Goal: Task Accomplishment & Management: Use online tool/utility

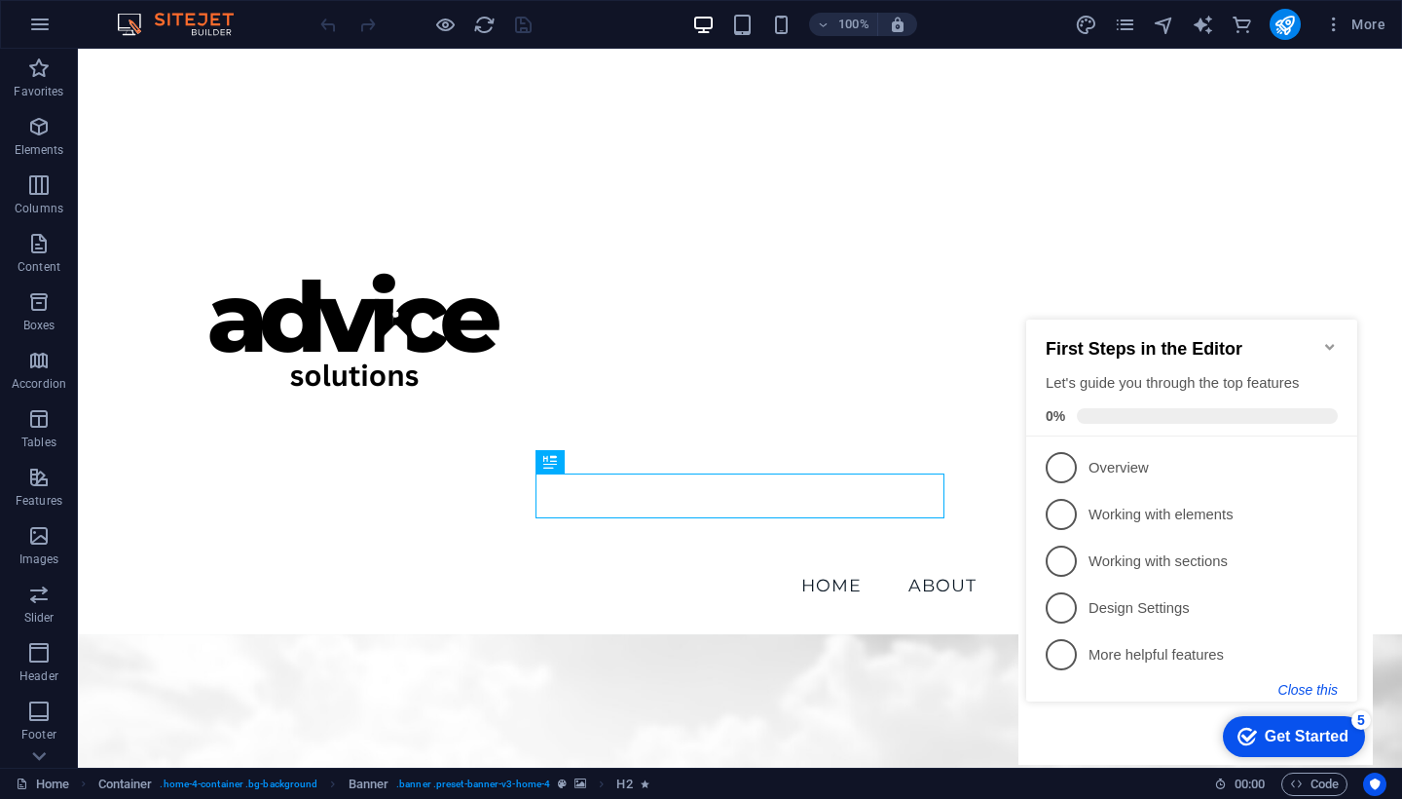
click at [1321, 689] on button "Close this" at bounding box center [1308, 690] width 59 height 16
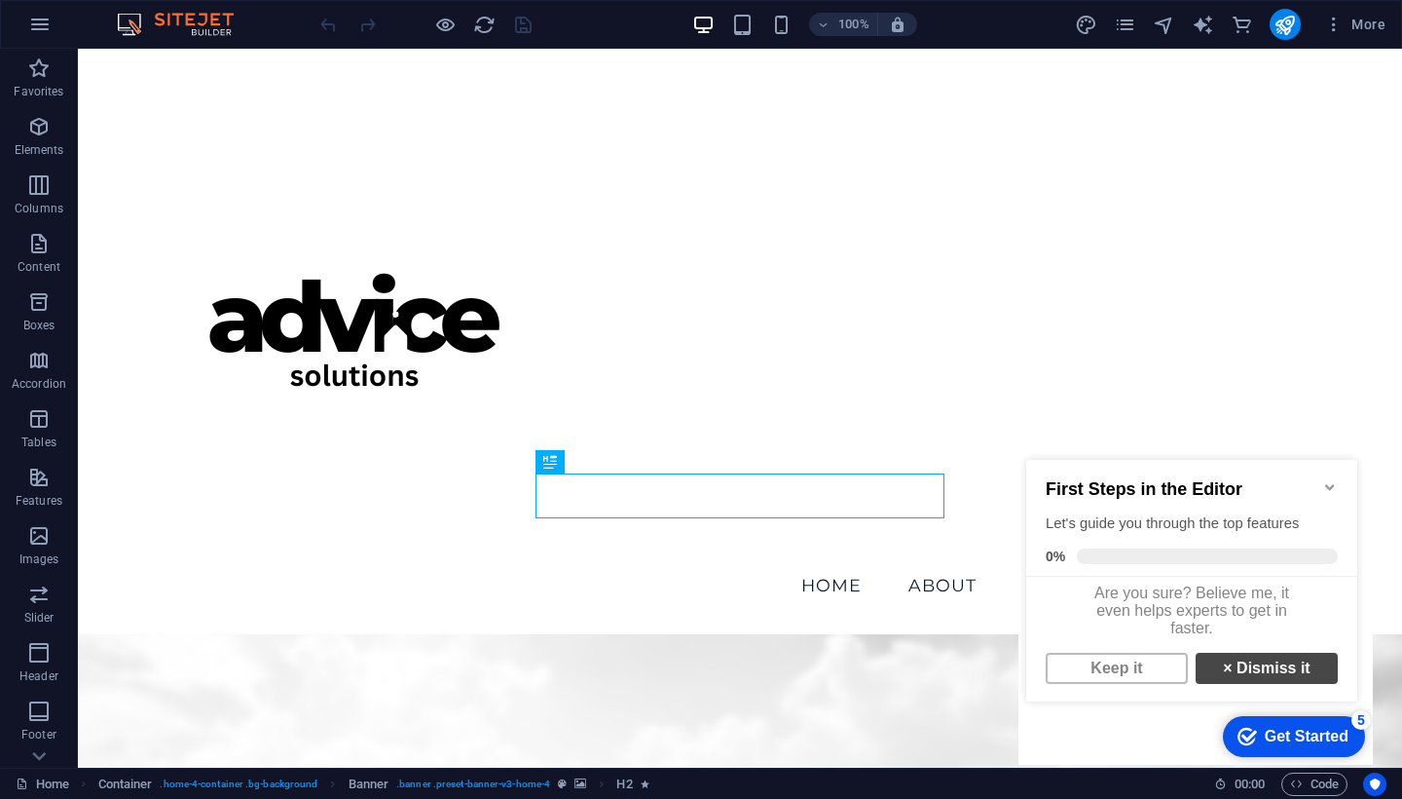
click at [1252, 684] on link "× Dismiss it" at bounding box center [1267, 667] width 142 height 31
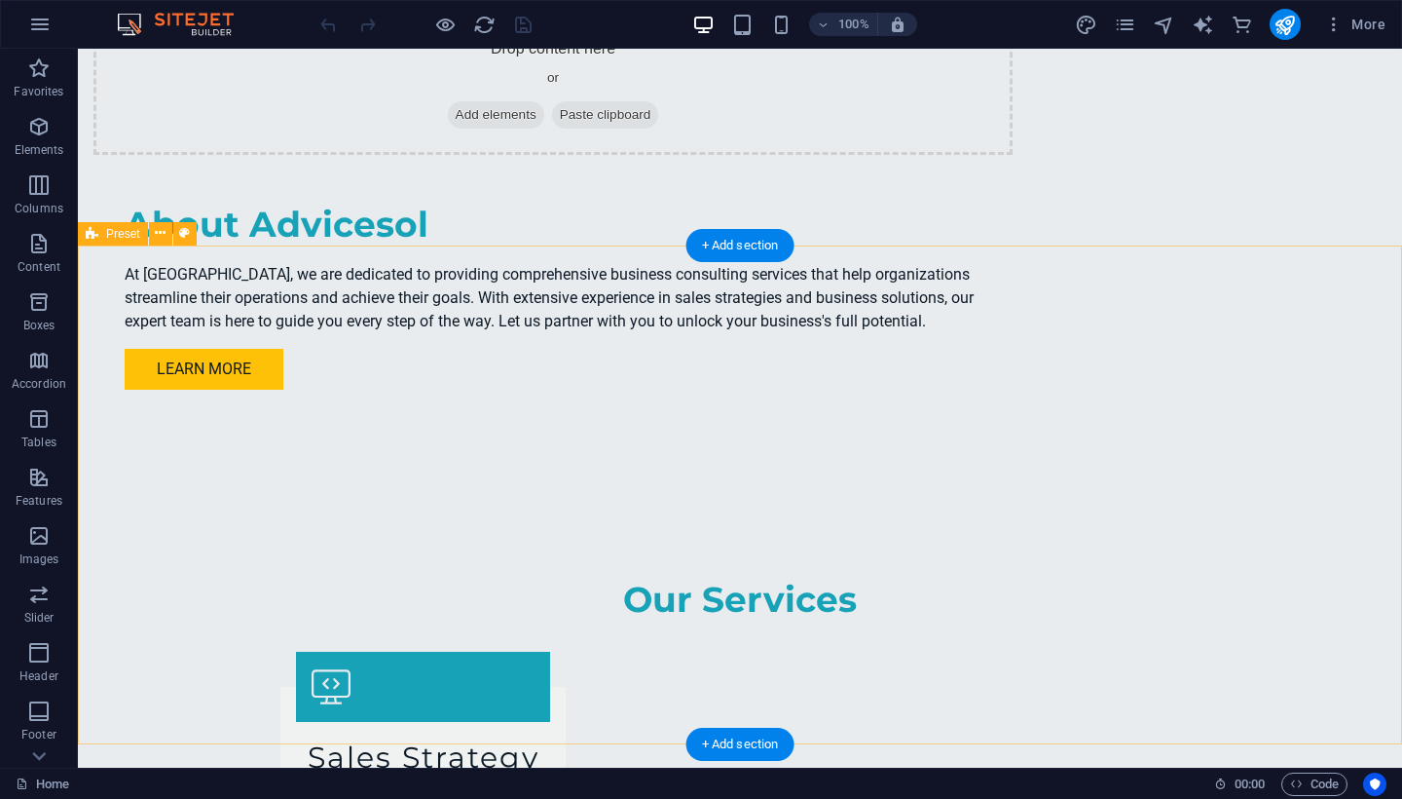
scroll to position [678, 0]
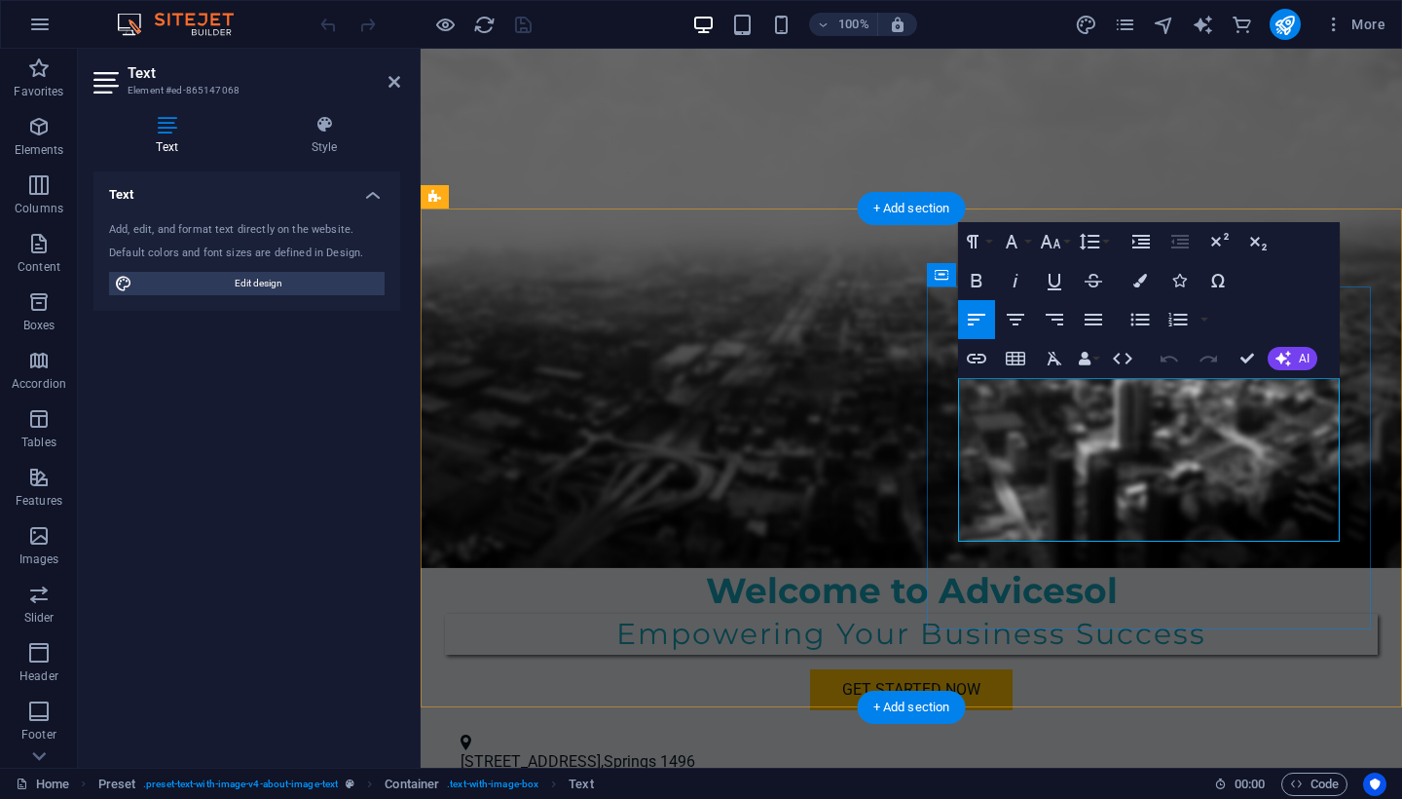
drag, startPoint x: 1032, startPoint y: 432, endPoint x: 961, endPoint y: 389, distance: 83.5
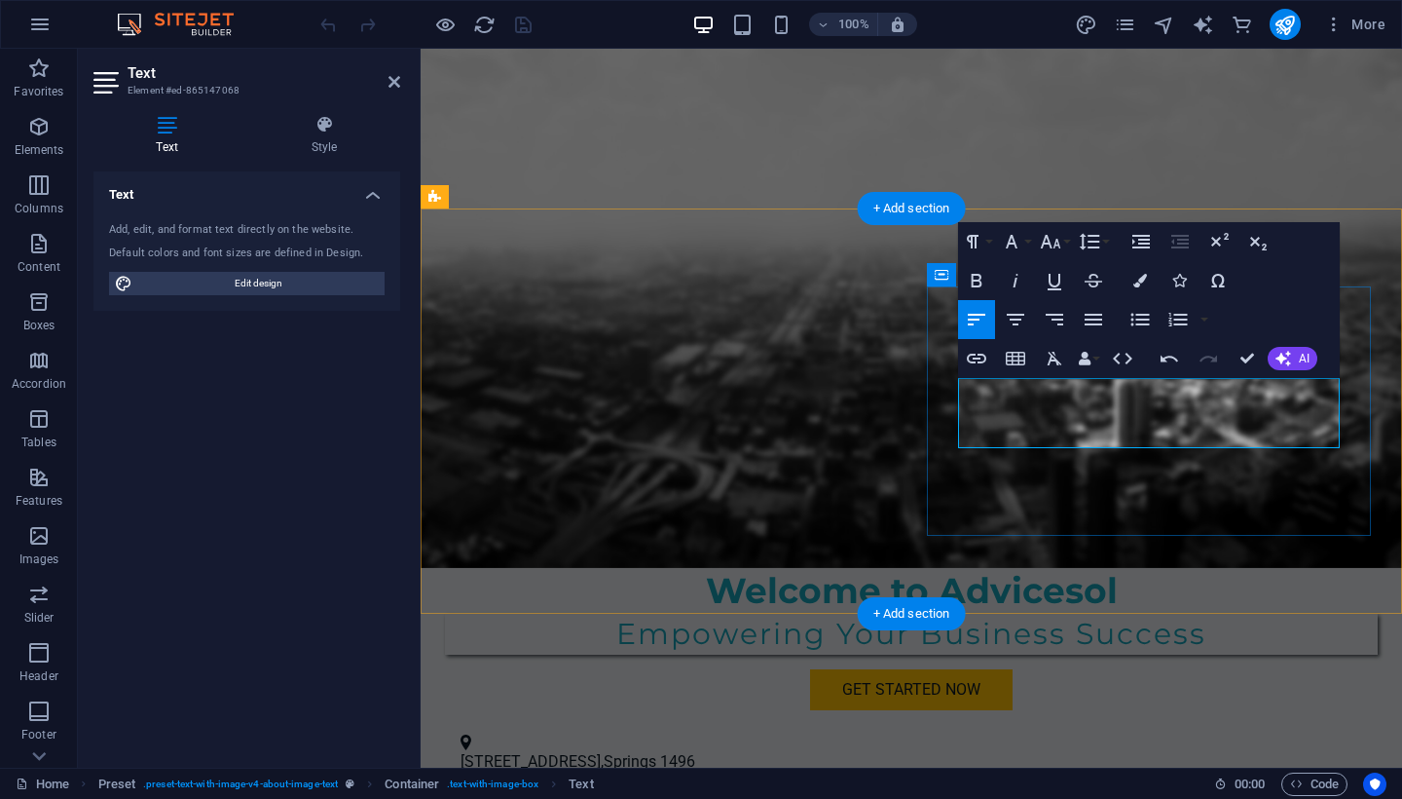
scroll to position [888, 8]
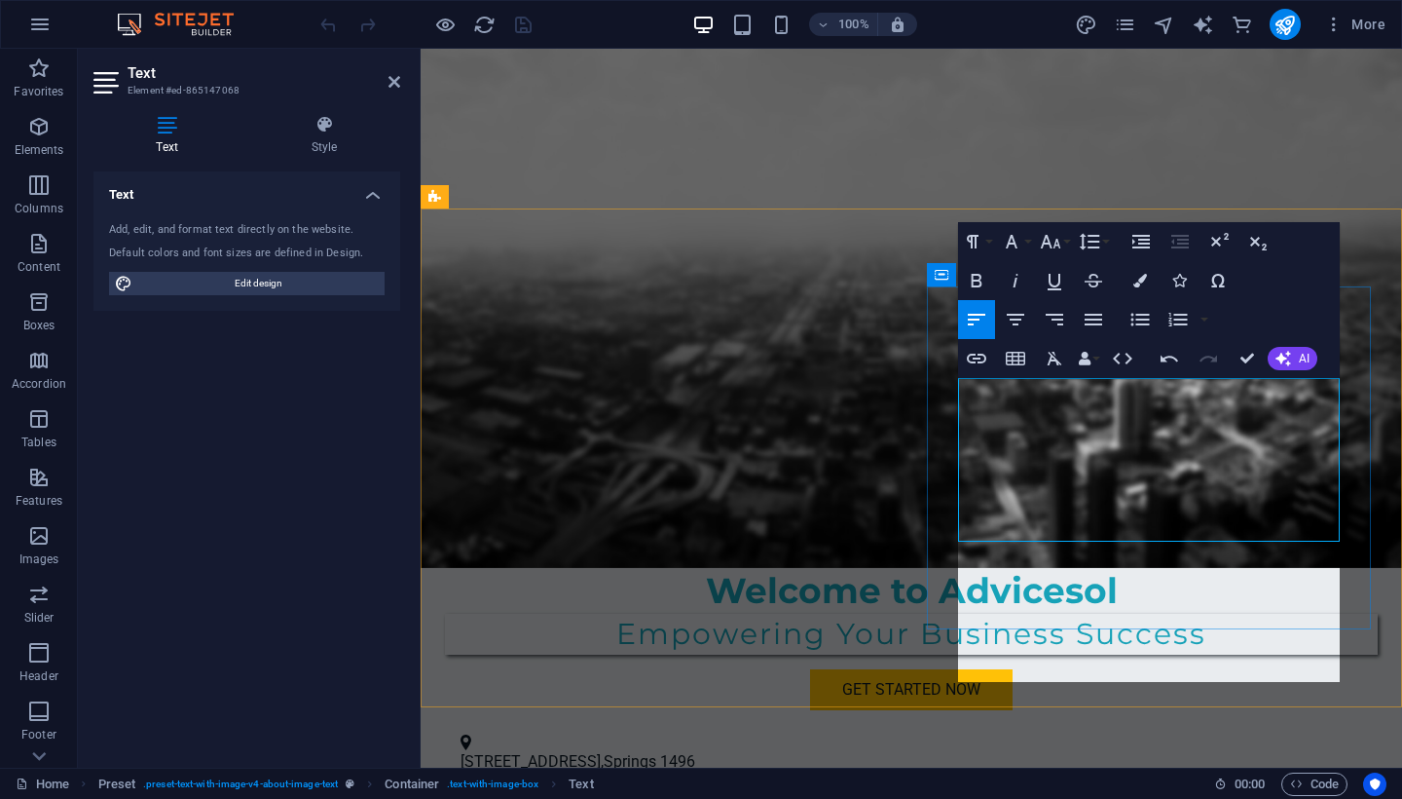
scroll to position [3266, 4]
drag, startPoint x: 1050, startPoint y: 621, endPoint x: 980, endPoint y: 468, distance: 168.2
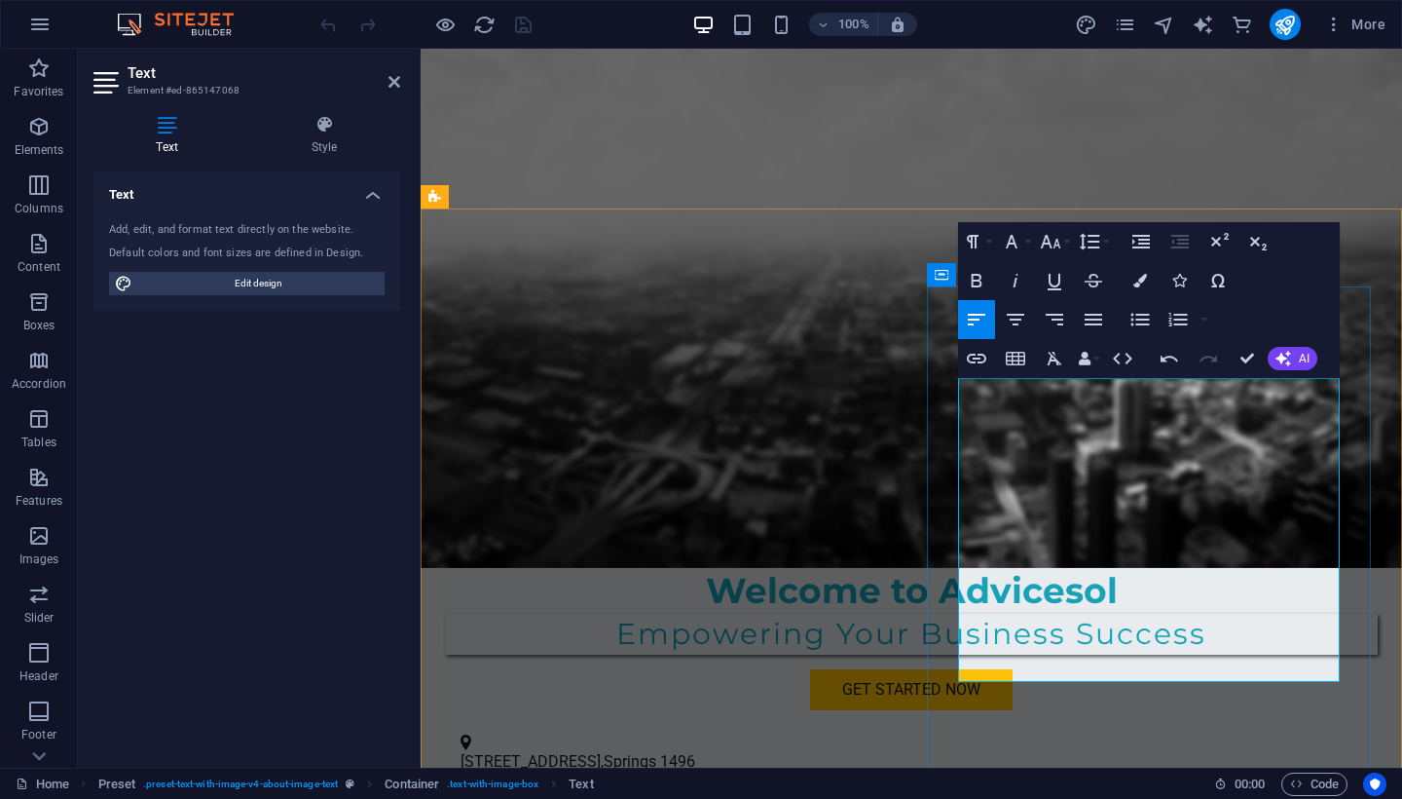
drag, startPoint x: 1046, startPoint y: 436, endPoint x: 955, endPoint y: 388, distance: 102.8
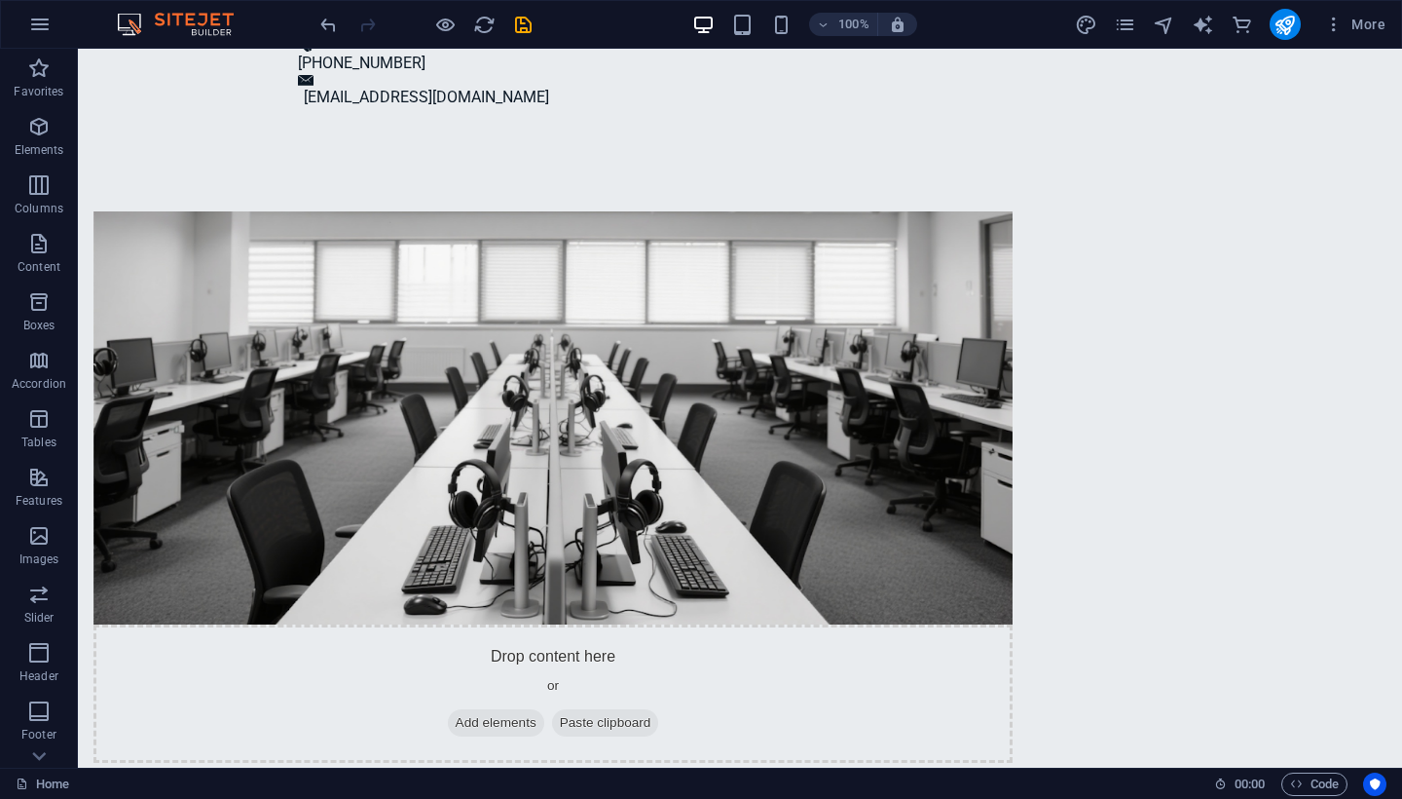
scroll to position [1420, 0]
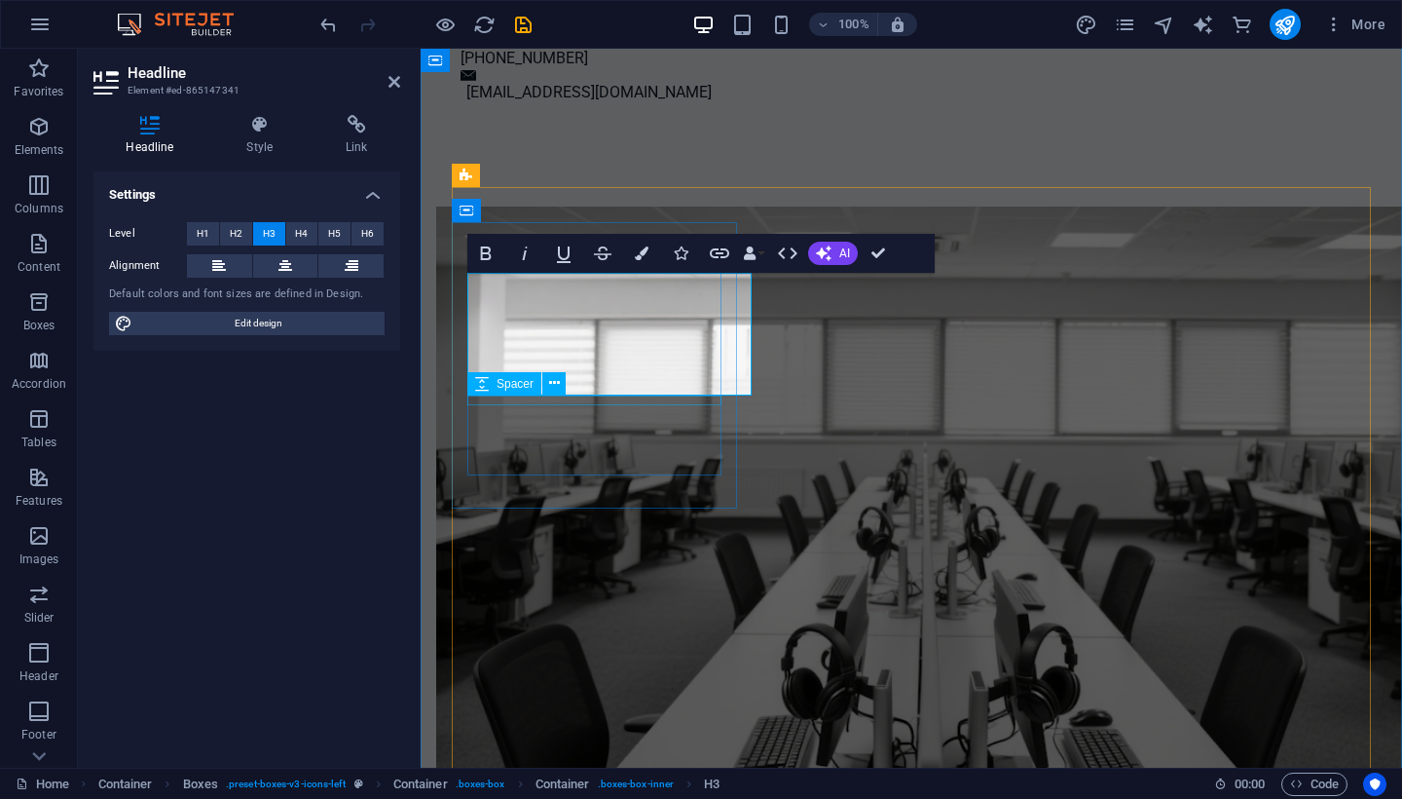
scroll to position [181, 5]
click at [241, 235] on span "H2" at bounding box center [236, 233] width 13 height 23
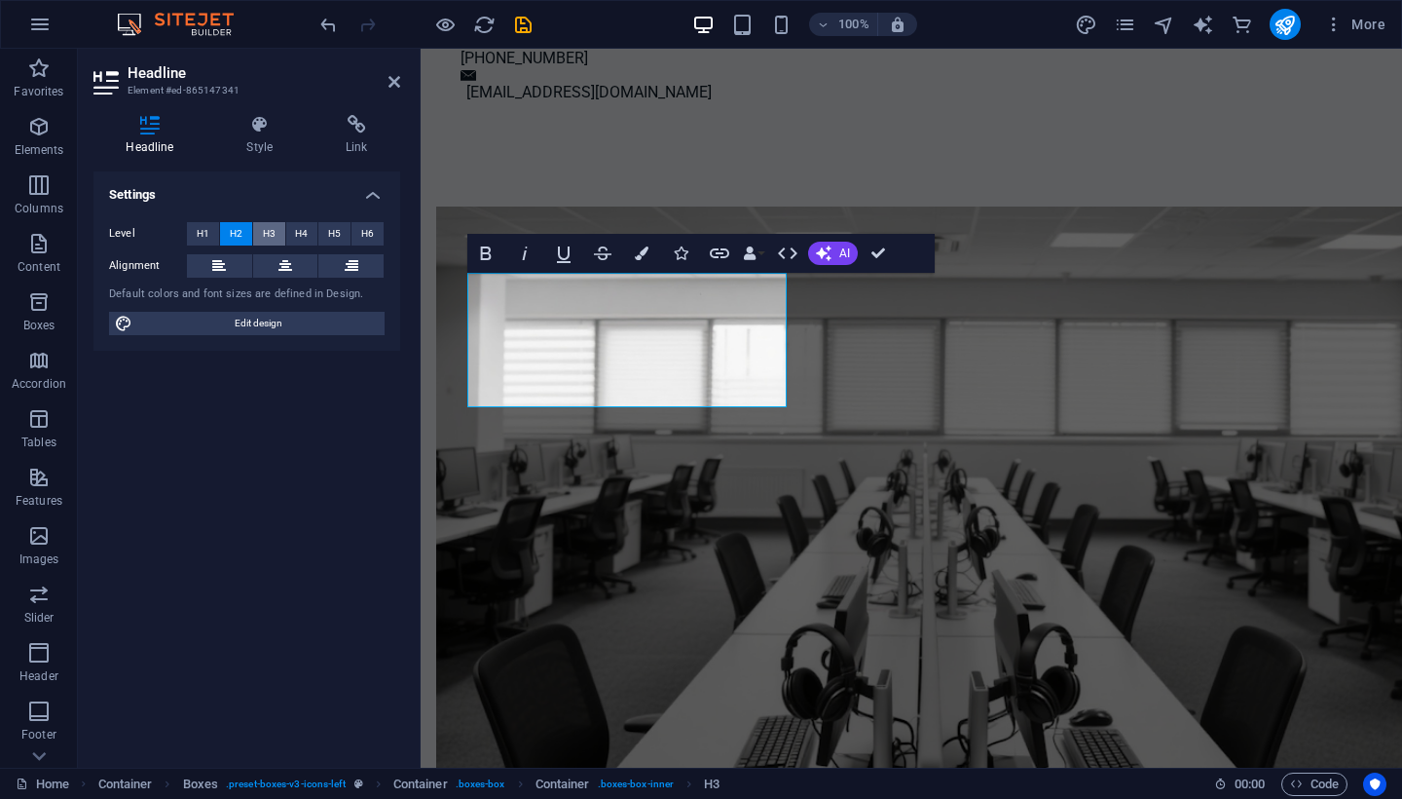
click at [274, 238] on span "H3" at bounding box center [269, 233] width 13 height 23
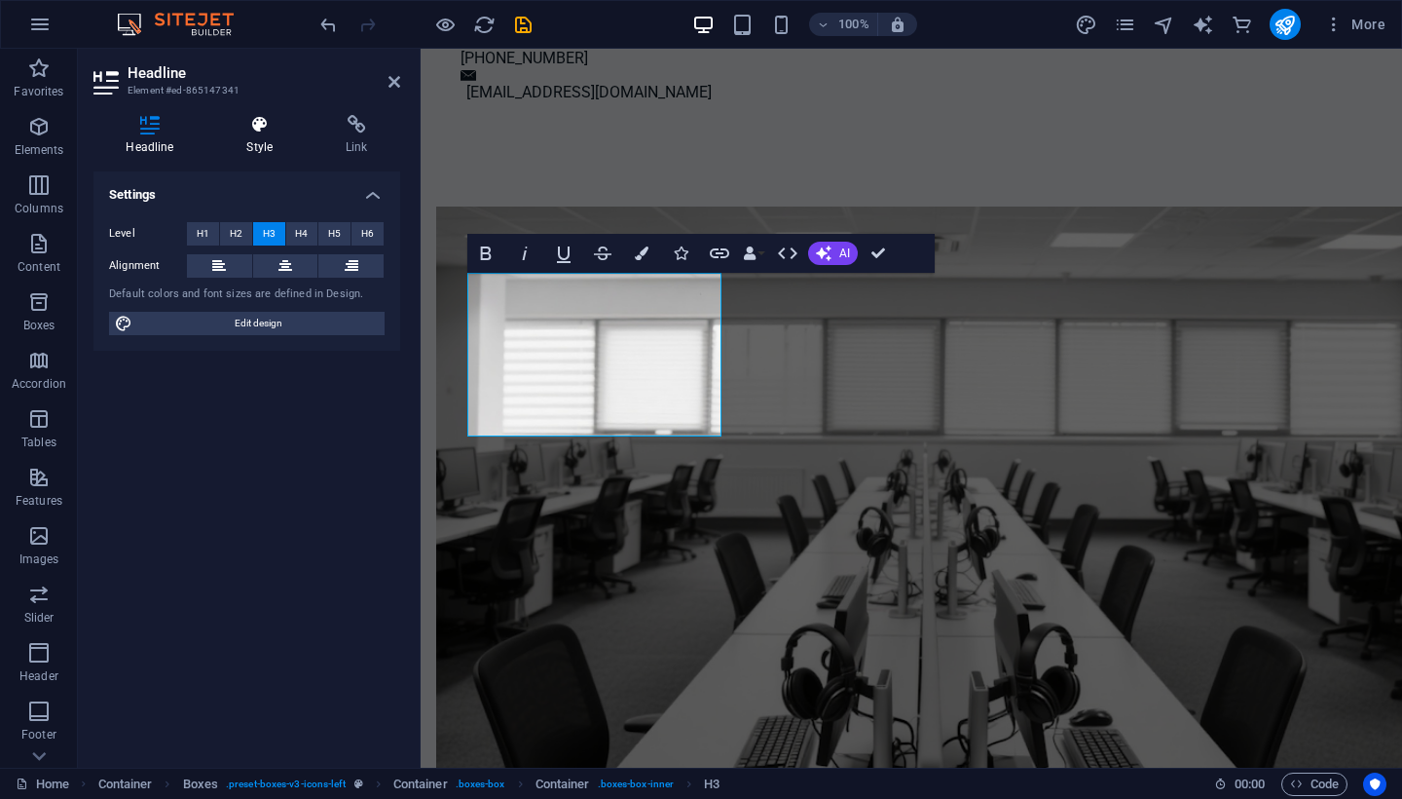
click at [258, 117] on icon at bounding box center [260, 124] width 92 height 19
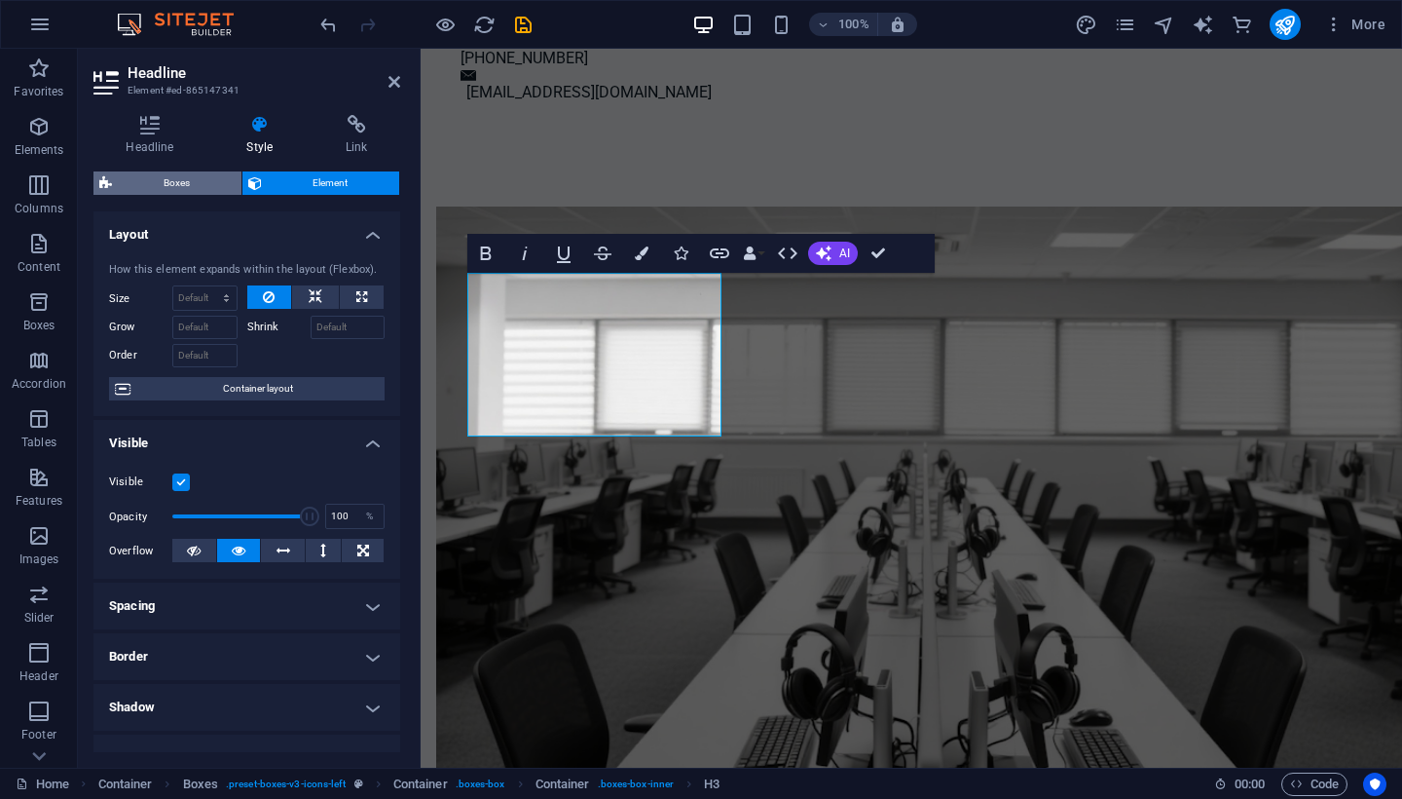
scroll to position [0, 0]
click at [152, 133] on icon at bounding box center [149, 124] width 113 height 19
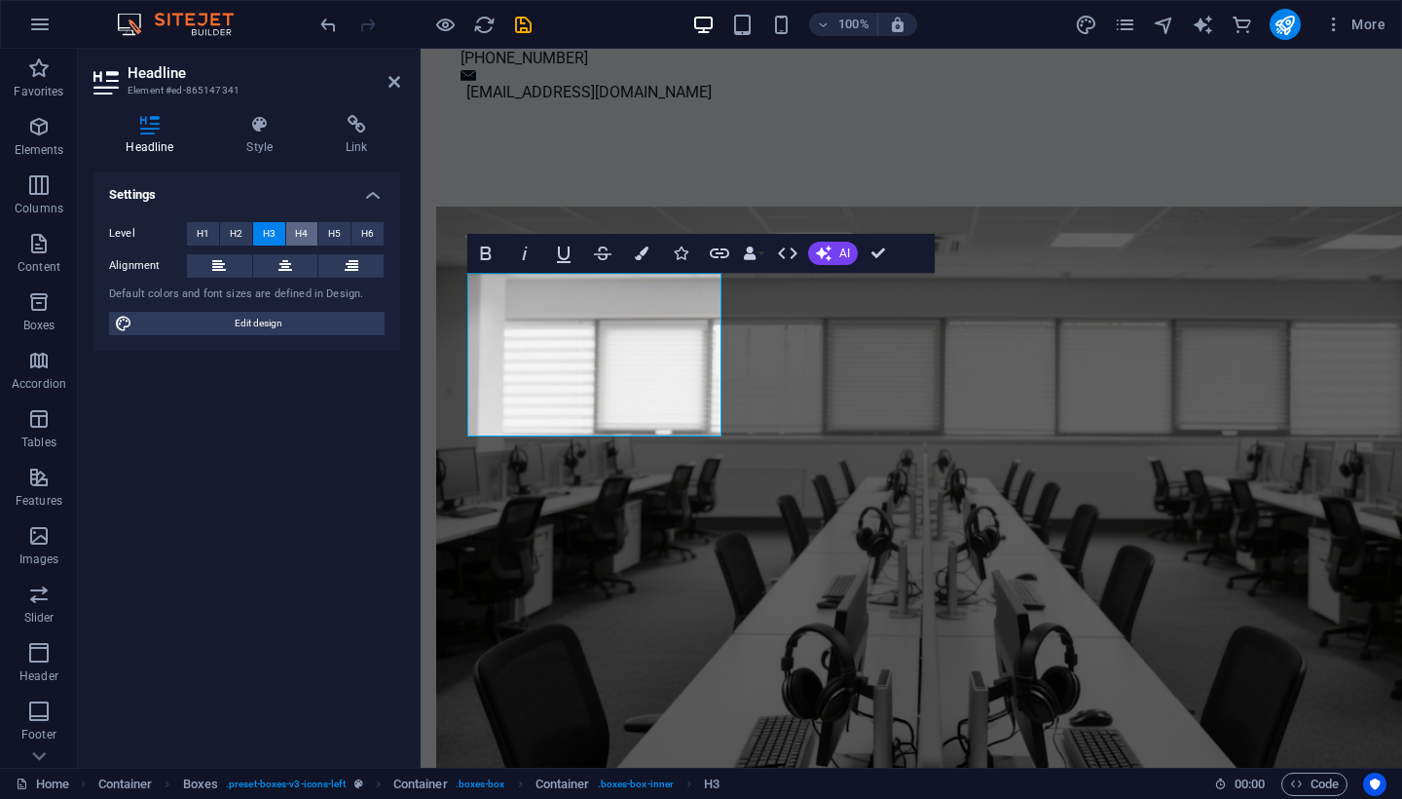
click at [299, 230] on span "H4" at bounding box center [301, 233] width 13 height 23
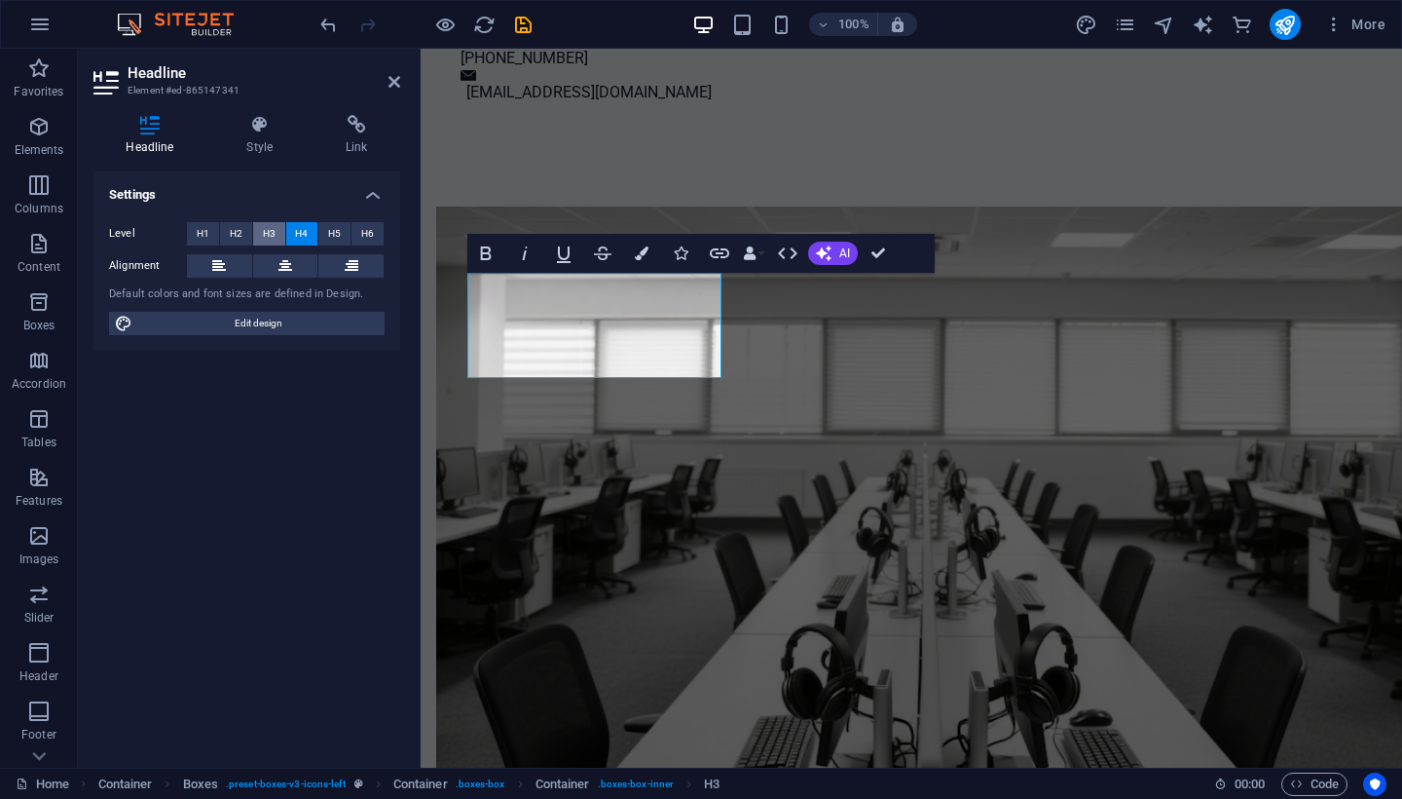
click at [269, 232] on span "H3" at bounding box center [269, 233] width 13 height 23
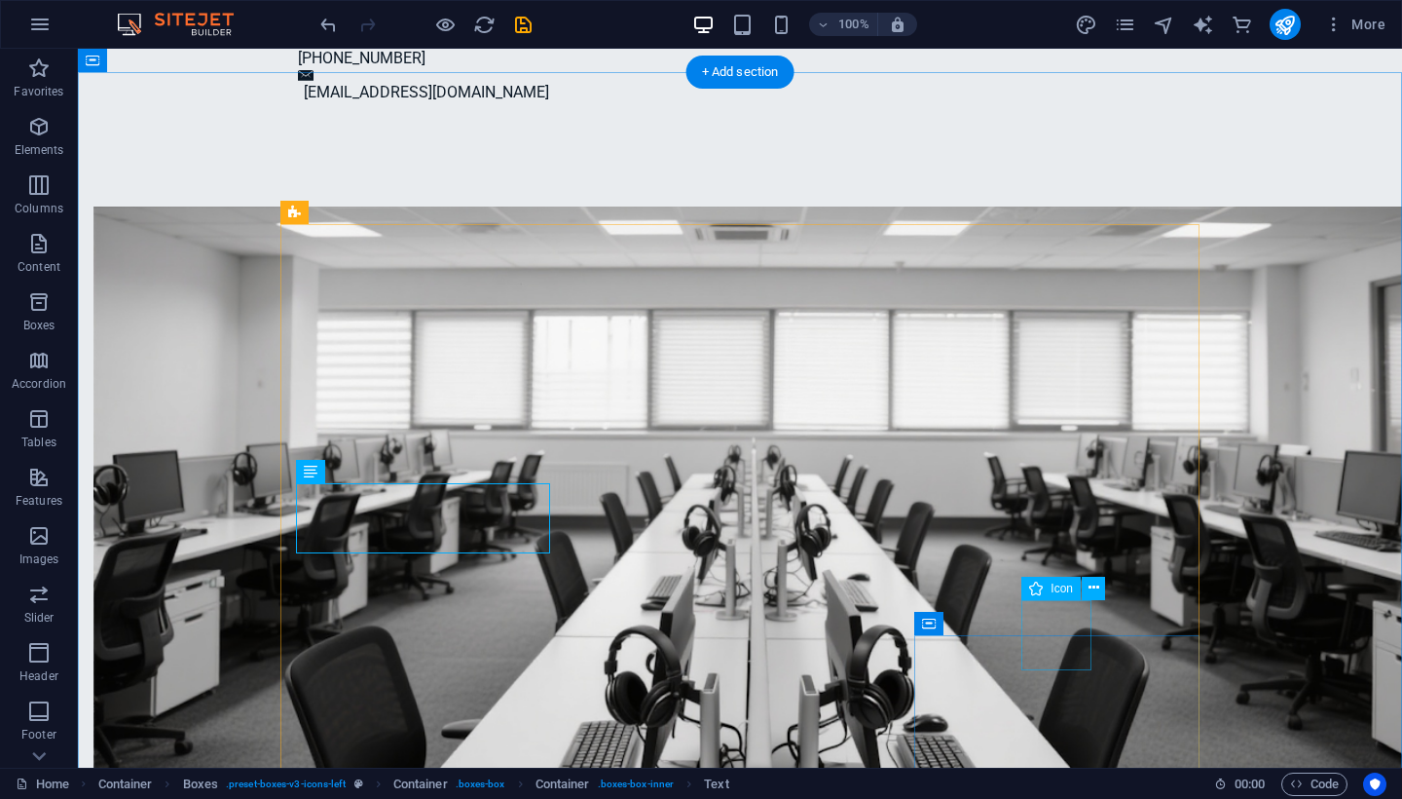
click at [1060, 591] on span "Icon" at bounding box center [1062, 588] width 22 height 12
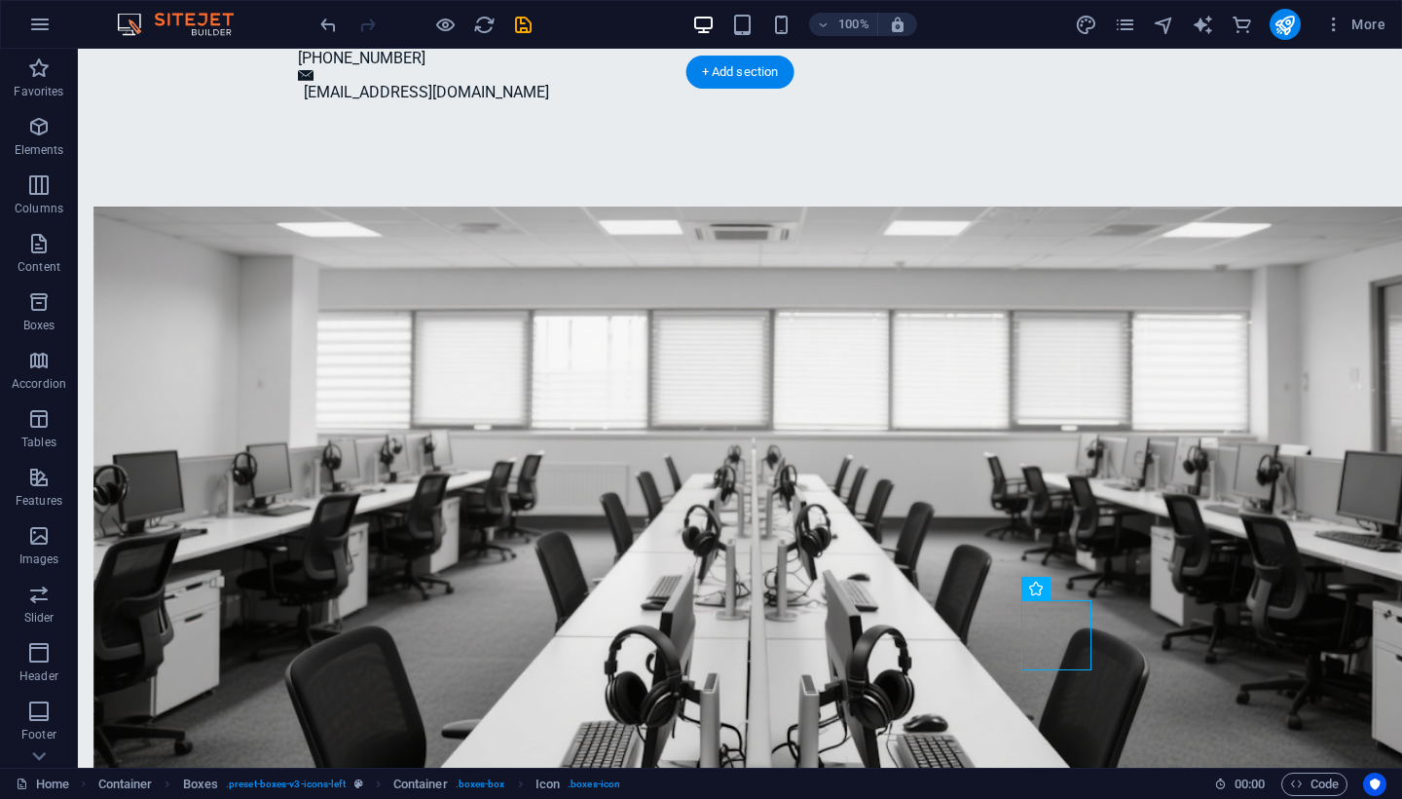
click at [1096, 589] on icon at bounding box center [1094, 587] width 11 height 20
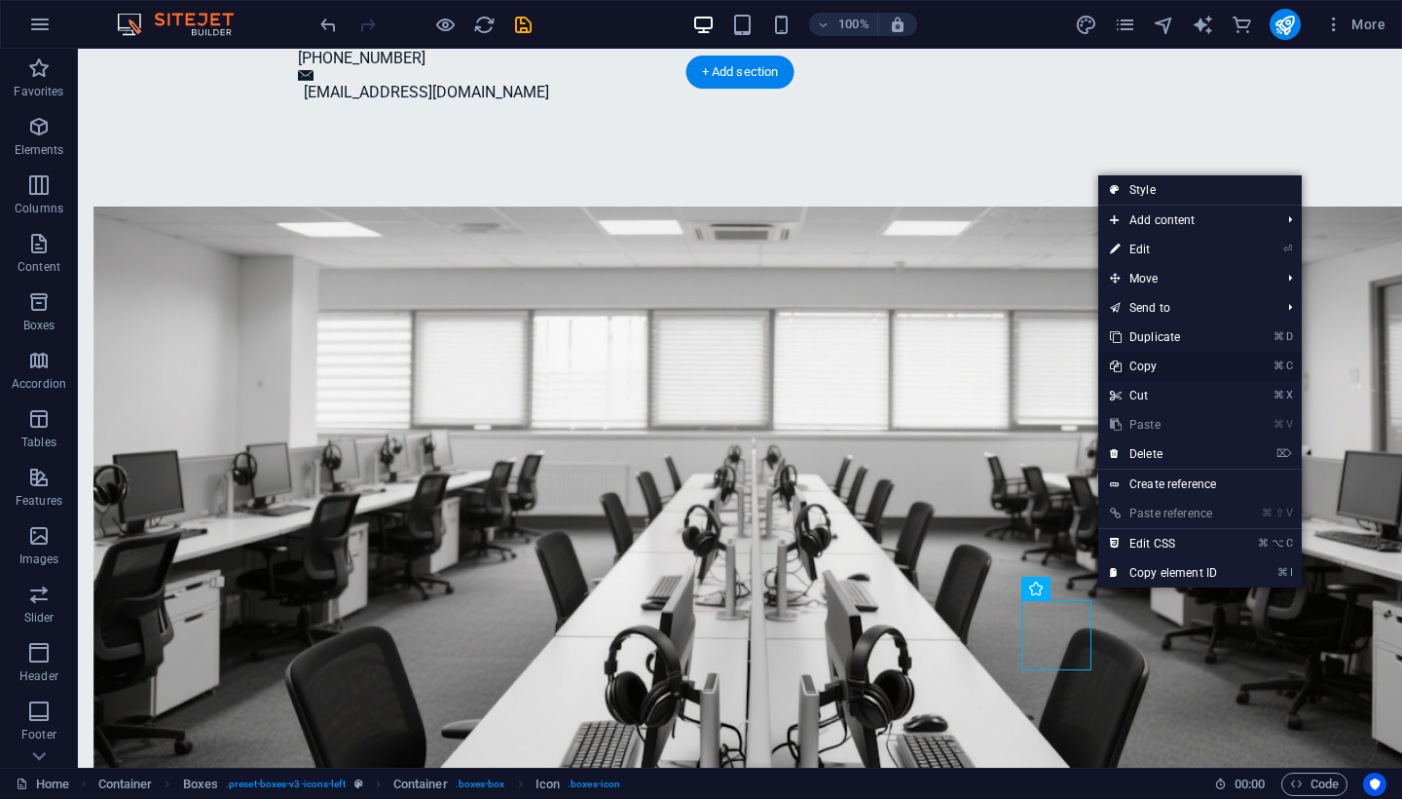
click at [1150, 366] on link "⌘ C Copy" at bounding box center [1163, 366] width 130 height 29
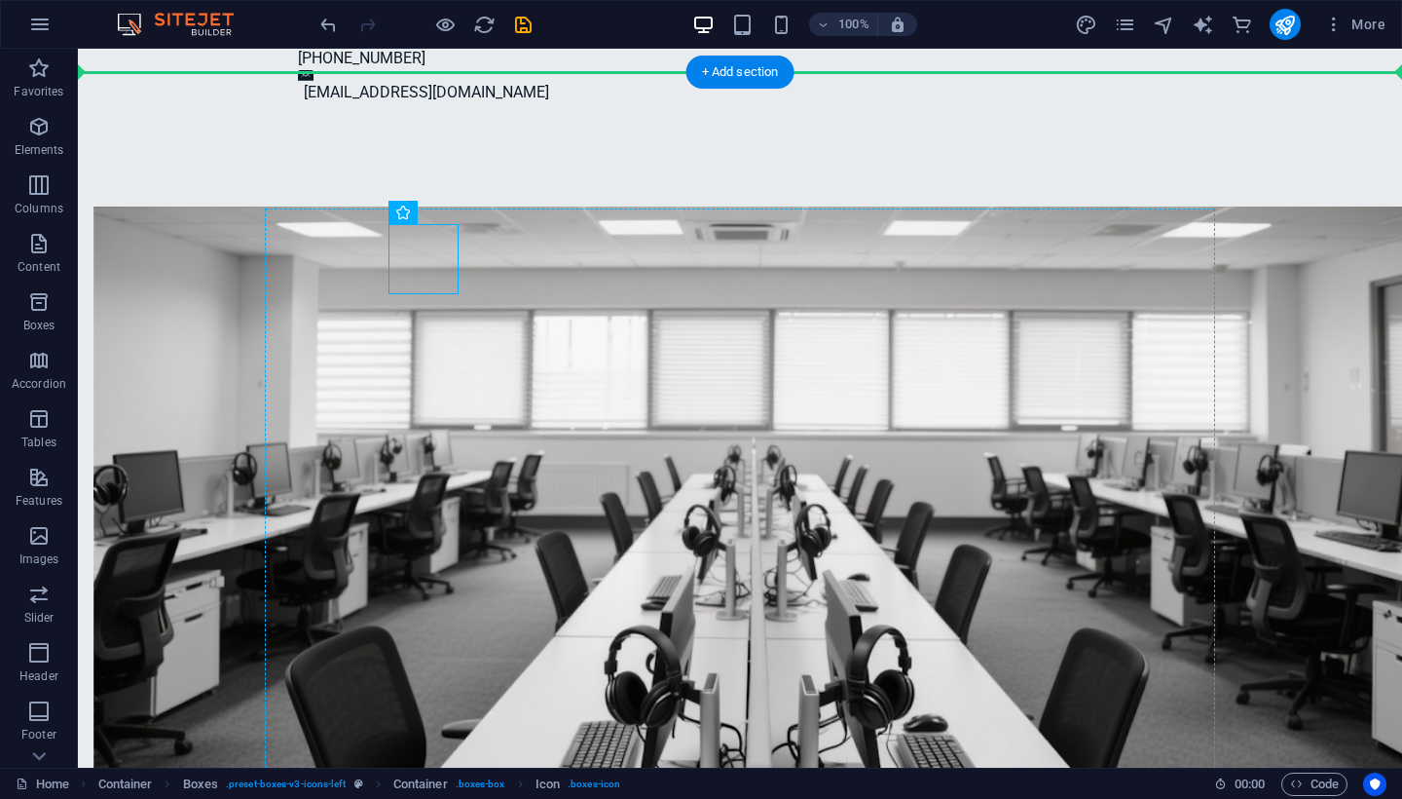
drag, startPoint x: 431, startPoint y: 253, endPoint x: 462, endPoint y: 258, distance: 30.6
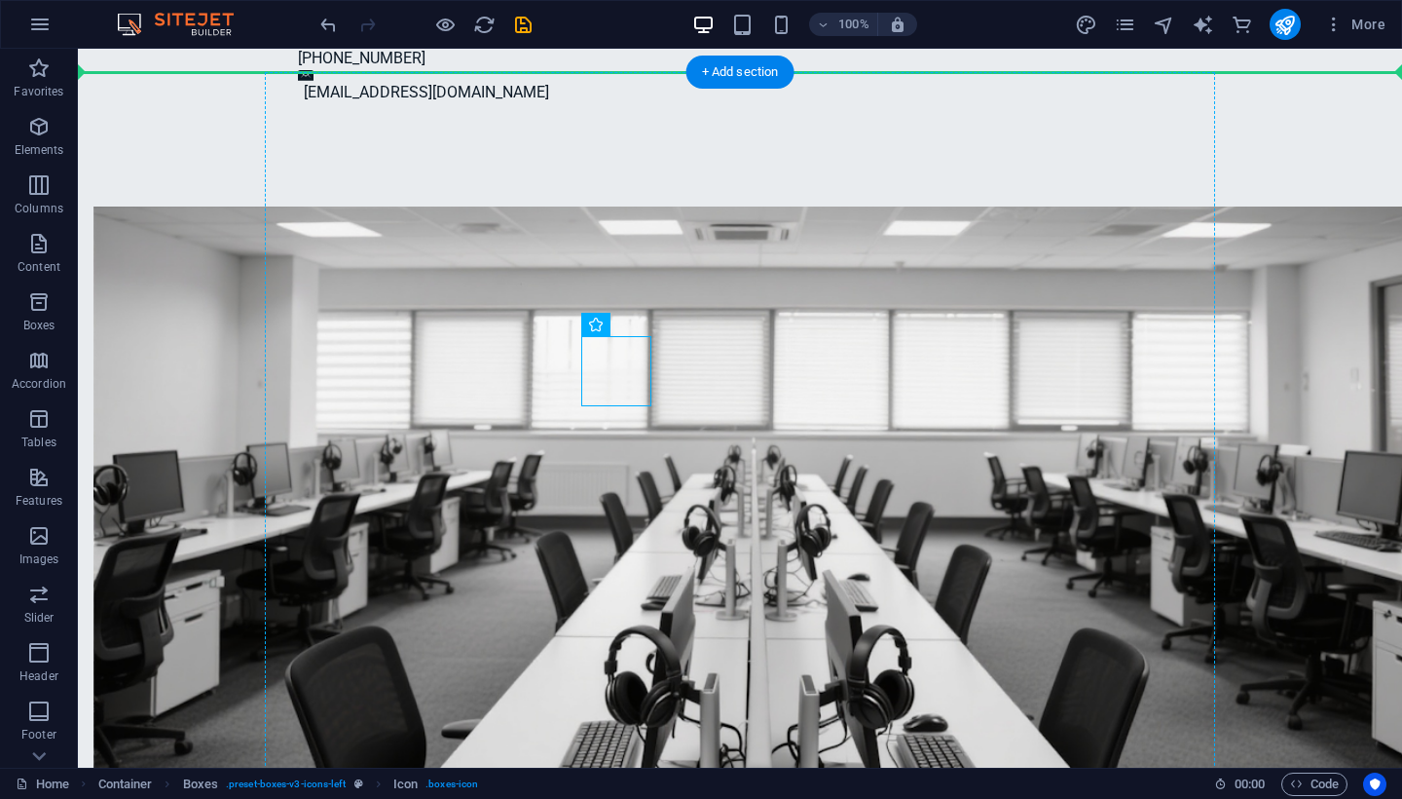
drag, startPoint x: 604, startPoint y: 367, endPoint x: 464, endPoint y: 258, distance: 176.9
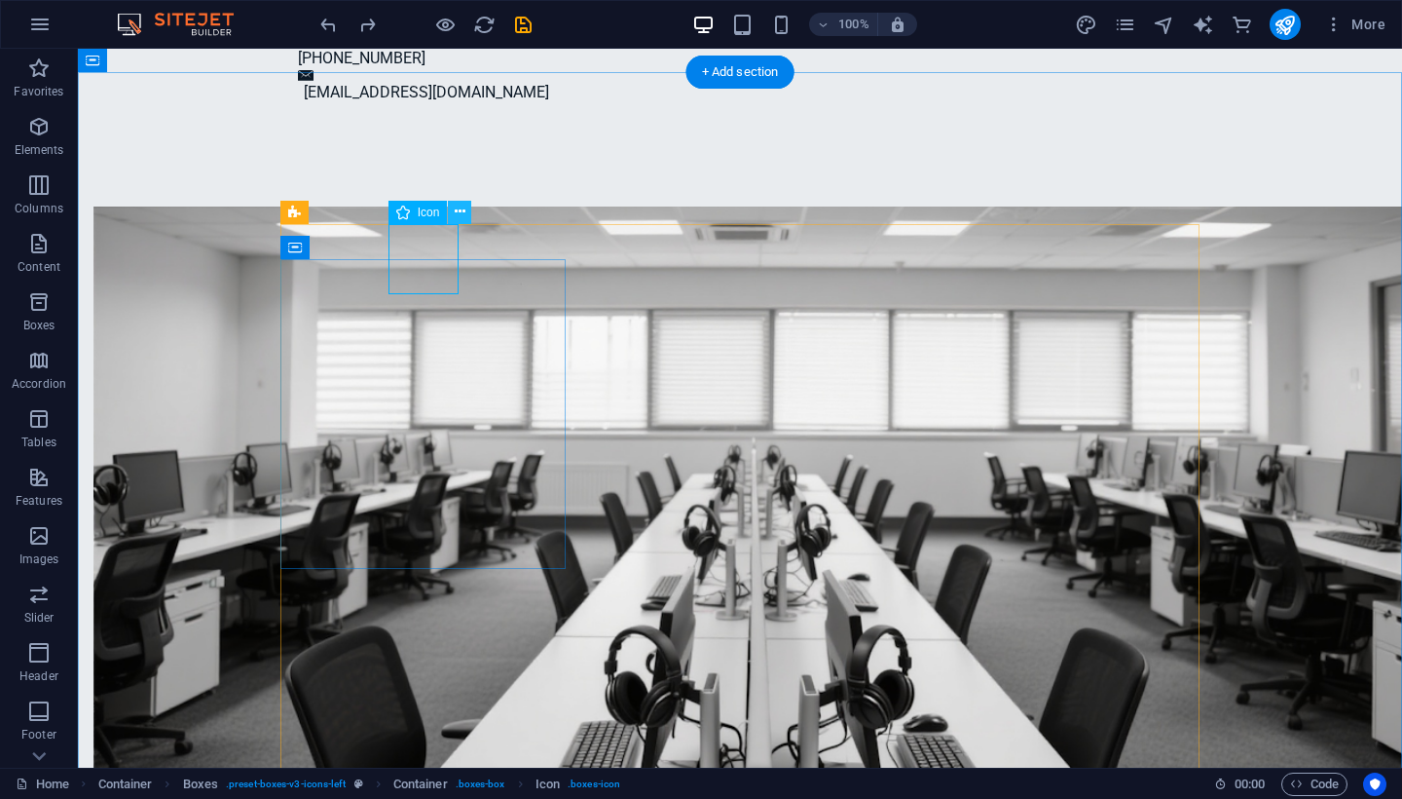
click at [460, 215] on icon at bounding box center [460, 212] width 11 height 20
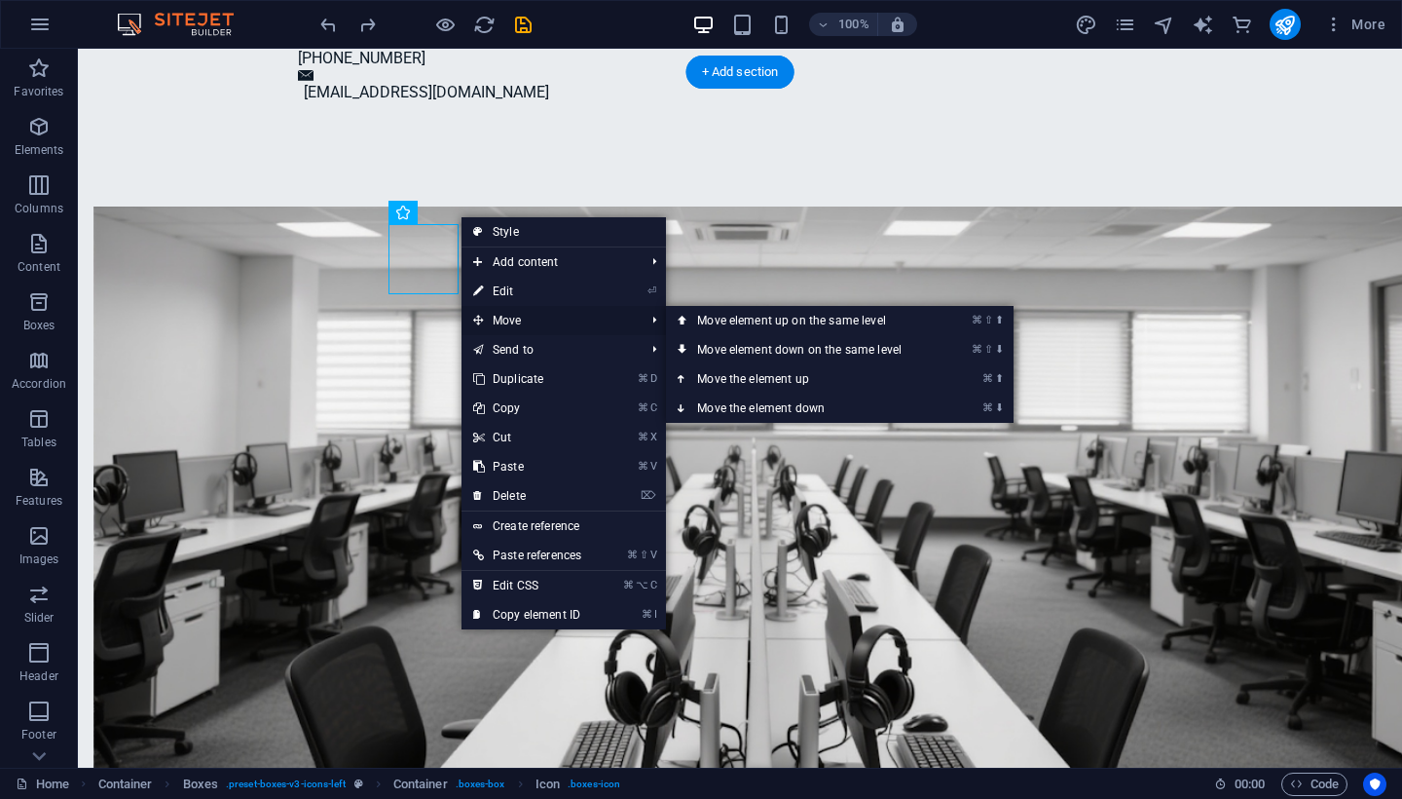
click at [507, 317] on span "Move" at bounding box center [549, 320] width 175 height 29
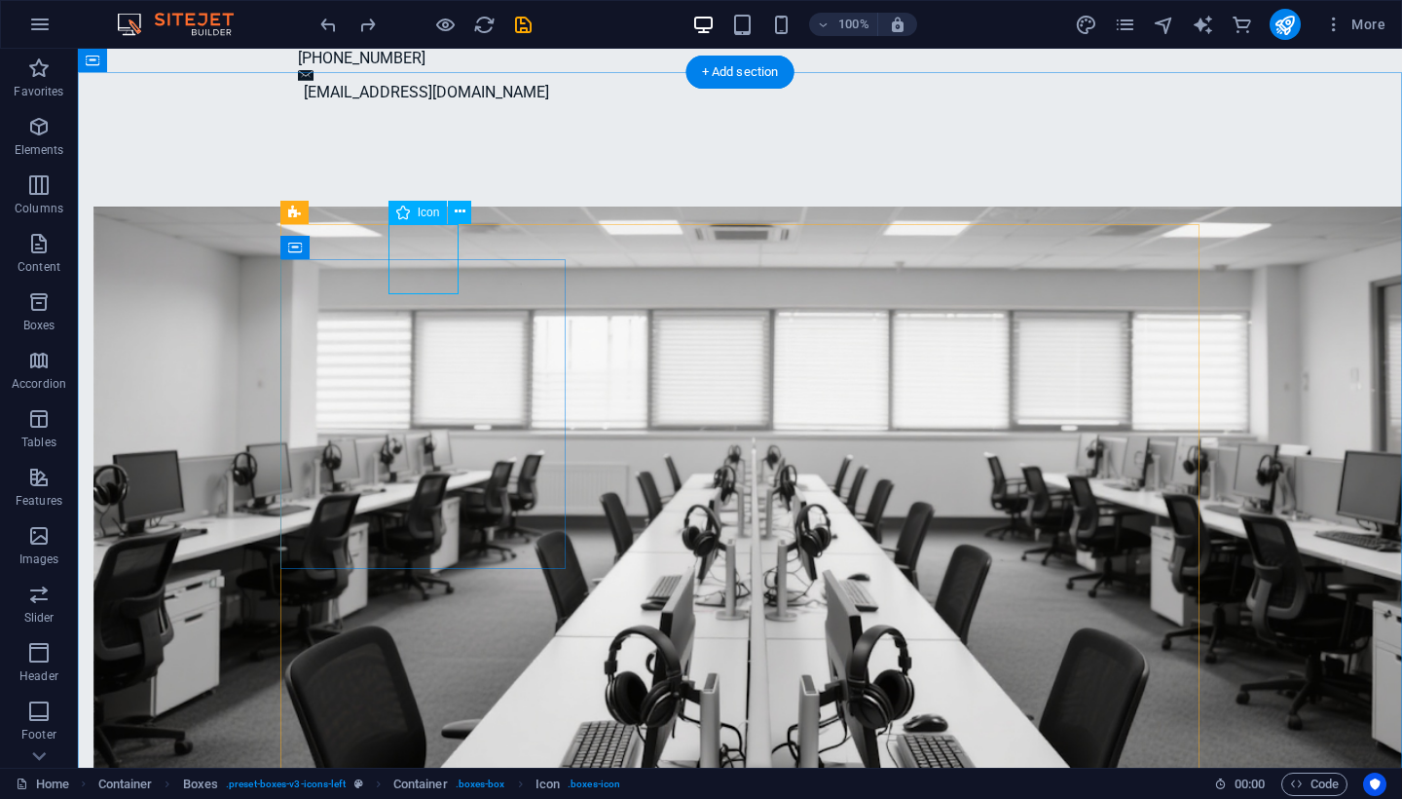
click at [460, 208] on icon at bounding box center [460, 212] width 11 height 20
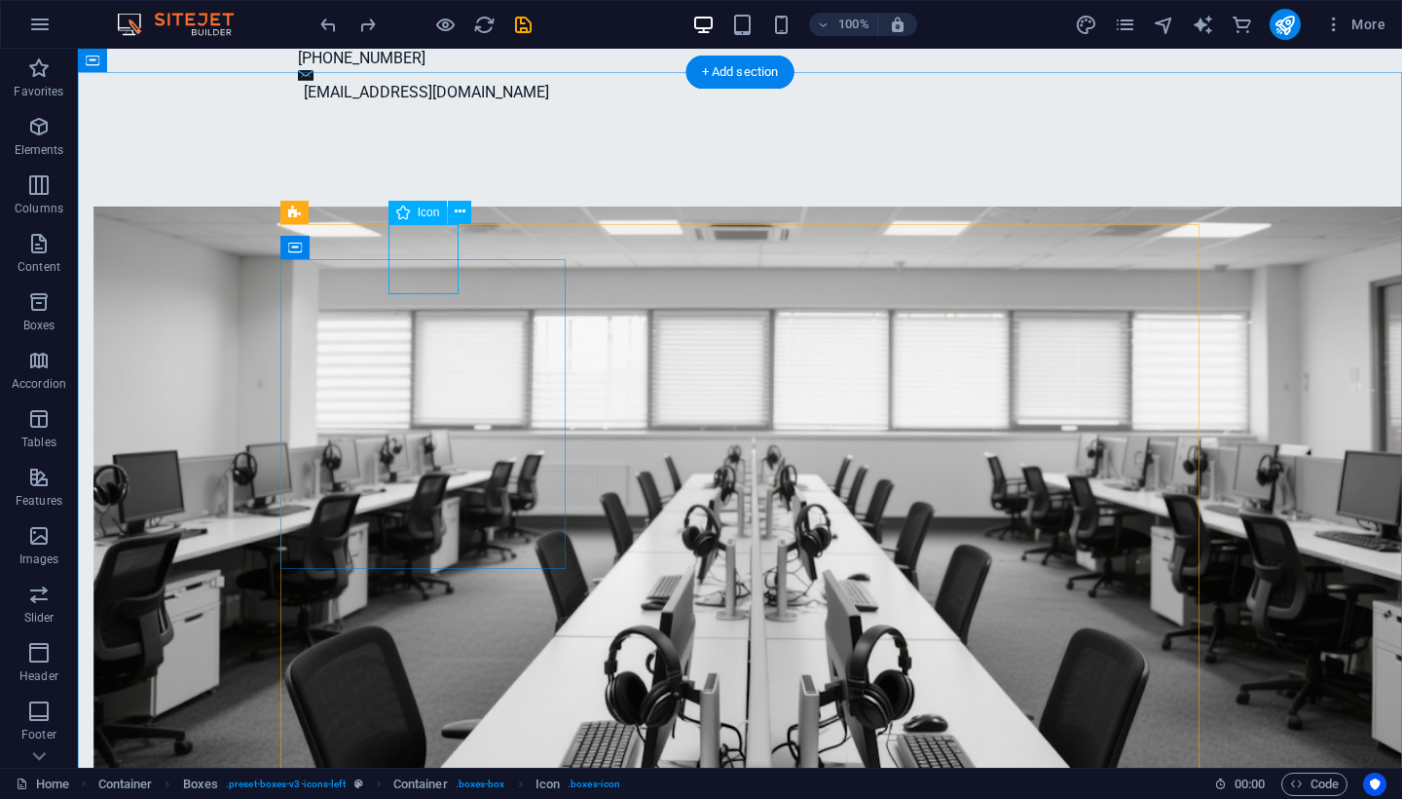
click at [1094, 586] on icon at bounding box center [1094, 587] width 11 height 20
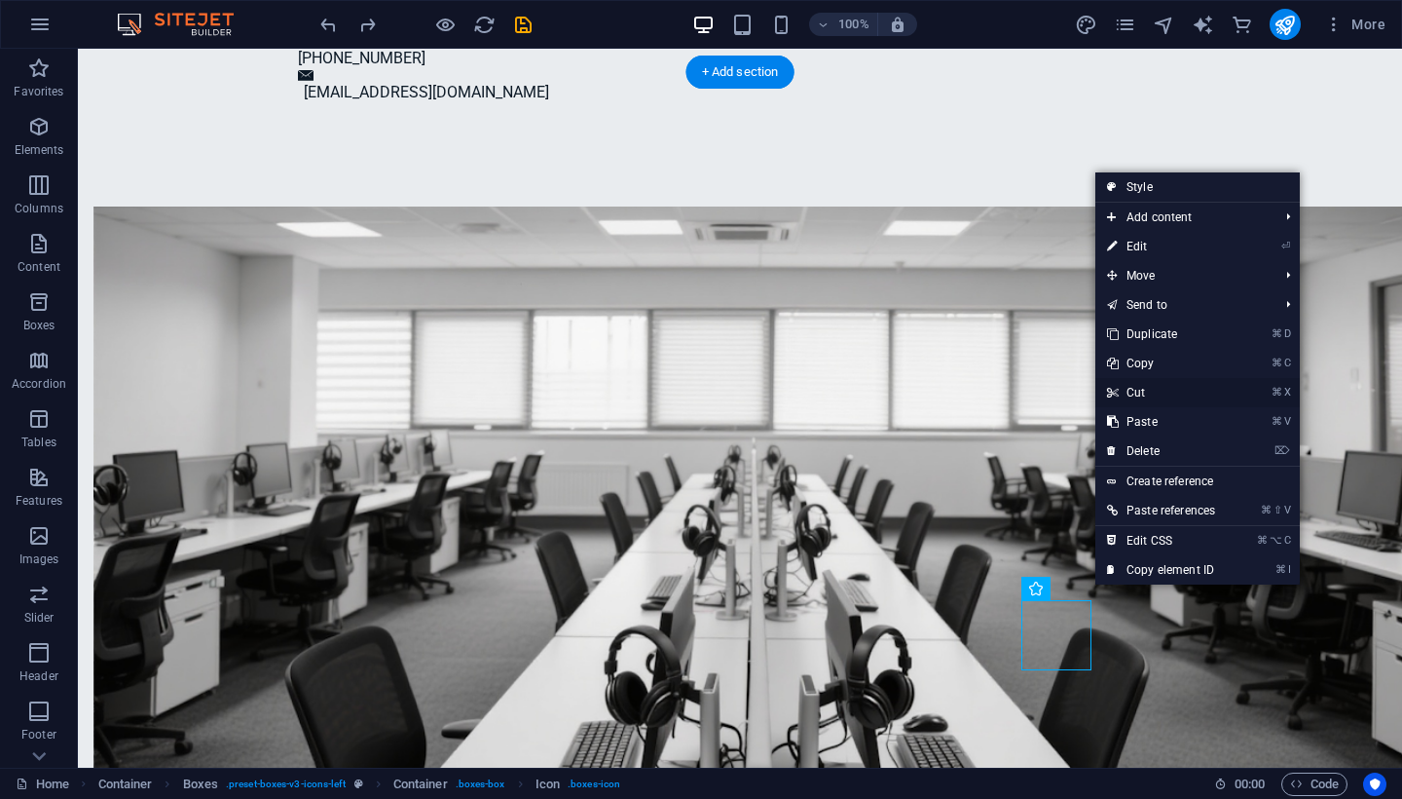
click at [1139, 391] on link "⌘ X Cut" at bounding box center [1161, 392] width 131 height 29
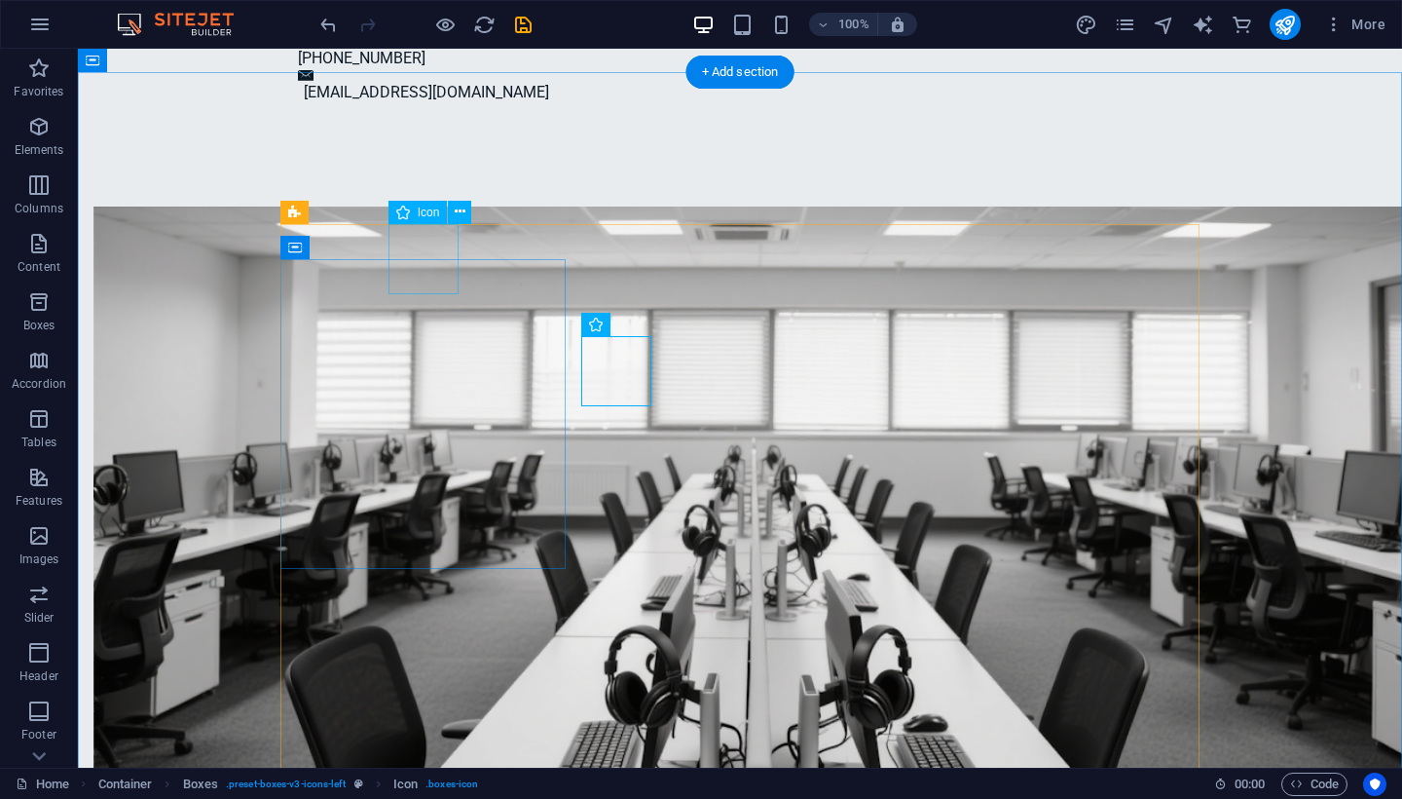
click at [462, 211] on icon at bounding box center [460, 212] width 11 height 20
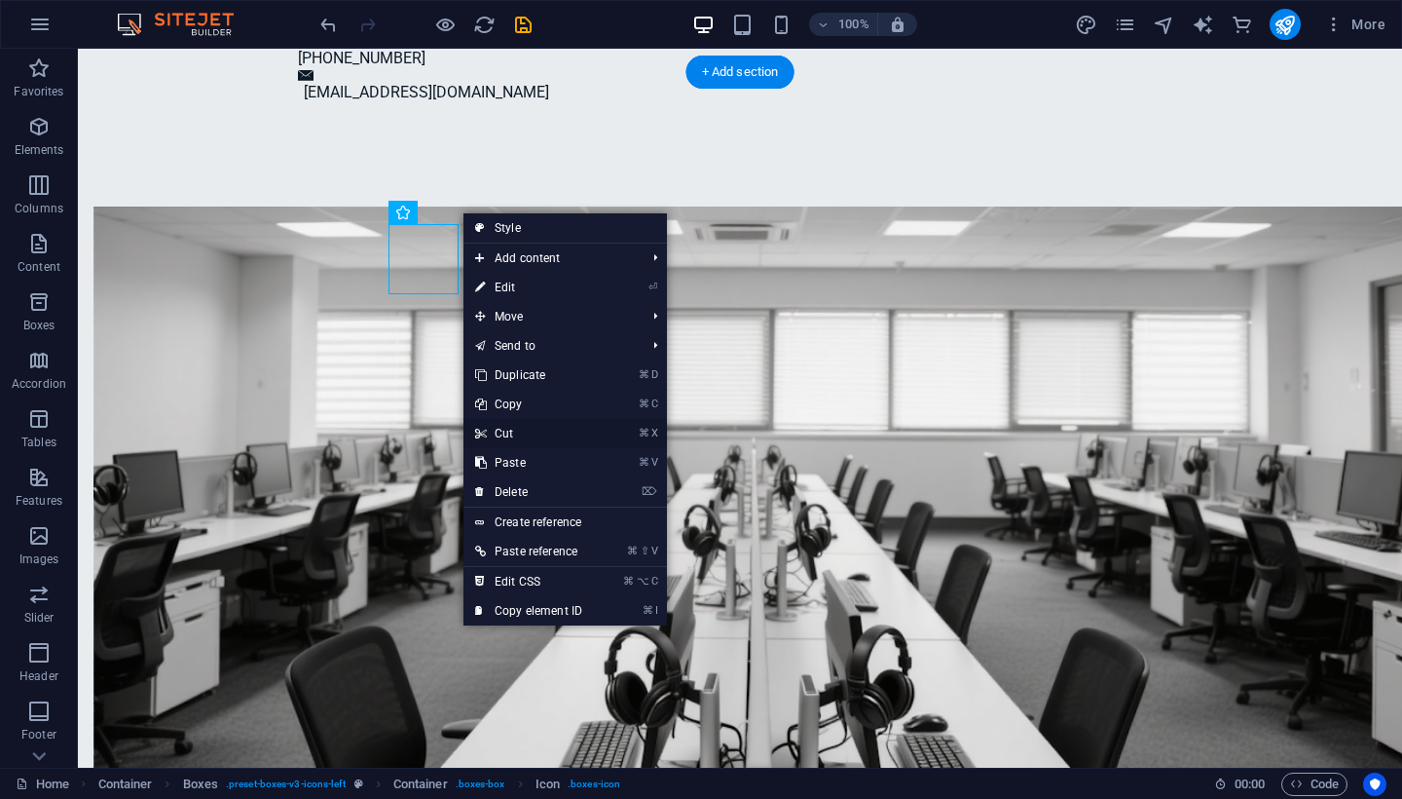
click at [511, 433] on link "⌘ X Cut" at bounding box center [529, 433] width 130 height 29
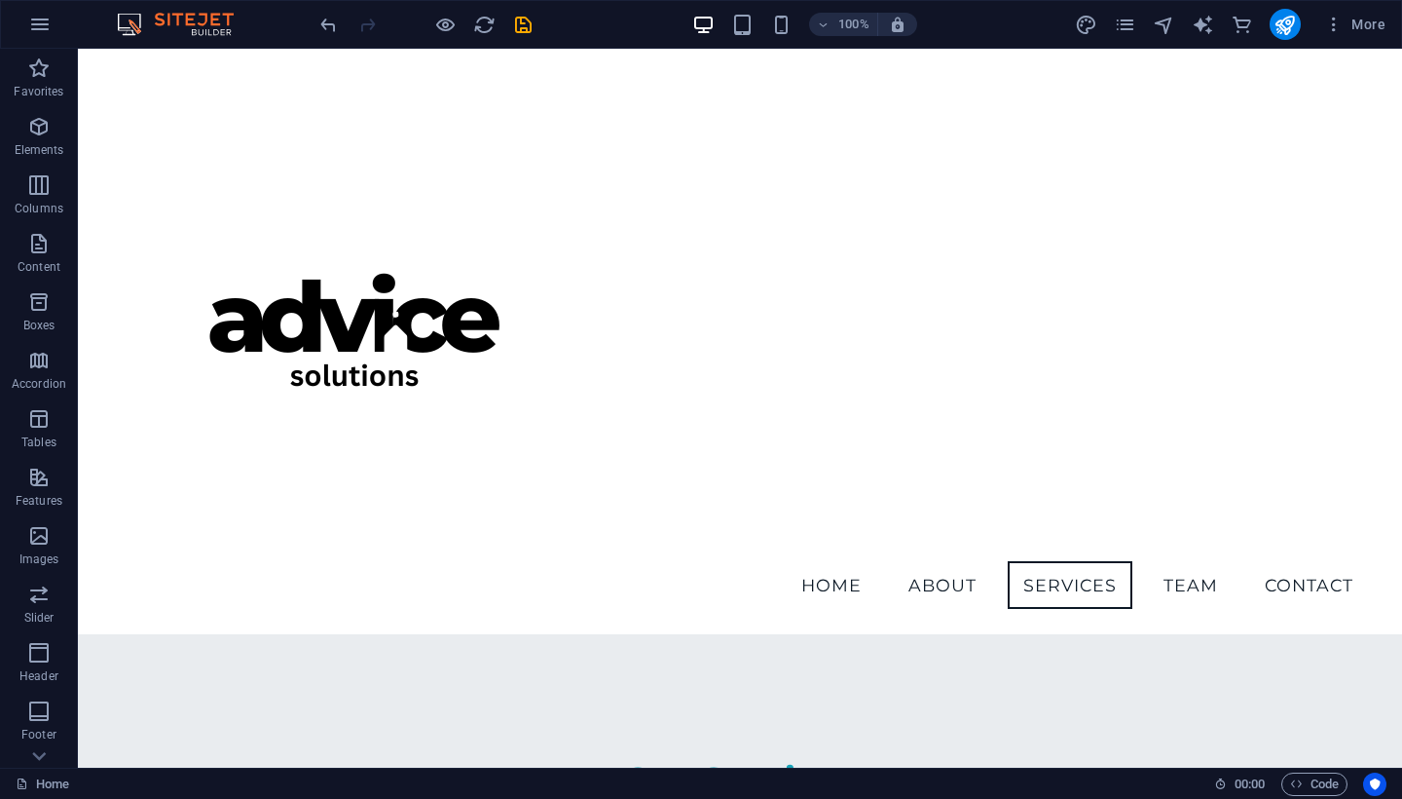
scroll to position [1523, 0]
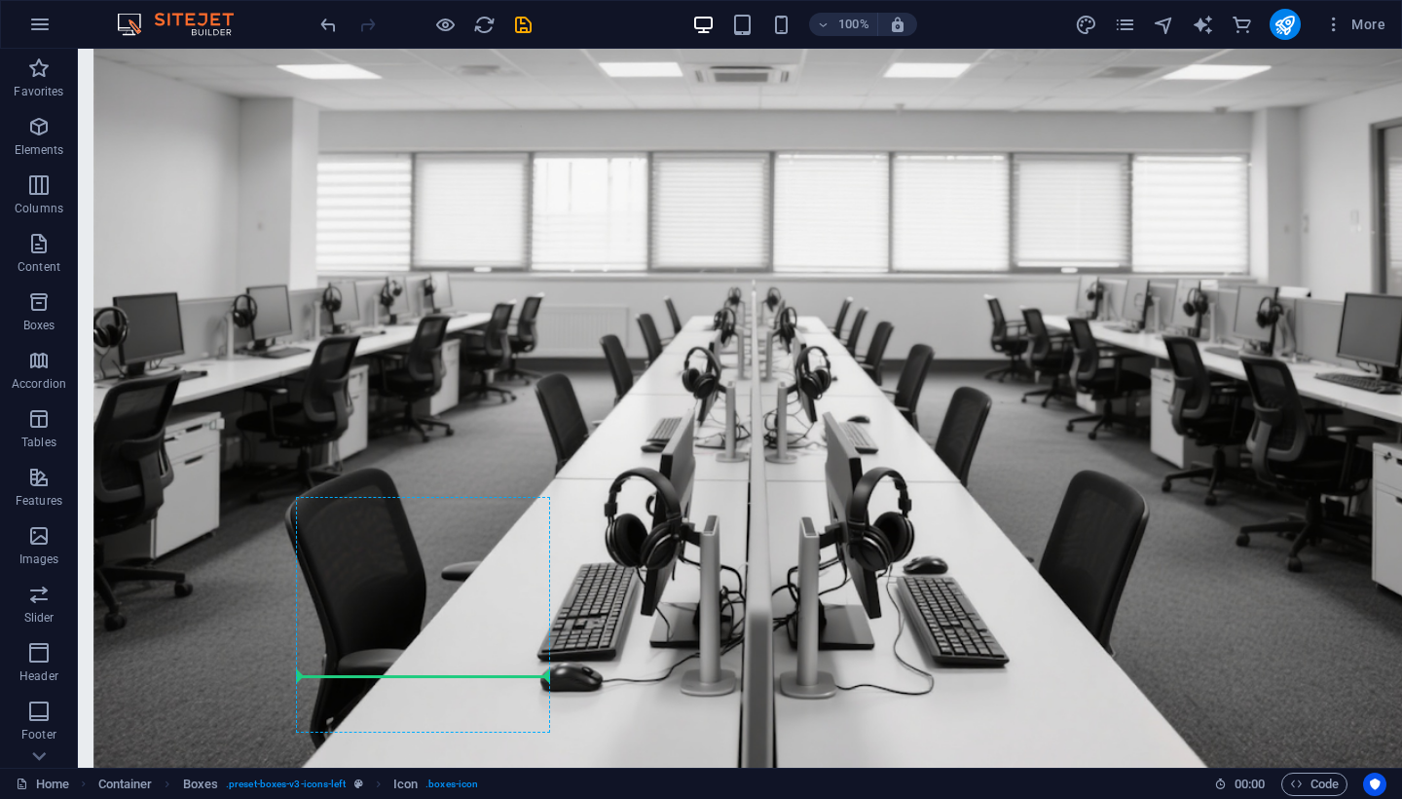
scroll to position [1589, 0]
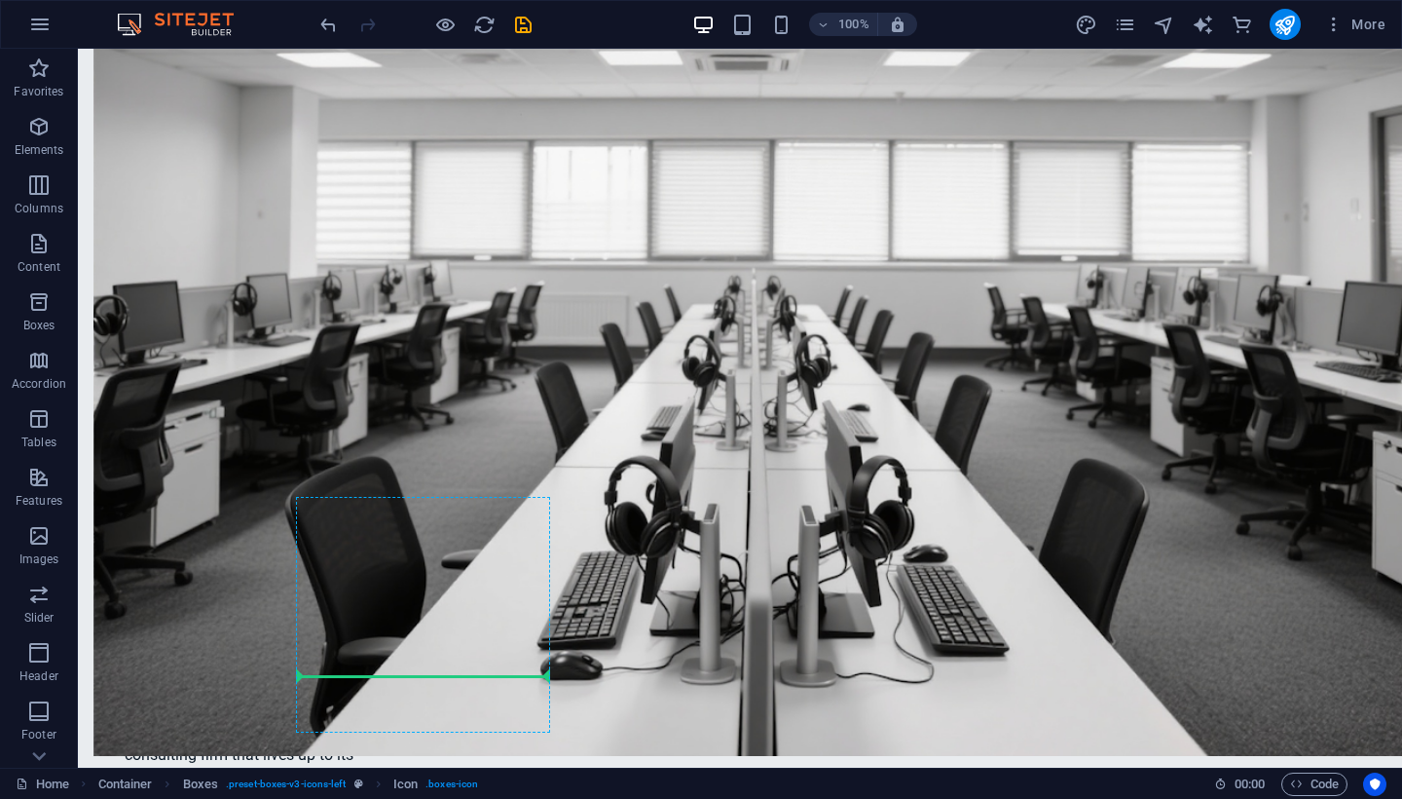
drag, startPoint x: 619, startPoint y: 741, endPoint x: 457, endPoint y: 670, distance: 177.5
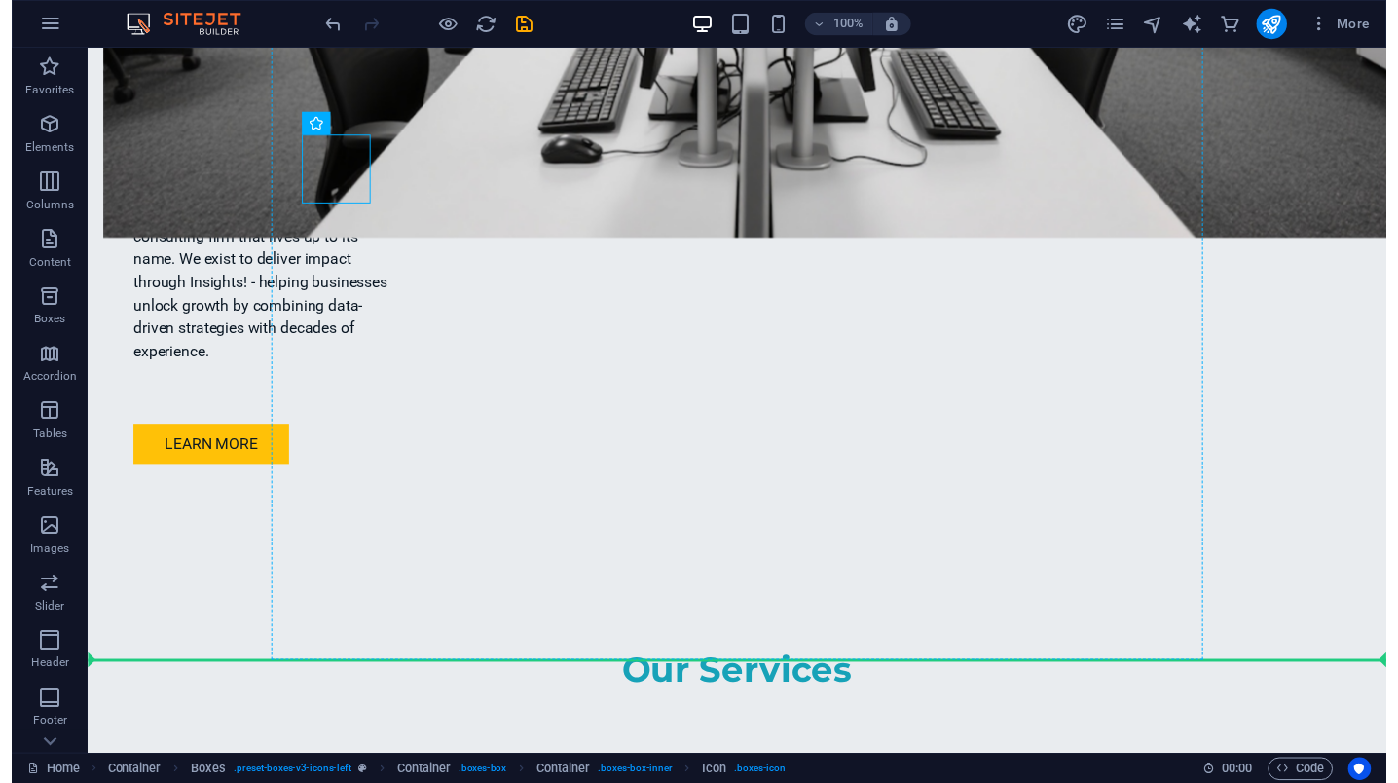
scroll to position [2115, 0]
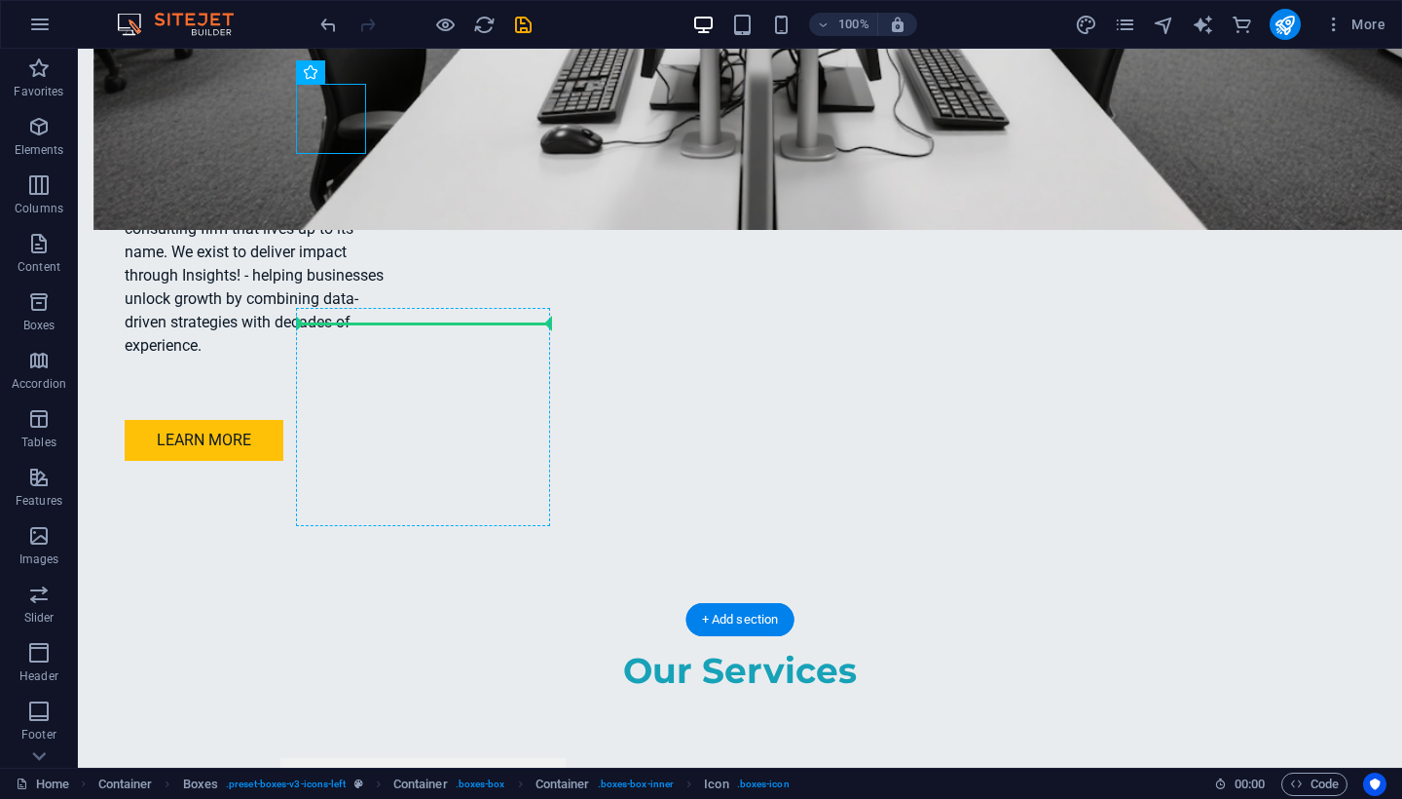
drag, startPoint x: 336, startPoint y: 650, endPoint x: 415, endPoint y: 368, distance: 292.3
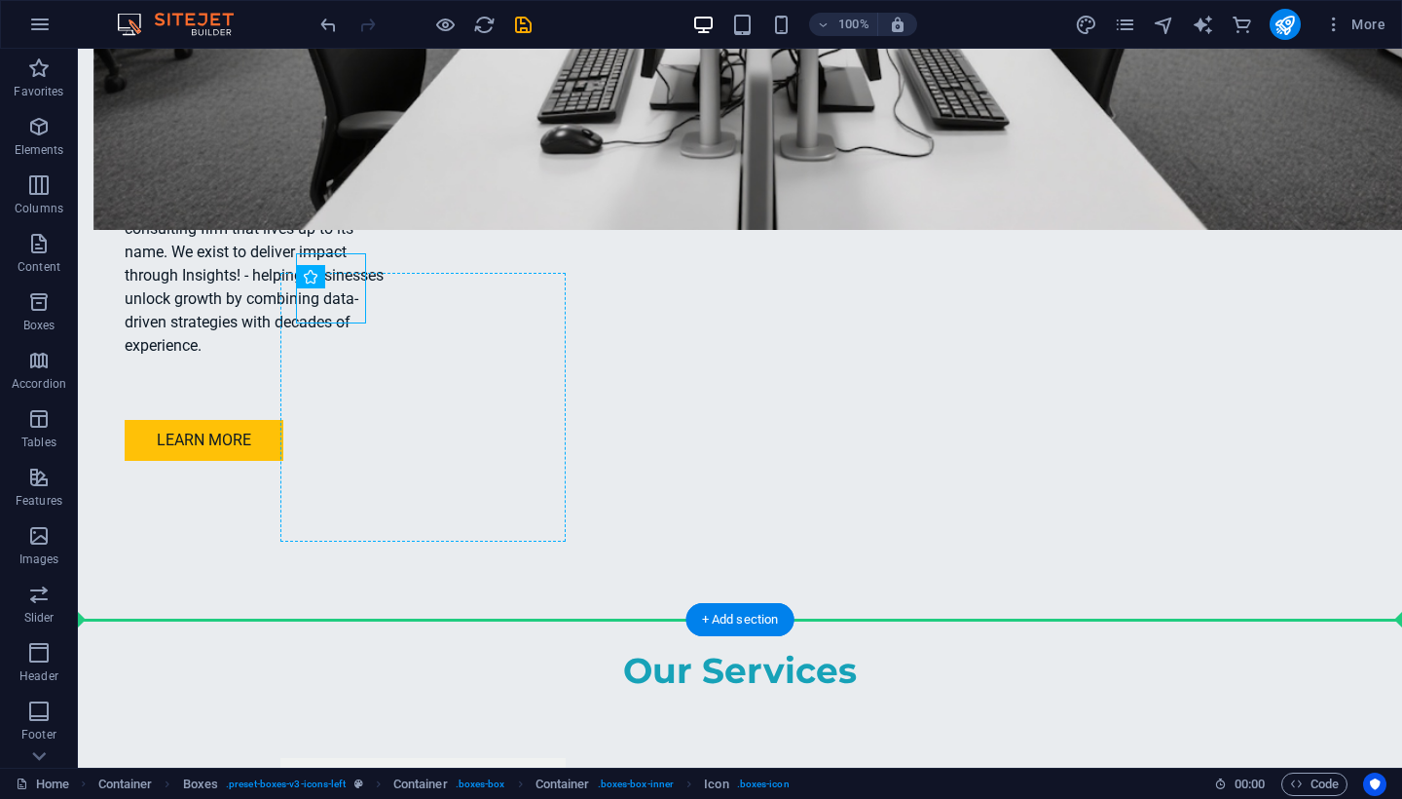
drag, startPoint x: 342, startPoint y: 301, endPoint x: 443, endPoint y: 313, distance: 101.9
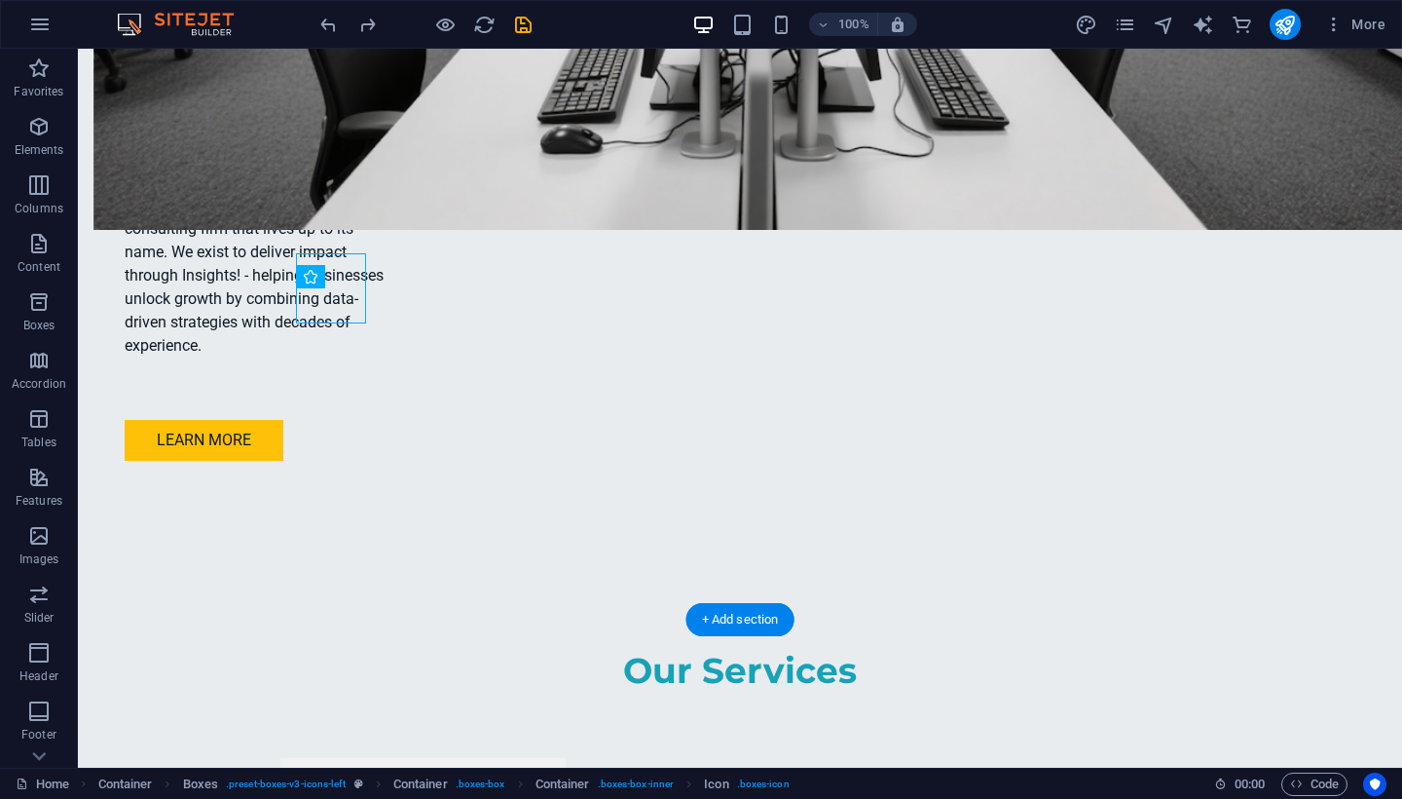
drag, startPoint x: 334, startPoint y: 303, endPoint x: 414, endPoint y: 337, distance: 86.8
click at [313, 279] on div "Container Icon" at bounding box center [317, 277] width 43 height 24
drag, startPoint x: 312, startPoint y: 278, endPoint x: 375, endPoint y: 286, distance: 63.9
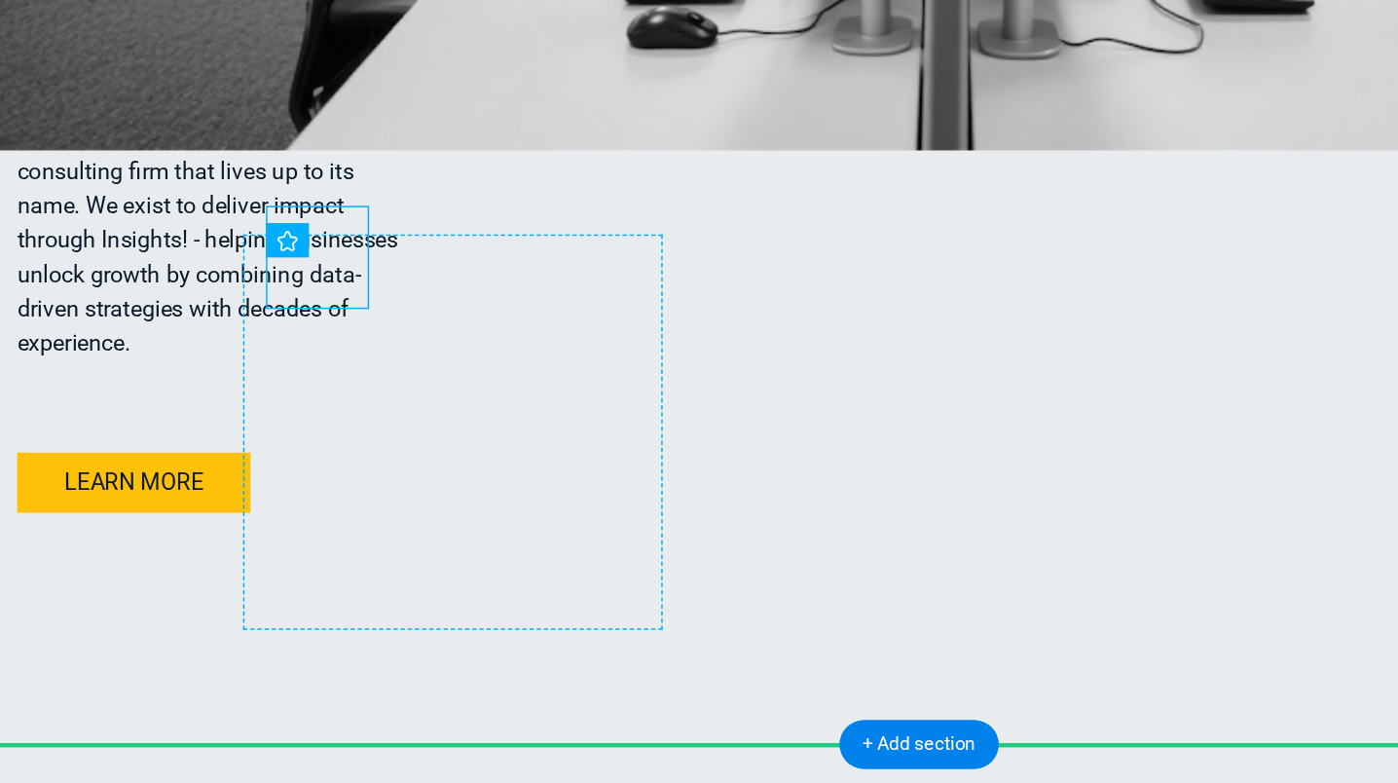
drag, startPoint x: 210, startPoint y: 163, endPoint x: 247, endPoint y: 173, distance: 38.5
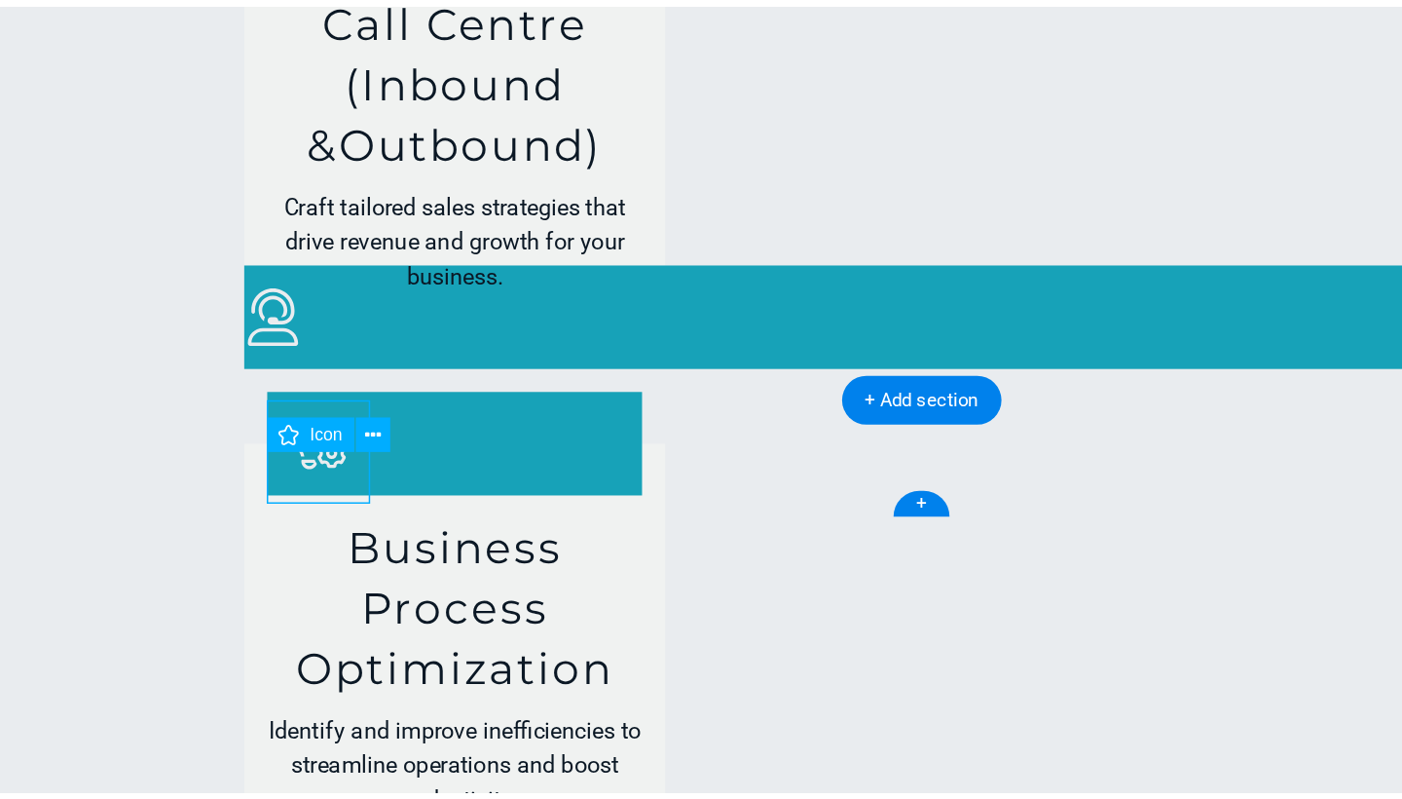
scroll to position [1988, 0]
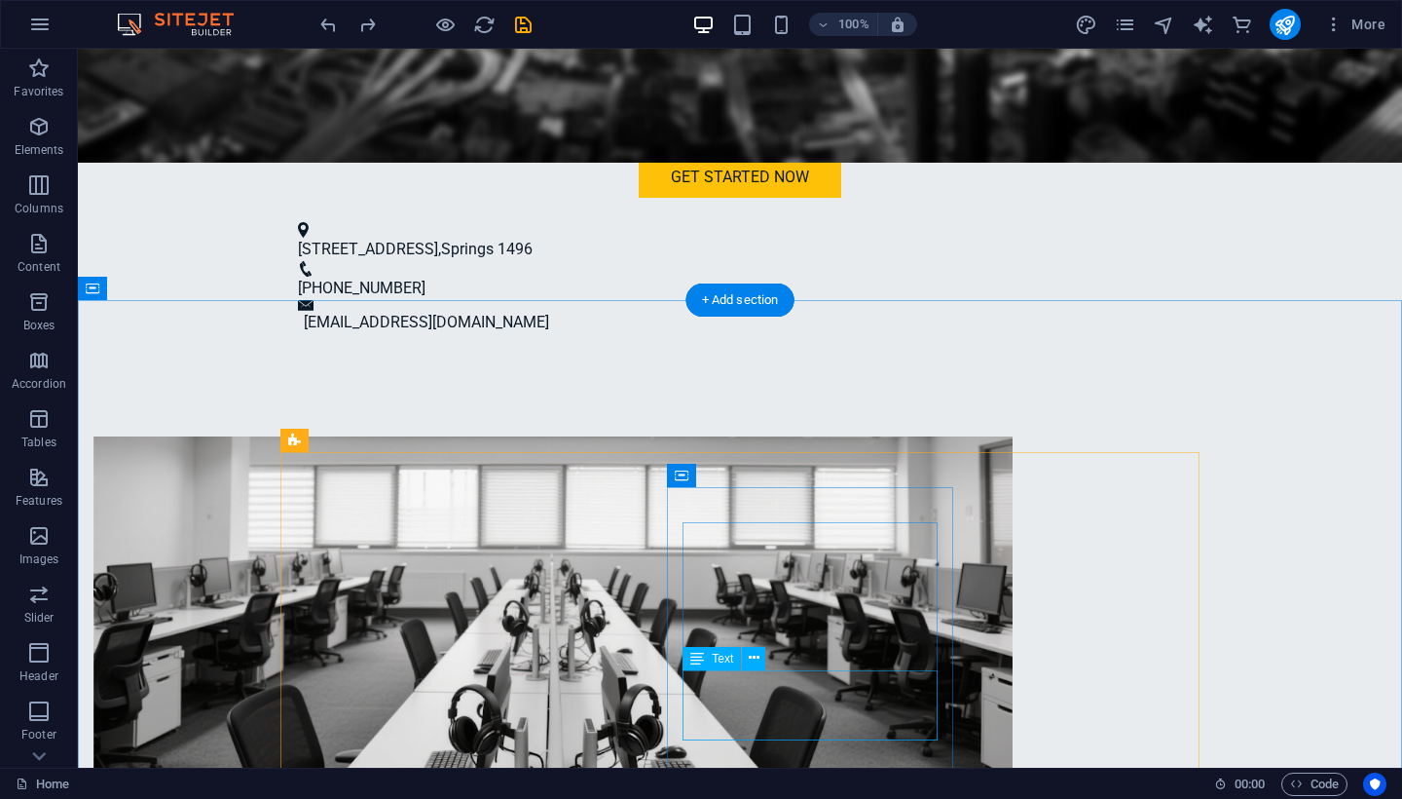
scroll to position [1192, 0]
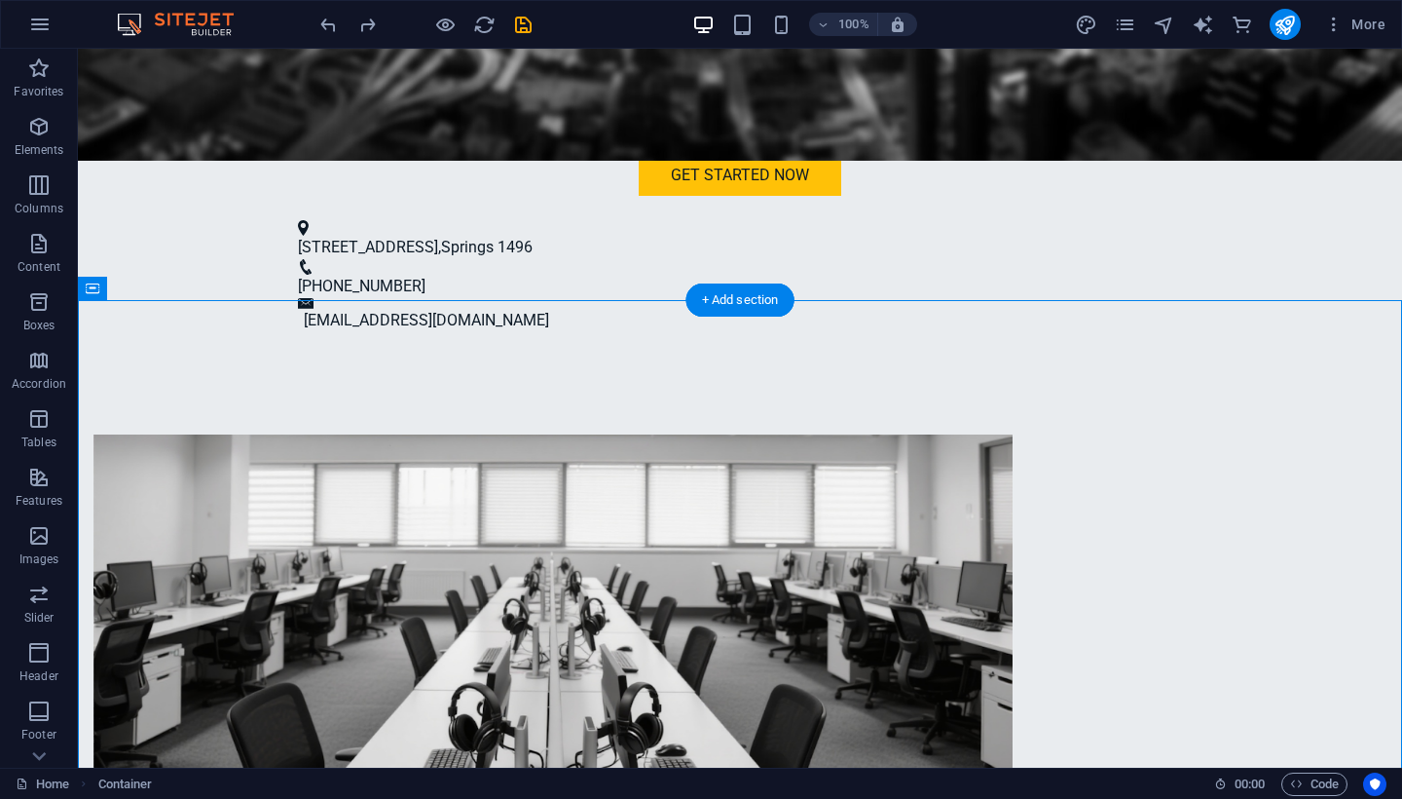
drag, startPoint x: 625, startPoint y: 582, endPoint x: 395, endPoint y: 492, distance: 247.0
click at [651, 540] on icon at bounding box center [654, 542] width 11 height 20
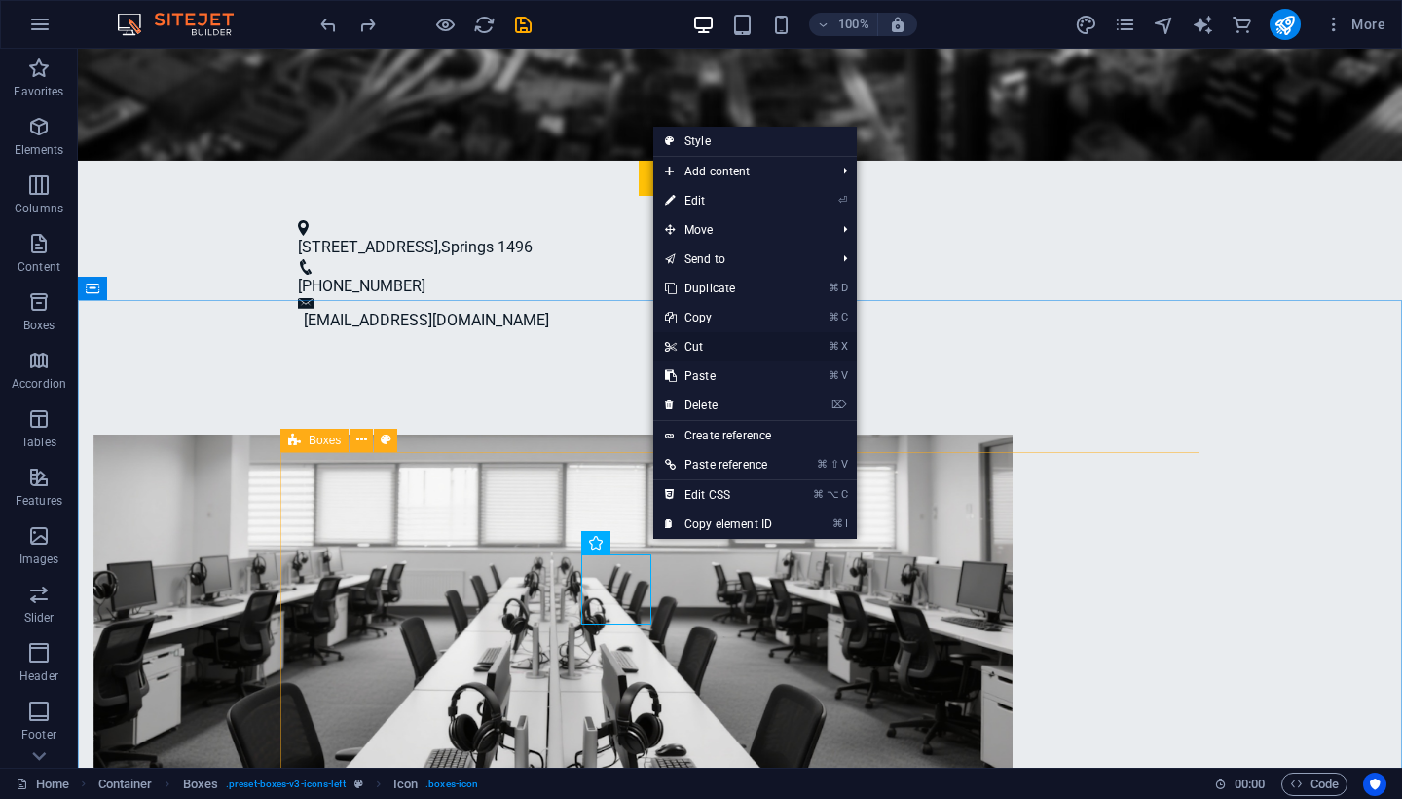
click at [680, 343] on link "⌘ X Cut" at bounding box center [718, 346] width 130 height 29
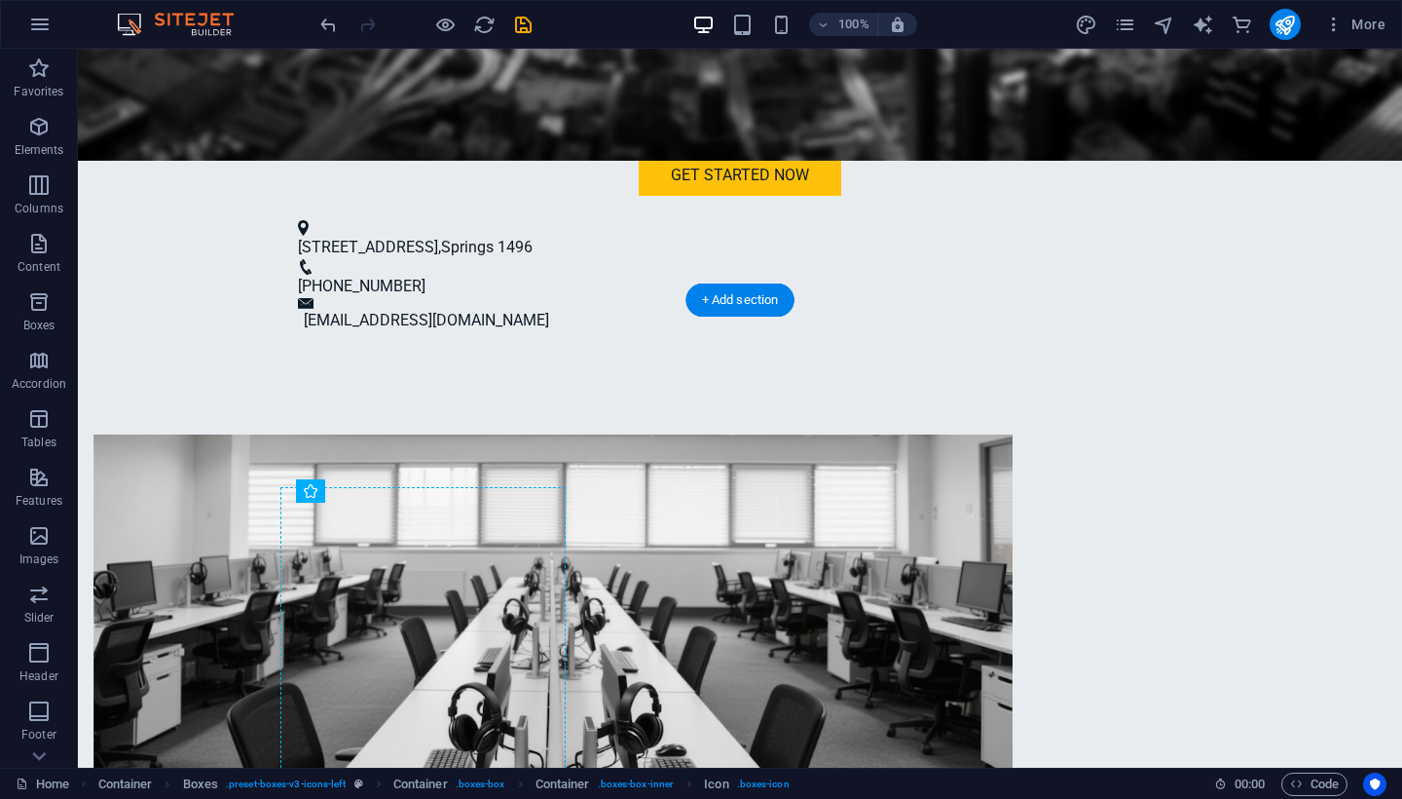
drag, startPoint x: 346, startPoint y: 516, endPoint x: 415, endPoint y: 527, distance: 70.0
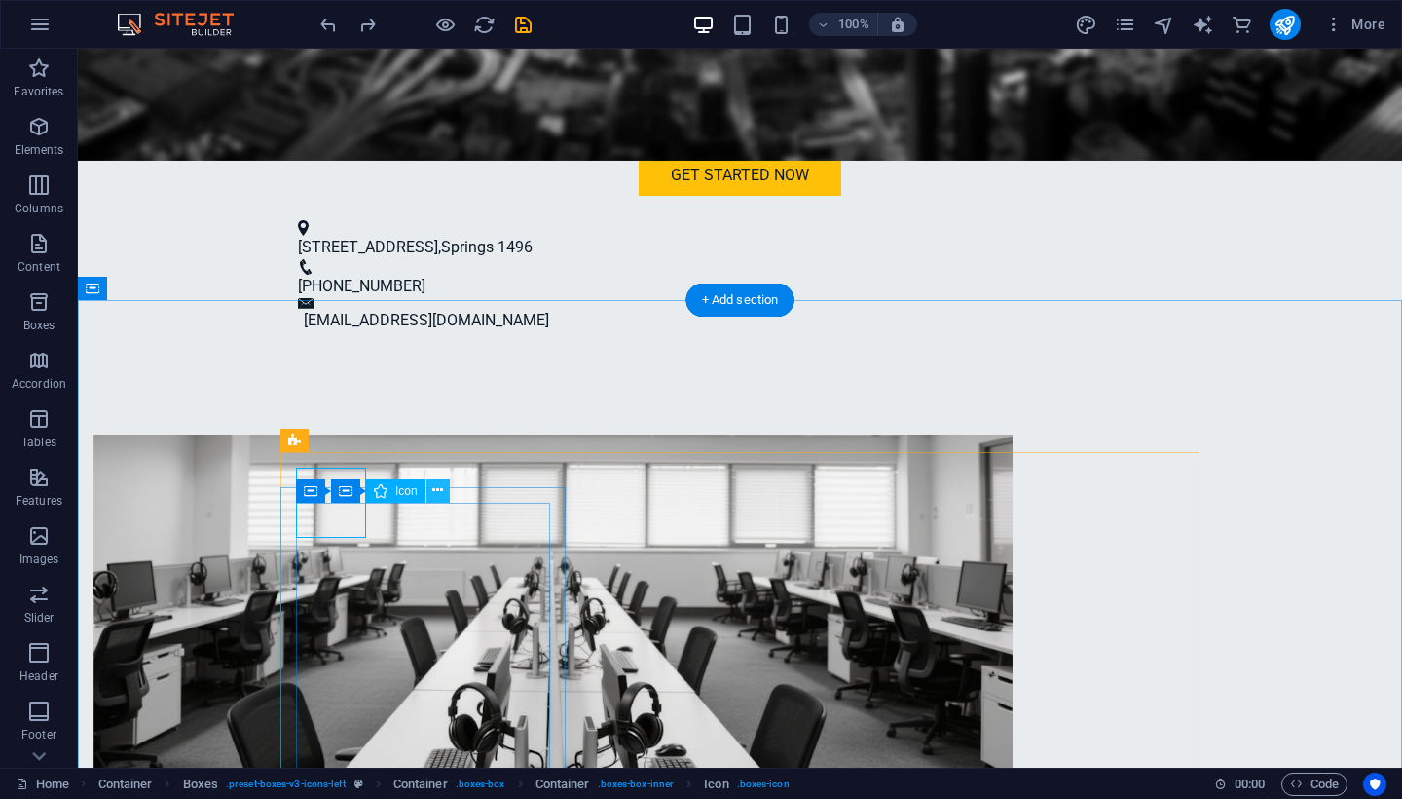
click at [440, 492] on icon at bounding box center [437, 490] width 11 height 20
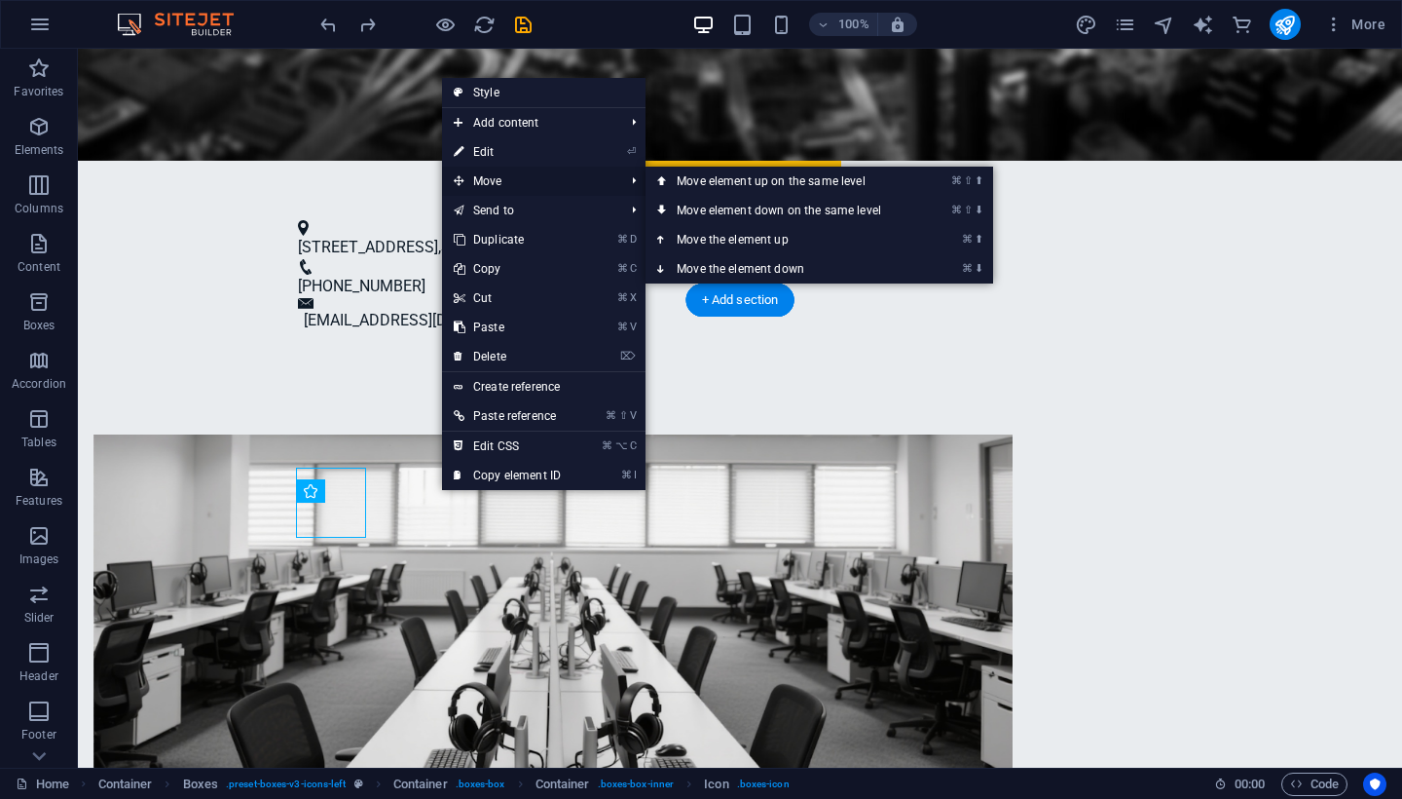
click at [485, 181] on span "Move" at bounding box center [529, 181] width 174 height 29
click at [718, 188] on link "⌘ ⇧ ⬆ Move element up on the same level" at bounding box center [783, 181] width 275 height 29
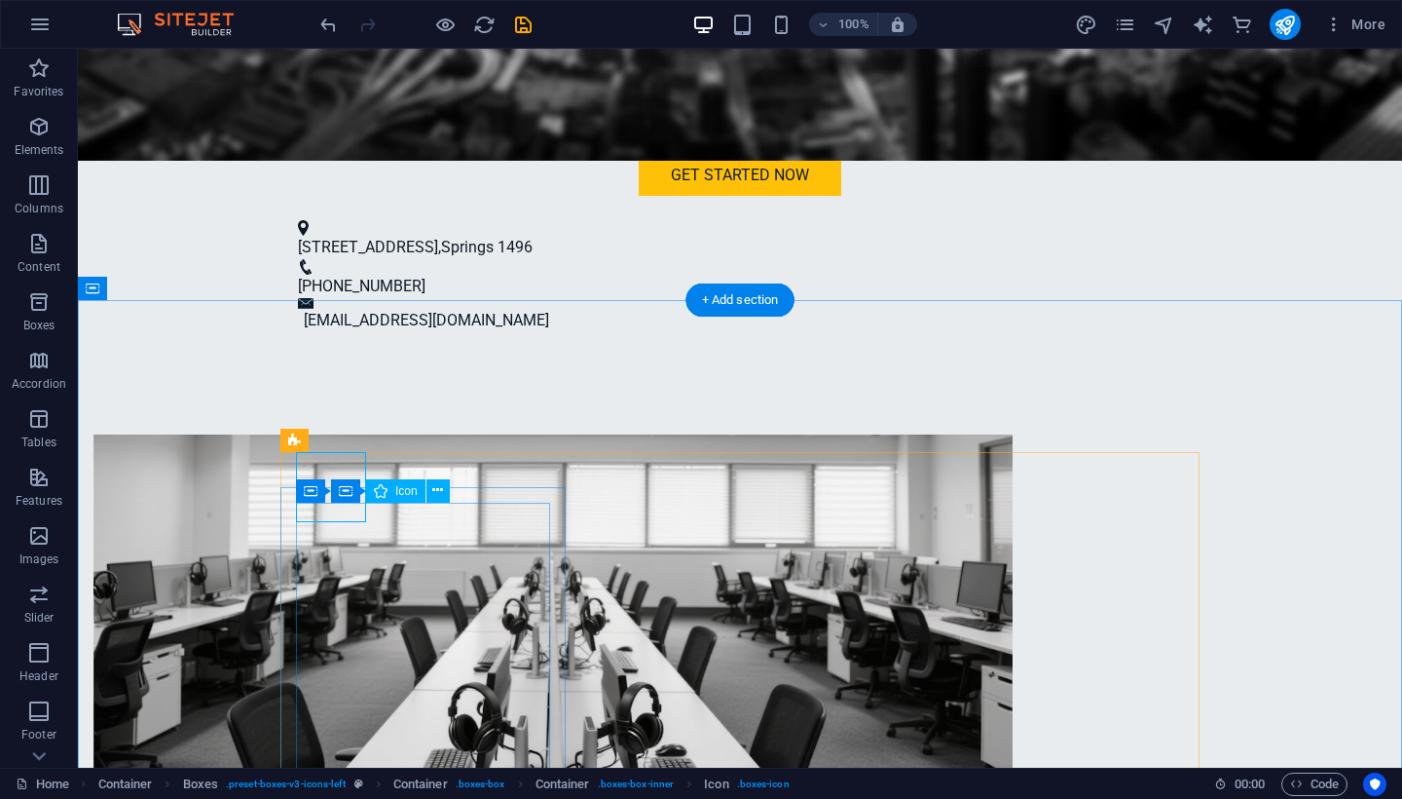
click at [315, 491] on div "Container Container Icon" at bounding box center [379, 491] width 167 height 24
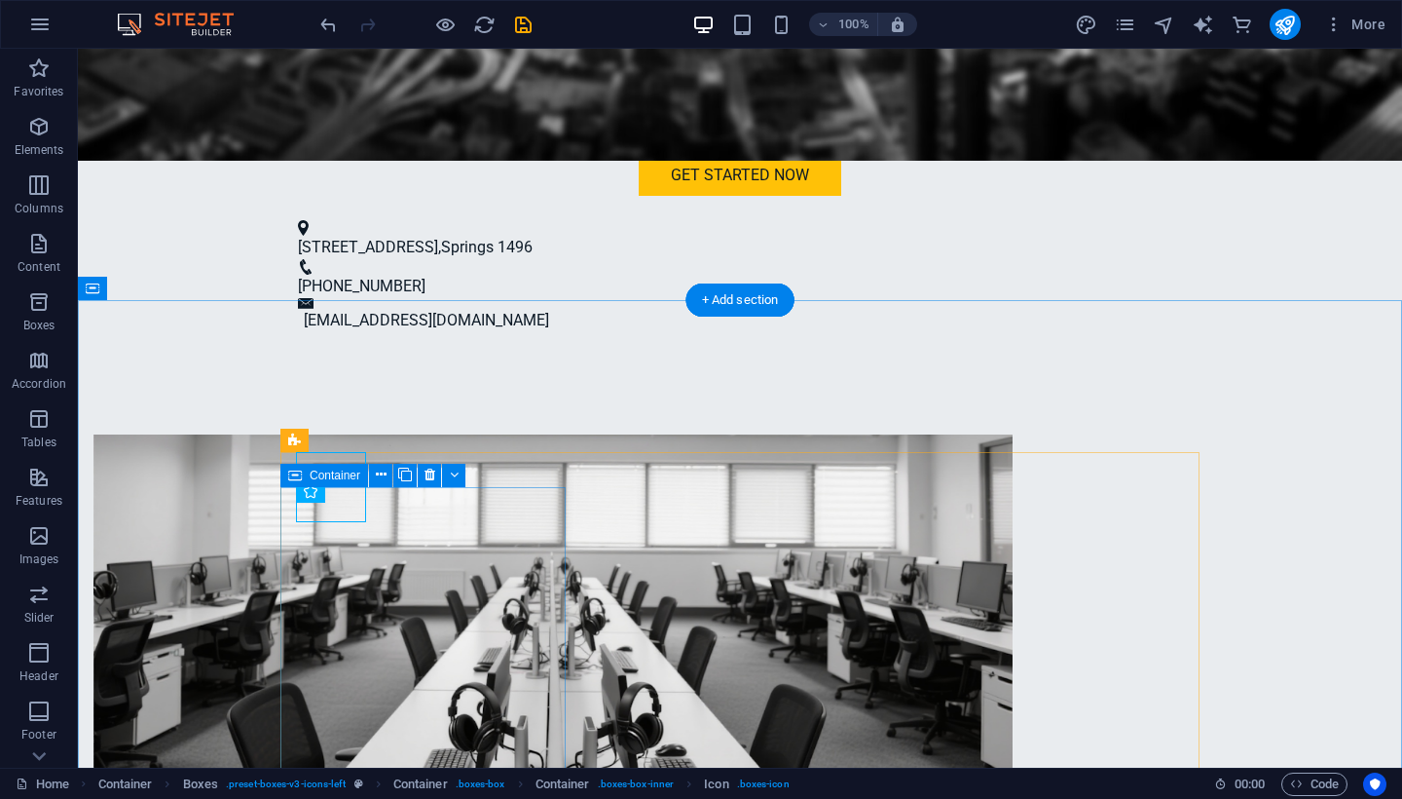
click at [308, 487] on div "Container" at bounding box center [379, 476] width 198 height 24
click at [311, 493] on div "Container Container Icon" at bounding box center [379, 491] width 167 height 24
click at [311, 490] on div "Container Container Icon" at bounding box center [379, 491] width 167 height 24
click at [313, 496] on div "Container Icon" at bounding box center [317, 491] width 43 height 24
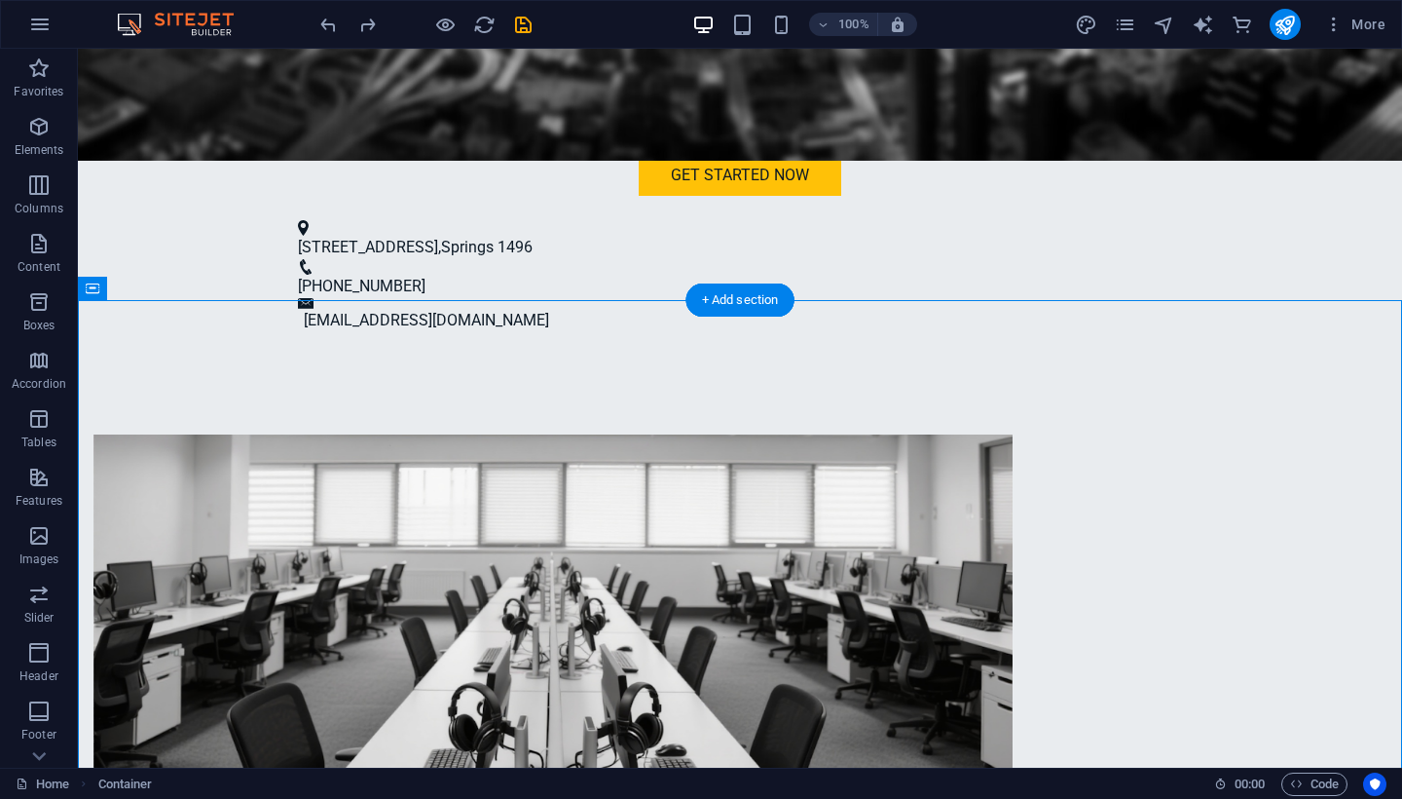
drag, startPoint x: 635, startPoint y: 585, endPoint x: 563, endPoint y: 535, distance: 88.1
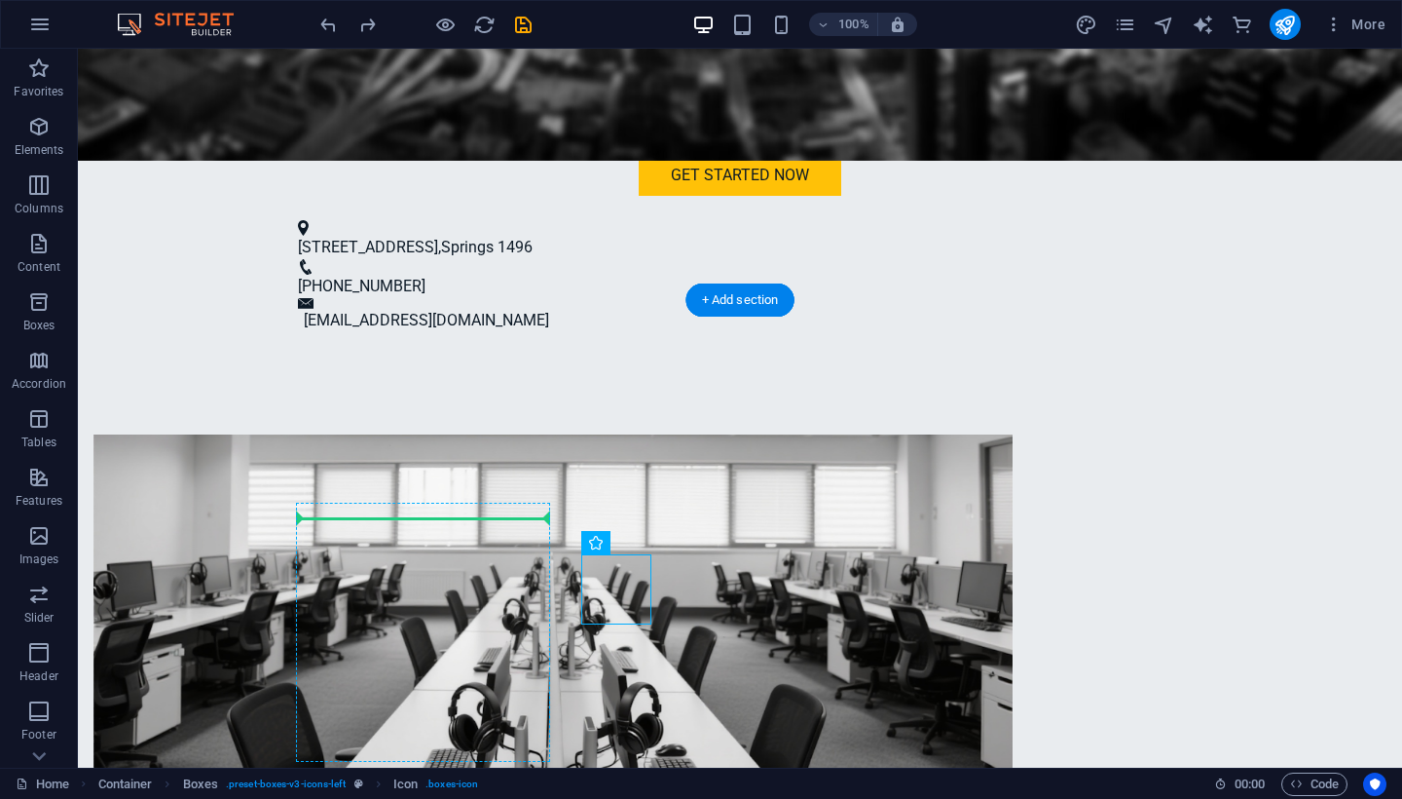
drag, startPoint x: 639, startPoint y: 594, endPoint x: 536, endPoint y: 542, distance: 115.4
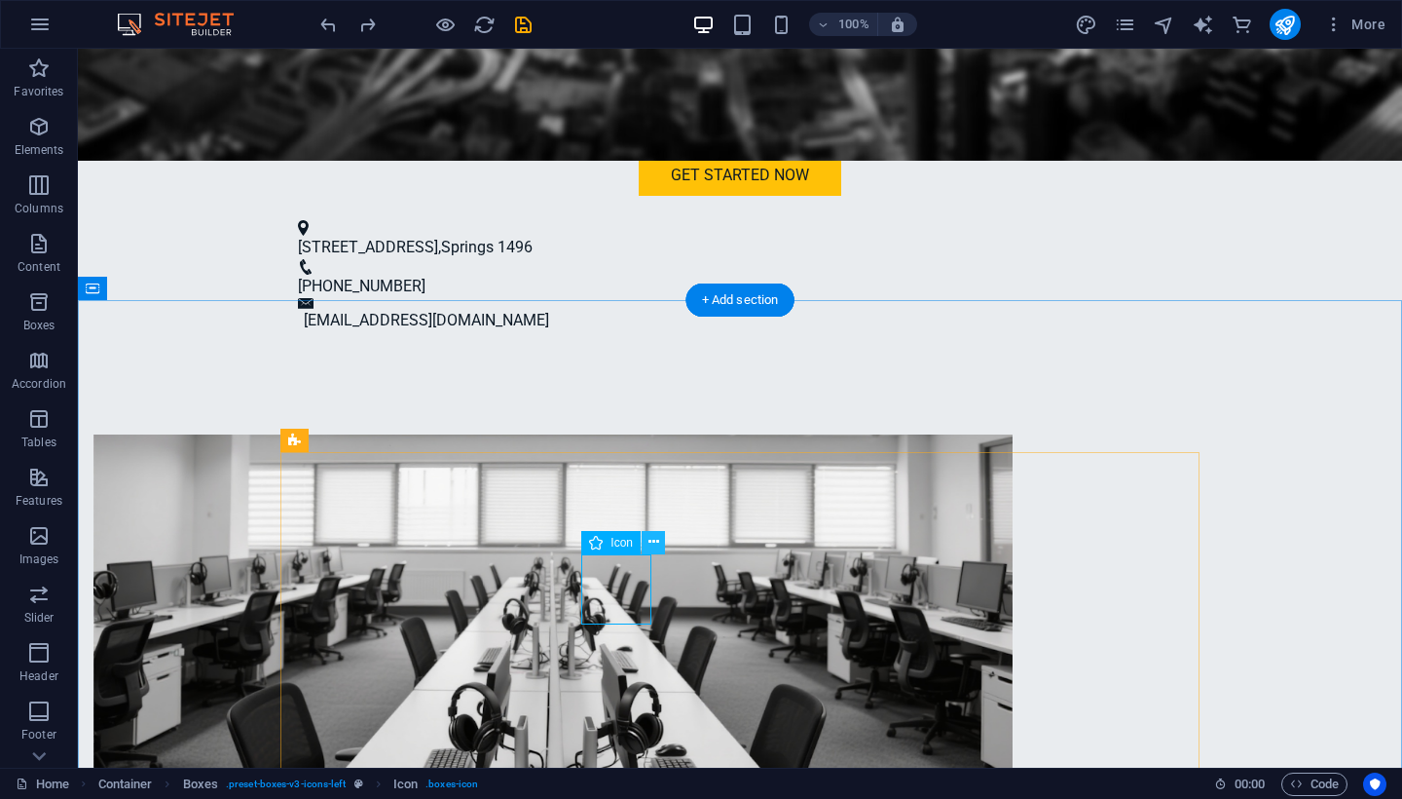
click at [650, 540] on icon at bounding box center [654, 542] width 11 height 20
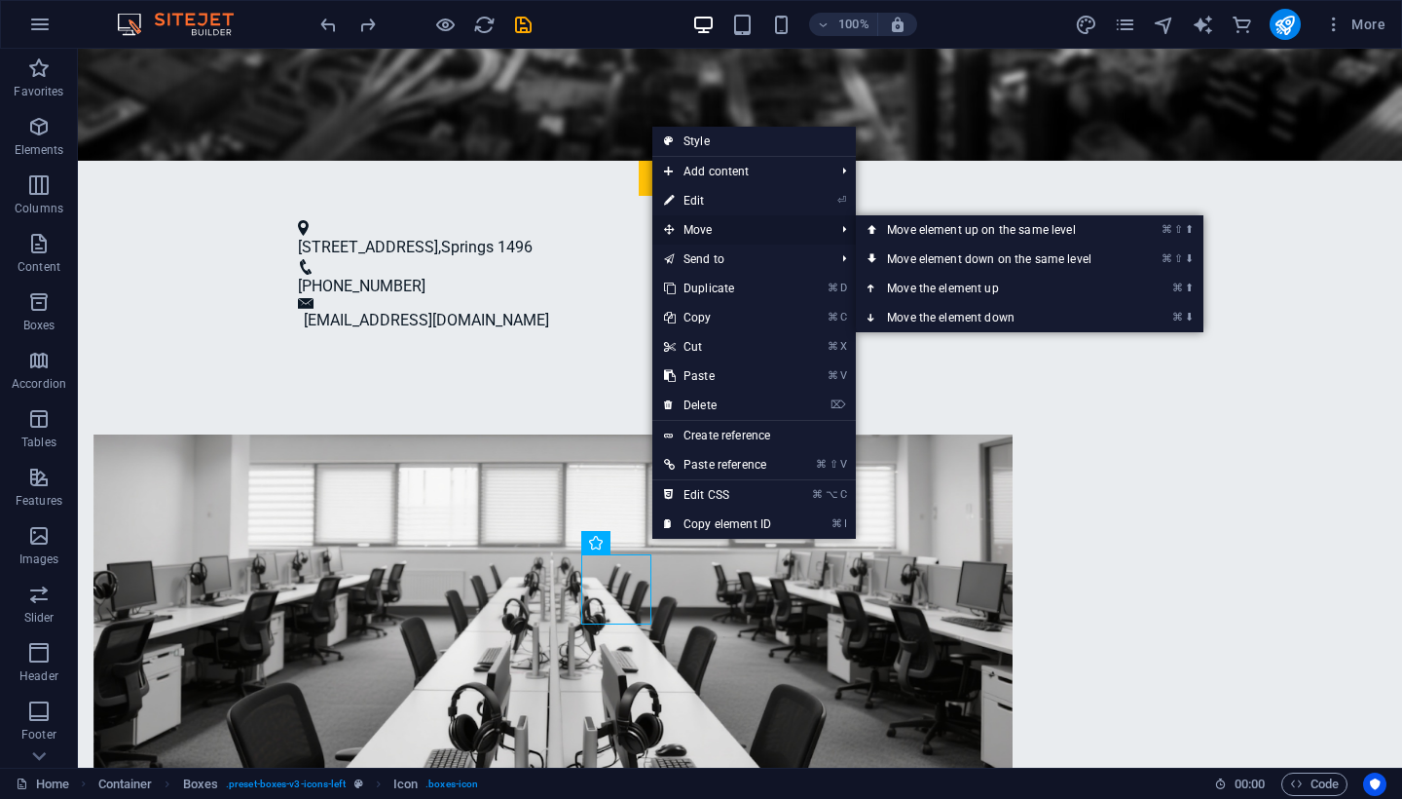
click at [706, 239] on span "Move" at bounding box center [739, 229] width 174 height 29
click at [704, 231] on span "Move" at bounding box center [739, 229] width 174 height 29
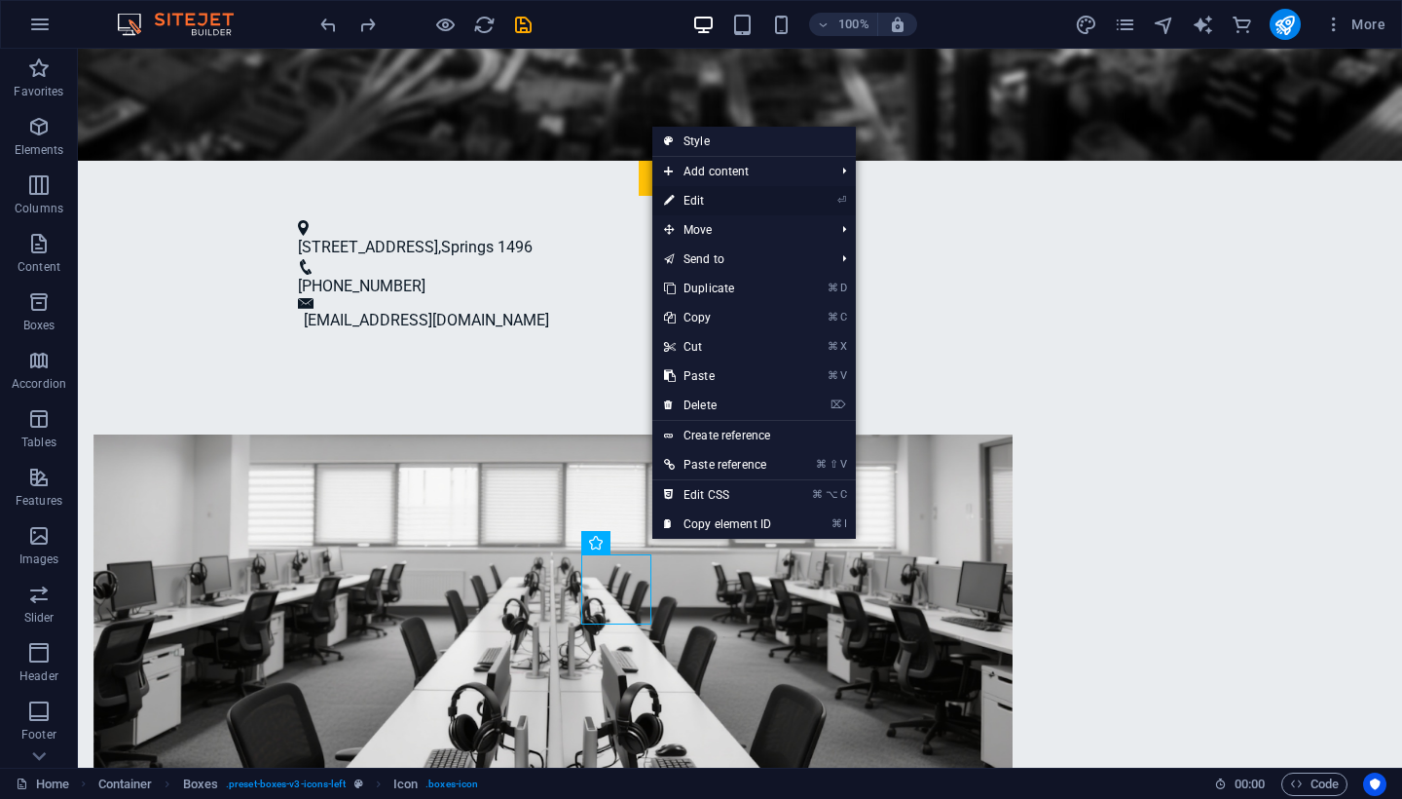
click at [709, 197] on link "⏎ Edit" at bounding box center [717, 200] width 130 height 29
select select "xMidYMid"
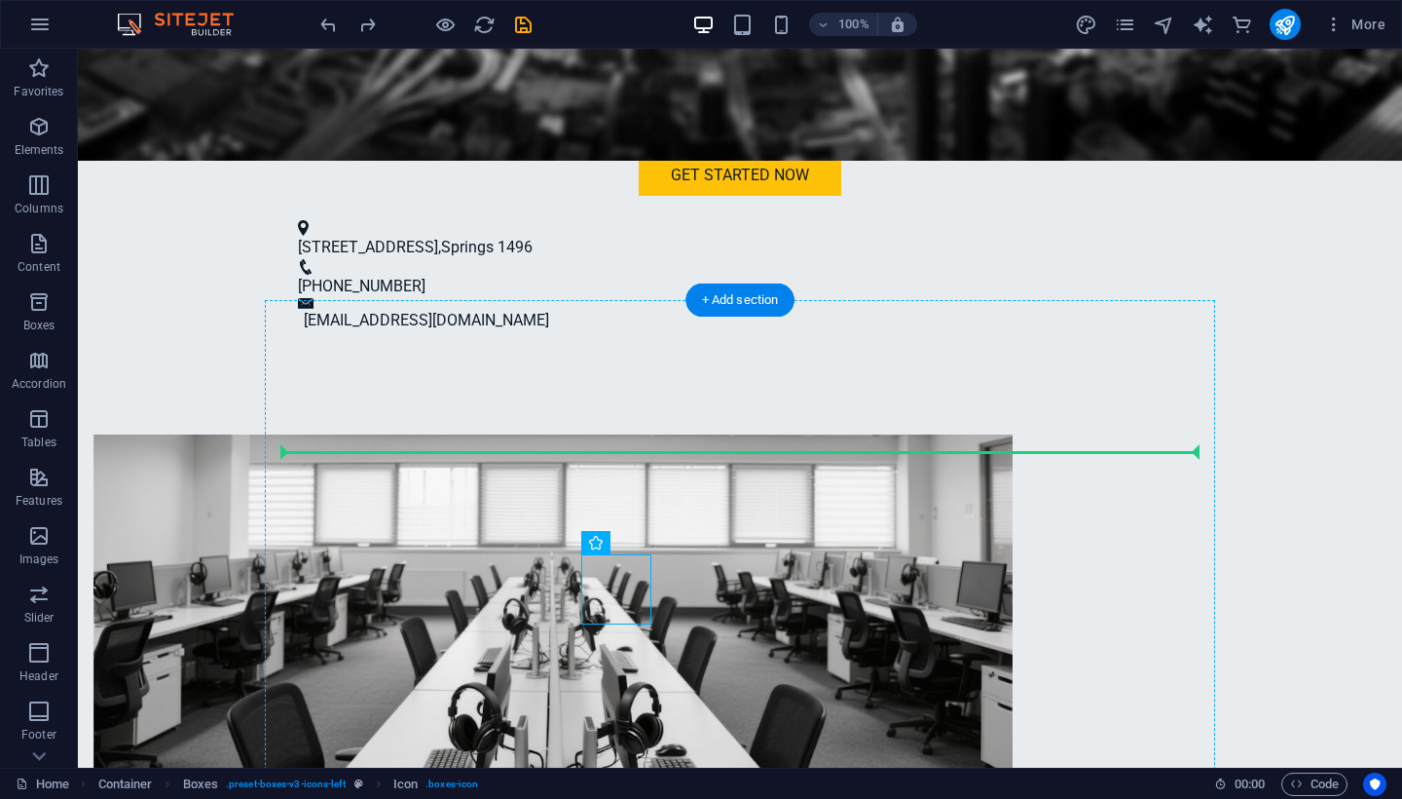
drag, startPoint x: 611, startPoint y: 604, endPoint x: 425, endPoint y: 449, distance: 242.0
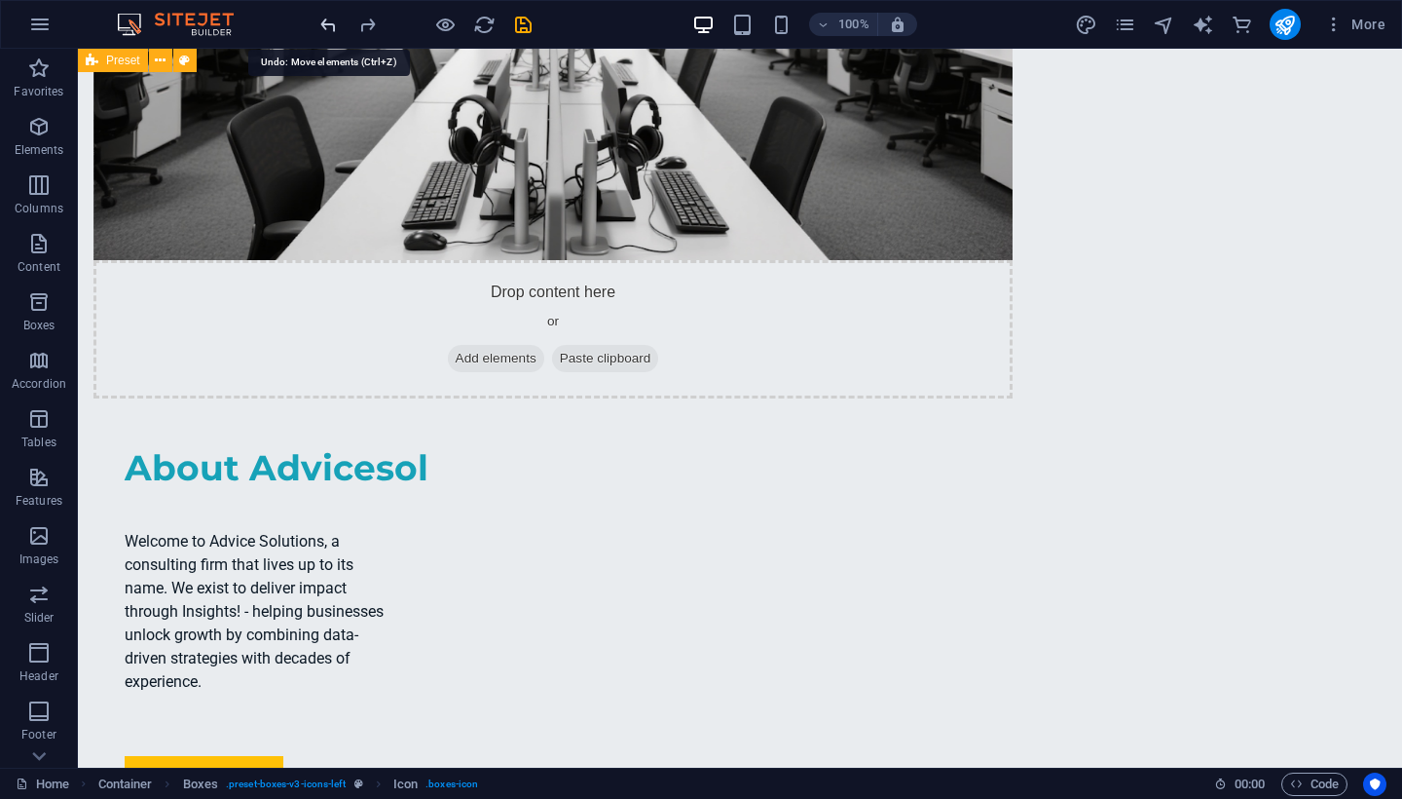
scroll to position [1825, 0]
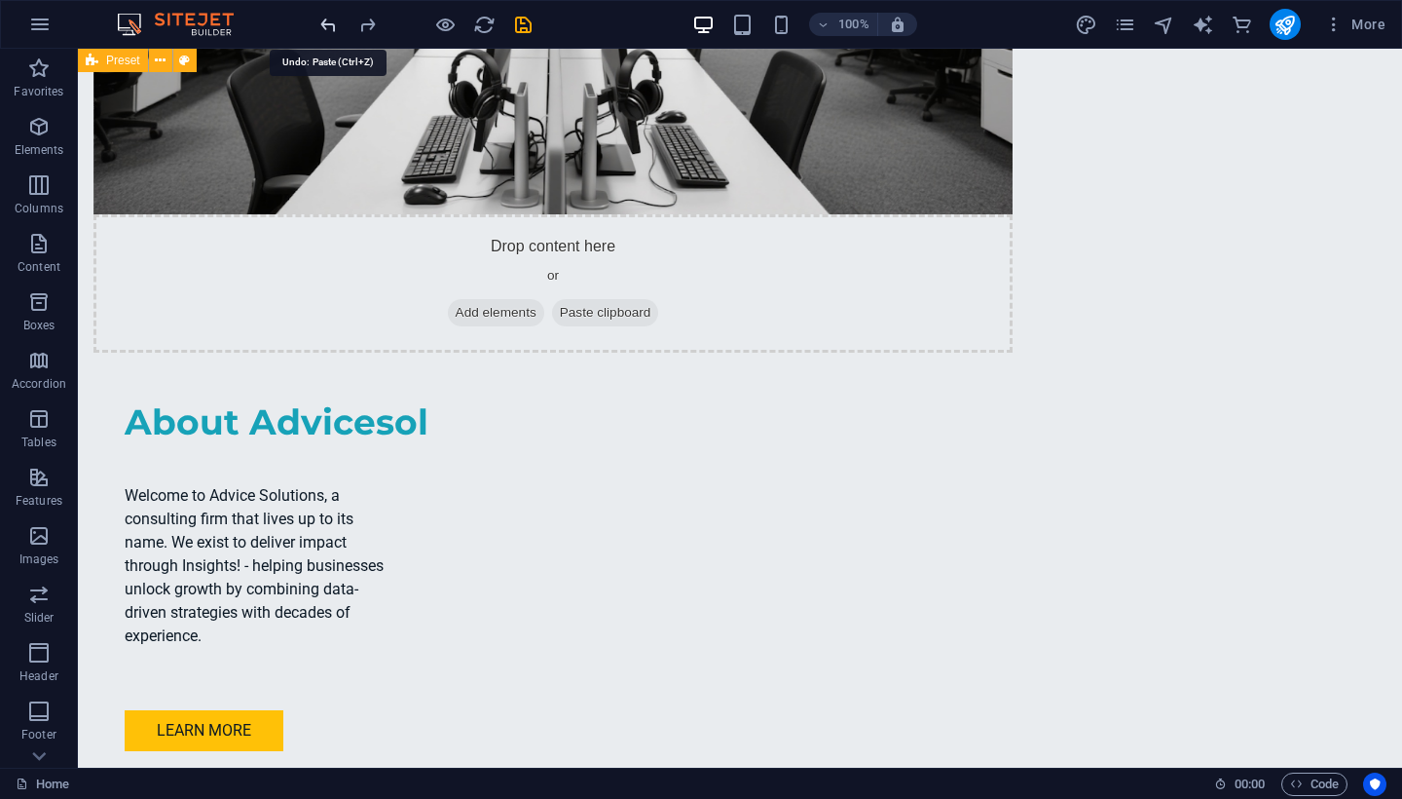
scroll to position [1270, 0]
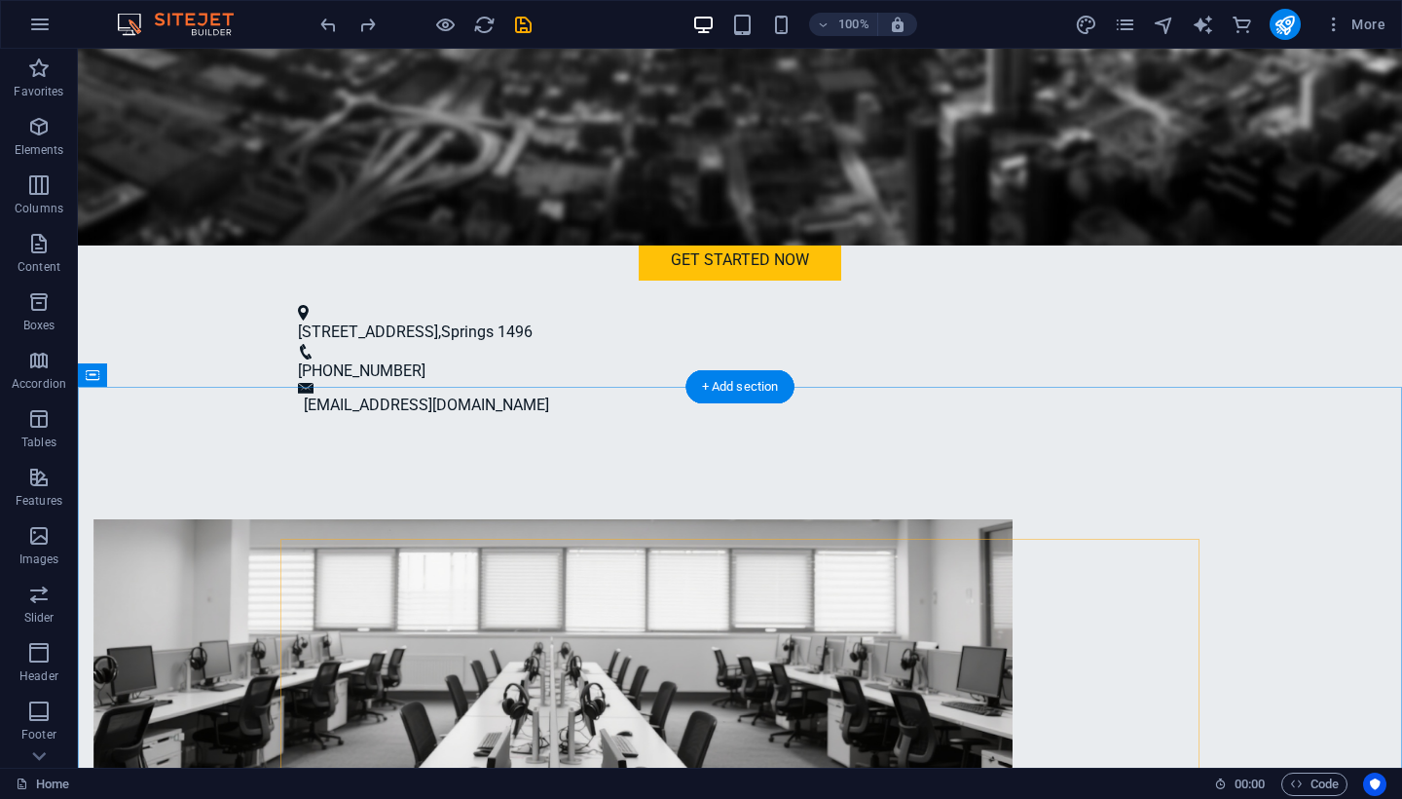
scroll to position [1109, 0]
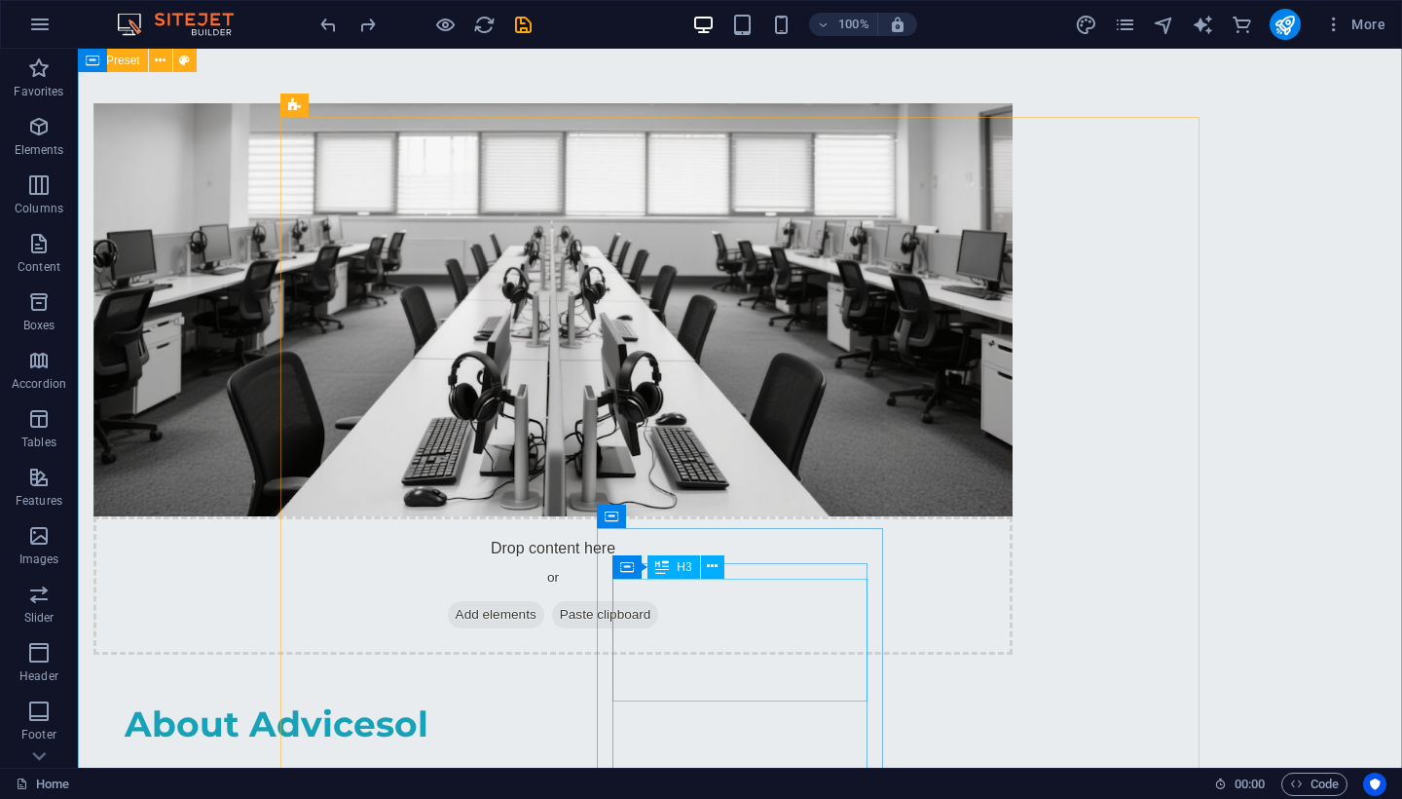
scroll to position [1544, 0]
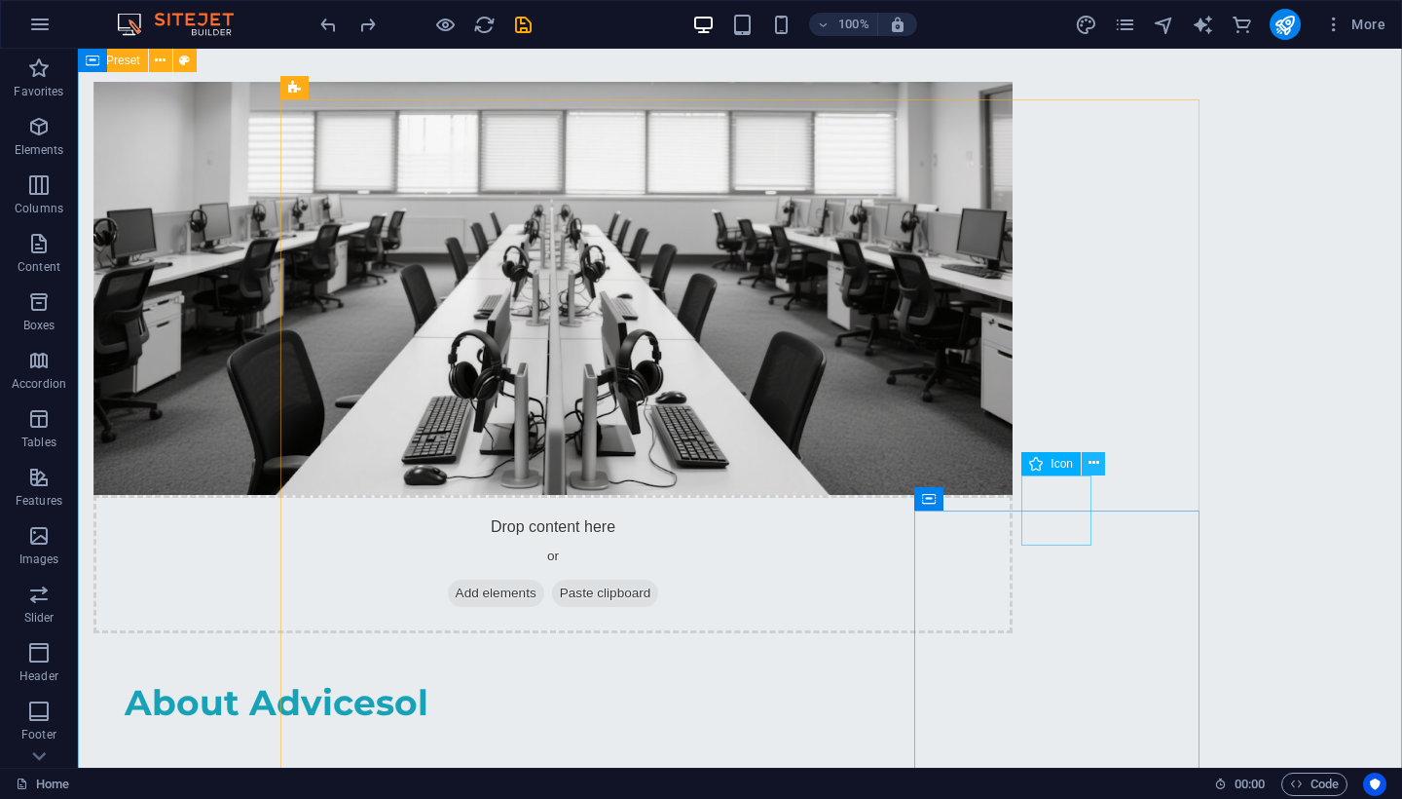
click at [1096, 460] on icon at bounding box center [1094, 463] width 11 height 20
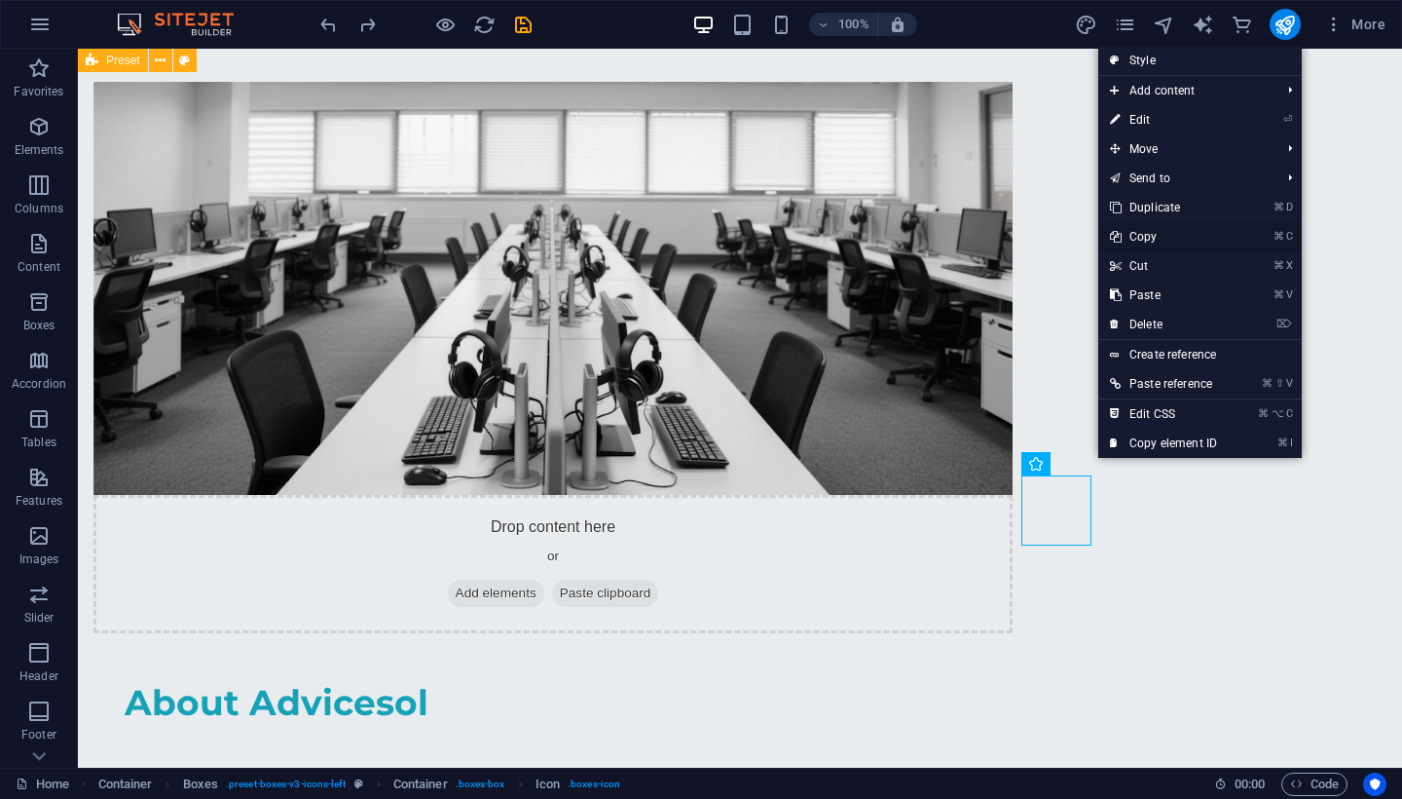
click at [1156, 234] on link "⌘ C Copy" at bounding box center [1163, 236] width 130 height 29
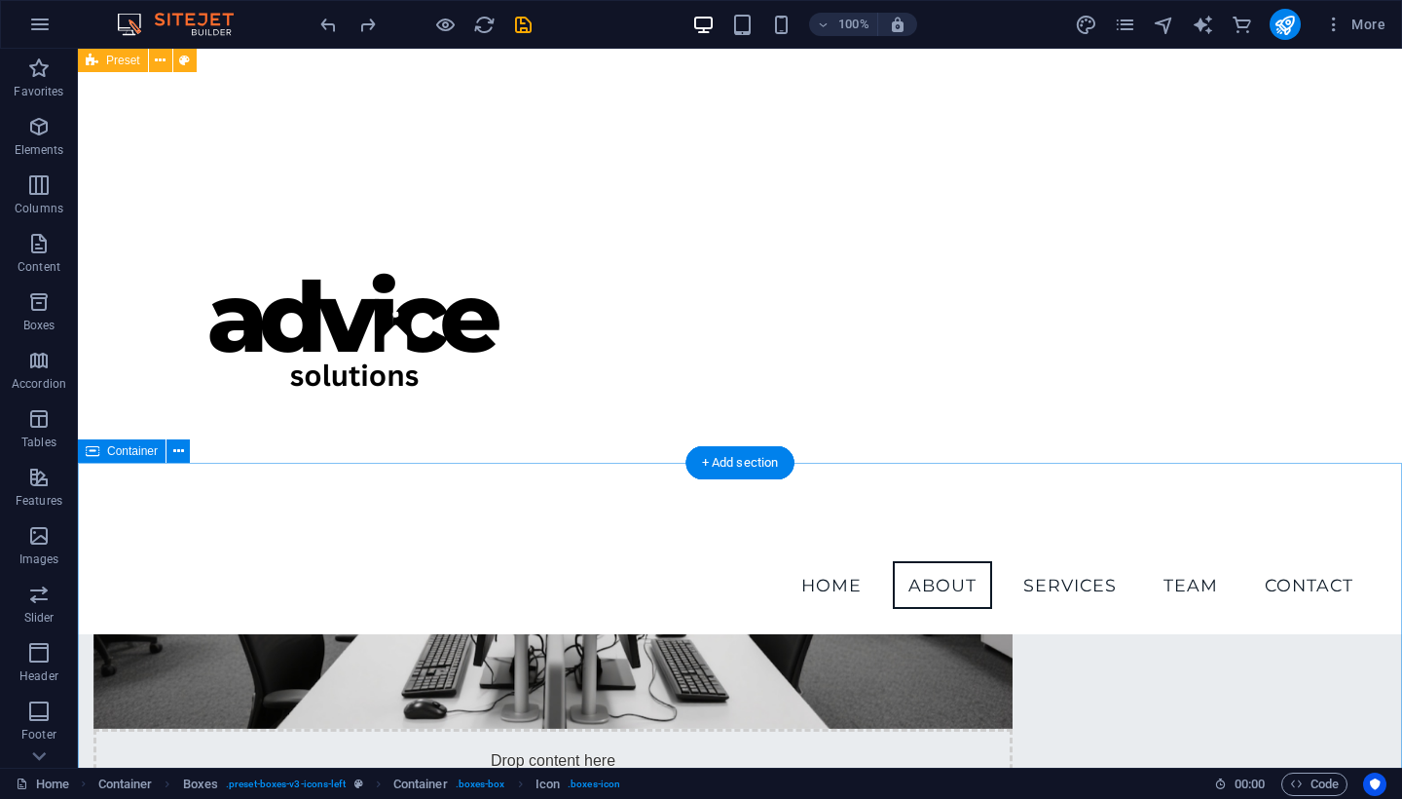
scroll to position [838, 0]
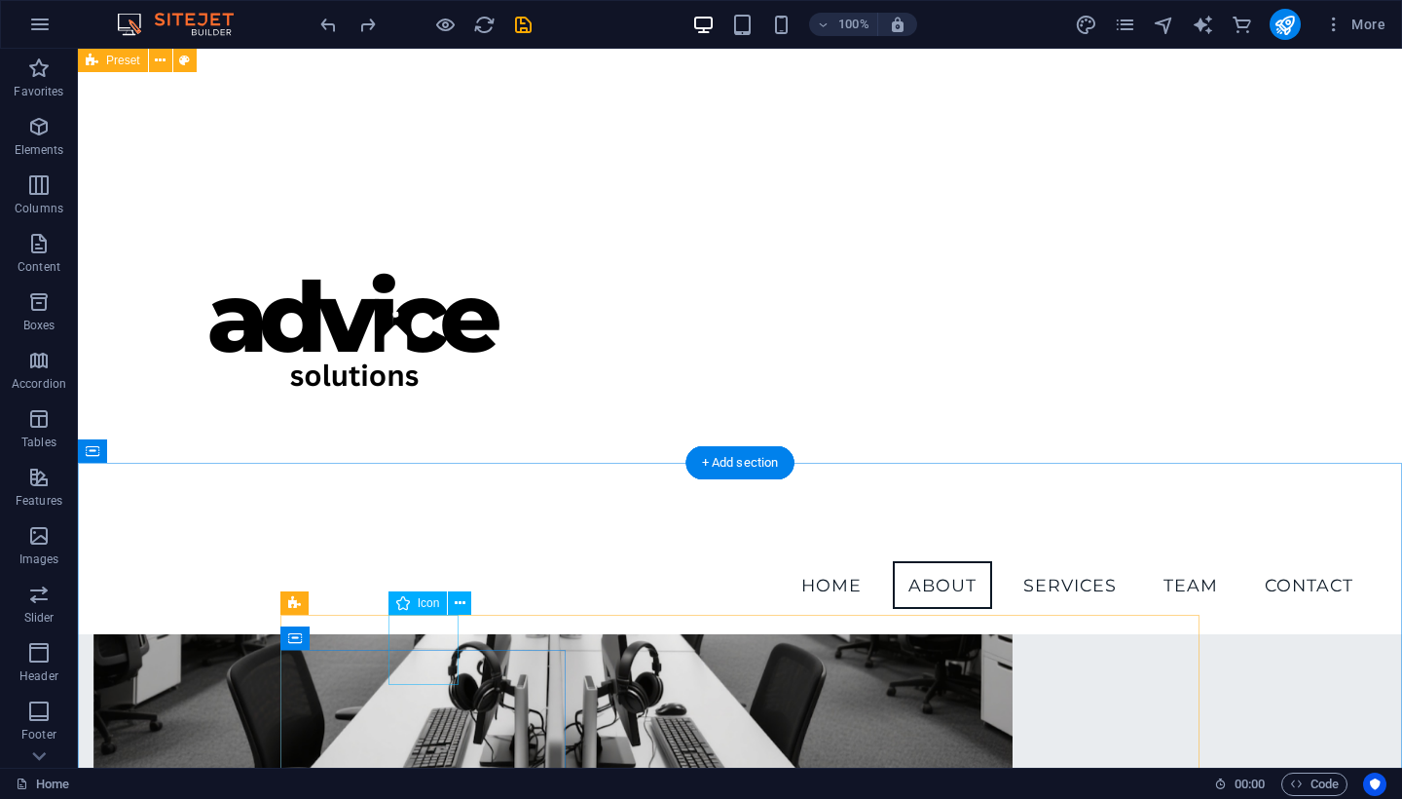
click at [460, 605] on icon at bounding box center [460, 603] width 11 height 20
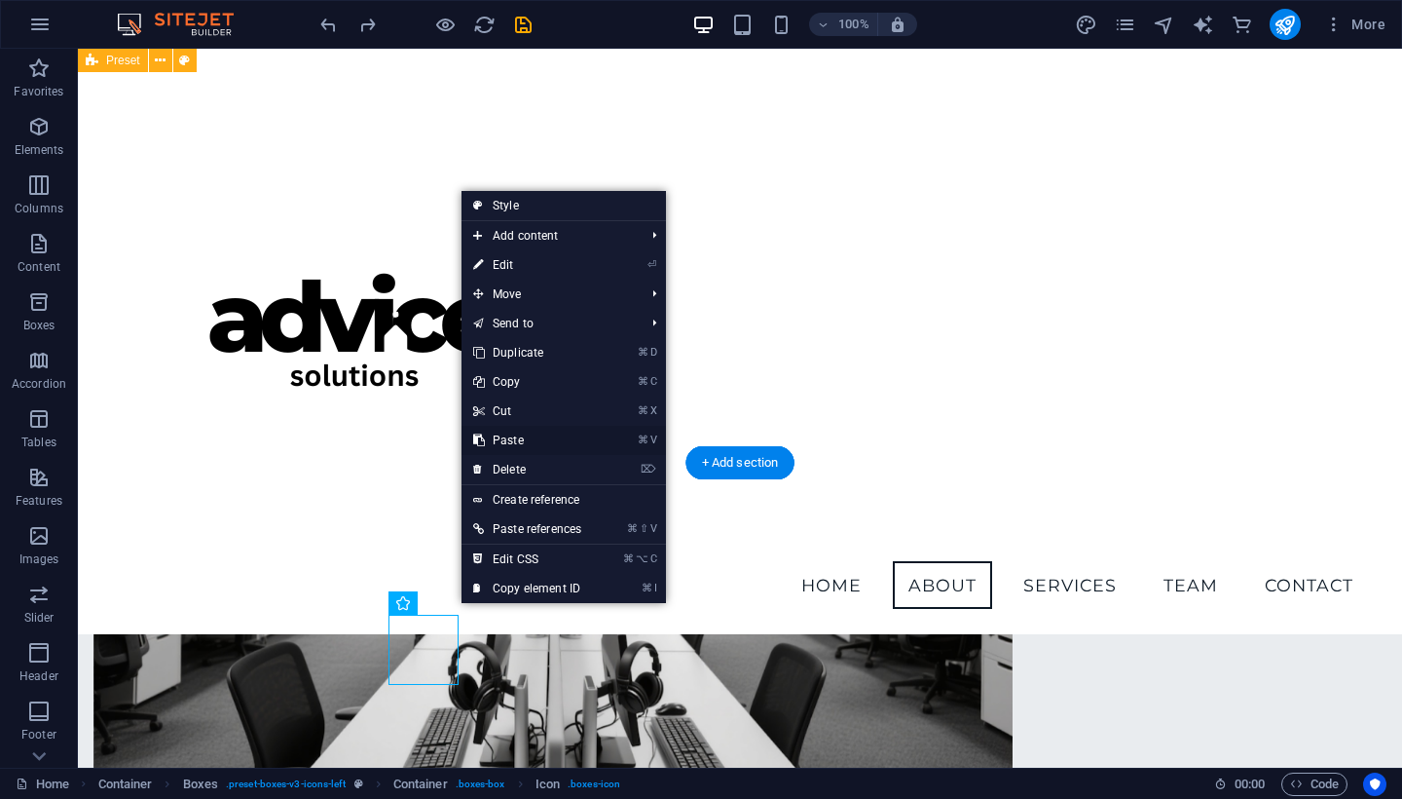
click at [502, 439] on link "⌘ V Paste" at bounding box center [527, 440] width 131 height 29
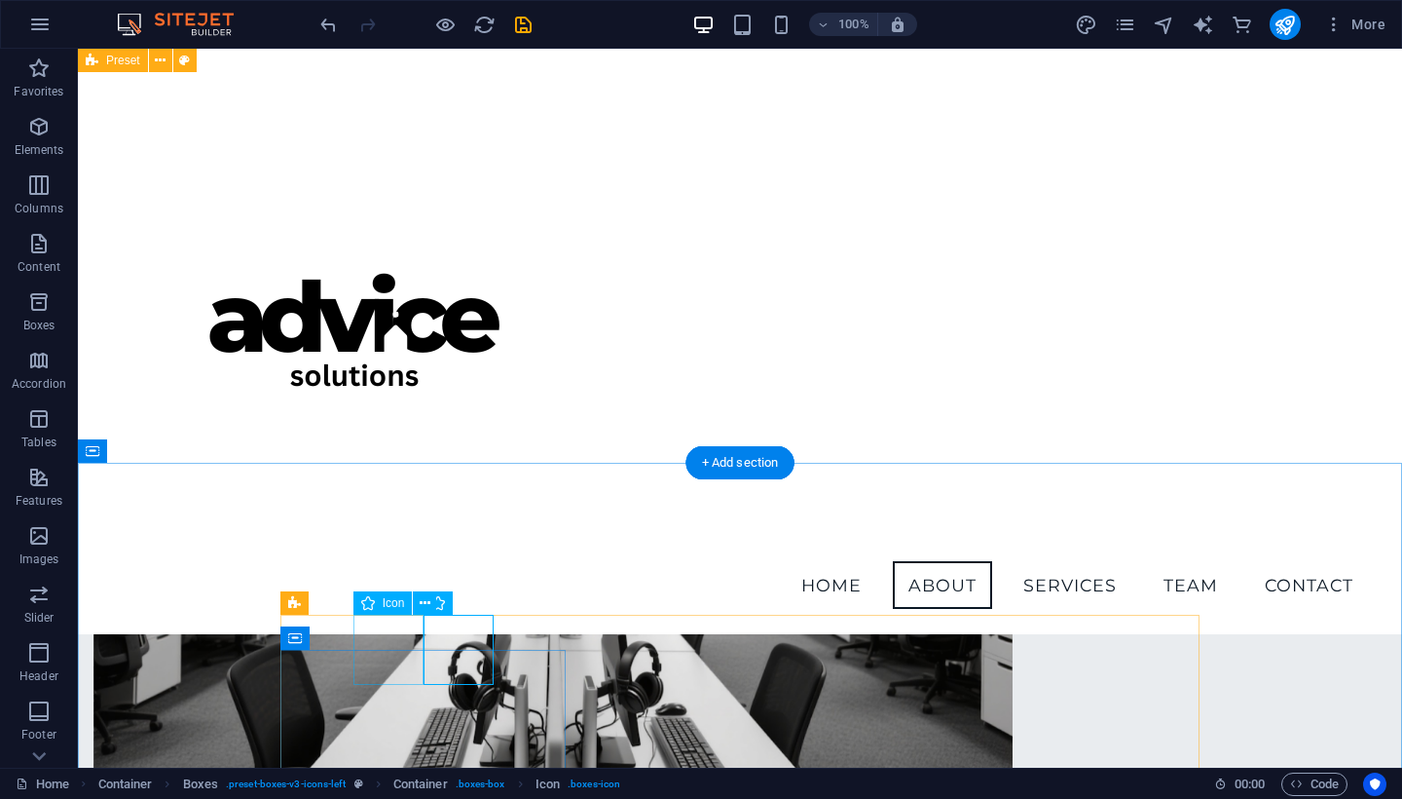
click at [426, 608] on icon at bounding box center [425, 603] width 11 height 20
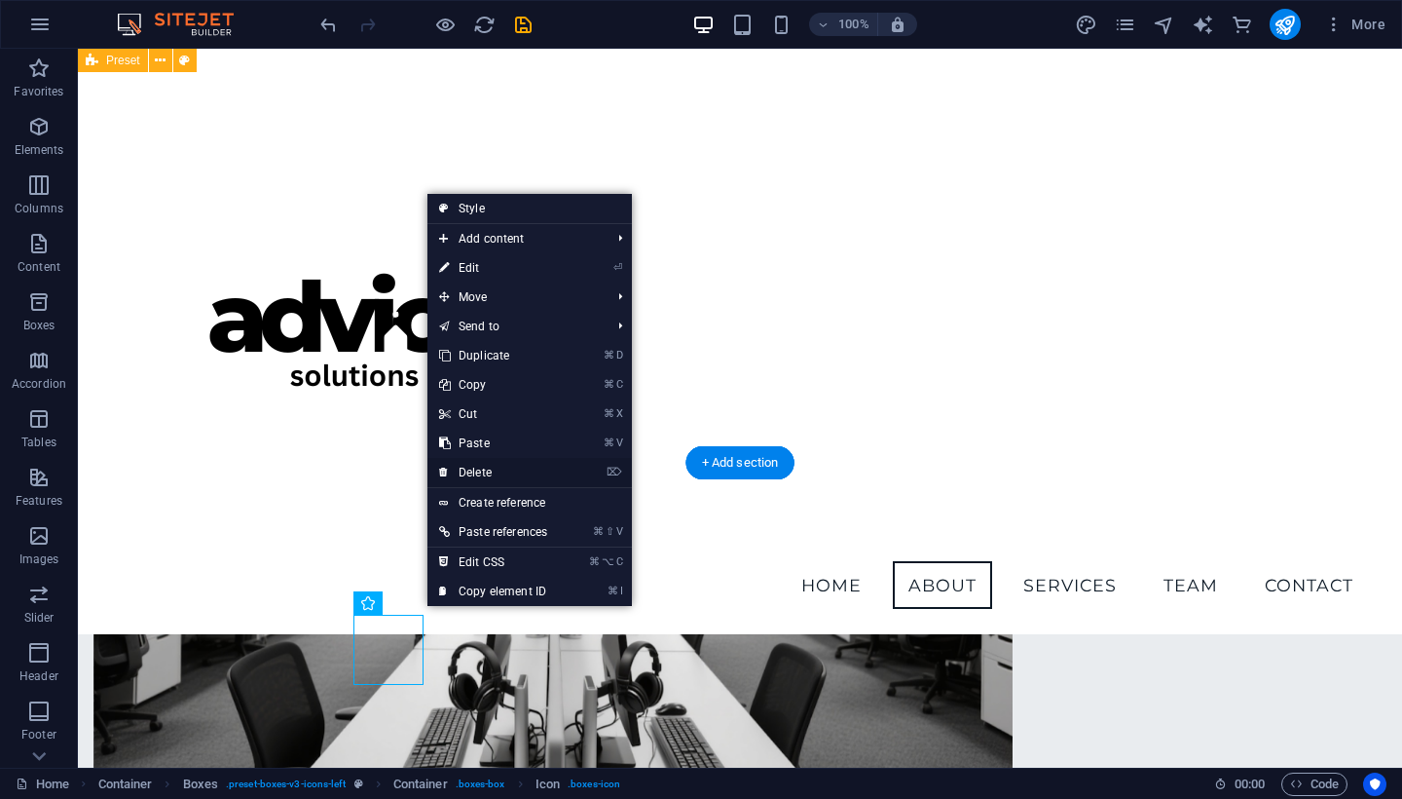
click at [483, 474] on link "⌦ Delete" at bounding box center [492, 472] width 131 height 29
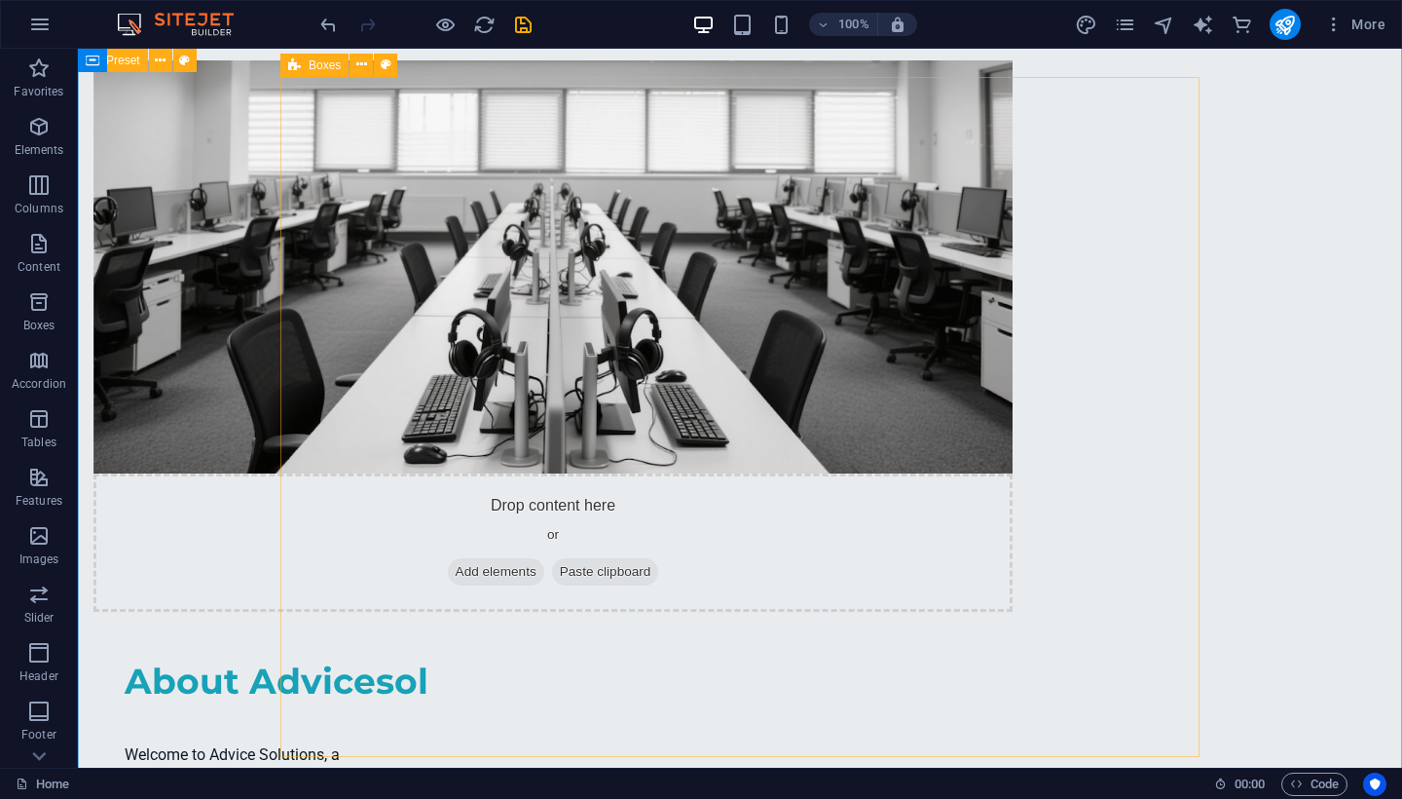
scroll to position [1567, 0]
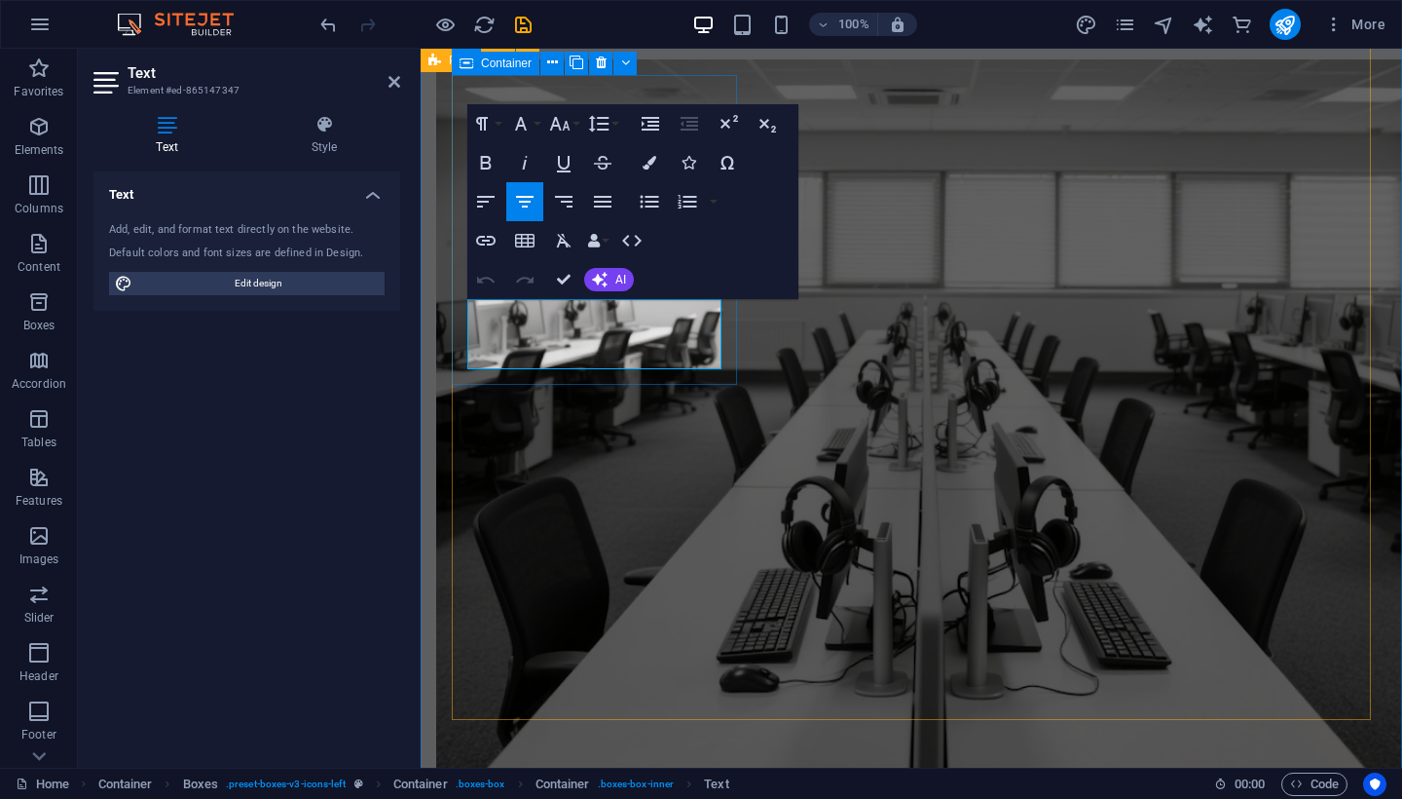
drag, startPoint x: 657, startPoint y: 357, endPoint x: 465, endPoint y: 309, distance: 197.9
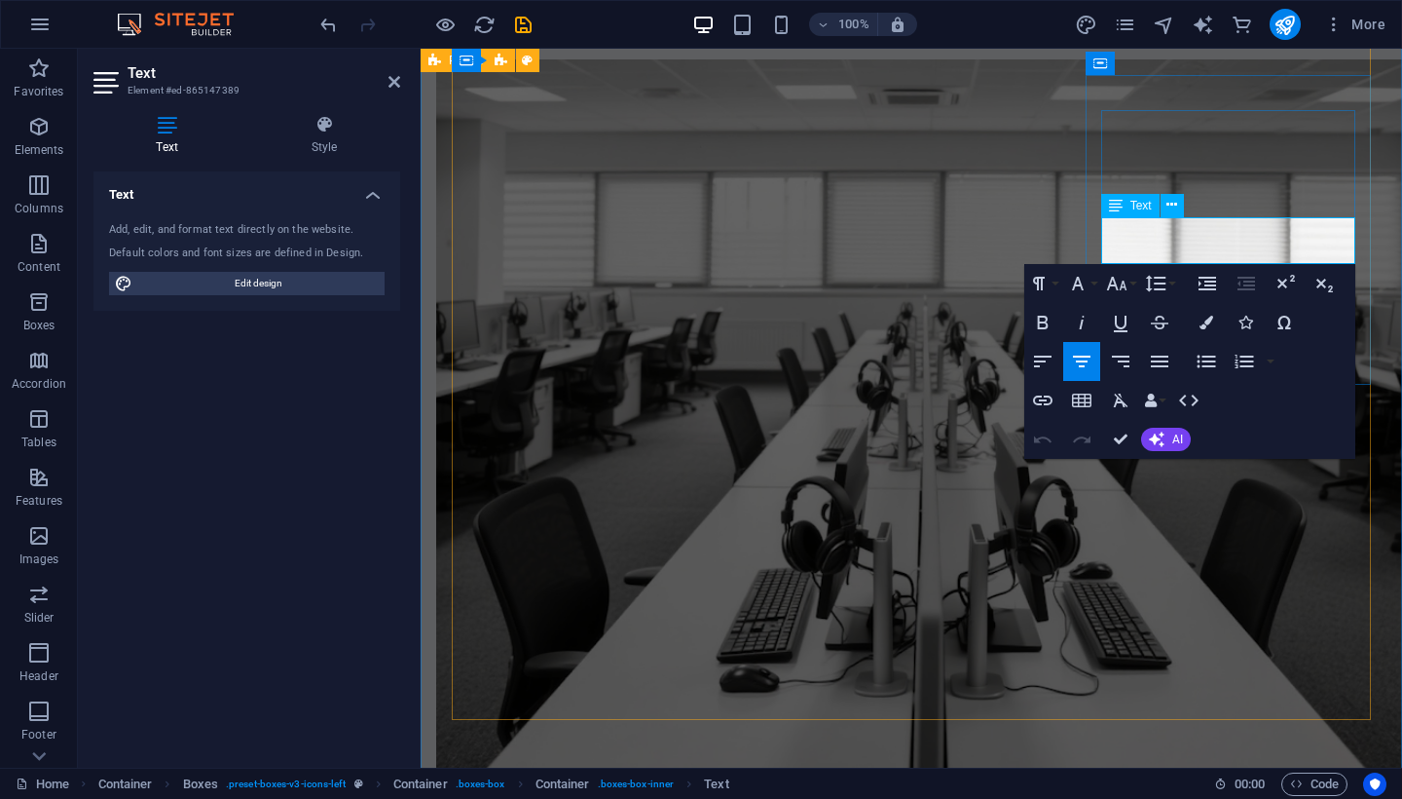
drag, startPoint x: 1350, startPoint y: 255, endPoint x: 1103, endPoint y: 226, distance: 248.1
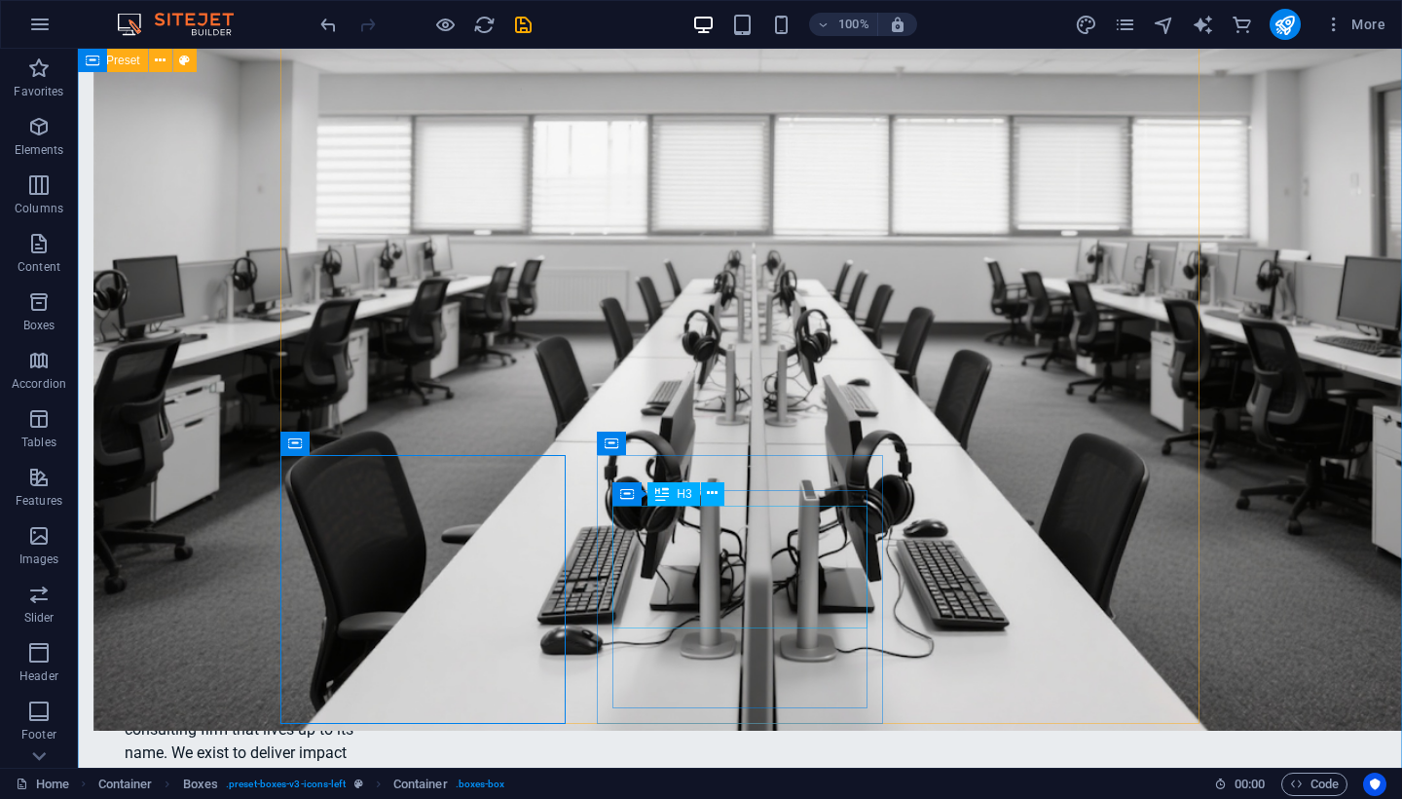
scroll to position [1616, 0]
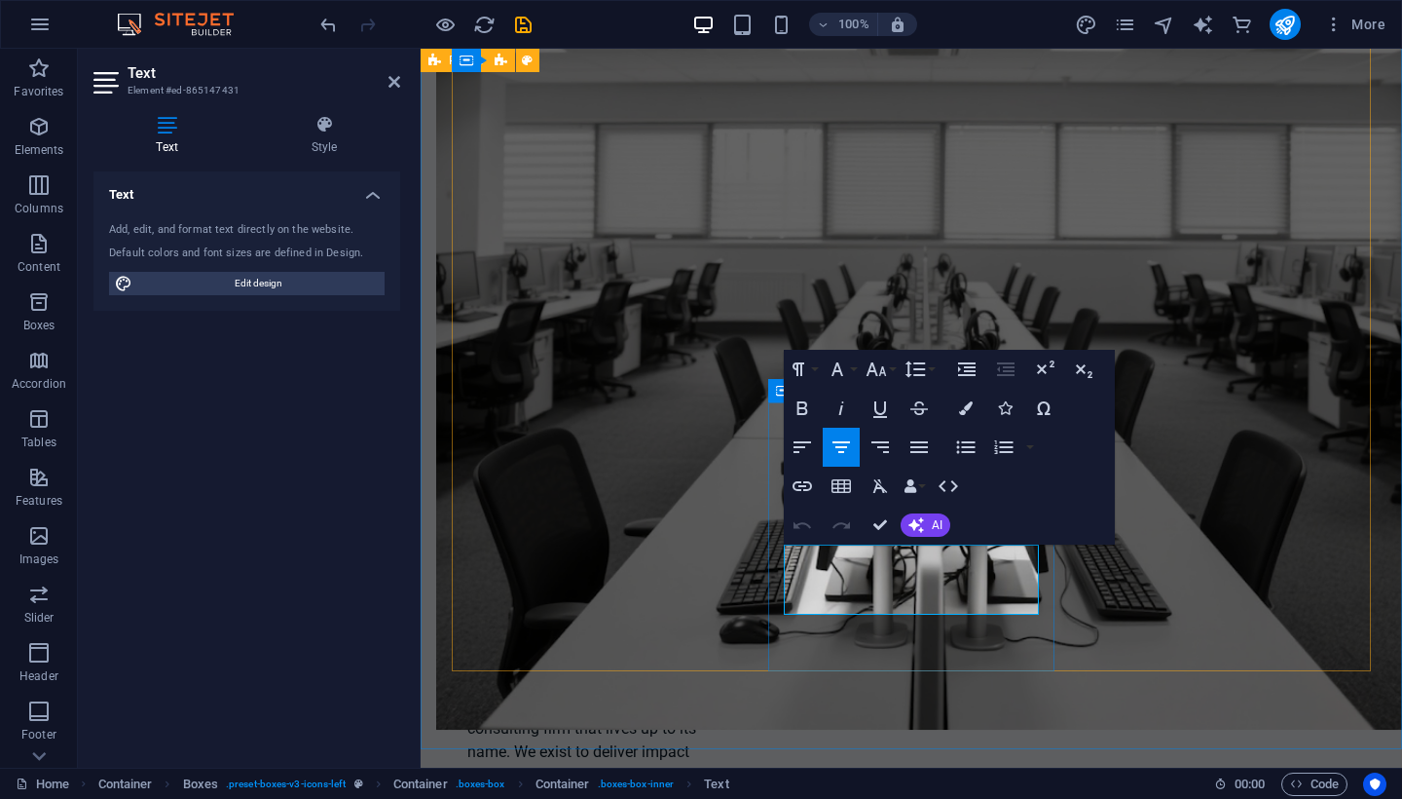
drag, startPoint x: 1009, startPoint y: 600, endPoint x: 830, endPoint y: 537, distance: 190.0
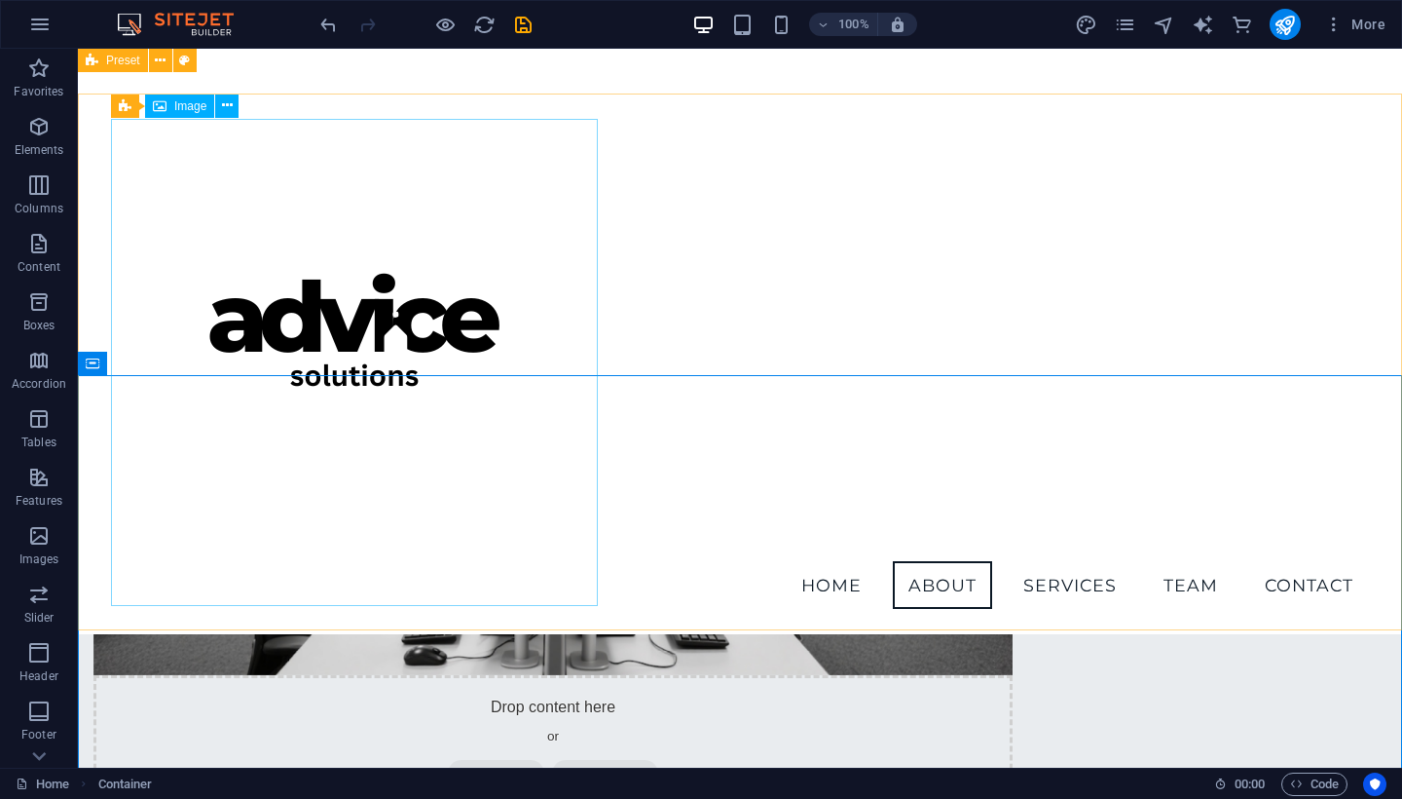
scroll to position [919, 0]
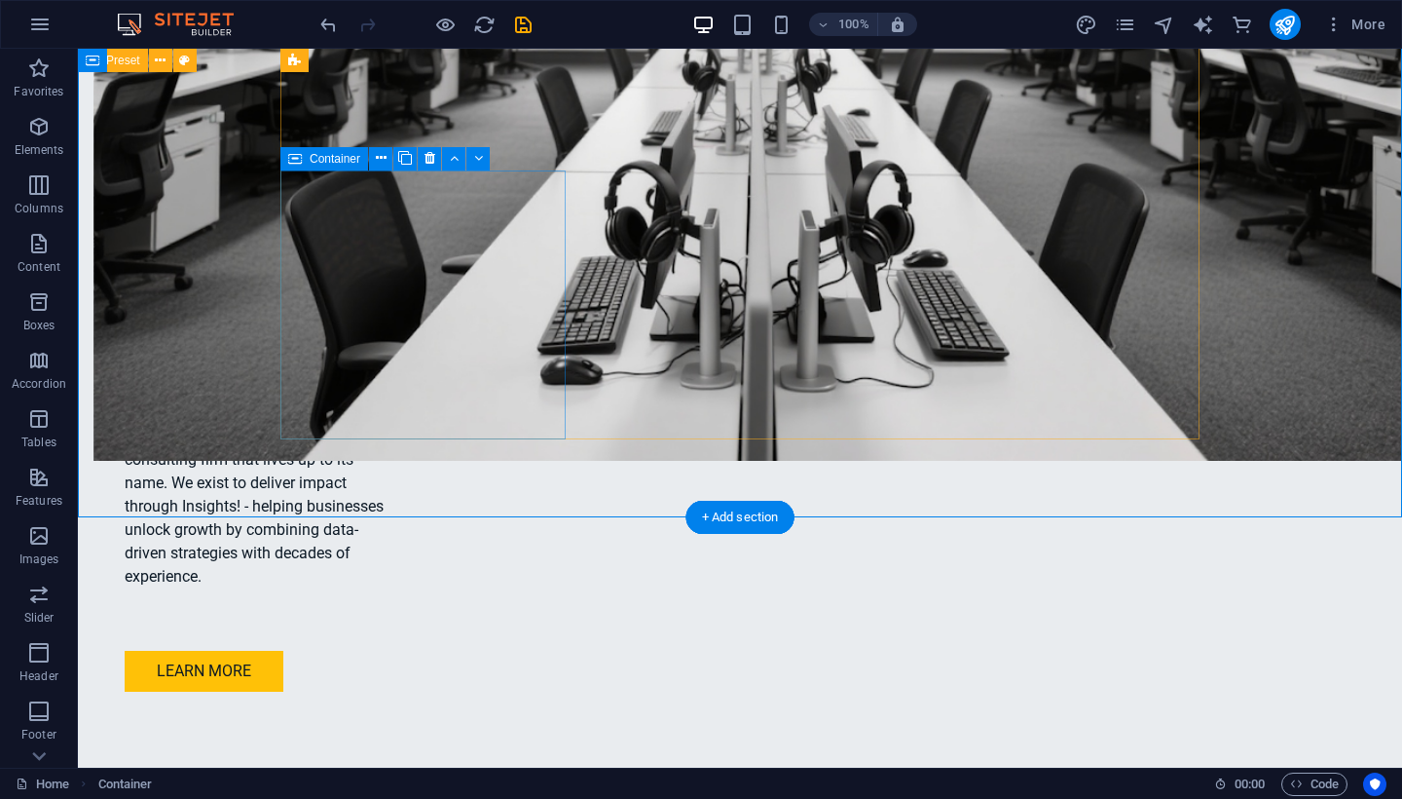
scroll to position [1885, 0]
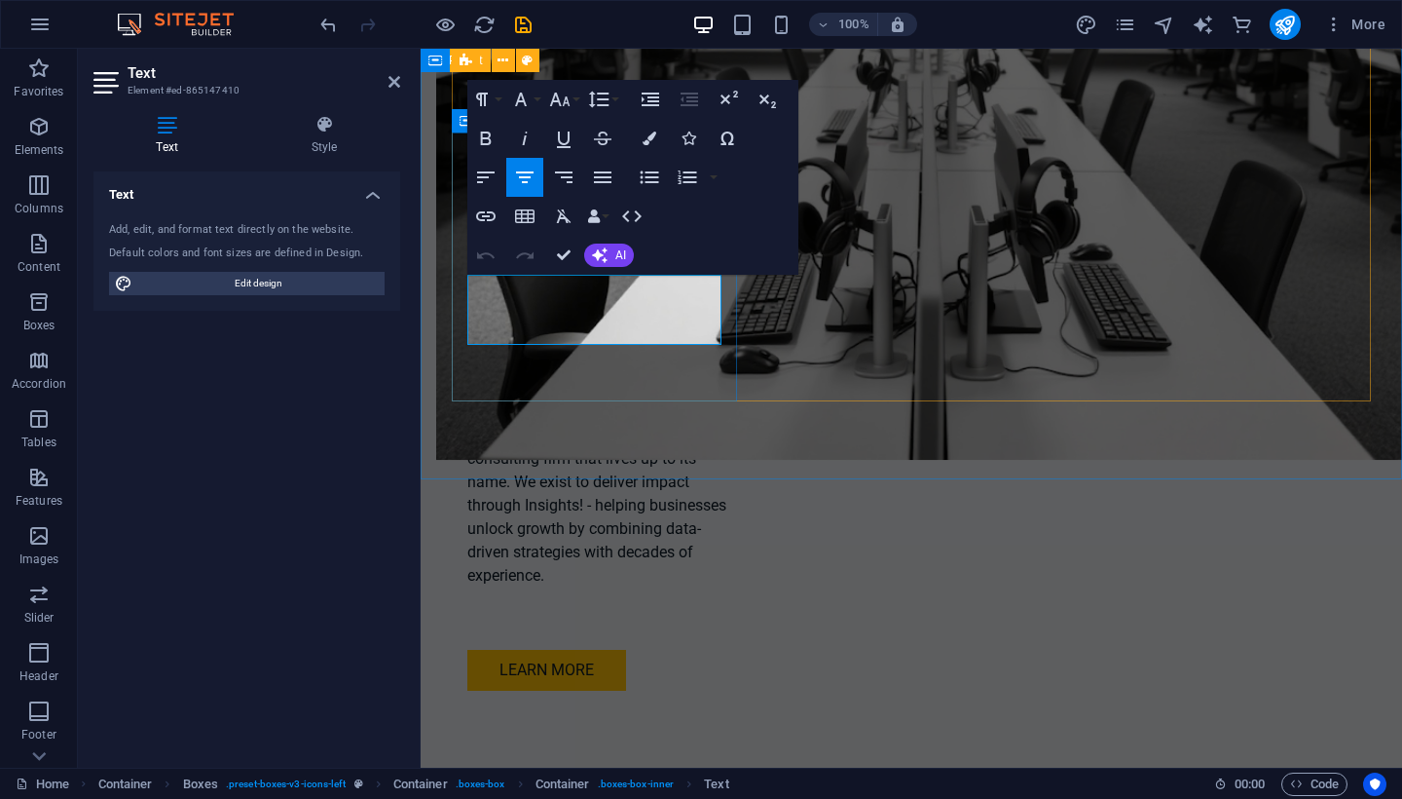
drag, startPoint x: 717, startPoint y: 333, endPoint x: 488, endPoint y: 278, distance: 235.5
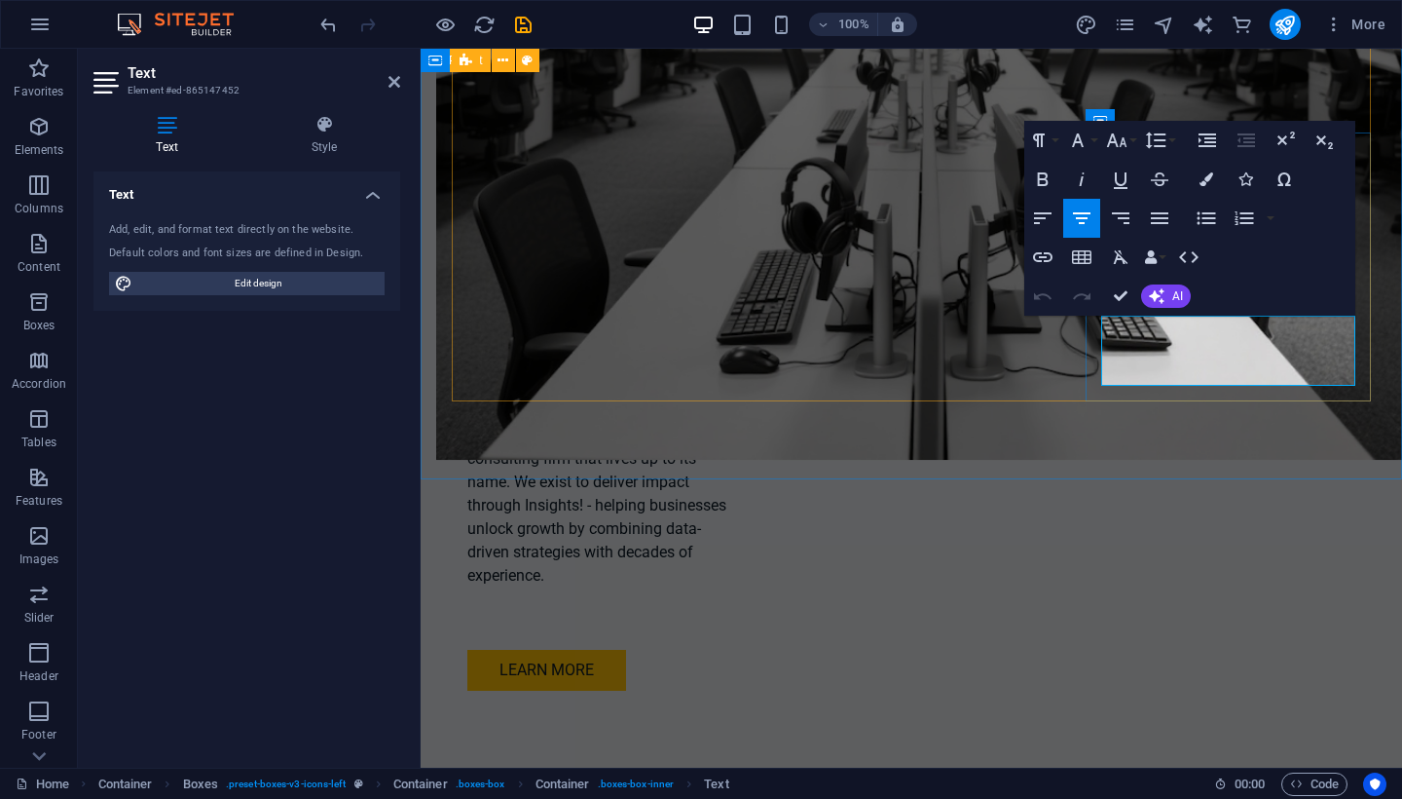
drag, startPoint x: 1270, startPoint y: 372, endPoint x: 1100, endPoint y: 317, distance: 178.0
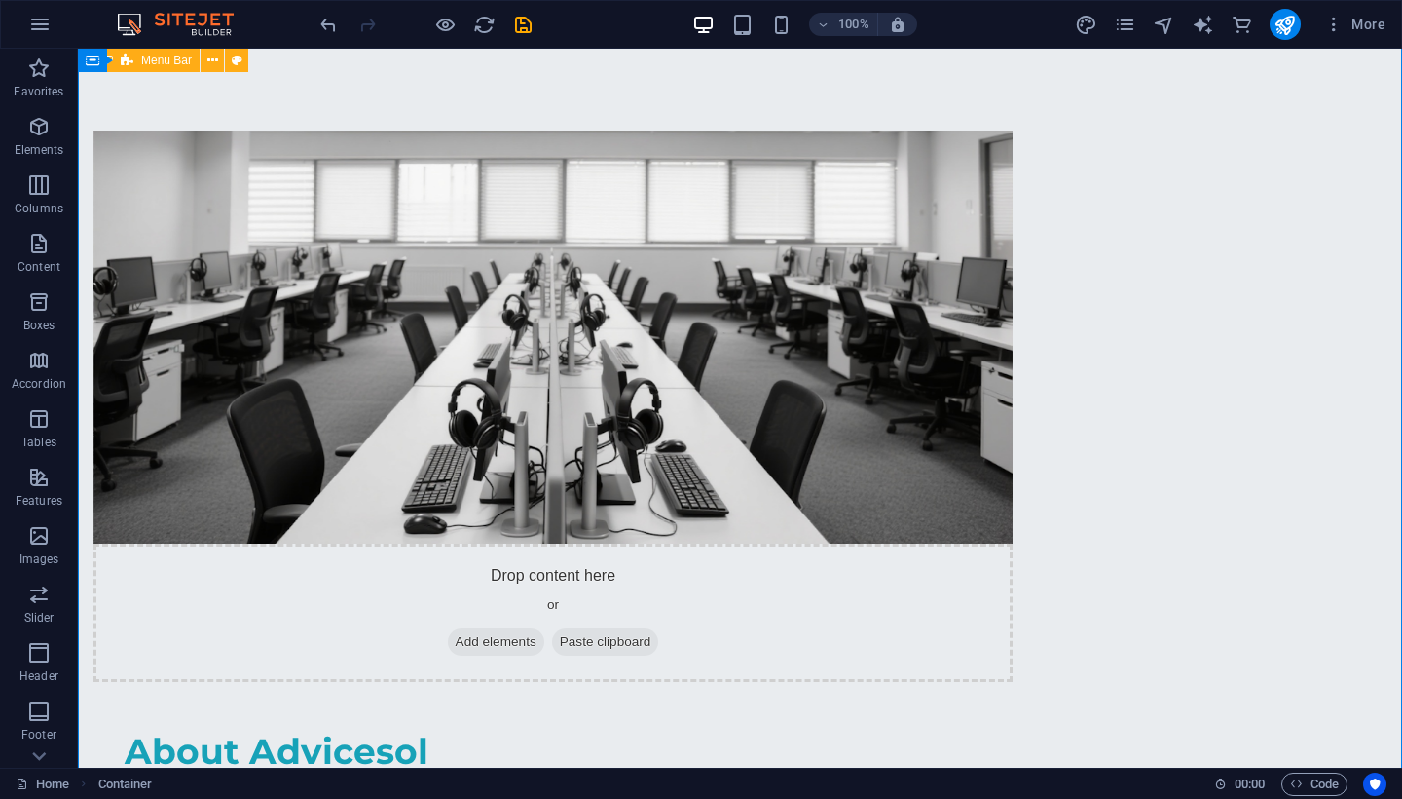
scroll to position [1503, 0]
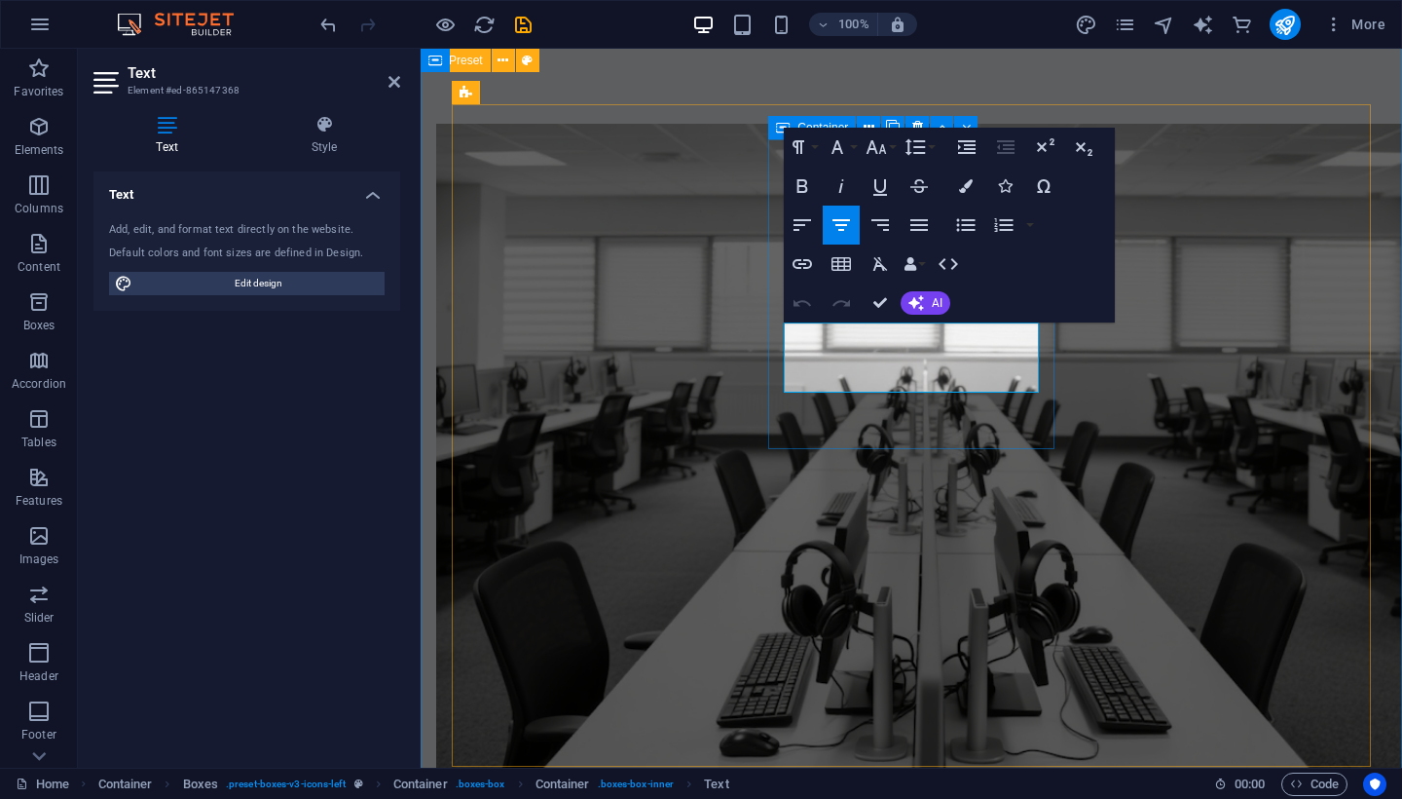
drag, startPoint x: 972, startPoint y: 386, endPoint x: 782, endPoint y: 323, distance: 199.9
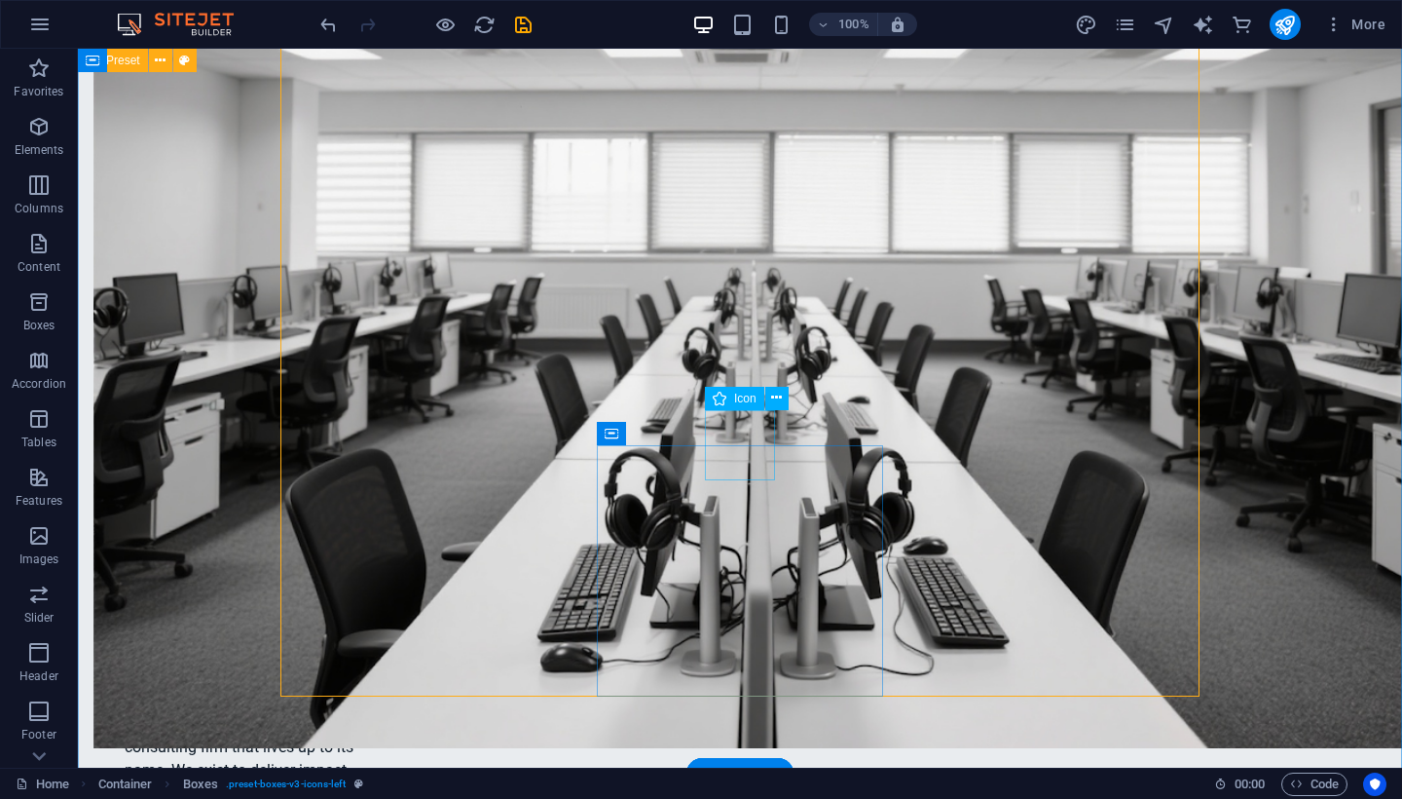
scroll to position [1614, 0]
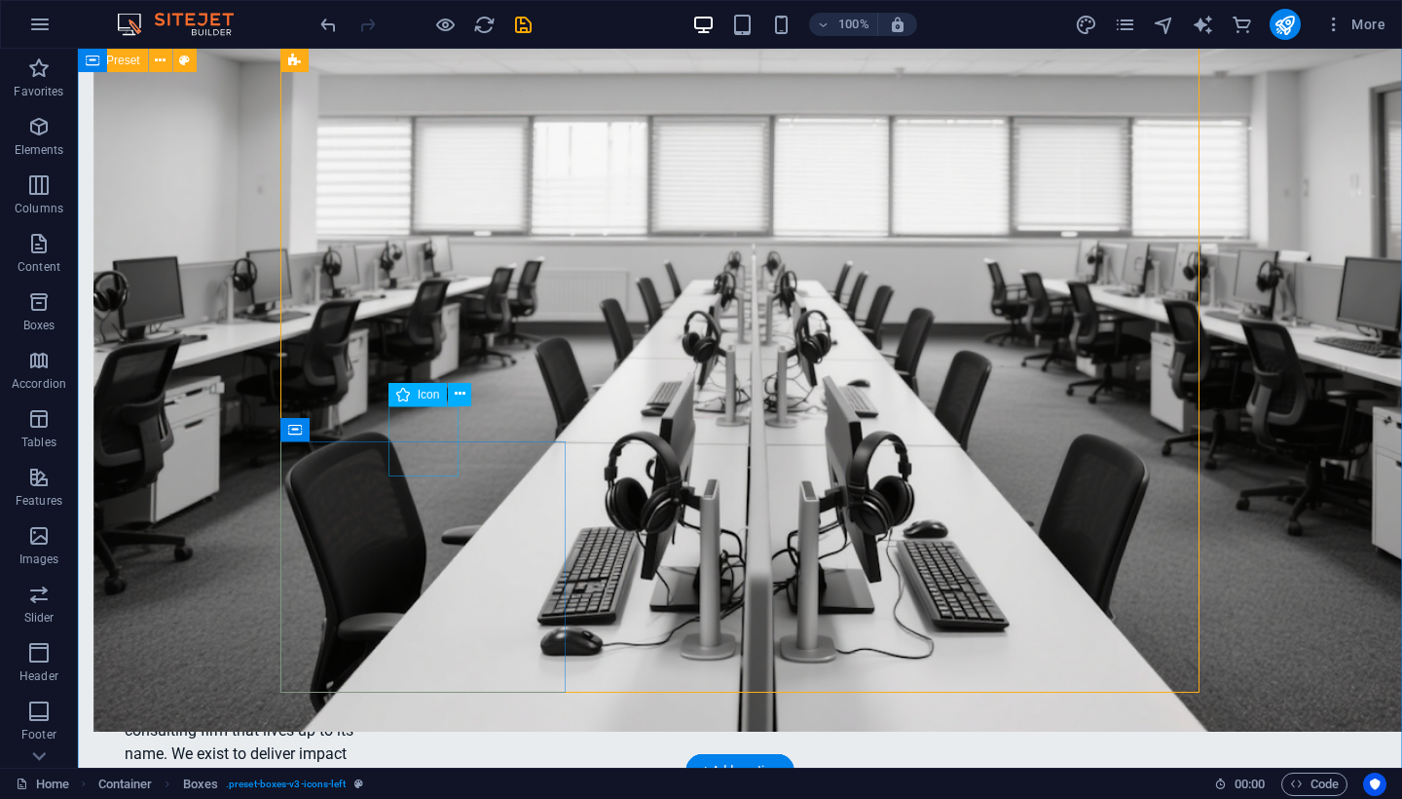
click at [463, 390] on icon at bounding box center [460, 394] width 11 height 20
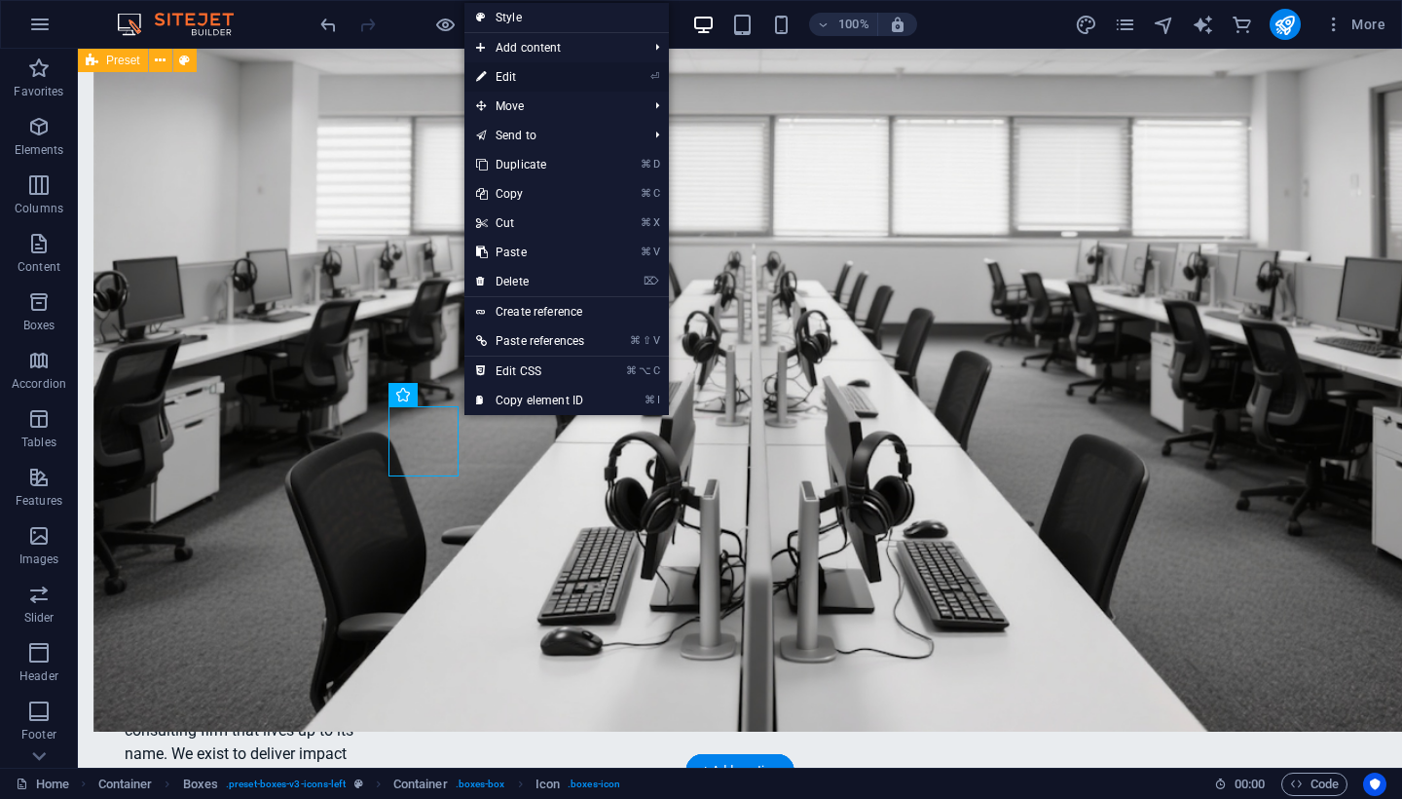
click at [534, 77] on link "⏎ Edit" at bounding box center [529, 76] width 131 height 29
select select "xMidYMid"
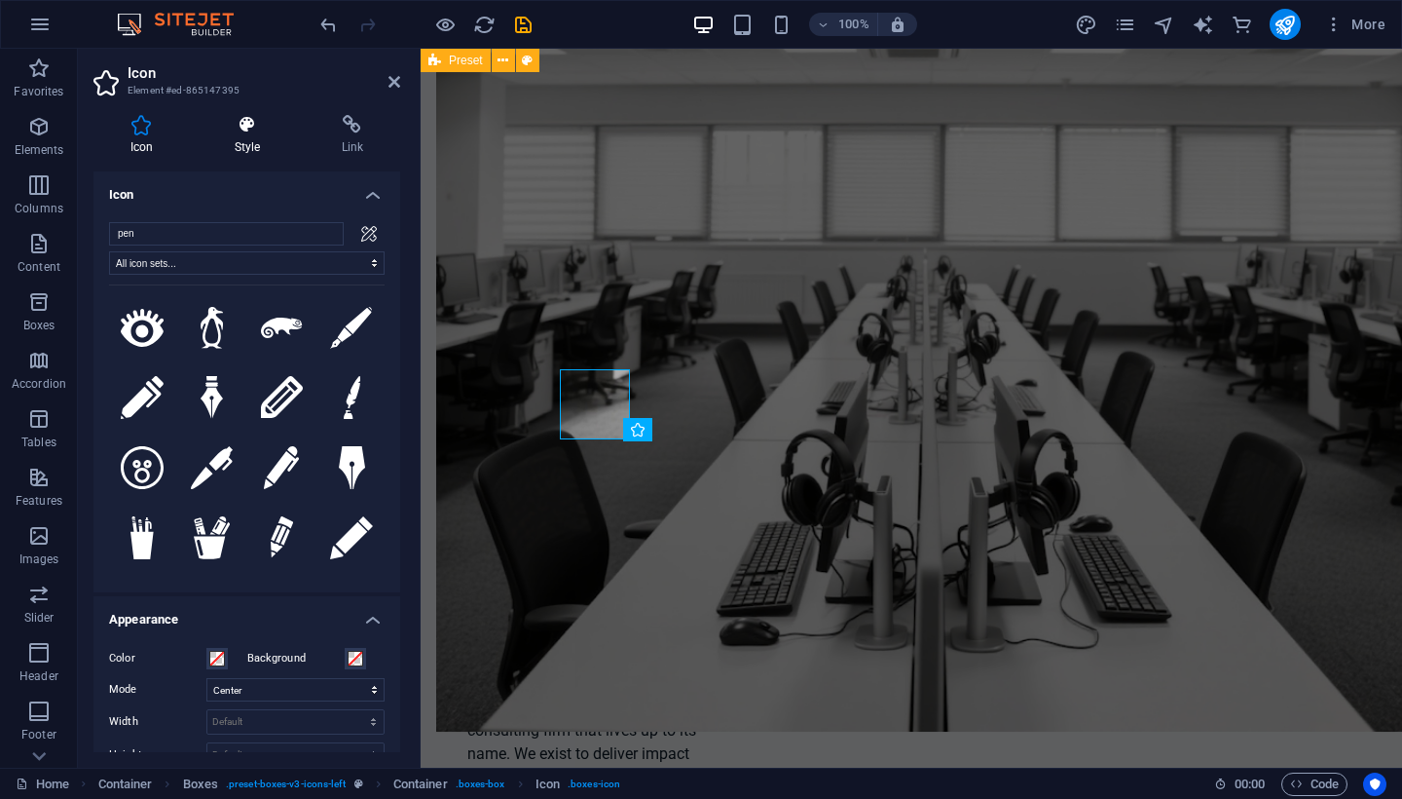
click at [246, 137] on h4 "Style" at bounding box center [251, 135] width 107 height 41
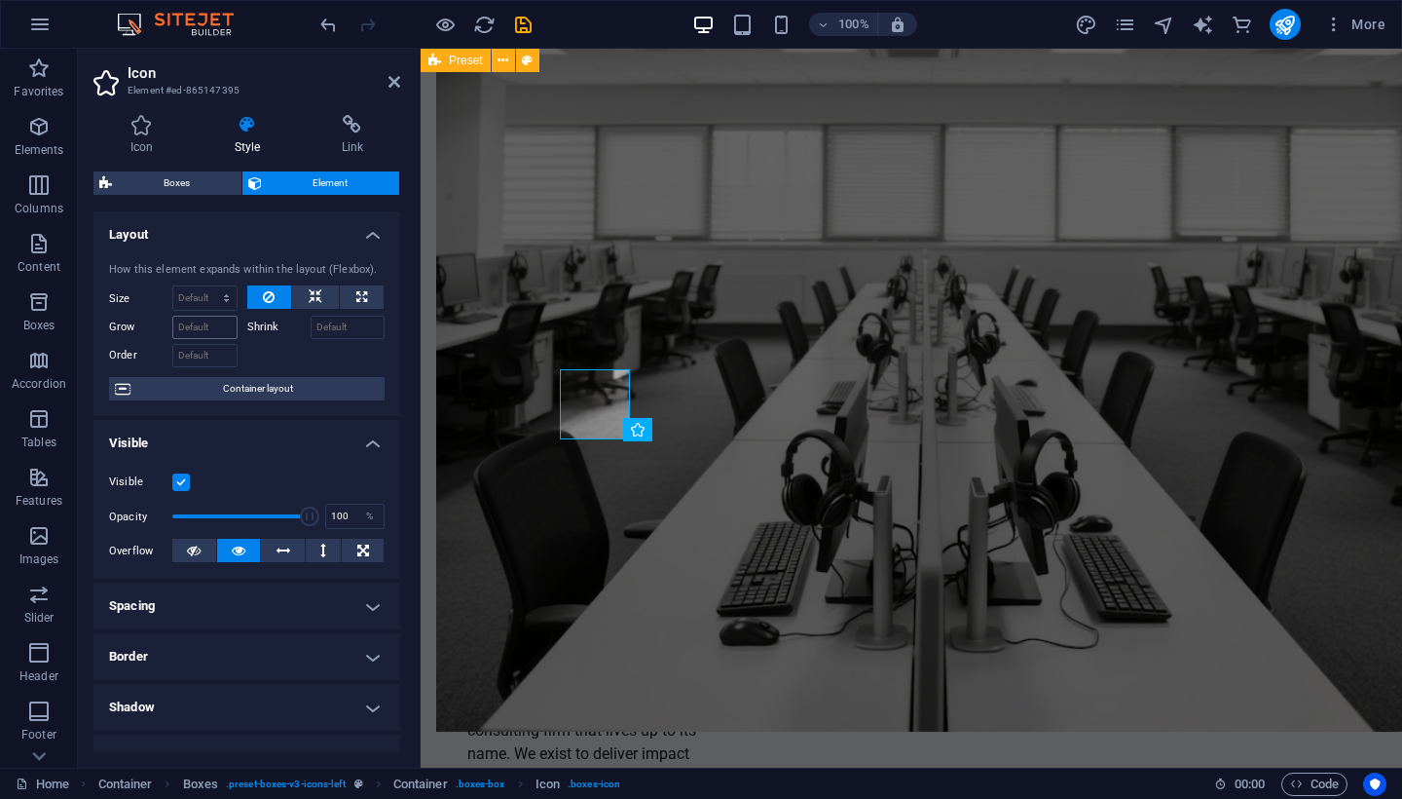
scroll to position [0, 0]
click at [147, 136] on h4 "Icon" at bounding box center [145, 135] width 104 height 41
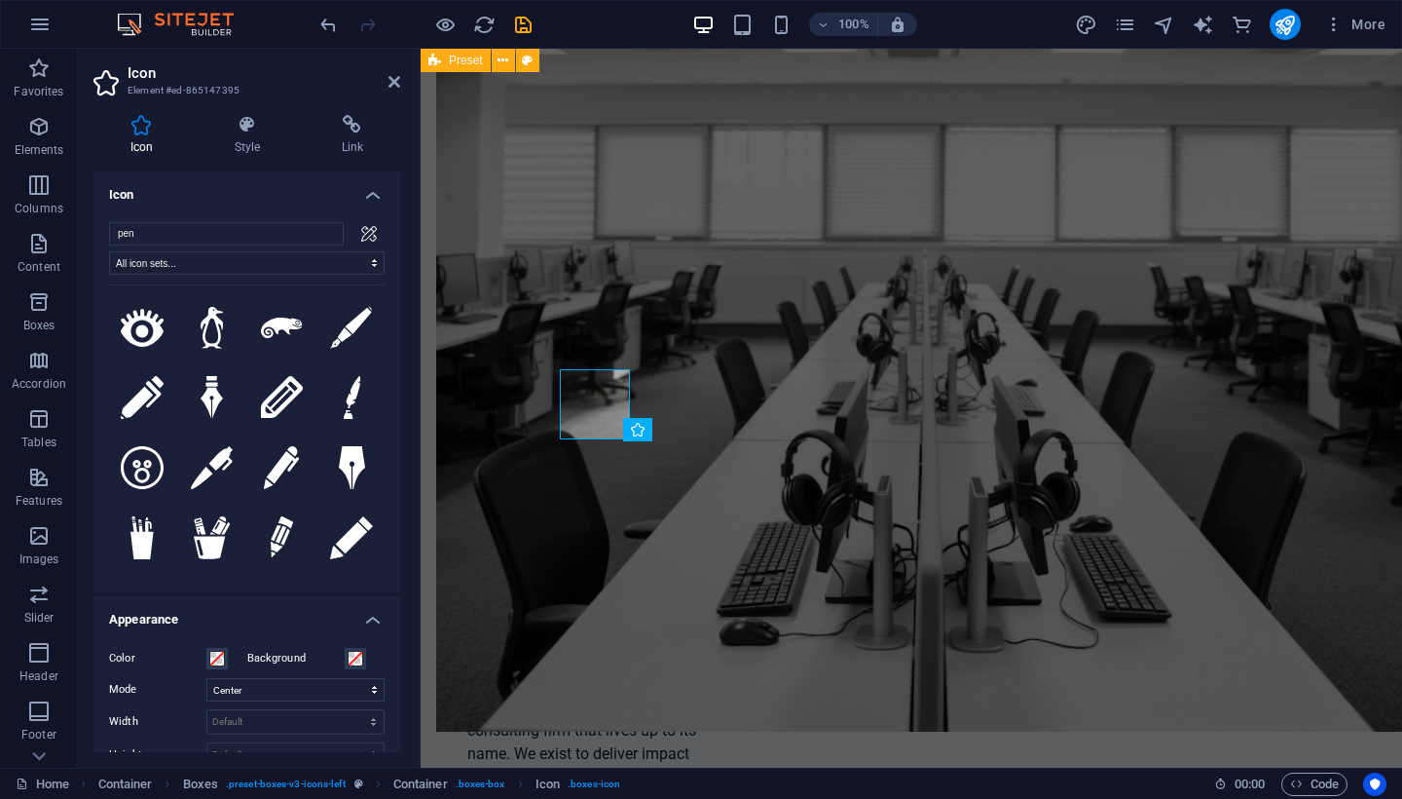
drag, startPoint x: 394, startPoint y: 437, endPoint x: 396, endPoint y: 526, distance: 88.6
click at [396, 526] on div "Icon pen All icon sets... IcoFont Ionicons FontAwesome Brands FontAwesome Duoto…" at bounding box center [246, 461] width 307 height 580
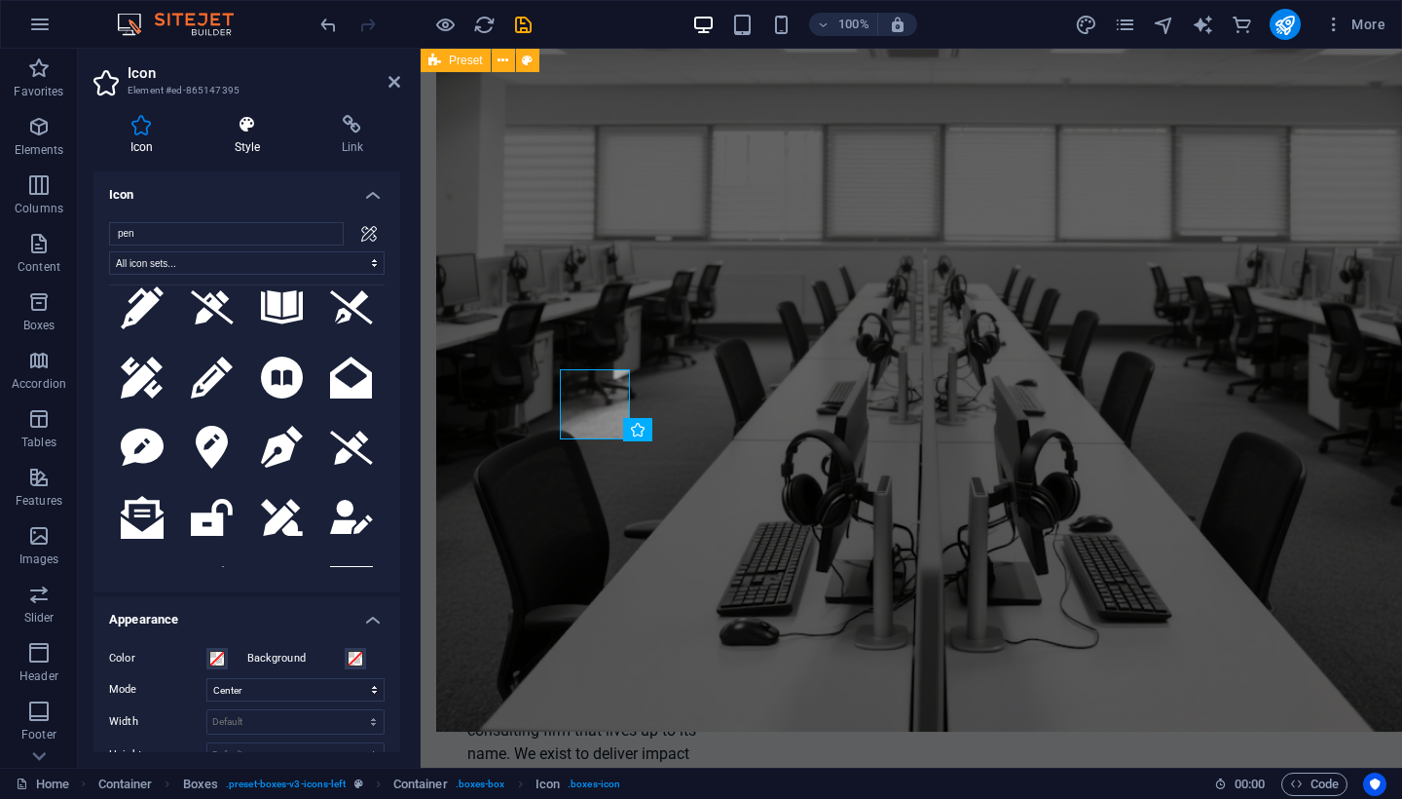
click at [241, 150] on h4 "Style" at bounding box center [251, 135] width 107 height 41
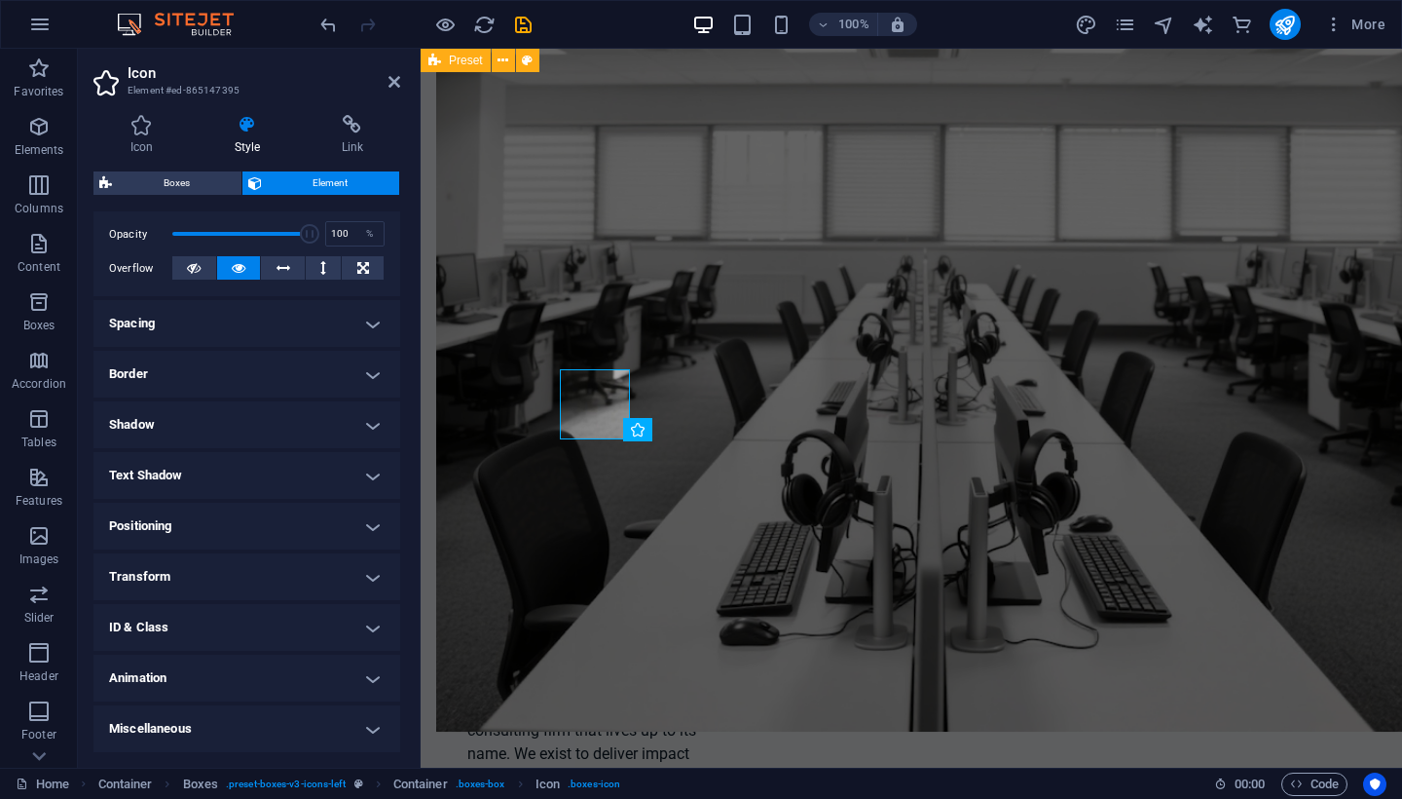
scroll to position [281, 0]
click at [0, 0] on icon "design" at bounding box center [0, 0] width 0 height 0
select select "px"
select select "200"
select select "px"
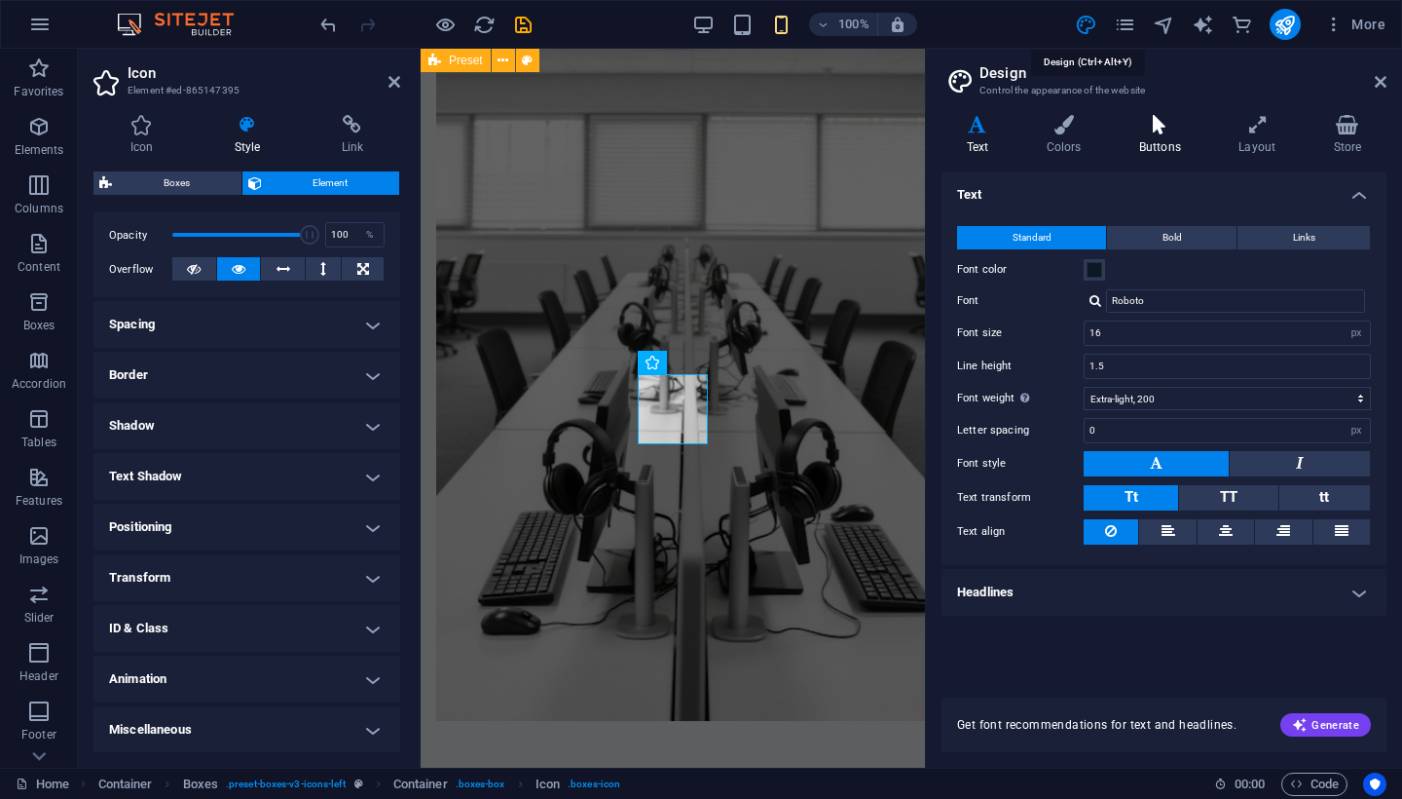
scroll to position [2069, 0]
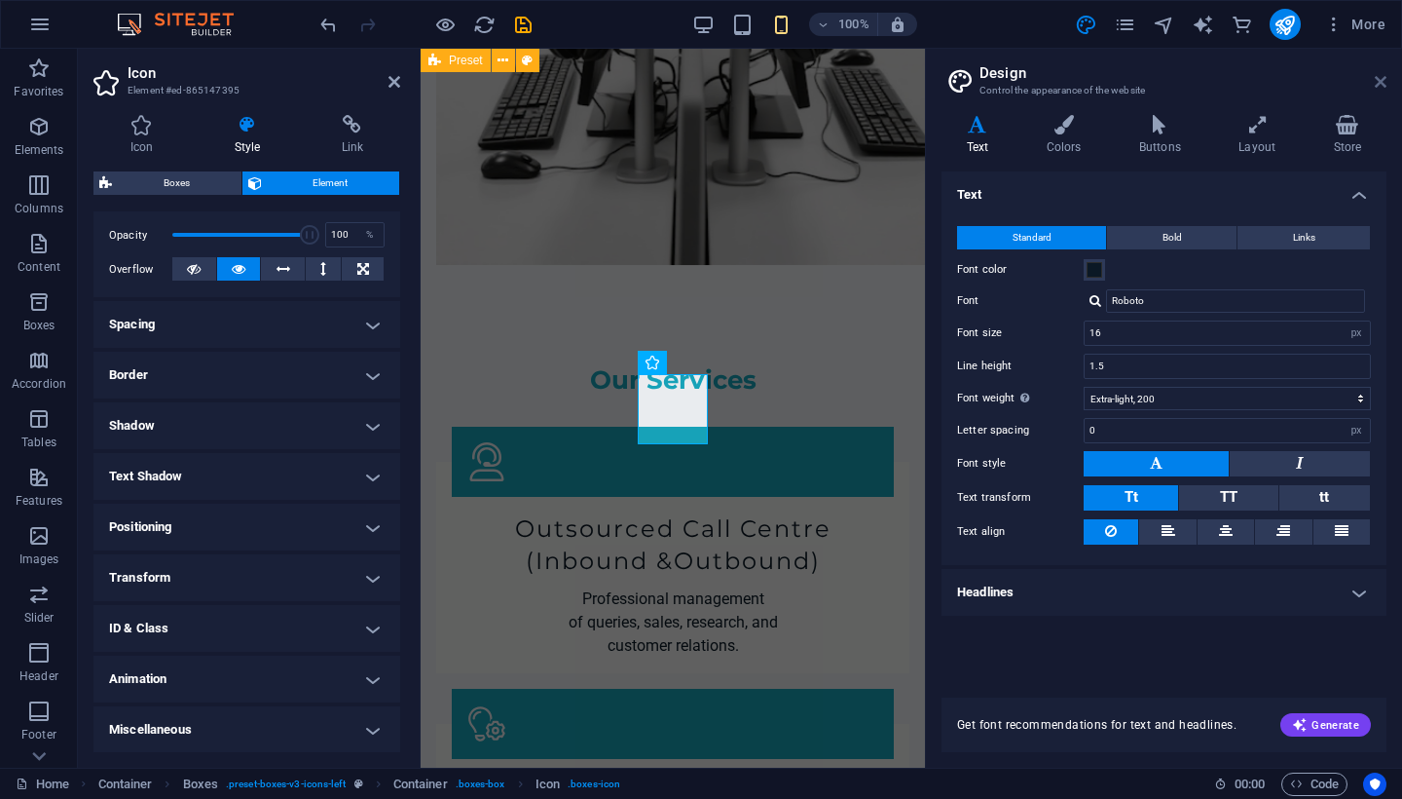
click at [1383, 87] on icon at bounding box center [1381, 82] width 12 height 16
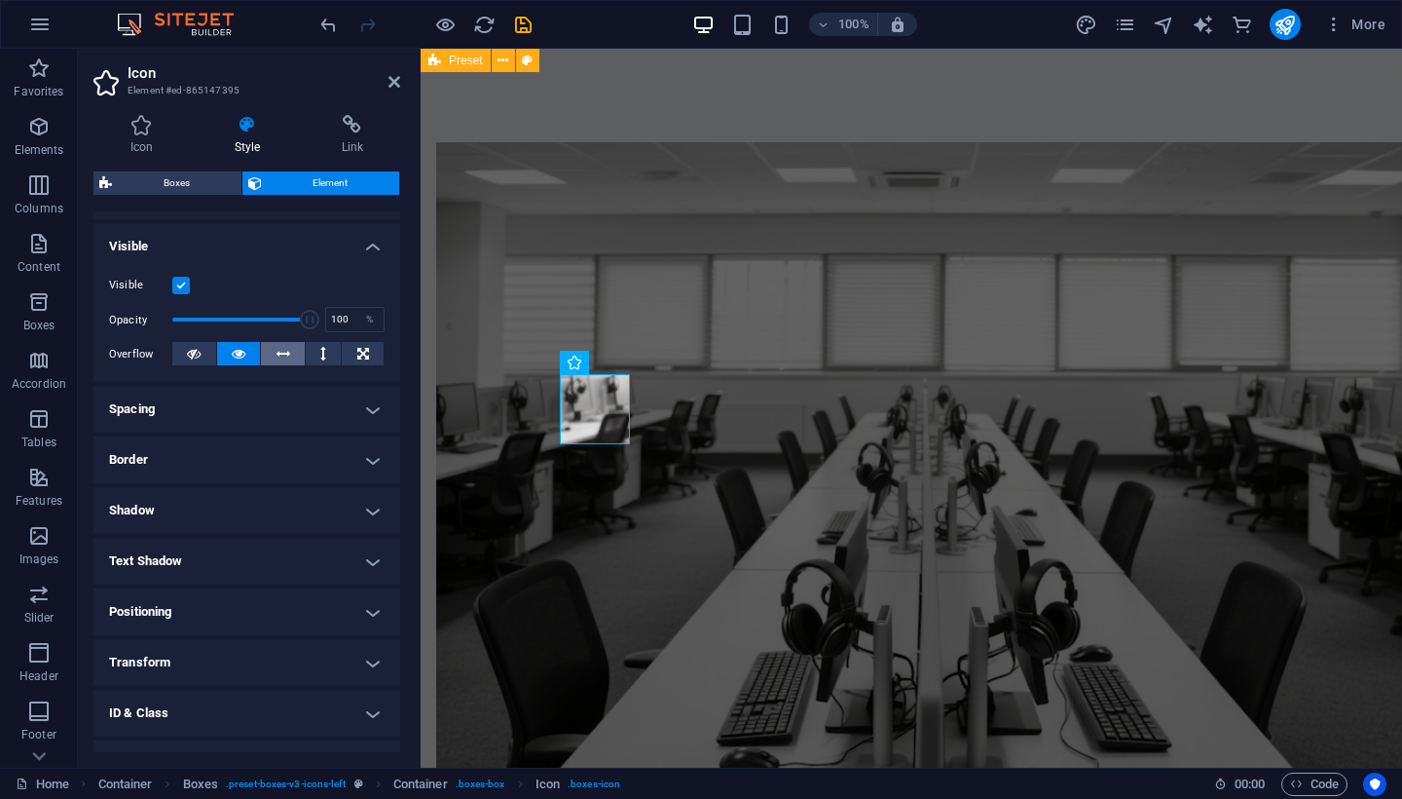
scroll to position [191, 0]
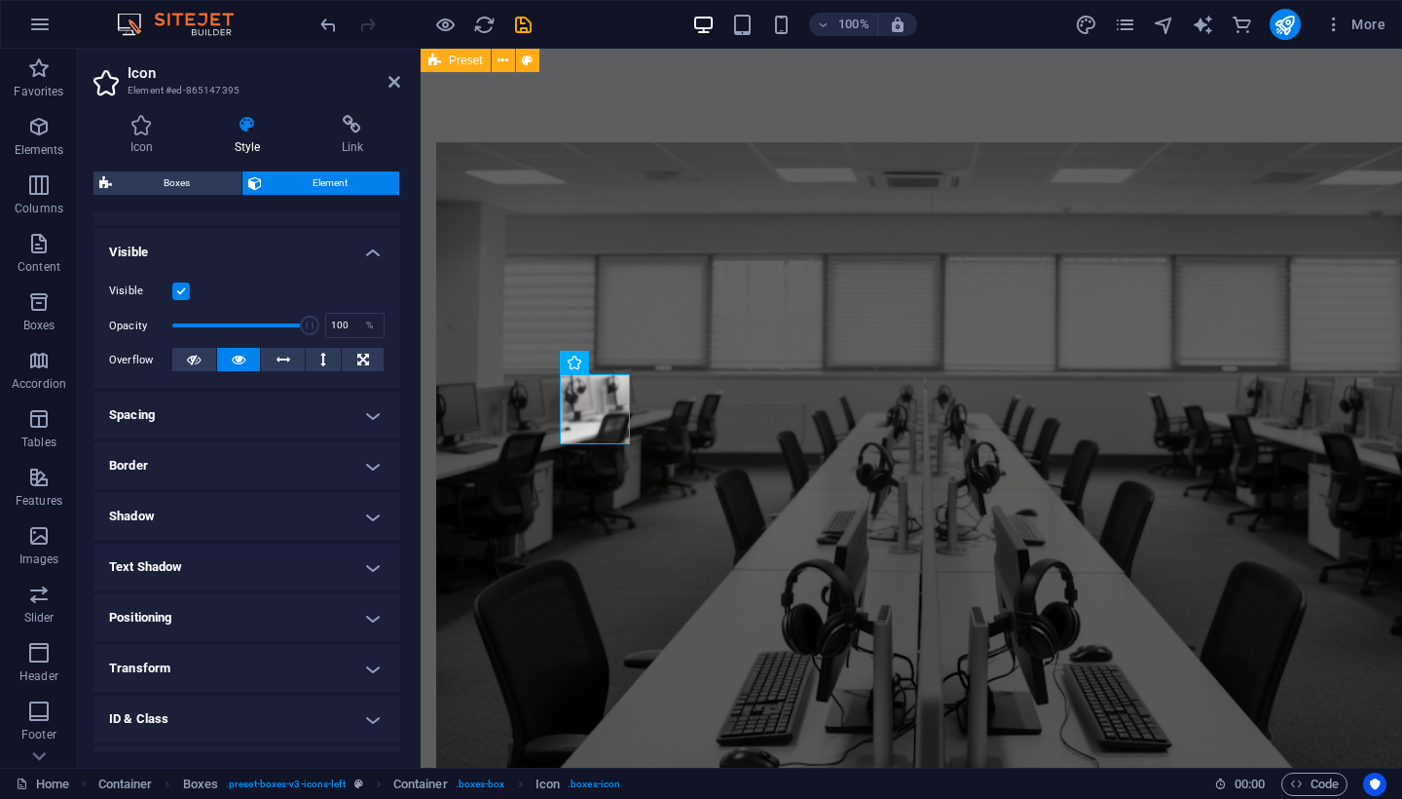
click at [199, 425] on h4 "Spacing" at bounding box center [246, 414] width 307 height 47
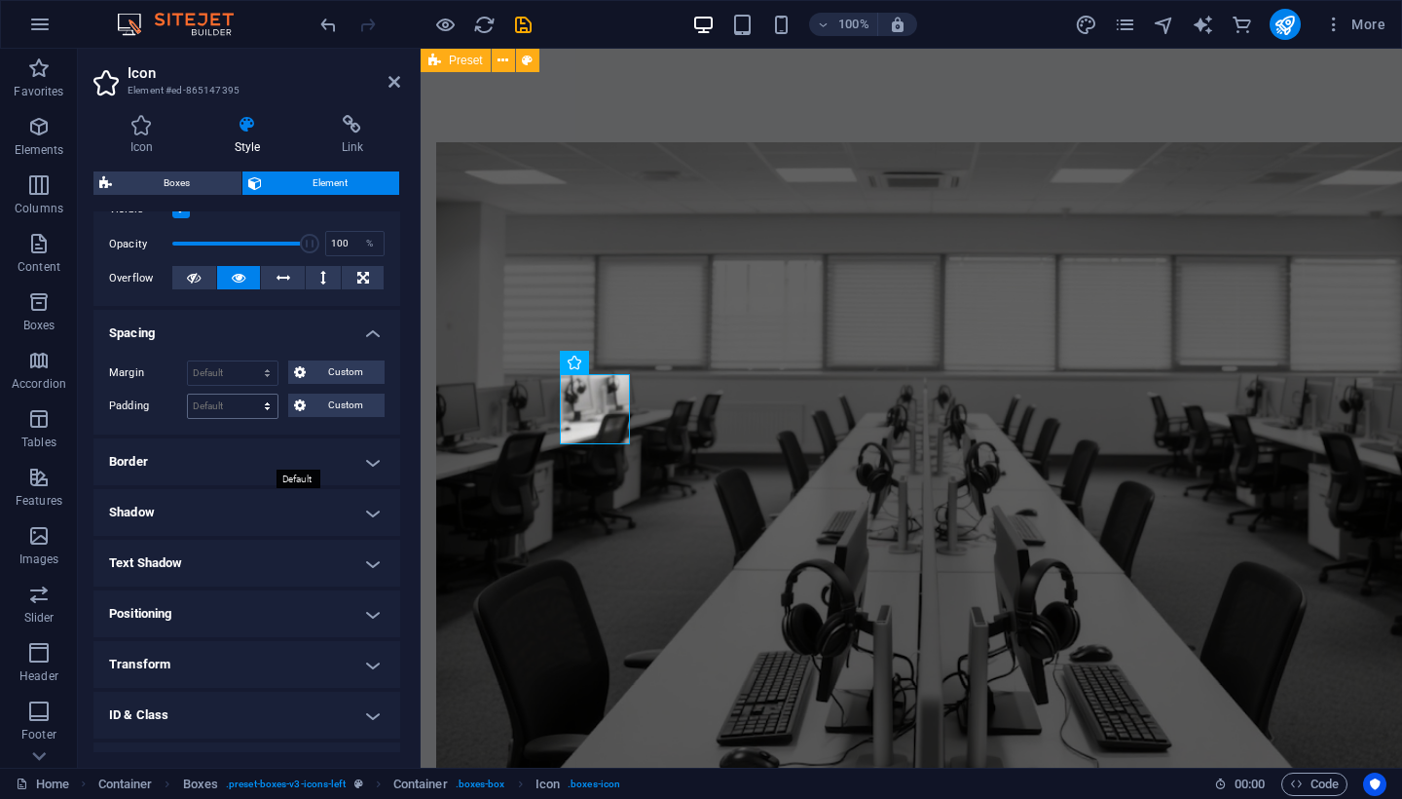
scroll to position [277, 0]
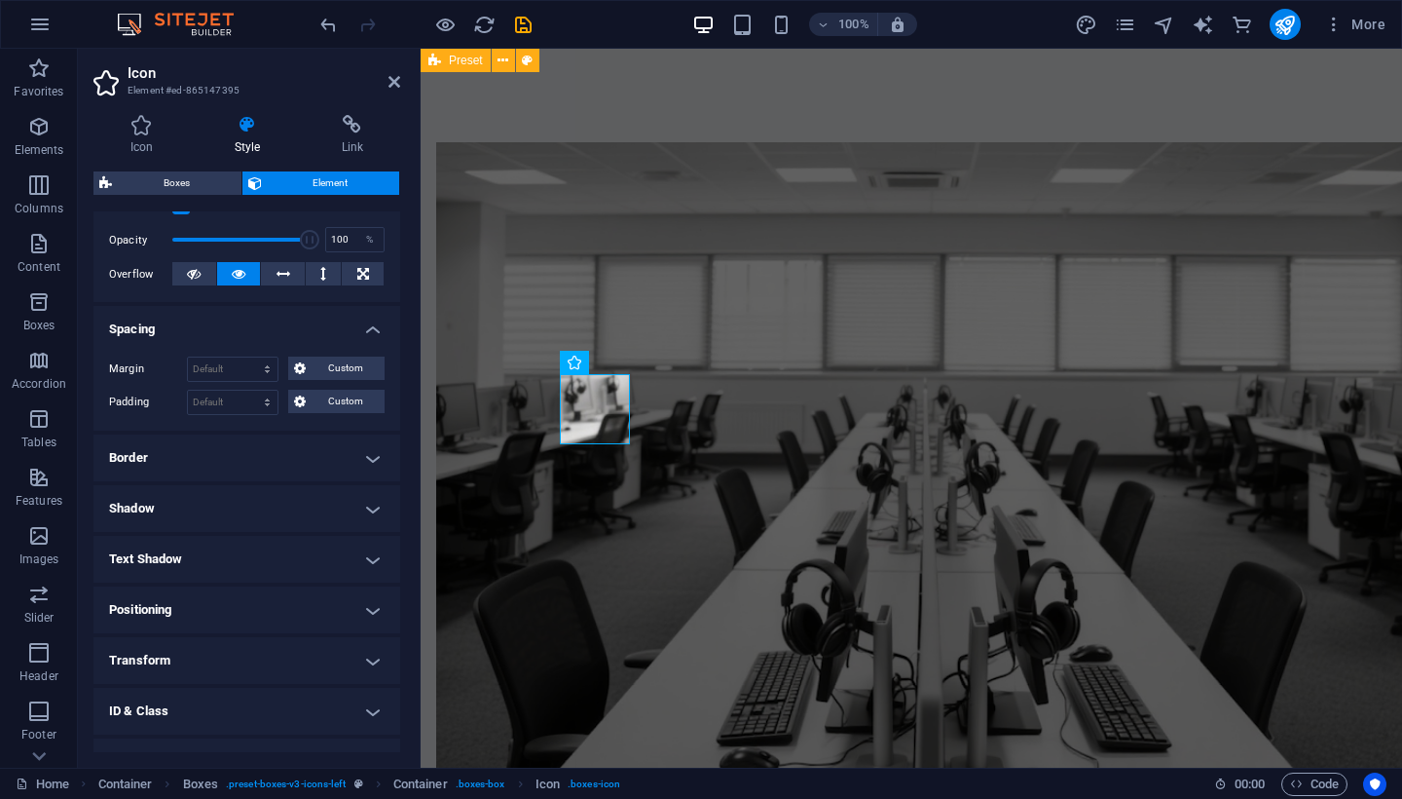
click at [233, 460] on h4 "Border" at bounding box center [246, 457] width 307 height 47
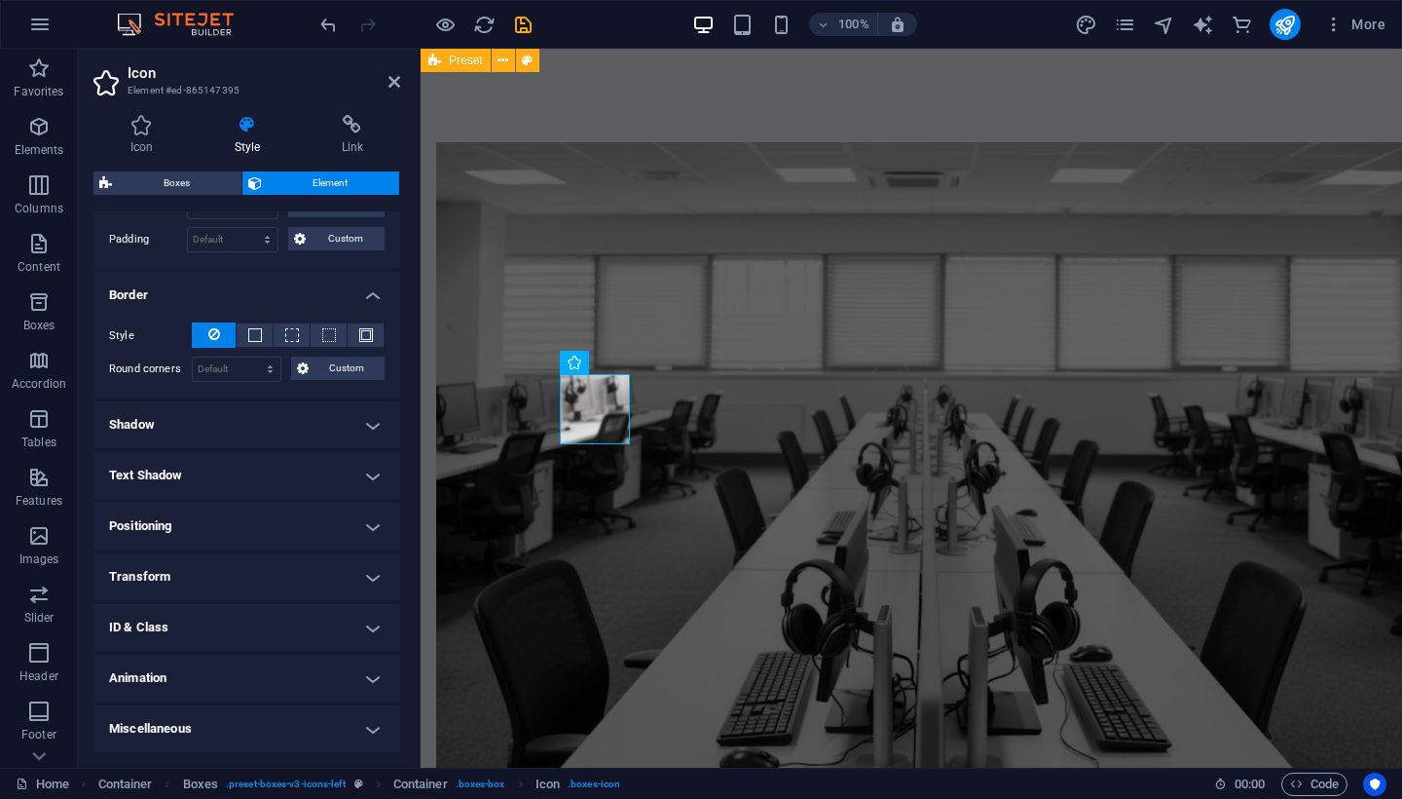
scroll to position [438, 0]
click at [237, 430] on h4 "Shadow" at bounding box center [246, 425] width 307 height 47
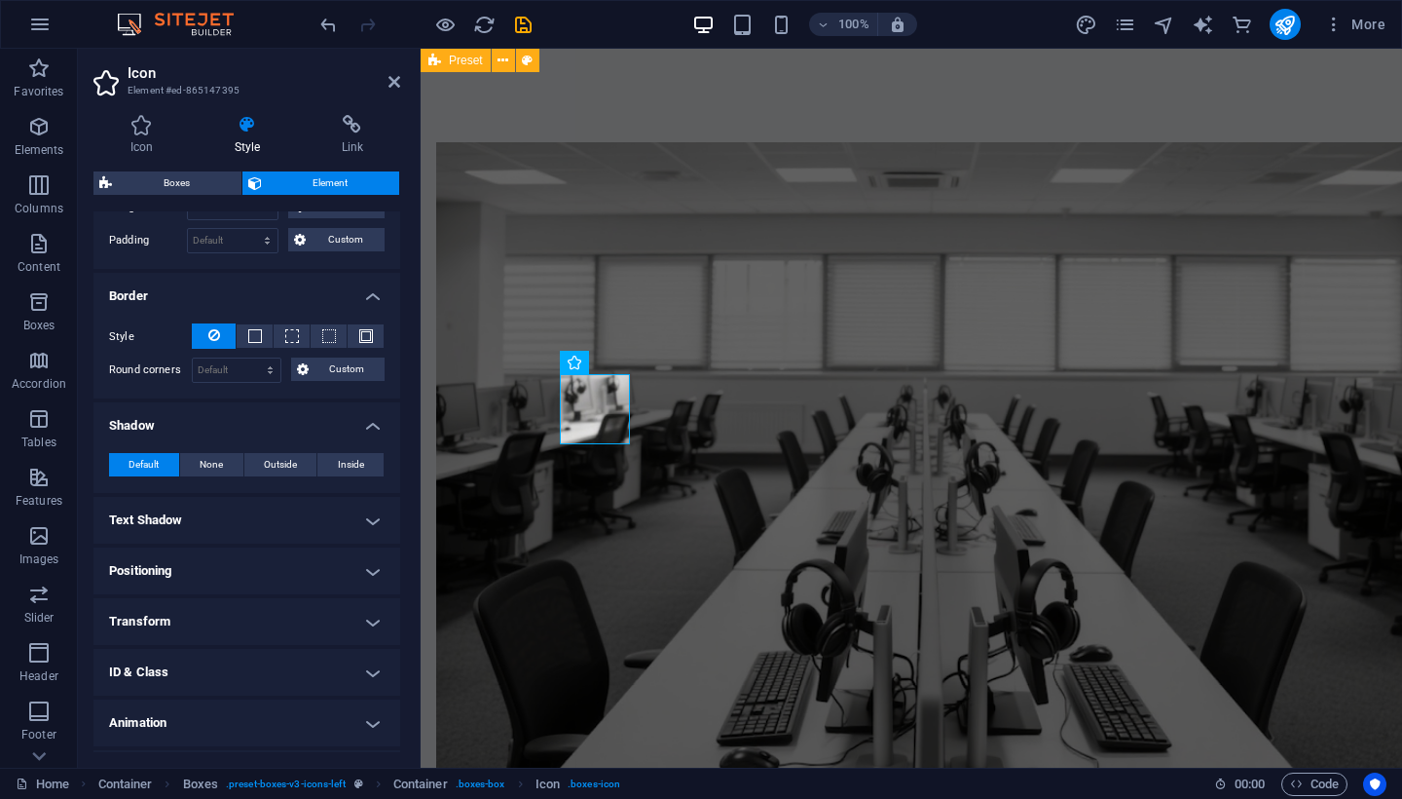
click at [240, 507] on h4 "Text Shadow" at bounding box center [246, 520] width 307 height 47
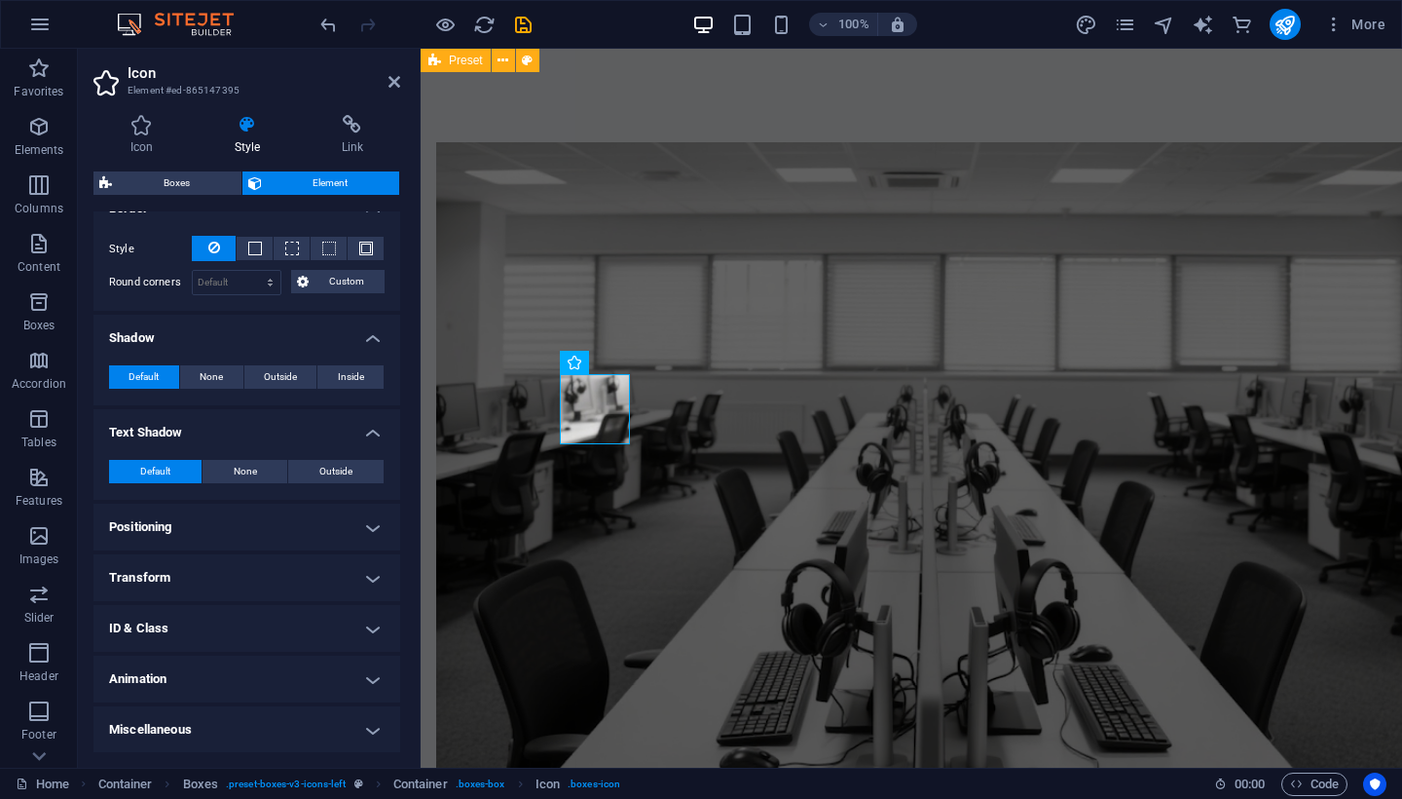
click at [240, 507] on h4 "Positioning" at bounding box center [246, 526] width 307 height 47
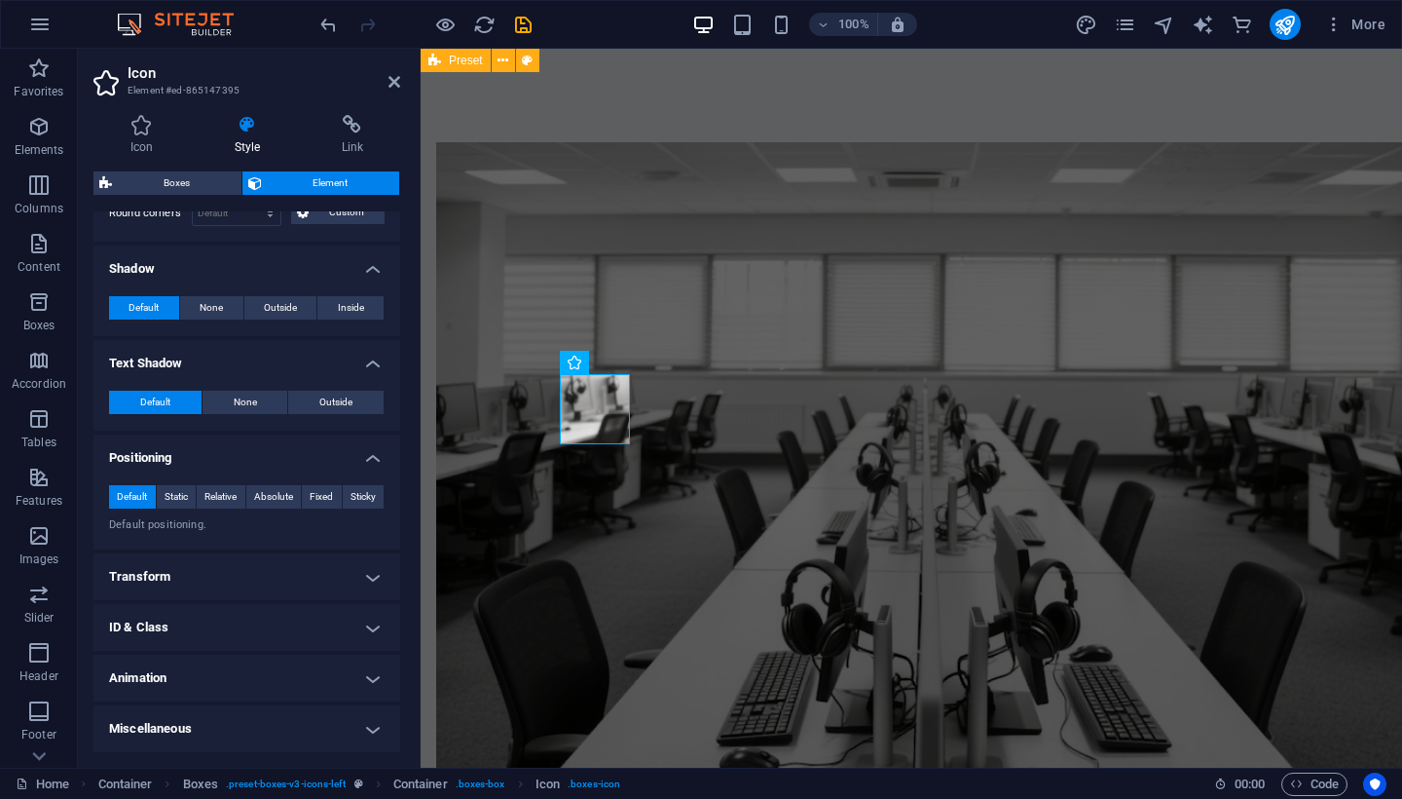
scroll to position [593, 0]
click at [258, 597] on h4 "Transform" at bounding box center [246, 578] width 307 height 47
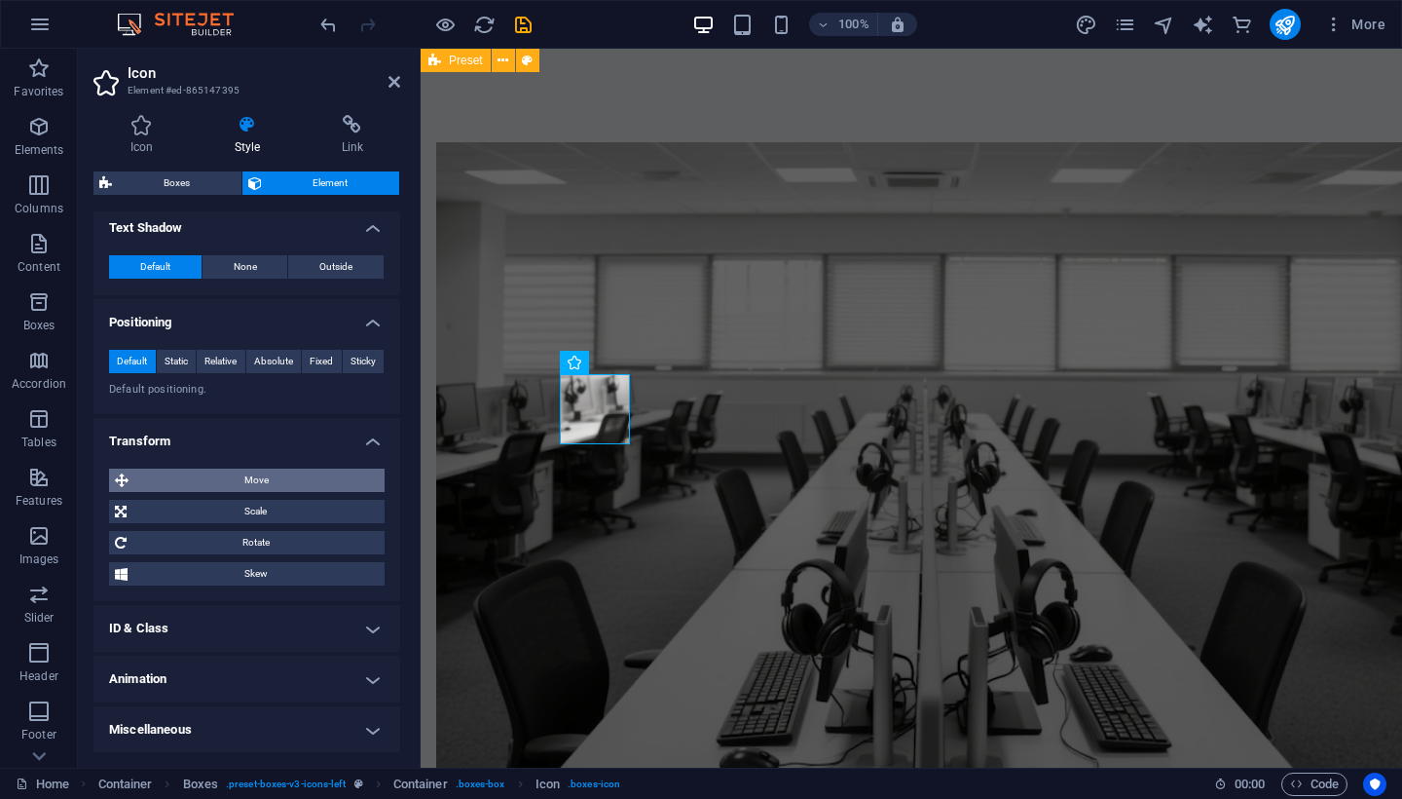
scroll to position [729, 0]
click at [255, 635] on h4 "ID & Class" at bounding box center [246, 629] width 307 height 47
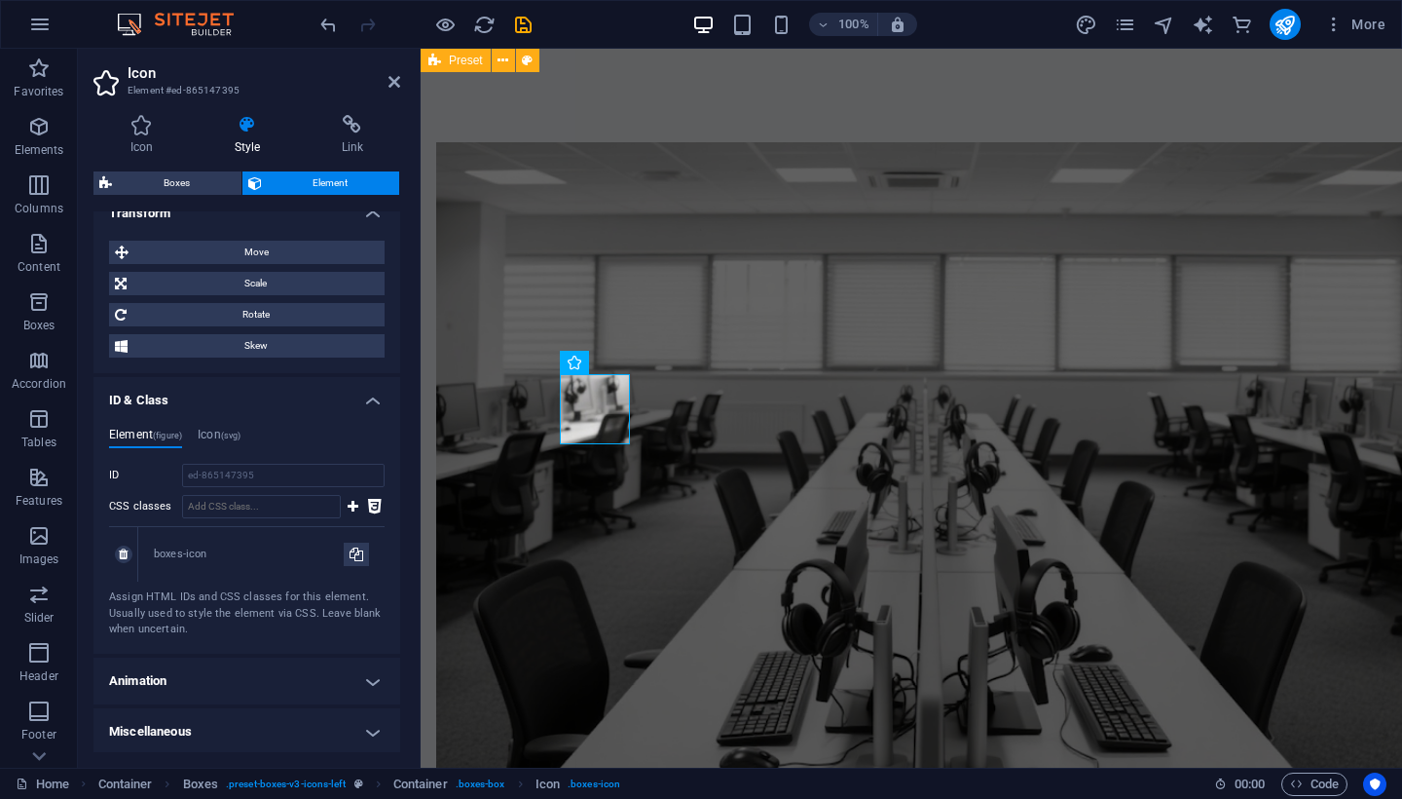
scroll to position [957, 0]
click at [251, 668] on h4 "Animation" at bounding box center [246, 681] width 307 height 47
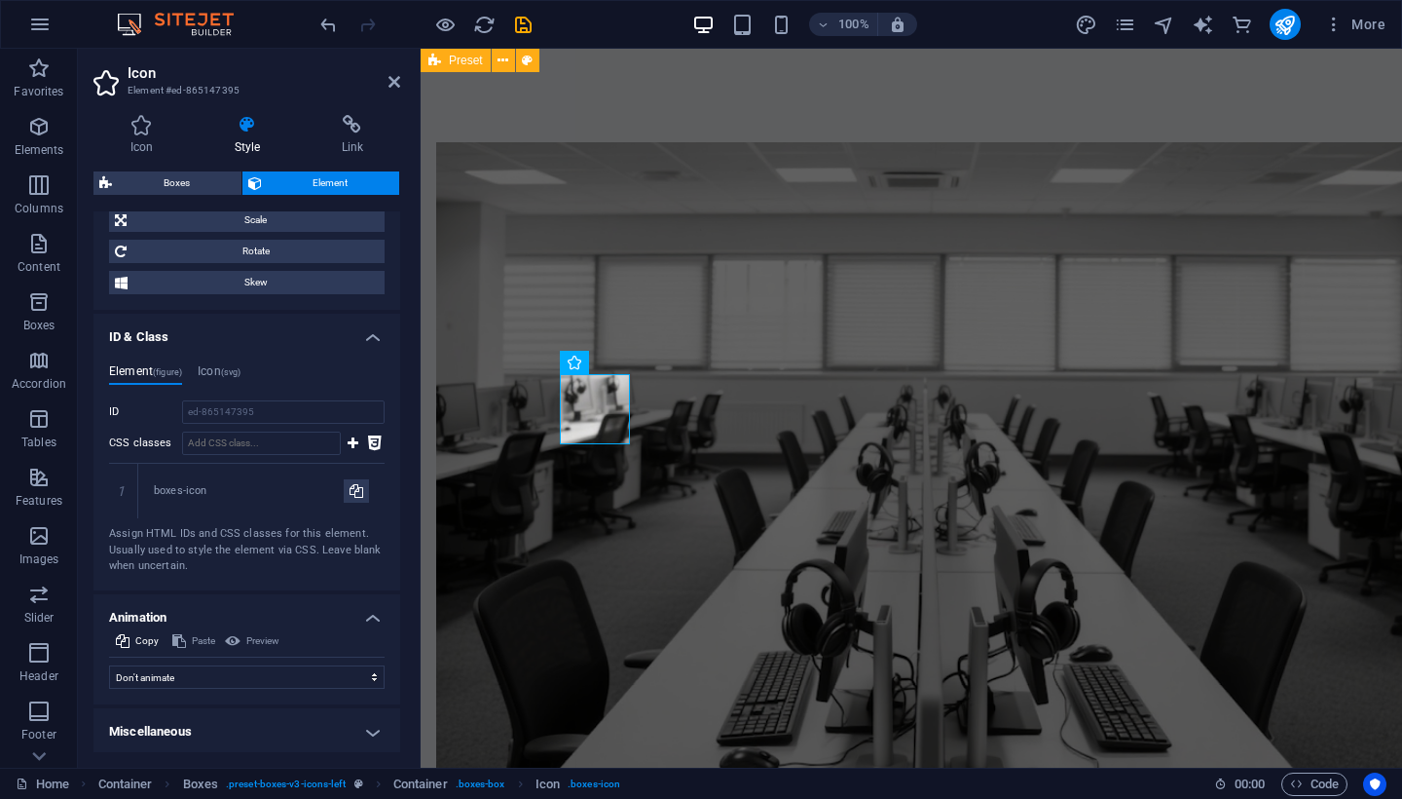
scroll to position [1021, 0]
click at [375, 614] on h4 "Animation" at bounding box center [246, 612] width 307 height 35
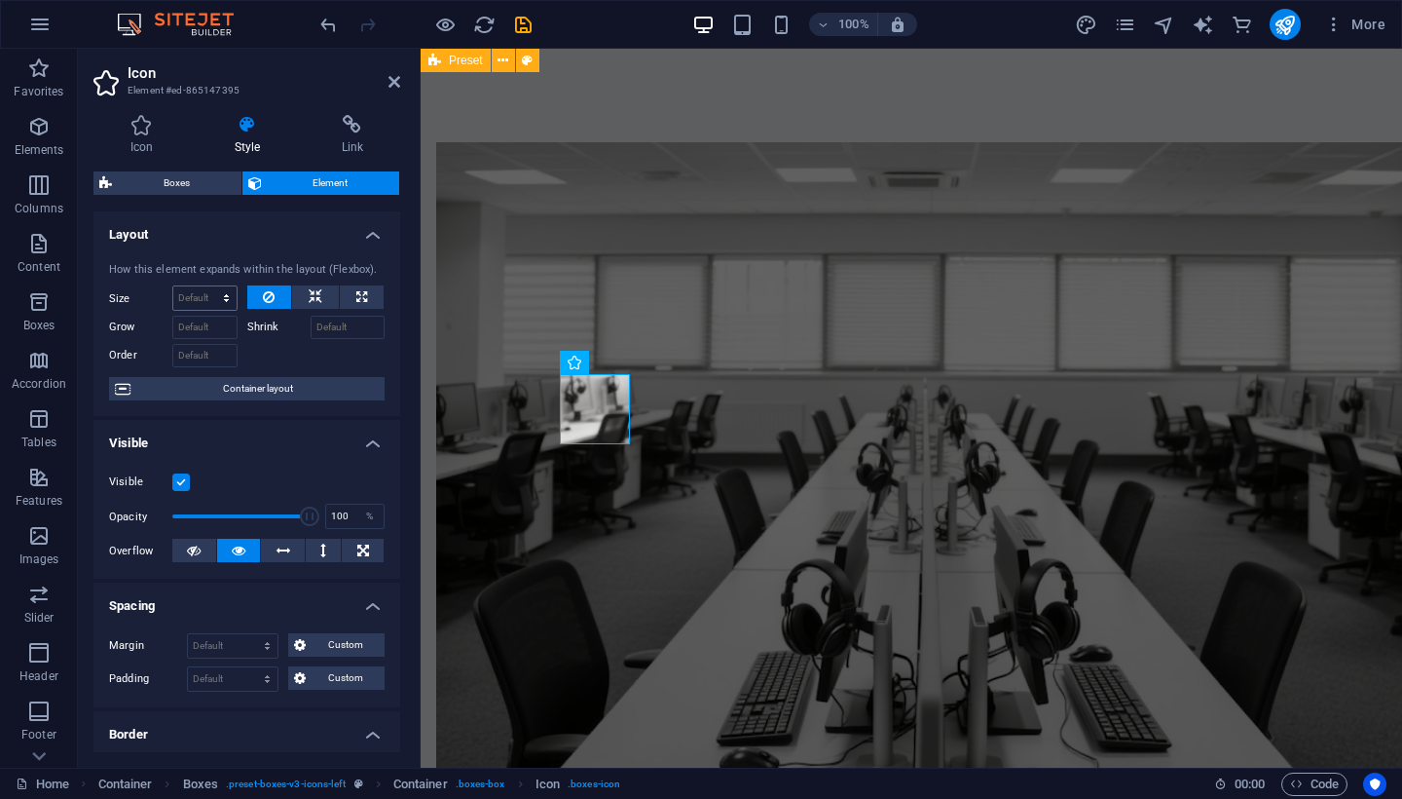
scroll to position [0, 0]
click at [152, 130] on icon at bounding box center [141, 124] width 96 height 19
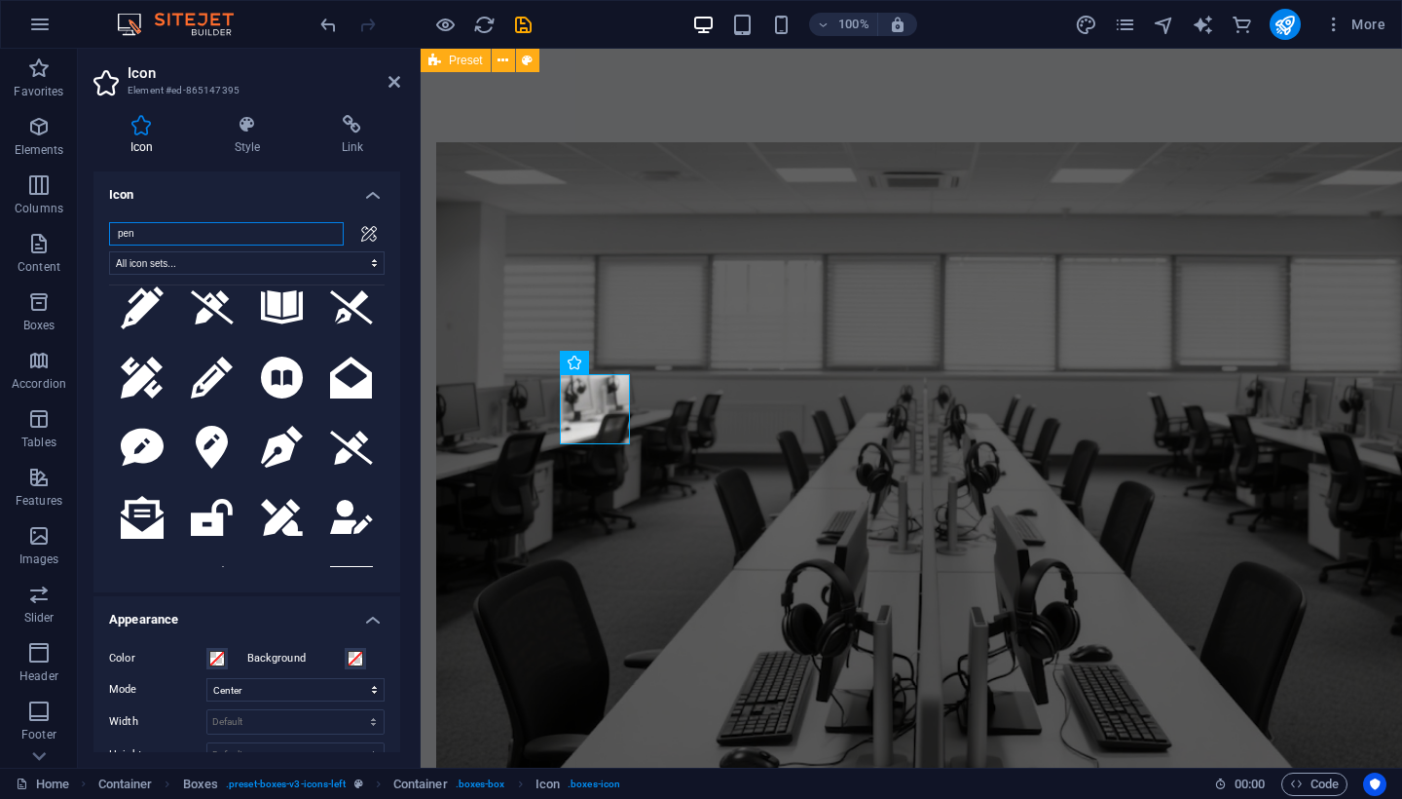
click at [234, 229] on input "pen" at bounding box center [226, 233] width 235 height 23
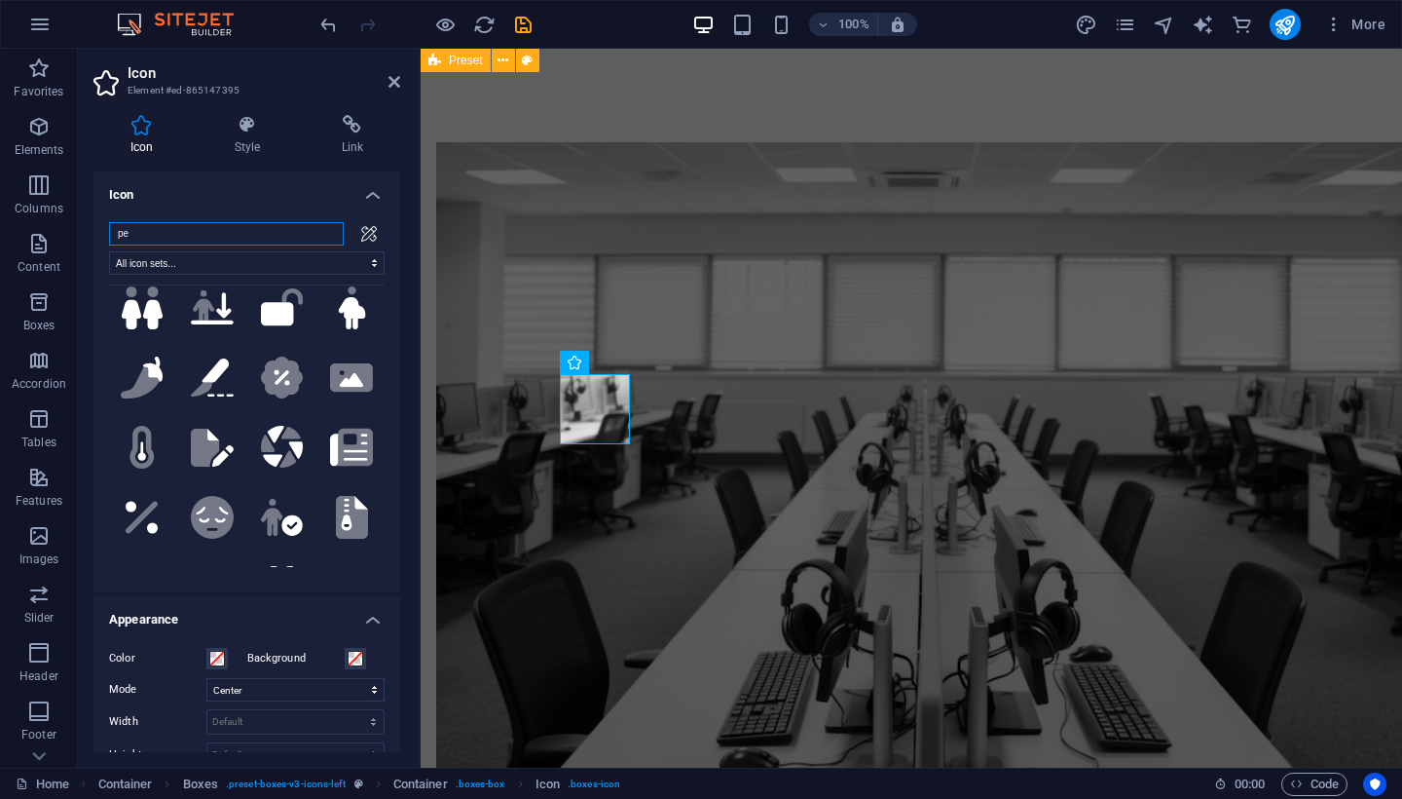
type input "p"
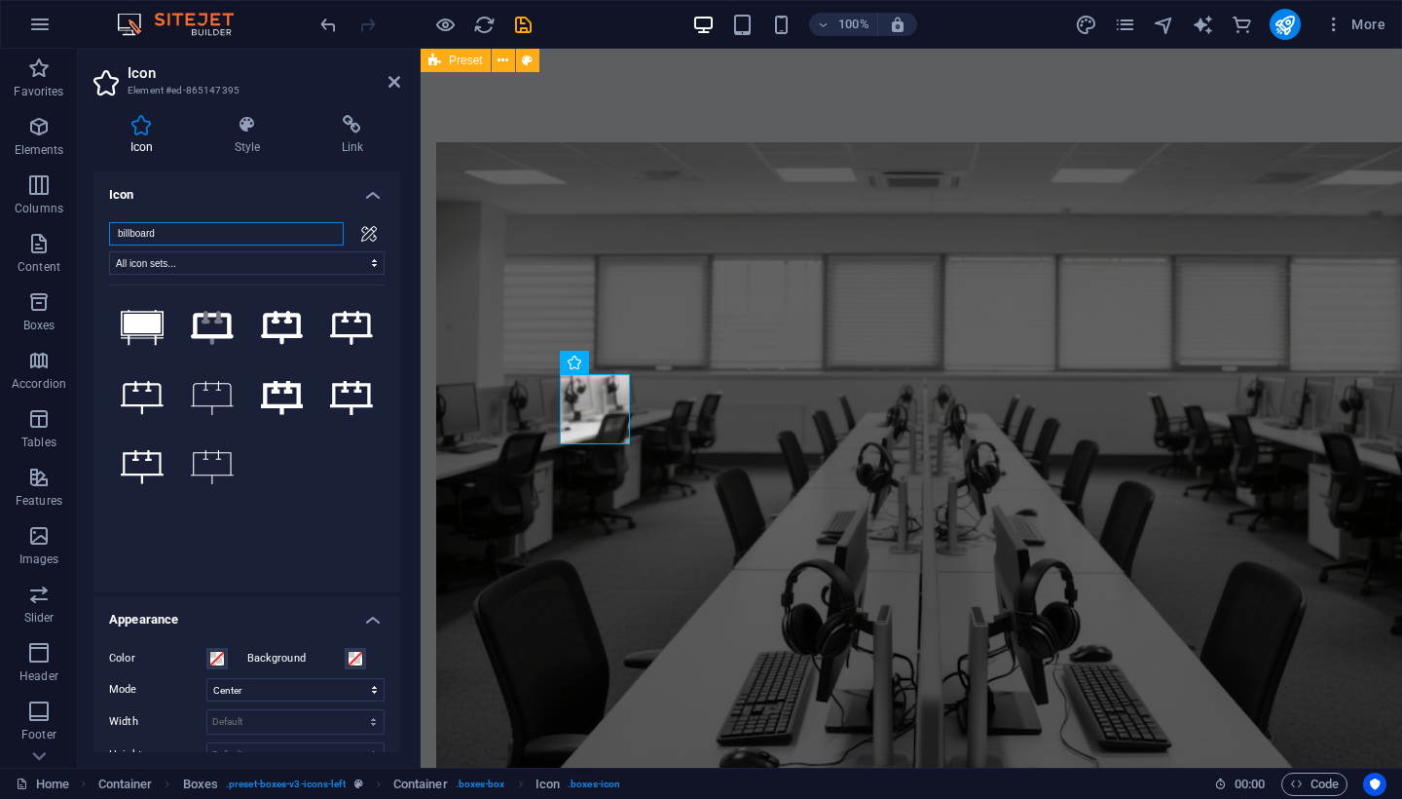
click at [187, 241] on input "billboard" at bounding box center [226, 233] width 235 height 23
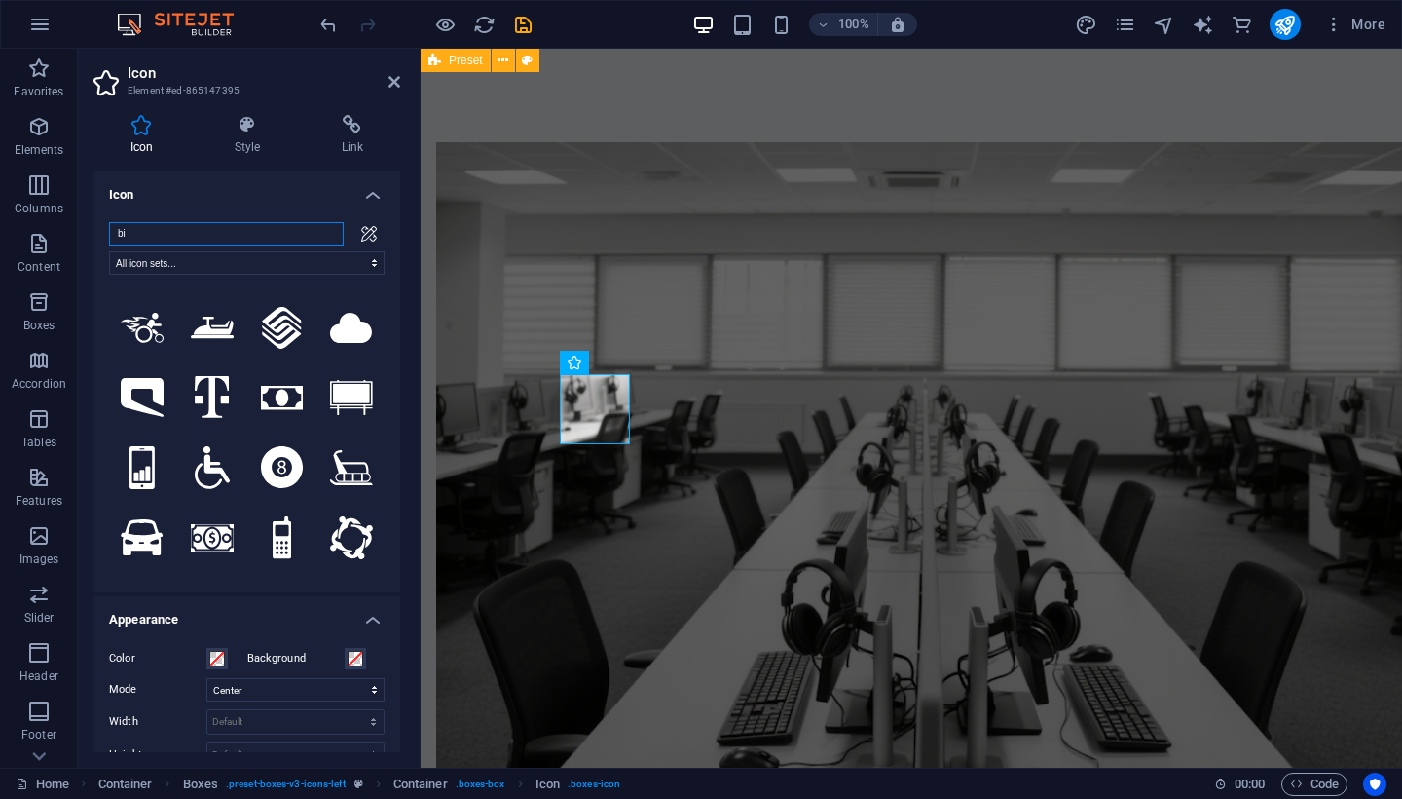
type input "b"
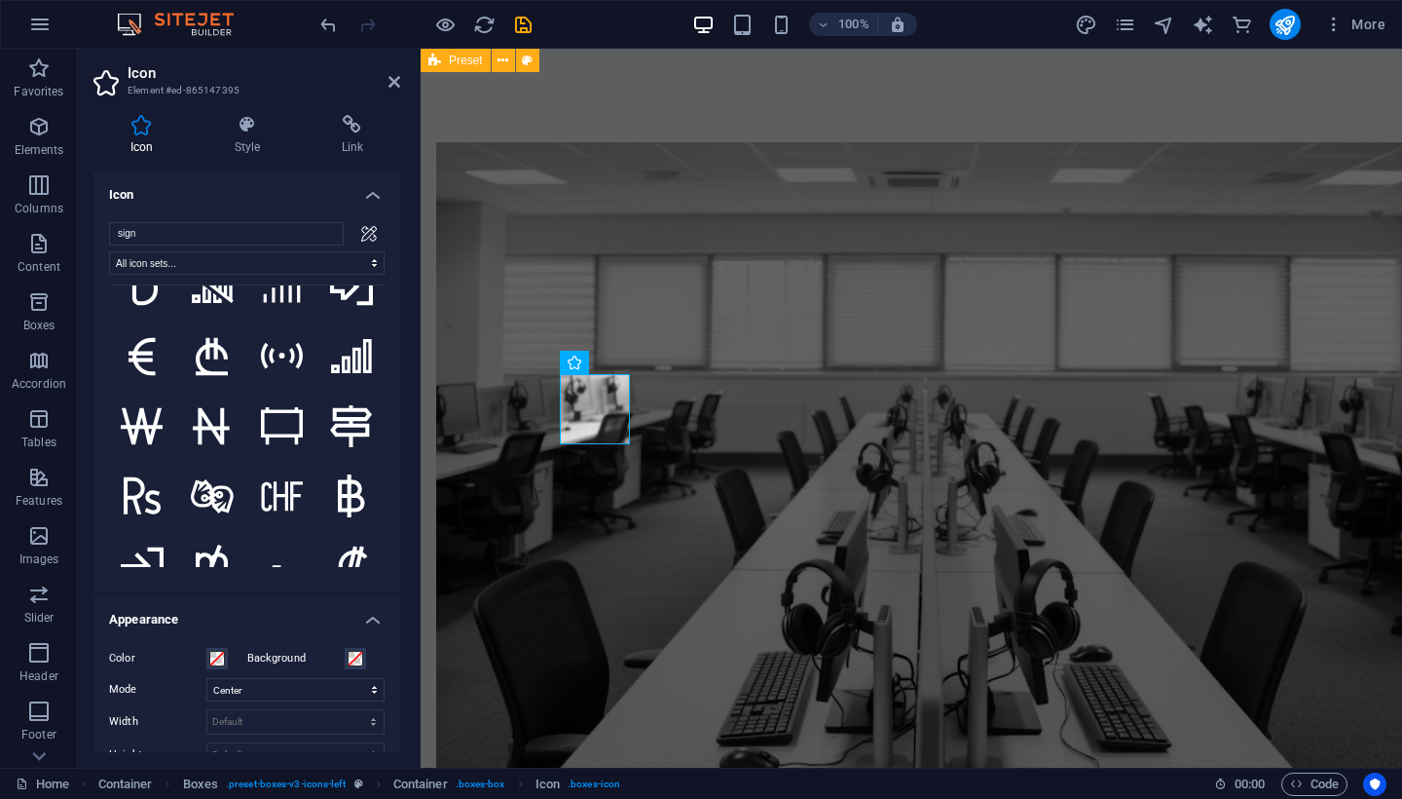
scroll to position [8285, 0]
click at [152, 237] on input "sign" at bounding box center [226, 233] width 235 height 23
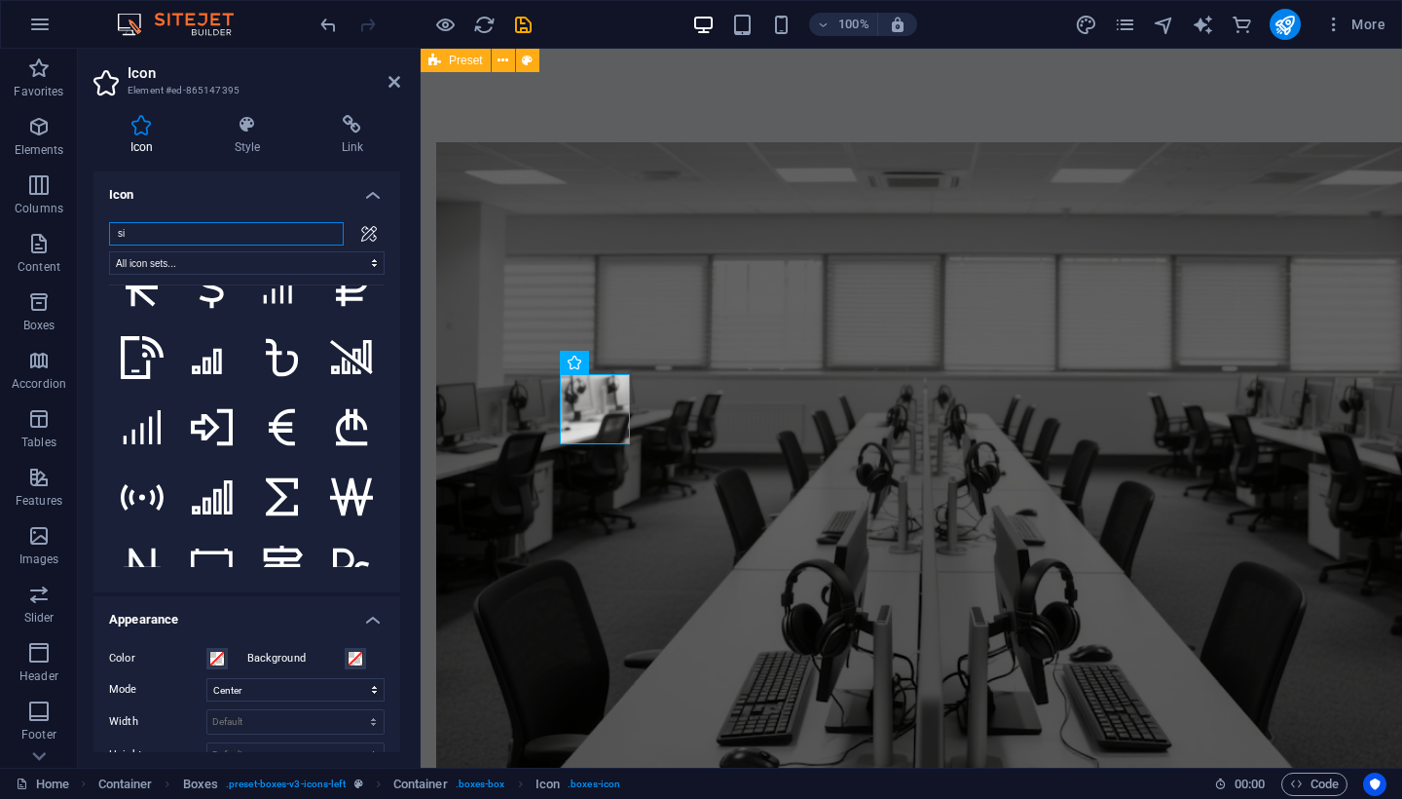
type input "s"
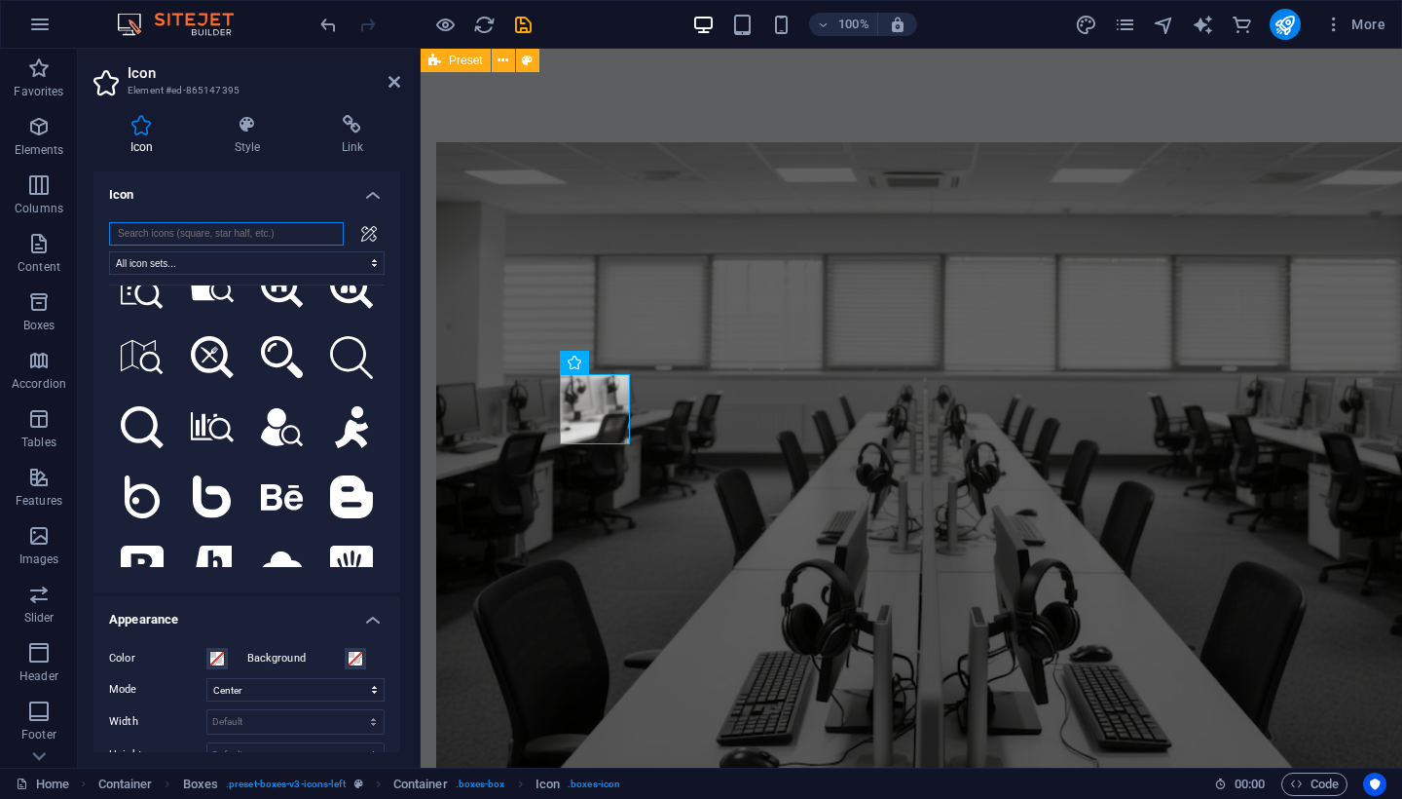
scroll to position [0, 0]
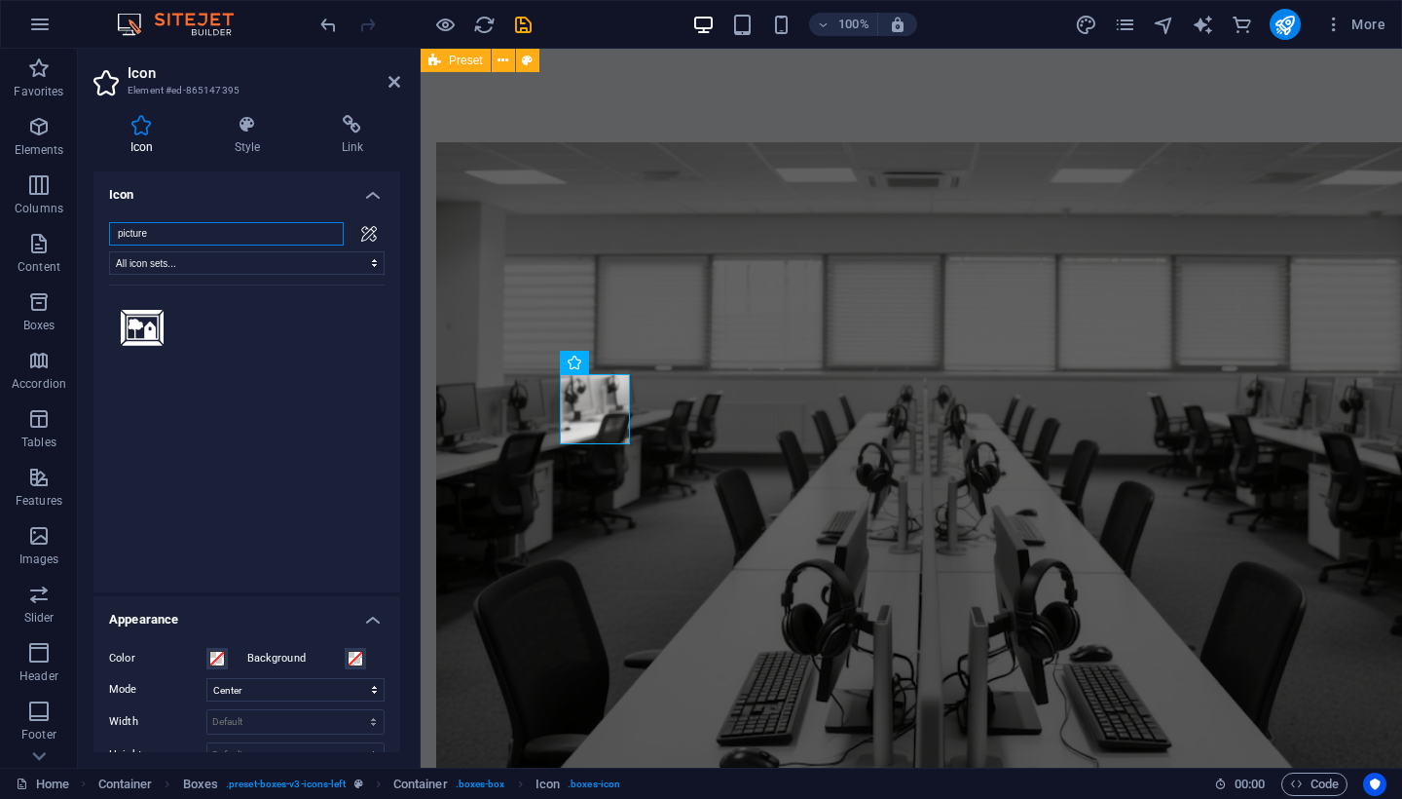
type input "picture"
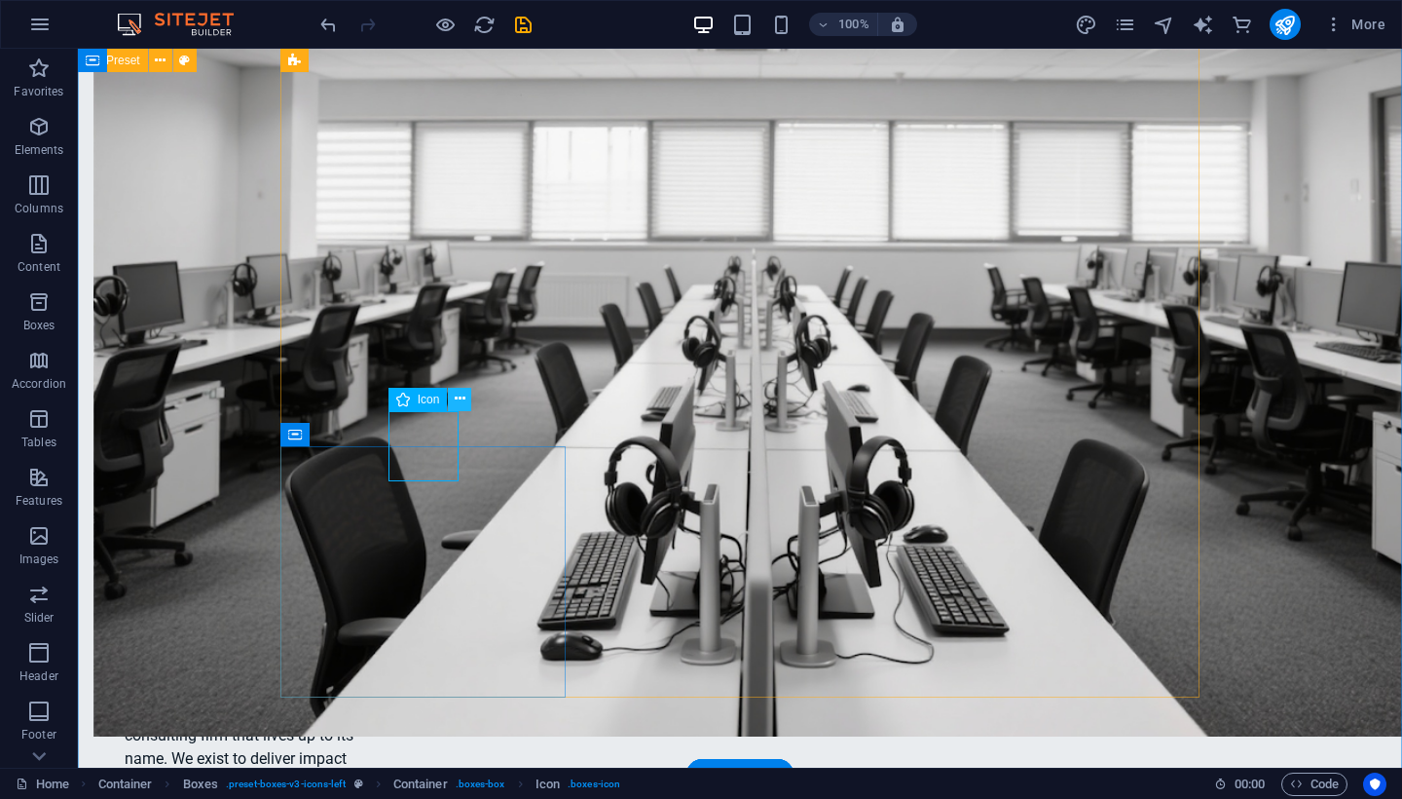
click at [465, 401] on icon at bounding box center [460, 399] width 11 height 20
click at [459, 398] on icon at bounding box center [460, 399] width 11 height 20
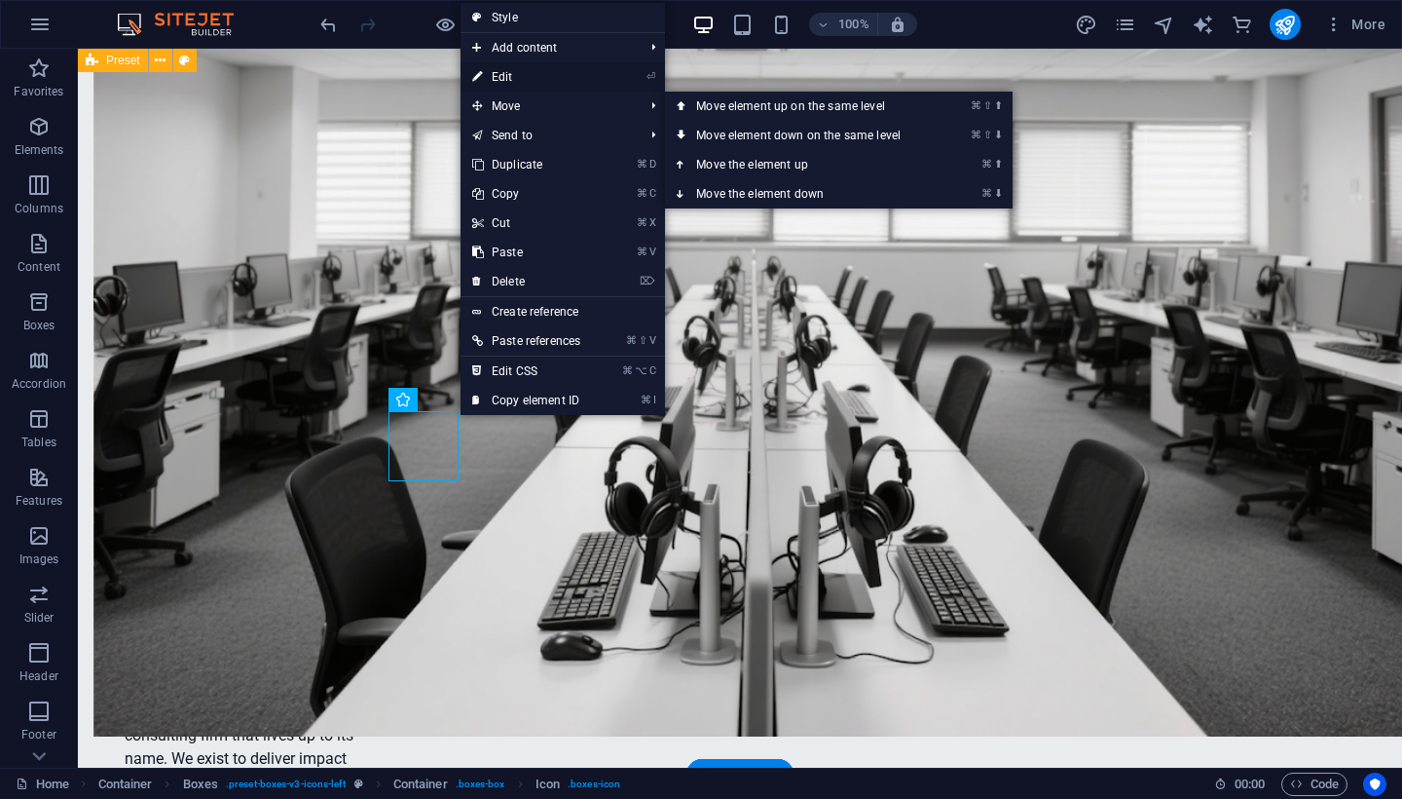
click at [515, 76] on link "⏎ Edit" at bounding box center [526, 76] width 131 height 29
select select "xMidYMid"
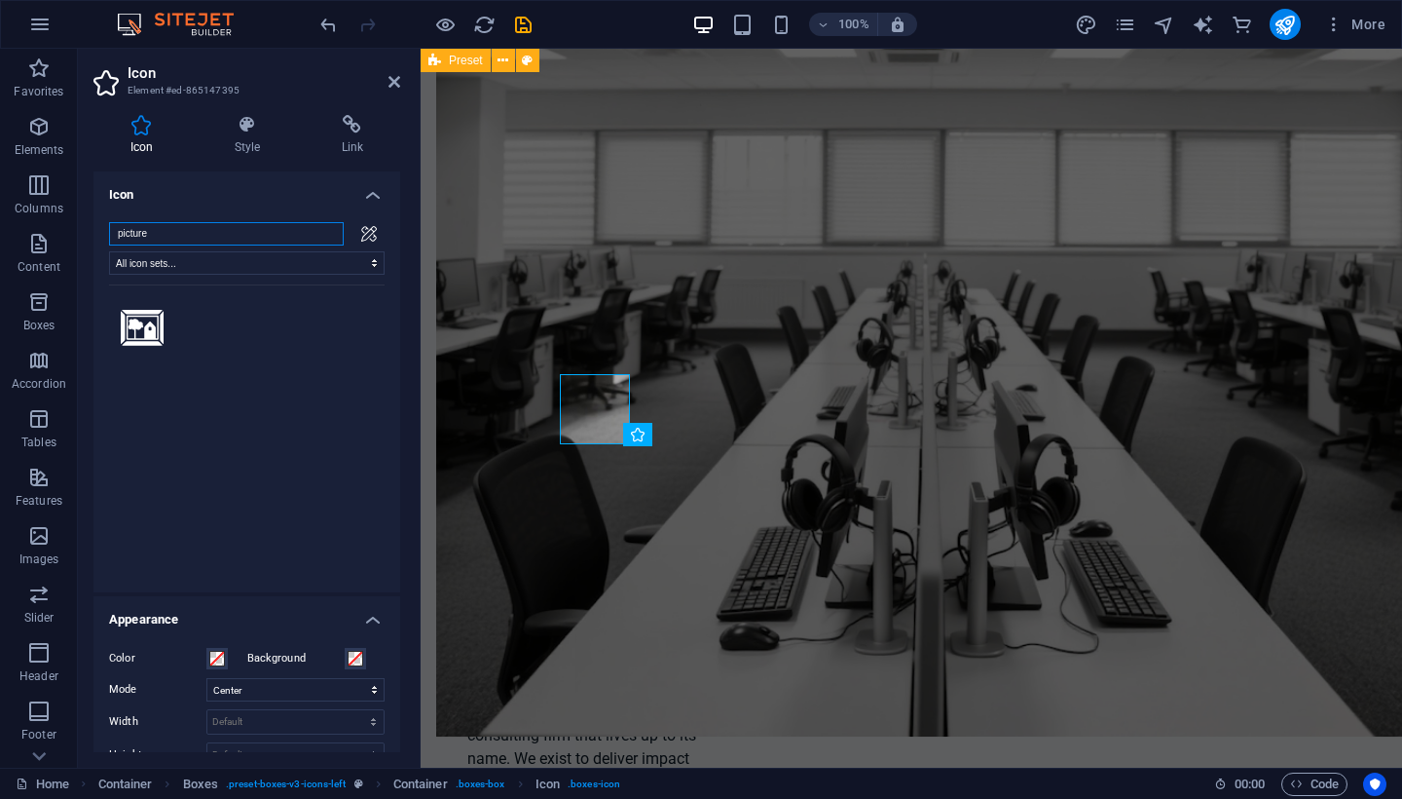
click at [320, 237] on input "picture" at bounding box center [226, 233] width 235 height 23
click at [192, 238] on input "search" at bounding box center [226, 233] width 235 height 23
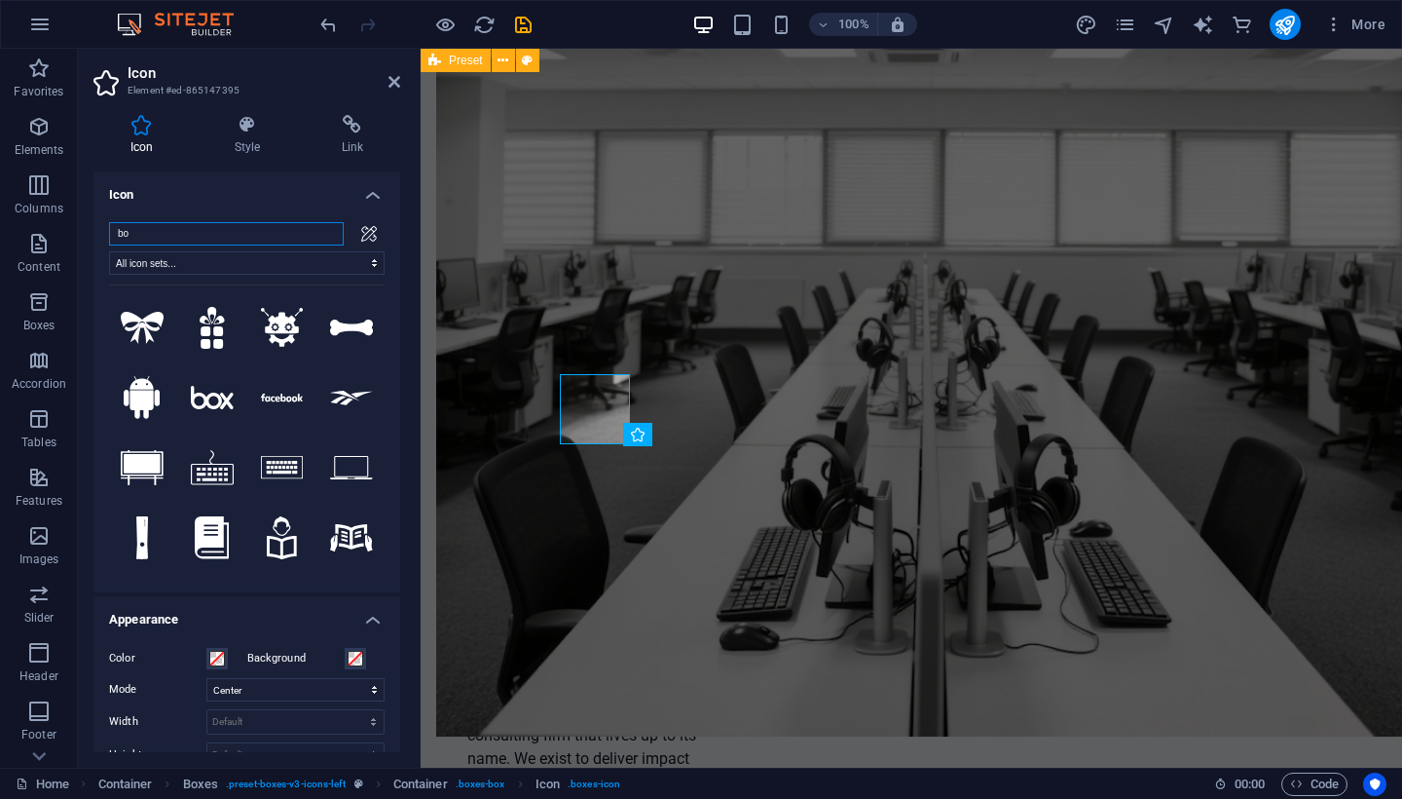
type input "boo"
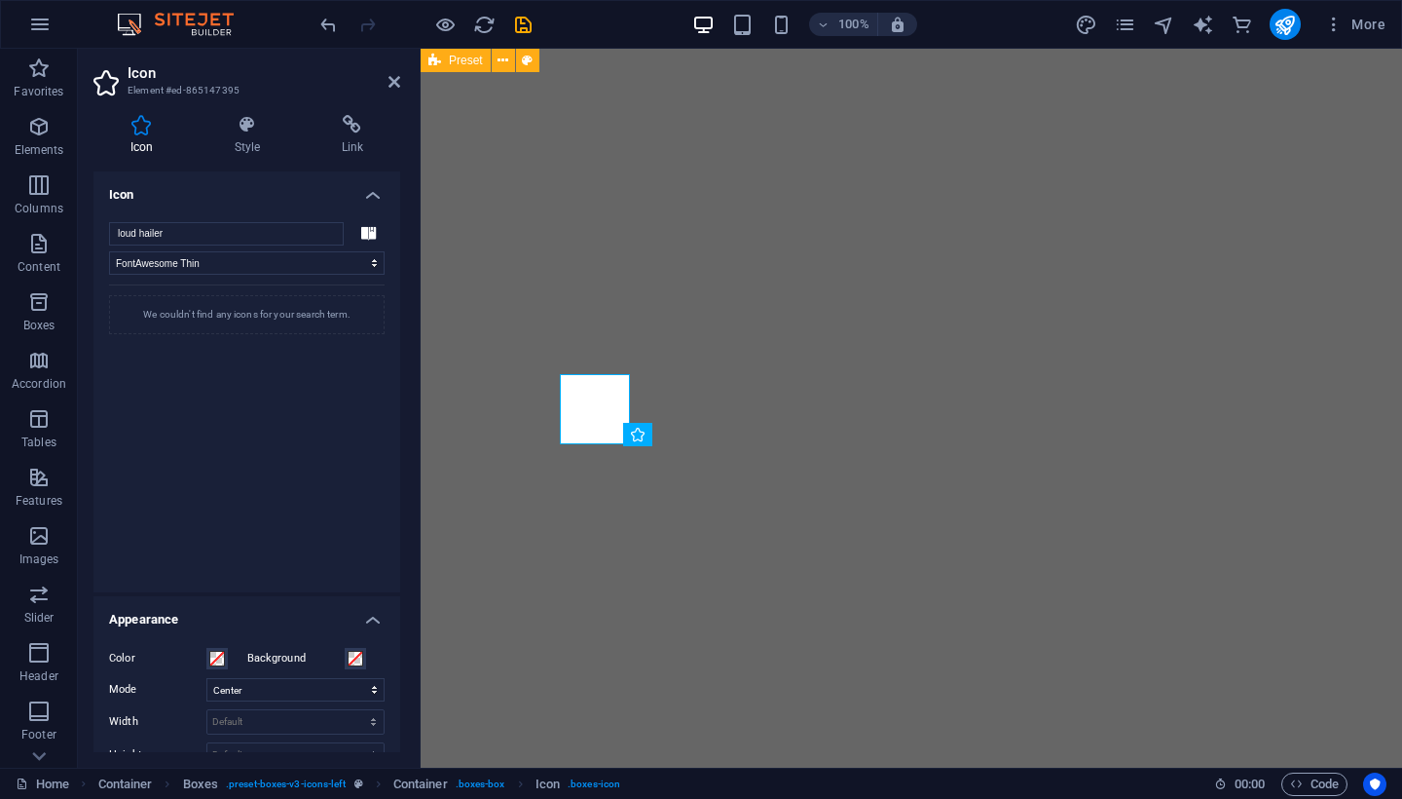
select select "font-awesome-thin"
select select "xMidYMid"
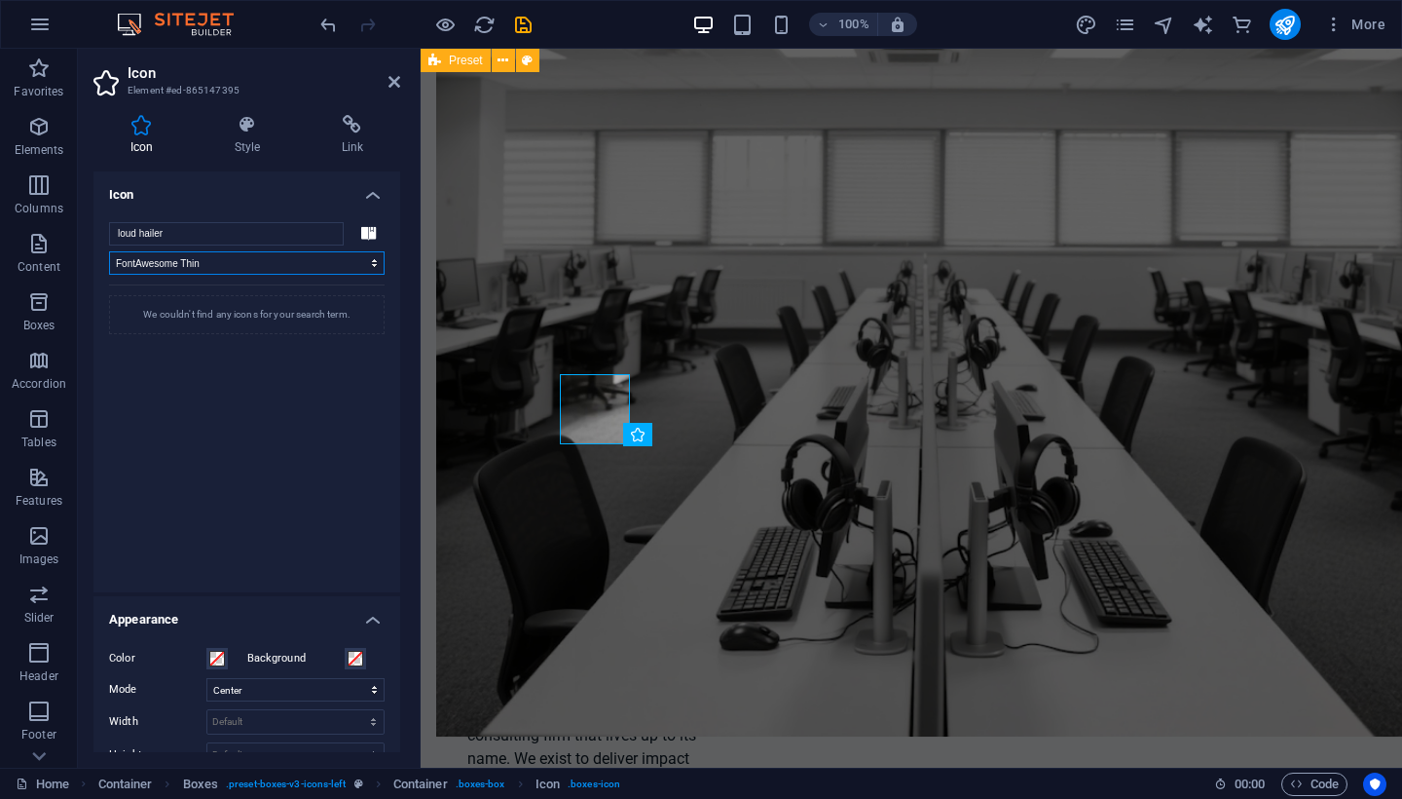
select select
click at [239, 241] on input "loud hailer" at bounding box center [226, 233] width 235 height 23
type input "l"
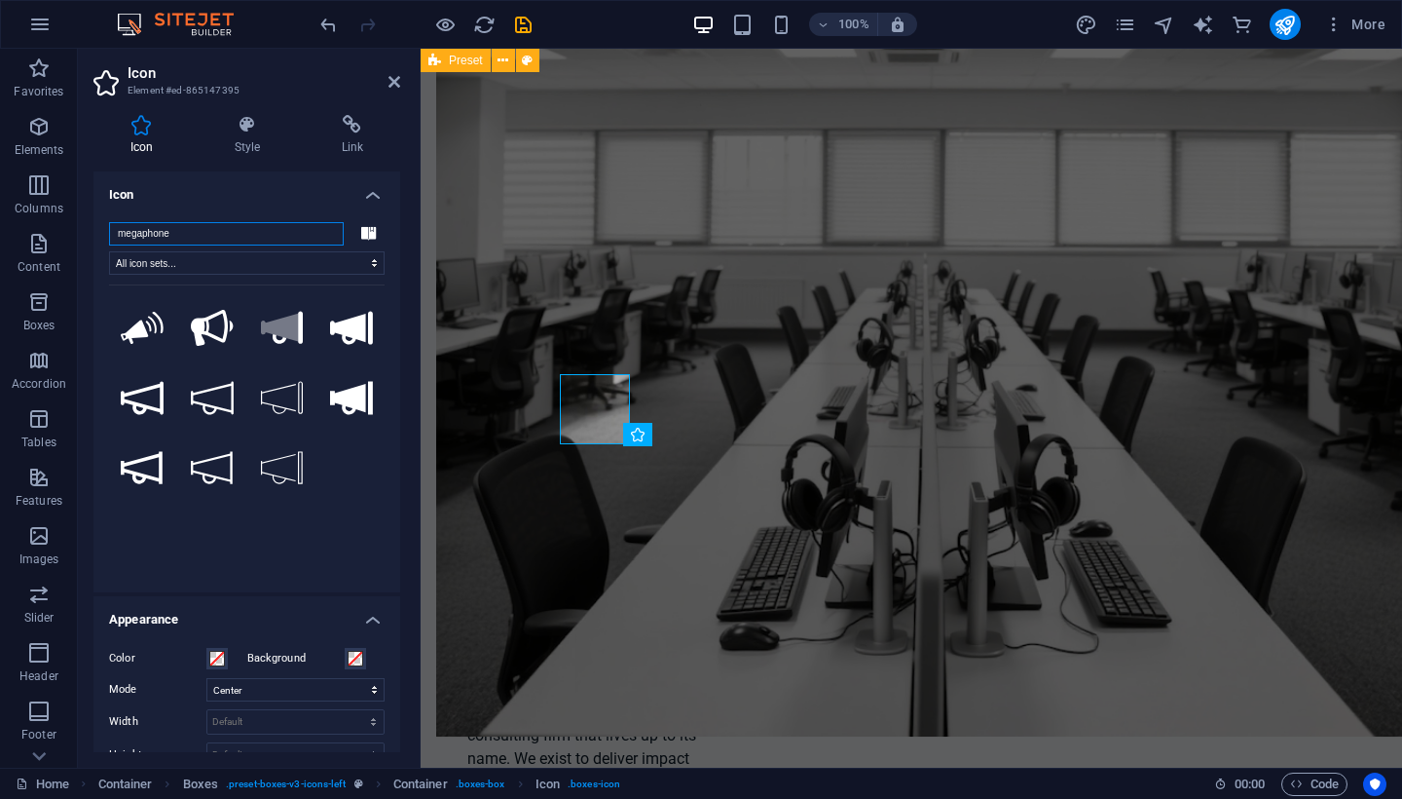
type input "megaphone"
select select "ionicons"
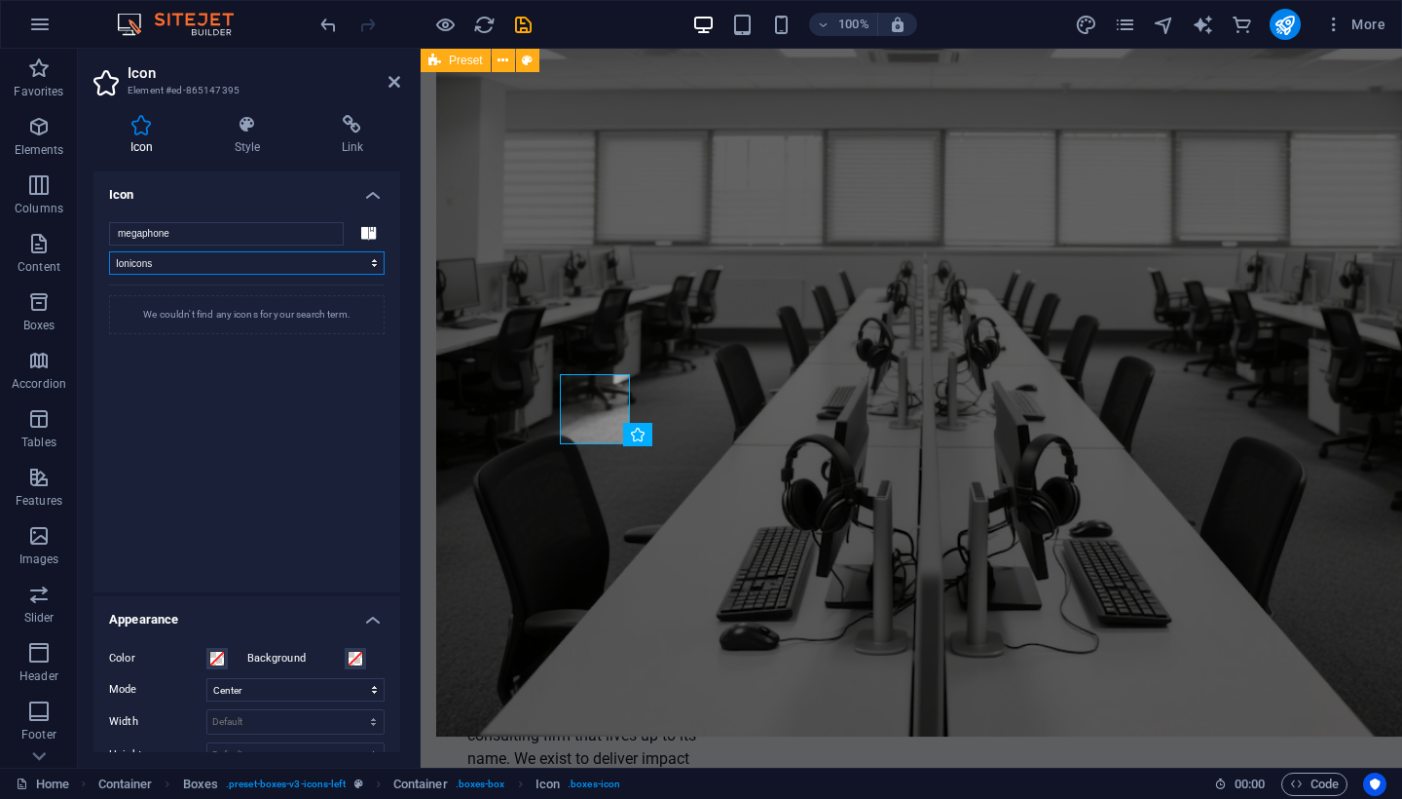
select select
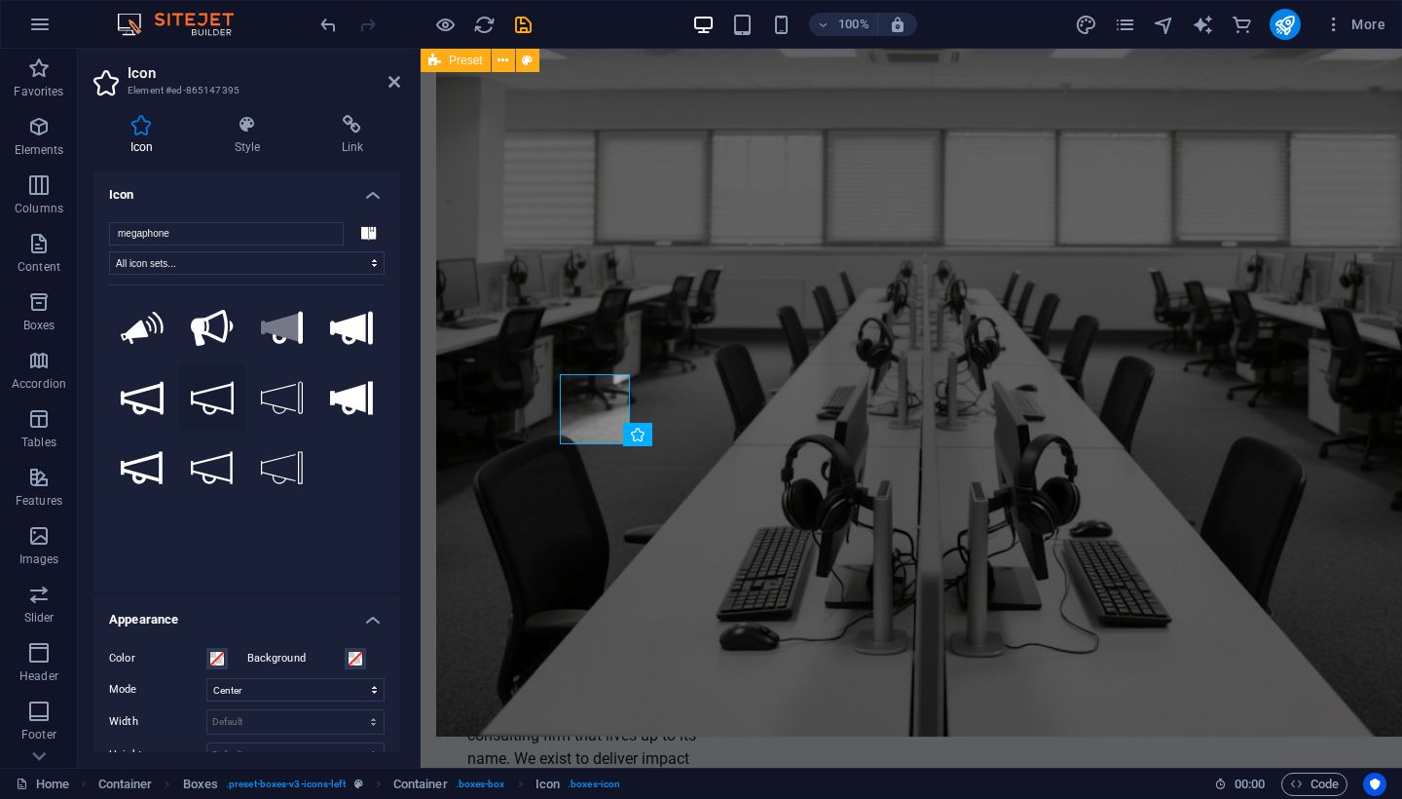
click at [235, 390] on button at bounding box center [212, 397] width 66 height 66
click at [131, 327] on button at bounding box center [142, 328] width 66 height 66
click at [204, 329] on button at bounding box center [212, 328] width 66 height 66
click at [276, 331] on button ".fa-secondary{opacity:.4}" at bounding box center [282, 328] width 66 height 66
click at [348, 330] on button at bounding box center [351, 328] width 66 height 66
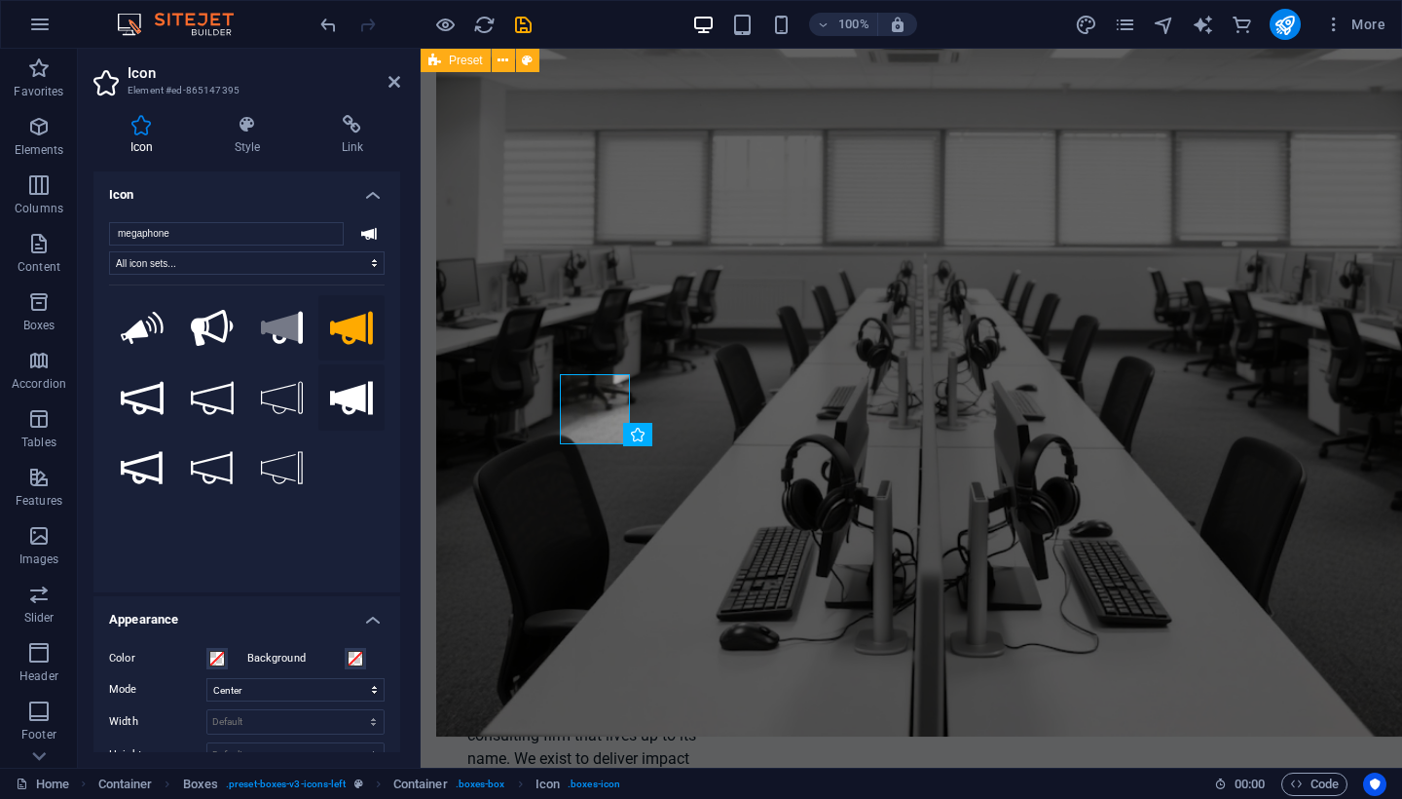
click at [347, 372] on button at bounding box center [351, 397] width 66 height 66
click at [275, 370] on button at bounding box center [282, 397] width 66 height 66
click at [204, 369] on button at bounding box center [212, 397] width 66 height 66
click at [142, 429] on div ".fa-secondary{opacity:.4} We couldn't find any icons for your search term." at bounding box center [247, 425] width 276 height 282
click at [139, 484] on button at bounding box center [142, 467] width 66 height 66
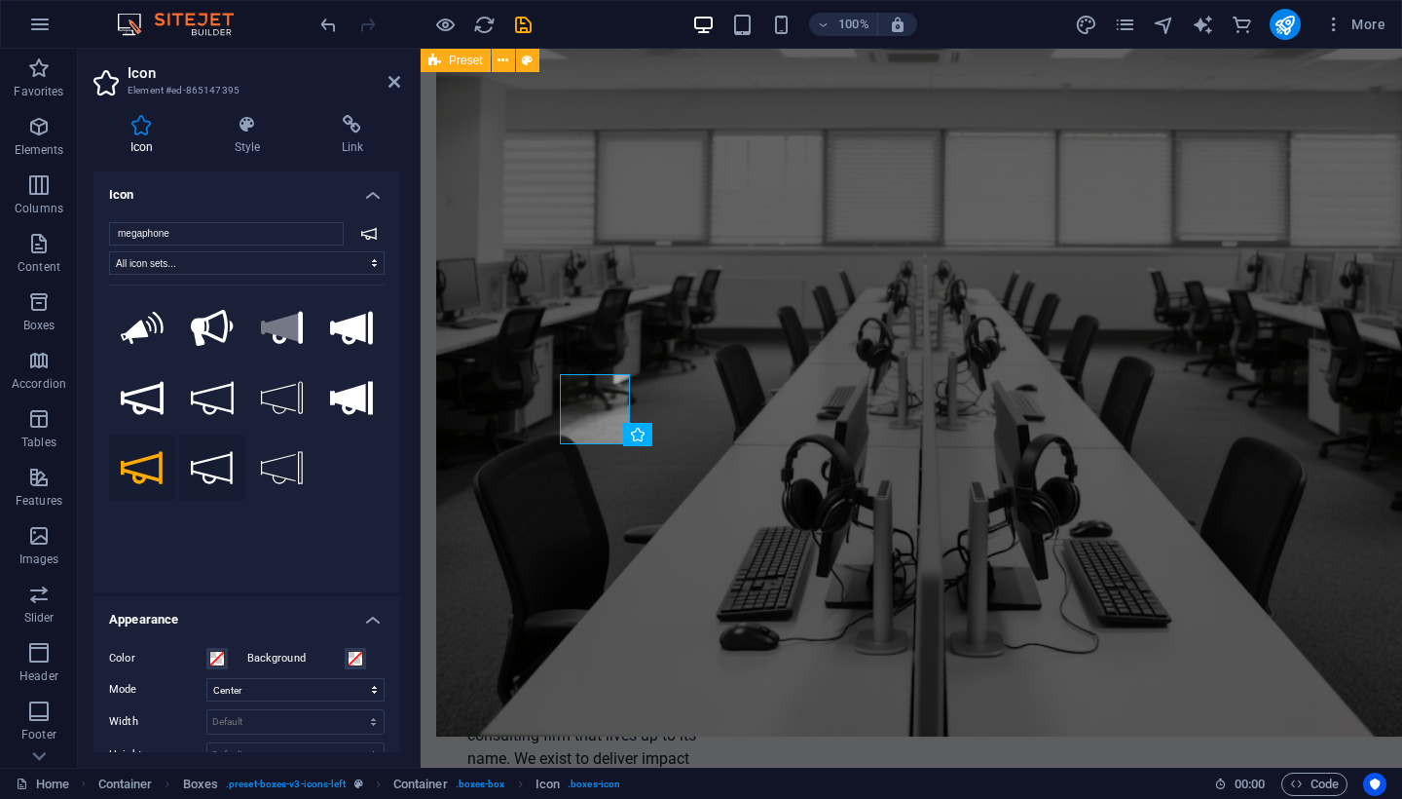
click at [196, 444] on button at bounding box center [212, 467] width 66 height 66
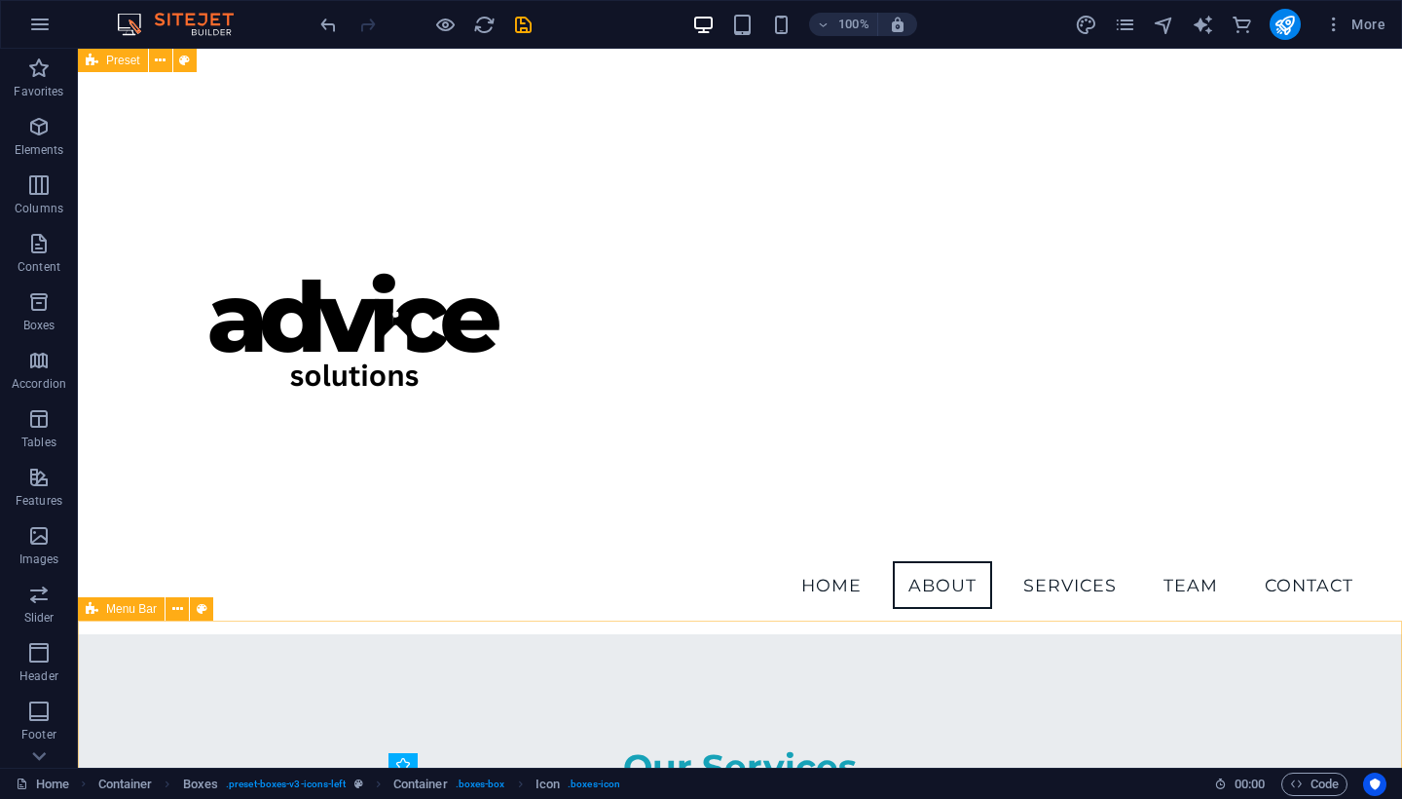
scroll to position [681, 0]
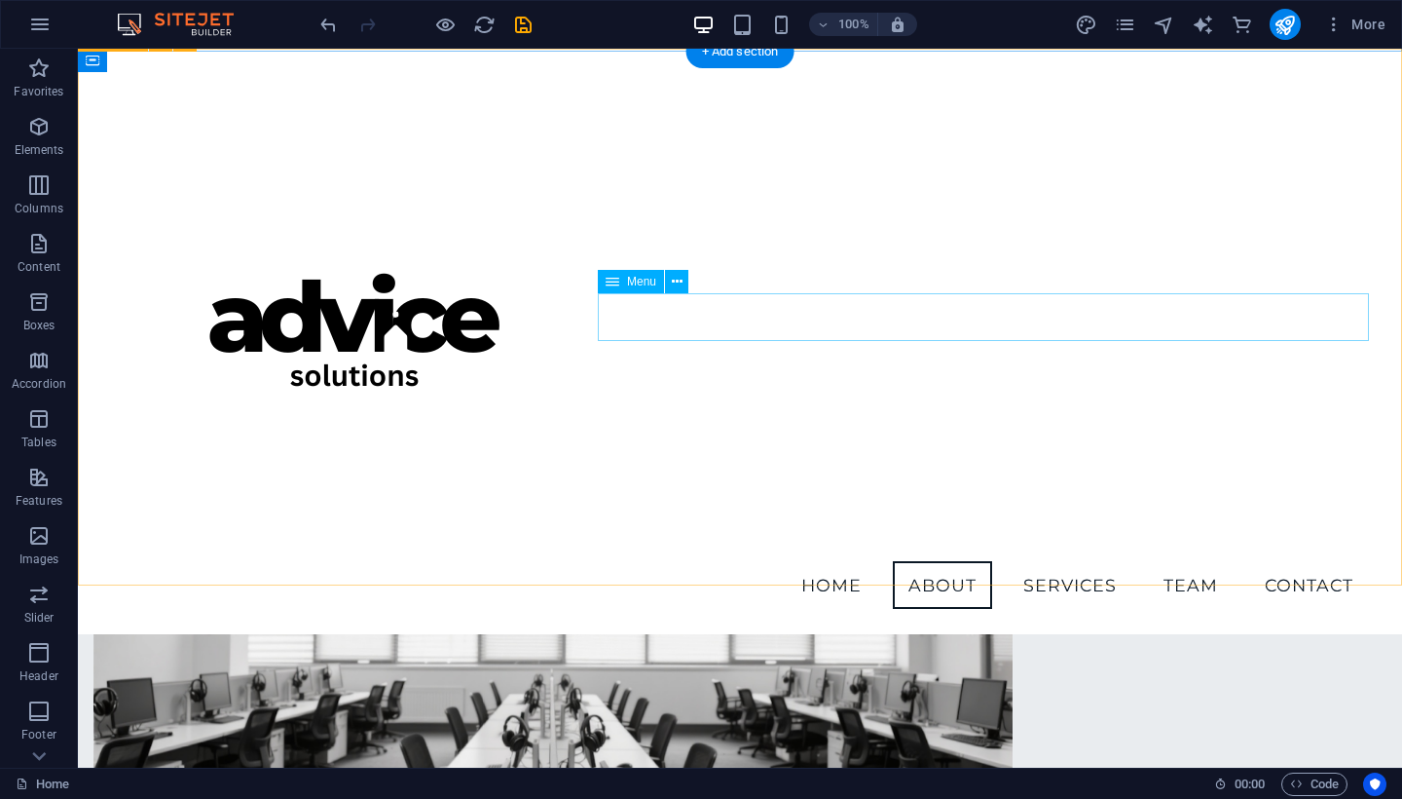
click at [1062, 561] on nav "Home About Services Team Contact" at bounding box center [740, 585] width 1258 height 49
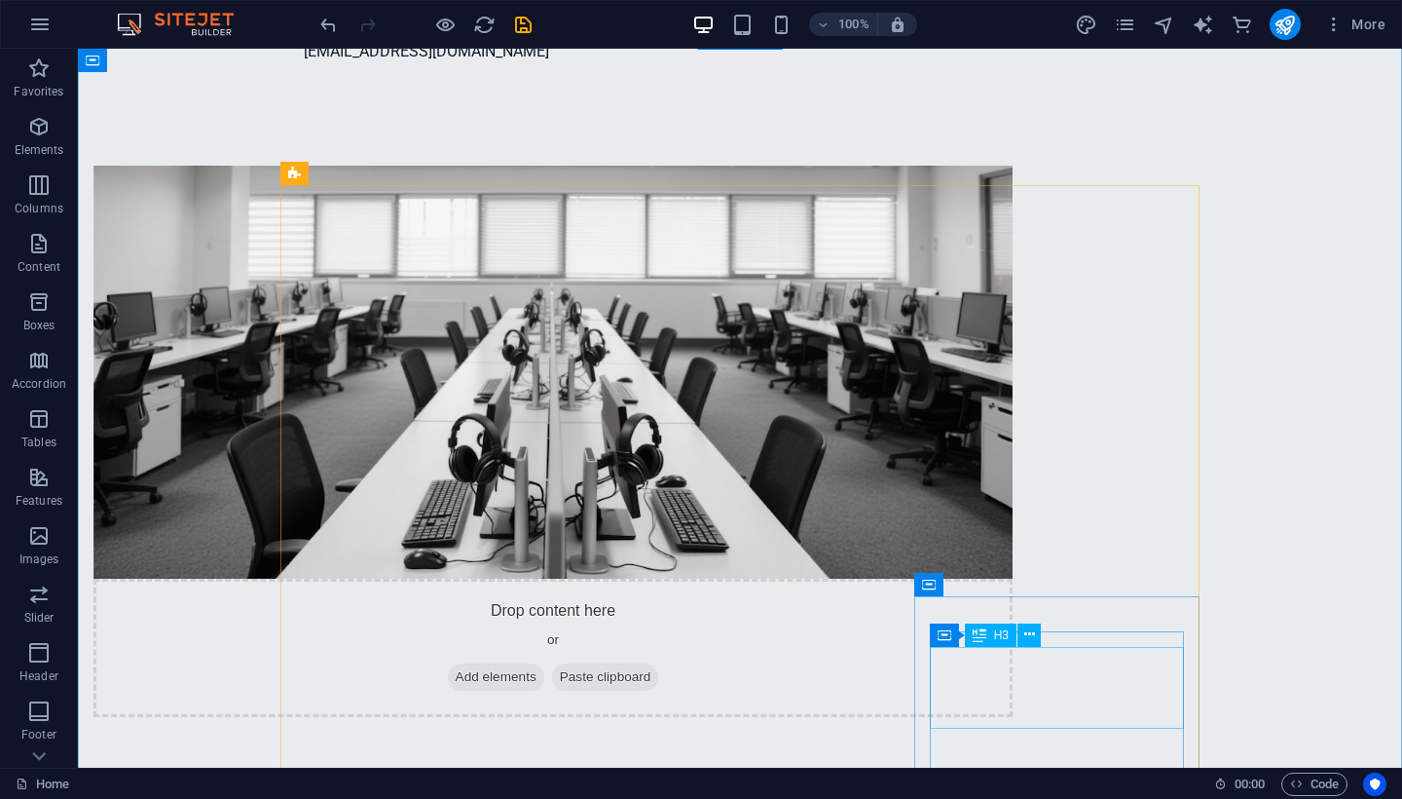
scroll to position [1456, 0]
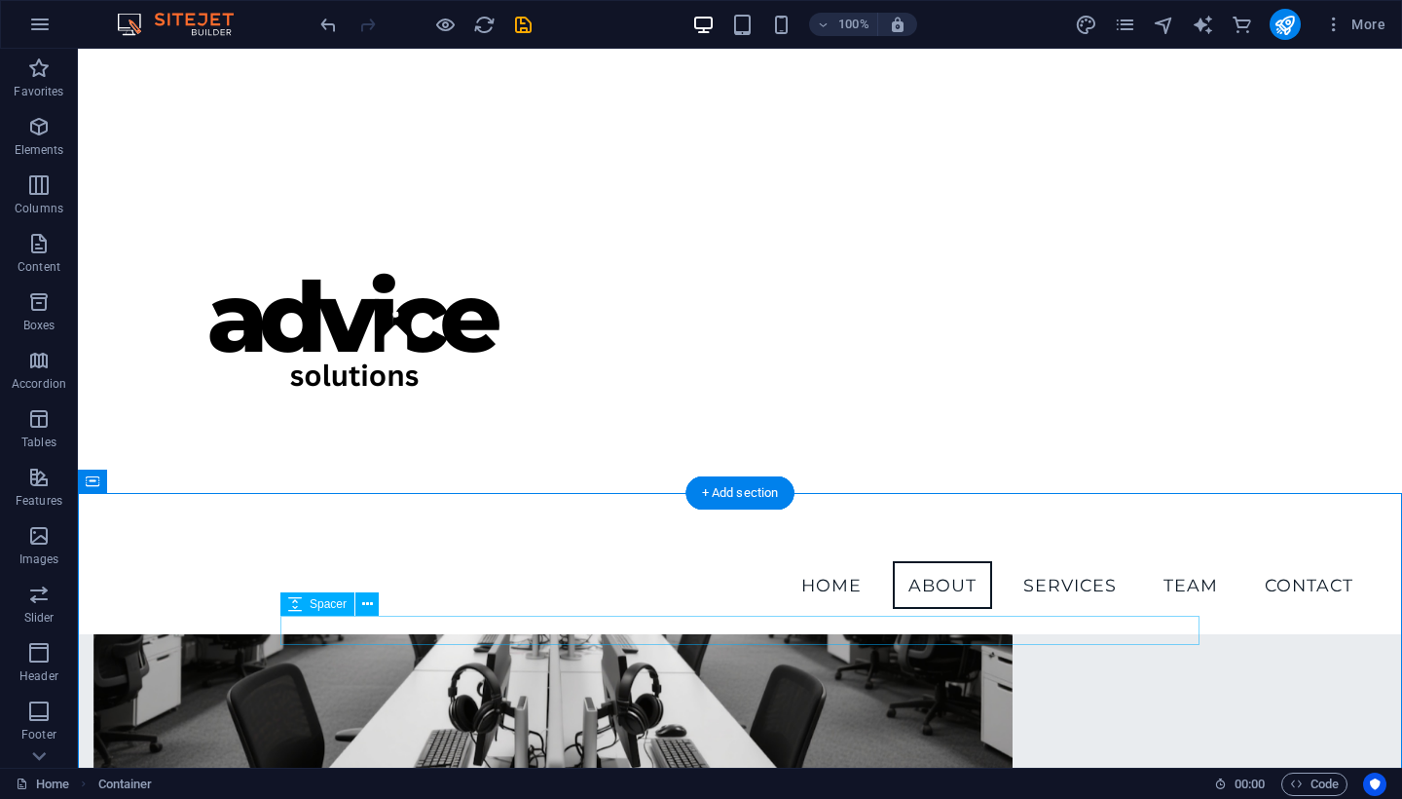
scroll to position [808, 0]
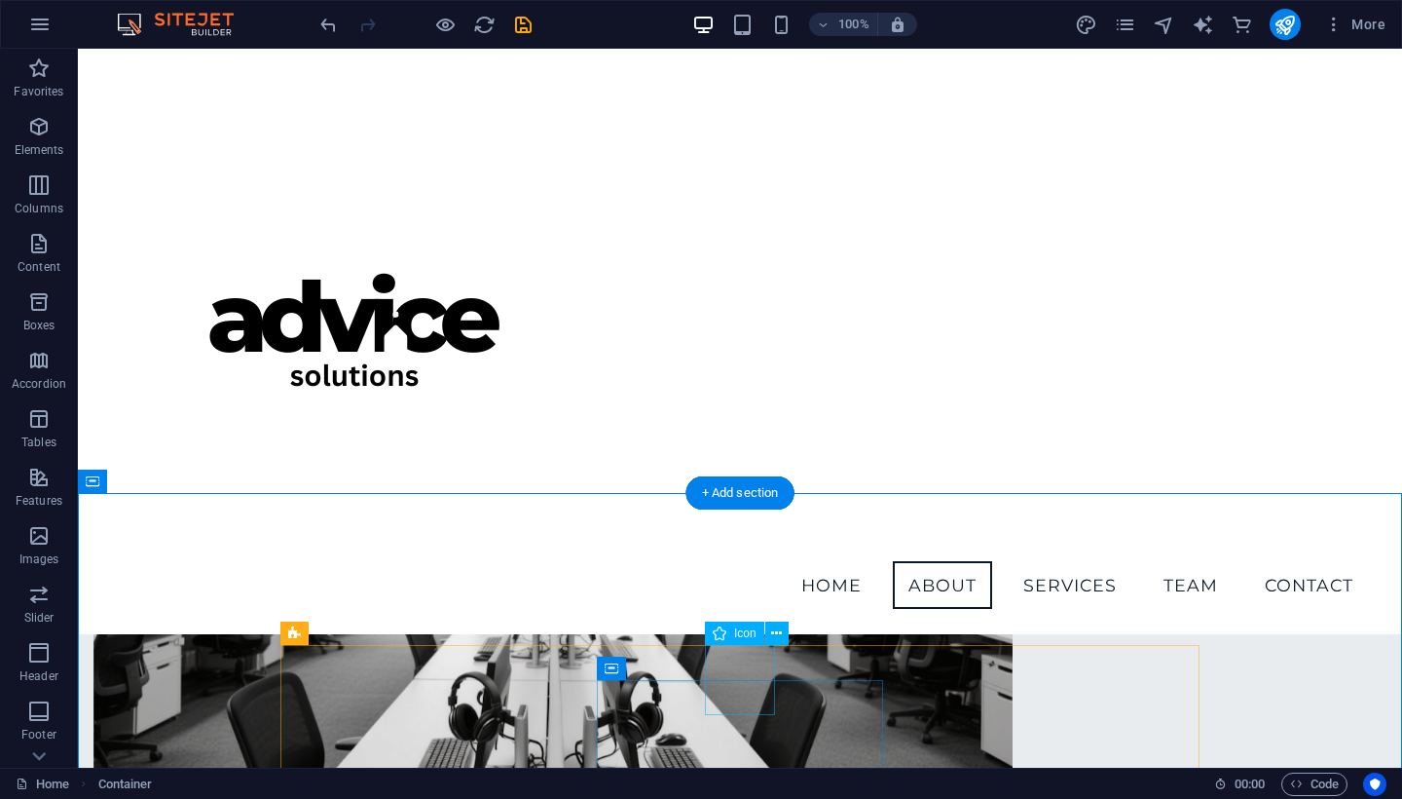
click at [777, 634] on icon at bounding box center [776, 633] width 11 height 20
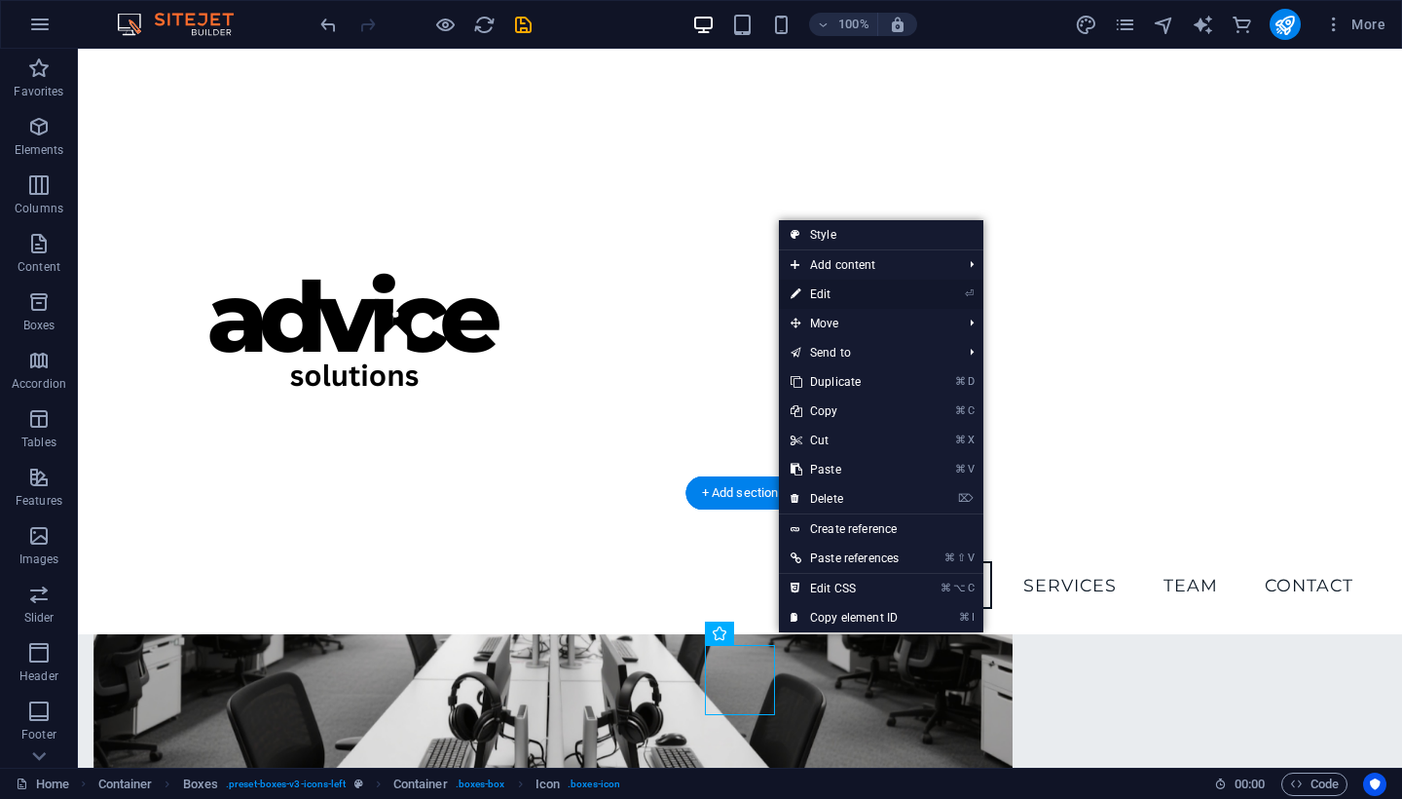
click at [838, 292] on link "⏎ Edit" at bounding box center [844, 293] width 131 height 29
select select "xMidYMid"
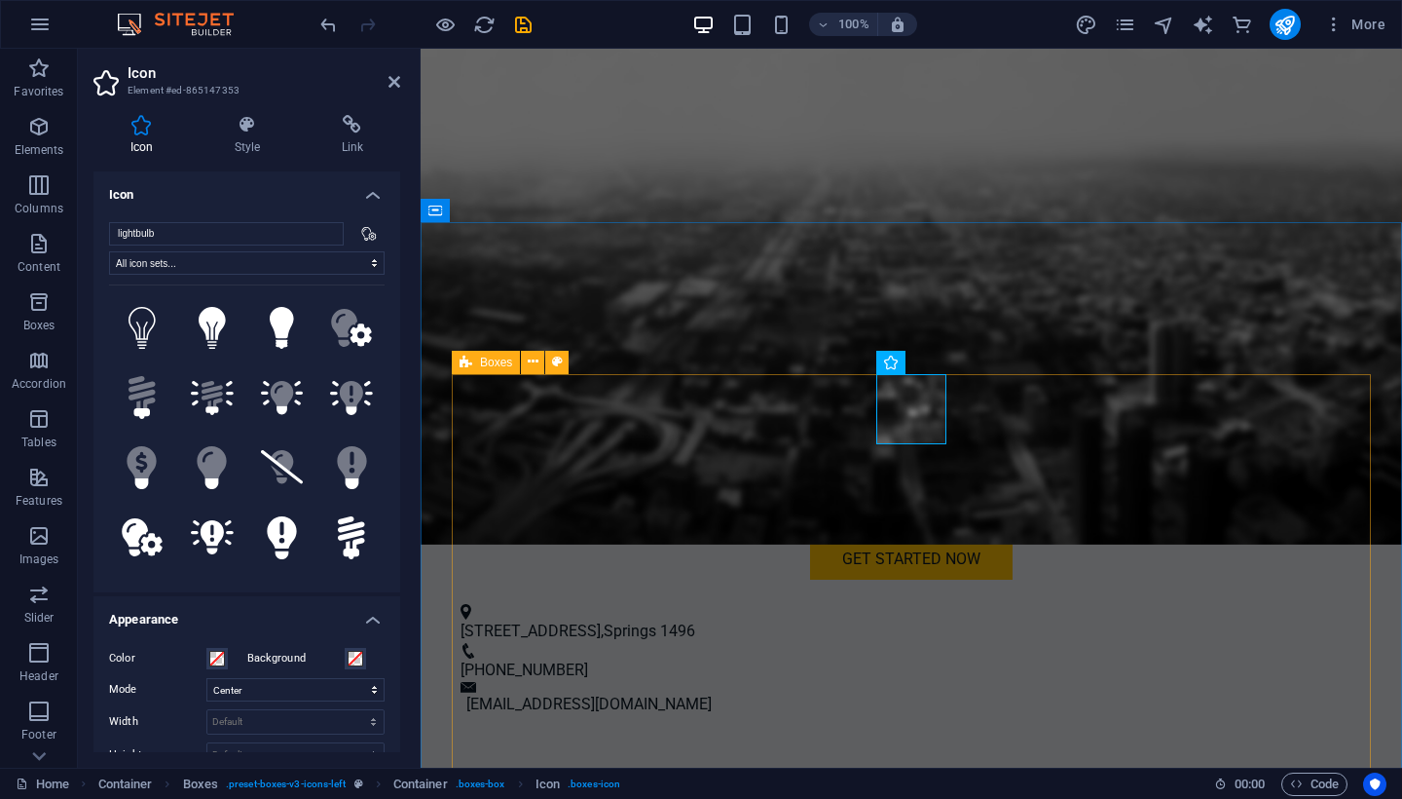
scroll to position [1233, 0]
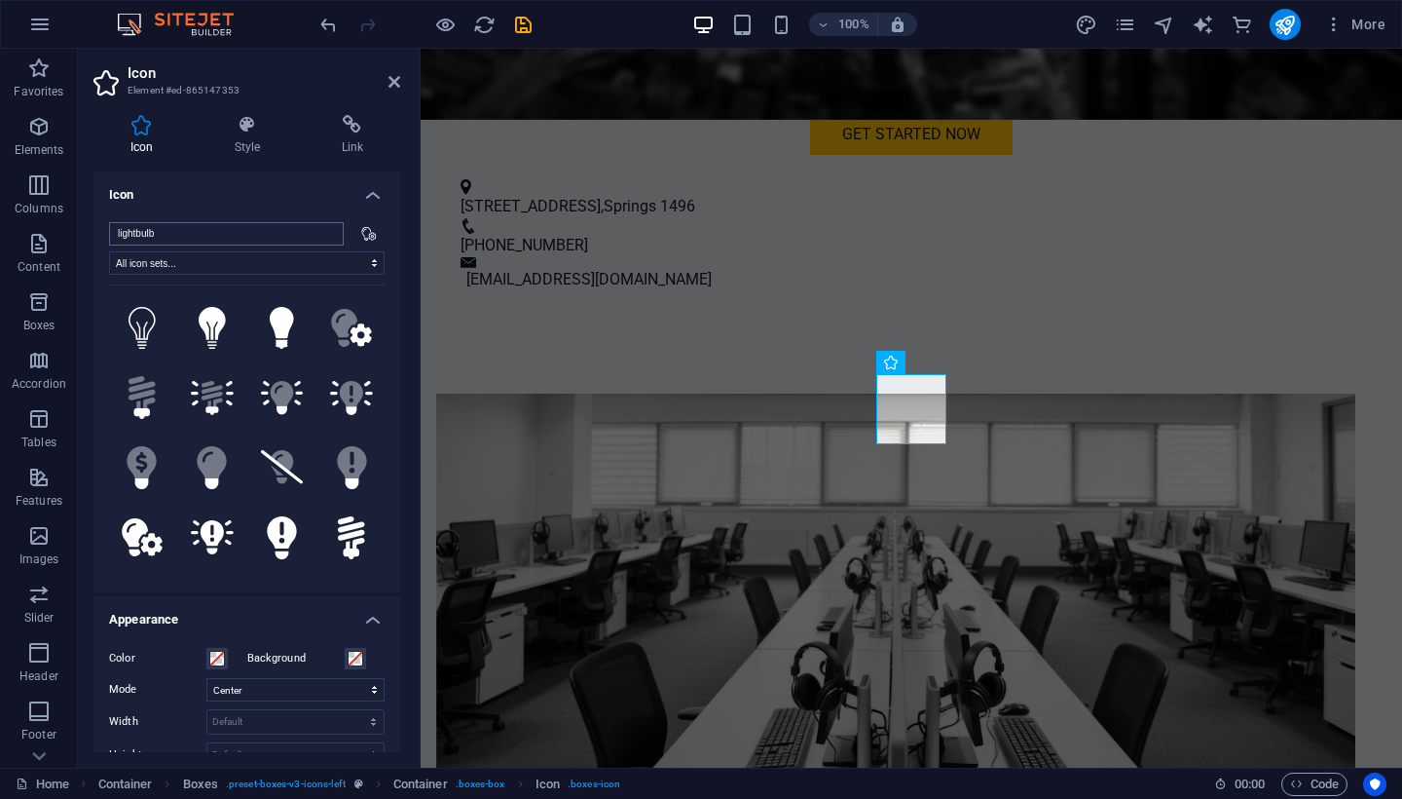
click at [223, 234] on input "lightbulb" at bounding box center [226, 233] width 235 height 23
type input "l"
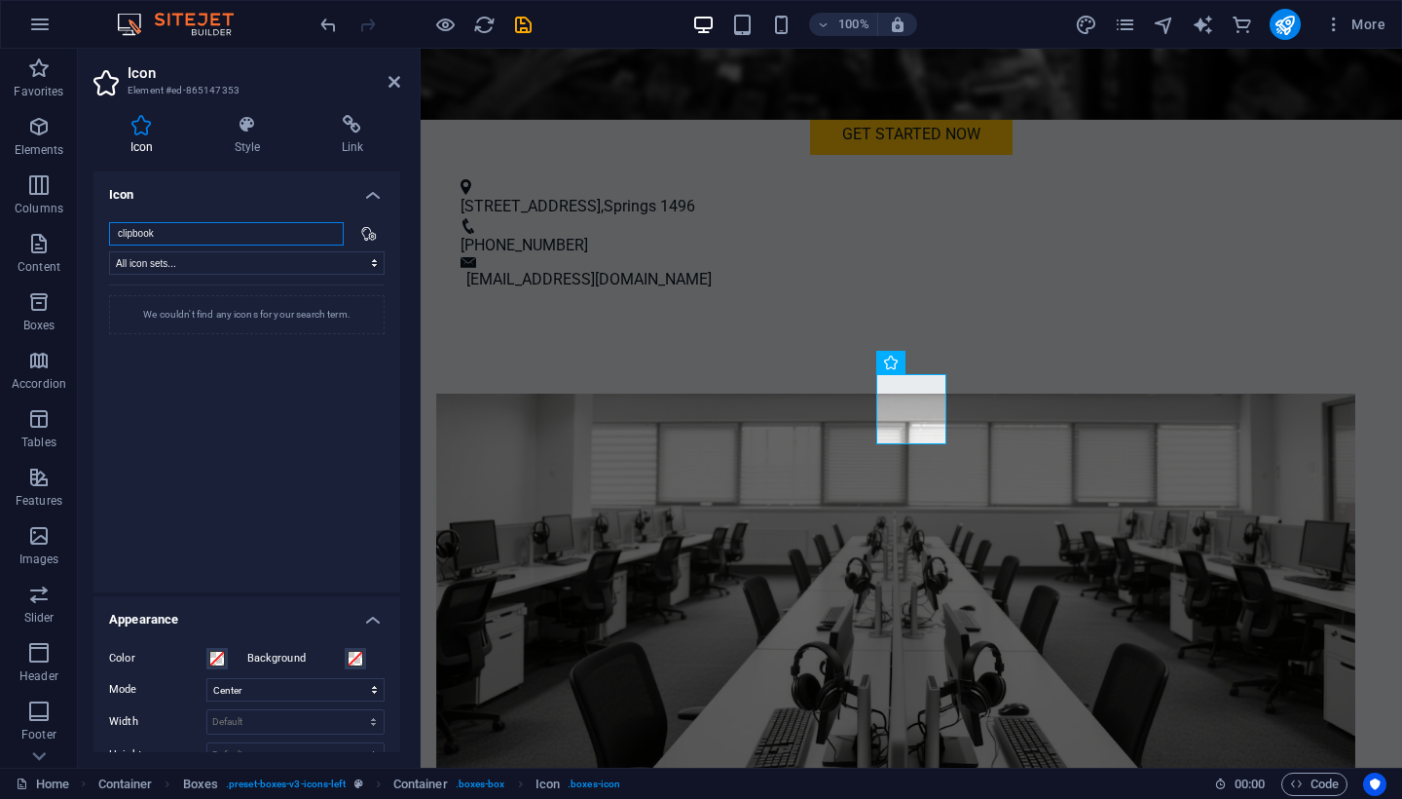
click at [173, 239] on input "clipbook" at bounding box center [226, 233] width 235 height 23
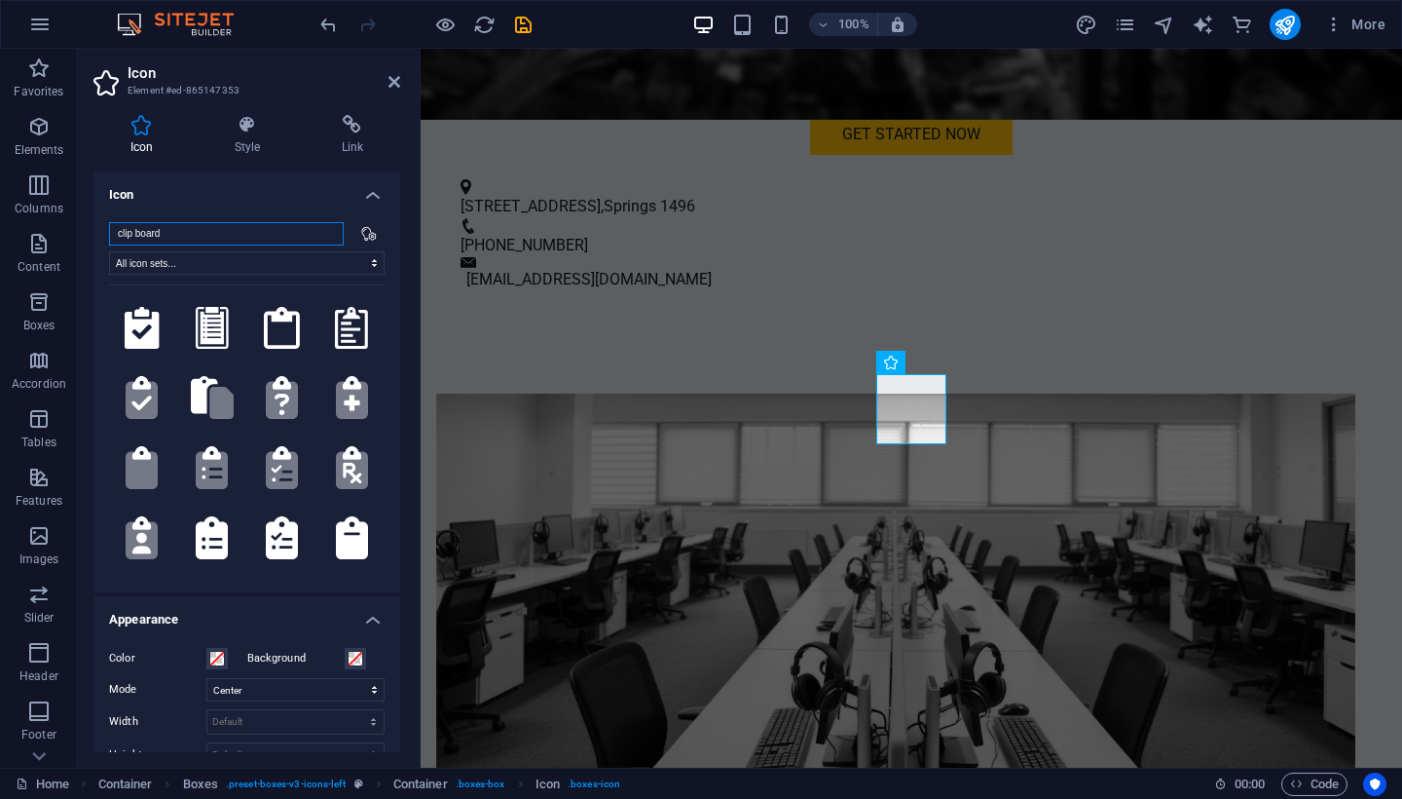
type input "clip board"
click at [148, 327] on button at bounding box center [142, 328] width 66 height 66
click at [195, 329] on button at bounding box center [212, 328] width 66 height 66
click at [251, 330] on button at bounding box center [282, 328] width 66 height 66
click at [312, 326] on div ".fa-secondary{opacity:.4} .fa-secondary{opacity:.4} .fa-secondary{opacity:.4} .…" at bounding box center [247, 425] width 276 height 282
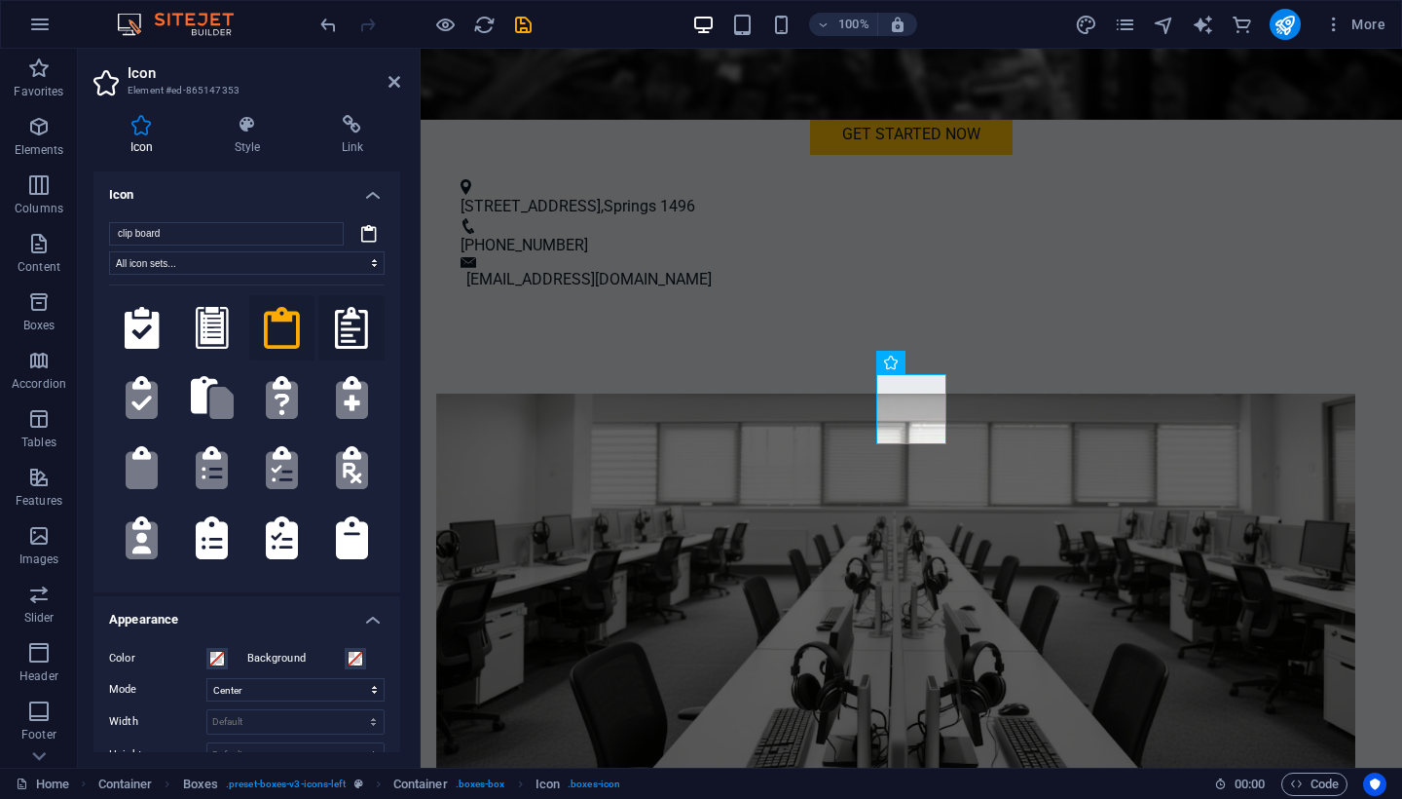
click at [347, 327] on button at bounding box center [351, 328] width 66 height 66
click at [331, 384] on button ".fa-secondary{opacity:.4}" at bounding box center [351, 397] width 66 height 66
click at [291, 379] on button ".fa-secondary{opacity:.4}" at bounding box center [282, 397] width 66 height 66
click at [251, 376] on button ".fa-secondary{opacity:.4}" at bounding box center [282, 397] width 66 height 66
click at [218, 369] on button ".fa-secondary{opacity:.4}" at bounding box center [212, 397] width 66 height 66
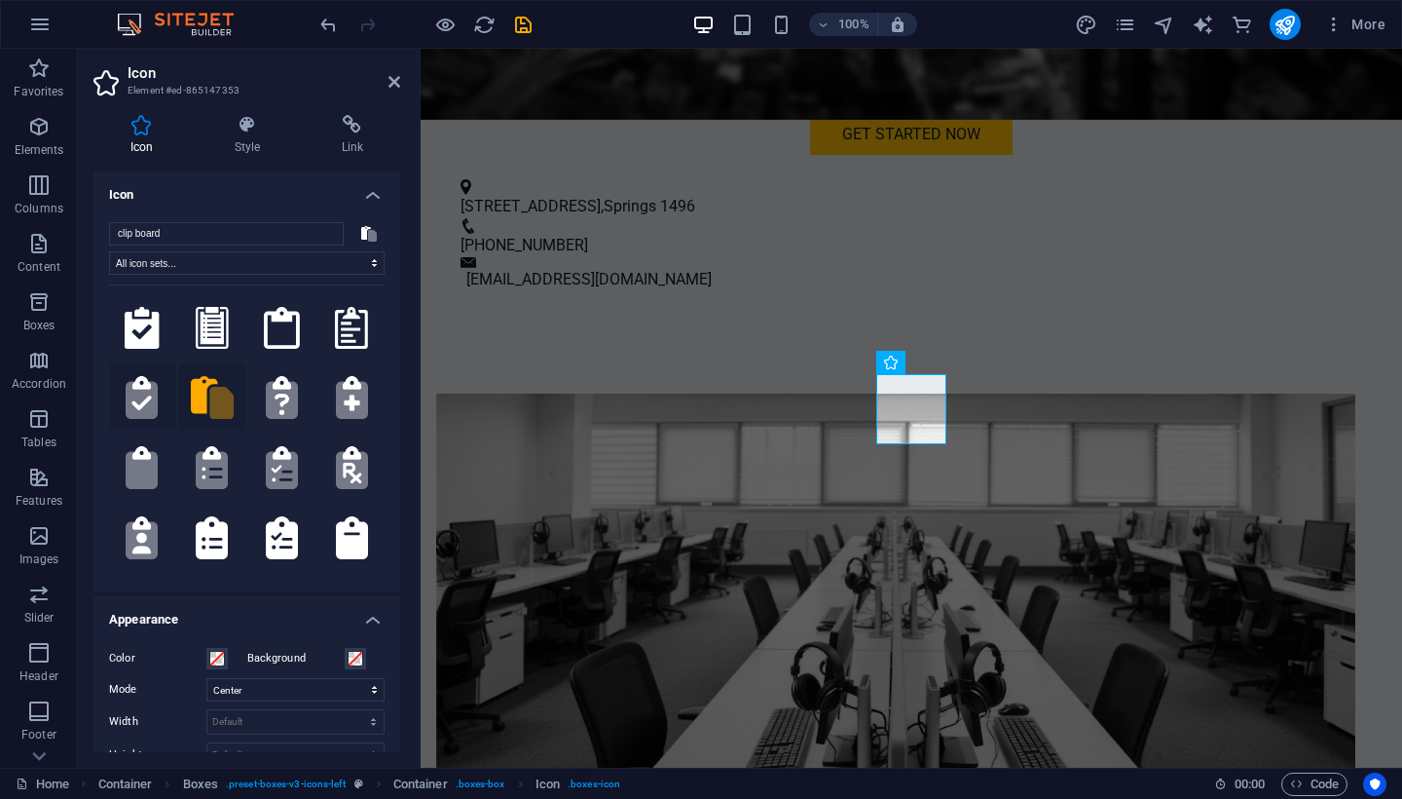
click at [168, 369] on button ".fa-secondary{opacity:.4}" at bounding box center [142, 397] width 66 height 66
click at [154, 434] on button ".fa-secondary{opacity:.4}" at bounding box center [142, 467] width 66 height 66
click at [216, 438] on button ".fa-secondary{opacity:.4}" at bounding box center [212, 467] width 66 height 66
click at [276, 446] on button ".fa-secondary{opacity:.4}" at bounding box center [282, 467] width 66 height 66
click at [324, 451] on button ".fa-secondary{opacity:.4}" at bounding box center [351, 467] width 66 height 66
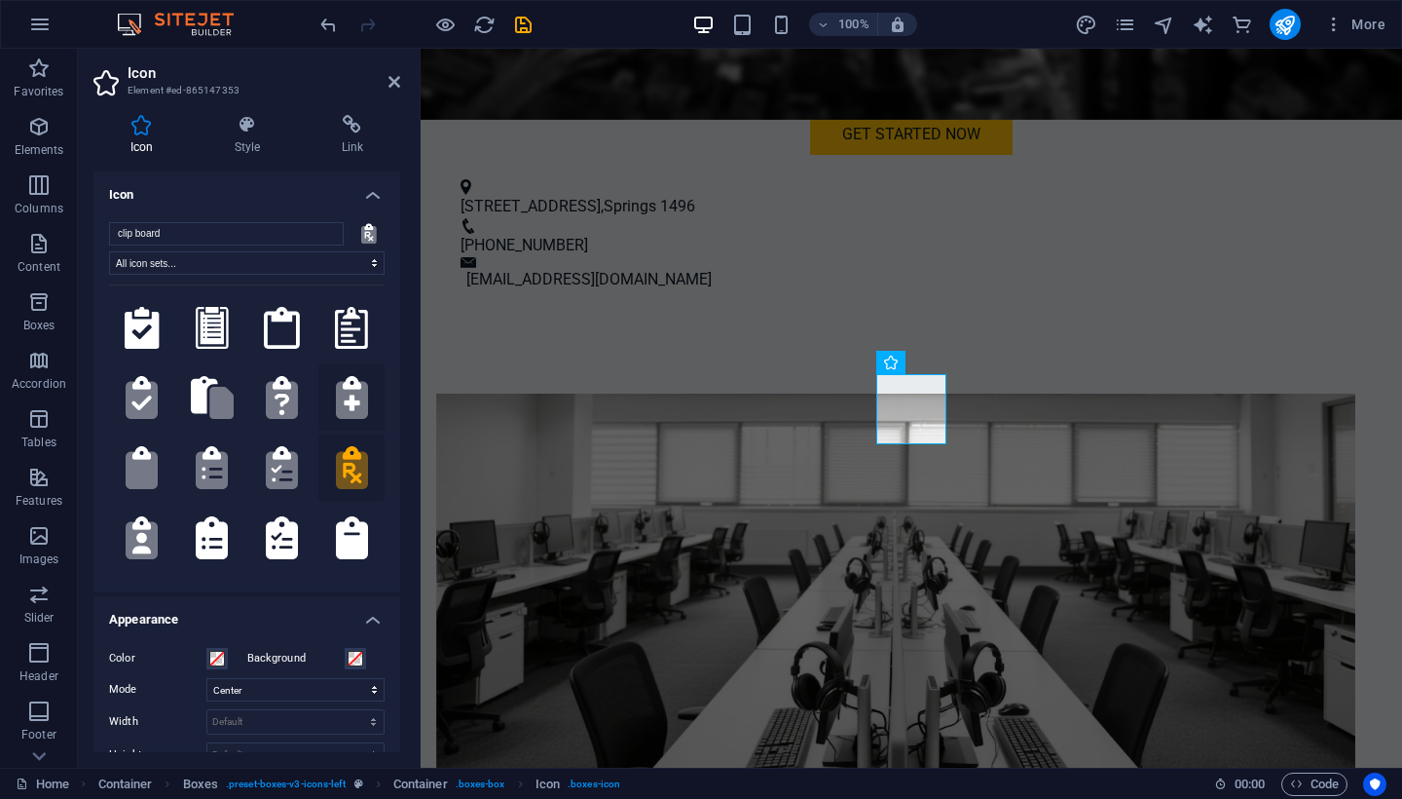
click at [358, 375] on button ".fa-secondary{opacity:.4}" at bounding box center [351, 397] width 66 height 66
click at [328, 324] on button at bounding box center [351, 328] width 66 height 66
click at [287, 344] on button at bounding box center [282, 328] width 66 height 66
click at [286, 311] on button at bounding box center [282, 328] width 66 height 66
click at [278, 386] on button ".fa-secondary{opacity:.4}" at bounding box center [282, 397] width 66 height 66
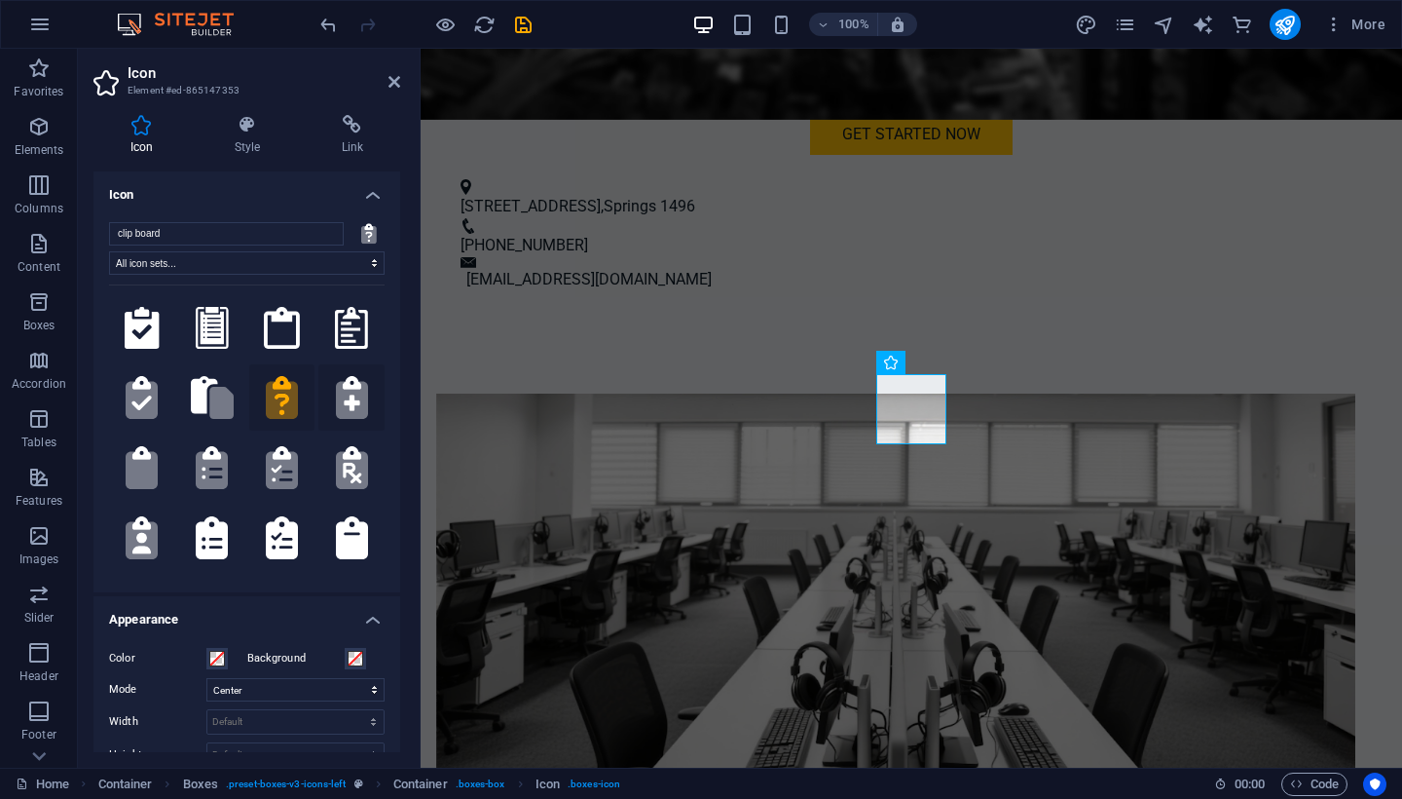
click at [329, 379] on button ".fa-secondary{opacity:.4}" at bounding box center [351, 397] width 66 height 66
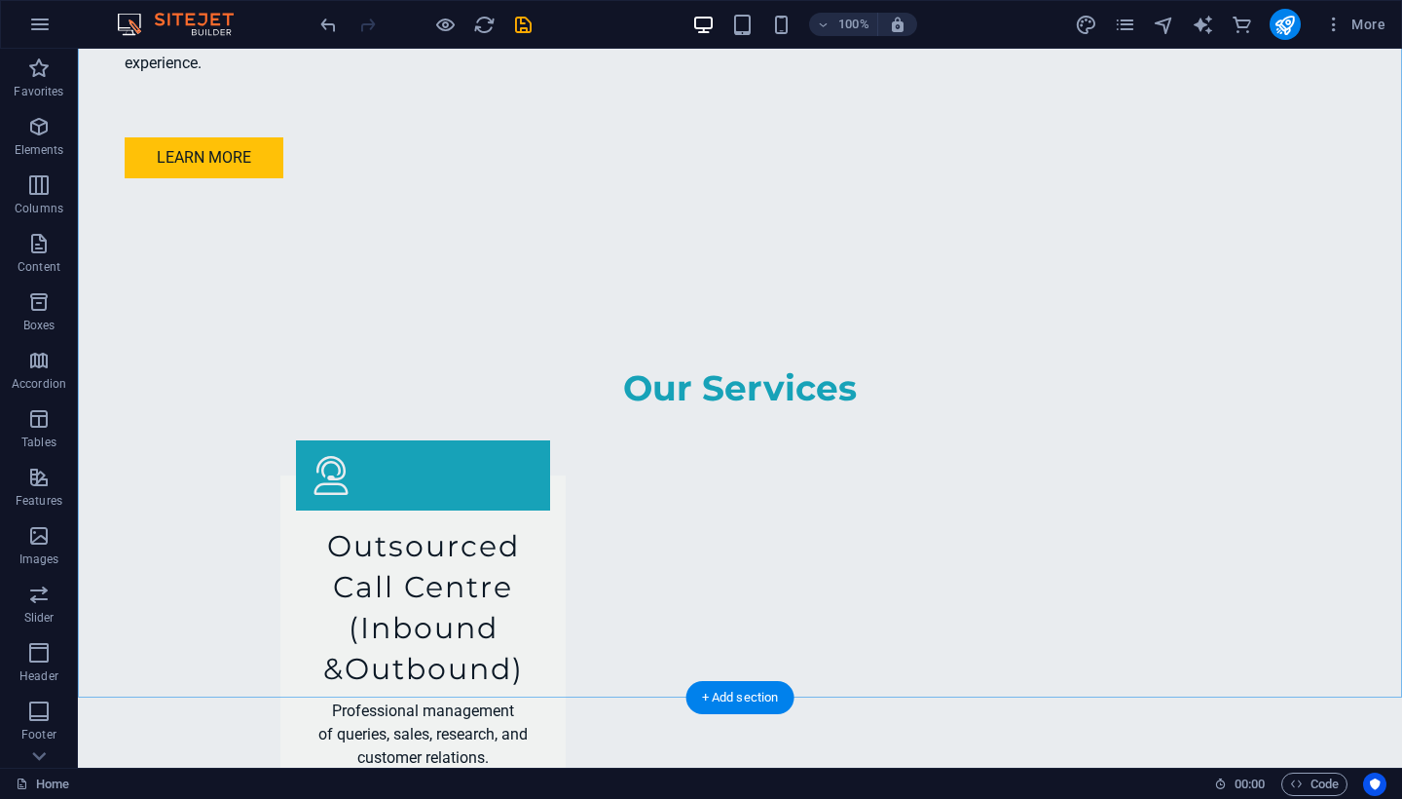
scroll to position [2400, 0]
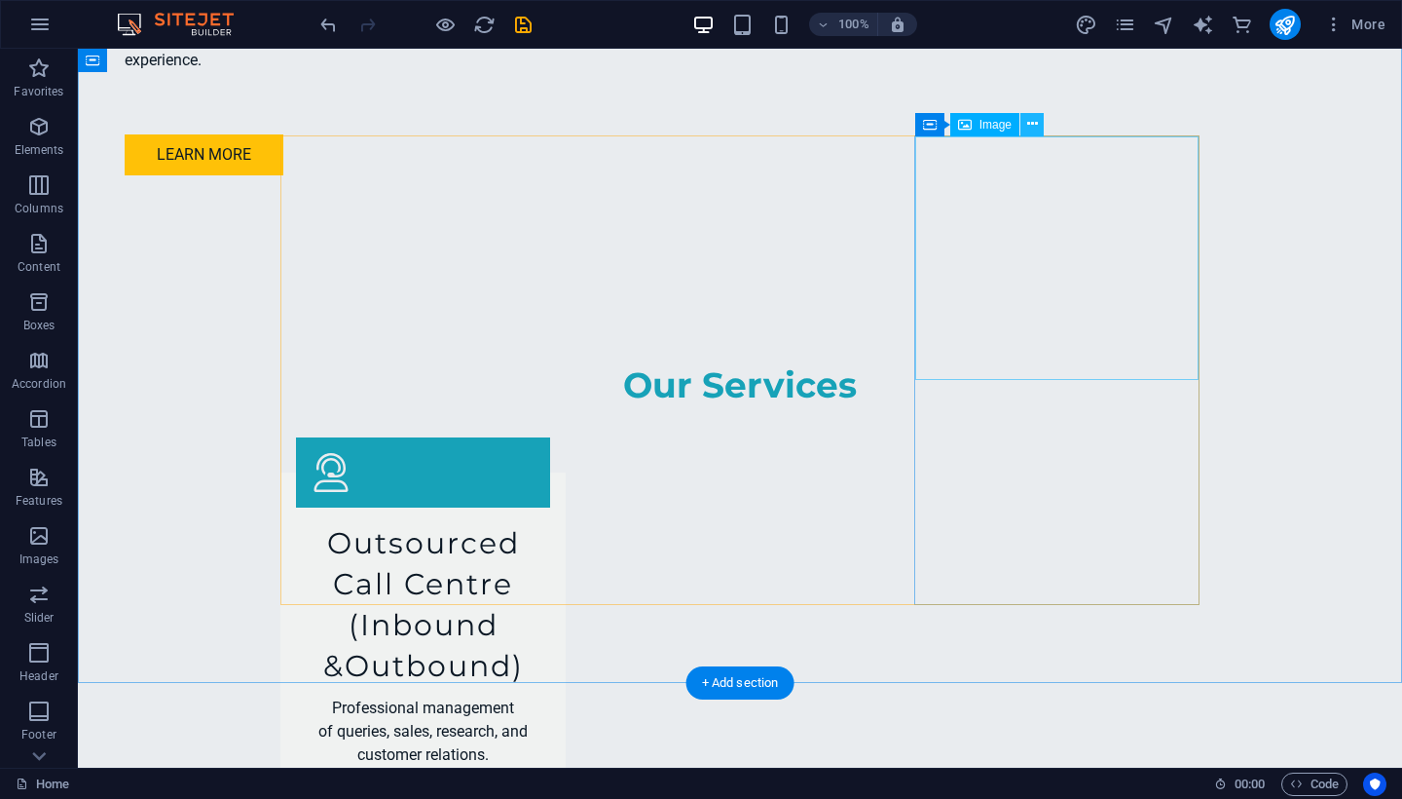
click at [1037, 123] on icon at bounding box center [1032, 124] width 11 height 20
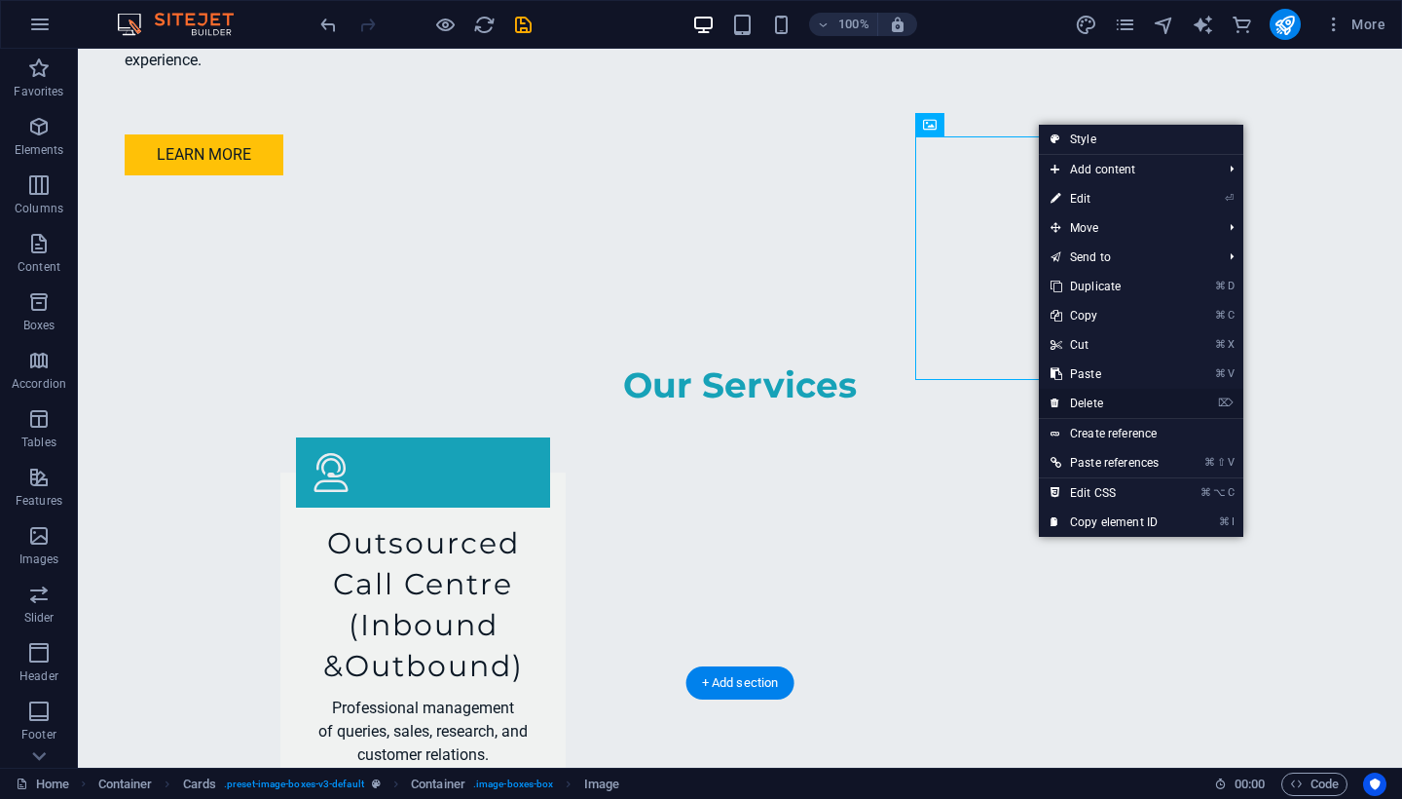
click at [1104, 403] on link "⌦ Delete" at bounding box center [1104, 403] width 131 height 29
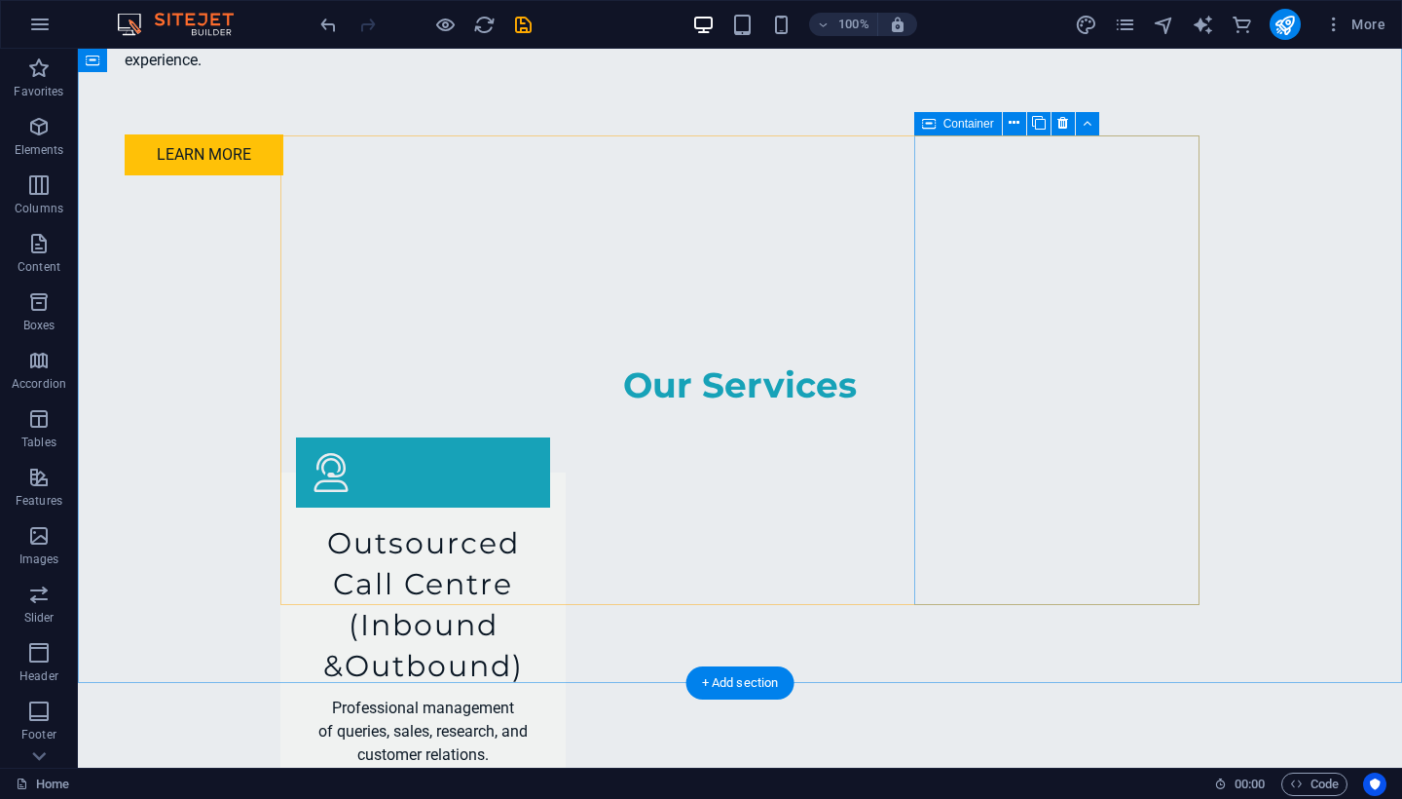
click at [1063, 124] on icon at bounding box center [1063, 123] width 11 height 20
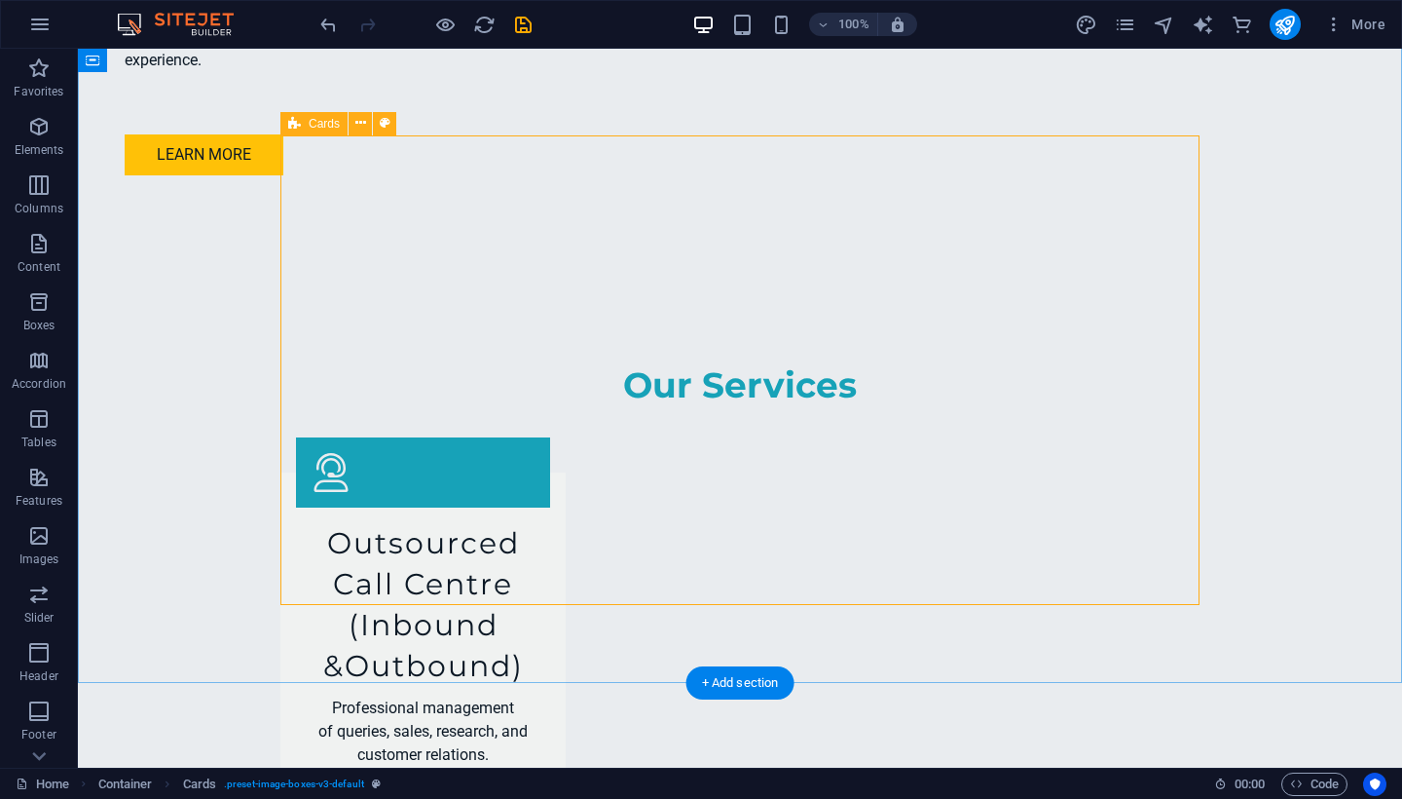
click at [293, 125] on icon at bounding box center [294, 123] width 13 height 23
click at [383, 124] on icon at bounding box center [385, 123] width 11 height 20
select select "rem"
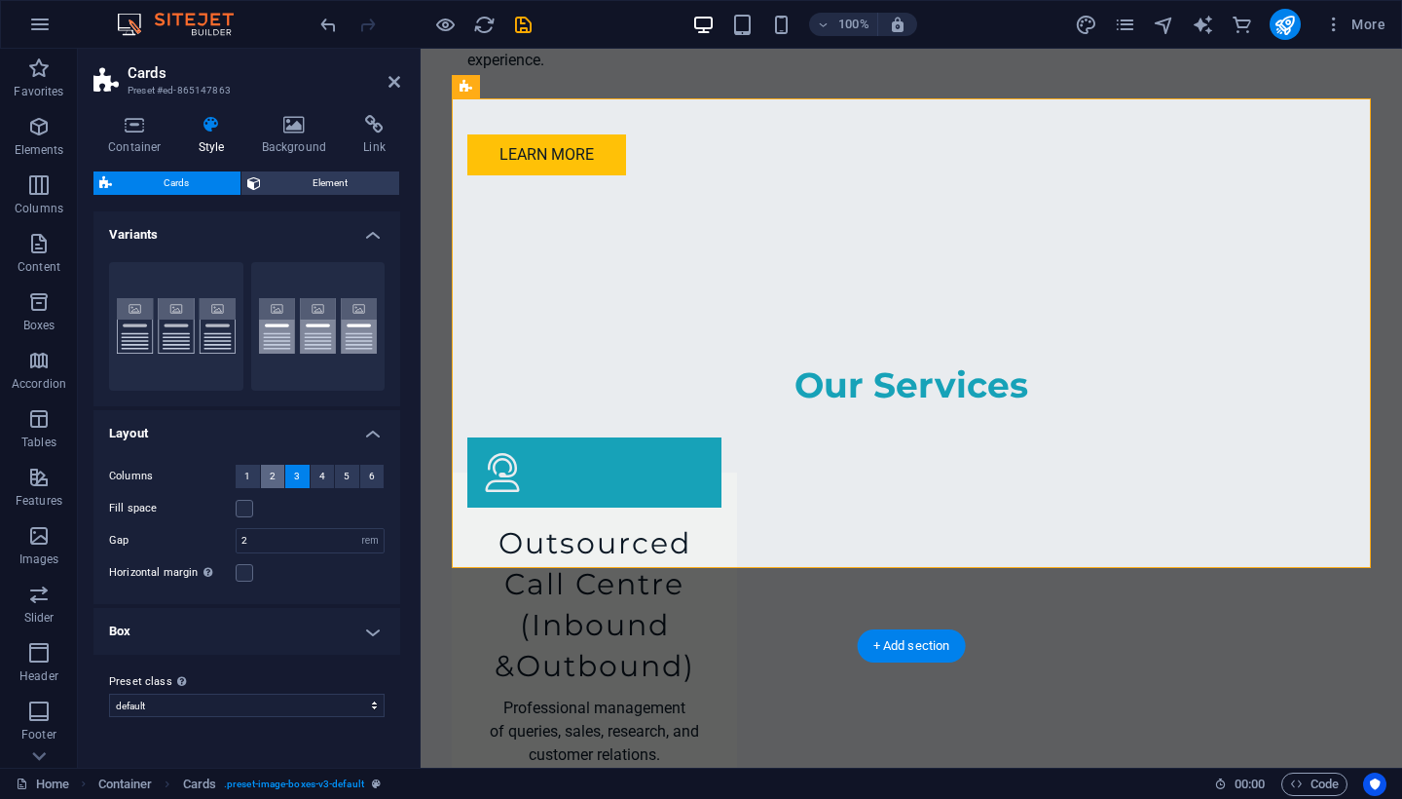
click at [263, 470] on button "2" at bounding box center [273, 475] width 24 height 23
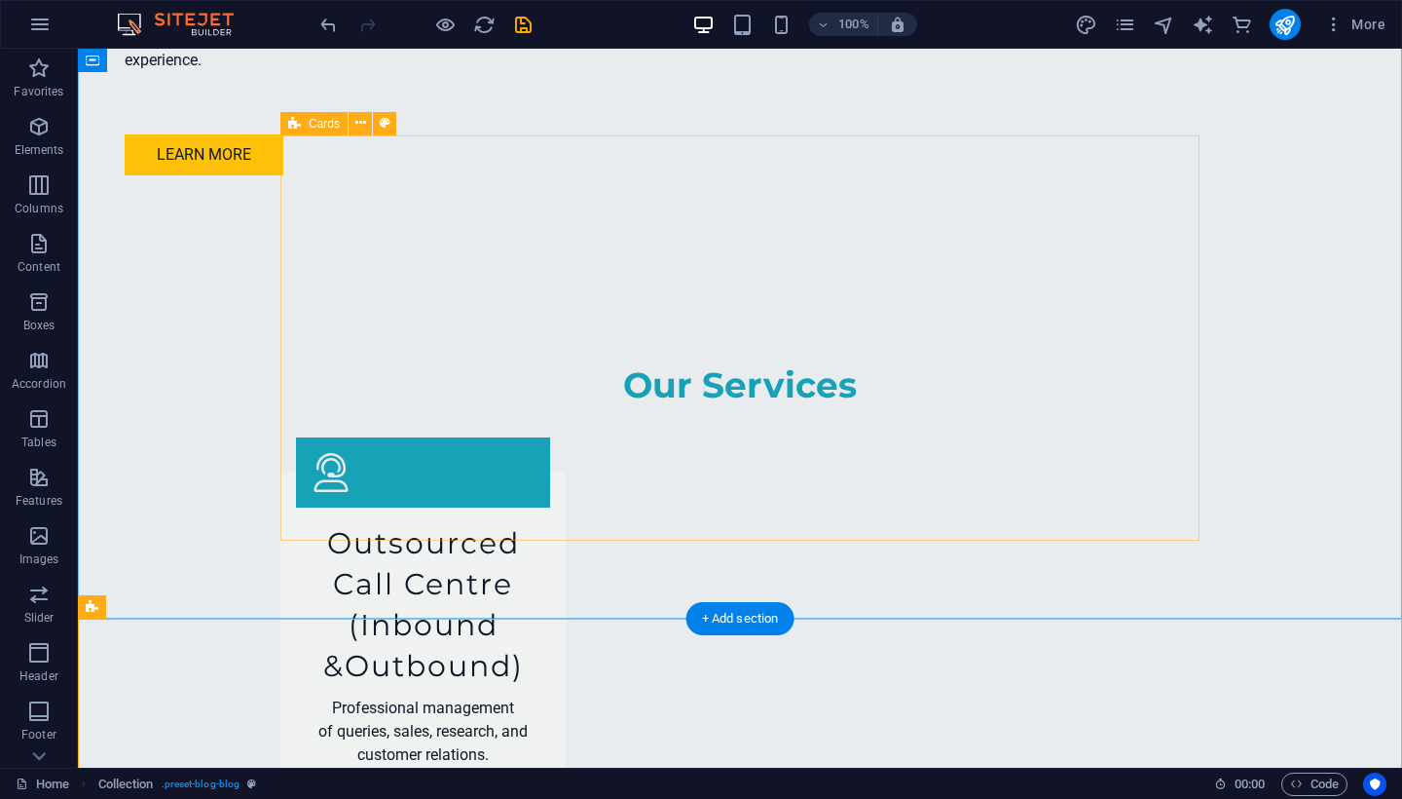
click at [292, 120] on icon at bounding box center [294, 123] width 13 height 23
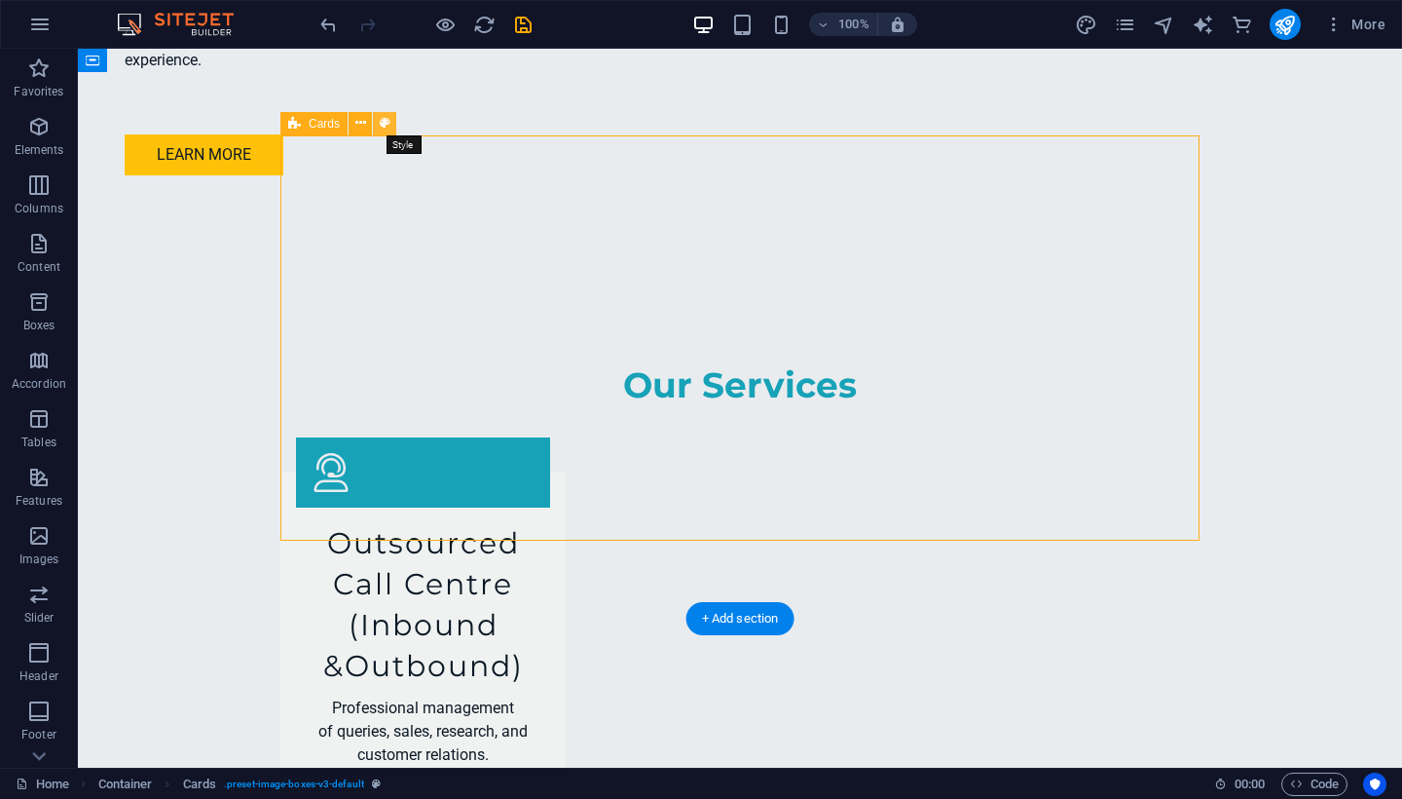
click at [385, 126] on icon at bounding box center [385, 123] width 11 height 20
select select "rem"
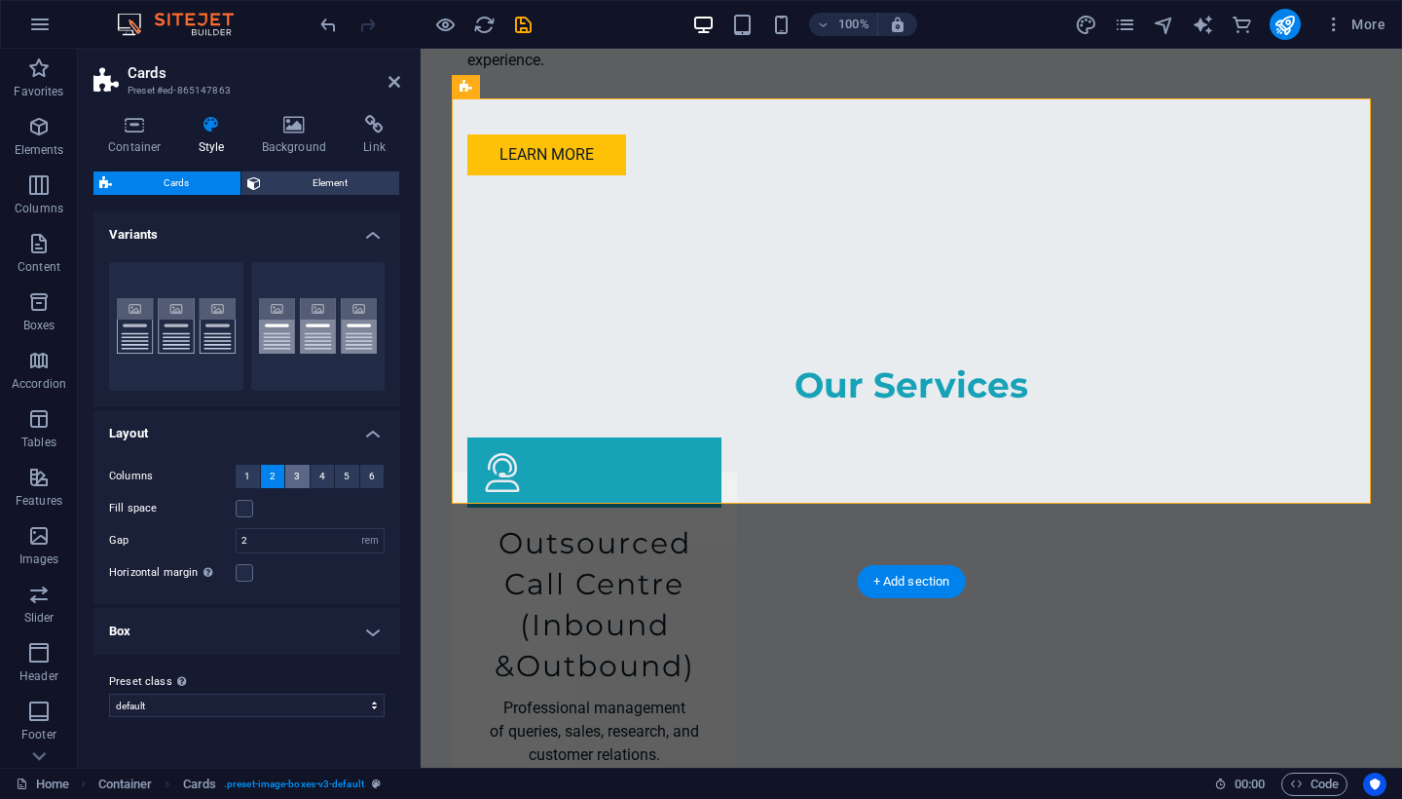
click at [302, 481] on button "3" at bounding box center [297, 475] width 24 height 23
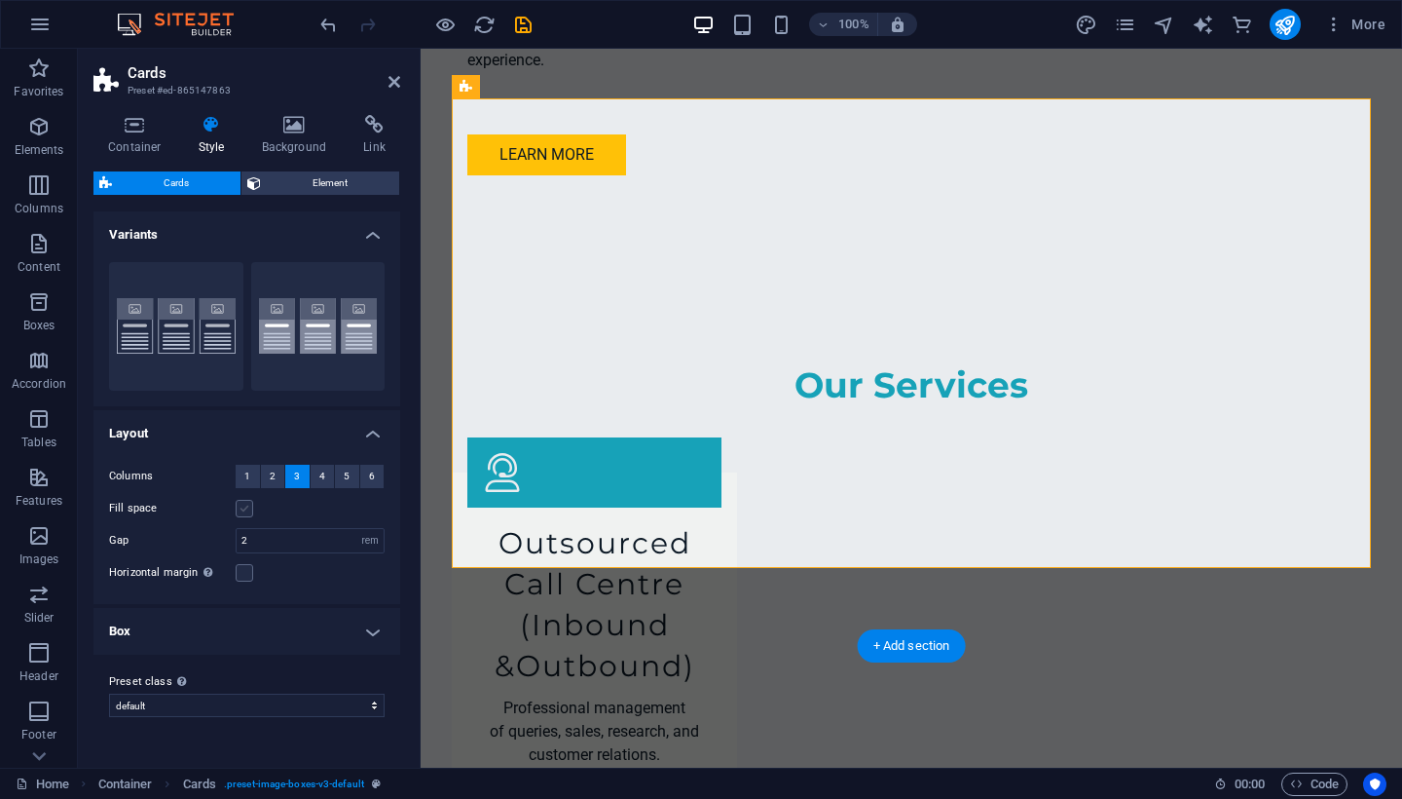
click at [246, 515] on label at bounding box center [245, 509] width 18 height 18
click at [0, 0] on input "Fill space" at bounding box center [0, 0] width 0 height 0
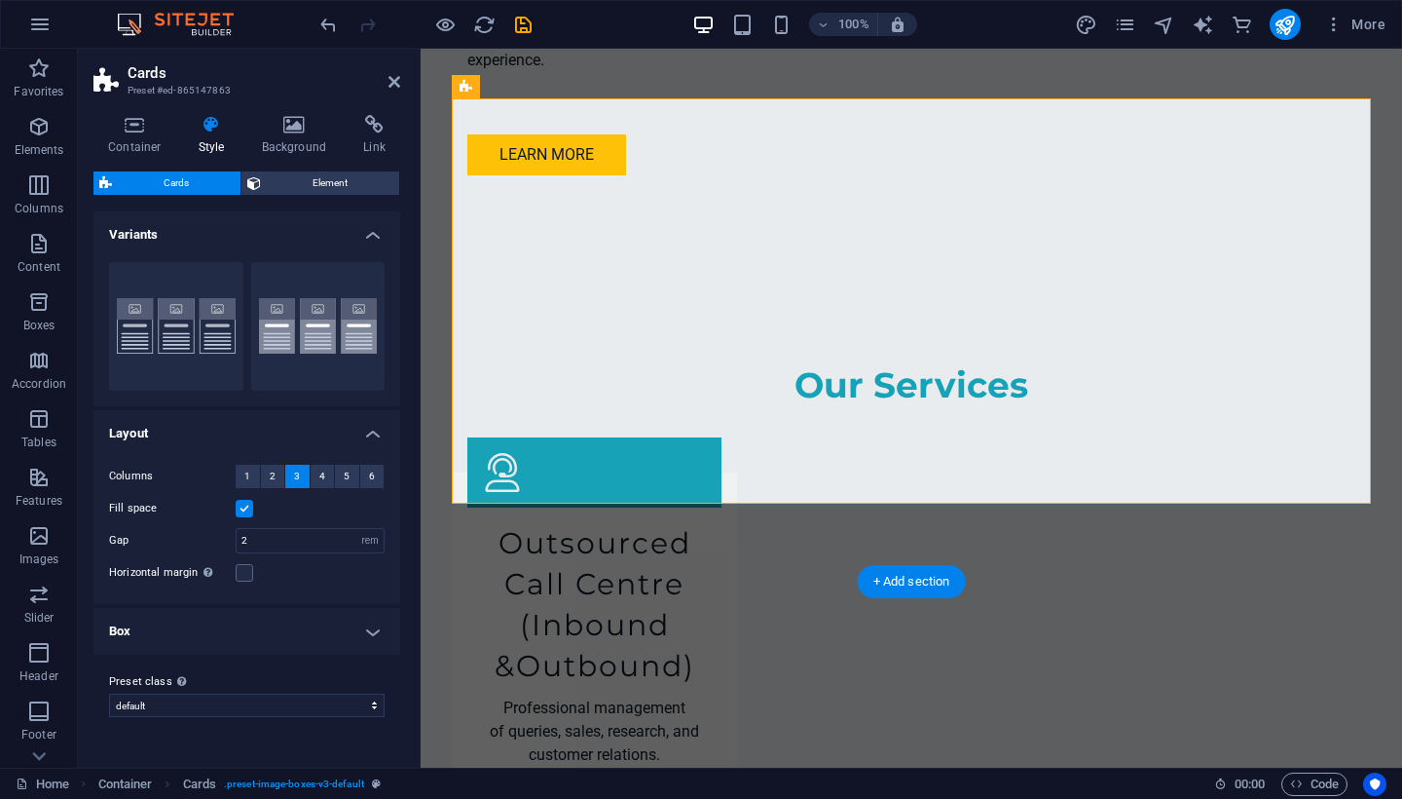
click at [246, 515] on label at bounding box center [245, 509] width 18 height 18
click at [0, 0] on input "Fill space" at bounding box center [0, 0] width 0 height 0
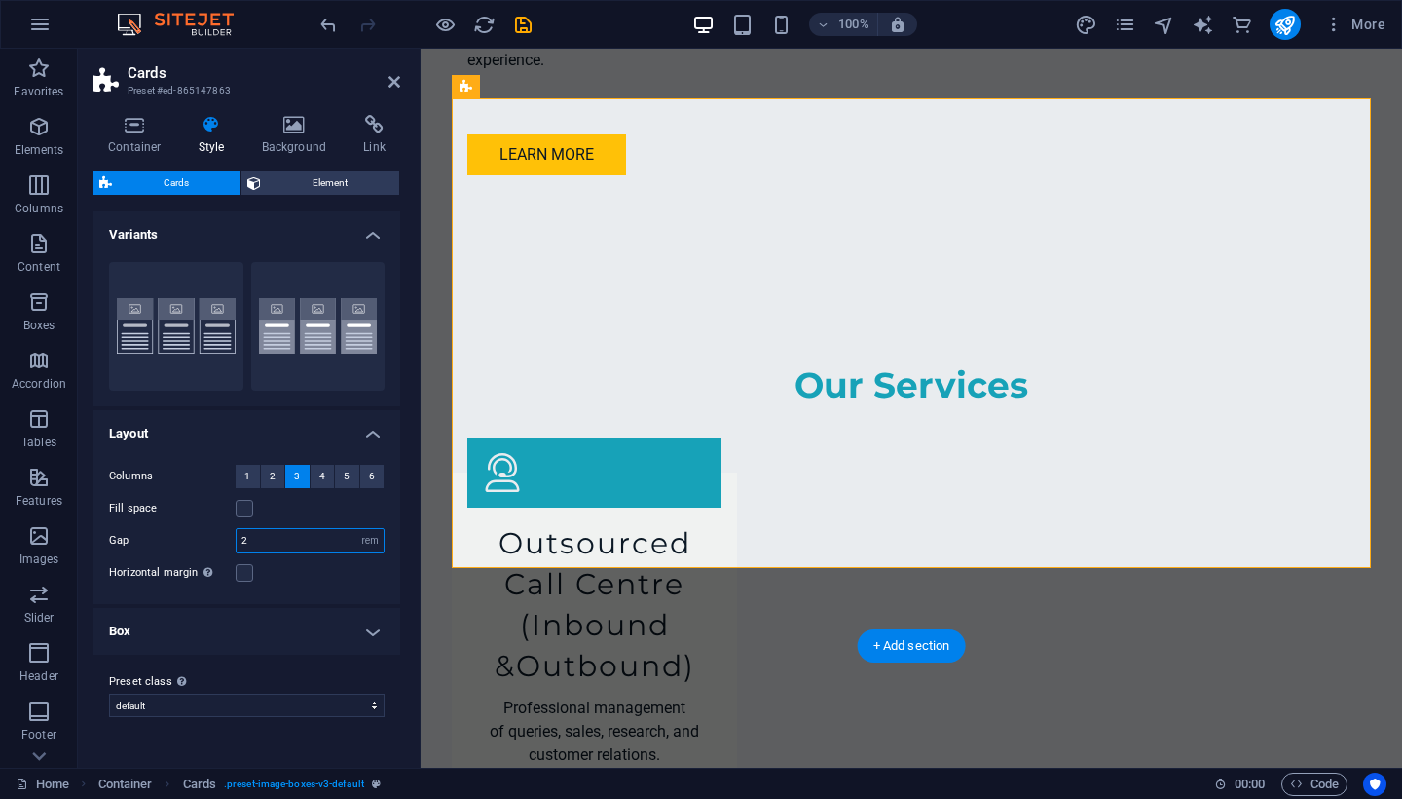
click at [262, 535] on input "2" at bounding box center [310, 540] width 147 height 23
type input "6"
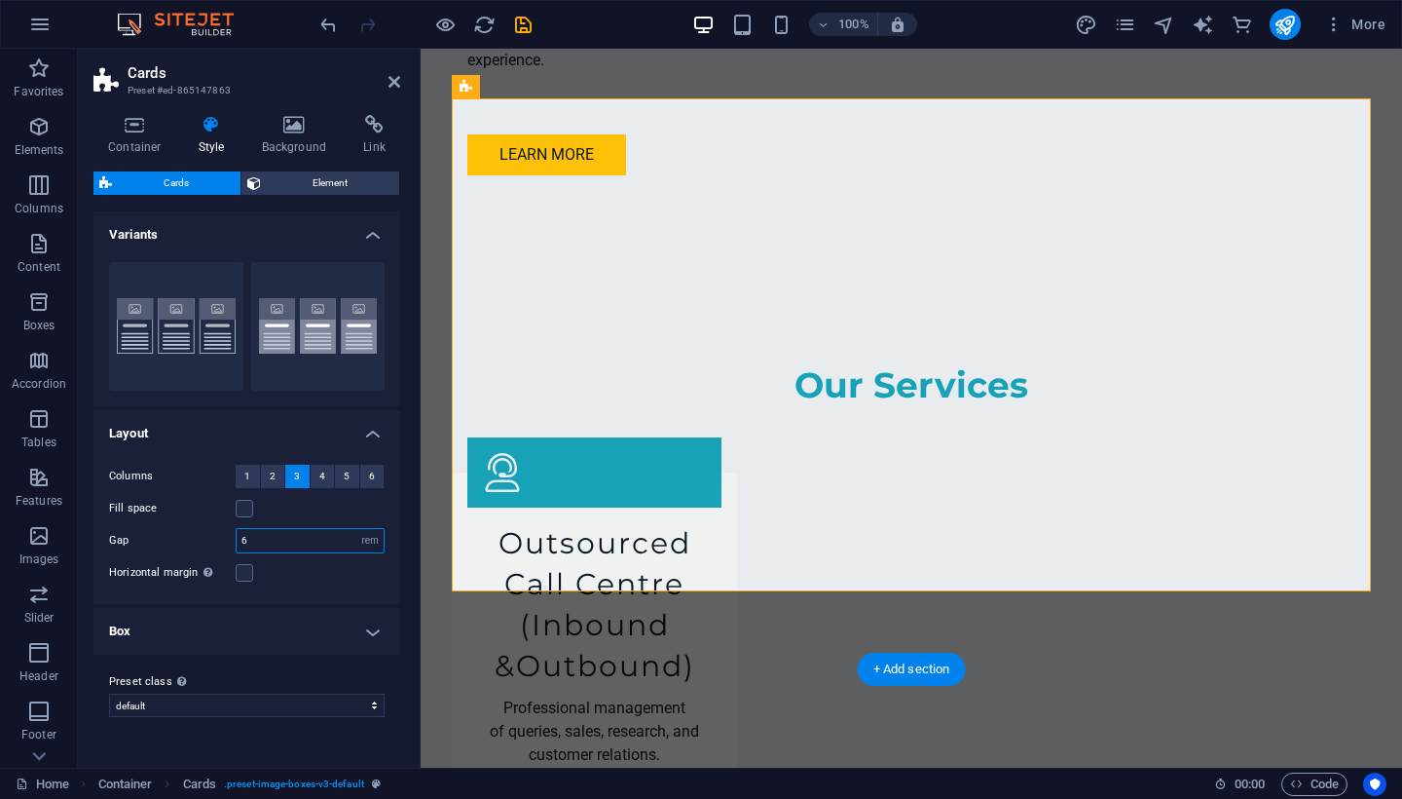
click at [273, 541] on input "6" at bounding box center [310, 540] width 147 height 23
type input "2"
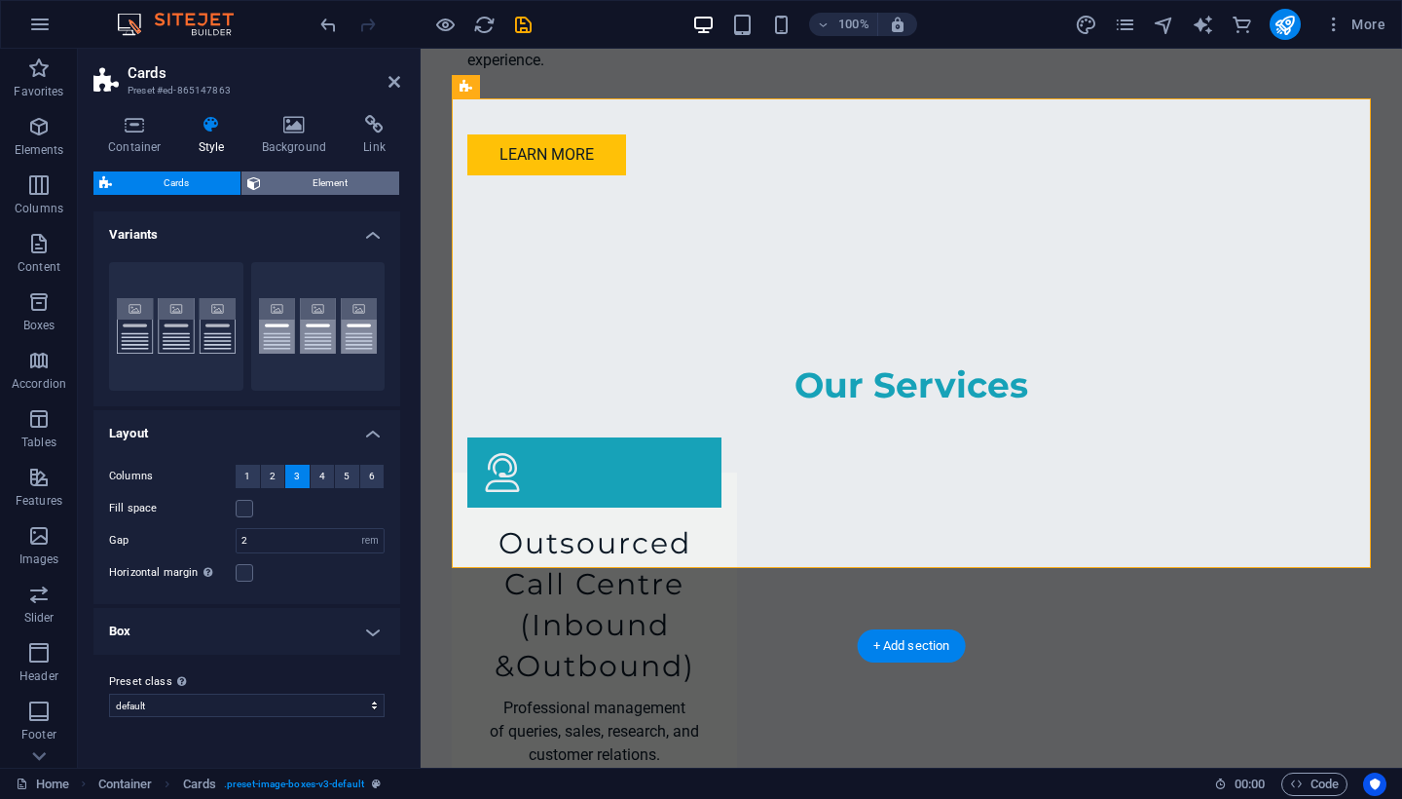
click at [335, 189] on span "Element" at bounding box center [330, 182] width 127 height 23
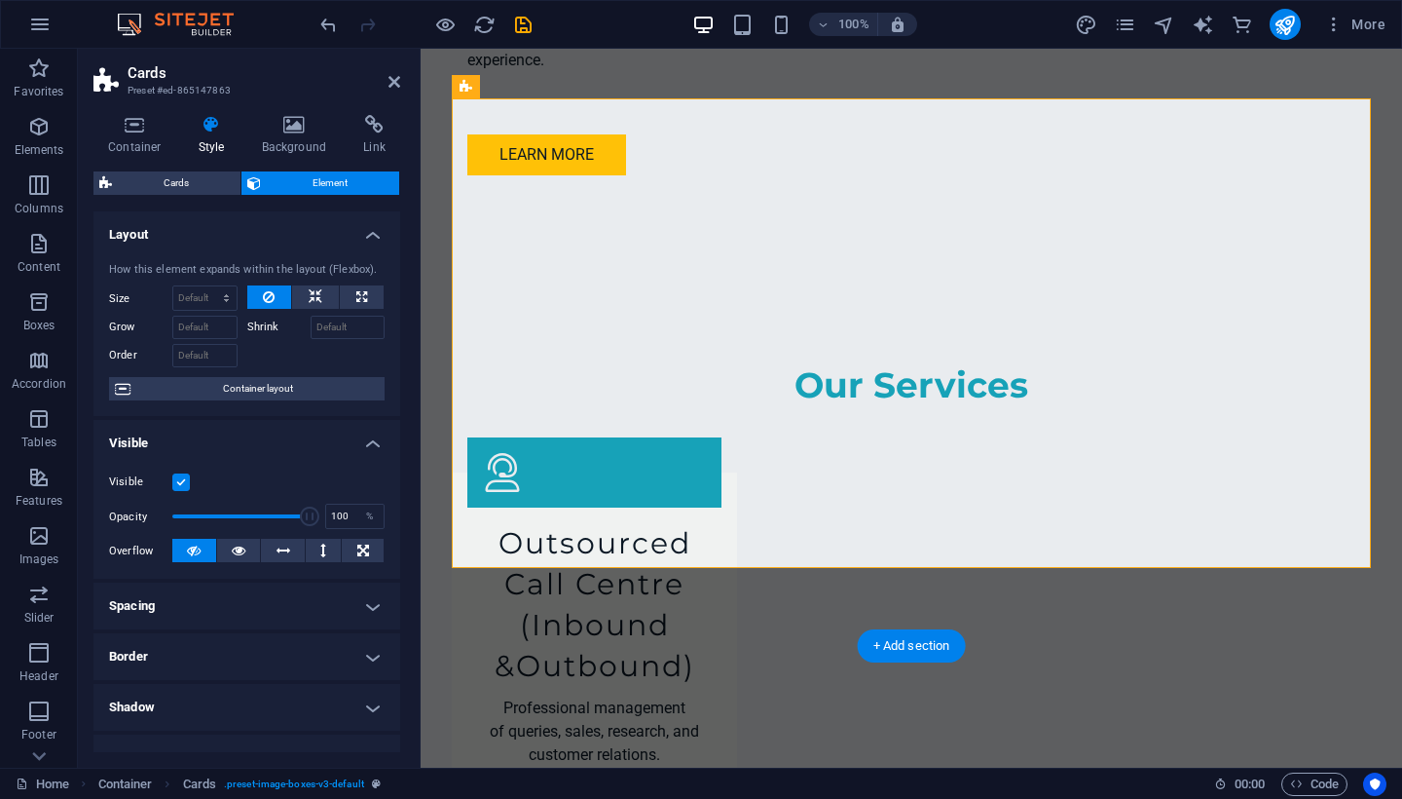
scroll to position [0, 0]
click at [166, 189] on span "Cards" at bounding box center [176, 182] width 117 height 23
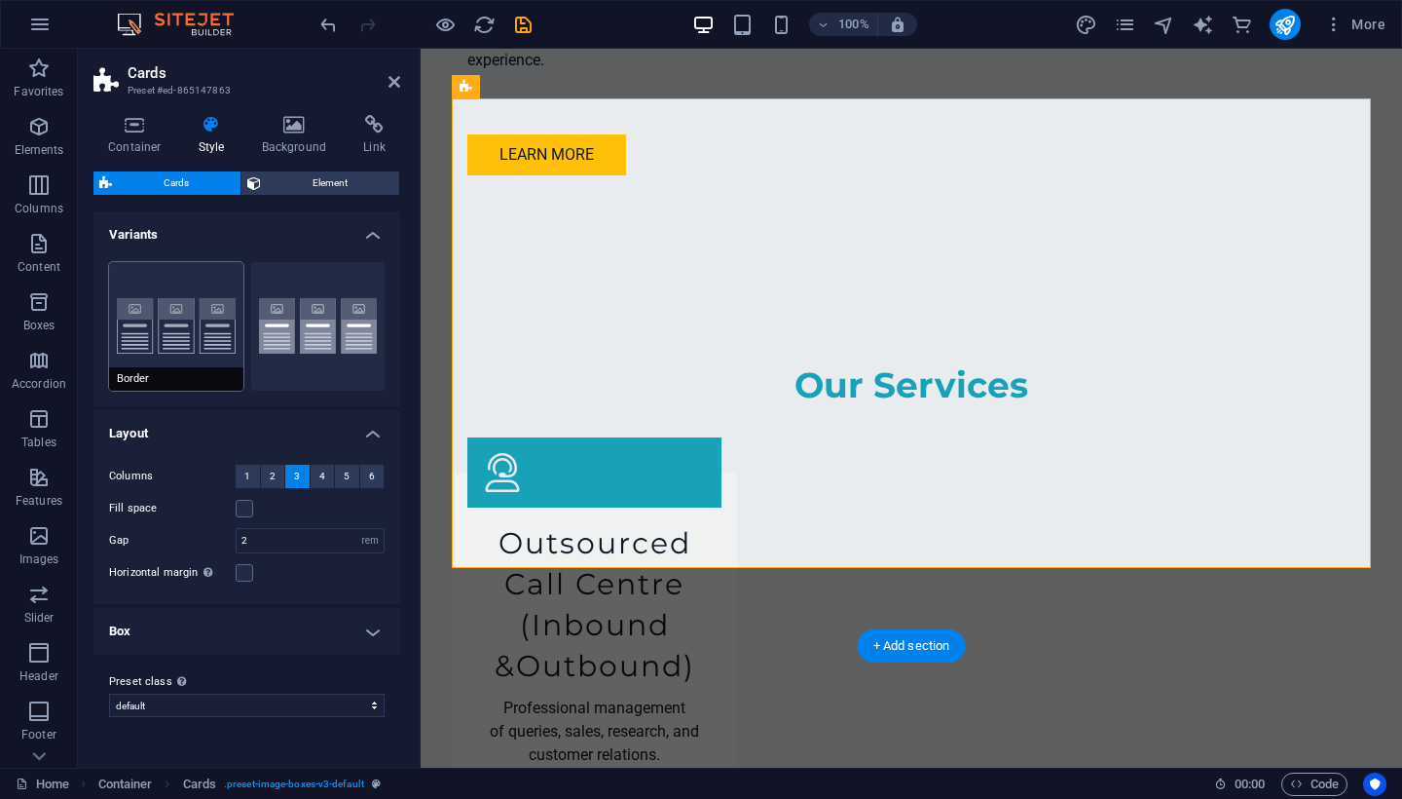
click at [197, 336] on button "Border" at bounding box center [176, 326] width 134 height 129
click at [322, 348] on button "Default" at bounding box center [318, 326] width 134 height 129
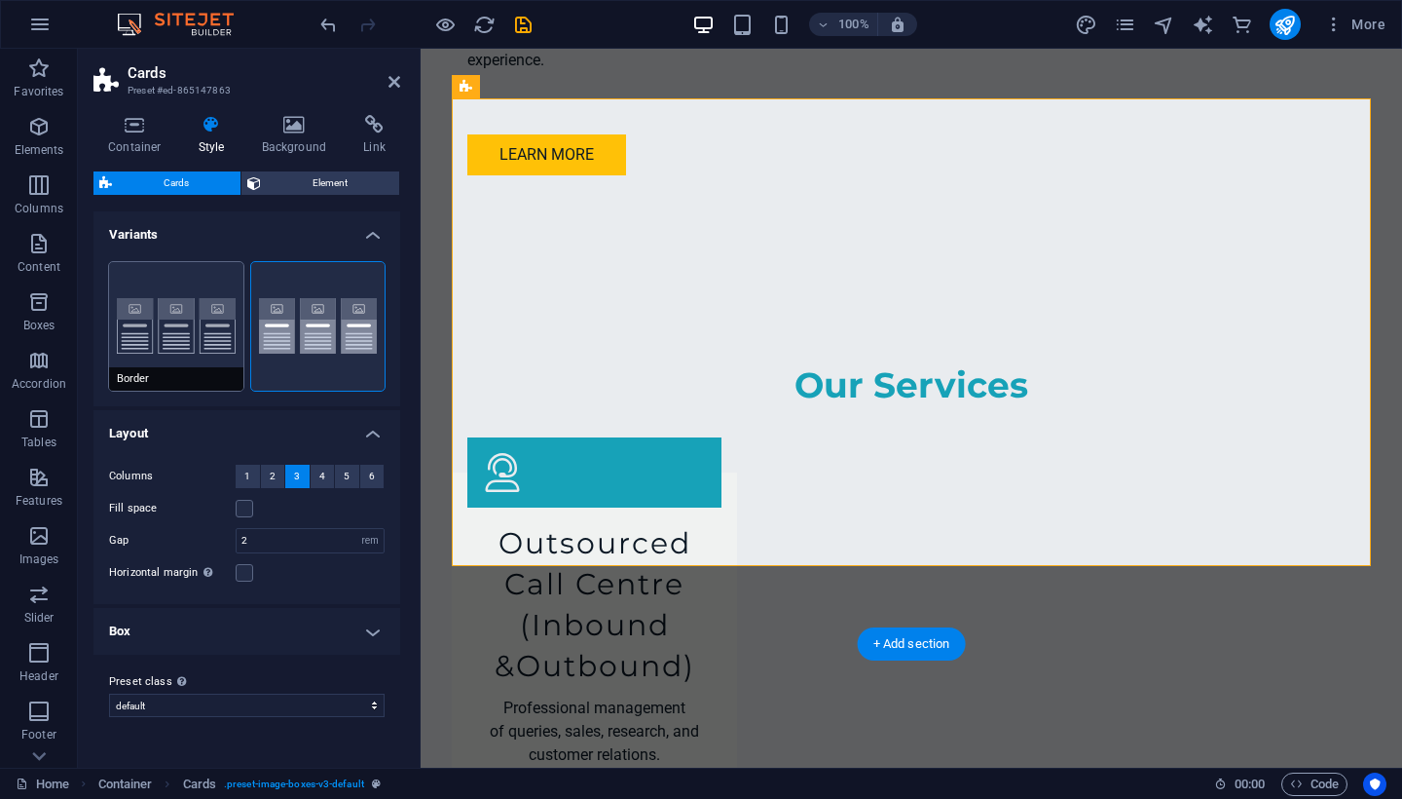
click at [170, 354] on button "Border" at bounding box center [176, 326] width 134 height 129
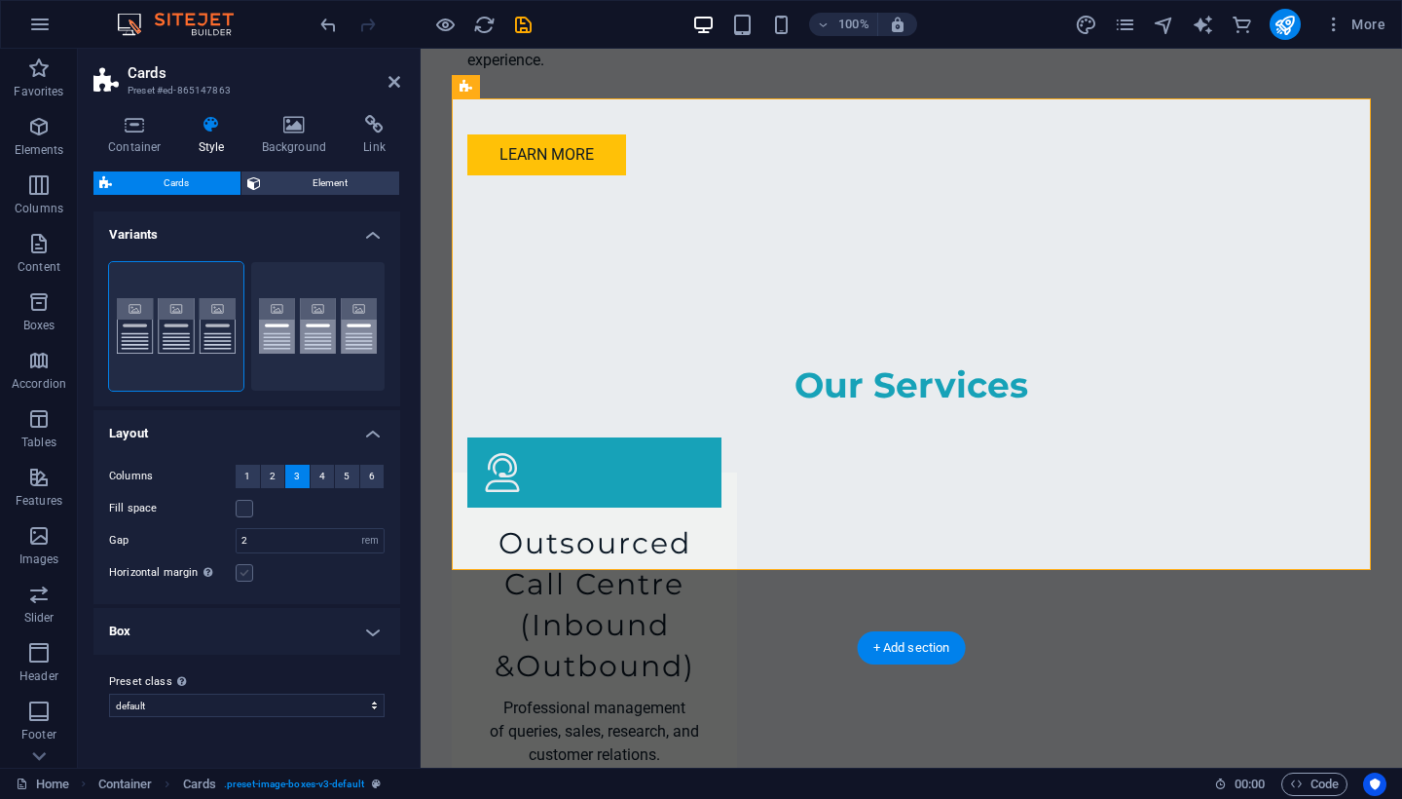
click at [243, 574] on label at bounding box center [245, 573] width 18 height 18
click at [0, 0] on input "Horizontal margin Only if the containers "Content width" is not set to "Default"" at bounding box center [0, 0] width 0 height 0
click at [243, 574] on label at bounding box center [245, 573] width 18 height 18
click at [0, 0] on input "Horizontal margin Only if the containers "Content width" is not set to "Default"" at bounding box center [0, 0] width 0 height 0
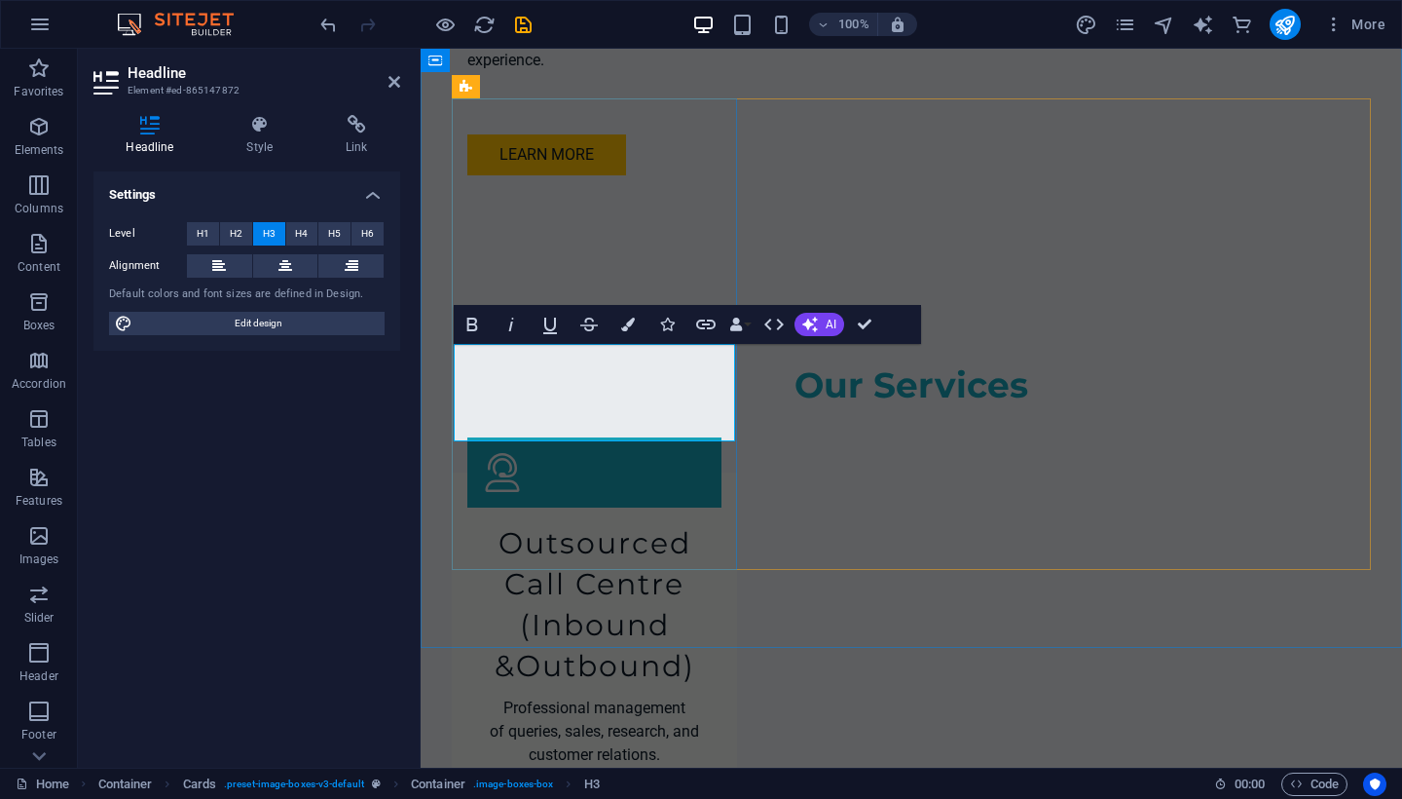
drag, startPoint x: 596, startPoint y: 437, endPoint x: 575, endPoint y: 425, distance: 24.9
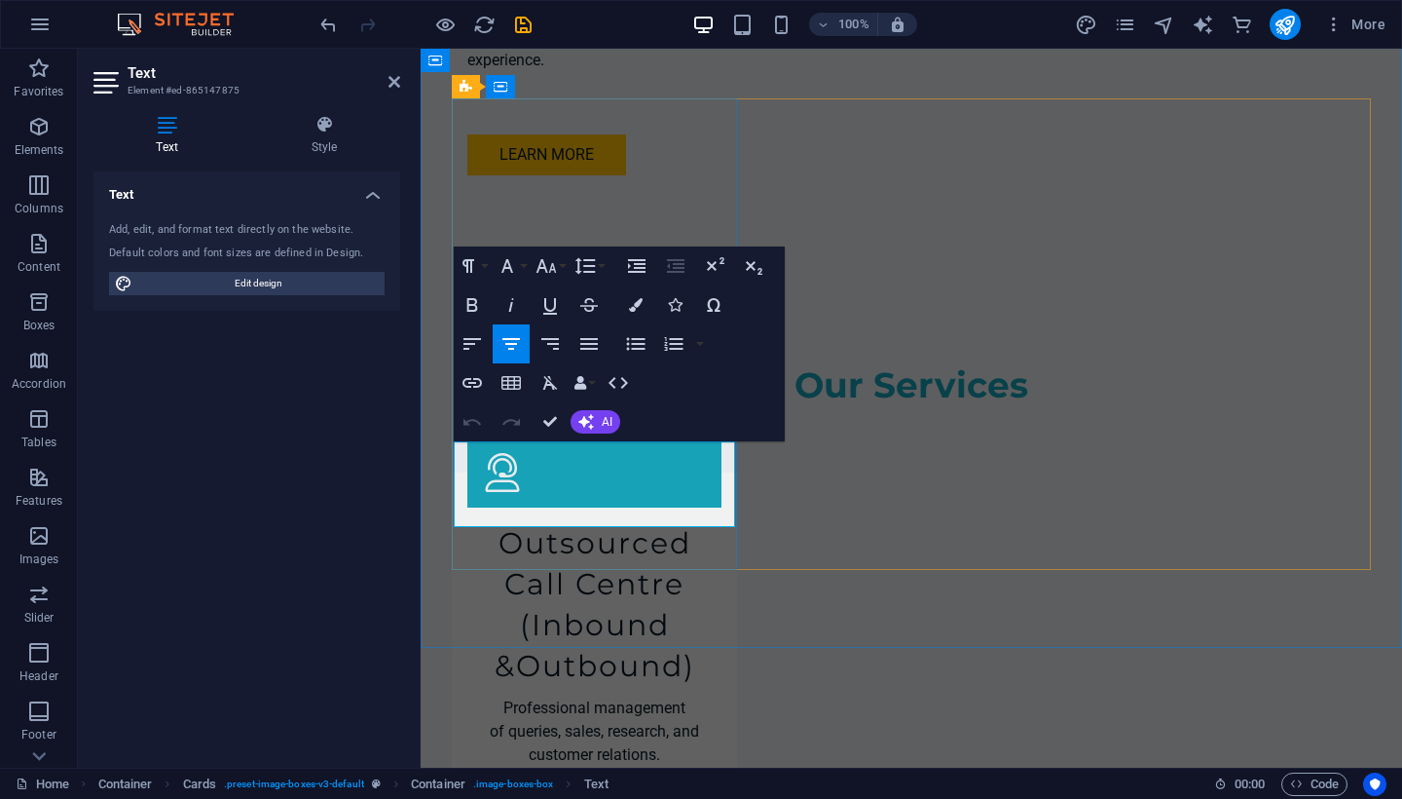
drag, startPoint x: 710, startPoint y: 504, endPoint x: 454, endPoint y: 453, distance: 261.3
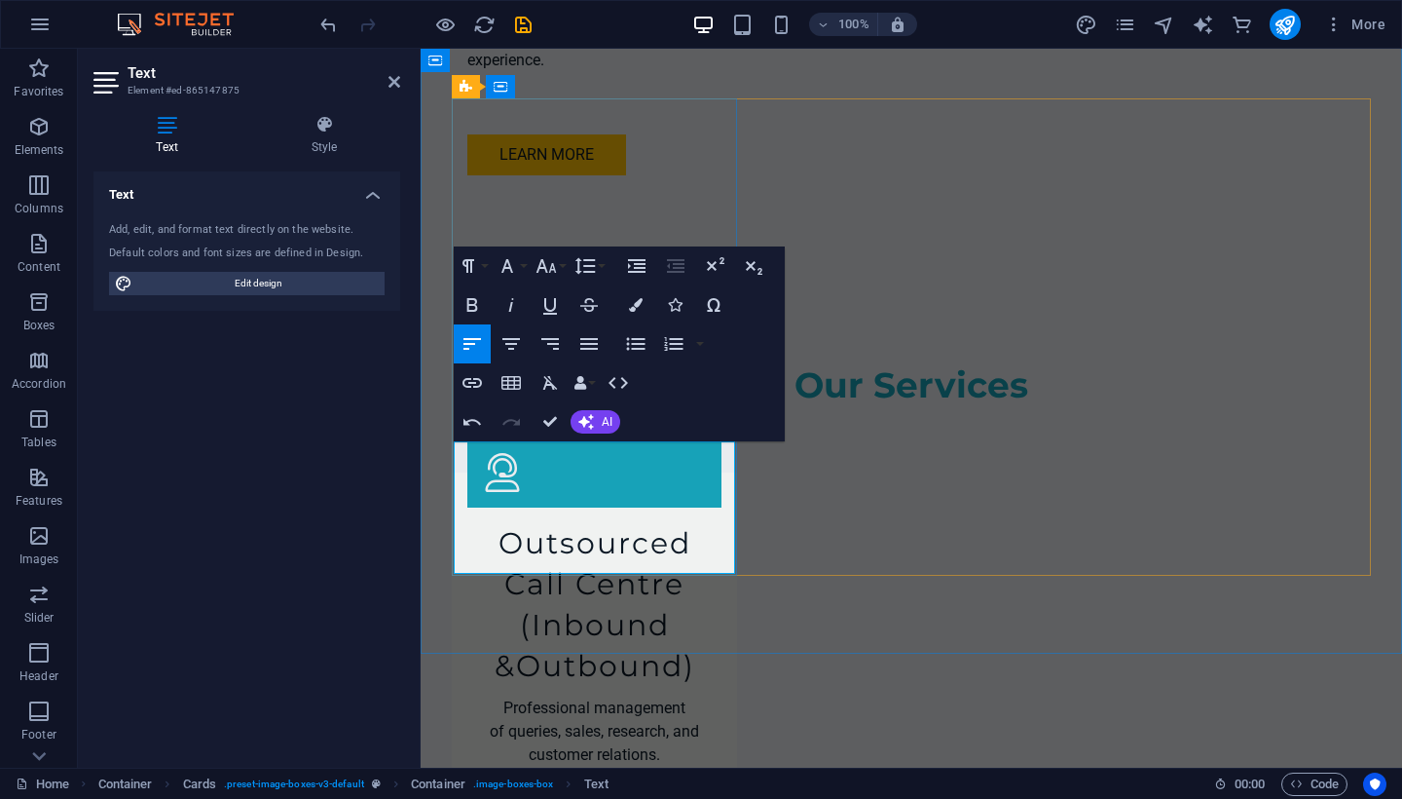
click at [512, 343] on icon "button" at bounding box center [511, 344] width 18 height 12
drag, startPoint x: 566, startPoint y: 543, endPoint x: 470, endPoint y: 498, distance: 105.8
click at [516, 350] on icon "button" at bounding box center [511, 343] width 23 height 23
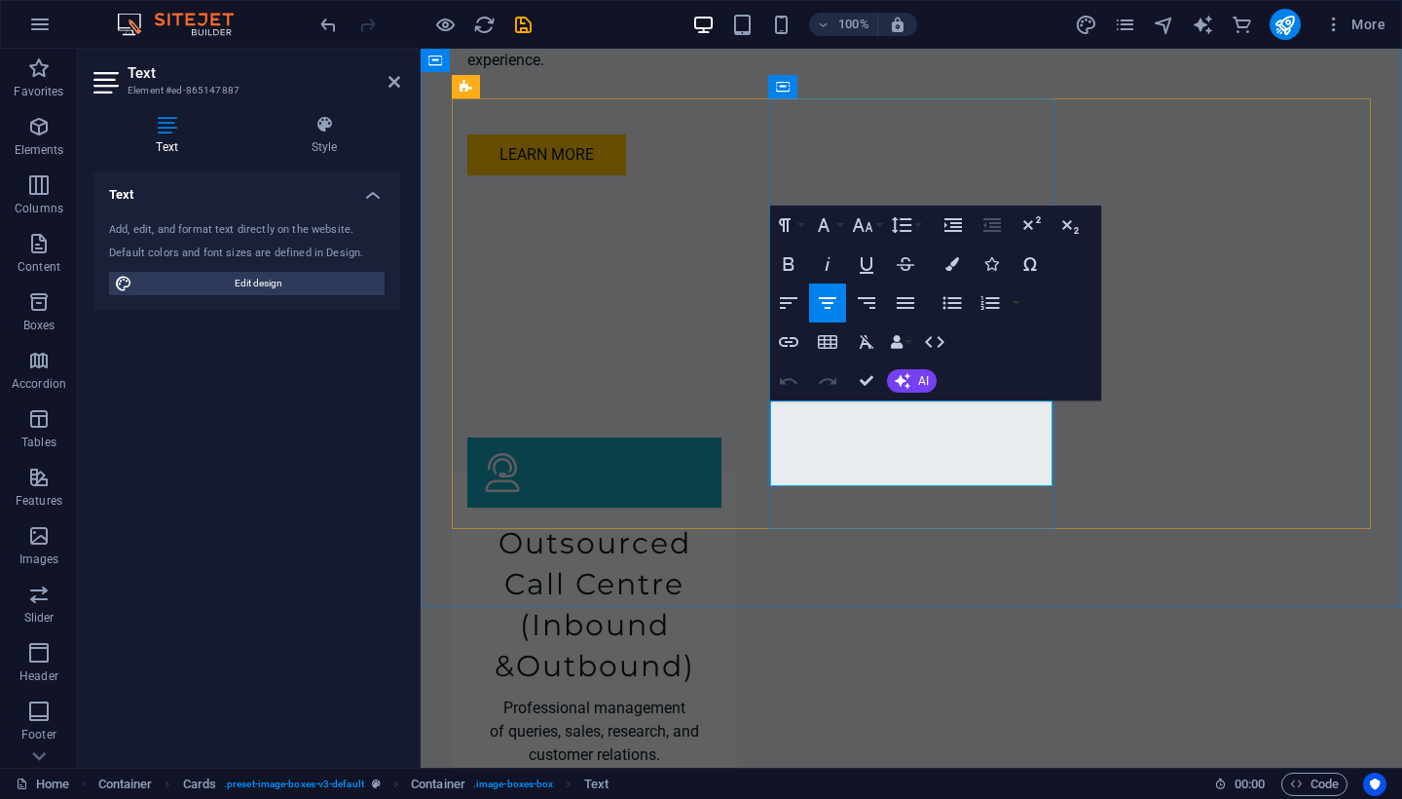
drag, startPoint x: 1001, startPoint y: 461, endPoint x: 787, endPoint y: 408, distance: 220.6
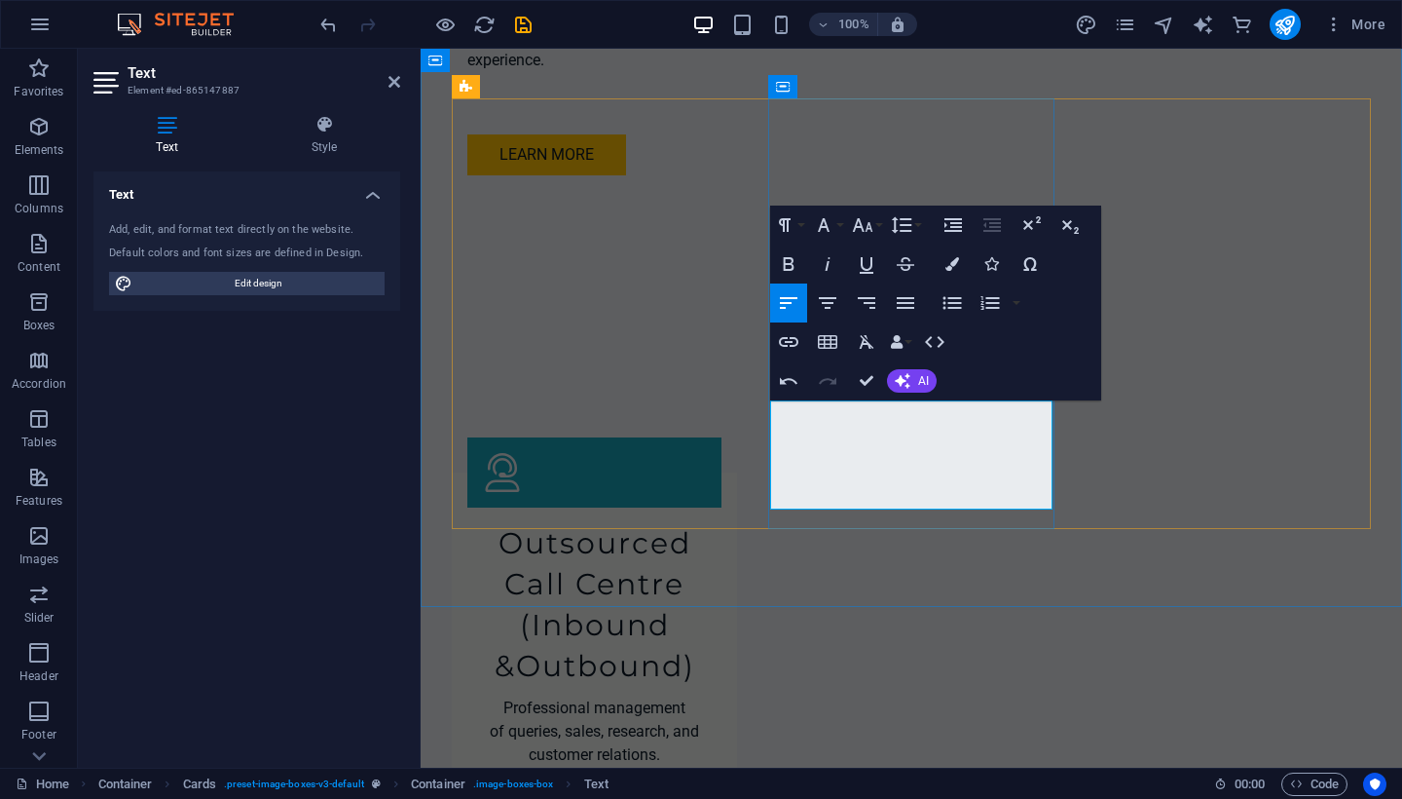
scroll to position [974, 4]
click at [862, 314] on icon "button" at bounding box center [866, 302] width 23 height 23
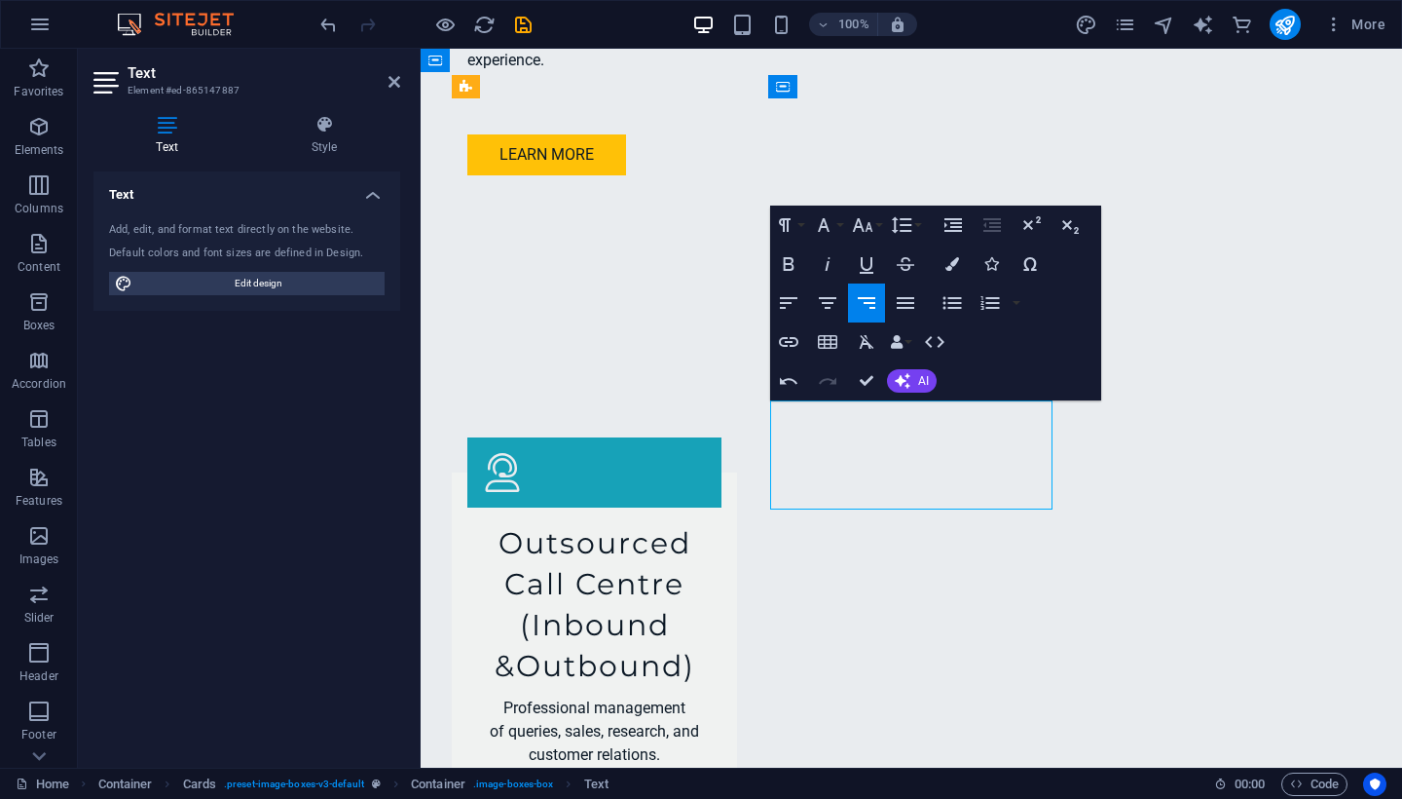
drag, startPoint x: 1039, startPoint y: 480, endPoint x: 878, endPoint y: 437, distance: 166.3
drag, startPoint x: 787, startPoint y: 406, endPoint x: 1019, endPoint y: 501, distance: 250.6
click at [827, 304] on icon "button" at bounding box center [827, 302] width 23 height 23
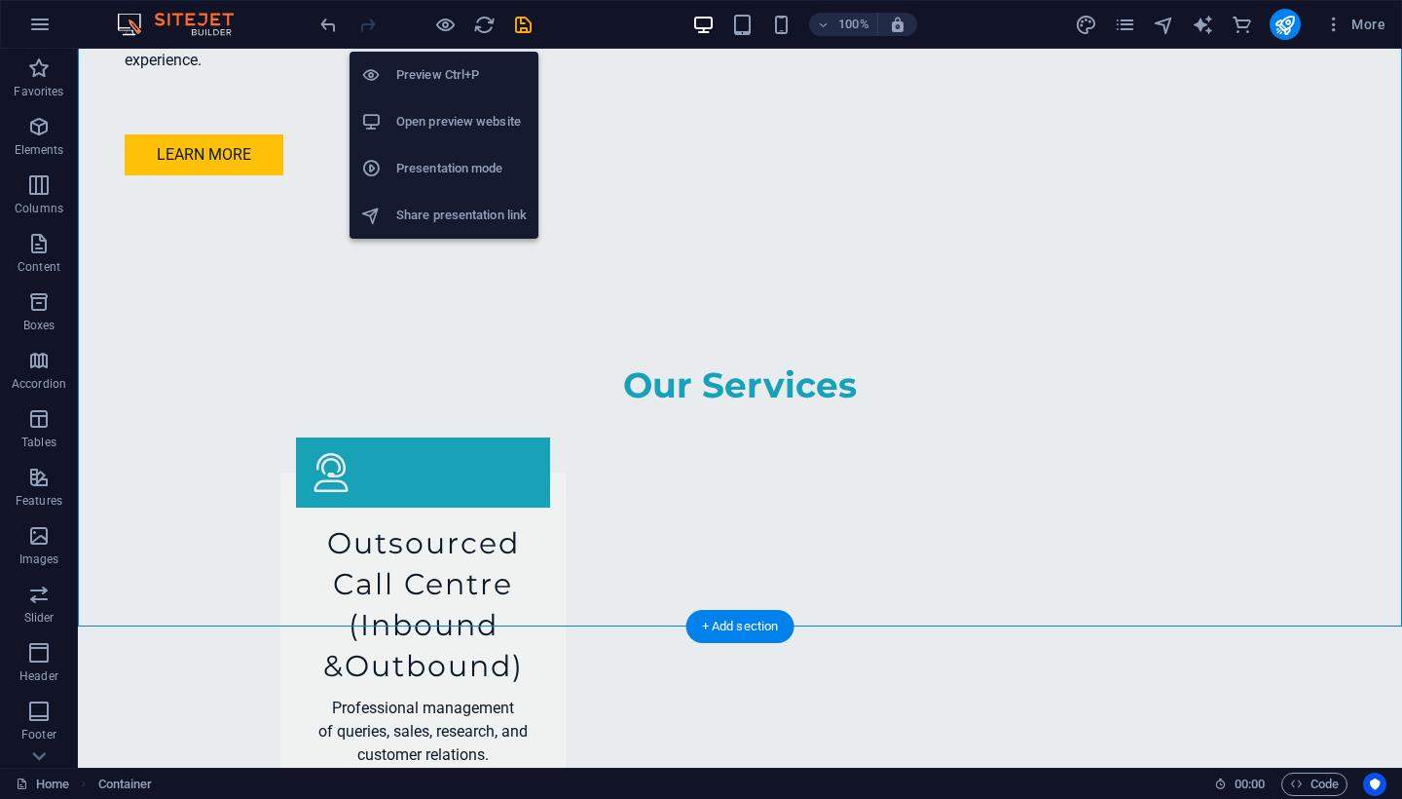
click at [441, 72] on h6 "Preview Ctrl+P" at bounding box center [461, 74] width 130 height 23
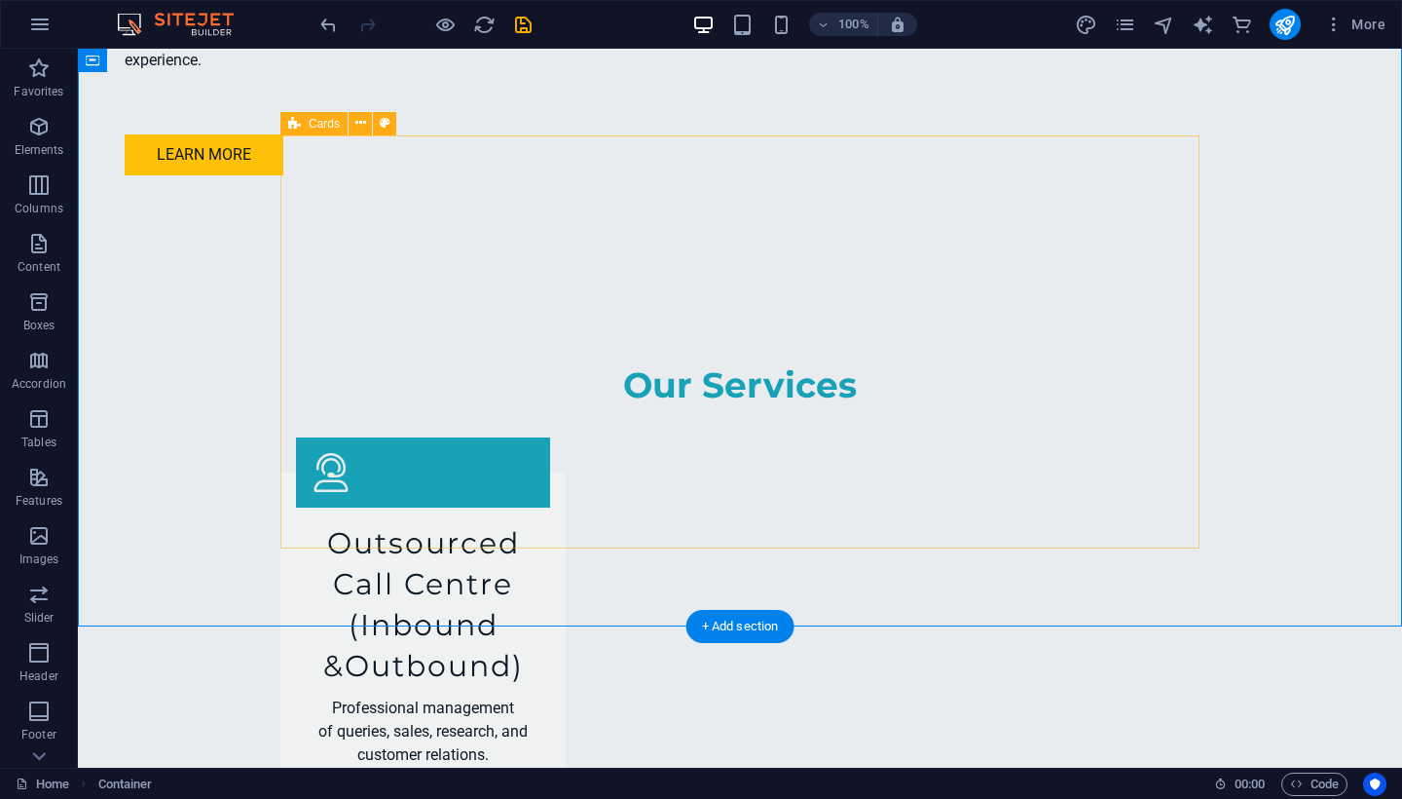
click at [294, 126] on icon at bounding box center [294, 123] width 13 height 23
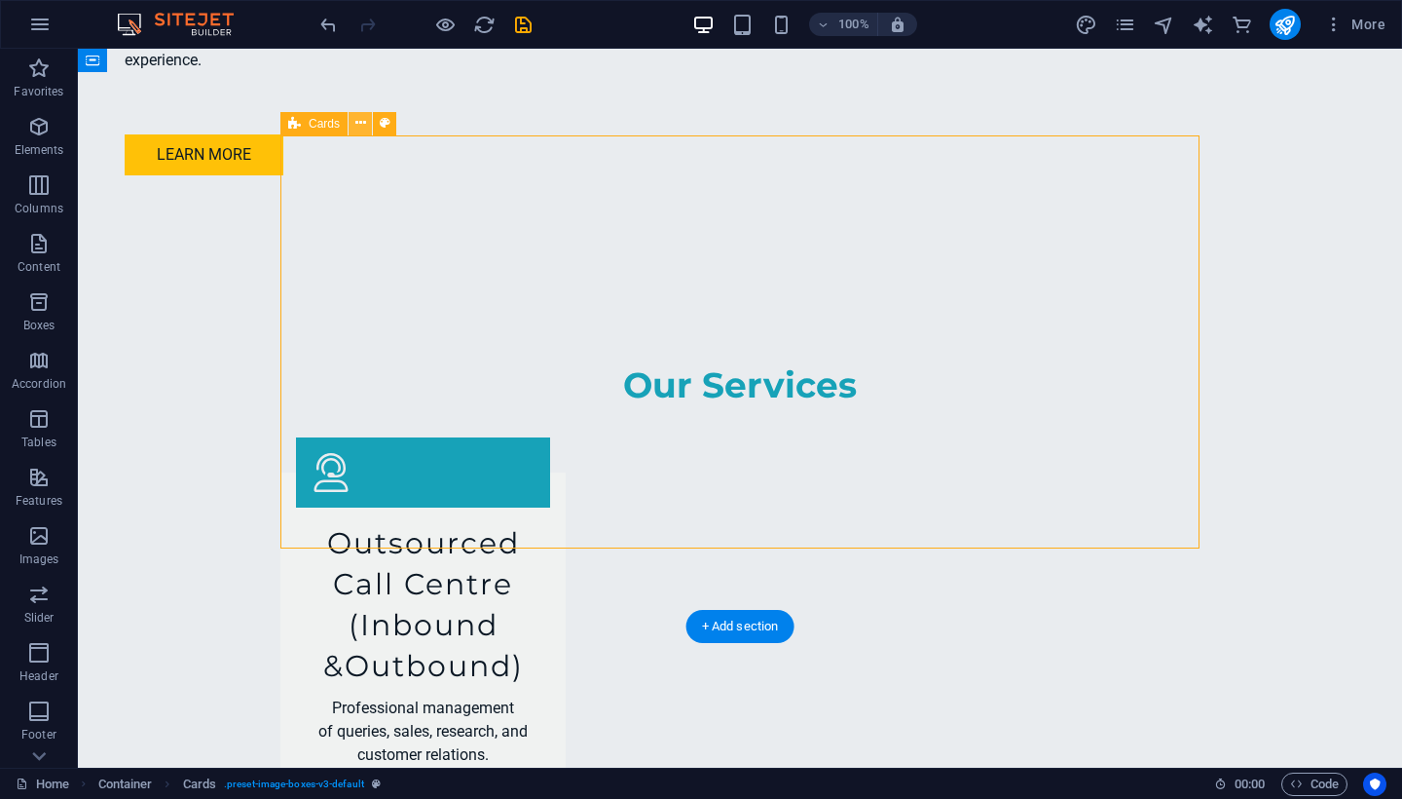
click at [368, 123] on button at bounding box center [360, 123] width 23 height 23
click at [361, 126] on icon at bounding box center [360, 123] width 11 height 20
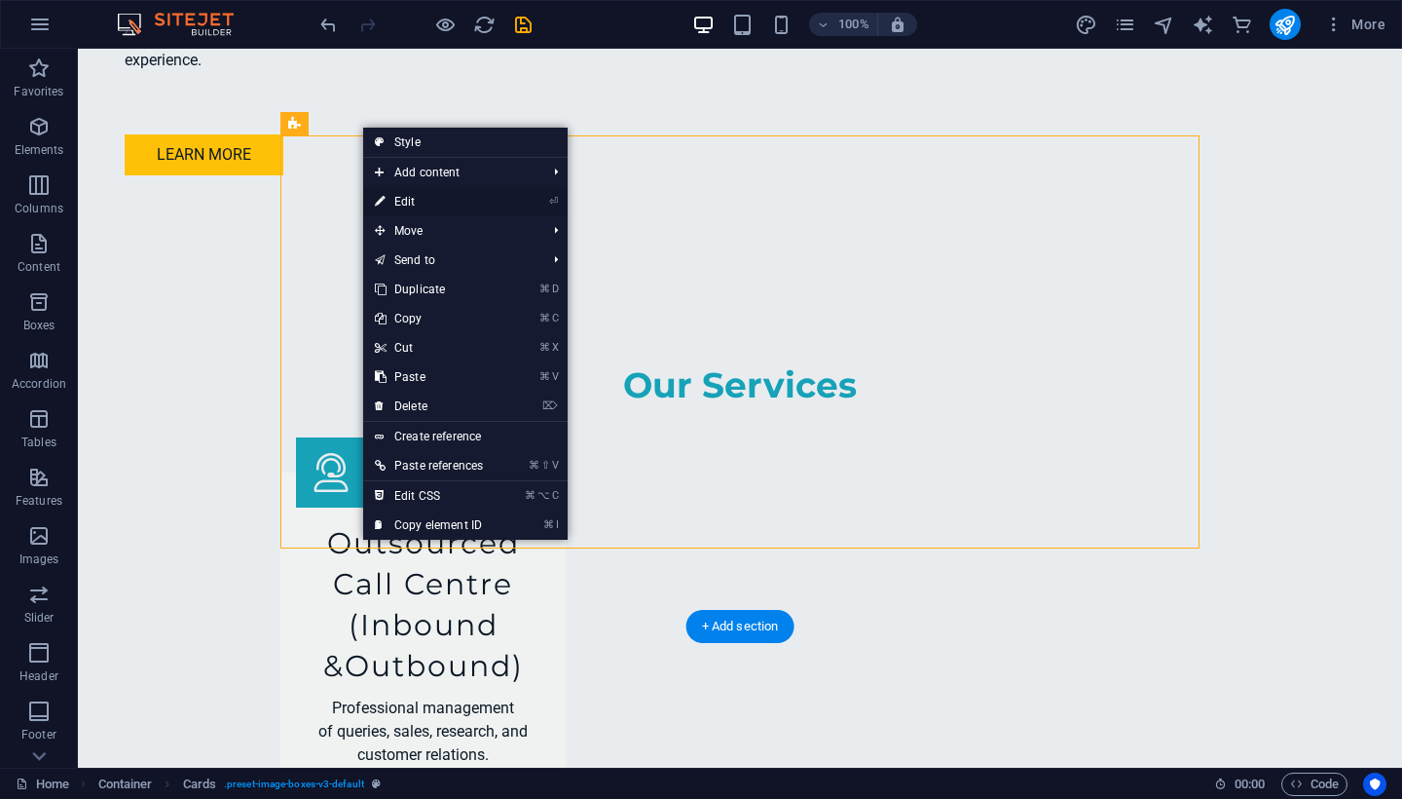
click at [402, 203] on link "⏎ Edit" at bounding box center [428, 201] width 131 height 29
select select "rem"
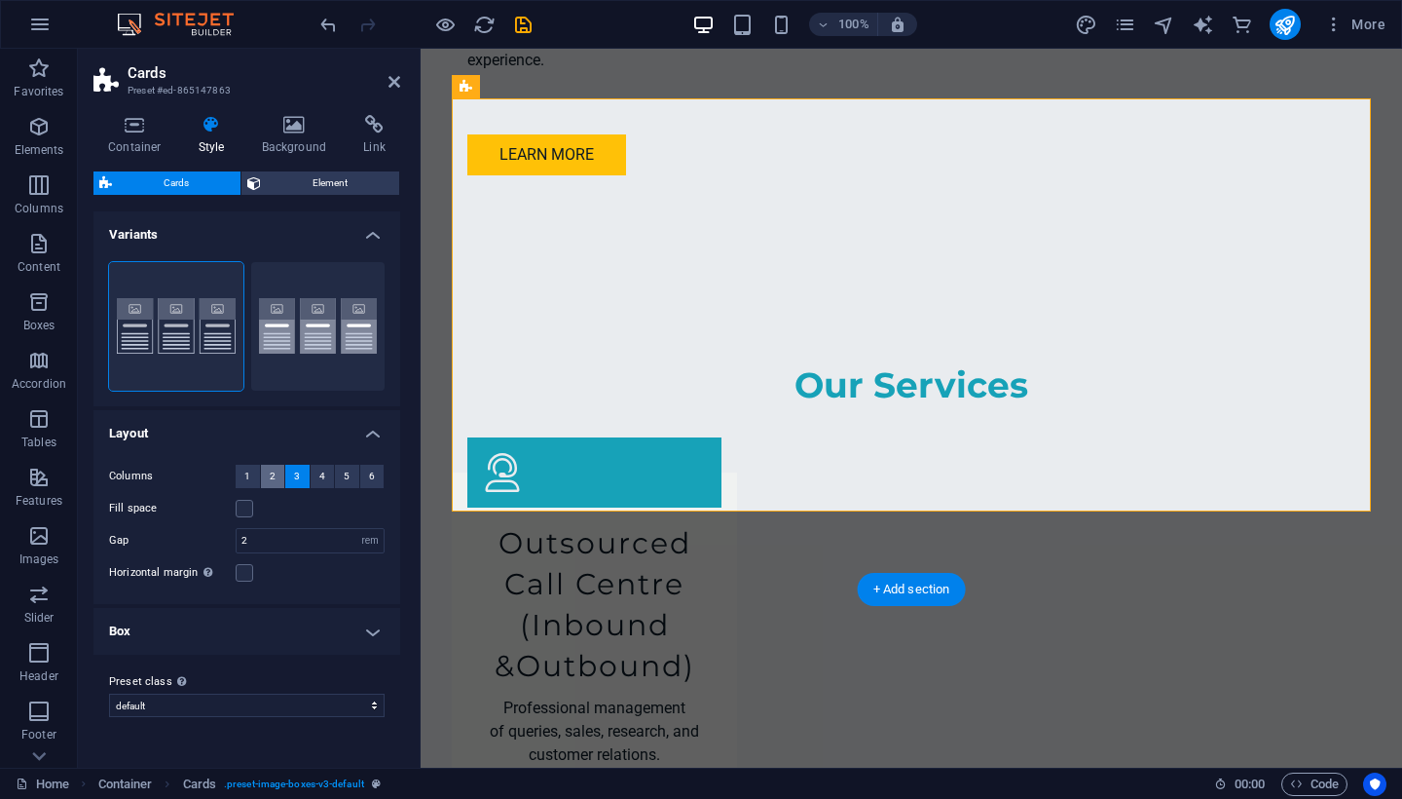
click at [275, 473] on span "2" at bounding box center [273, 475] width 6 height 23
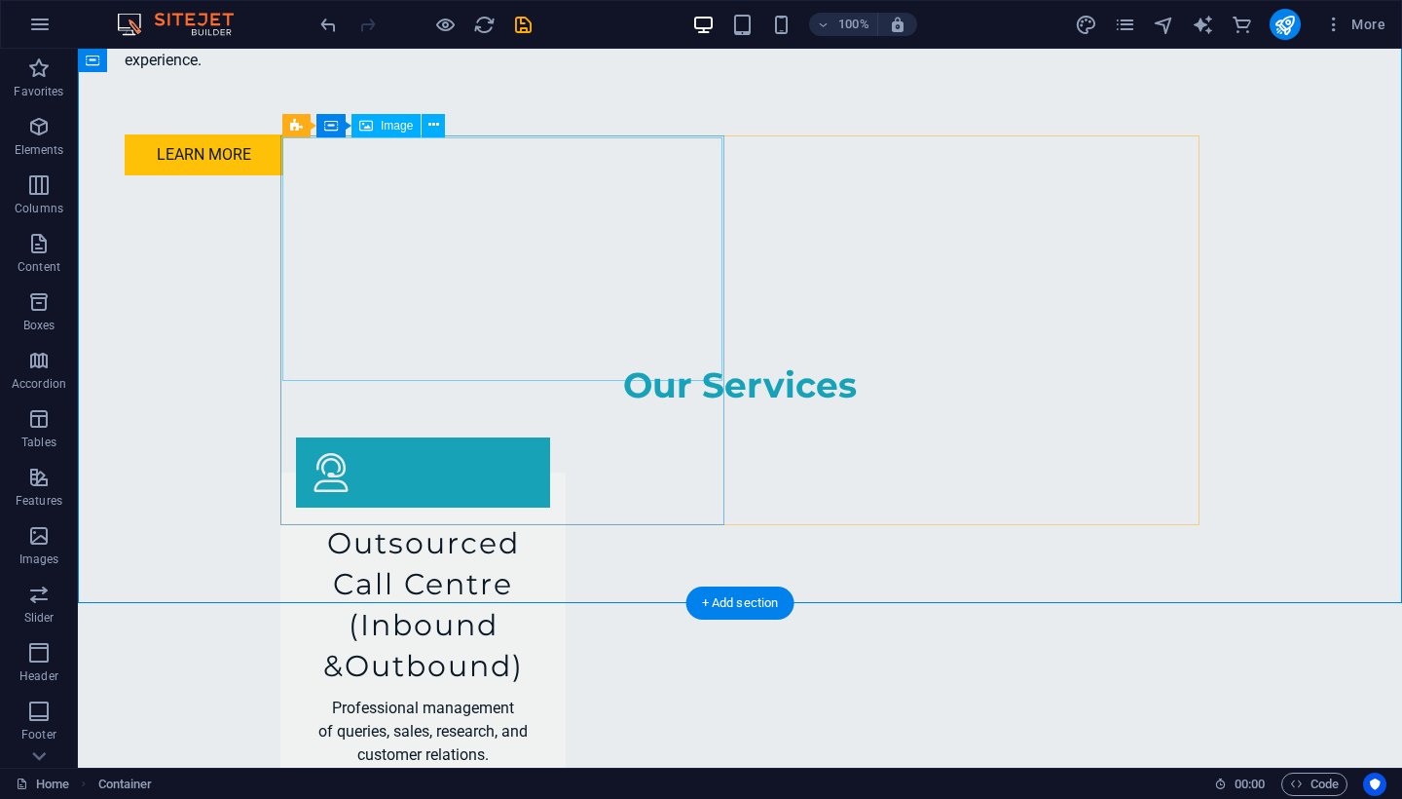
click at [397, 125] on span "Image" at bounding box center [397, 126] width 32 height 12
click at [431, 126] on icon at bounding box center [433, 125] width 11 height 20
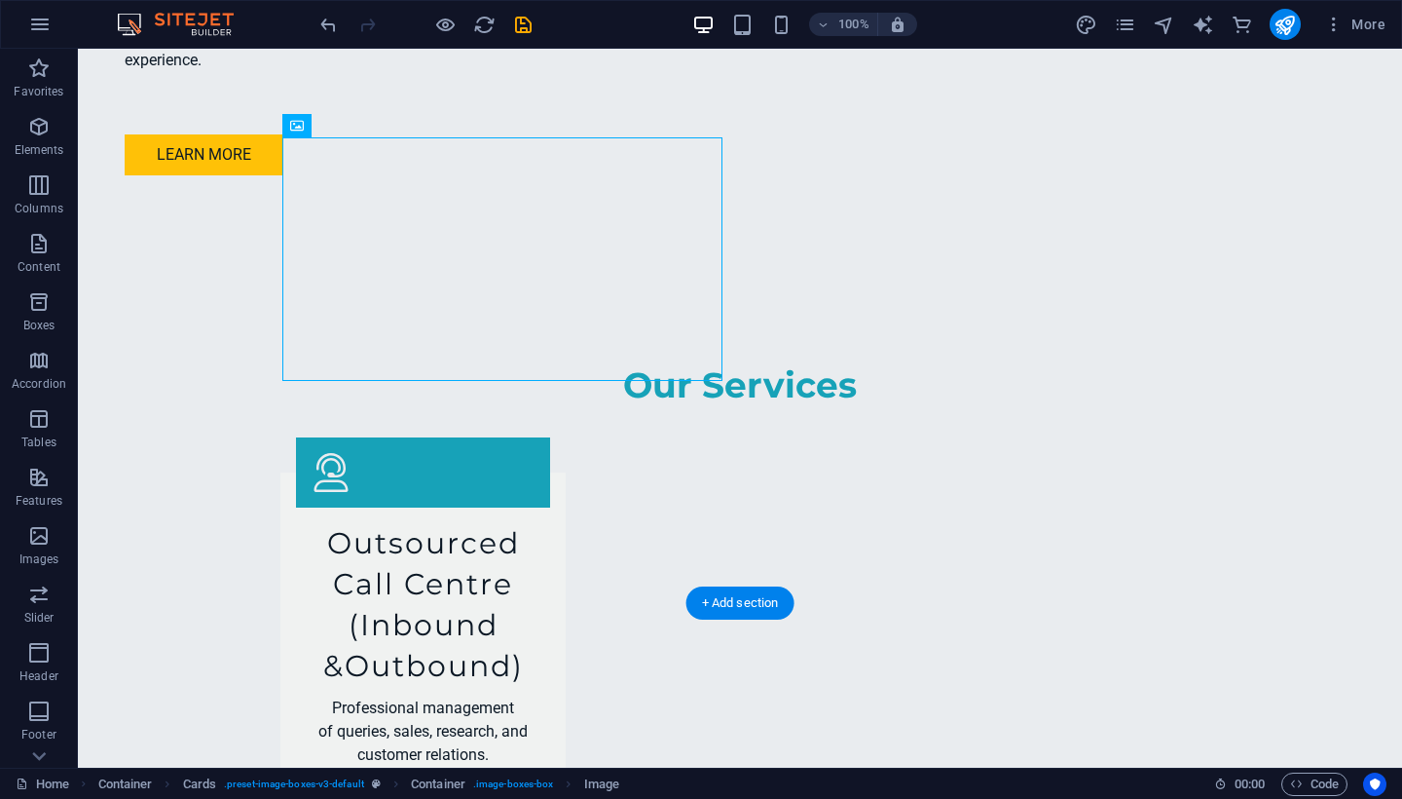
click at [432, 125] on icon at bounding box center [433, 125] width 11 height 20
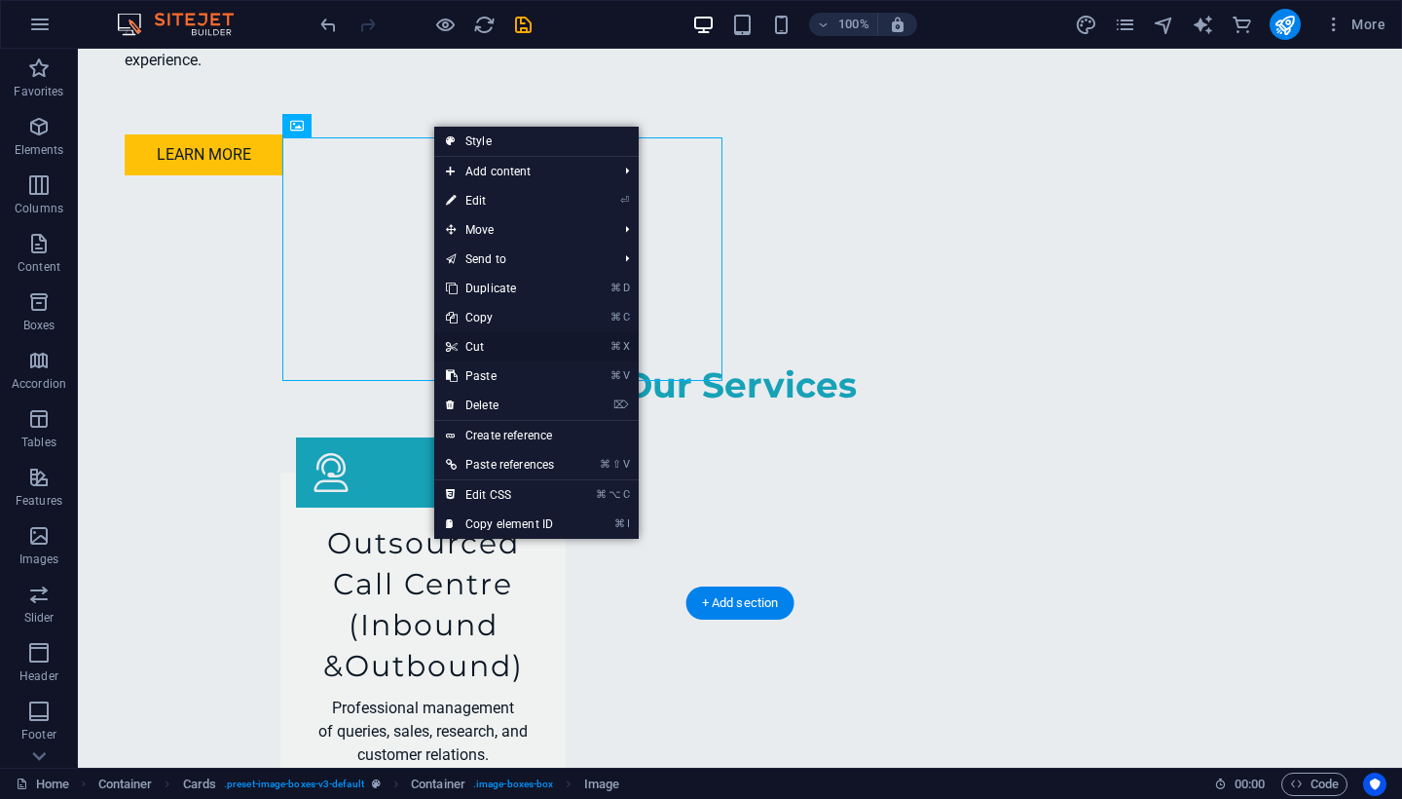
click at [490, 352] on link "⌘ X Cut" at bounding box center [499, 346] width 131 height 29
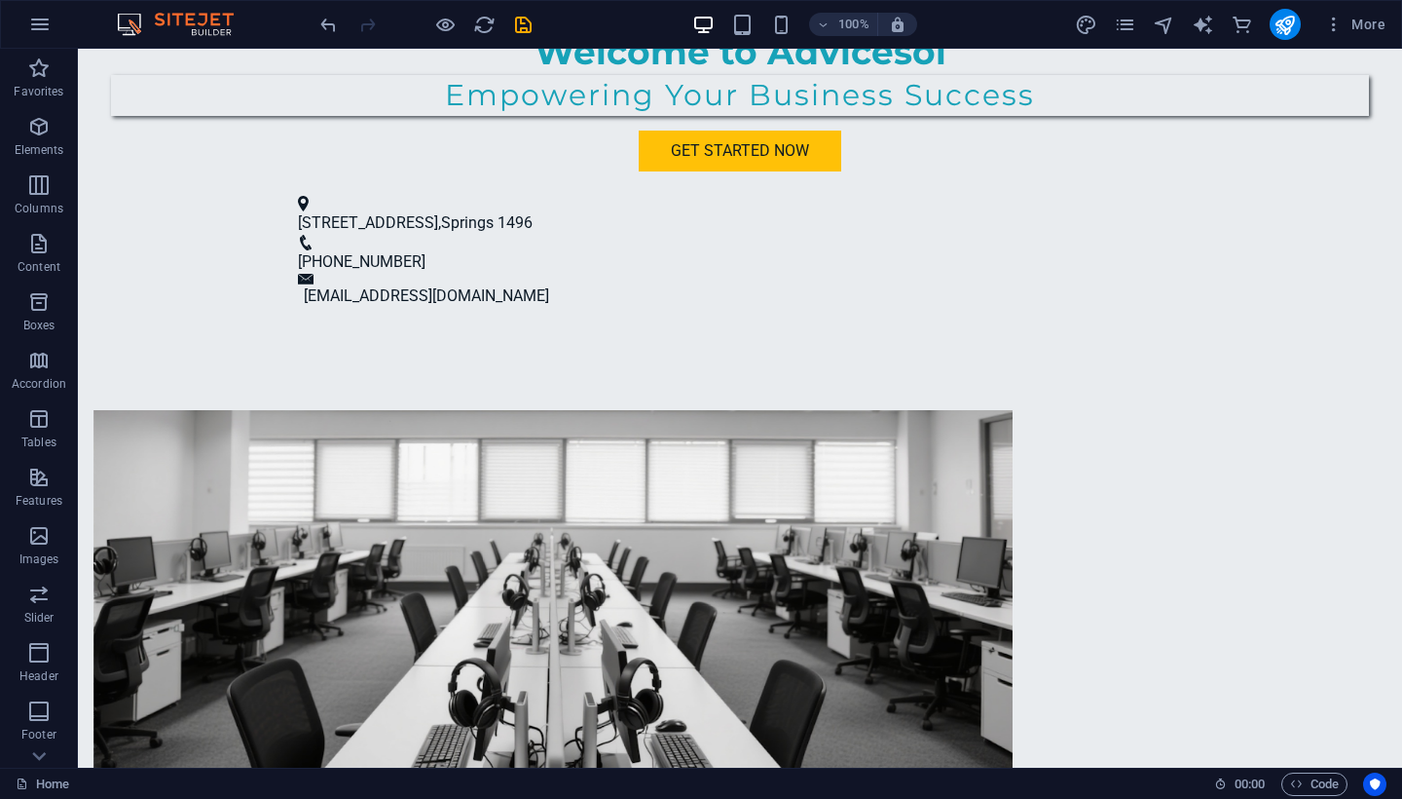
scroll to position [1218, 0]
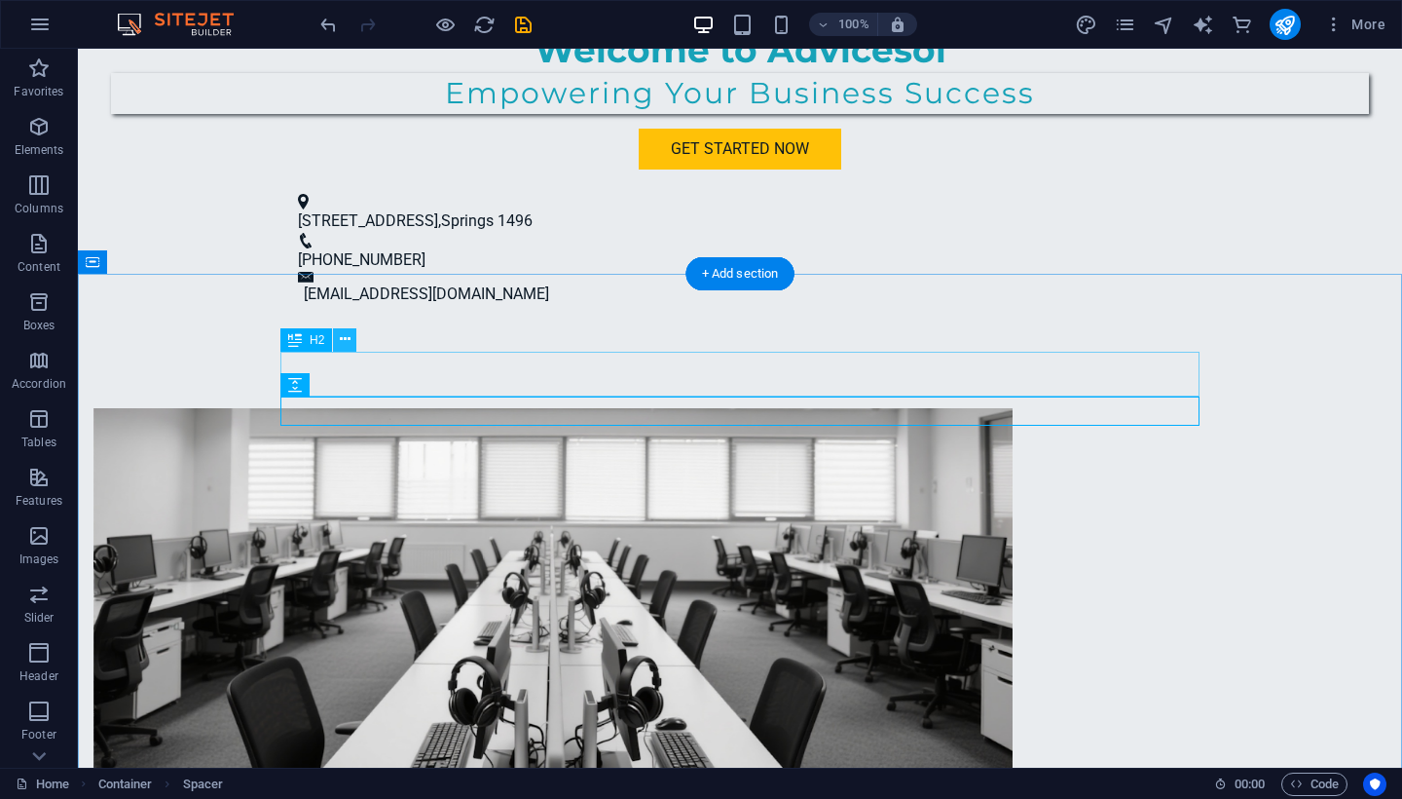
click at [351, 340] on button at bounding box center [344, 339] width 23 height 23
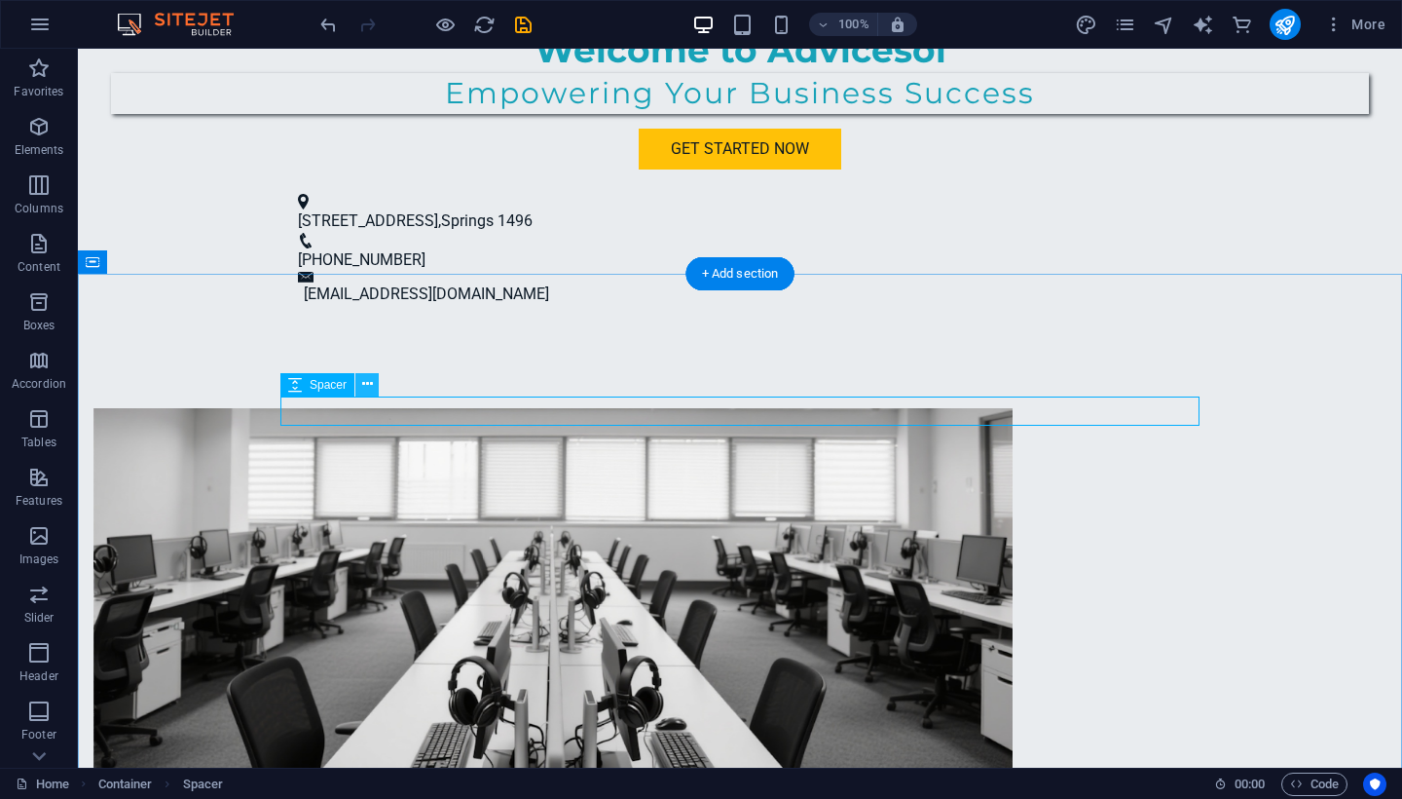
click at [368, 384] on icon at bounding box center [367, 384] width 11 height 20
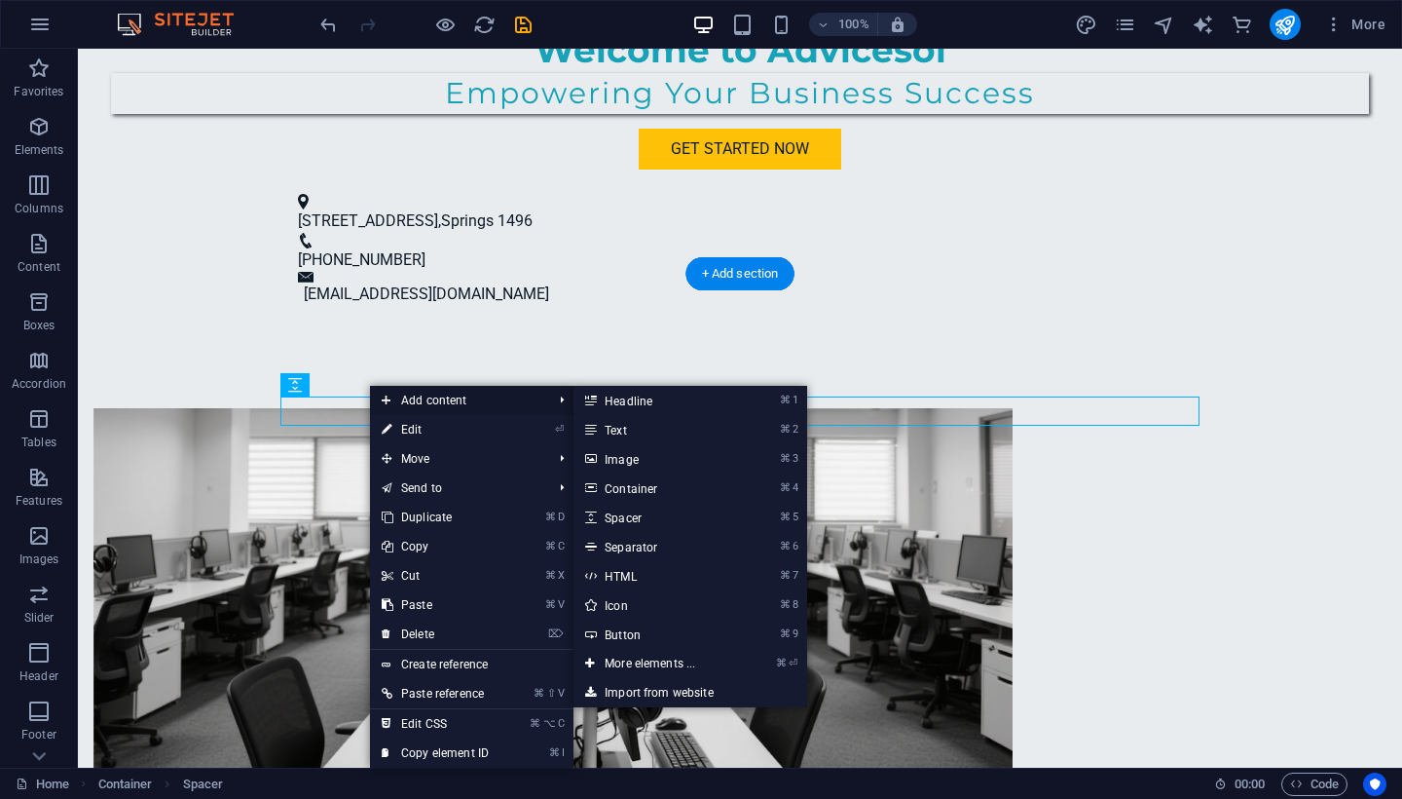
click at [409, 395] on span "Add content" at bounding box center [457, 400] width 174 height 29
click at [625, 432] on link "⌘ 2 Text" at bounding box center [654, 429] width 161 height 29
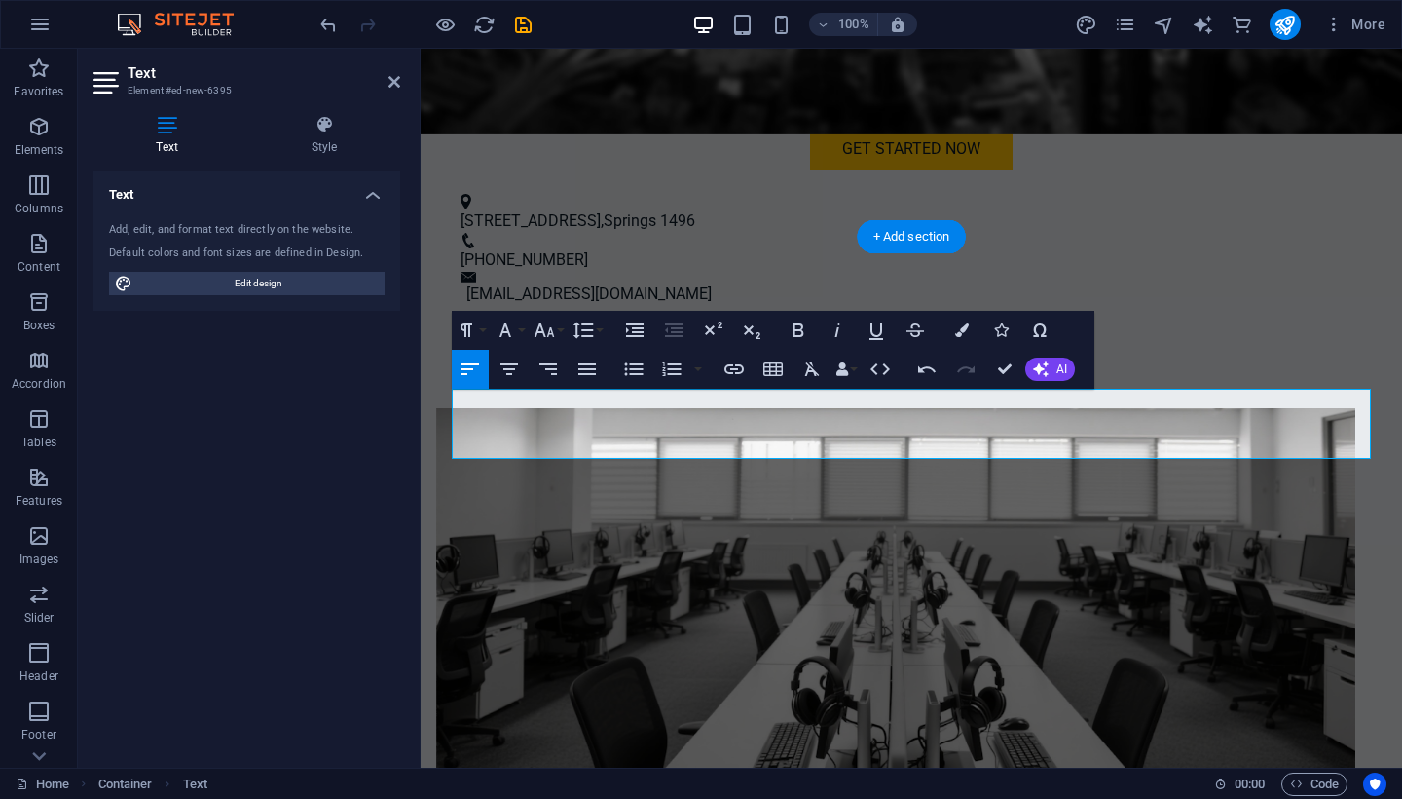
scroll to position [2752, 4]
drag, startPoint x: 551, startPoint y: 445, endPoint x: 425, endPoint y: 388, distance: 139.0
click at [835, 332] on icon "button" at bounding box center [837, 329] width 23 height 23
click at [508, 378] on icon "button" at bounding box center [509, 368] width 23 height 23
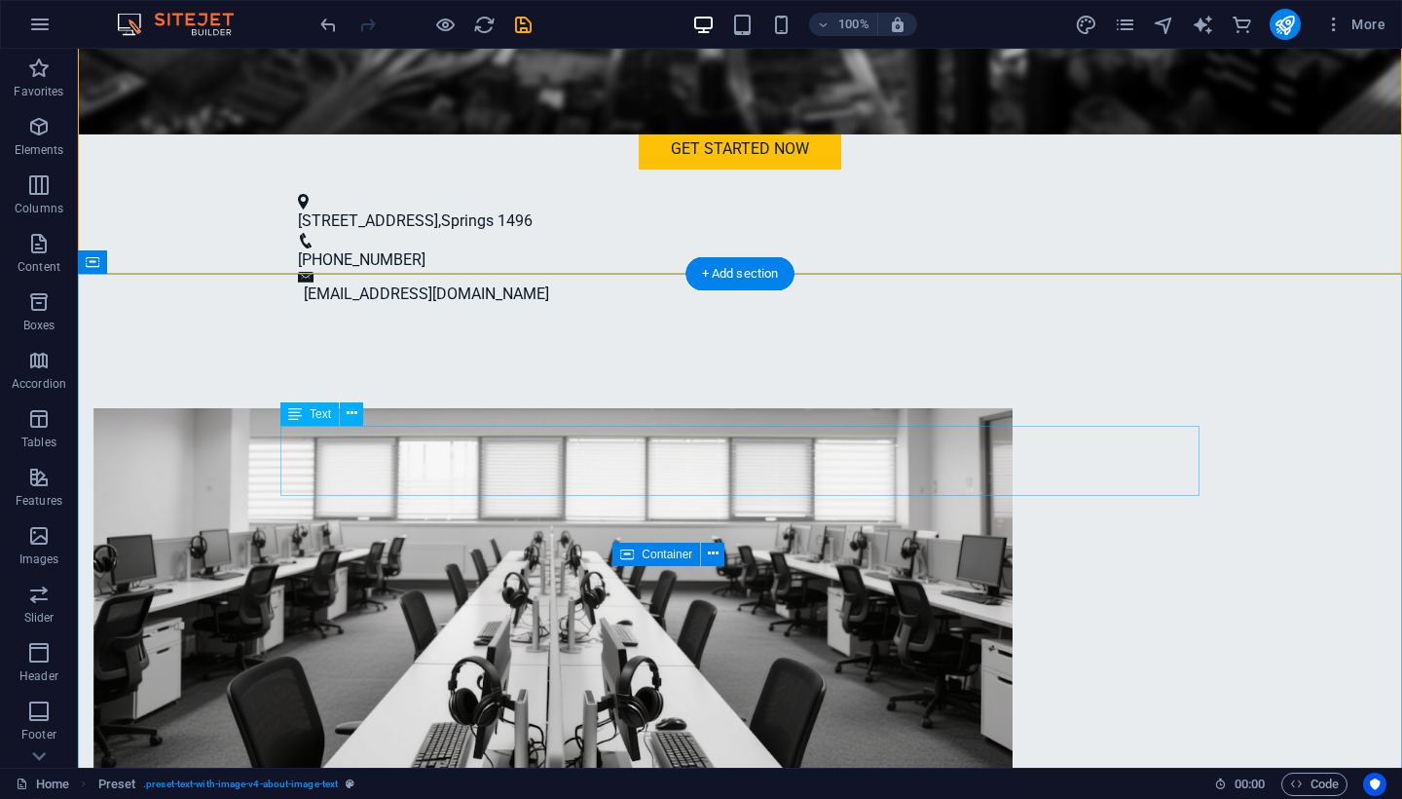
click at [351, 413] on icon at bounding box center [352, 413] width 11 height 20
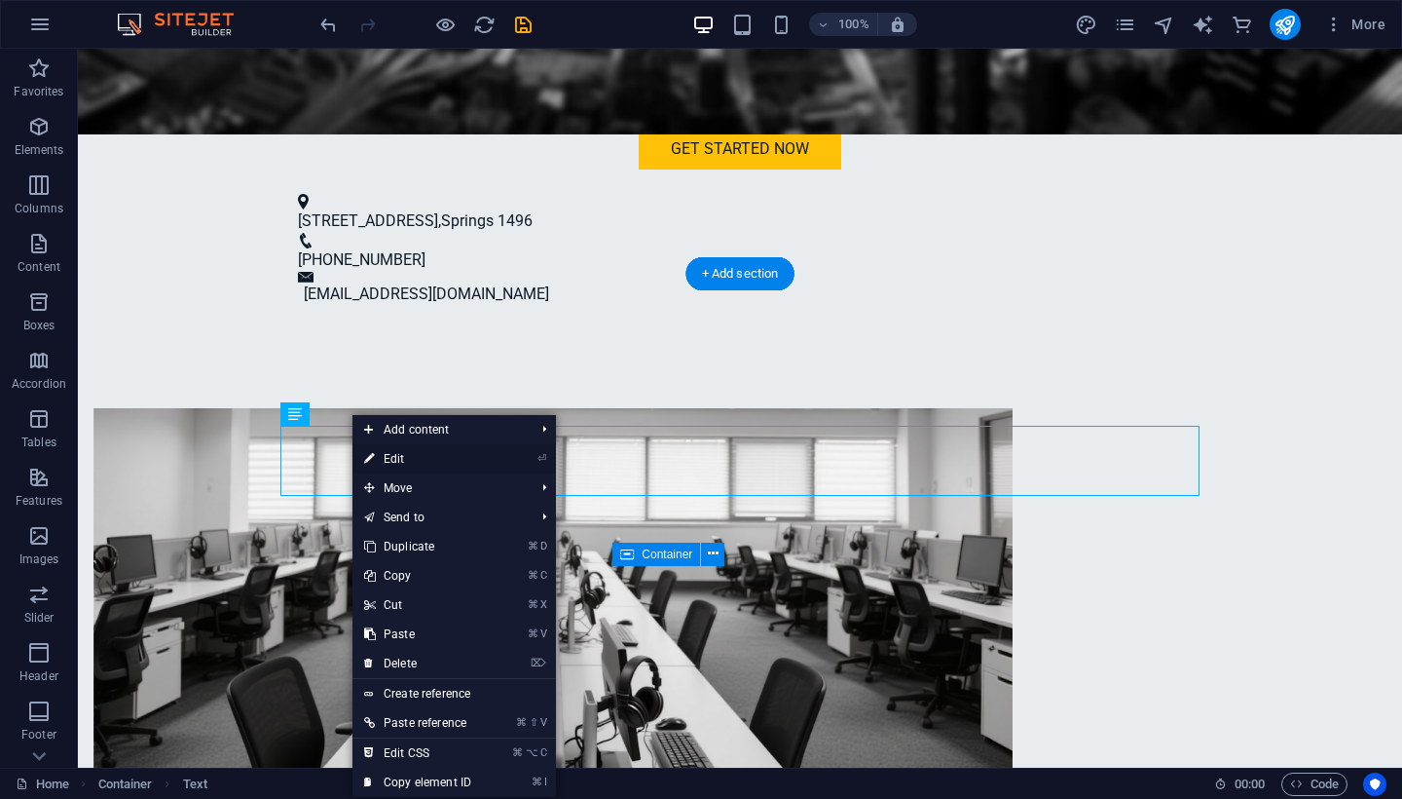
click at [384, 462] on link "⏎ Edit" at bounding box center [418, 458] width 130 height 29
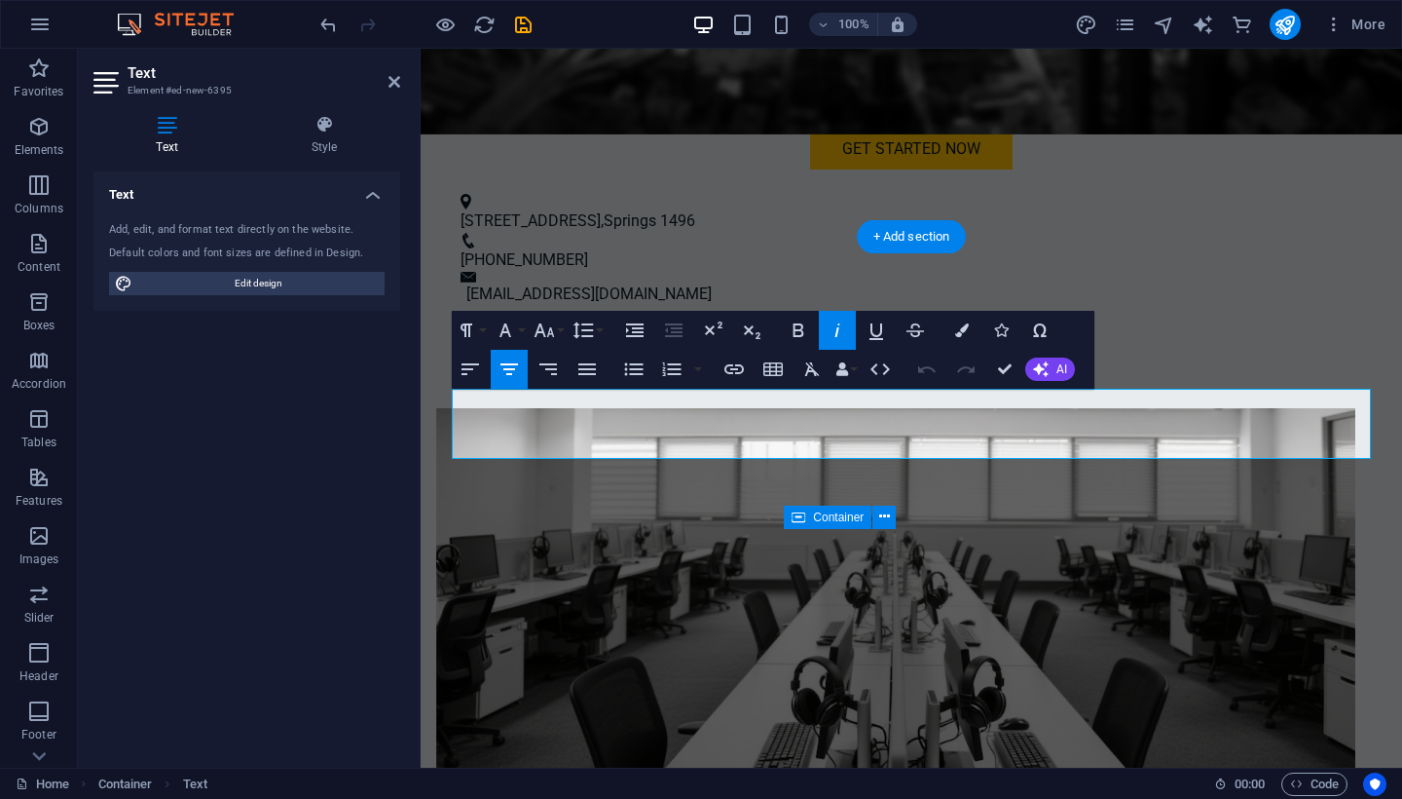
click at [318, 156] on div "Text Style Text Add, edit, and format text directly on the website. Default col…" at bounding box center [246, 433] width 307 height 637
click at [322, 127] on icon at bounding box center [324, 124] width 152 height 19
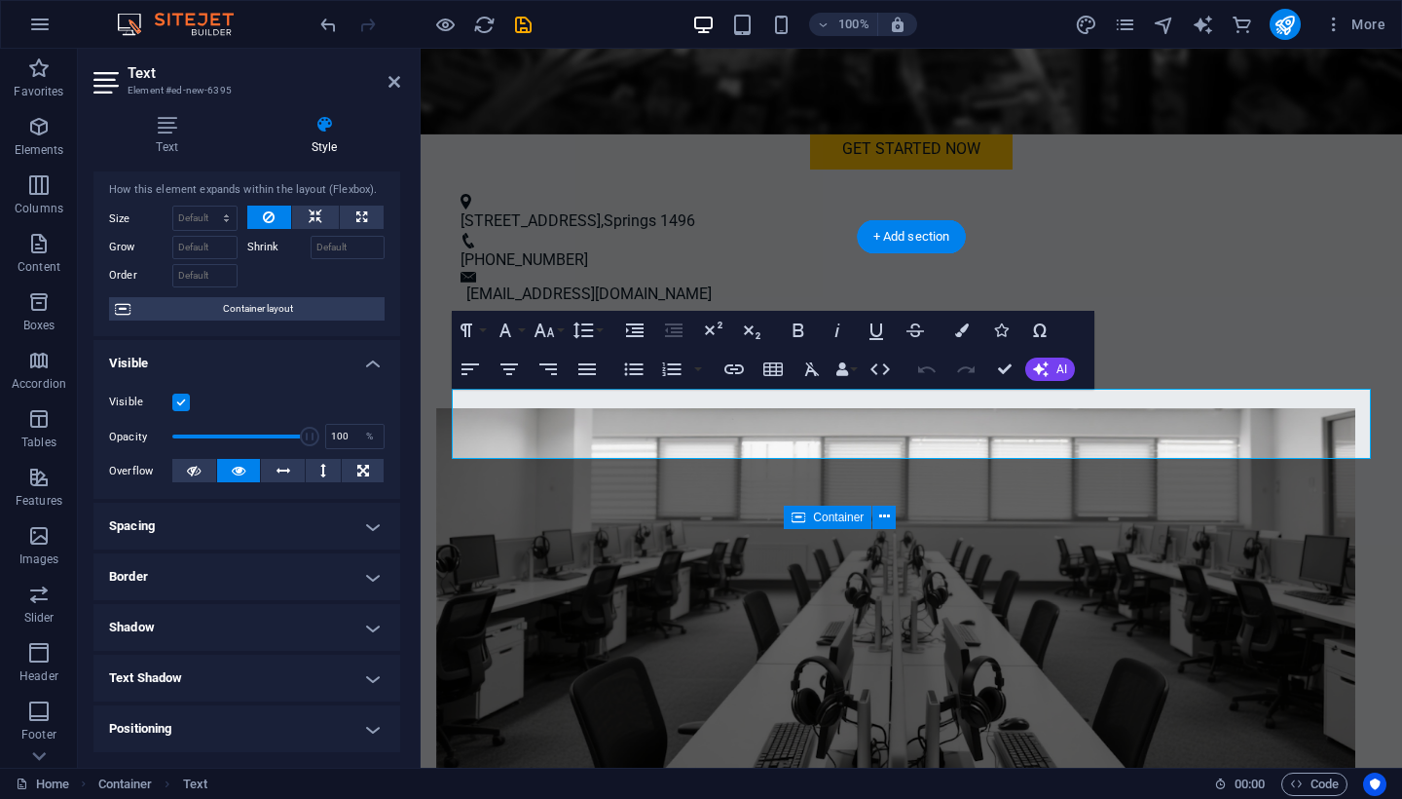
scroll to position [45, 0]
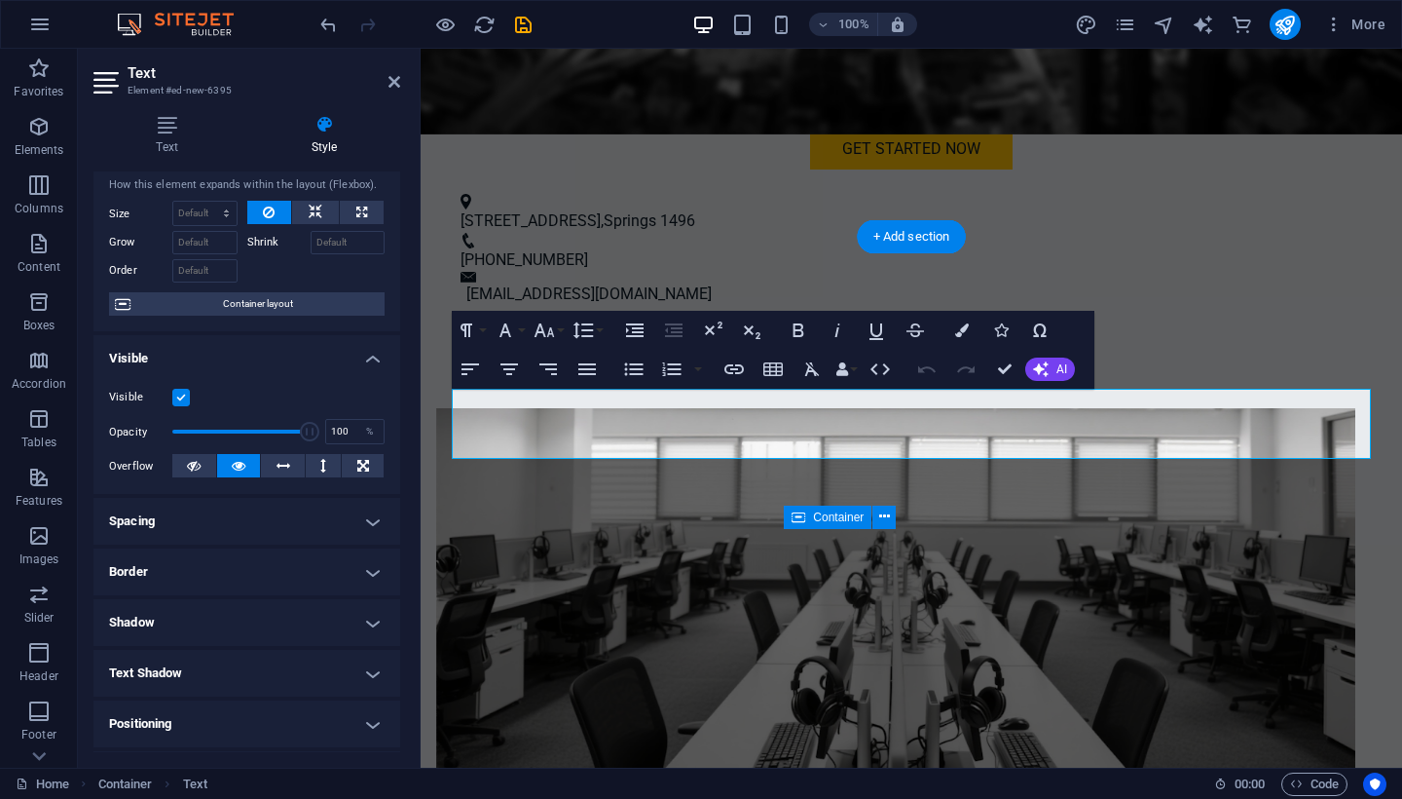
click at [370, 518] on h4 "Spacing" at bounding box center [246, 521] width 307 height 47
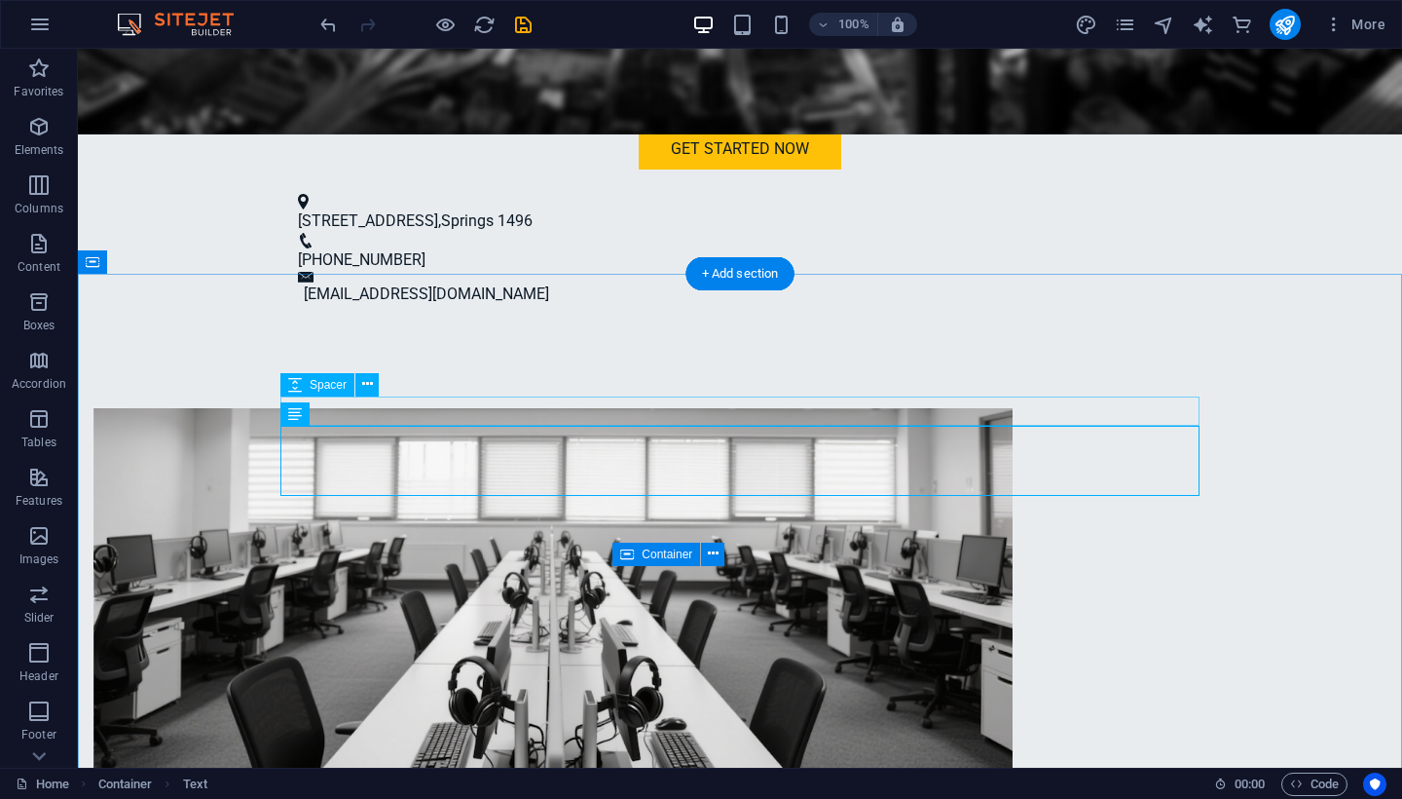
drag, startPoint x: 352, startPoint y: 416, endPoint x: 353, endPoint y: 396, distance: 19.6
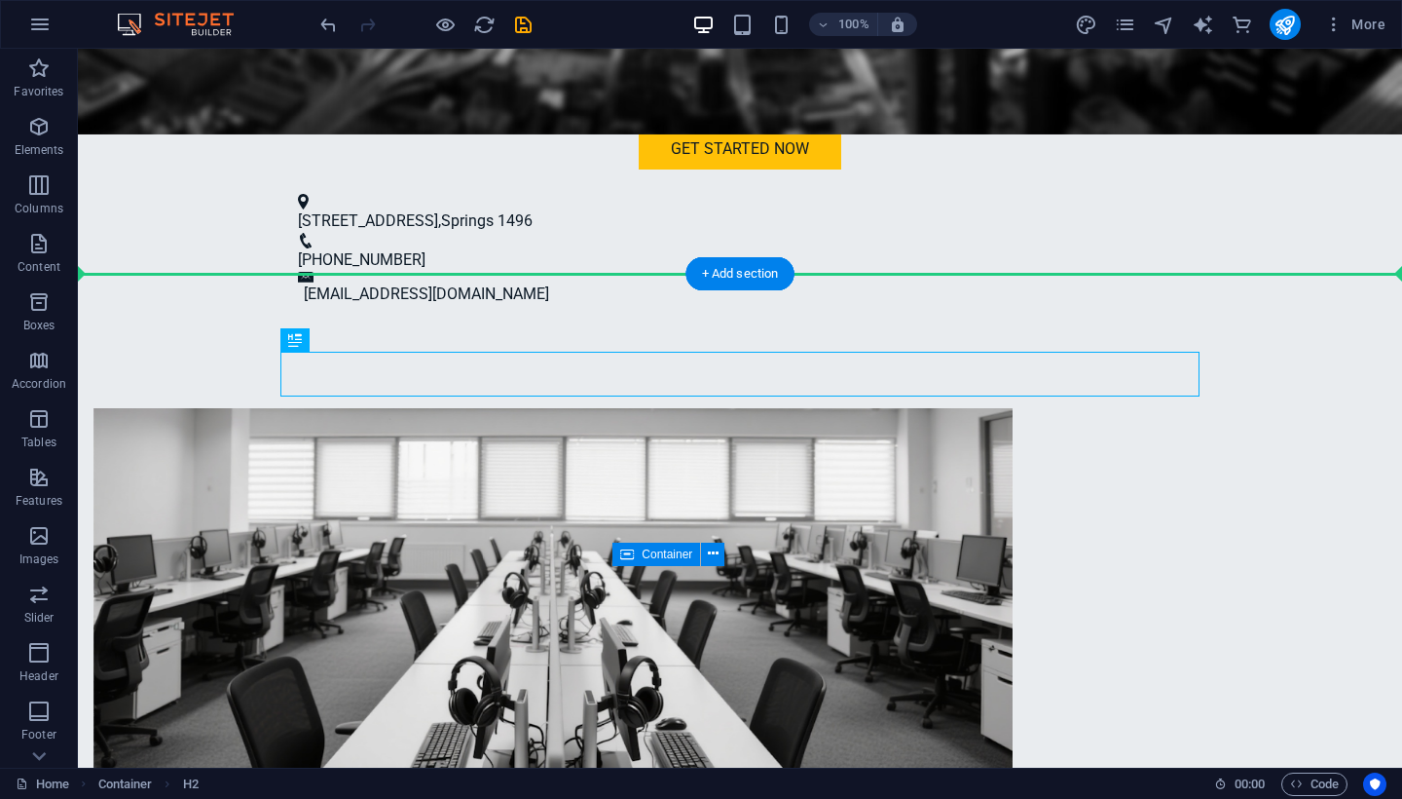
drag, startPoint x: 661, startPoint y: 376, endPoint x: 666, endPoint y: 340, distance: 36.4
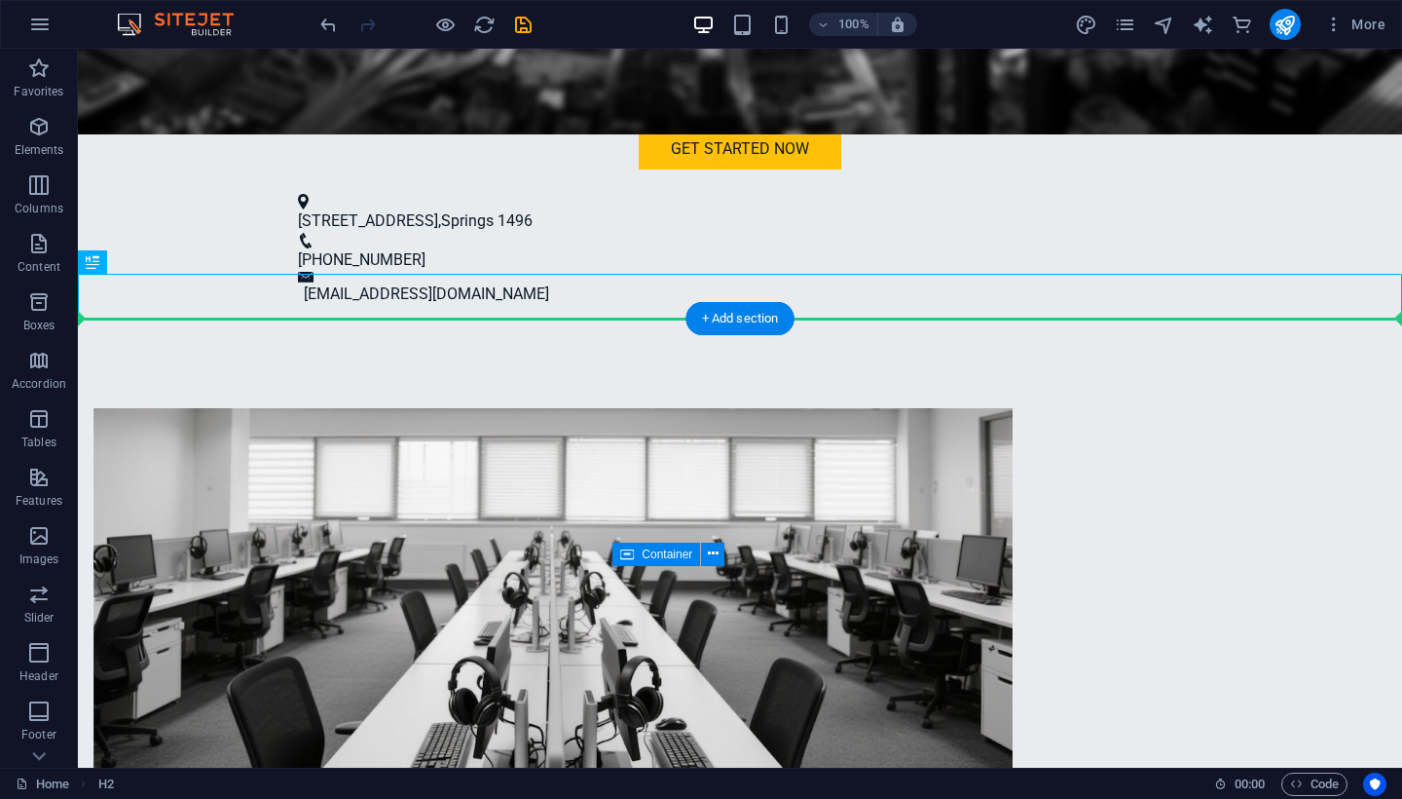
drag, startPoint x: 664, startPoint y: 291, endPoint x: 668, endPoint y: 351, distance: 59.5
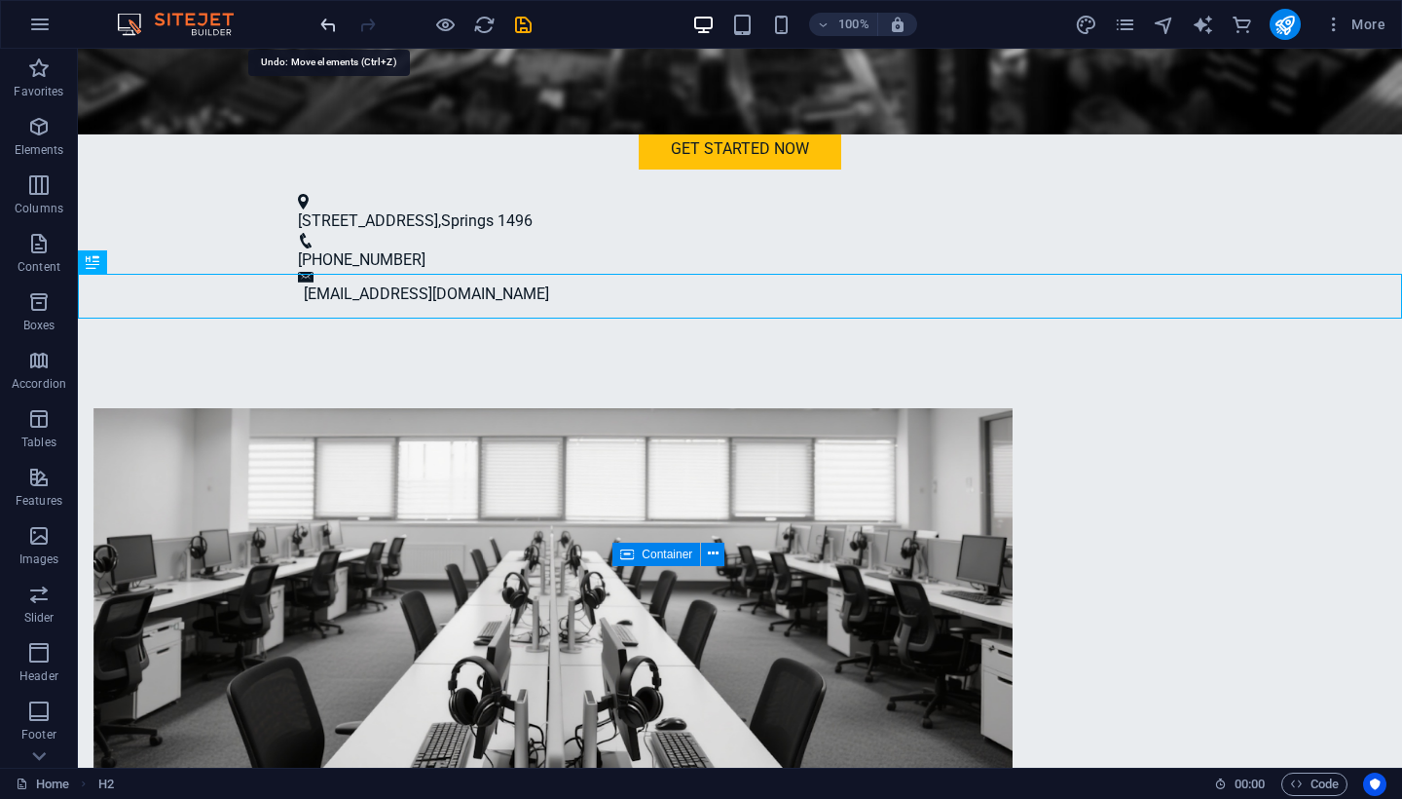
click at [321, 30] on icon "undo" at bounding box center [328, 25] width 22 height 22
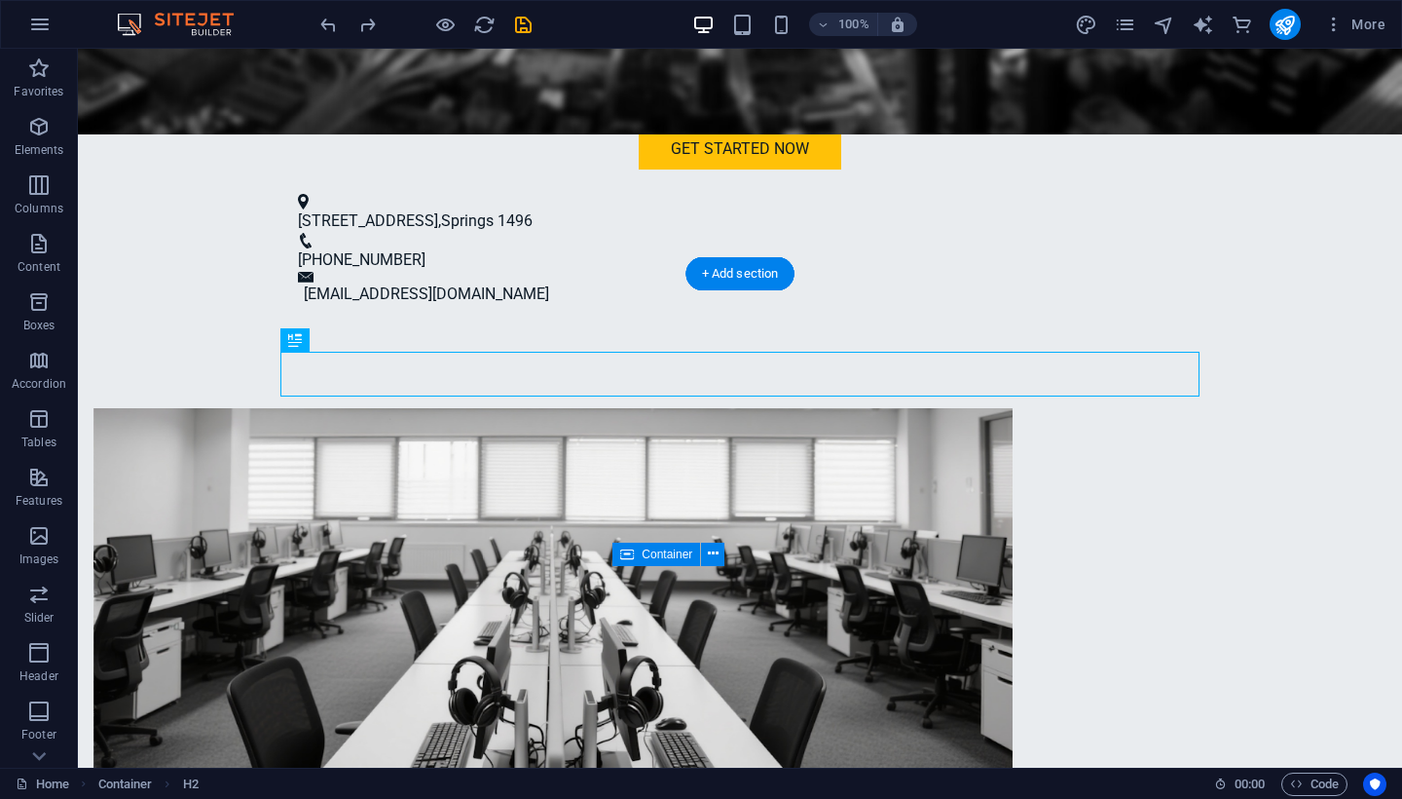
drag, startPoint x: 762, startPoint y: 386, endPoint x: 759, endPoint y: 361, distance: 24.7
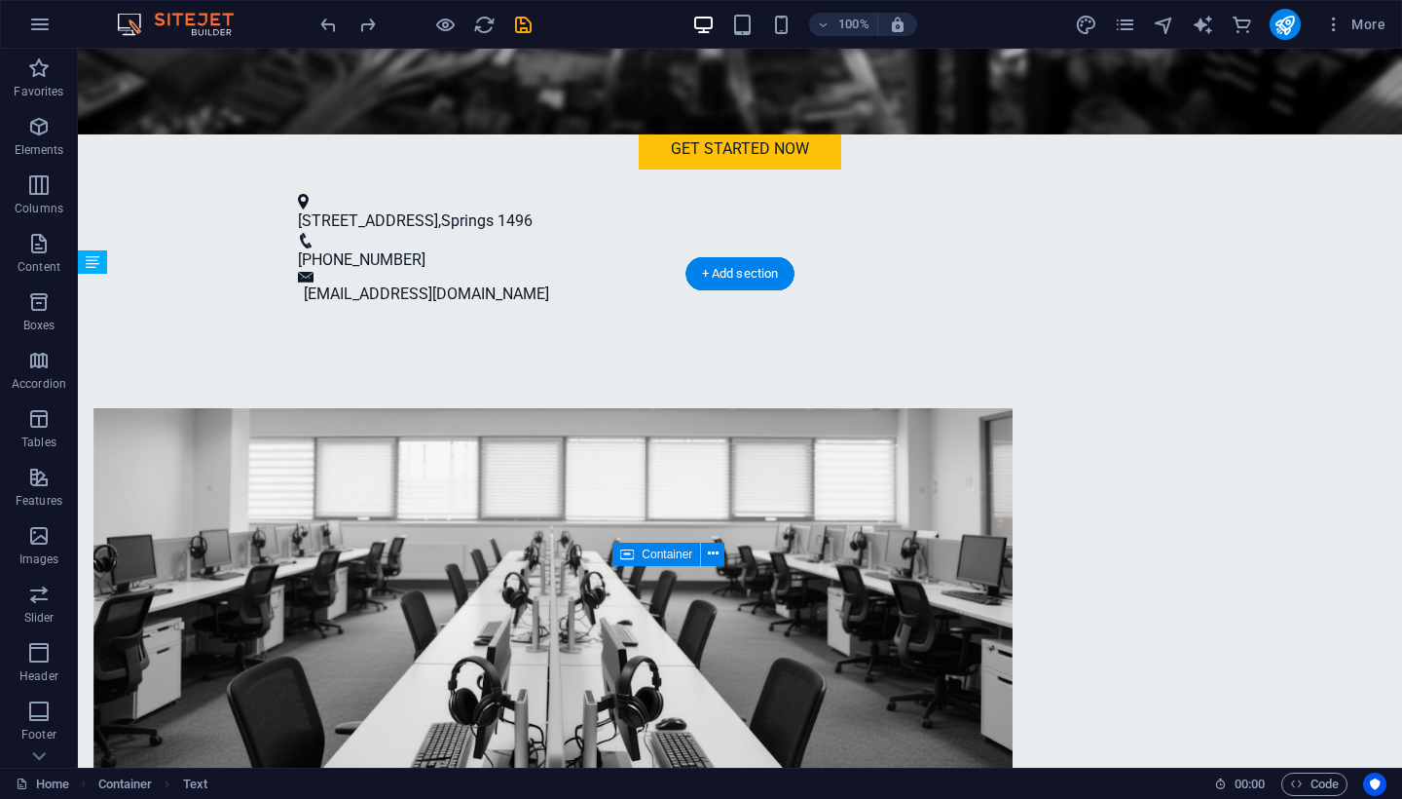
drag, startPoint x: 752, startPoint y: 432, endPoint x: 753, endPoint y: 464, distance: 32.1
drag, startPoint x: 753, startPoint y: 464, endPoint x: 751, endPoint y: 444, distance: 20.5
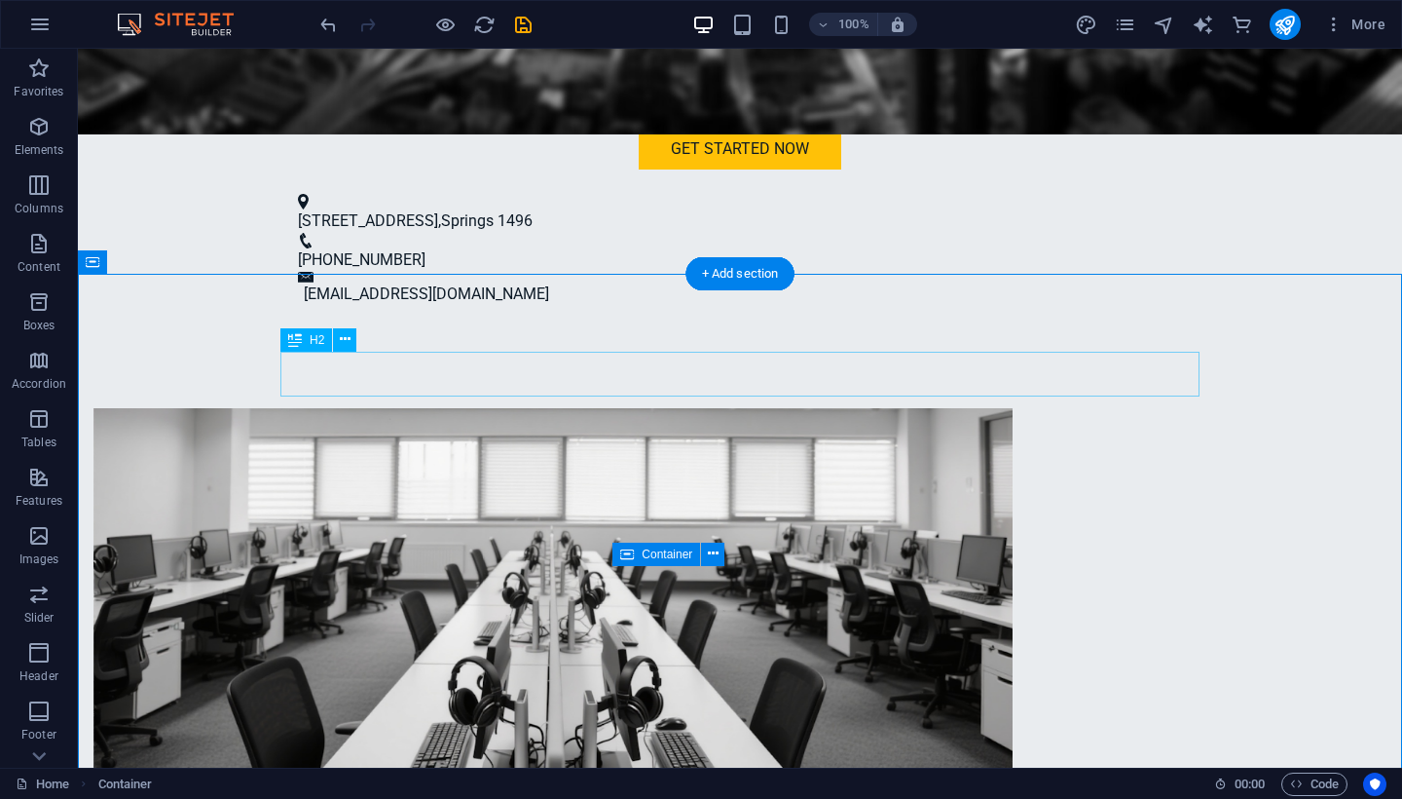
click at [348, 342] on icon at bounding box center [345, 339] width 11 height 20
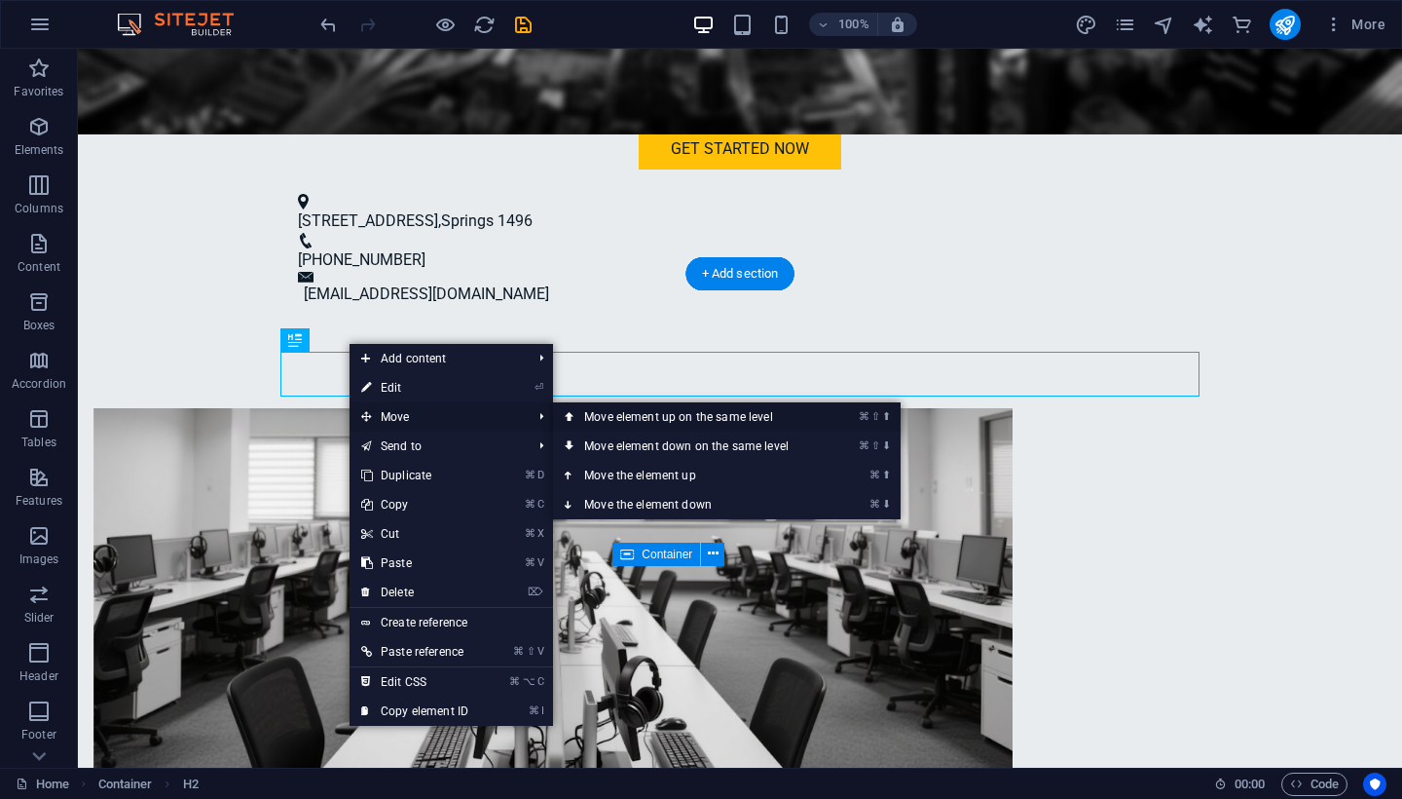
click at [605, 420] on link "⌘ ⇧ ⬆ Move element up on the same level" at bounding box center [690, 416] width 275 height 29
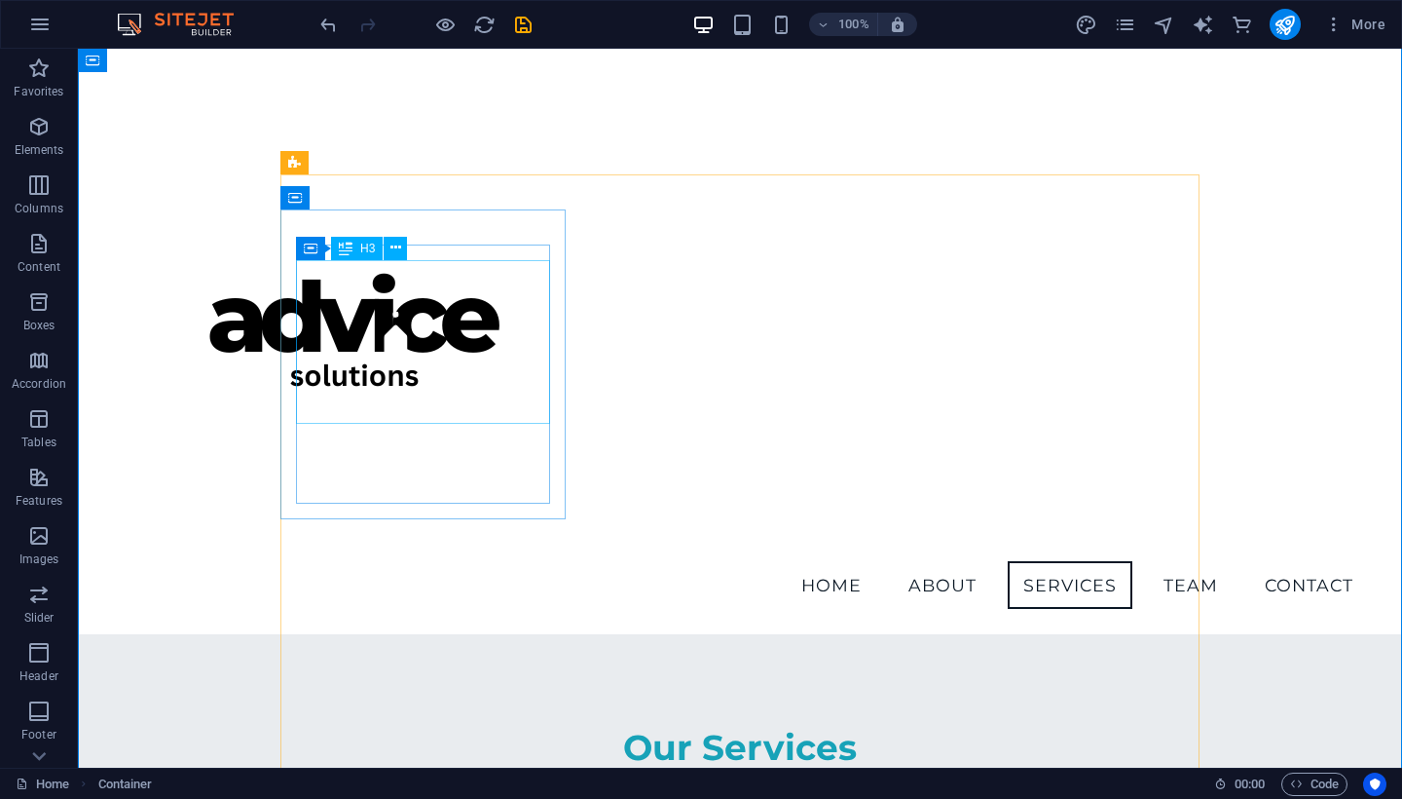
scroll to position [1540, 0]
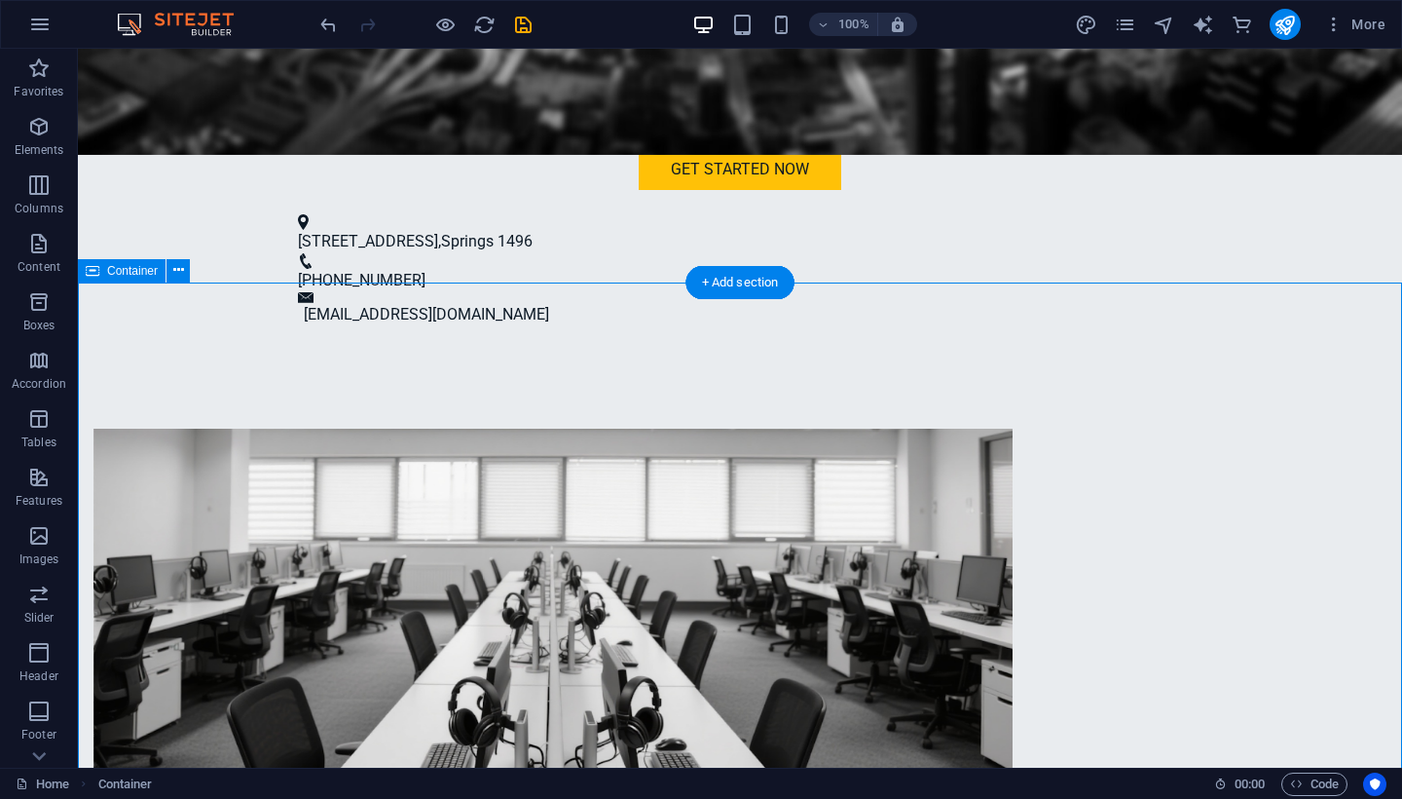
scroll to position [1210, 0]
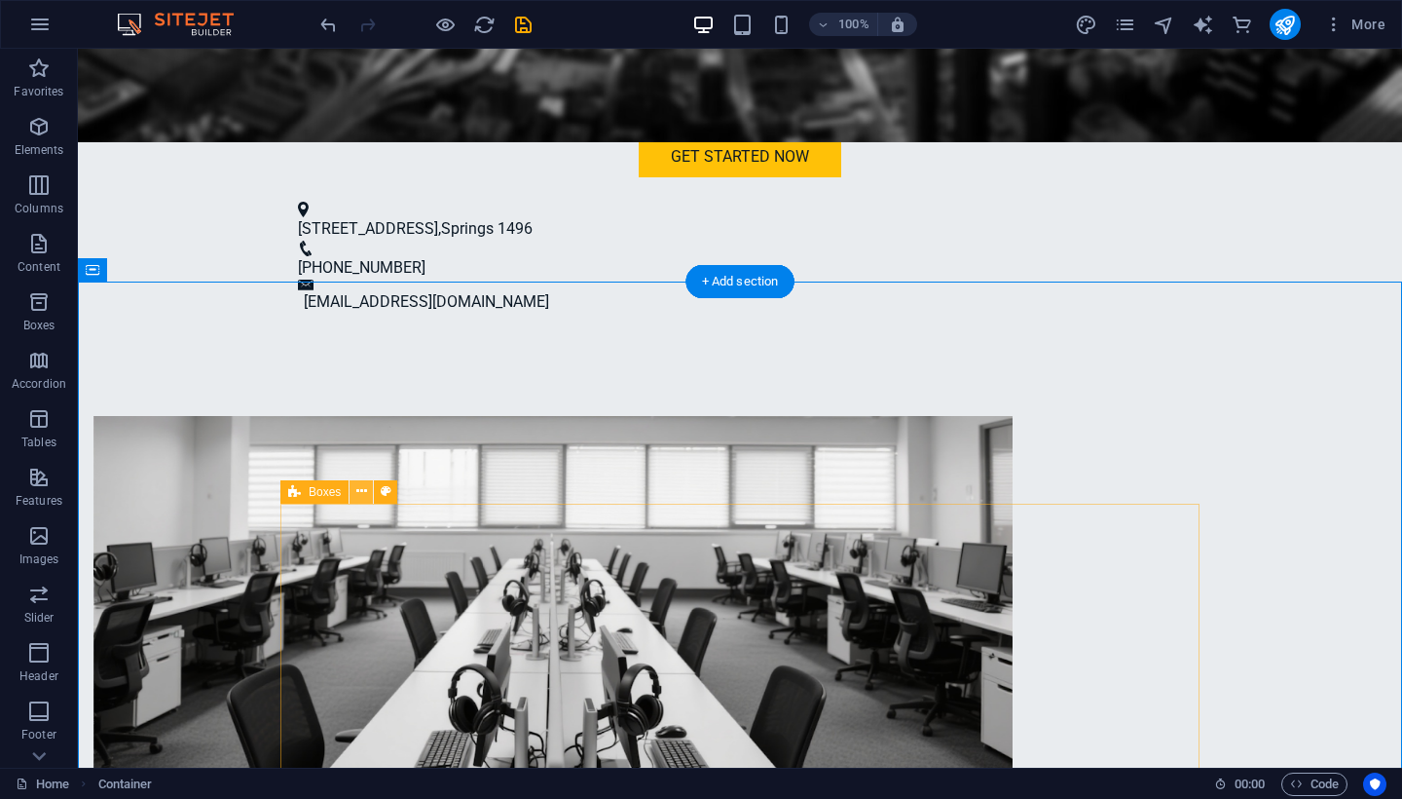
click at [359, 489] on icon at bounding box center [361, 491] width 11 height 20
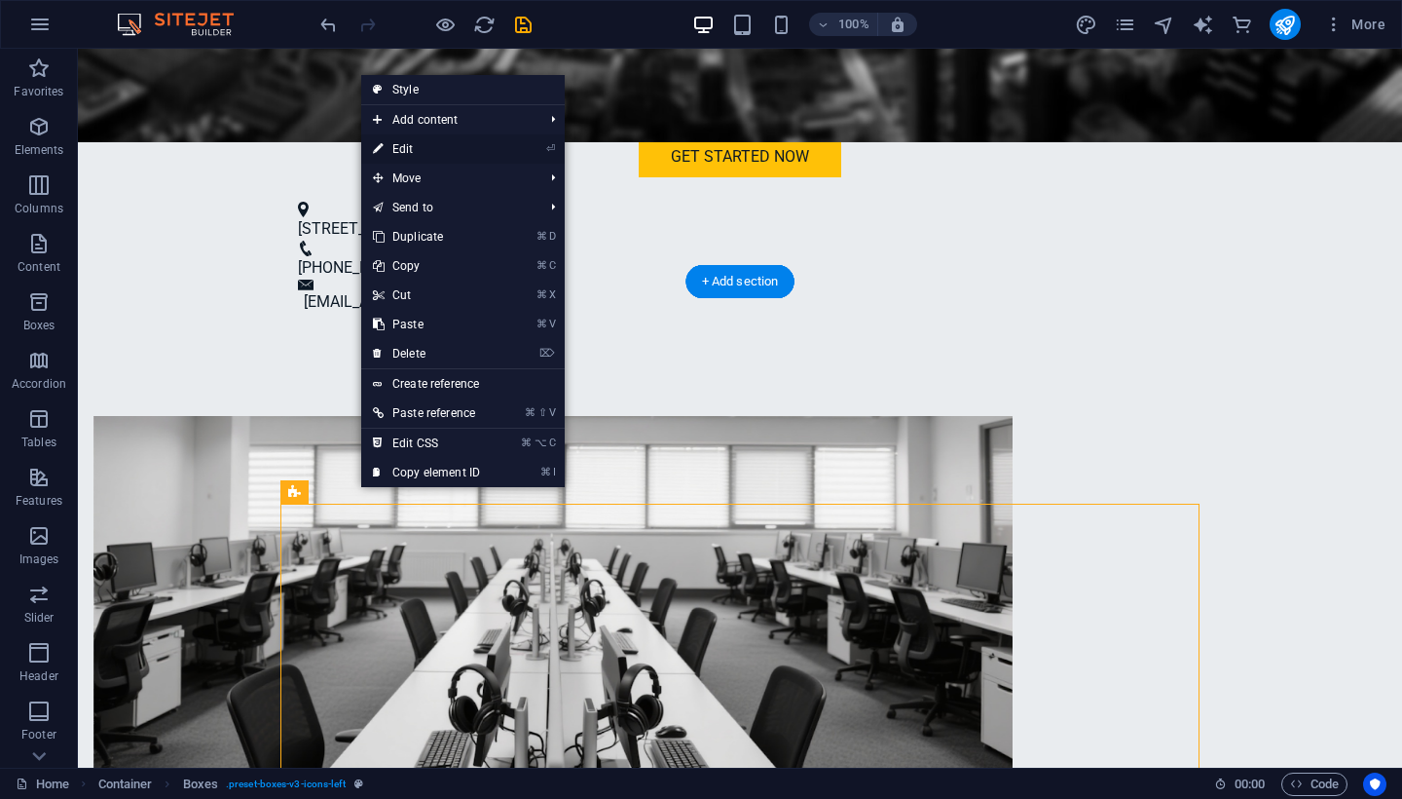
click at [412, 147] on link "⏎ Edit" at bounding box center [426, 148] width 130 height 29
select select "rem"
select select "preset-boxes-v3-icons-left"
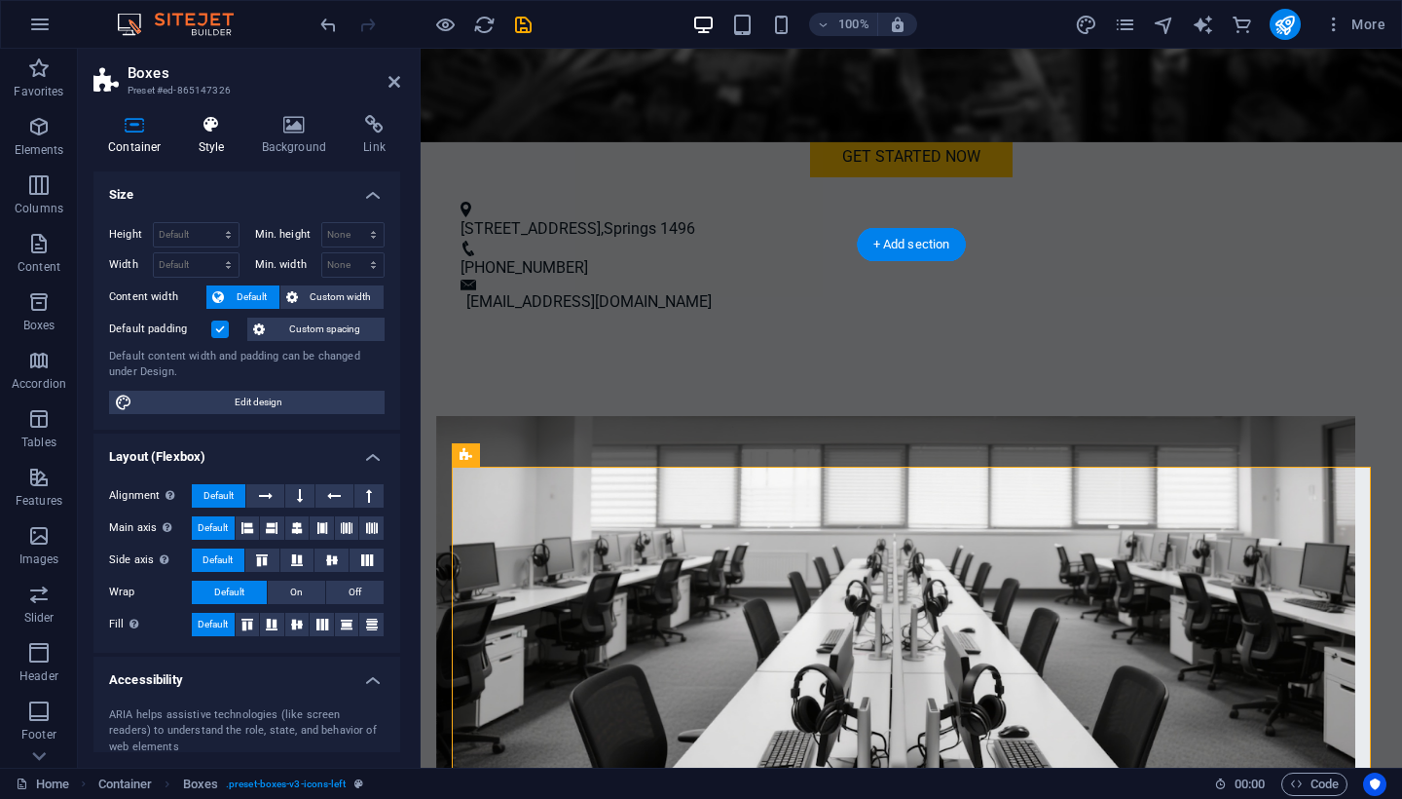
click at [210, 133] on icon at bounding box center [212, 124] width 56 height 19
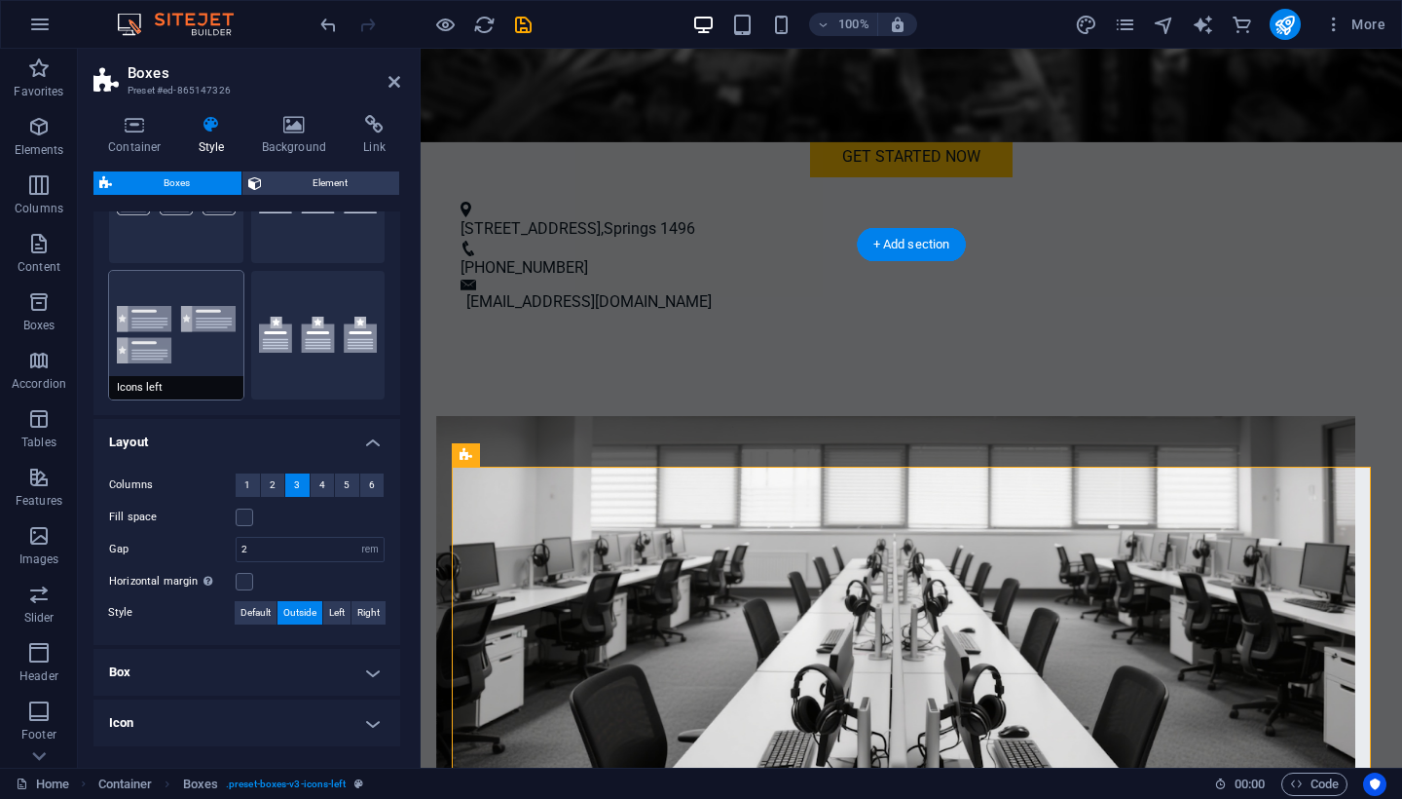
scroll to position [129, 0]
click at [273, 481] on span "2" at bounding box center [273, 483] width 6 height 23
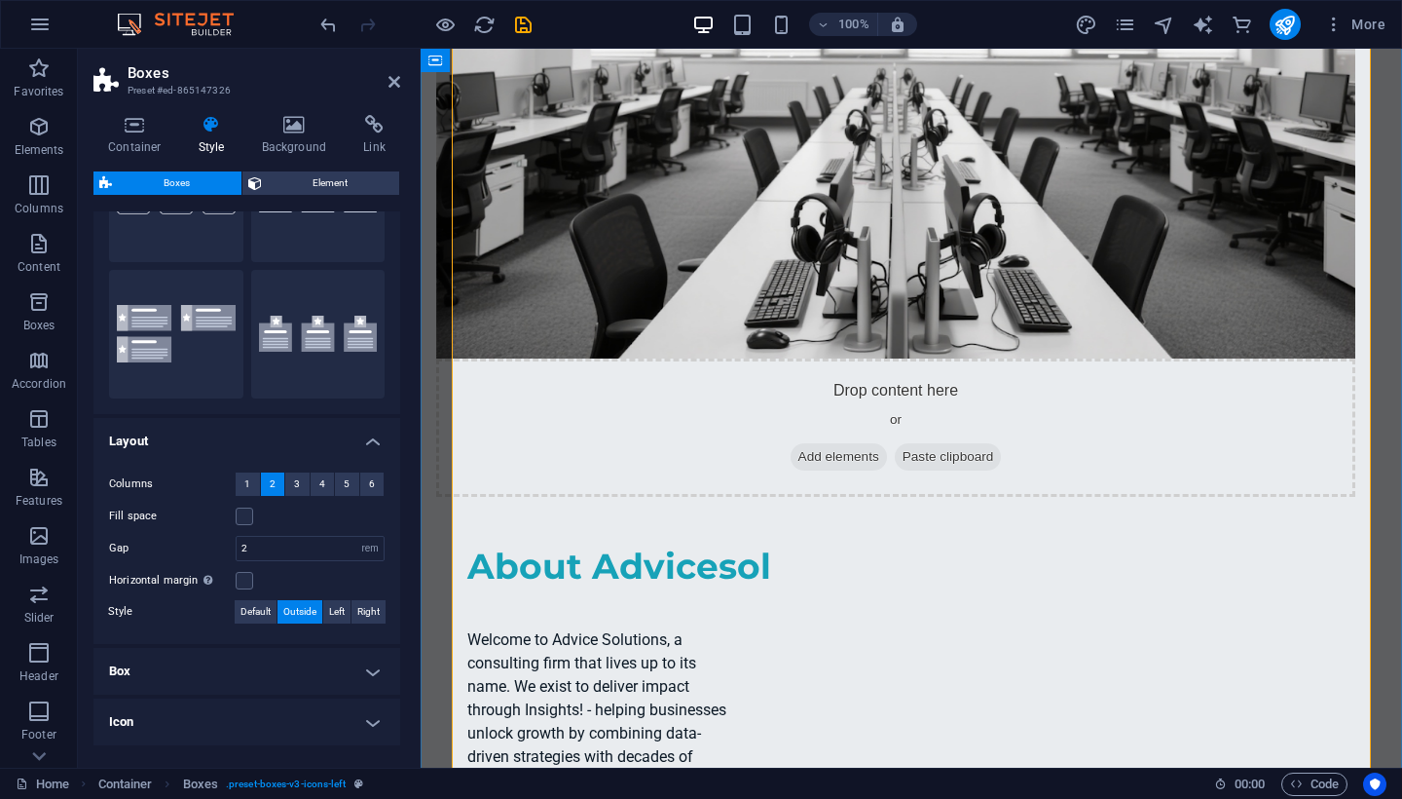
scroll to position [1683, 0]
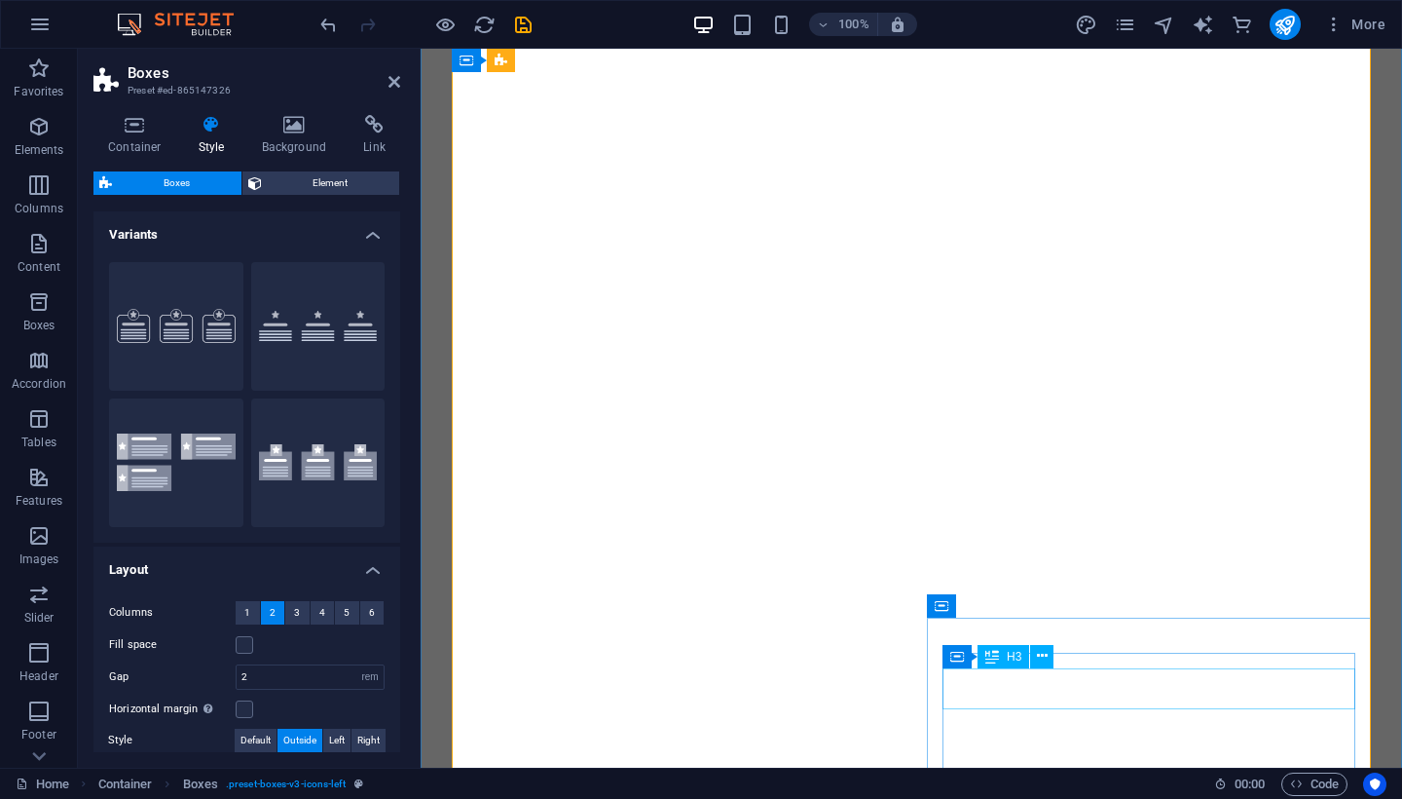
select select "rem"
select select "preset-boxes-v3-icons-left"
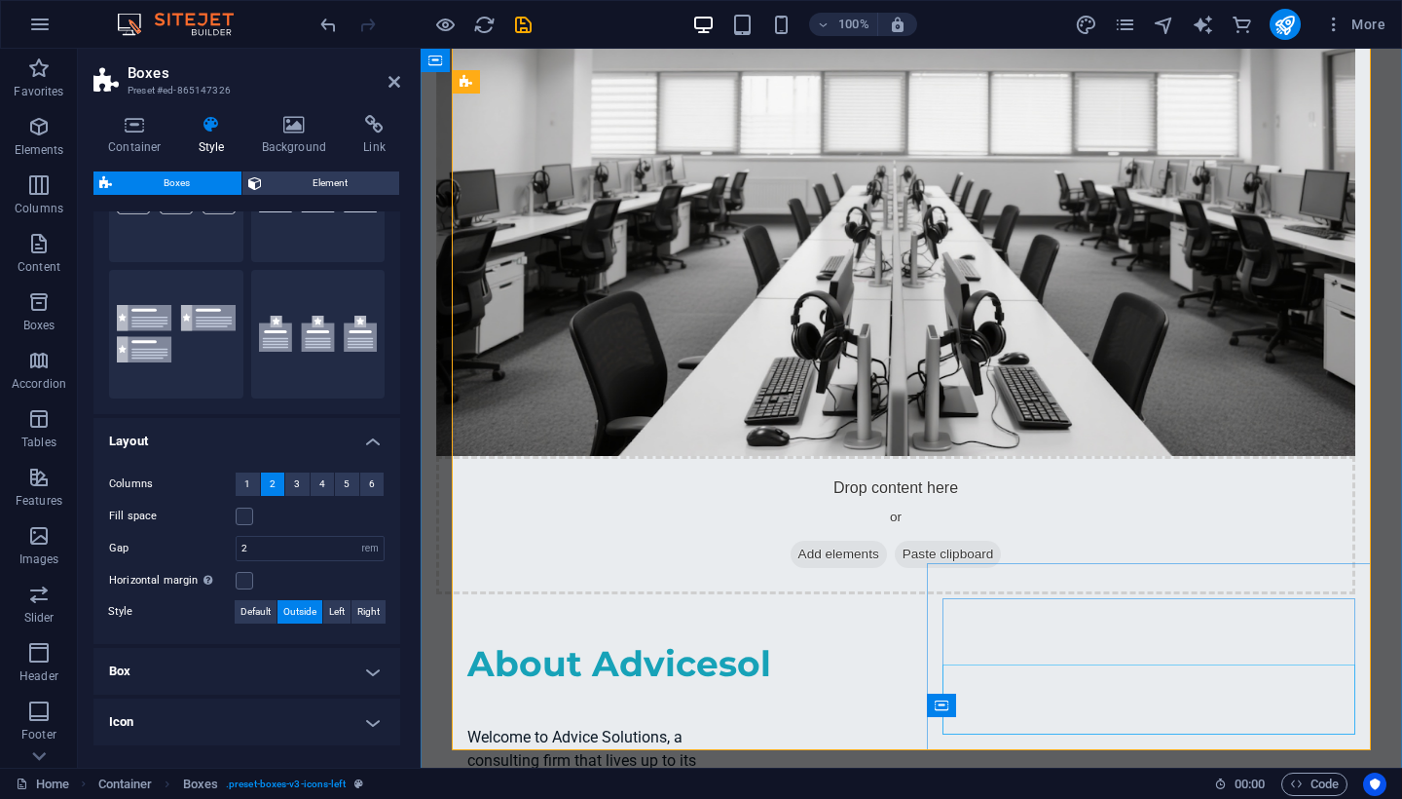
scroll to position [1582, 0]
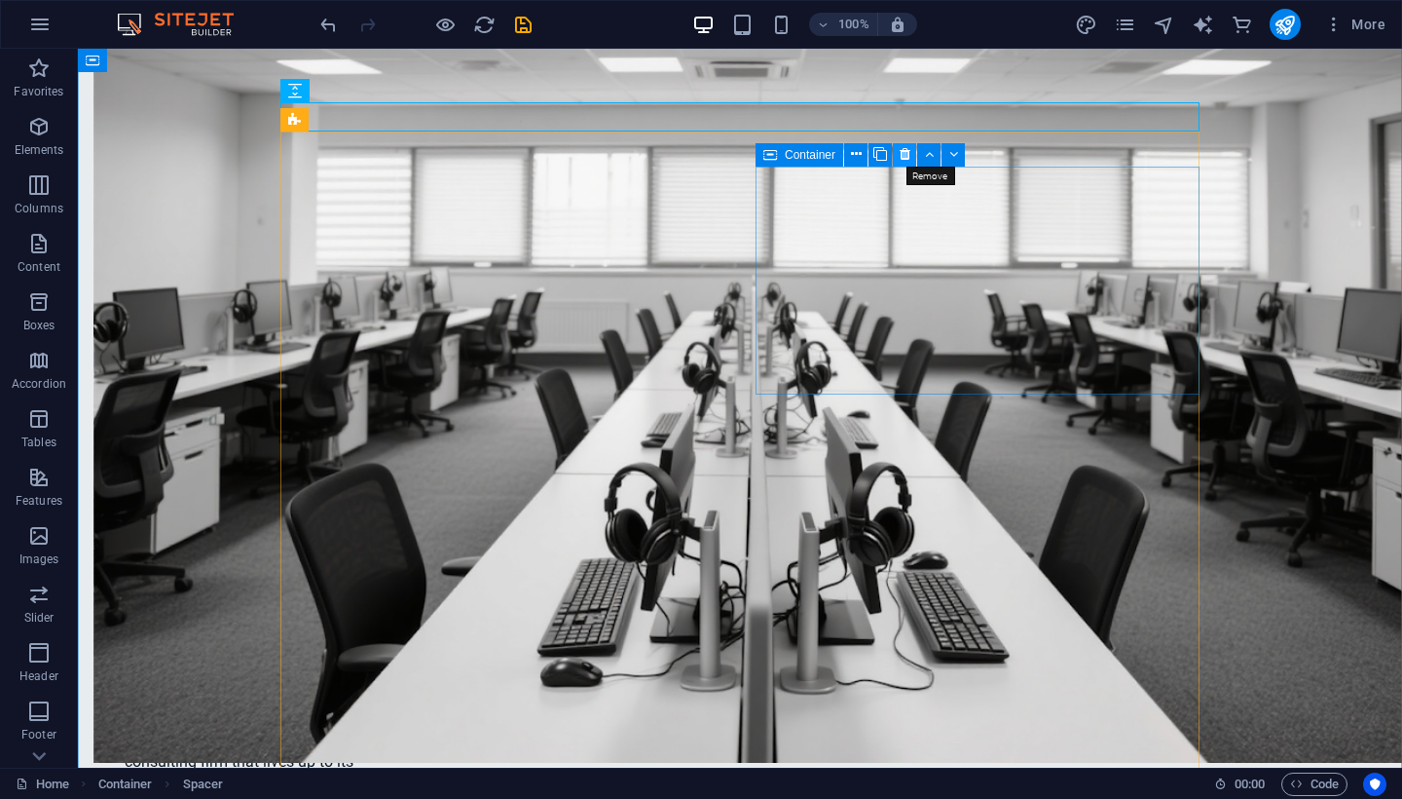
click at [902, 153] on icon at bounding box center [905, 154] width 11 height 20
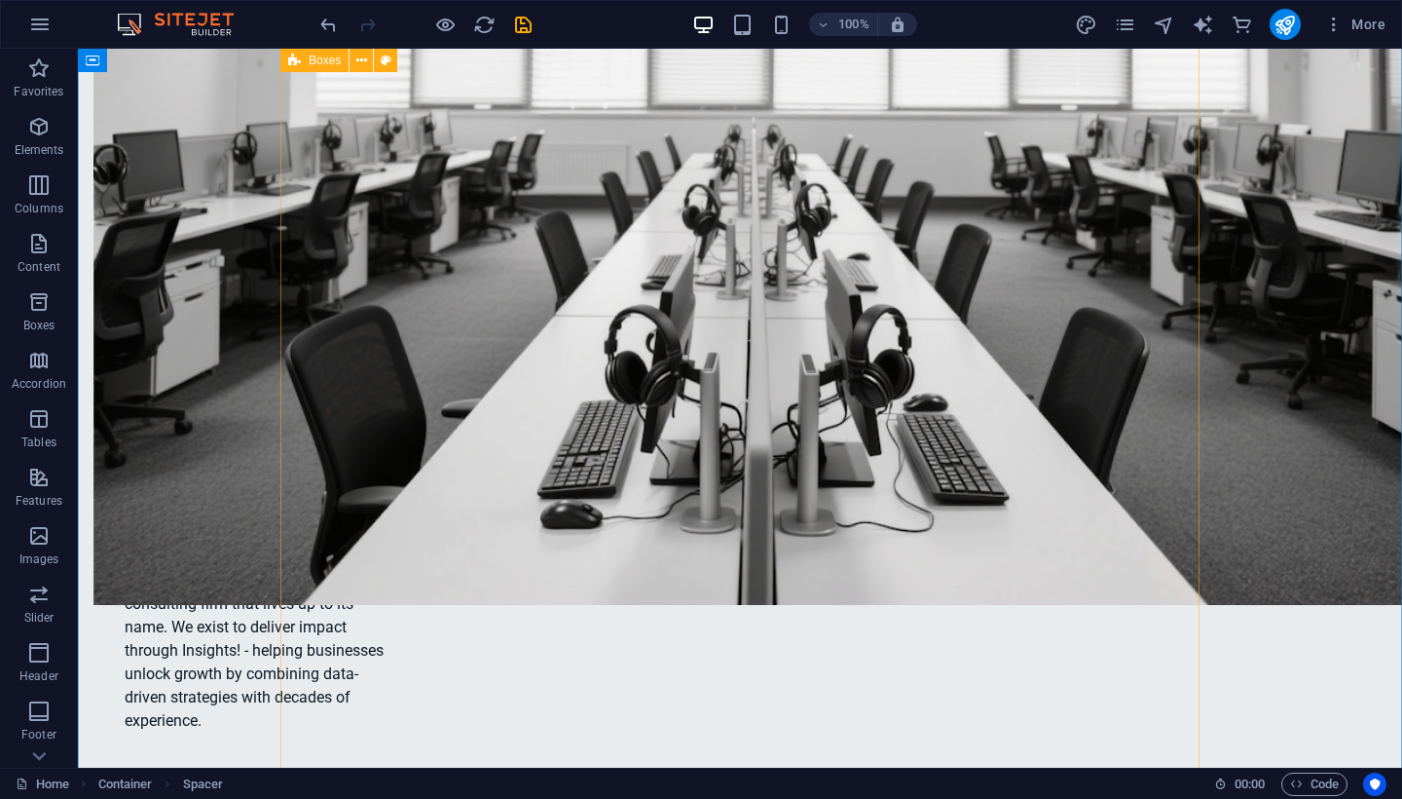
scroll to position [1739, 0]
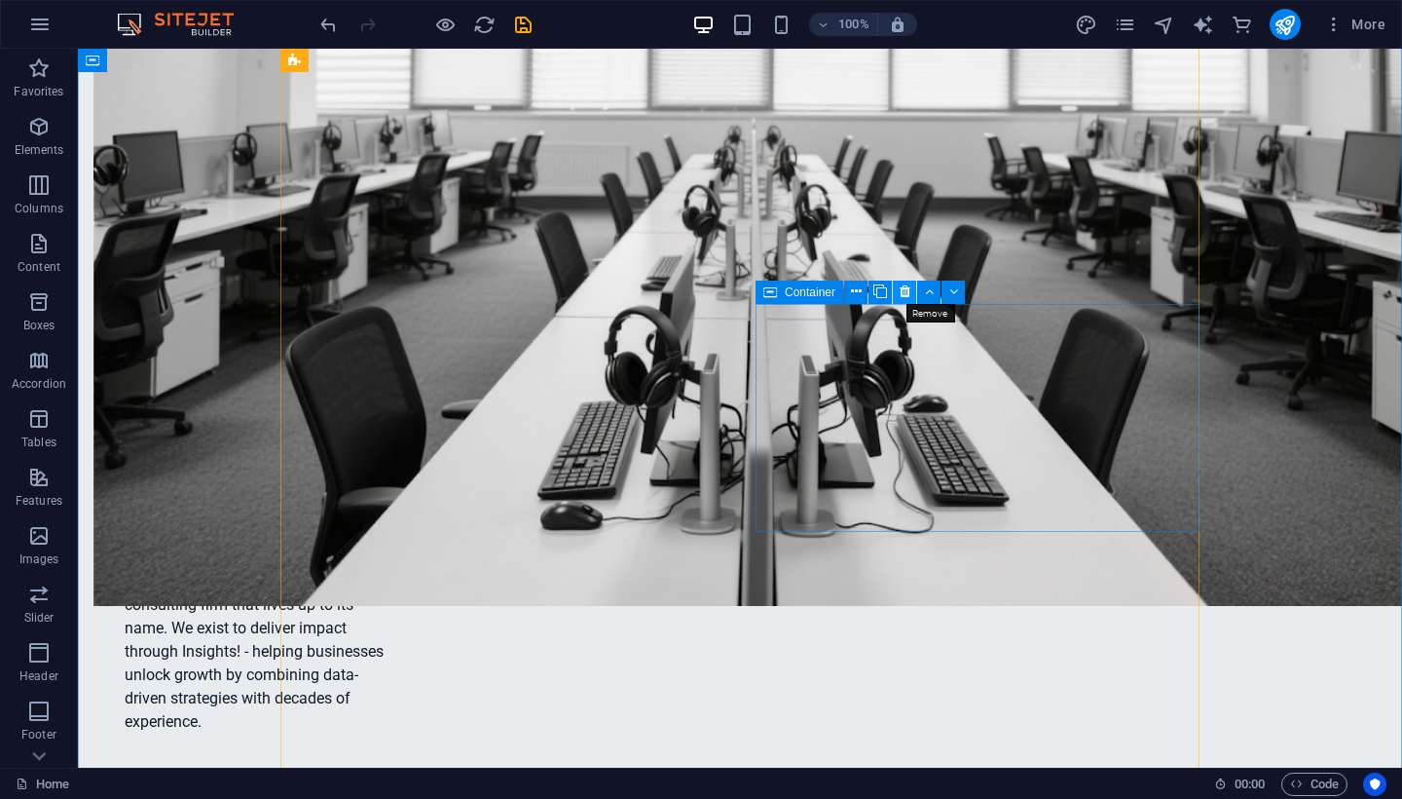
click at [908, 291] on icon at bounding box center [905, 291] width 11 height 20
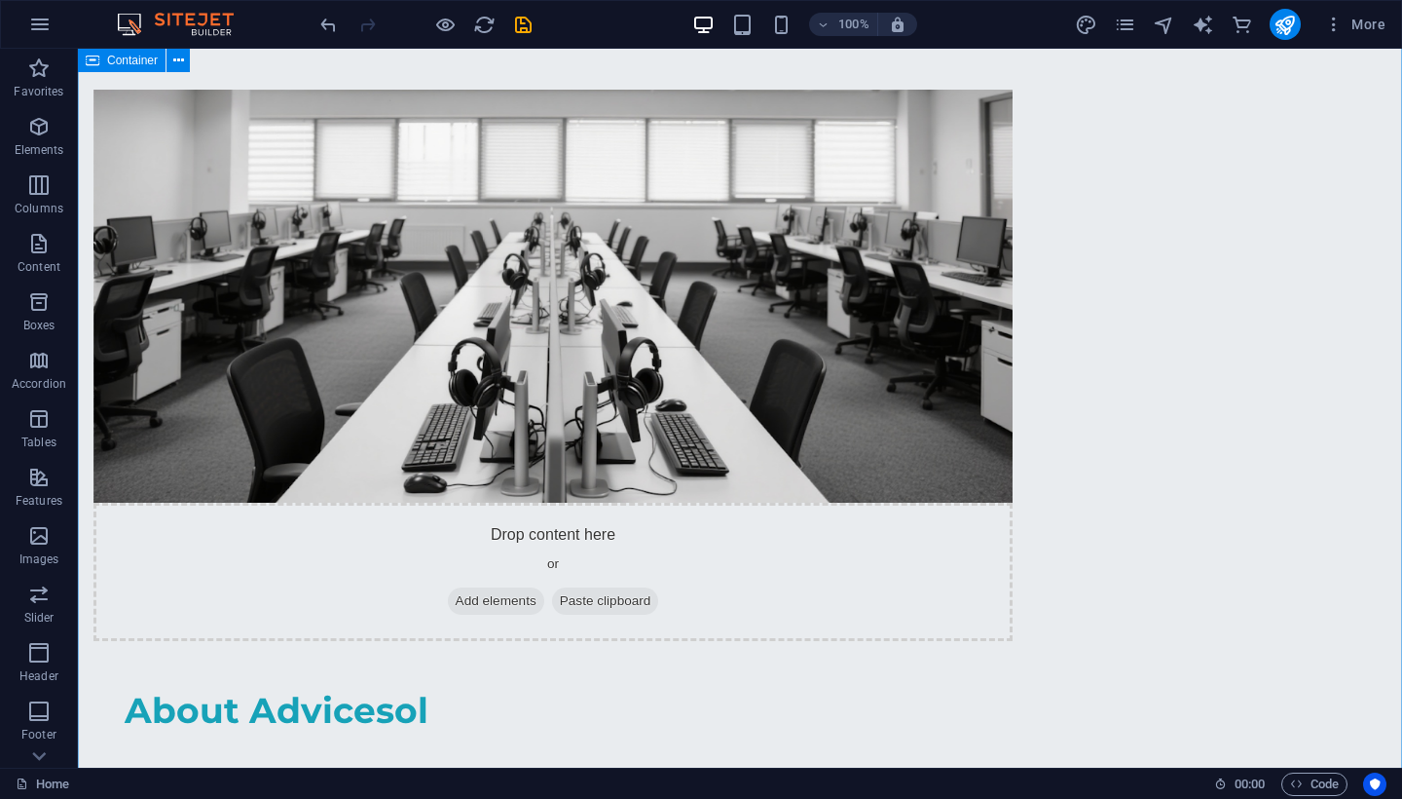
scroll to position [1536, 0]
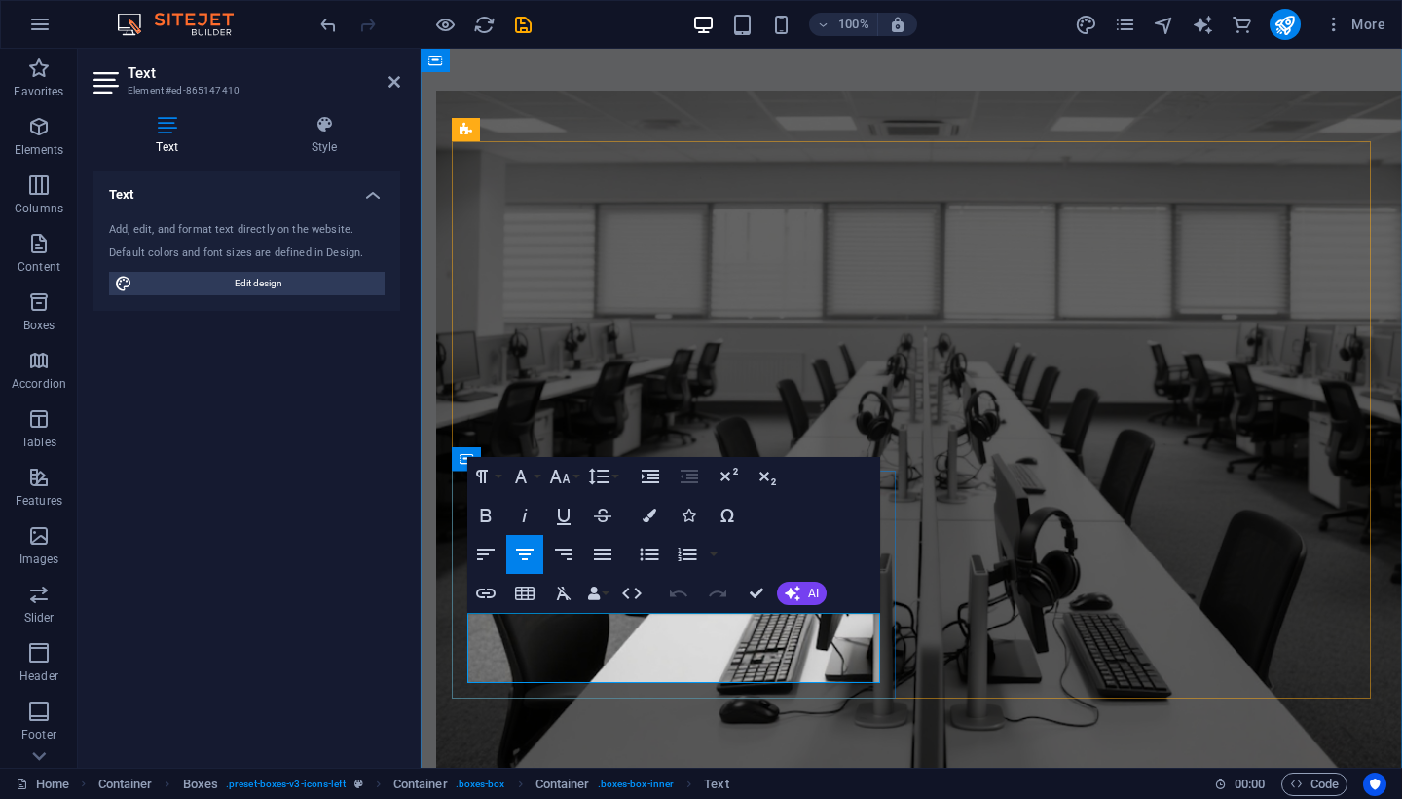
drag, startPoint x: 725, startPoint y: 677, endPoint x: 546, endPoint y: 619, distance: 188.2
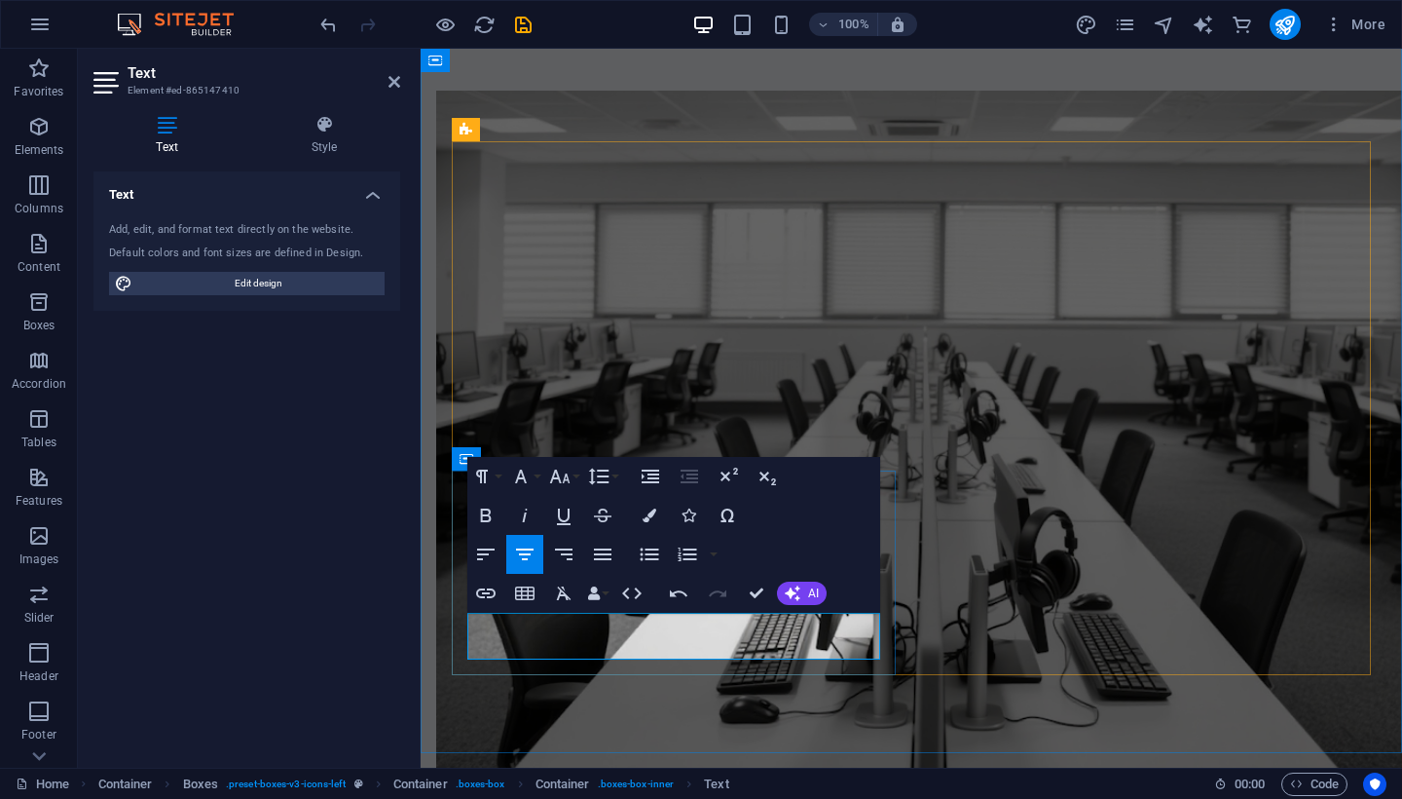
scroll to position [802, 4]
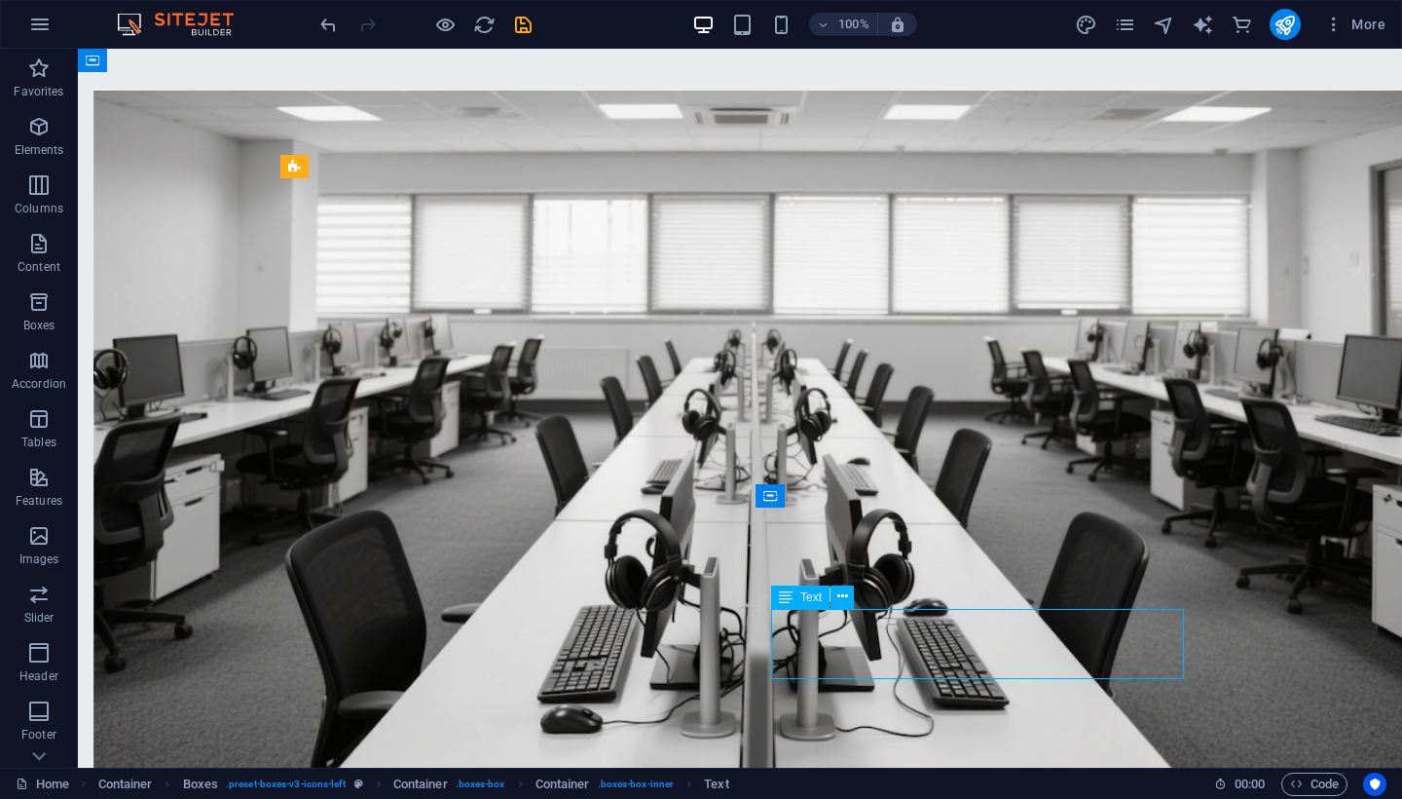
drag, startPoint x: 1036, startPoint y: 665, endPoint x: 923, endPoint y: 638, distance: 116.2
drag, startPoint x: 1029, startPoint y: 670, endPoint x: 949, endPoint y: 637, distance: 86.4
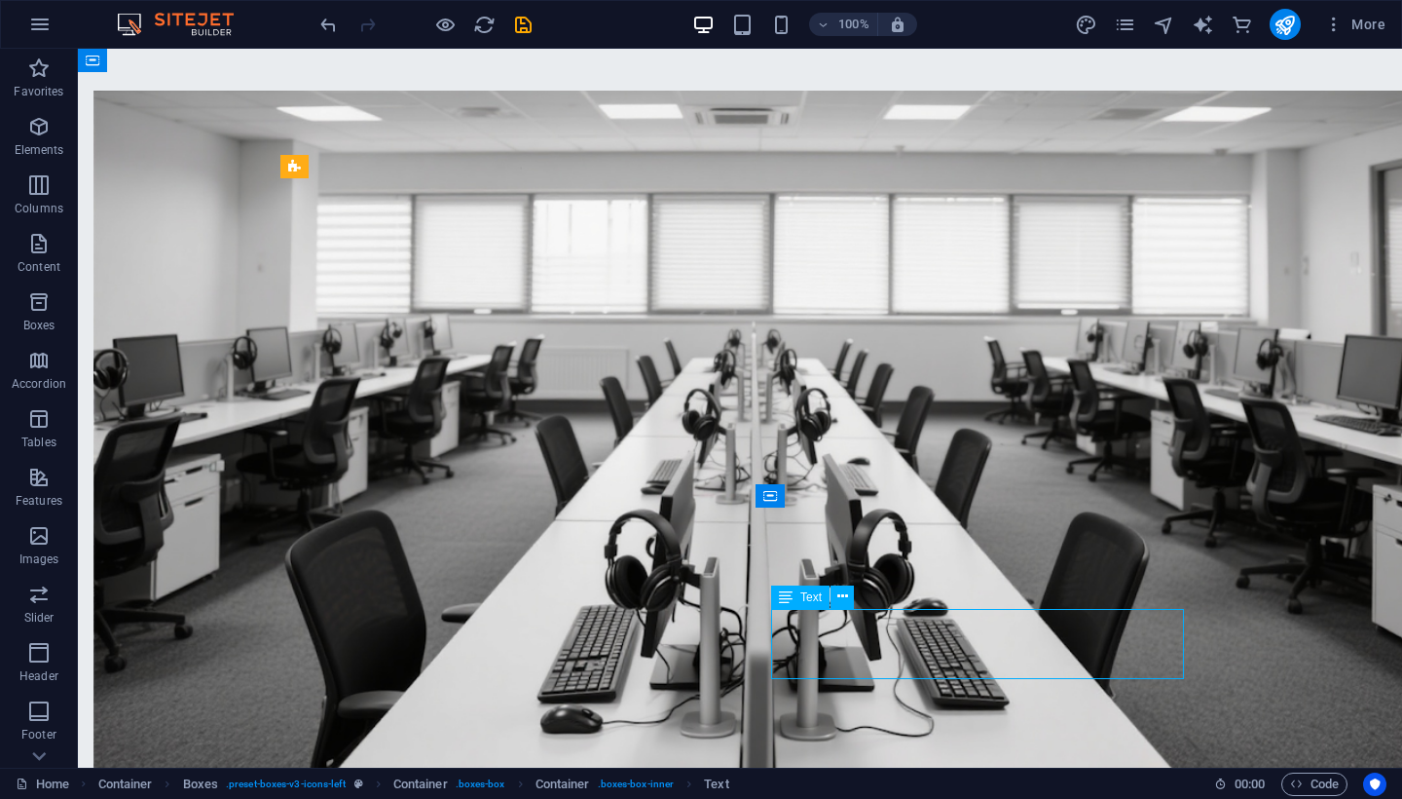
drag, startPoint x: 1046, startPoint y: 661, endPoint x: 947, endPoint y: 619, distance: 107.8
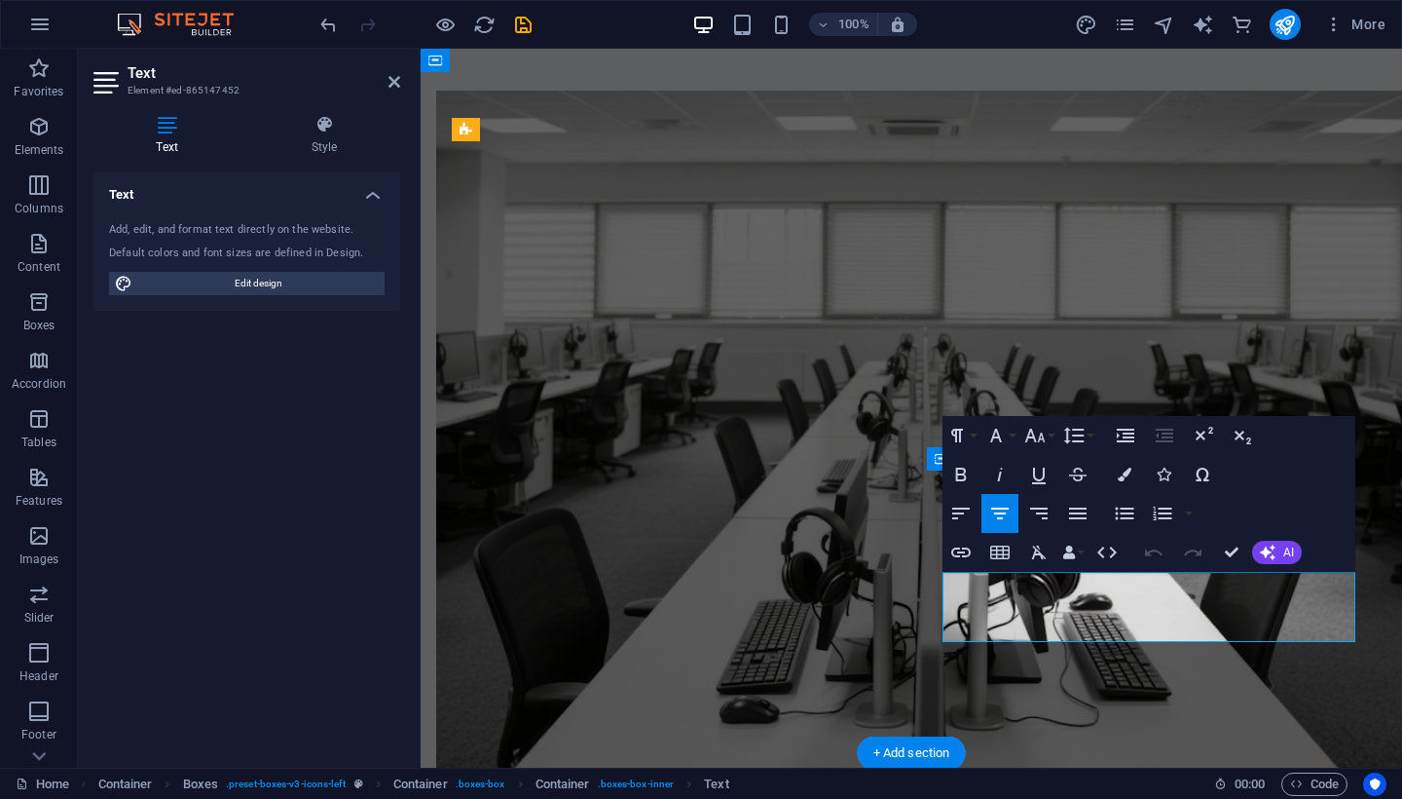
drag, startPoint x: 1212, startPoint y: 633, endPoint x: 1078, endPoint y: 576, distance: 145.8
click at [1039, 522] on icon "button" at bounding box center [1038, 512] width 23 height 23
click at [1010, 513] on icon "button" at bounding box center [999, 512] width 23 height 23
click at [950, 515] on icon "button" at bounding box center [960, 512] width 23 height 23
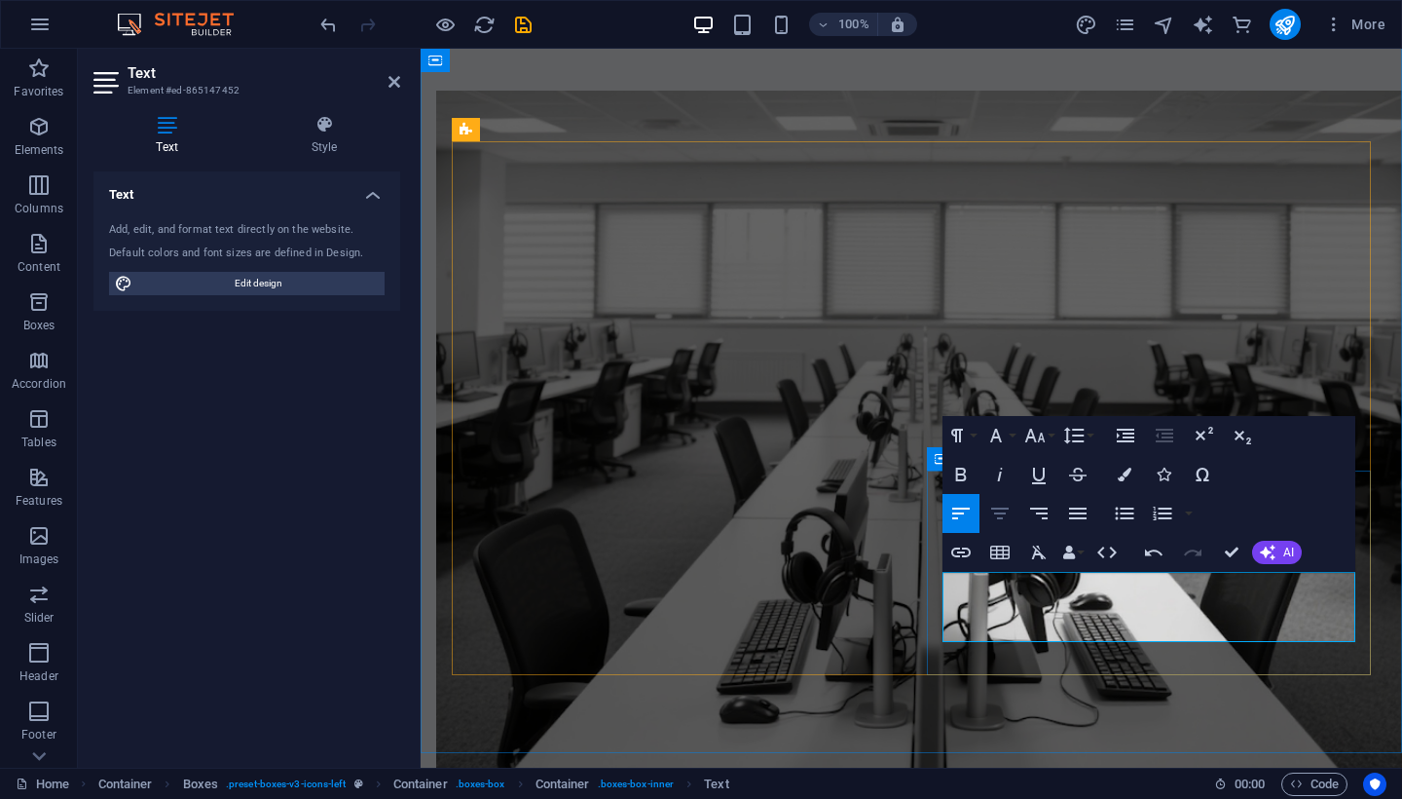
click at [1007, 516] on icon "button" at bounding box center [999, 512] width 23 height 23
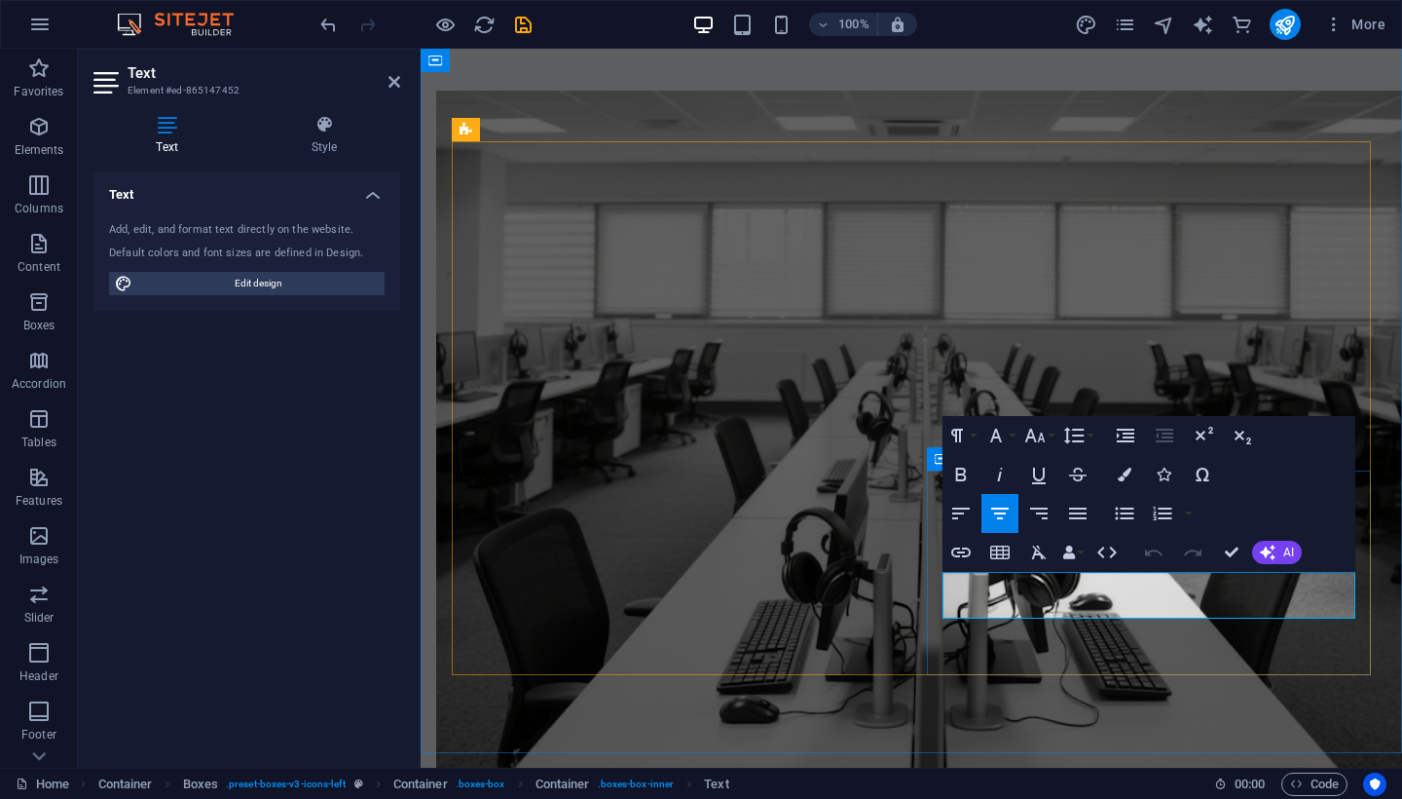
drag, startPoint x: 1219, startPoint y: 607, endPoint x: 962, endPoint y: 579, distance: 258.5
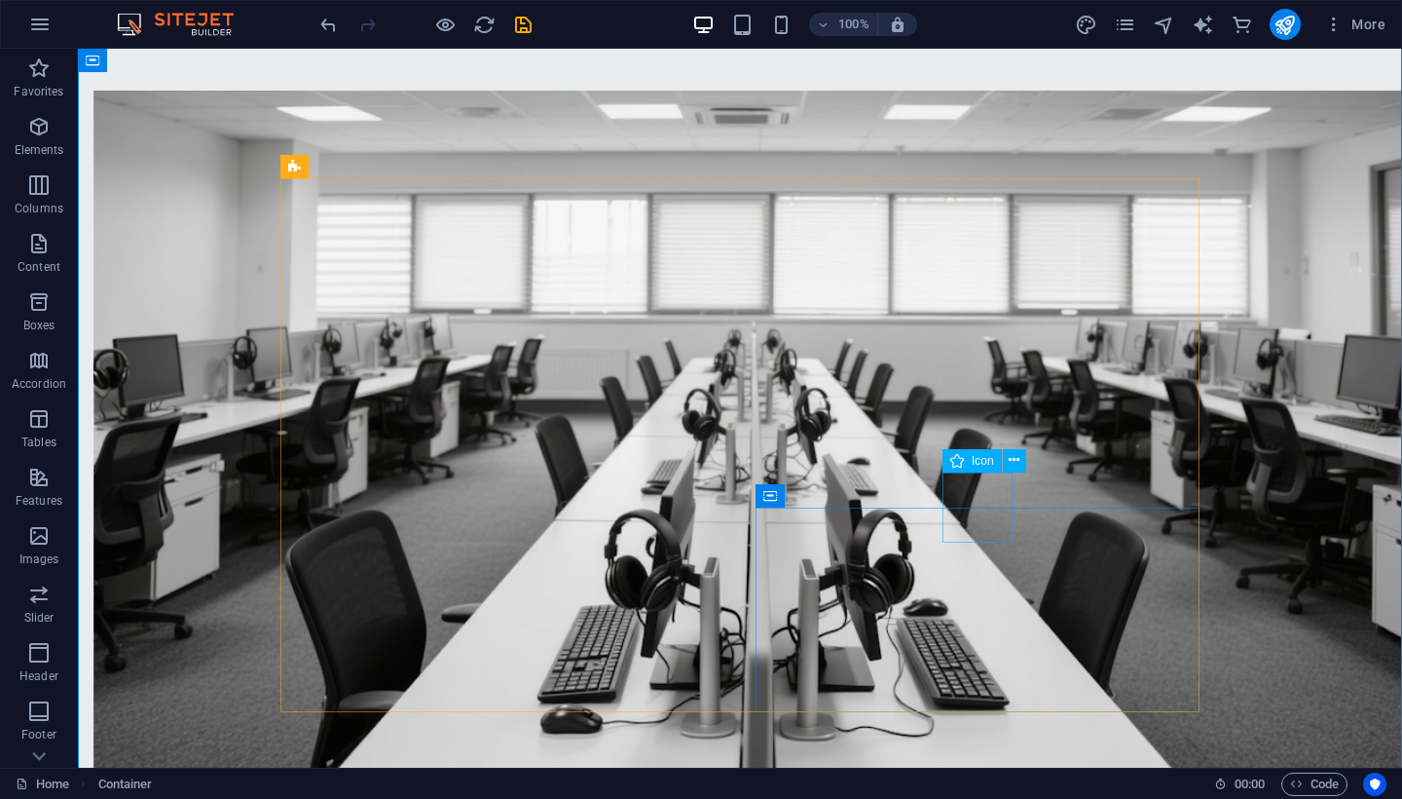
click at [1019, 457] on icon at bounding box center [1014, 460] width 11 height 20
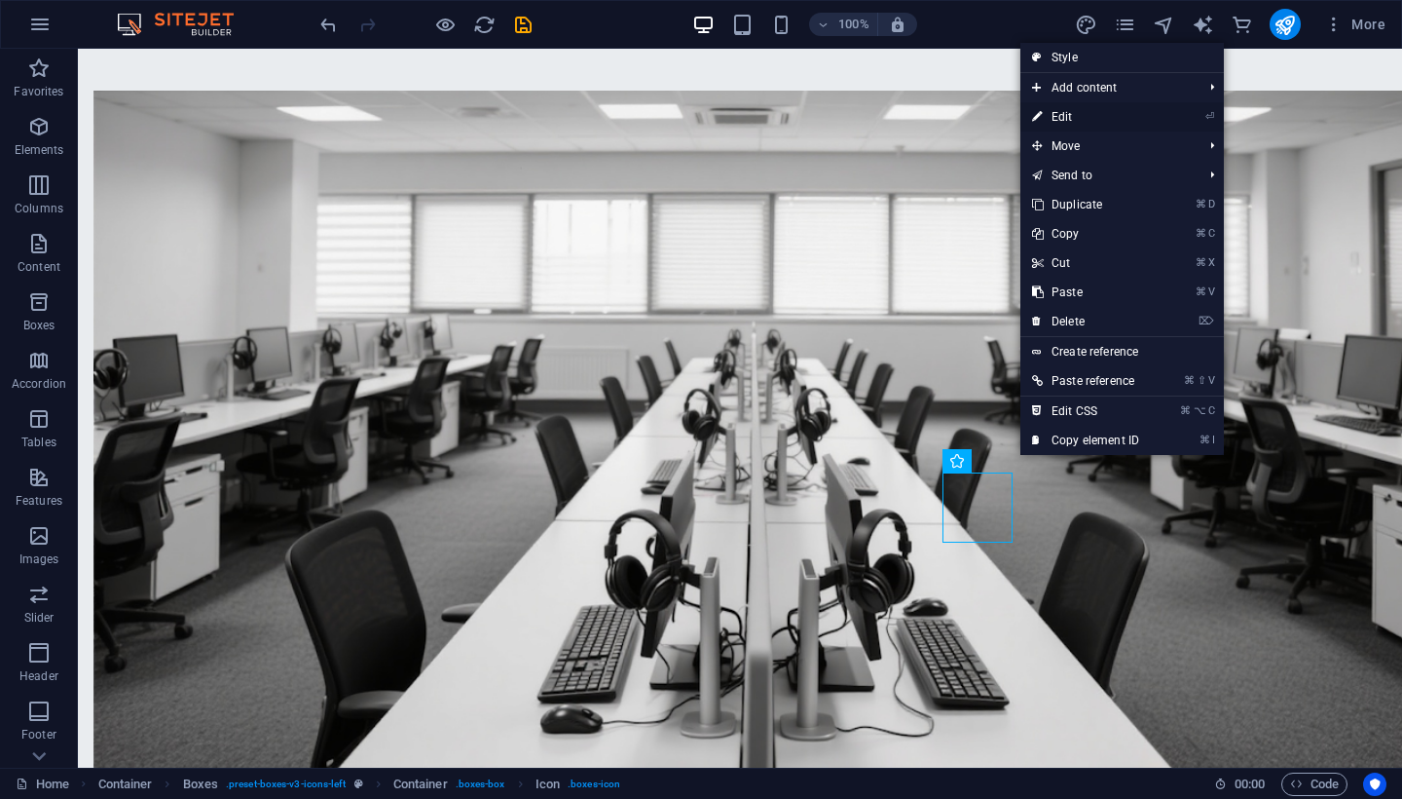
click at [1075, 118] on link "⏎ Edit" at bounding box center [1086, 116] width 130 height 29
select select "xMidYMid"
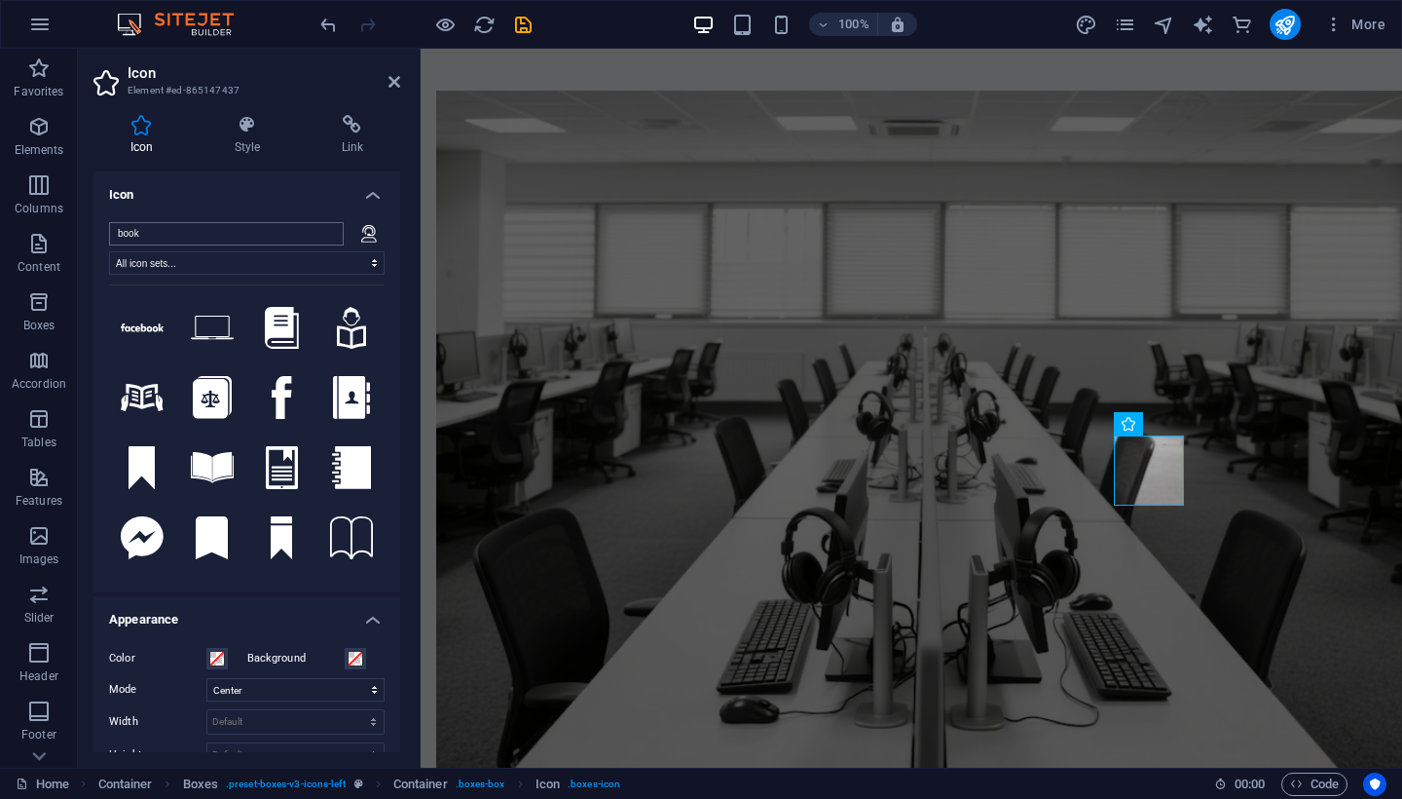
type input "book"
click at [132, 321] on button at bounding box center [142, 328] width 66 height 66
click at [228, 325] on button at bounding box center [212, 328] width 66 height 66
click at [302, 336] on button at bounding box center [282, 328] width 66 height 66
click at [279, 383] on button at bounding box center [282, 397] width 66 height 66
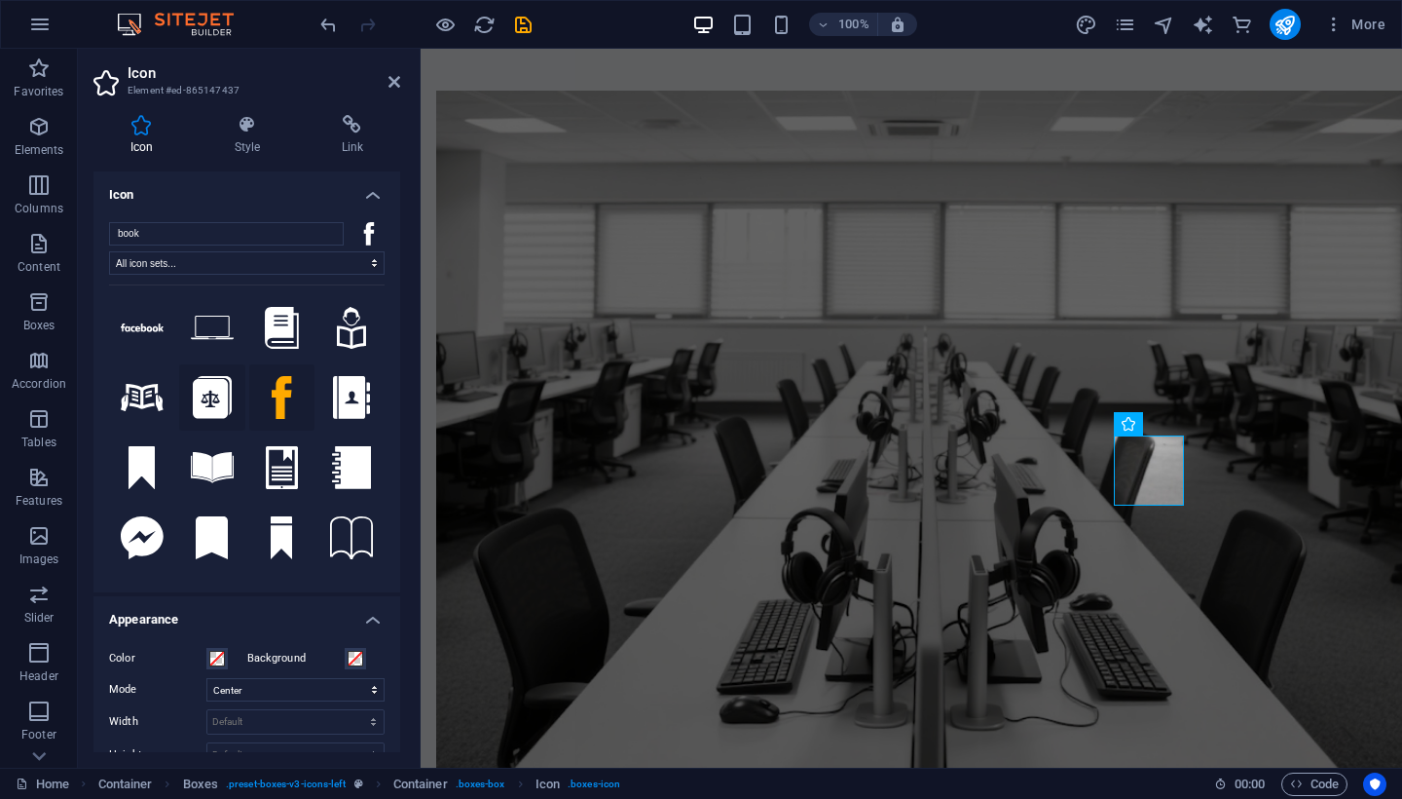
click at [207, 391] on button at bounding box center [212, 397] width 66 height 66
click at [160, 388] on button at bounding box center [142, 397] width 66 height 66
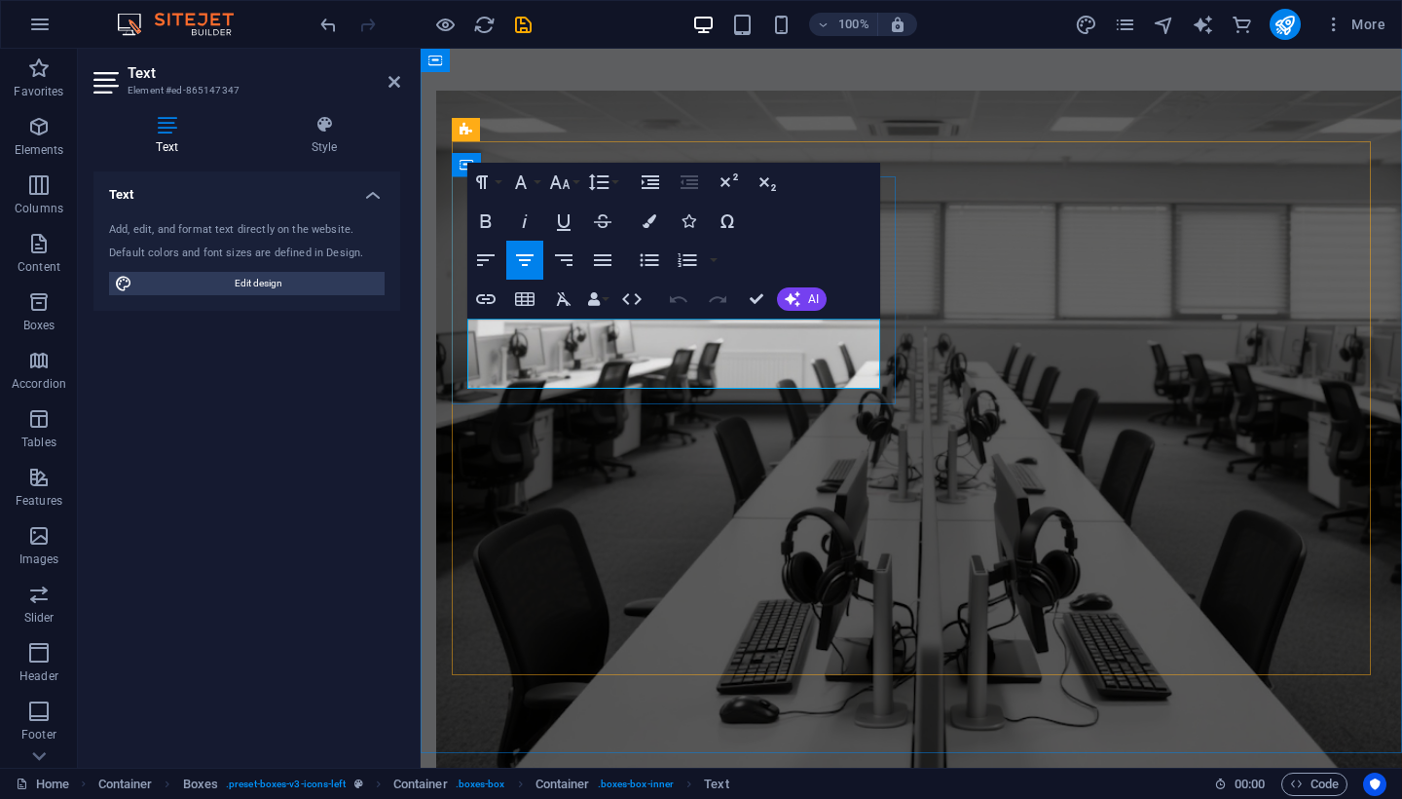
drag, startPoint x: 754, startPoint y: 376, endPoint x: 547, endPoint y: 317, distance: 214.6
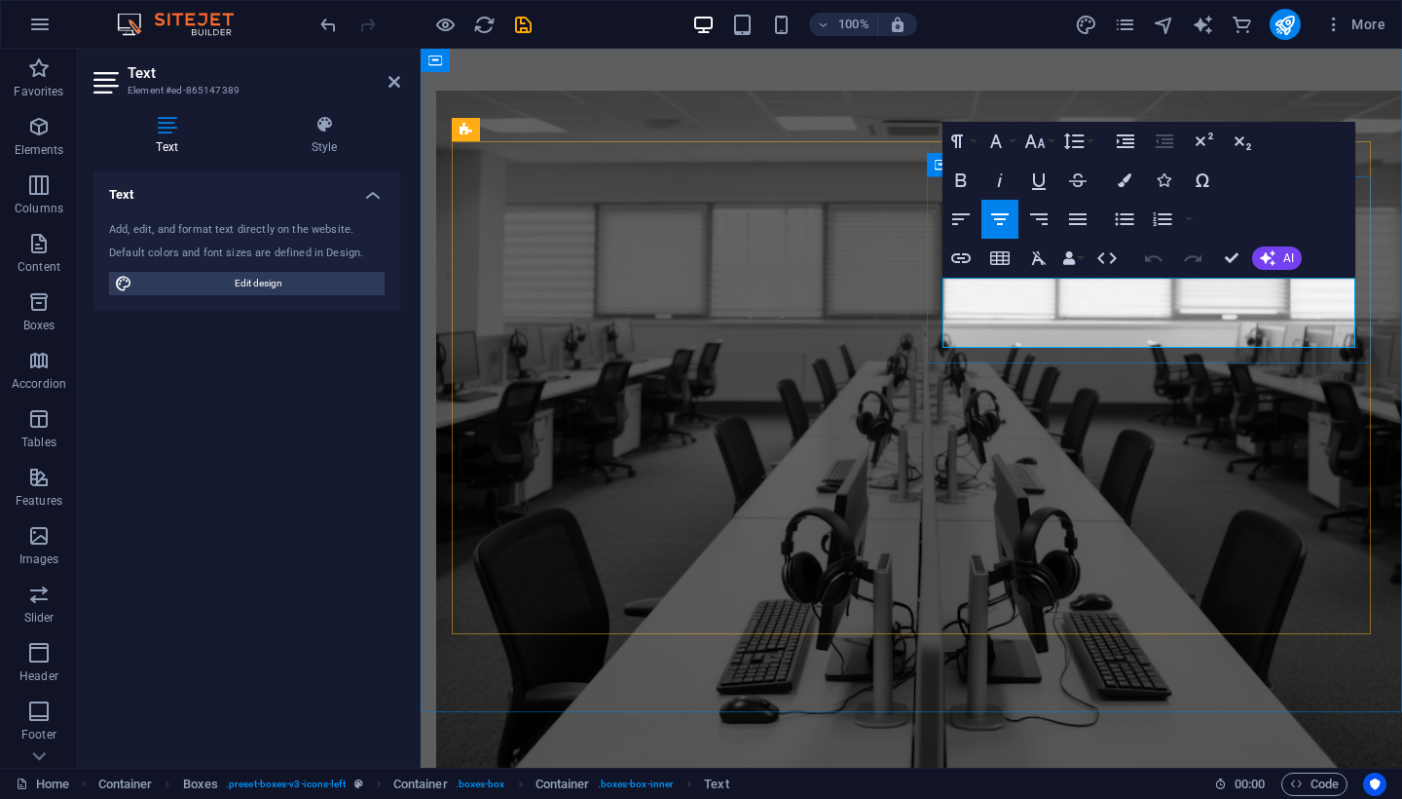
drag, startPoint x: 1244, startPoint y: 334, endPoint x: 1085, endPoint y: 285, distance: 167.0
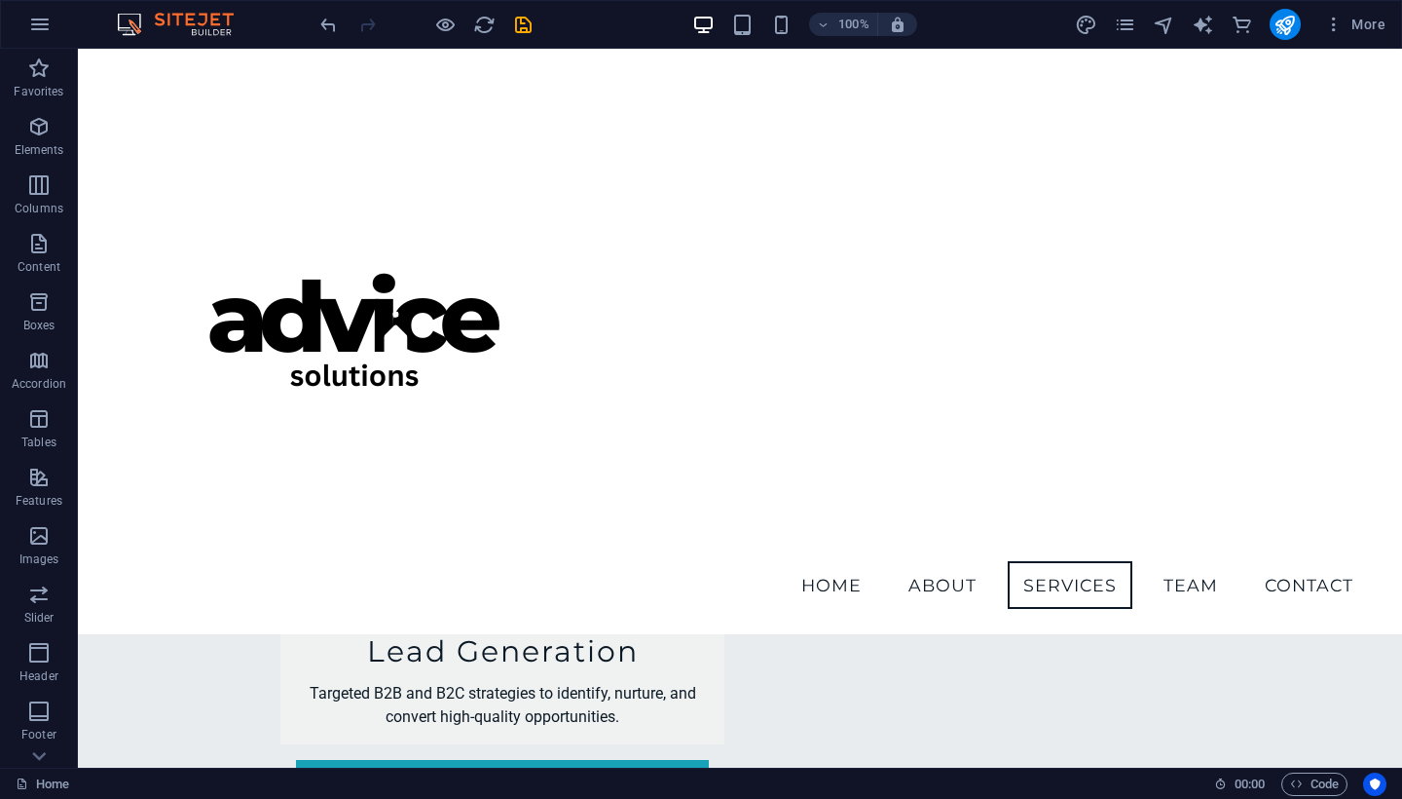
scroll to position [1476, 0]
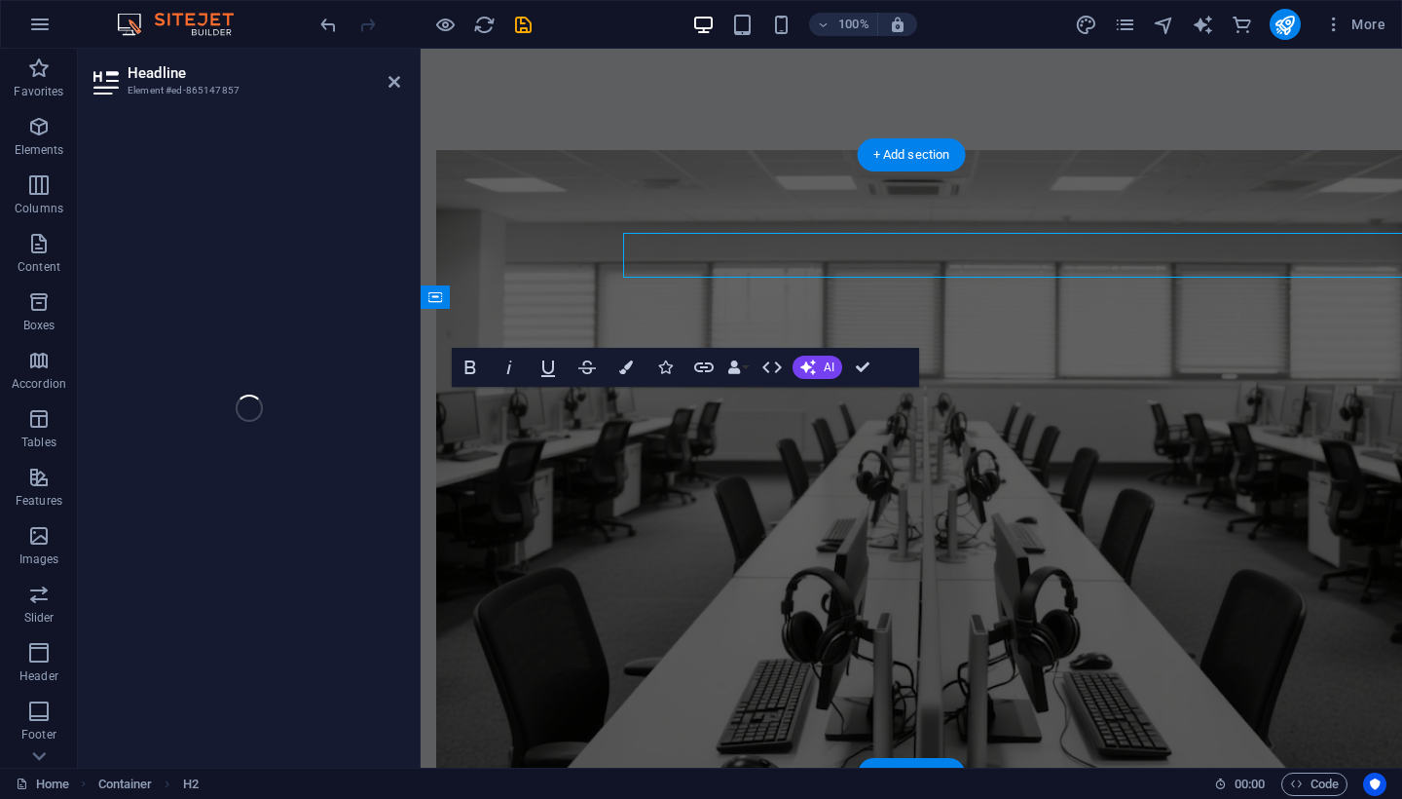
scroll to position [1915, 0]
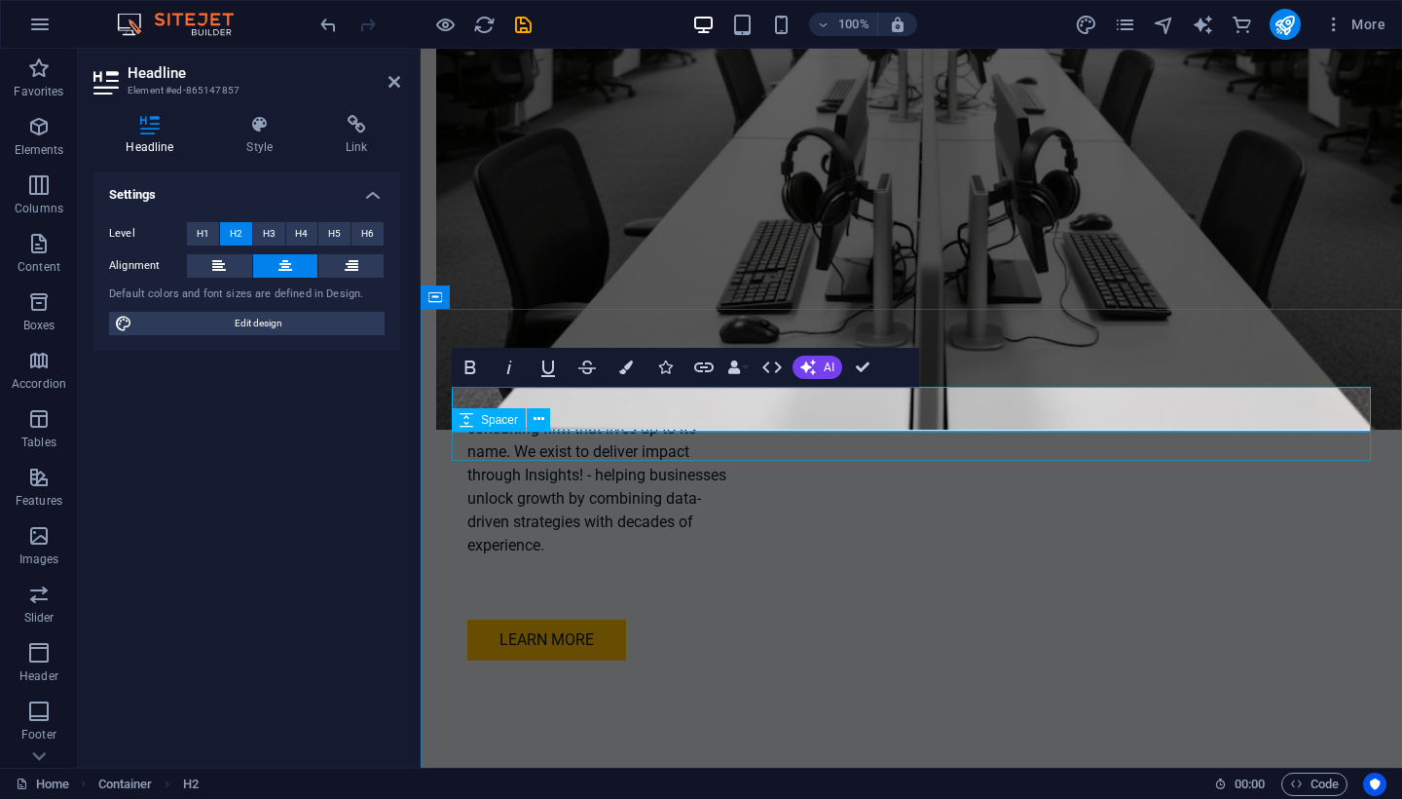
drag, startPoint x: 951, startPoint y: 435, endPoint x: 1079, endPoint y: 415, distance: 129.2
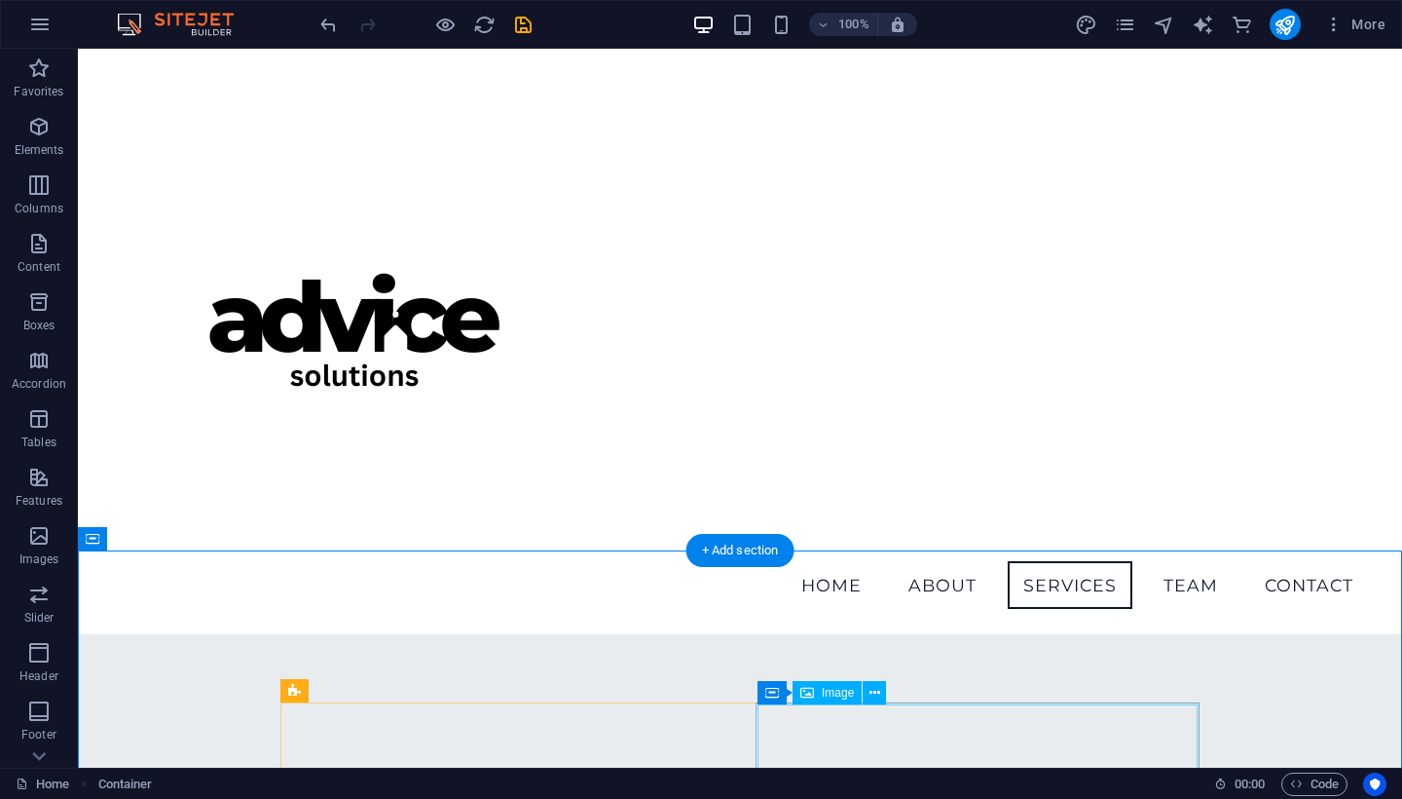
scroll to position [1371, 0]
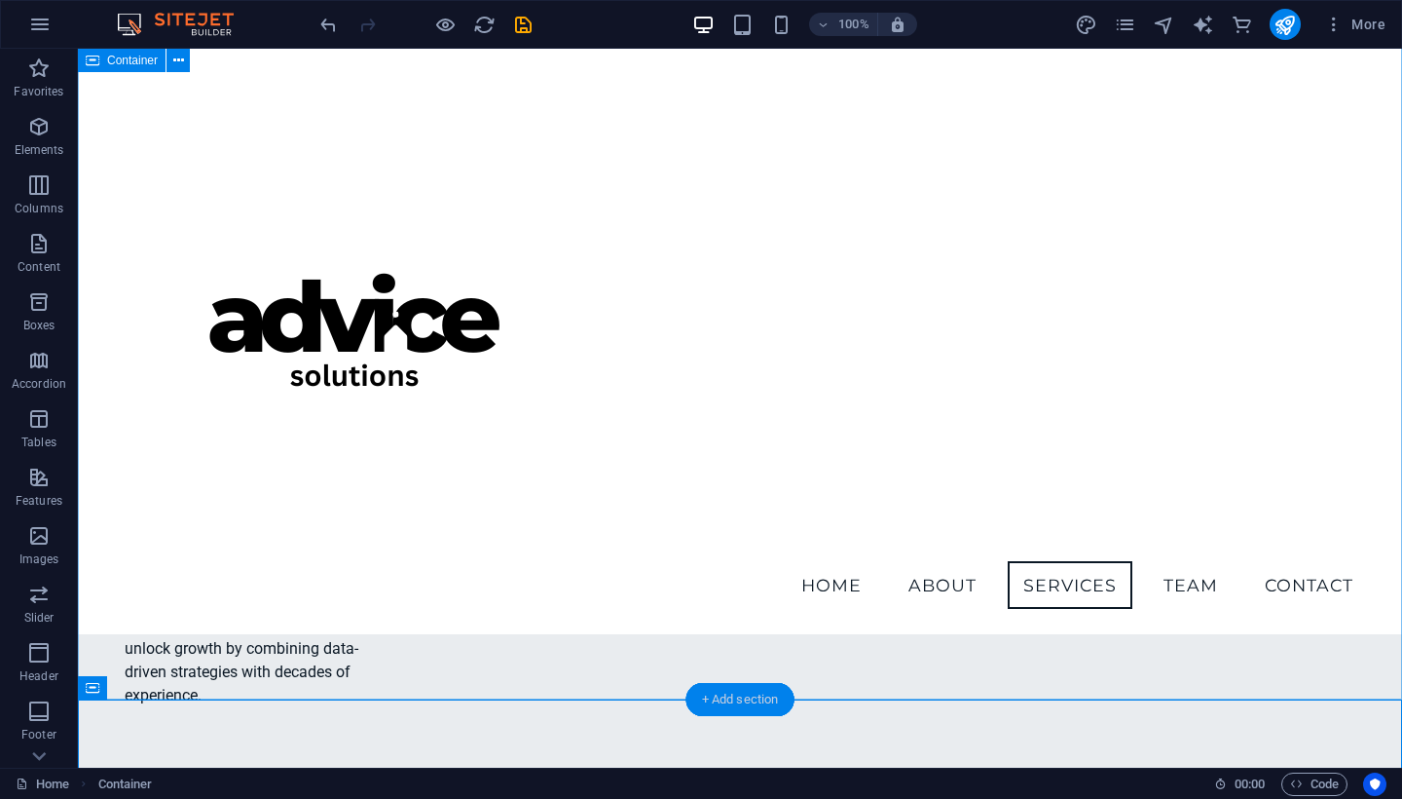
click at [758, 698] on div "+ Add section" at bounding box center [741, 699] width 108 height 33
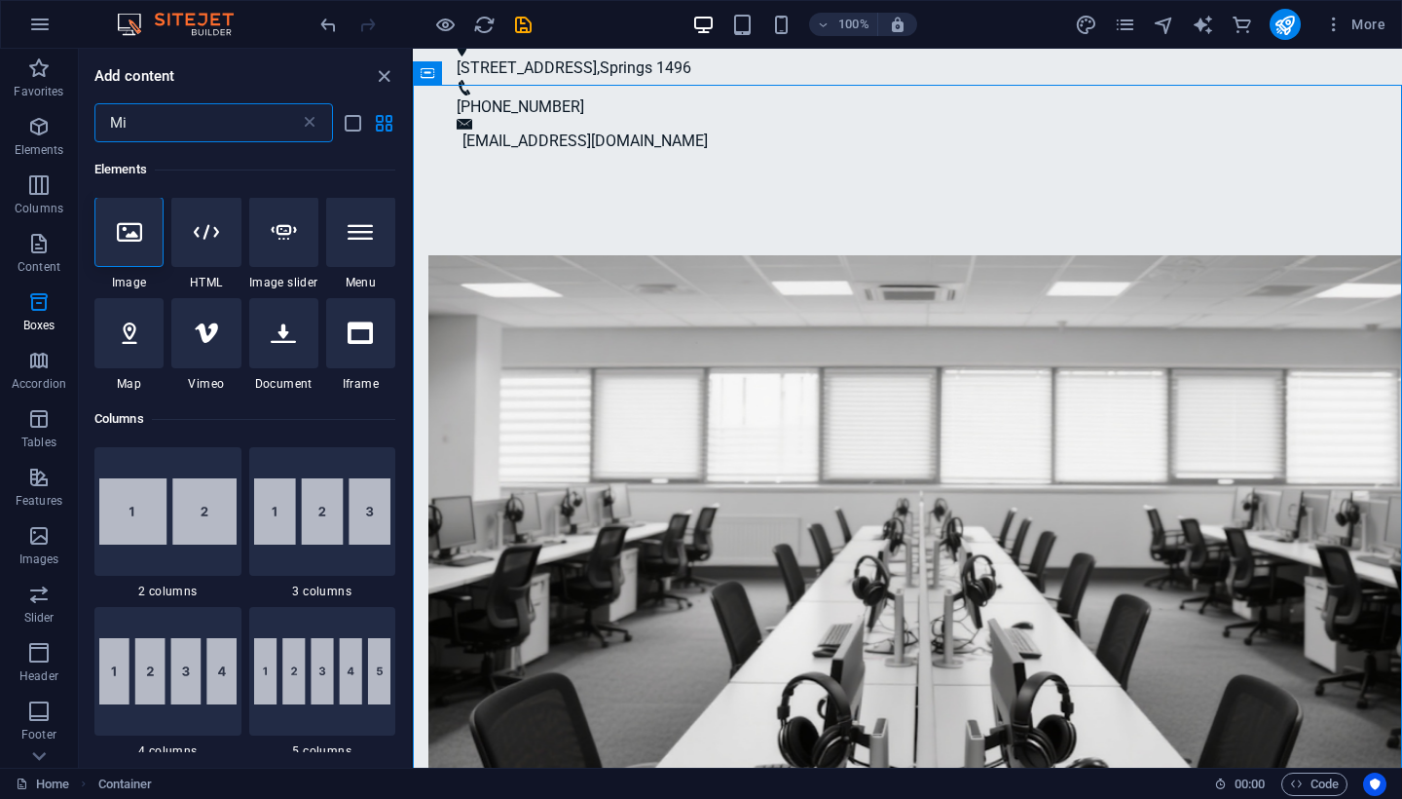
scroll to position [0, 0]
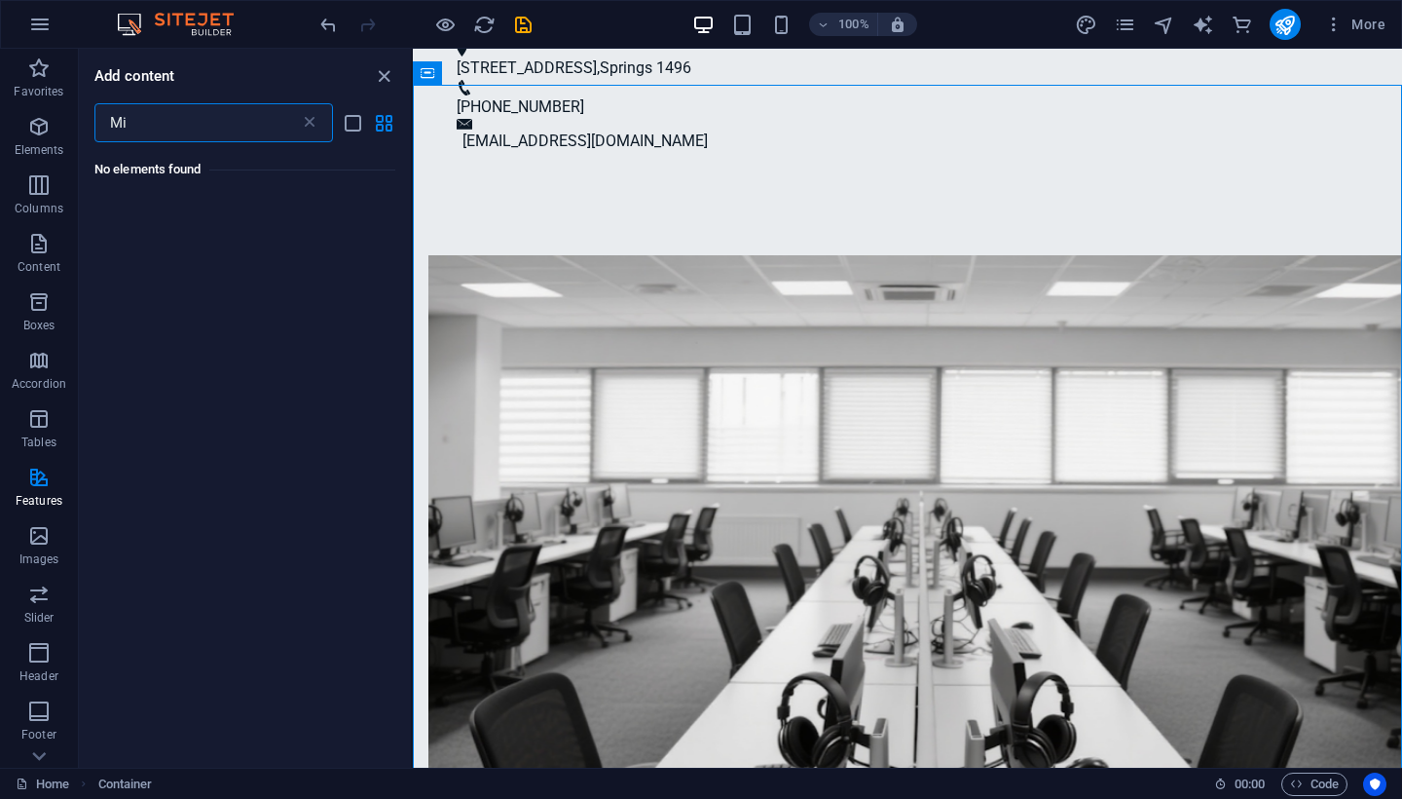
type input "M"
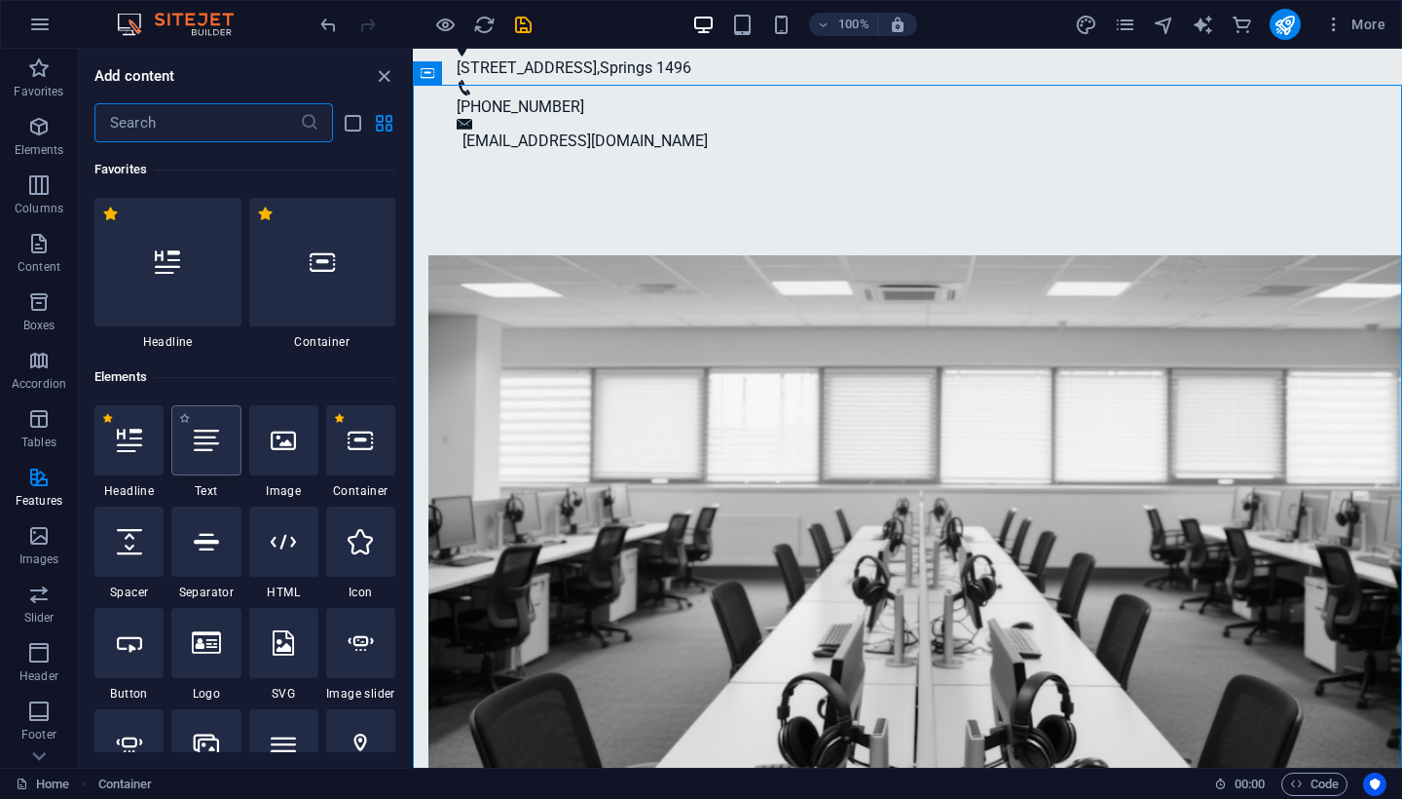
click at [214, 456] on div at bounding box center [205, 440] width 69 height 70
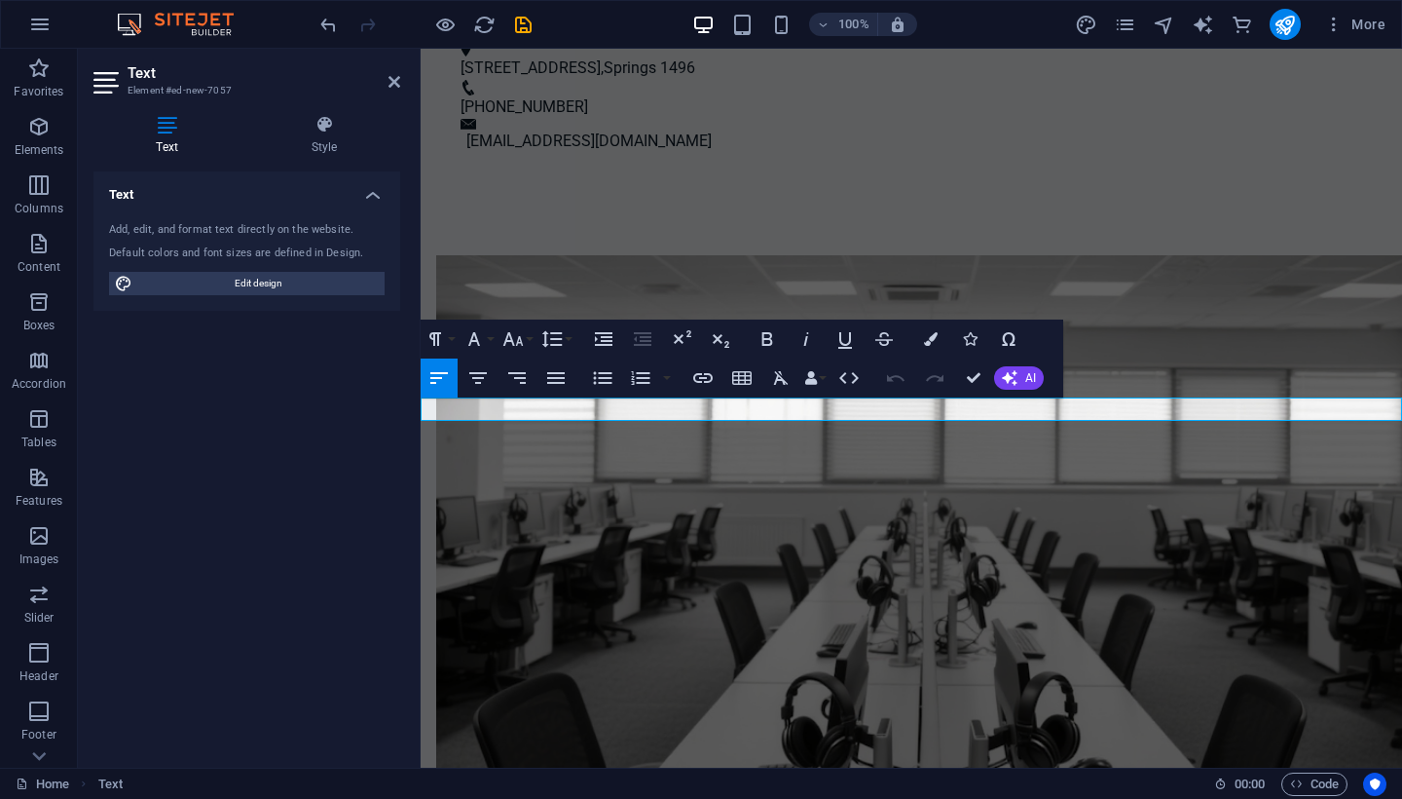
scroll to position [1827, 0]
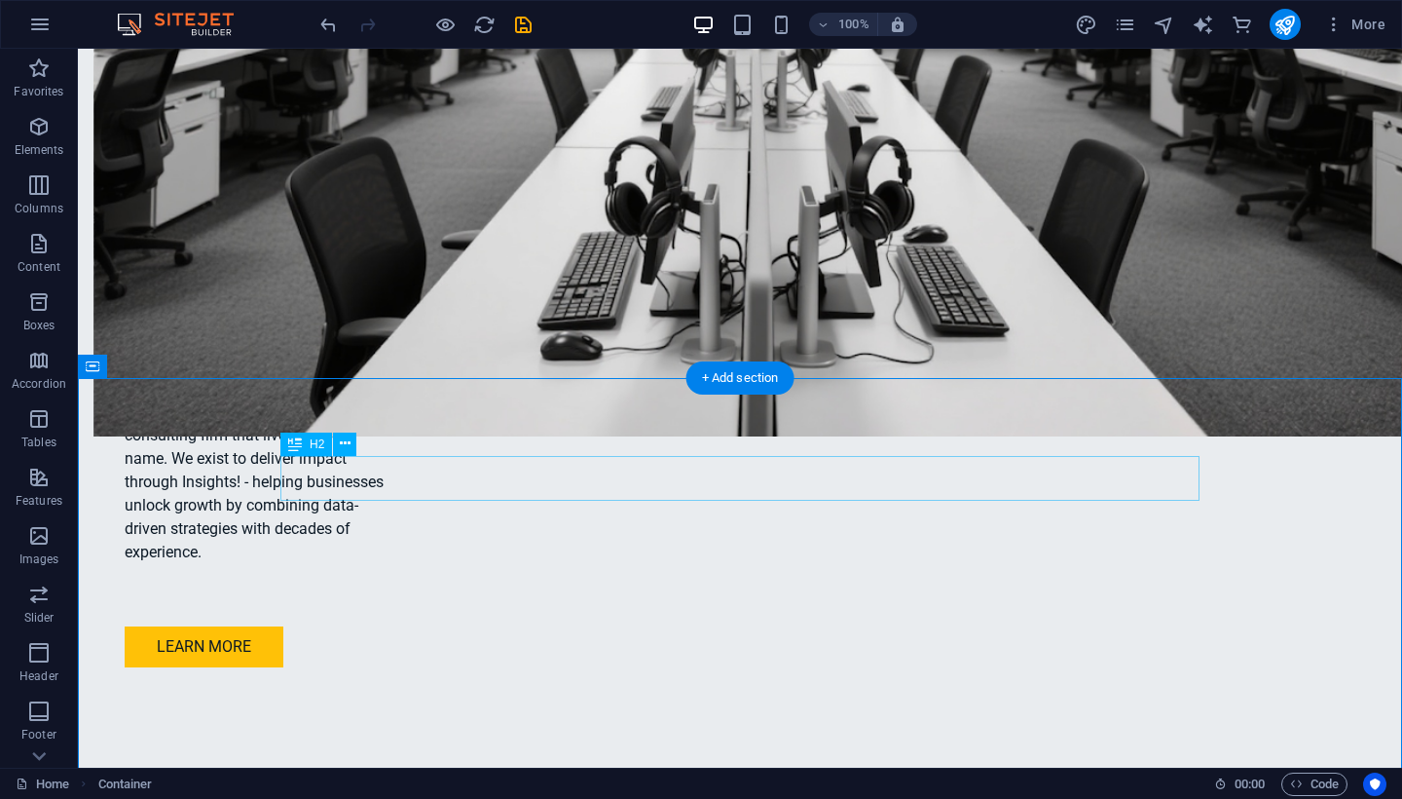
scroll to position [1907, 0]
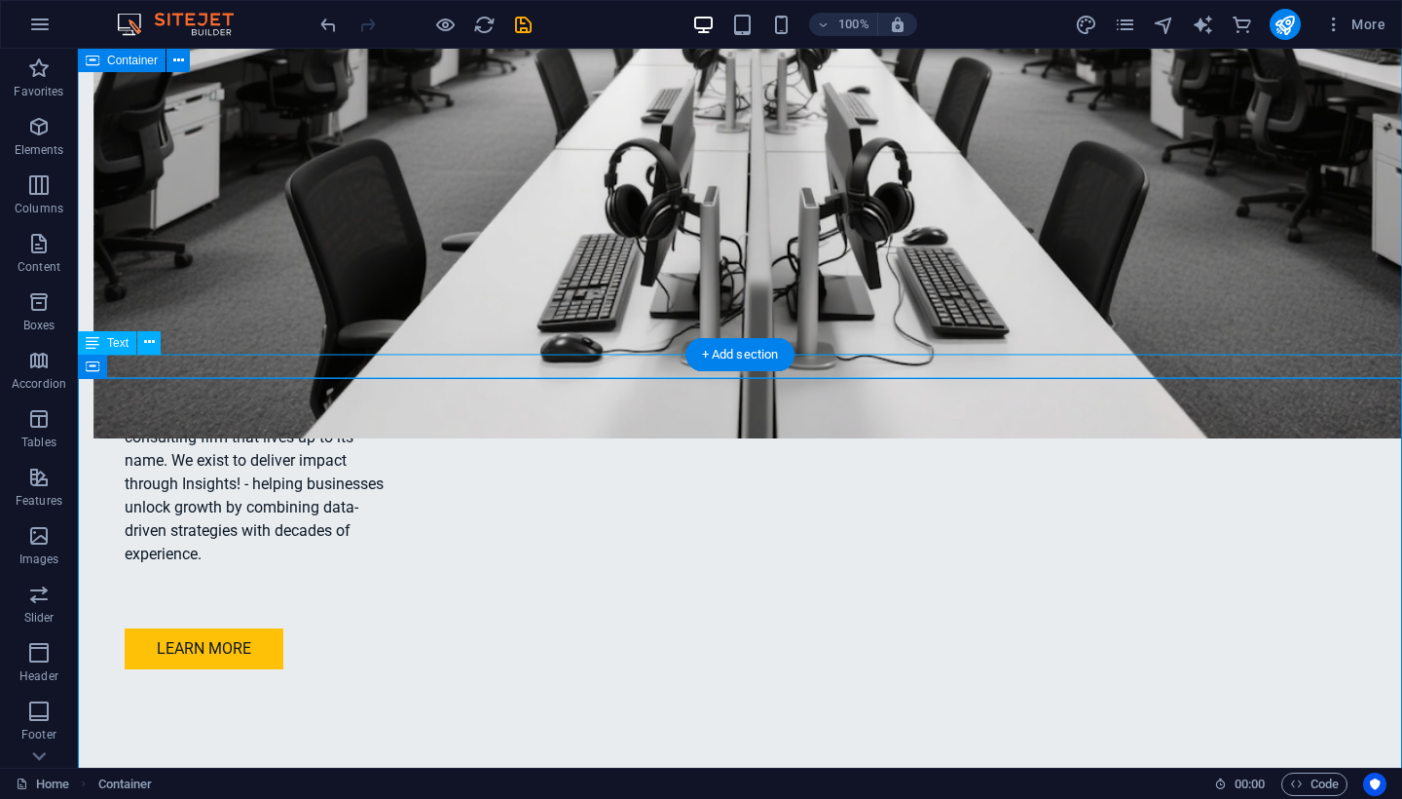
click at [105, 352] on div "Text" at bounding box center [107, 342] width 58 height 23
click at [109, 345] on span "Text" at bounding box center [117, 343] width 21 height 12
click at [147, 345] on icon at bounding box center [149, 342] width 11 height 20
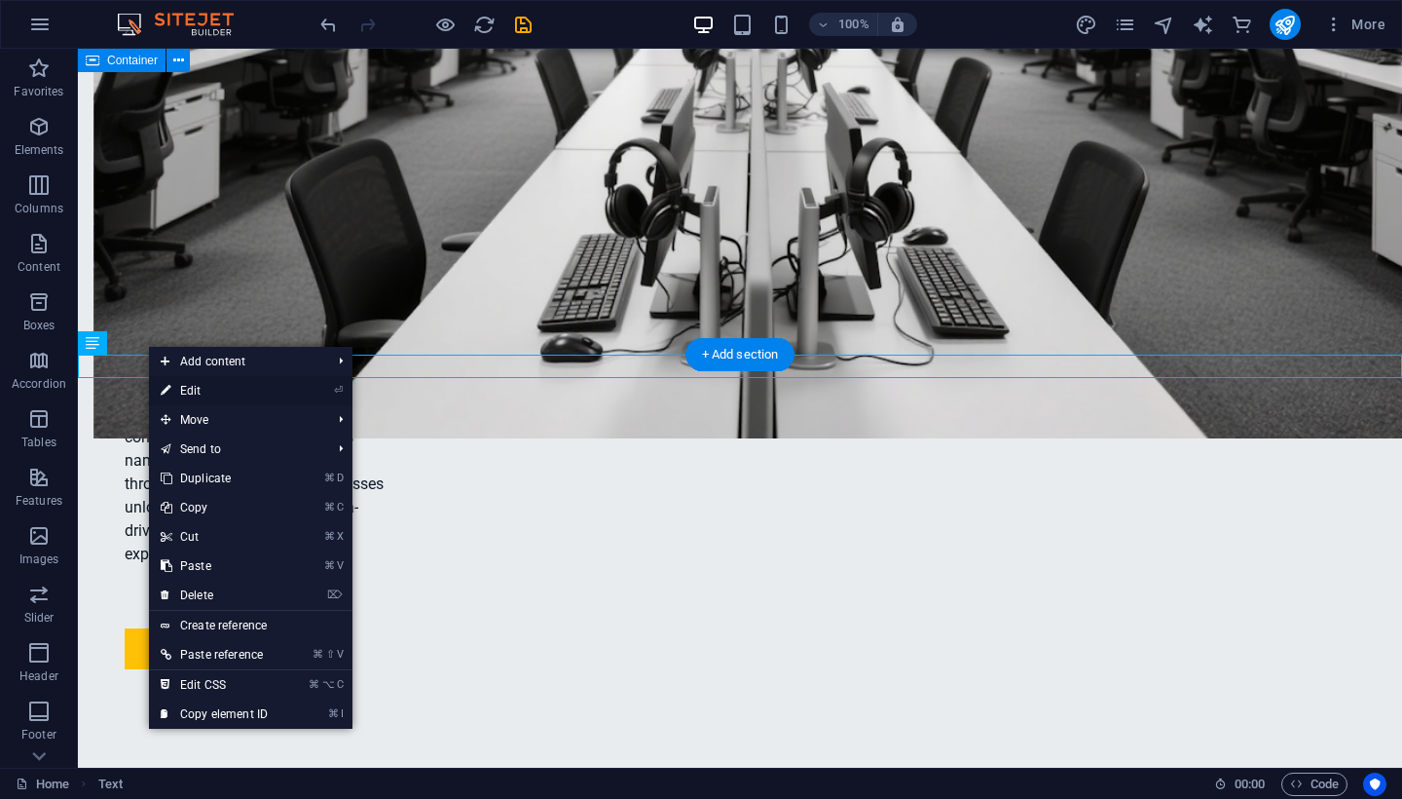
click at [201, 389] on link "⏎ Edit" at bounding box center [214, 390] width 130 height 29
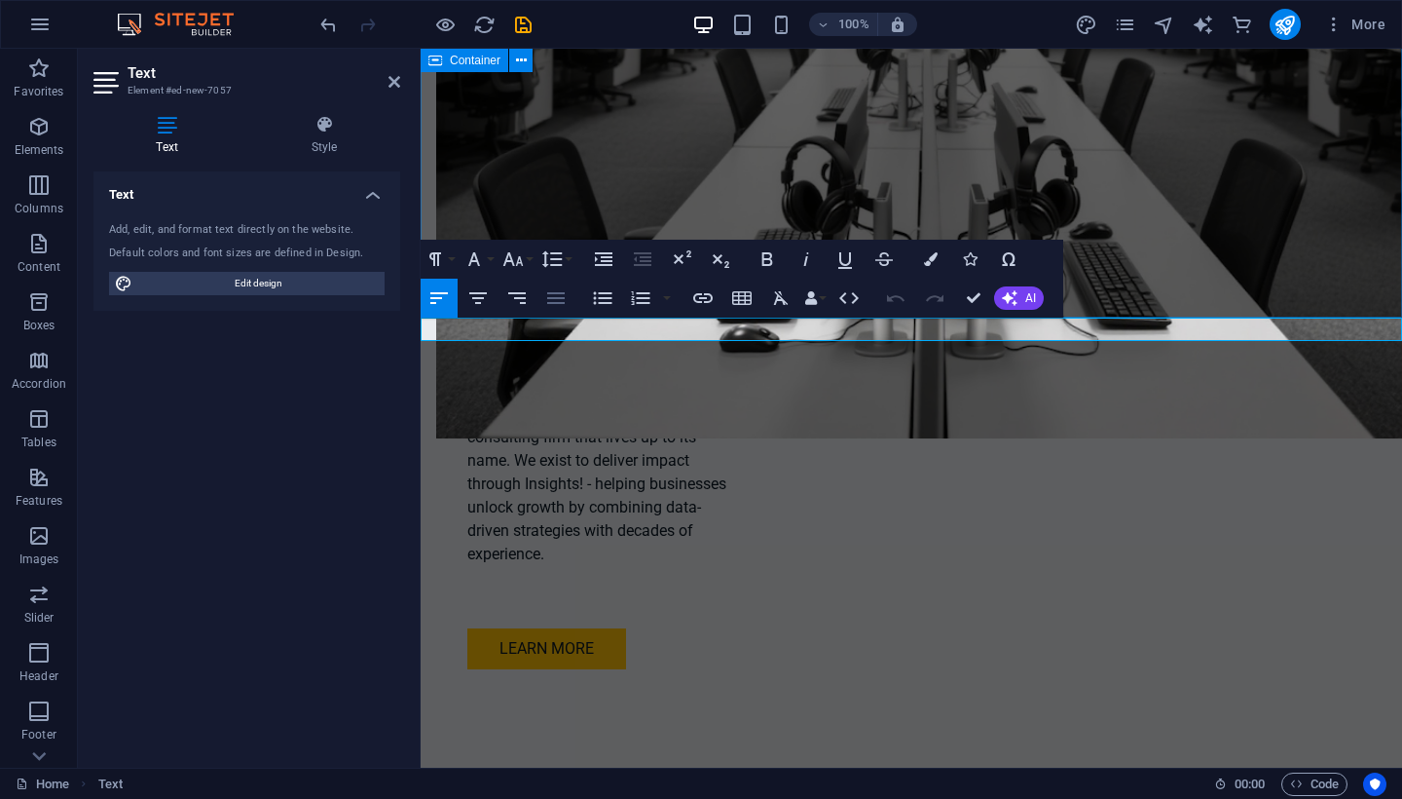
click at [557, 299] on icon "button" at bounding box center [555, 297] width 23 height 23
click at [488, 297] on icon "button" at bounding box center [477, 297] width 23 height 23
click at [316, 134] on h4 "Style" at bounding box center [324, 135] width 152 height 41
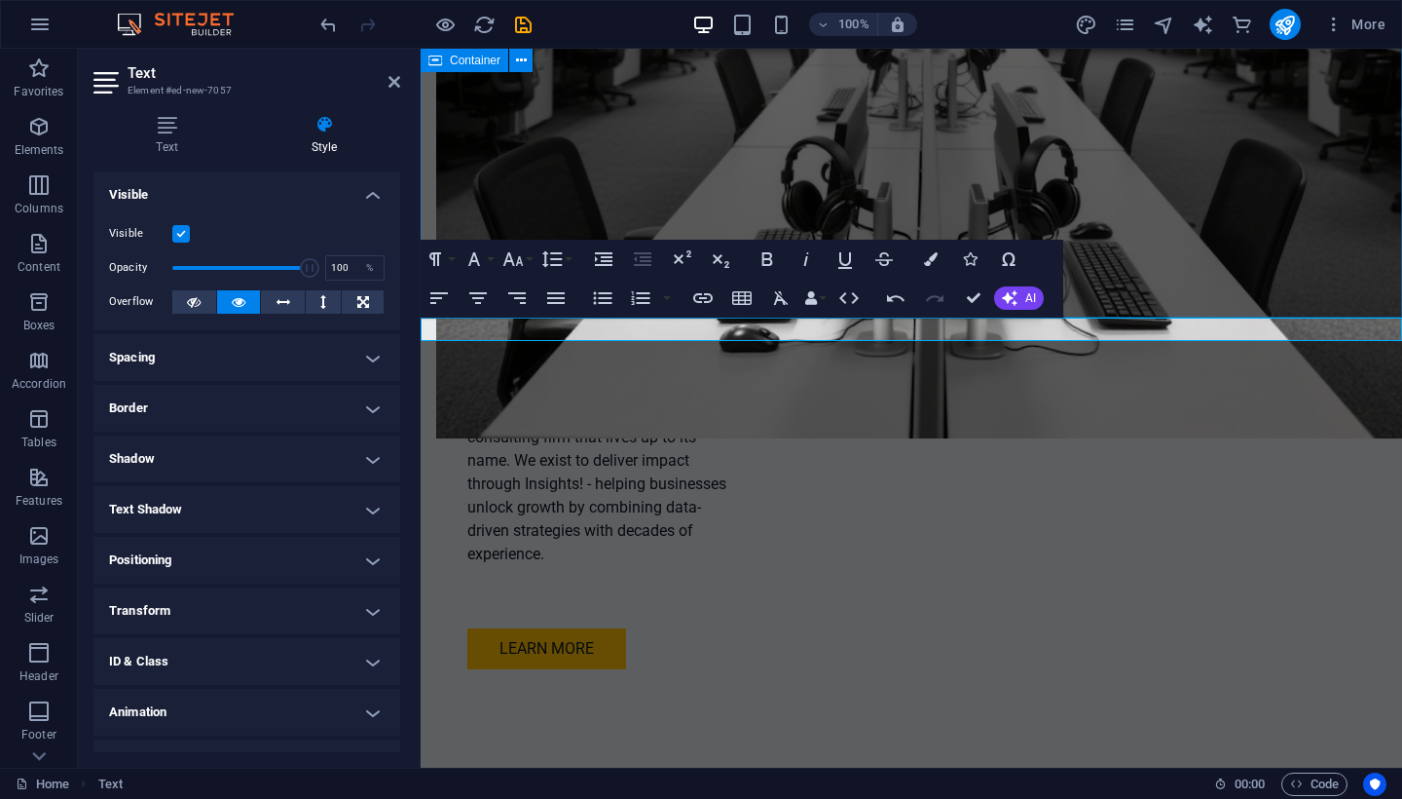
scroll to position [0, 0]
click at [188, 133] on icon at bounding box center [166, 124] width 147 height 19
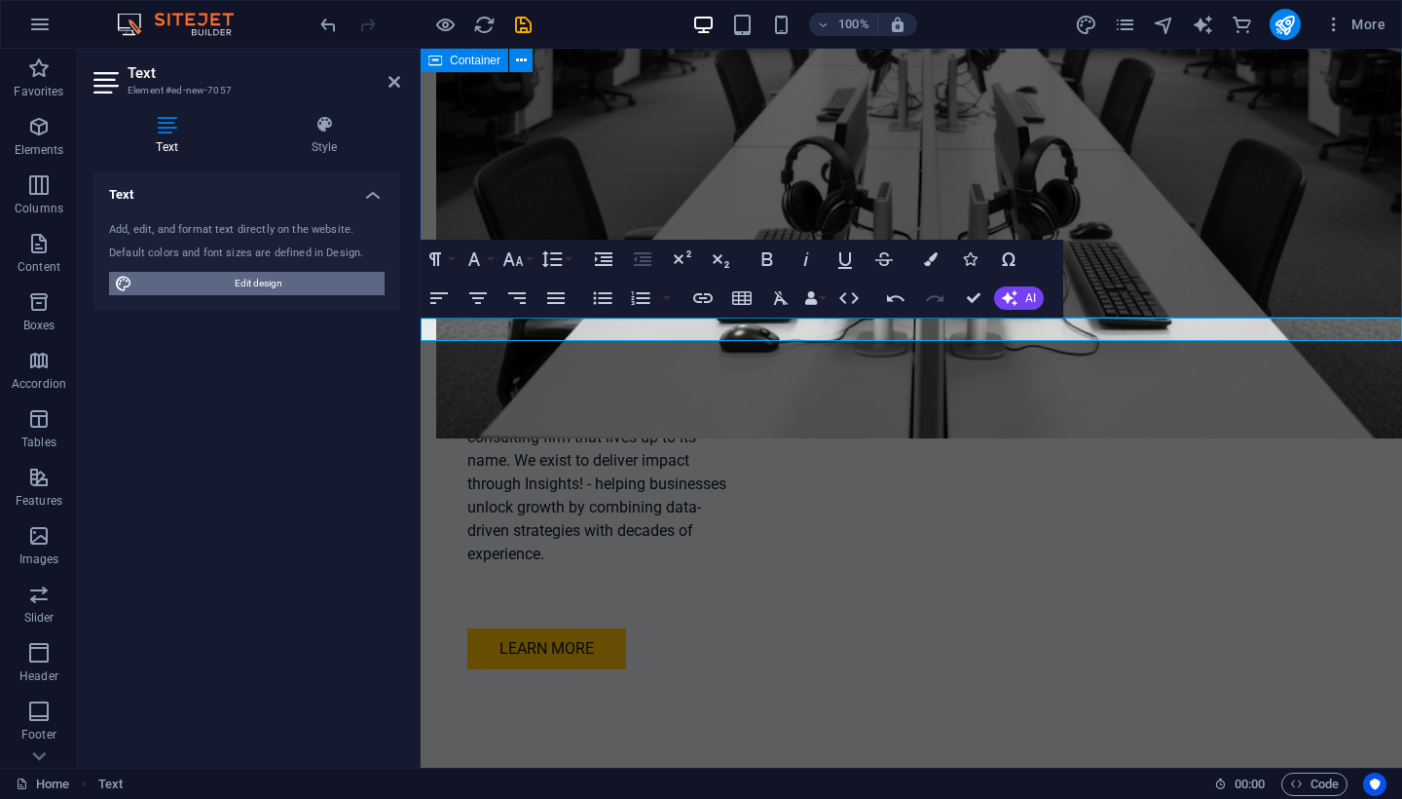
click at [221, 286] on span "Edit design" at bounding box center [258, 283] width 241 height 23
select select "px"
select select "200"
select select "px"
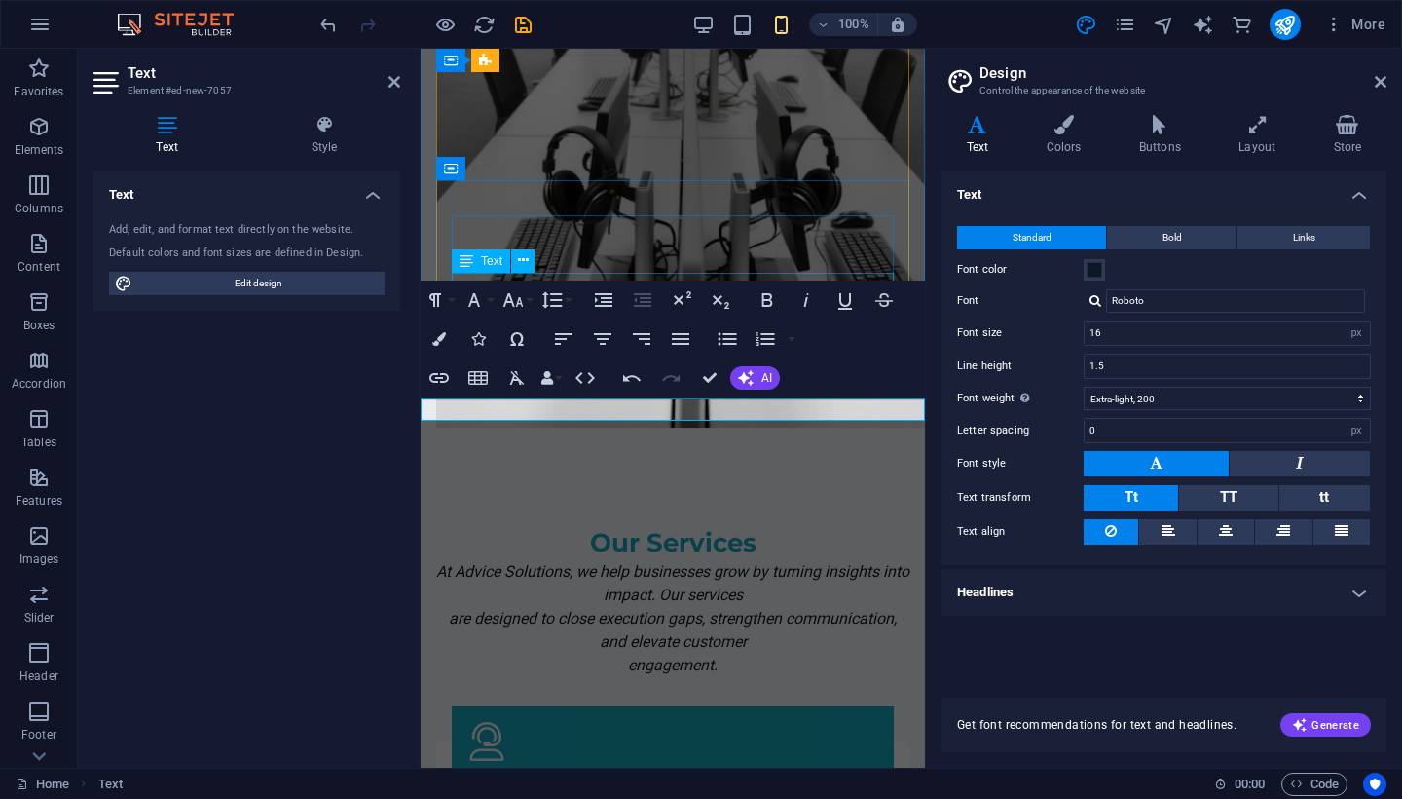
scroll to position [2313, 0]
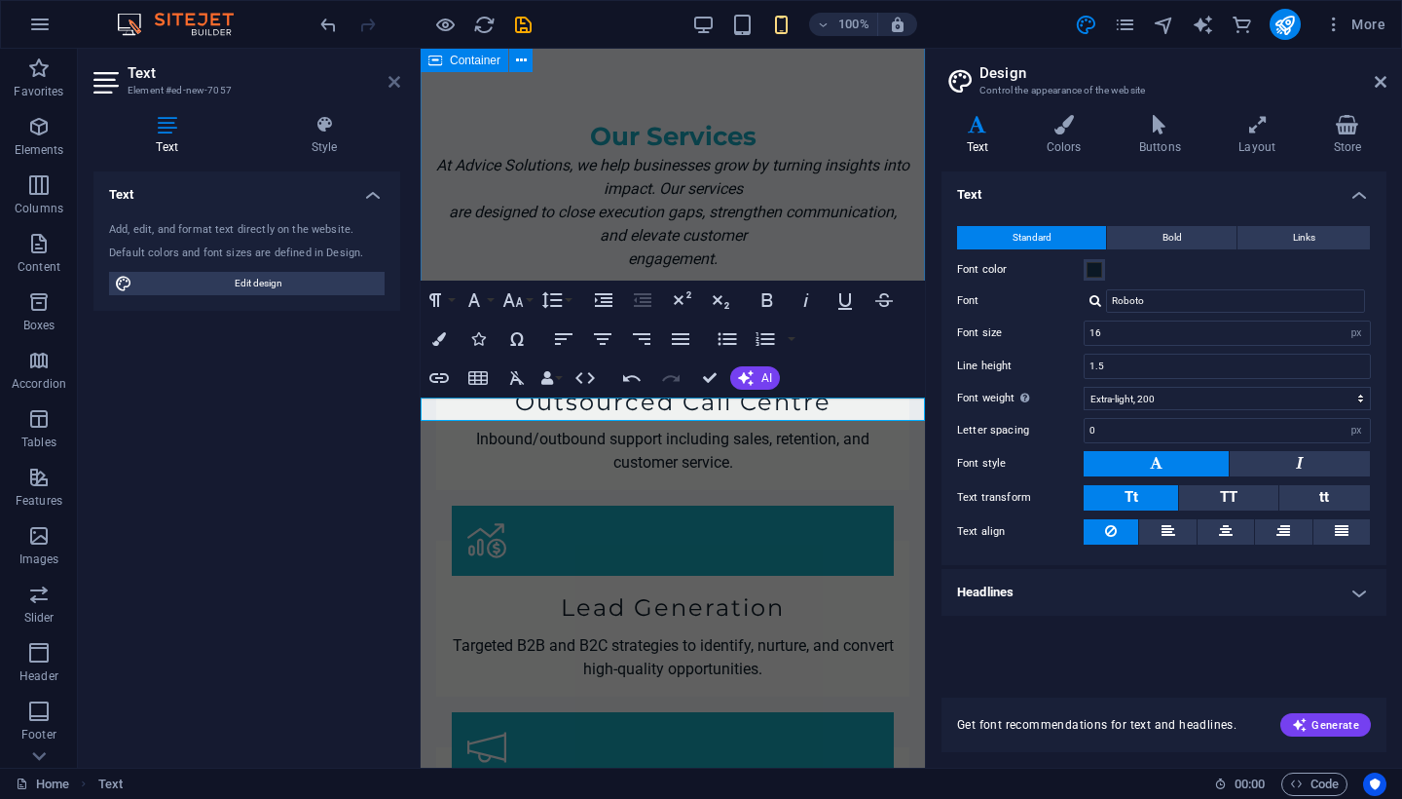
click at [397, 89] on icon at bounding box center [395, 82] width 12 height 16
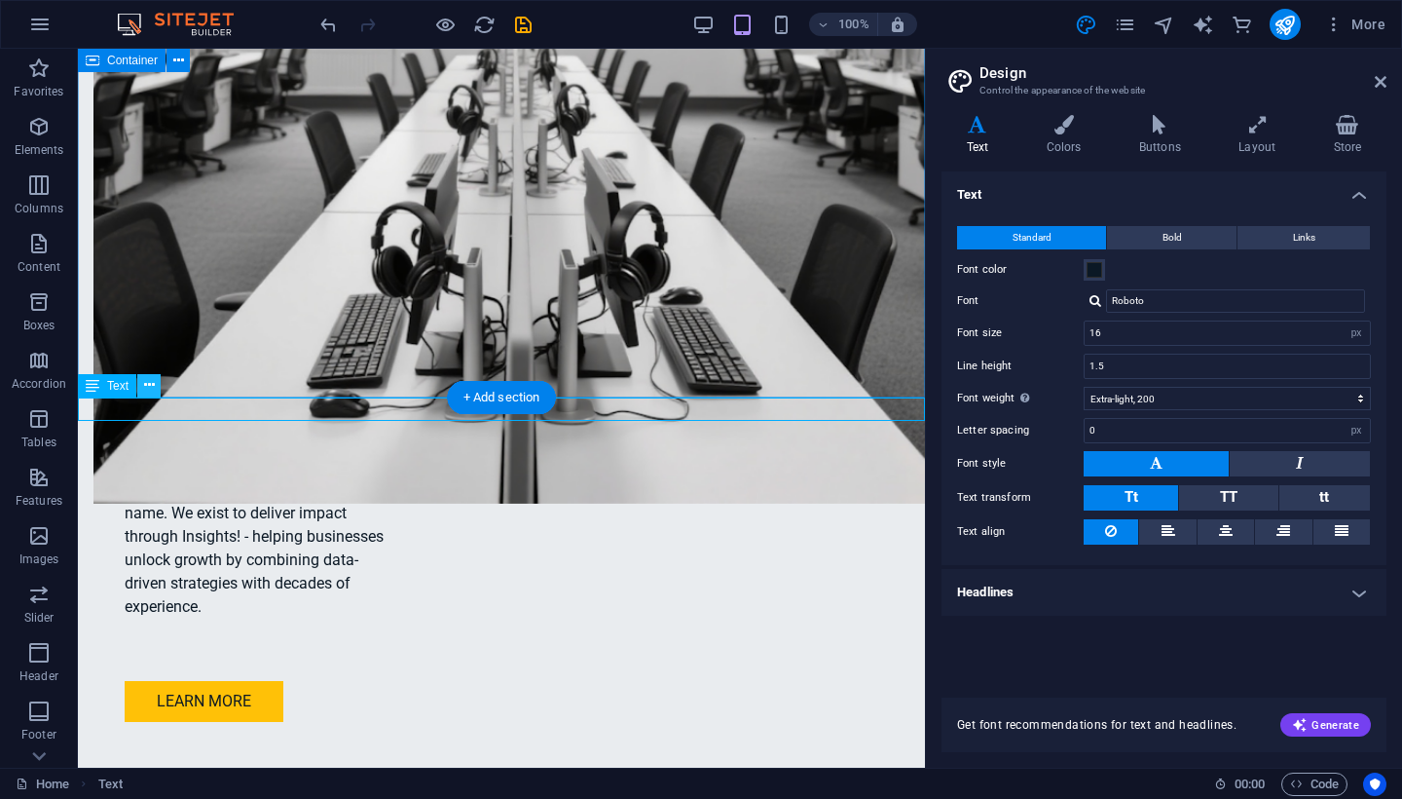
click at [148, 386] on icon at bounding box center [149, 385] width 11 height 20
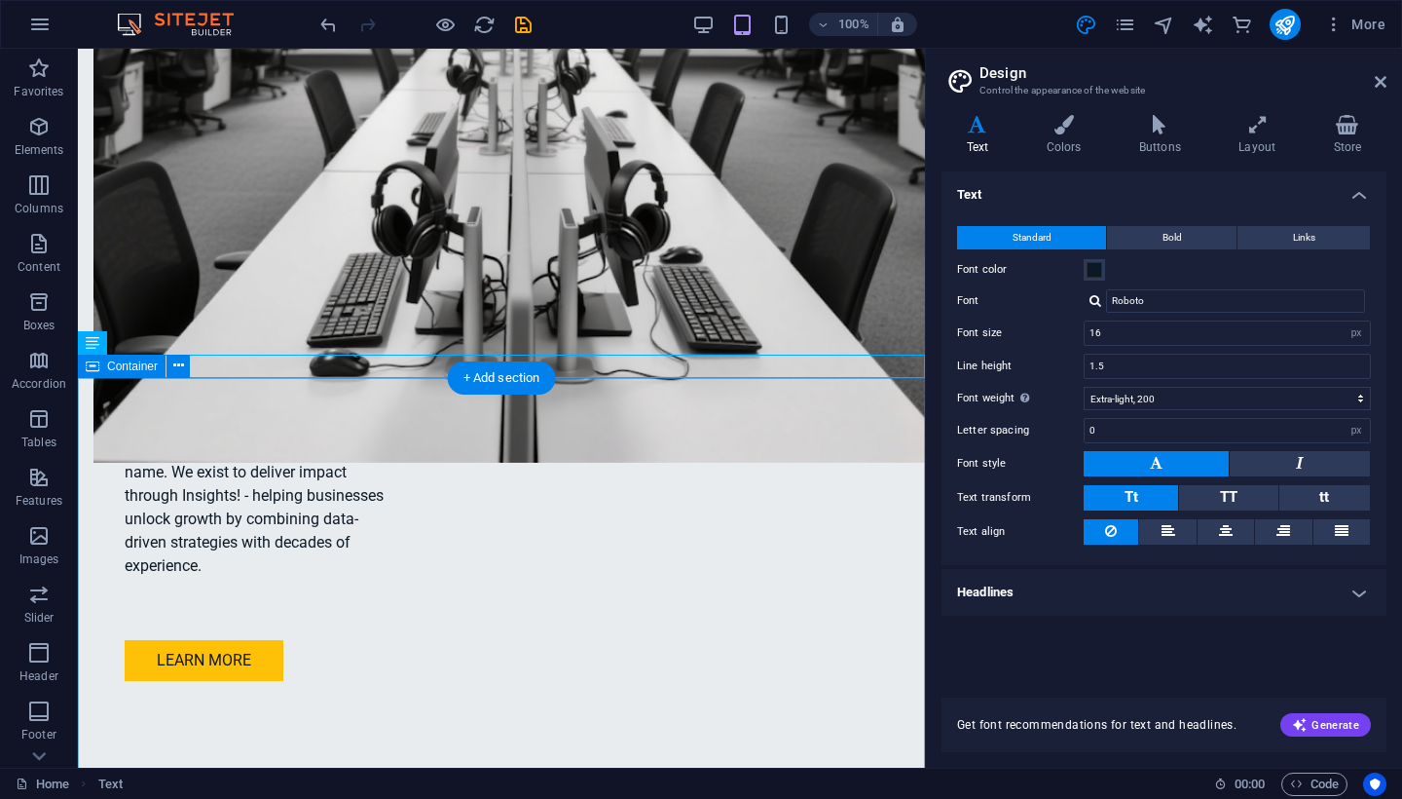
scroll to position [1874, 0]
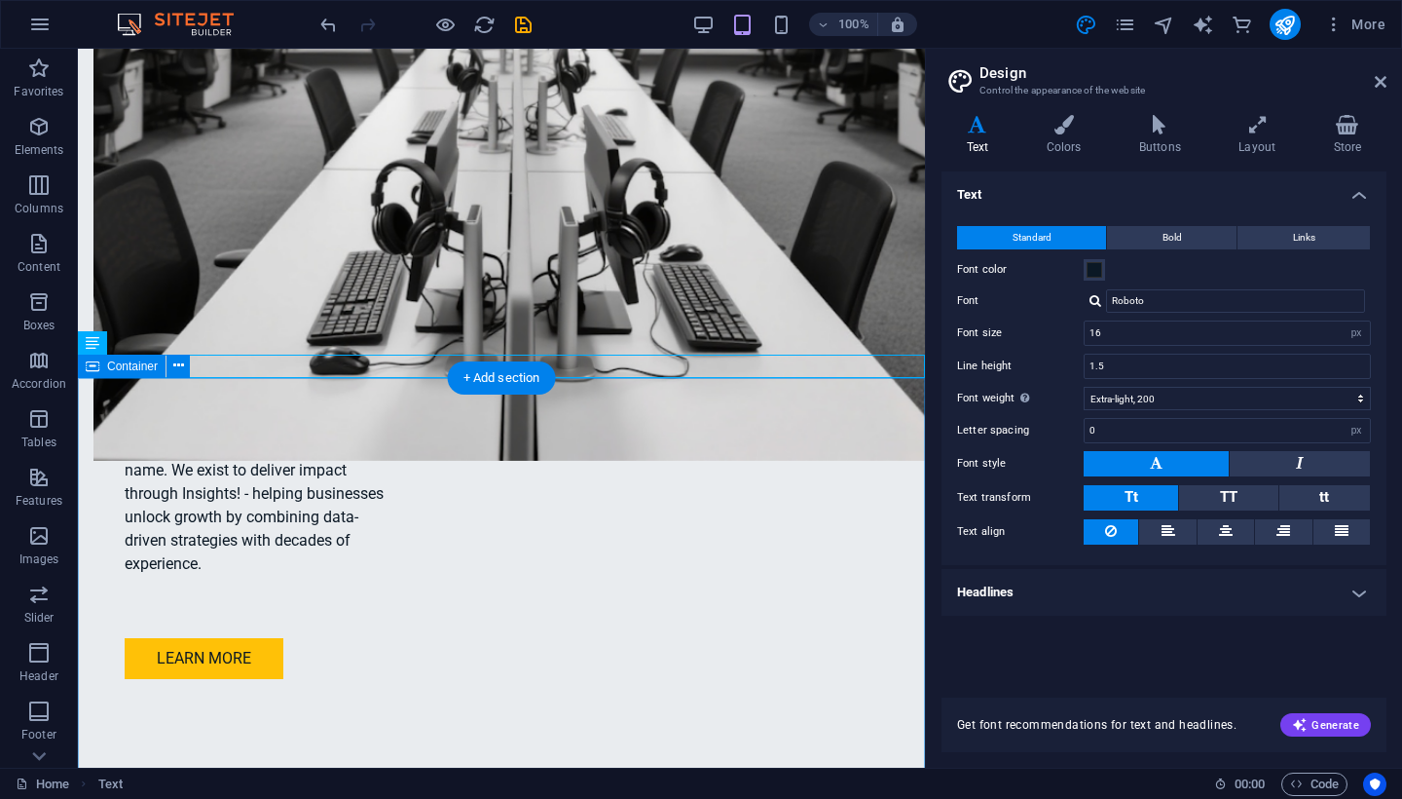
click at [162, 367] on div "Container" at bounding box center [122, 365] width 88 height 23
click at [175, 365] on icon at bounding box center [178, 365] width 11 height 20
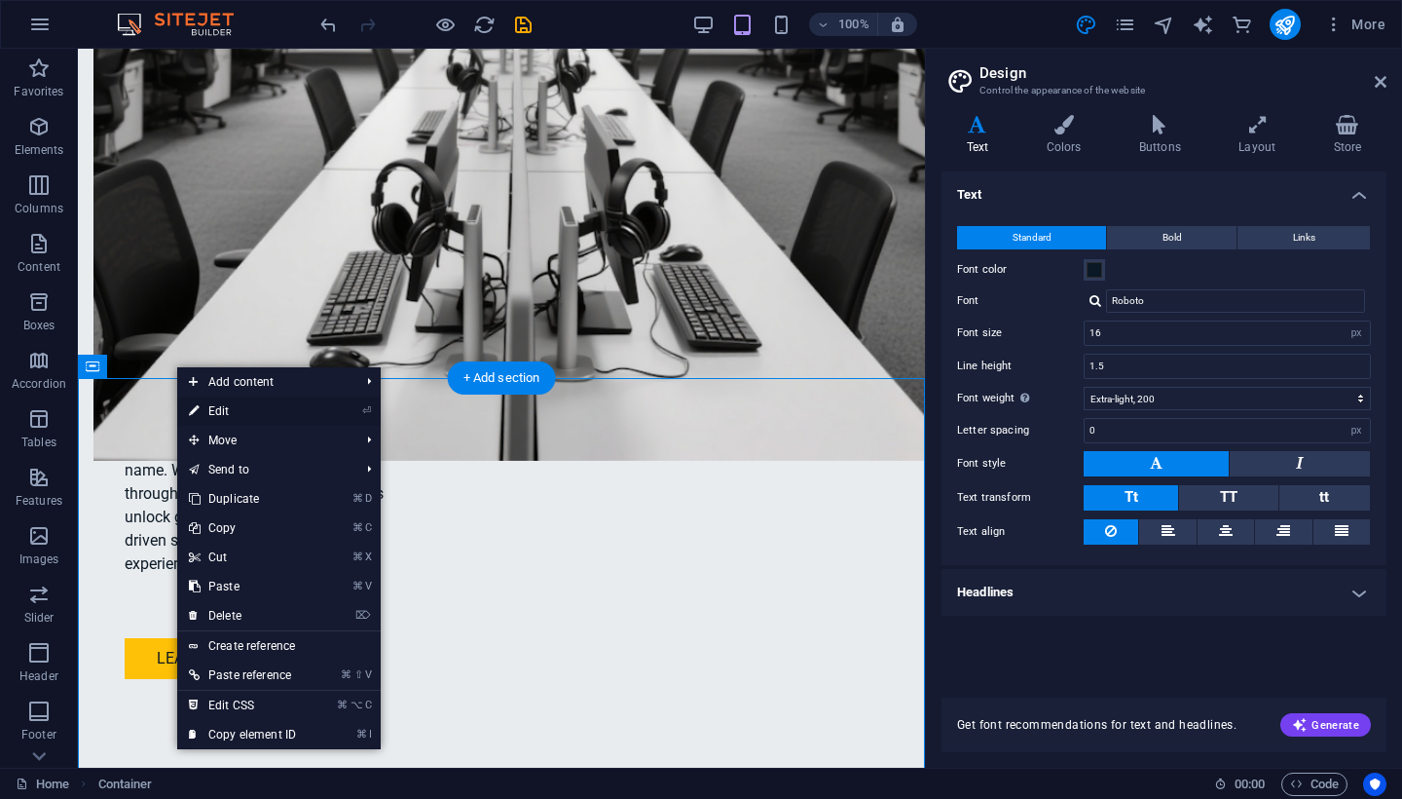
click at [207, 408] on link "⏎ Edit" at bounding box center [242, 410] width 130 height 29
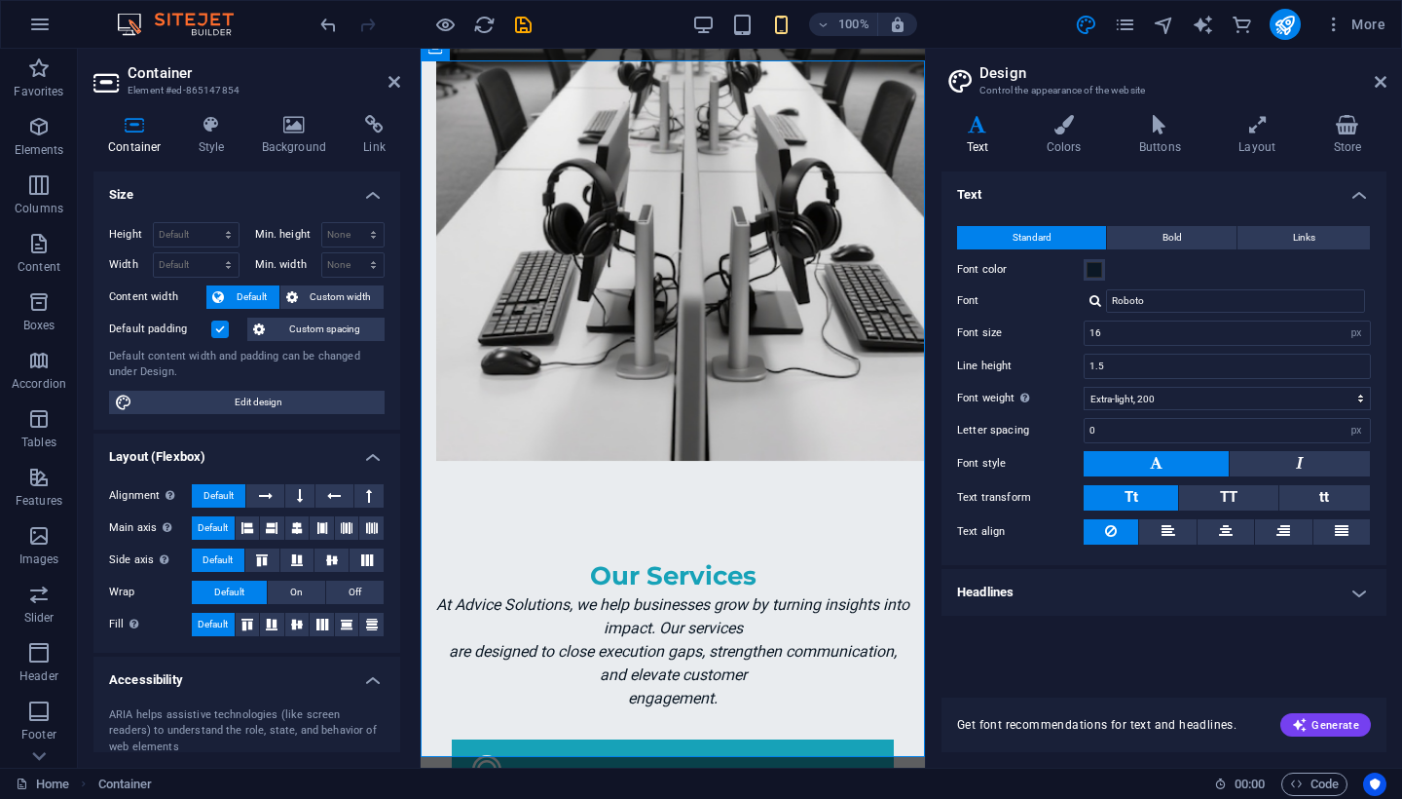
scroll to position [2673, 0]
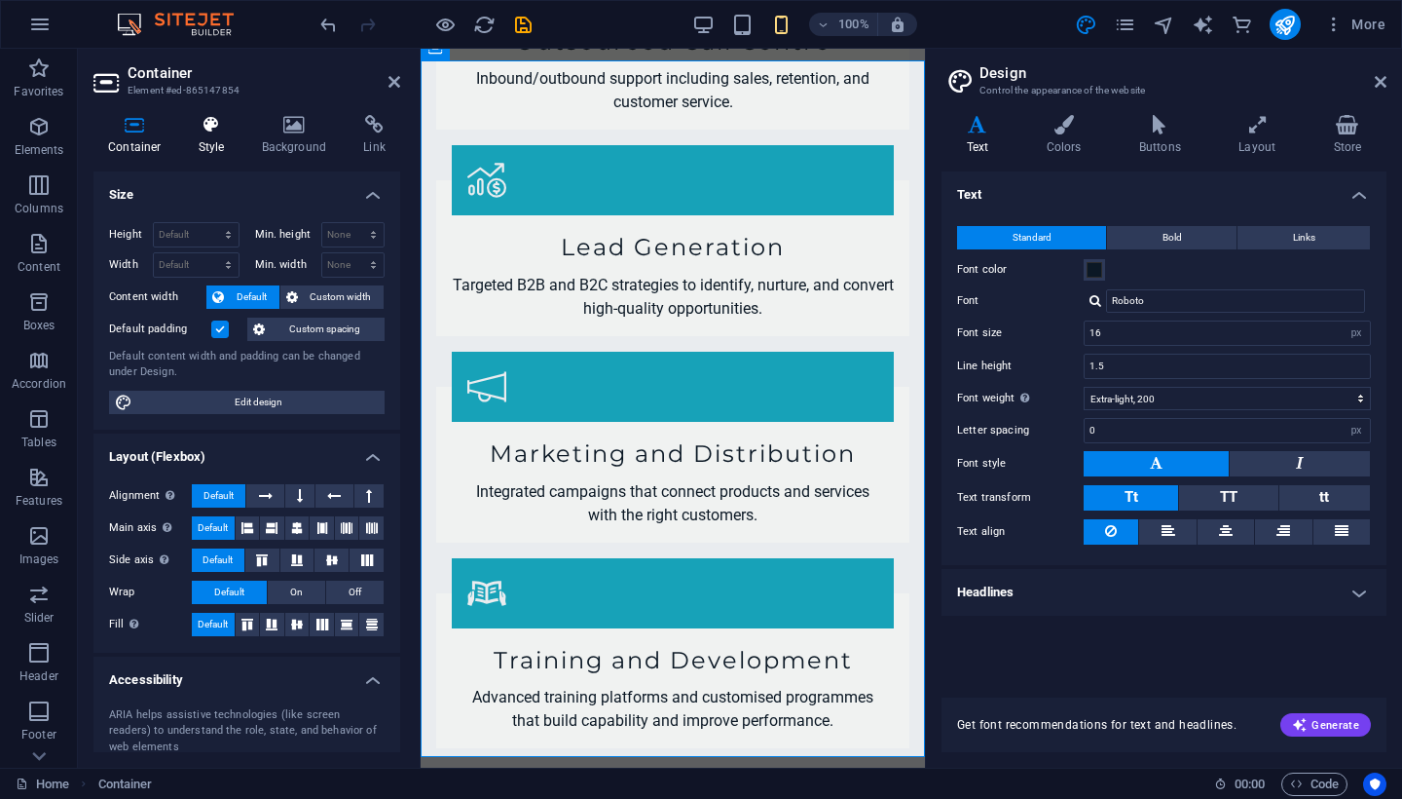
click at [208, 145] on h4 "Style" at bounding box center [215, 135] width 63 height 41
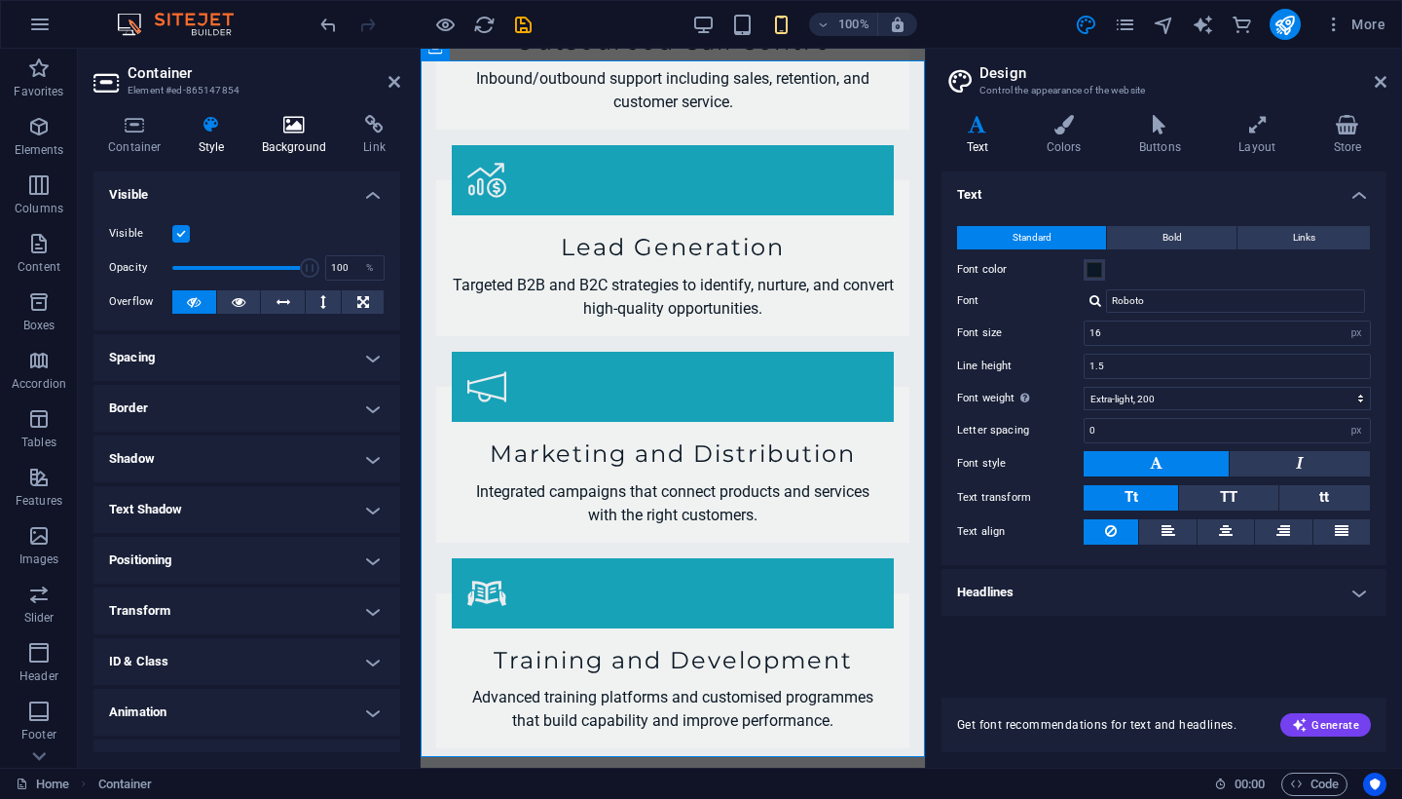
click at [275, 144] on h4 "Background" at bounding box center [298, 135] width 102 height 41
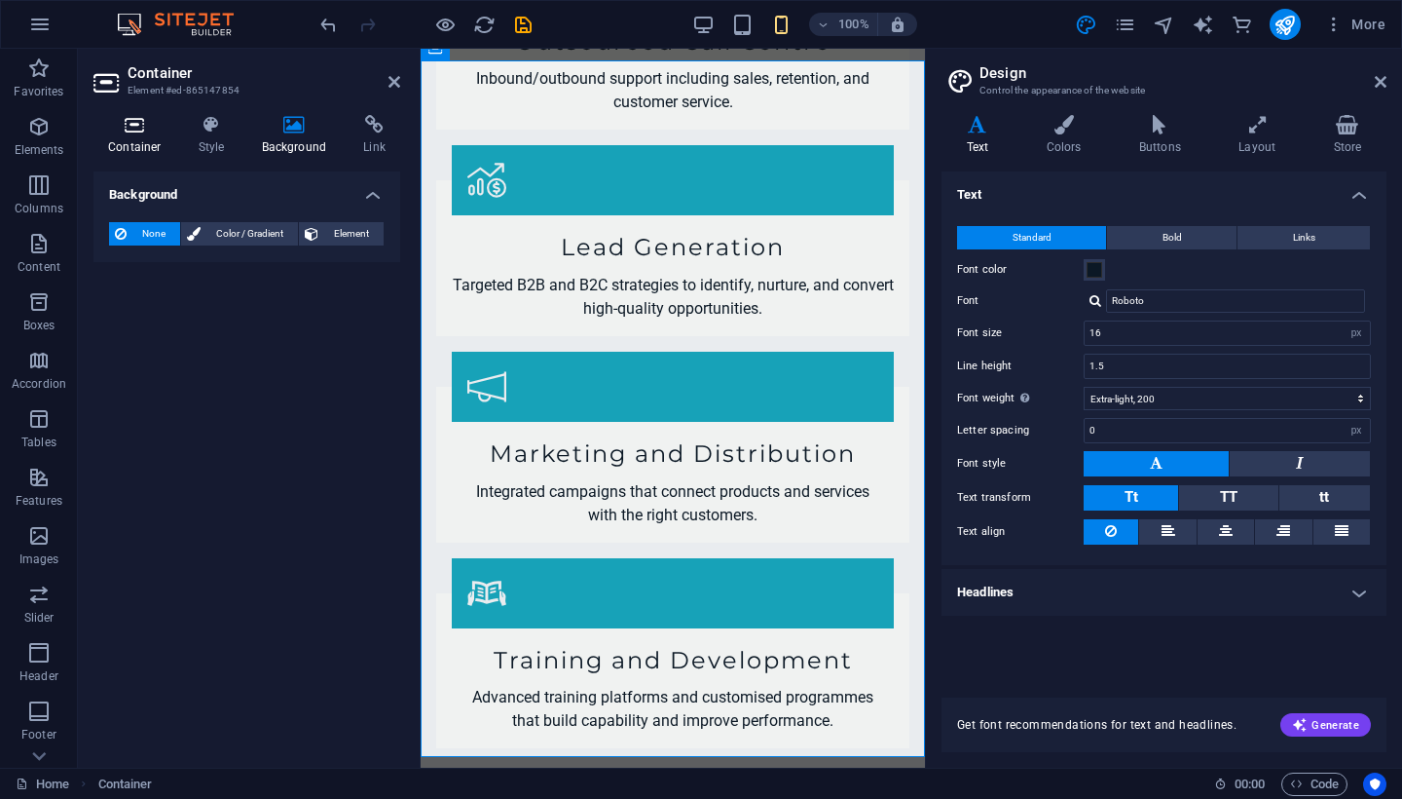
click at [153, 144] on h4 "Container" at bounding box center [138, 135] width 91 height 41
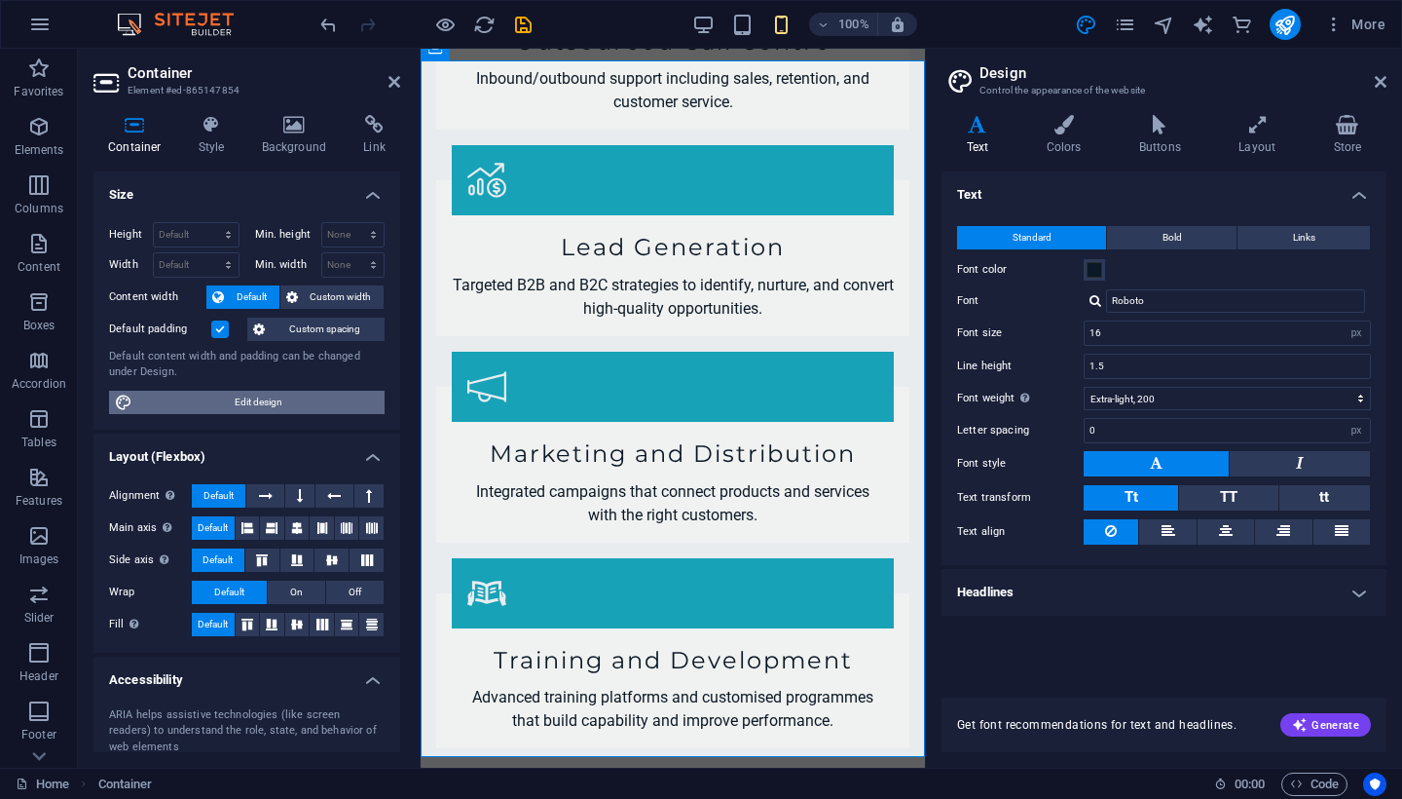
click at [245, 404] on span "Edit design" at bounding box center [258, 401] width 241 height 23
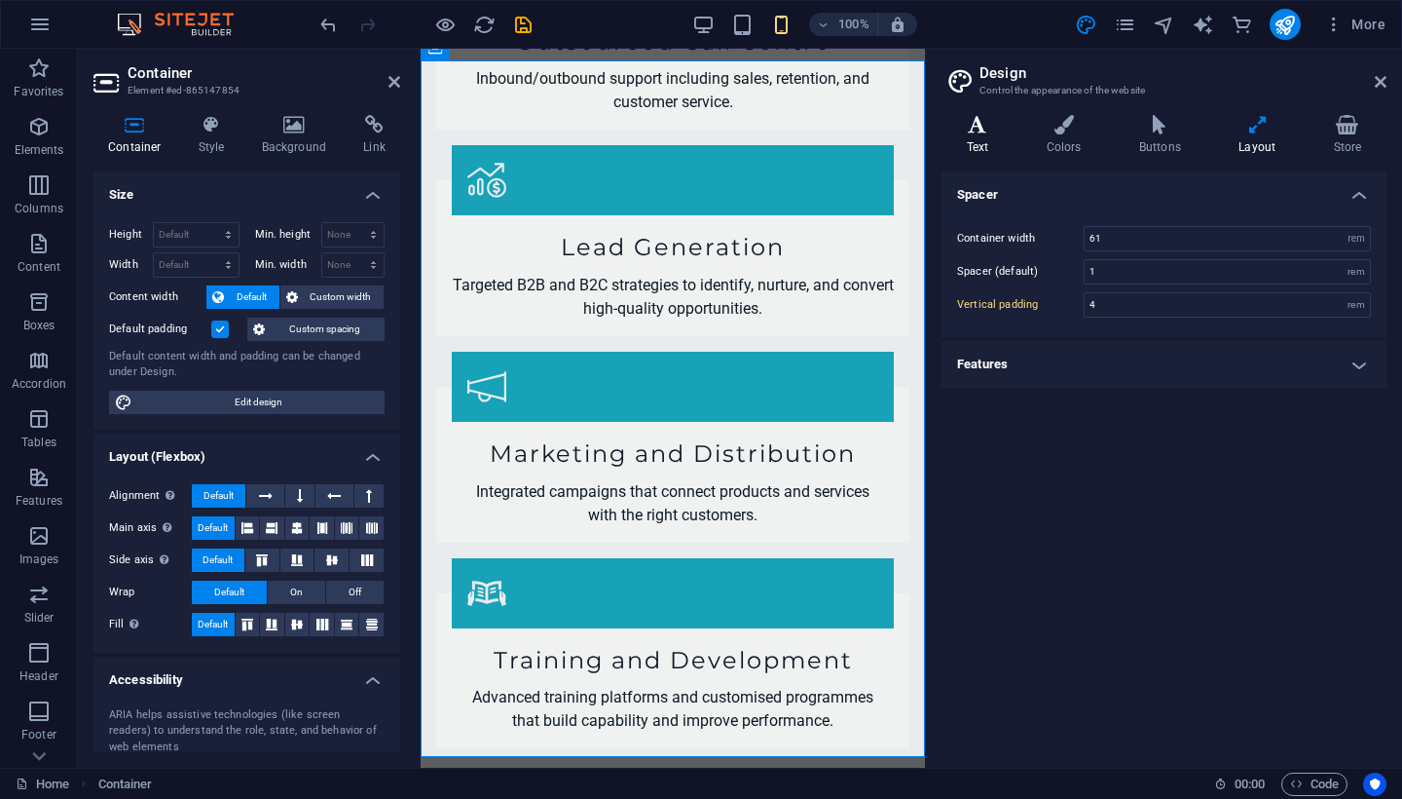
click at [985, 129] on icon at bounding box center [978, 124] width 72 height 19
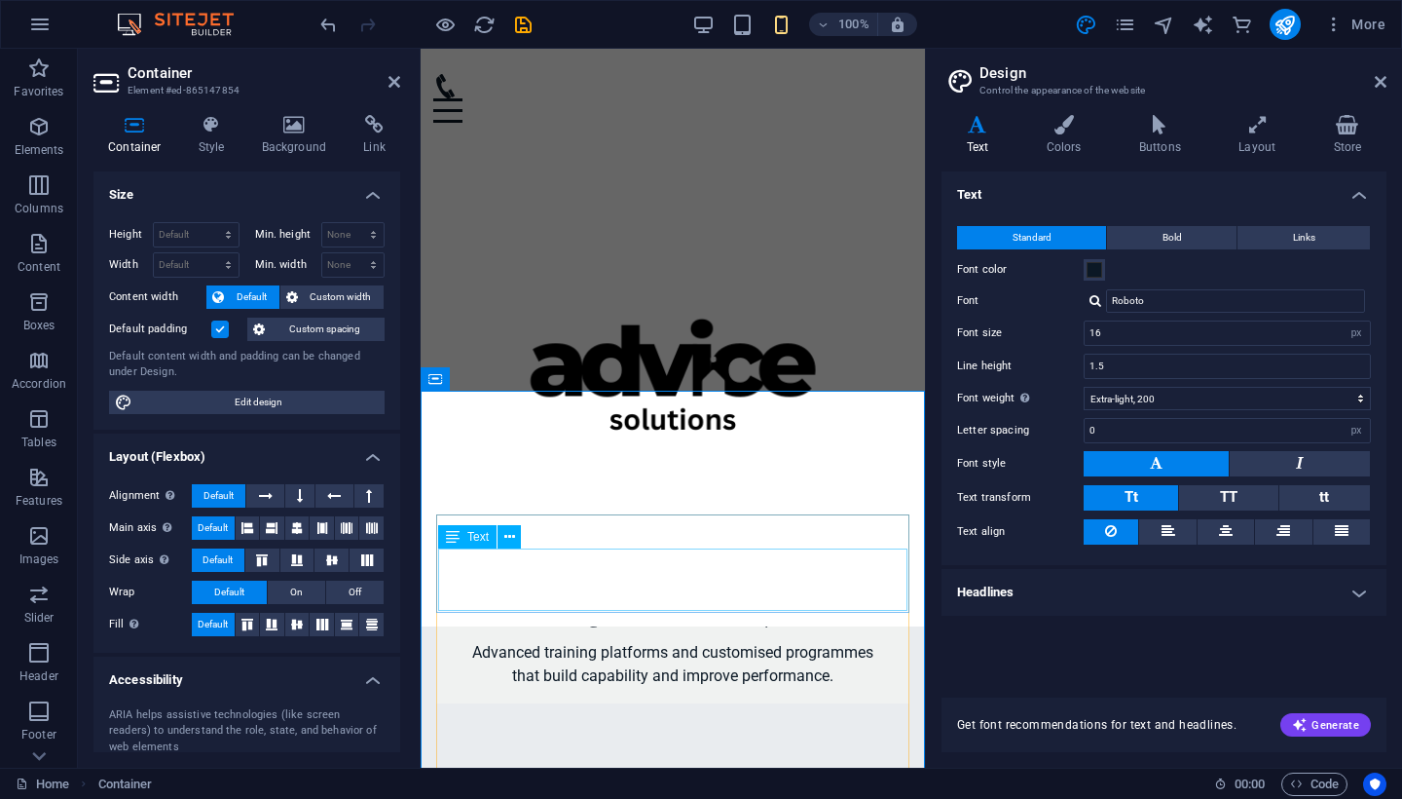
scroll to position [2236, 0]
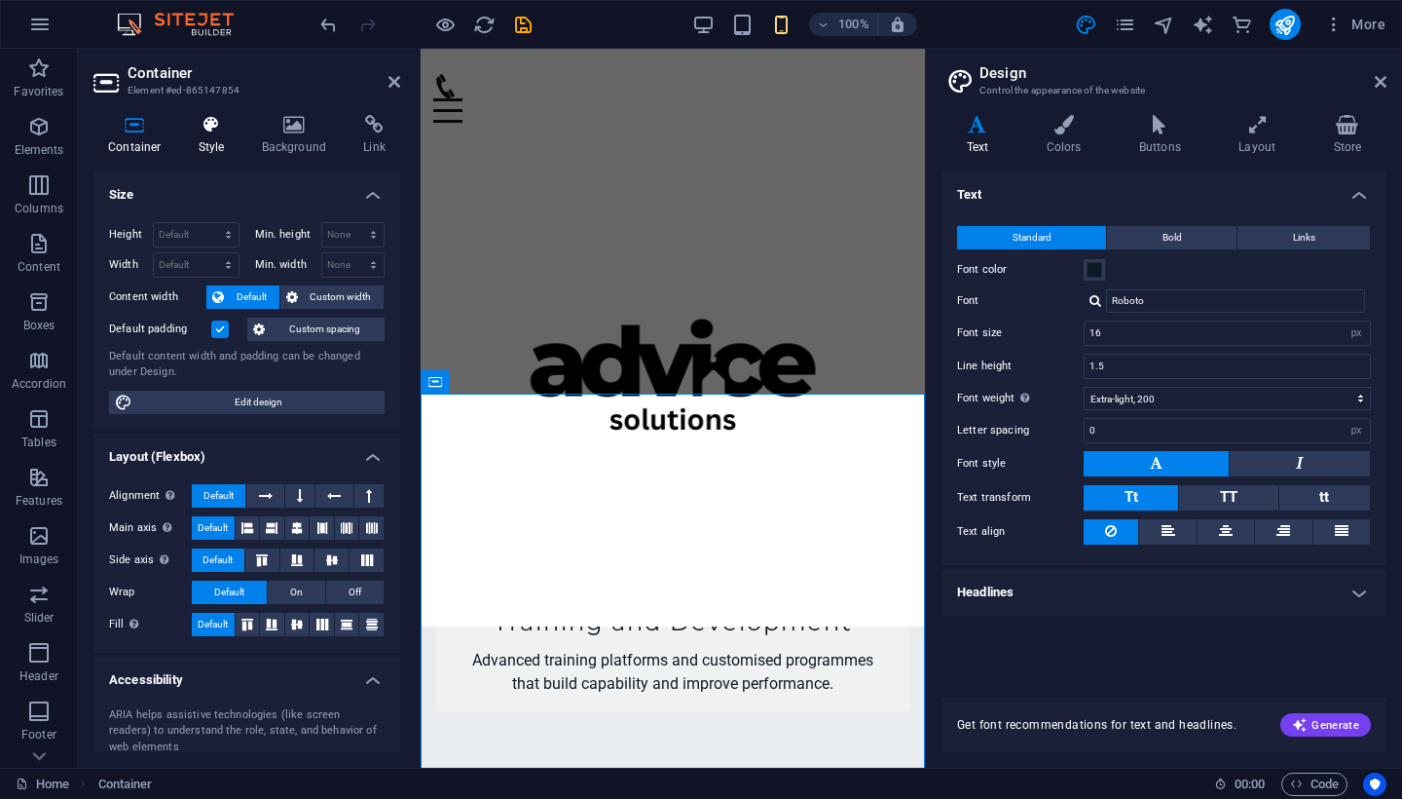
click at [214, 136] on h4 "Style" at bounding box center [215, 135] width 63 height 41
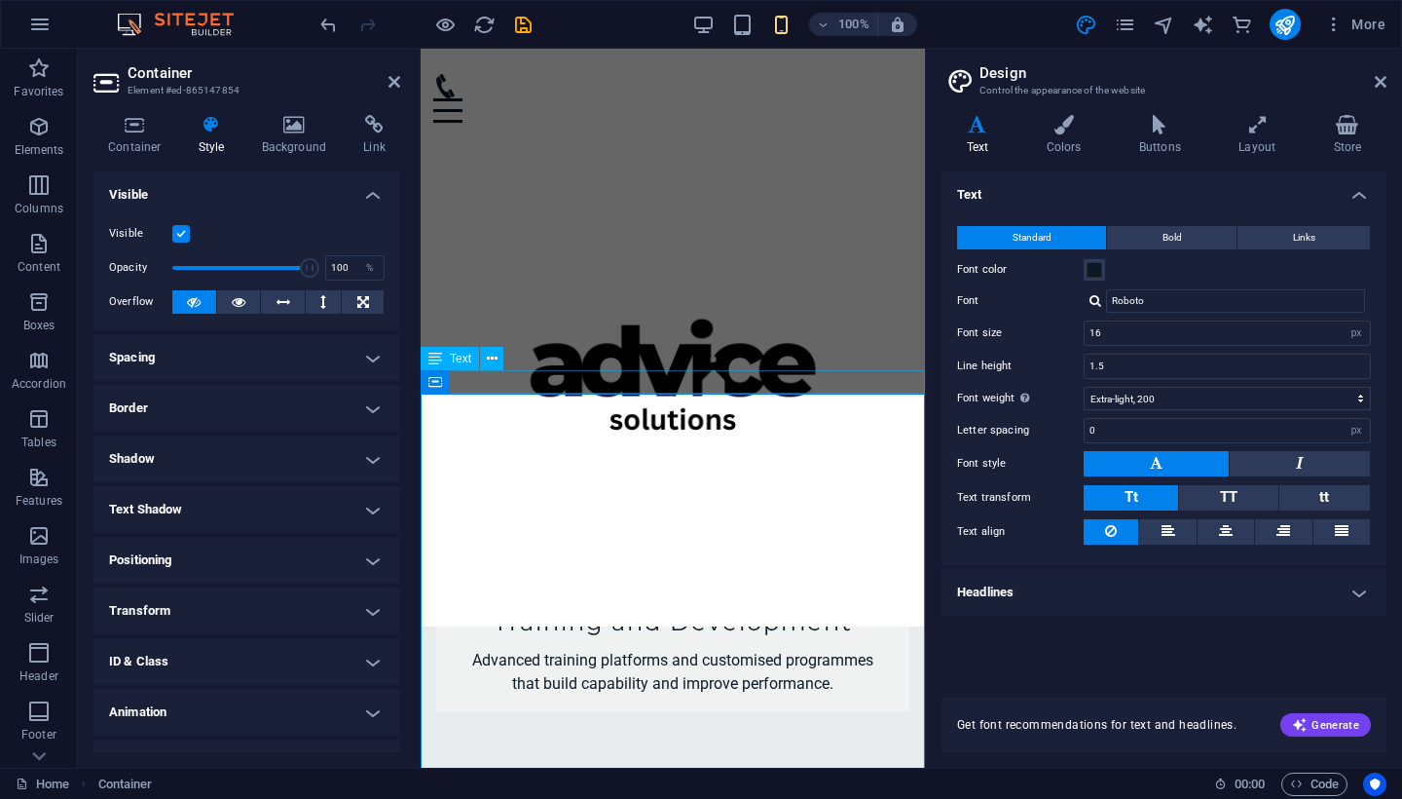
click at [634, 773] on div "Mission" at bounding box center [673, 784] width 504 height 23
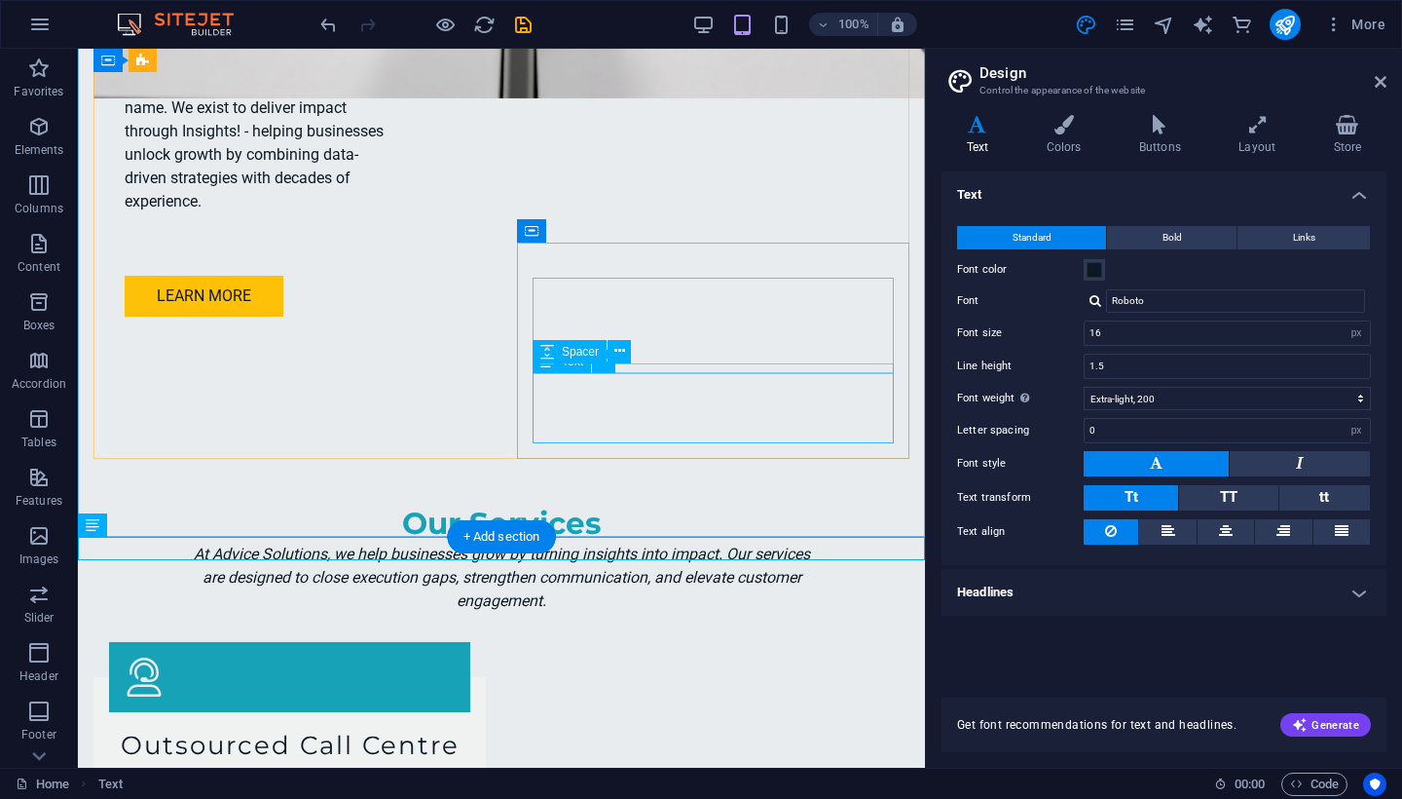
scroll to position [1691, 0]
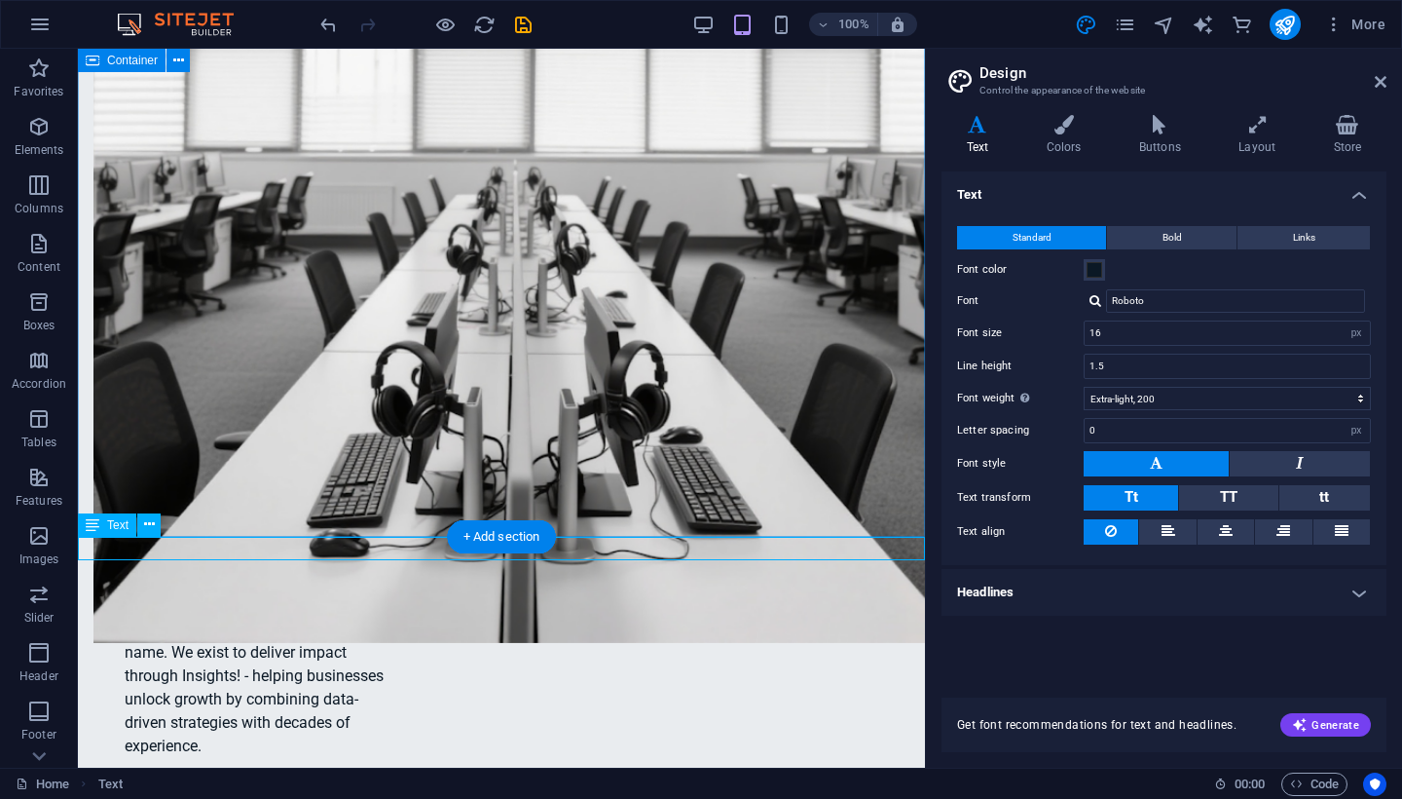
click at [93, 528] on icon at bounding box center [93, 524] width 14 height 23
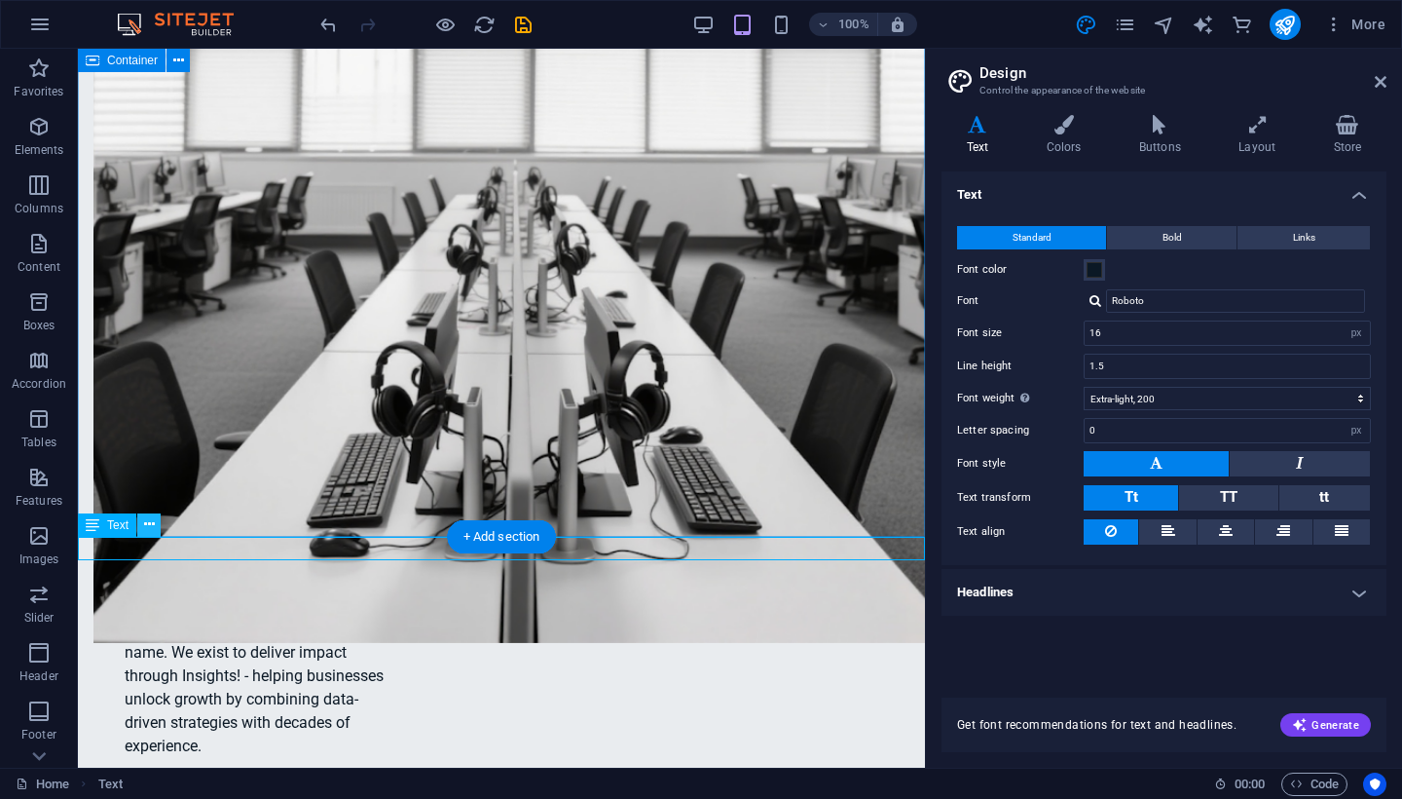
click at [150, 525] on icon at bounding box center [149, 524] width 11 height 20
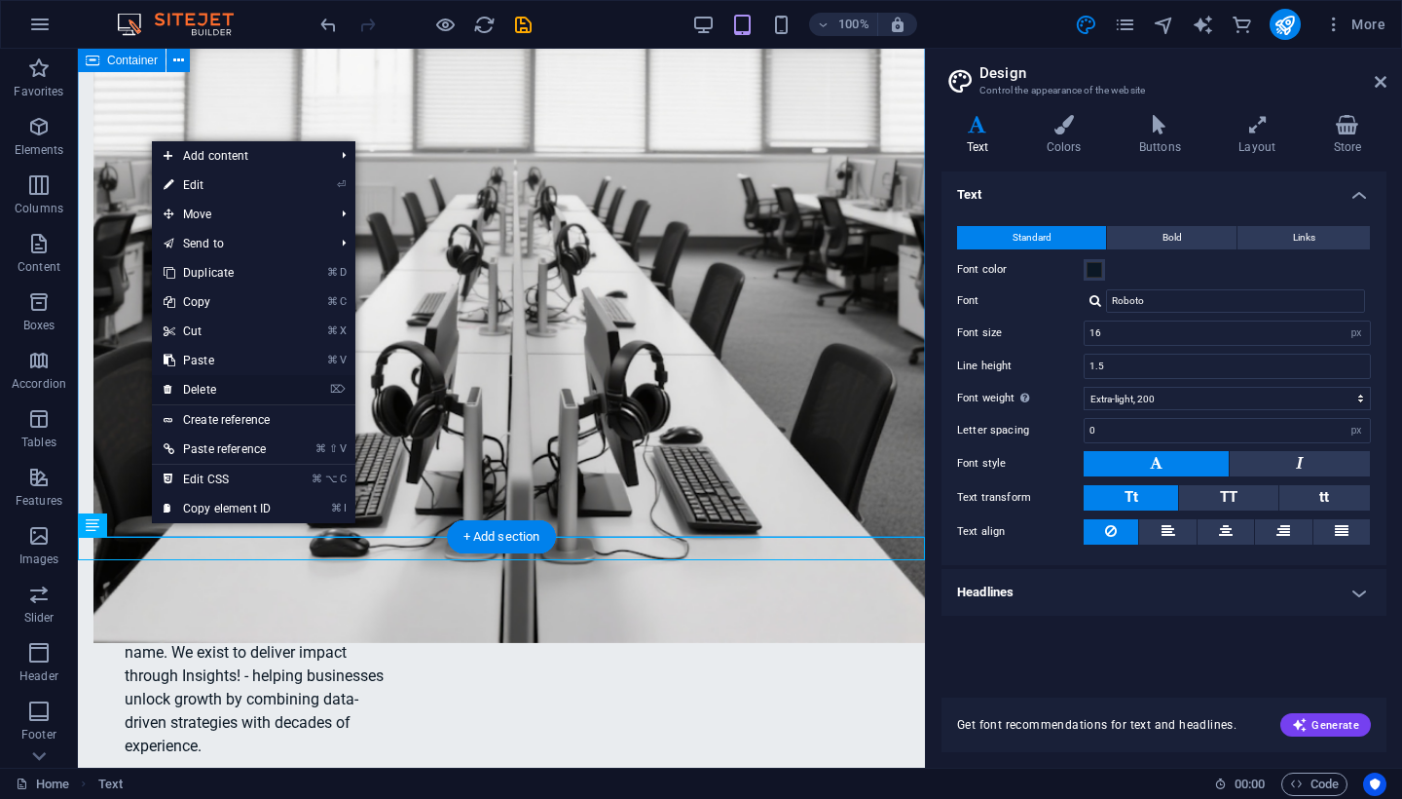
click at [202, 386] on link "⌦ Delete" at bounding box center [217, 389] width 130 height 29
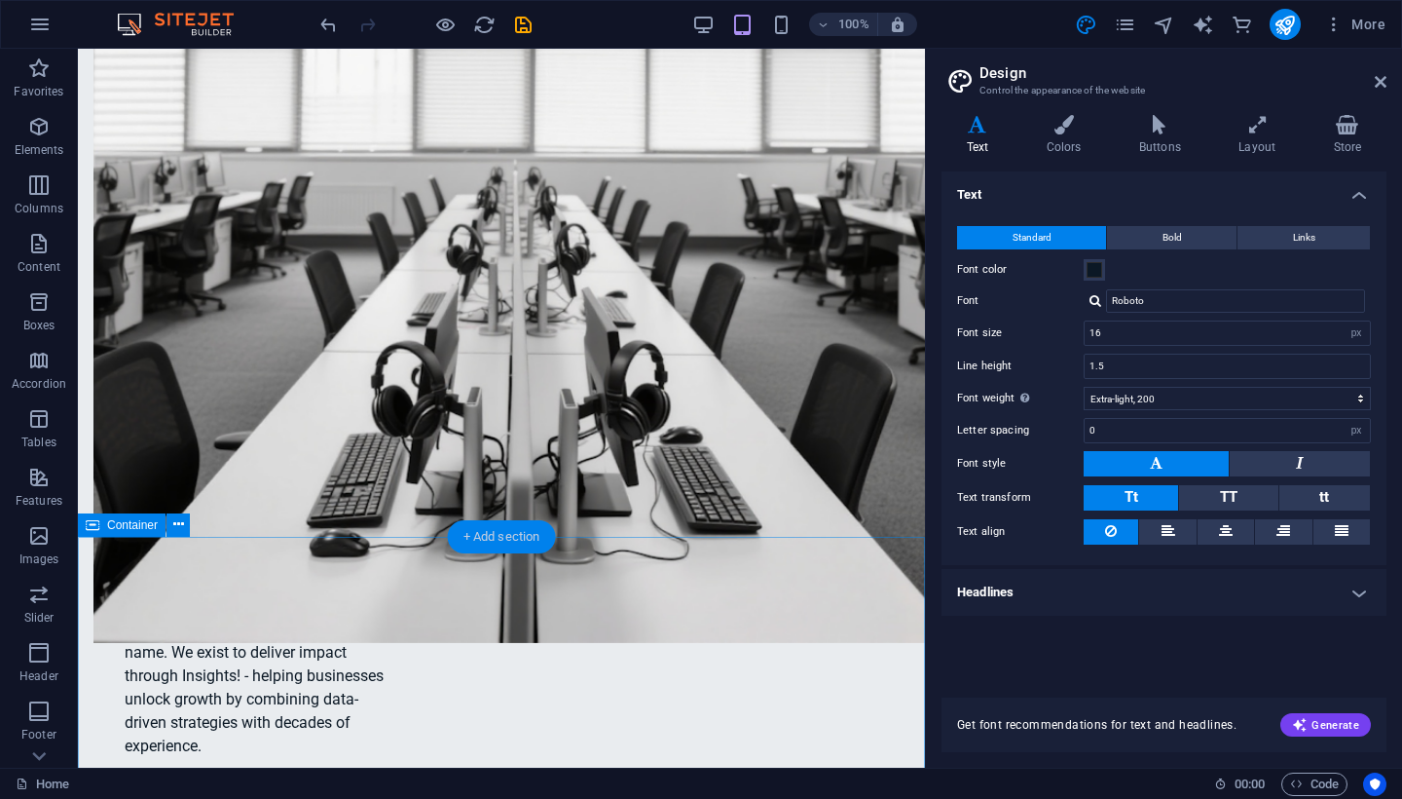
click at [489, 539] on div "+ Add section" at bounding box center [502, 536] width 108 height 33
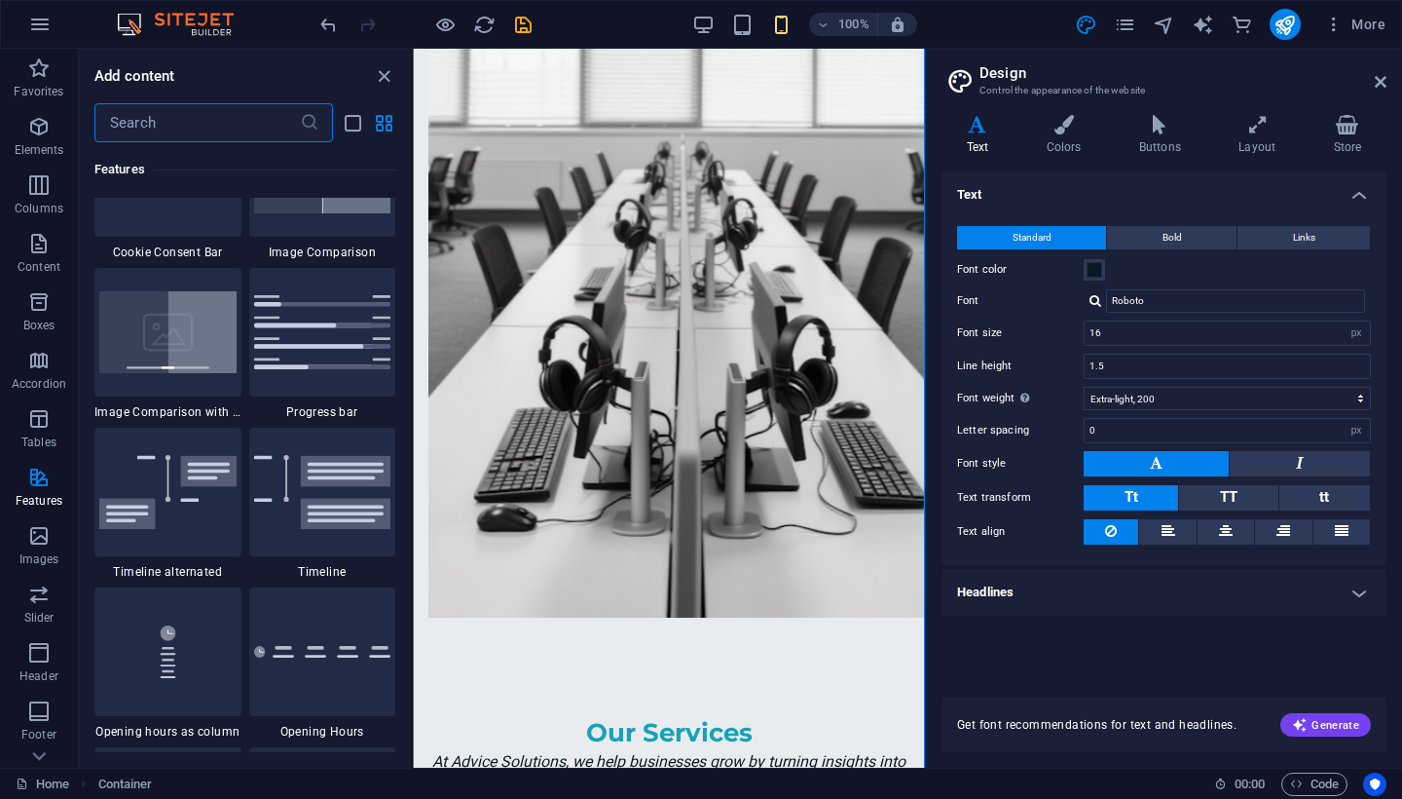
scroll to position [8001, 0]
click at [162, 136] on input "text" at bounding box center [196, 122] width 205 height 39
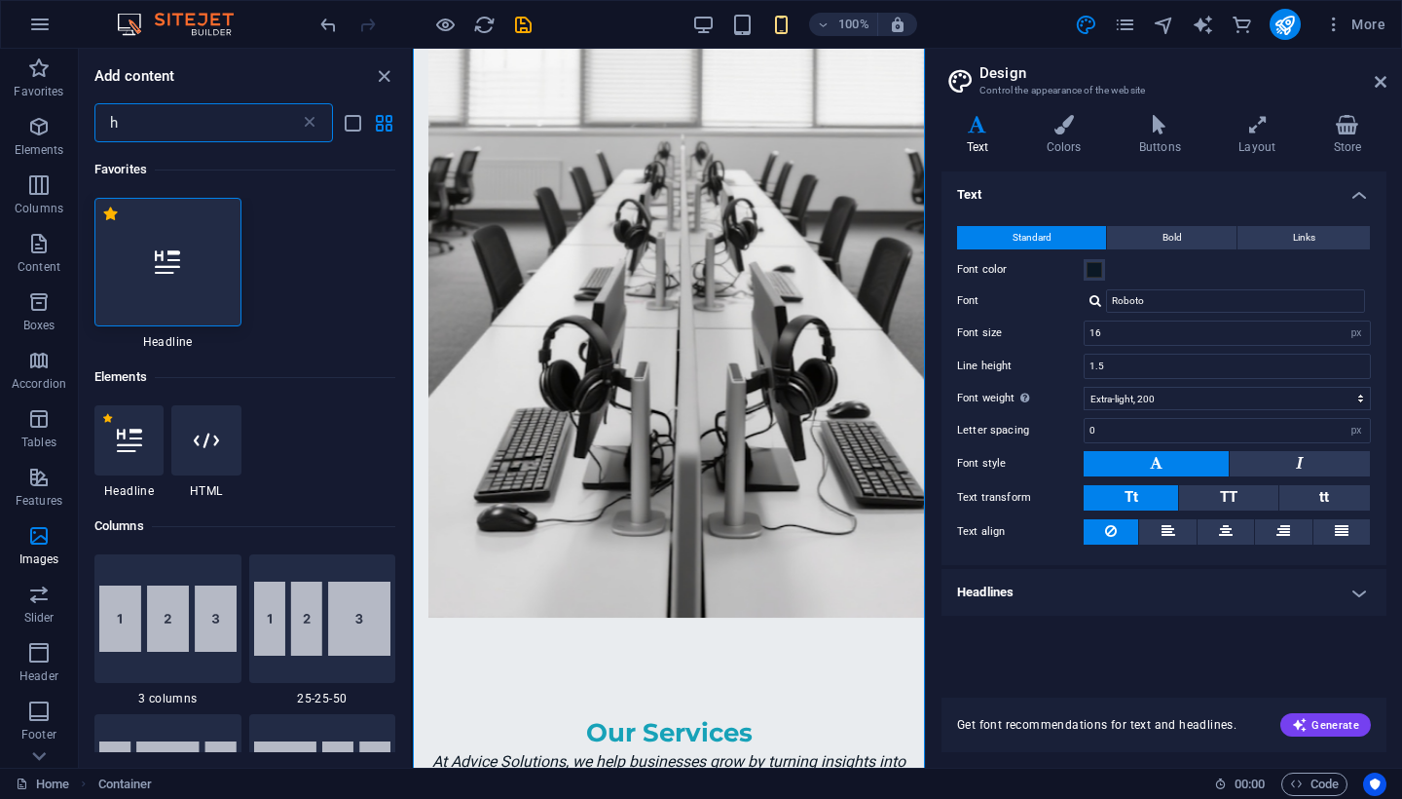
scroll to position [0, 0]
type input "h"
click at [160, 253] on icon at bounding box center [167, 261] width 25 height 25
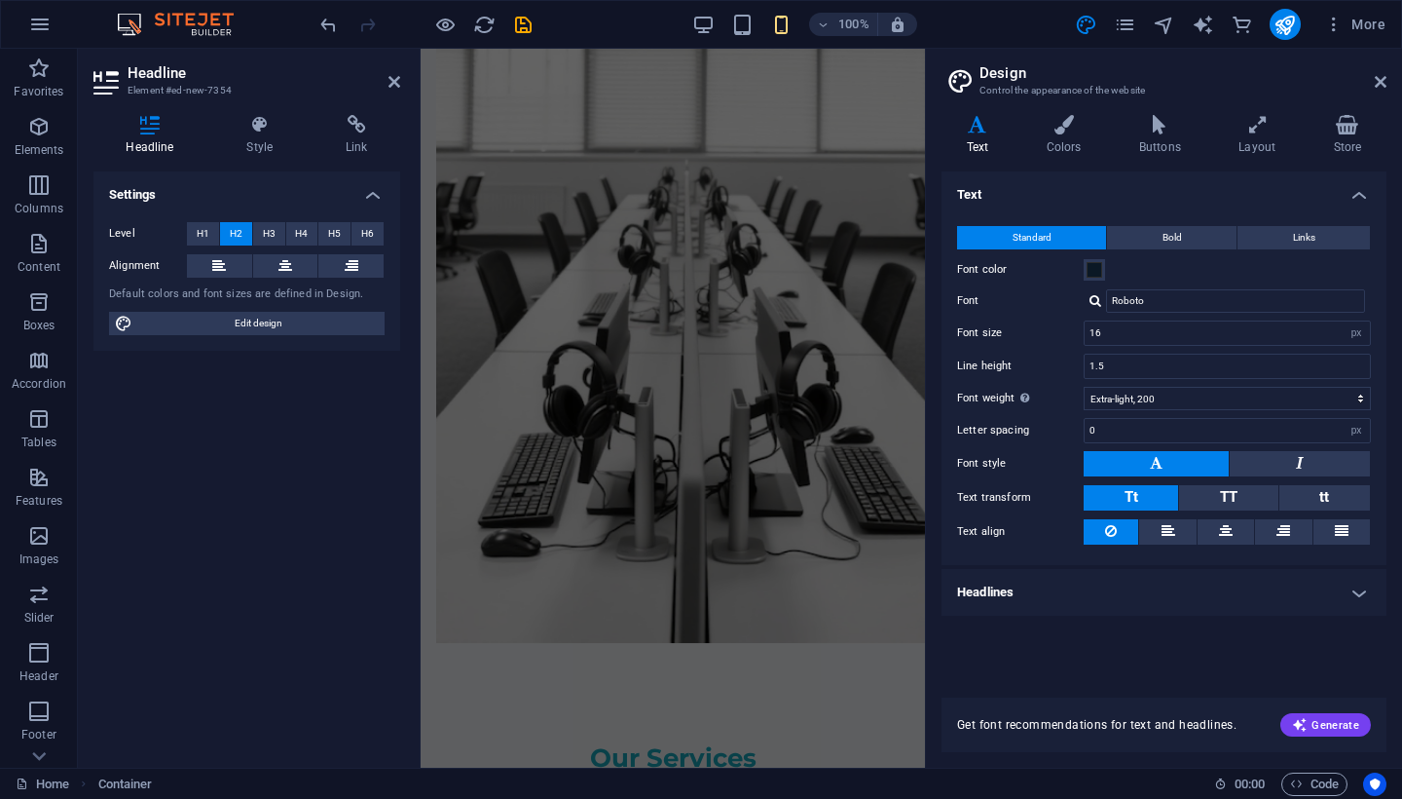
scroll to position [2318, 0]
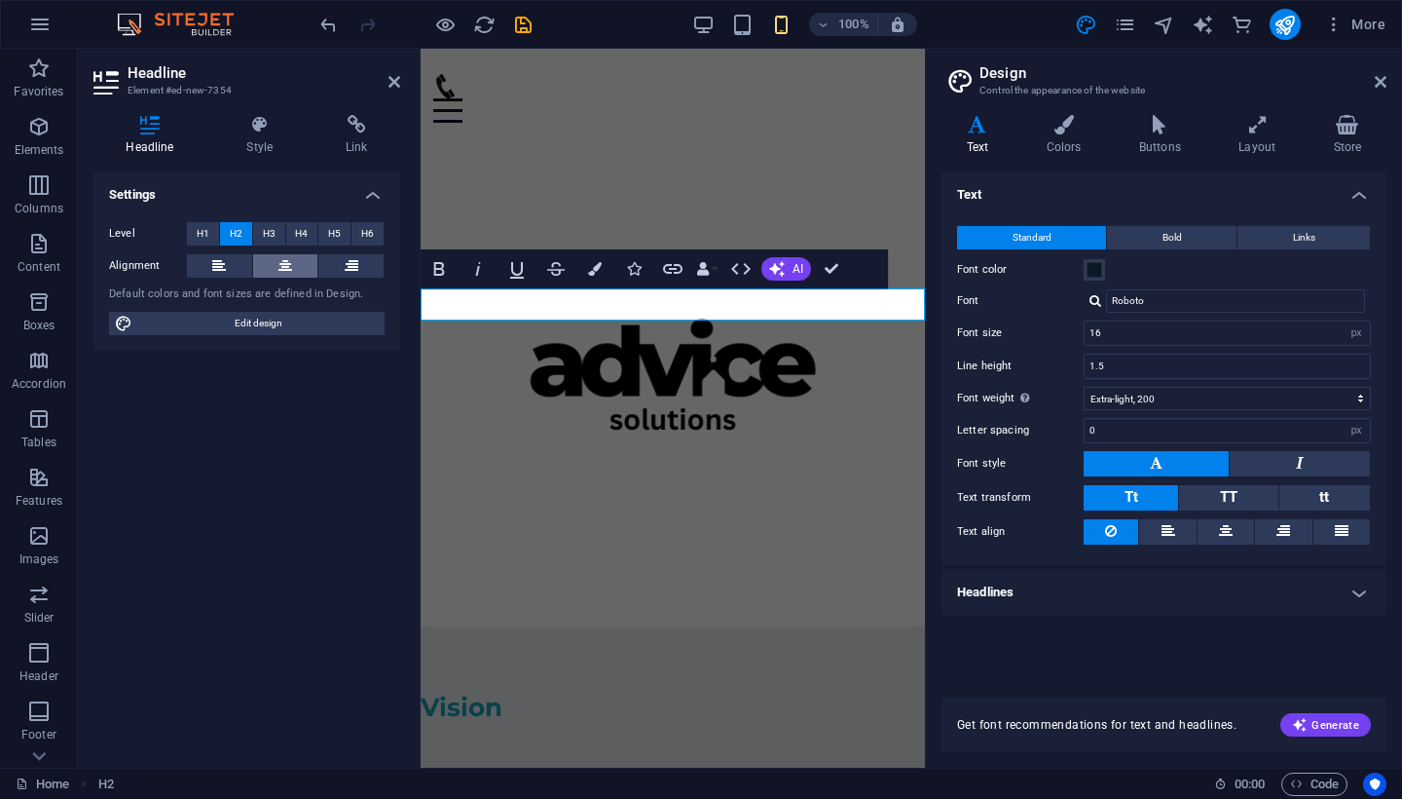
click at [286, 268] on icon at bounding box center [286, 265] width 14 height 23
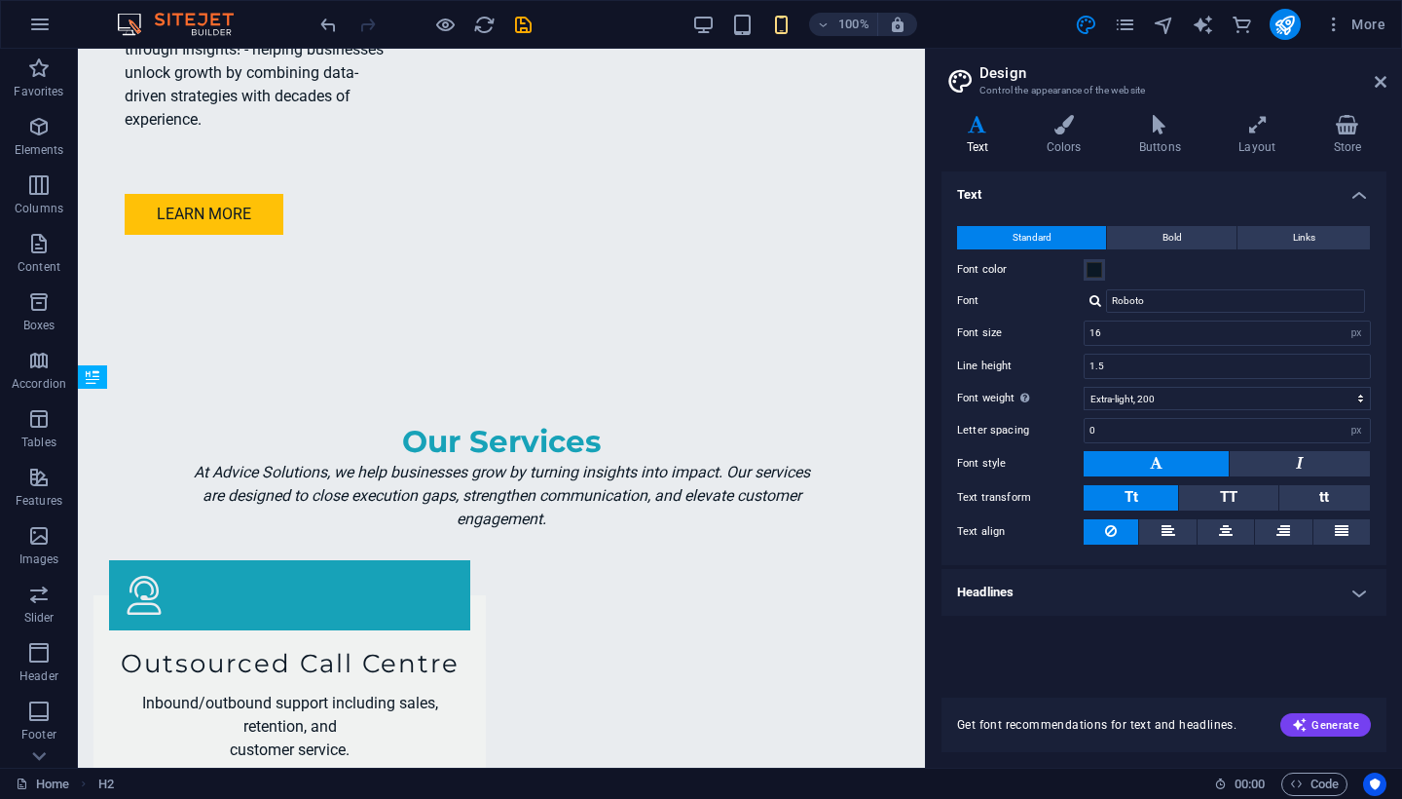
scroll to position [1699, 0]
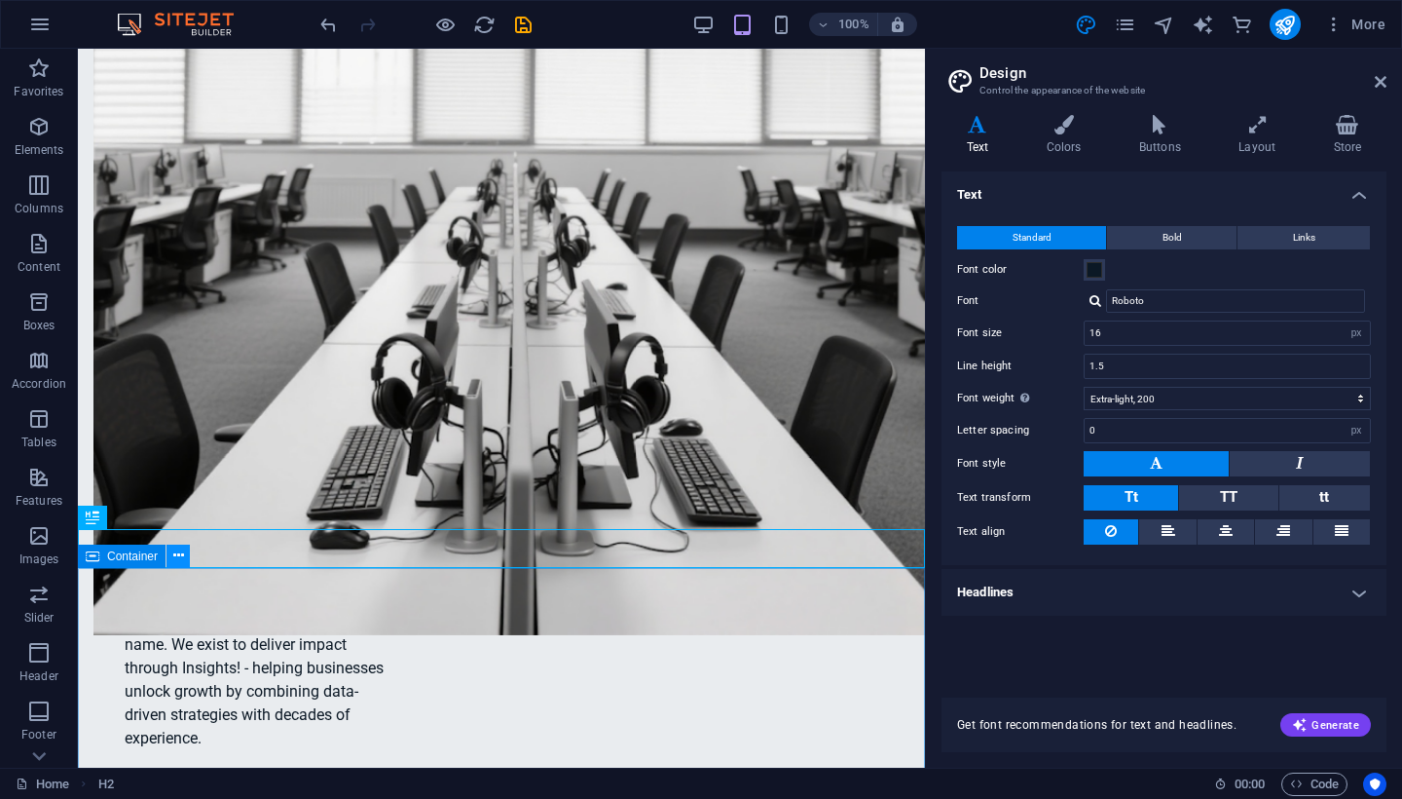
click at [182, 560] on icon at bounding box center [178, 555] width 11 height 20
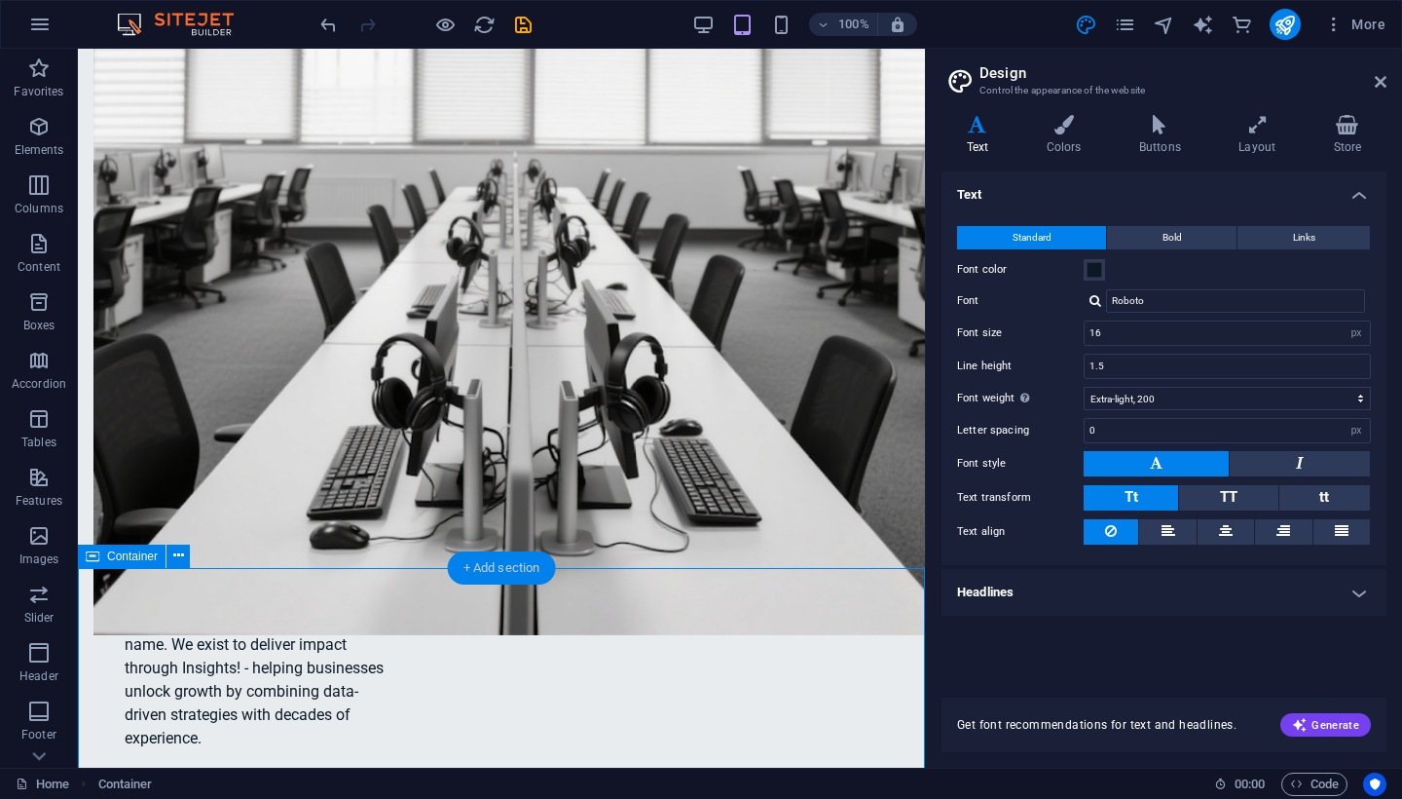
click at [489, 563] on div "+ Add section" at bounding box center [502, 567] width 108 height 33
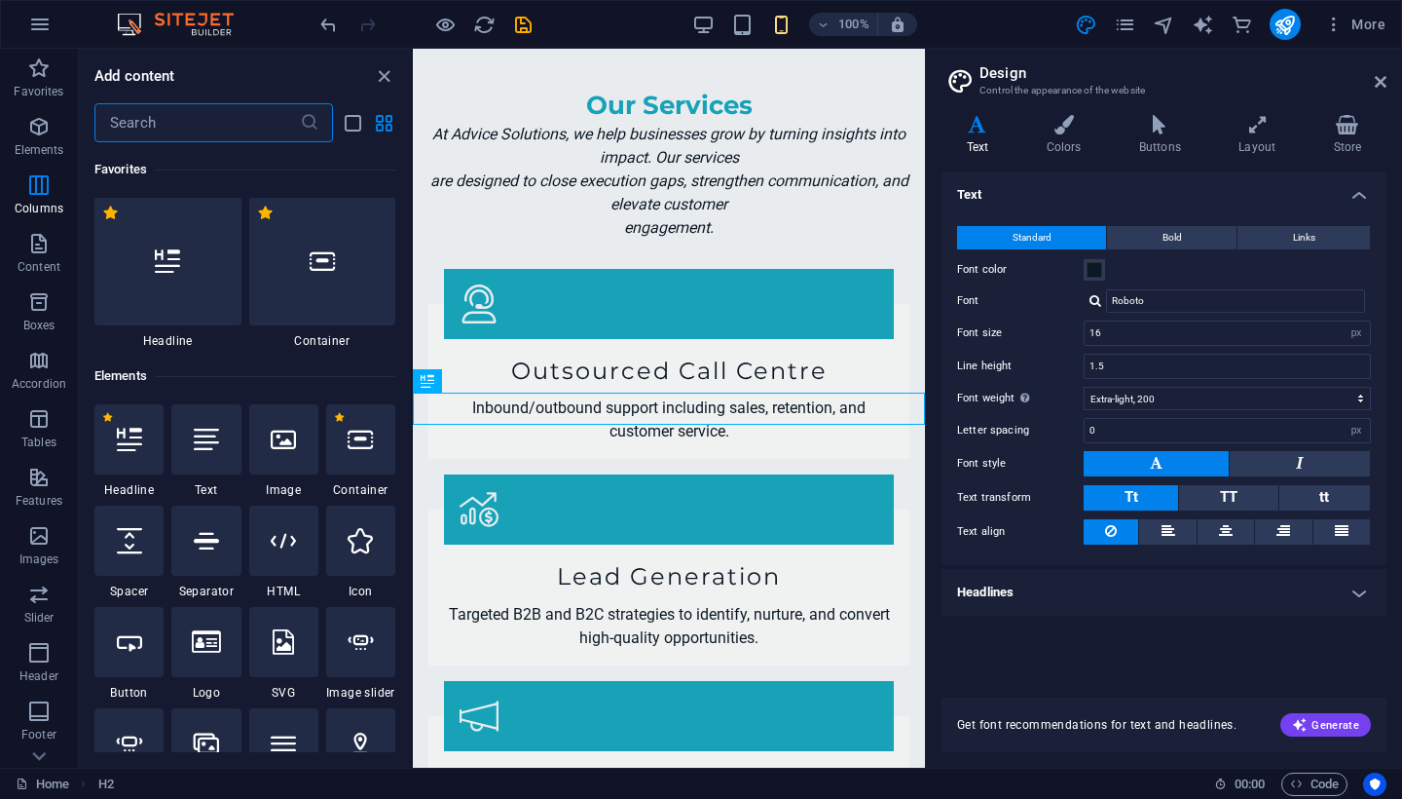
scroll to position [0, 0]
click at [201, 459] on div at bounding box center [205, 440] width 69 height 70
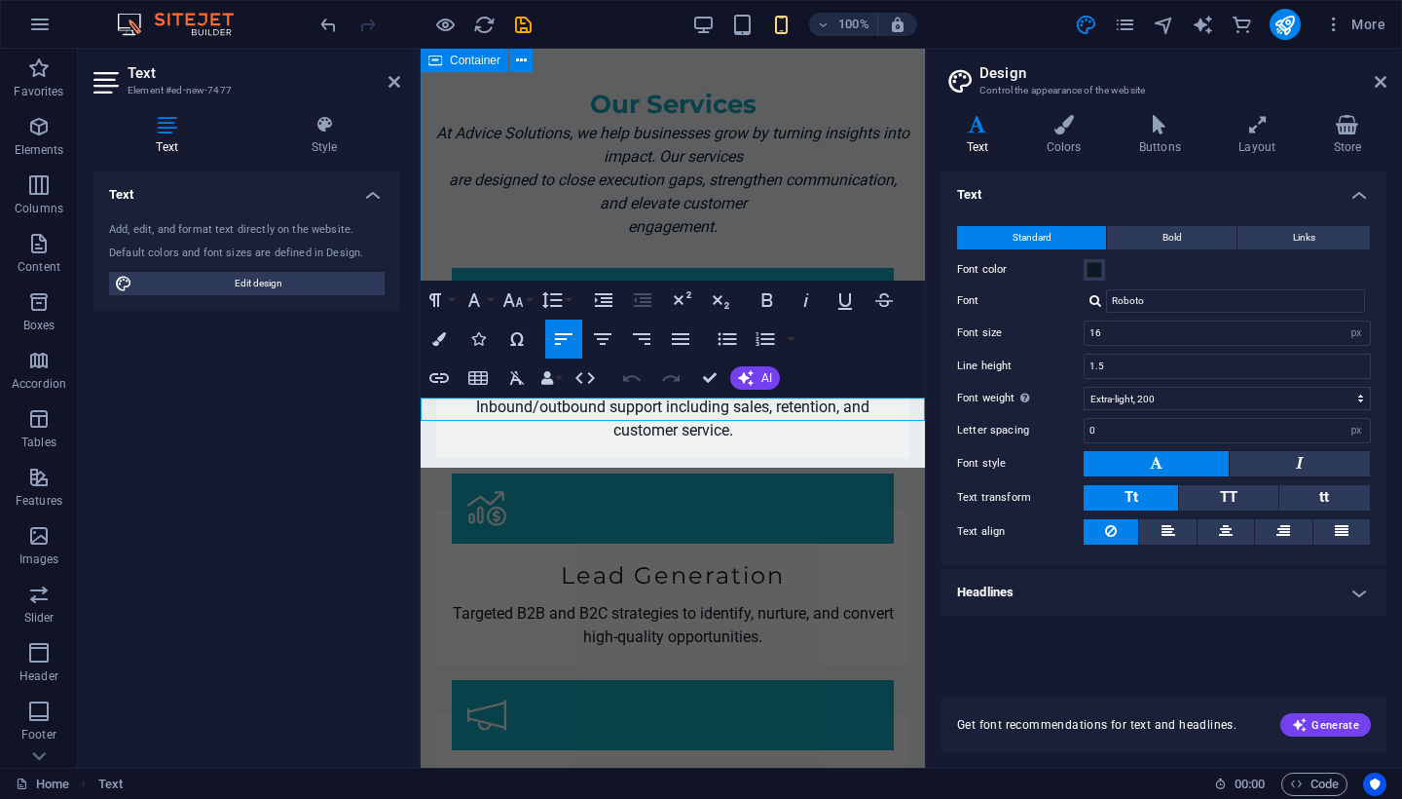
scroll to position [1745, 4]
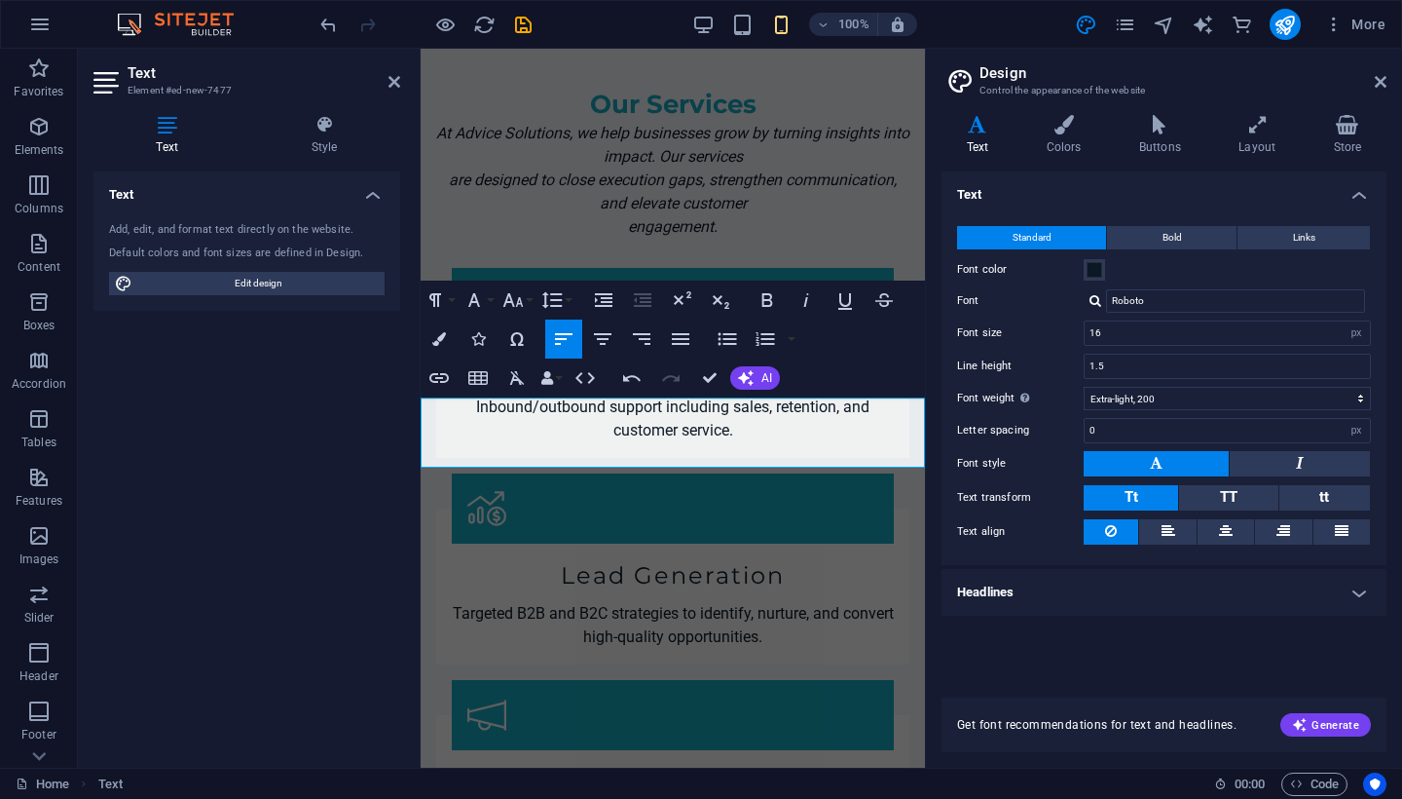
drag, startPoint x: 691, startPoint y: 453, endPoint x: 412, endPoint y: 401, distance: 284.2
click at [600, 336] on icon "button" at bounding box center [602, 338] width 23 height 23
click at [686, 341] on icon "button" at bounding box center [680, 338] width 23 height 23
click at [612, 340] on icon "button" at bounding box center [602, 338] width 23 height 23
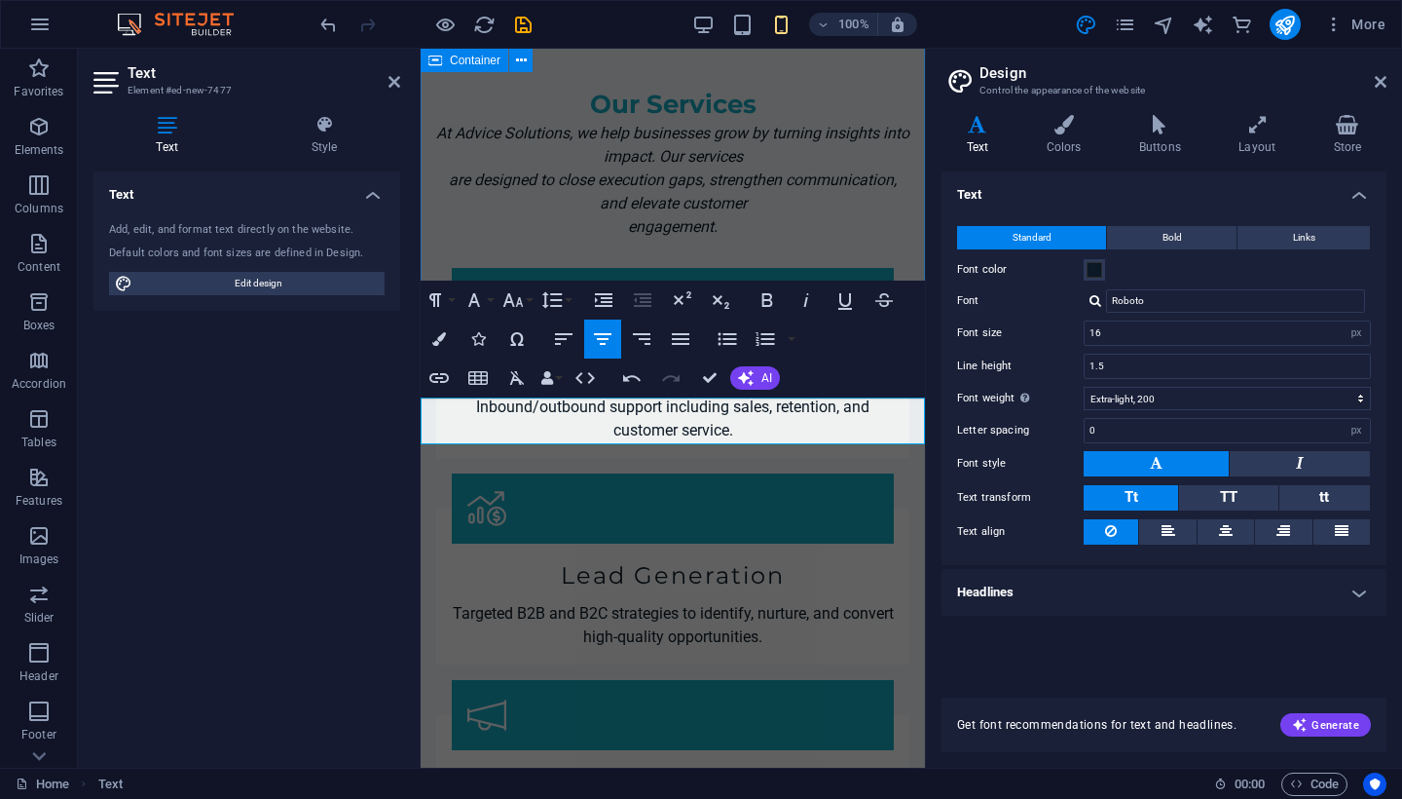
click at [917, 247] on div "Our Services At Advice Solutions, we help businesses grow by turning insights i…" at bounding box center [673, 582] width 504 height 1112
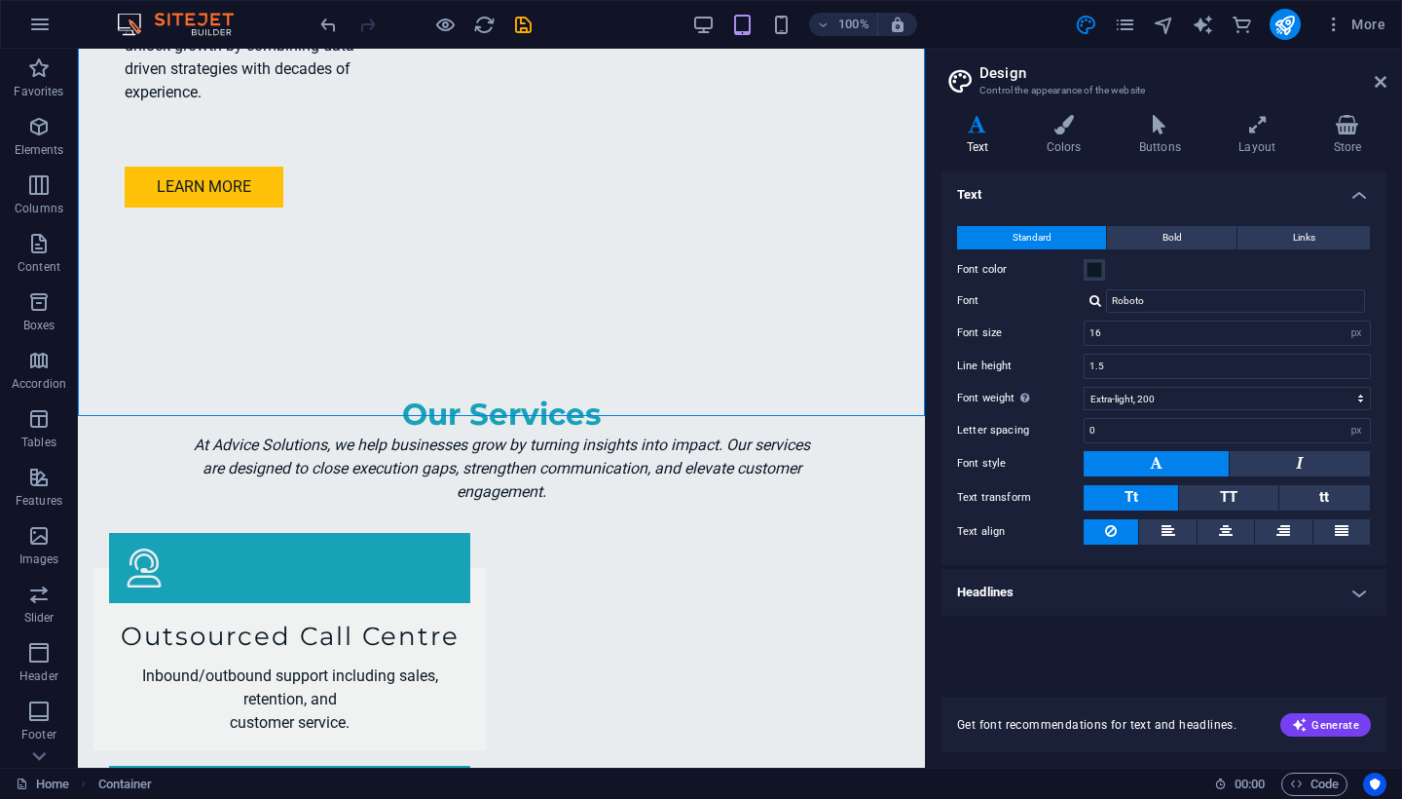
scroll to position [1881, 0]
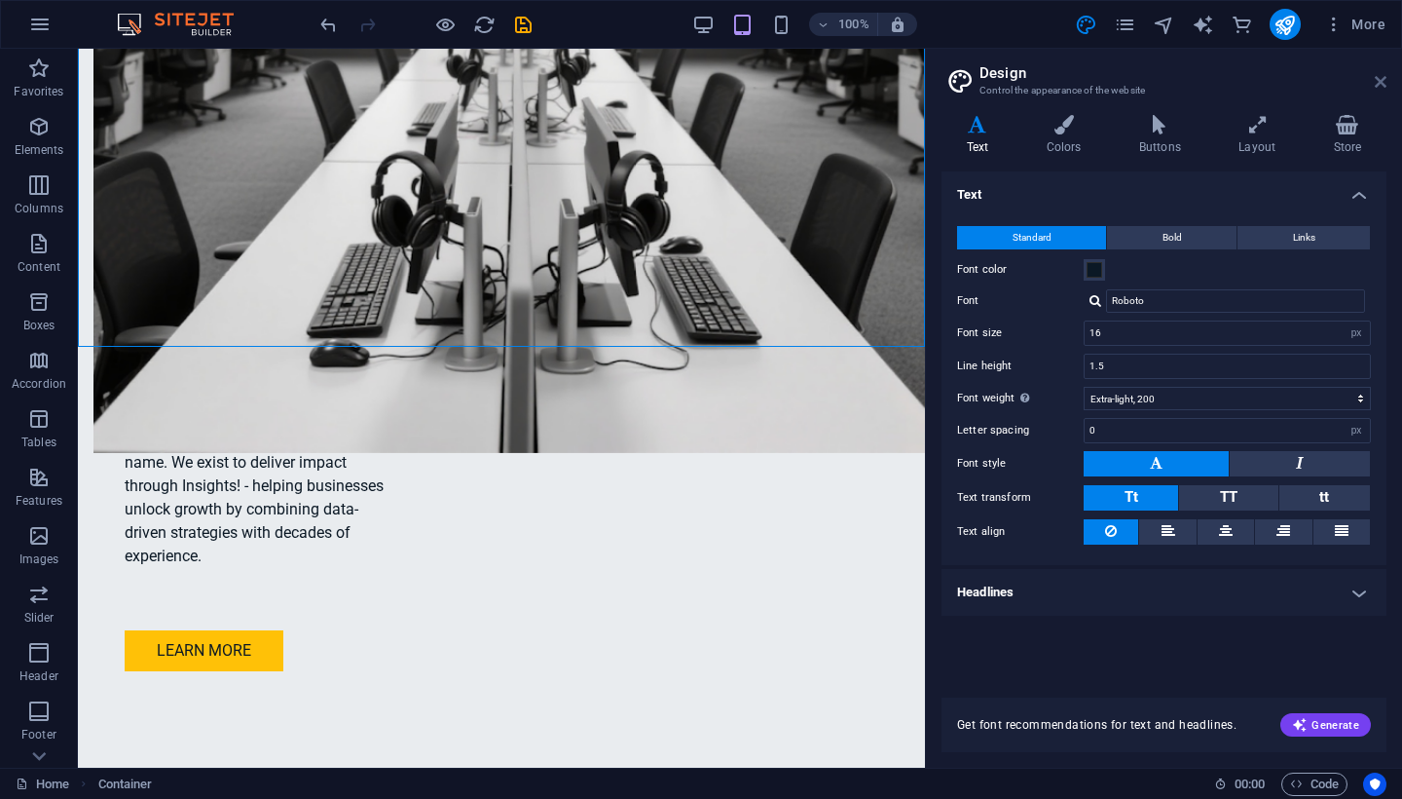
click at [1379, 83] on icon at bounding box center [1381, 82] width 12 height 16
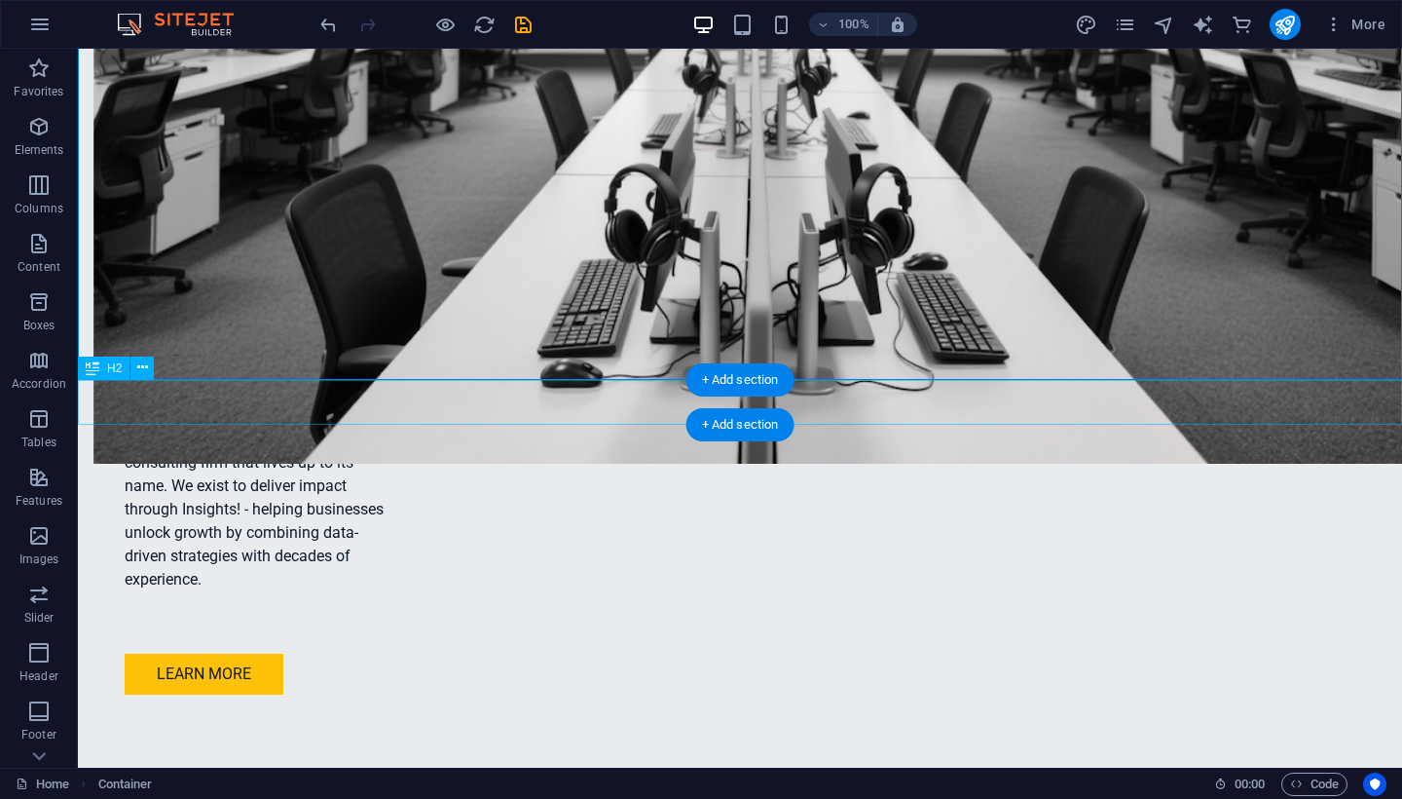
click at [146, 372] on icon at bounding box center [142, 367] width 11 height 20
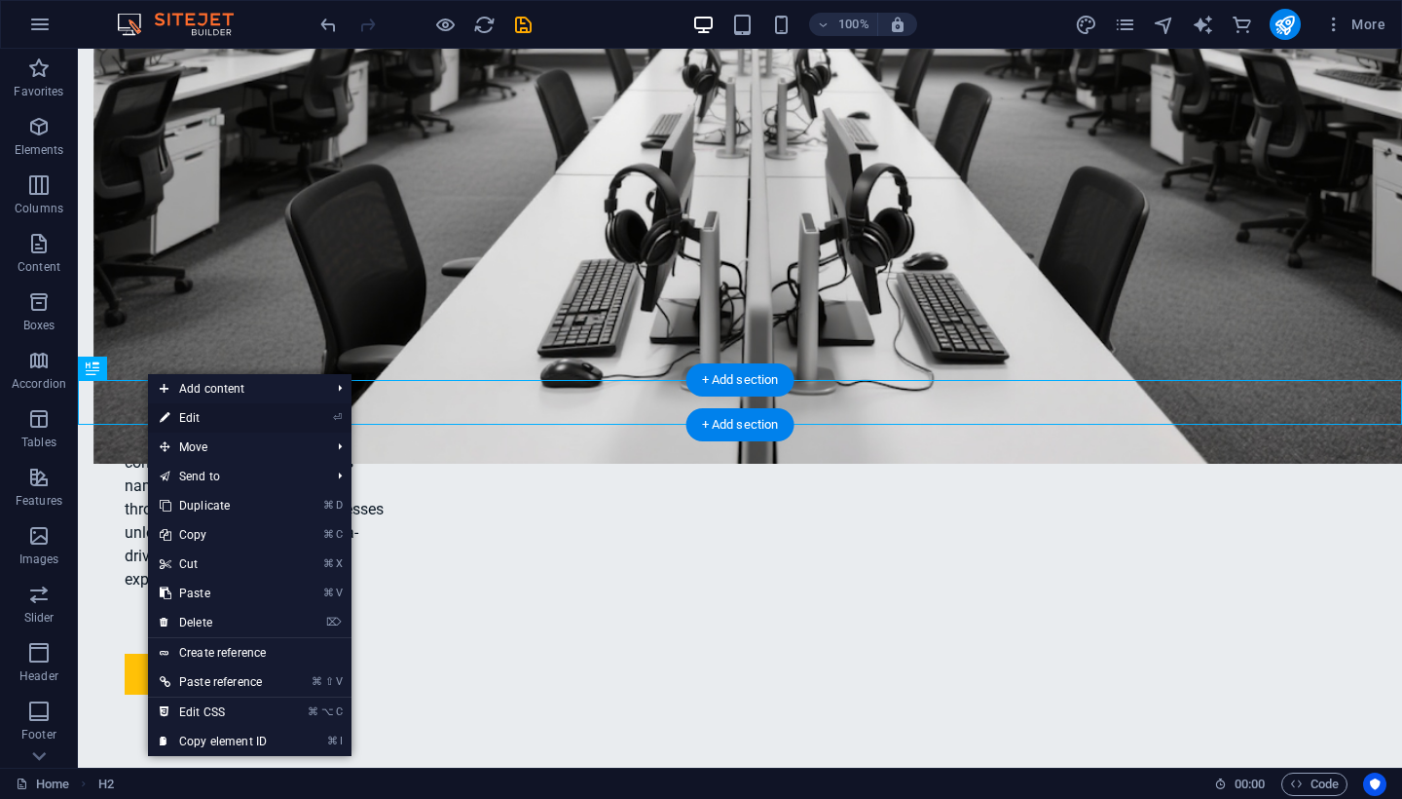
click at [173, 416] on link "⏎ Edit" at bounding box center [213, 417] width 130 height 29
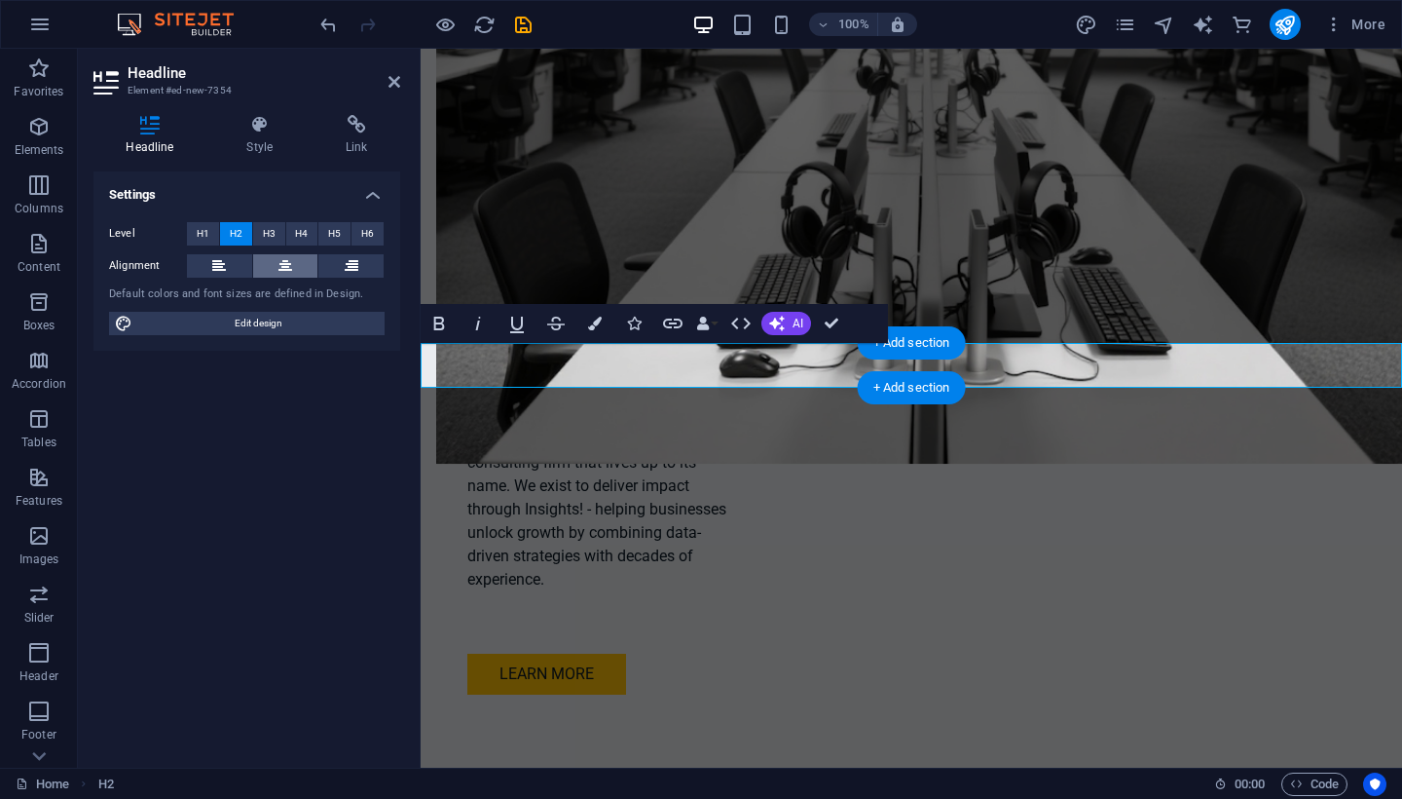
click at [284, 268] on icon at bounding box center [286, 265] width 14 height 23
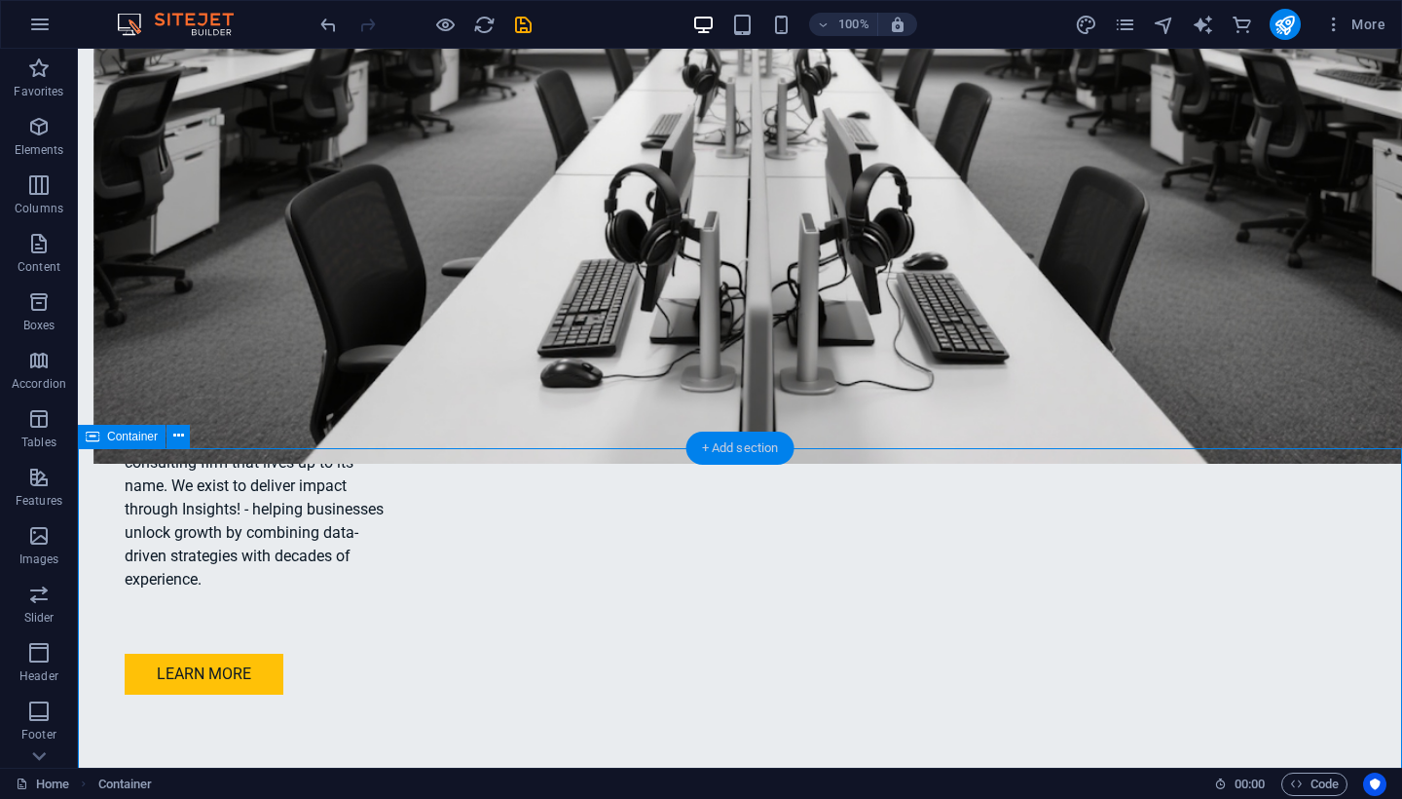
click at [731, 460] on div "+ Add section" at bounding box center [741, 447] width 108 height 33
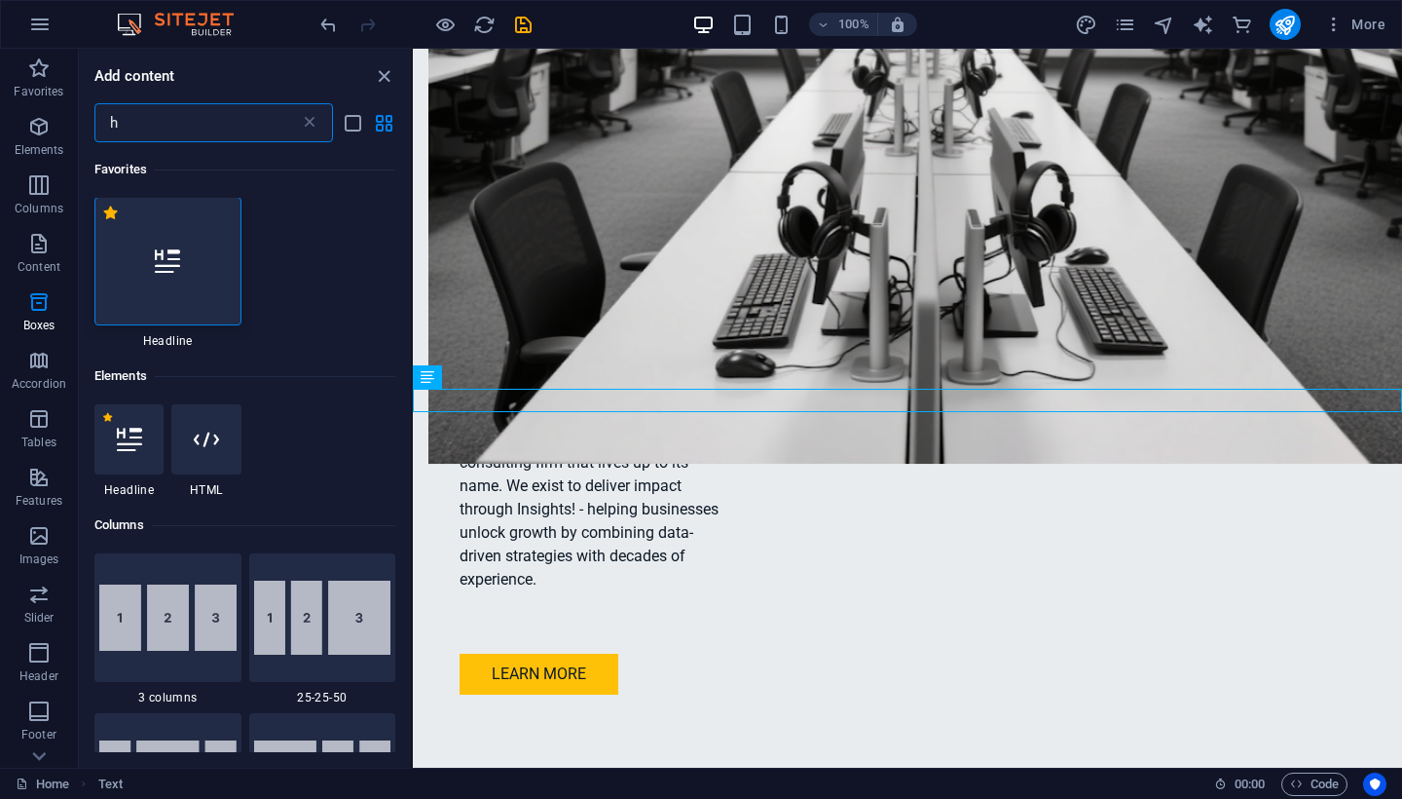
scroll to position [0, 0]
type input "h"
click at [167, 257] on icon at bounding box center [167, 261] width 25 height 25
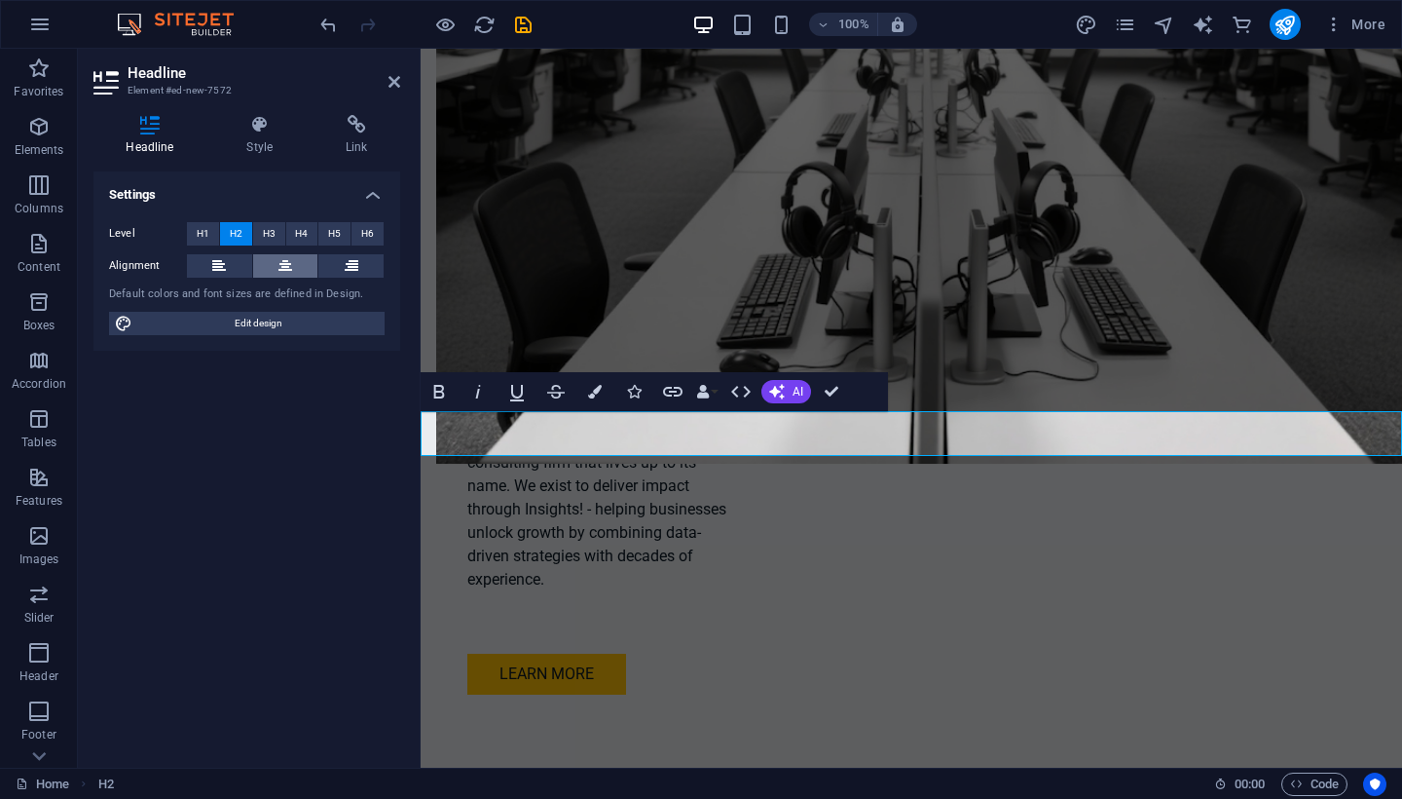
click at [274, 267] on button at bounding box center [285, 265] width 65 height 23
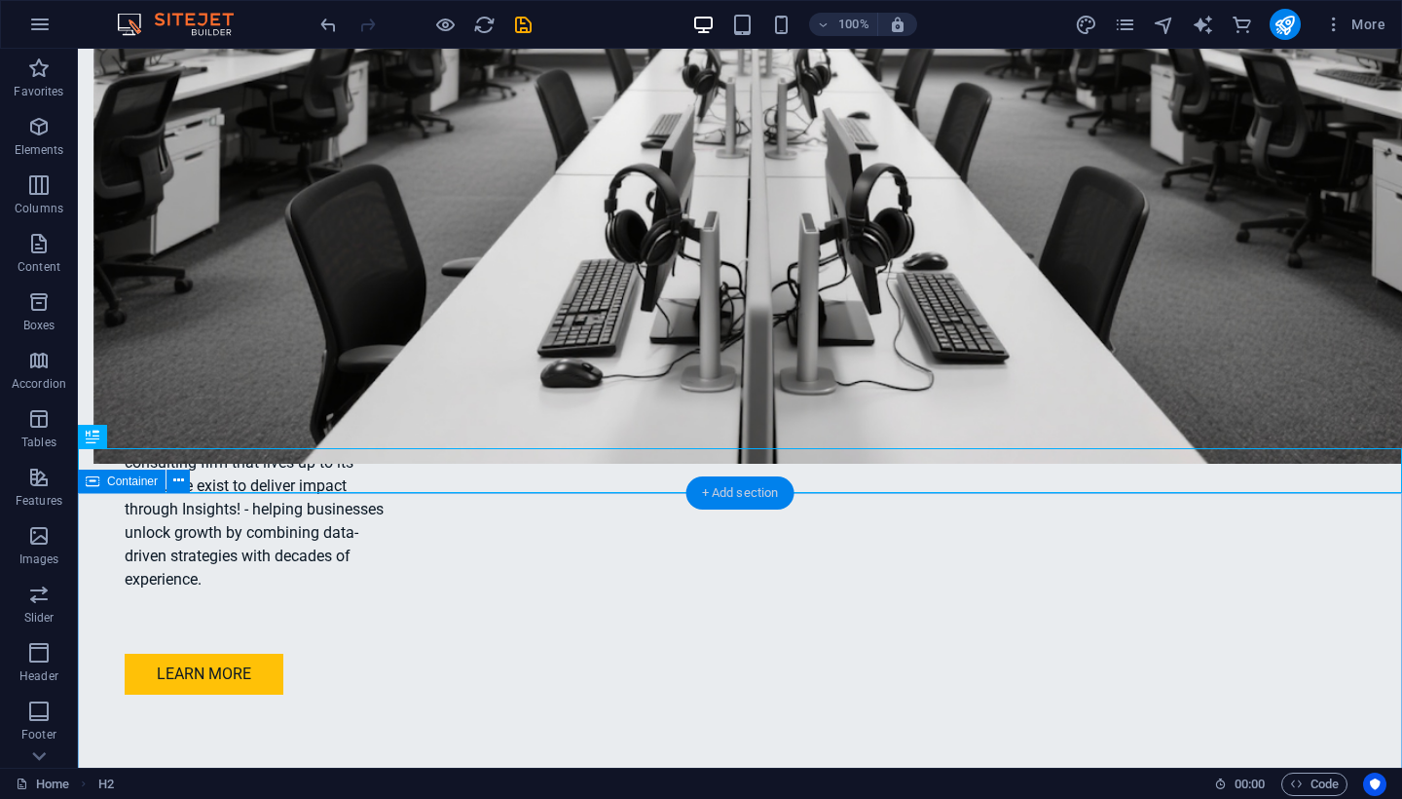
click at [753, 499] on div "+ Add section" at bounding box center [741, 492] width 108 height 33
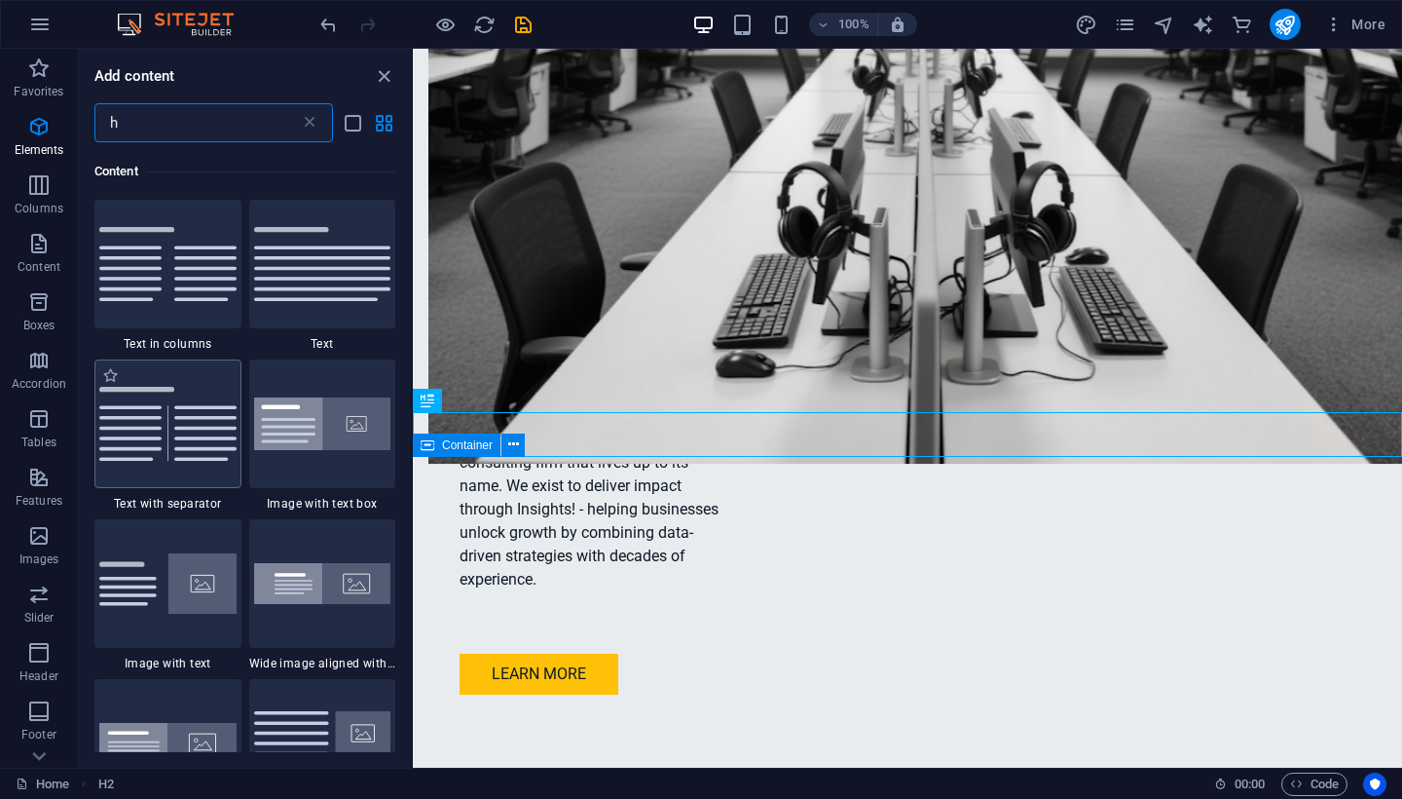
scroll to position [1043, 0]
click at [351, 293] on img at bounding box center [322, 261] width 137 height 73
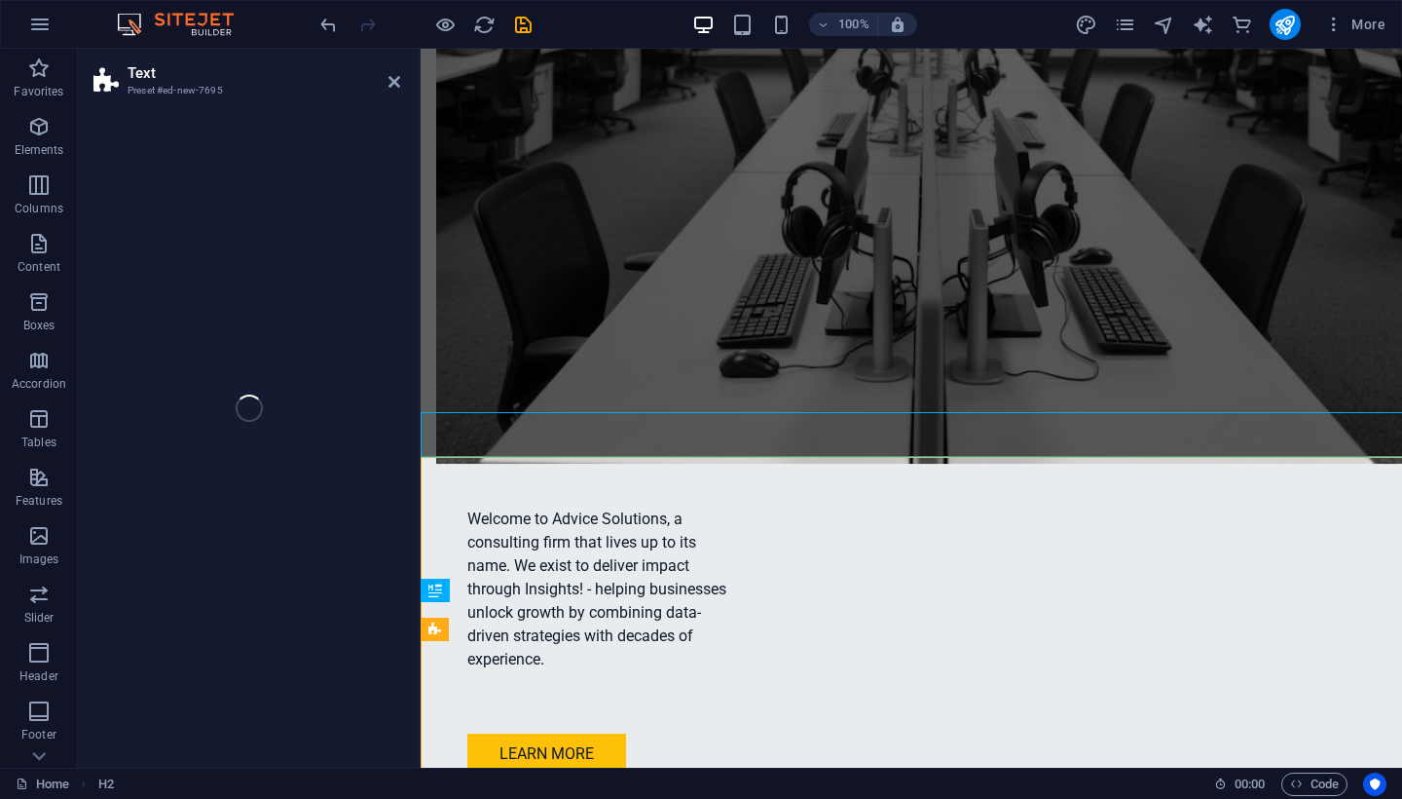
select select "preset-text-v2-default"
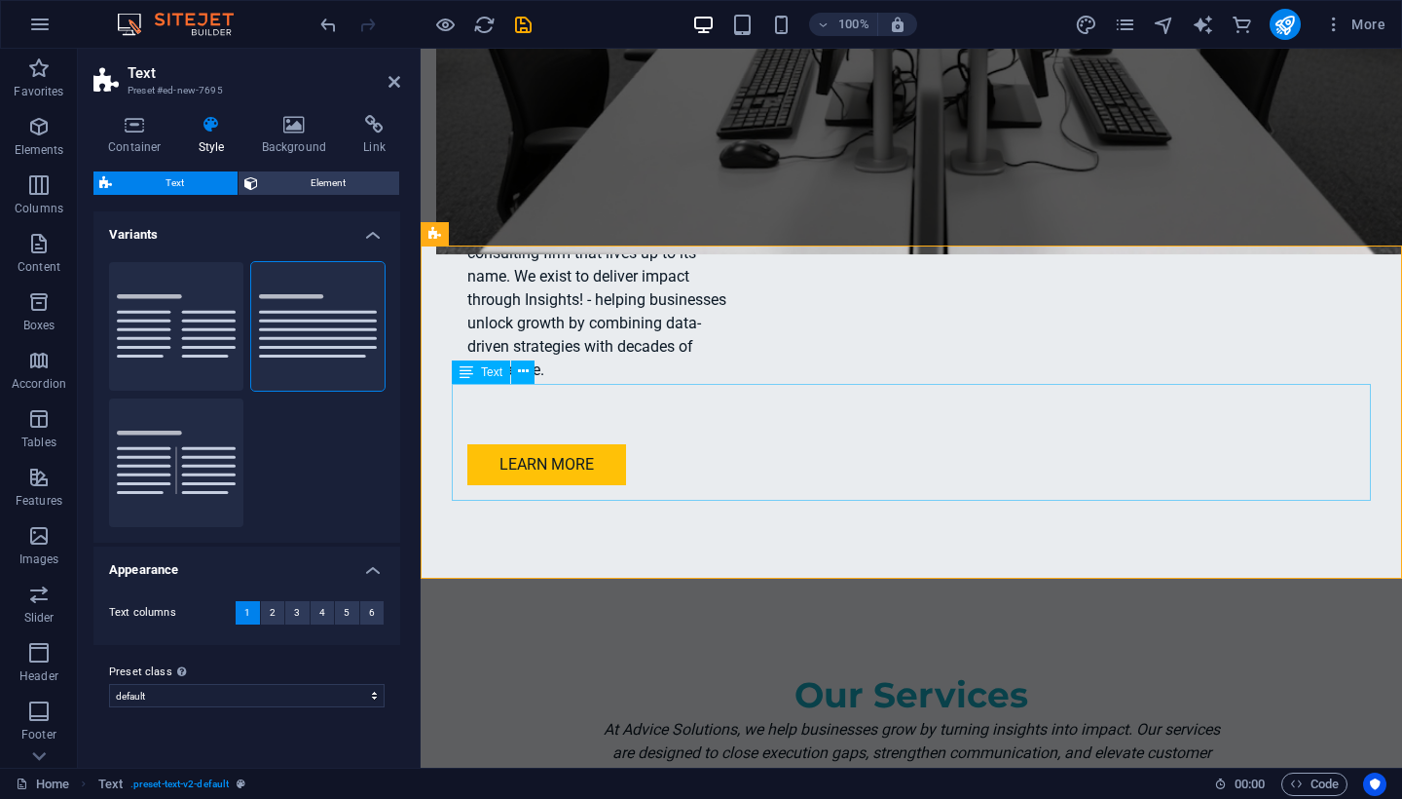
scroll to position [2092, 0]
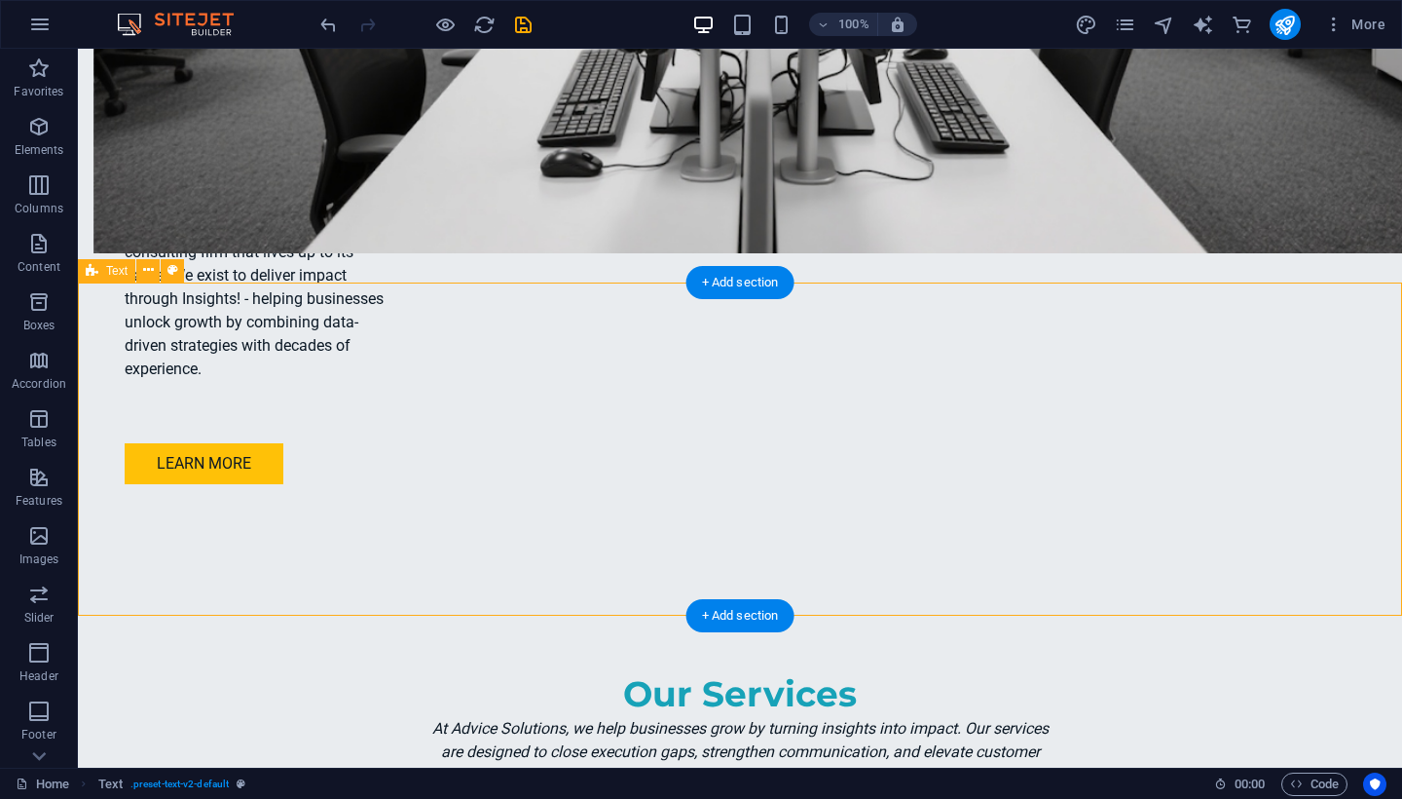
drag, startPoint x: 795, startPoint y: 501, endPoint x: 1132, endPoint y: 501, distance: 336.9
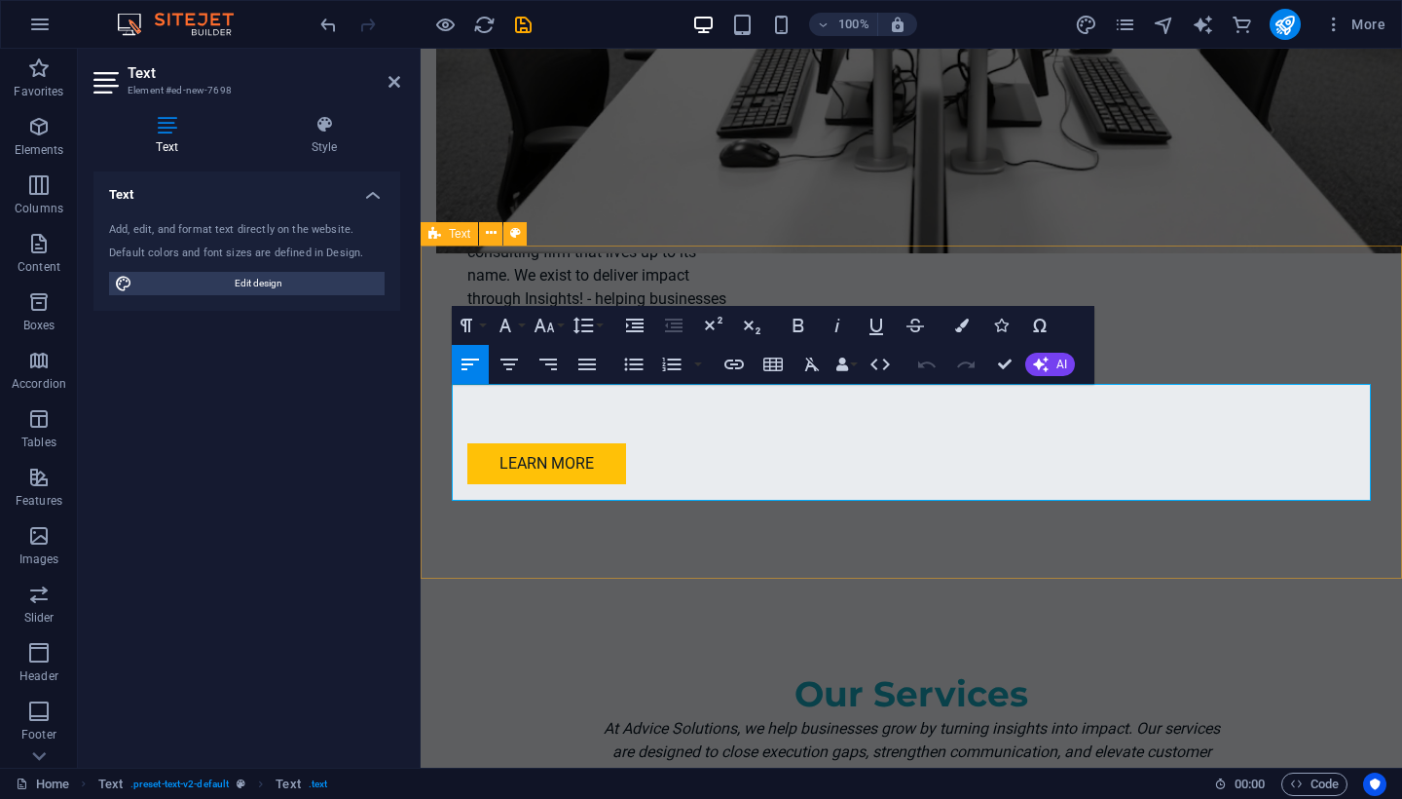
drag, startPoint x: 1135, startPoint y: 491, endPoint x: 450, endPoint y: 389, distance: 693.1
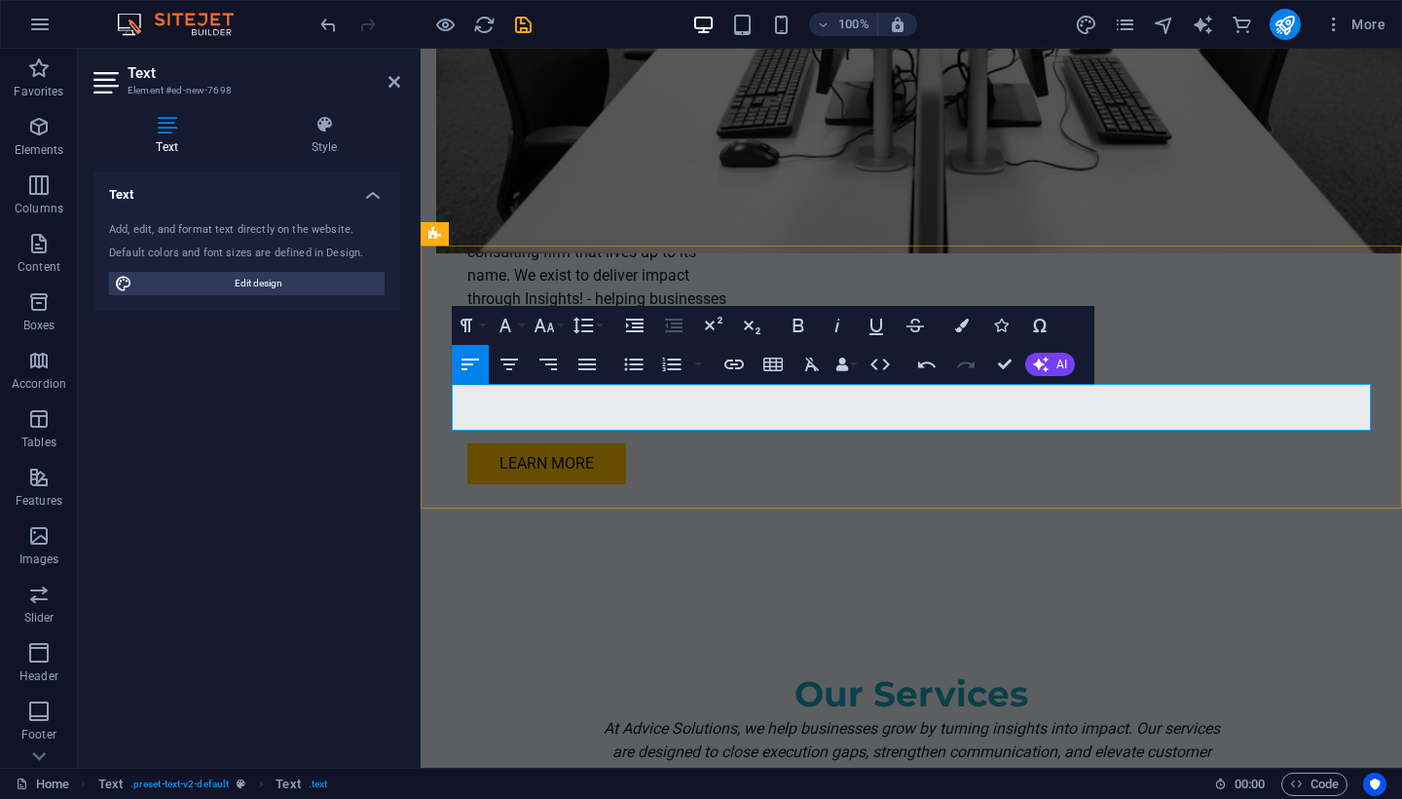
scroll to position [1252, 4]
click at [515, 366] on icon "button" at bounding box center [509, 364] width 23 height 23
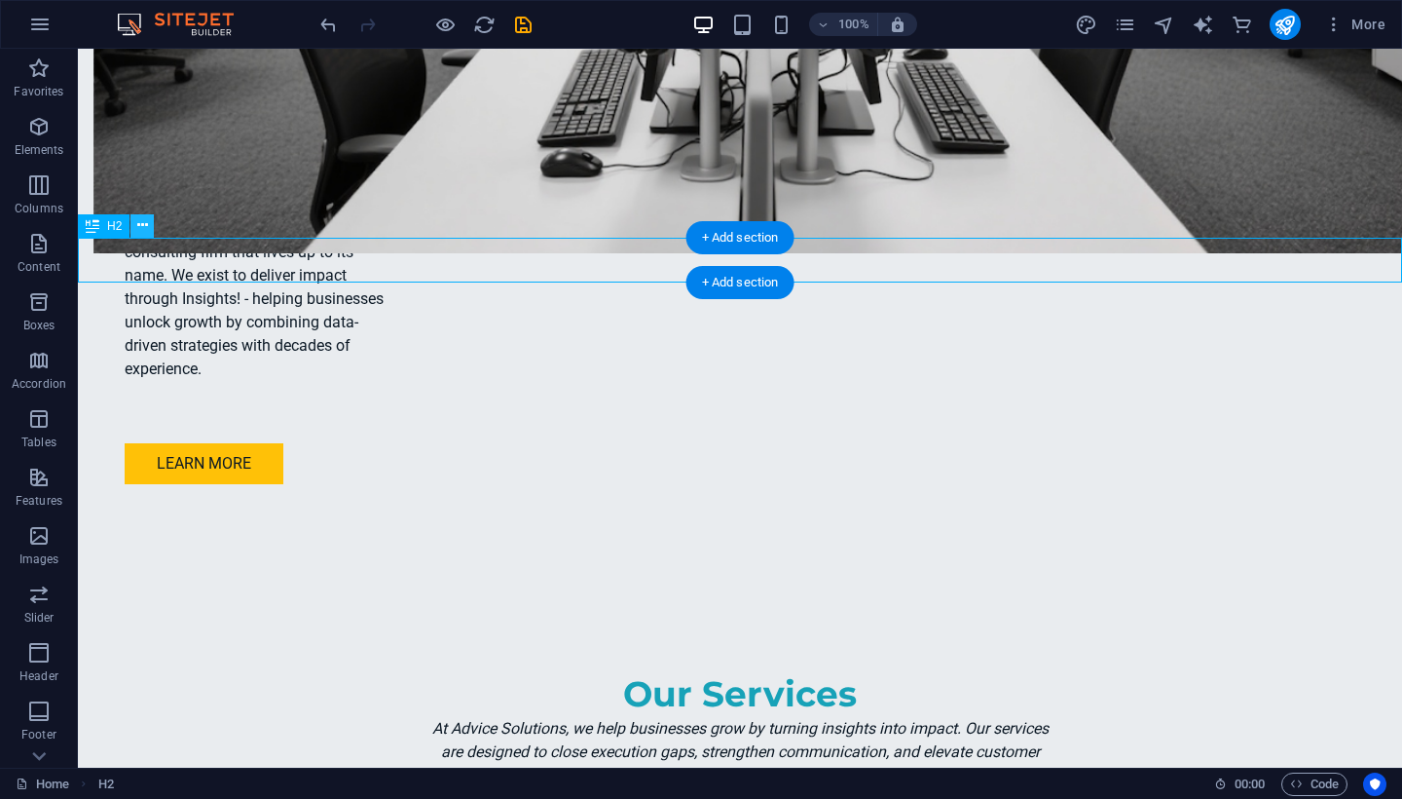
click at [145, 227] on icon at bounding box center [142, 225] width 11 height 20
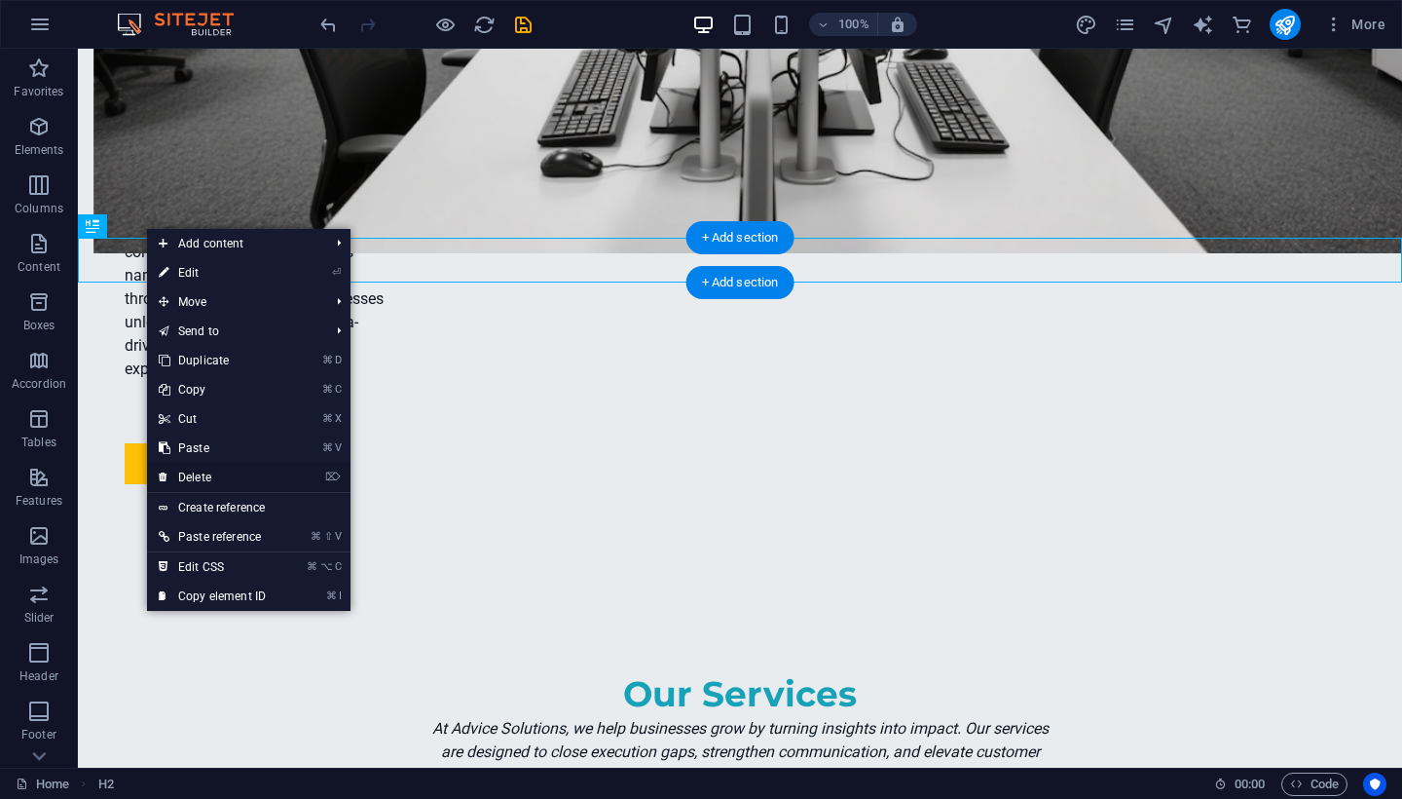
click at [213, 480] on link "⌦ Delete" at bounding box center [212, 477] width 130 height 29
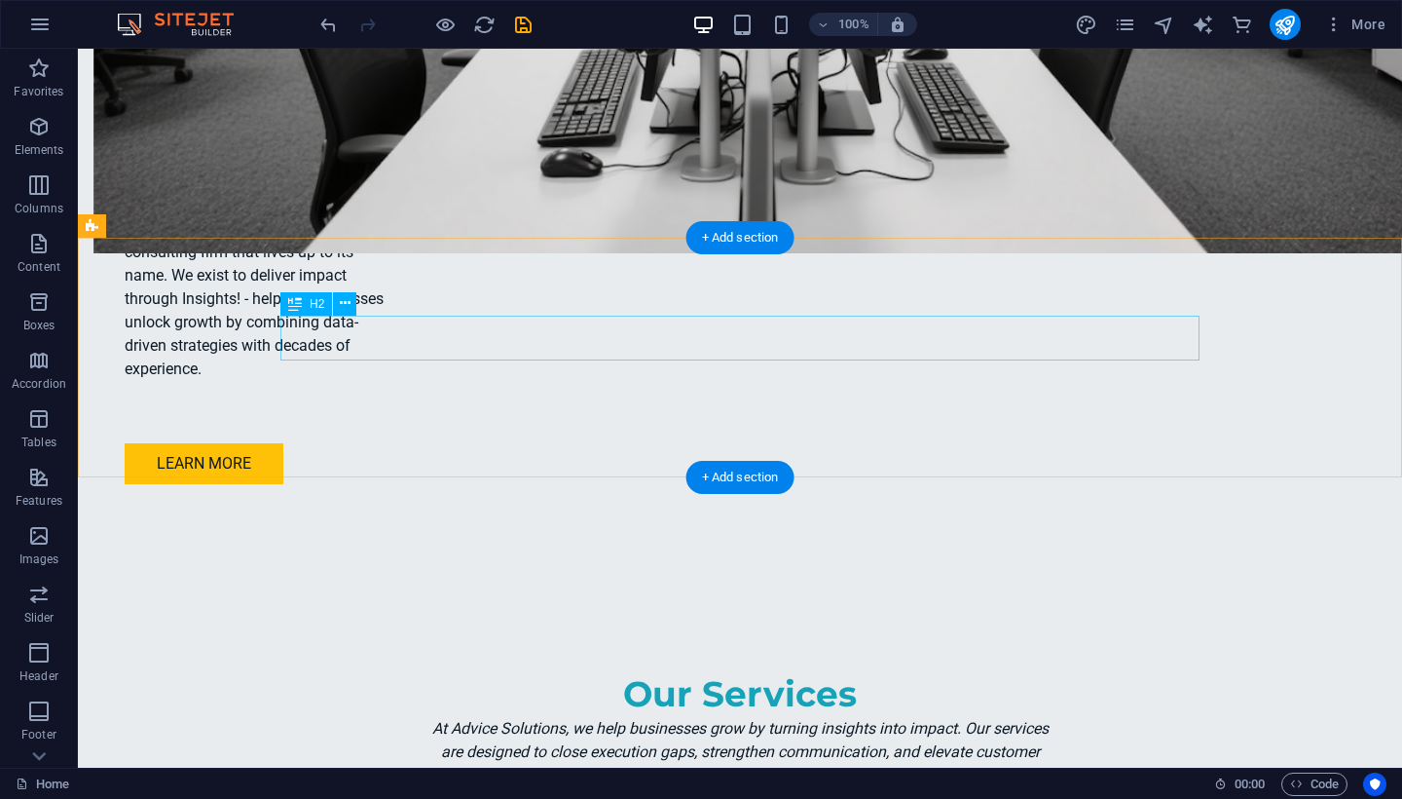
click at [352, 305] on button at bounding box center [344, 303] width 23 height 23
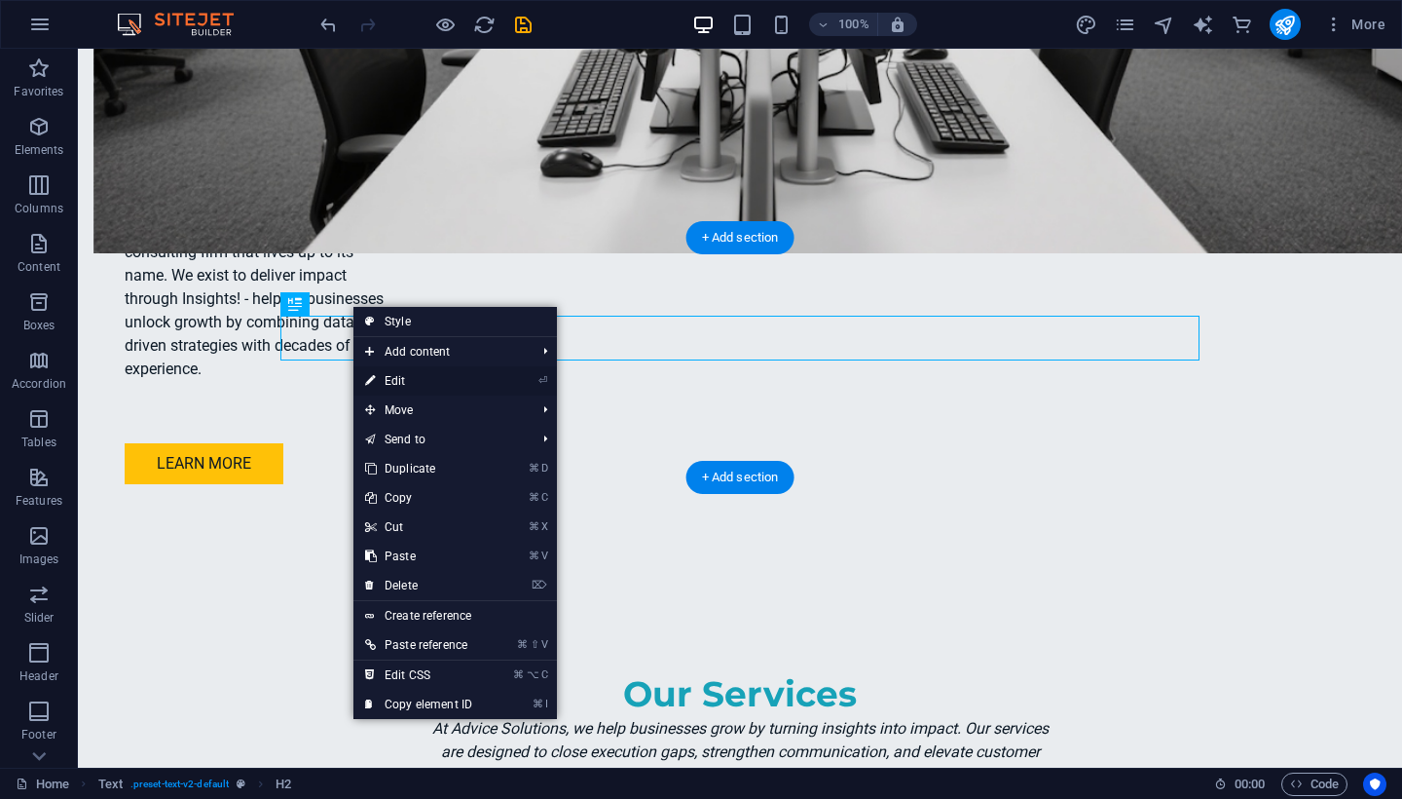
click at [391, 381] on link "⏎ Edit" at bounding box center [418, 380] width 130 height 29
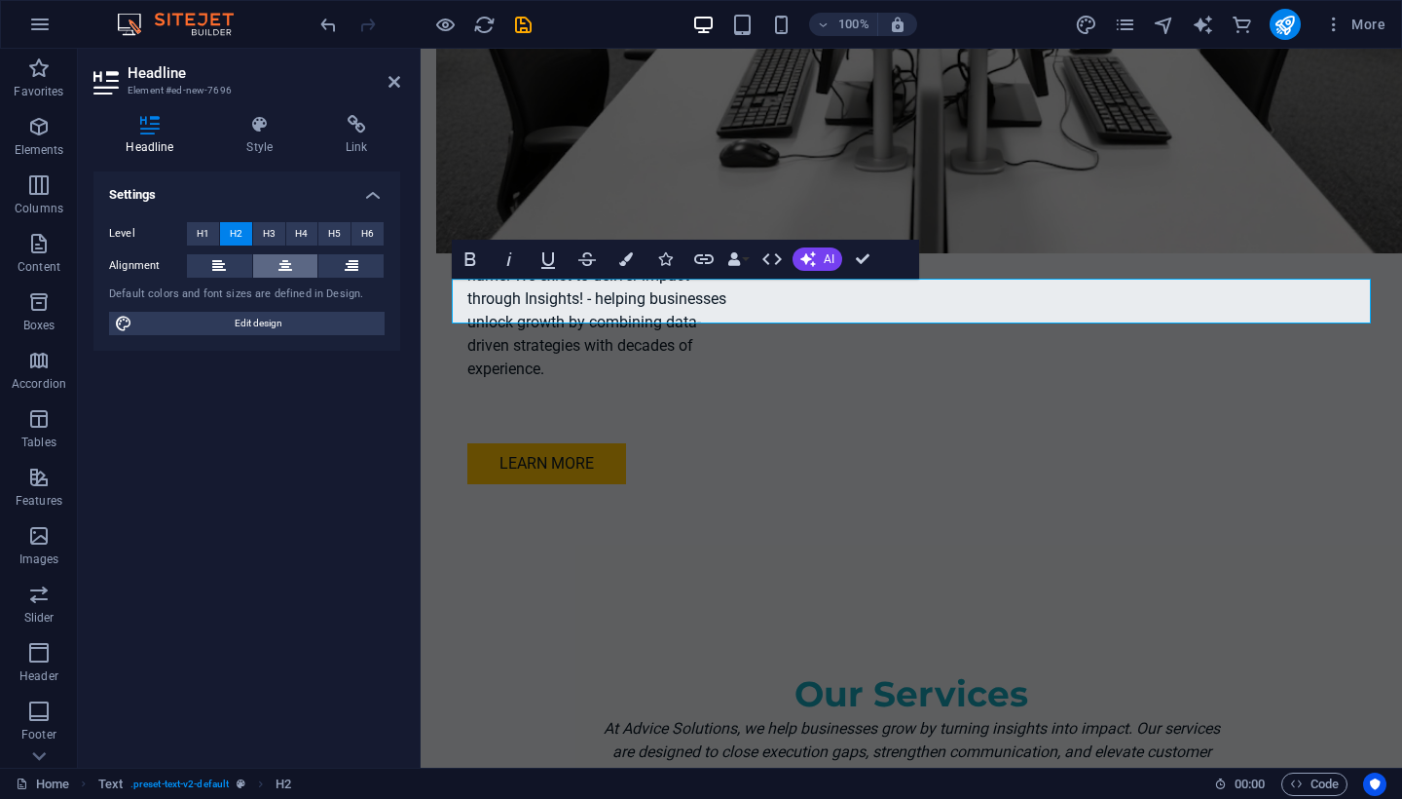
click at [289, 270] on icon at bounding box center [286, 265] width 14 height 23
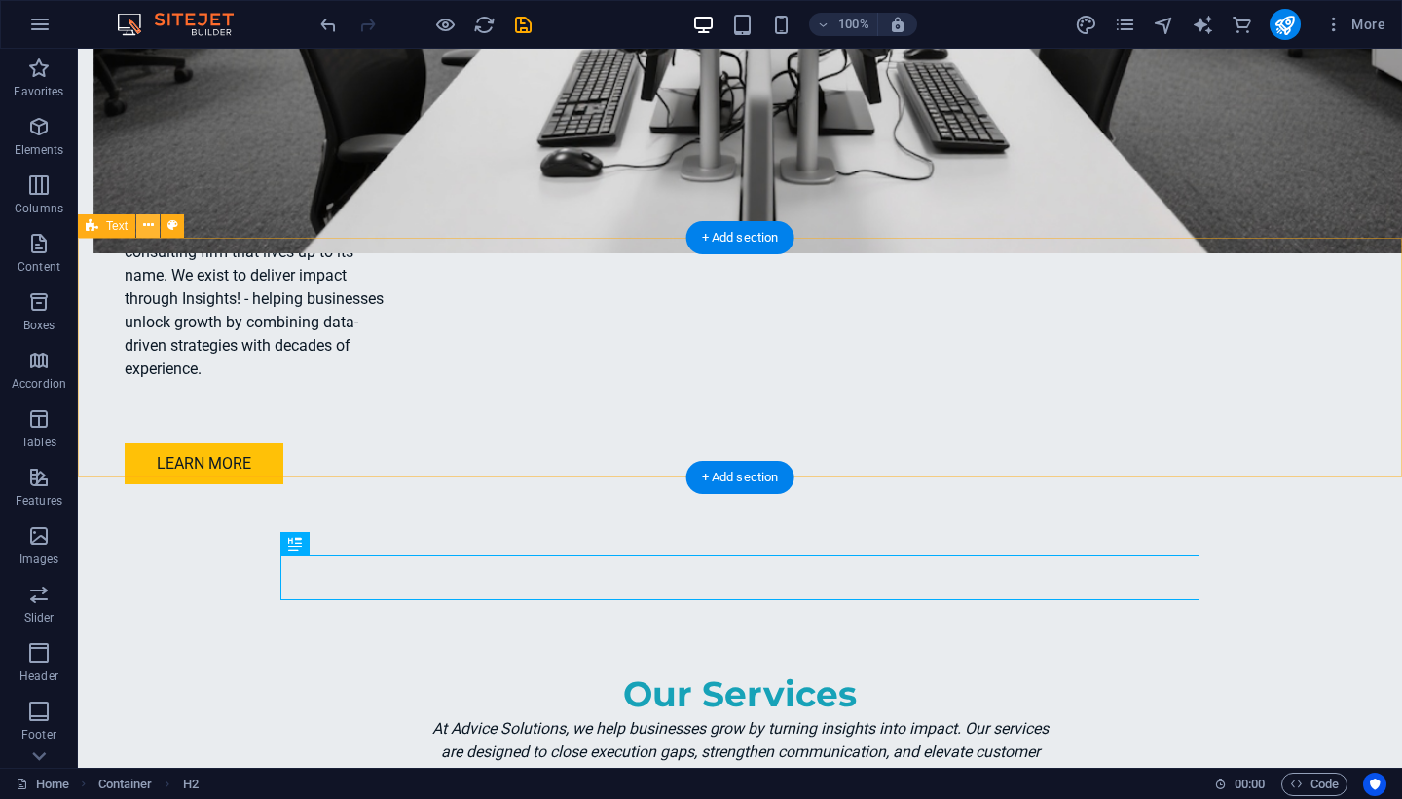
click at [148, 223] on icon at bounding box center [148, 225] width 11 height 20
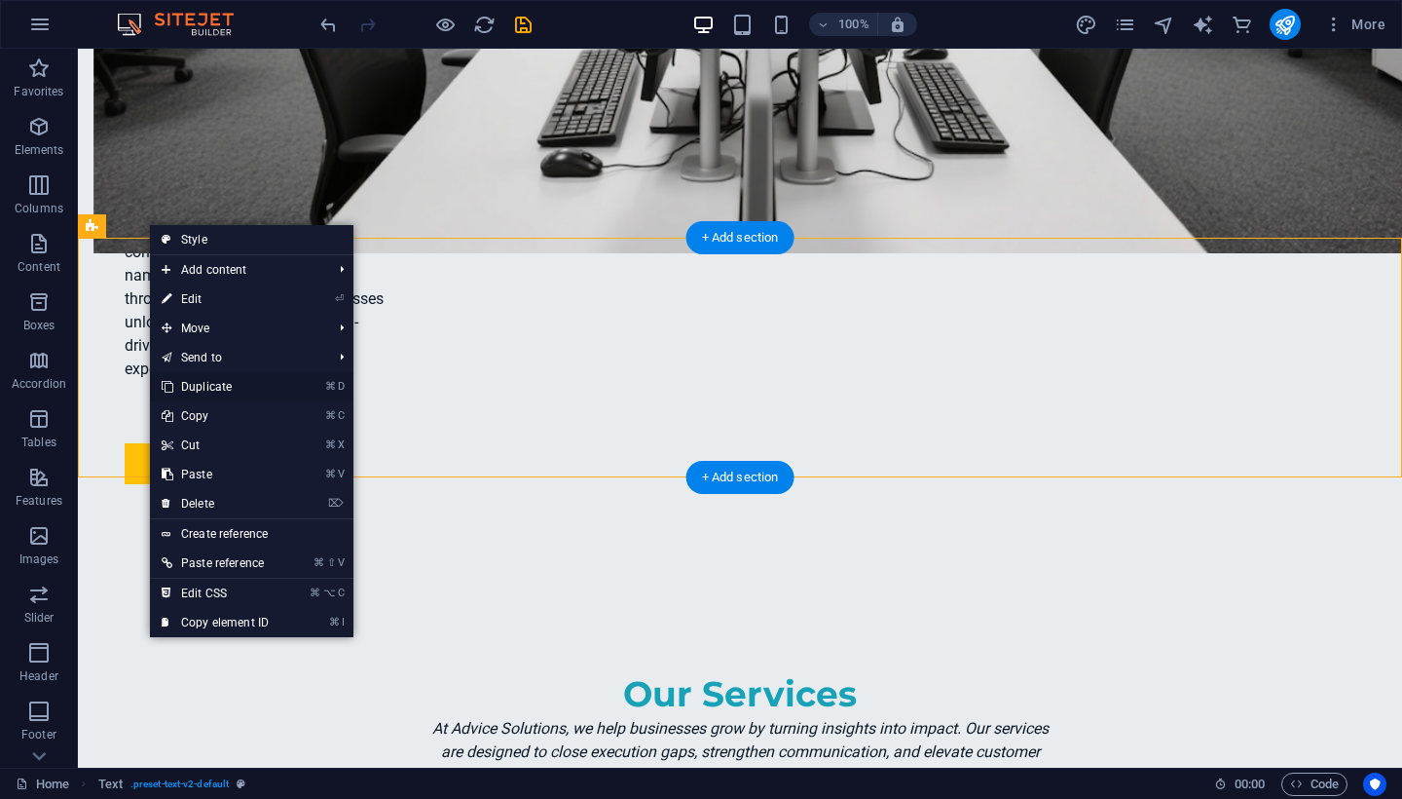
click at [215, 392] on link "⌘ D Duplicate" at bounding box center [215, 386] width 130 height 29
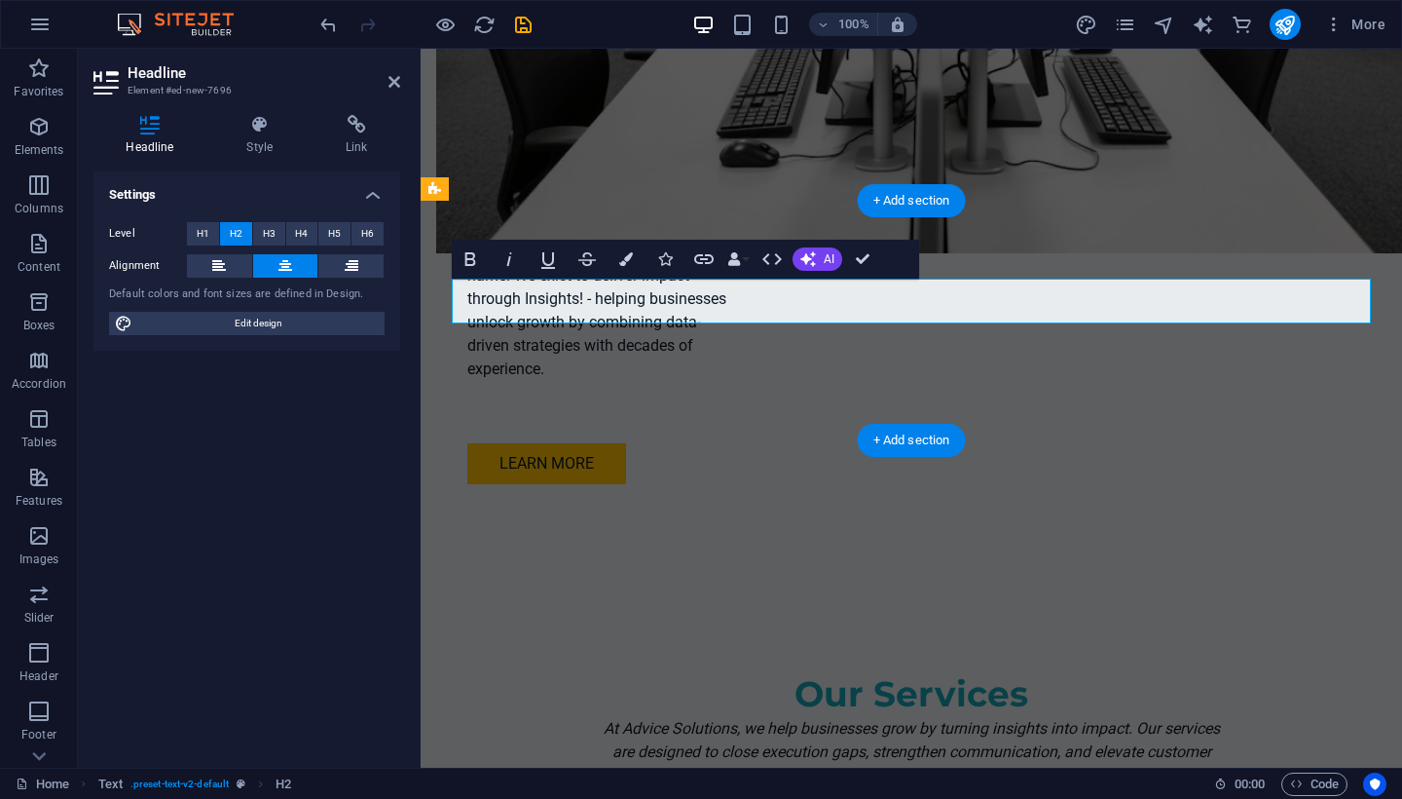
drag, startPoint x: 1127, startPoint y: 337, endPoint x: 910, endPoint y: 306, distance: 218.4
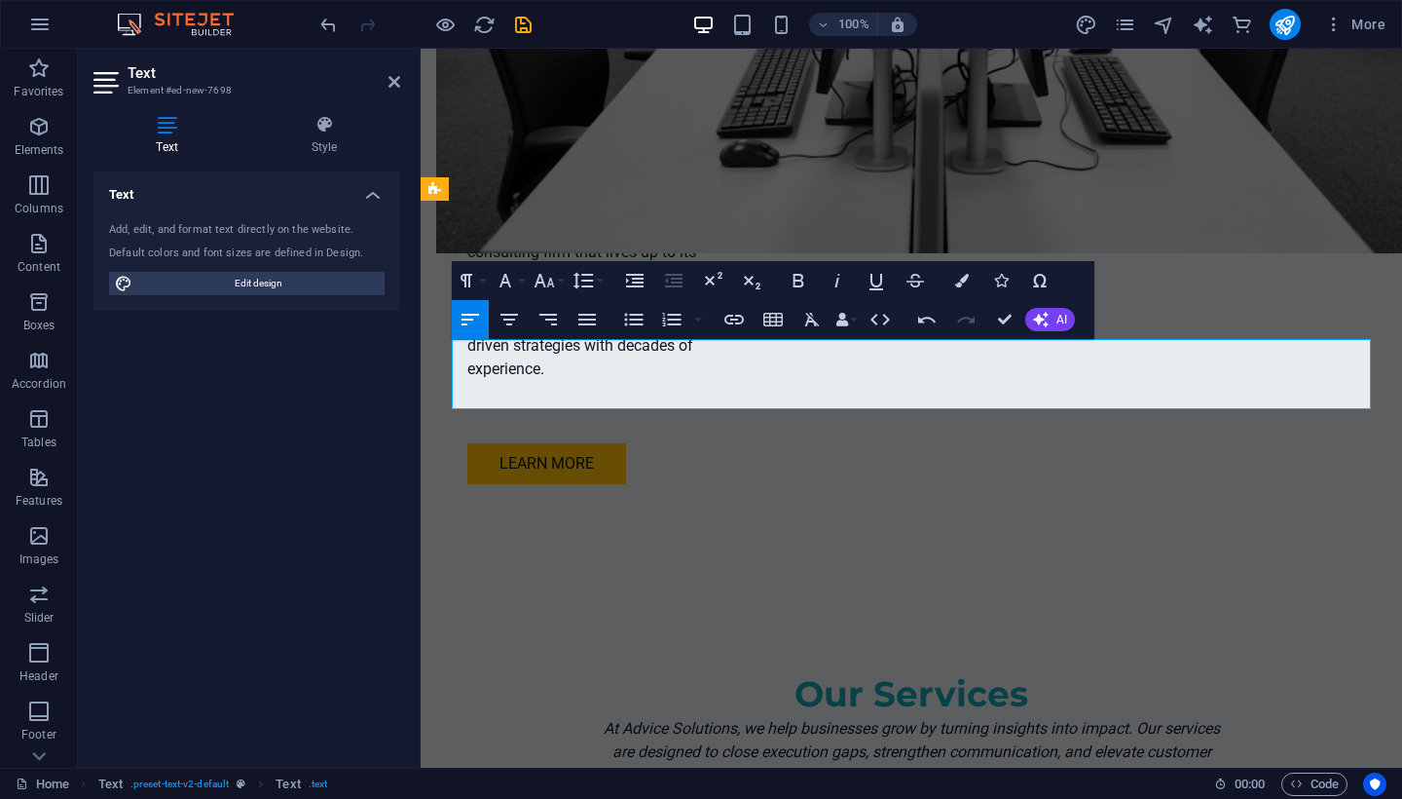
scroll to position [1745, 4]
drag, startPoint x: 1183, startPoint y: 395, endPoint x: 448, endPoint y: 349, distance: 736.7
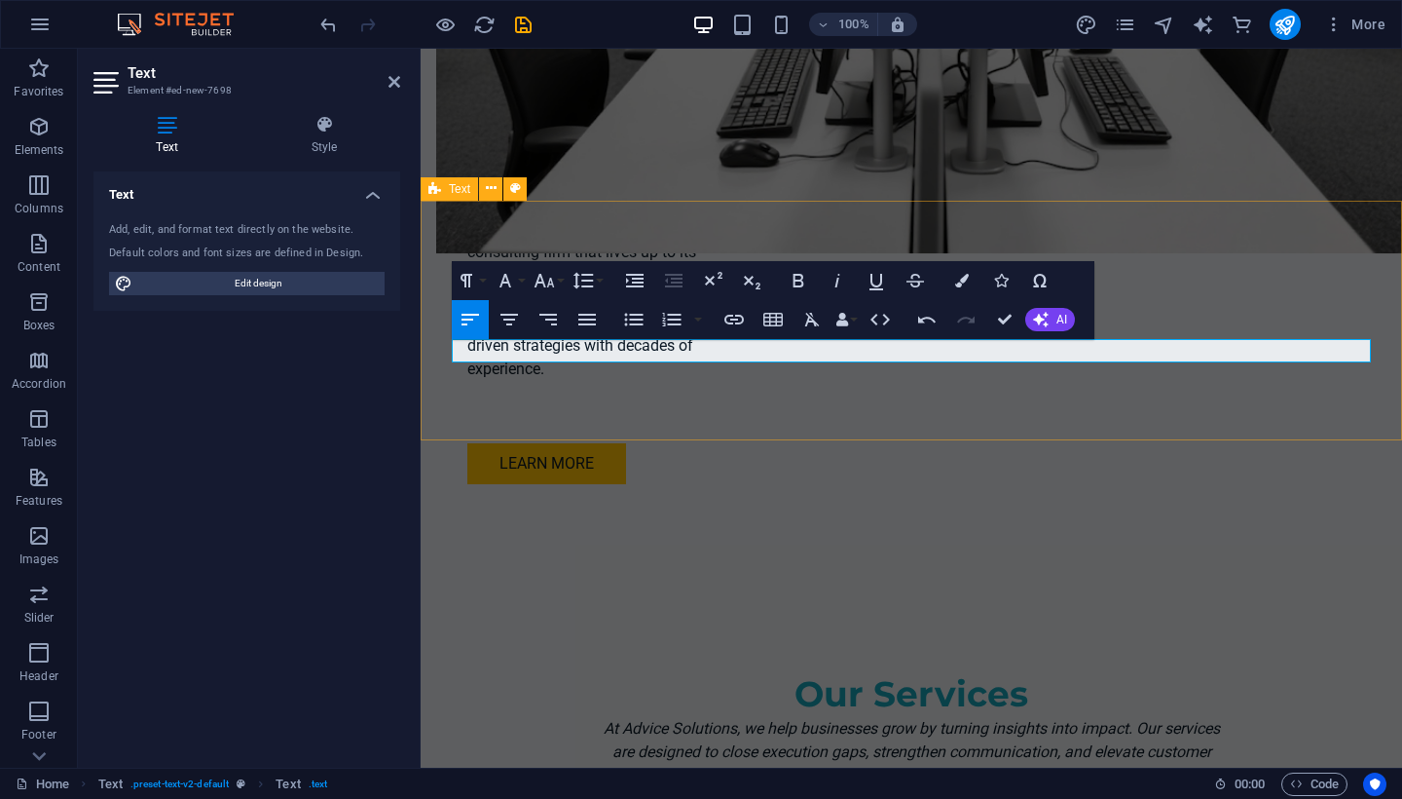
drag, startPoint x: 1338, startPoint y: 359, endPoint x: 527, endPoint y: 270, distance: 816.1
click at [841, 282] on icon "button" at bounding box center [837, 280] width 23 height 23
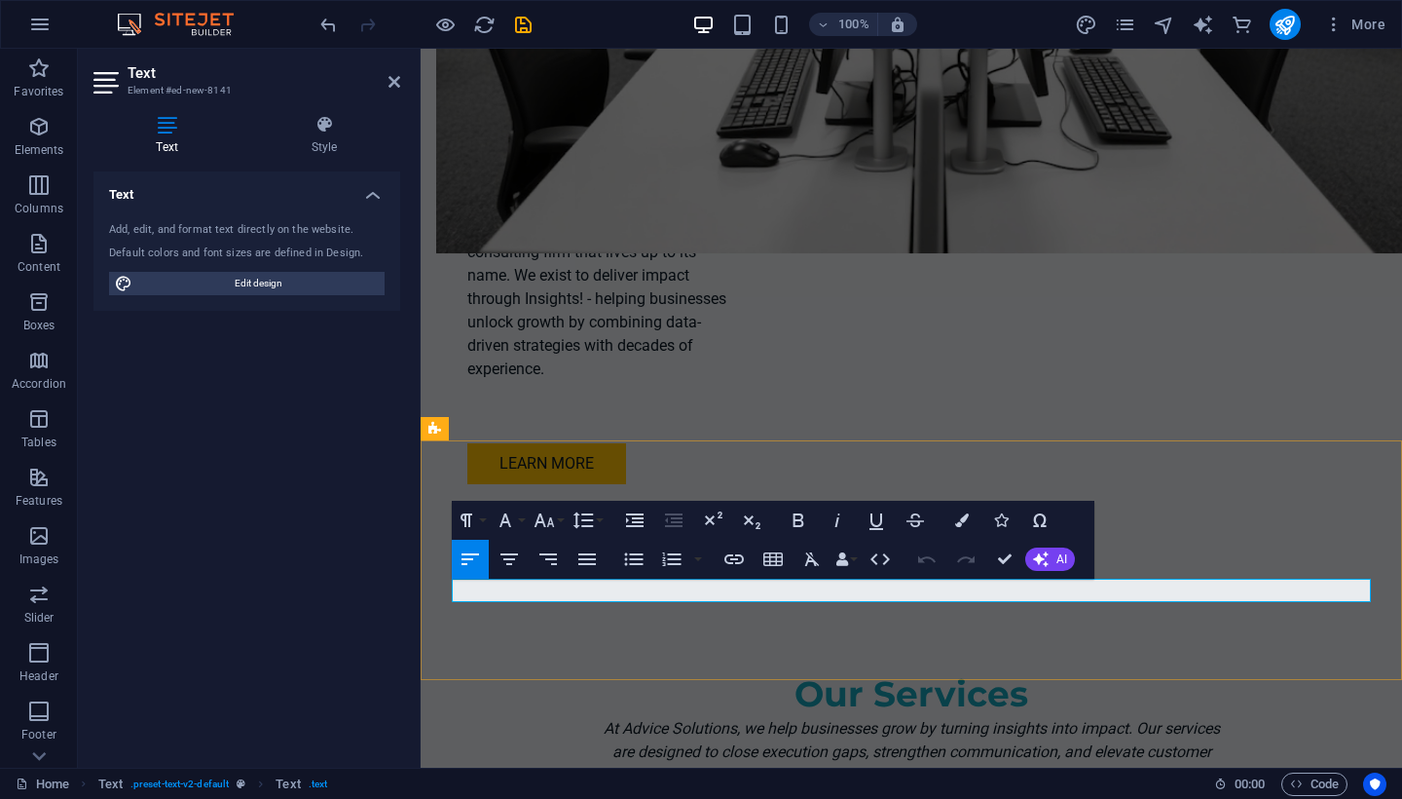
drag, startPoint x: 1184, startPoint y: 595, endPoint x: 452, endPoint y: 579, distance: 732.5
click at [831, 516] on icon "button" at bounding box center [837, 519] width 23 height 23
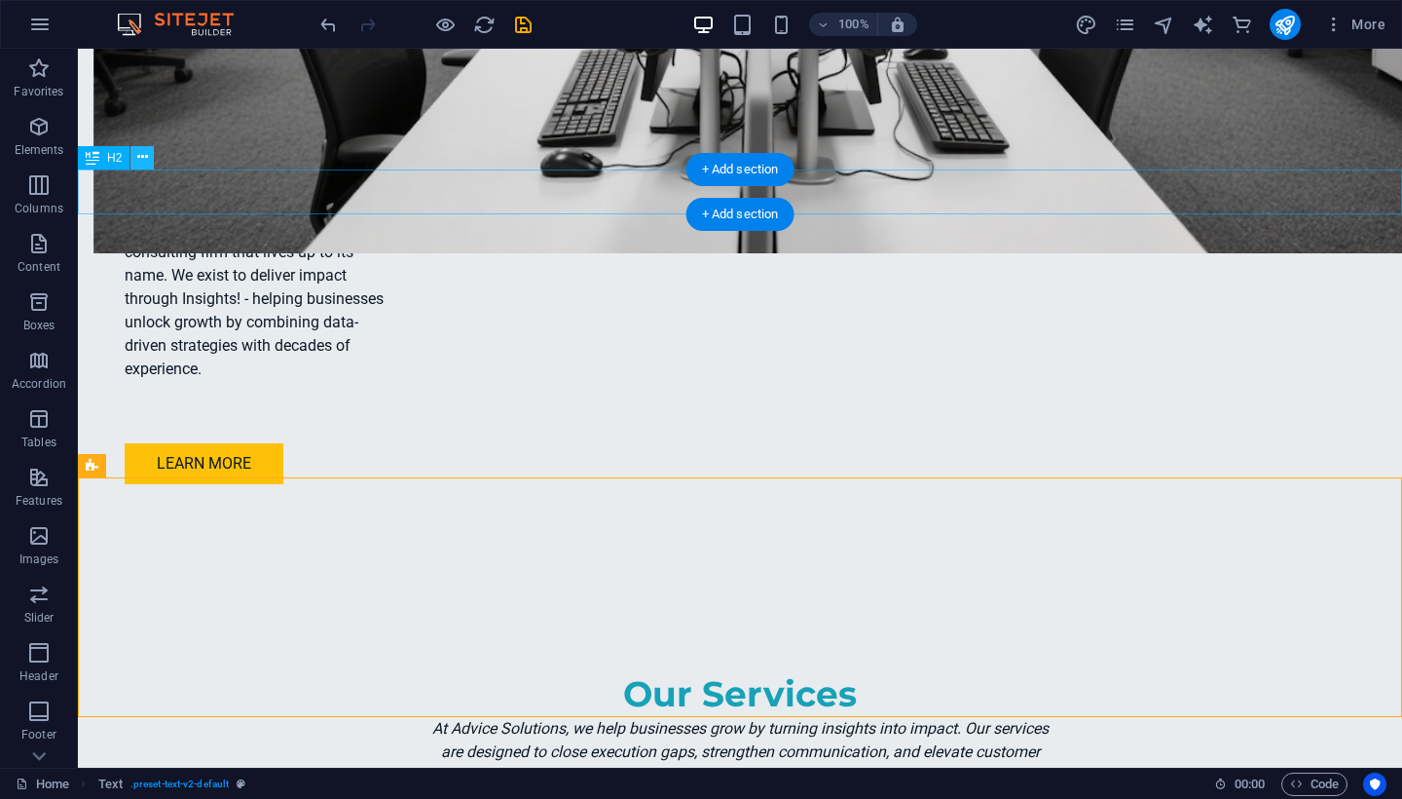
click at [143, 156] on icon at bounding box center [142, 157] width 11 height 20
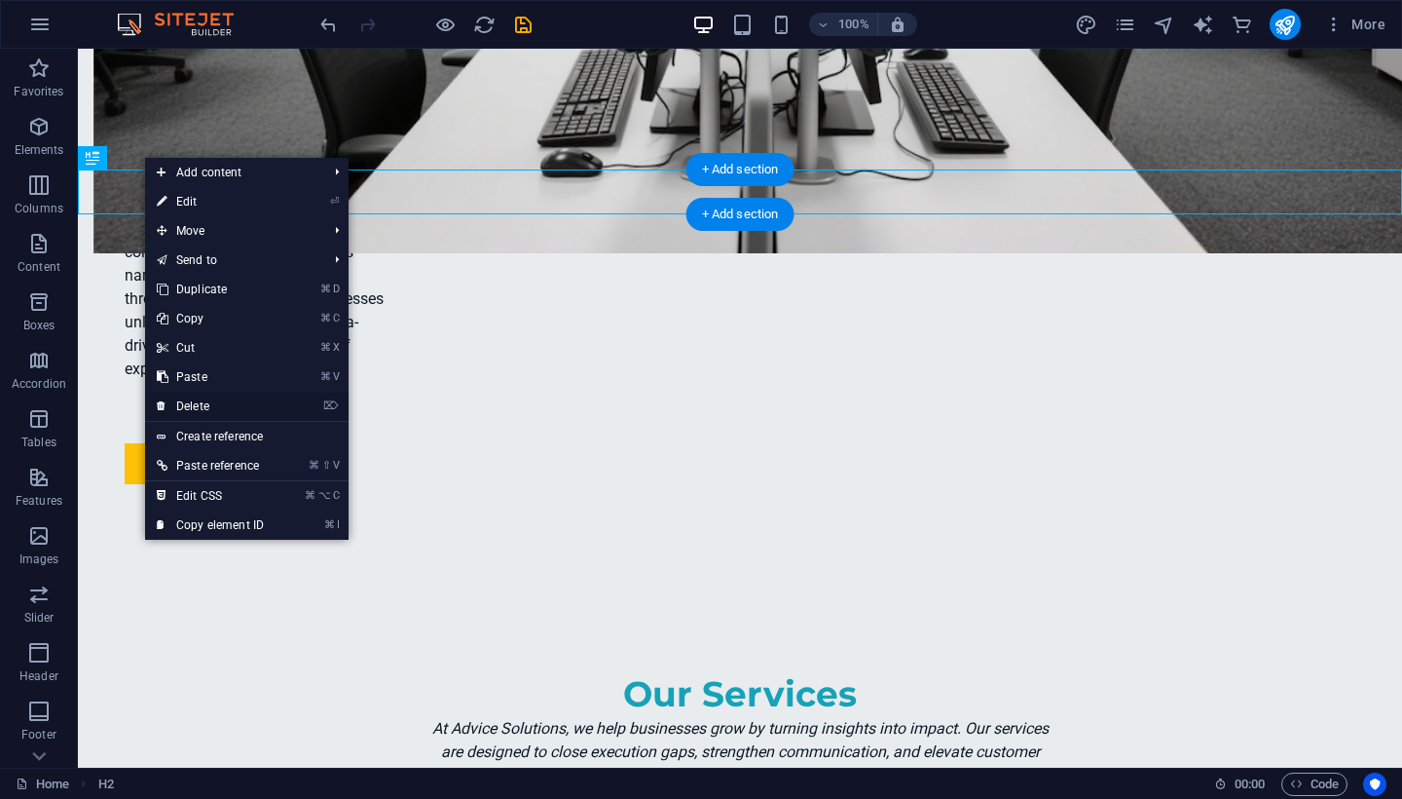
click at [201, 405] on link "⌦ Delete" at bounding box center [210, 405] width 130 height 29
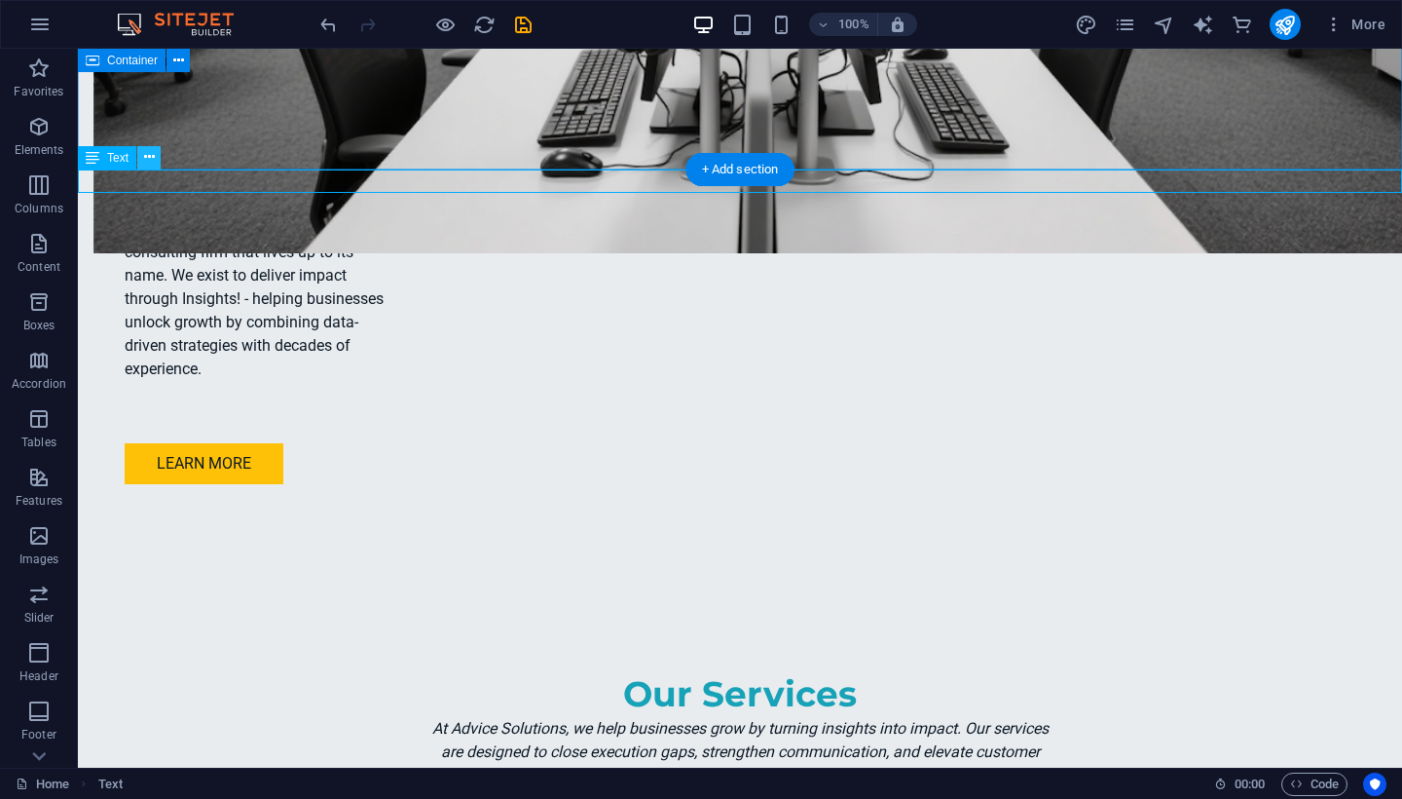
click at [150, 155] on icon at bounding box center [149, 157] width 11 height 20
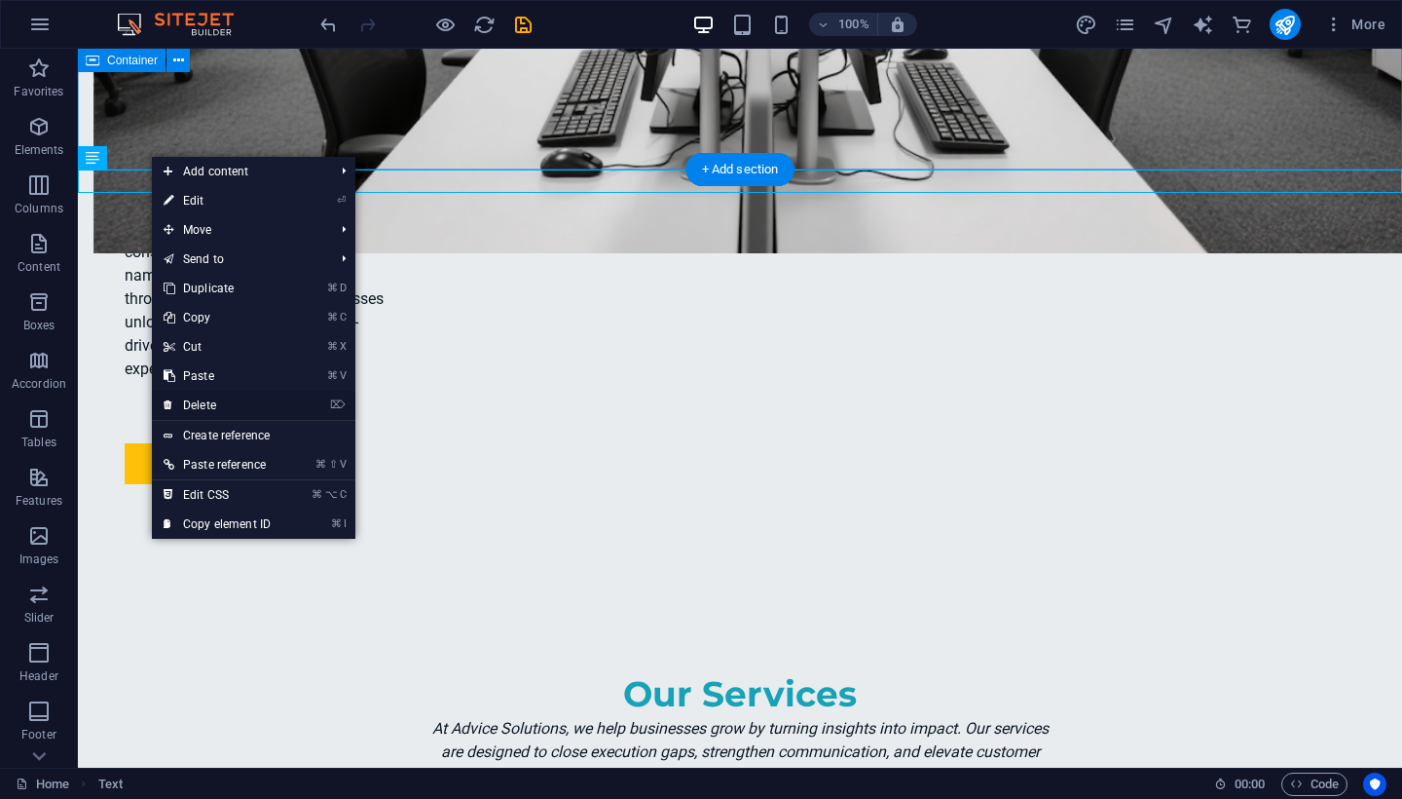
click at [199, 402] on link "⌦ Delete" at bounding box center [217, 404] width 130 height 29
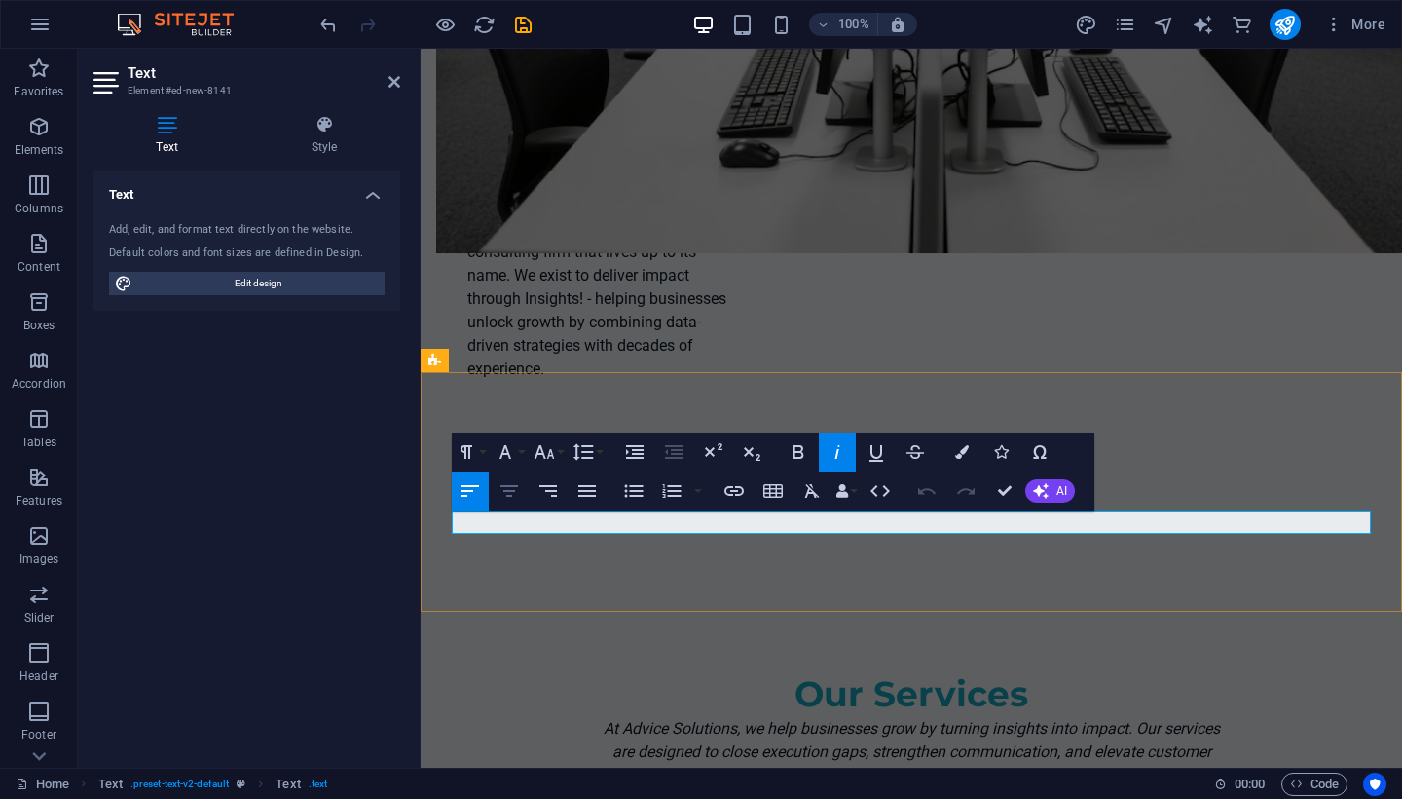
click at [514, 499] on icon "button" at bounding box center [509, 490] width 23 height 23
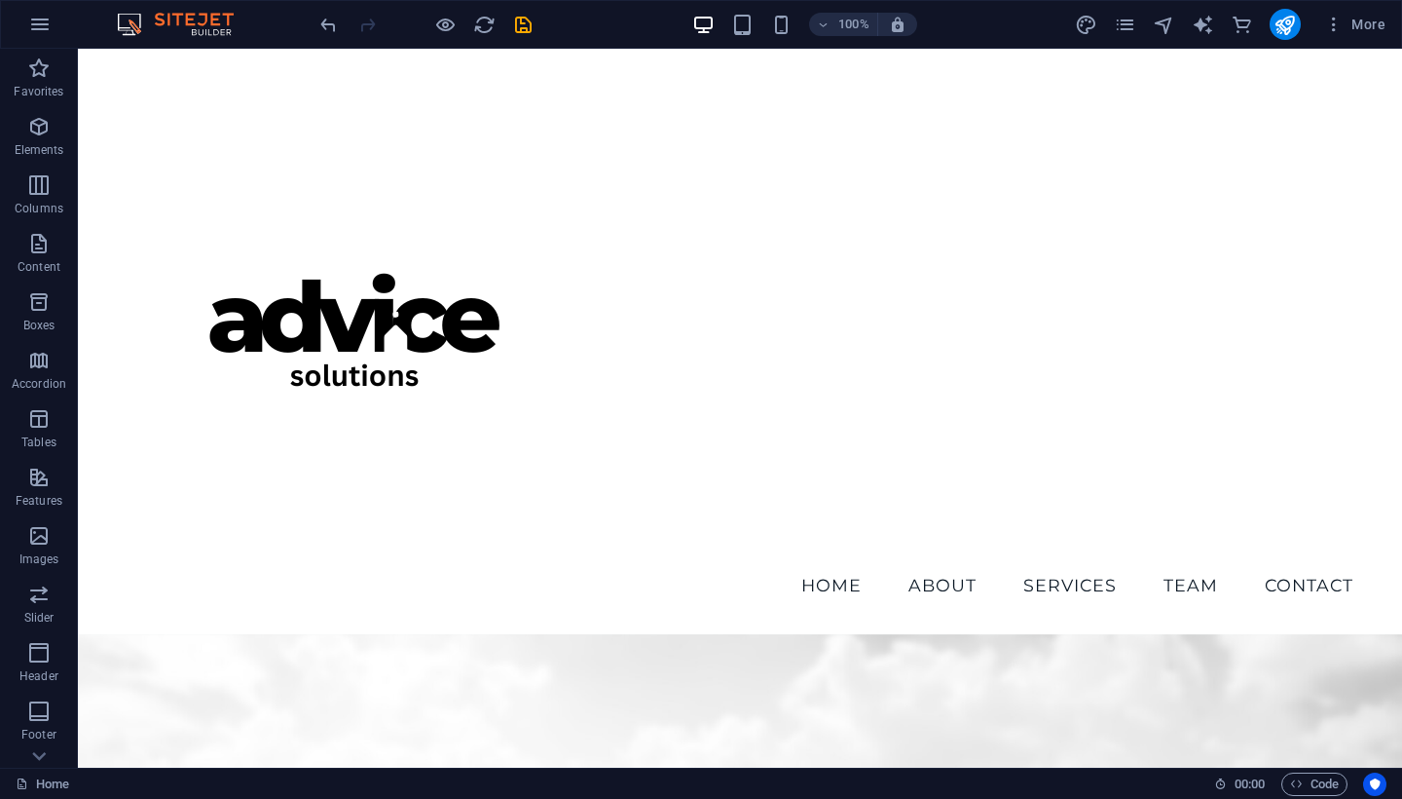
scroll to position [0, 0]
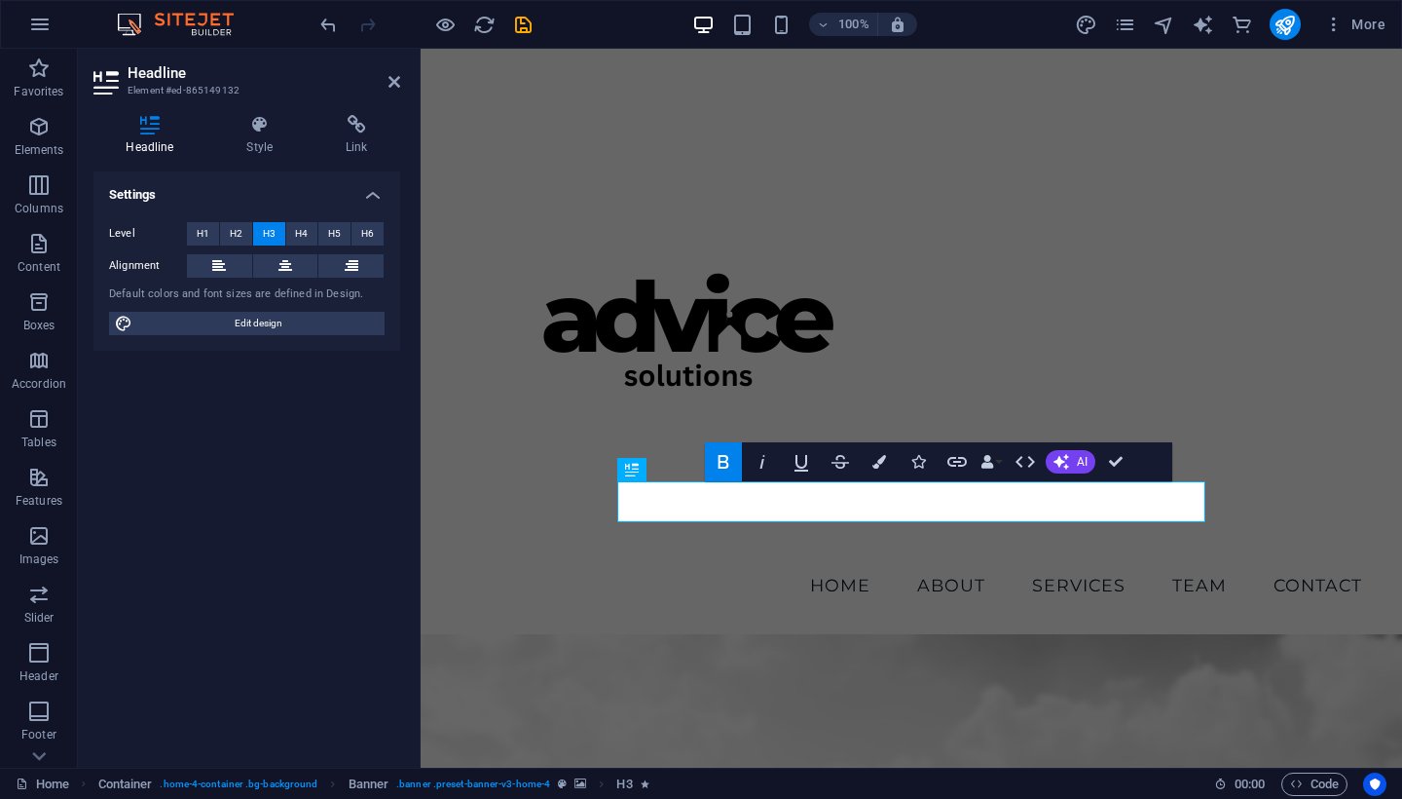
scroll to position [0, 4]
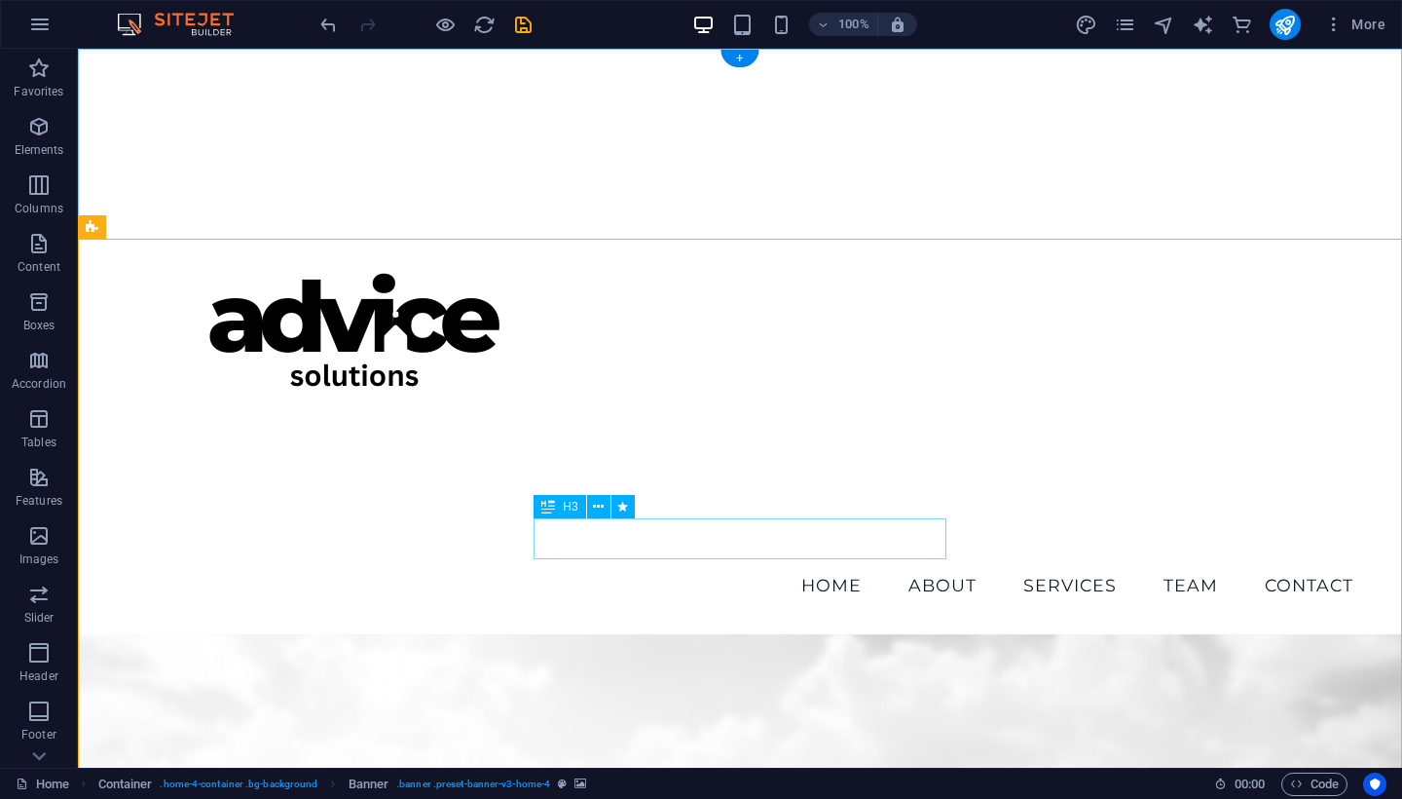
click at [551, 513] on icon at bounding box center [548, 506] width 14 height 23
click at [599, 507] on icon at bounding box center [598, 507] width 11 height 20
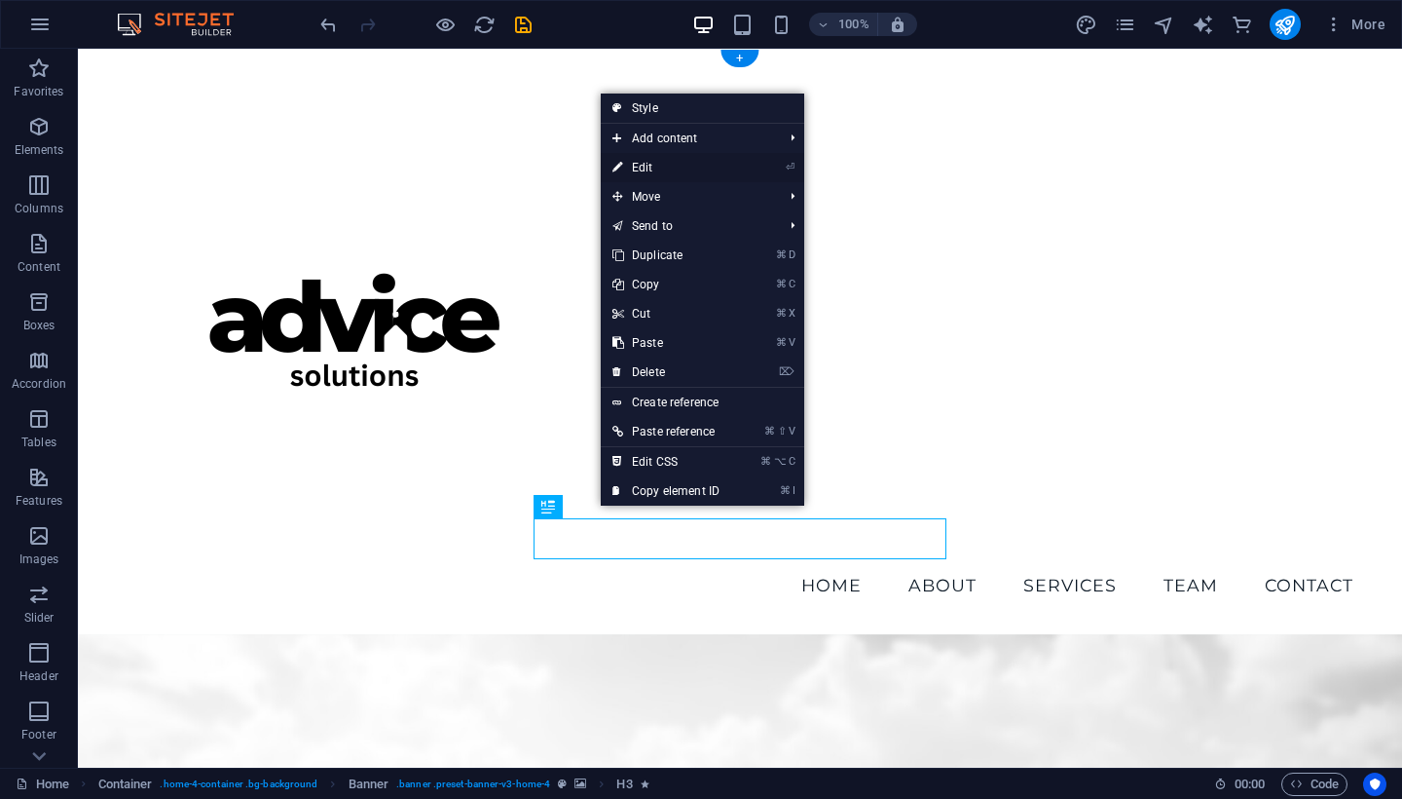
click at [669, 174] on link "⏎ Edit" at bounding box center [666, 167] width 130 height 29
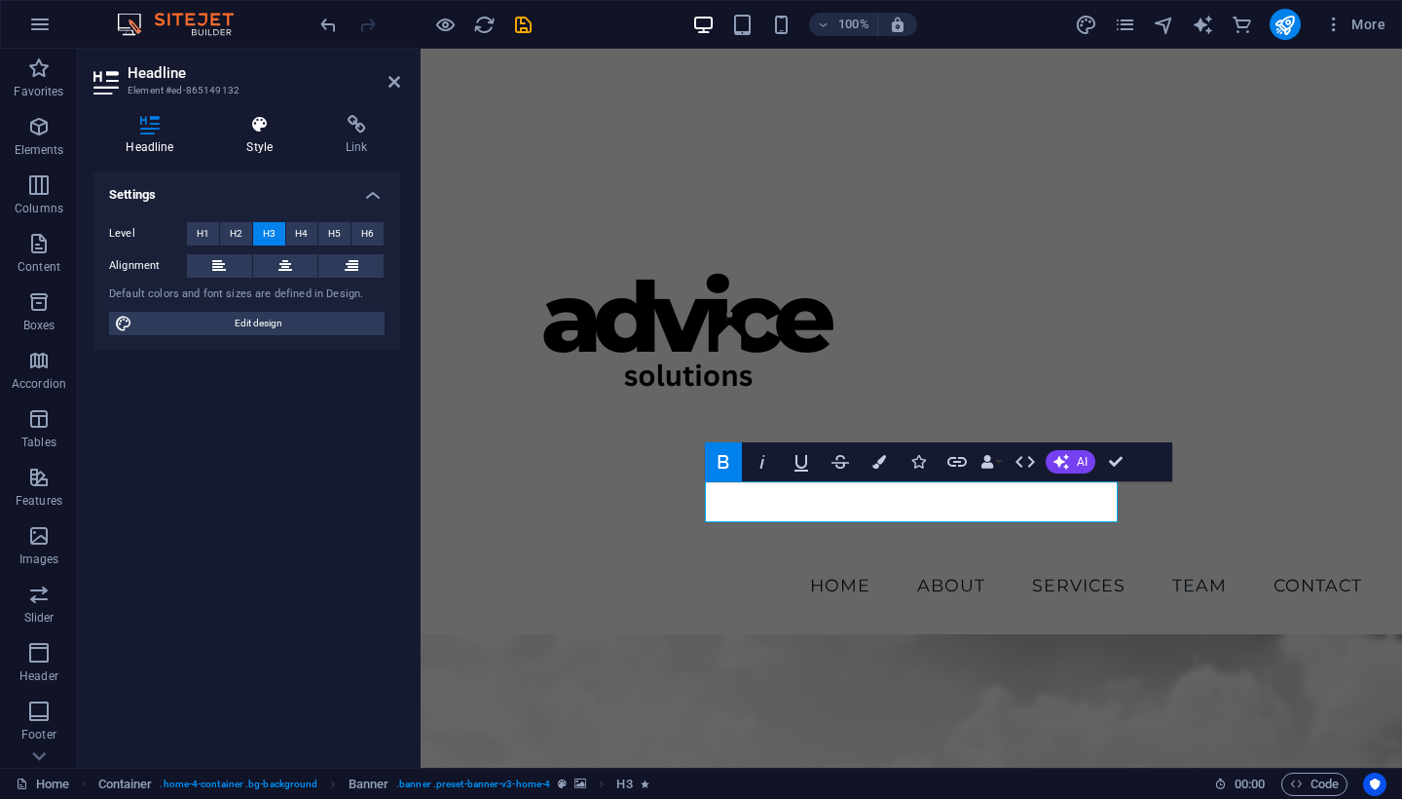
click at [259, 131] on icon at bounding box center [260, 124] width 92 height 19
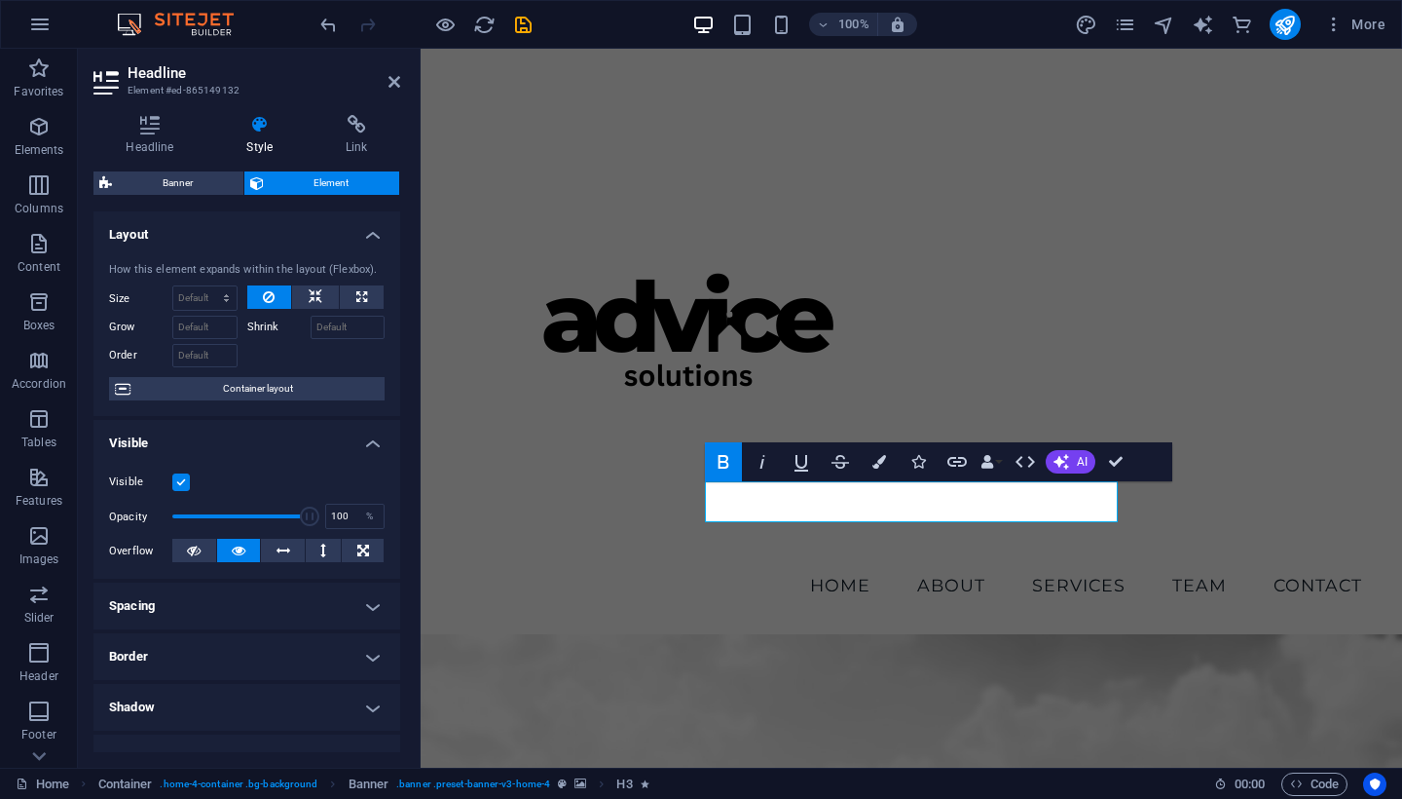
click at [185, 480] on label at bounding box center [181, 482] width 18 height 18
click at [0, 0] on input "Visible" at bounding box center [0, 0] width 0 height 0
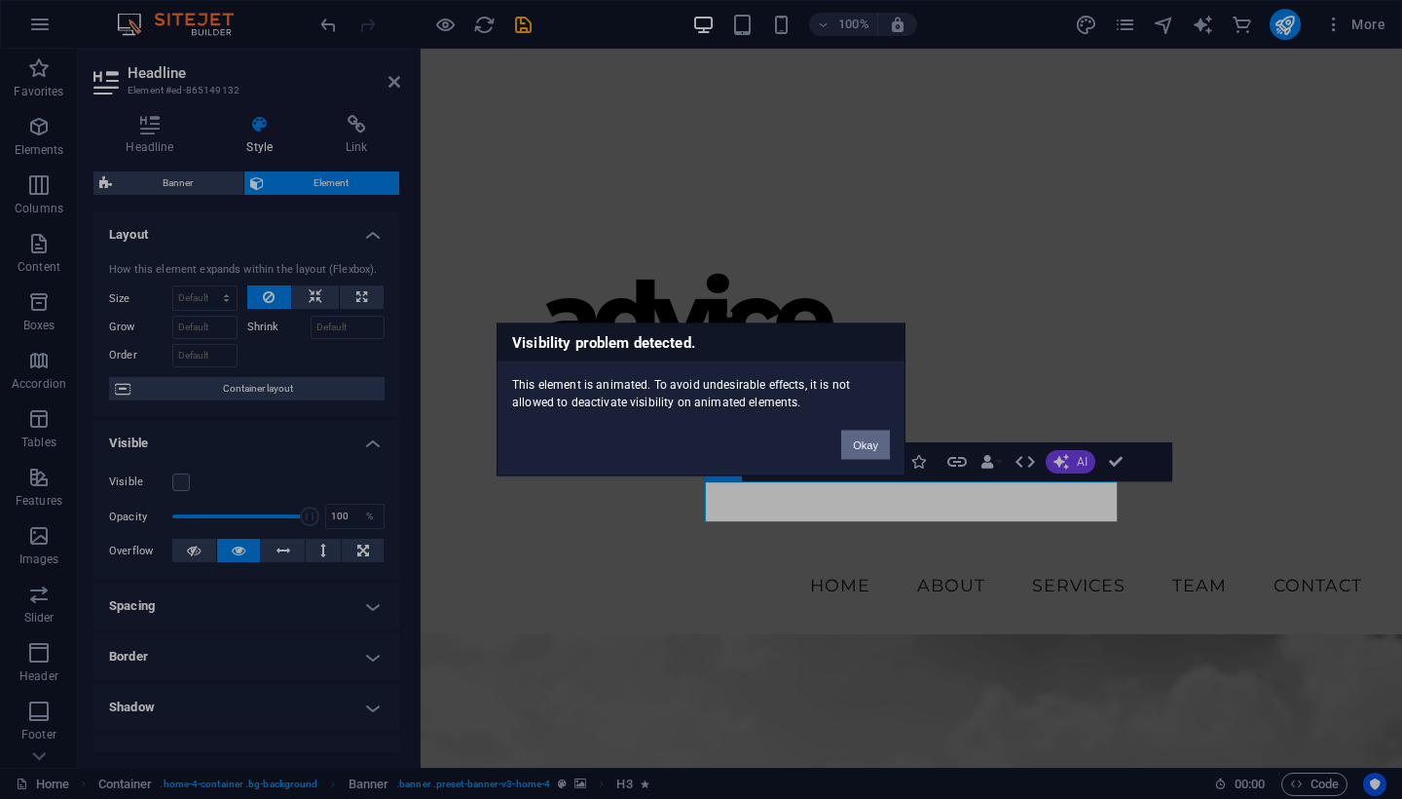
click at [870, 442] on button "Okay" at bounding box center [865, 444] width 49 height 29
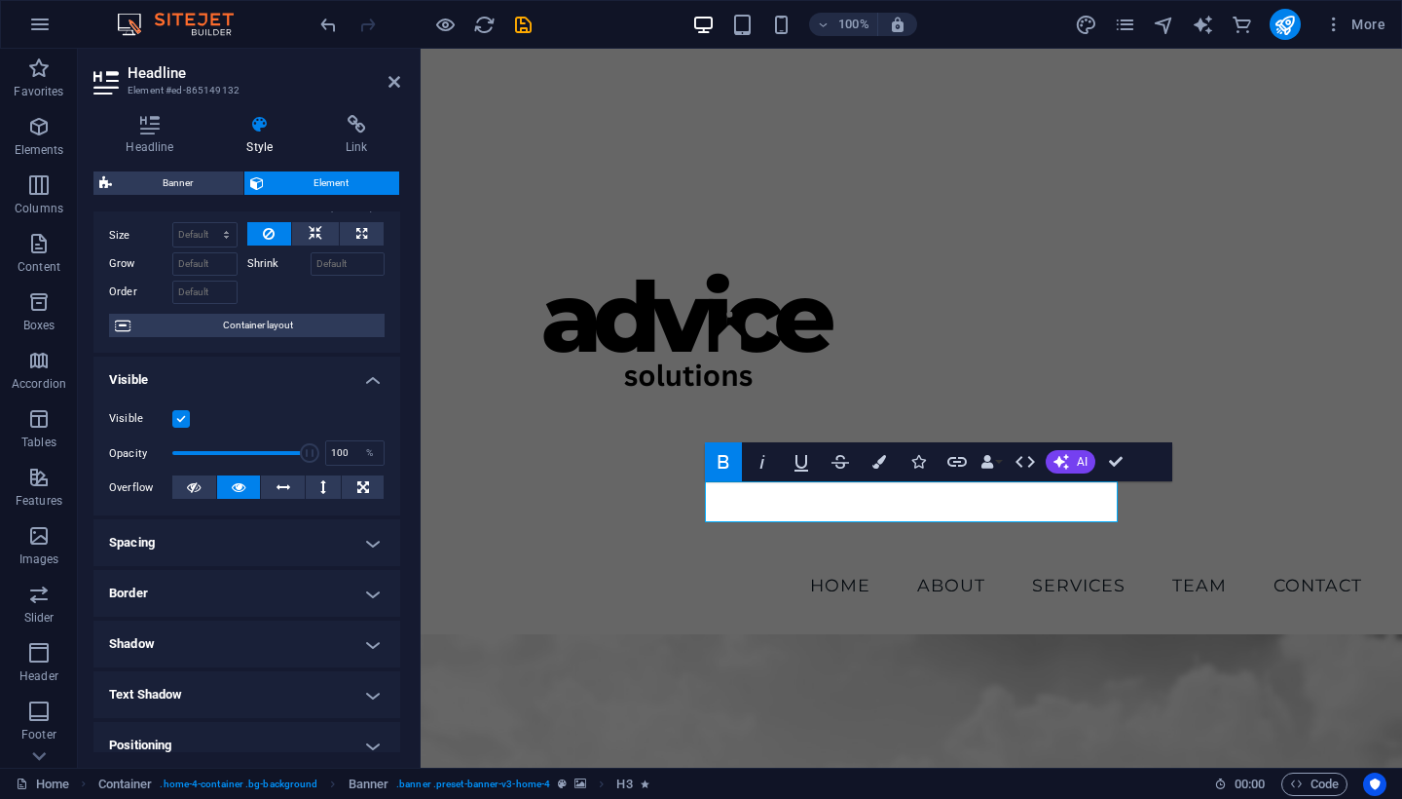
scroll to position [70, 0]
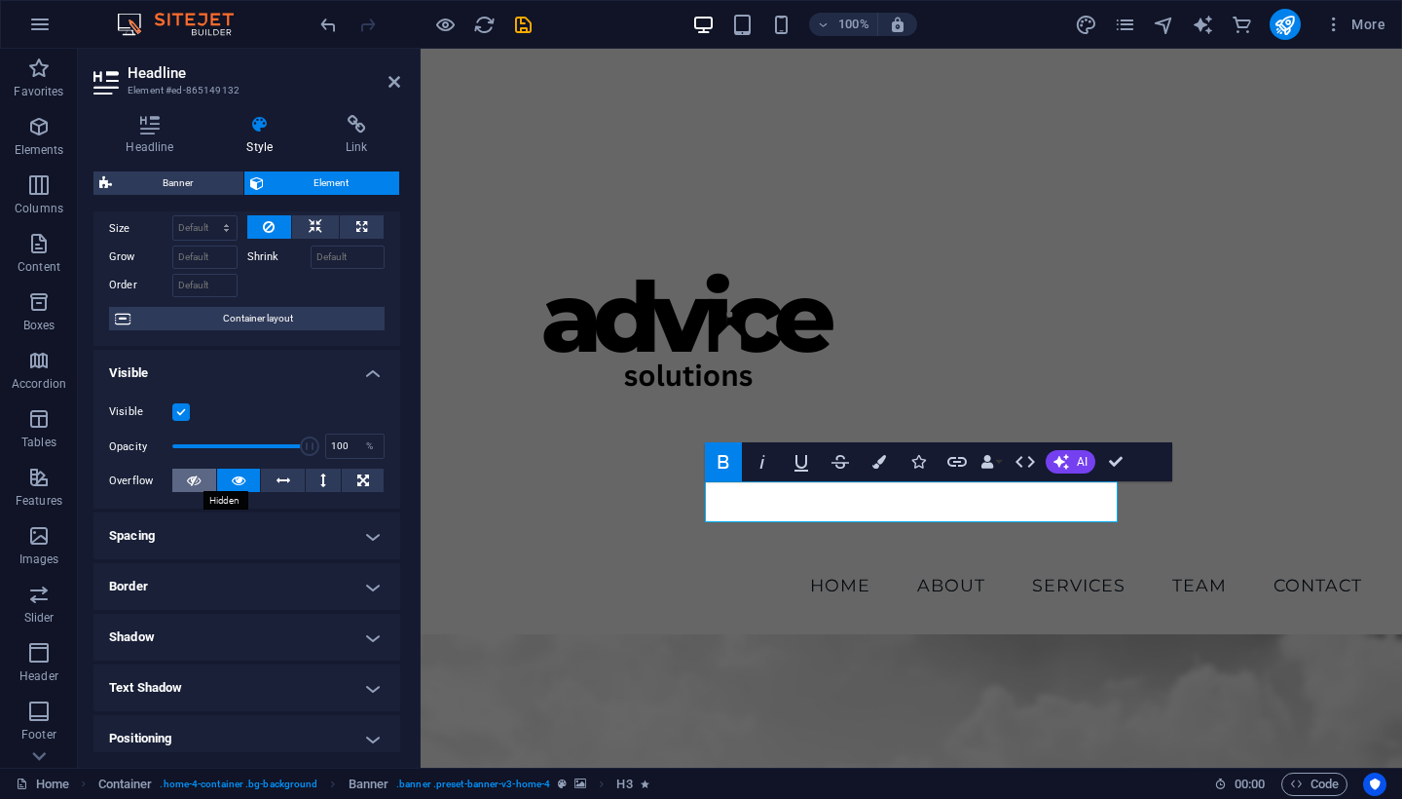
click at [205, 478] on button at bounding box center [194, 479] width 44 height 23
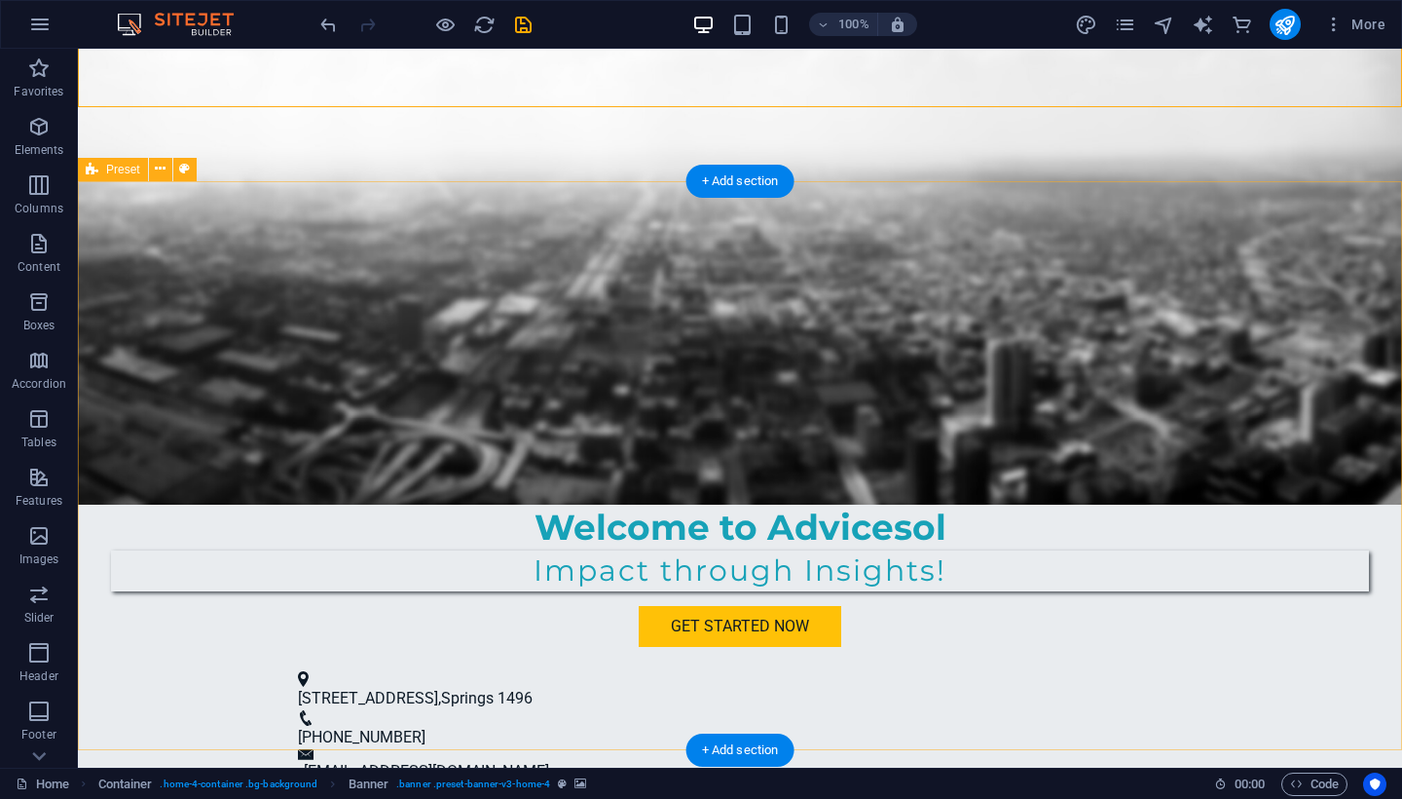
scroll to position [742, 0]
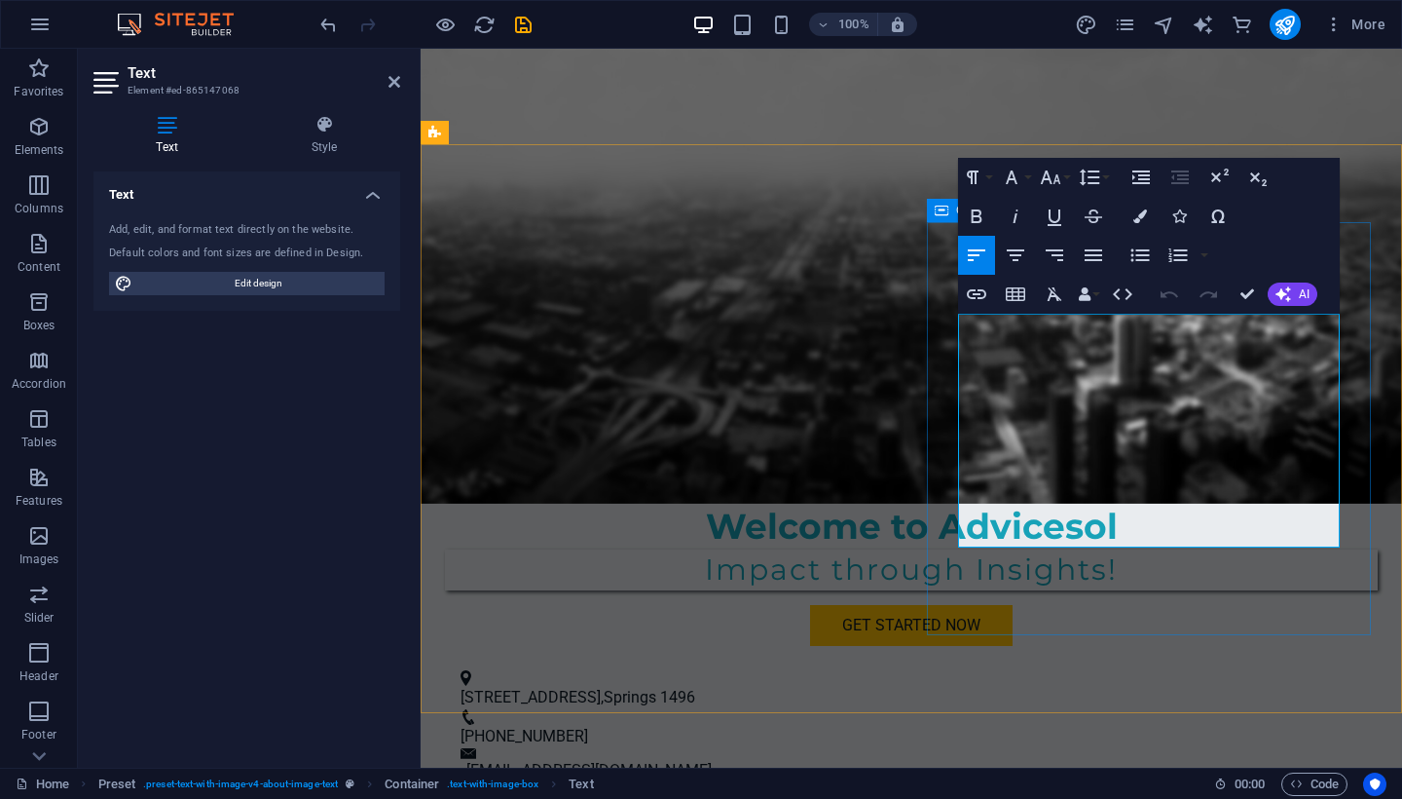
drag, startPoint x: 1056, startPoint y: 496, endPoint x: 944, endPoint y: 342, distance: 190.3
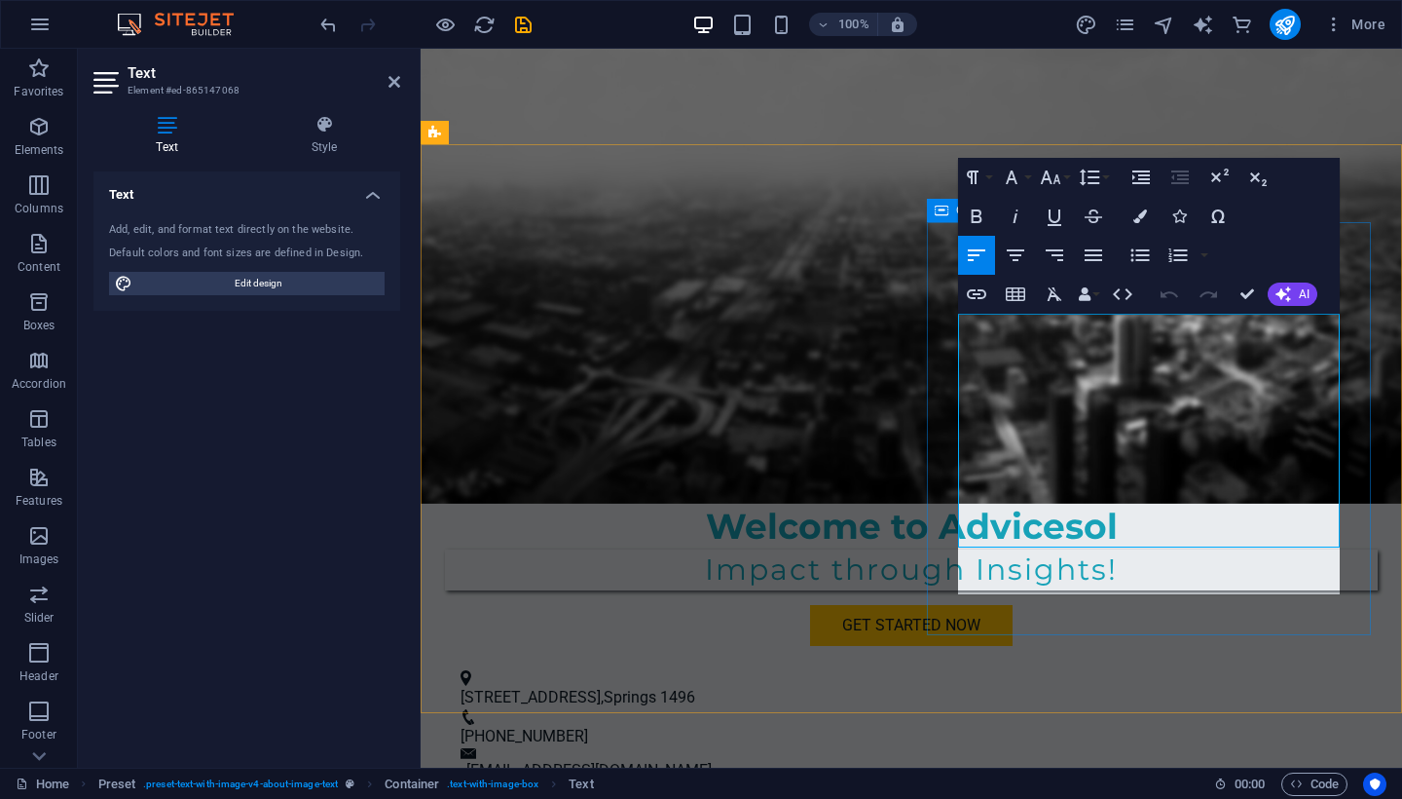
scroll to position [6394, 3]
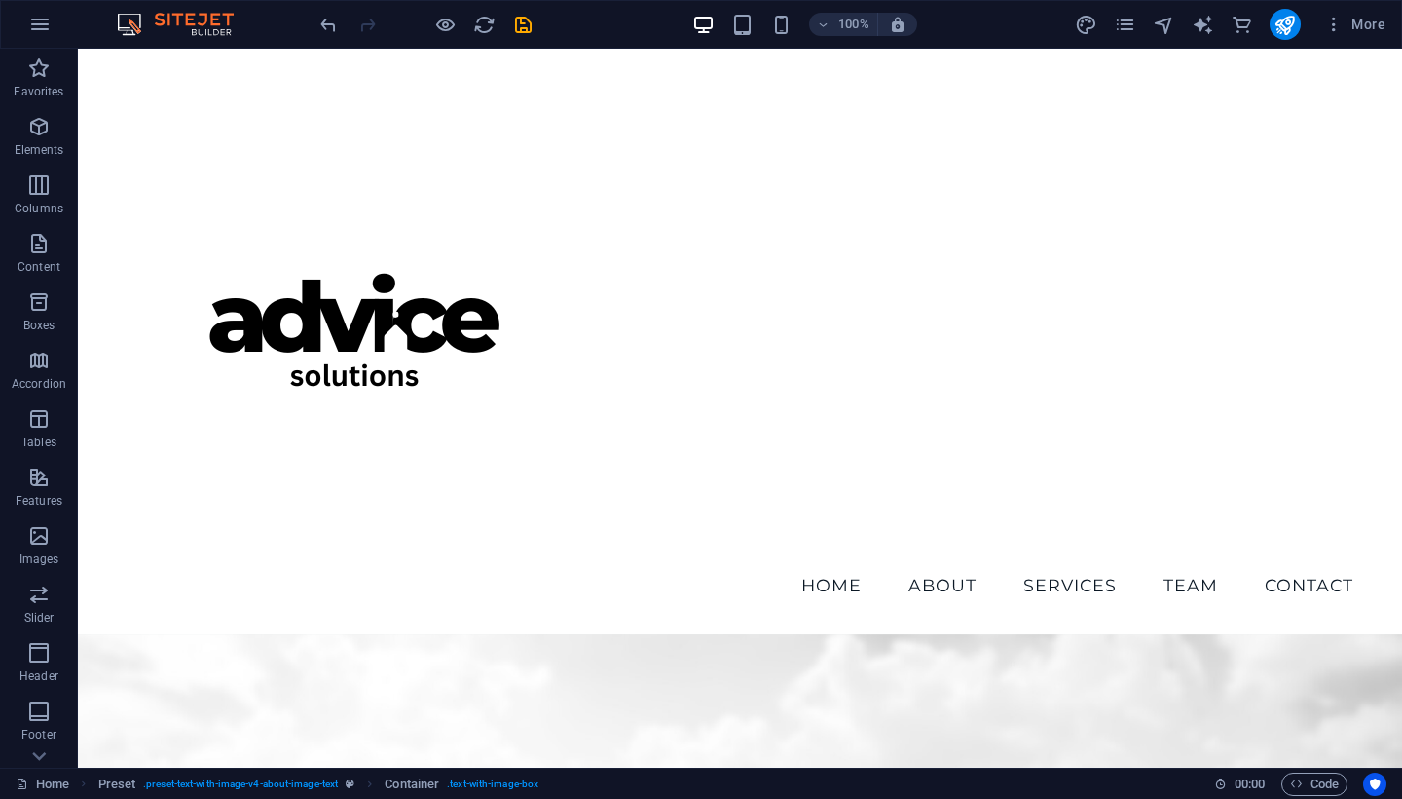
scroll to position [0, 0]
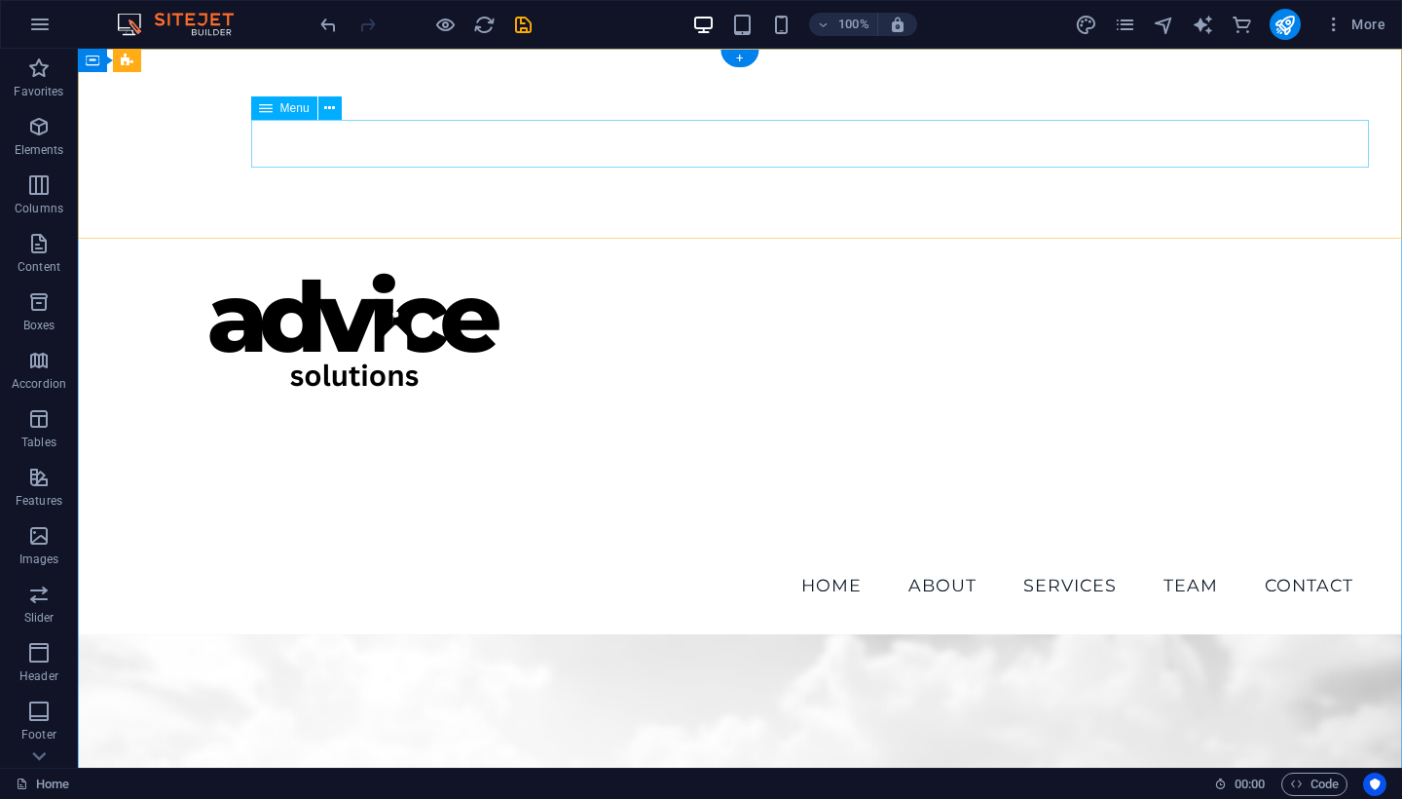
click at [856, 561] on nav "Home About Services Team Contact" at bounding box center [740, 585] width 1258 height 49
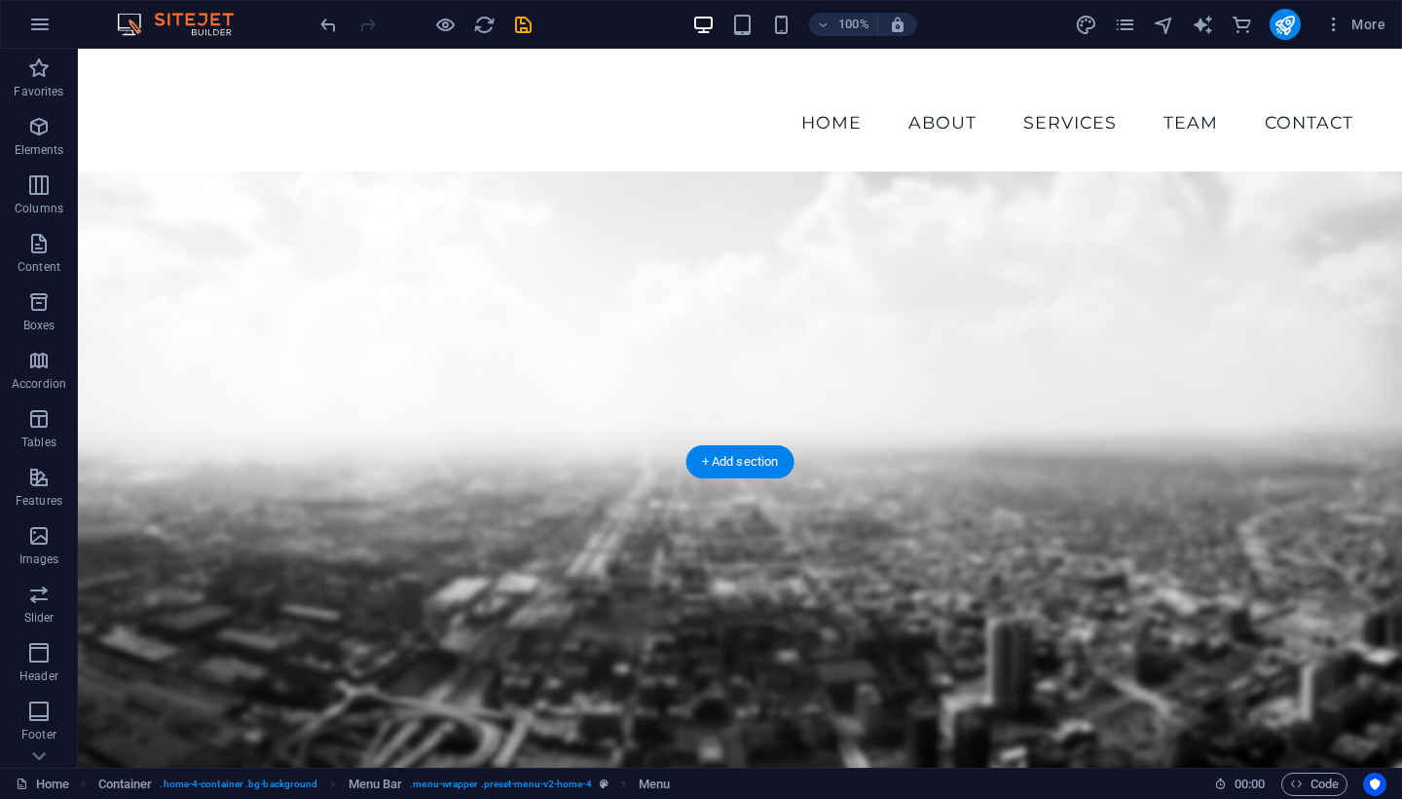
scroll to position [464, 0]
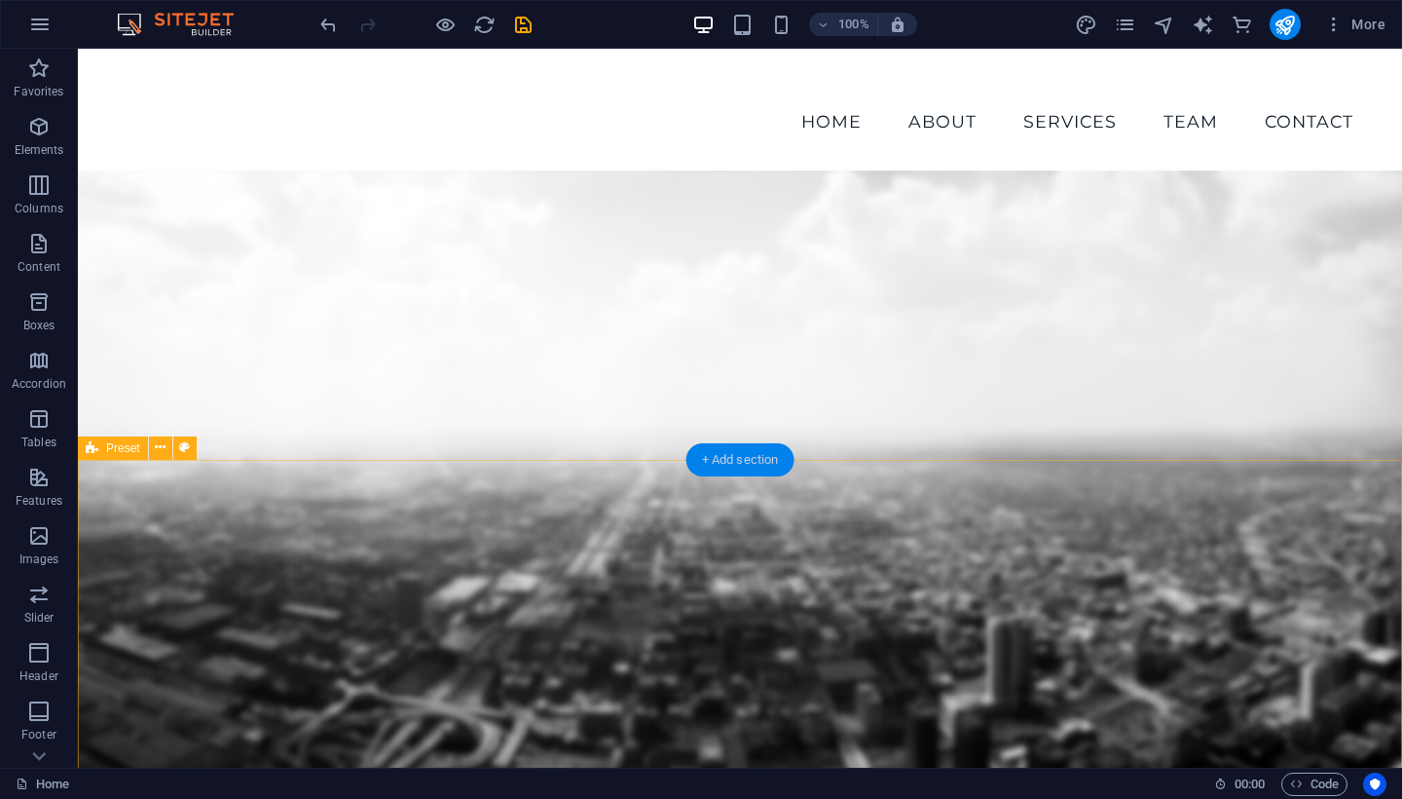
click at [755, 464] on div "+ Add section" at bounding box center [741, 459] width 108 height 33
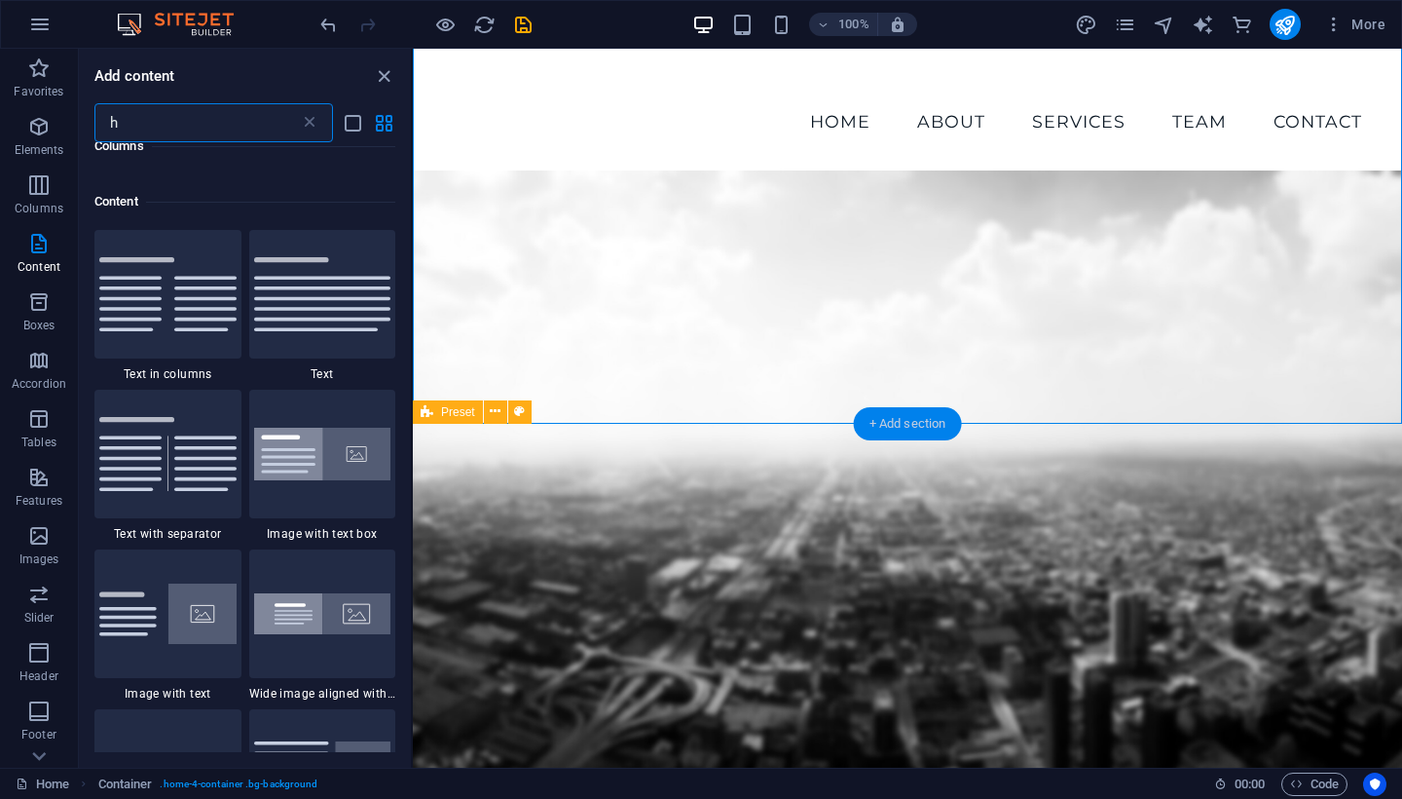
scroll to position [1043, 0]
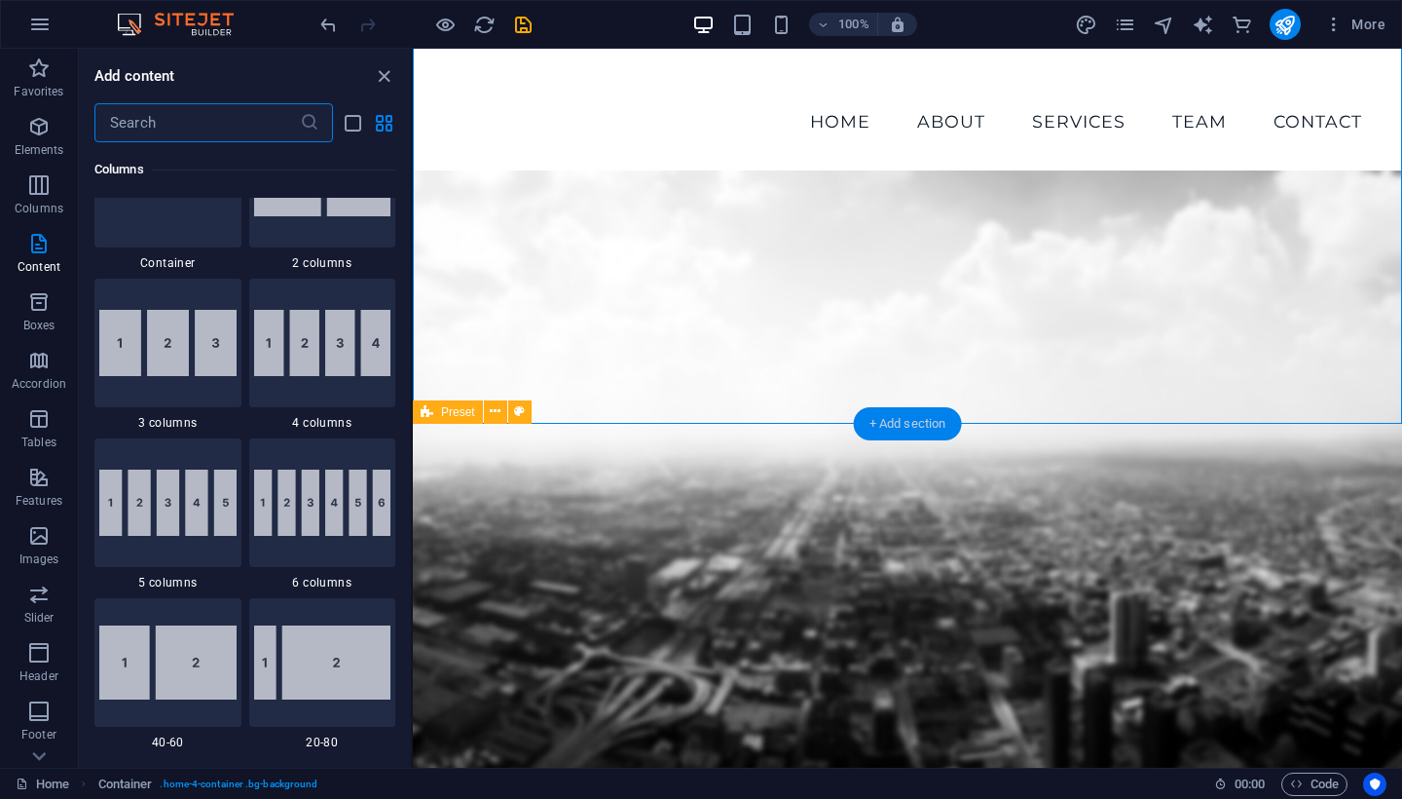
type input "h"
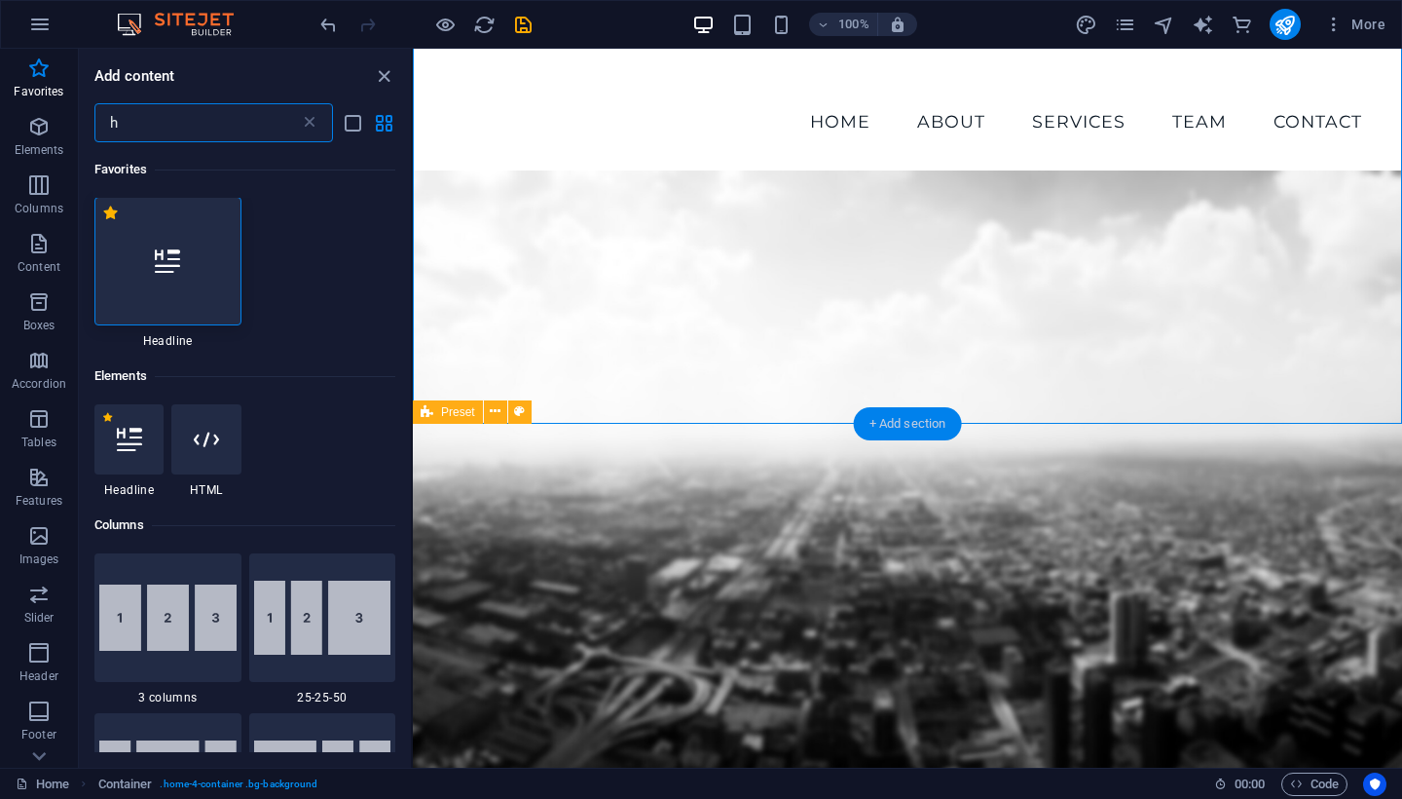
scroll to position [0, 0]
click at [133, 437] on icon at bounding box center [129, 439] width 25 height 25
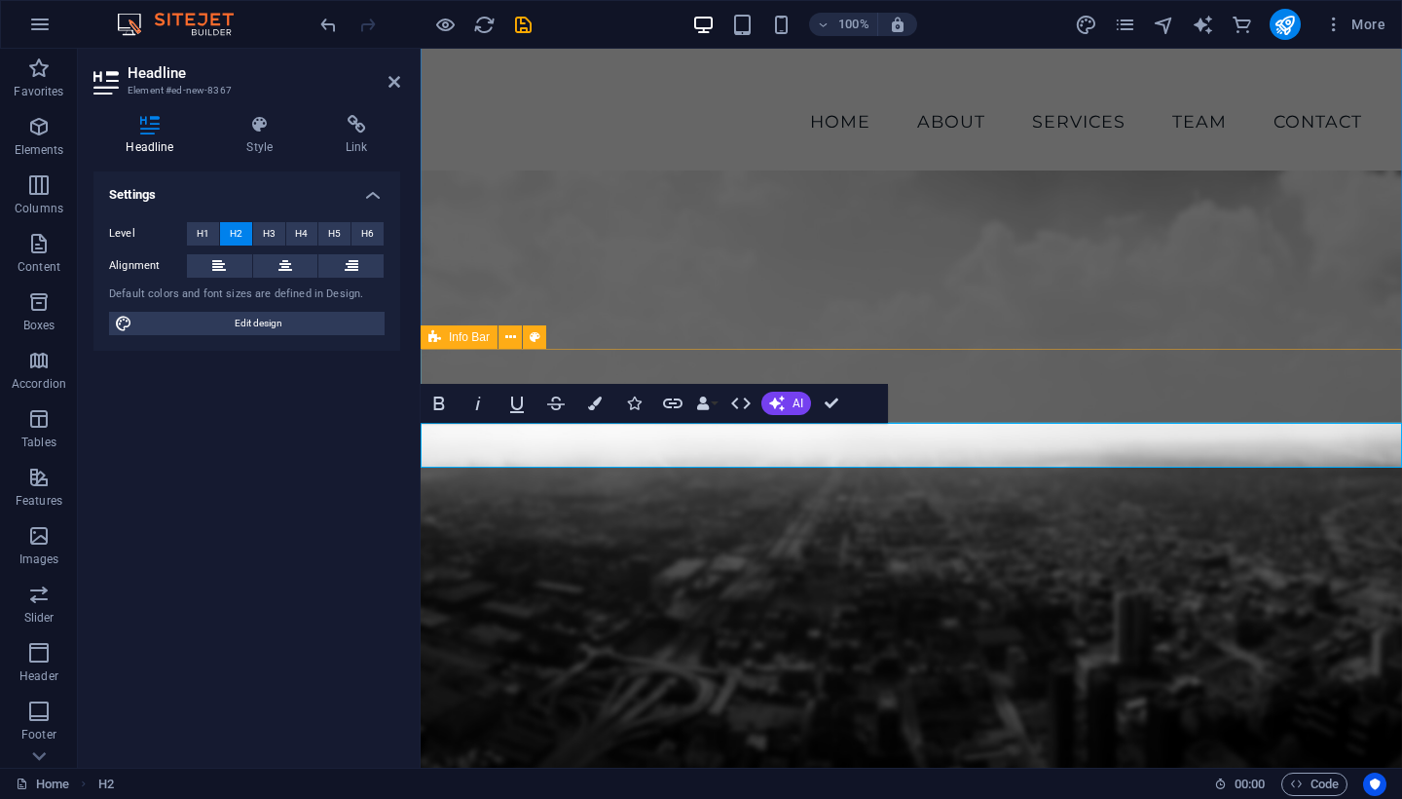
drag, startPoint x: 548, startPoint y: 444, endPoint x: 423, endPoint y: 416, distance: 128.8
click at [294, 276] on button at bounding box center [285, 265] width 65 height 23
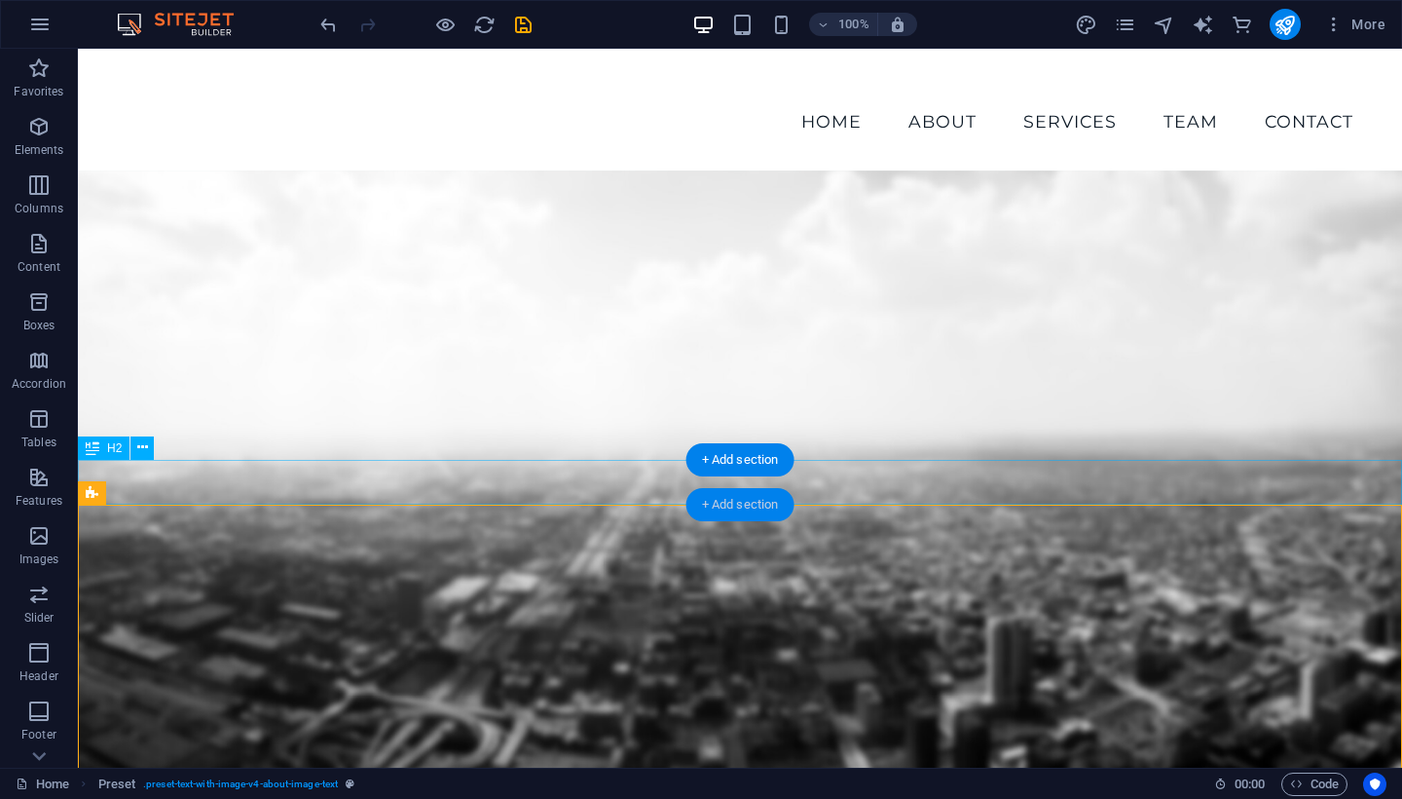
click at [723, 499] on div "+ Add section" at bounding box center [741, 504] width 108 height 33
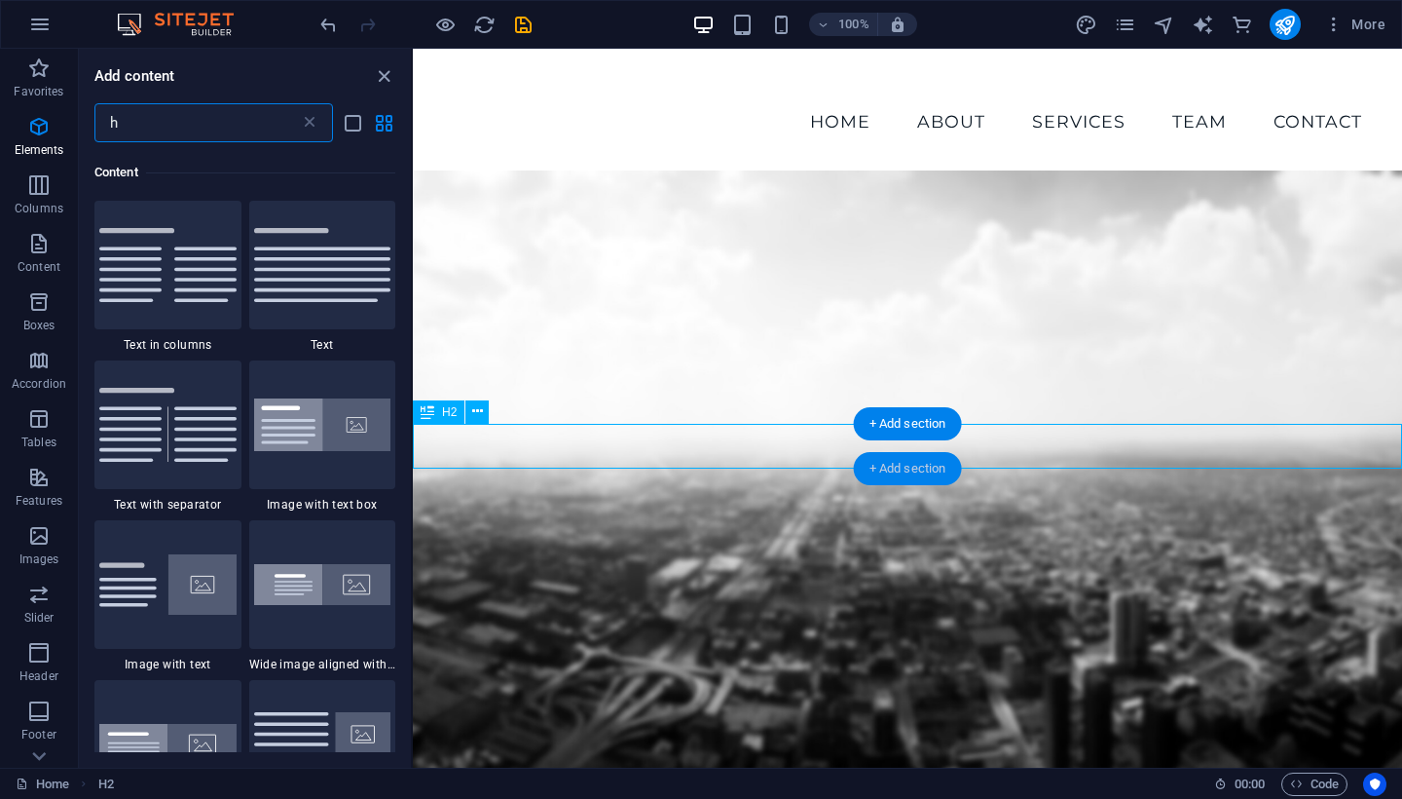
scroll to position [1043, 0]
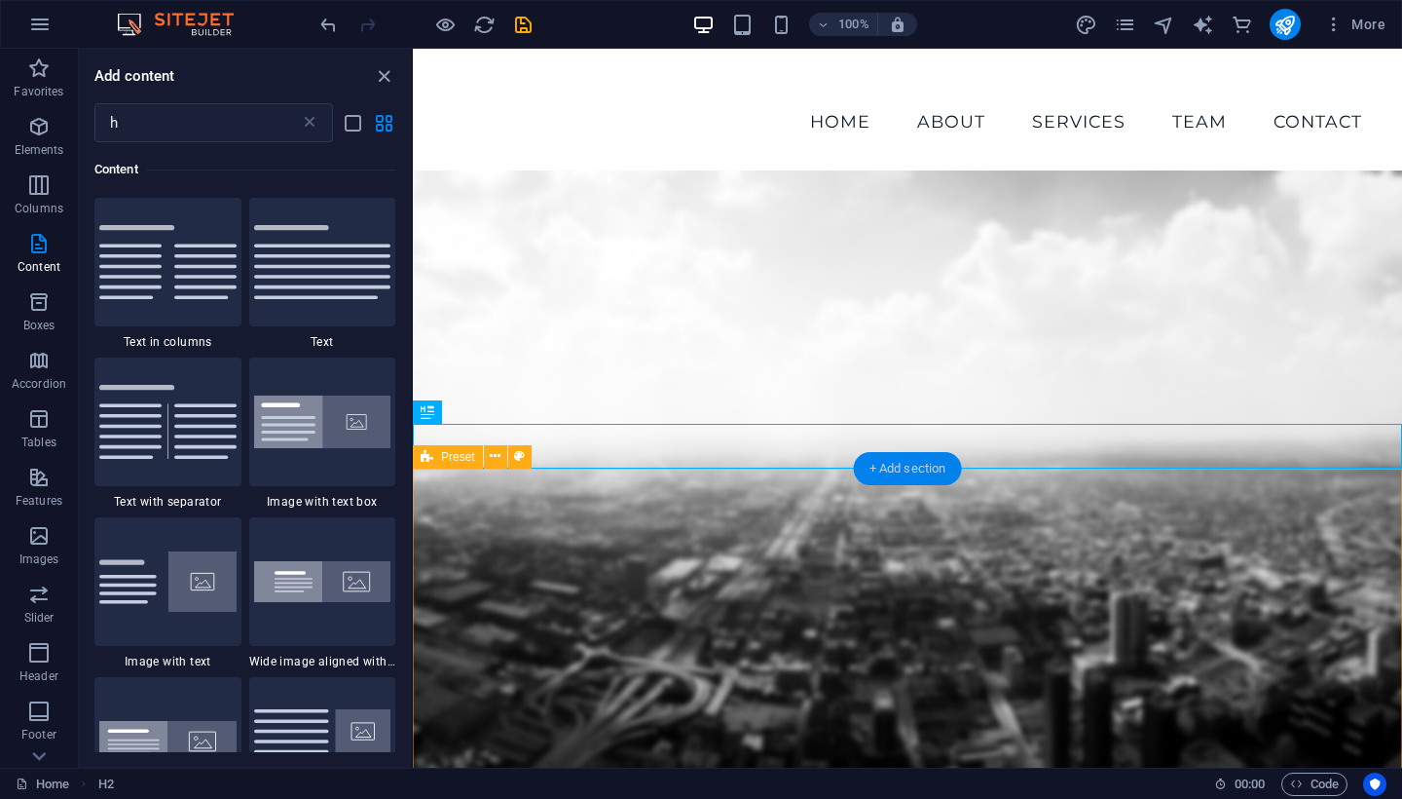
click at [923, 466] on div "+ Add section" at bounding box center [908, 468] width 108 height 33
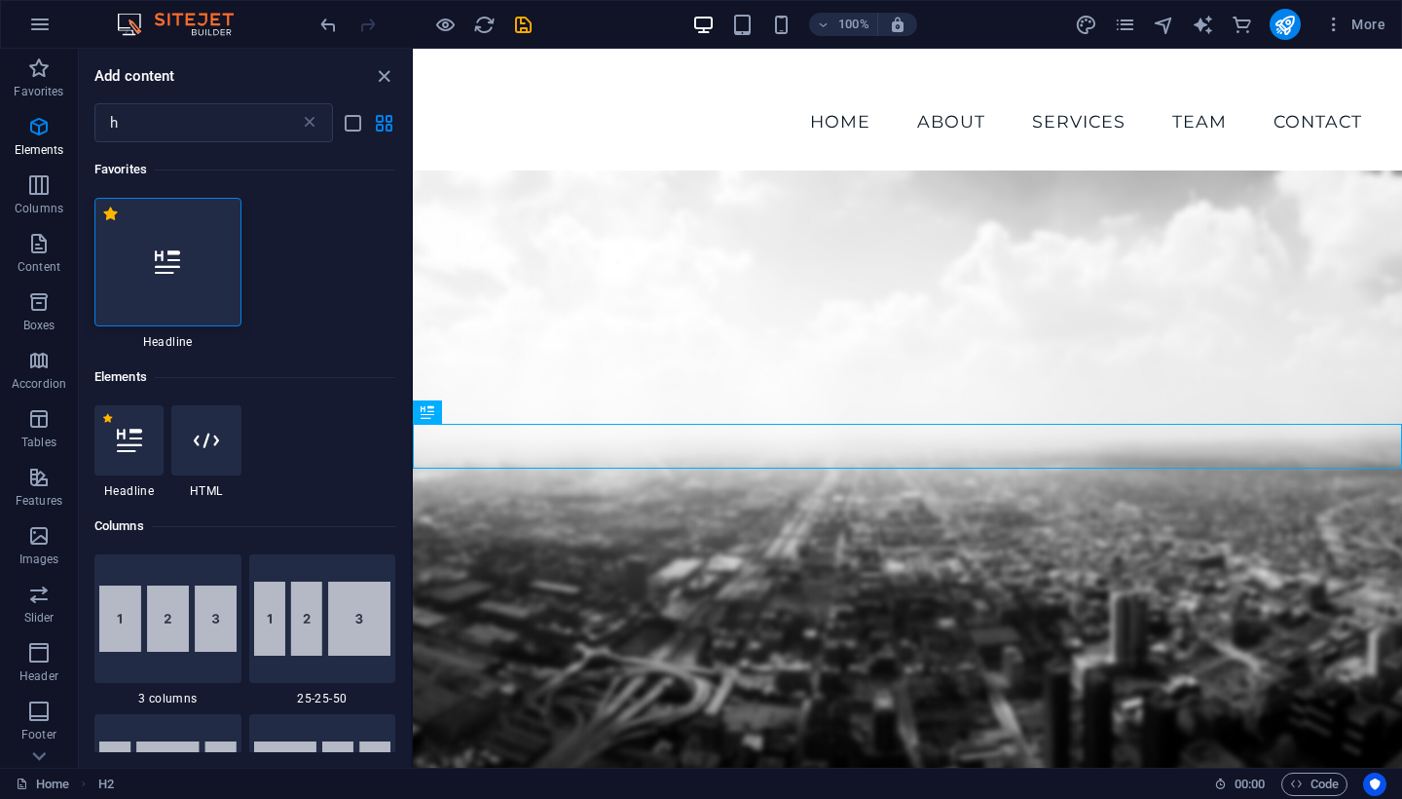
scroll to position [0, 0]
click at [114, 452] on div at bounding box center [128, 440] width 69 height 70
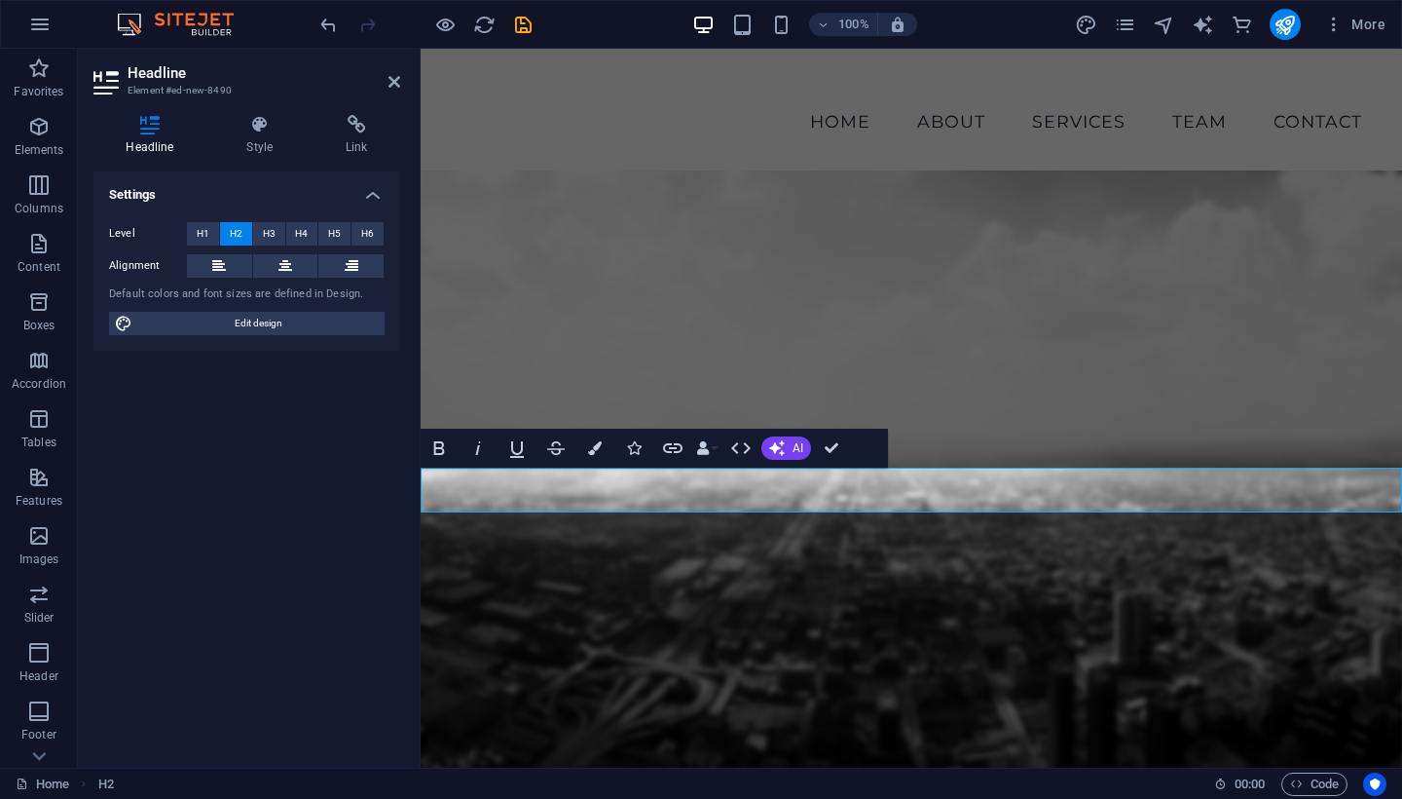
click at [148, 120] on icon at bounding box center [149, 124] width 113 height 19
click at [326, 29] on icon "undo" at bounding box center [328, 25] width 22 height 22
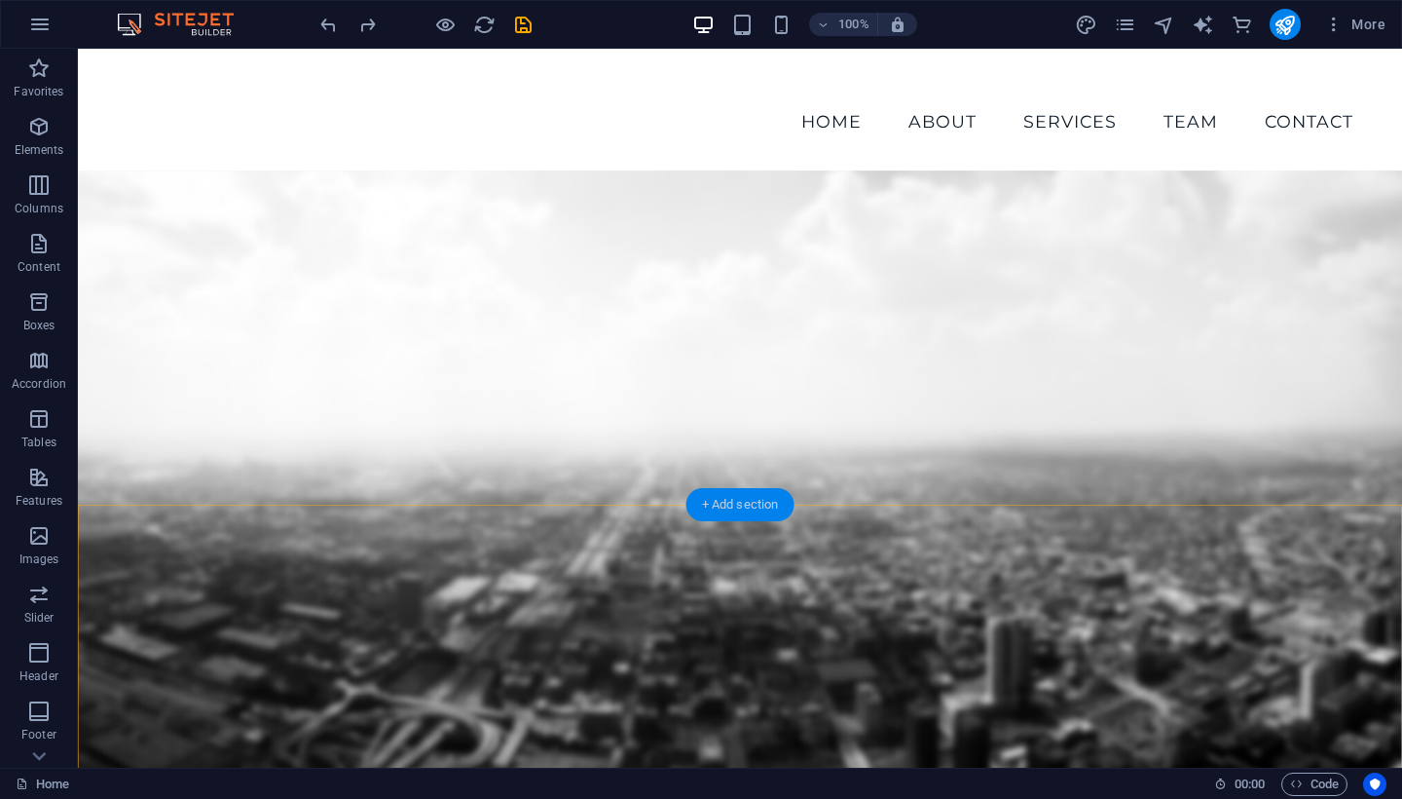
click at [741, 505] on div "+ Add section" at bounding box center [741, 504] width 108 height 33
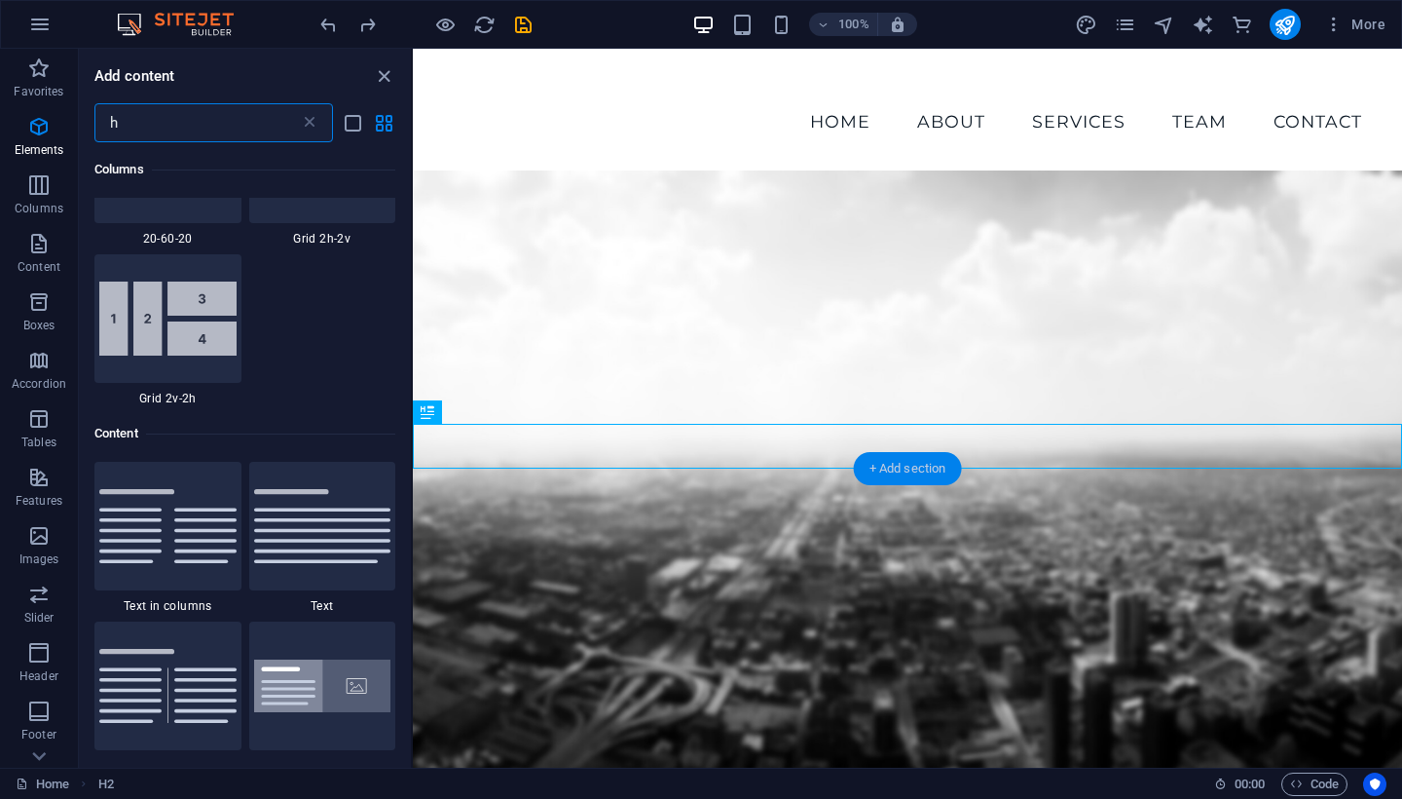
scroll to position [1043, 0]
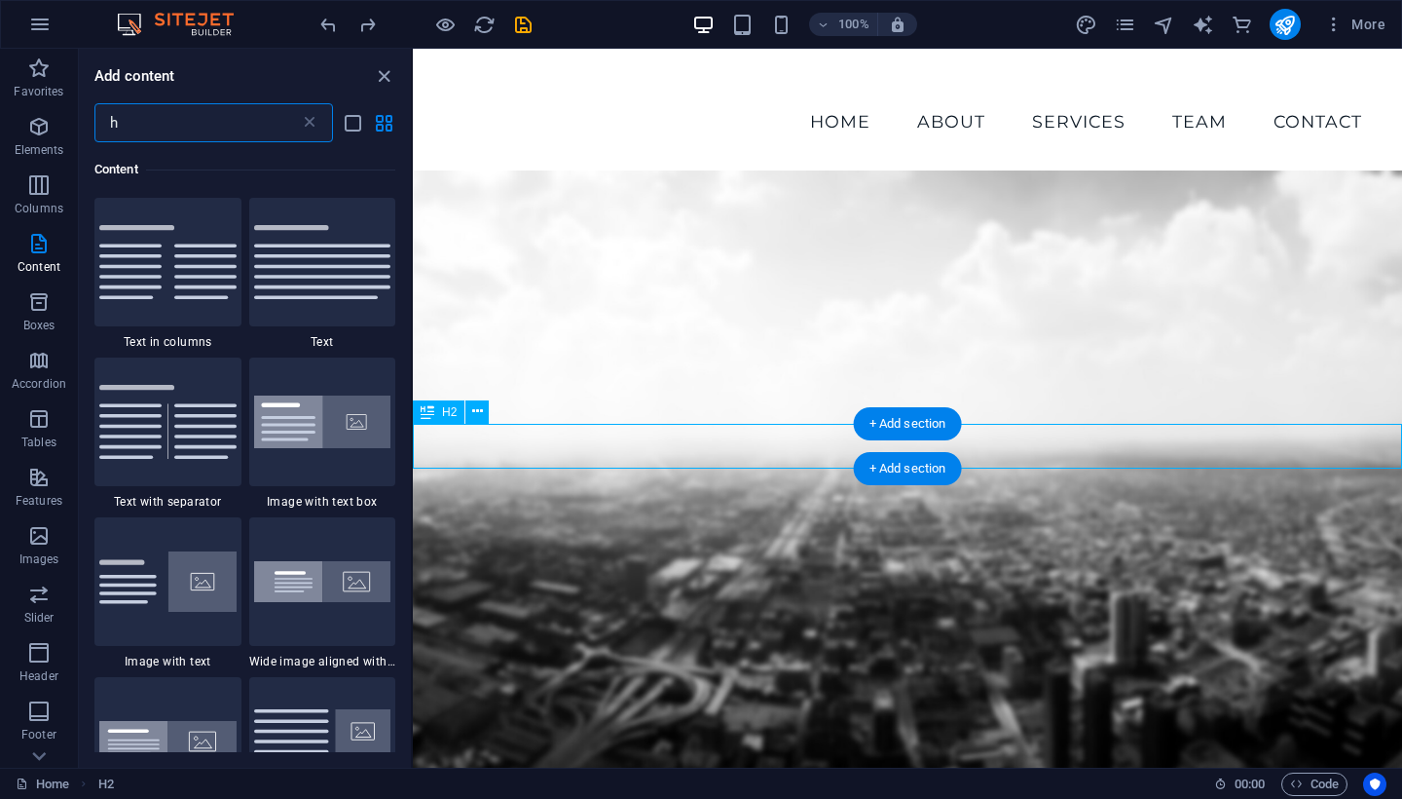
click at [483, 417] on button at bounding box center [476, 411] width 23 height 23
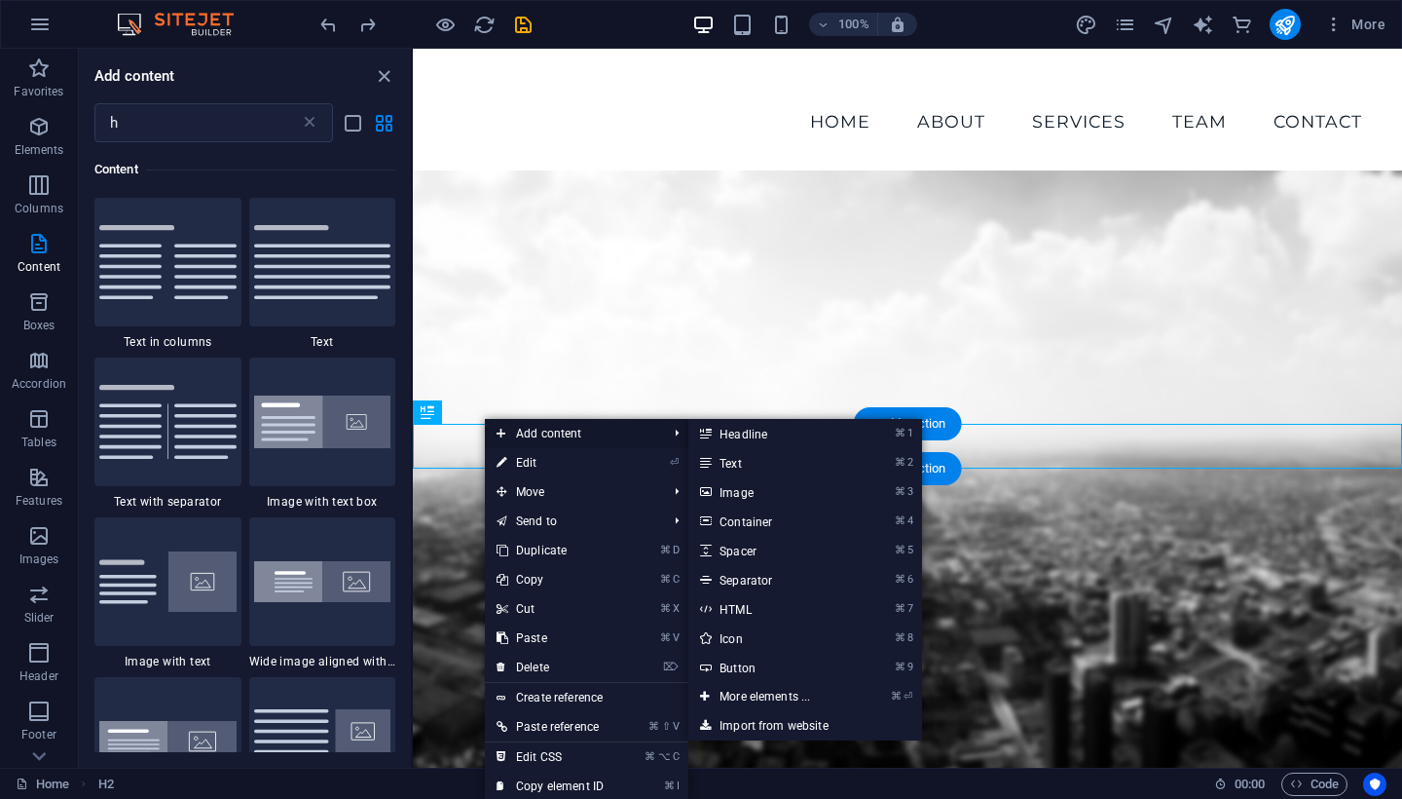
click at [558, 437] on span "Add content" at bounding box center [572, 433] width 174 height 29
click at [763, 462] on link "⌘ 2 Text" at bounding box center [768, 462] width 161 height 29
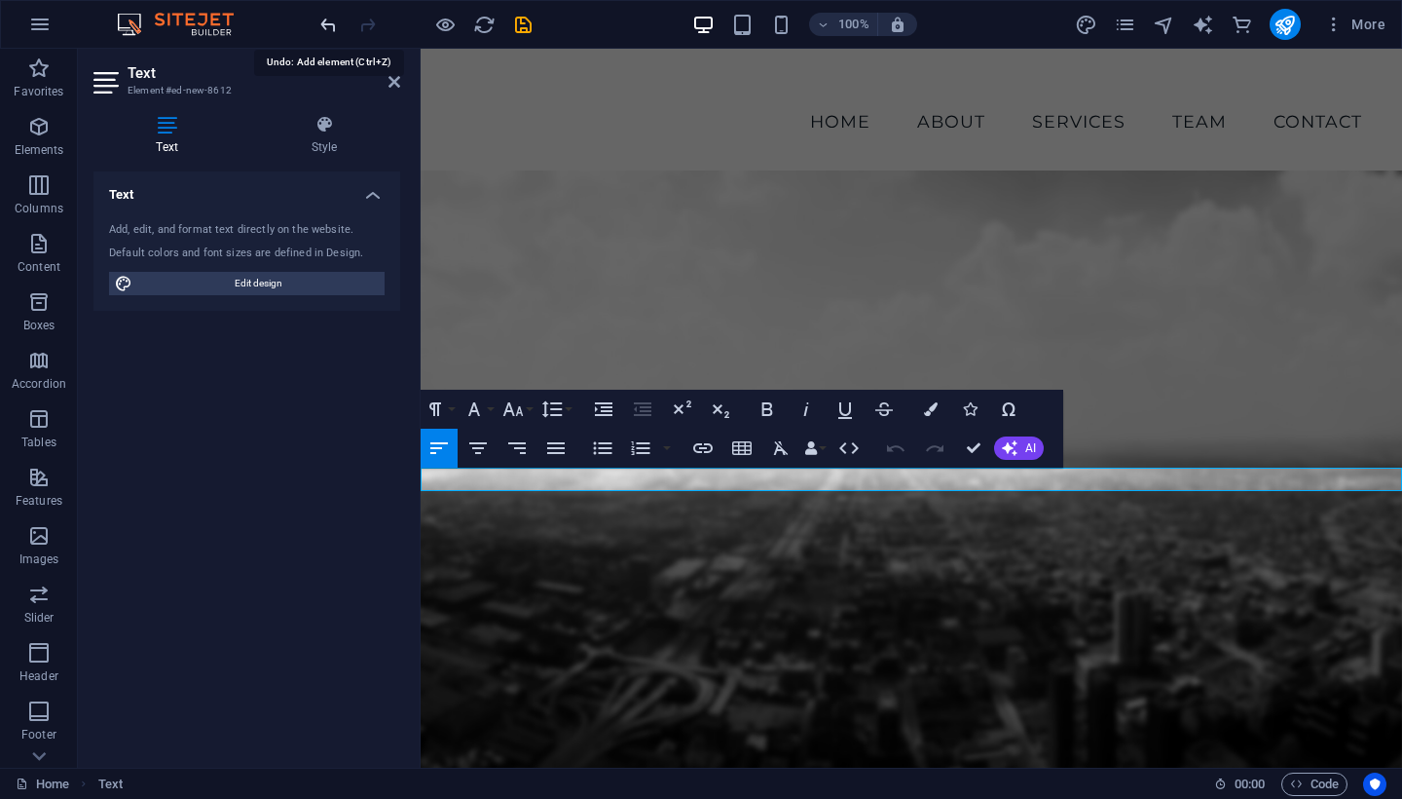
click at [330, 23] on icon "undo" at bounding box center [328, 25] width 22 height 22
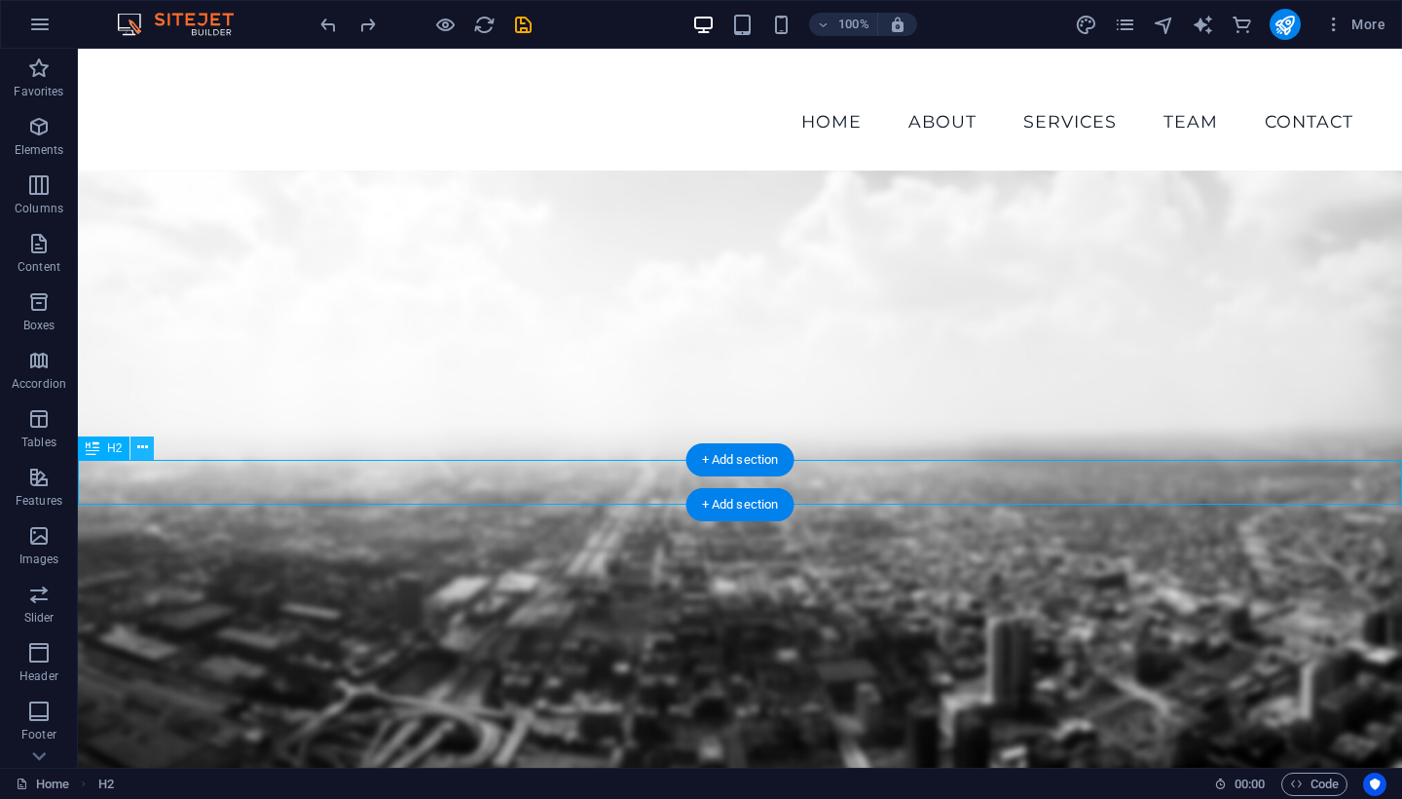
click at [145, 450] on icon at bounding box center [142, 447] width 11 height 20
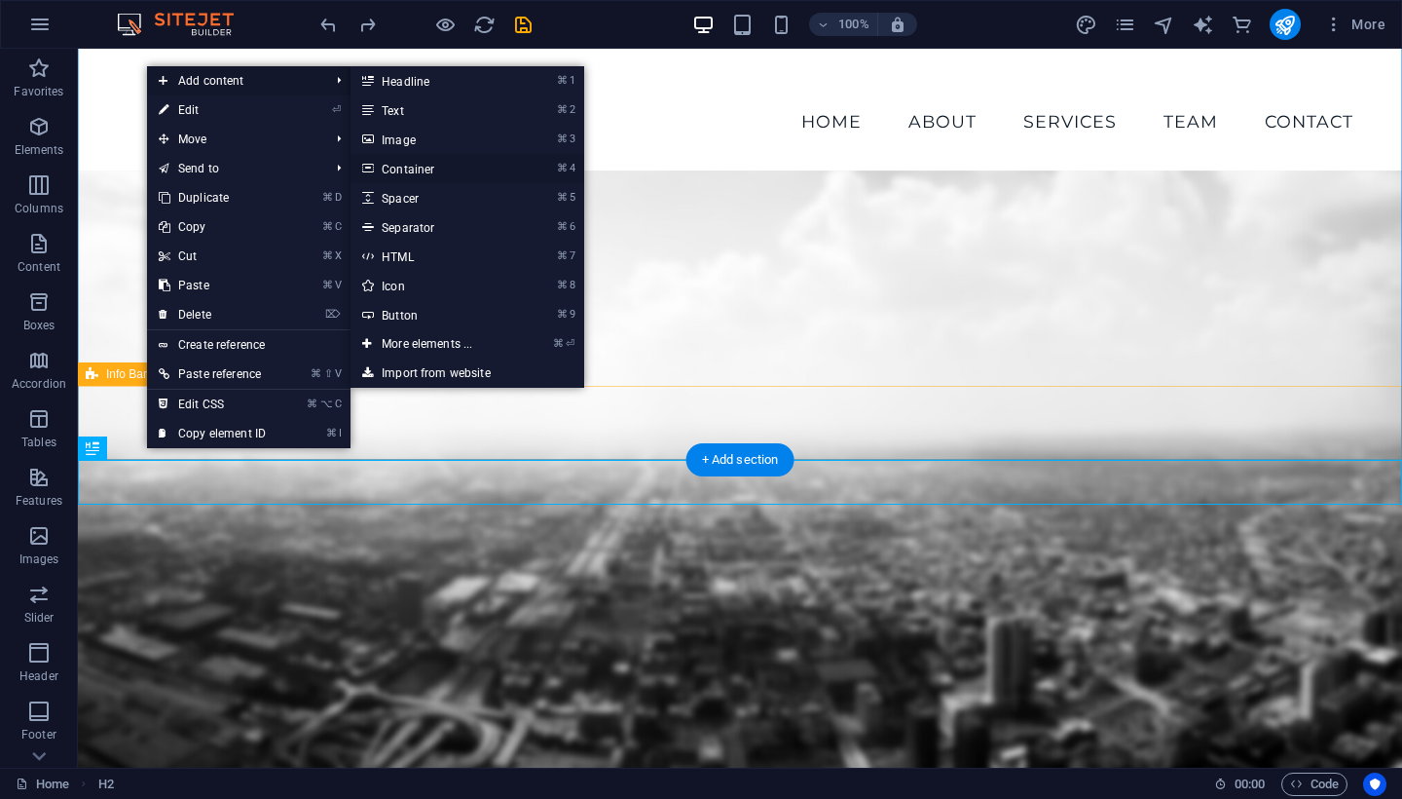
click at [399, 167] on link "⌘ 4 Container" at bounding box center [431, 168] width 161 height 29
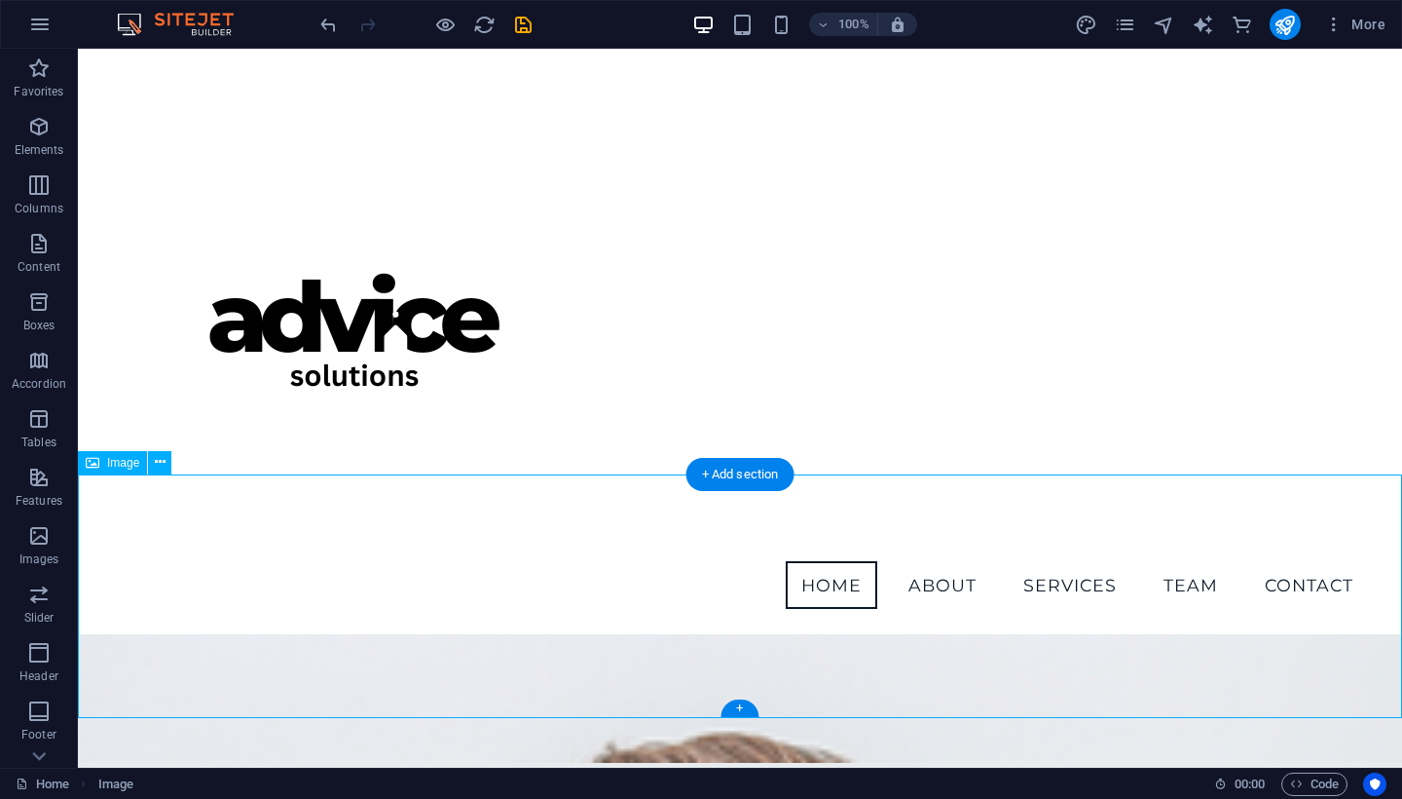
scroll to position [716, 0]
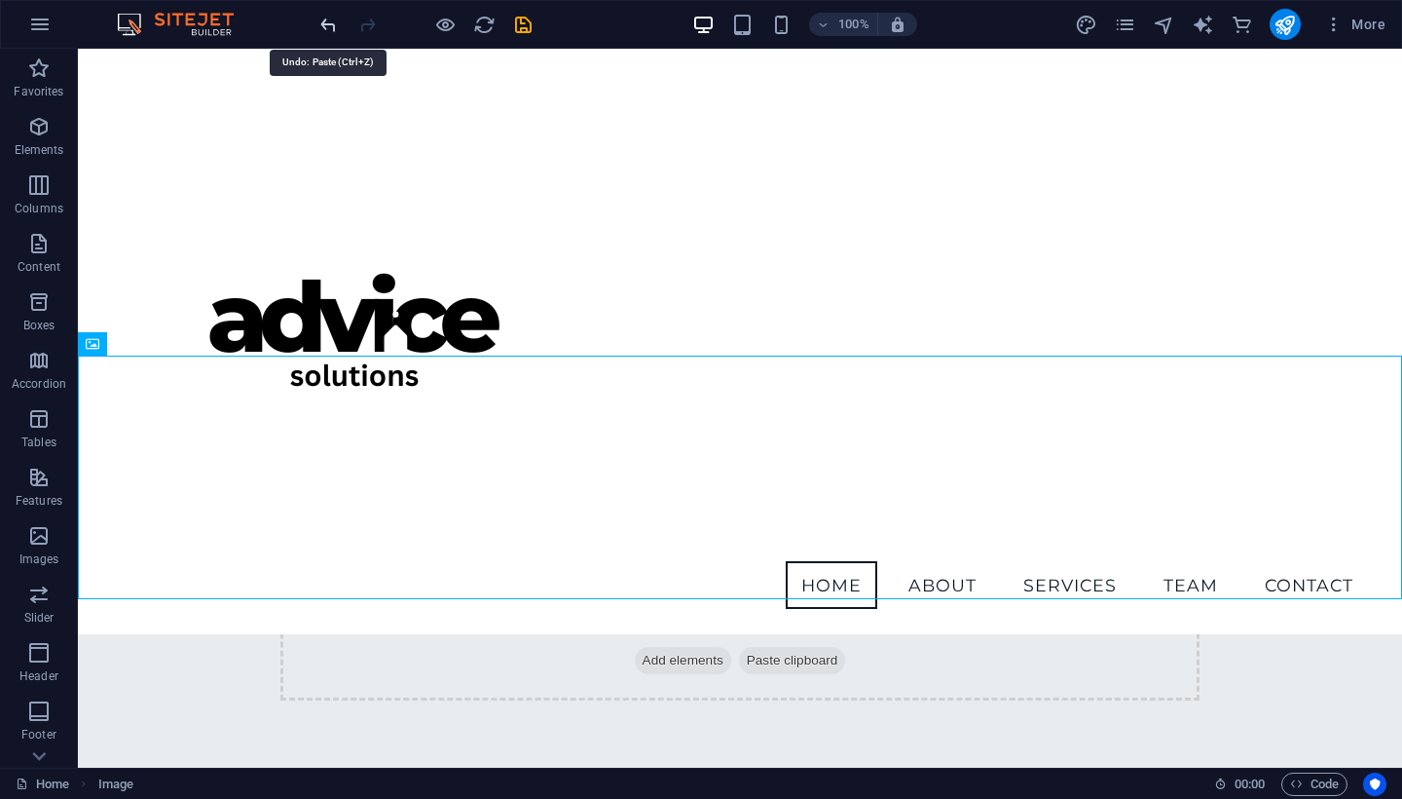
click at [330, 30] on icon "undo" at bounding box center [328, 25] width 22 height 22
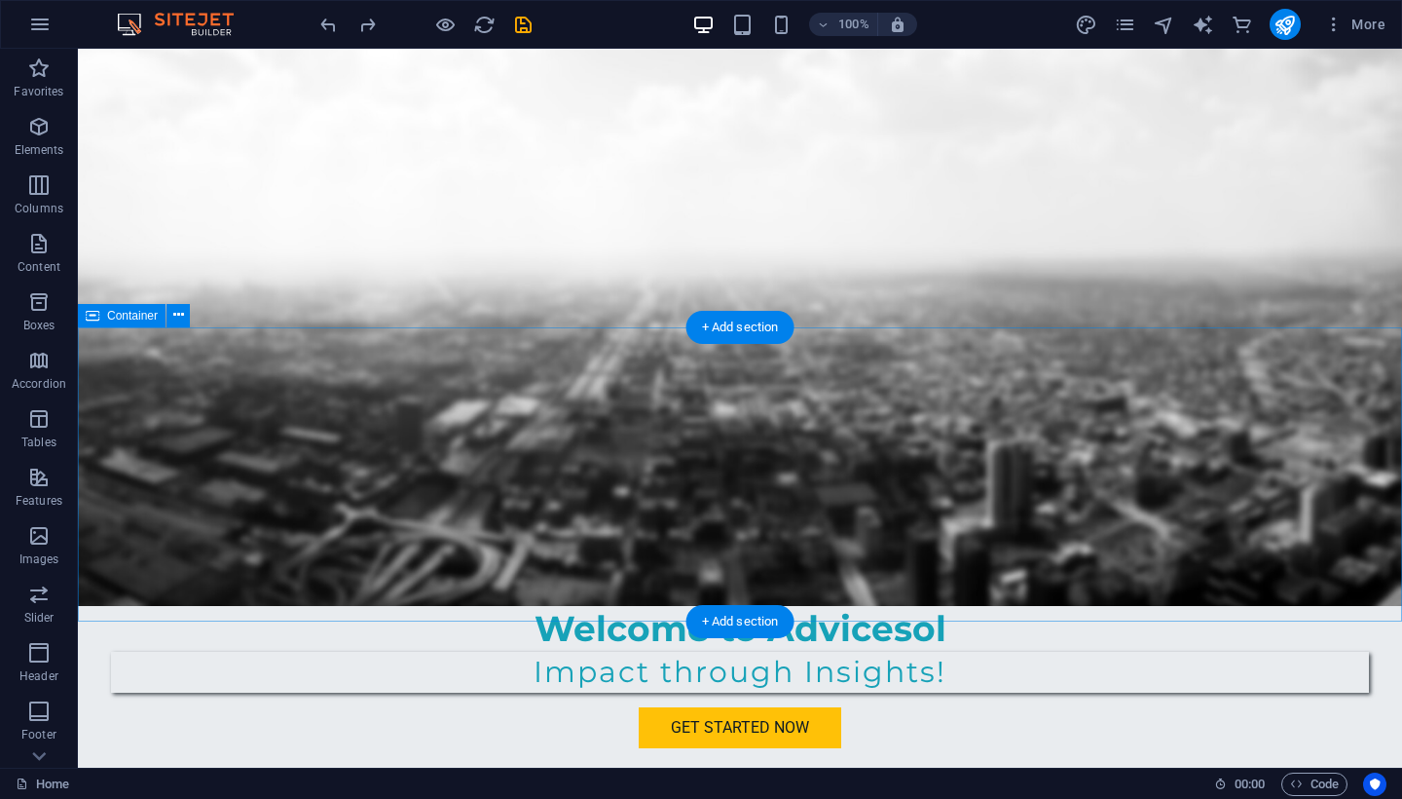
scroll to position [642, 0]
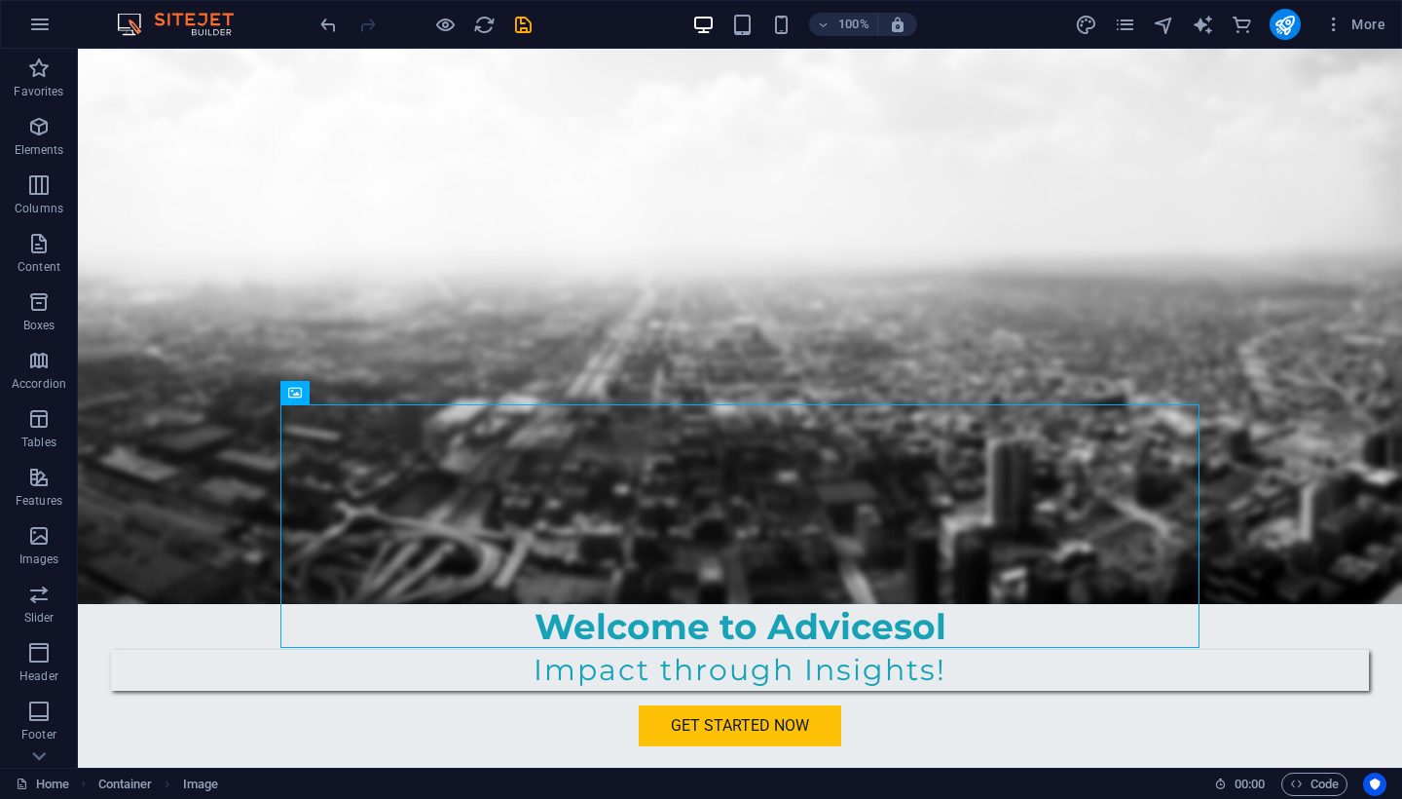
click at [336, 43] on div "100% More" at bounding box center [701, 24] width 1400 height 47
click at [327, 17] on icon "undo" at bounding box center [328, 25] width 22 height 22
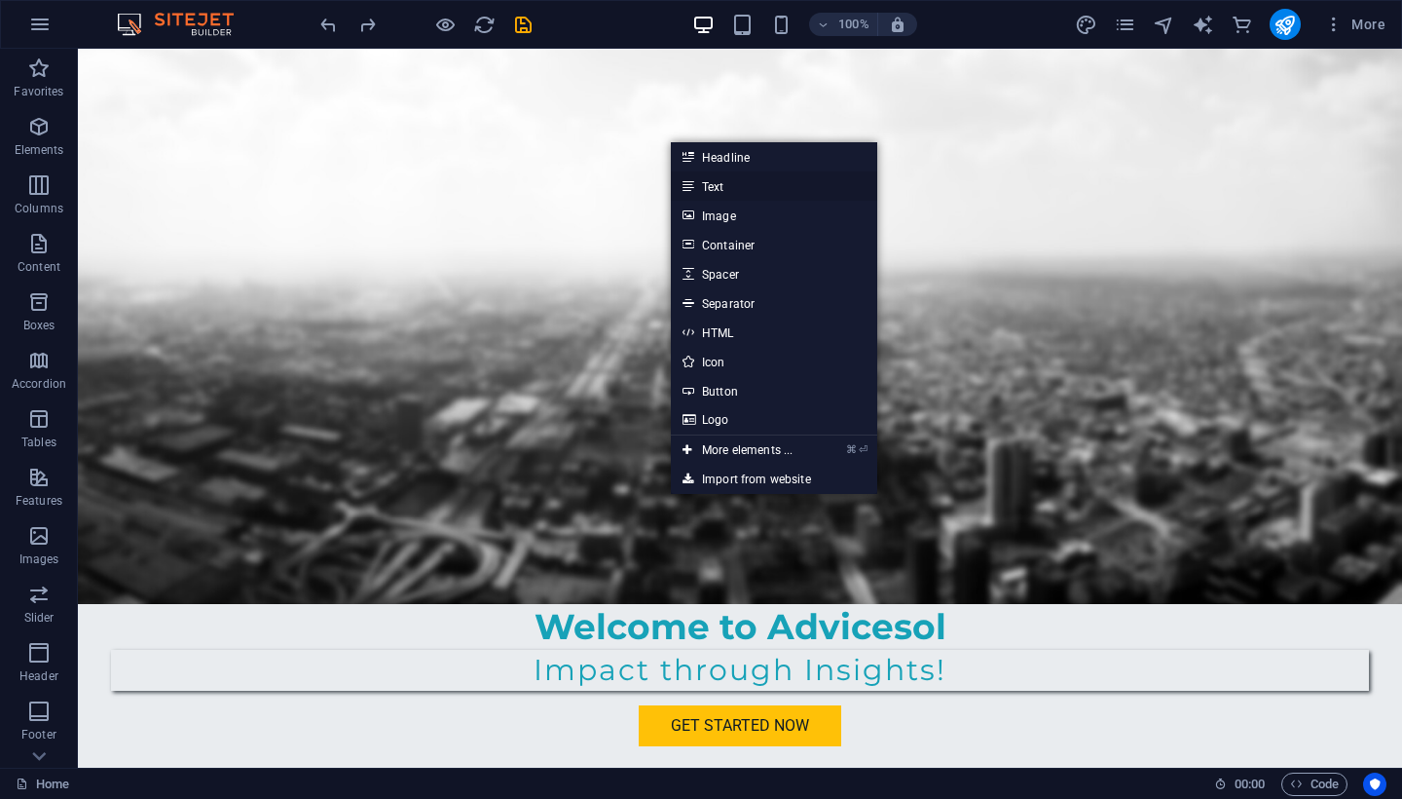
click at [707, 189] on link "Text" at bounding box center [774, 185] width 206 height 29
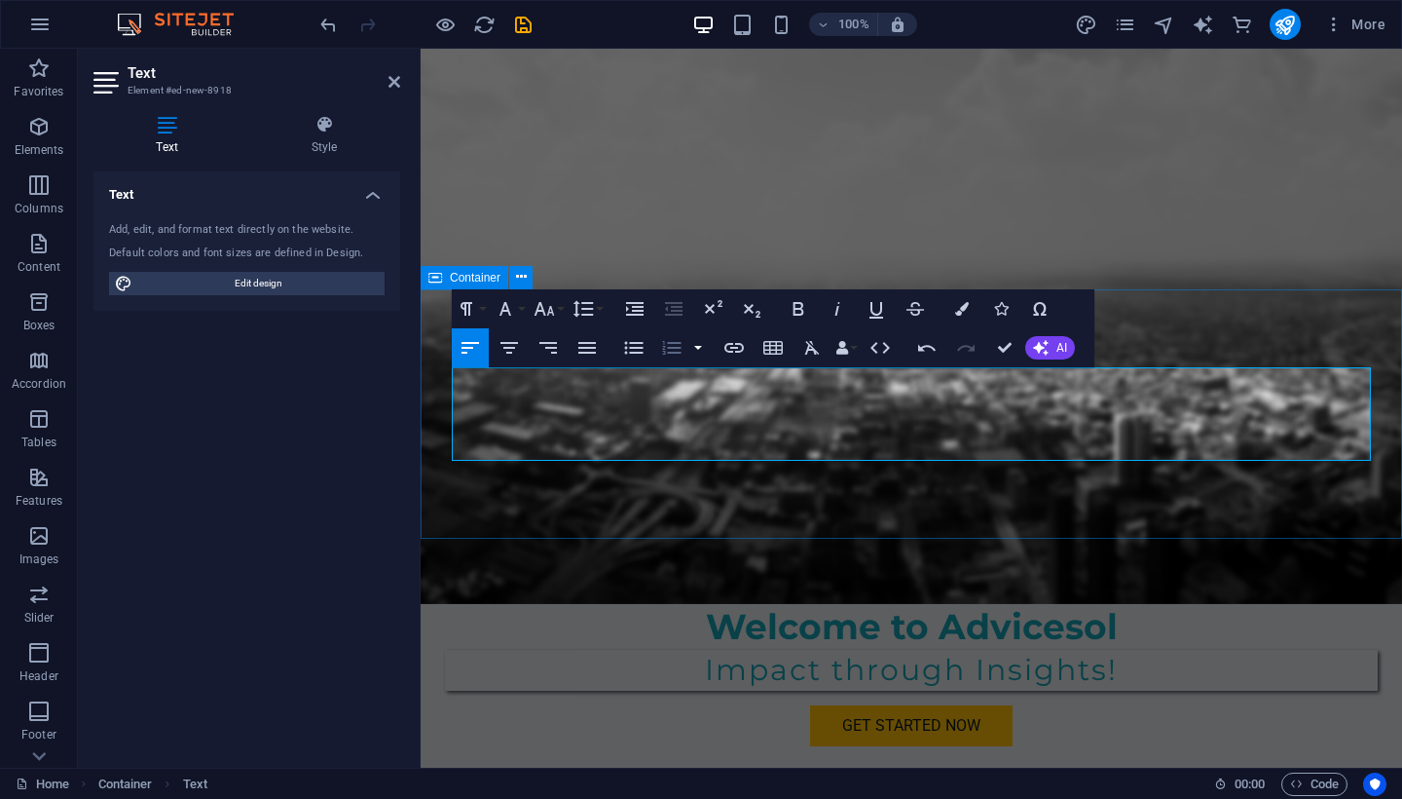
scroll to position [4187, 4]
click at [513, 348] on icon "button" at bounding box center [510, 348] width 18 height 12
drag, startPoint x: 1031, startPoint y: 456, endPoint x: 428, endPoint y: 382, distance: 607.3
click at [520, 350] on icon "button" at bounding box center [509, 347] width 23 height 23
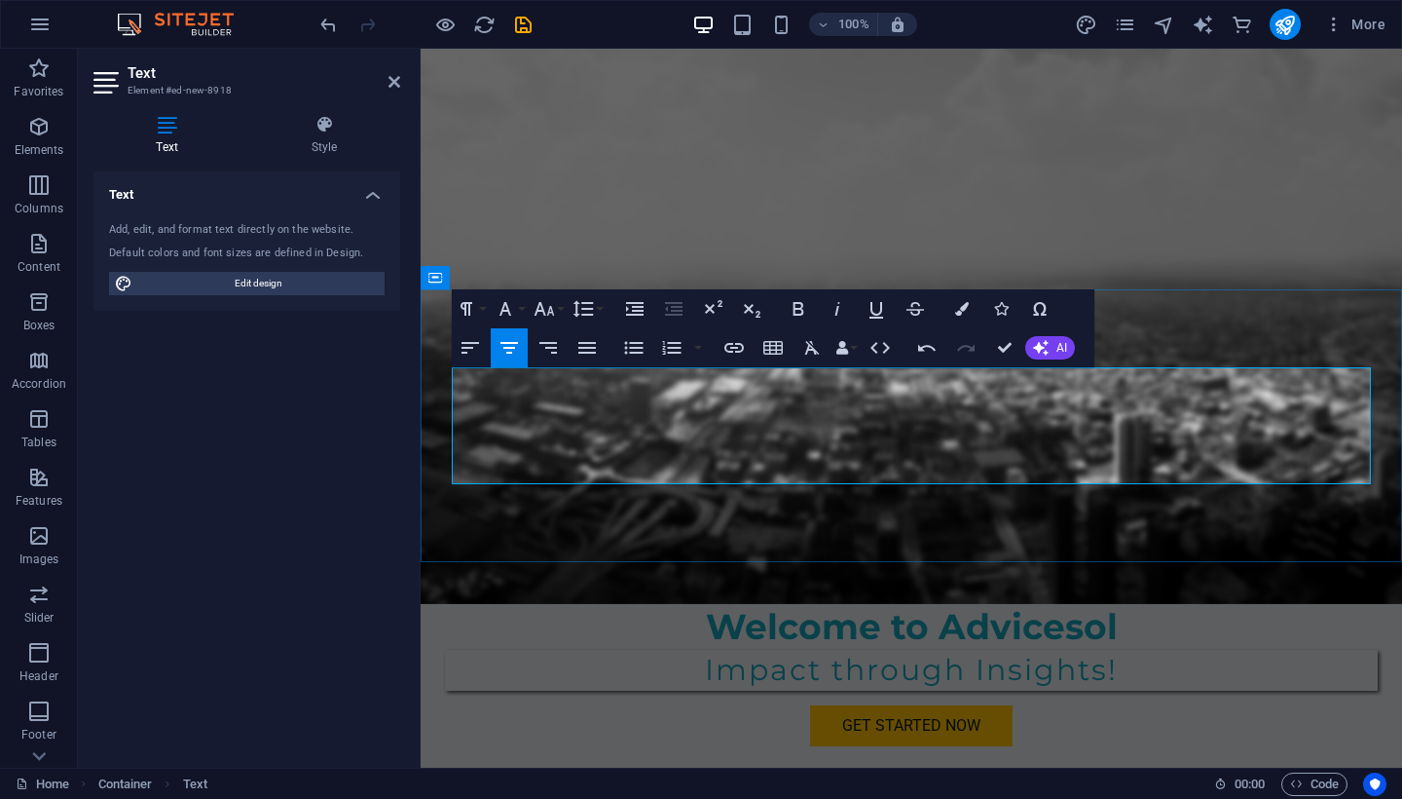
drag, startPoint x: 1201, startPoint y: 377, endPoint x: 630, endPoint y: 380, distance: 570.6
click at [843, 310] on icon "button" at bounding box center [837, 308] width 23 height 23
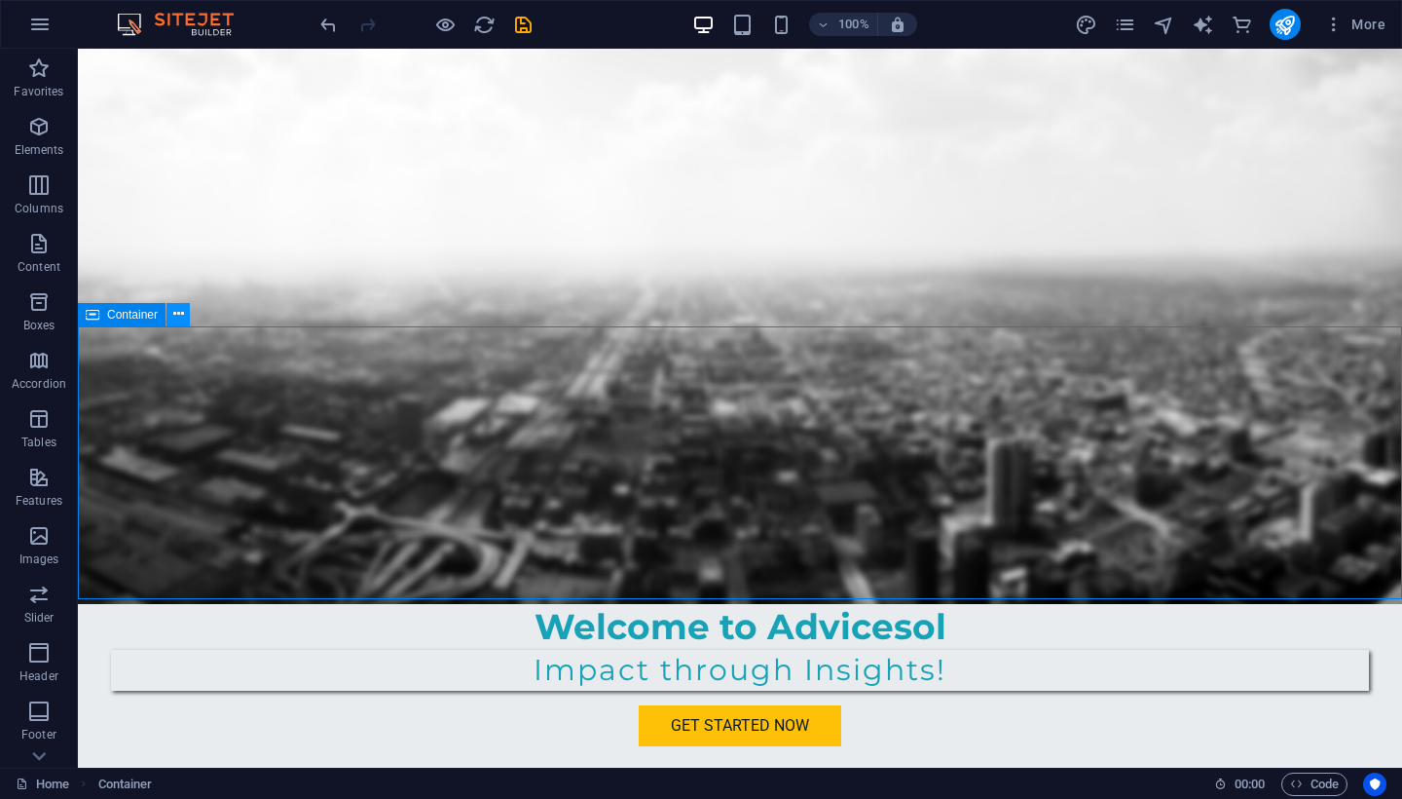
click at [179, 317] on icon at bounding box center [178, 314] width 11 height 20
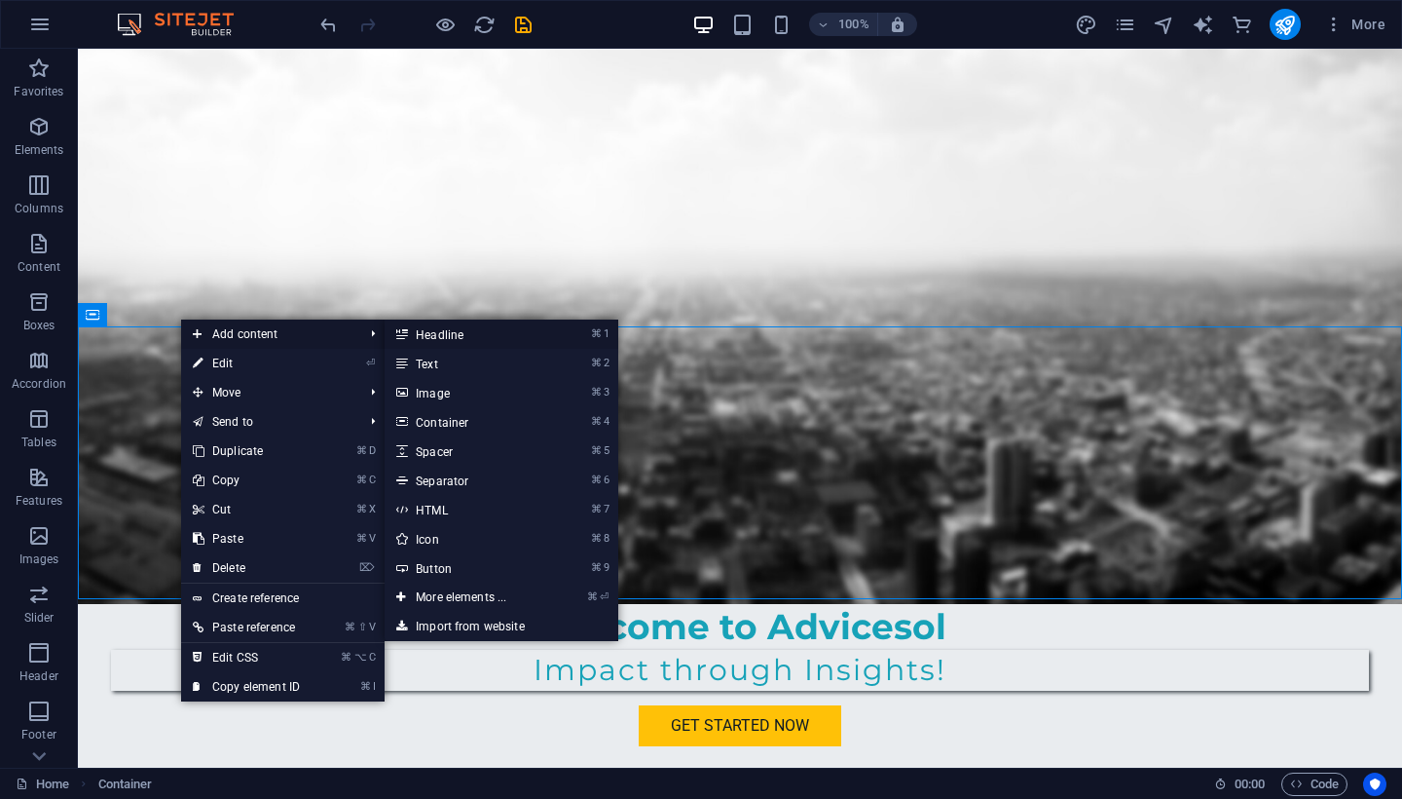
click at [426, 331] on link "⌘ 1 Headline" at bounding box center [465, 333] width 161 height 29
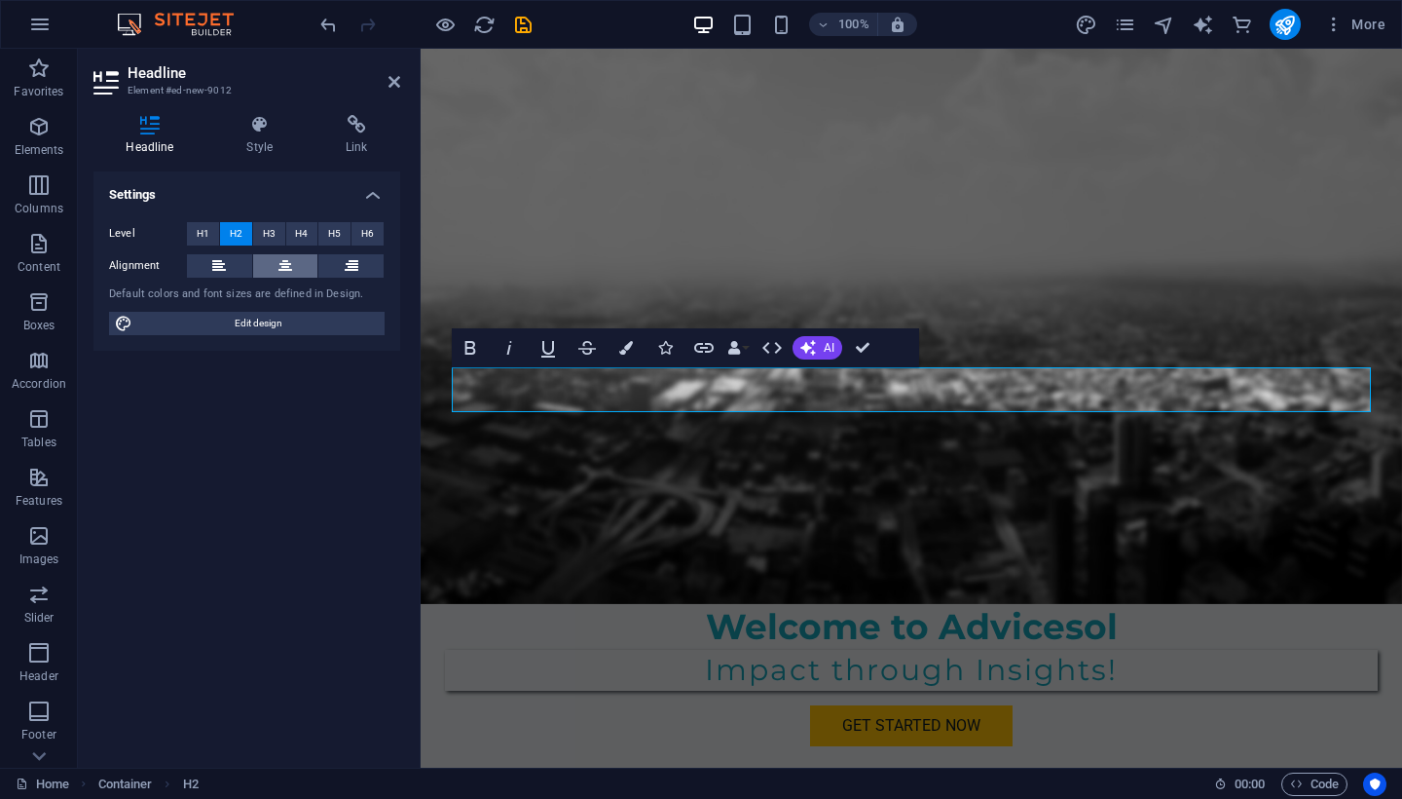
click at [296, 274] on button at bounding box center [285, 265] width 65 height 23
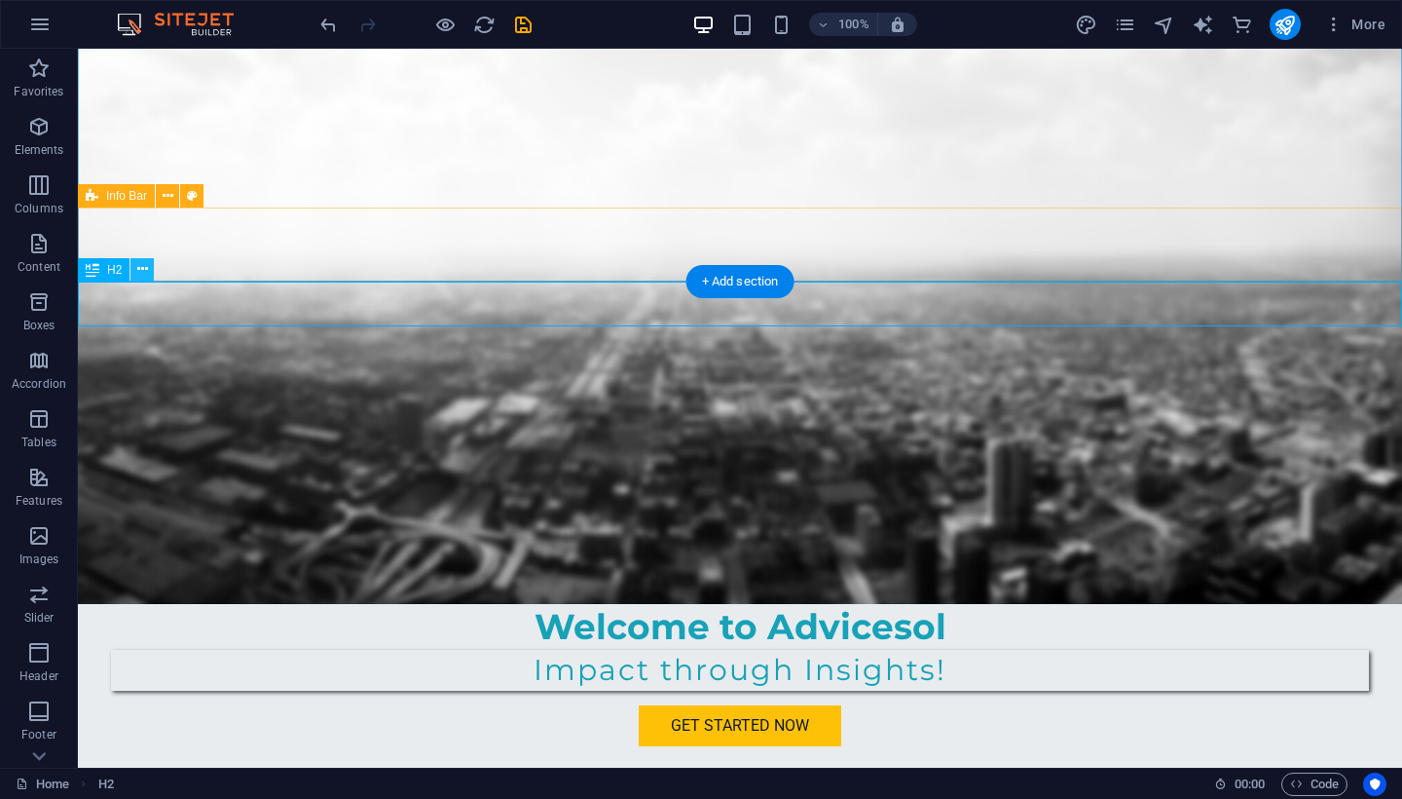
click at [139, 272] on icon at bounding box center [142, 269] width 11 height 20
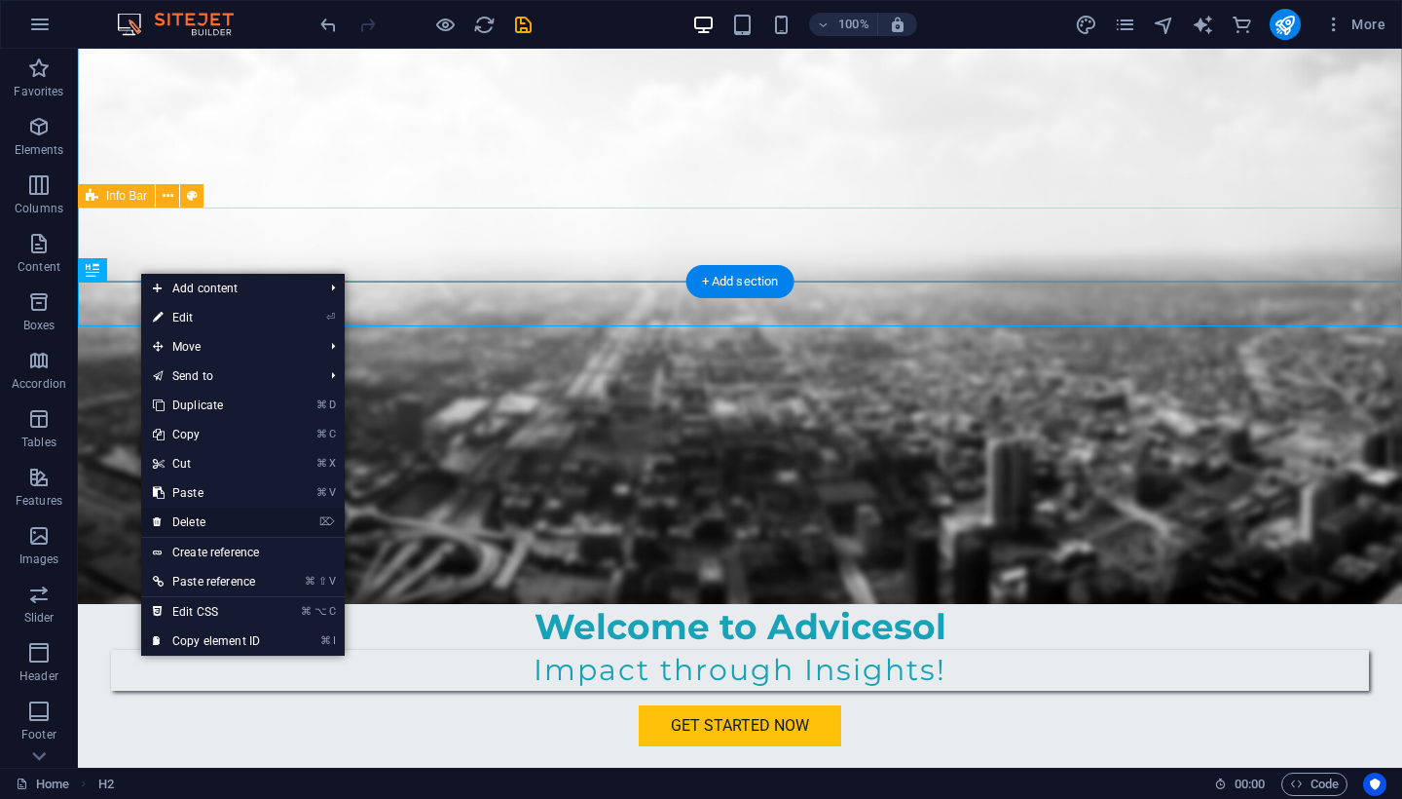
click at [212, 524] on link "⌦ Delete" at bounding box center [206, 521] width 130 height 29
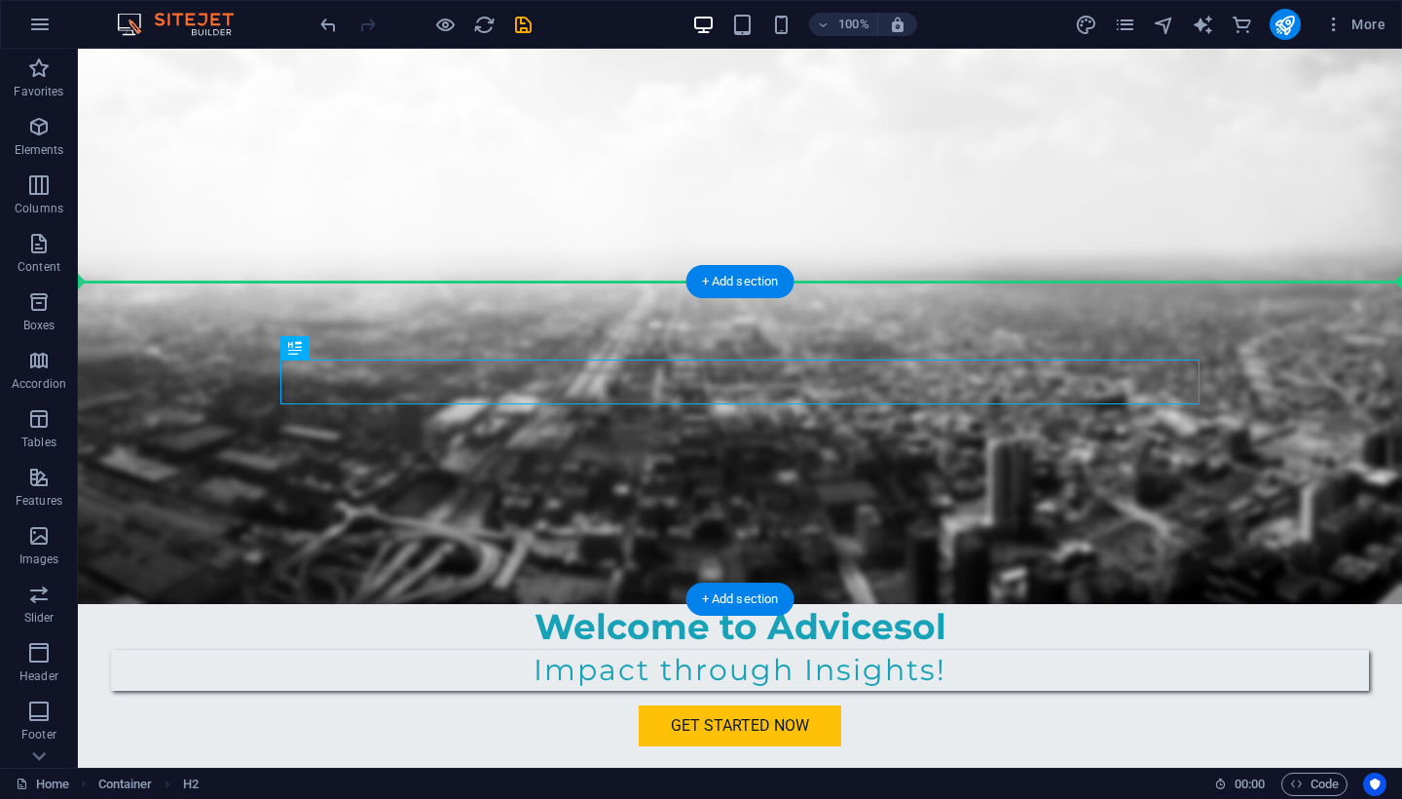
drag, startPoint x: 756, startPoint y: 379, endPoint x: 757, endPoint y: 322, distance: 56.5
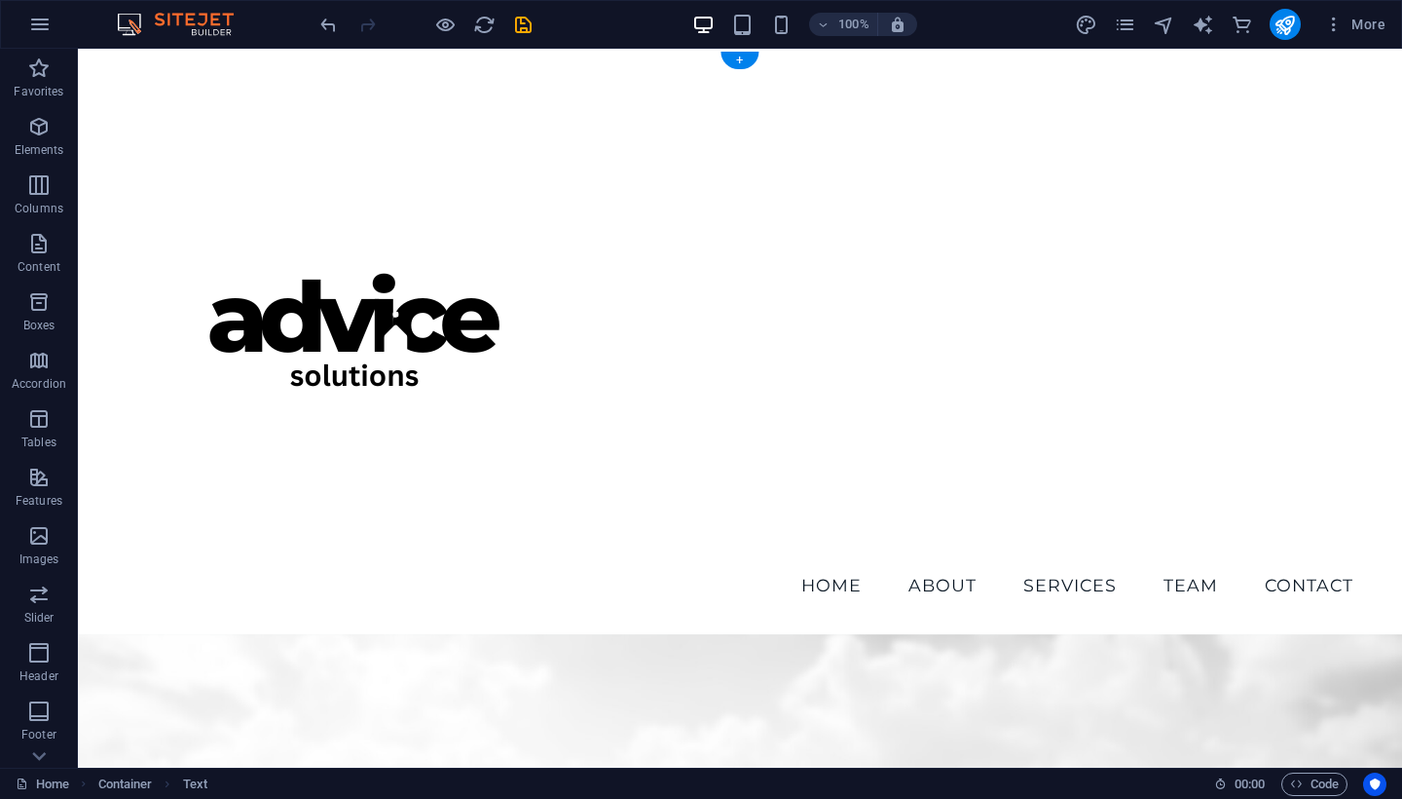
scroll to position [0, 0]
click at [838, 561] on nav "Home About Services Team Contact" at bounding box center [740, 585] width 1258 height 49
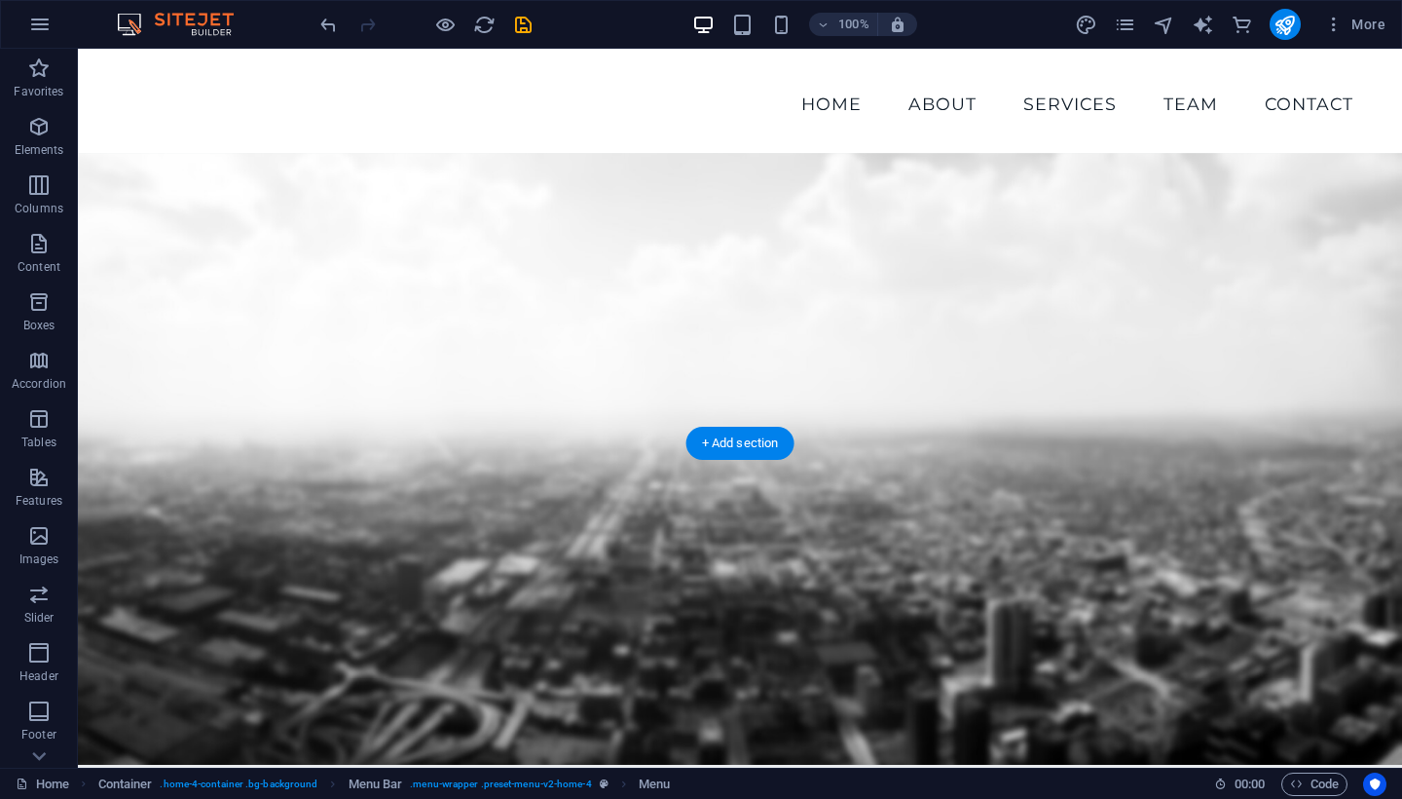
scroll to position [482, 0]
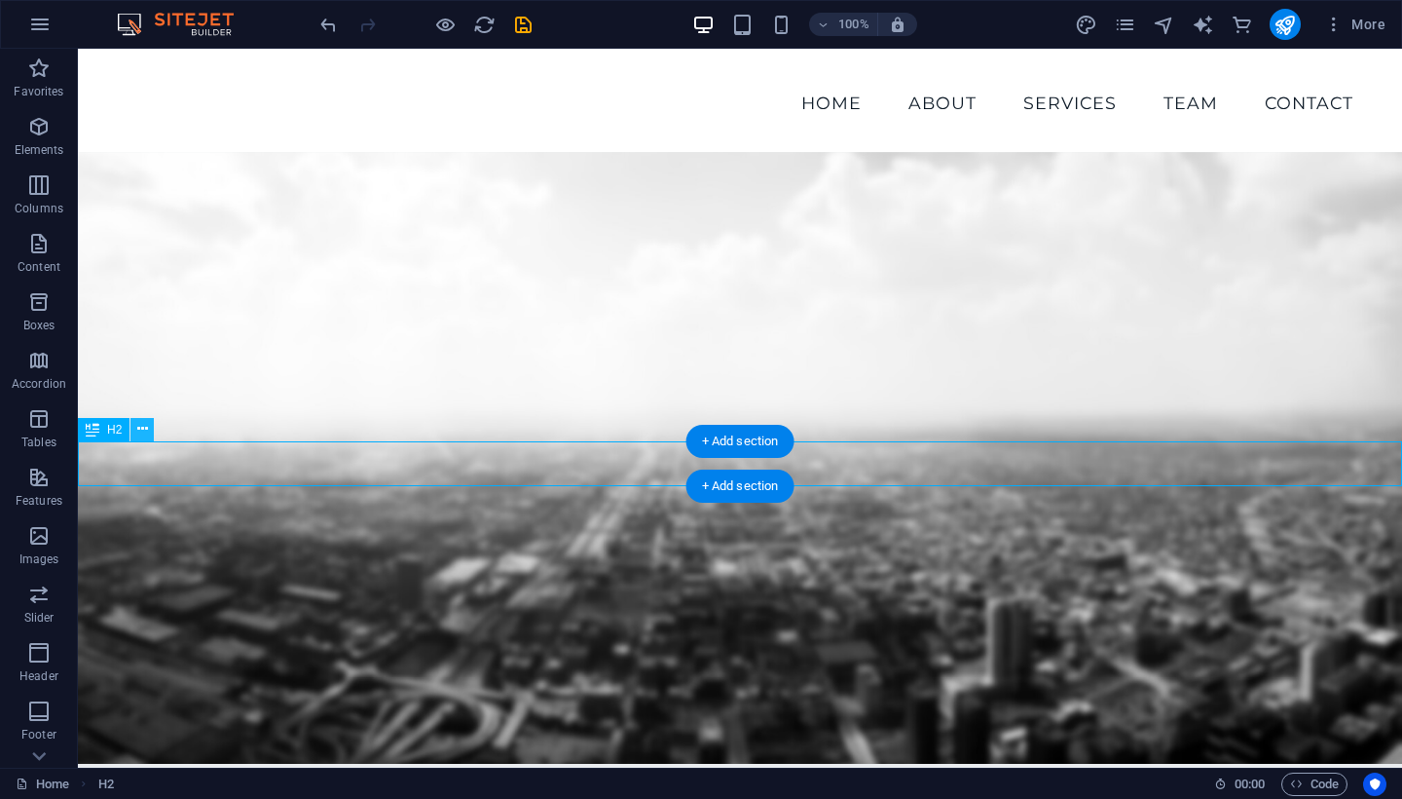
click at [145, 427] on icon at bounding box center [142, 429] width 11 height 20
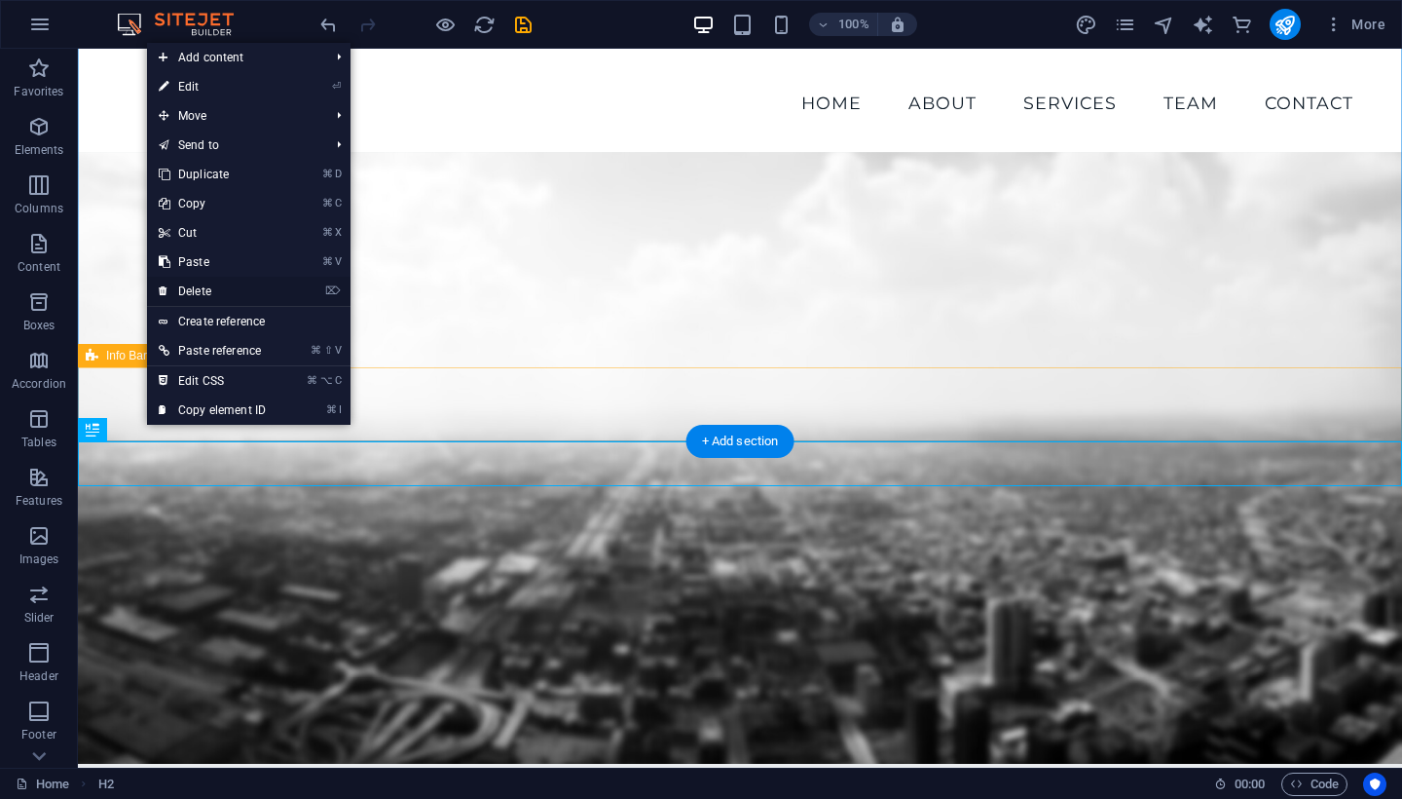
click at [224, 293] on link "⌦ Delete" at bounding box center [212, 291] width 130 height 29
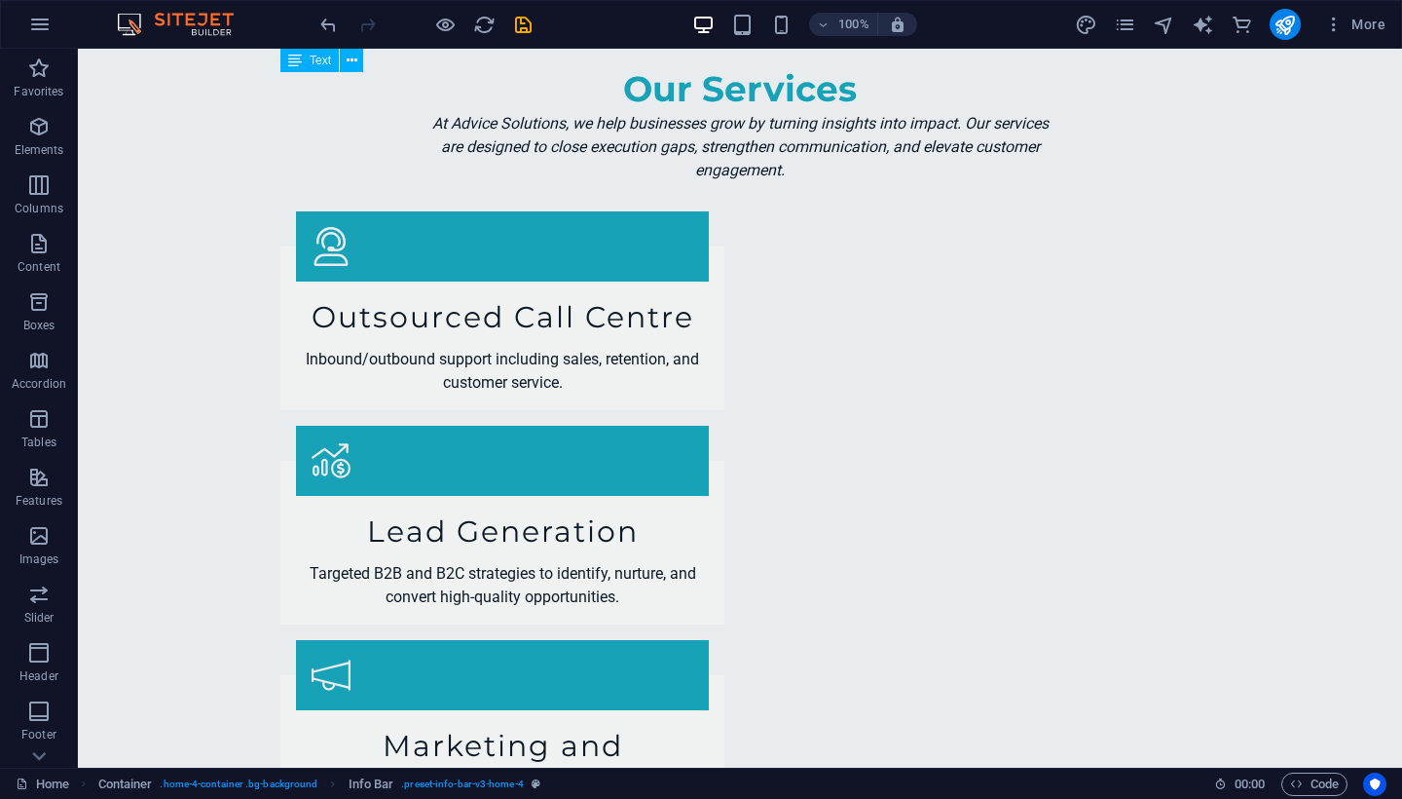
scroll to position [2971, 0]
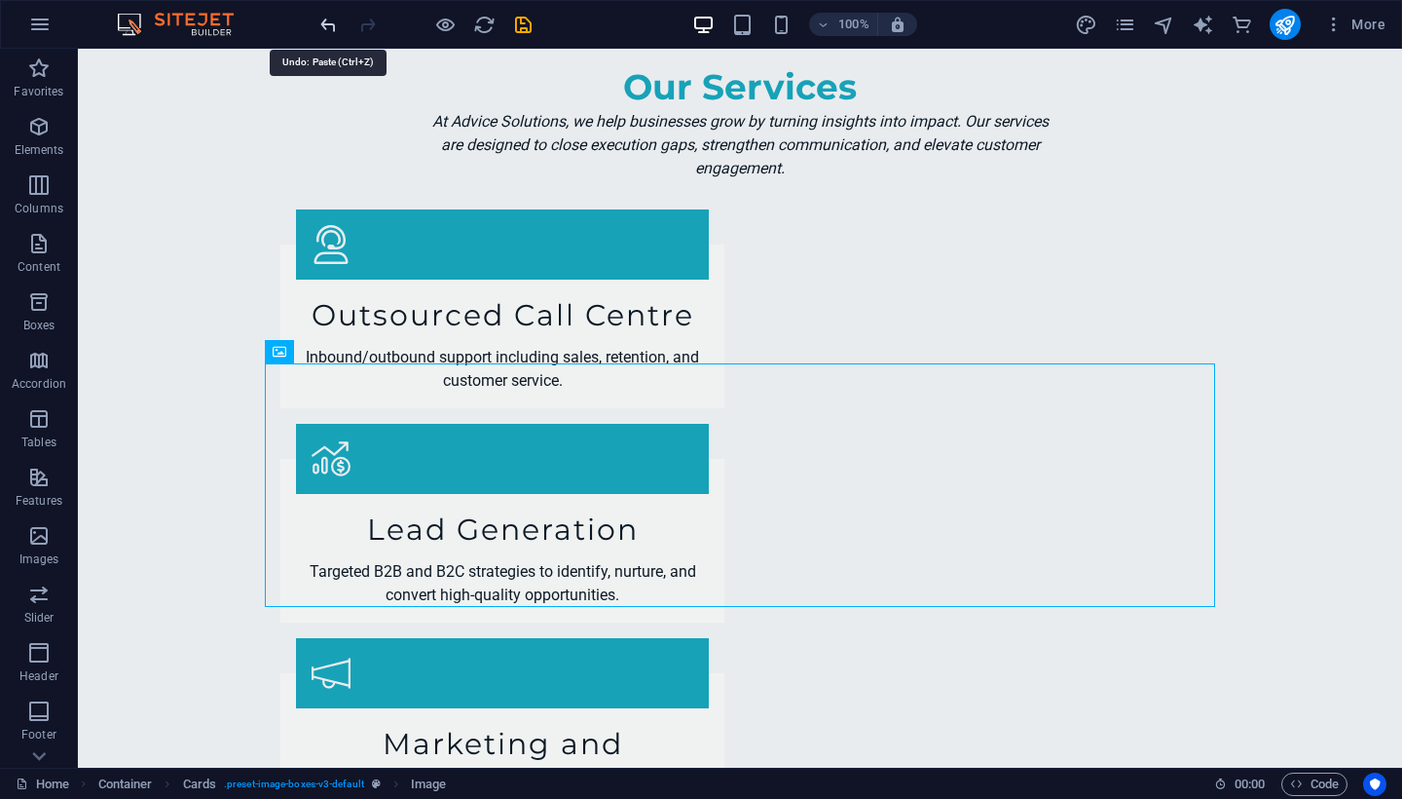
click at [330, 30] on icon "undo" at bounding box center [328, 25] width 22 height 22
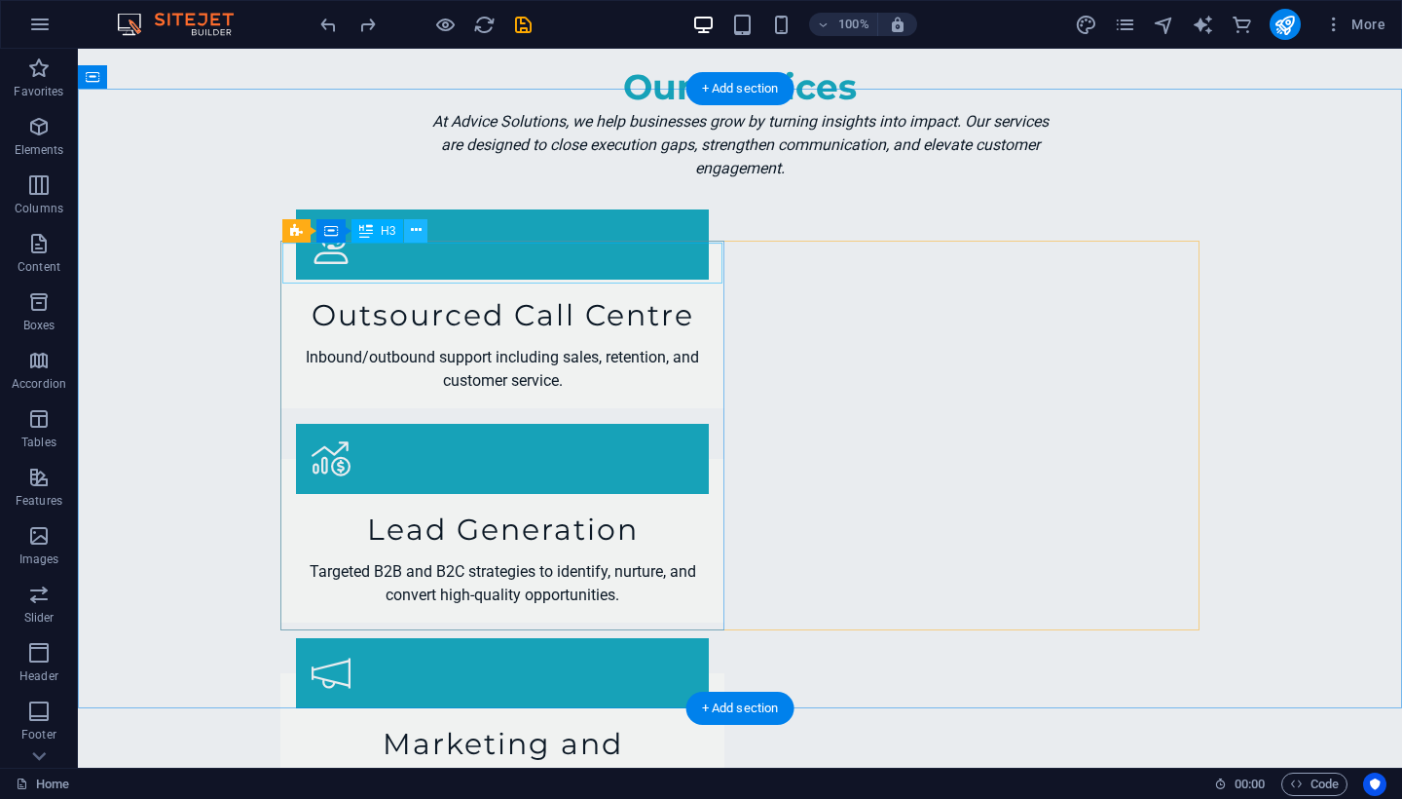
click at [413, 228] on icon at bounding box center [416, 230] width 11 height 20
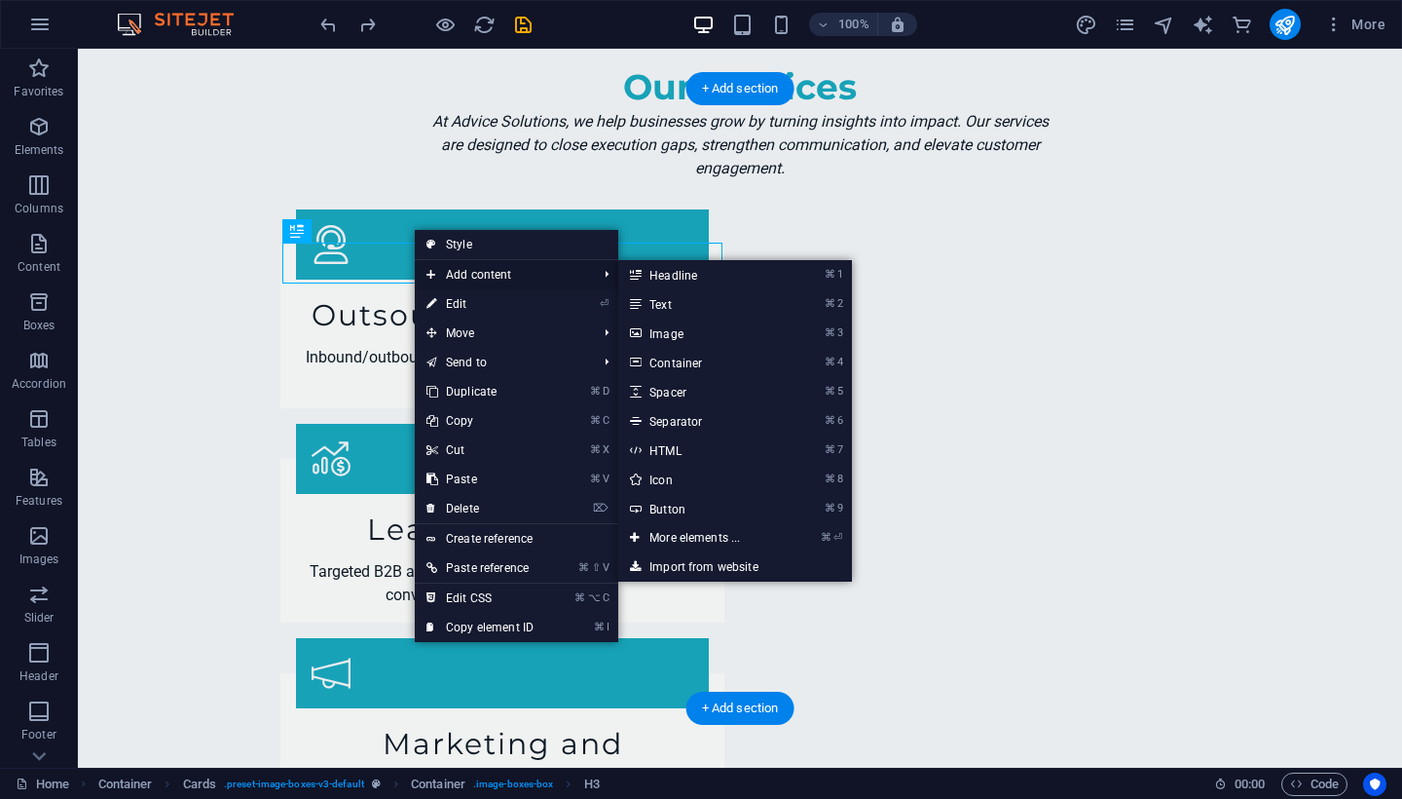
click at [491, 271] on span "Add content" at bounding box center [502, 274] width 174 height 29
click at [666, 334] on link "⌘ 3 Image" at bounding box center [698, 332] width 161 height 29
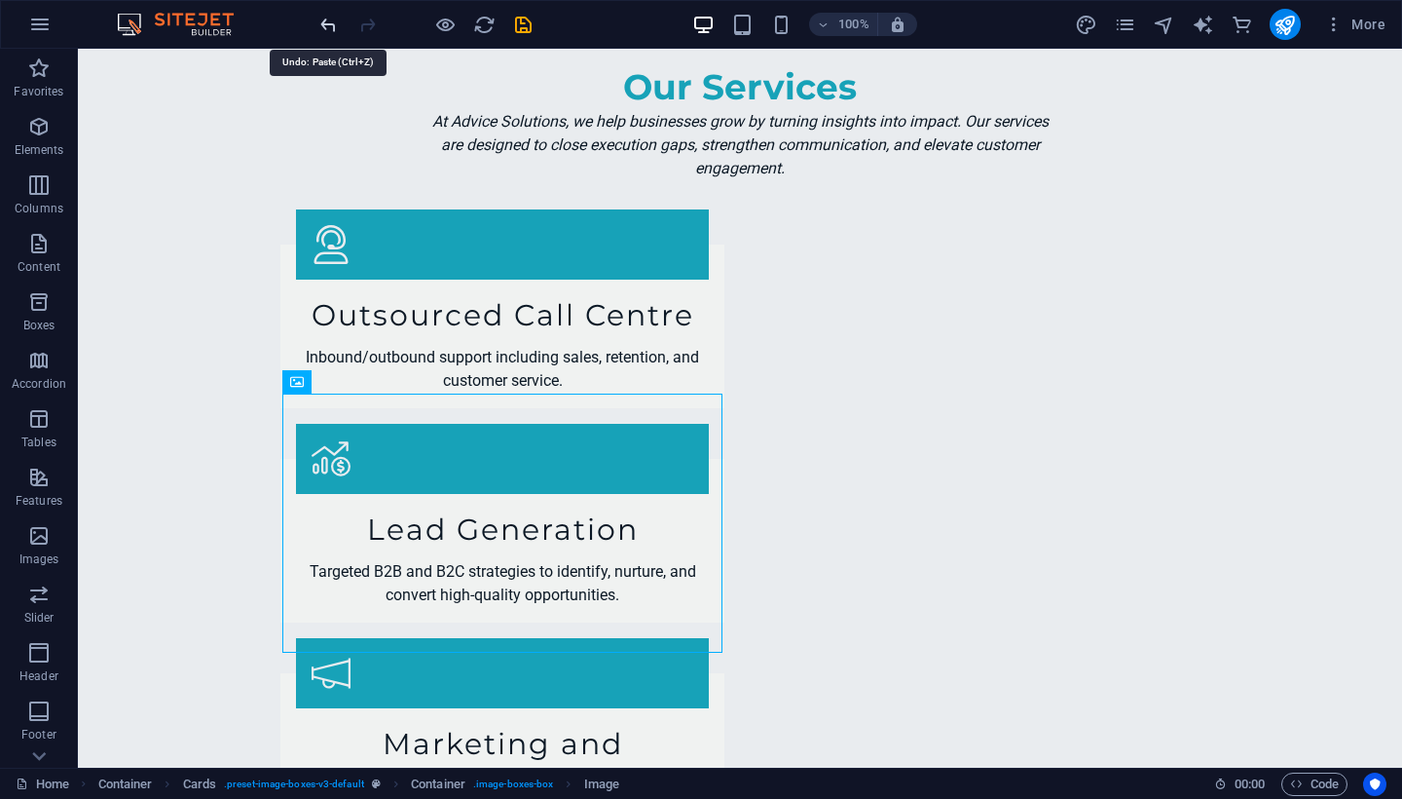
click at [328, 24] on icon "undo" at bounding box center [328, 25] width 22 height 22
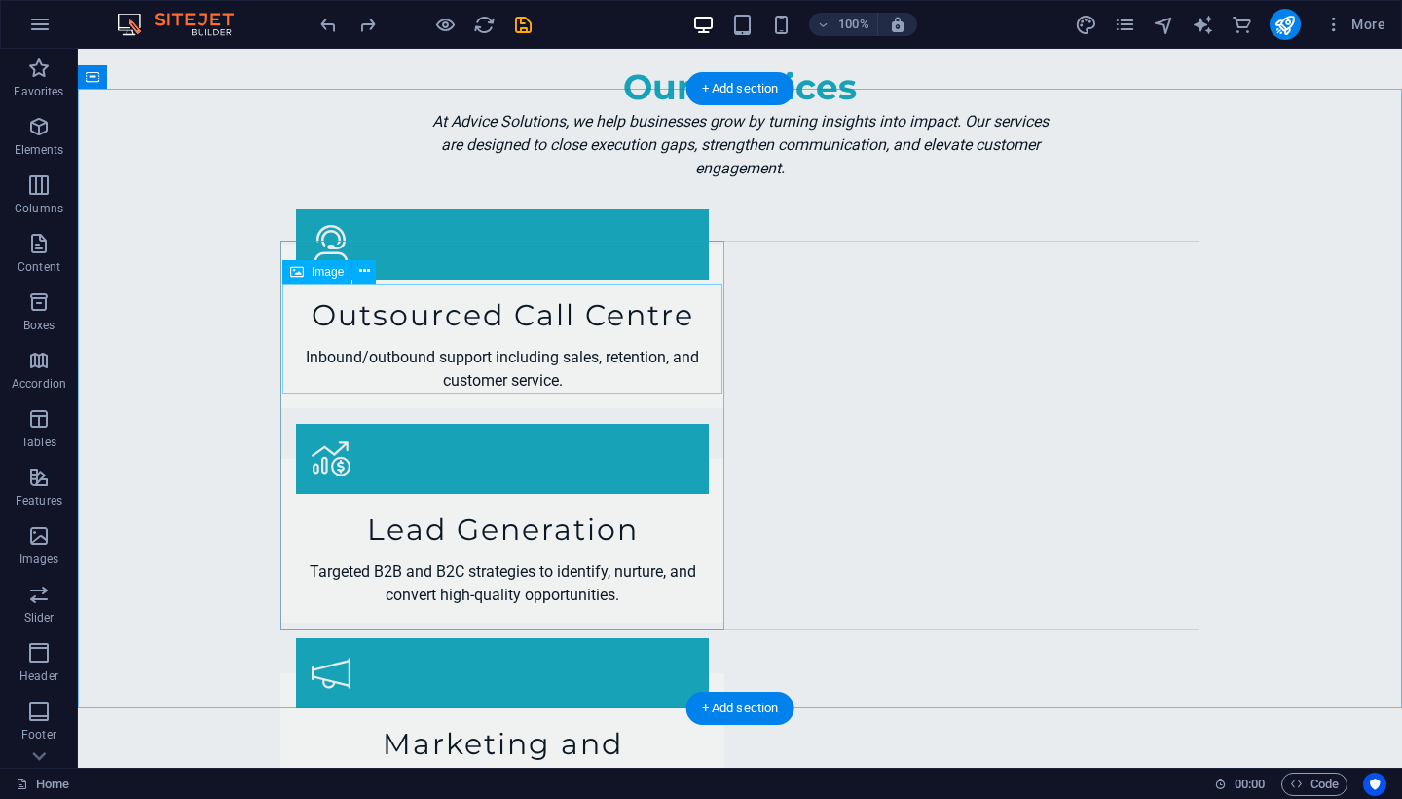
click at [370, 279] on button at bounding box center [364, 271] width 23 height 23
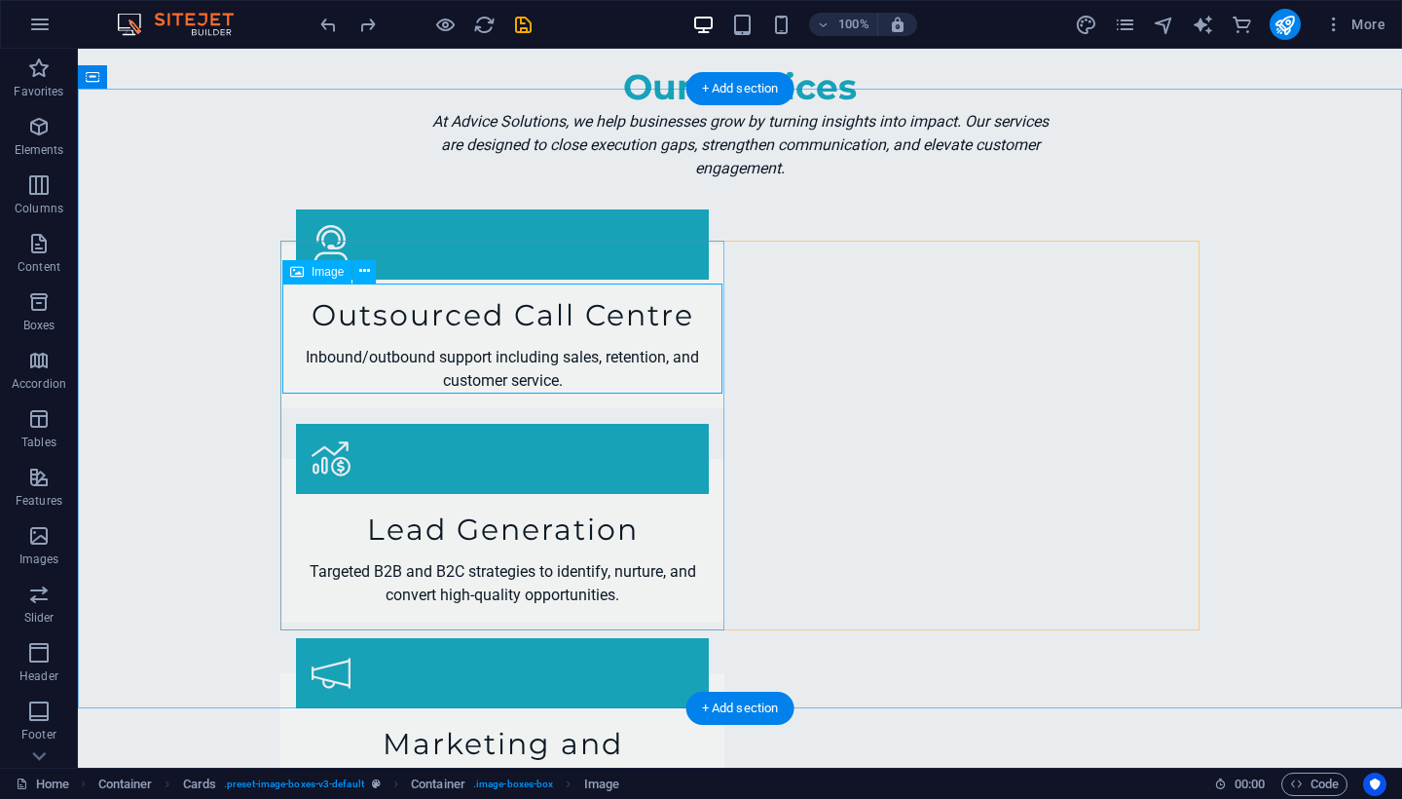
click at [296, 270] on icon at bounding box center [297, 271] width 14 height 23
click at [330, 276] on span "Image" at bounding box center [328, 272] width 32 height 12
click at [368, 272] on icon at bounding box center [364, 271] width 11 height 20
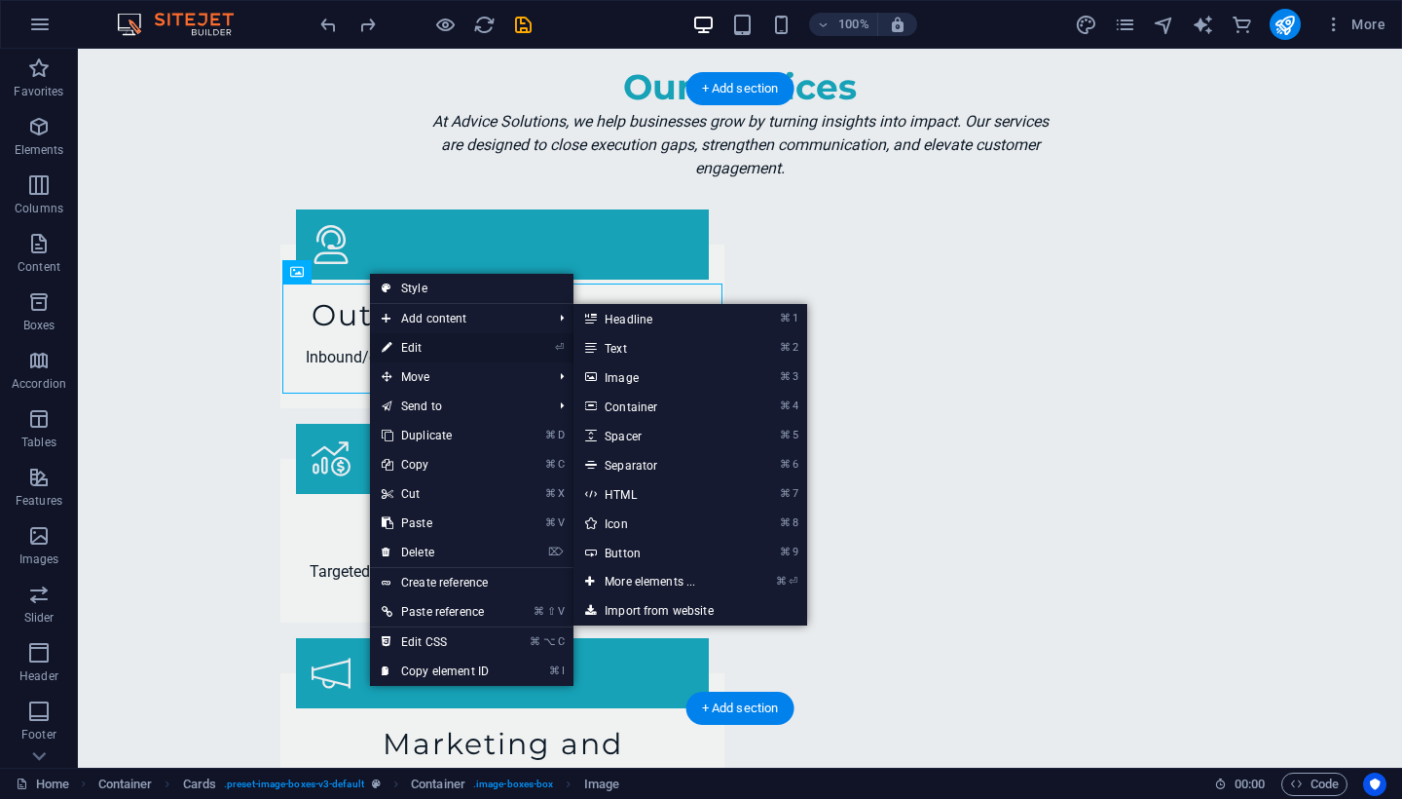
click at [429, 350] on link "⏎ Edit" at bounding box center [435, 347] width 130 height 29
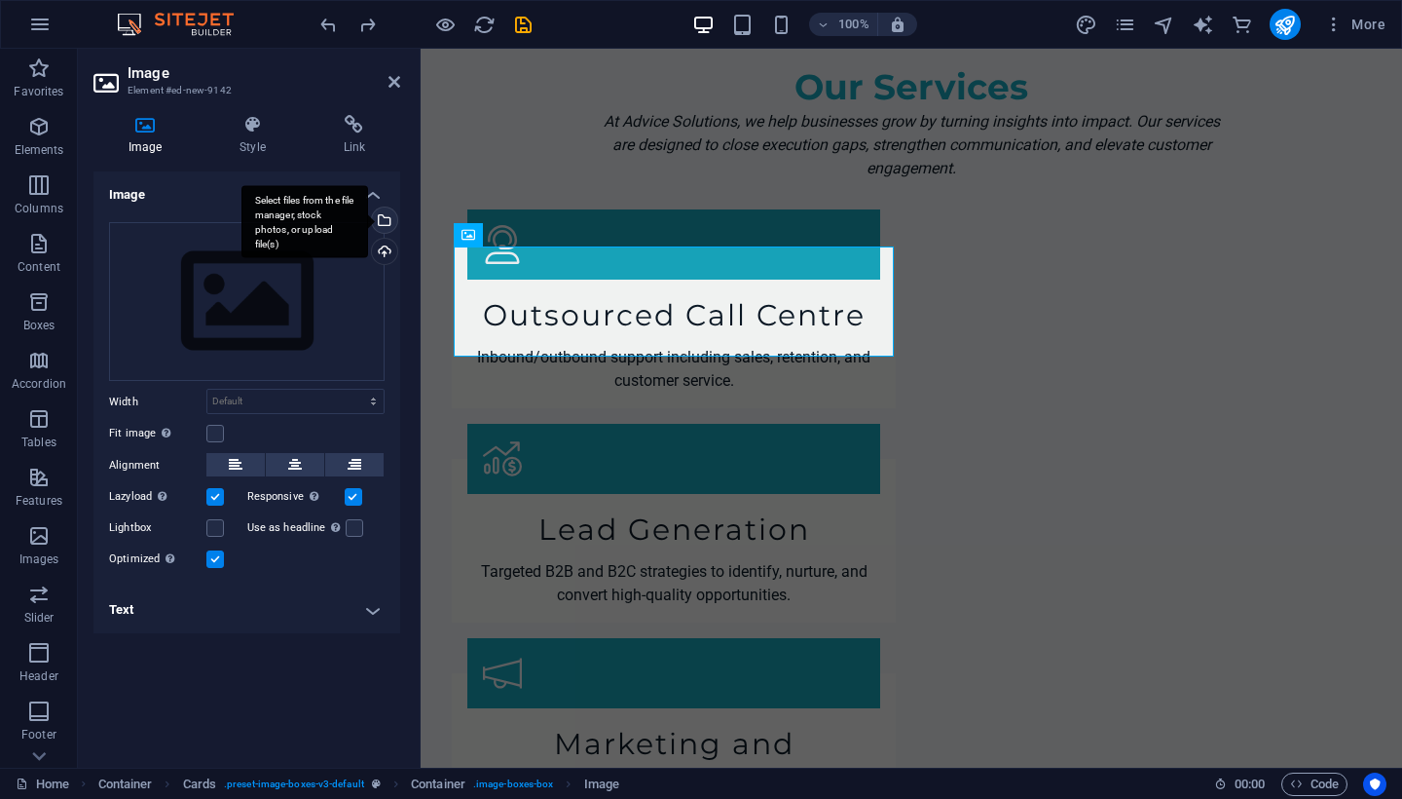
click at [390, 224] on div "Select files from the file manager, stock photos, or upload file(s)" at bounding box center [382, 221] width 29 height 29
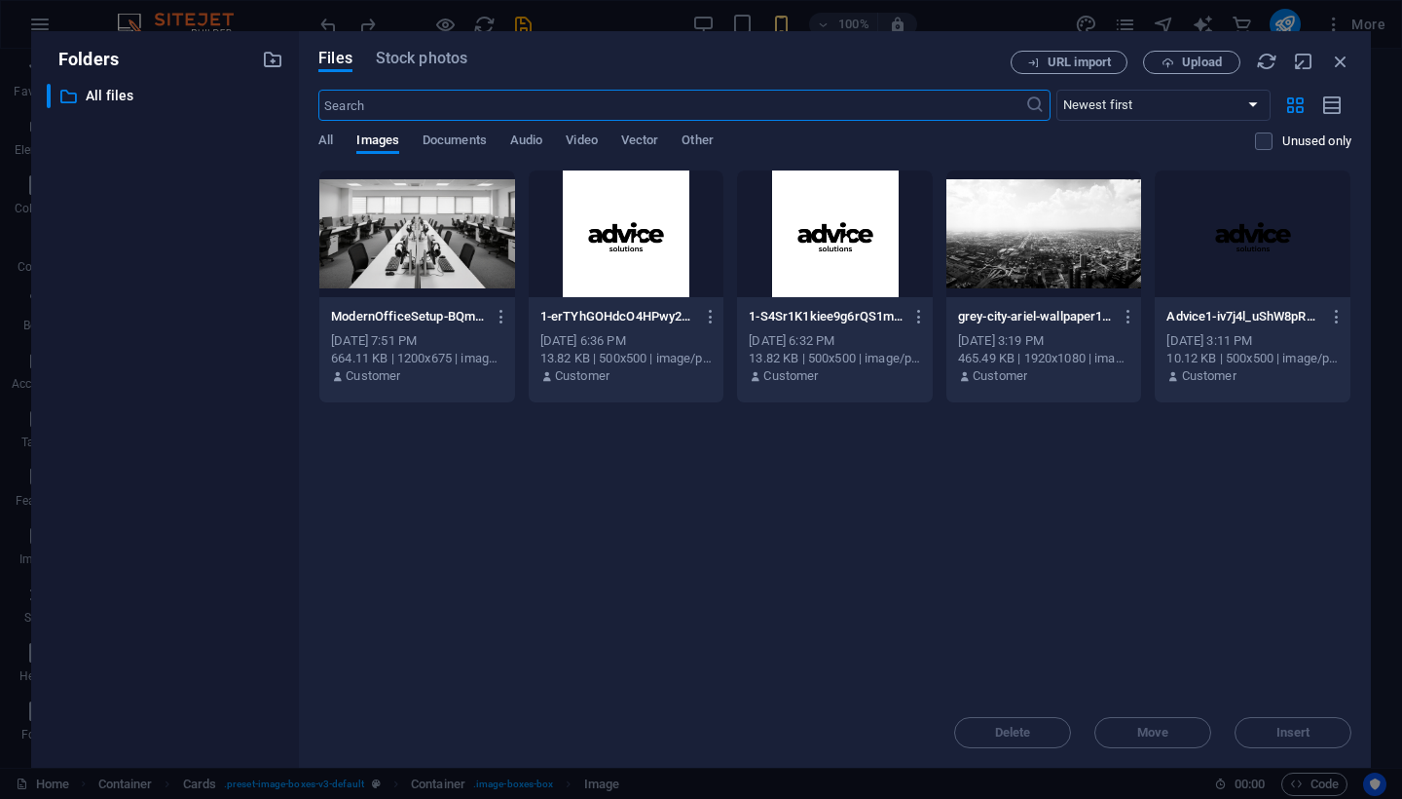
click at [316, 133] on div "Files Stock photos URL import Upload ​ Newest first Oldest first Name (A-Z) Nam…" at bounding box center [835, 399] width 1072 height 736
click at [331, 144] on span "All" at bounding box center [325, 142] width 15 height 27
click at [141, 93] on p "All files" at bounding box center [167, 96] width 162 height 22
click at [131, 93] on p "All files" at bounding box center [167, 96] width 162 height 22
click at [382, 137] on span "Images" at bounding box center [377, 142] width 43 height 27
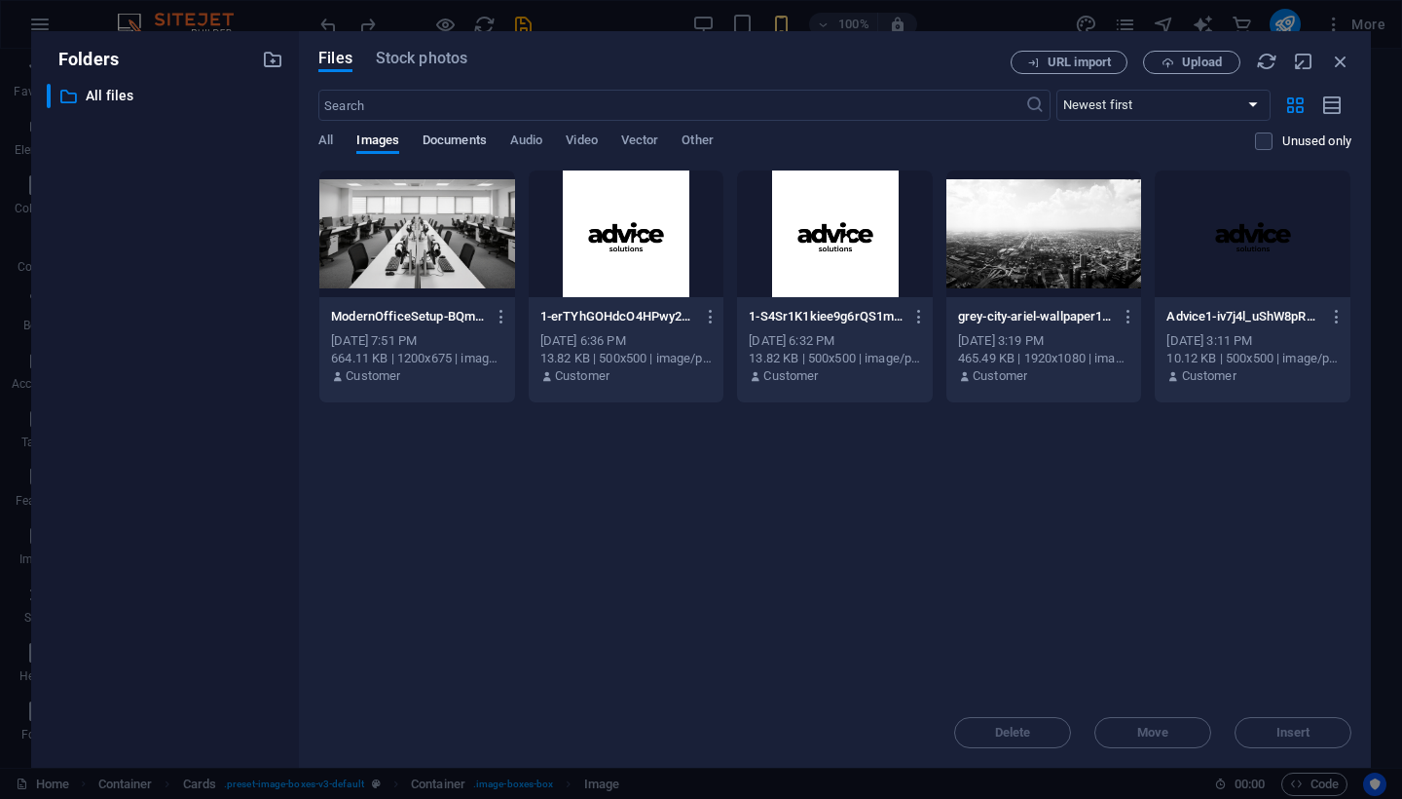
click at [456, 137] on span "Documents" at bounding box center [455, 142] width 64 height 27
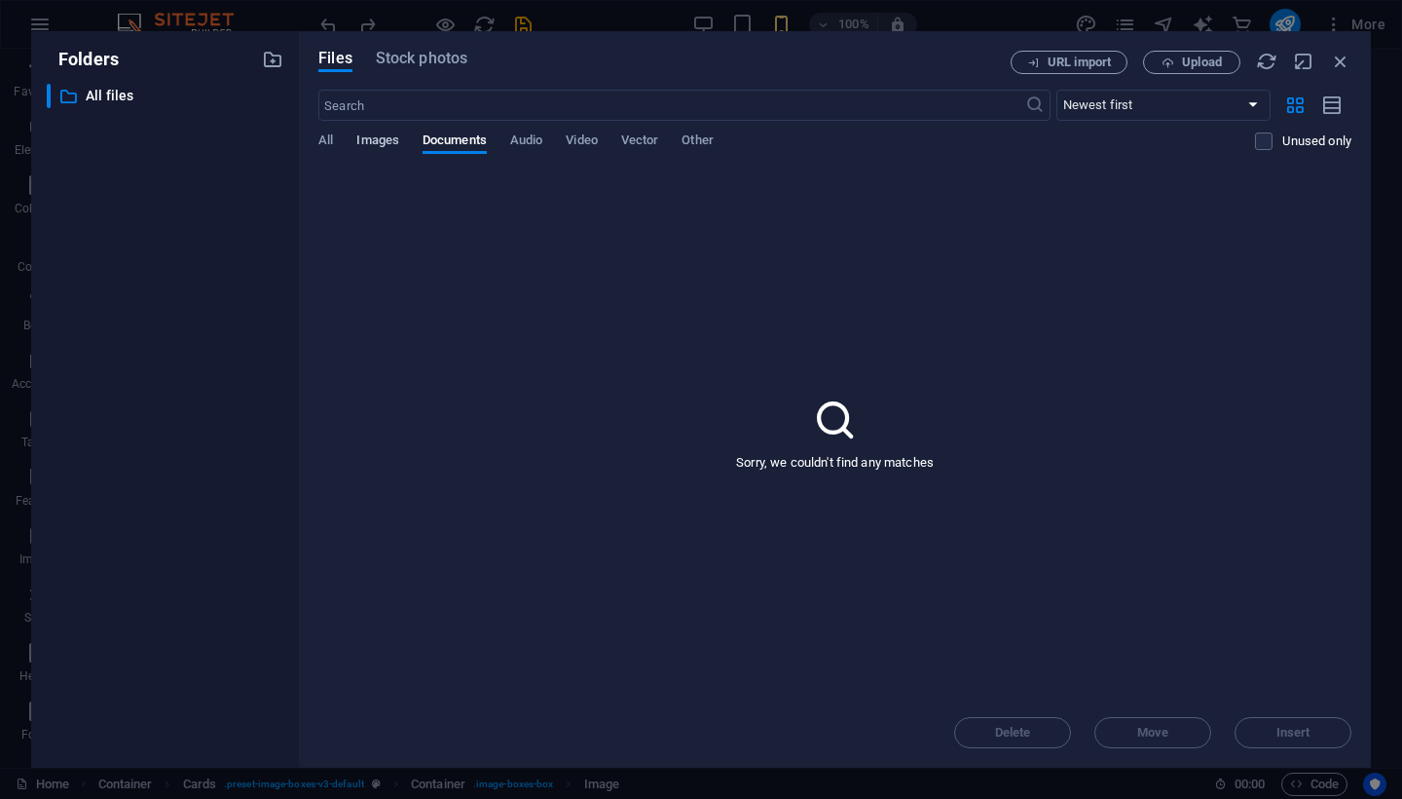
click at [377, 135] on span "Images" at bounding box center [377, 142] width 43 height 27
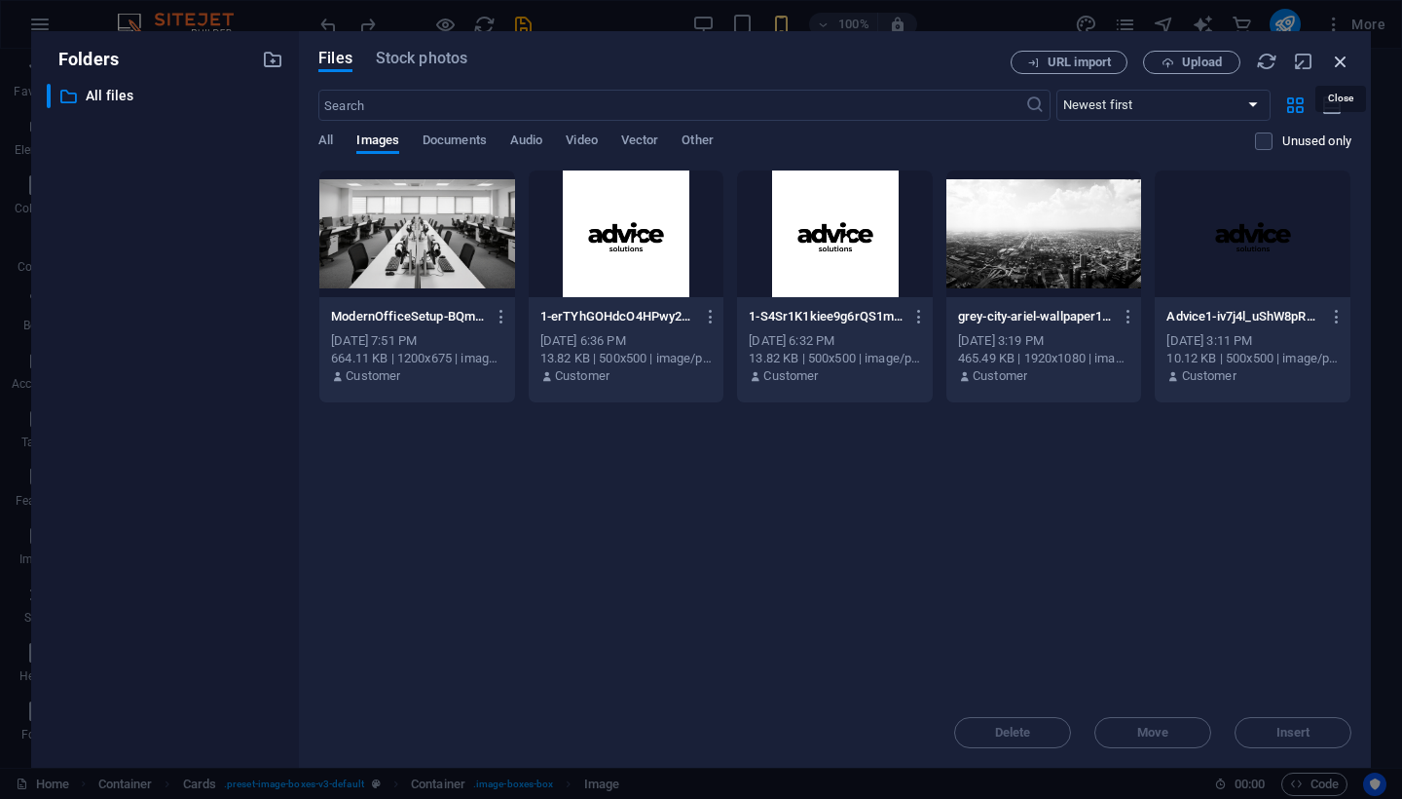
click at [1340, 67] on icon "button" at bounding box center [1340, 61] width 21 height 21
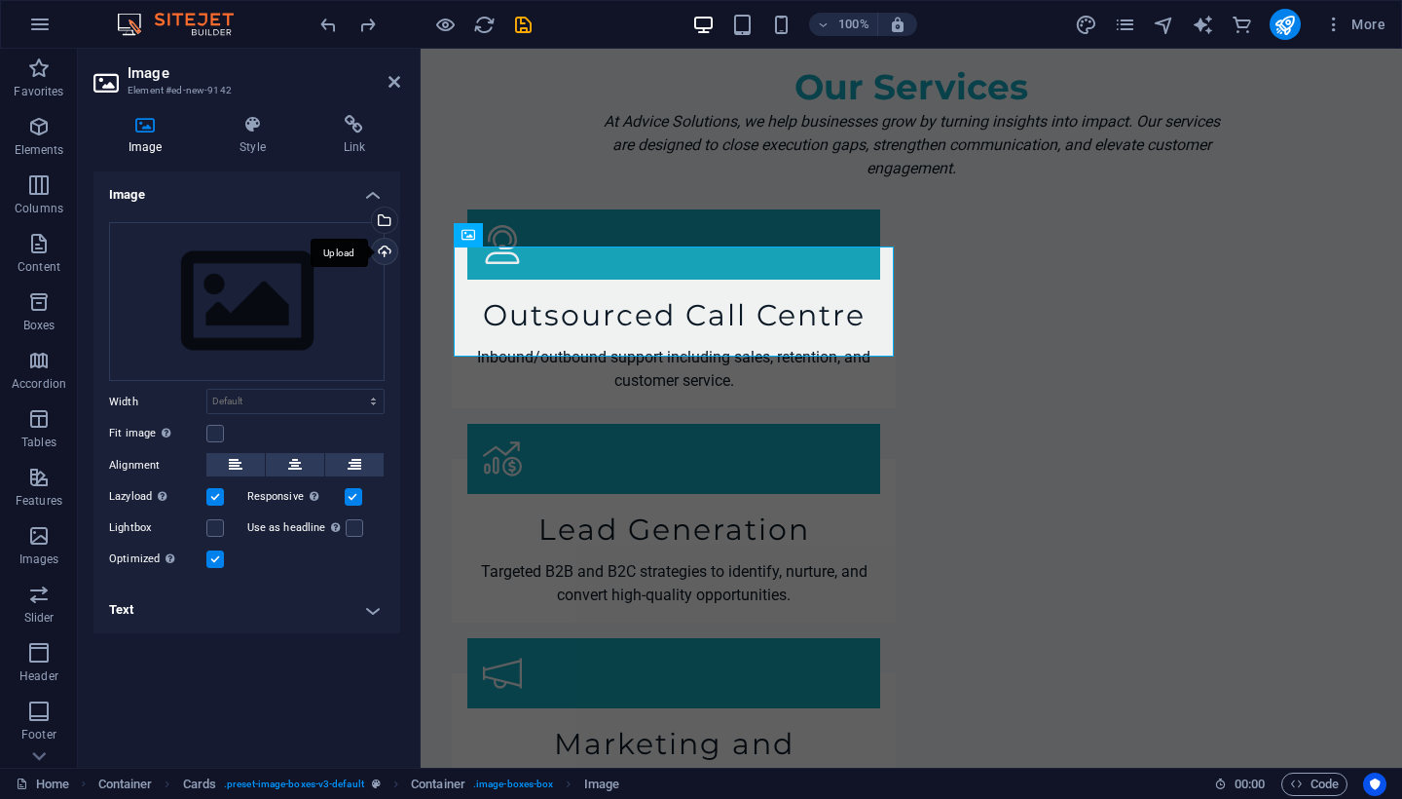
click at [389, 248] on div "Upload" at bounding box center [382, 253] width 29 height 29
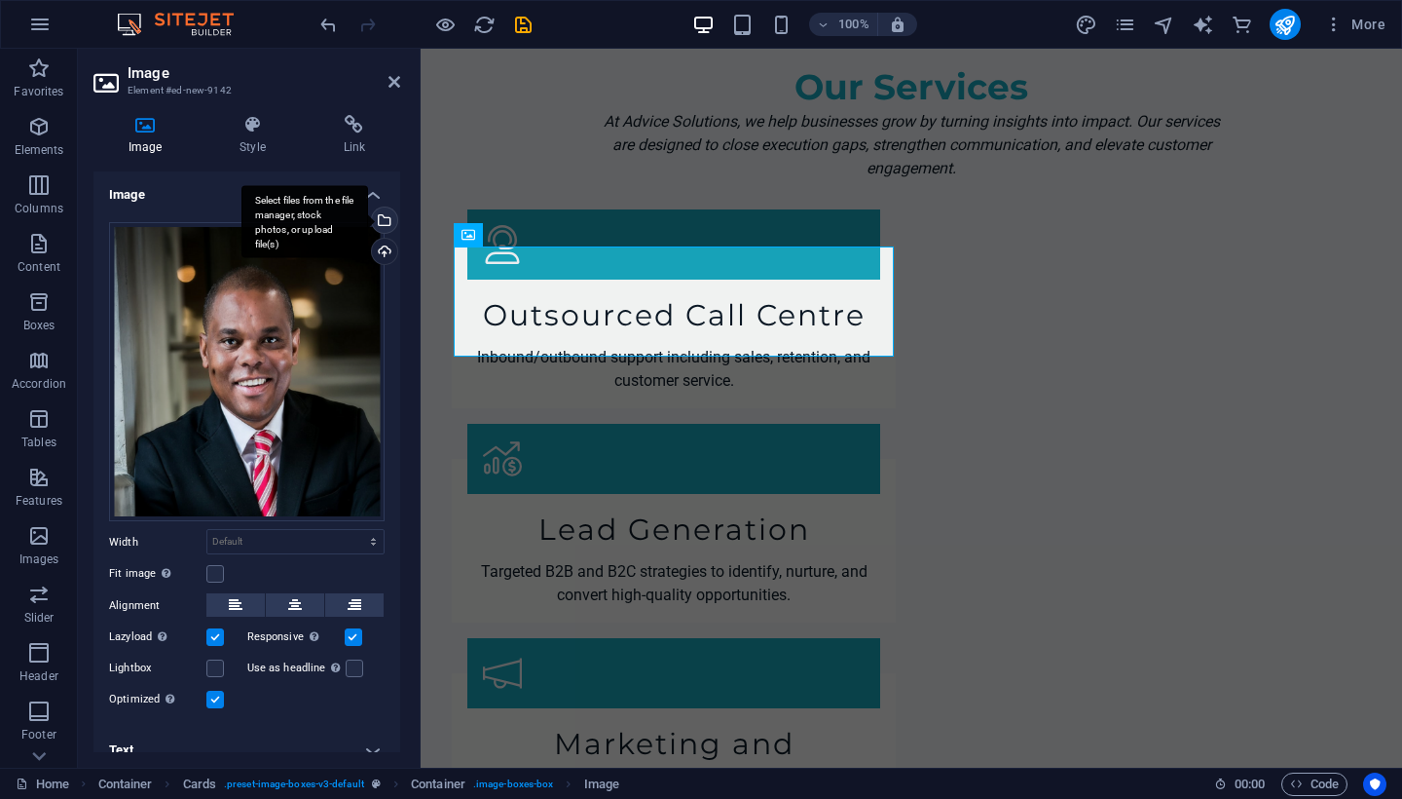
click at [386, 222] on div "Select files from the file manager, stock photos, or upload file(s)" at bounding box center [382, 221] width 29 height 29
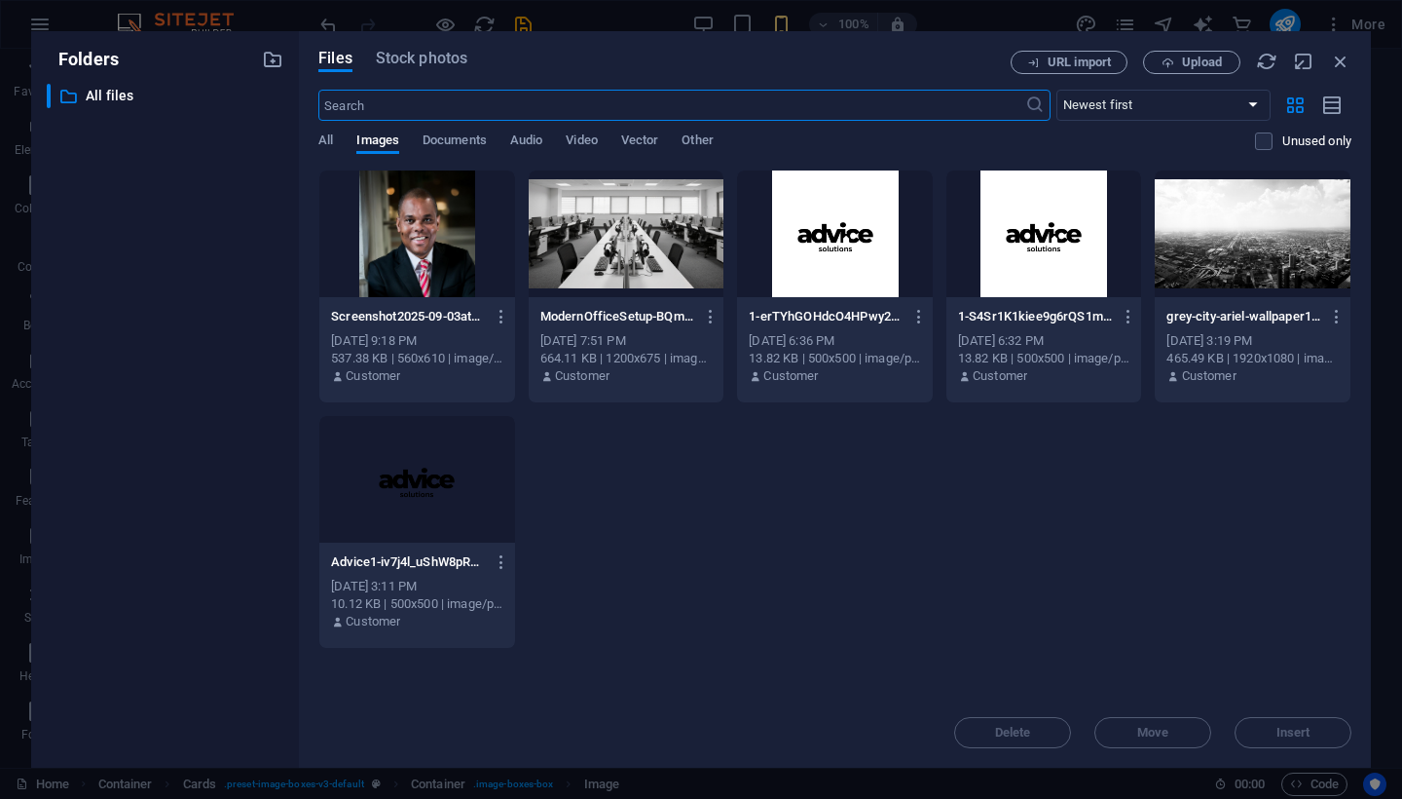
click at [429, 239] on div at bounding box center [417, 233] width 196 height 127
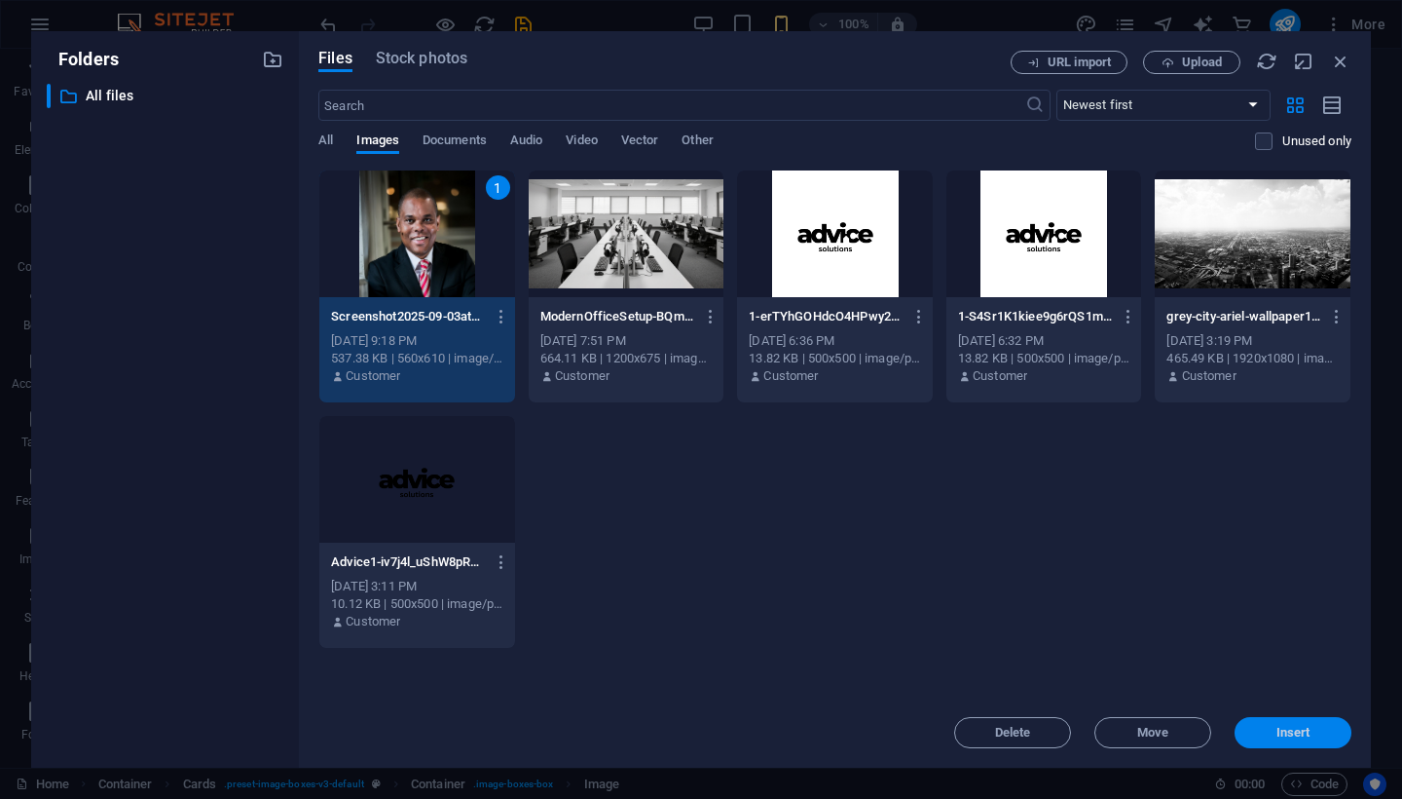
click at [1296, 732] on span "Insert" at bounding box center [1294, 732] width 34 height 12
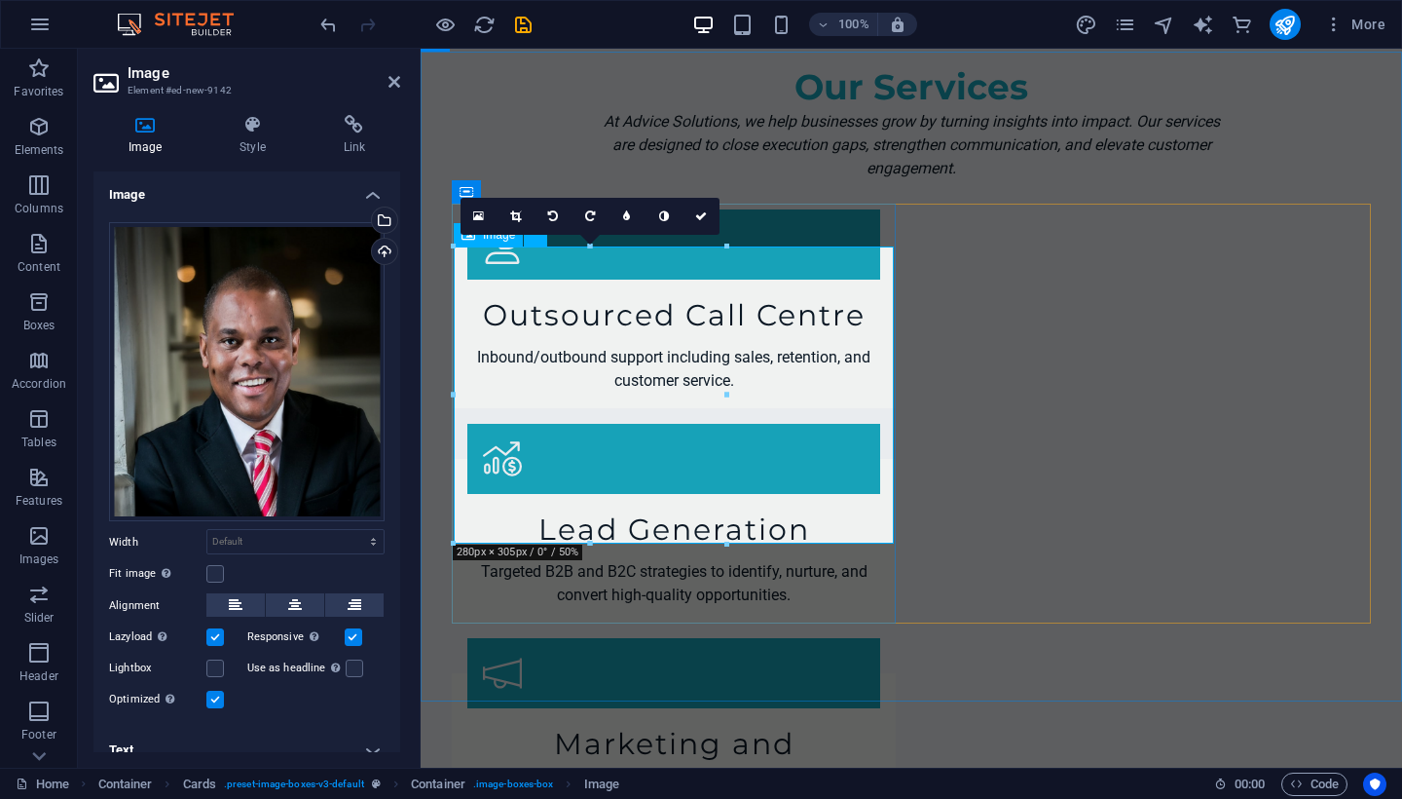
click at [511, 216] on icon at bounding box center [515, 216] width 11 height 12
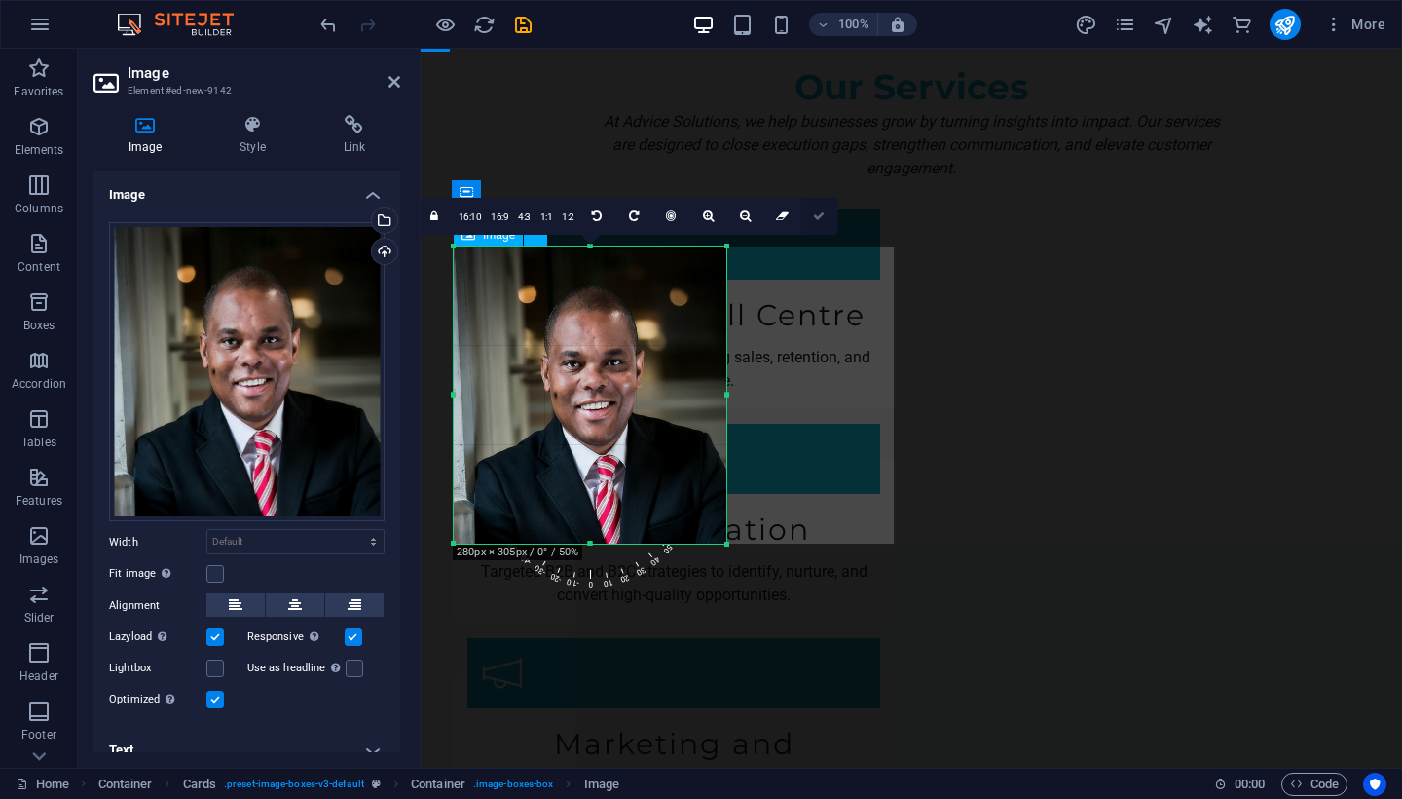
drag, startPoint x: 825, startPoint y: 212, endPoint x: 175, endPoint y: 257, distance: 651.1
click at [825, 212] on link at bounding box center [819, 216] width 37 height 37
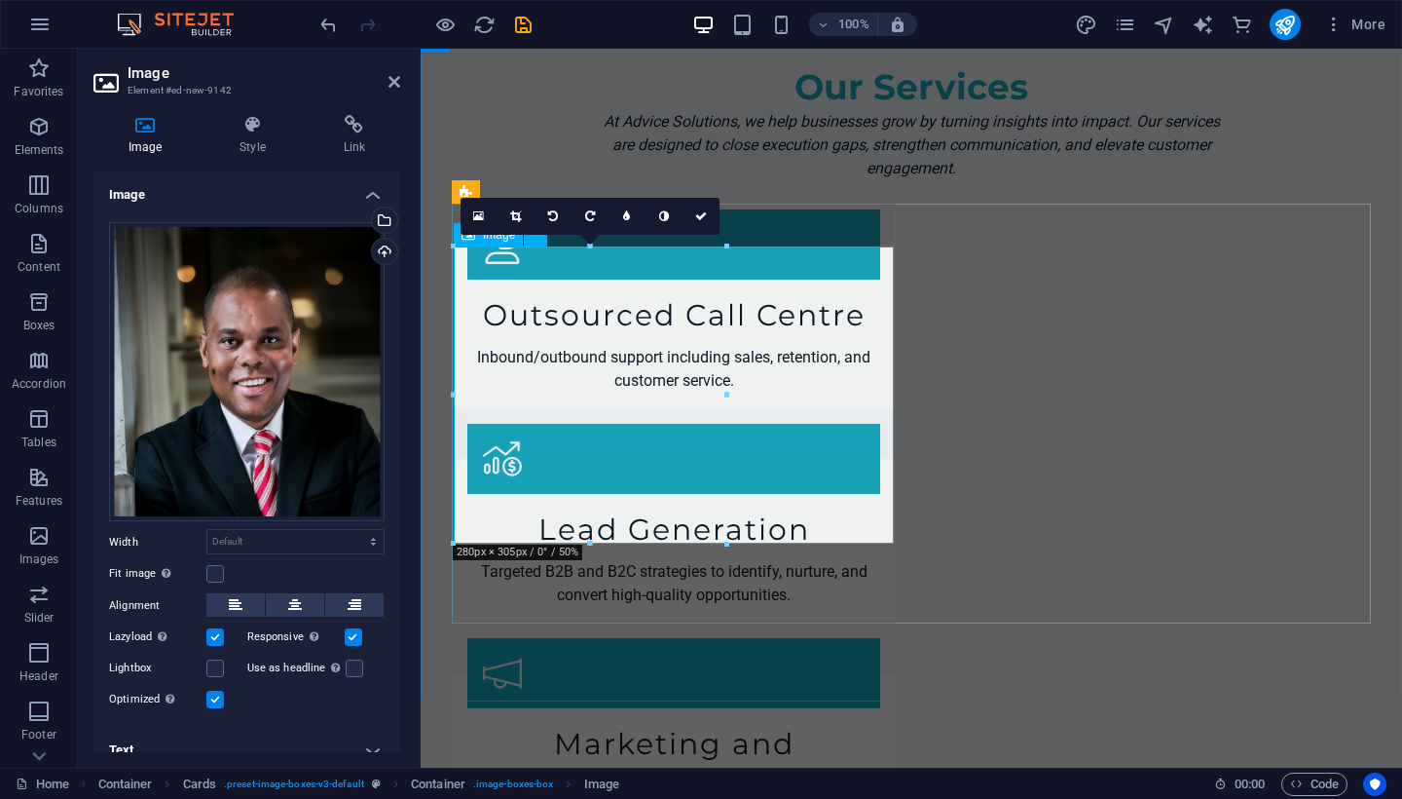
click at [477, 211] on icon at bounding box center [478, 216] width 11 height 14
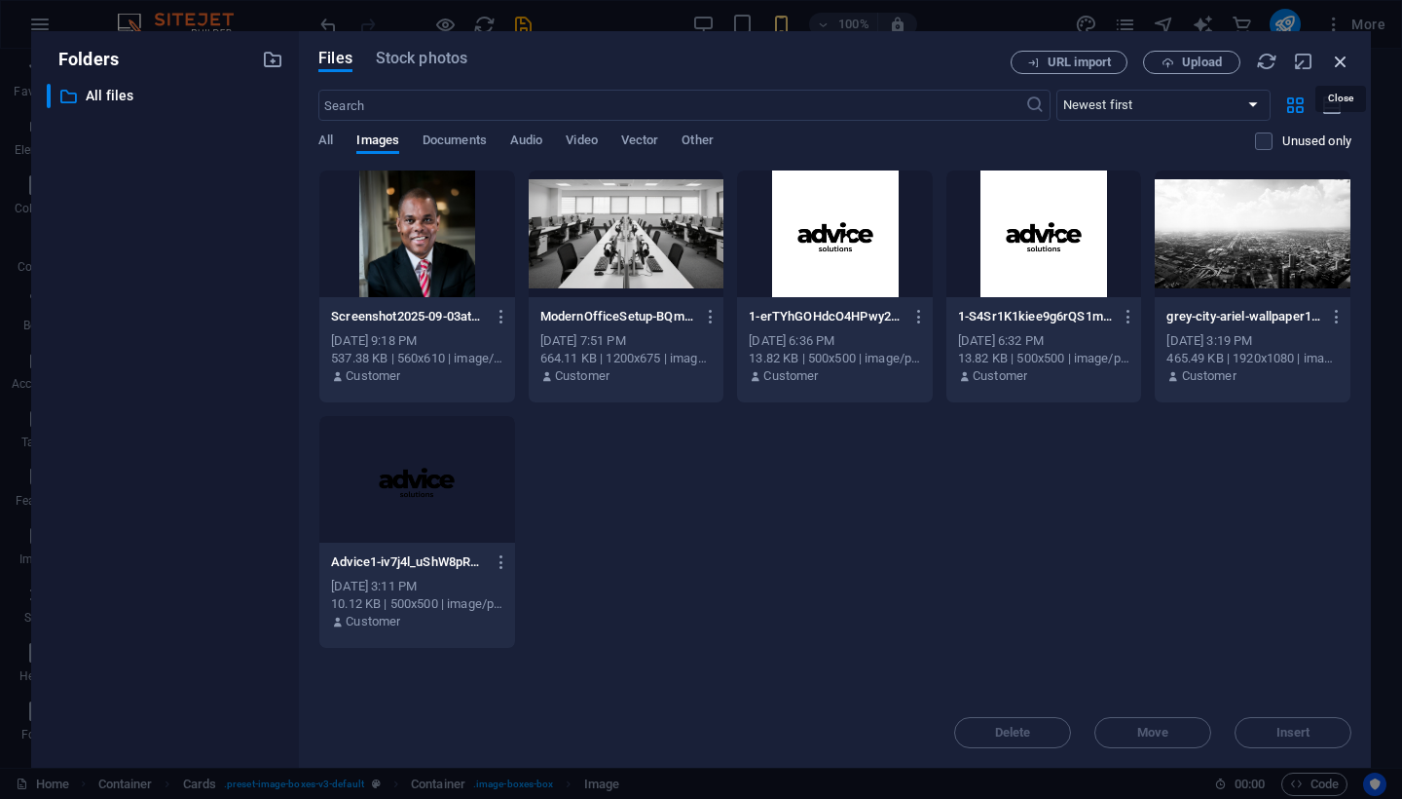
drag, startPoint x: 1343, startPoint y: 60, endPoint x: 922, endPoint y: 14, distance: 423.3
click at [1343, 60] on icon "button" at bounding box center [1340, 61] width 21 height 21
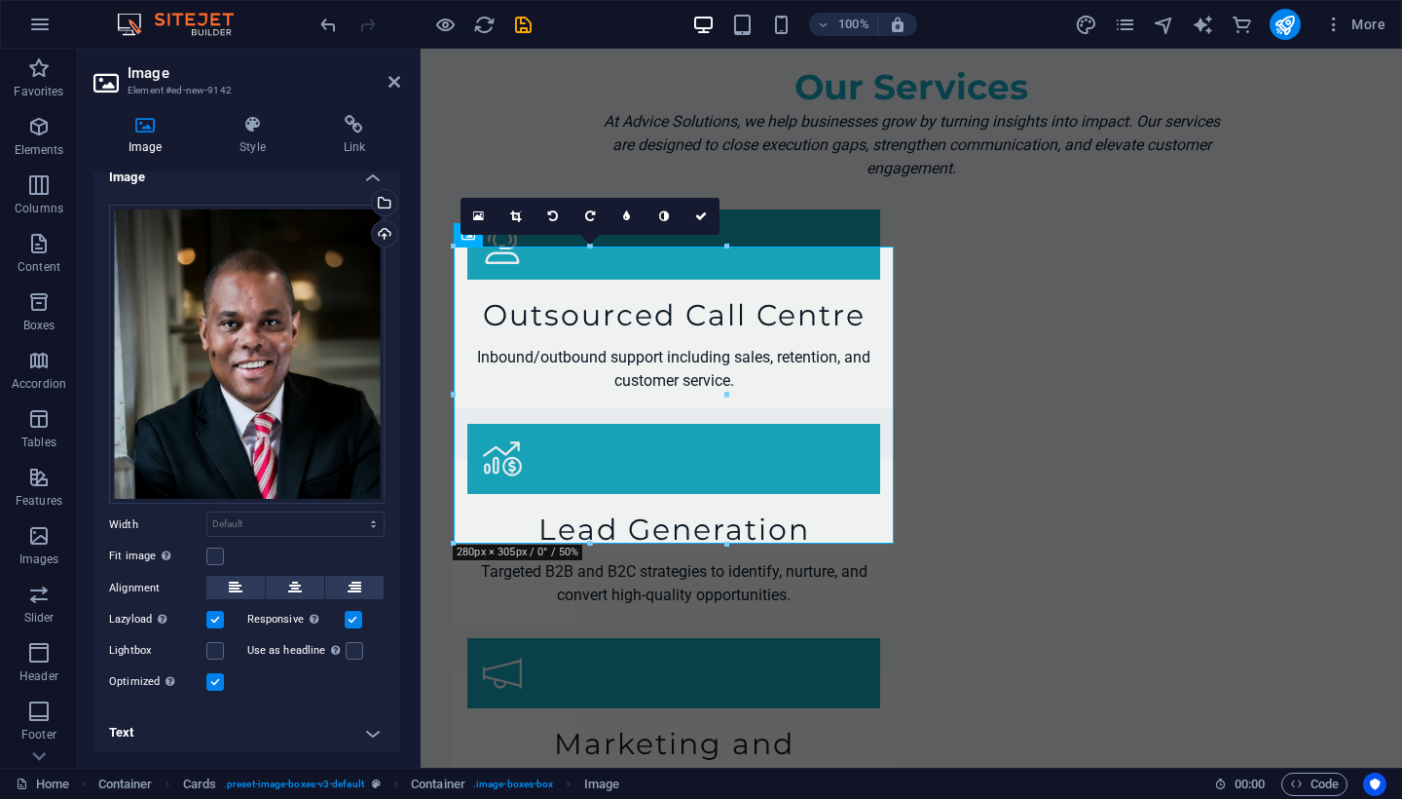
scroll to position [17, 0]
click at [297, 583] on icon at bounding box center [295, 587] width 14 height 23
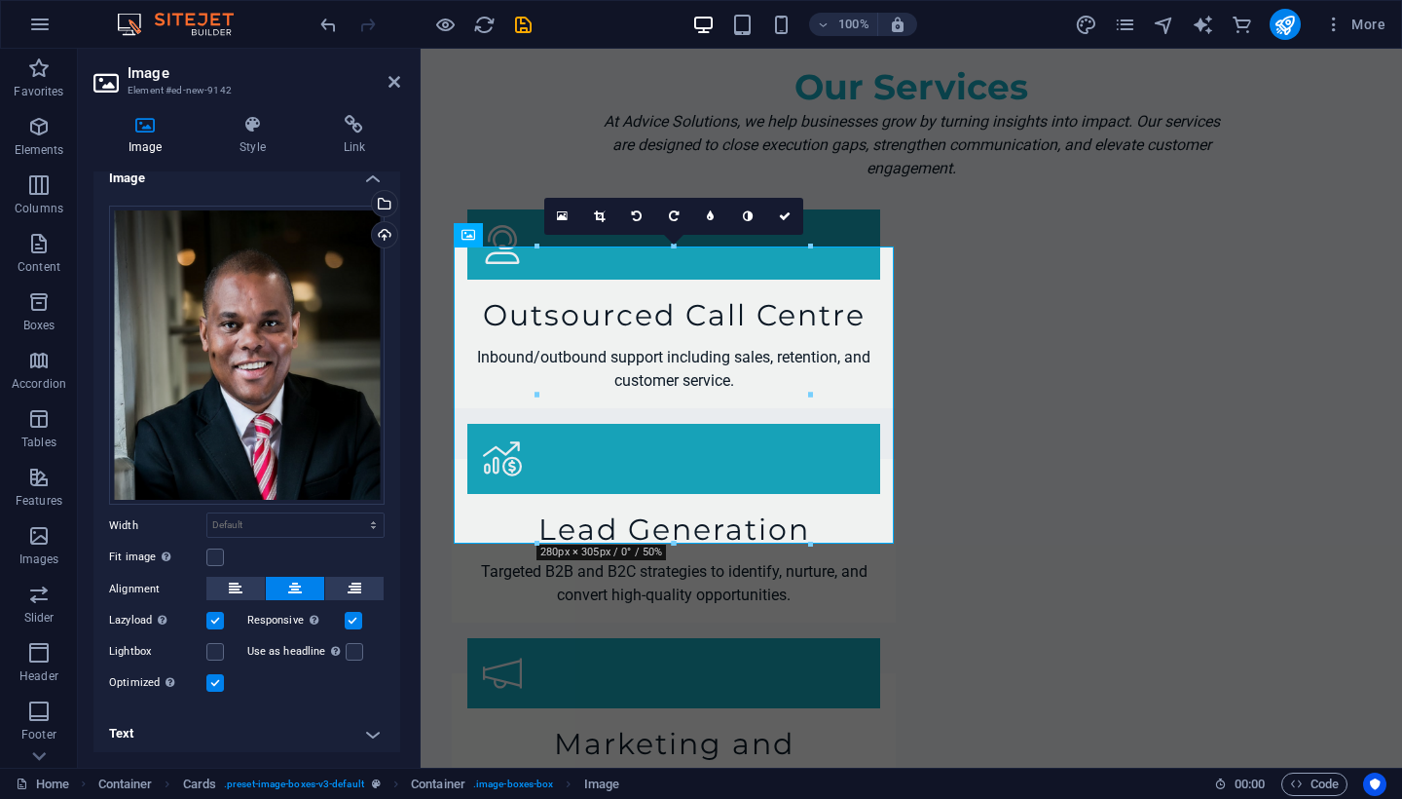
click at [871, 769] on div "Home Container Cards . preset-image-boxes-v3-default Container . image-boxes-bo…" at bounding box center [701, 782] width 1402 height 31
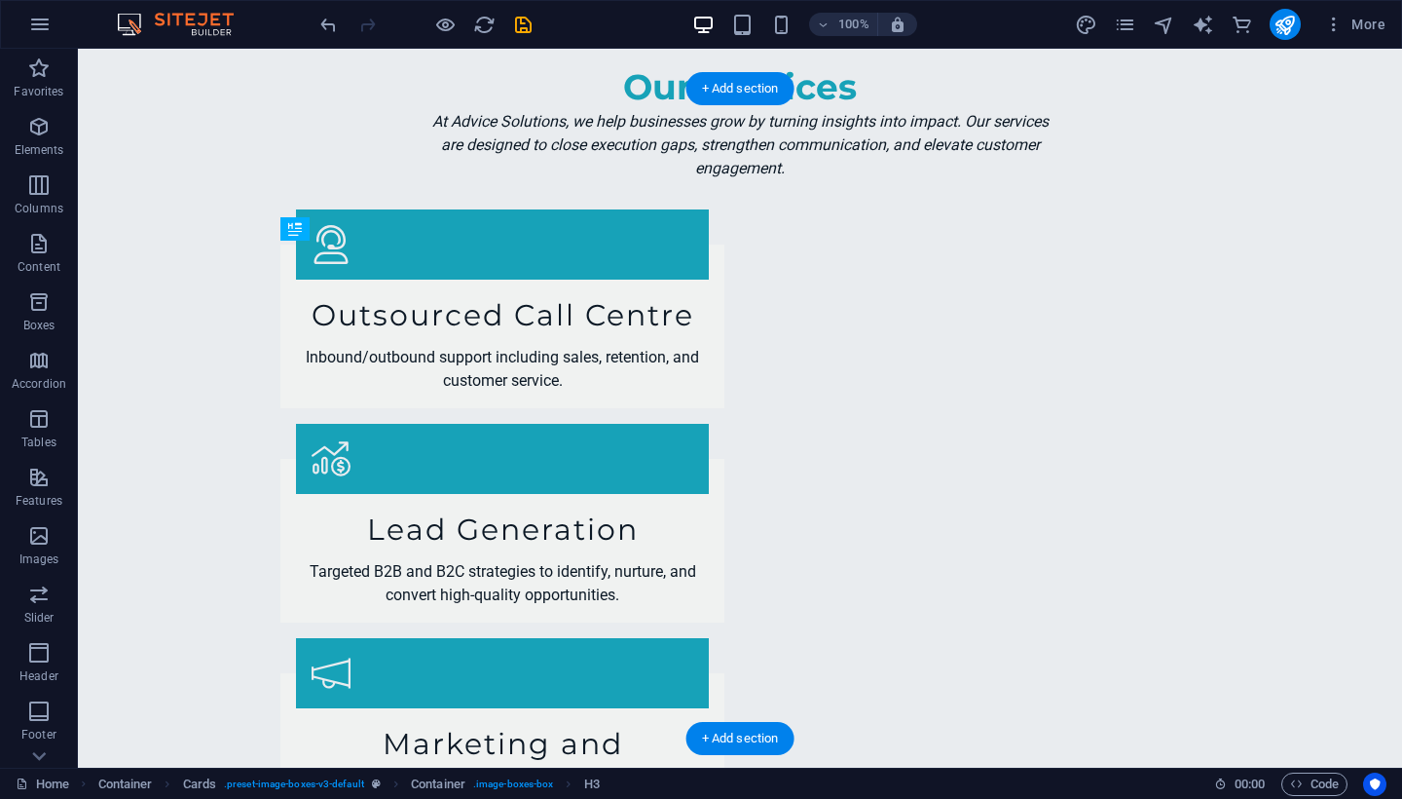
drag, startPoint x: 489, startPoint y: 261, endPoint x: 480, endPoint y: 431, distance: 170.6
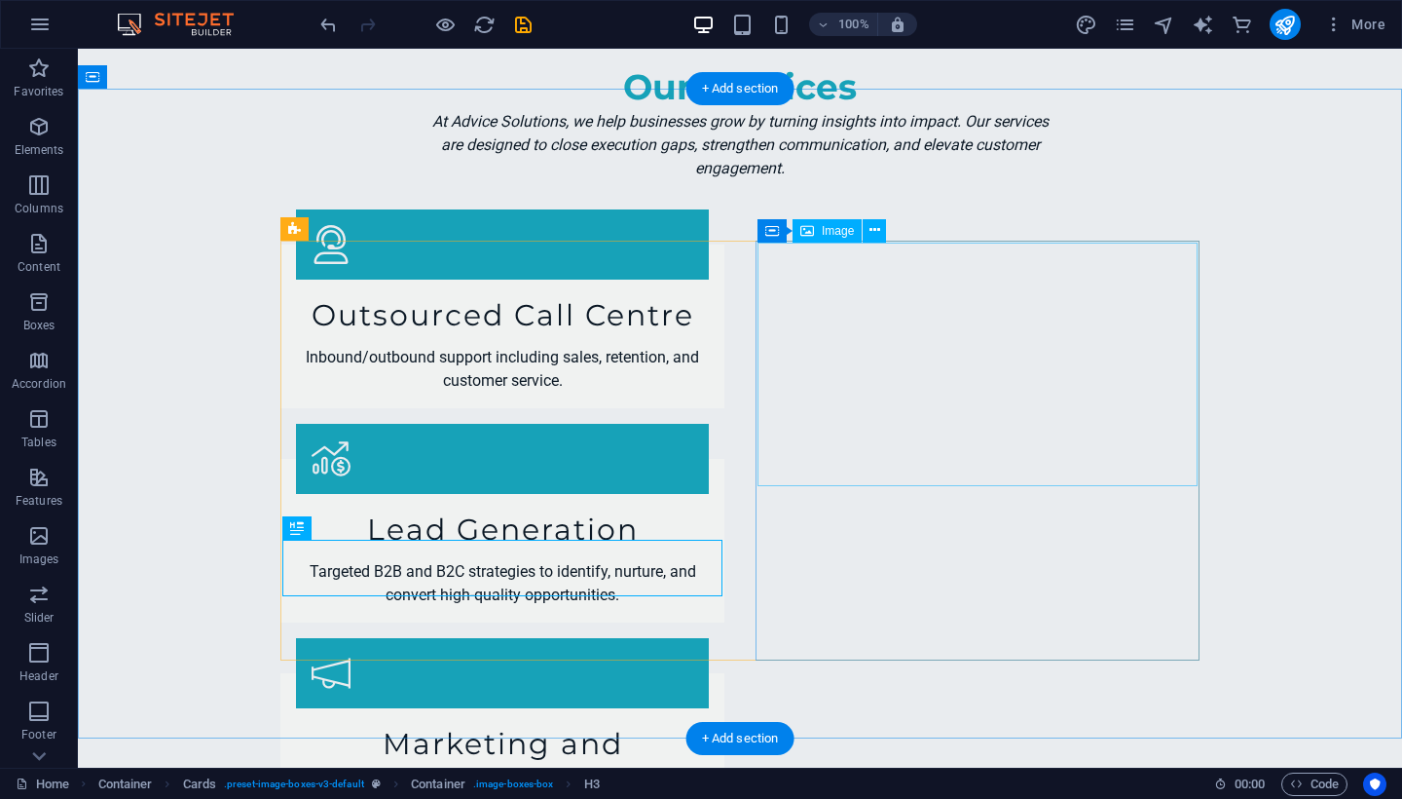
click at [817, 238] on div "Image" at bounding box center [827, 230] width 69 height 23
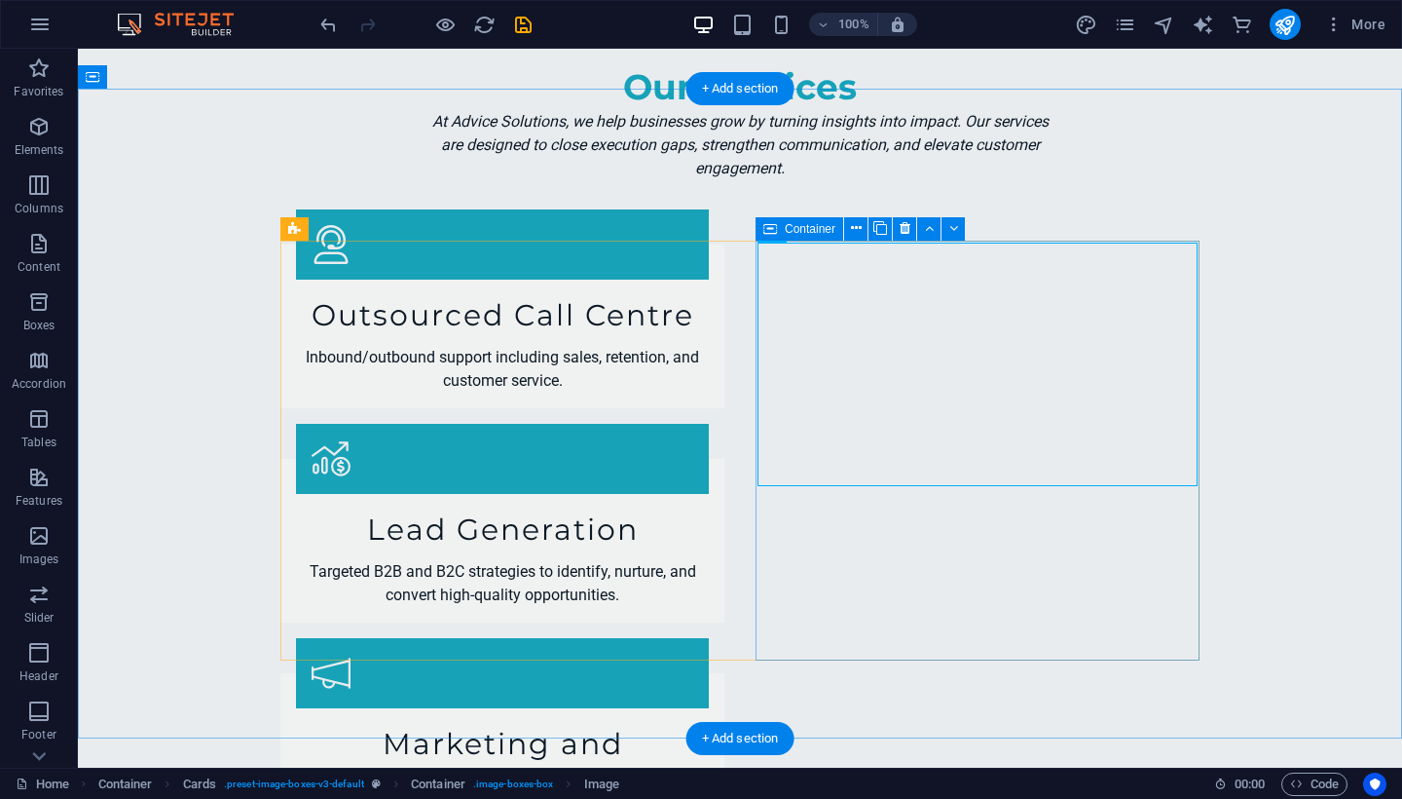
click at [776, 228] on icon at bounding box center [770, 228] width 14 height 23
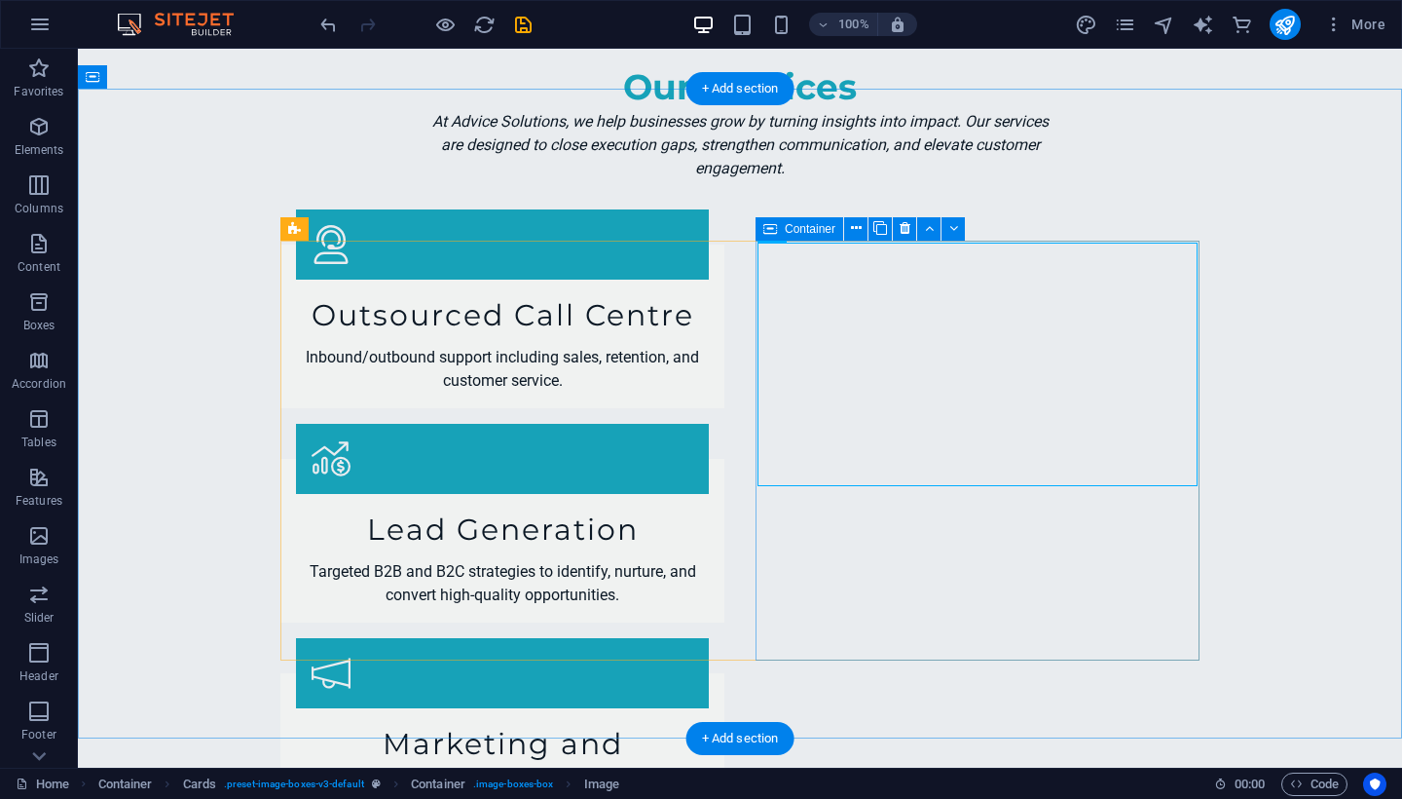
click at [778, 234] on div "Container" at bounding box center [800, 228] width 88 height 23
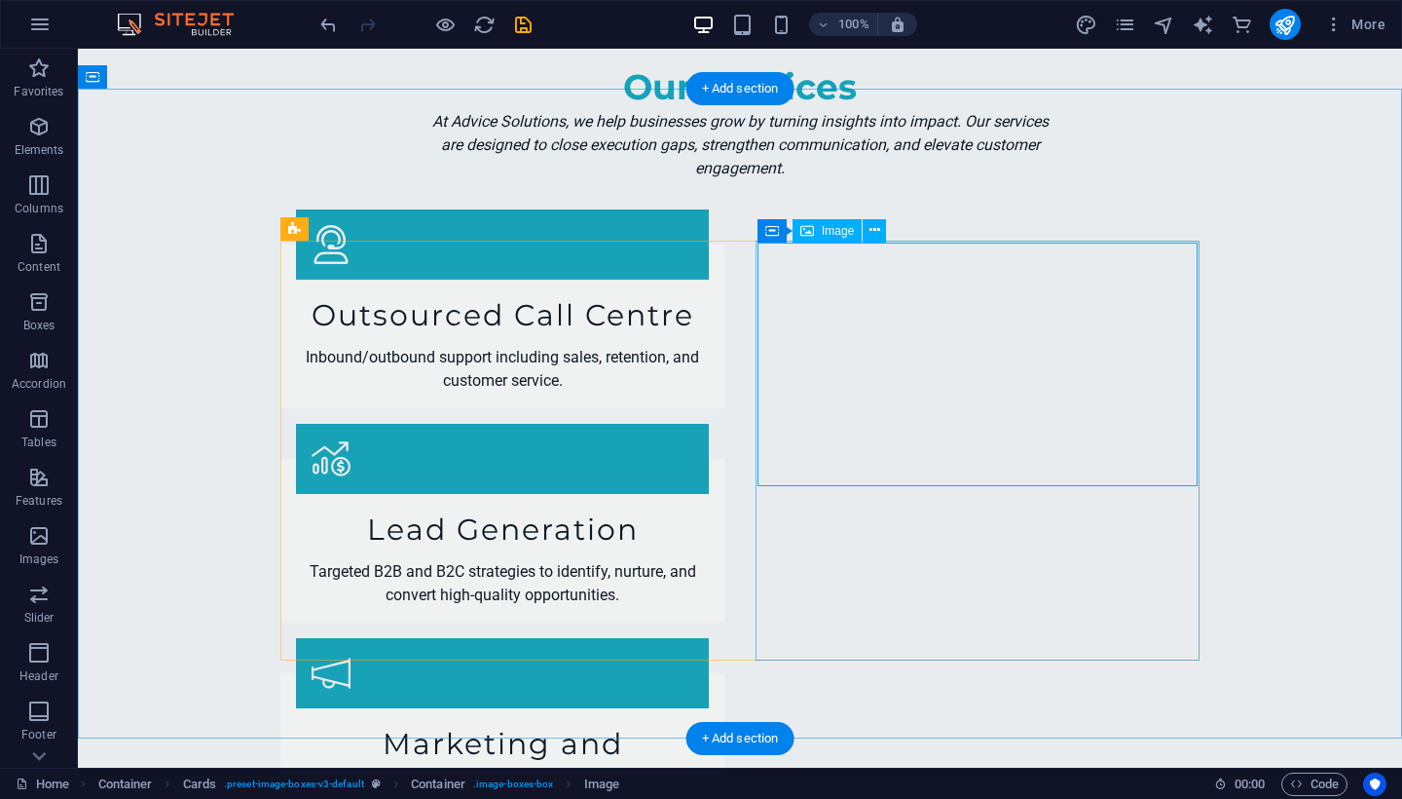
click at [834, 234] on span "Image" at bounding box center [838, 231] width 32 height 12
click at [872, 233] on icon at bounding box center [875, 230] width 11 height 20
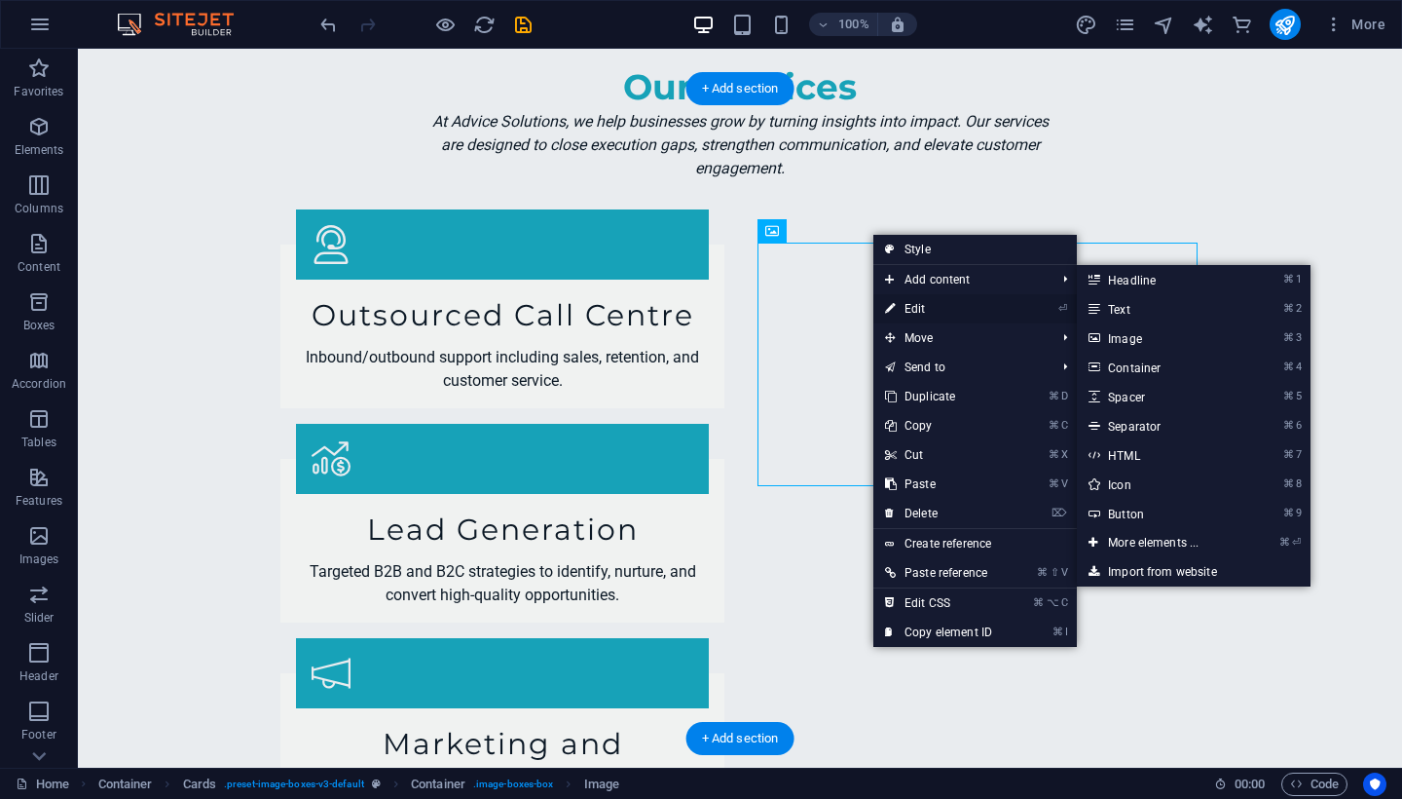
click at [901, 304] on link "⏎ Edit" at bounding box center [938, 308] width 130 height 29
select select "vw"
select select "px"
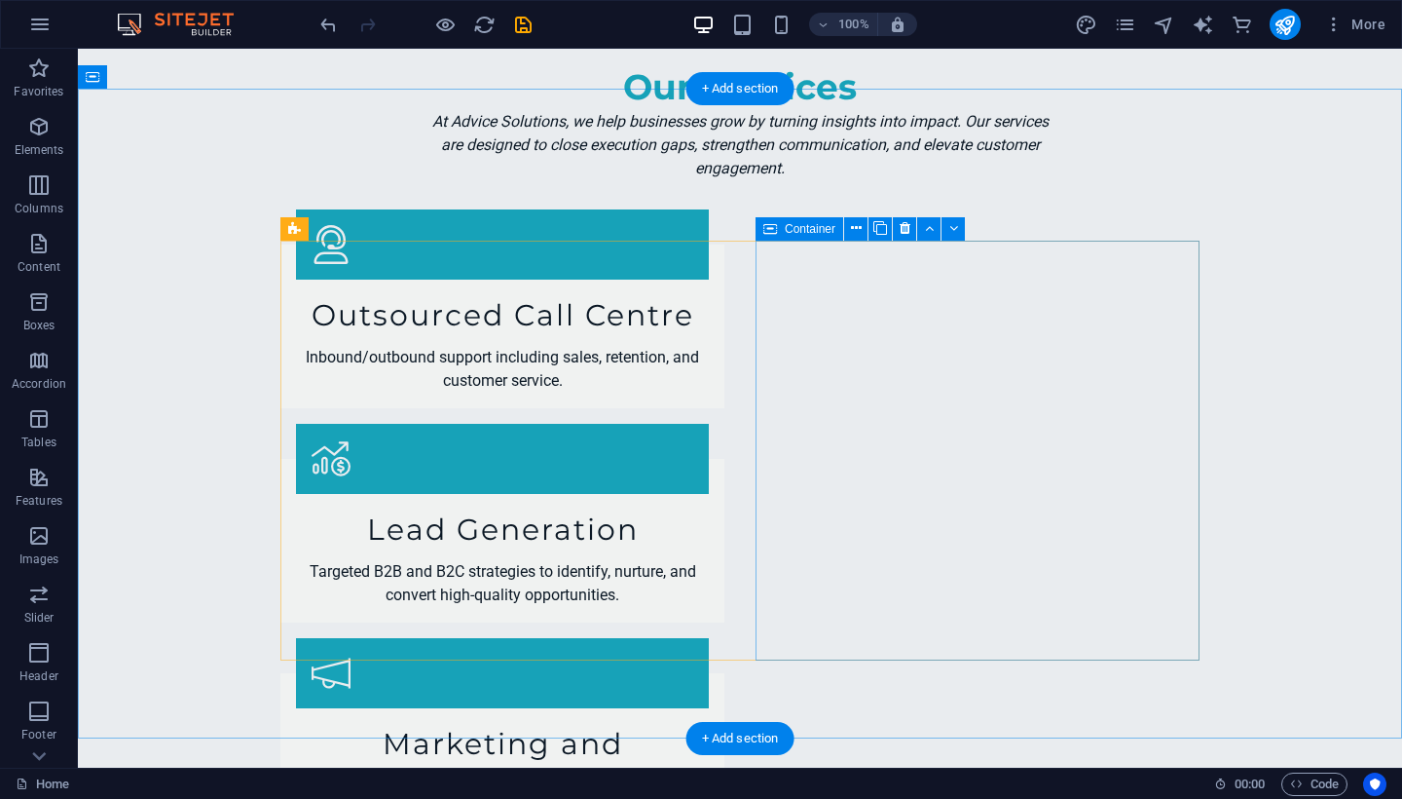
click at [768, 234] on icon at bounding box center [770, 228] width 14 height 23
click at [853, 229] on icon at bounding box center [856, 228] width 11 height 20
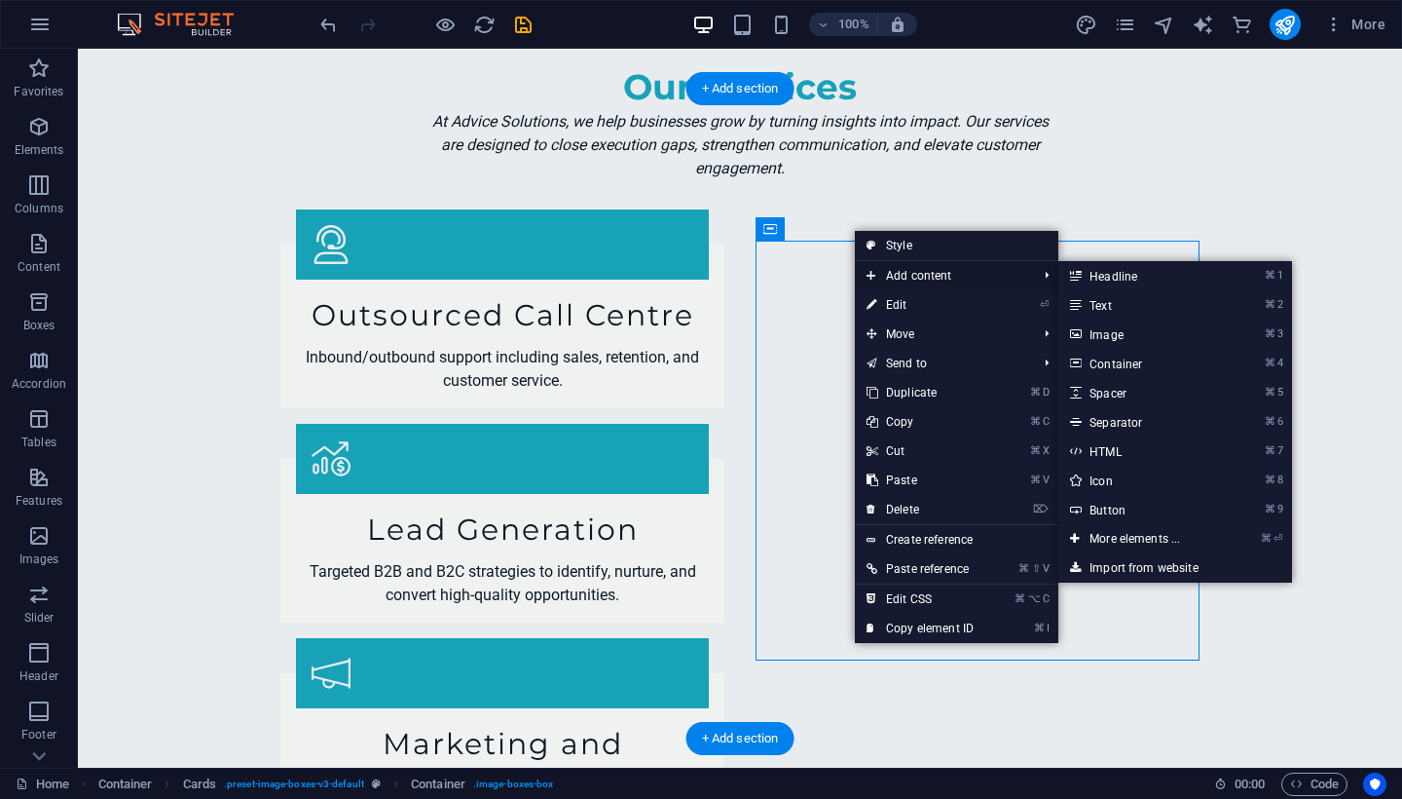
click at [926, 276] on span "Add content" at bounding box center [942, 275] width 174 height 29
click at [1110, 337] on link "⌘ 3 Image" at bounding box center [1139, 333] width 161 height 29
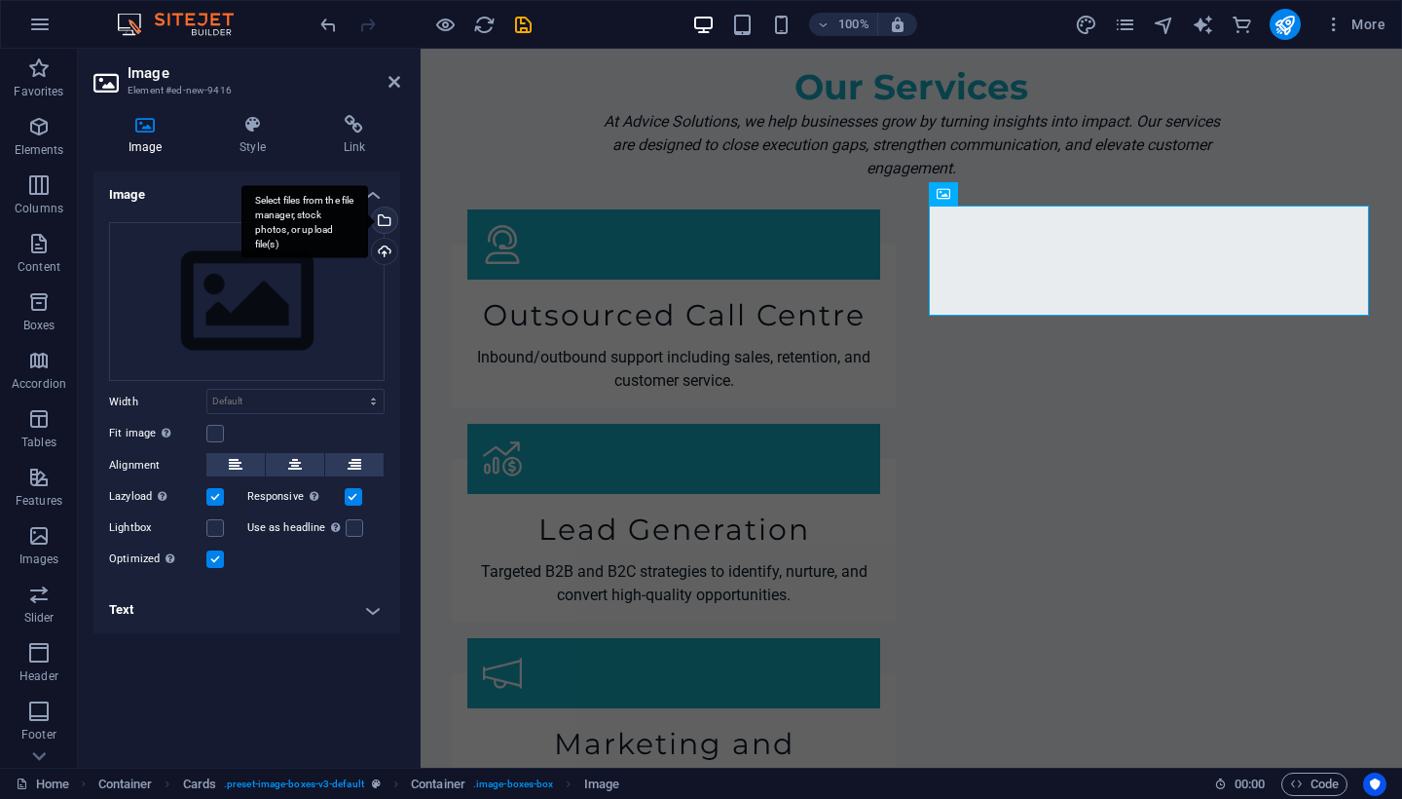
click at [388, 227] on div "Select files from the file manager, stock photos, or upload file(s)" at bounding box center [382, 221] width 29 height 29
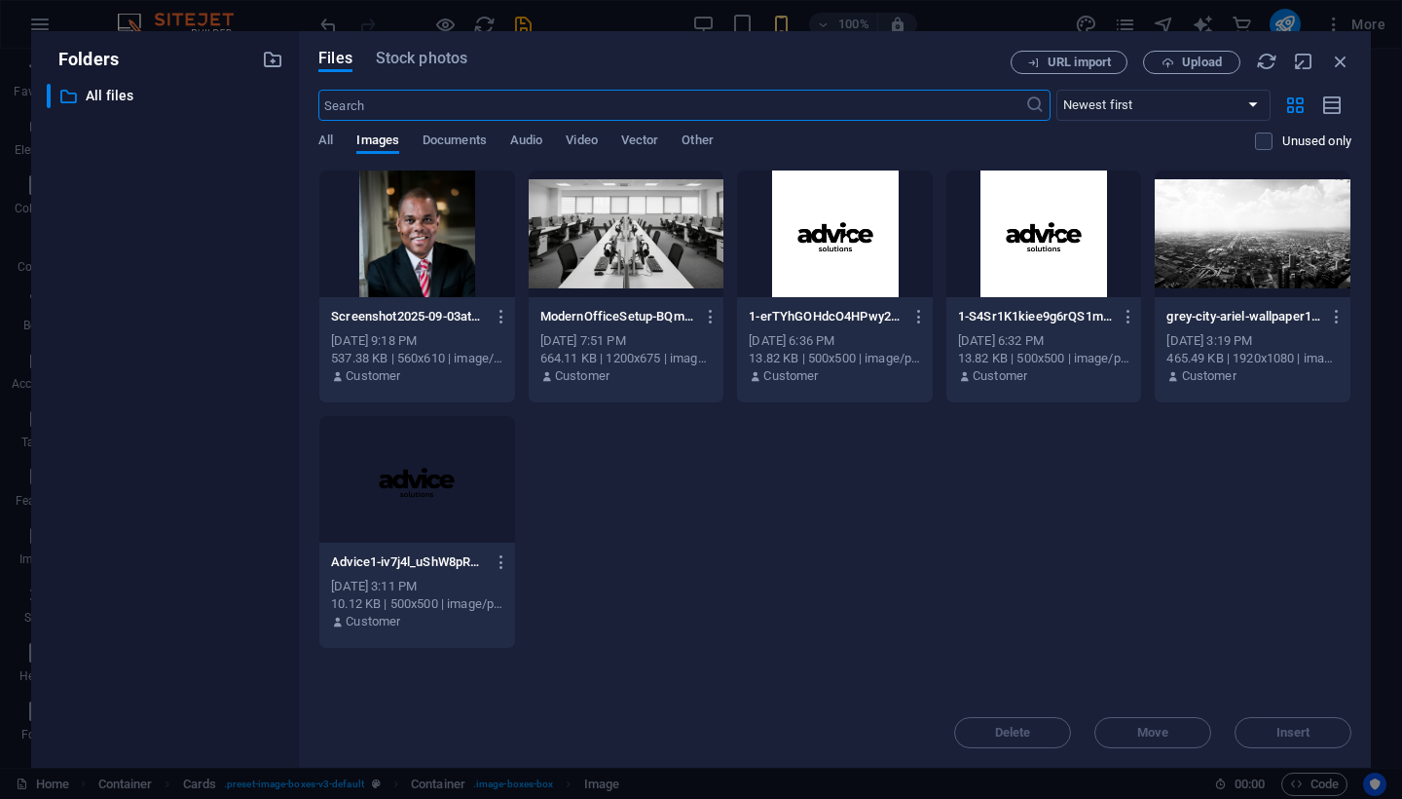
scroll to position [3720, 0]
drag, startPoint x: 1347, startPoint y: 61, endPoint x: 884, endPoint y: 20, distance: 464.4
click at [1347, 61] on icon "button" at bounding box center [1340, 61] width 21 height 21
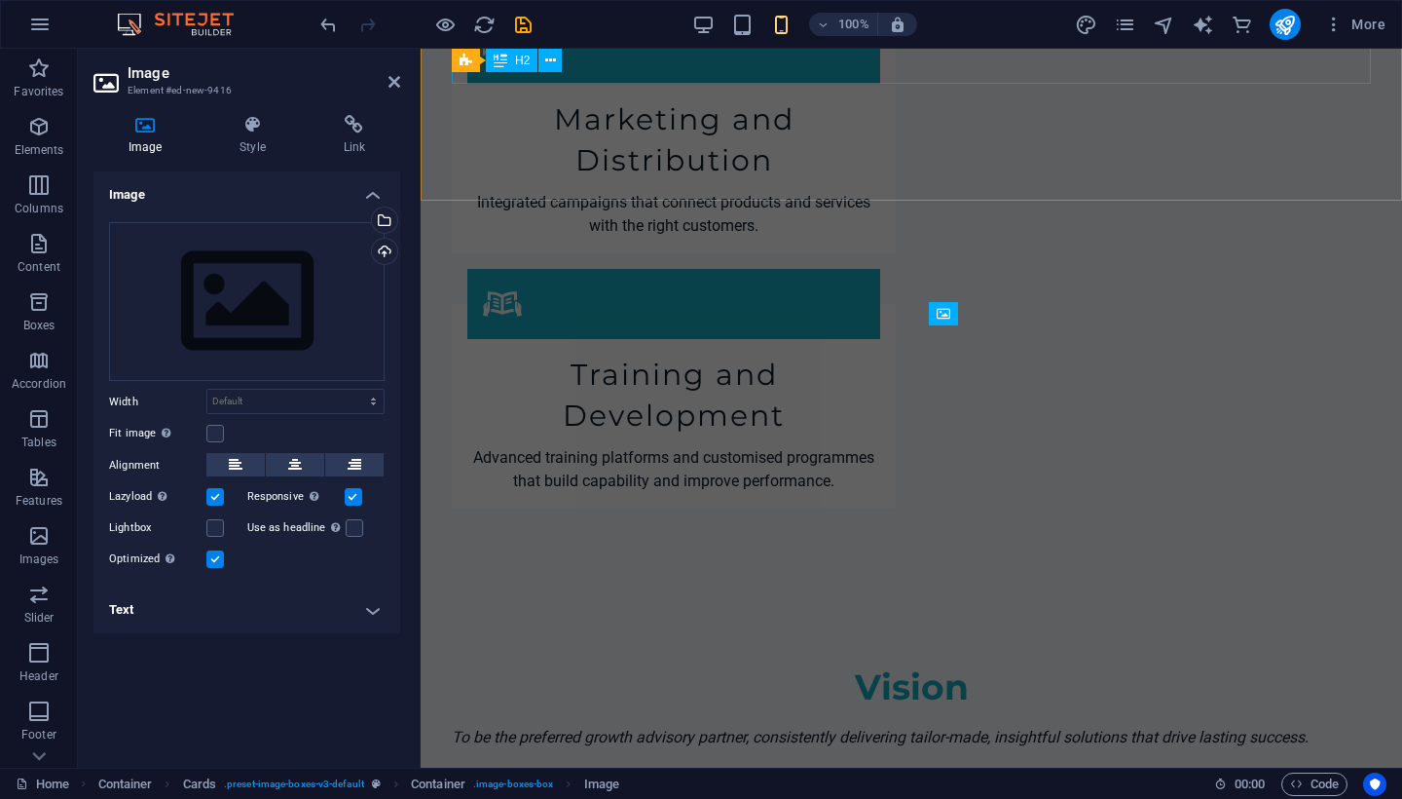
scroll to position [2822, 0]
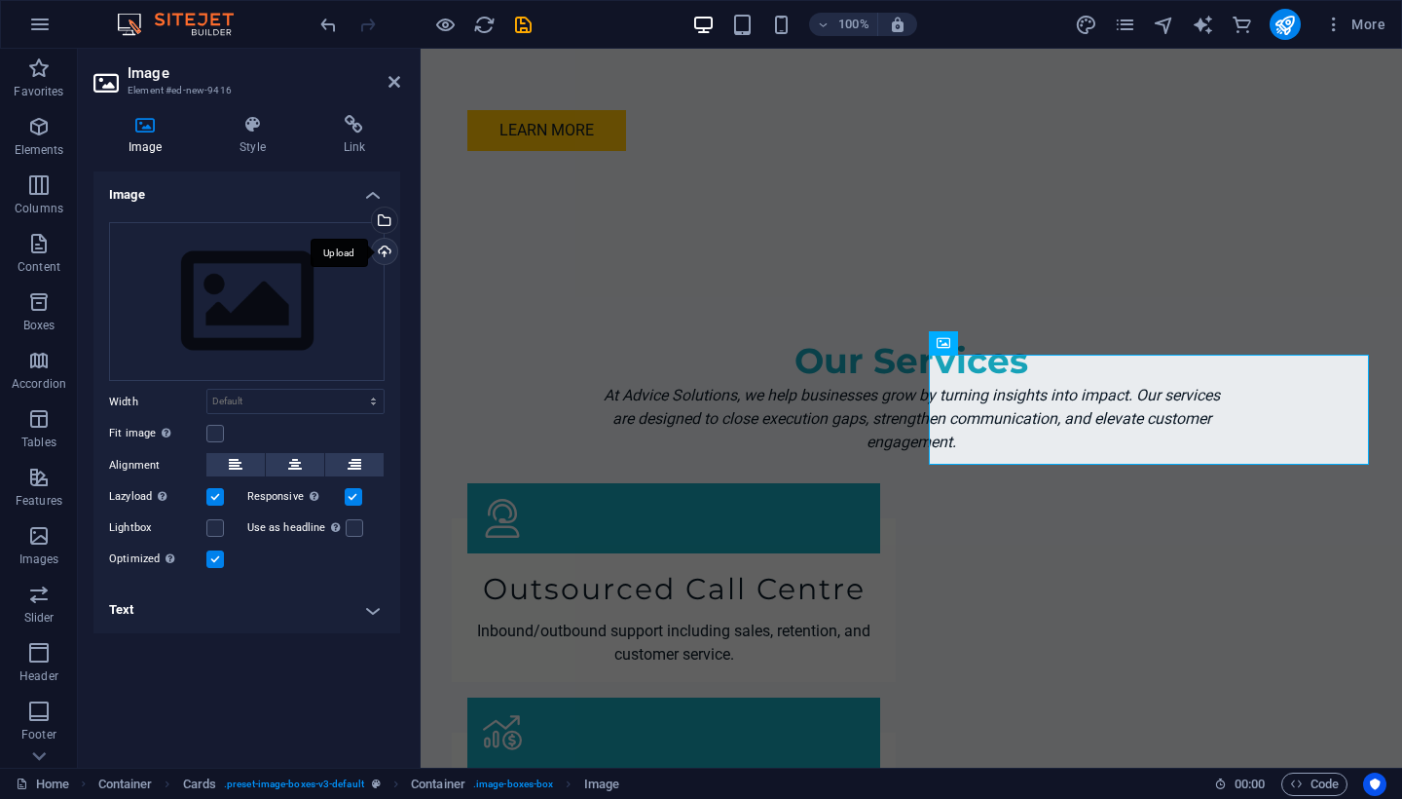
click at [386, 252] on div "Upload" at bounding box center [382, 253] width 29 height 29
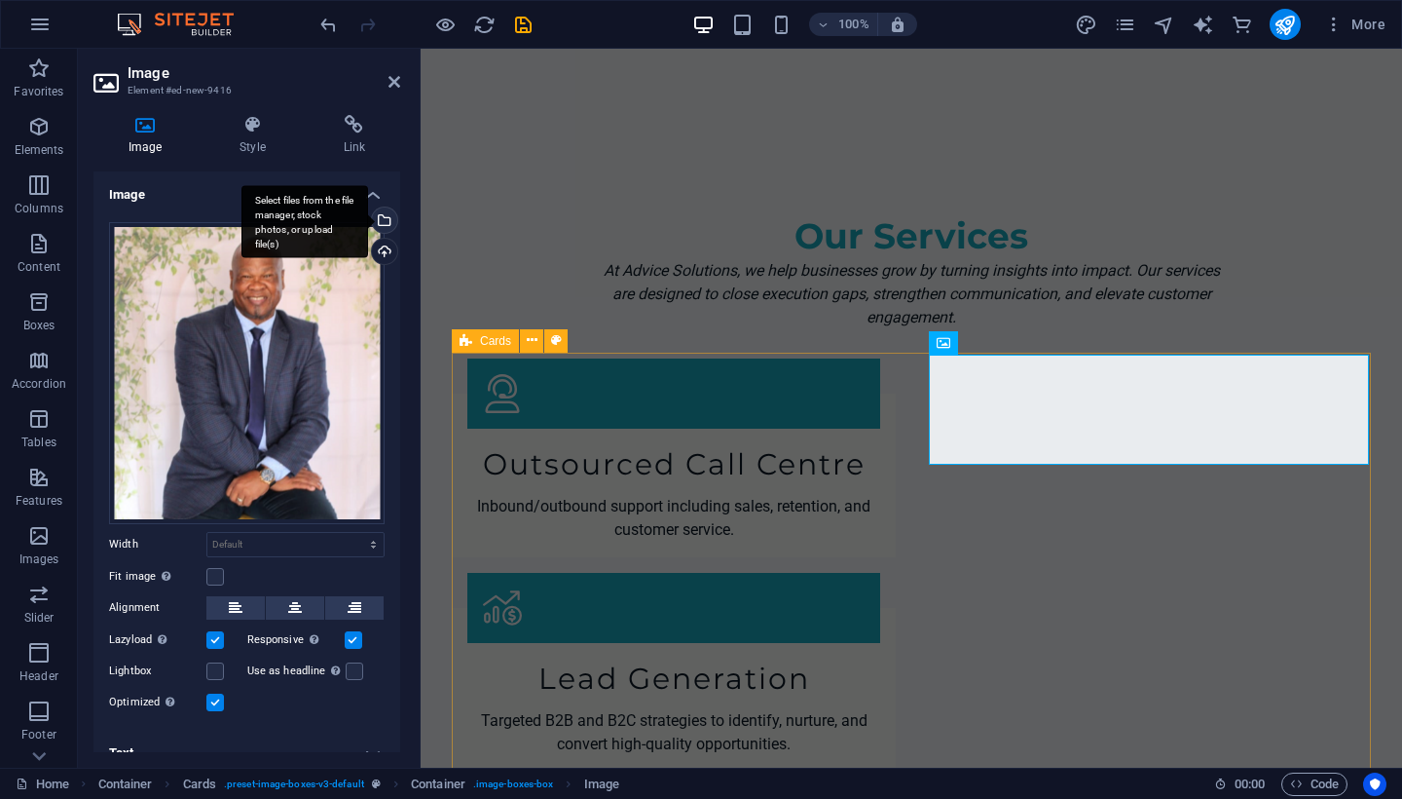
click at [385, 218] on div "Select files from the file manager, stock photos, or upload file(s)" at bounding box center [382, 221] width 29 height 29
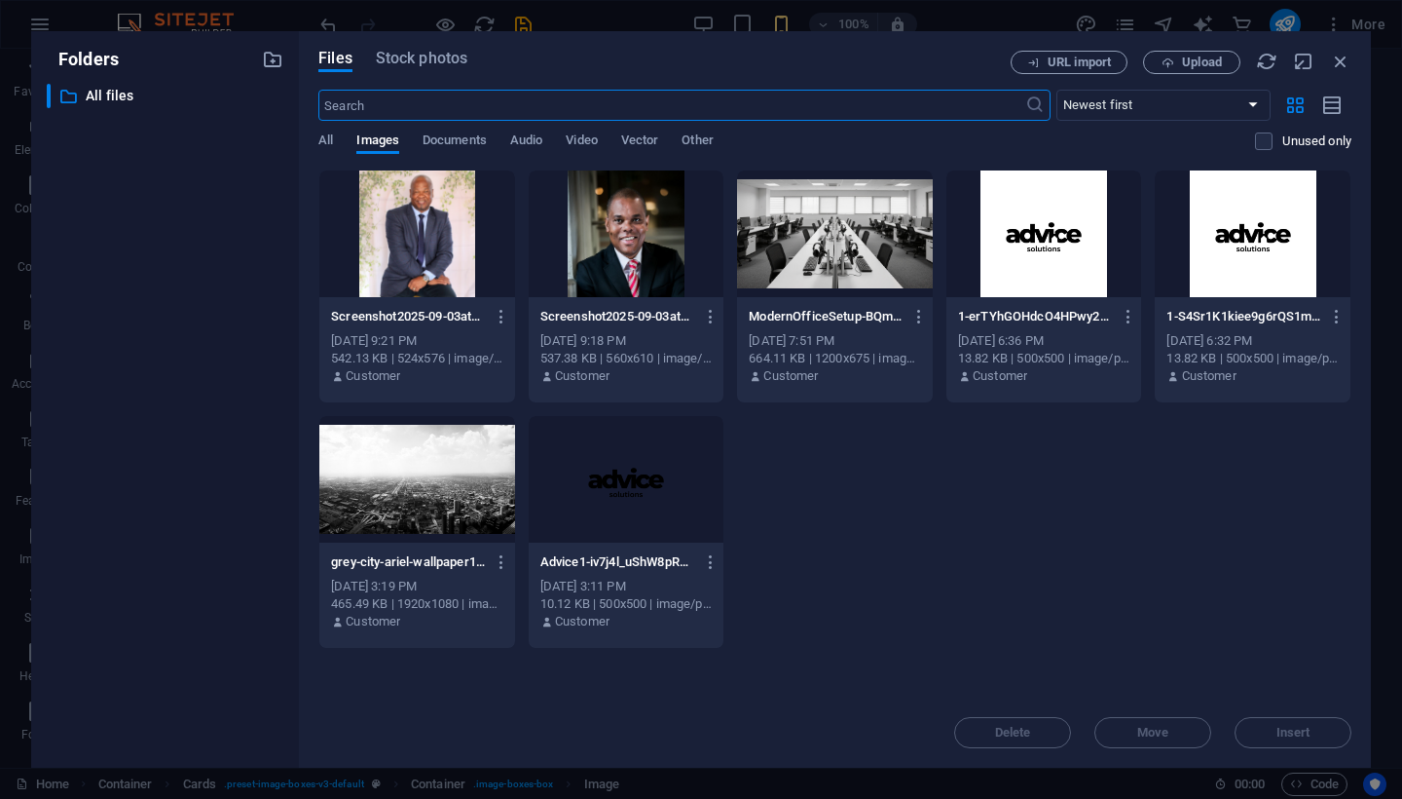
scroll to position [3720, 0]
click at [430, 246] on div at bounding box center [417, 233] width 196 height 127
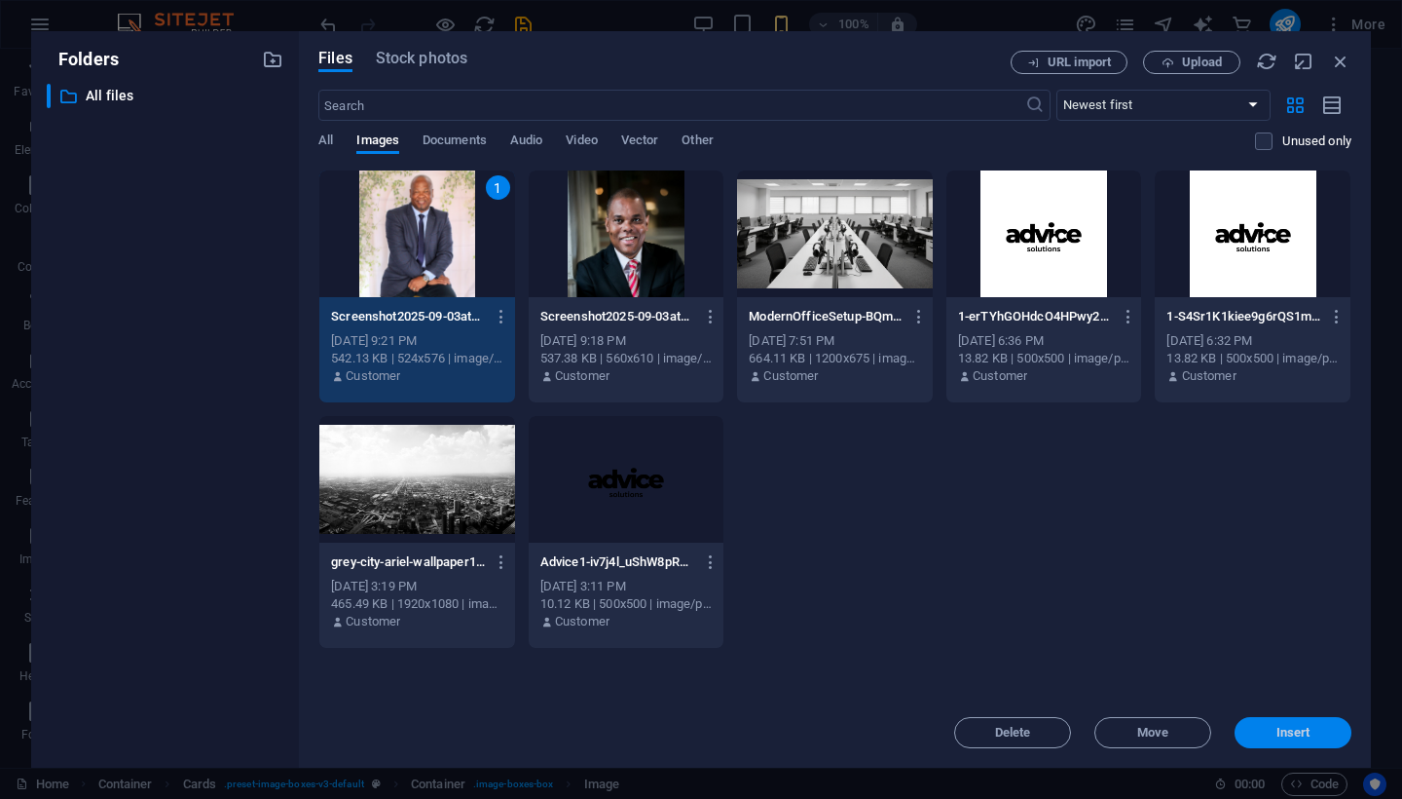
click at [1304, 733] on span "Insert" at bounding box center [1294, 732] width 34 height 12
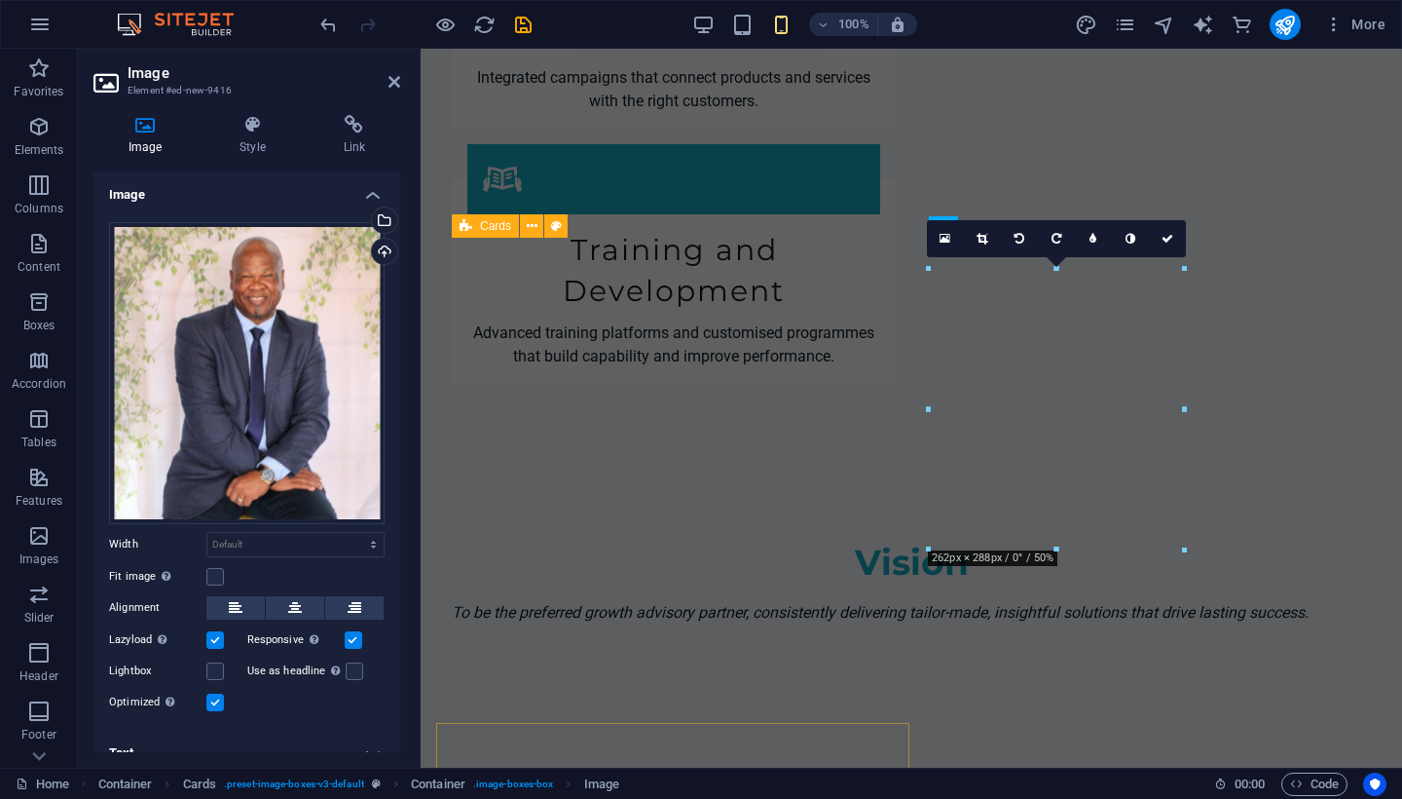
scroll to position [2908, 0]
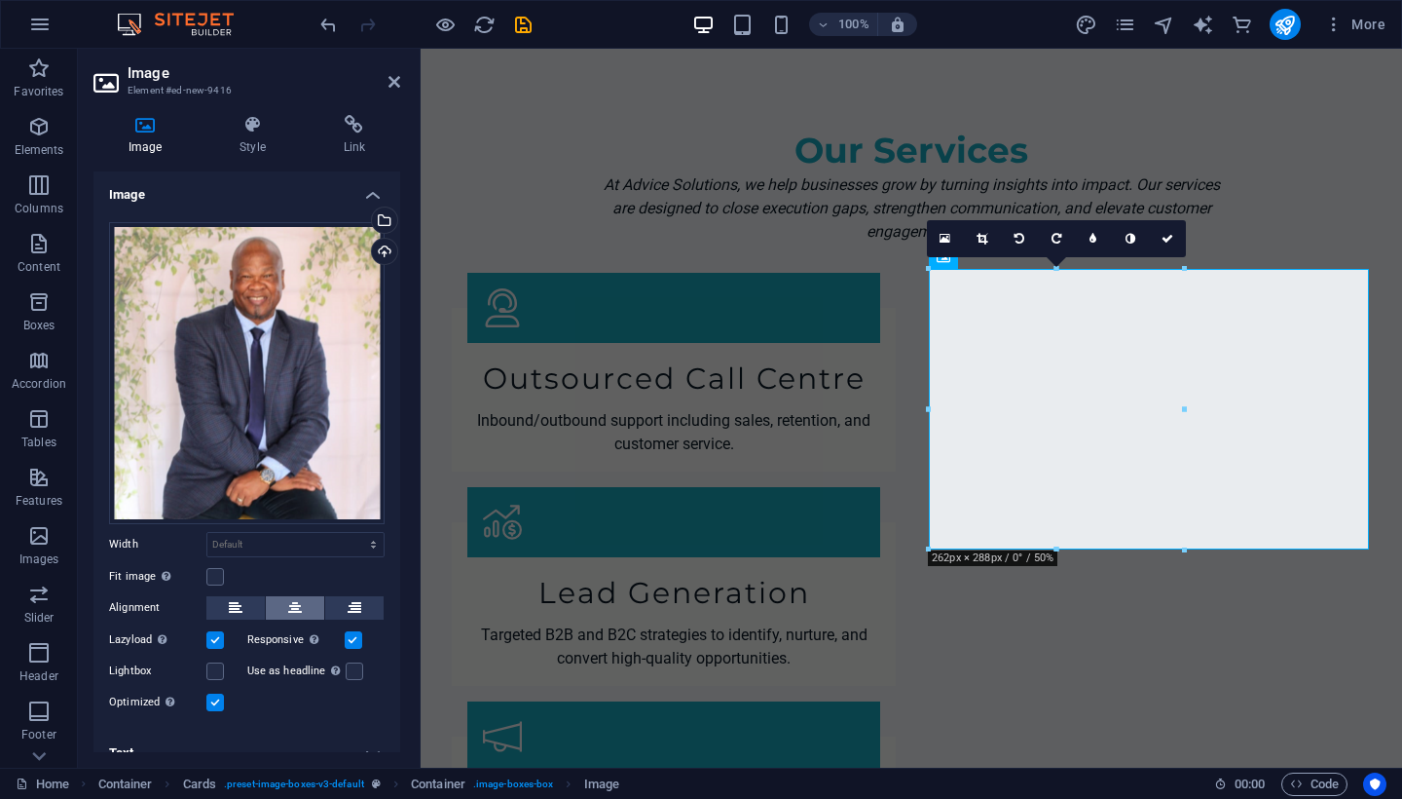
click at [296, 607] on icon at bounding box center [295, 607] width 14 height 23
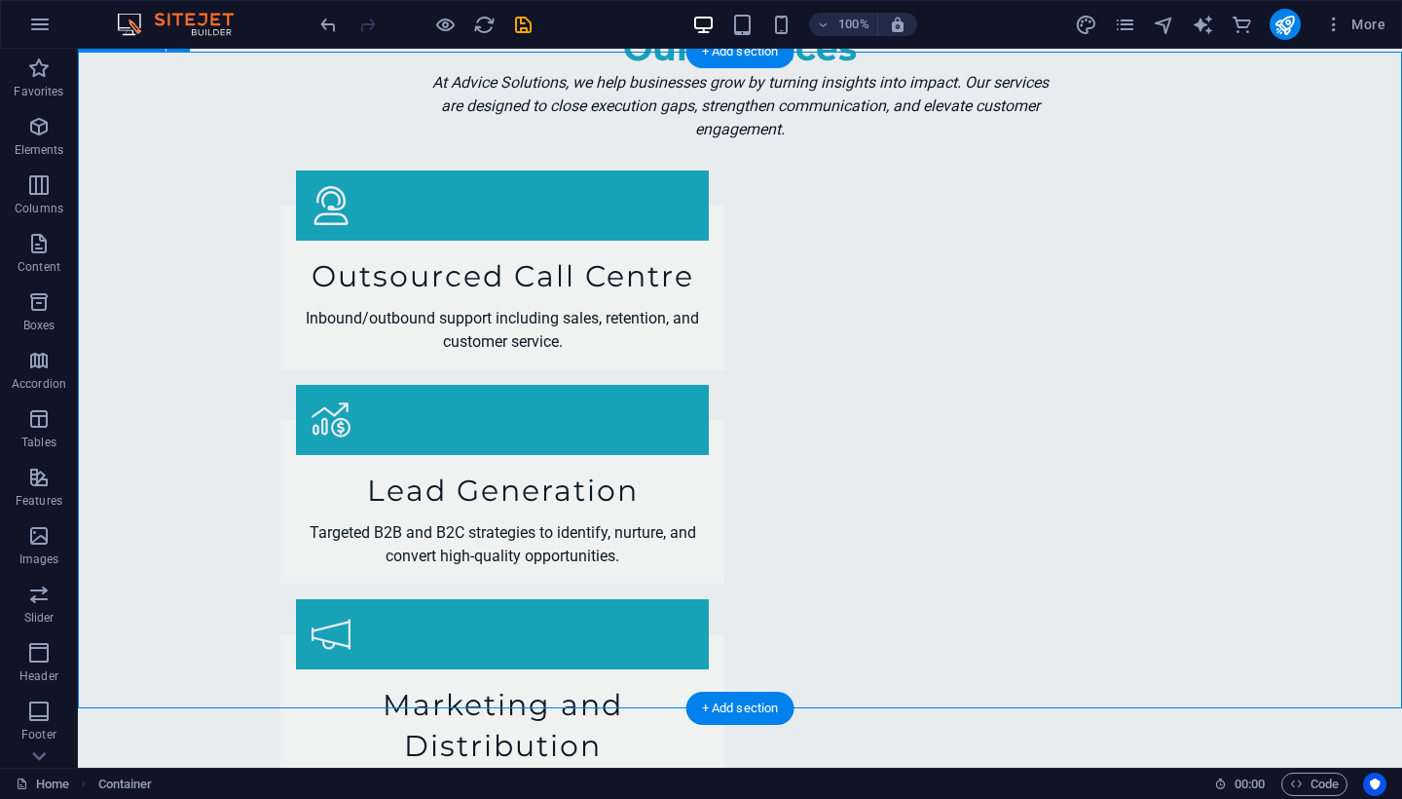
scroll to position [3002, 0]
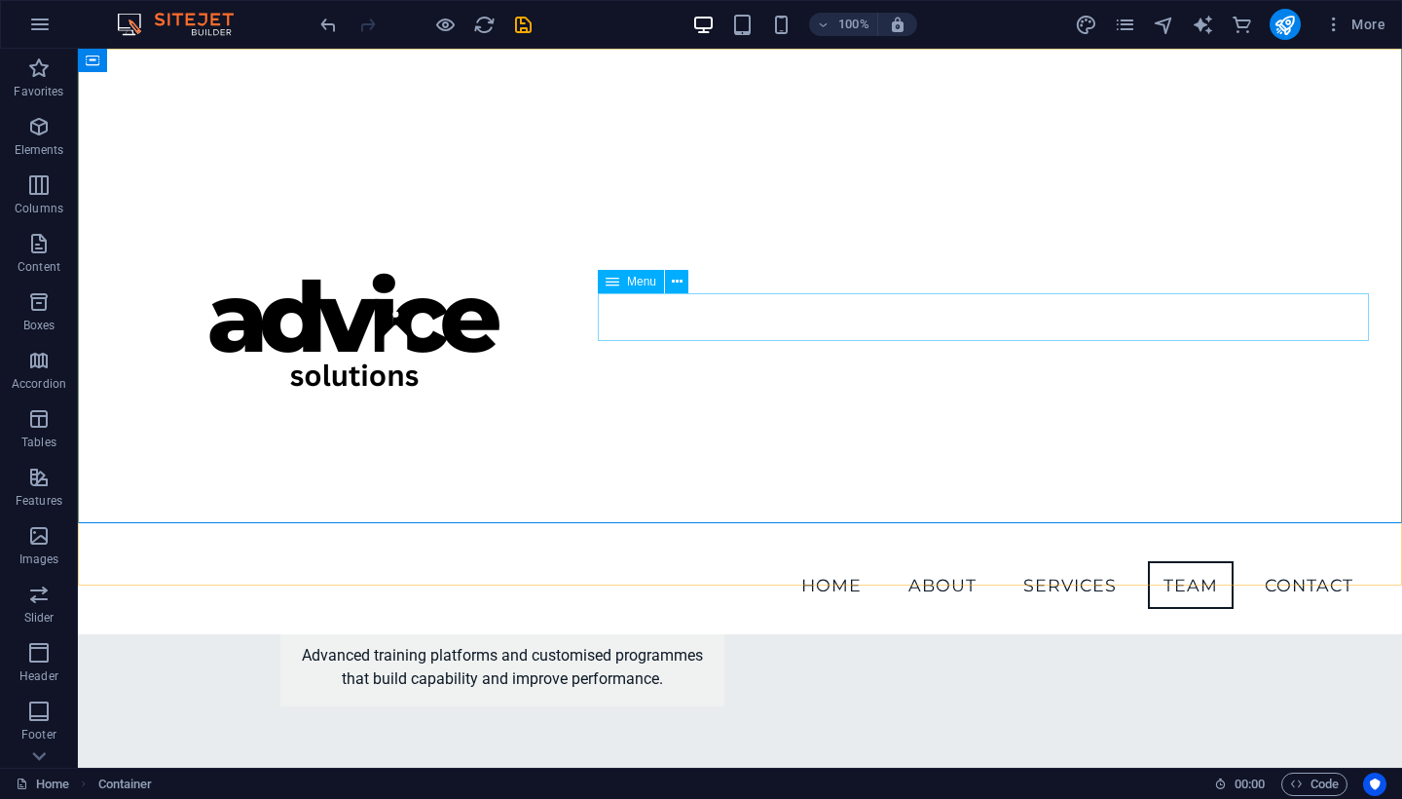
click at [1180, 561] on nav "Home About Services Team Contact" at bounding box center [740, 585] width 1258 height 49
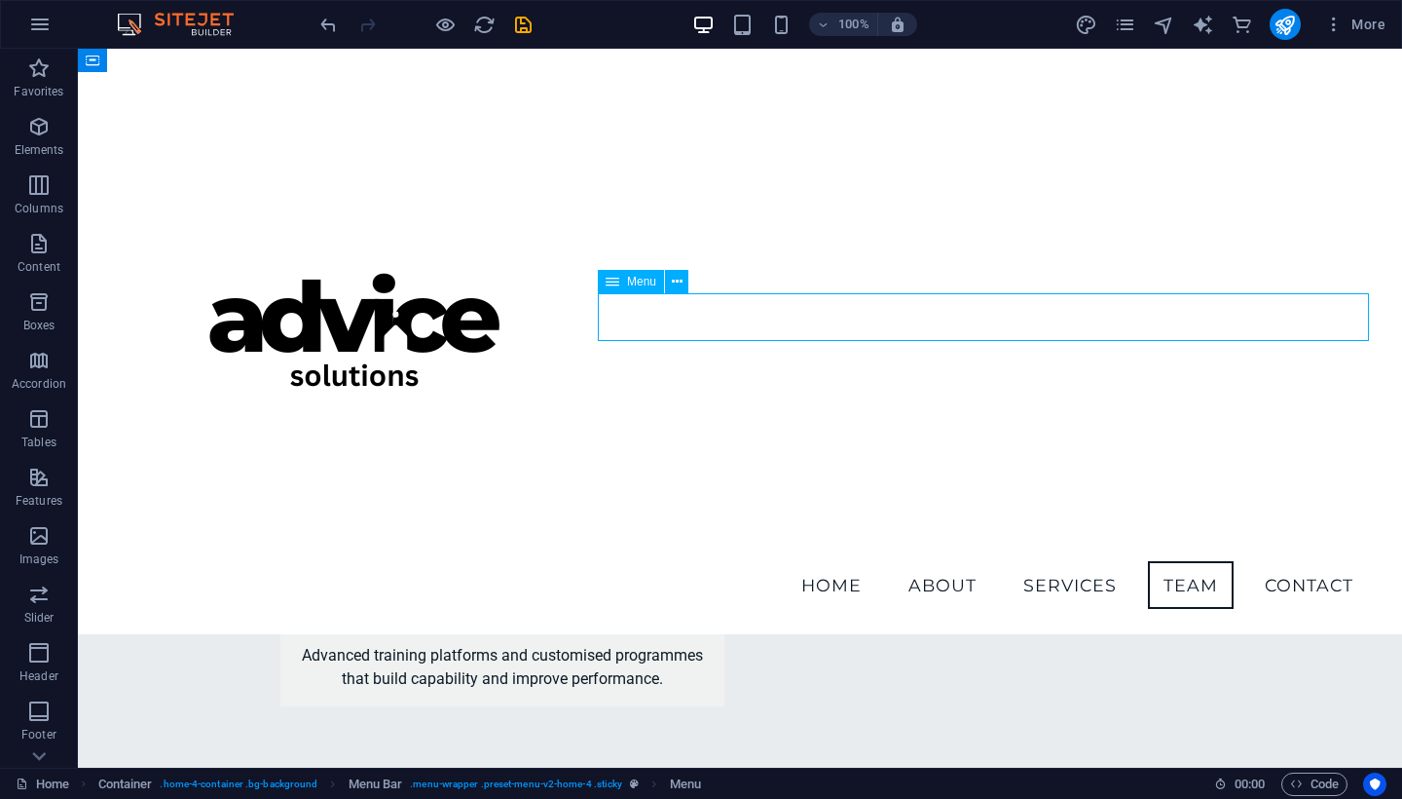
click at [1180, 561] on nav "Home About Services Team Contact" at bounding box center [740, 585] width 1258 height 49
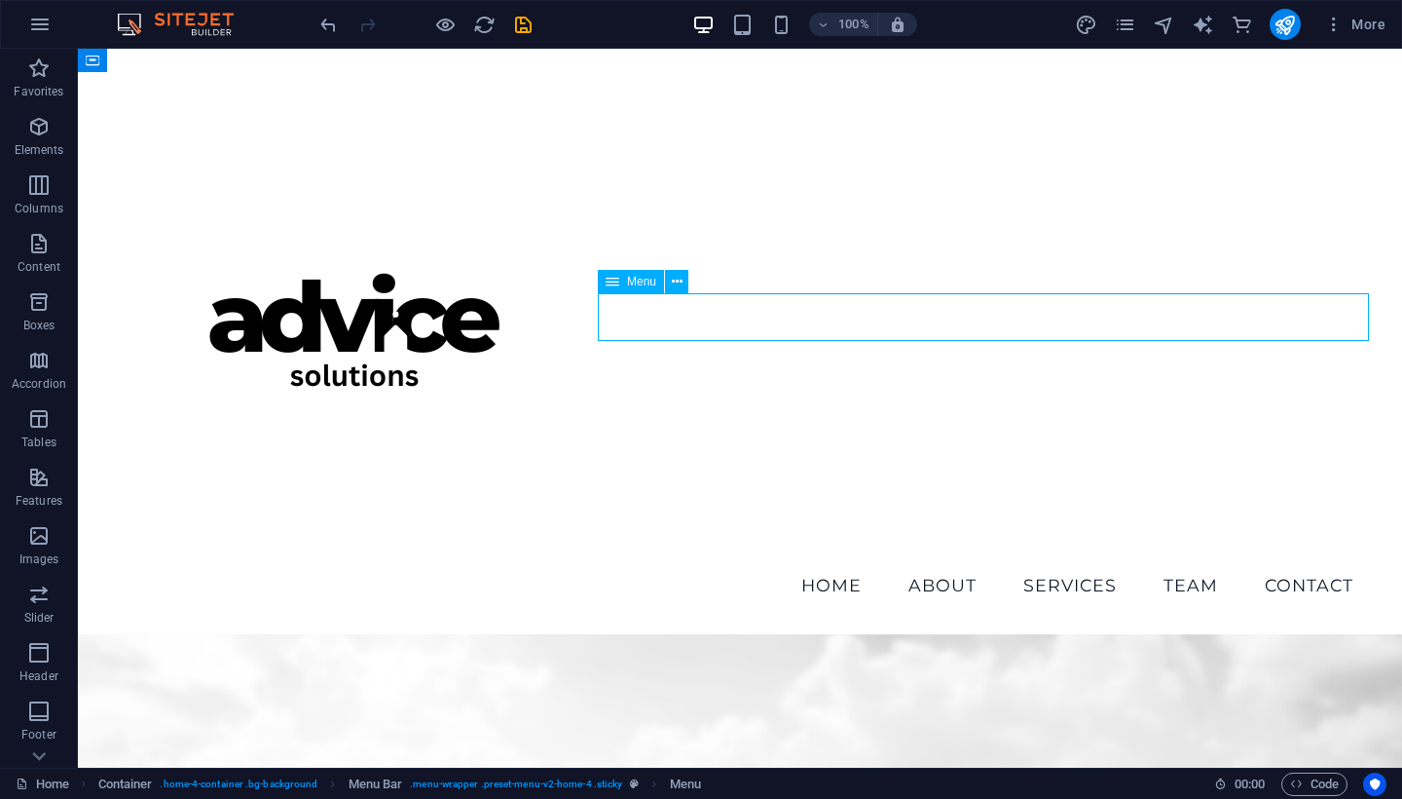
select select
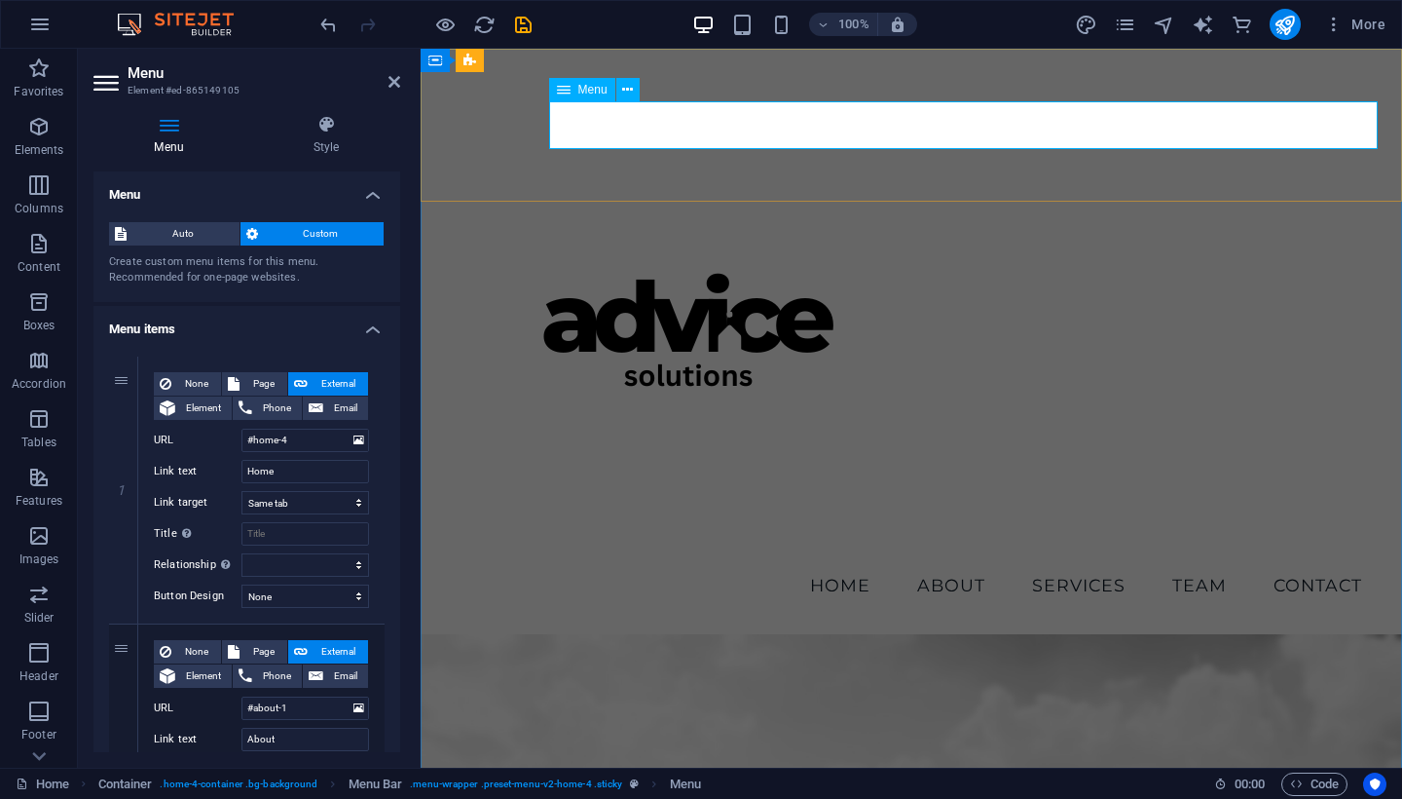
click at [1193, 561] on nav "Home About Services Team Contact" at bounding box center [911, 585] width 933 height 49
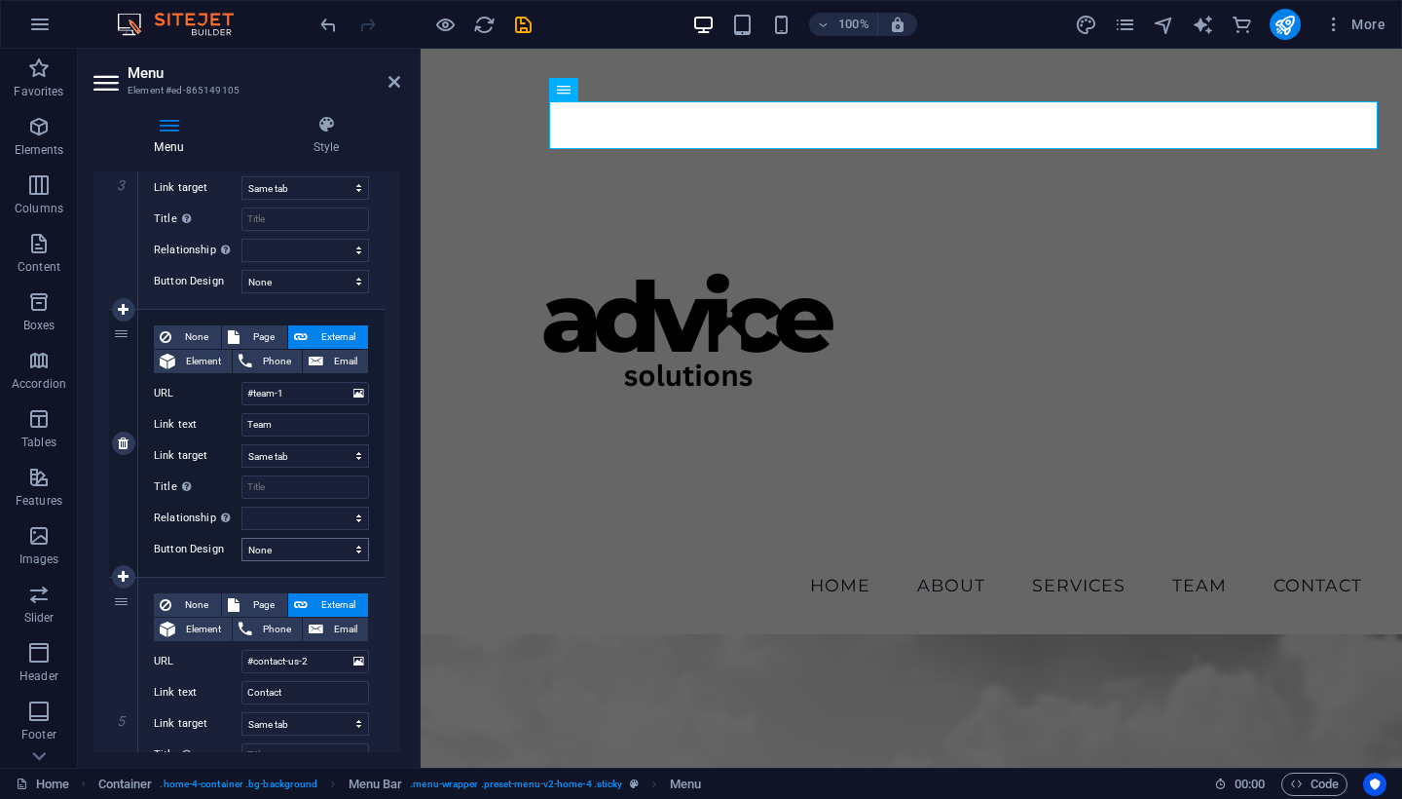
scroll to position [853, 0]
click at [296, 390] on input "#team-1" at bounding box center [305, 390] width 128 height 23
click at [395, 85] on icon at bounding box center [395, 82] width 12 height 16
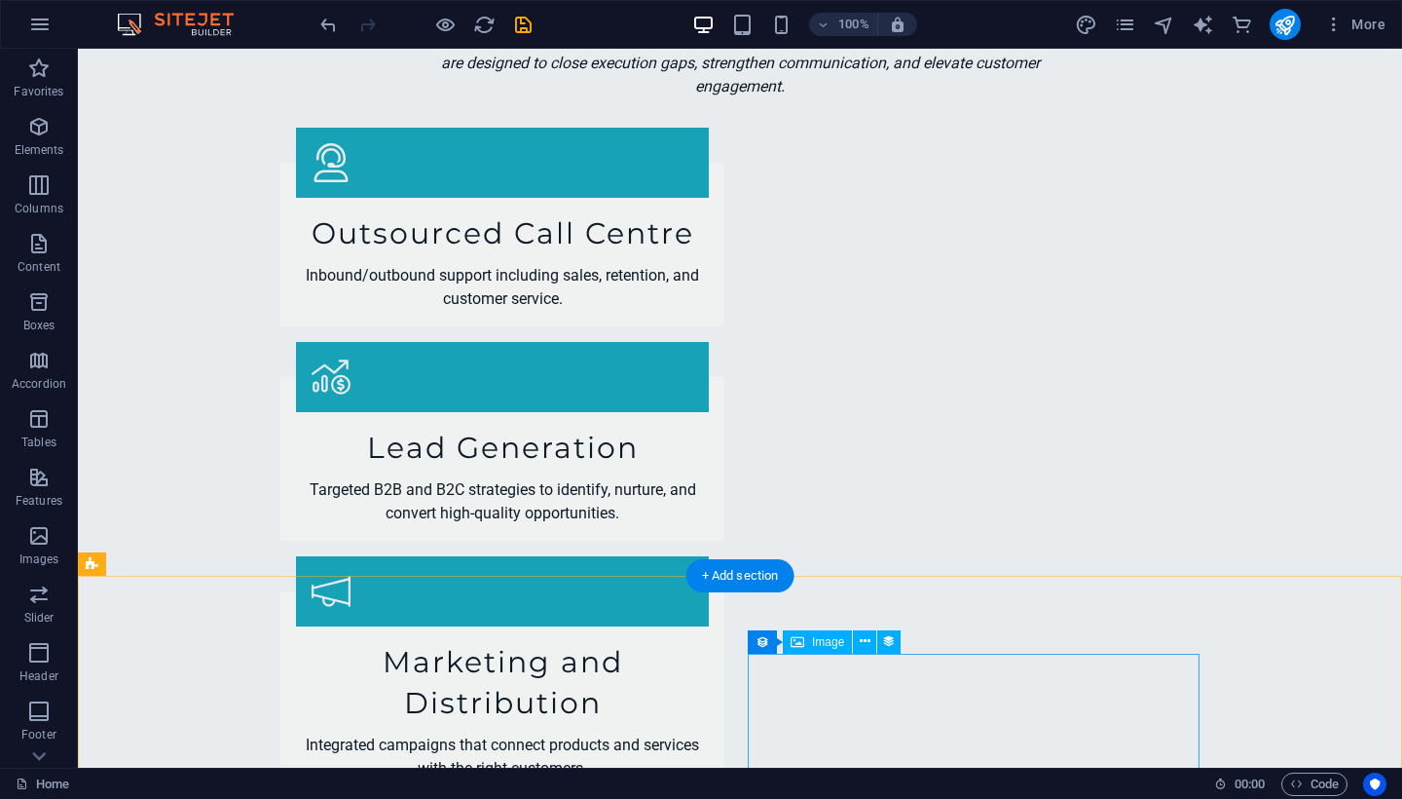
scroll to position [3330, 0]
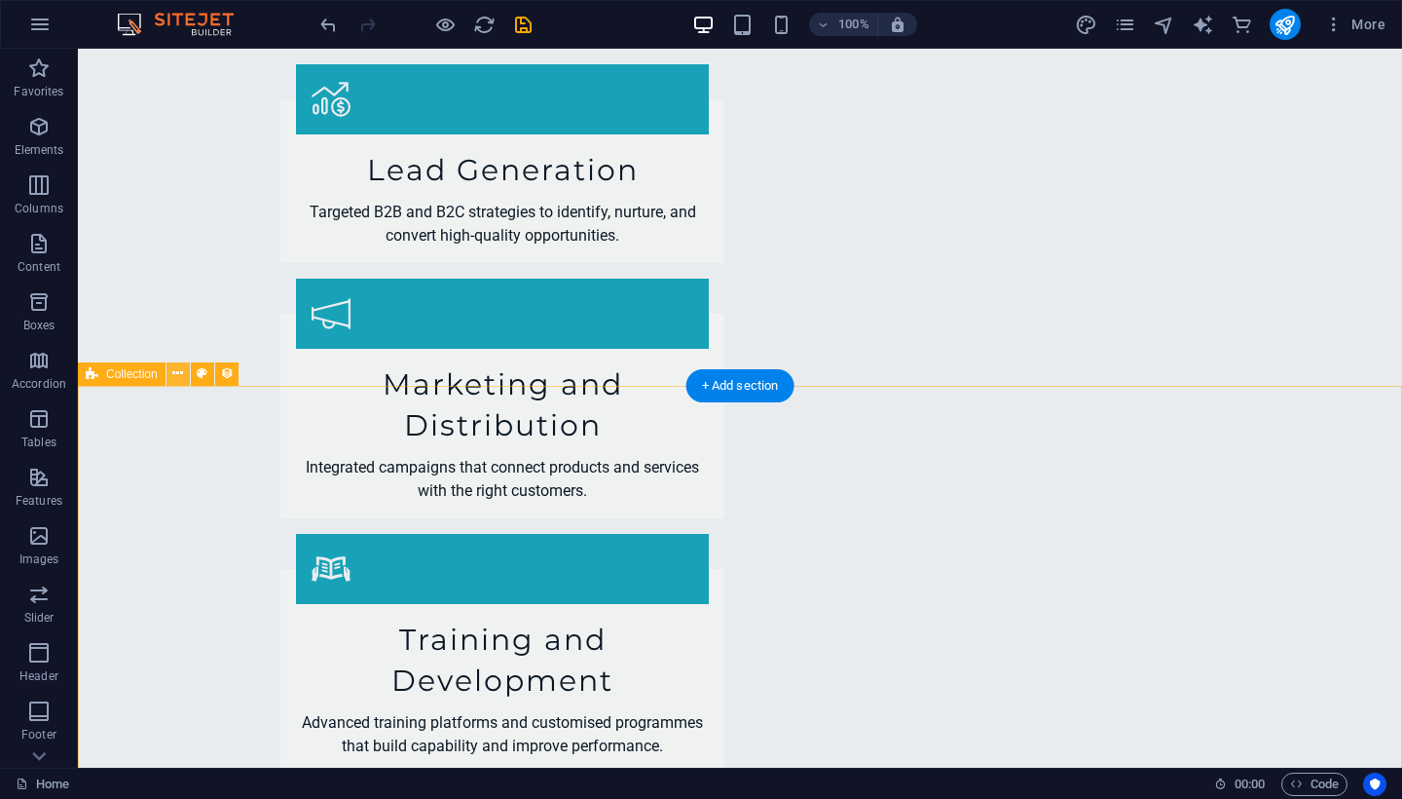
click at [177, 374] on icon at bounding box center [177, 373] width 11 height 20
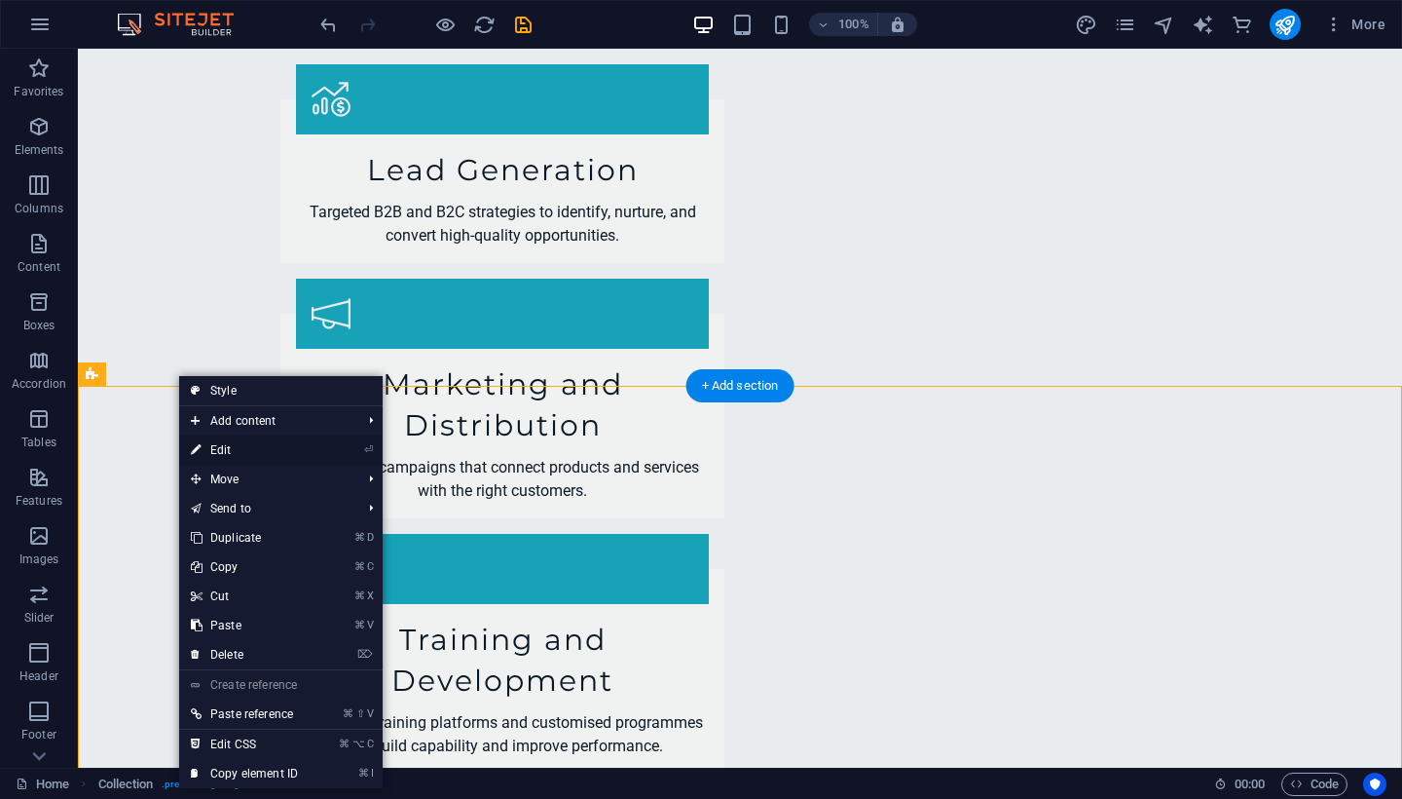
click at [215, 447] on link "⏎ Edit" at bounding box center [244, 449] width 130 height 29
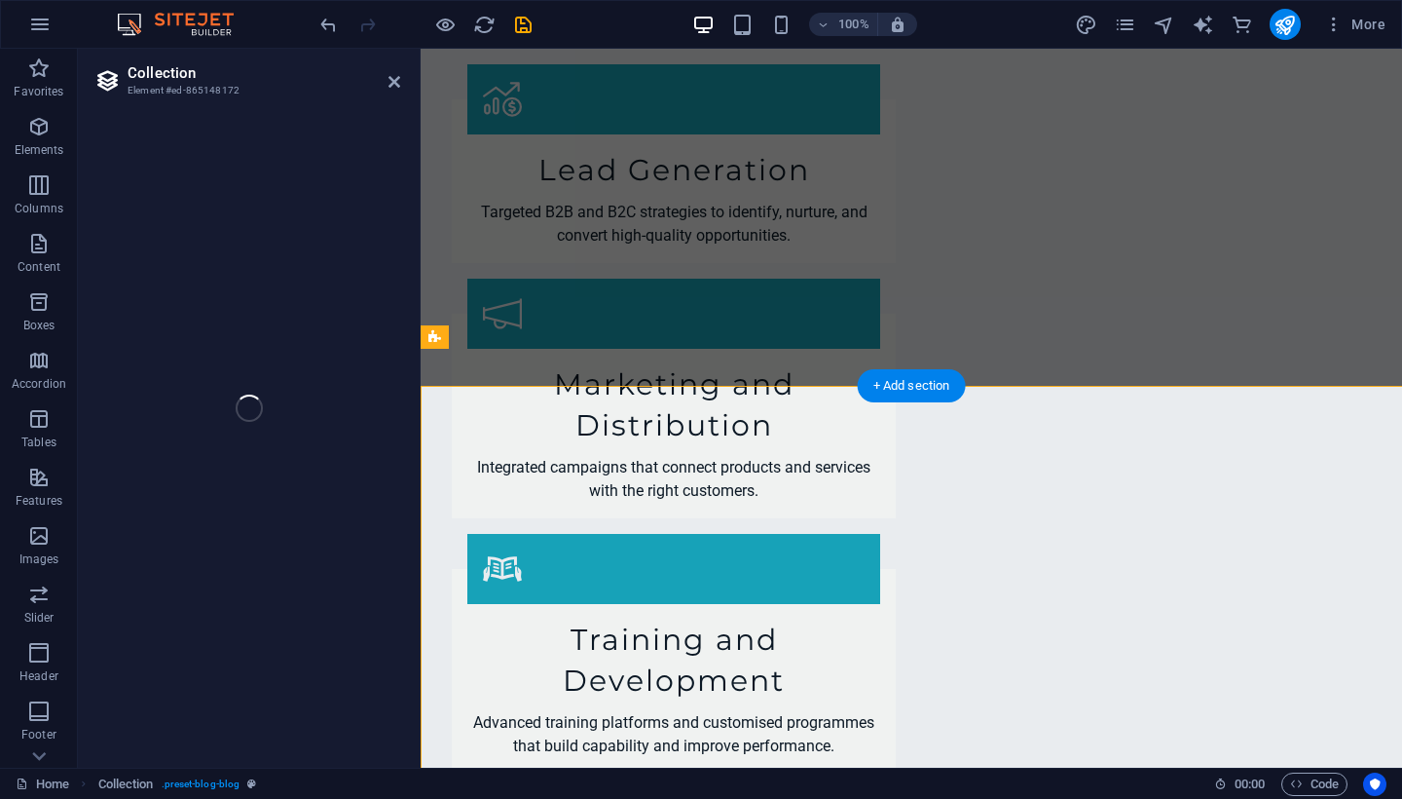
select select "columns.publishing_date_DESC"
select select "columns.status"
select select "columns.publishing_date"
select select "past"
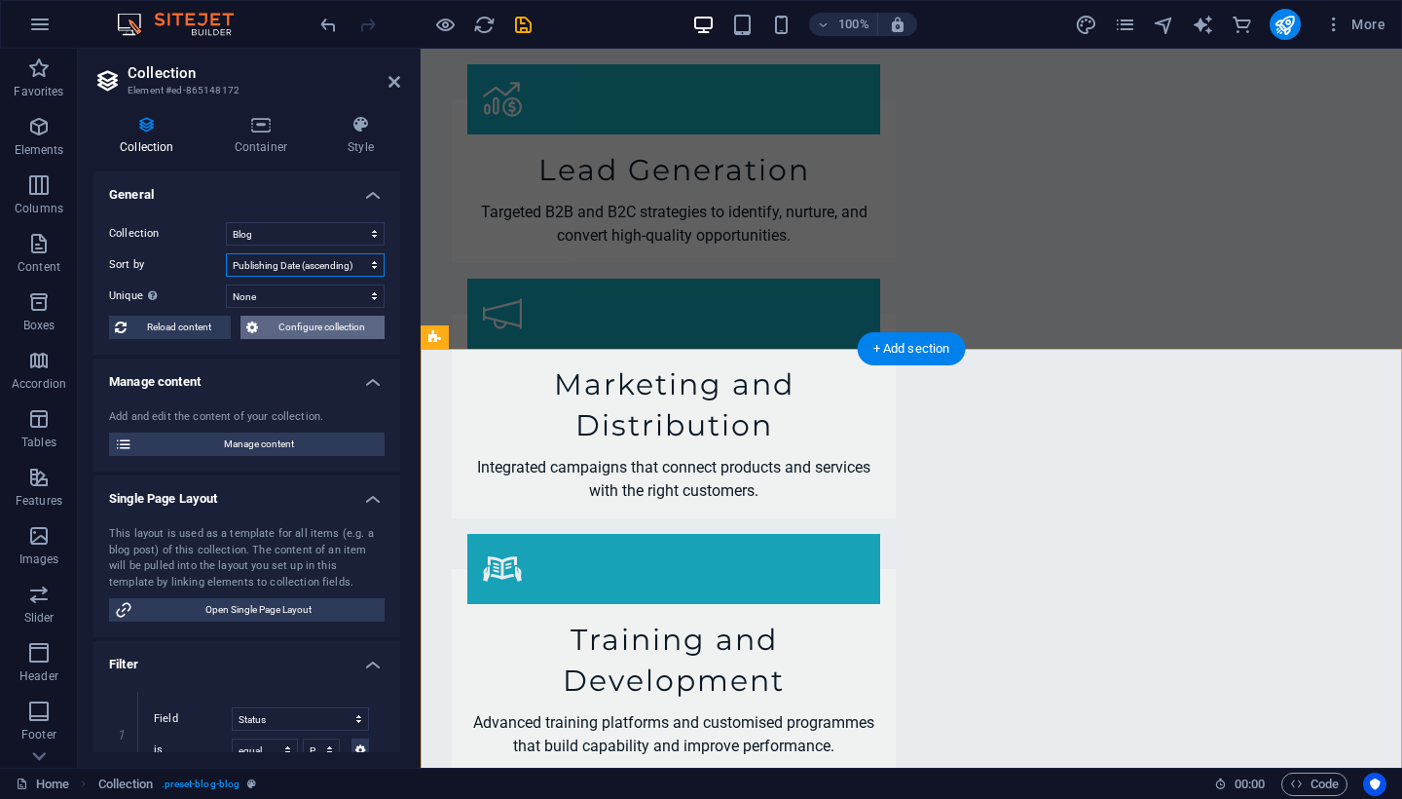
select select "columns.publishing_date_ASC"
select select "columns.status"
select select "columns.publishing_date"
select select "past"
click at [899, 361] on div "+ Add section" at bounding box center [912, 348] width 108 height 33
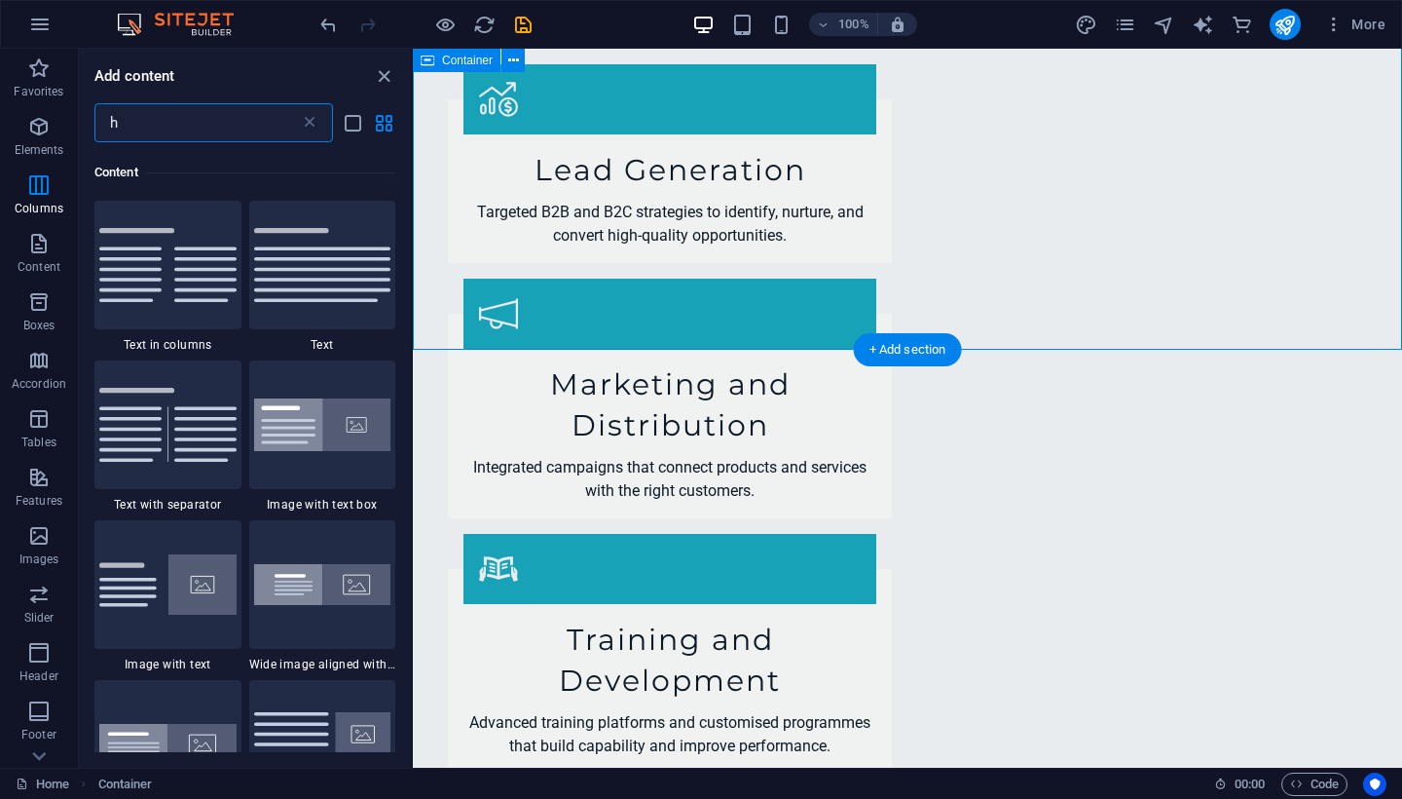
scroll to position [1043, 0]
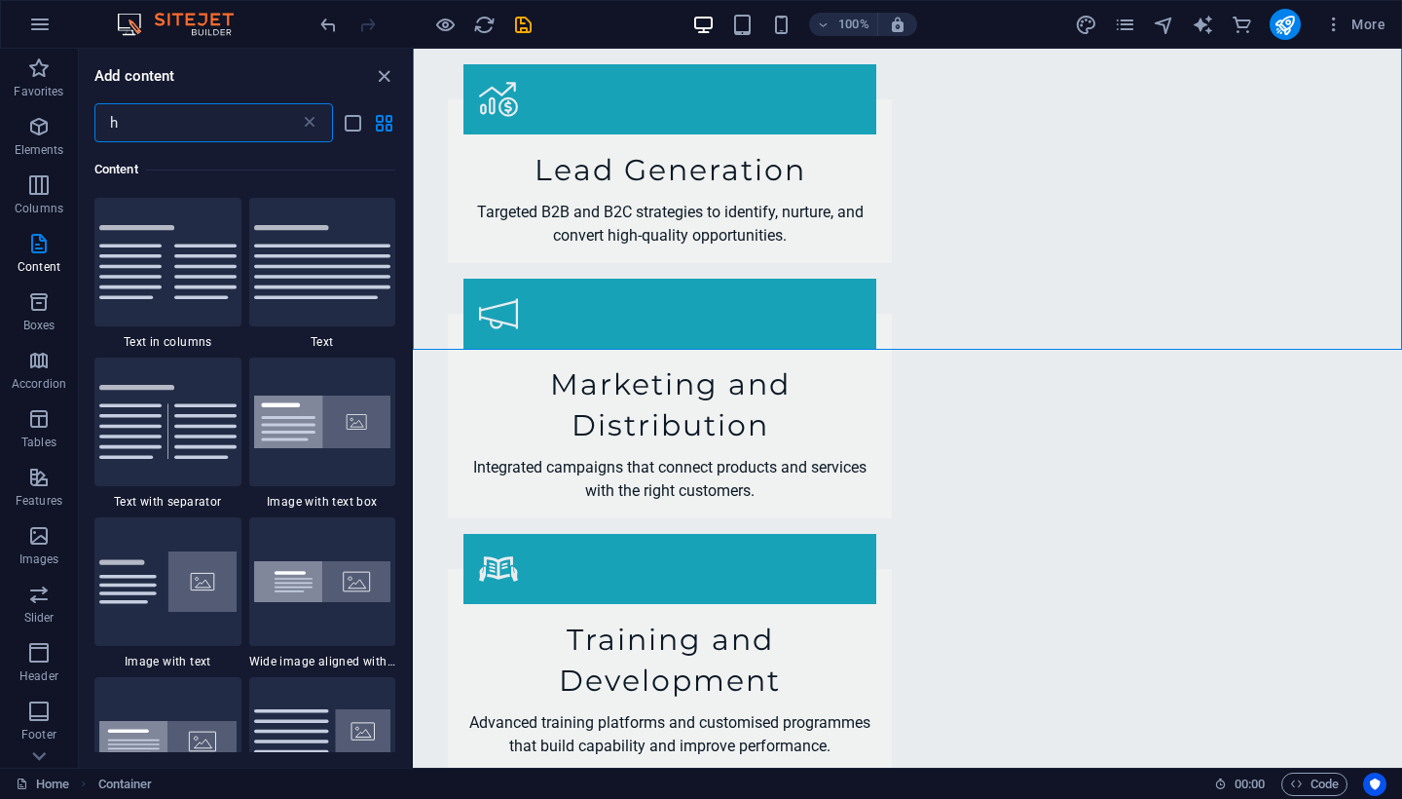
click at [230, 123] on input "h" at bounding box center [196, 122] width 205 height 39
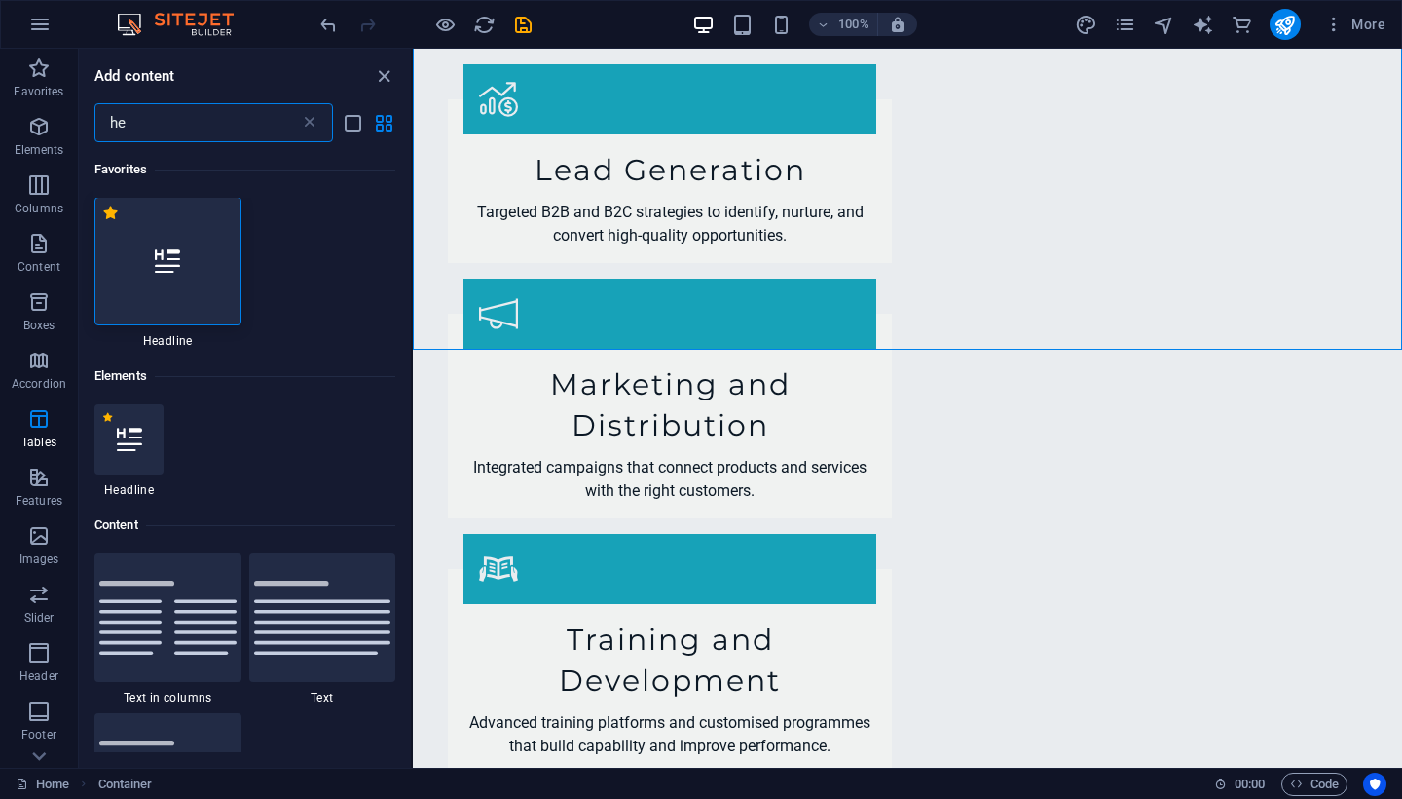
scroll to position [0, 0]
type input "he"
click at [138, 273] on div at bounding box center [167, 262] width 147 height 129
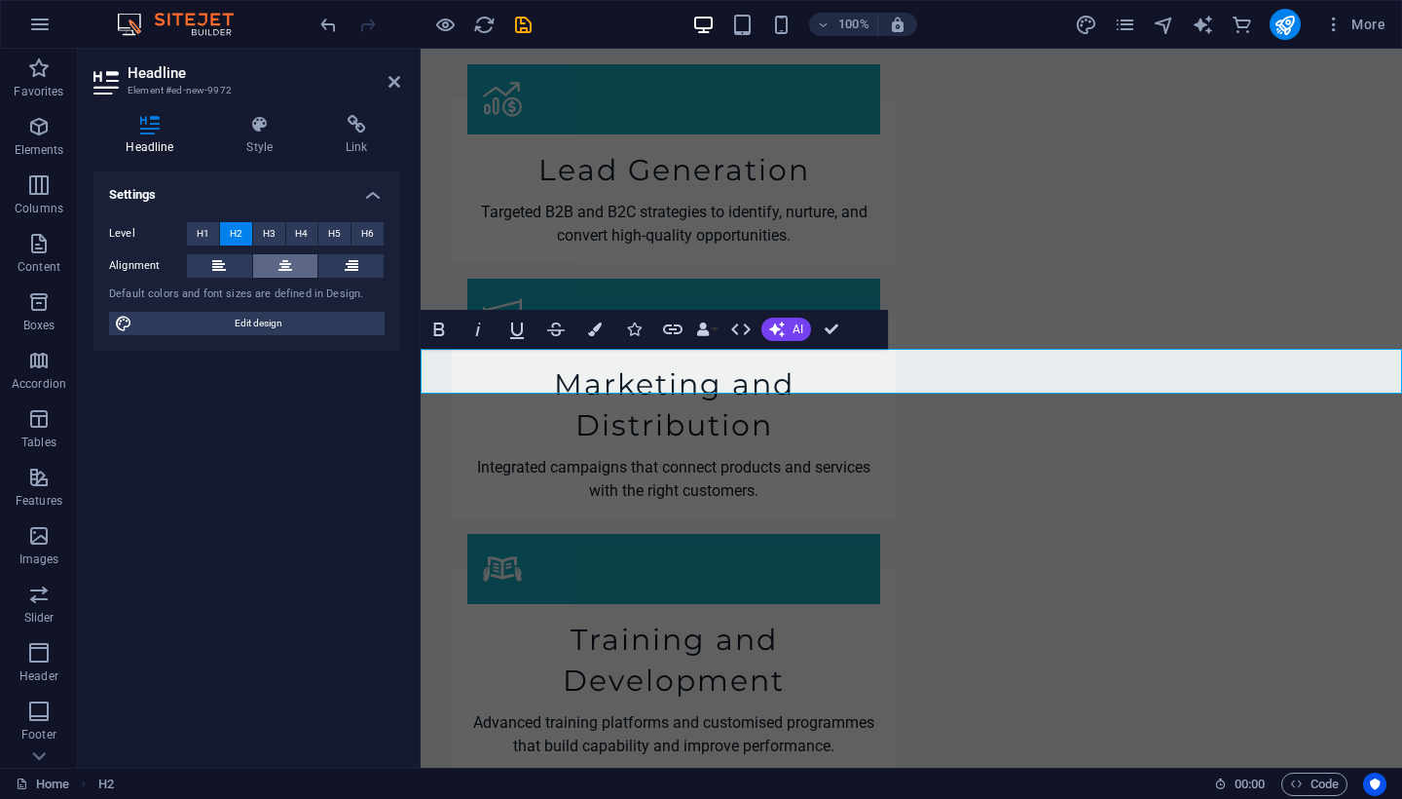
click at [284, 266] on icon at bounding box center [286, 265] width 14 height 23
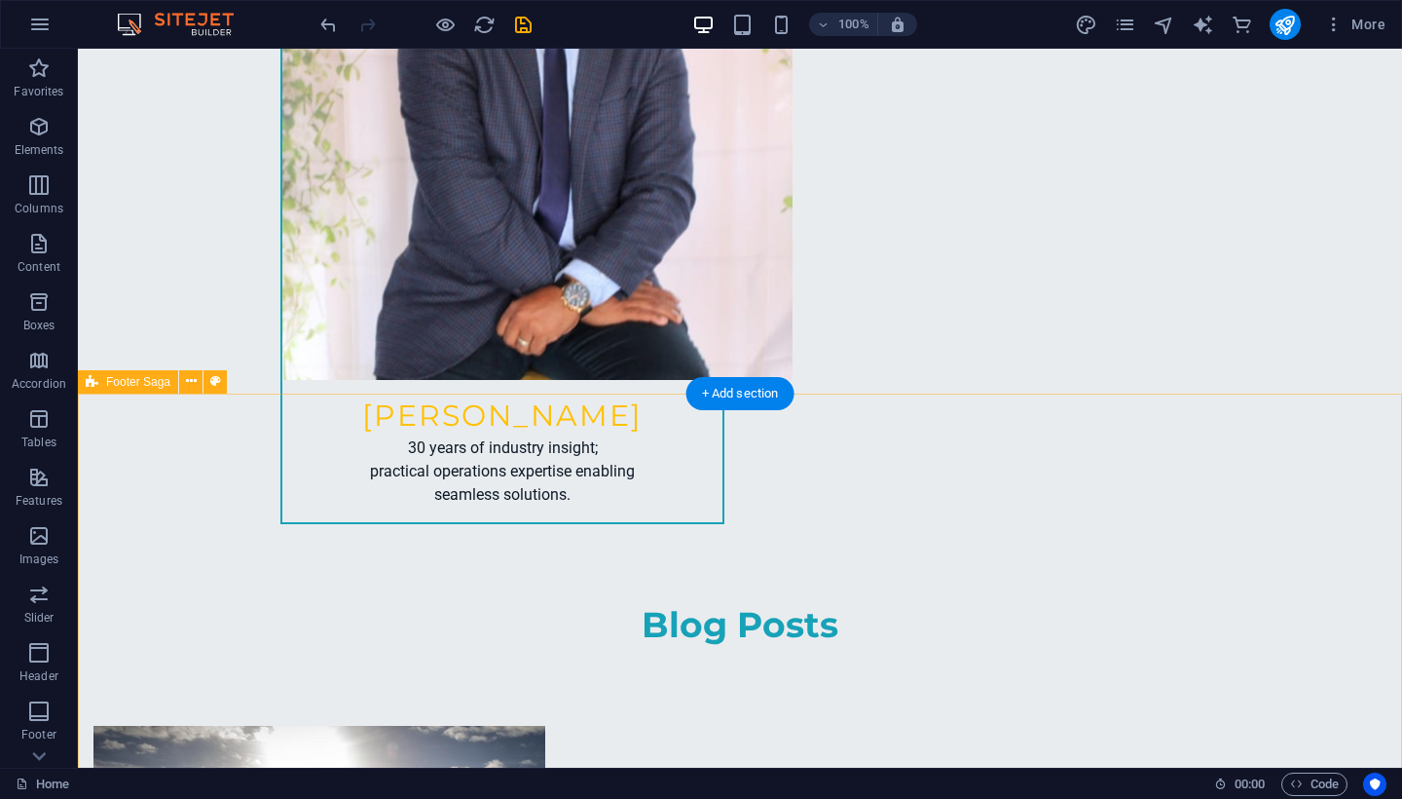
scroll to position [5731, 0]
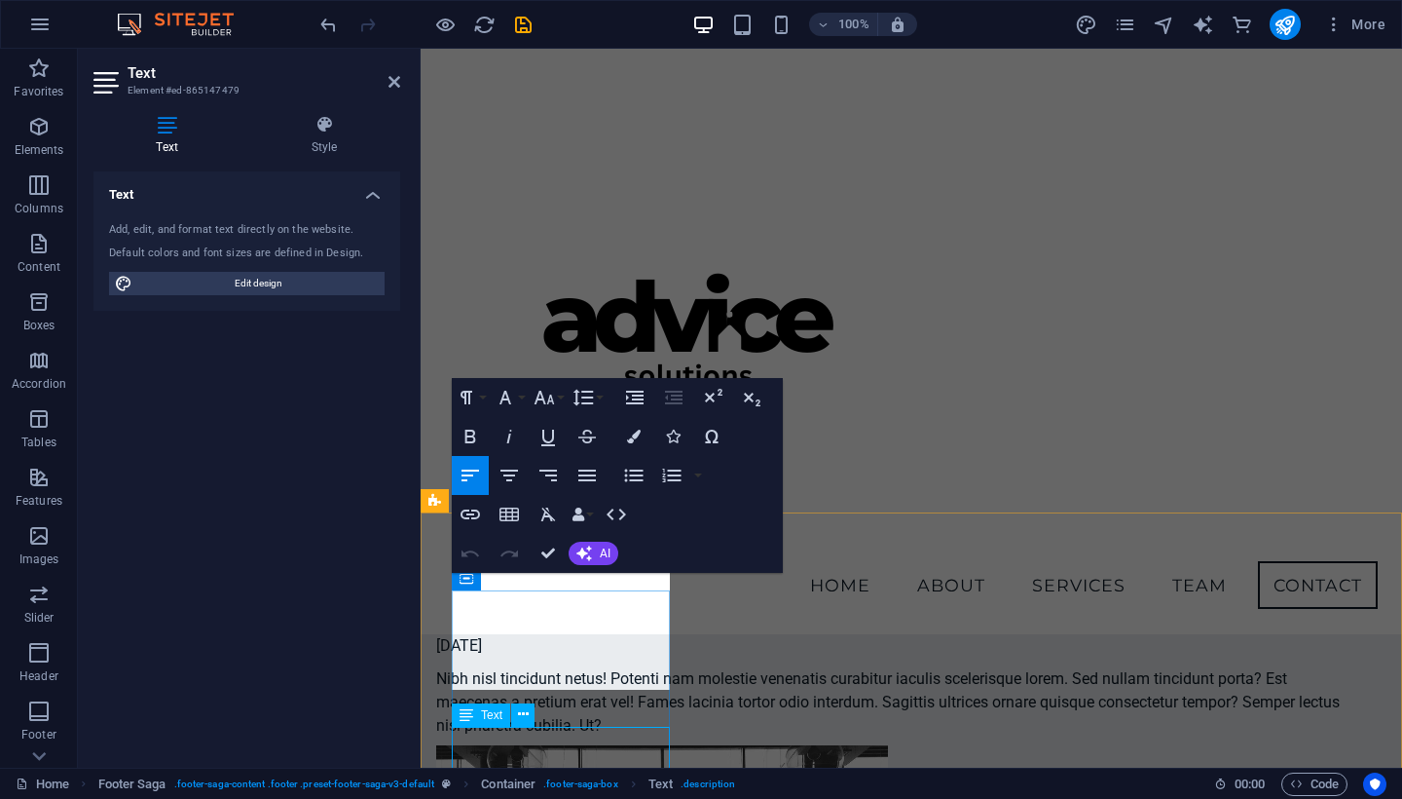
scroll to position [5575, 0]
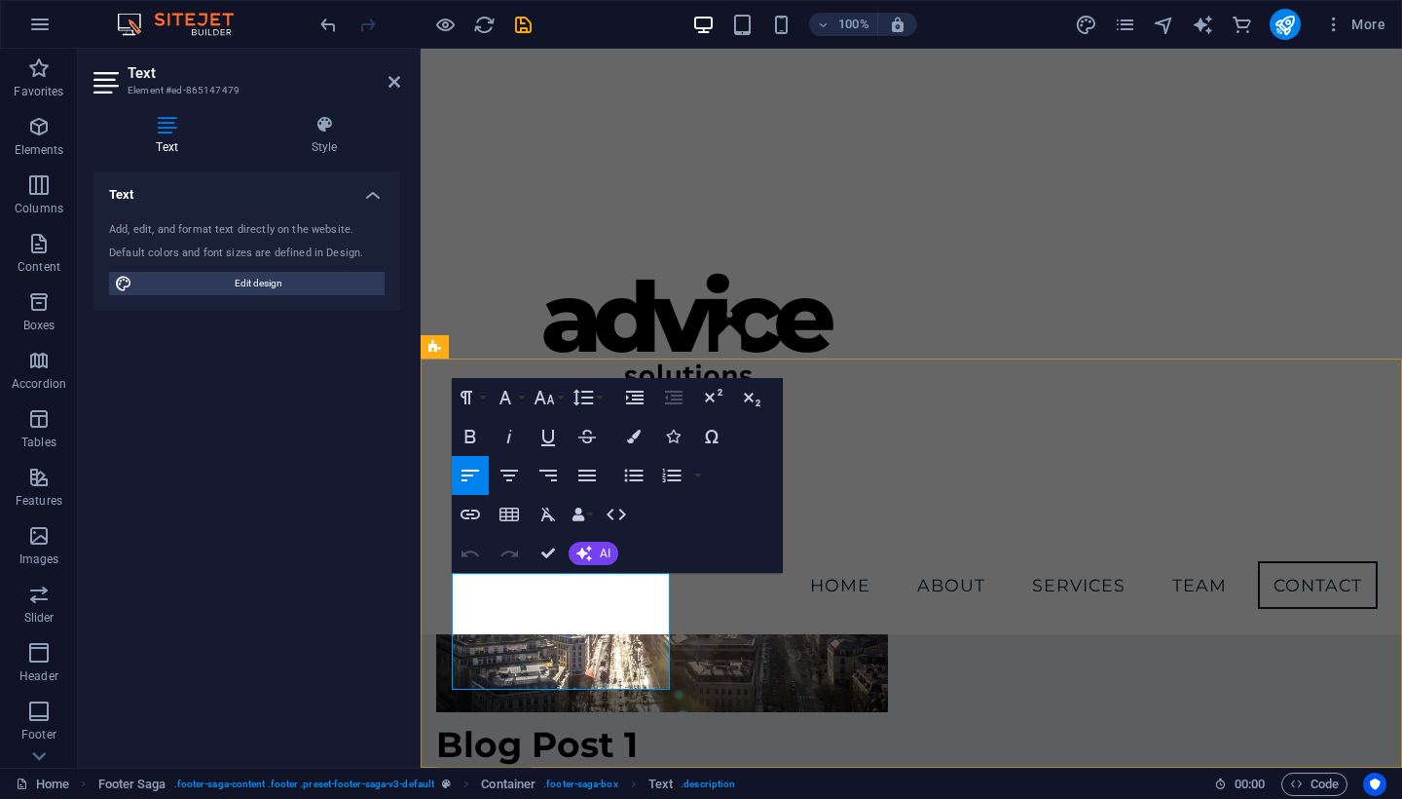
drag, startPoint x: 569, startPoint y: 685, endPoint x: 463, endPoint y: 643, distance: 114.1
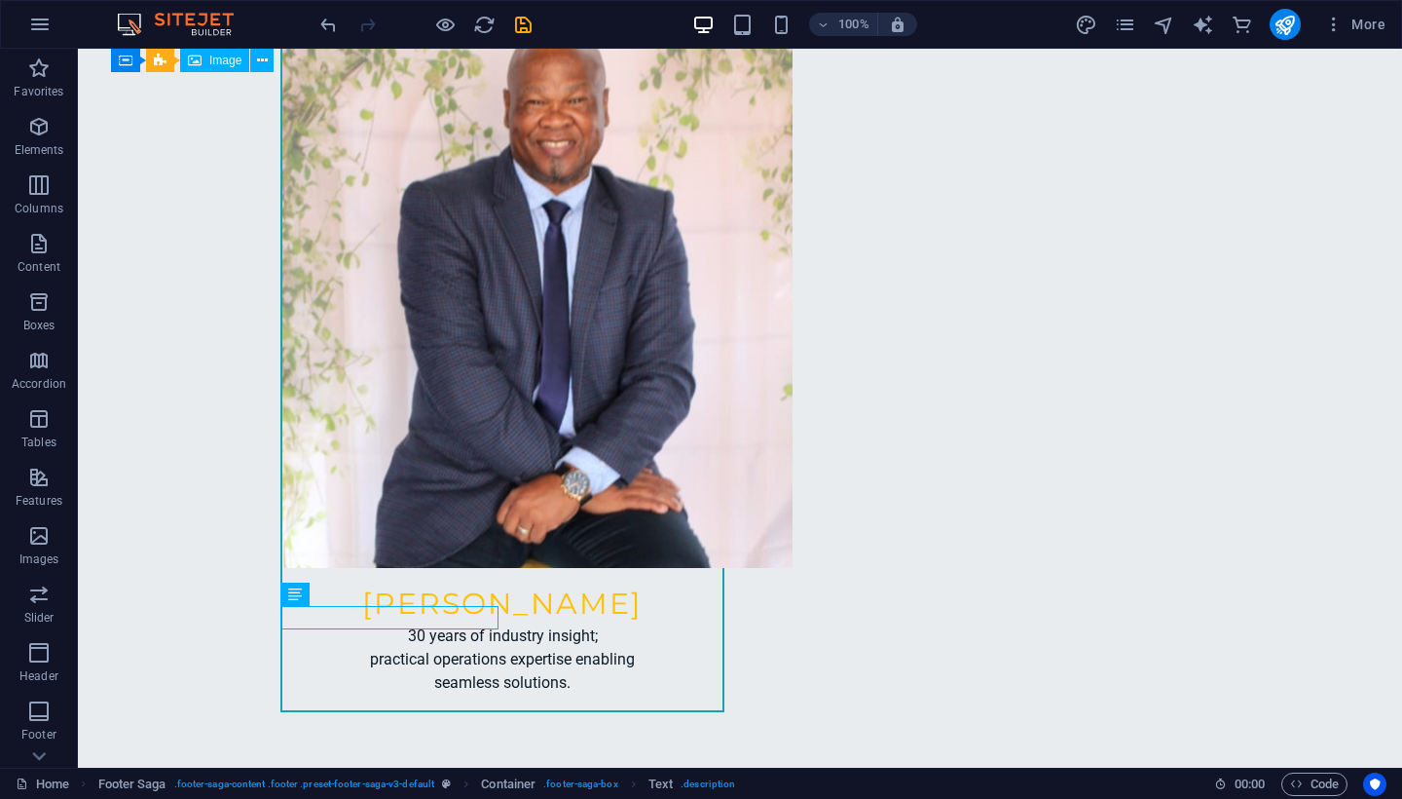
scroll to position [5733, 0]
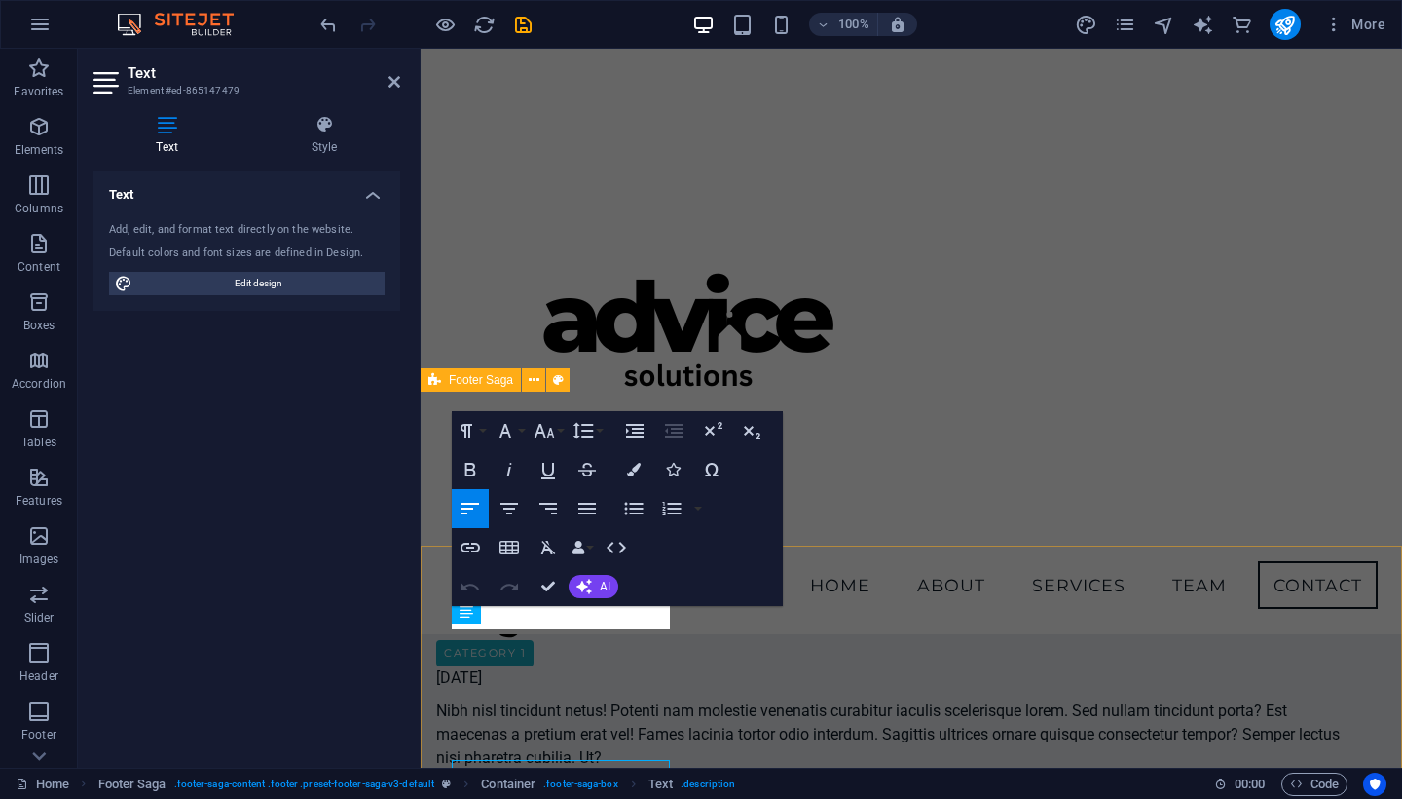
scroll to position [5542, 0]
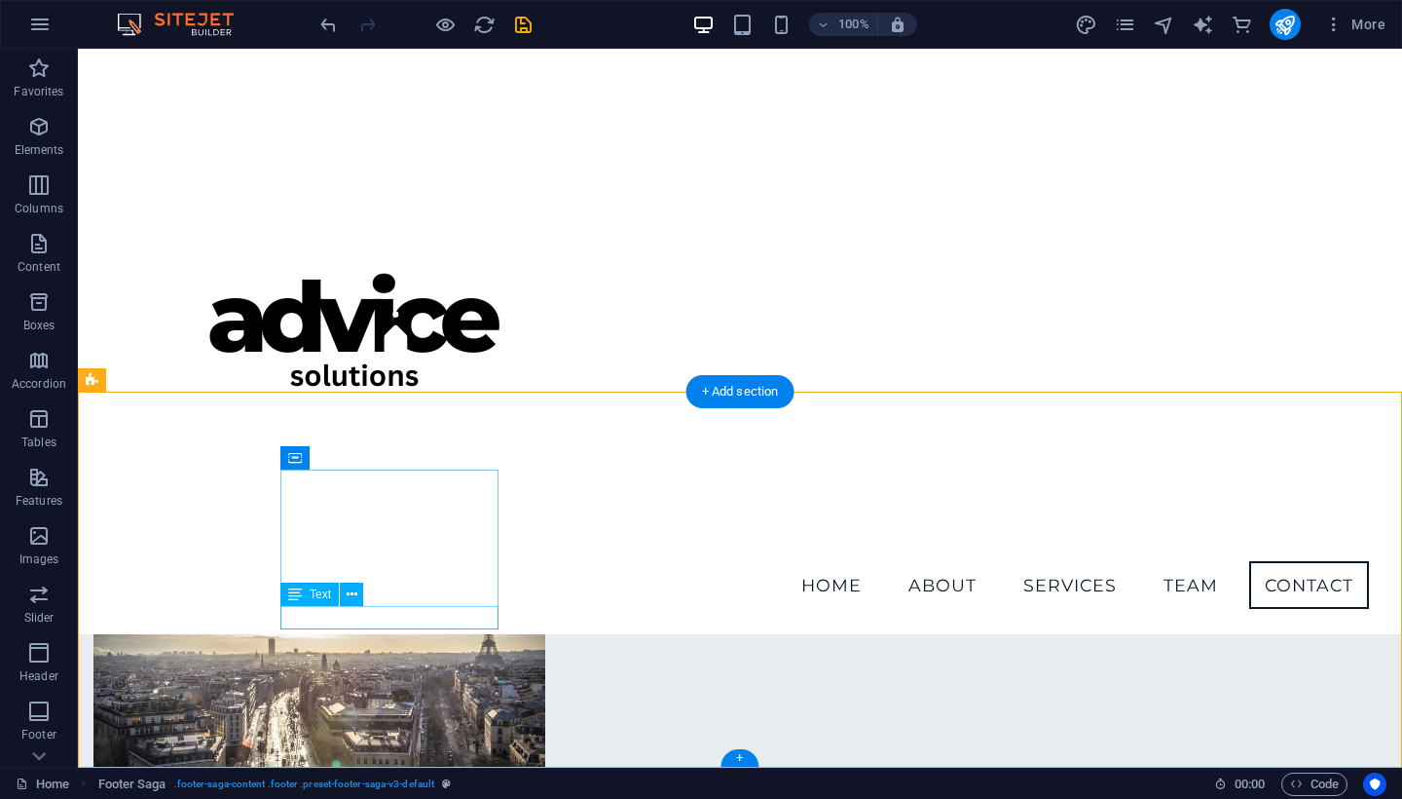
click at [352, 596] on icon at bounding box center [352, 594] width 11 height 20
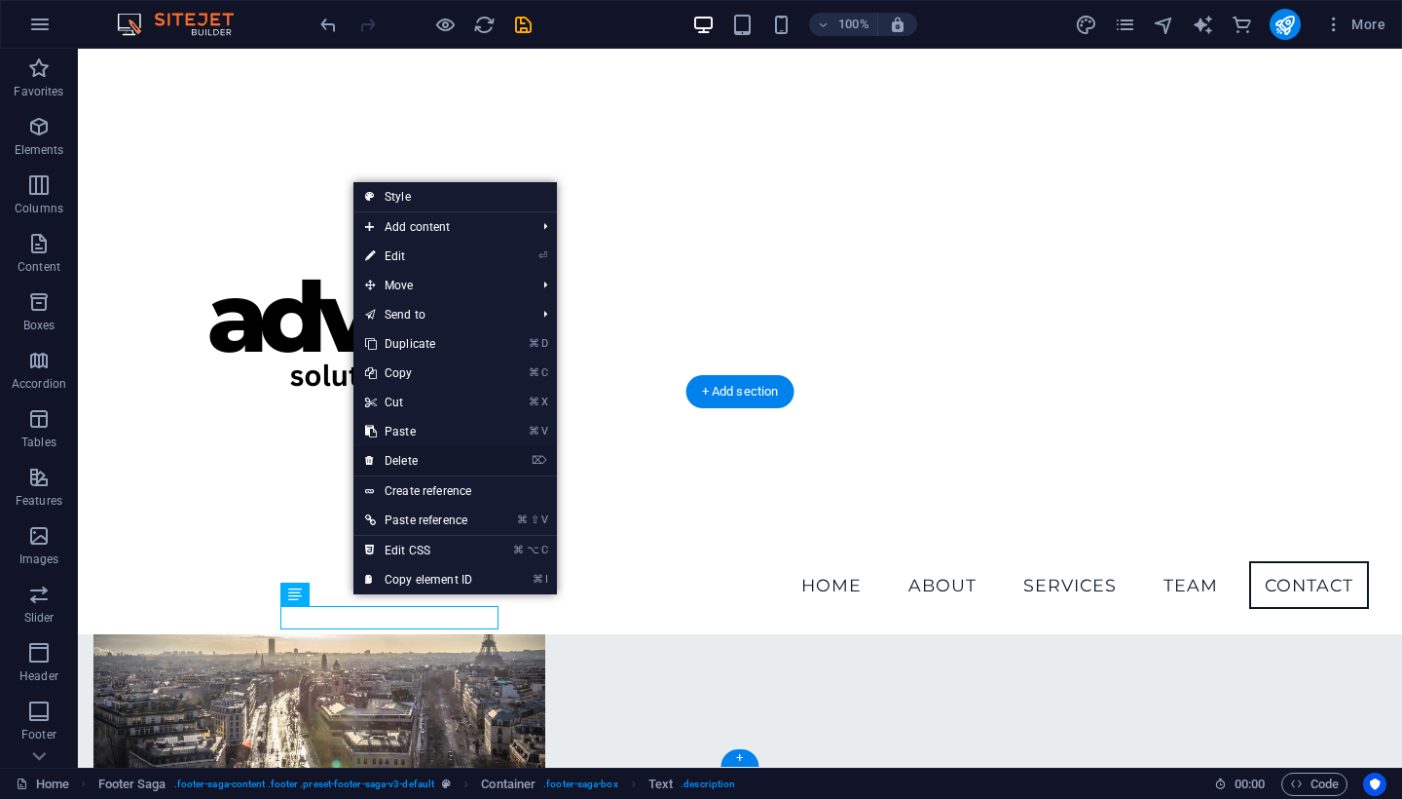
click at [410, 468] on link "⌦ Delete" at bounding box center [418, 460] width 130 height 29
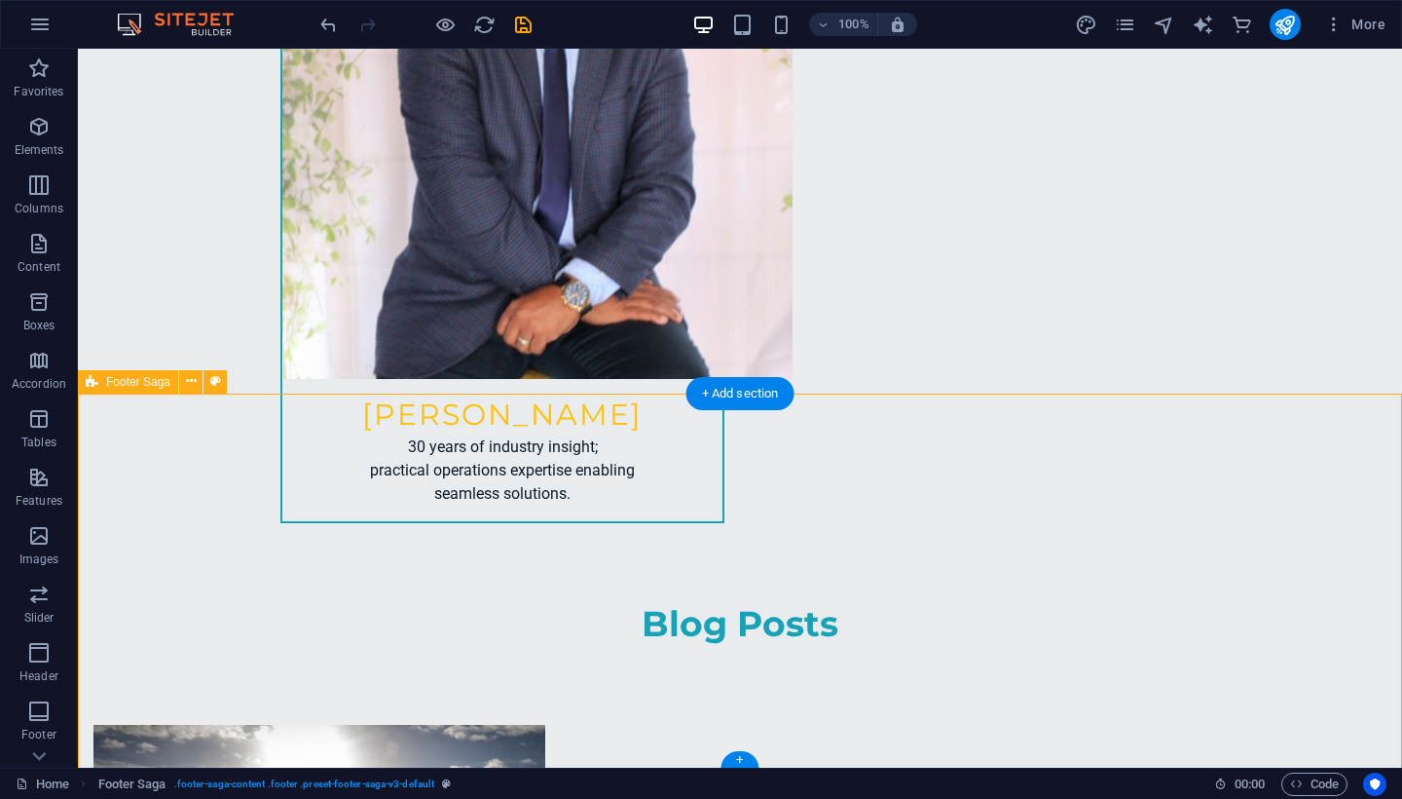
scroll to position [5732, 0]
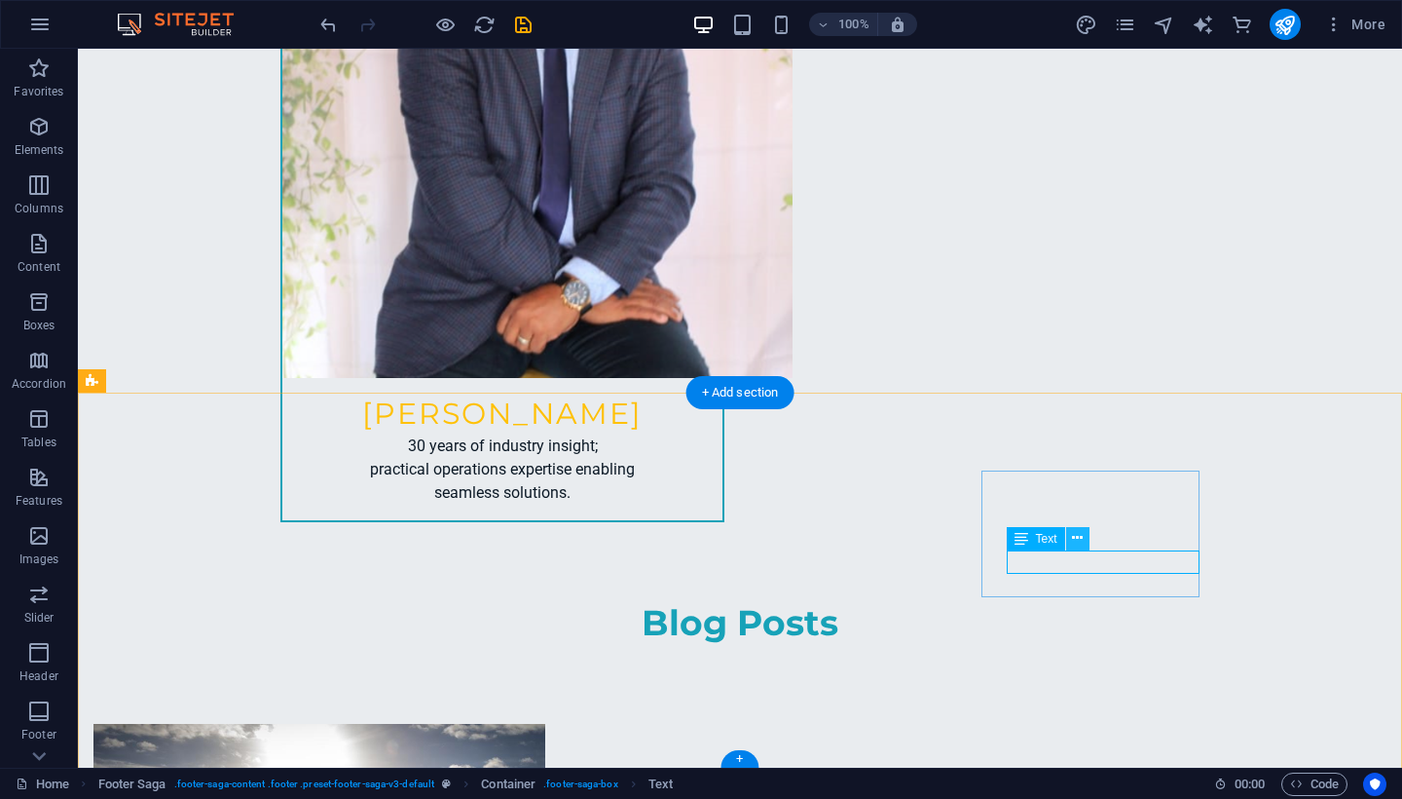
click at [1078, 539] on icon at bounding box center [1077, 538] width 11 height 20
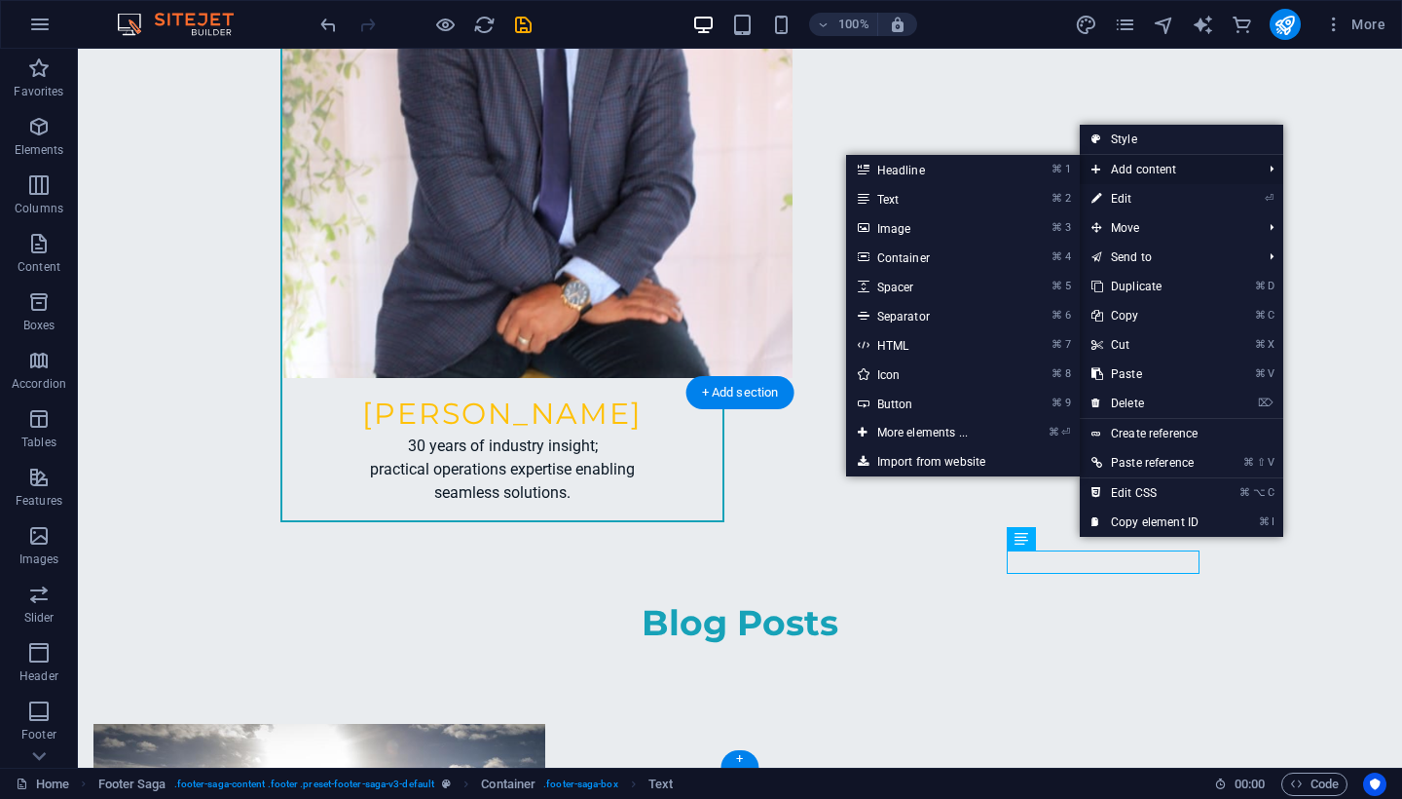
click at [1155, 167] on span "Add content" at bounding box center [1167, 169] width 174 height 29
click at [1140, 174] on span "Add content" at bounding box center [1167, 169] width 174 height 29
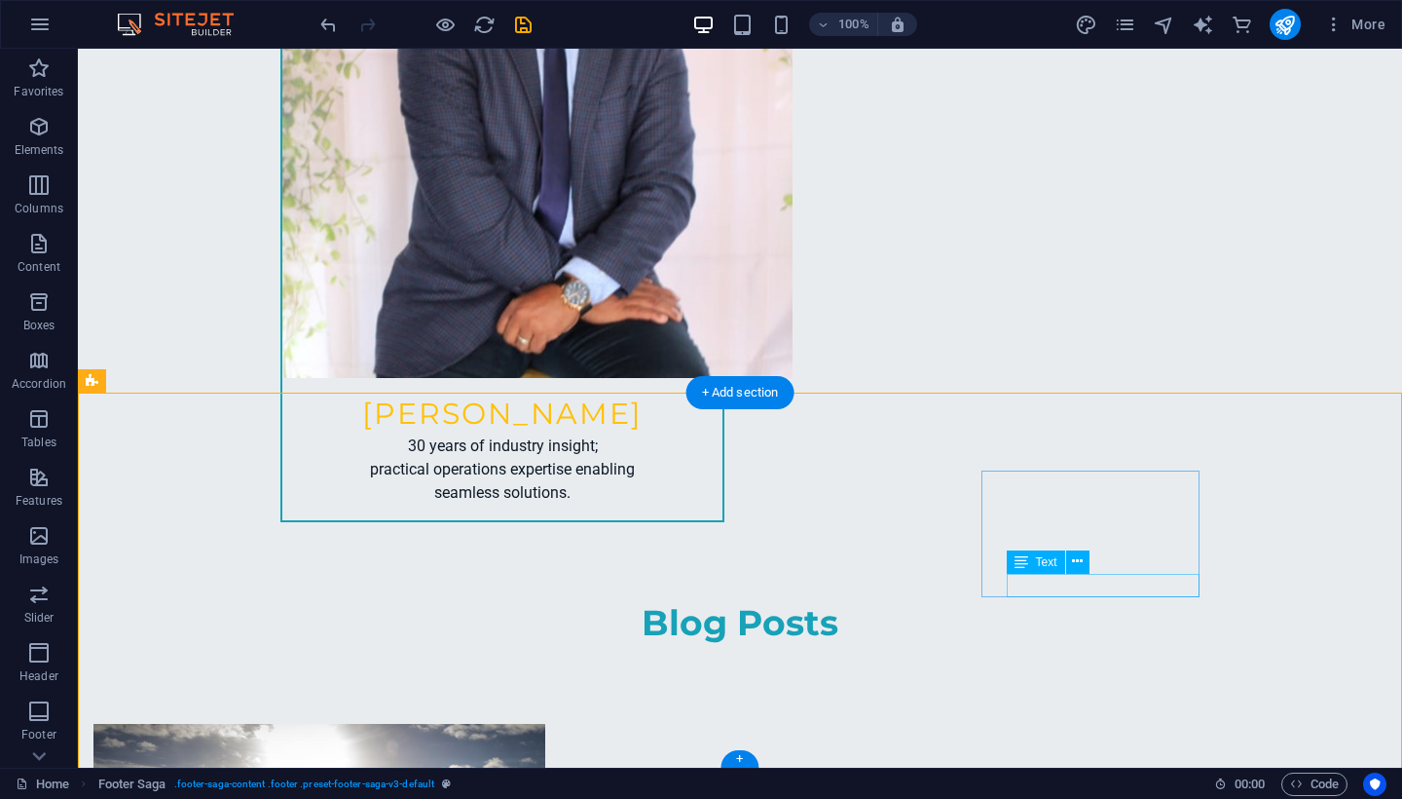
click at [1080, 555] on icon at bounding box center [1077, 561] width 11 height 20
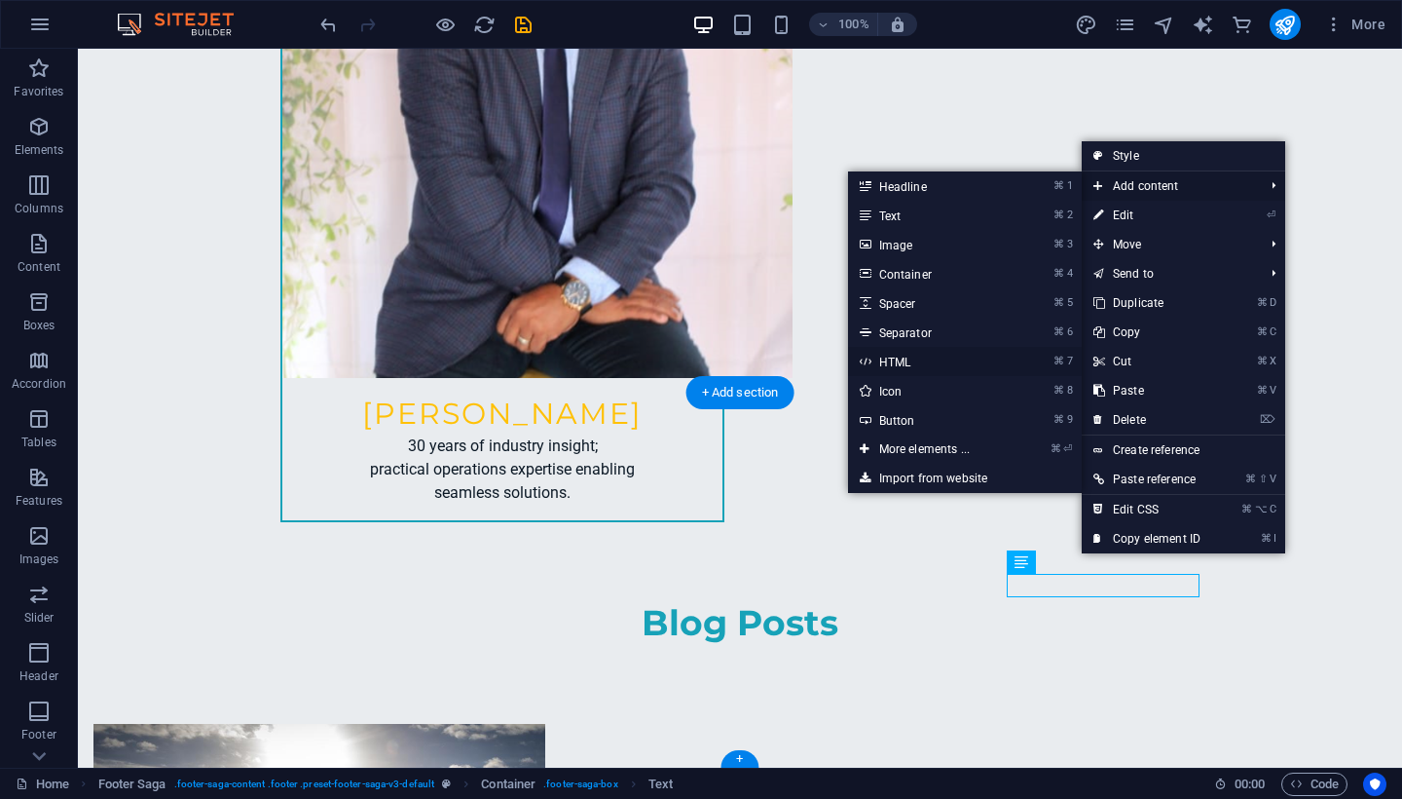
click at [905, 362] on link "⌘ 7 HTML" at bounding box center [928, 361] width 161 height 29
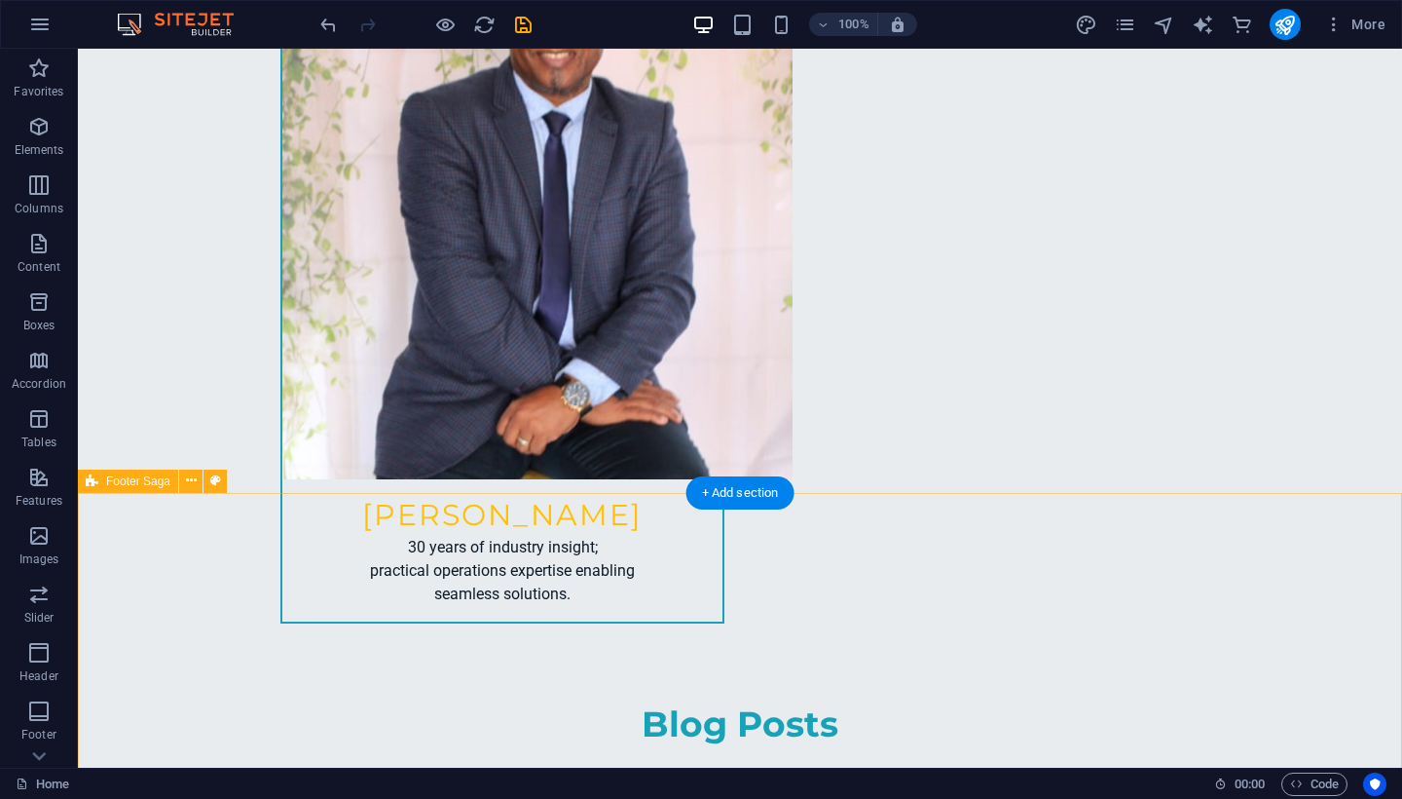
scroll to position [5631, 0]
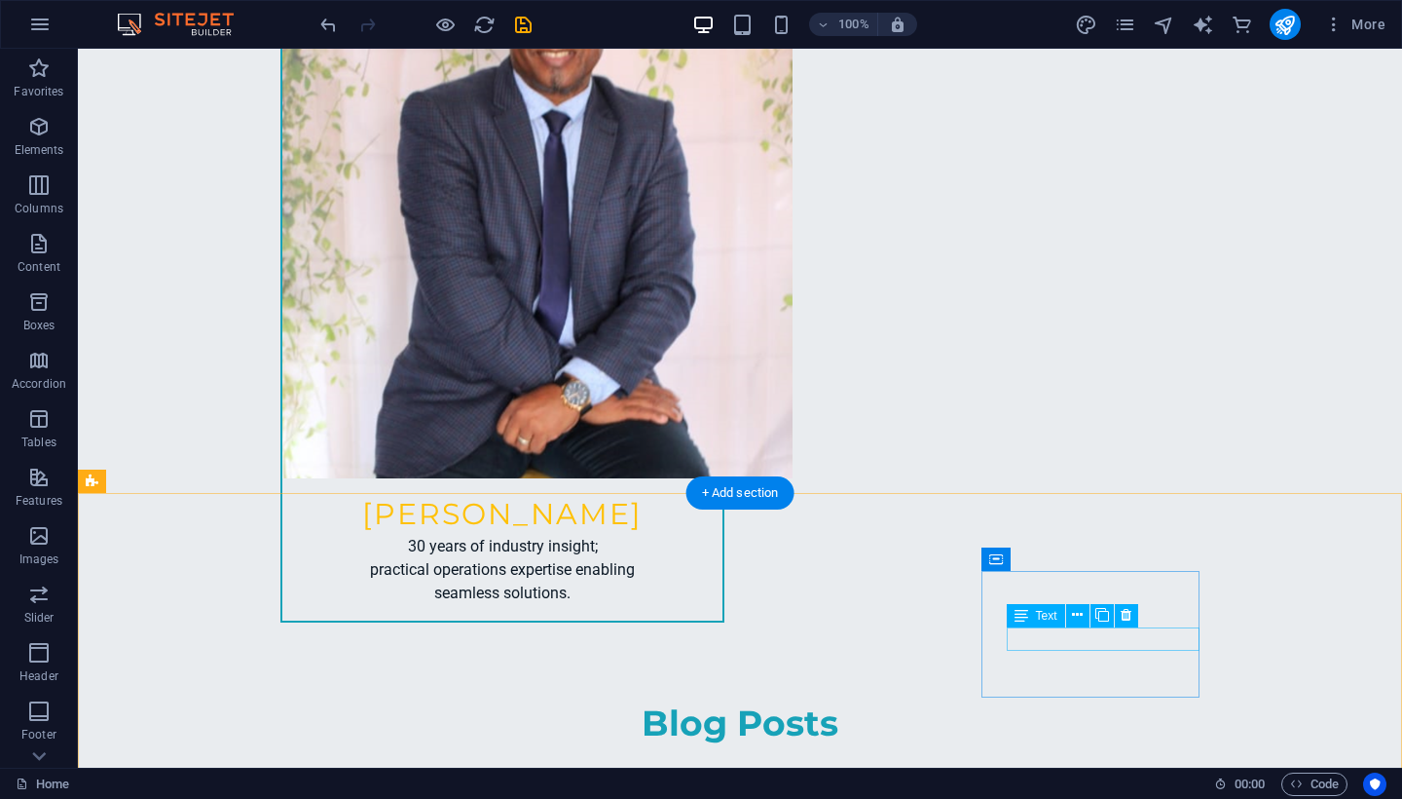
click at [1080, 613] on icon at bounding box center [1077, 615] width 11 height 20
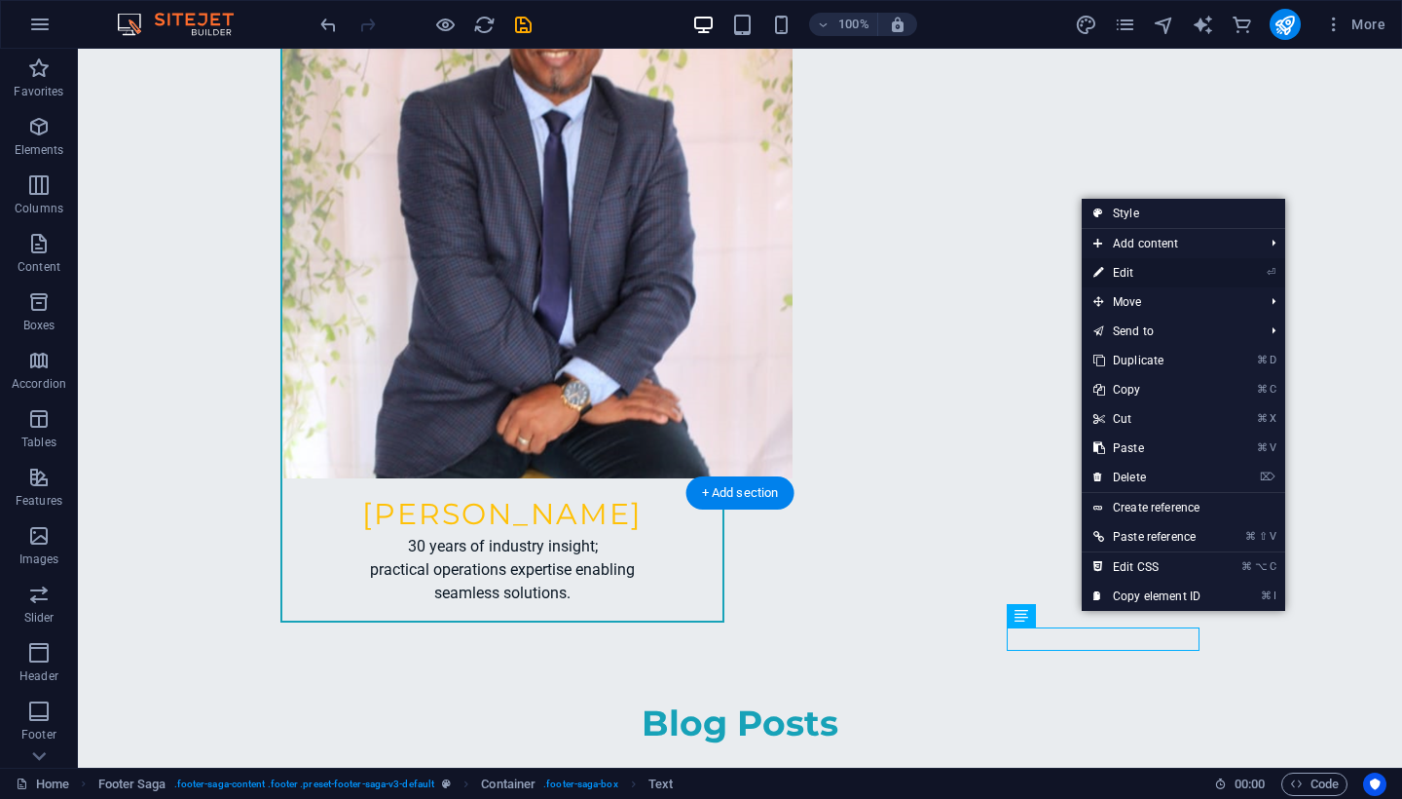
click at [1140, 270] on link "⏎ Edit" at bounding box center [1147, 272] width 130 height 29
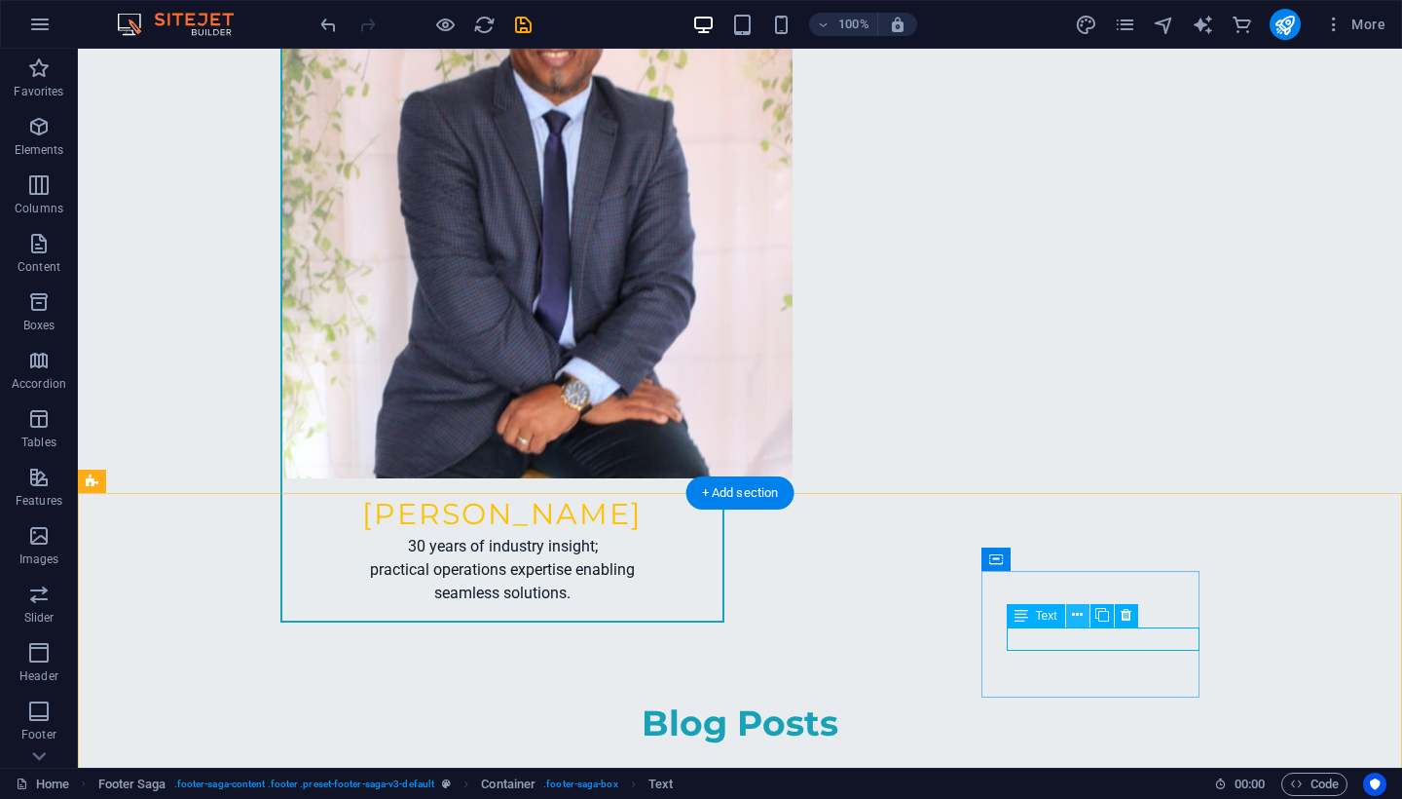
click at [1079, 616] on icon at bounding box center [1077, 615] width 11 height 20
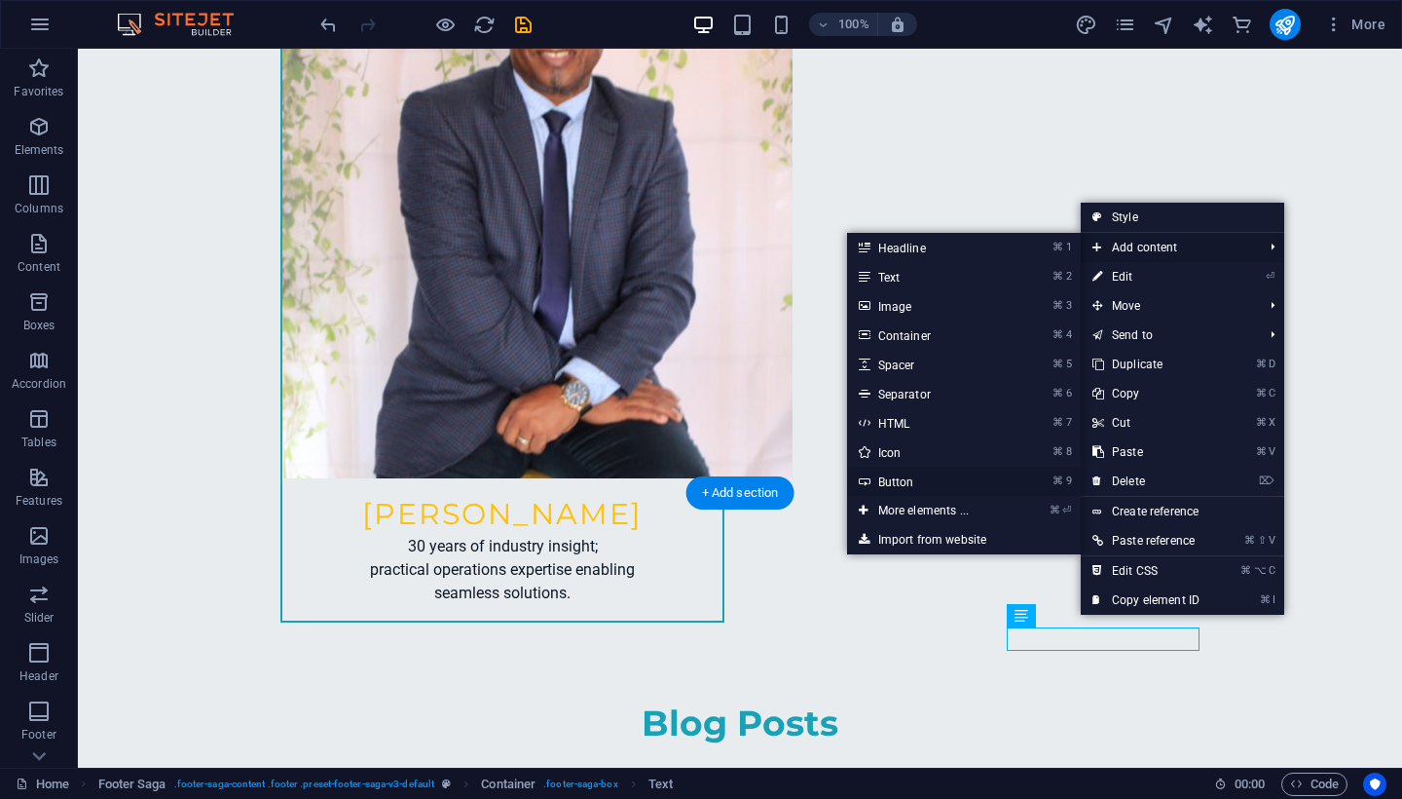
click at [902, 481] on link "⌘ 9 Button" at bounding box center [927, 480] width 161 height 29
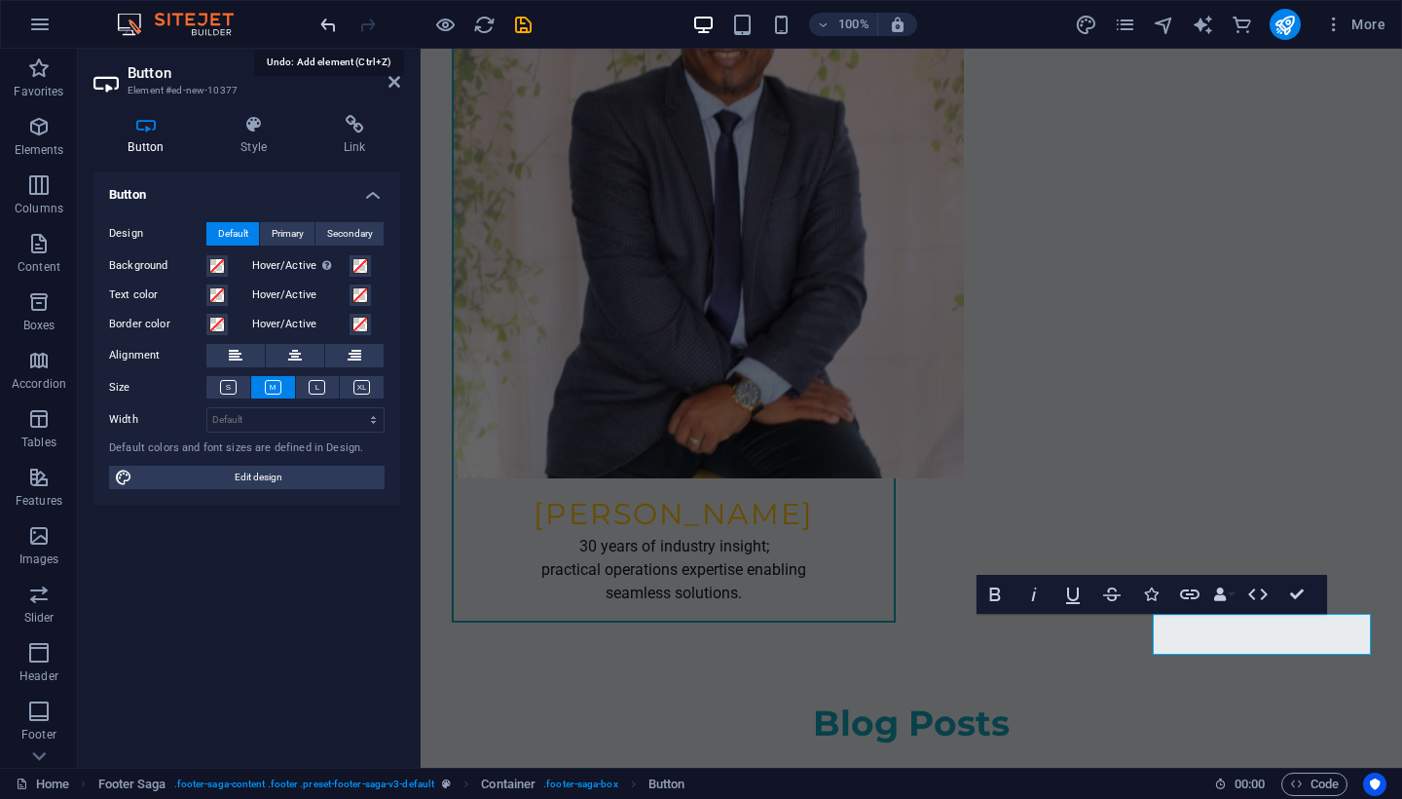
click at [339, 29] on icon "undo" at bounding box center [328, 25] width 22 height 22
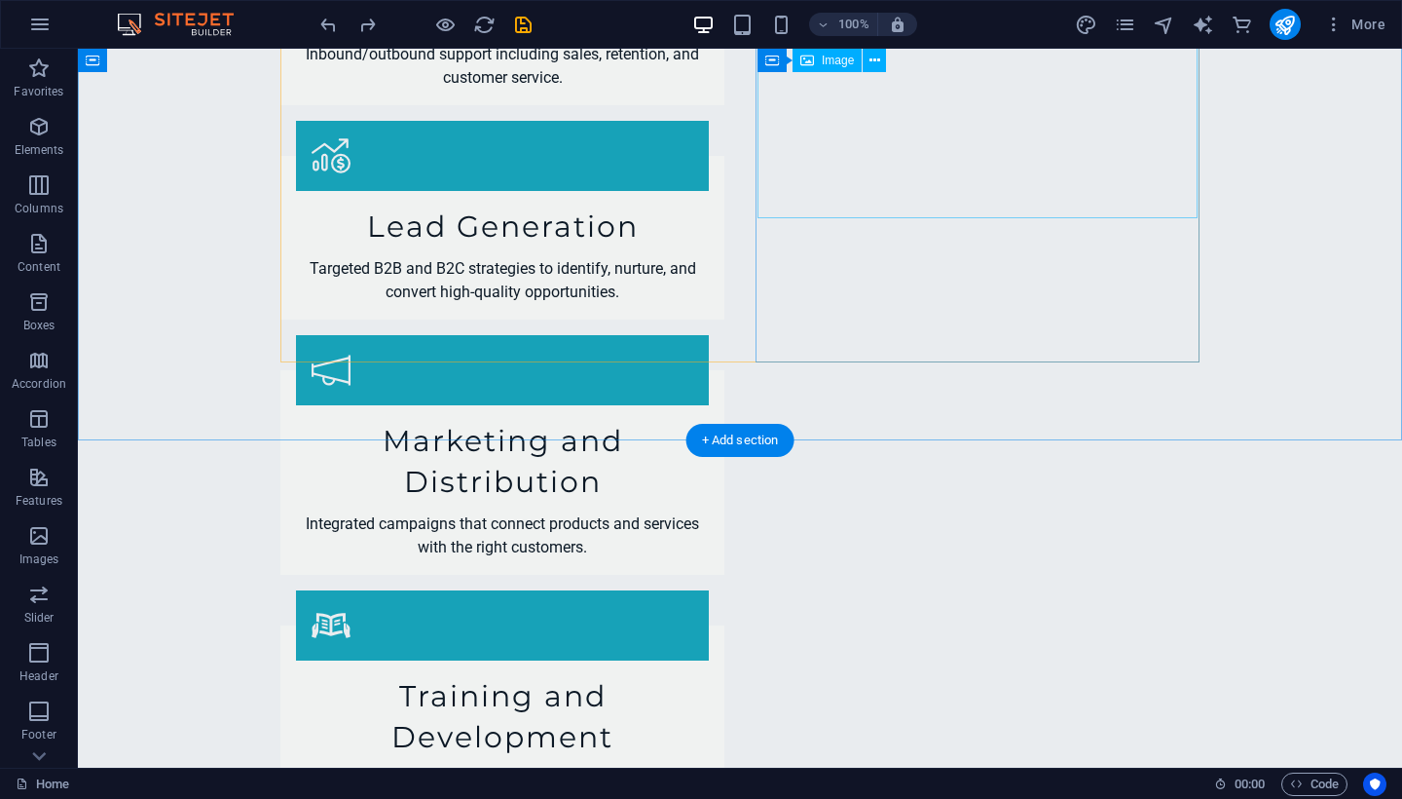
scroll to position [3276, 0]
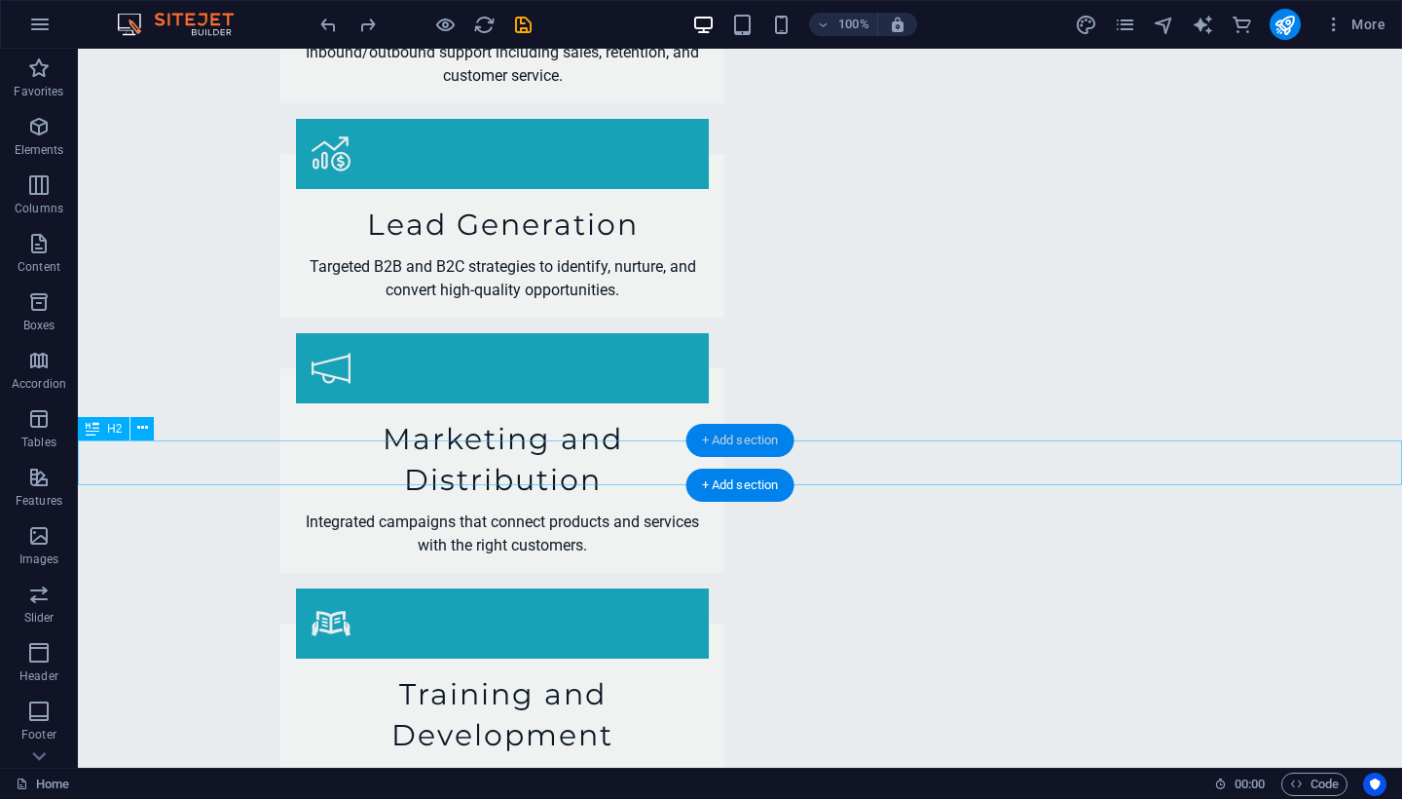
click at [743, 444] on div "+ Add section" at bounding box center [741, 440] width 108 height 33
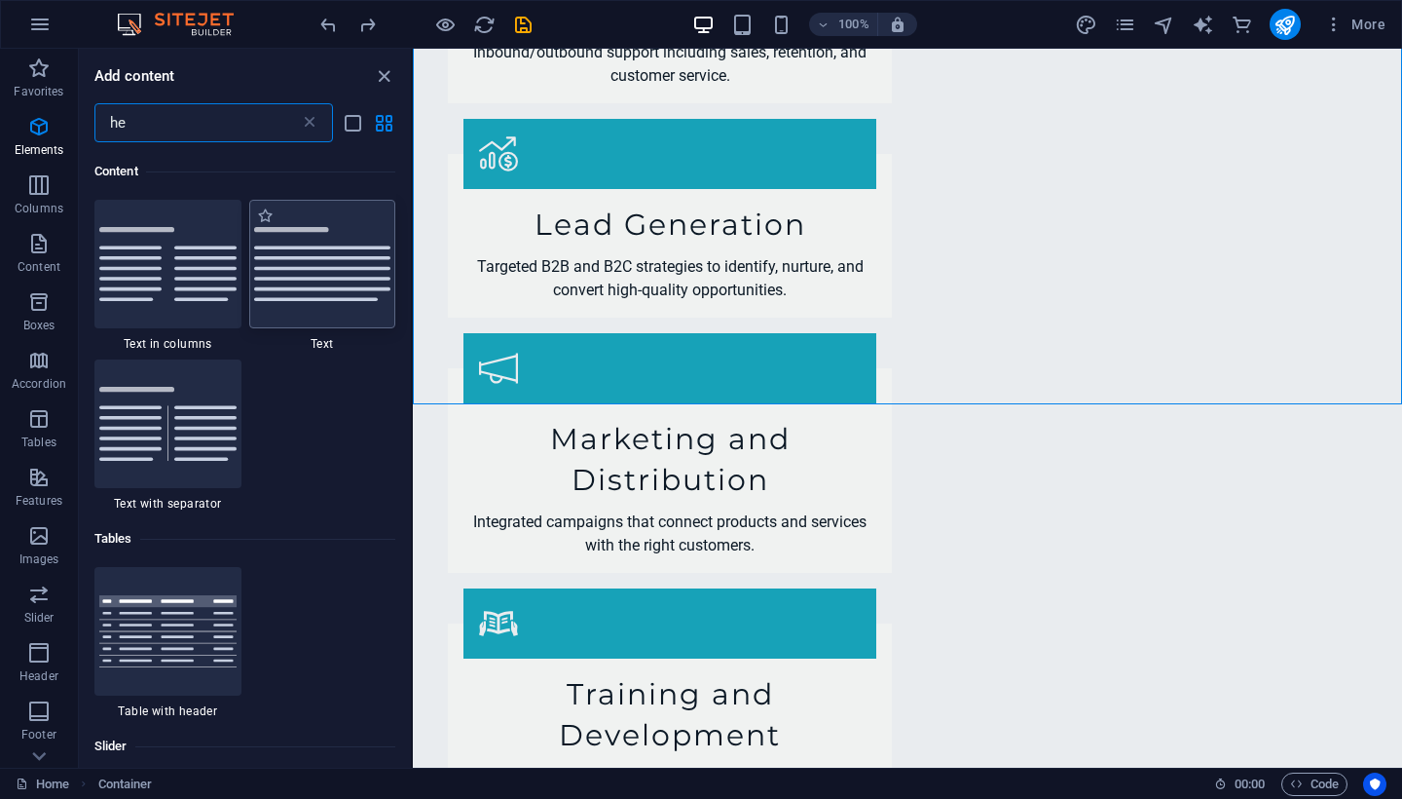
scroll to position [356, 0]
click at [156, 115] on input "he" at bounding box center [196, 122] width 205 height 39
type input "h"
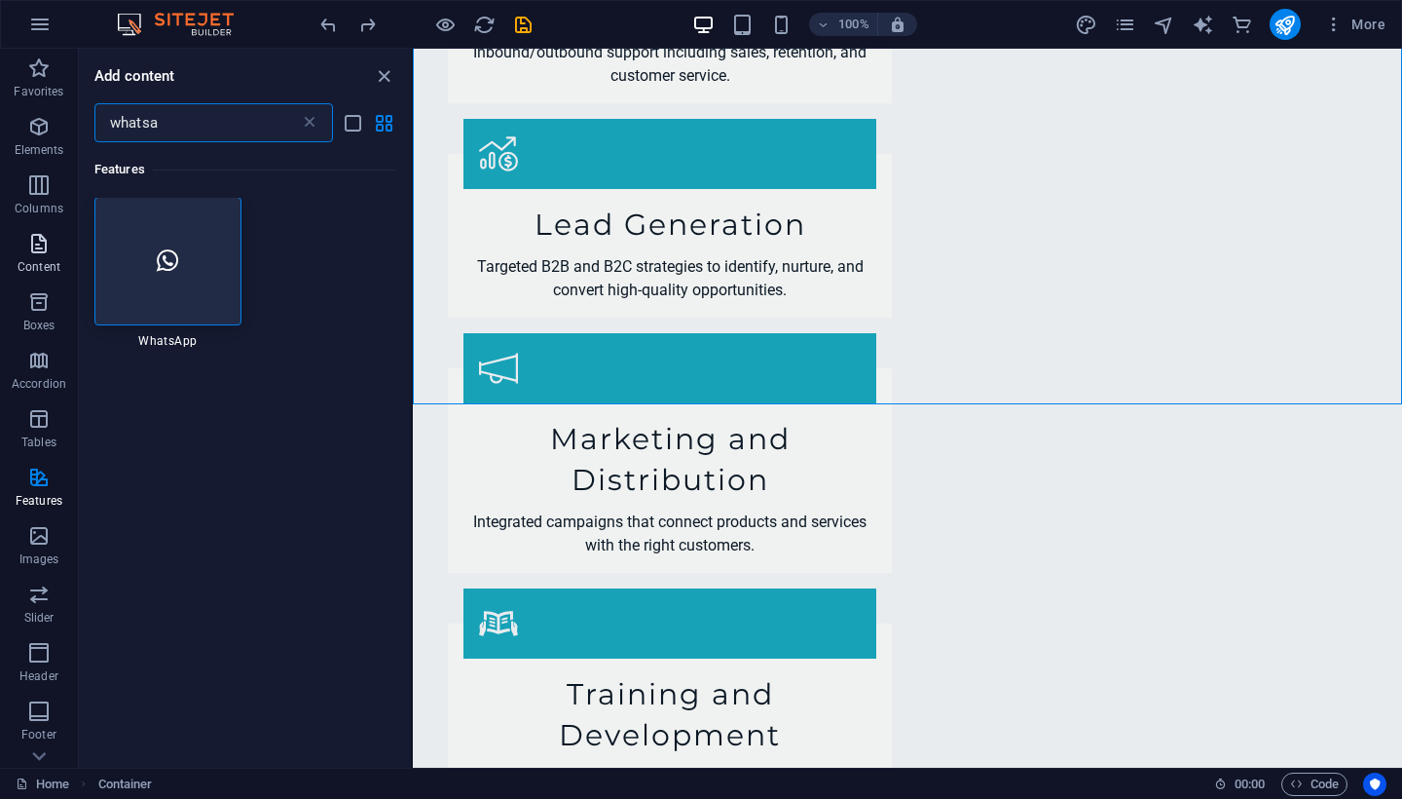
scroll to position [0, 0]
type input "whatsa"
click at [140, 262] on div at bounding box center [167, 262] width 147 height 129
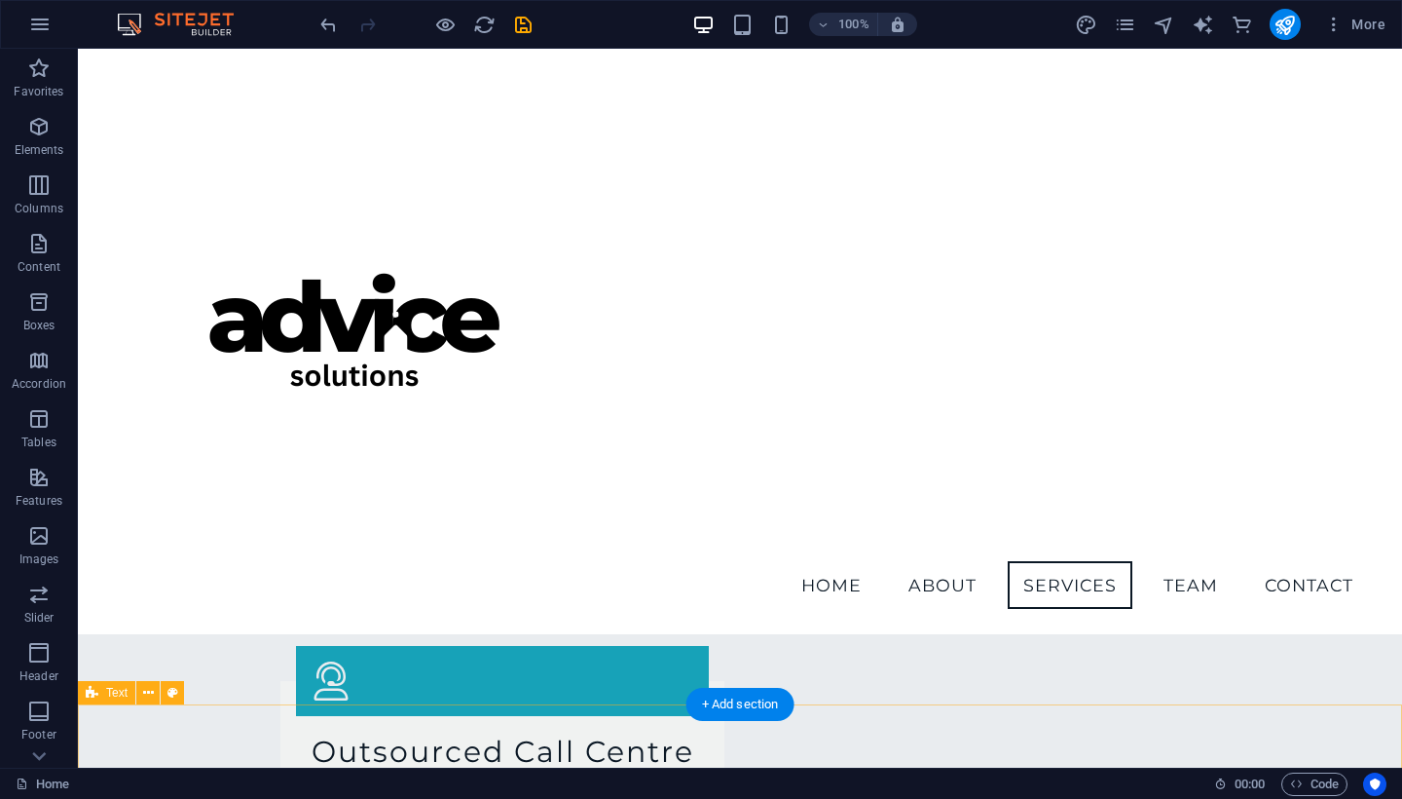
scroll to position [1839, 0]
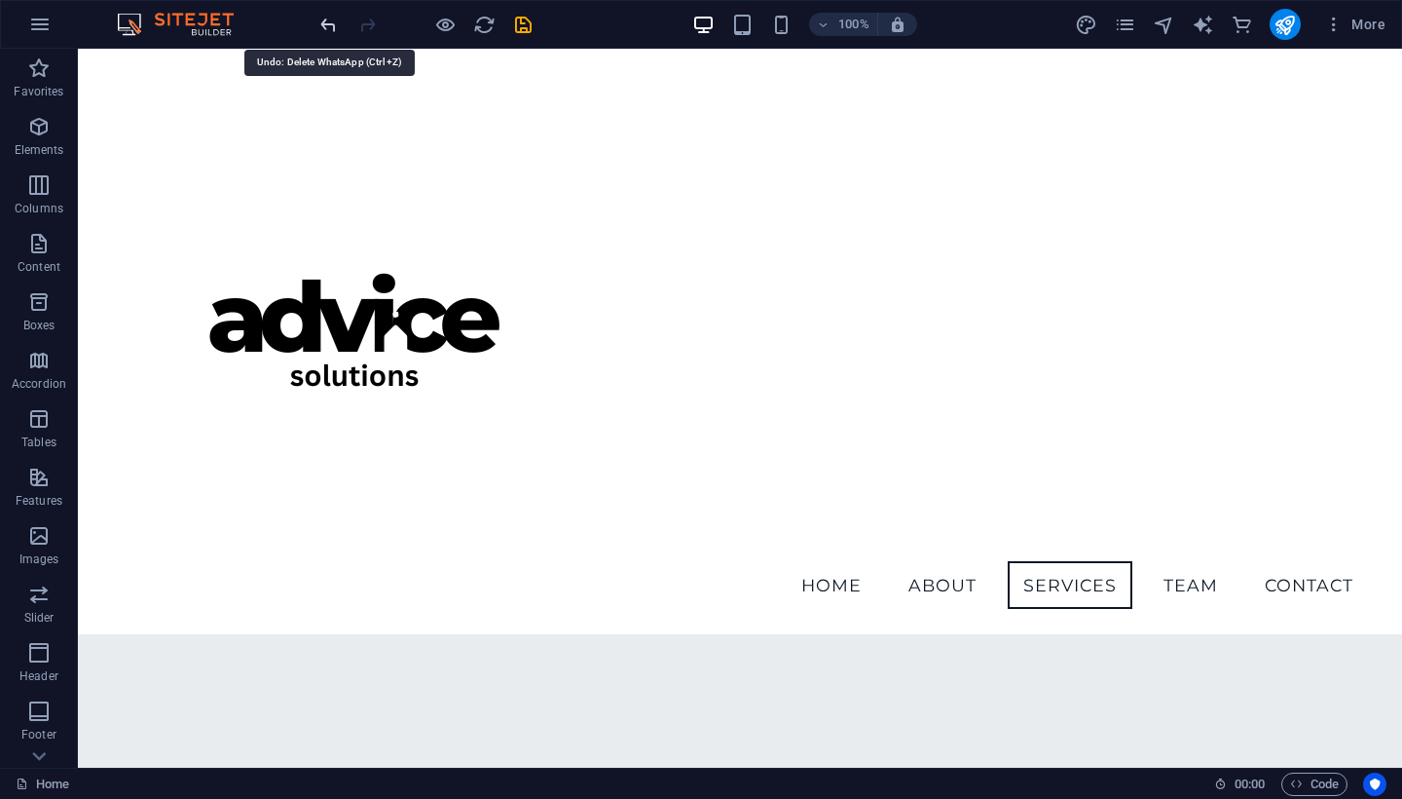
click at [327, 22] on icon "undo" at bounding box center [328, 25] width 22 height 22
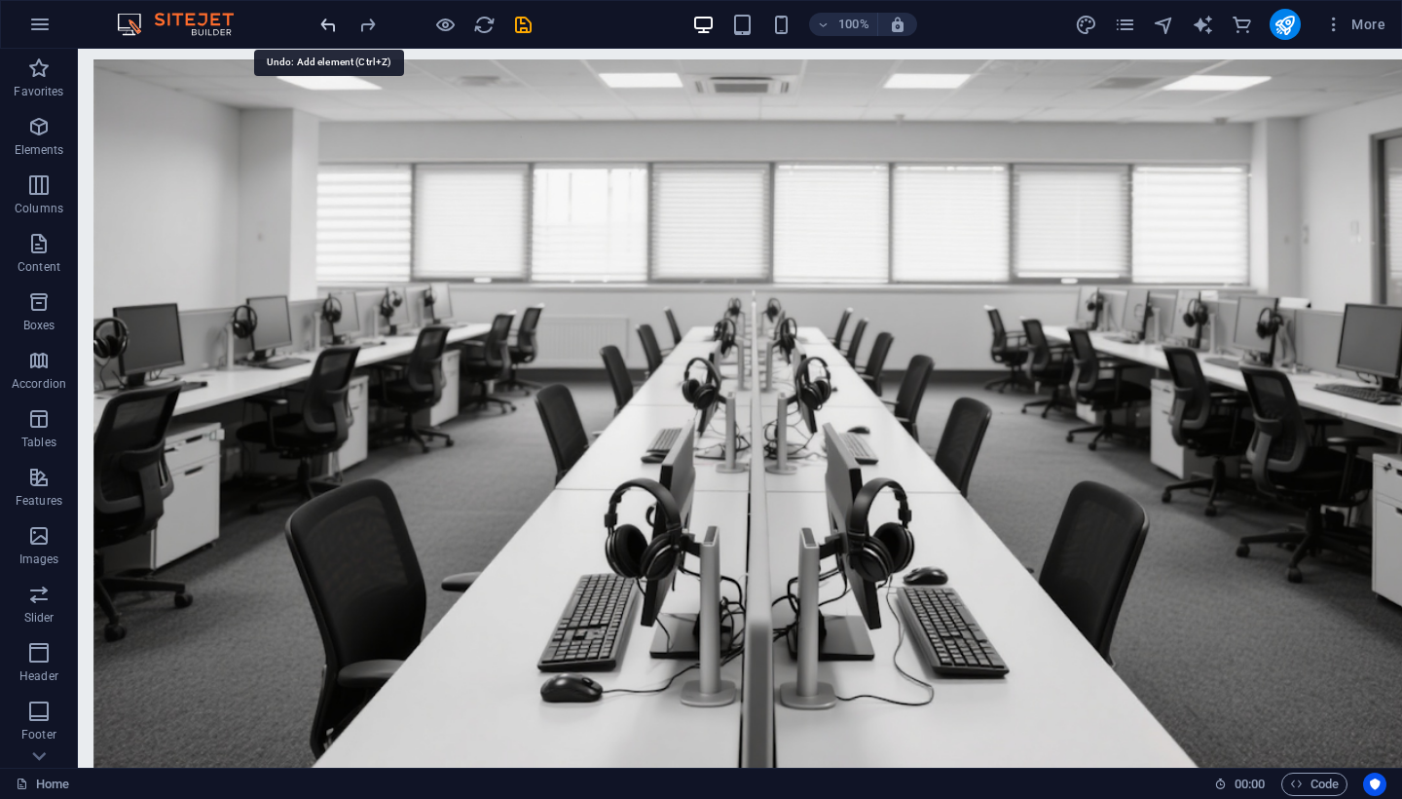
scroll to position [3320, 0]
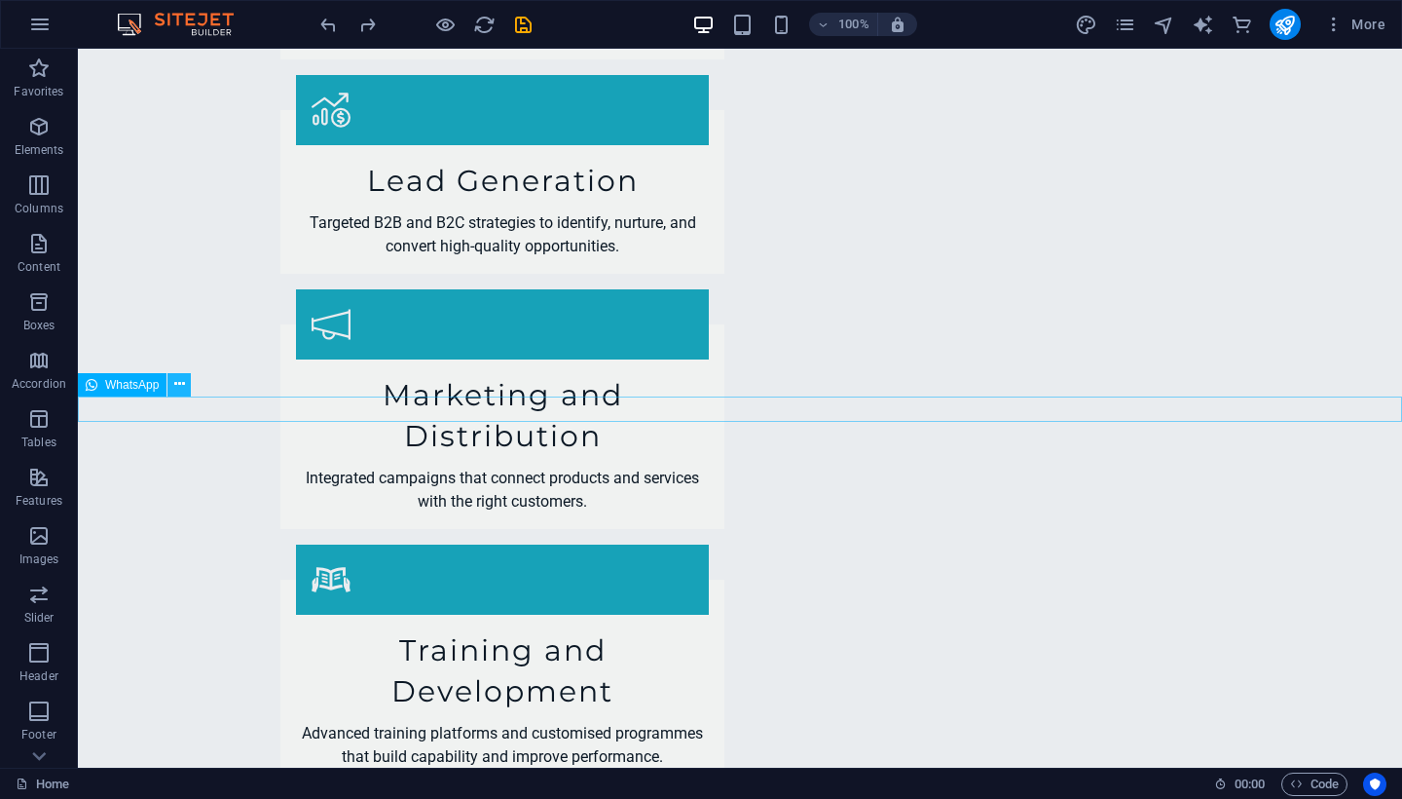
click at [183, 387] on icon at bounding box center [179, 384] width 11 height 20
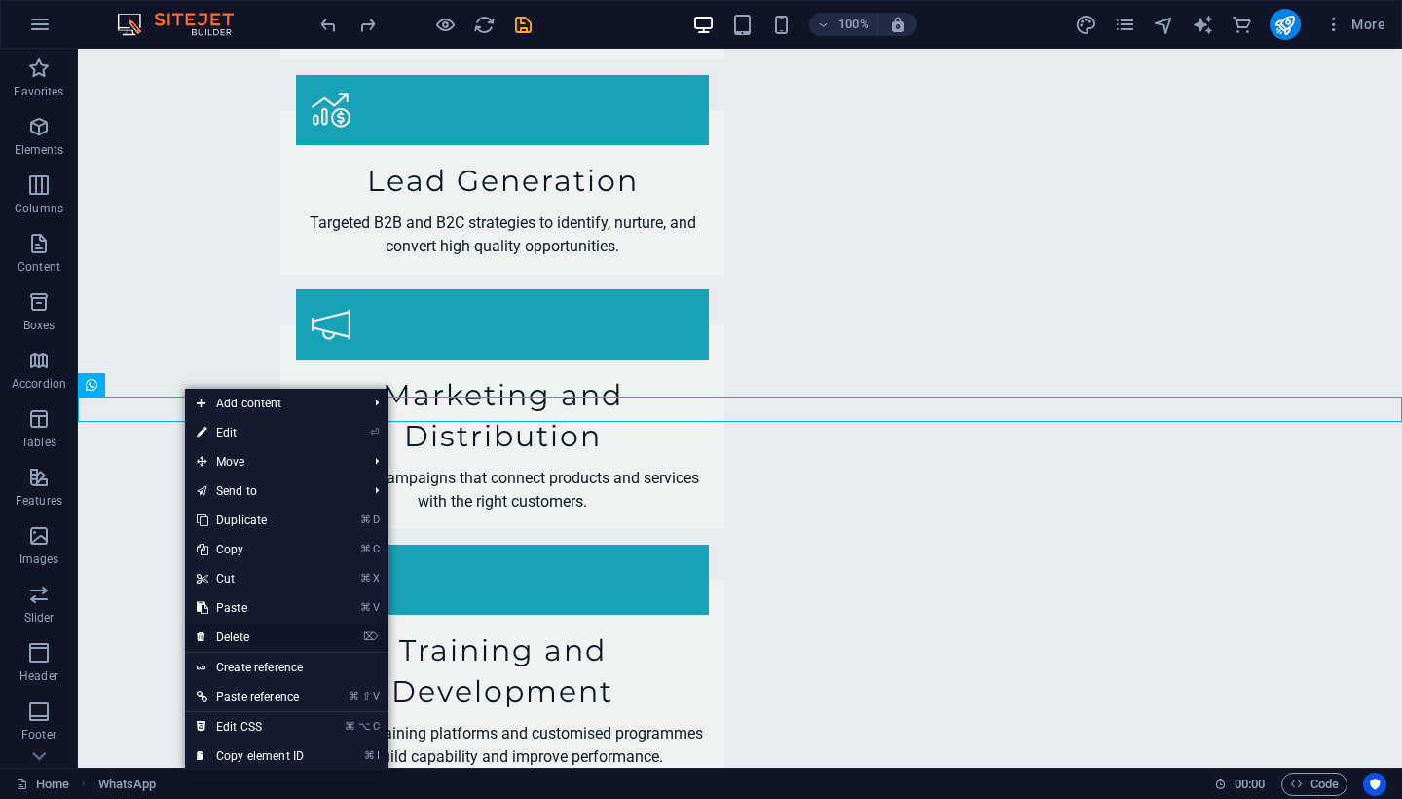
click at [231, 634] on link "⌦ Delete" at bounding box center [250, 636] width 130 height 29
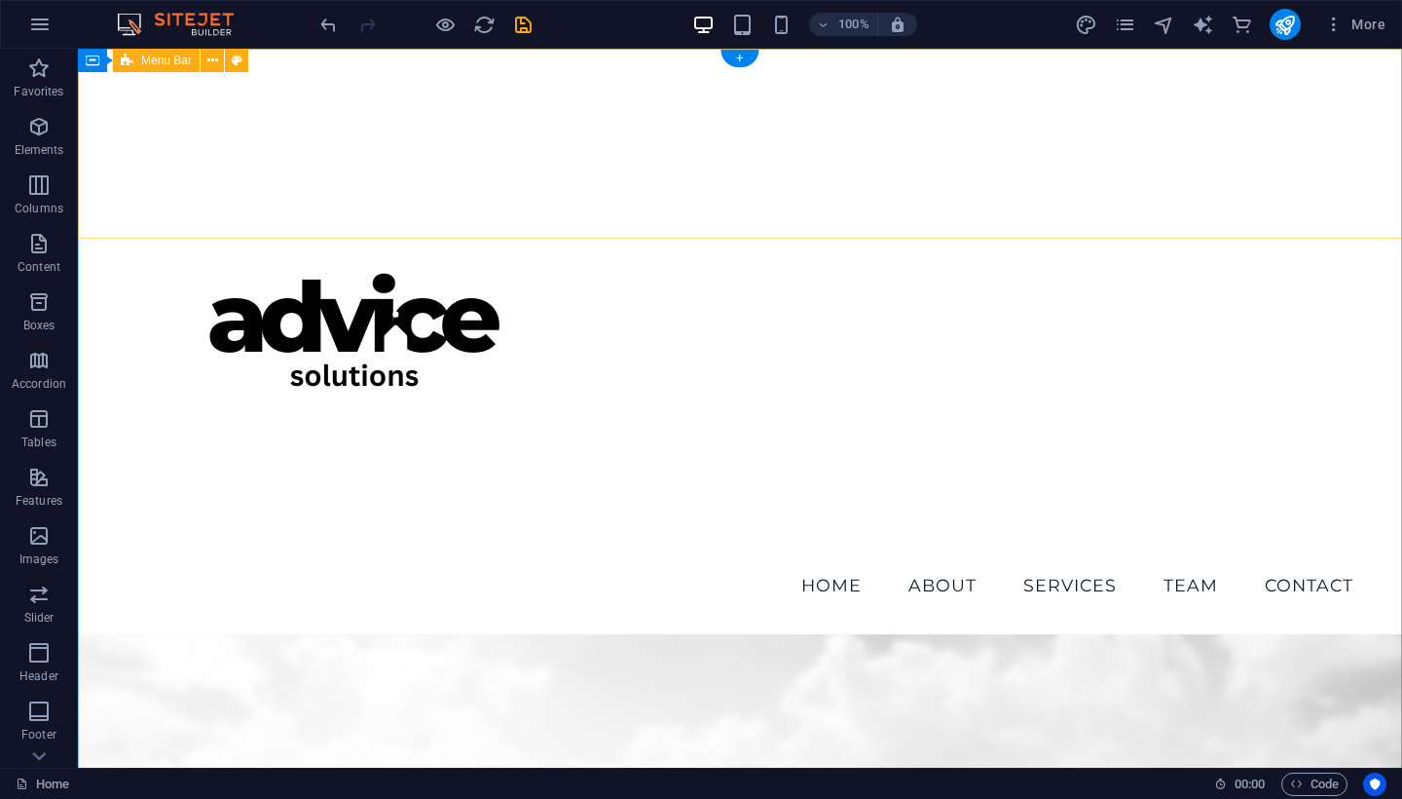
scroll to position [0, 0]
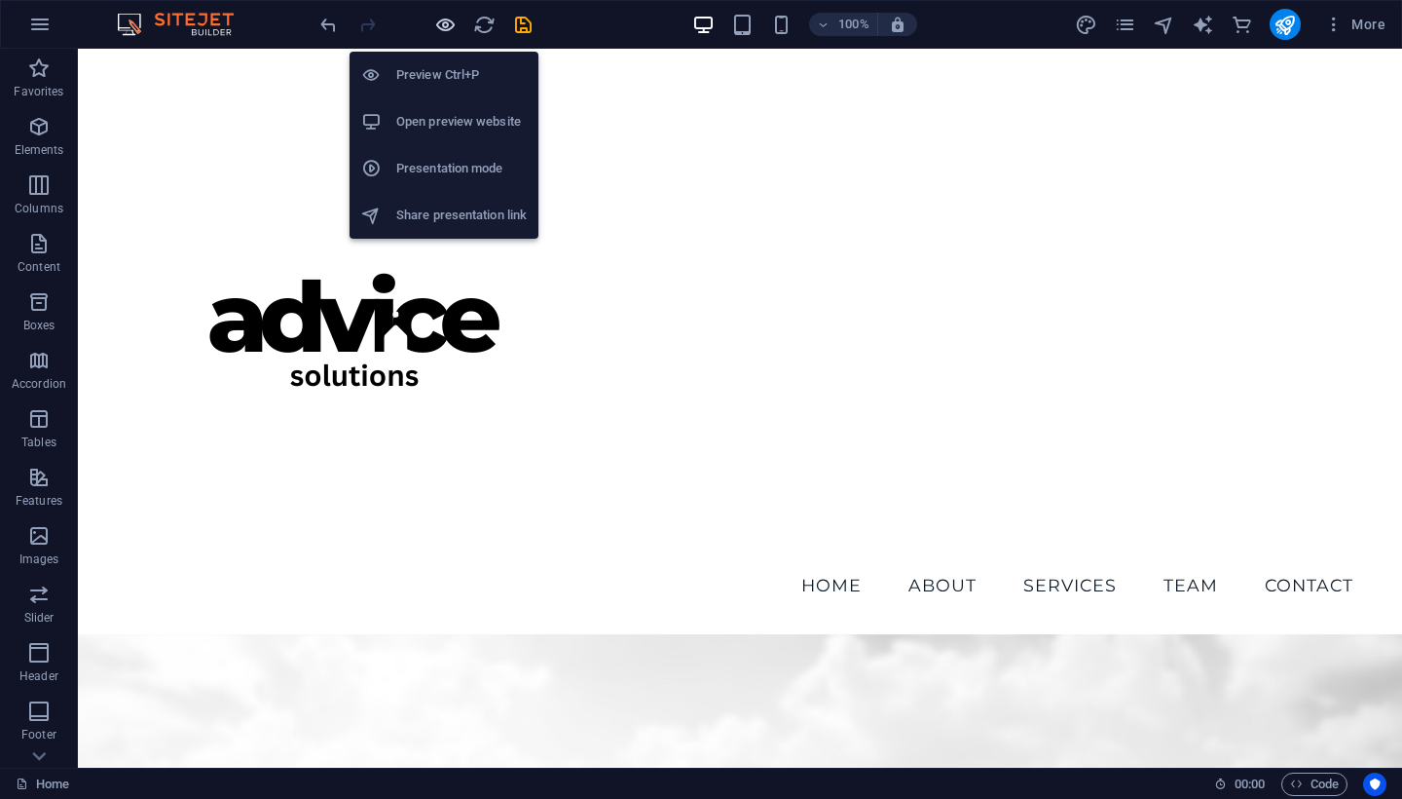
click at [436, 23] on icon "button" at bounding box center [445, 25] width 22 height 22
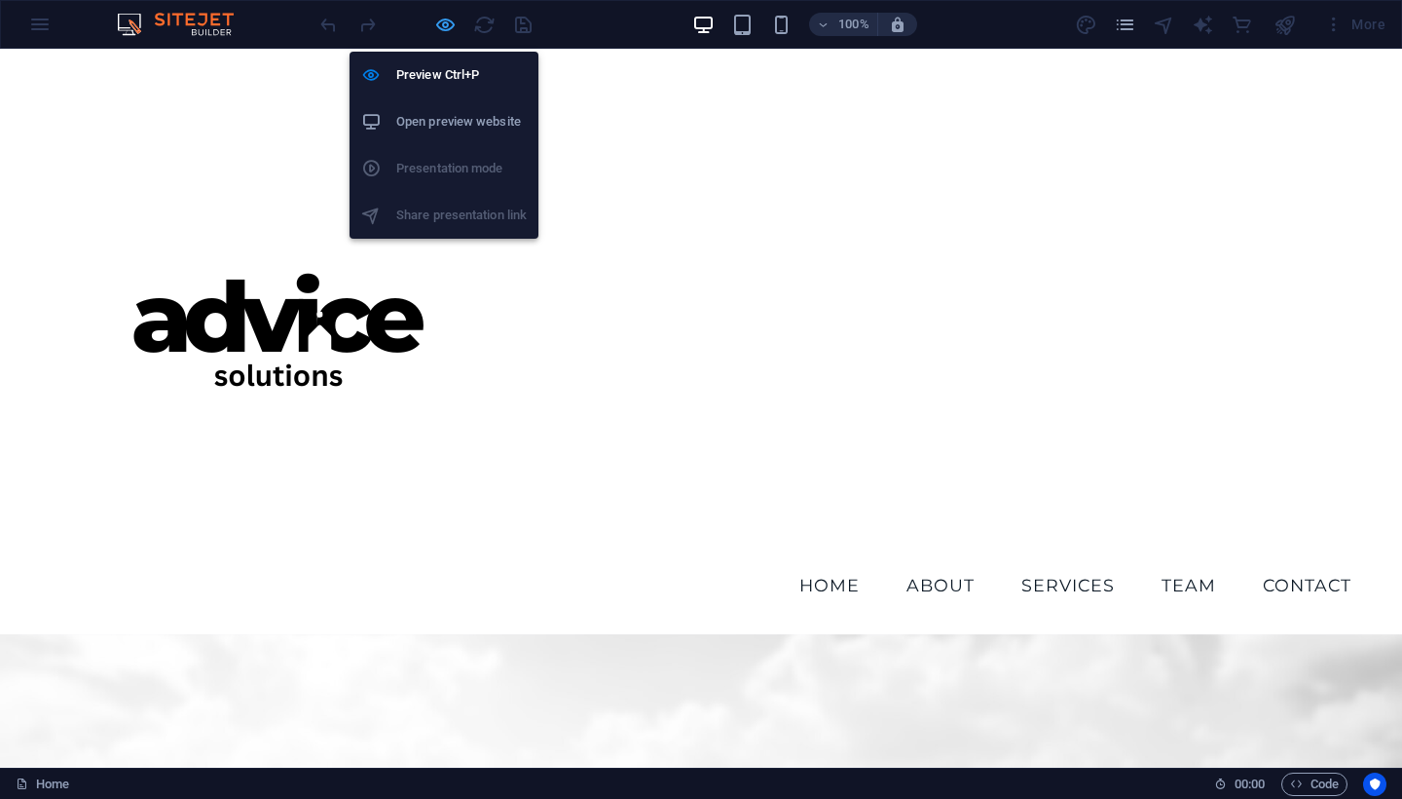
click at [443, 26] on icon "button" at bounding box center [445, 25] width 22 height 22
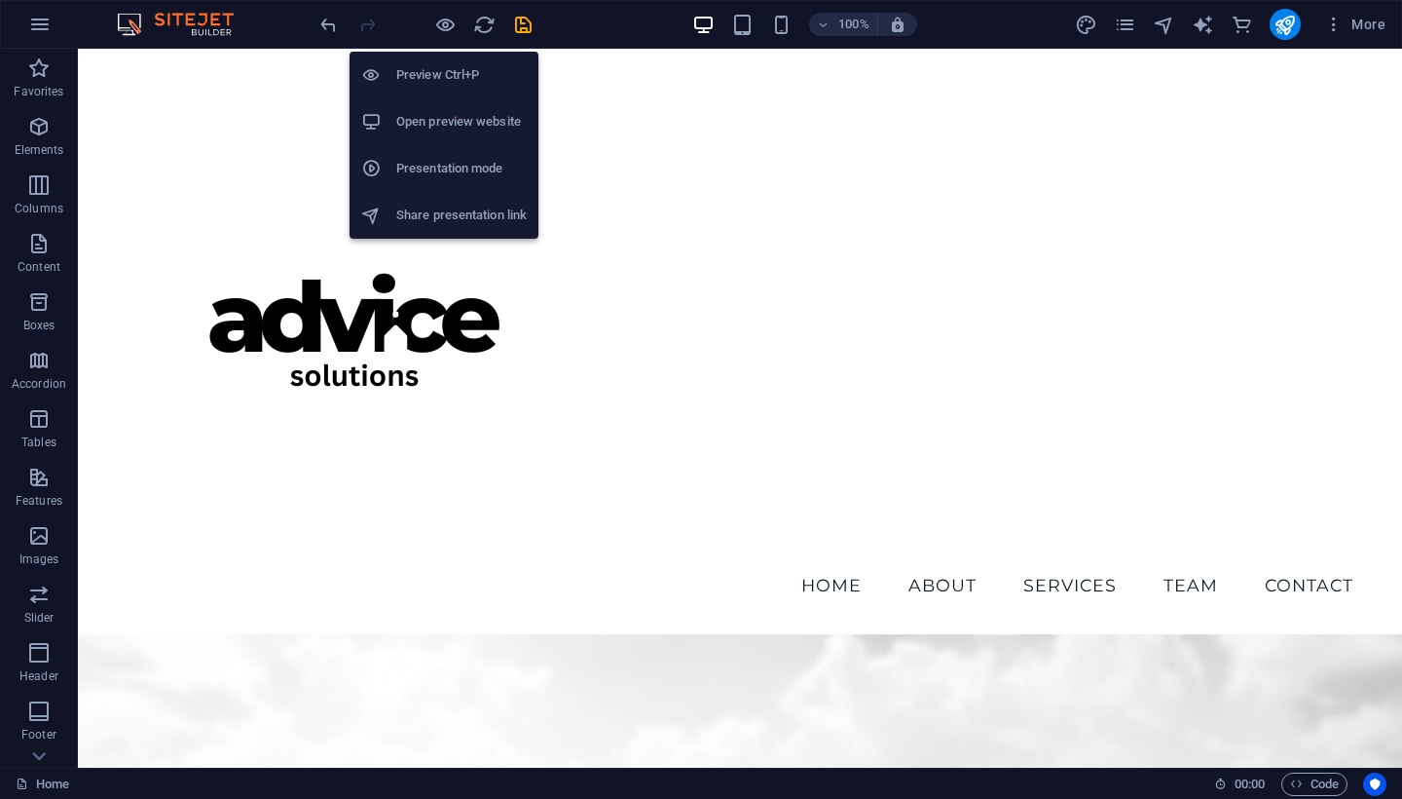
click at [448, 125] on h6 "Open preview website" at bounding box center [461, 121] width 130 height 23
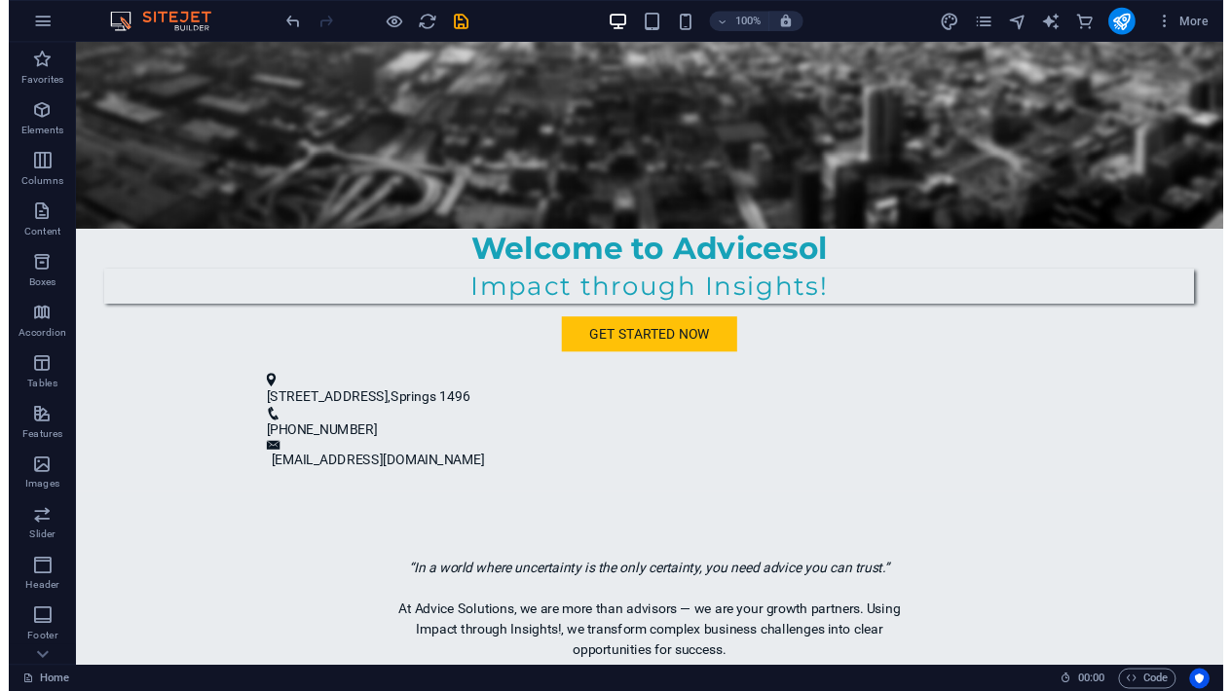
scroll to position [19, 0]
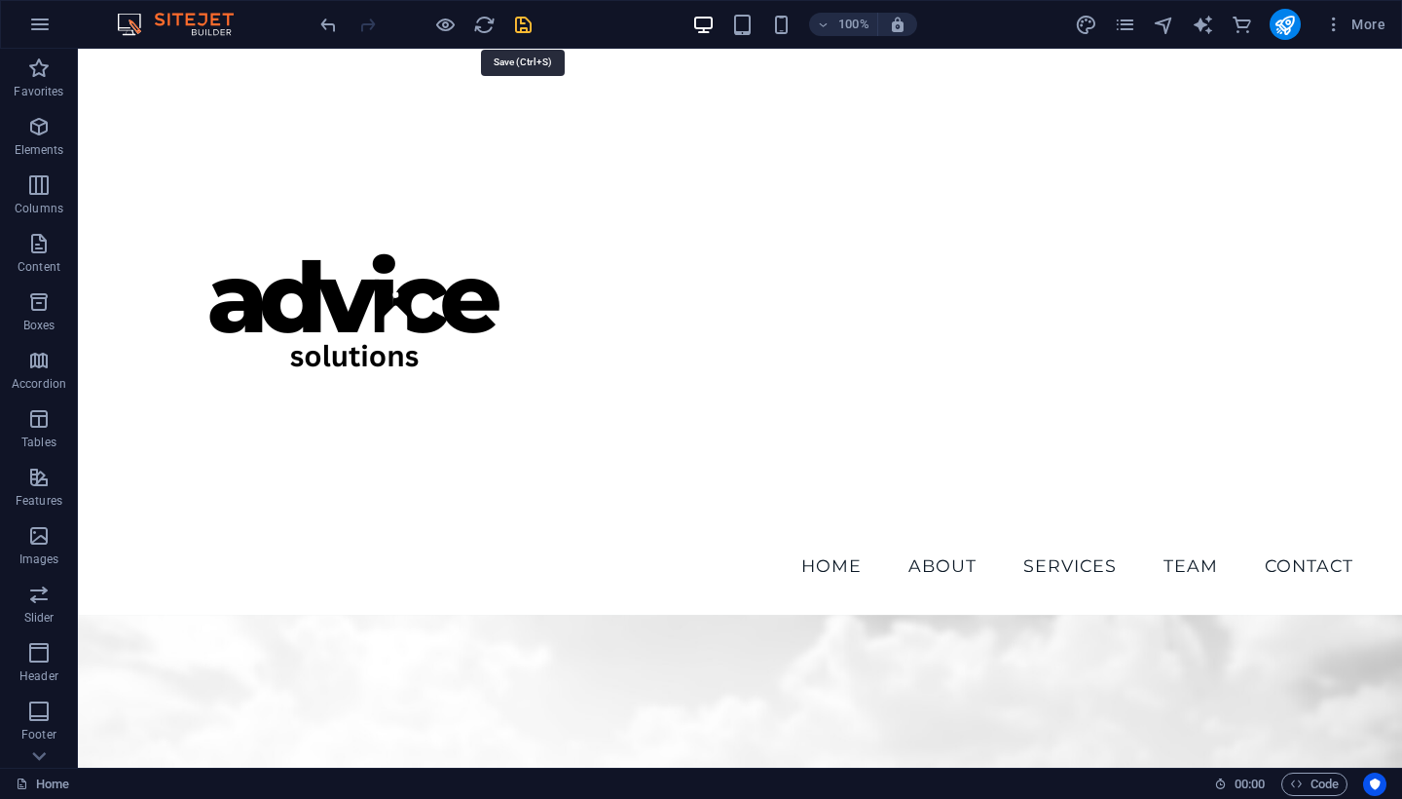
click at [521, 24] on icon "save" at bounding box center [523, 25] width 22 height 22
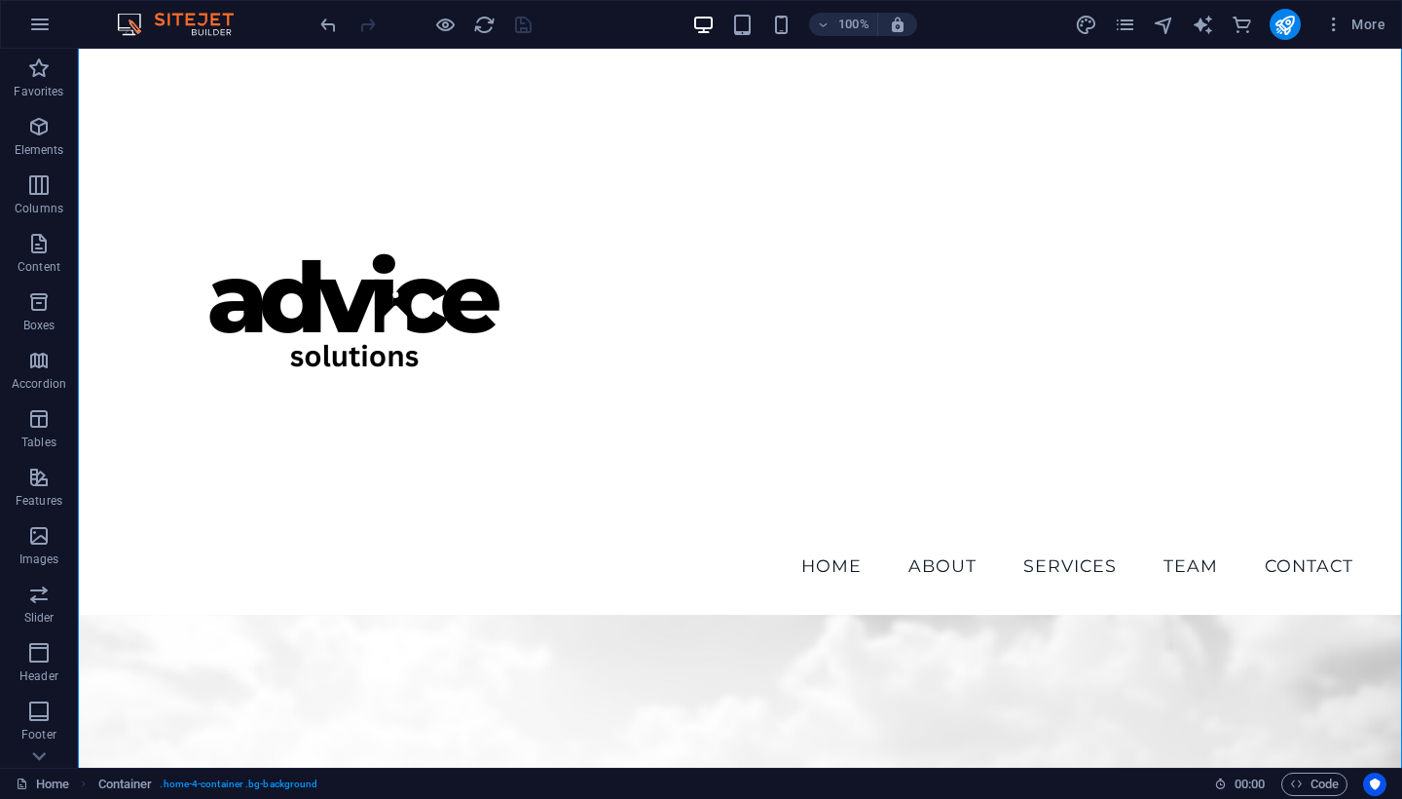
drag, startPoint x: 759, startPoint y: 478, endPoint x: 757, endPoint y: 382, distance: 96.4
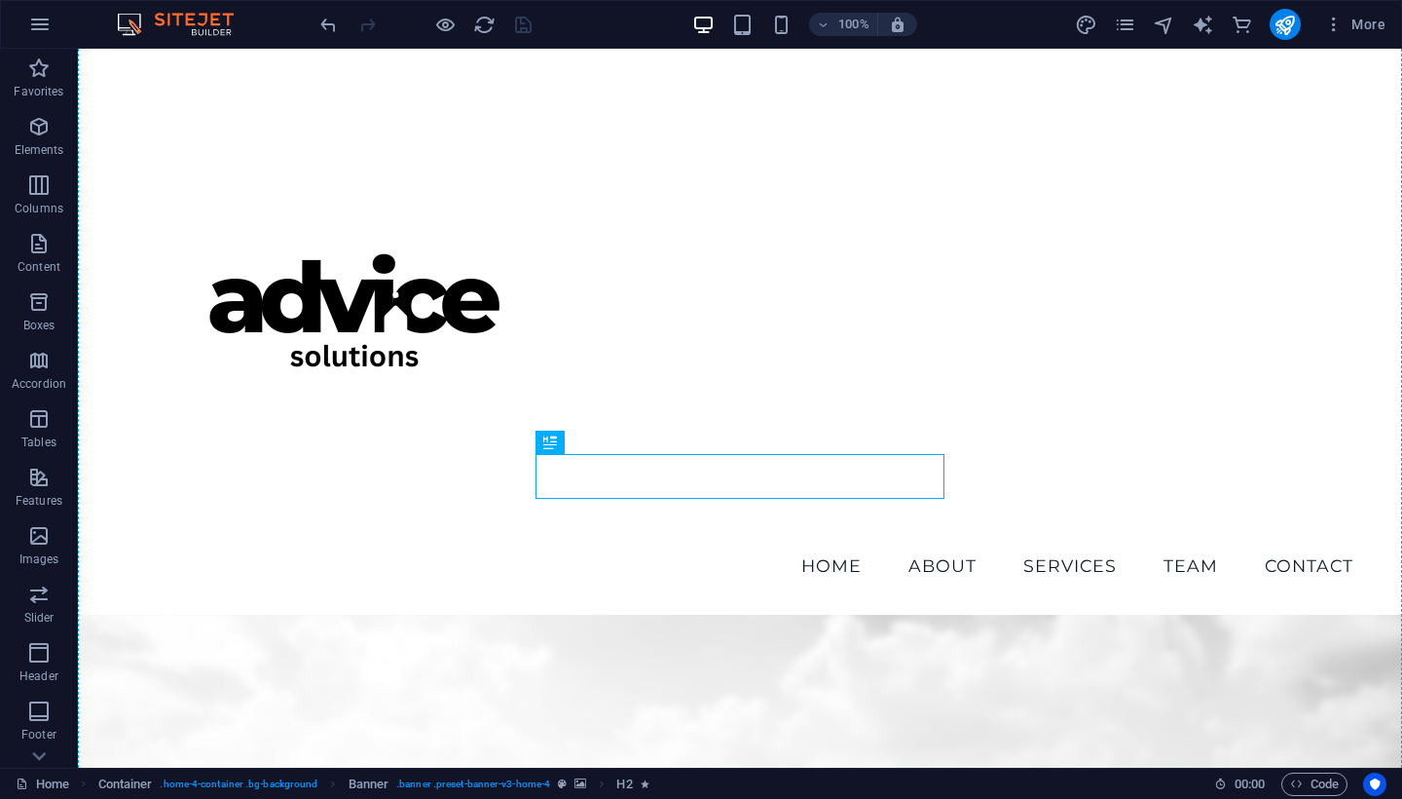
drag, startPoint x: 735, startPoint y: 474, endPoint x: 738, endPoint y: 360, distance: 114.0
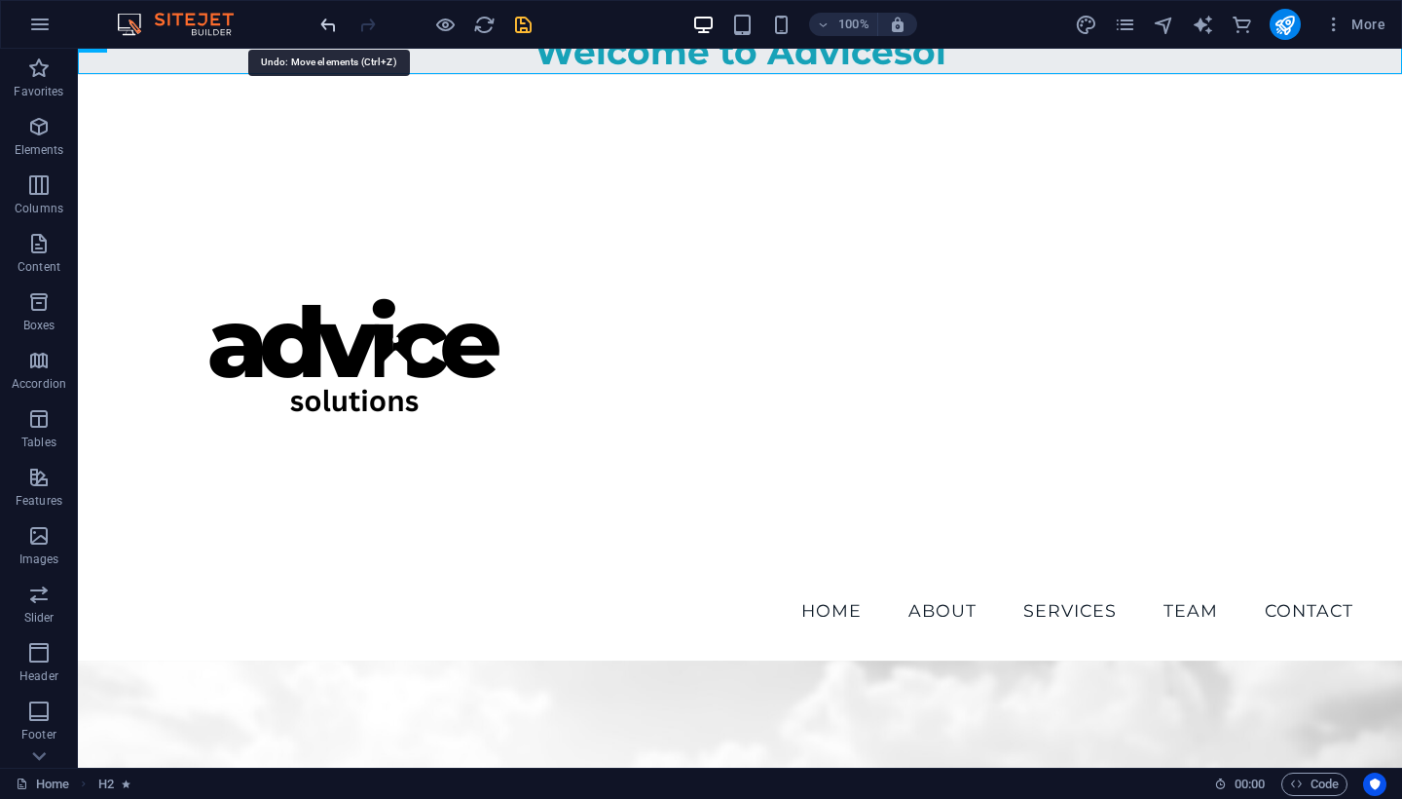
click at [326, 30] on icon "undo" at bounding box center [328, 25] width 22 height 22
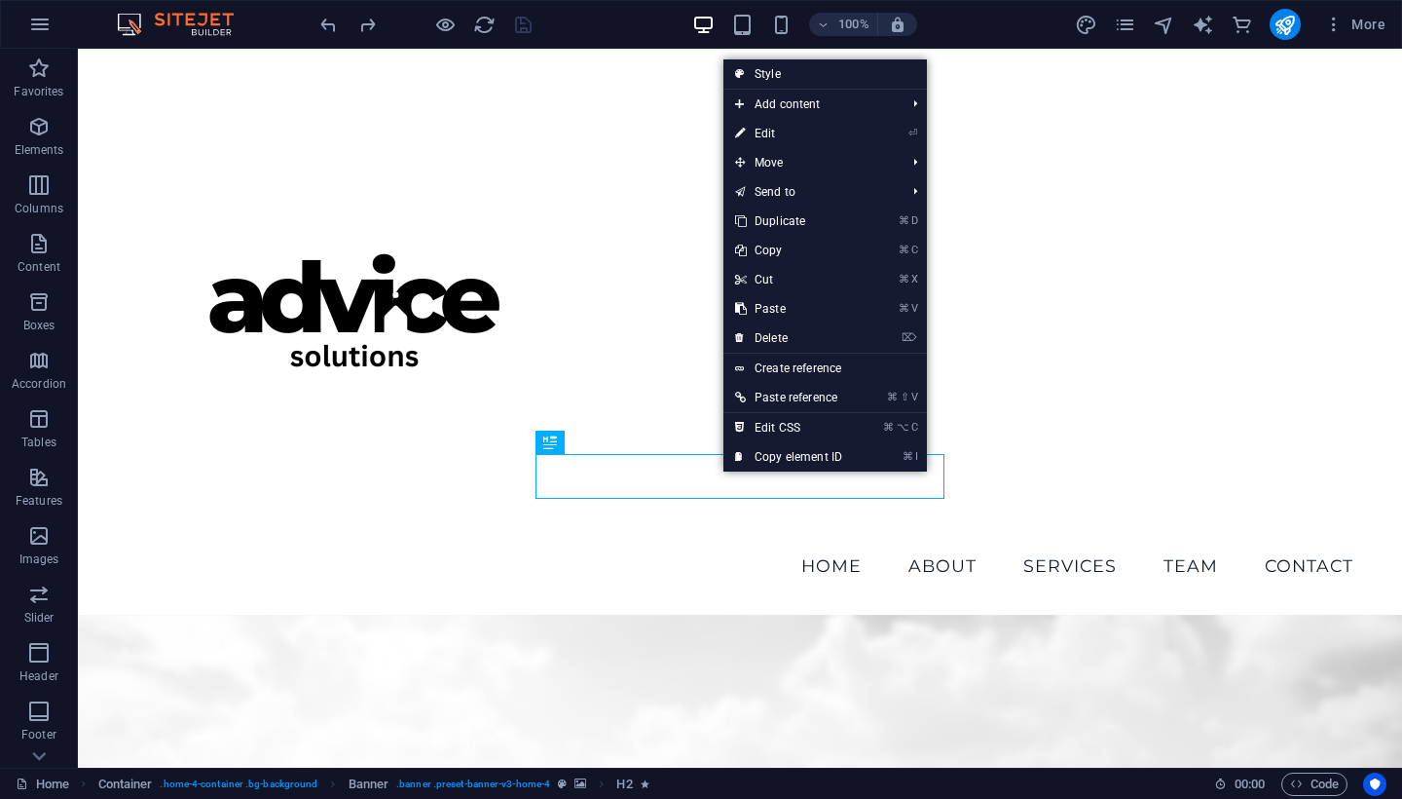
drag, startPoint x: 722, startPoint y: 473, endPoint x: 719, endPoint y: 453, distance: 20.7
click at [782, 423] on link "⌘ ⌥ C Edit CSS" at bounding box center [789, 427] width 130 height 29
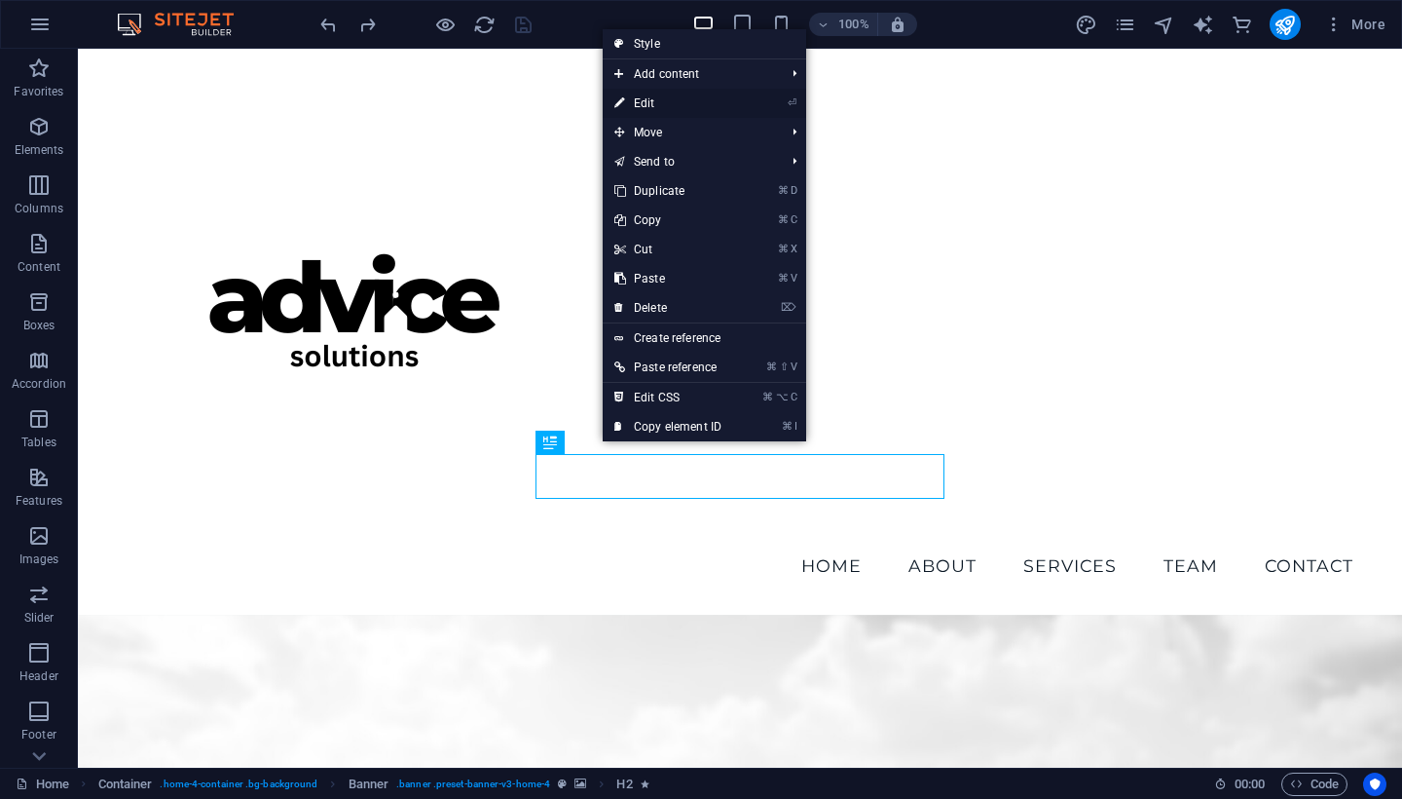
click at [650, 98] on link "⏎ Edit" at bounding box center [668, 103] width 130 height 29
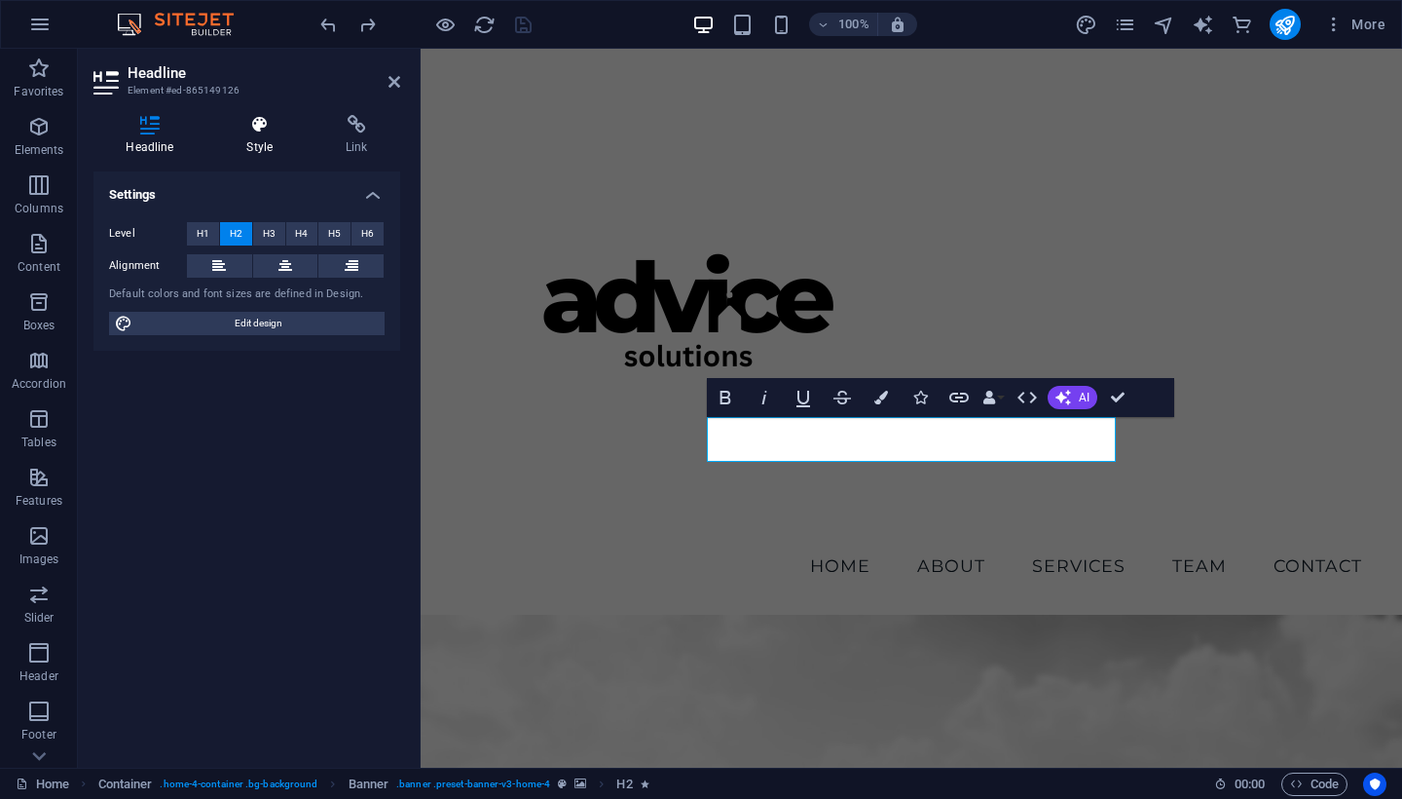
click at [254, 143] on h4 "Style" at bounding box center [263, 135] width 99 height 41
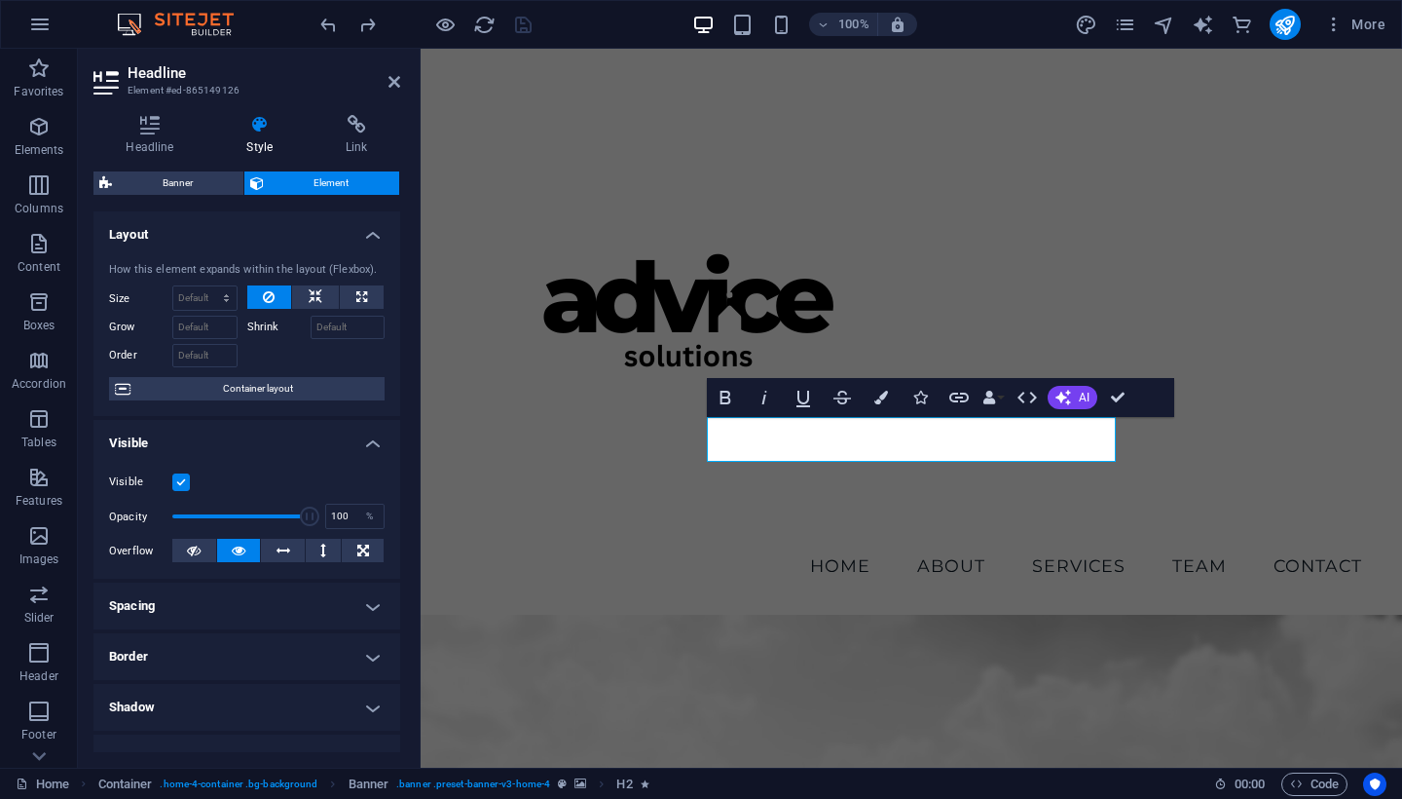
click at [362, 619] on h4 "Spacing" at bounding box center [246, 605] width 307 height 47
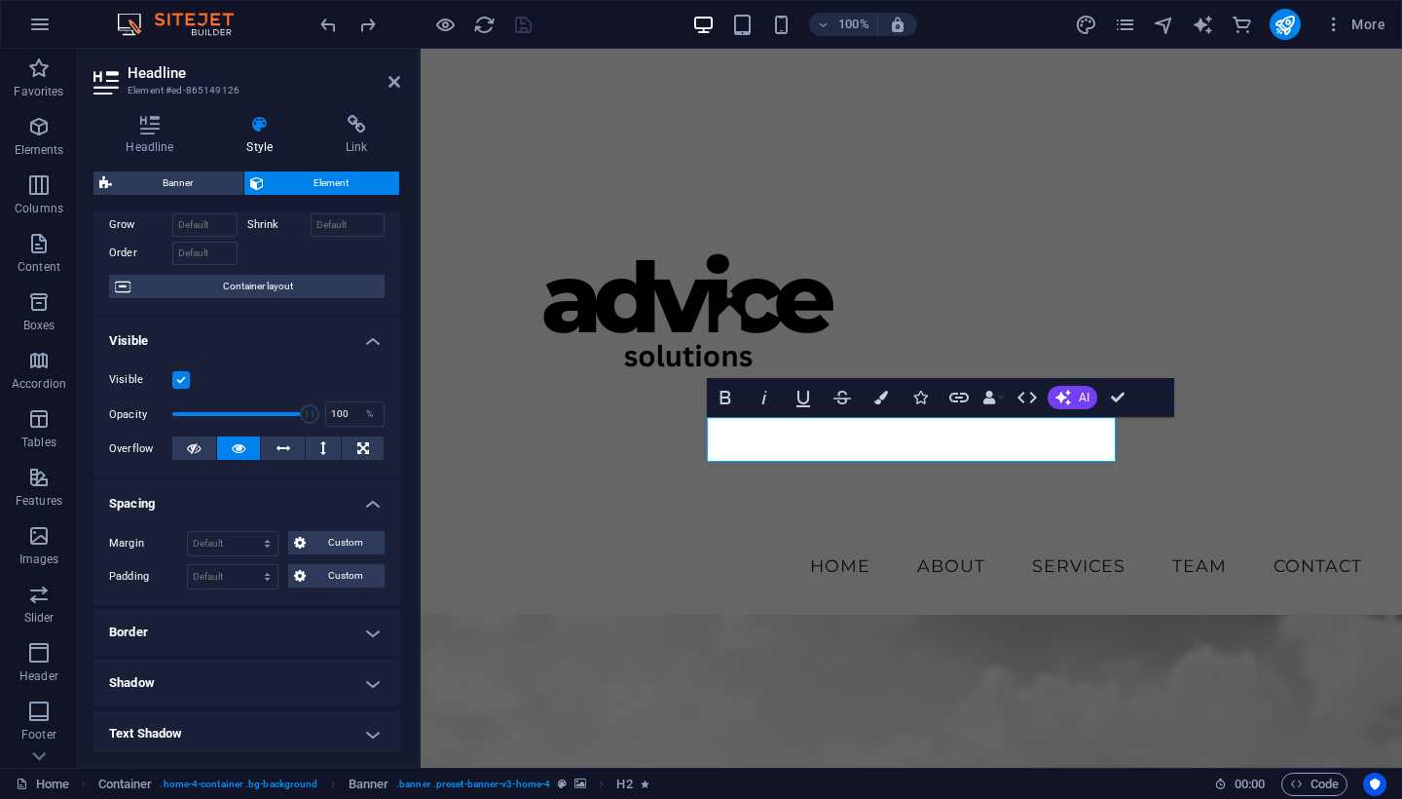
scroll to position [107, 0]
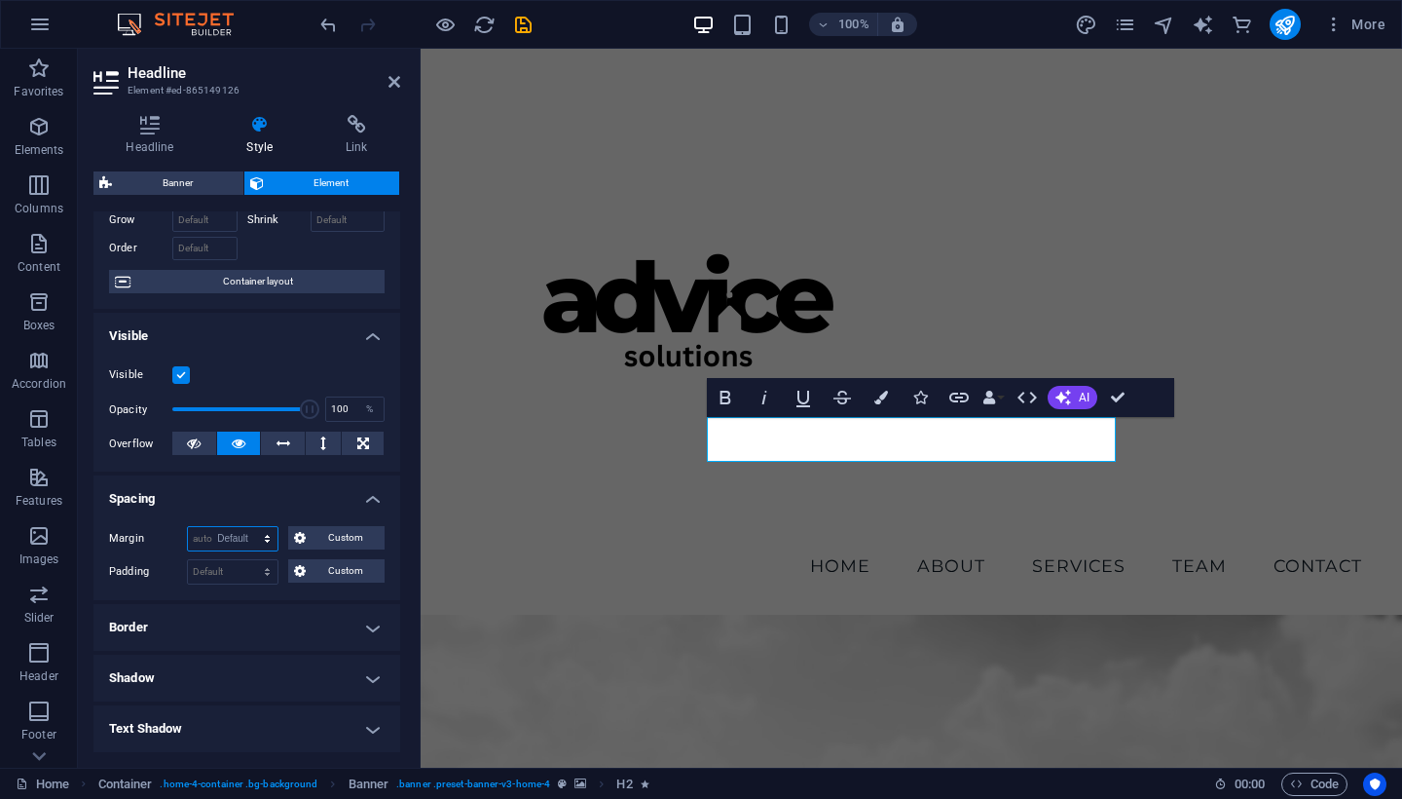
select select "DISABLED_OPTION_VALUE"
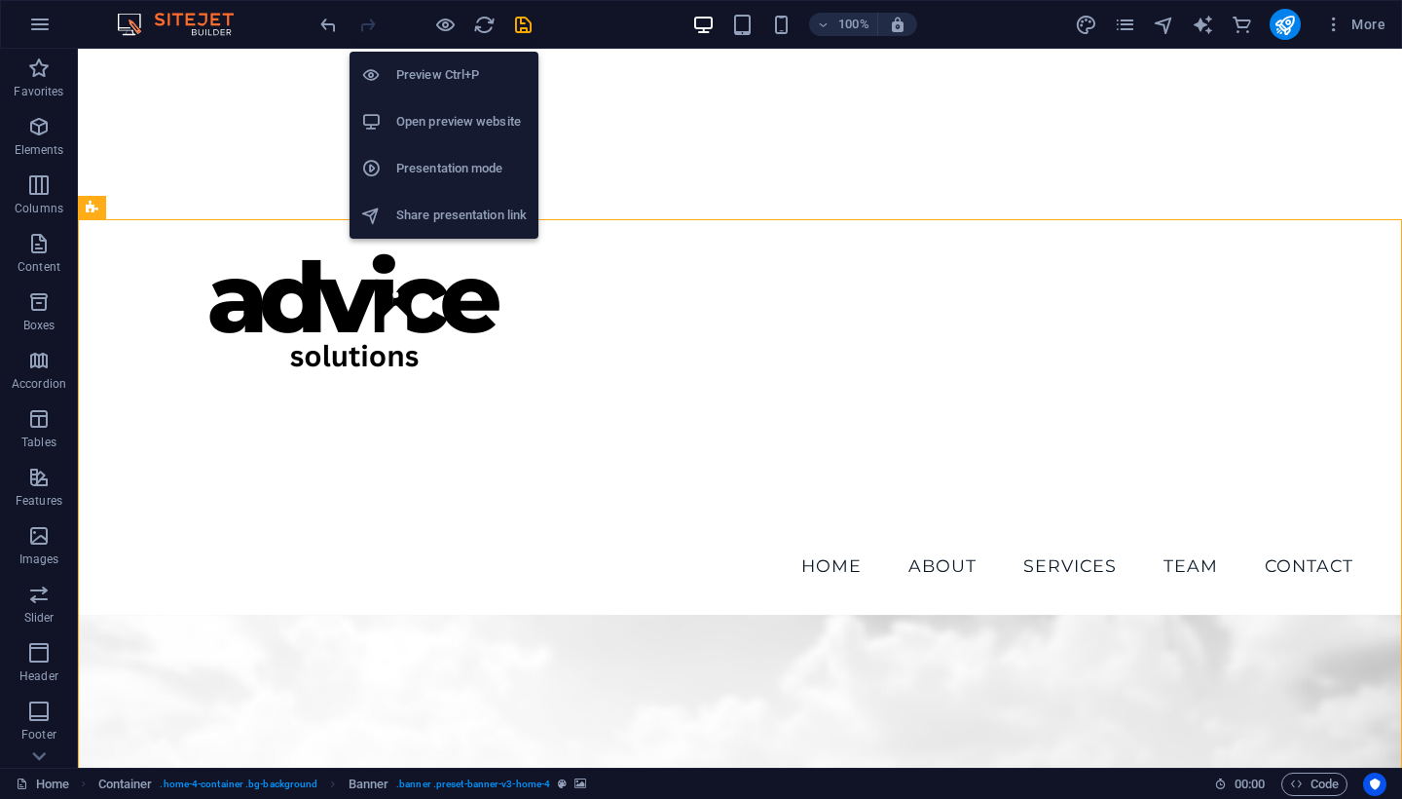
click at [465, 112] on h6 "Open preview website" at bounding box center [461, 121] width 130 height 23
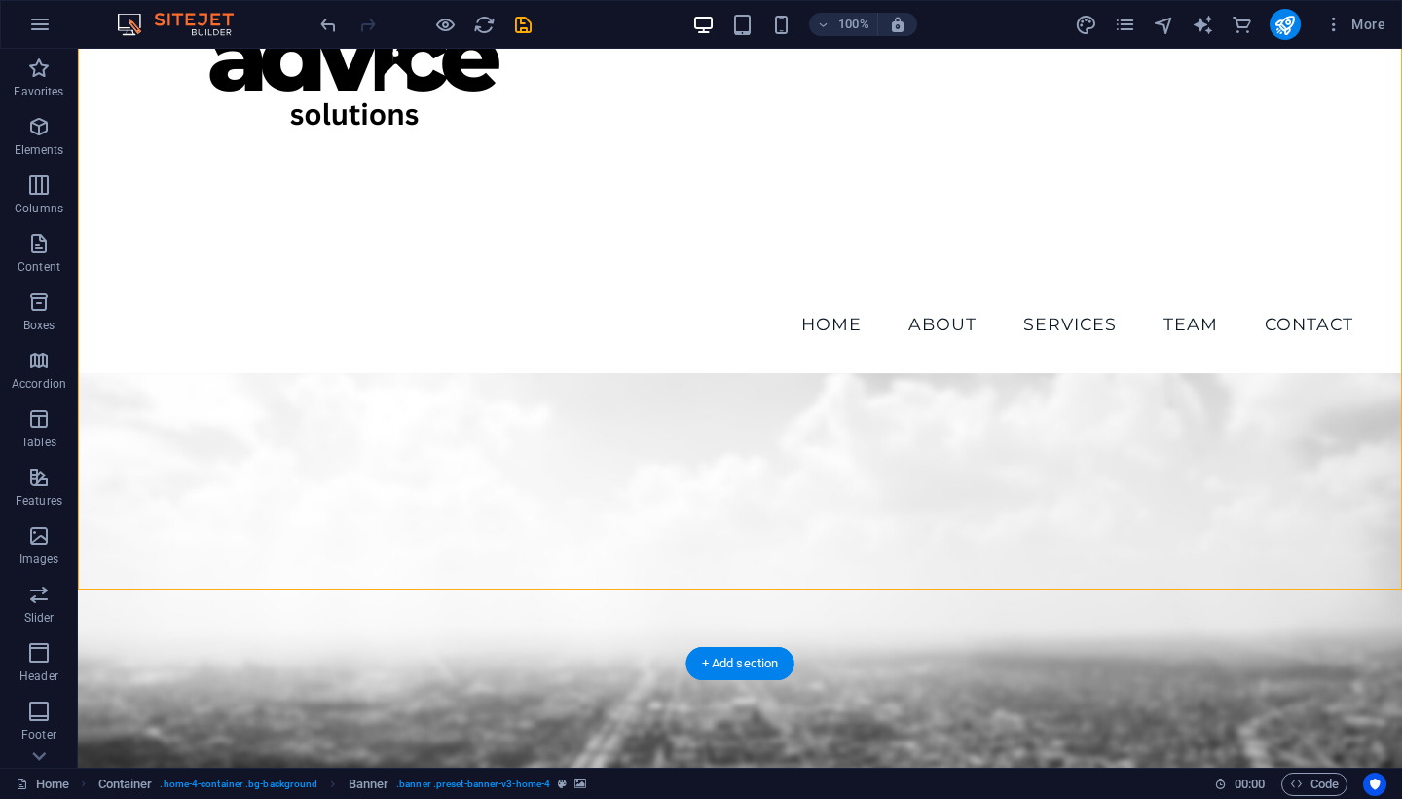
scroll to position [262, 0]
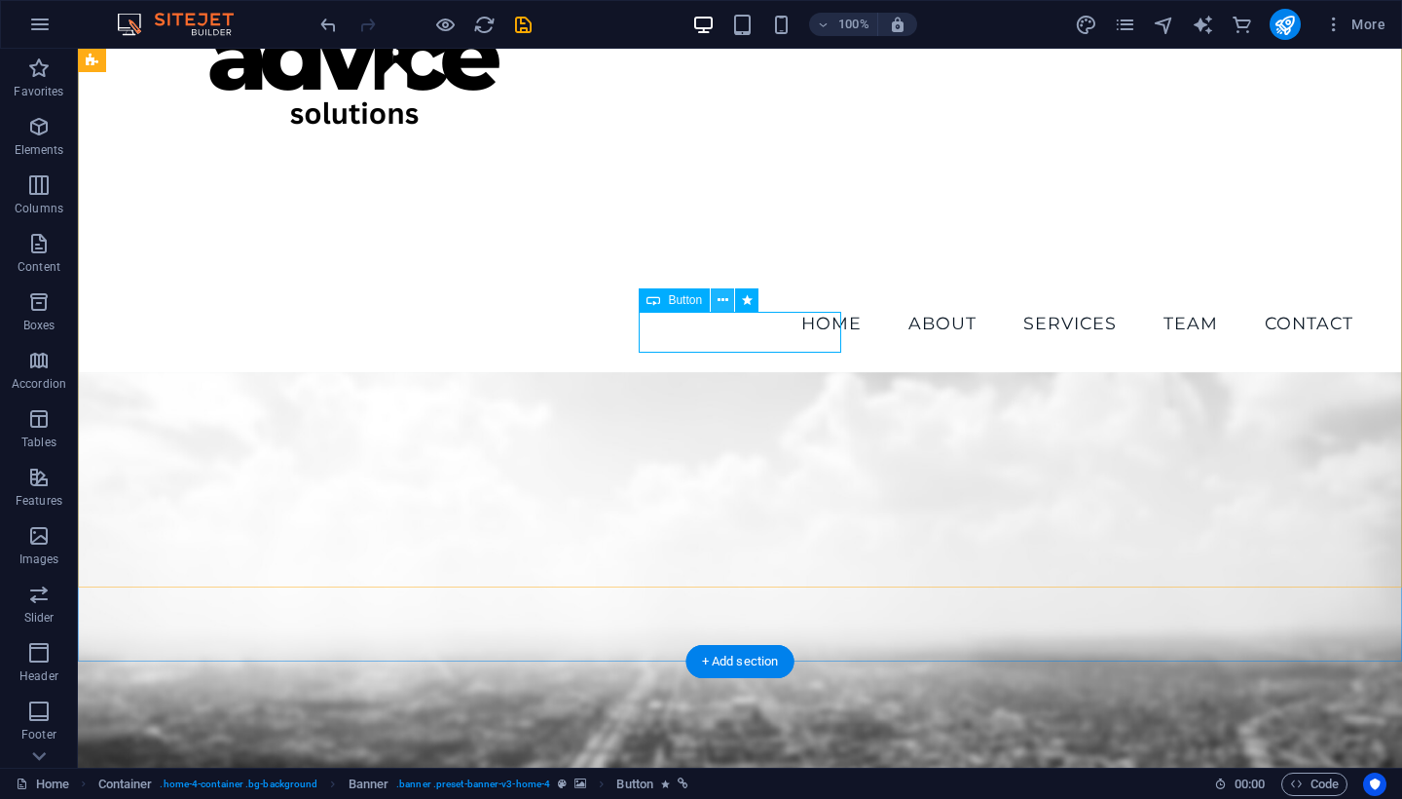
click at [721, 303] on icon at bounding box center [723, 300] width 11 height 20
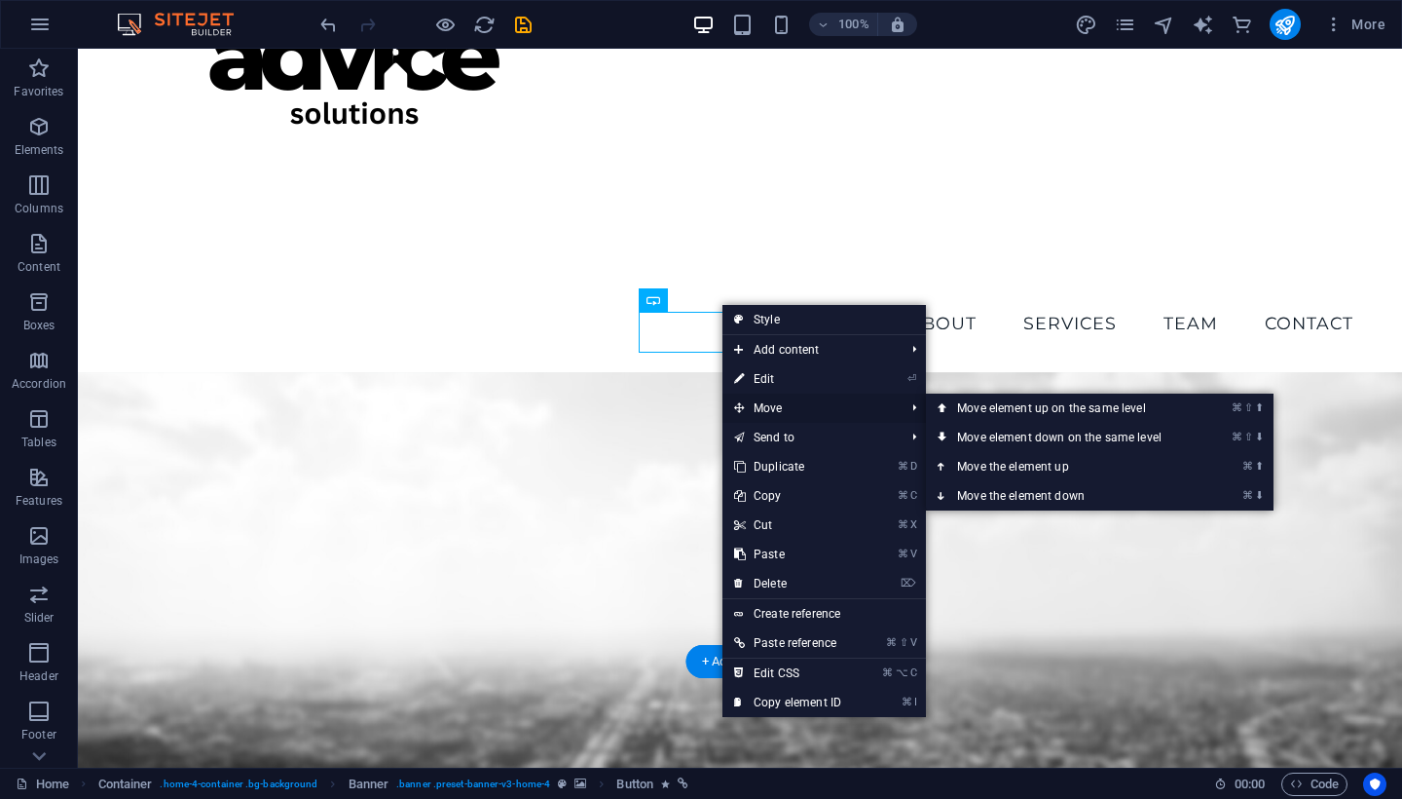
click at [785, 414] on span "Move" at bounding box center [810, 407] width 174 height 29
click at [1017, 443] on link "⌘ ⇧ ⬇ Move element down on the same level" at bounding box center [1063, 437] width 275 height 29
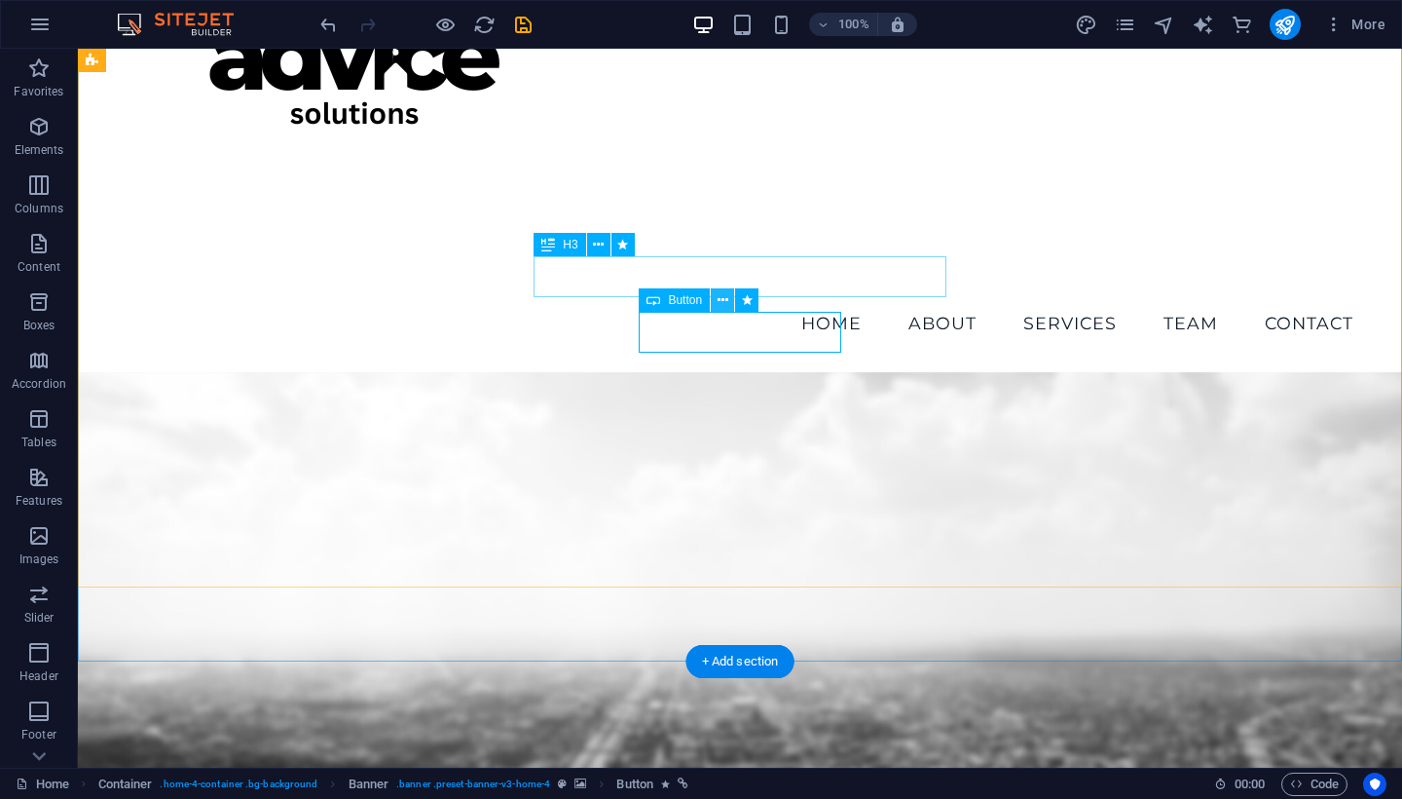
click at [728, 297] on icon at bounding box center [723, 300] width 11 height 20
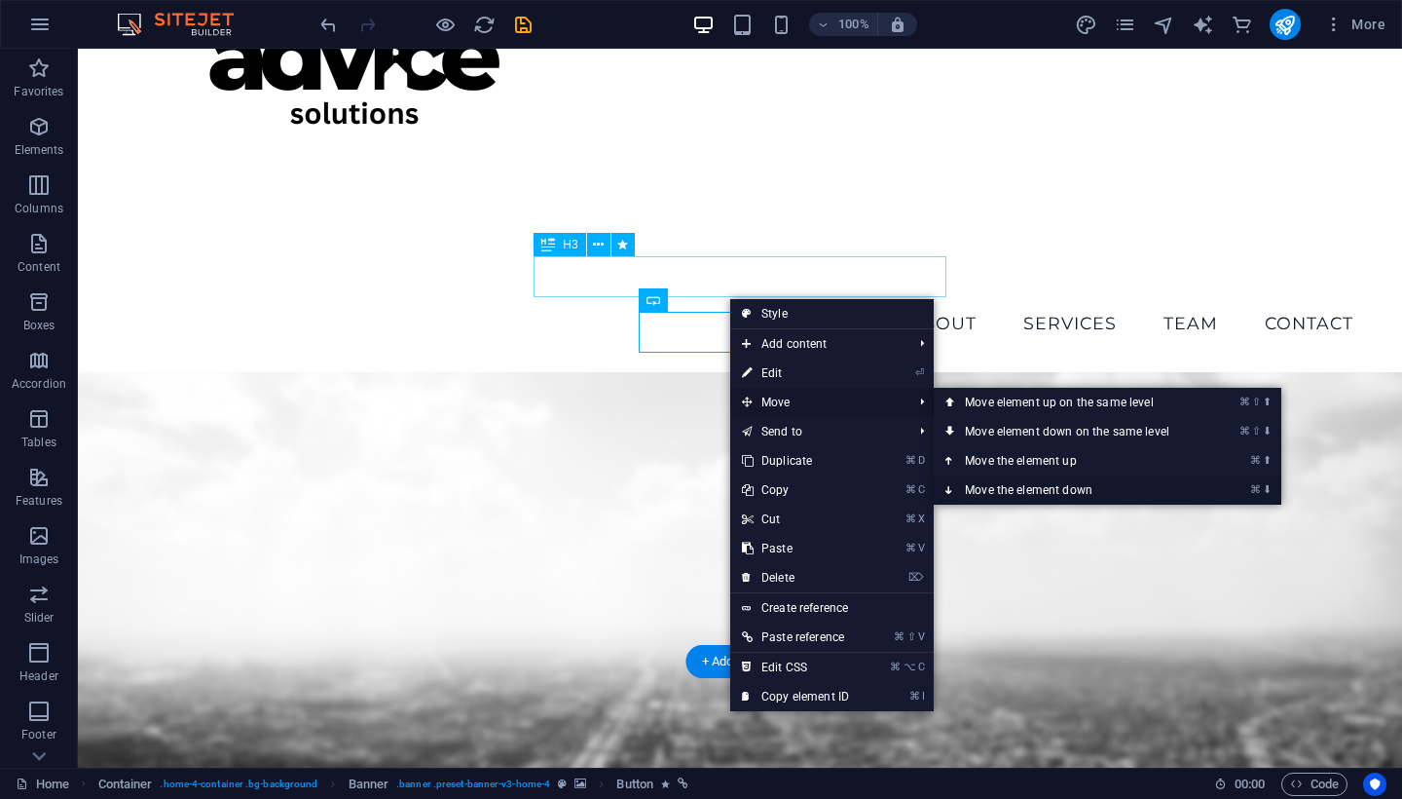
click at [1010, 483] on link "⌘ ⬇ Move the element down" at bounding box center [1071, 489] width 275 height 29
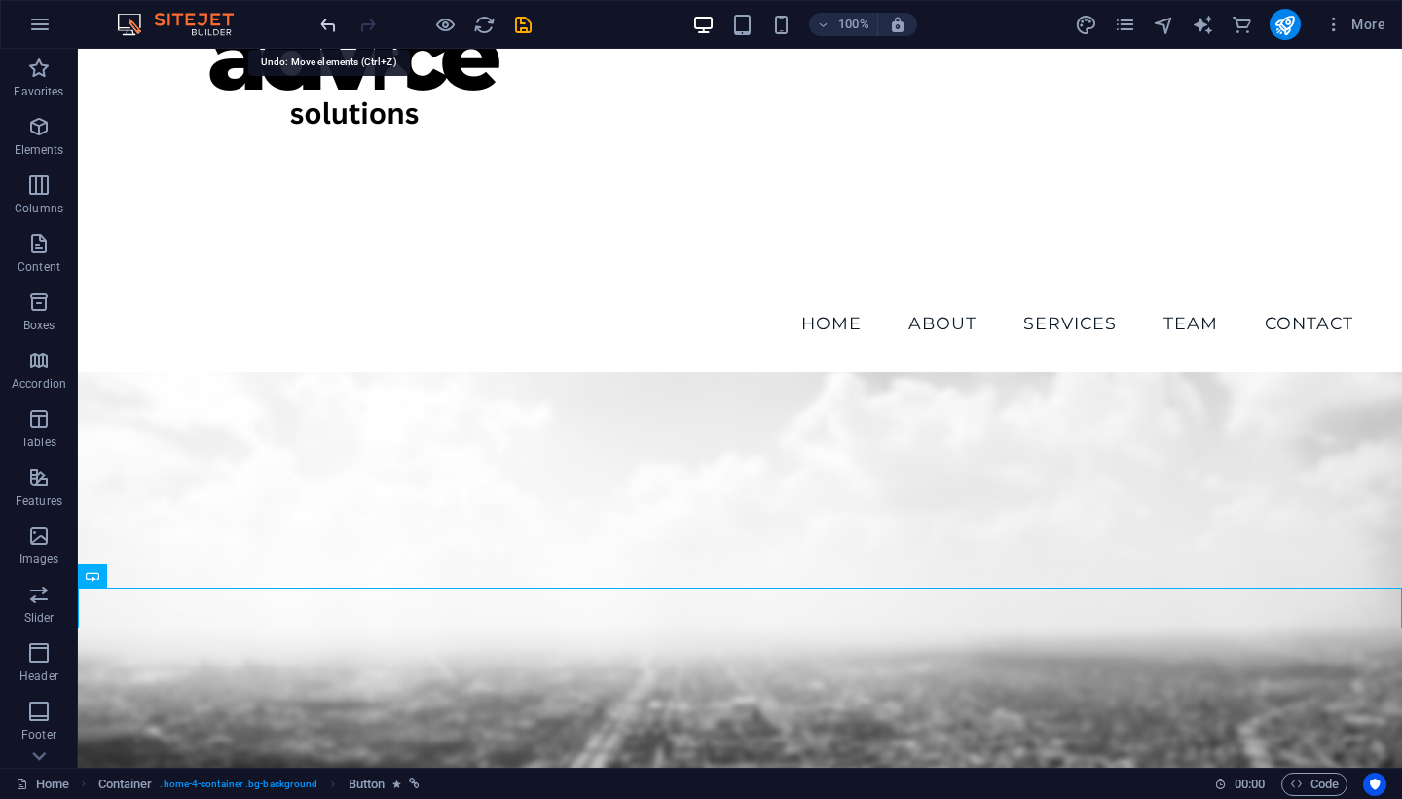
click at [332, 25] on icon "undo" at bounding box center [328, 25] width 22 height 22
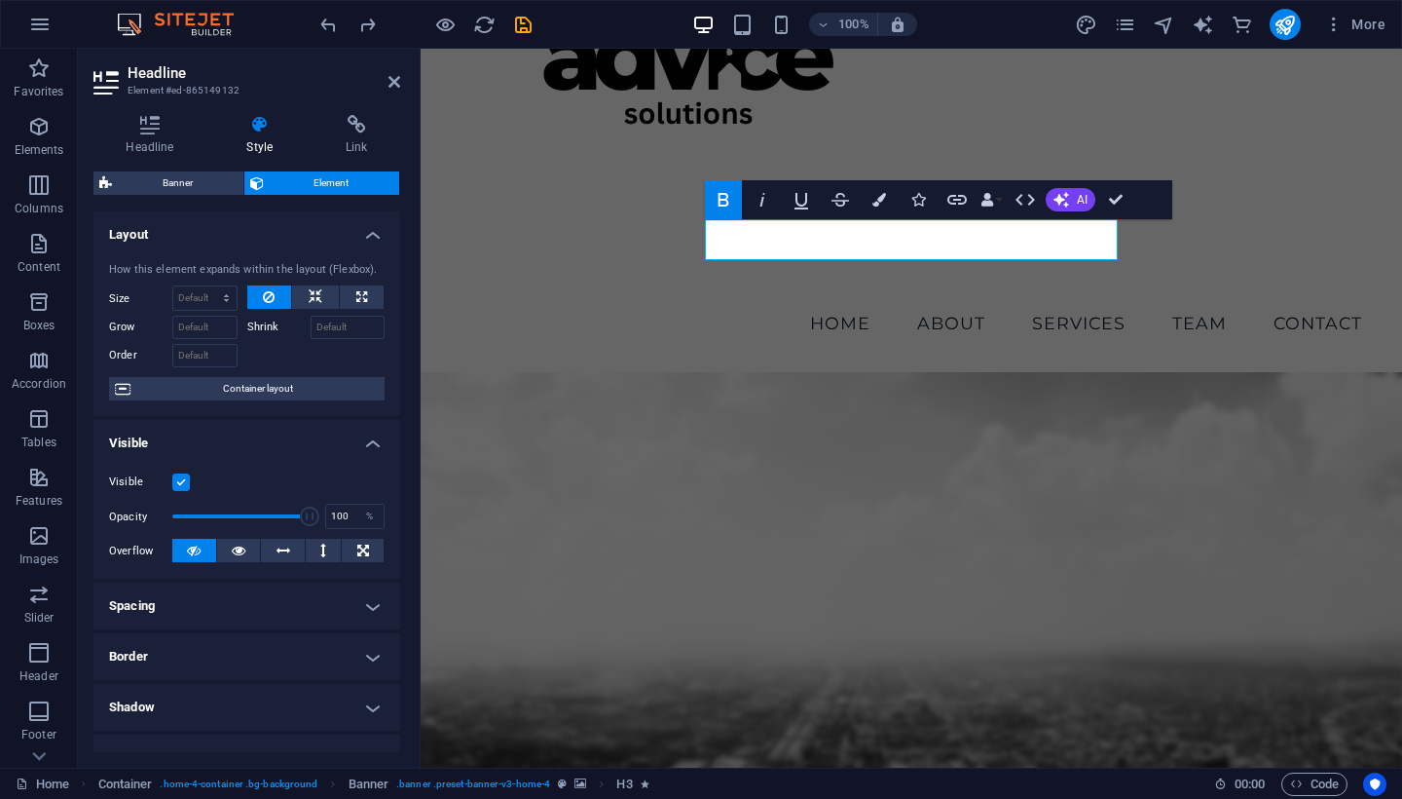
scroll to position [0, 0]
click at [880, 205] on icon "button" at bounding box center [880, 200] width 14 height 14
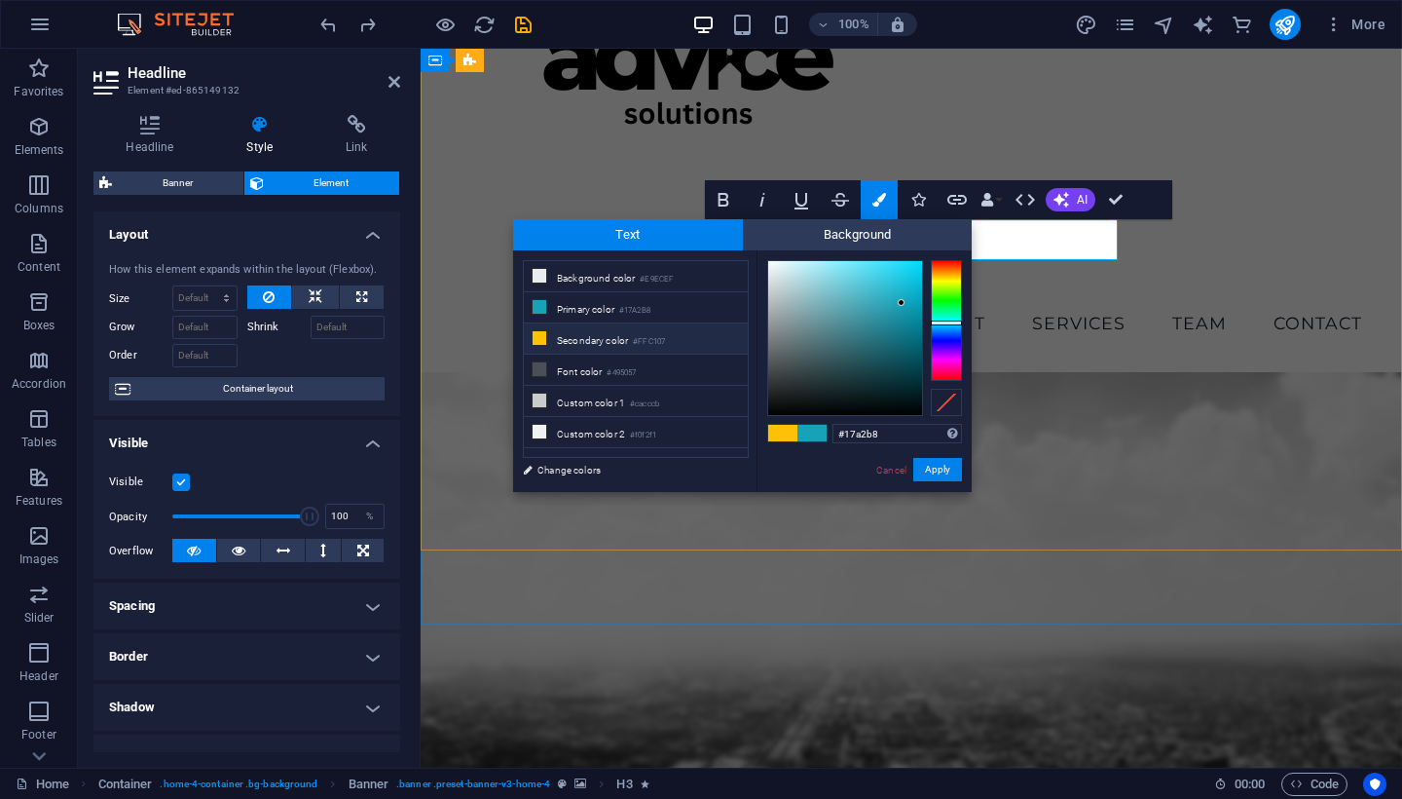
click at [783, 435] on span at bounding box center [782, 433] width 29 height 17
type input "#ffc107"
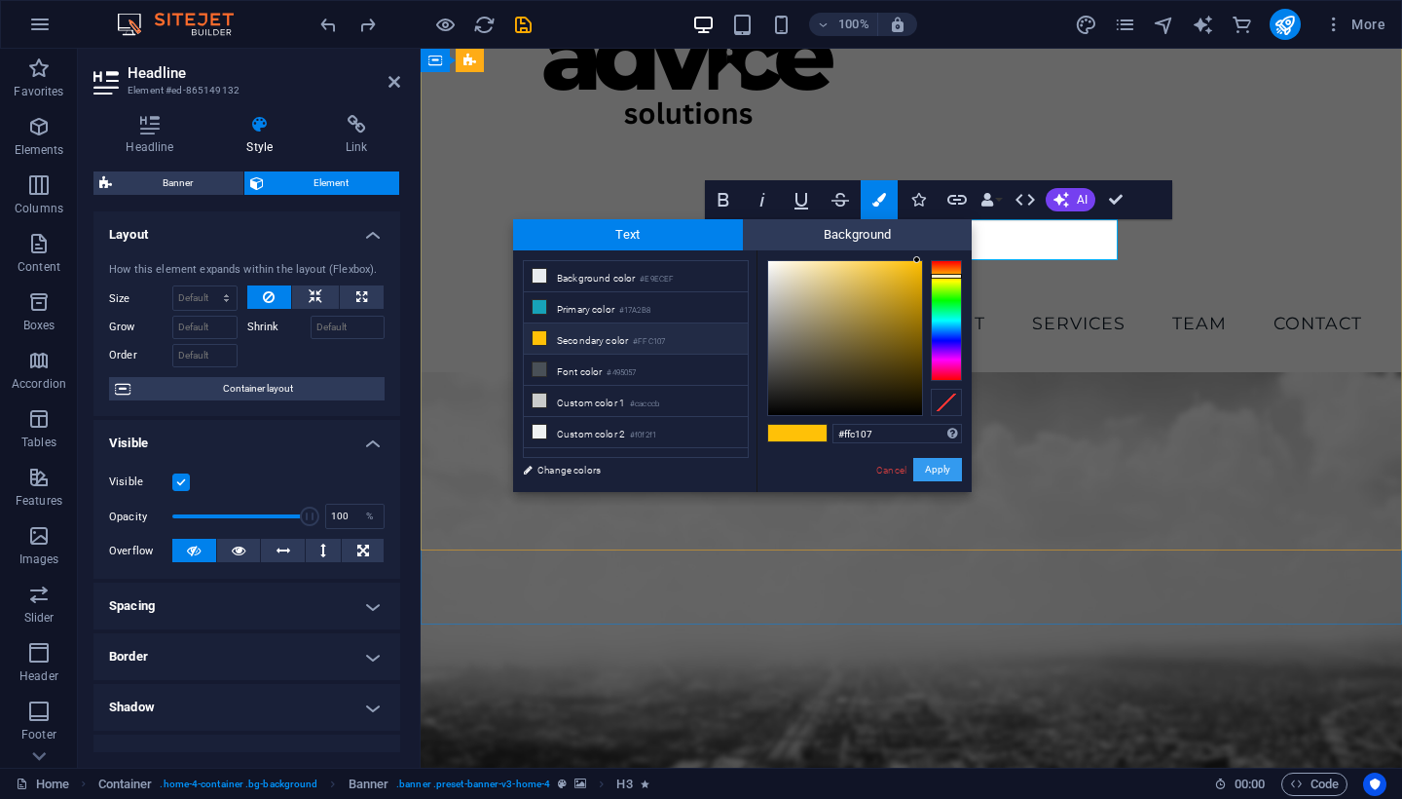
click at [941, 474] on button "Apply" at bounding box center [937, 469] width 49 height 23
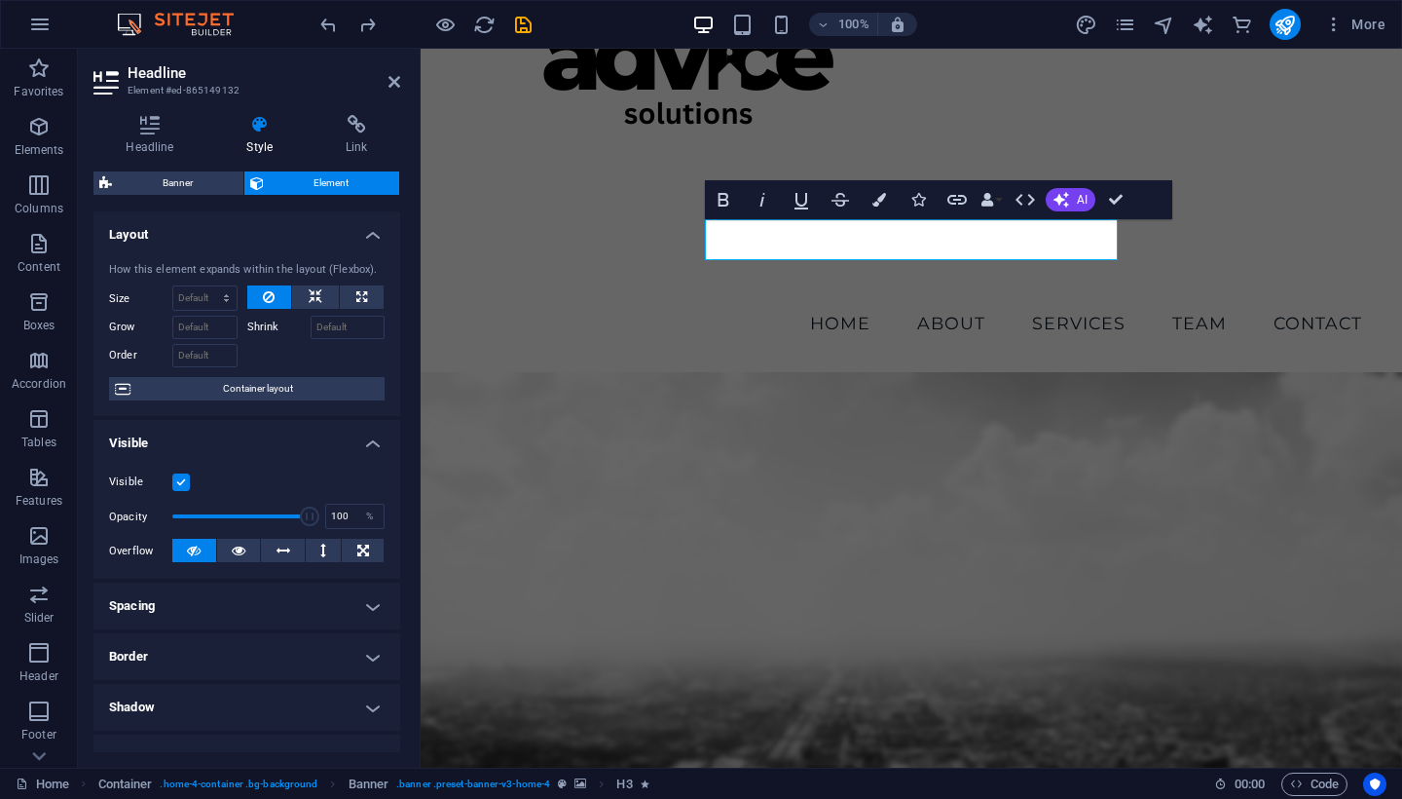
click at [1013, 457] on figure at bounding box center [912, 678] width 982 height 612
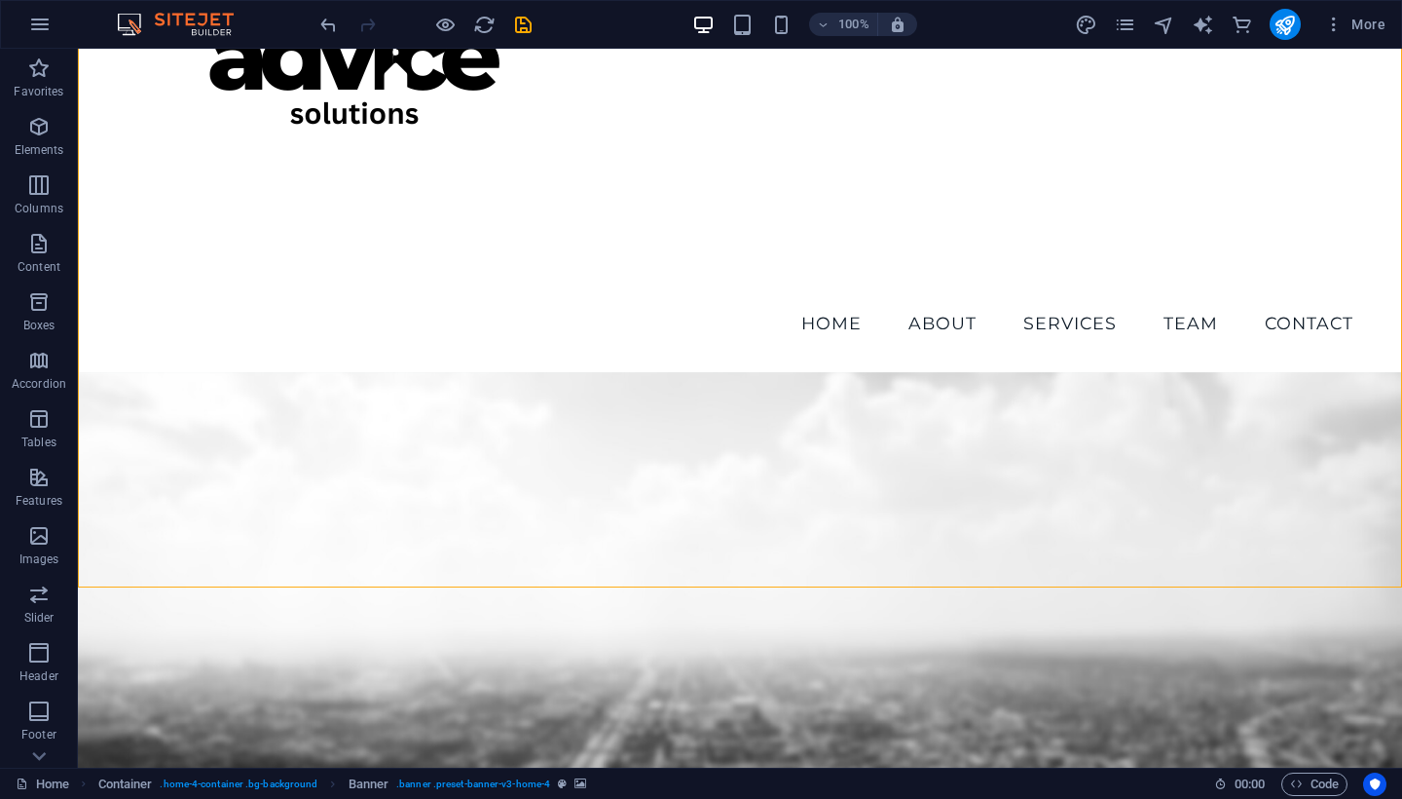
click at [1107, 440] on figure at bounding box center [740, 678] width 1324 height 612
click at [329, 29] on icon "undo" at bounding box center [328, 25] width 22 height 22
click at [1120, 372] on figure at bounding box center [740, 678] width 1324 height 612
click at [525, 27] on icon "save" at bounding box center [523, 25] width 22 height 22
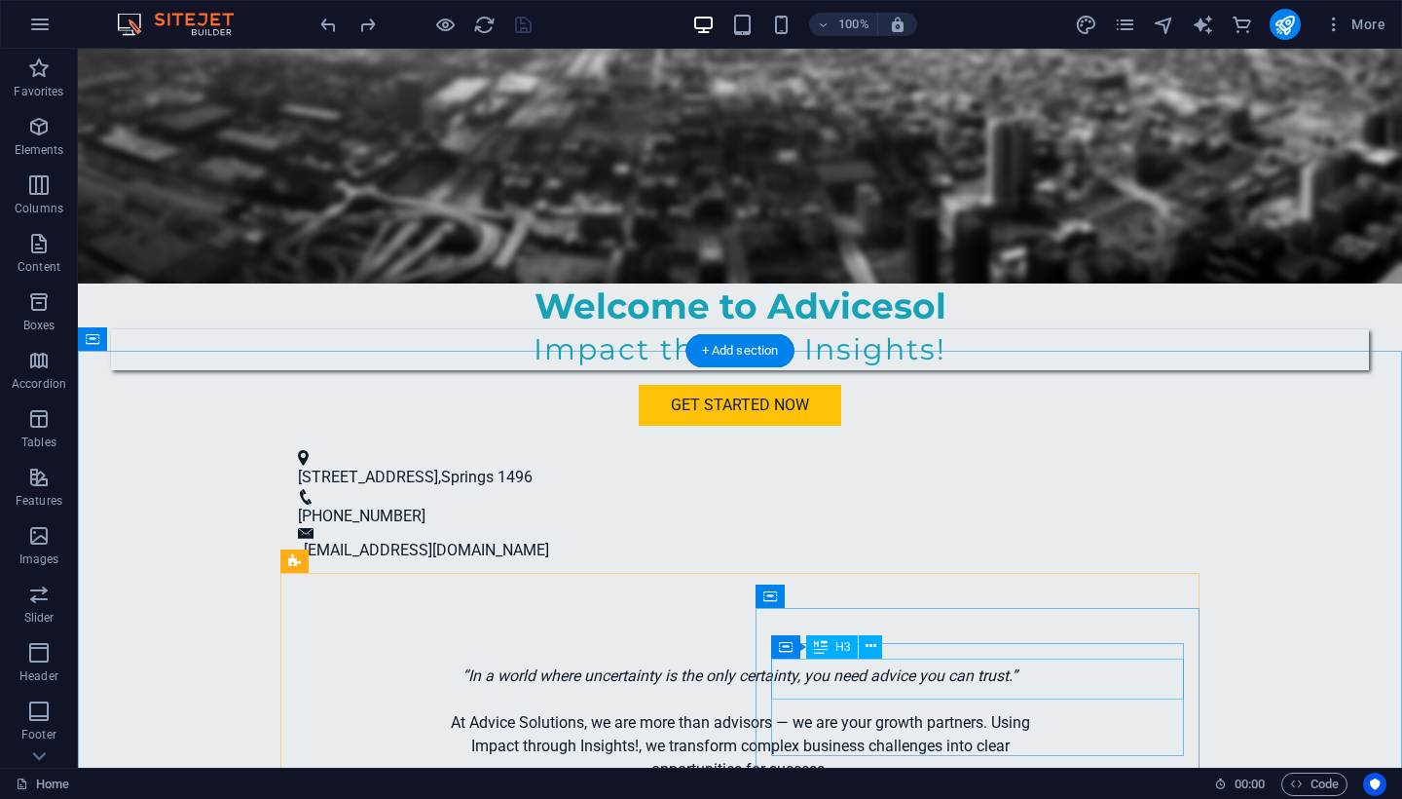
scroll to position [1461, 0]
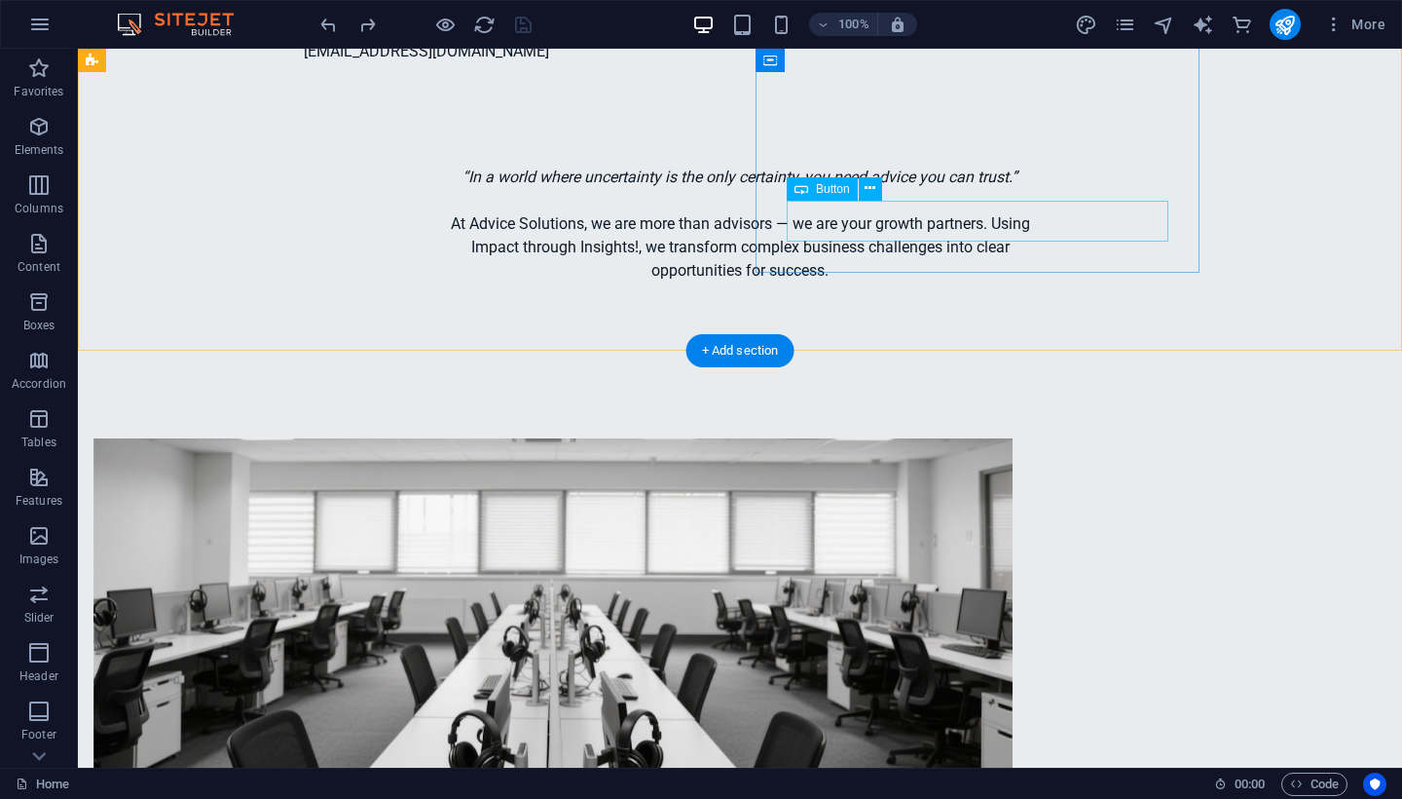
click at [873, 192] on icon at bounding box center [870, 188] width 11 height 20
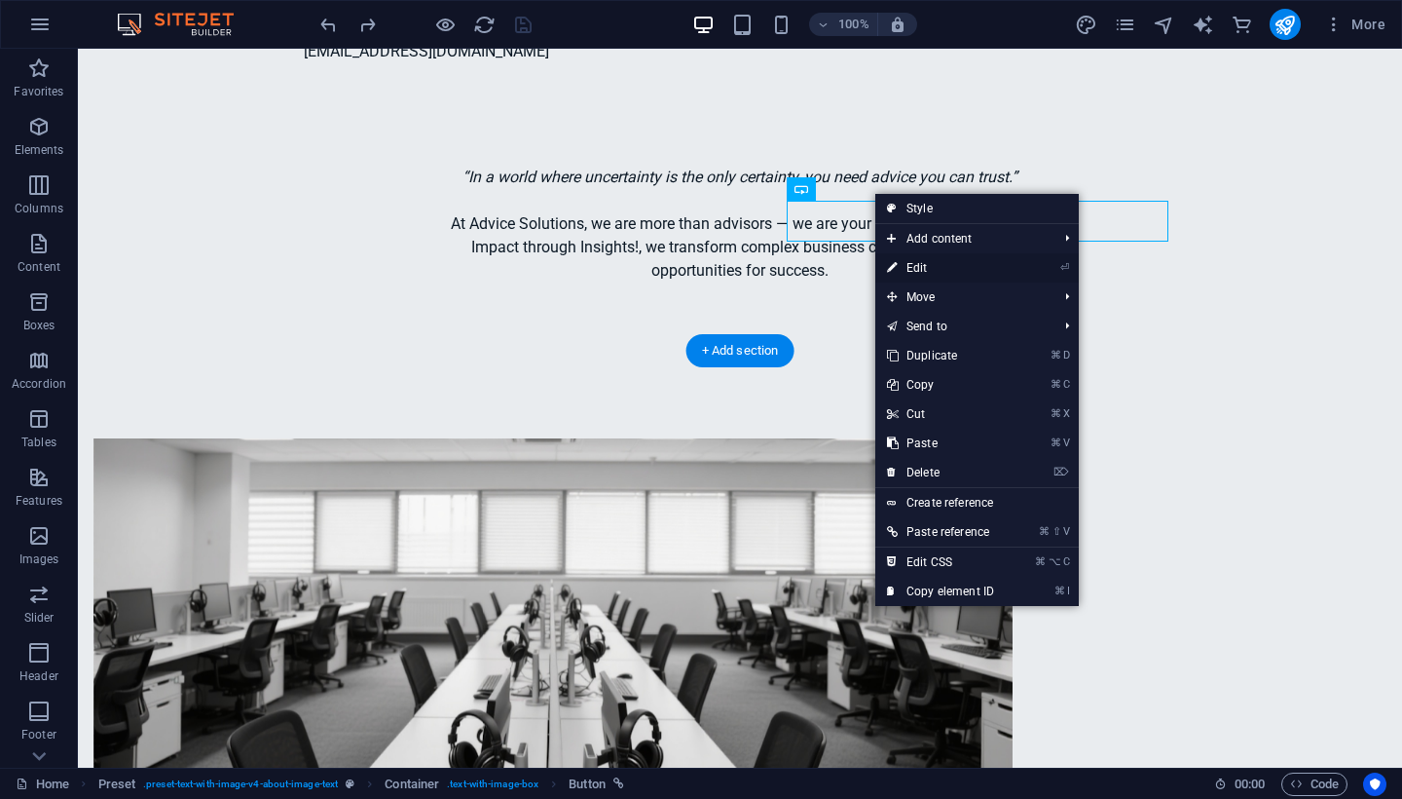
click at [919, 264] on link "⏎ Edit" at bounding box center [940, 267] width 130 height 29
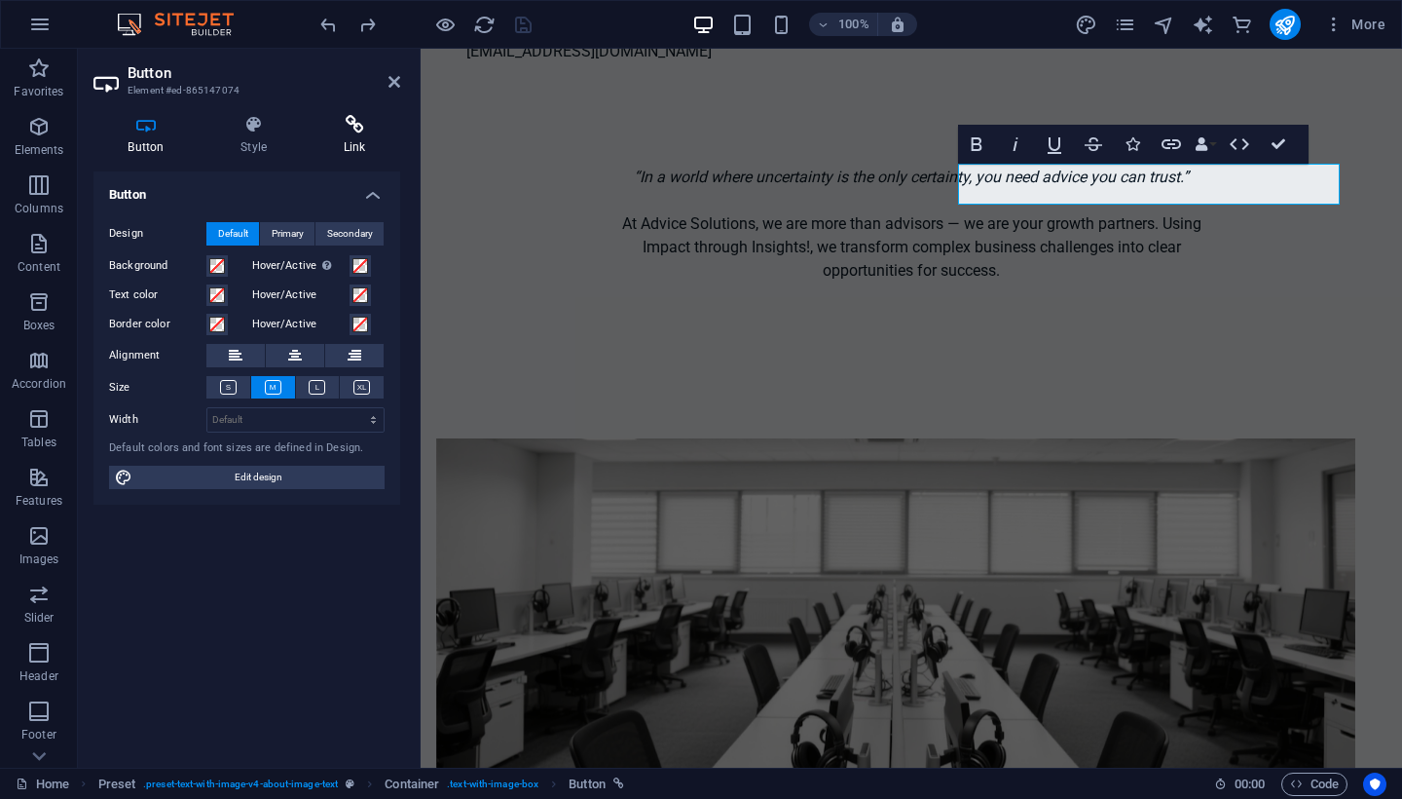
click at [360, 126] on icon at bounding box center [355, 124] width 92 height 19
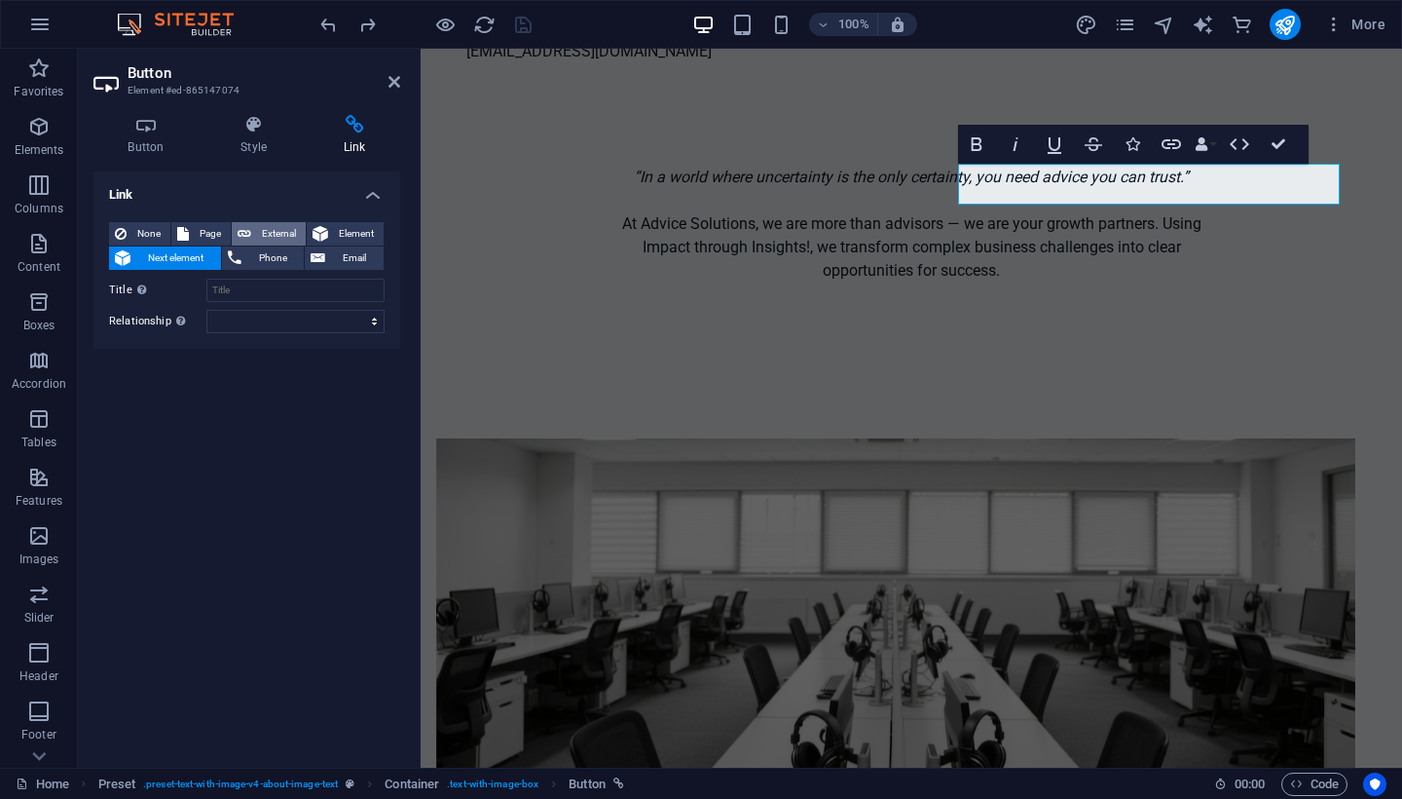
click at [265, 234] on span "External" at bounding box center [278, 233] width 43 height 23
select select "blank"
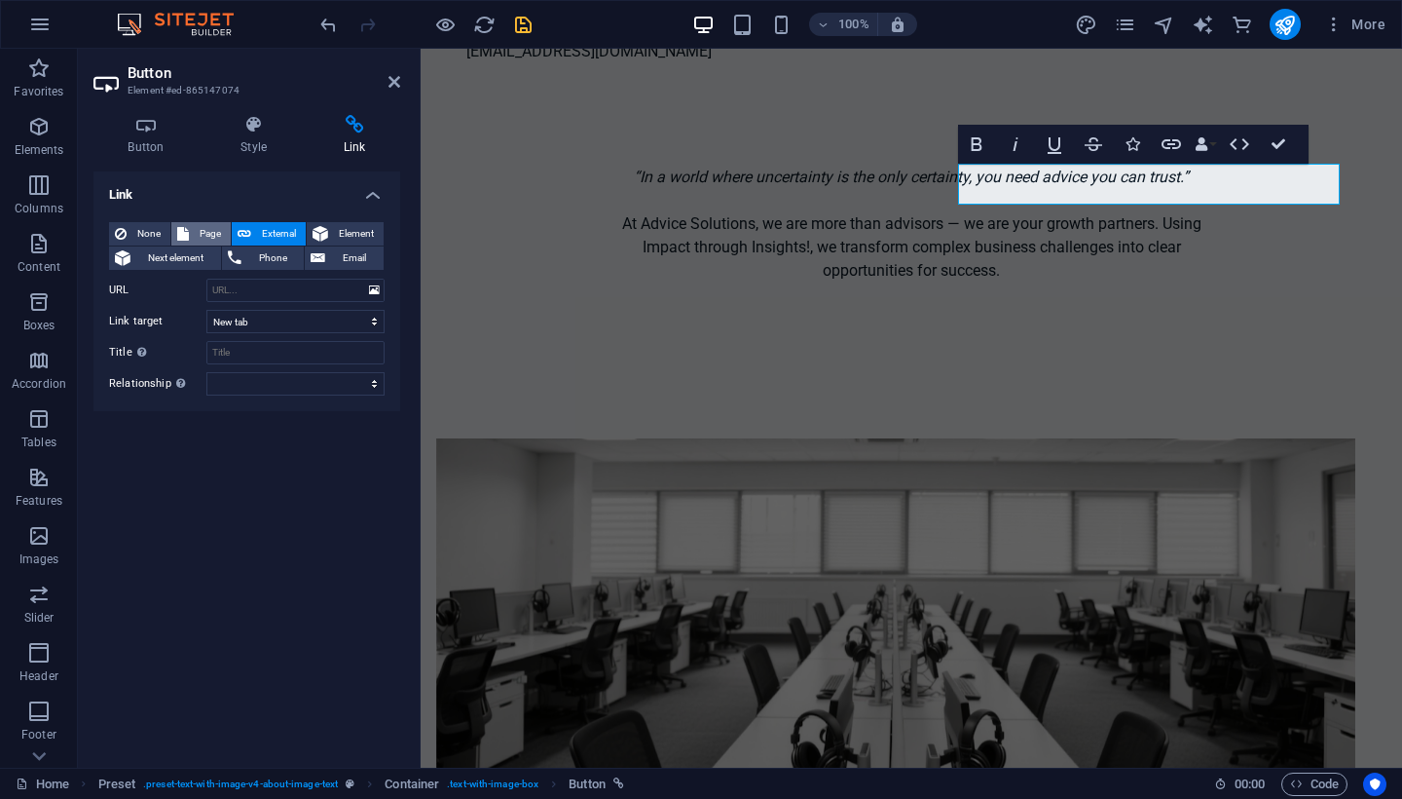
click at [197, 231] on span "Page" at bounding box center [210, 233] width 30 height 23
select select
select select "1"
select select "blank"
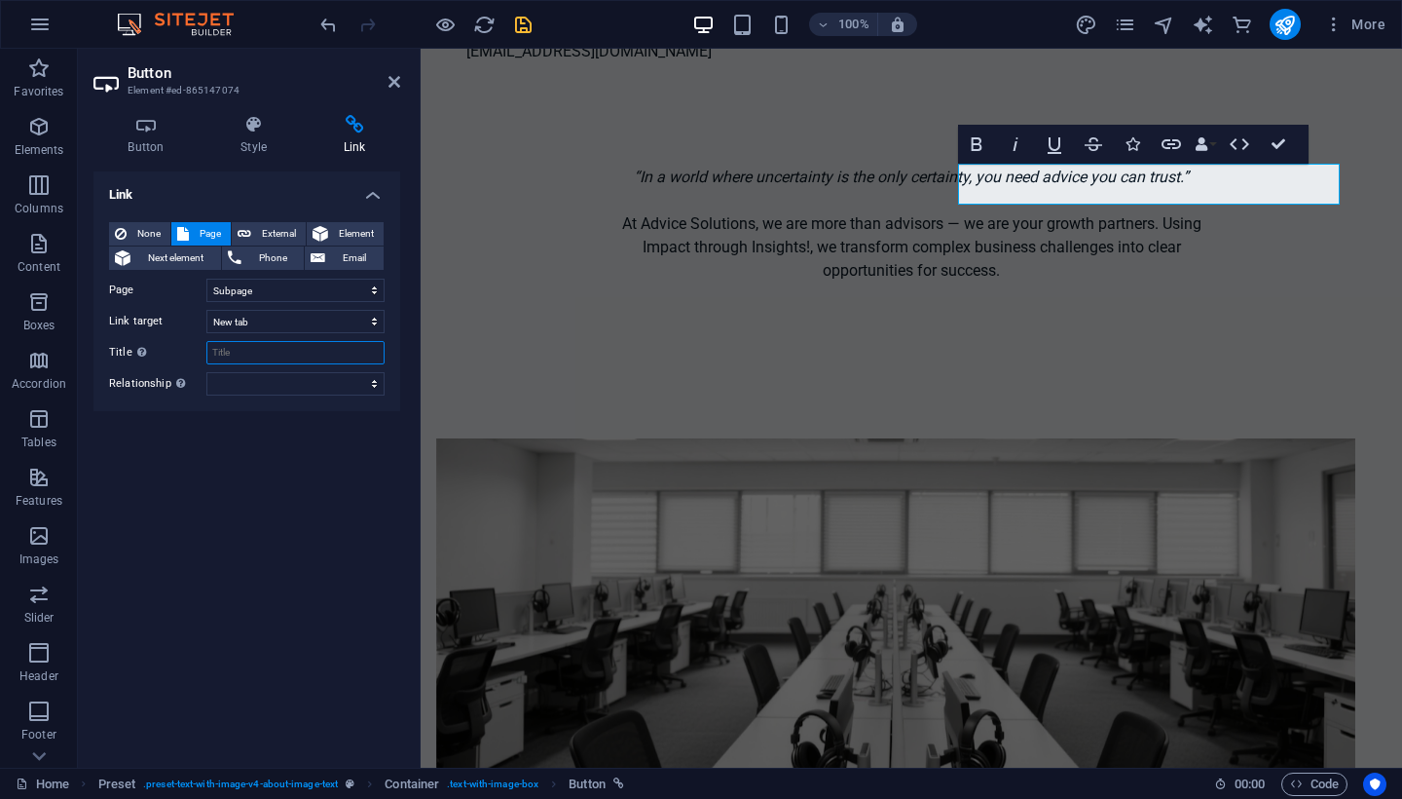
click at [311, 350] on input "Title Additional link description, should not be the same as the link text. The…" at bounding box center [295, 352] width 178 height 23
type input "Company Profile"
select select "alternate"
click at [258, 434] on div "Link None Page External Element Next element Phone Email Page Home Subpage Lega…" at bounding box center [246, 461] width 307 height 580
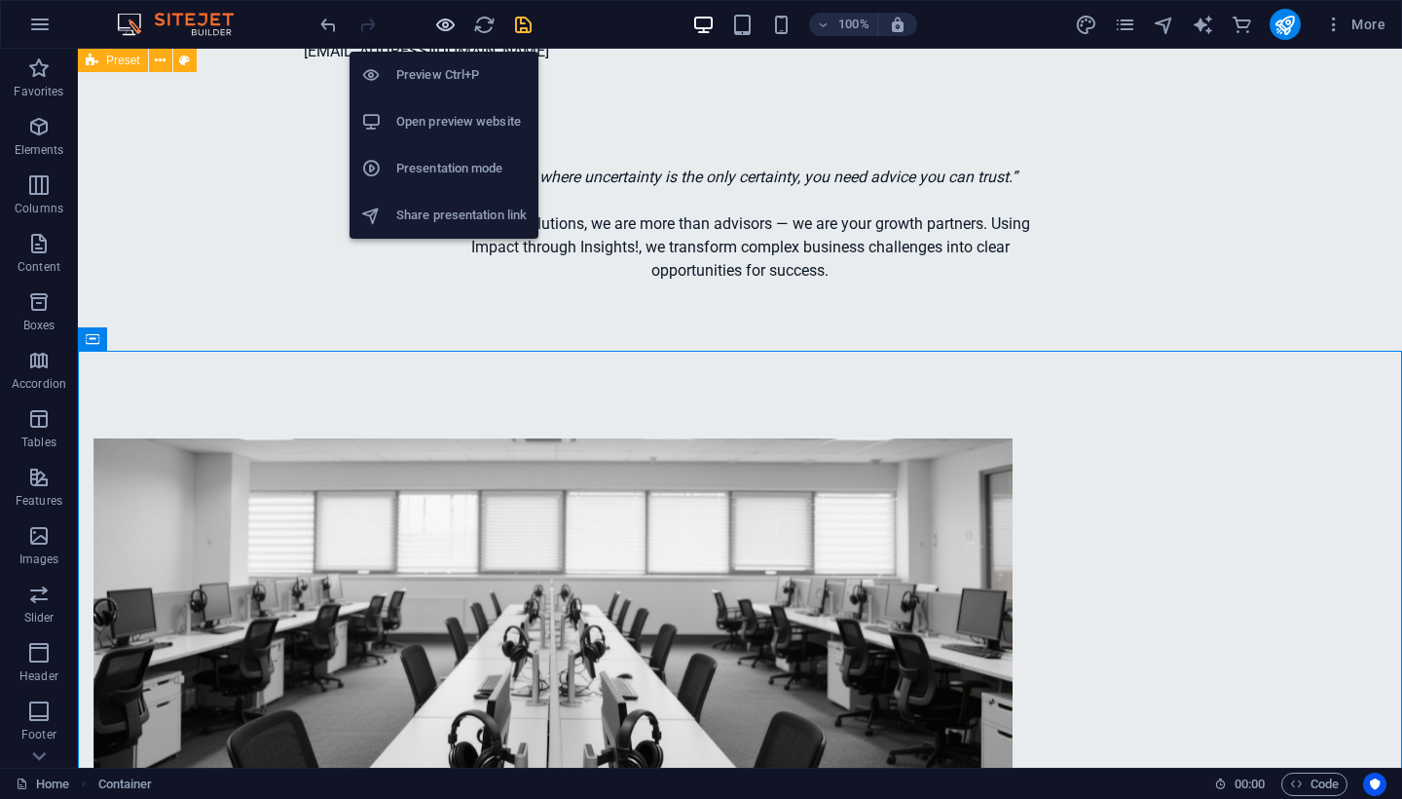
click at [439, 24] on icon "button" at bounding box center [445, 25] width 22 height 22
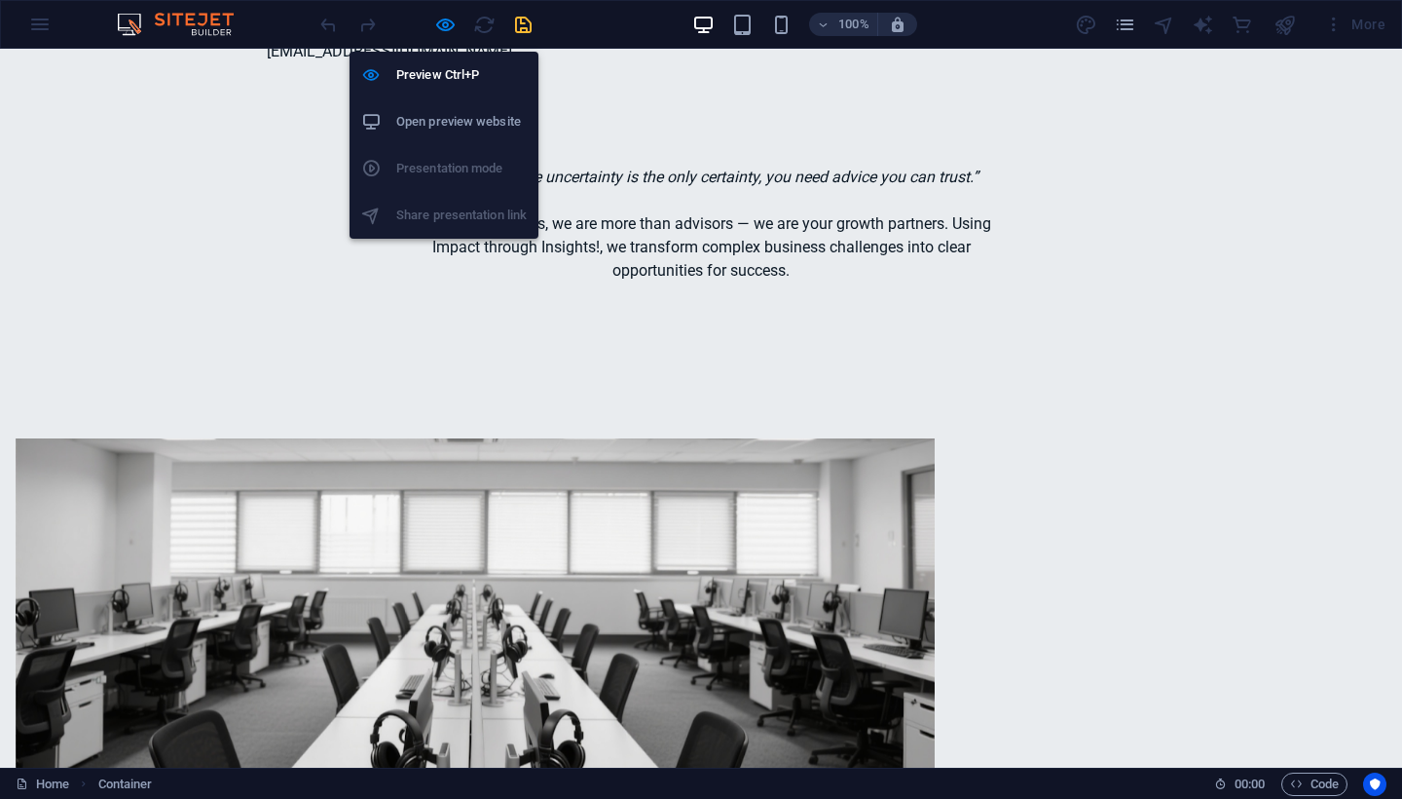
click at [434, 120] on h6 "Open preview website" at bounding box center [461, 121] width 130 height 23
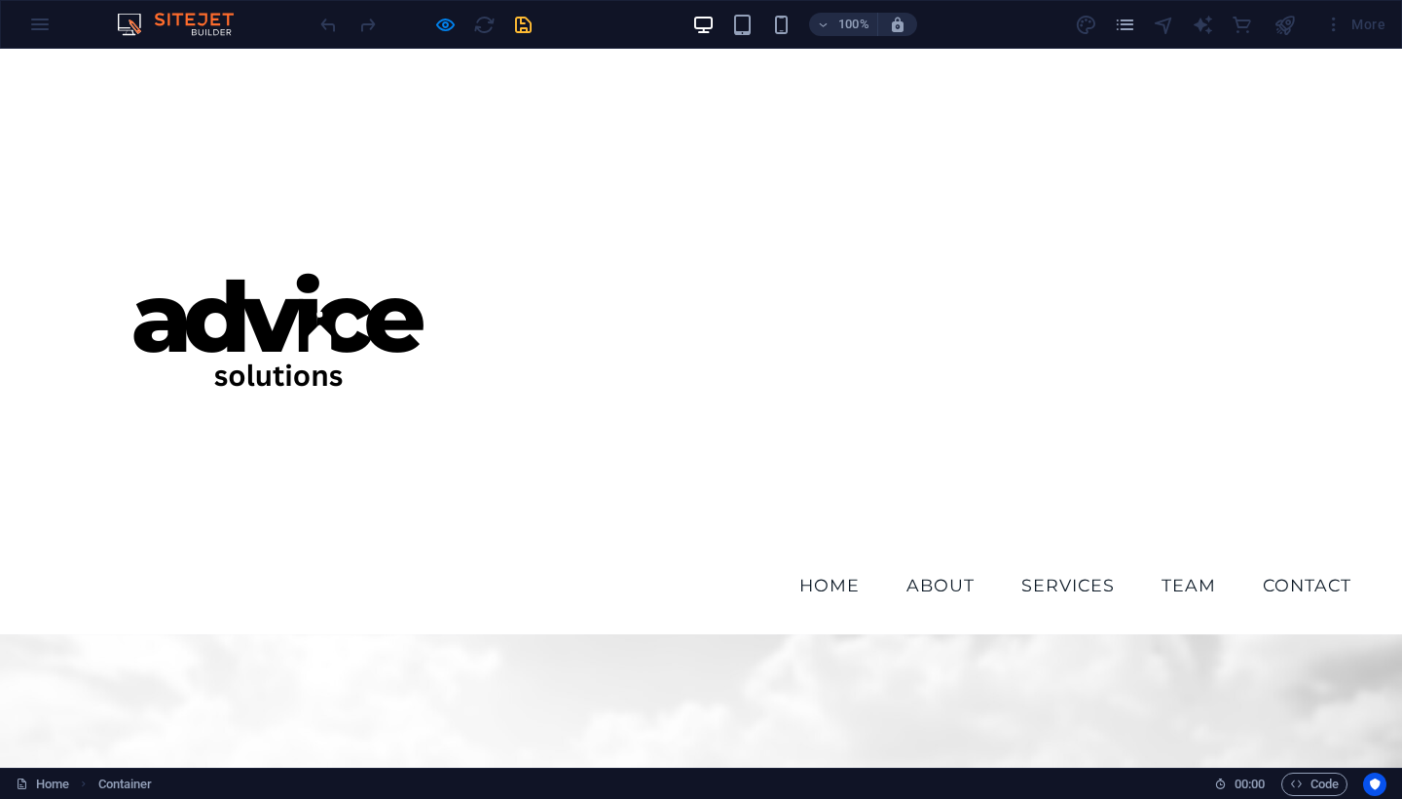
scroll to position [0, 0]
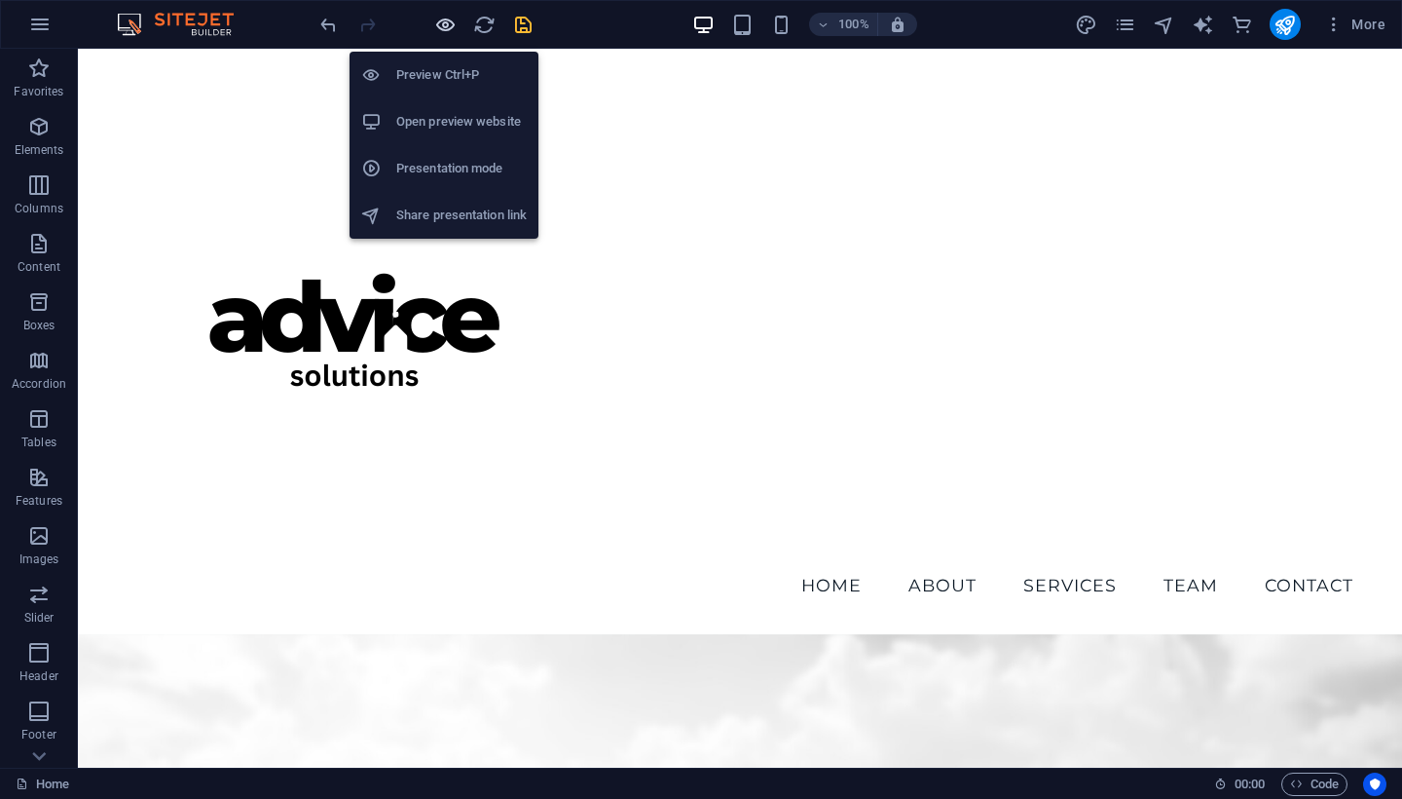
click at [448, 27] on icon "button" at bounding box center [445, 25] width 22 height 22
click at [462, 139] on li "Open preview website" at bounding box center [444, 121] width 189 height 47
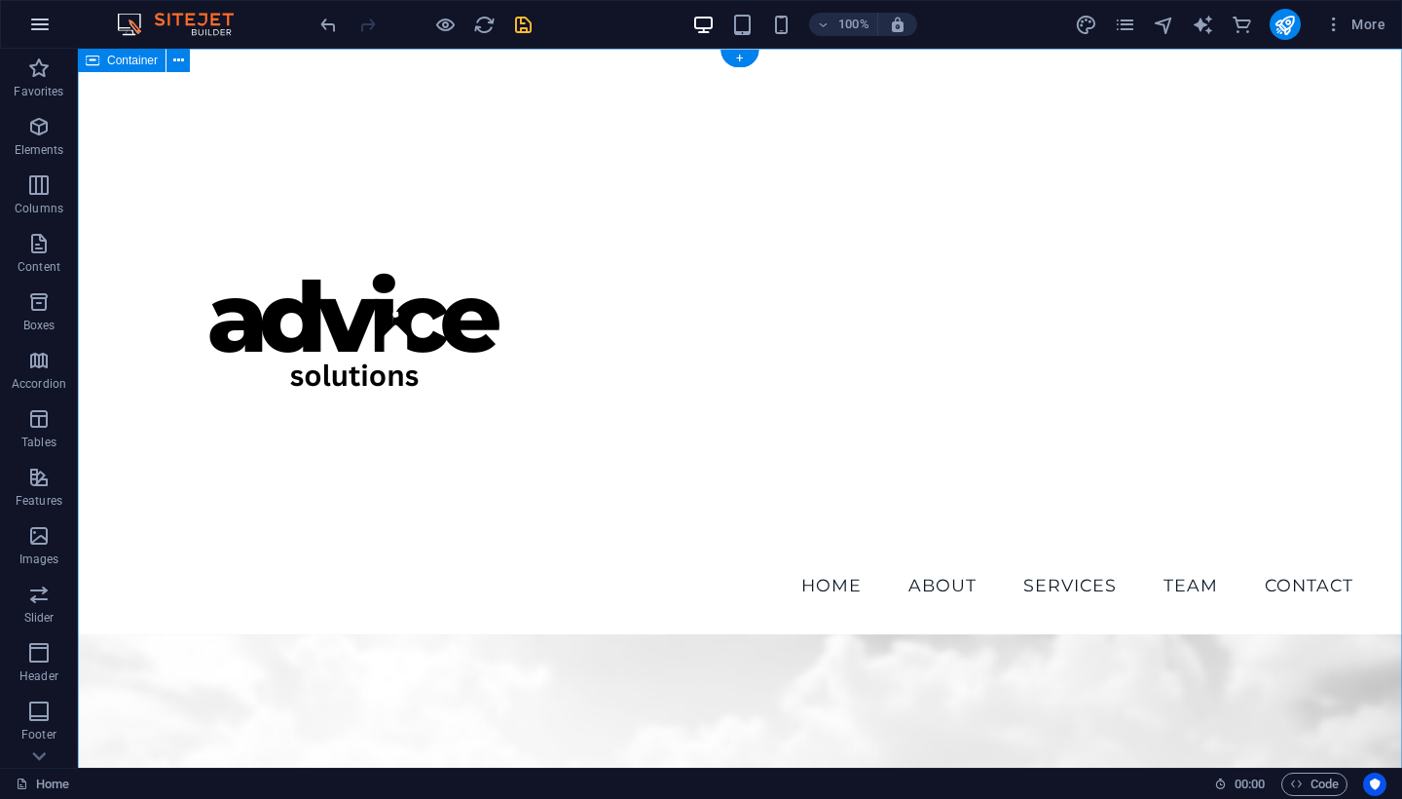
click at [42, 26] on icon "button" at bounding box center [39, 24] width 23 height 23
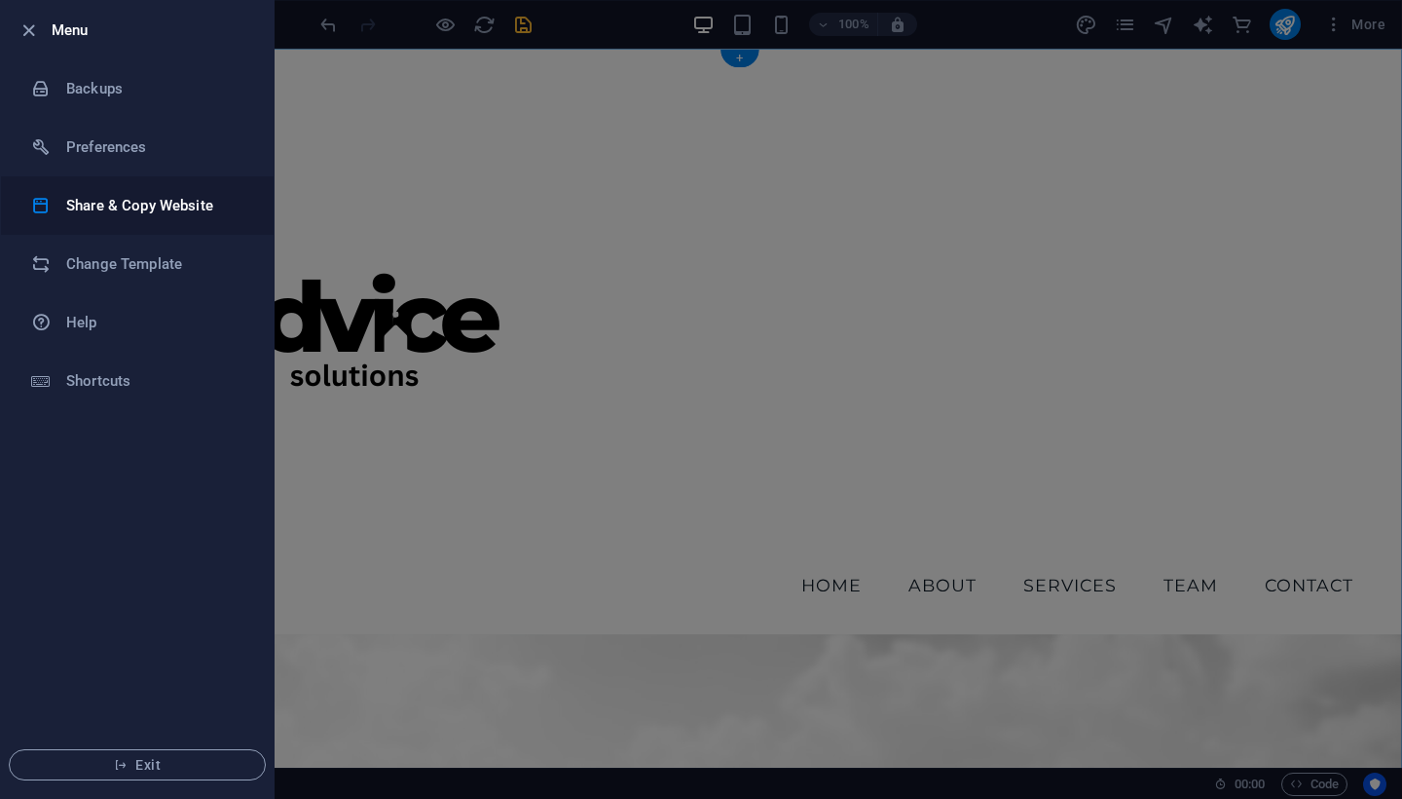
click at [180, 206] on h6 "Share & Copy Website" at bounding box center [156, 205] width 180 height 23
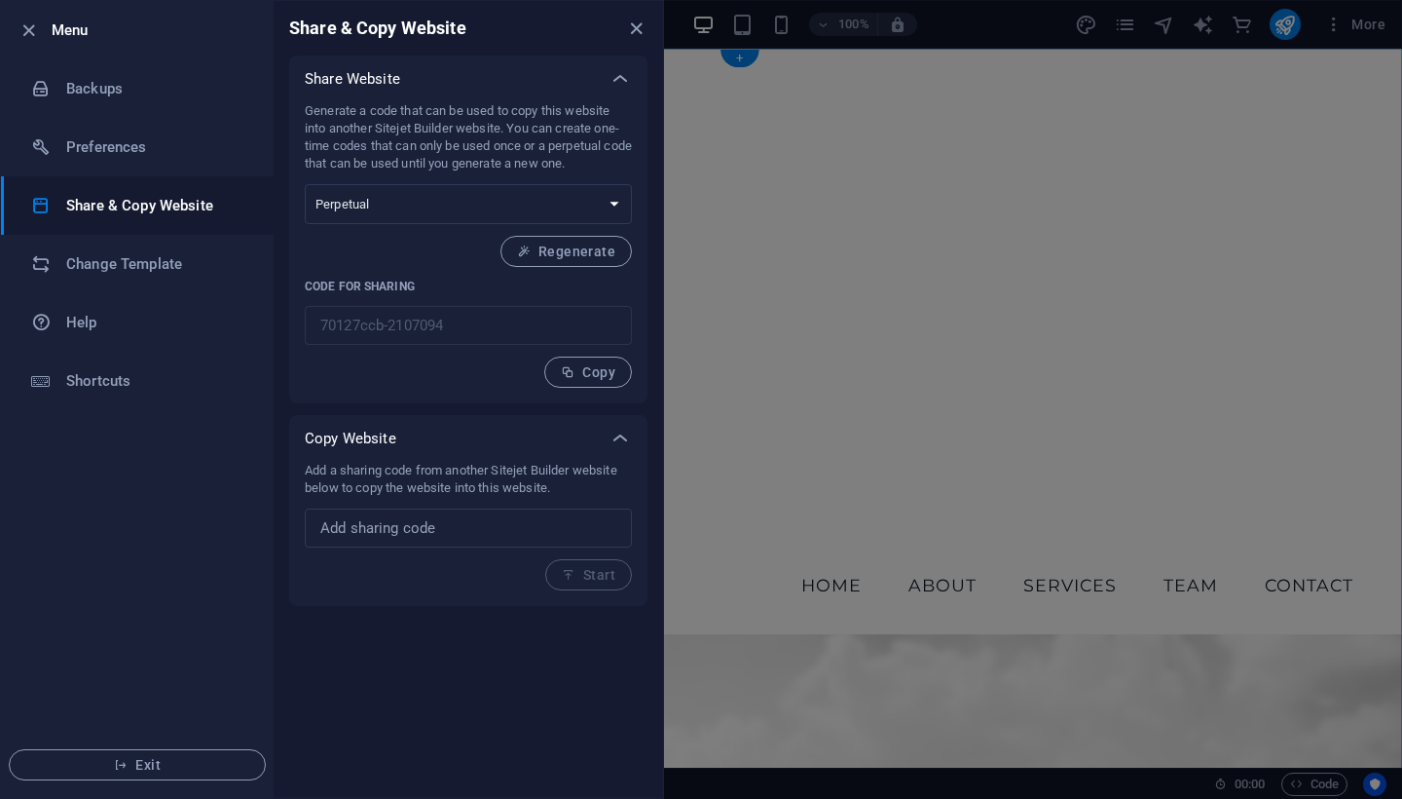
click at [963, 388] on div at bounding box center [701, 399] width 1402 height 799
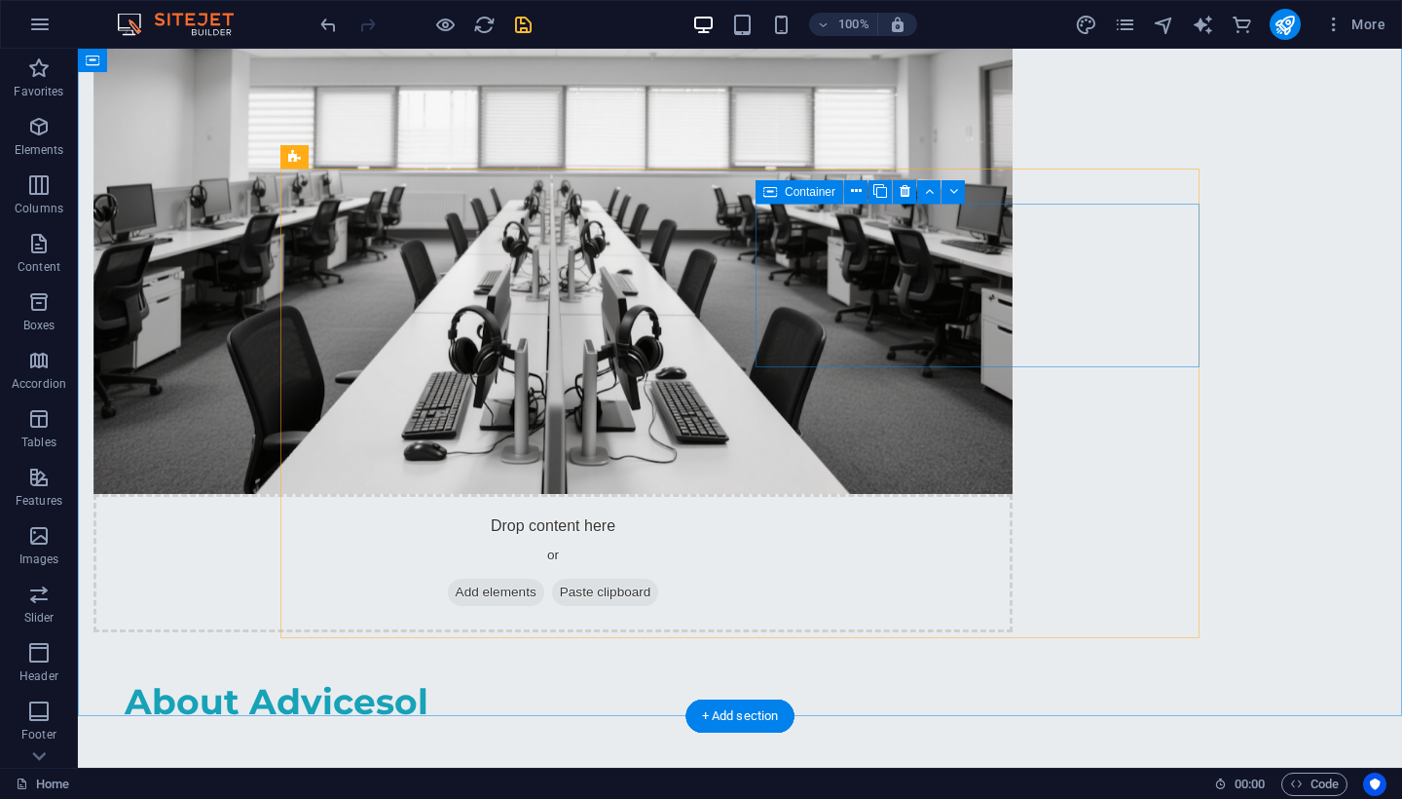
scroll to position [1862, 0]
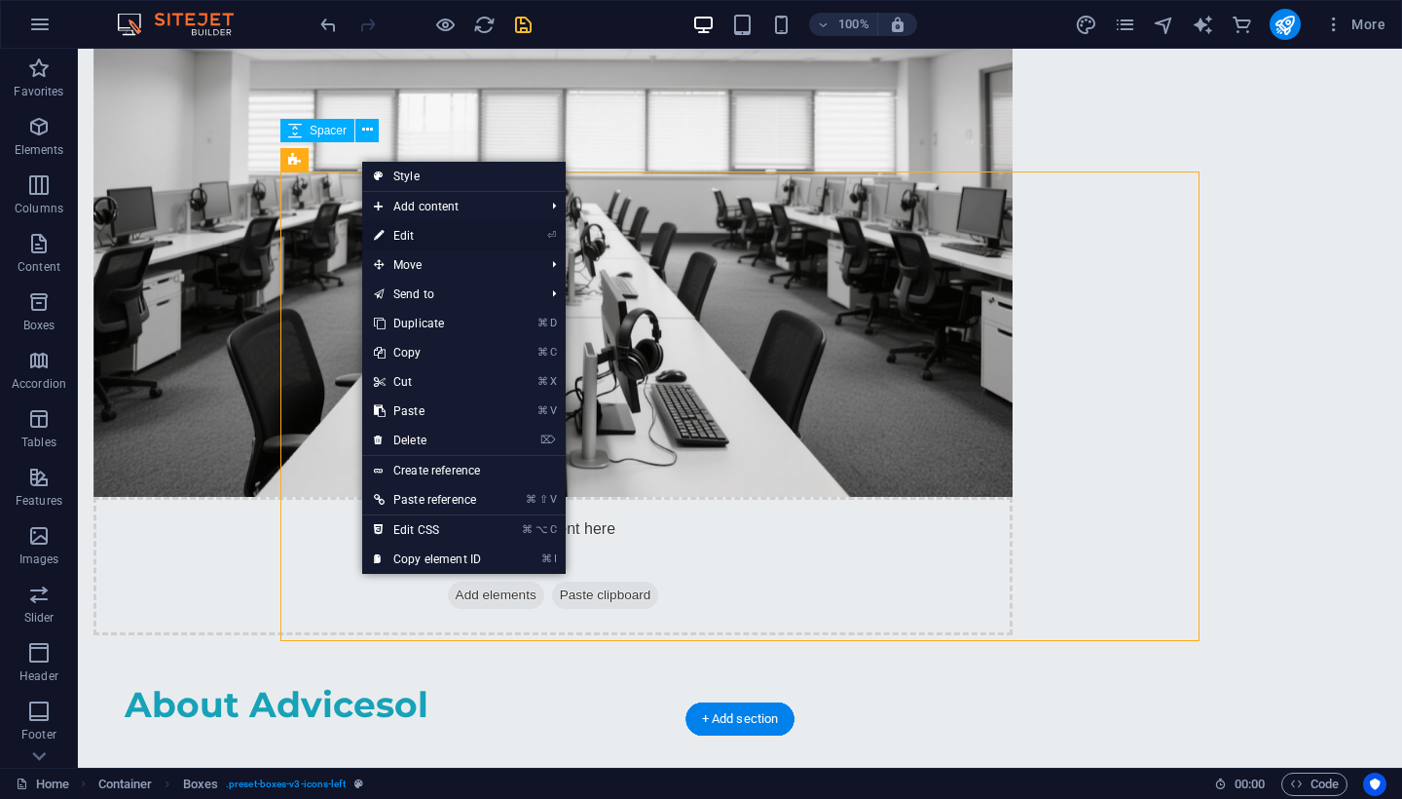
click at [413, 239] on link "⏎ Edit" at bounding box center [427, 235] width 130 height 29
select select "rem"
select select "preset-boxes-v3-icons-left"
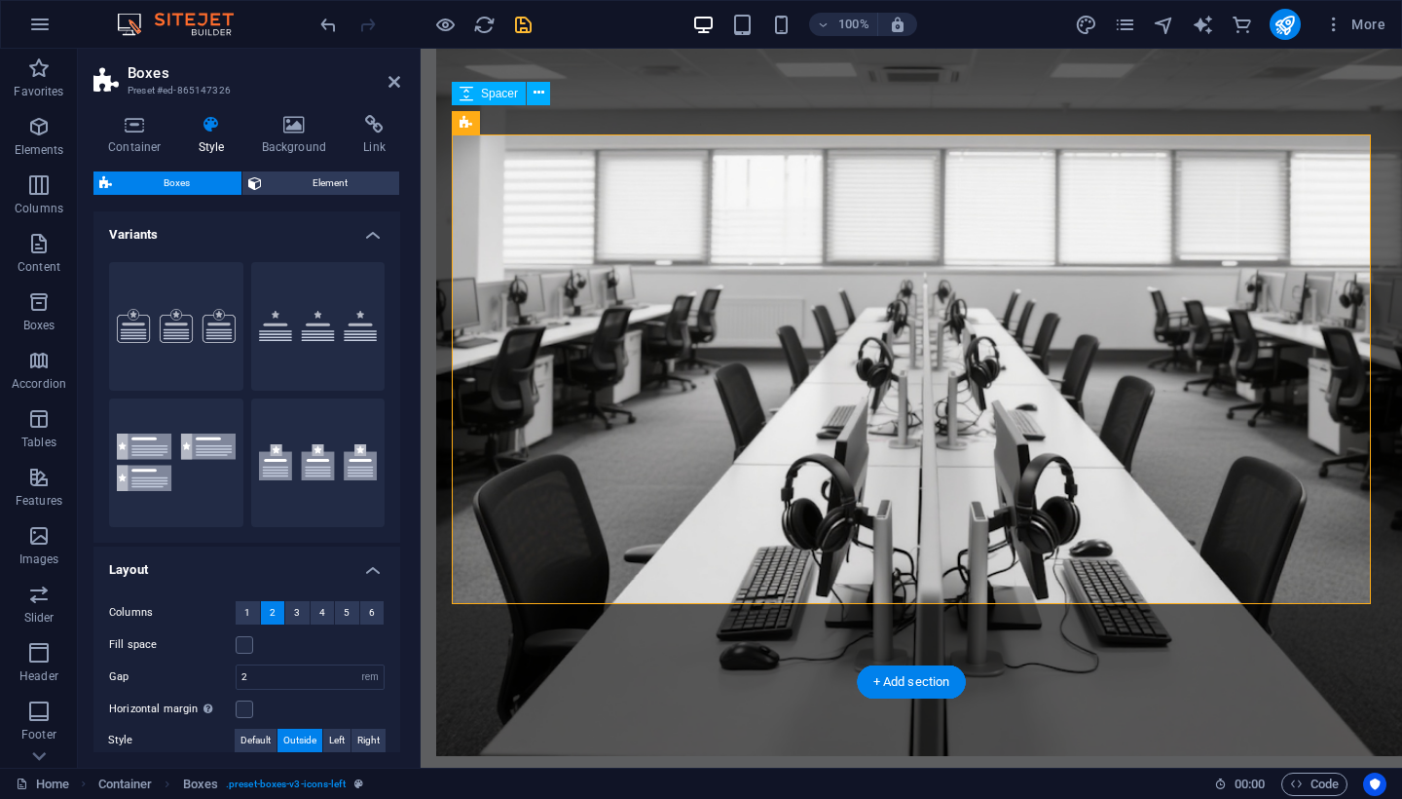
scroll to position [0, 0]
click at [123, 145] on h4 "Container" at bounding box center [138, 135] width 91 height 41
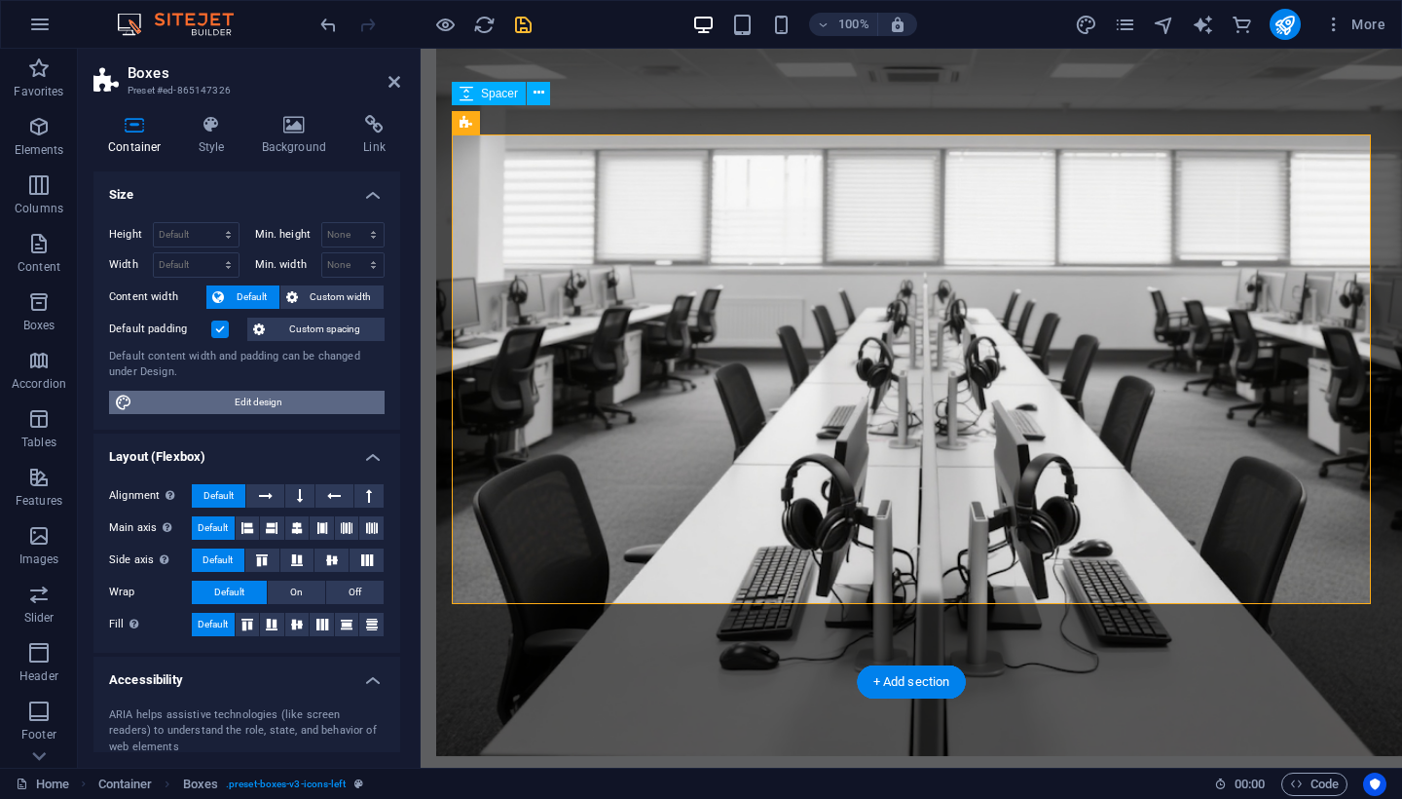
click at [234, 401] on span "Edit design" at bounding box center [258, 401] width 241 height 23
select select "rem"
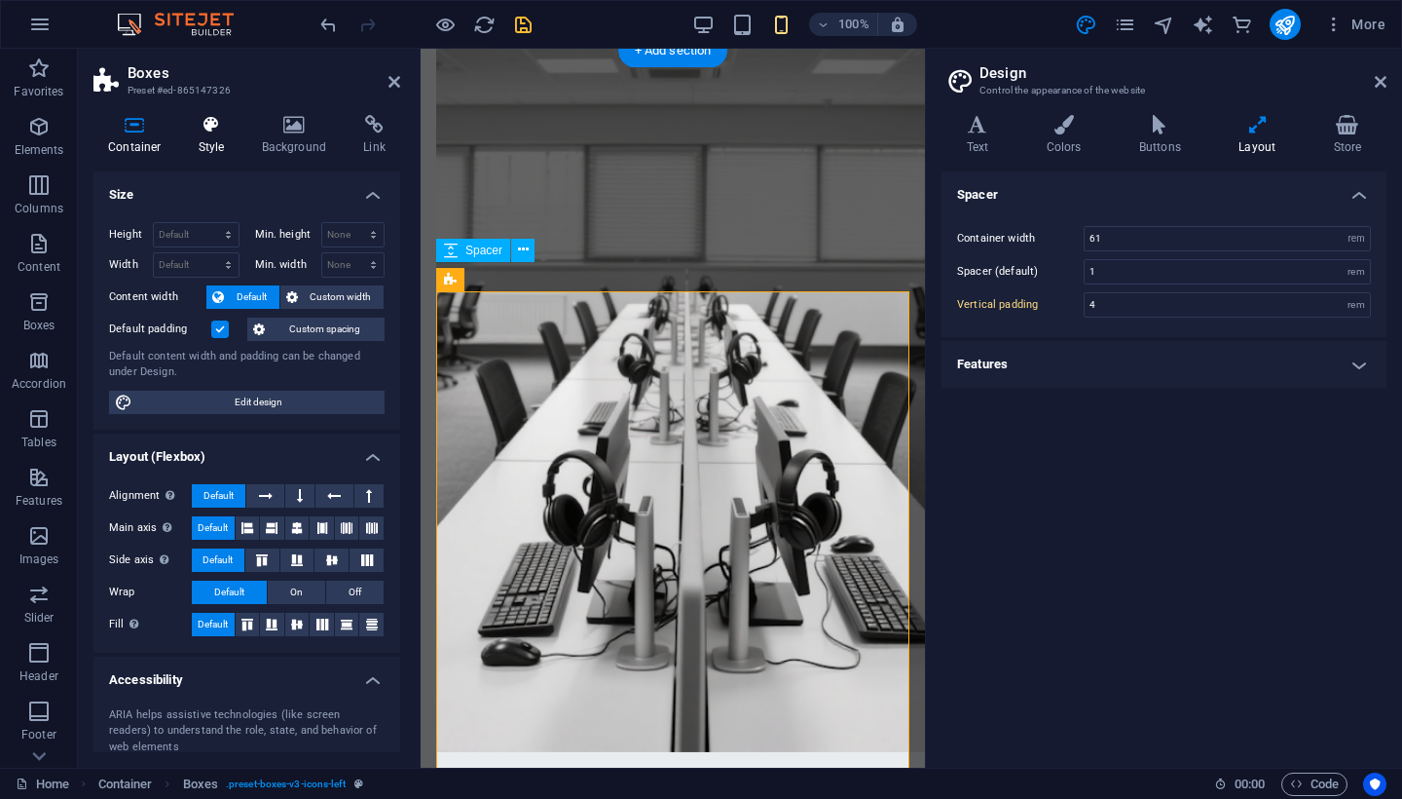
click at [218, 131] on icon at bounding box center [212, 124] width 56 height 19
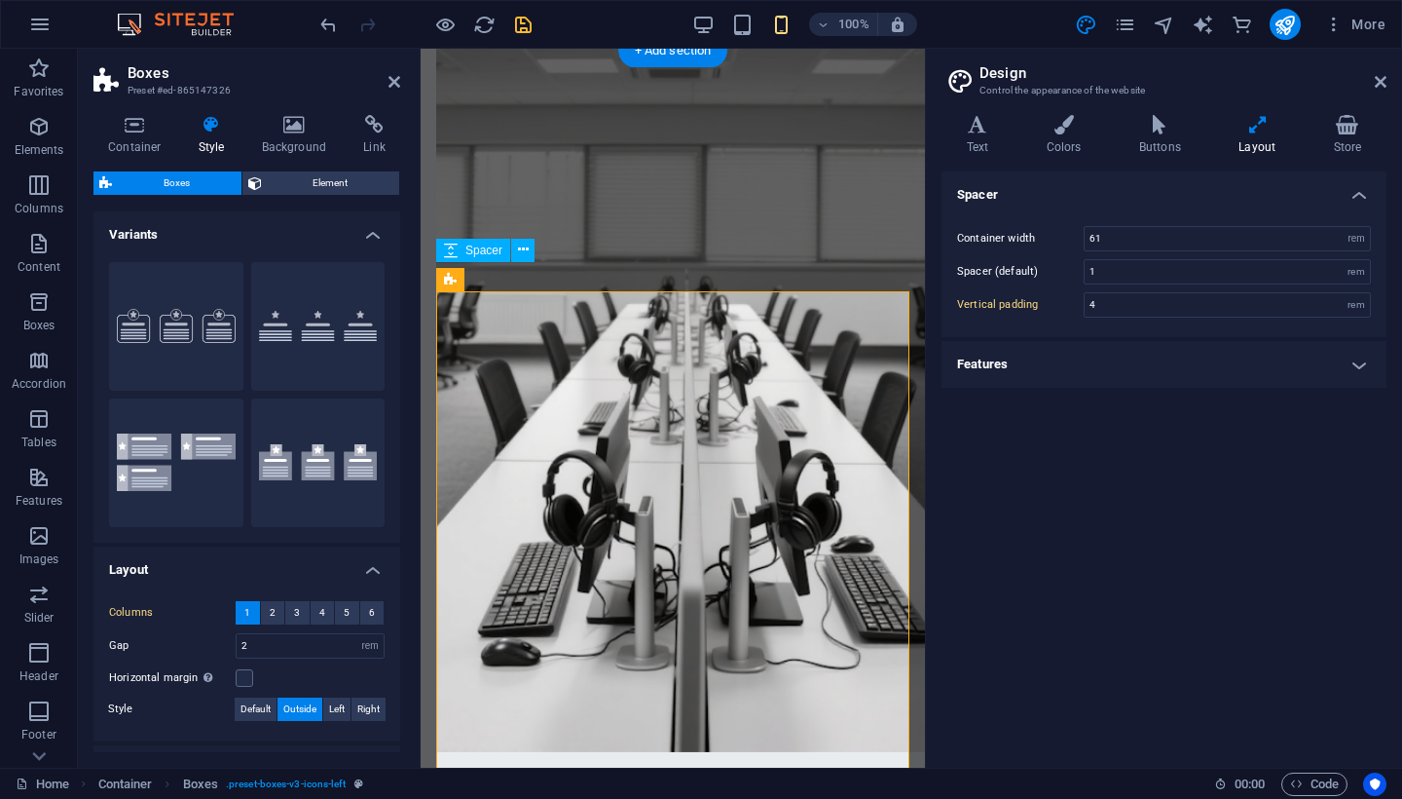
click at [399, 94] on header "Boxes Preset #ed-865147326" at bounding box center [246, 74] width 307 height 51
click at [391, 82] on icon at bounding box center [395, 82] width 12 height 16
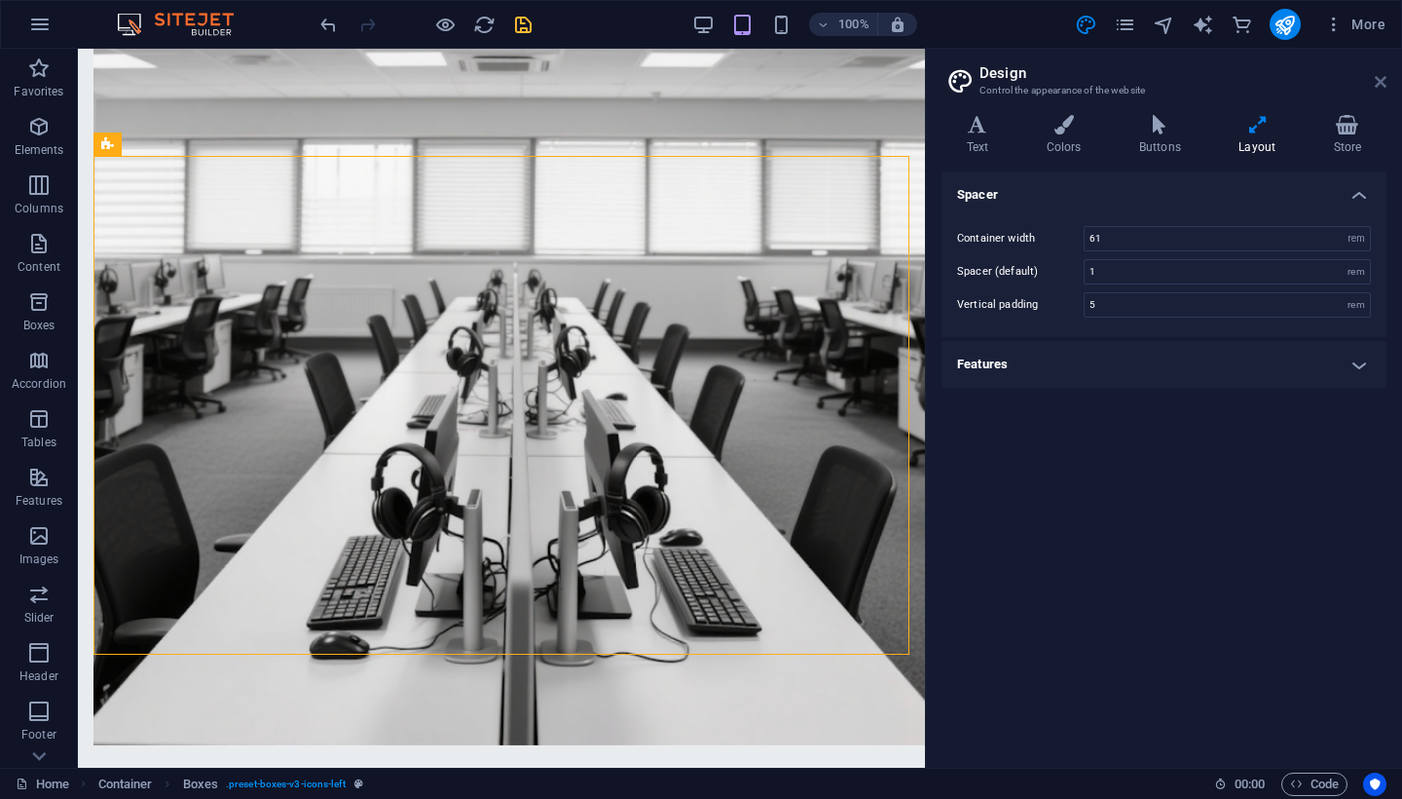
click at [1230, 84] on icon at bounding box center [1381, 82] width 12 height 16
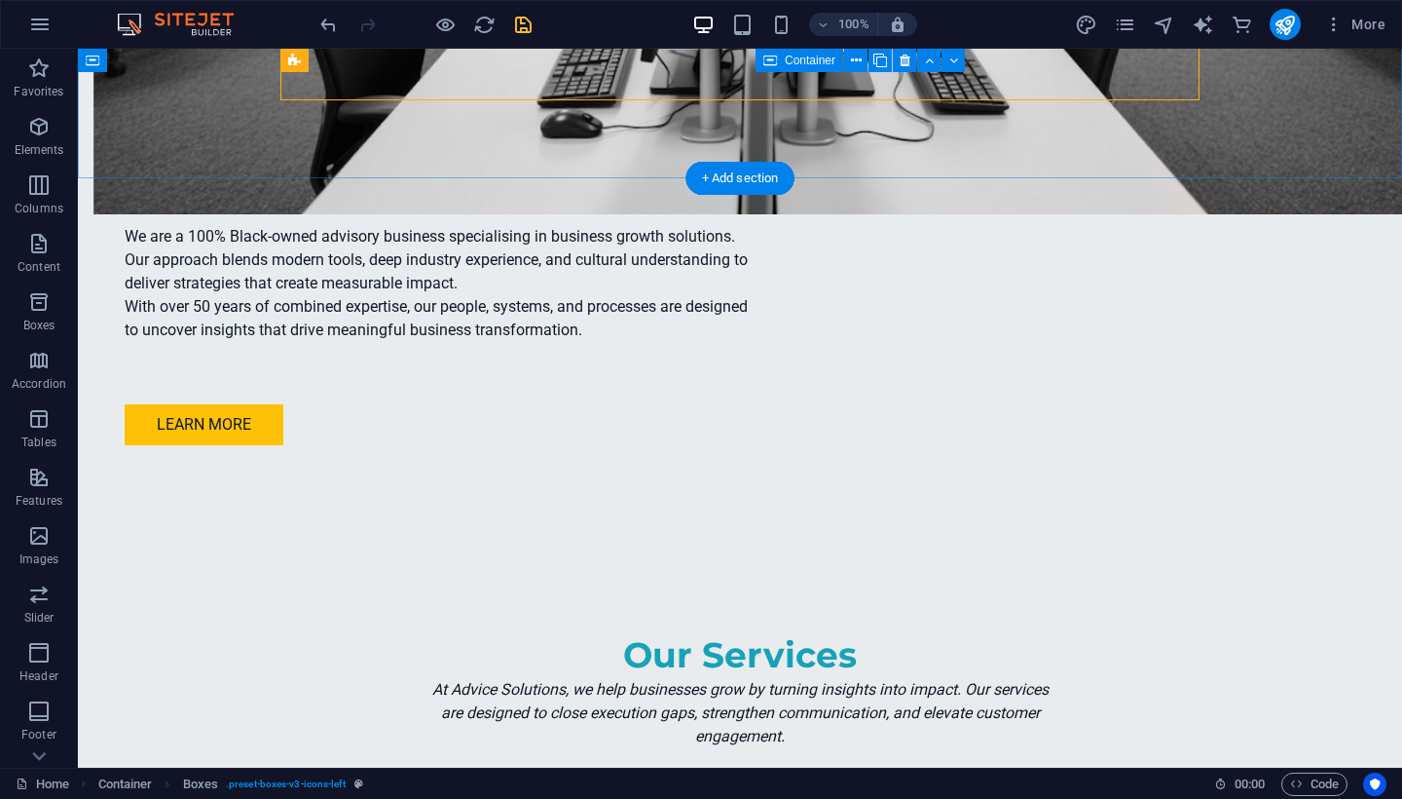
scroll to position [2405, 0]
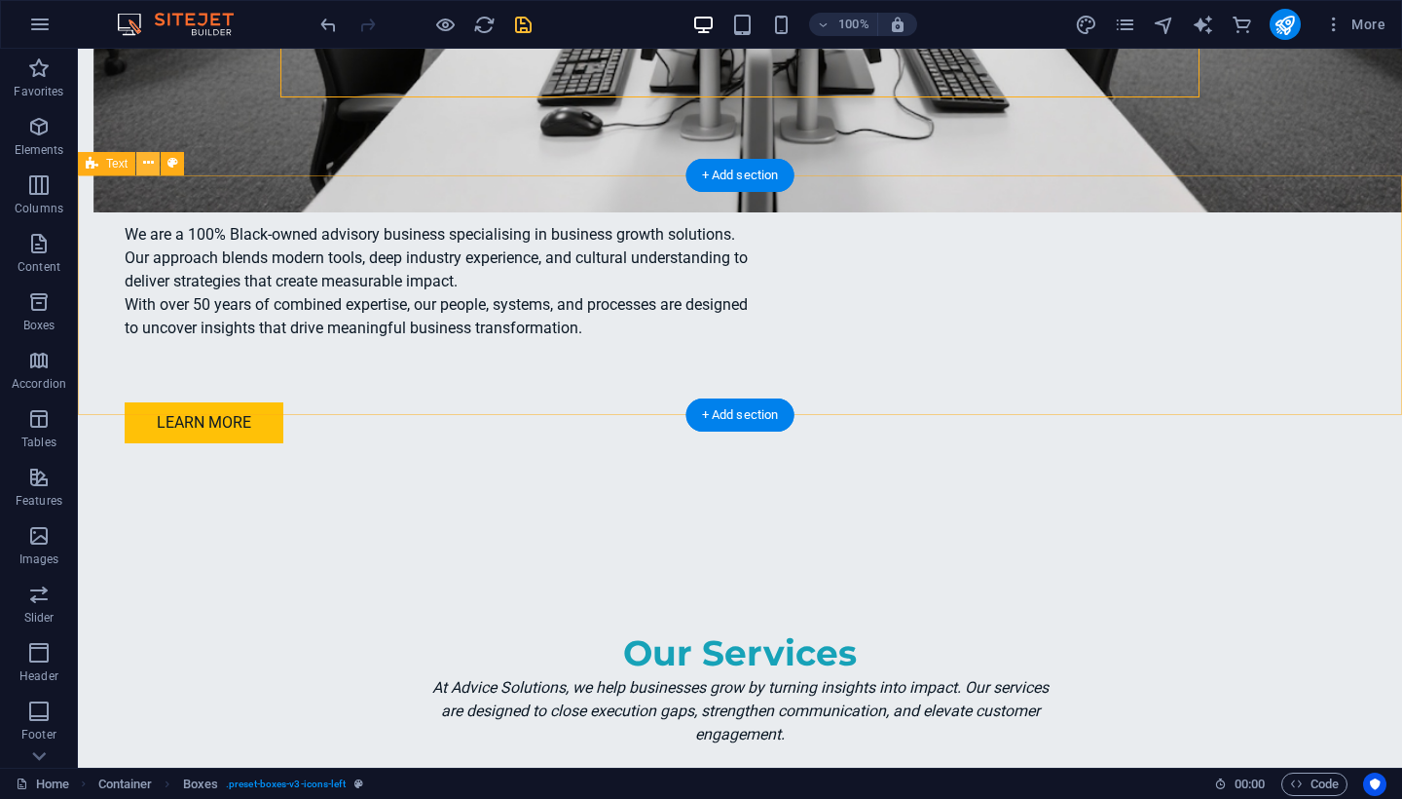
click at [150, 167] on icon at bounding box center [148, 163] width 11 height 20
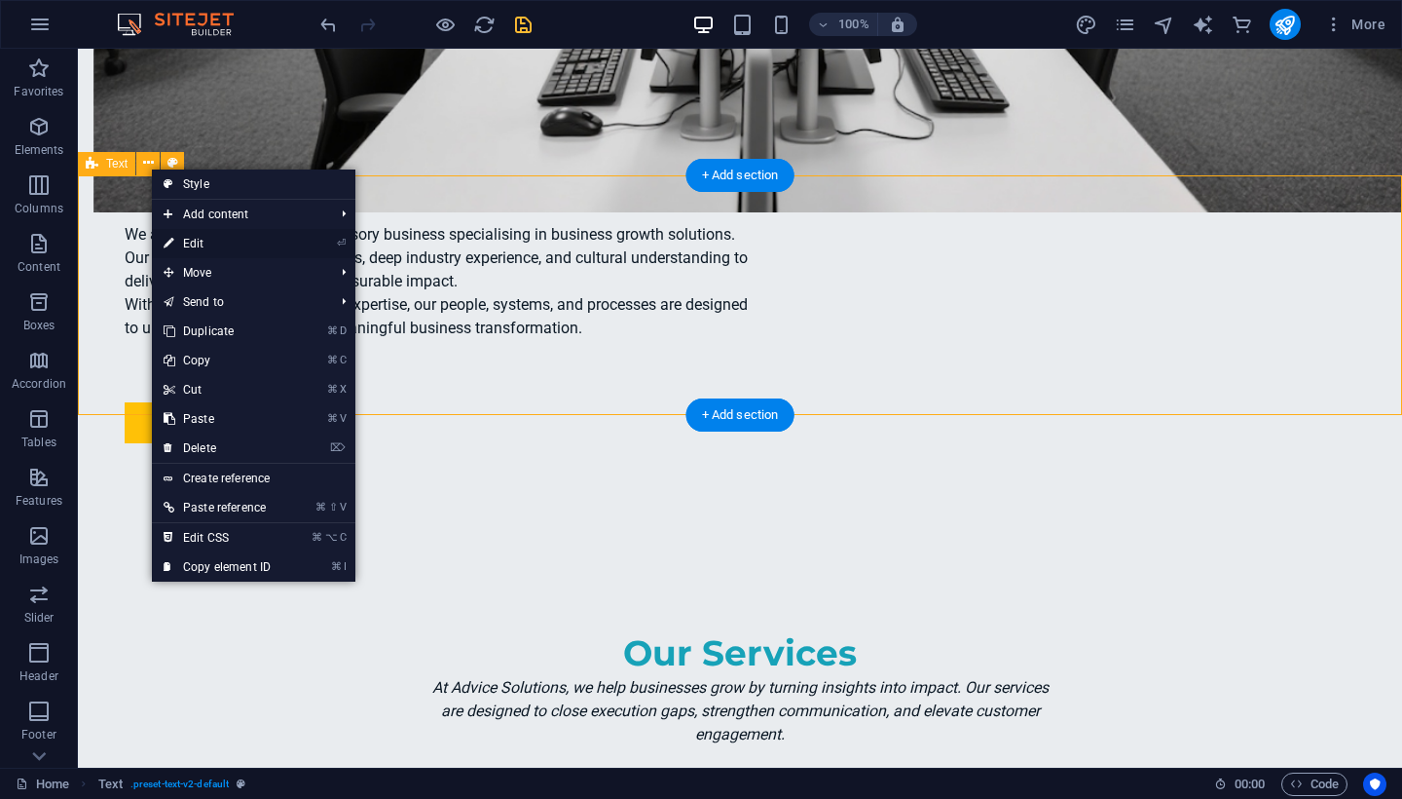
click at [204, 244] on link "⏎ Edit" at bounding box center [217, 243] width 130 height 29
select select "preset-text-v2-default"
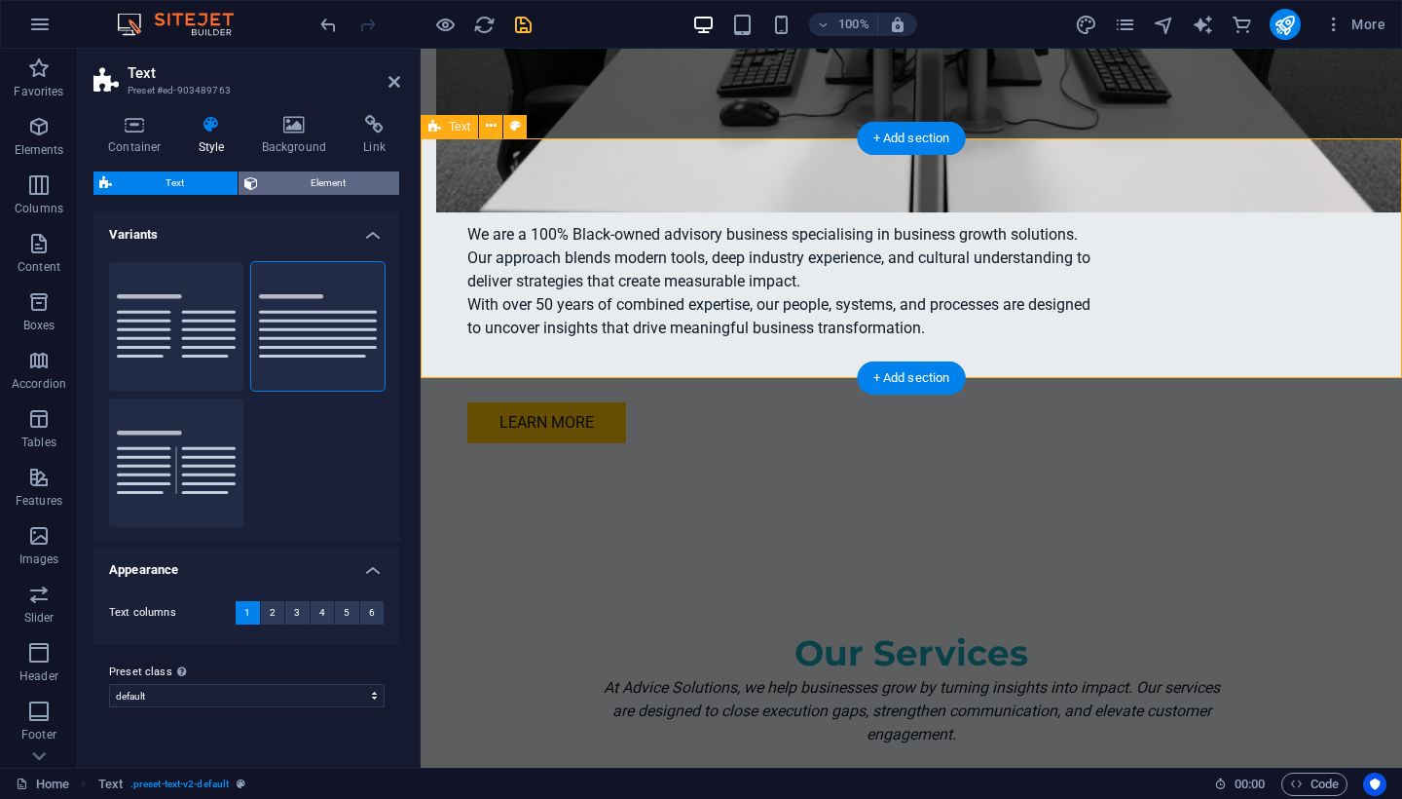
click at [334, 188] on span "Element" at bounding box center [329, 182] width 130 height 23
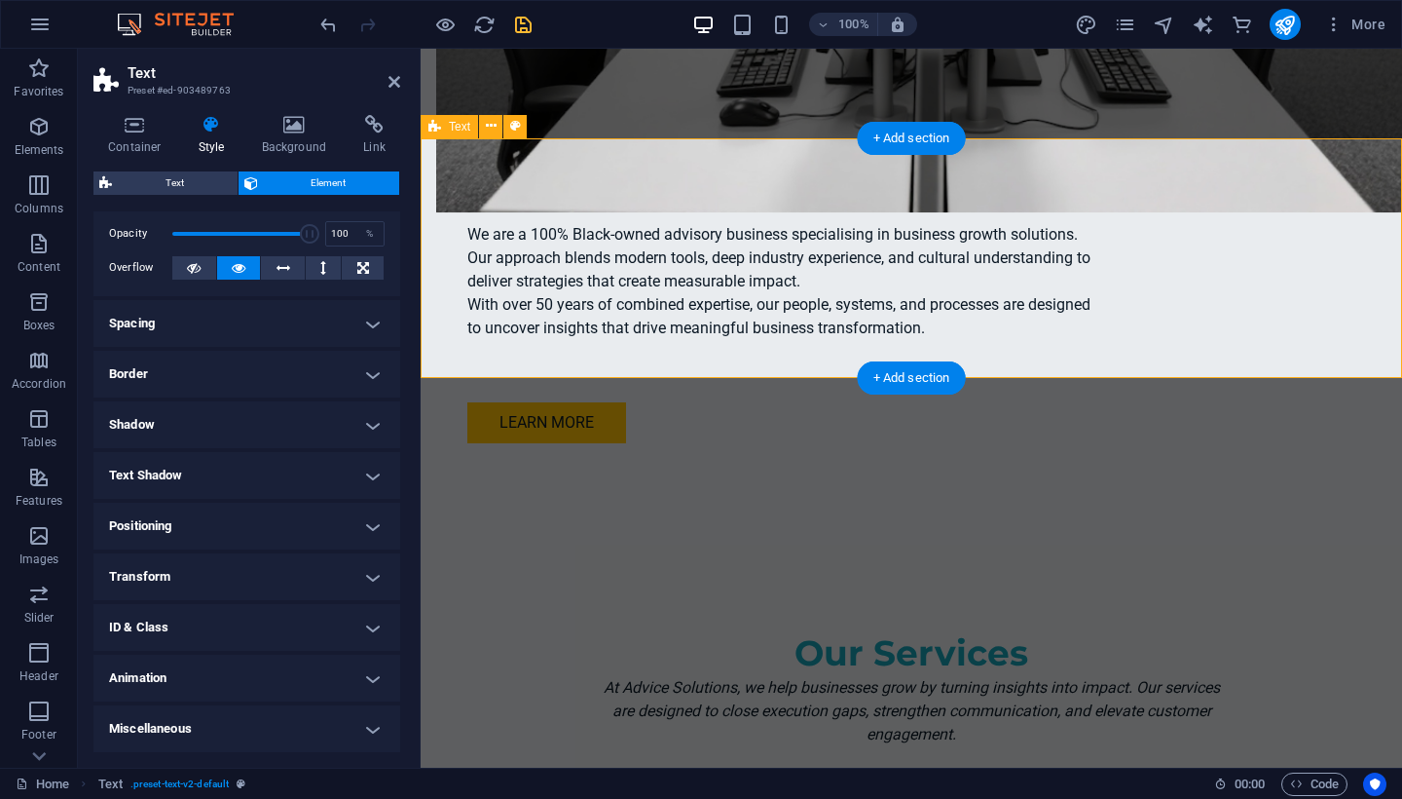
scroll to position [73, 0]
click at [361, 685] on h4 "Animation" at bounding box center [246, 678] width 307 height 47
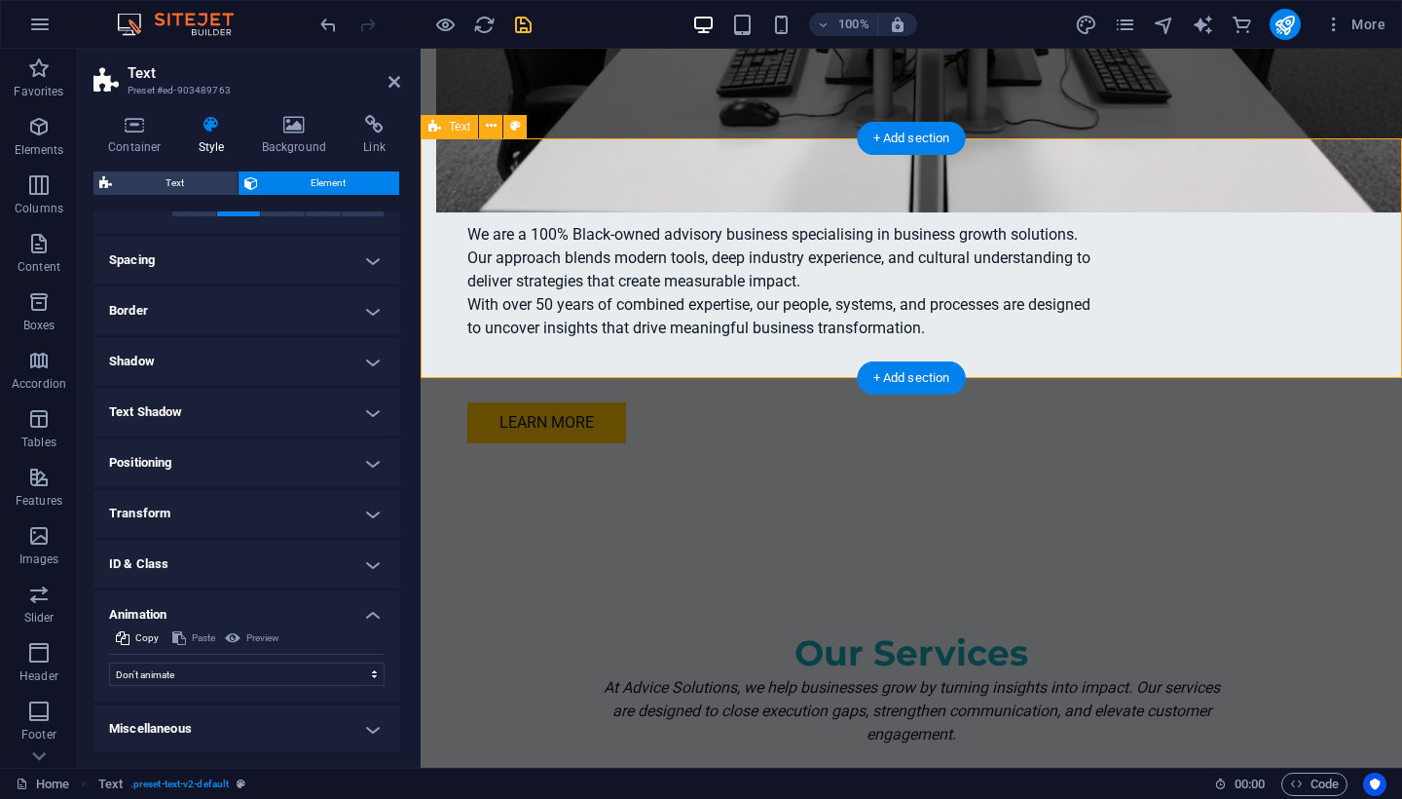
scroll to position [136, 0]
select select "move-left-to-right"
select select "scroll"
select select "pulse"
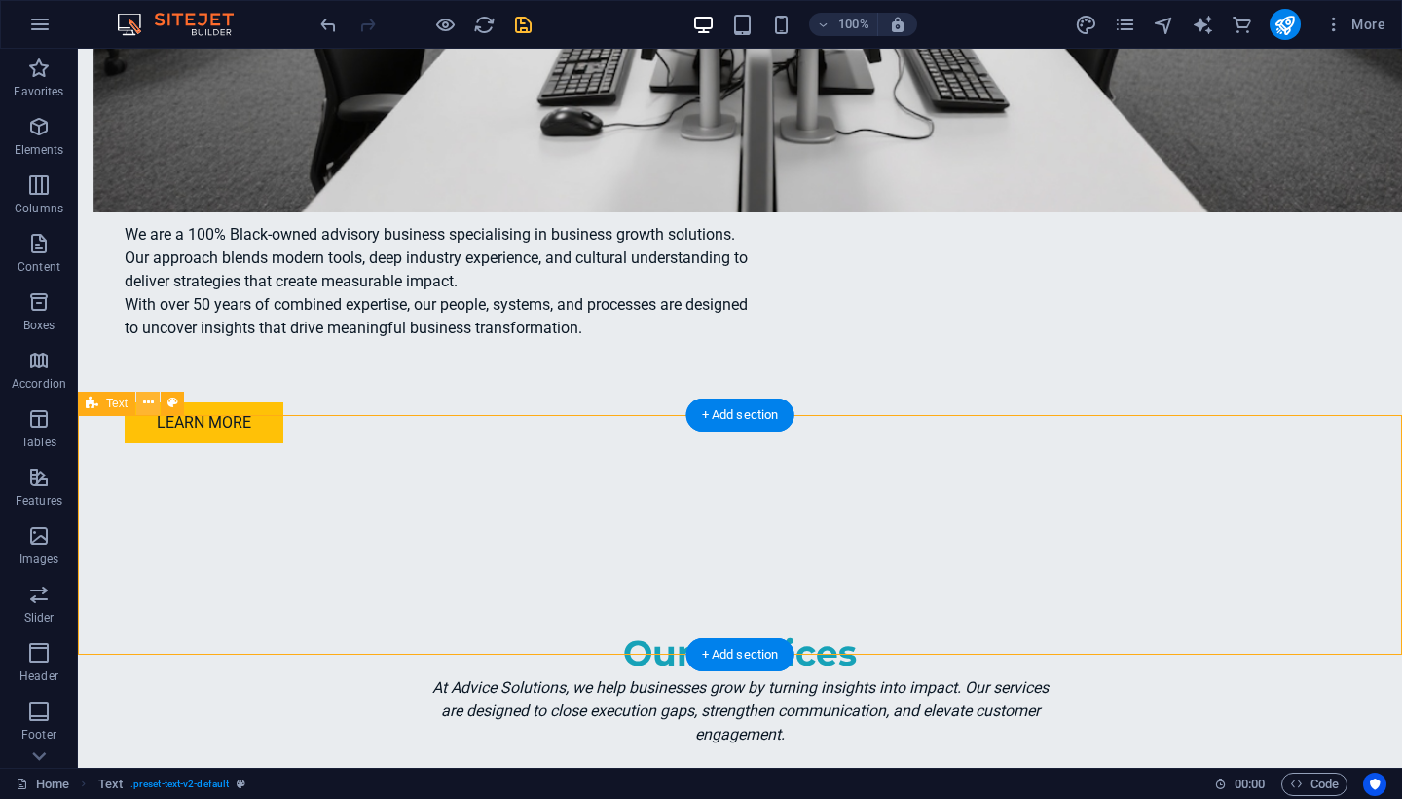
click at [153, 403] on icon at bounding box center [148, 402] width 11 height 20
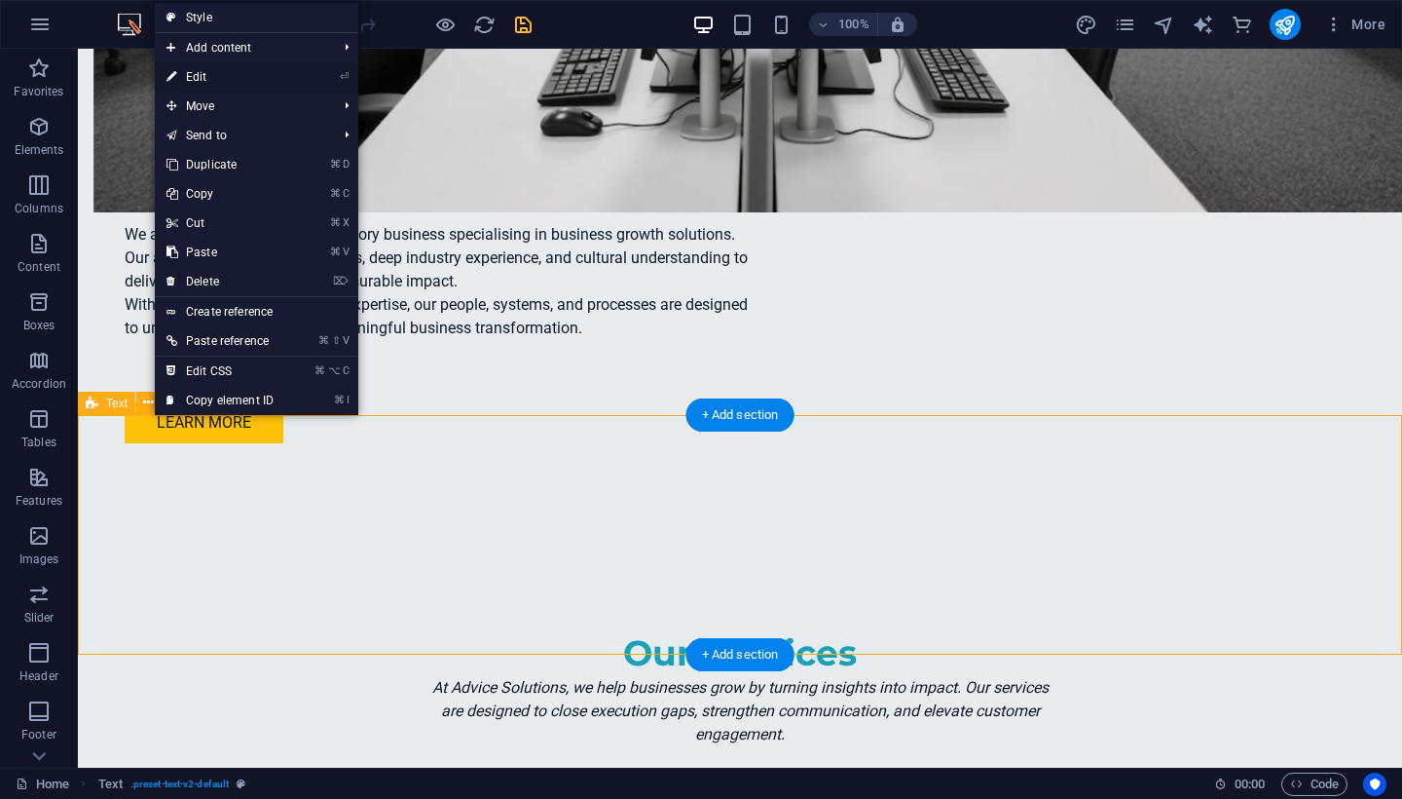
click at [223, 73] on link "⏎ Edit" at bounding box center [220, 76] width 130 height 29
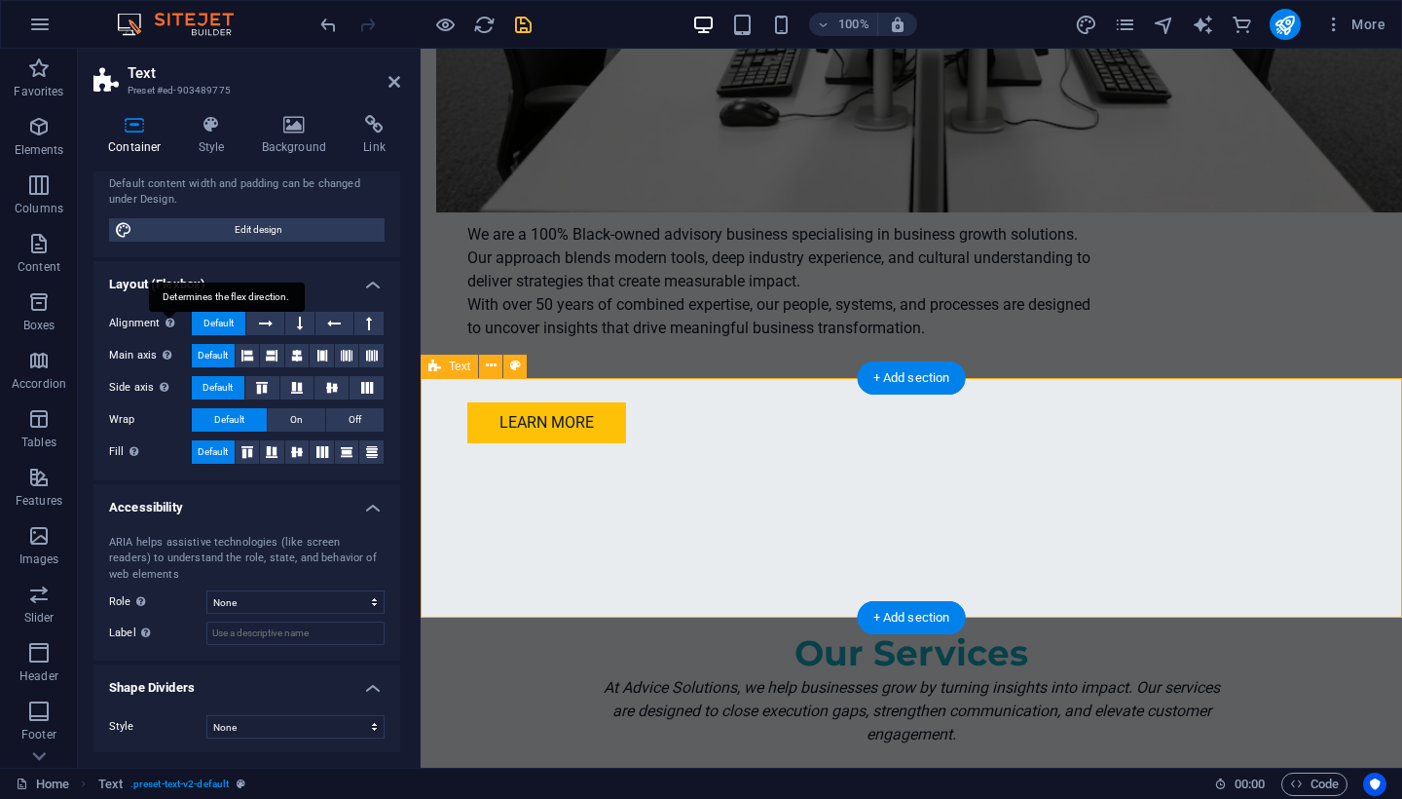
scroll to position [171, 0]
click at [208, 130] on icon at bounding box center [212, 124] width 56 height 19
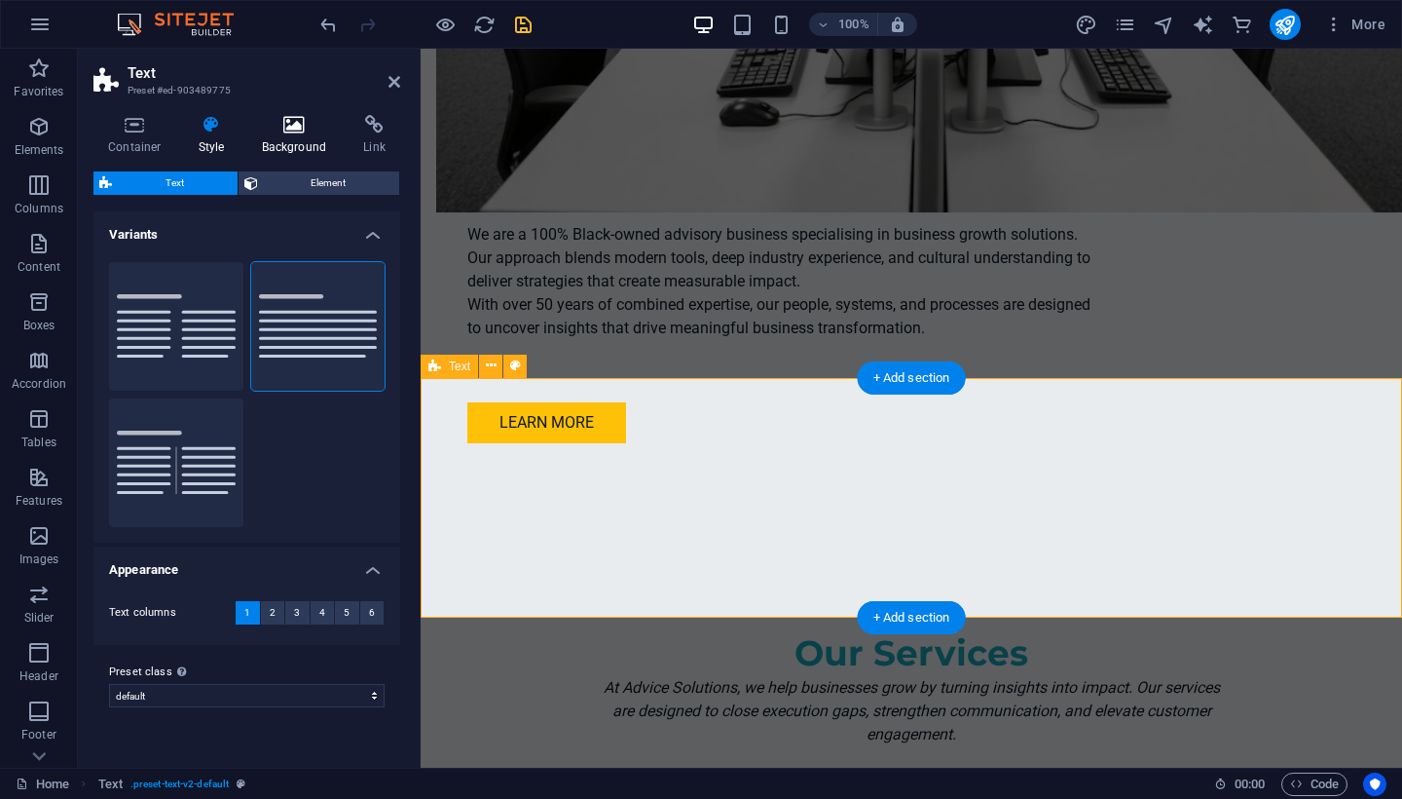
click at [293, 137] on h4 "Background" at bounding box center [298, 135] width 102 height 41
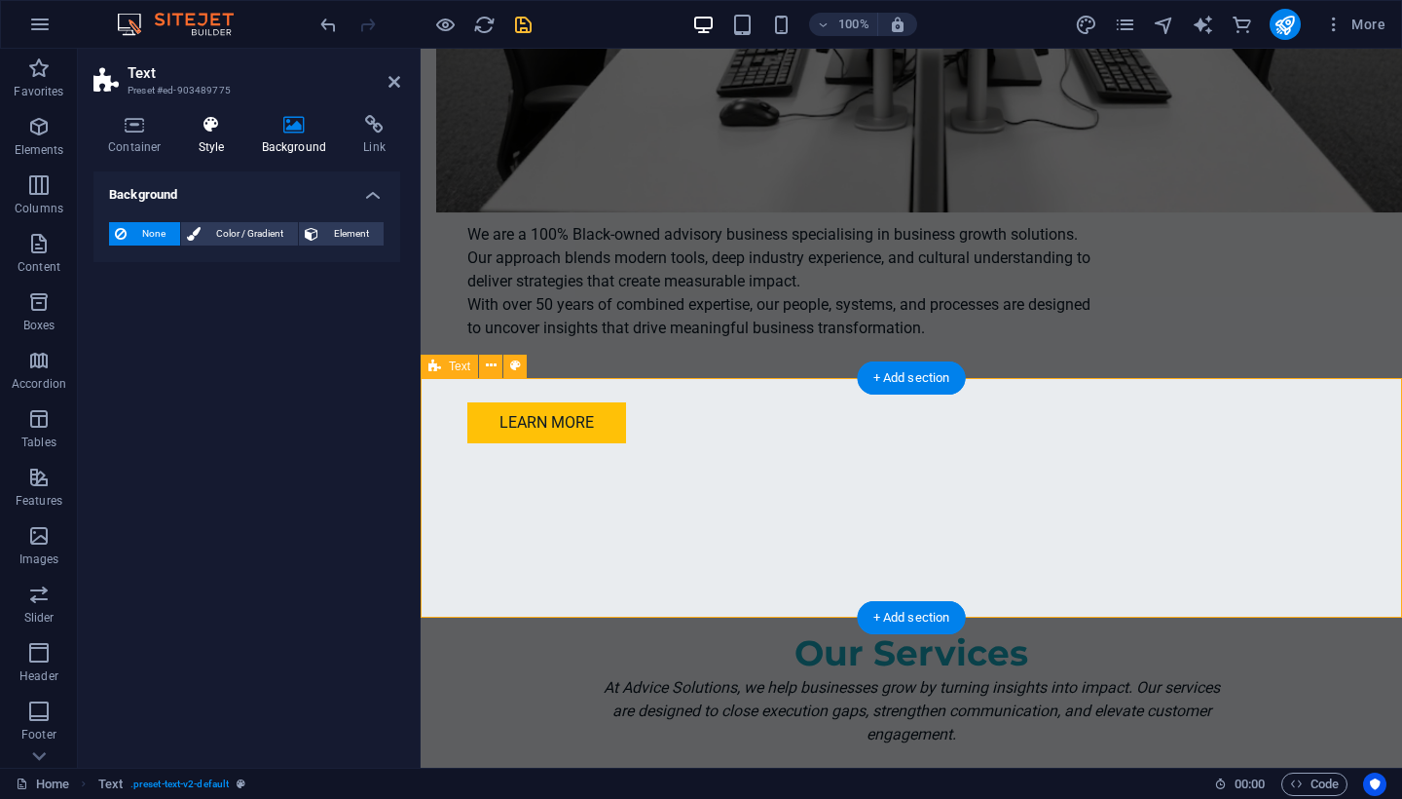
click at [211, 123] on icon at bounding box center [212, 124] width 56 height 19
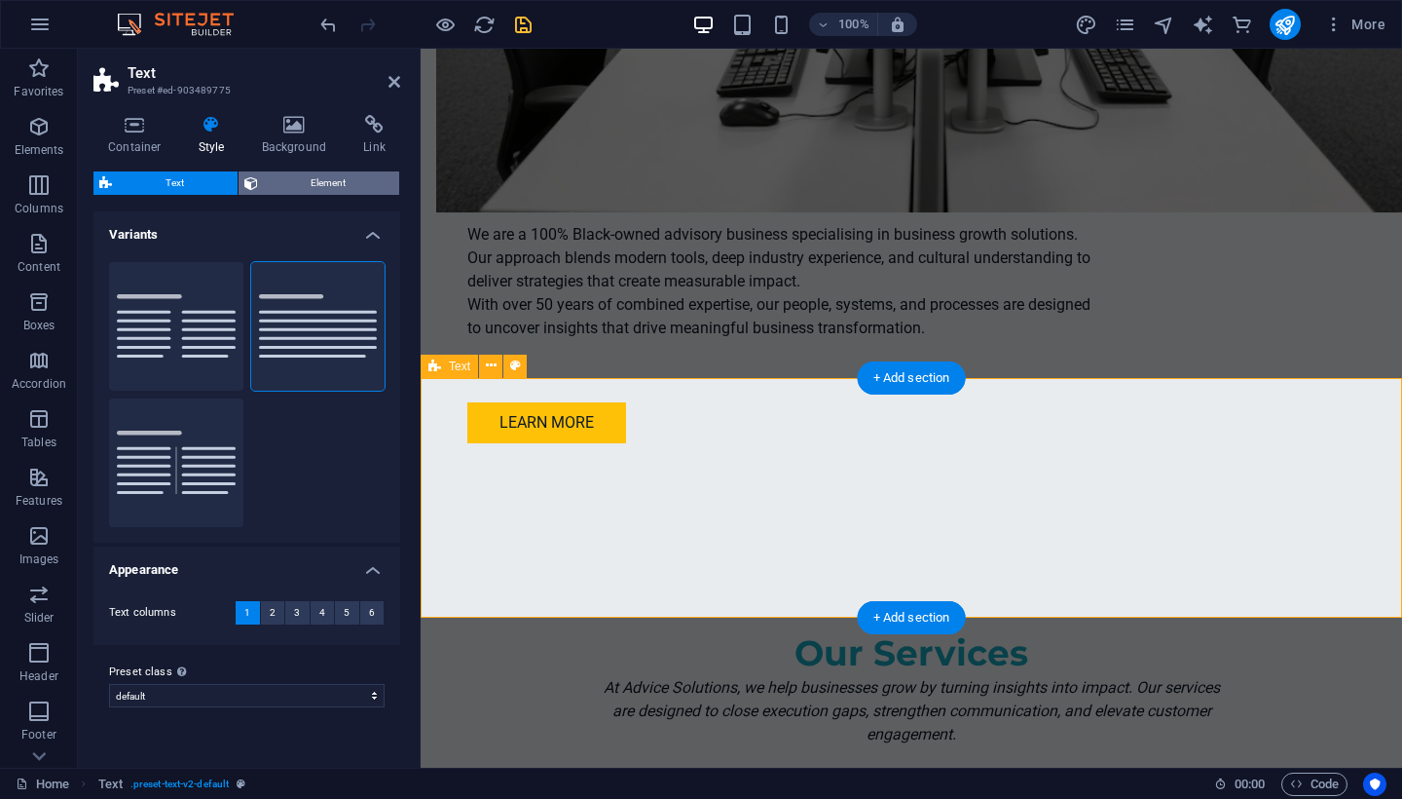
click at [288, 171] on span "Element" at bounding box center [329, 182] width 130 height 23
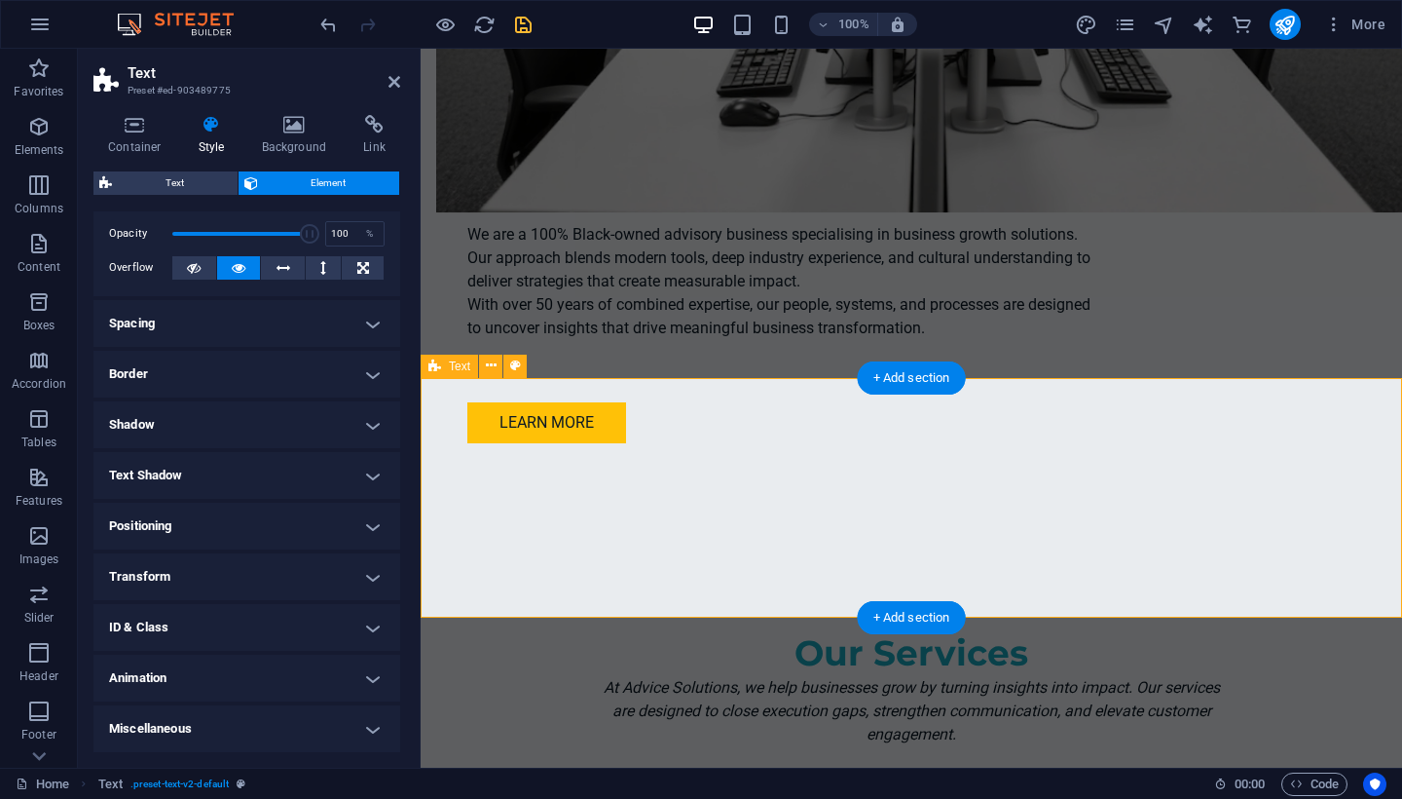
scroll to position [73, 0]
click at [281, 680] on h4 "Animation" at bounding box center [246, 678] width 307 height 47
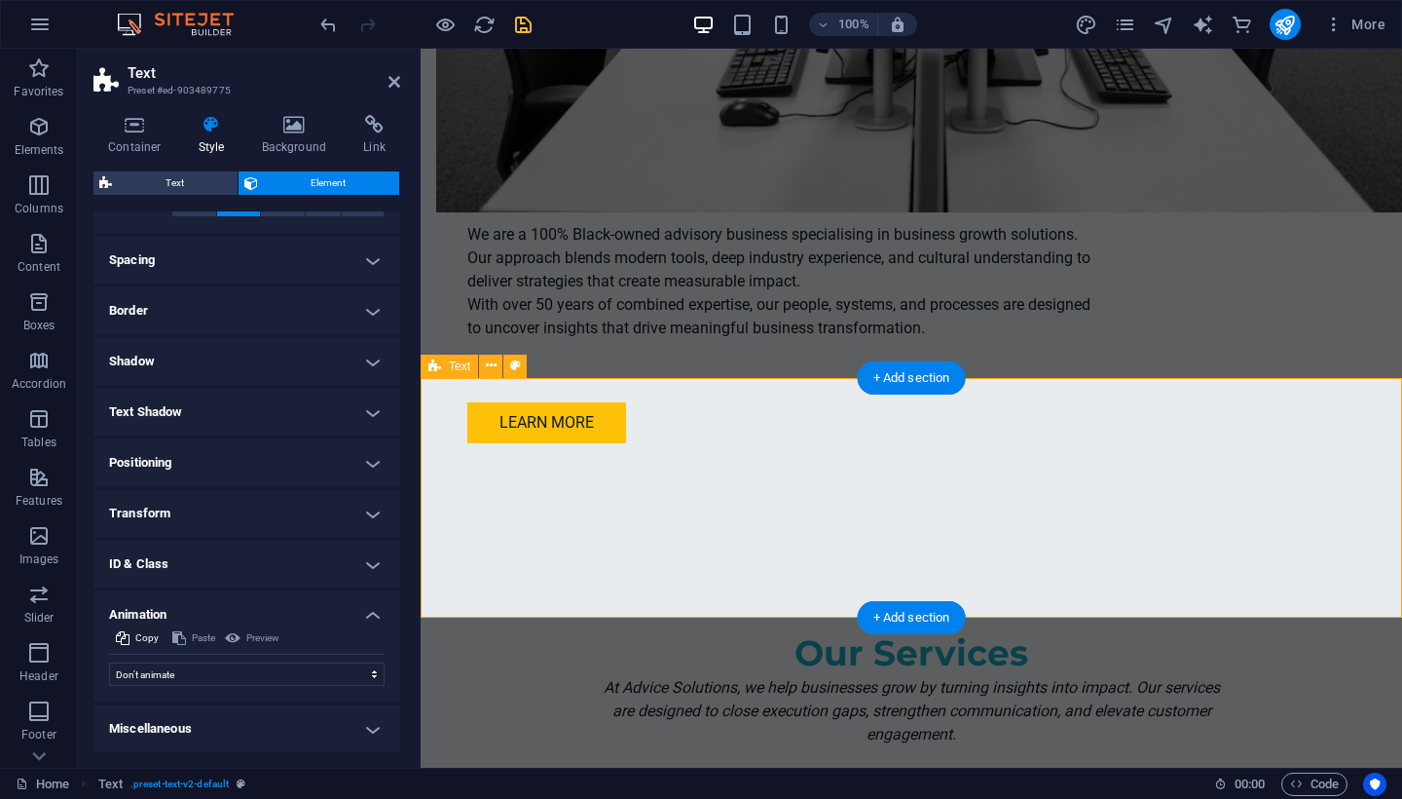
scroll to position [136, 0]
select select "pulse"
select select "scroll"
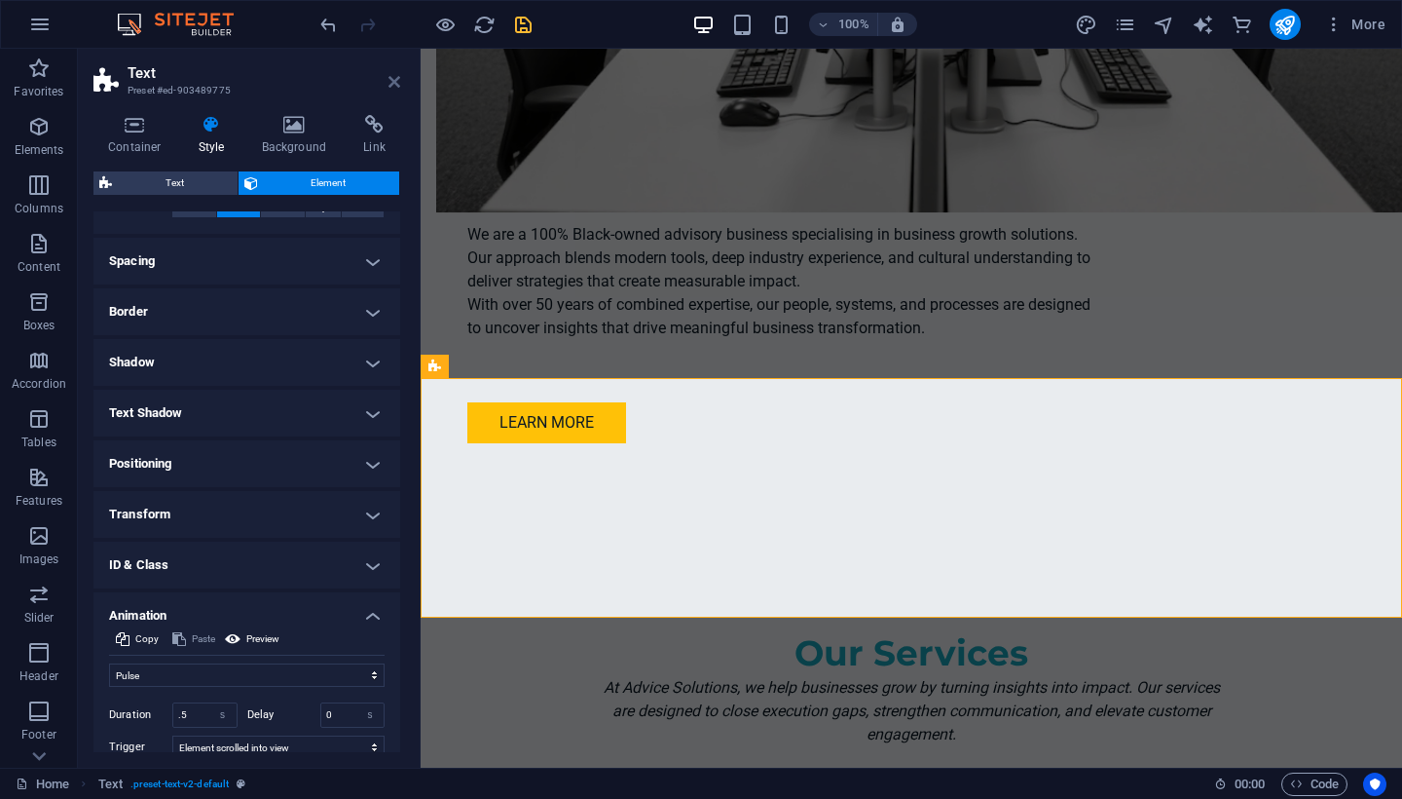
click at [392, 87] on icon at bounding box center [395, 82] width 12 height 16
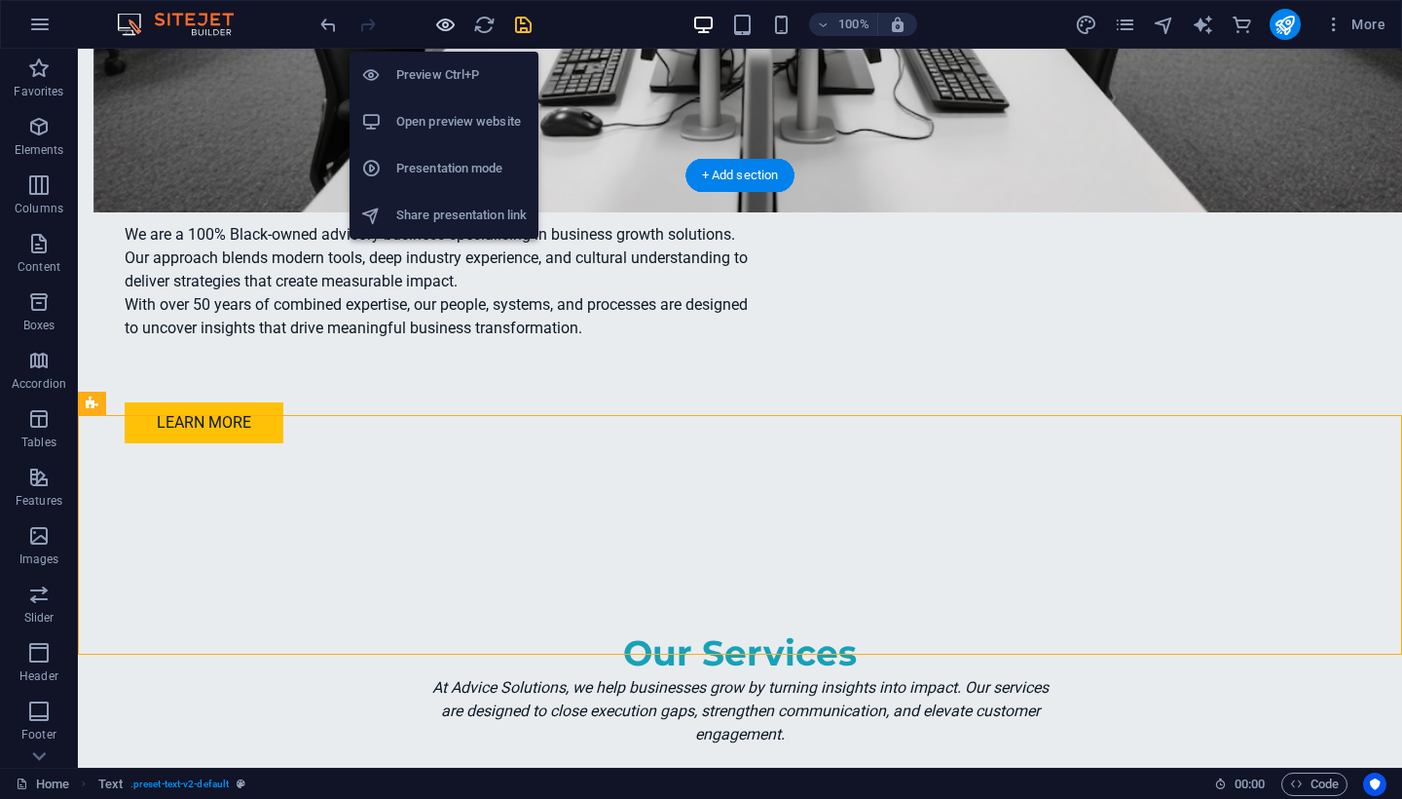
click at [441, 23] on icon "button" at bounding box center [445, 25] width 22 height 22
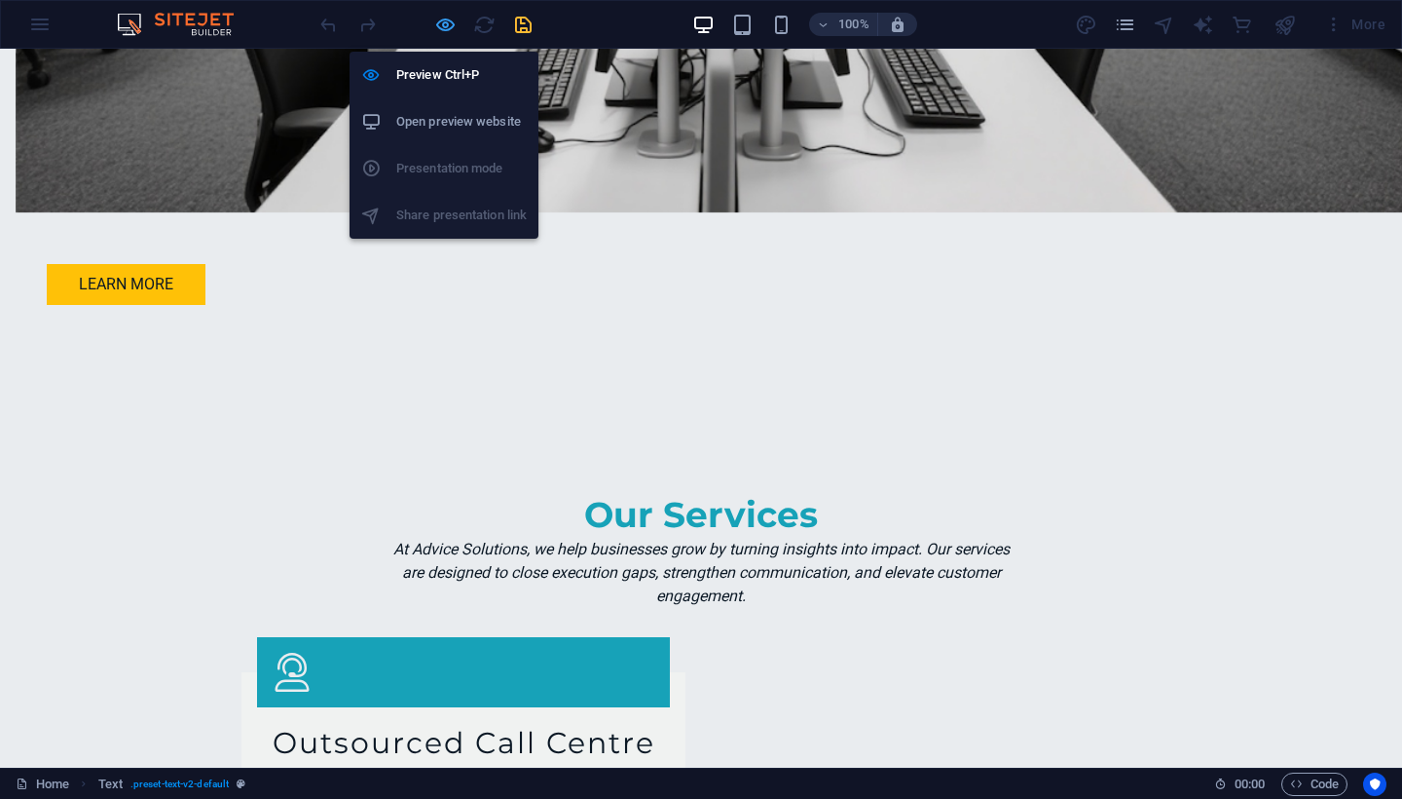
click at [447, 23] on icon "button" at bounding box center [445, 25] width 22 height 22
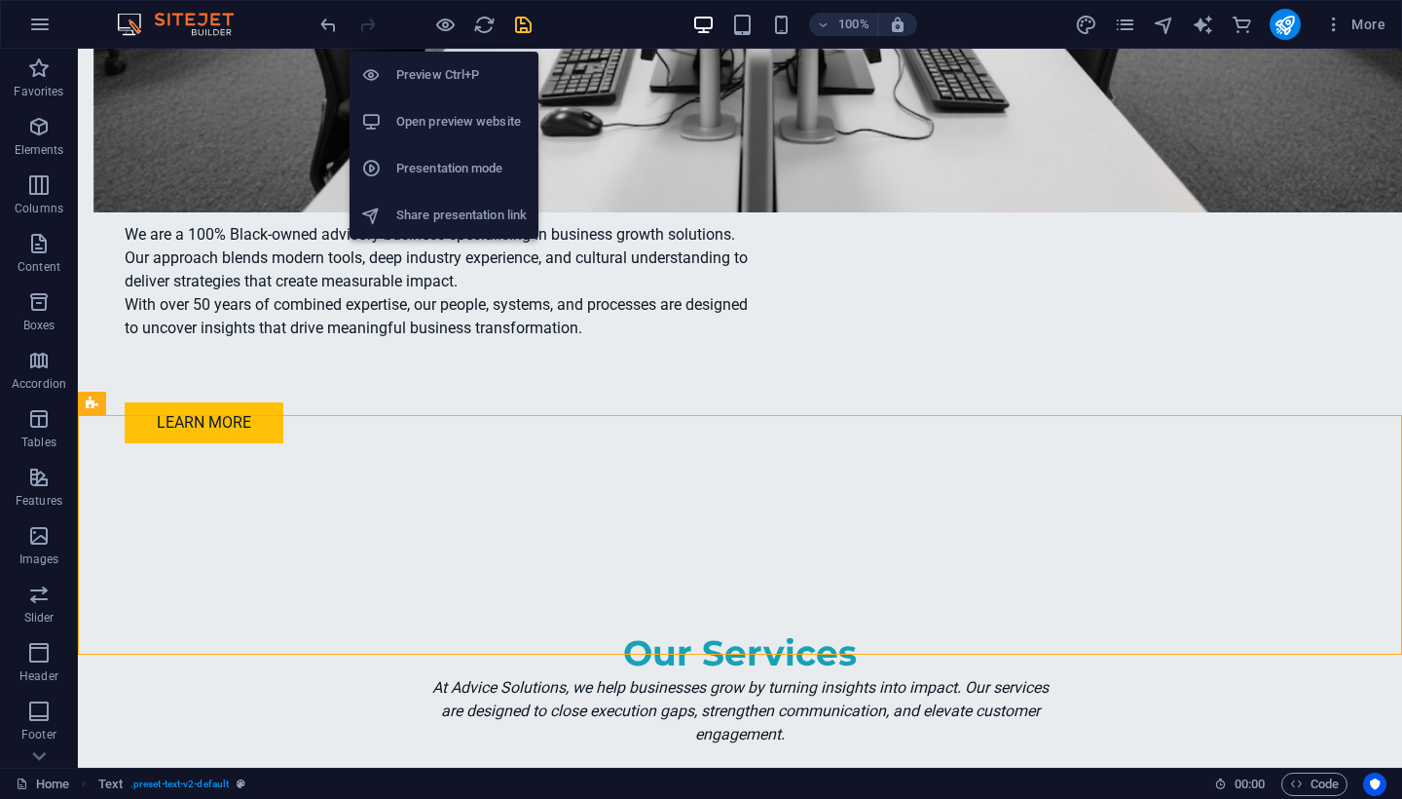
click at [439, 122] on h6 "Open preview website" at bounding box center [461, 121] width 130 height 23
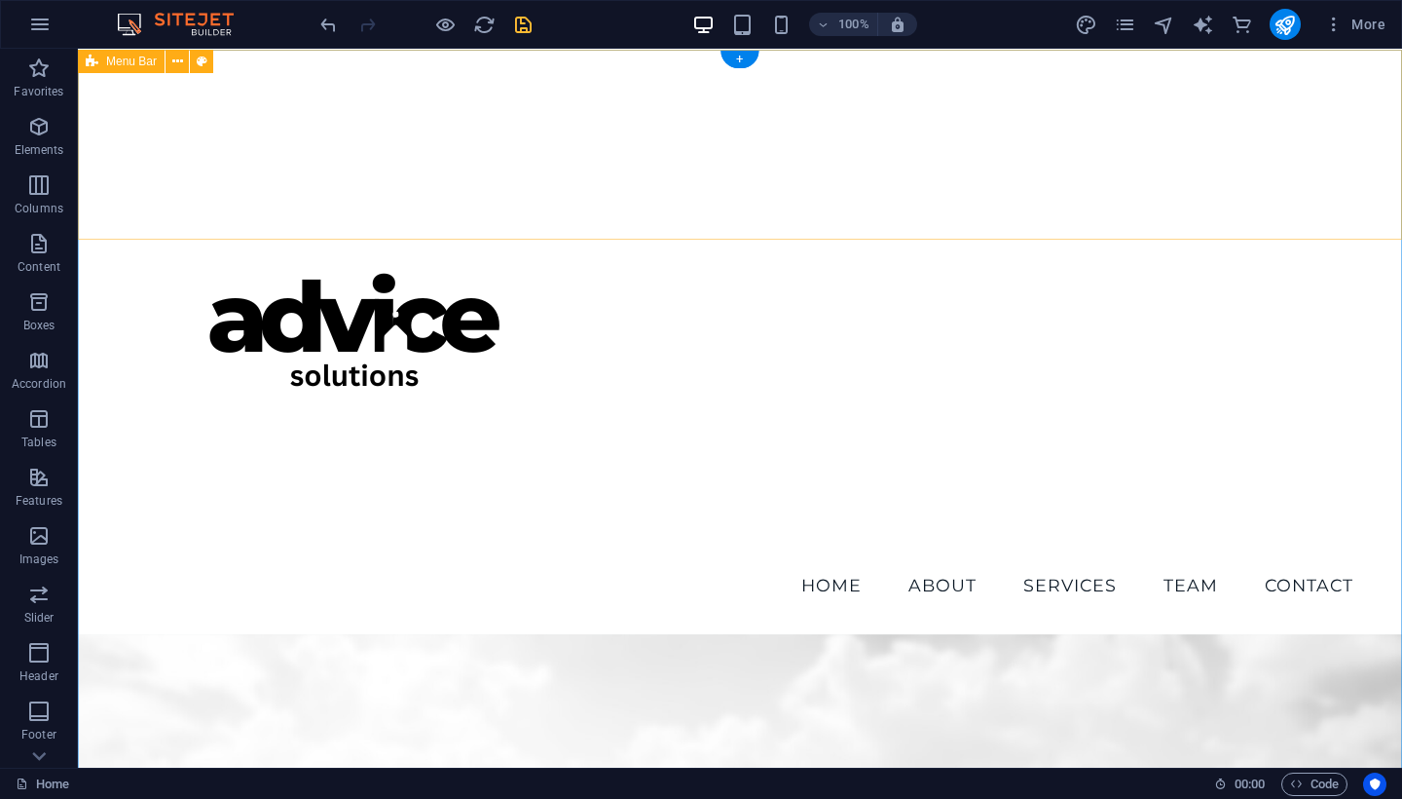
scroll to position [0, 0]
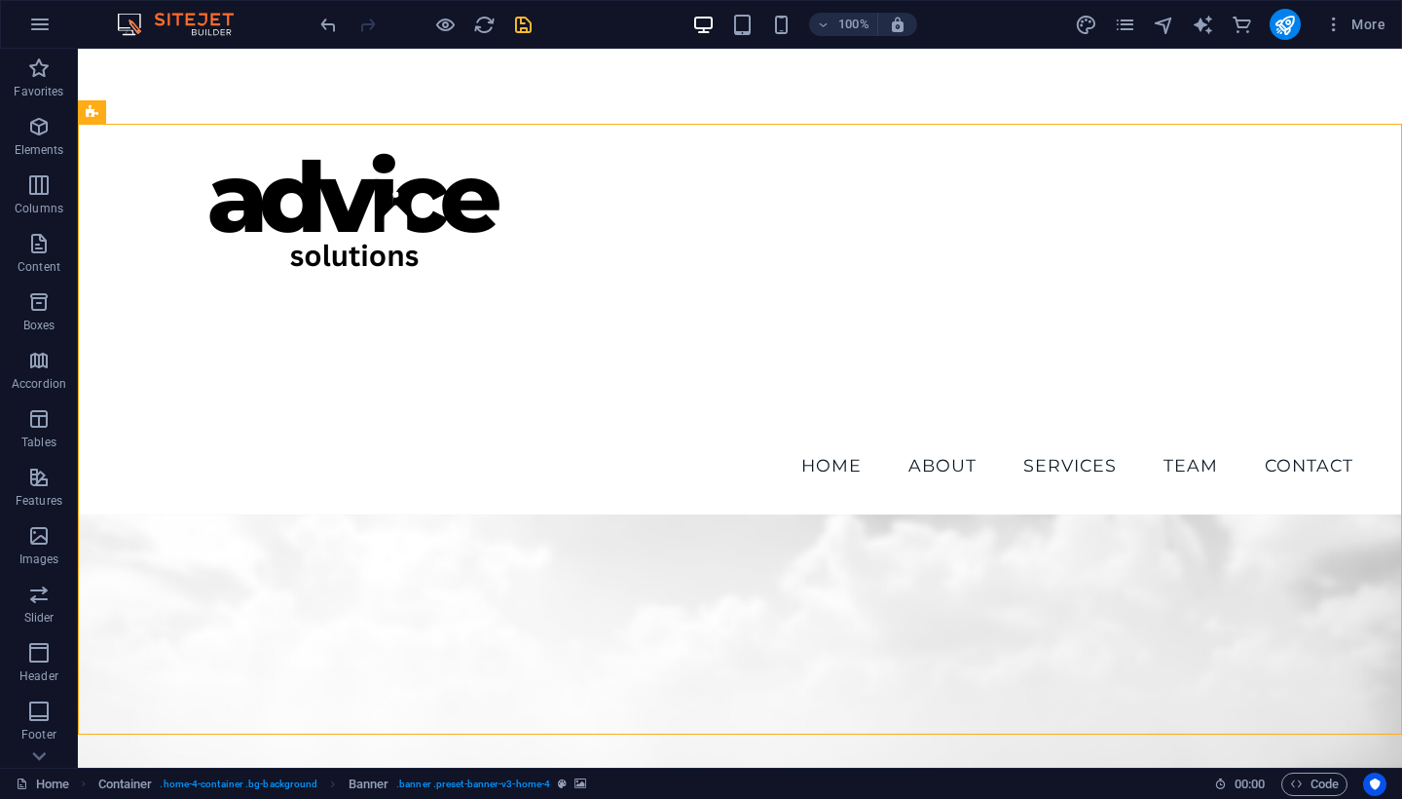
scroll to position [53, 0]
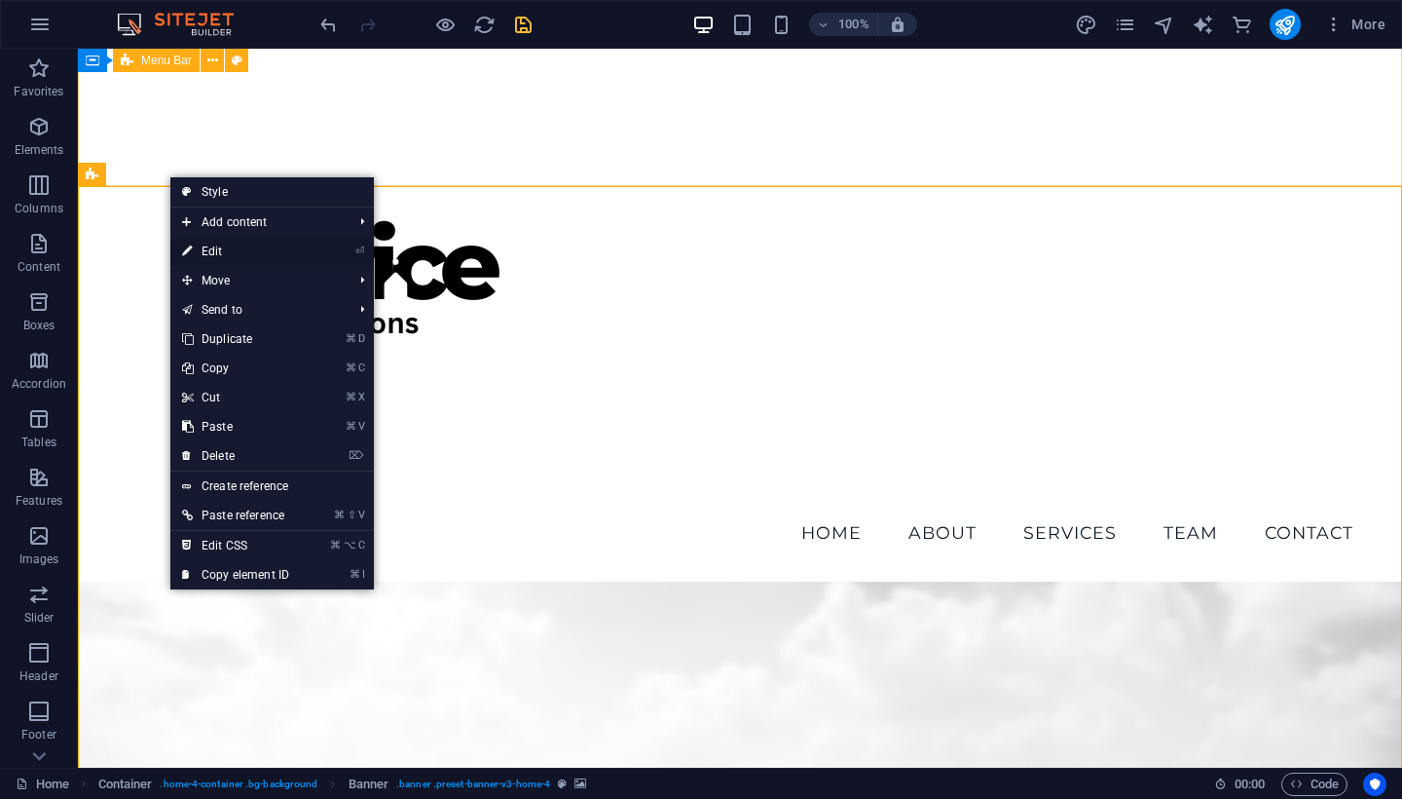
click at [217, 253] on link "⏎ Edit" at bounding box center [235, 251] width 130 height 29
select select "vh"
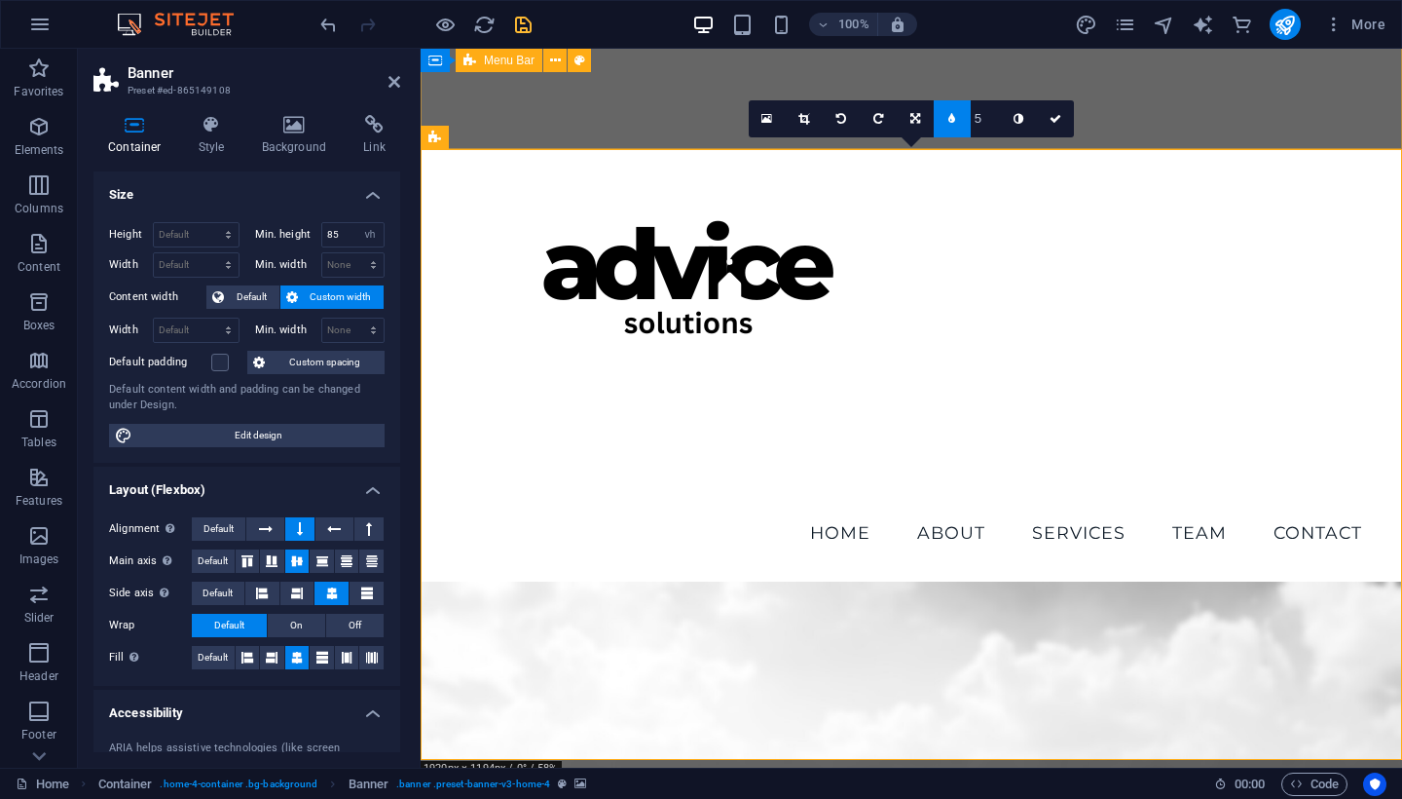
scroll to position [0, 0]
click at [216, 155] on div "Container Style Background Link Size Height Default px rem % vh vw Min. height …" at bounding box center [246, 433] width 307 height 637
click at [214, 139] on h4 "Style" at bounding box center [215, 135] width 63 height 41
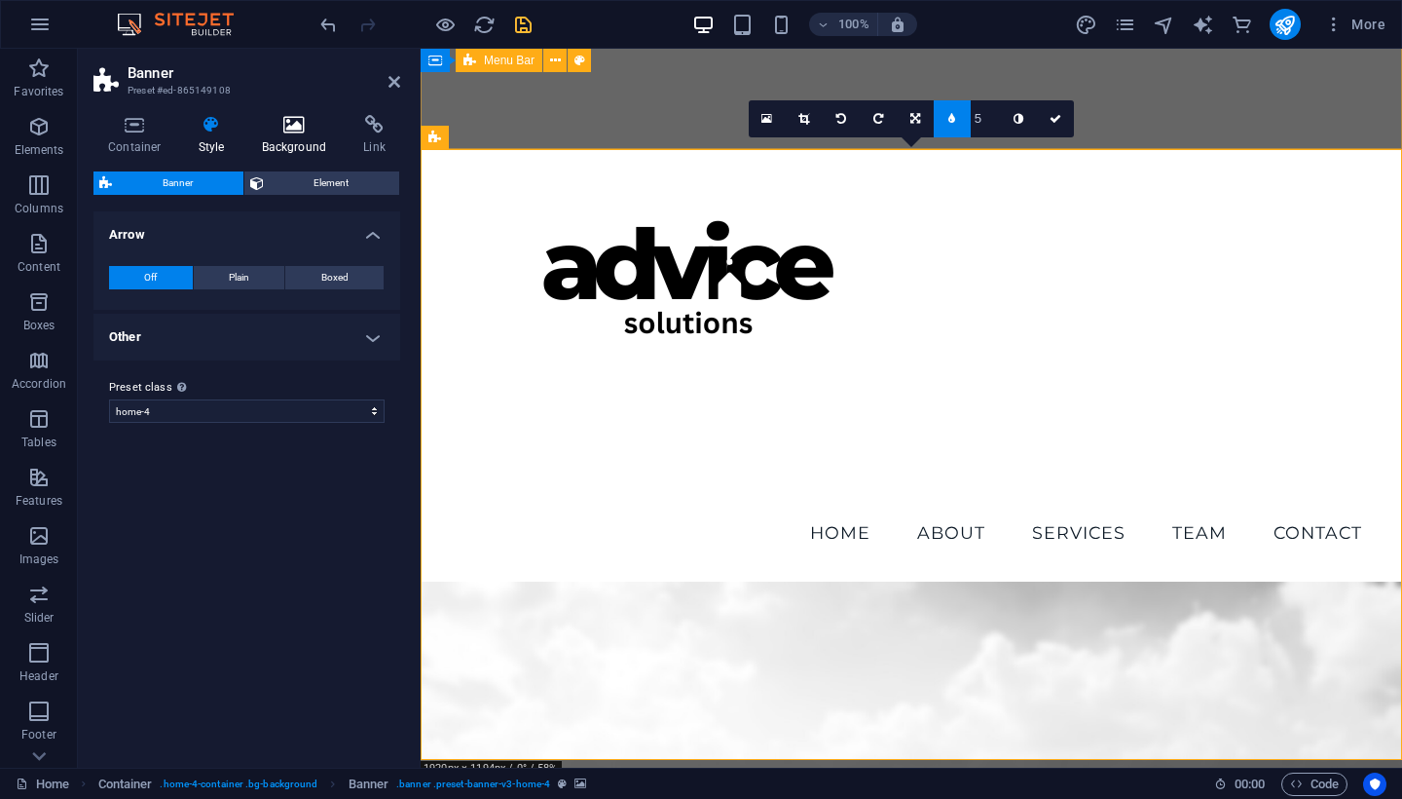
click at [271, 137] on h4 "Background" at bounding box center [298, 135] width 102 height 41
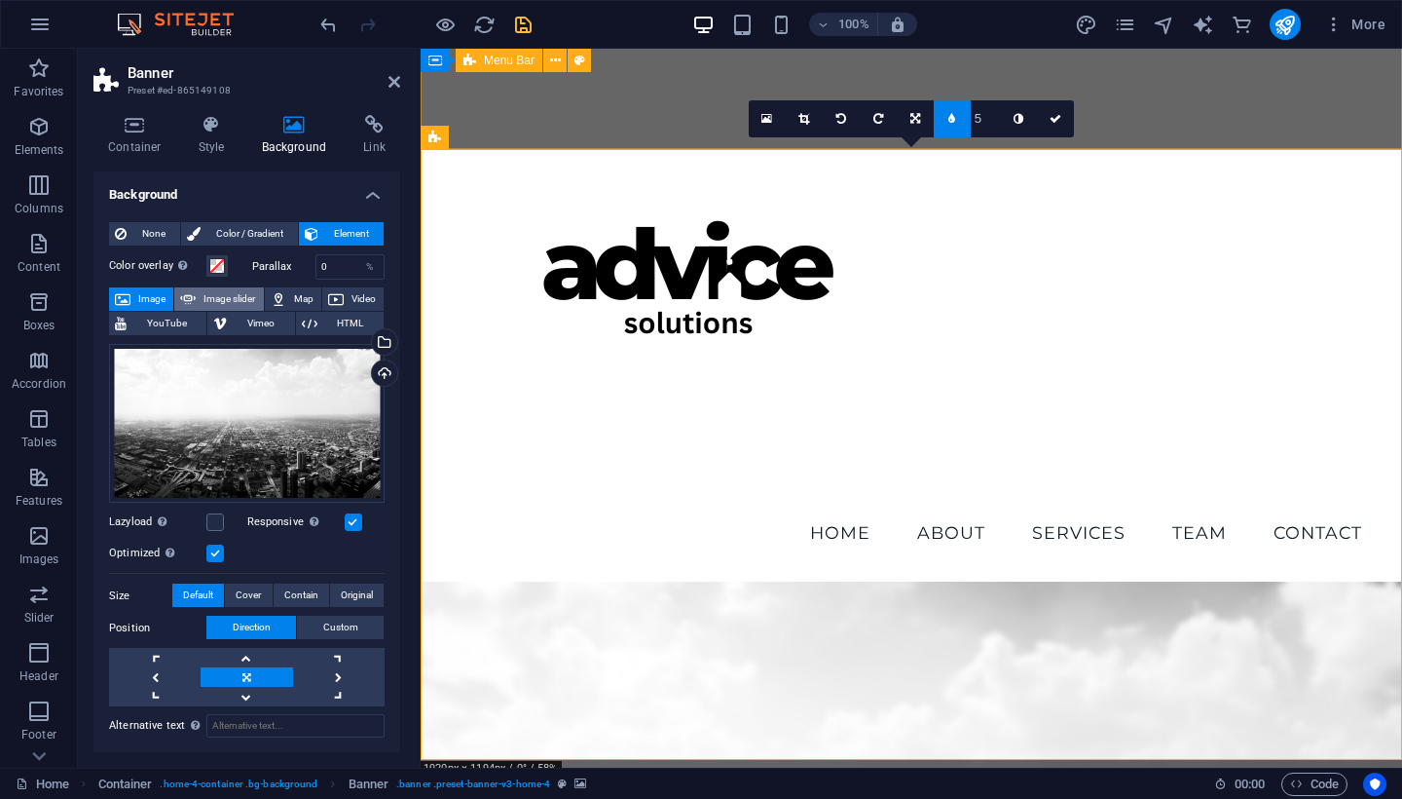
click at [219, 301] on span "Image slider" at bounding box center [230, 298] width 56 height 23
select select "ms"
select select "s"
select select "progressive"
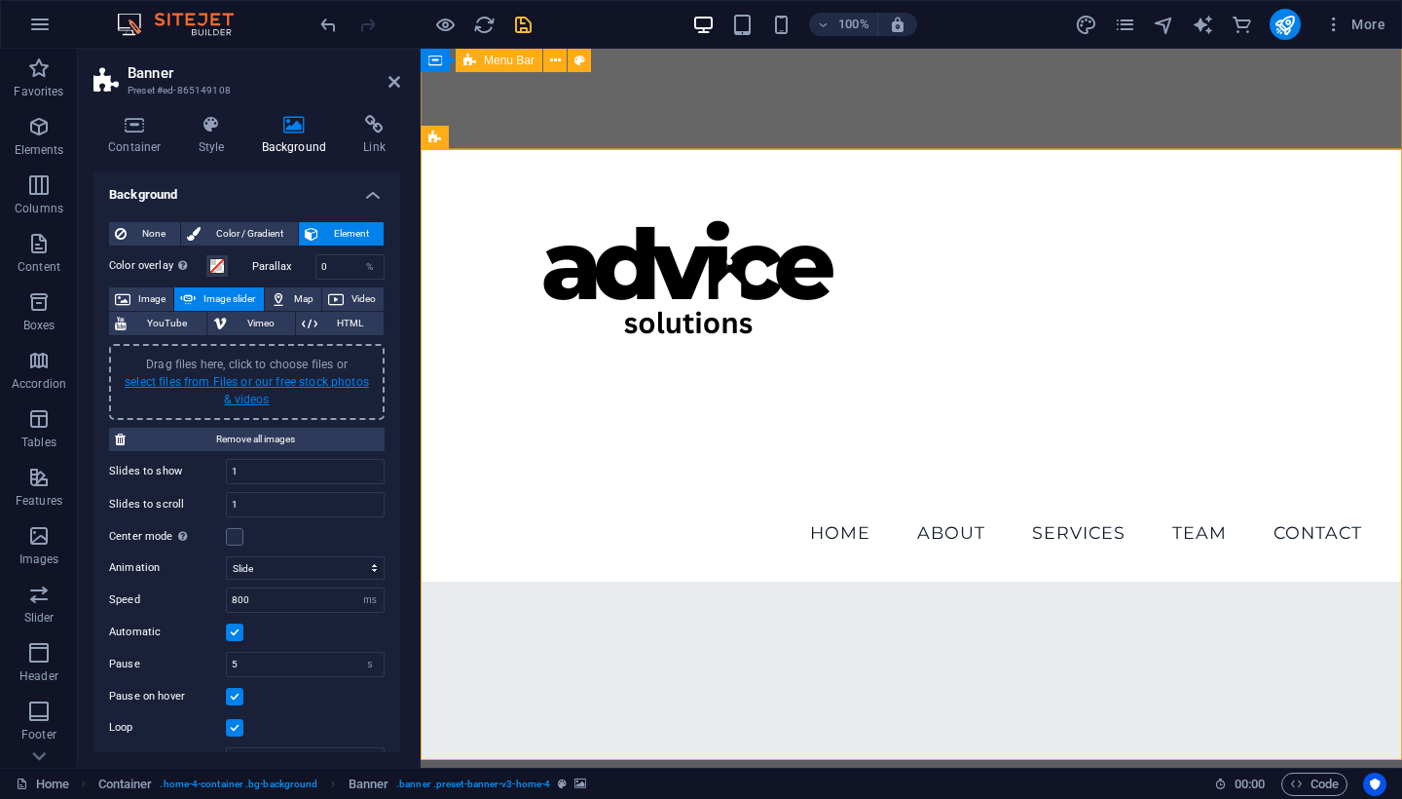
click at [254, 383] on link "select files from Files or our free stock photos & videos" at bounding box center [247, 390] width 244 height 31
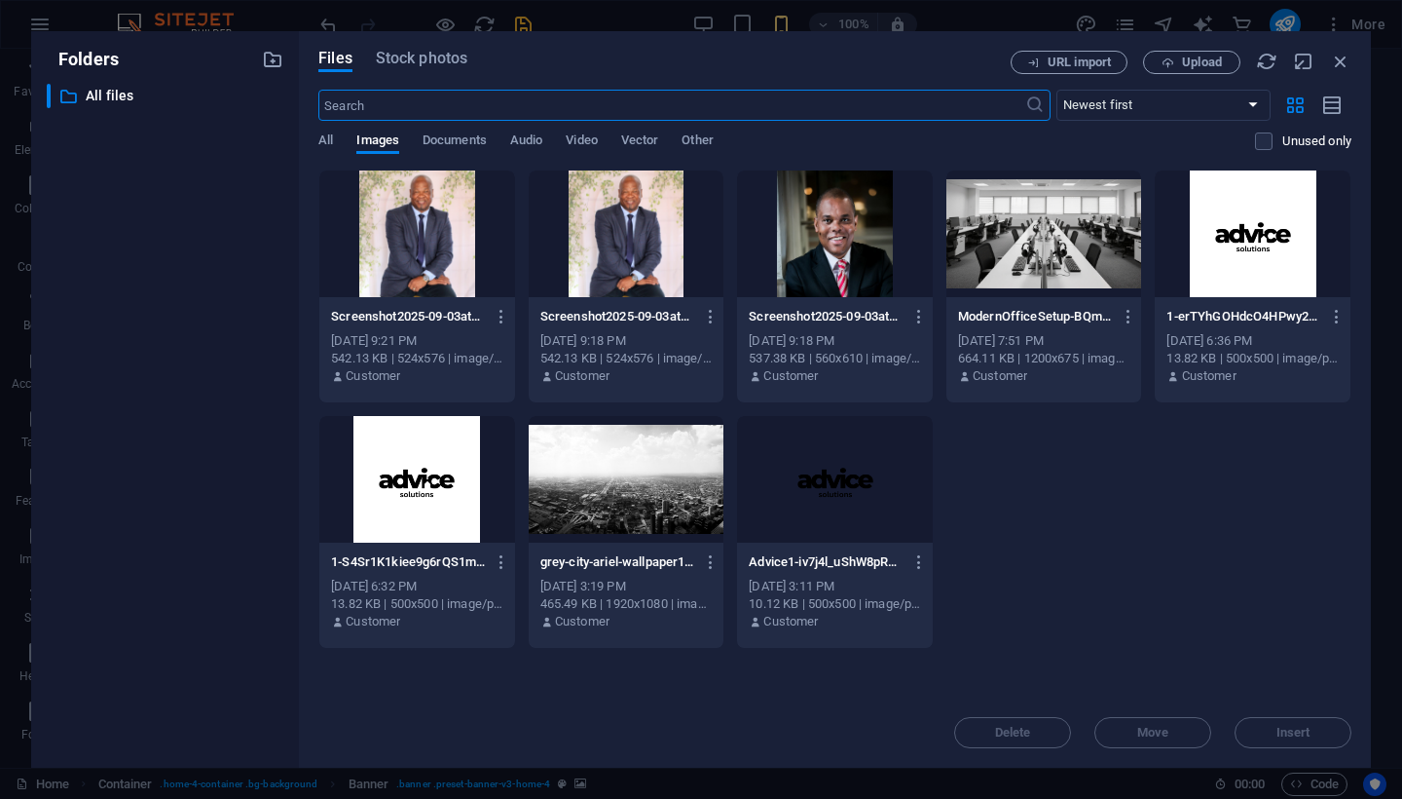
click at [612, 496] on div at bounding box center [627, 479] width 196 height 127
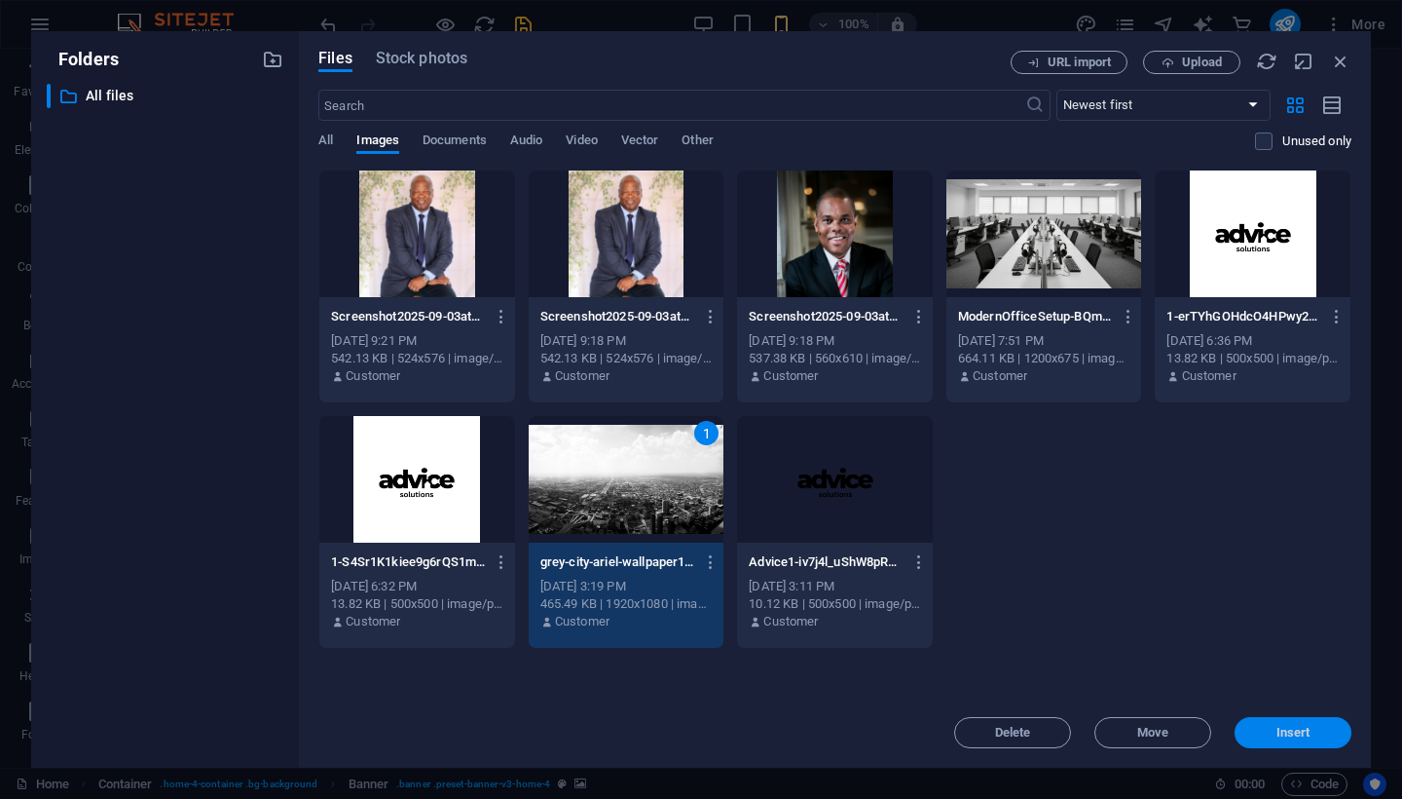
click at [1230, 690] on span "Insert" at bounding box center [1293, 732] width 101 height 12
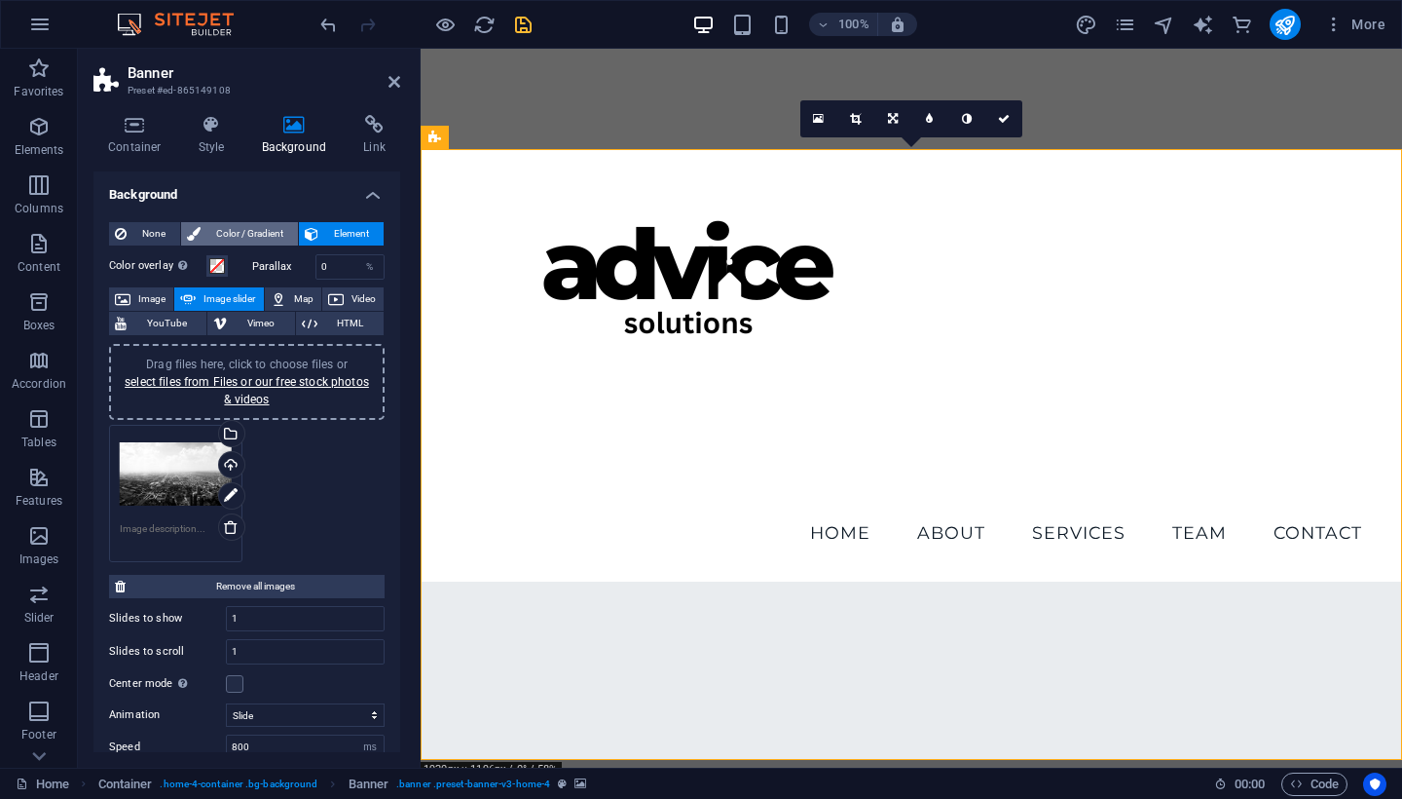
click at [248, 225] on span "Color / Gradient" at bounding box center [249, 233] width 86 height 23
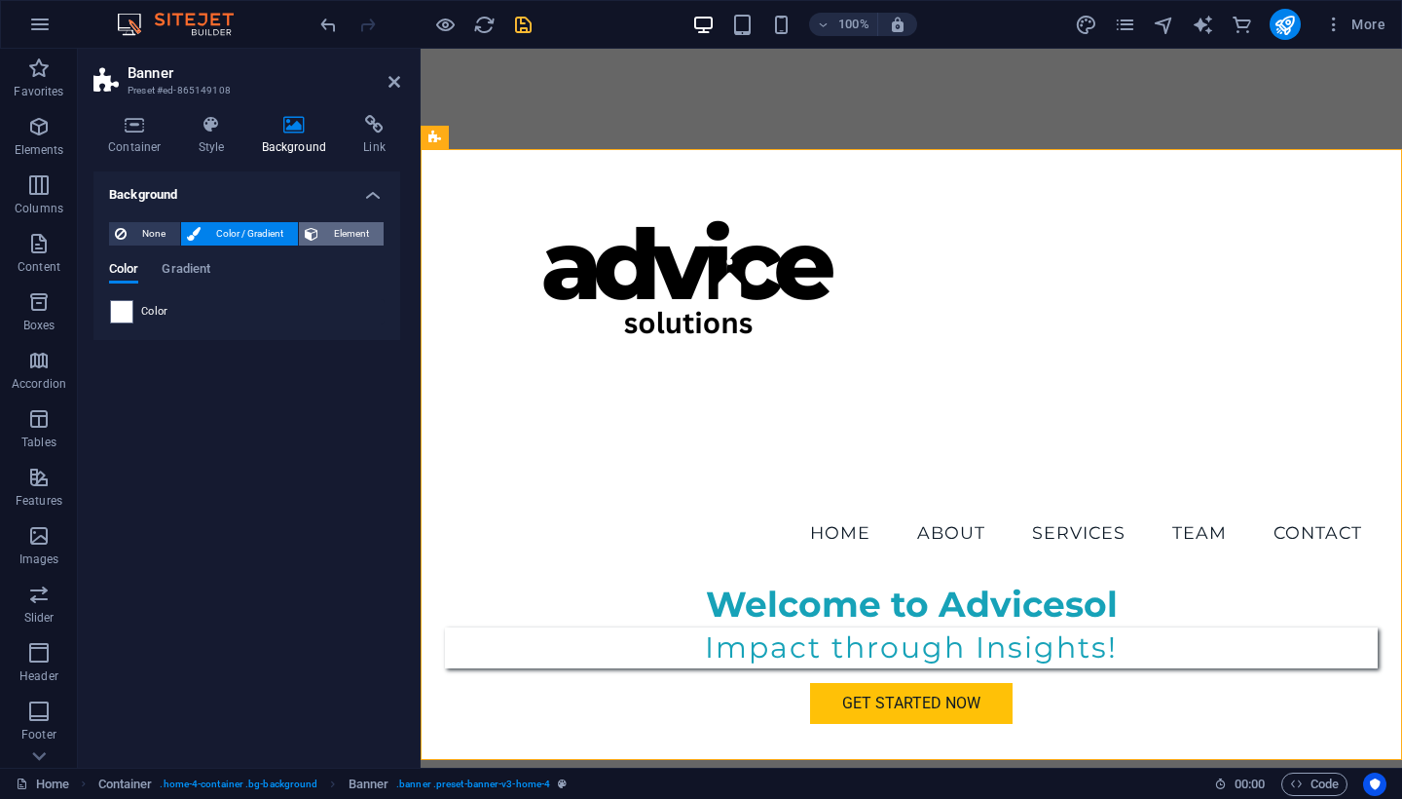
click at [350, 234] on span "Element" at bounding box center [351, 233] width 54 height 23
select select "ms"
select select "s"
select select "progressive"
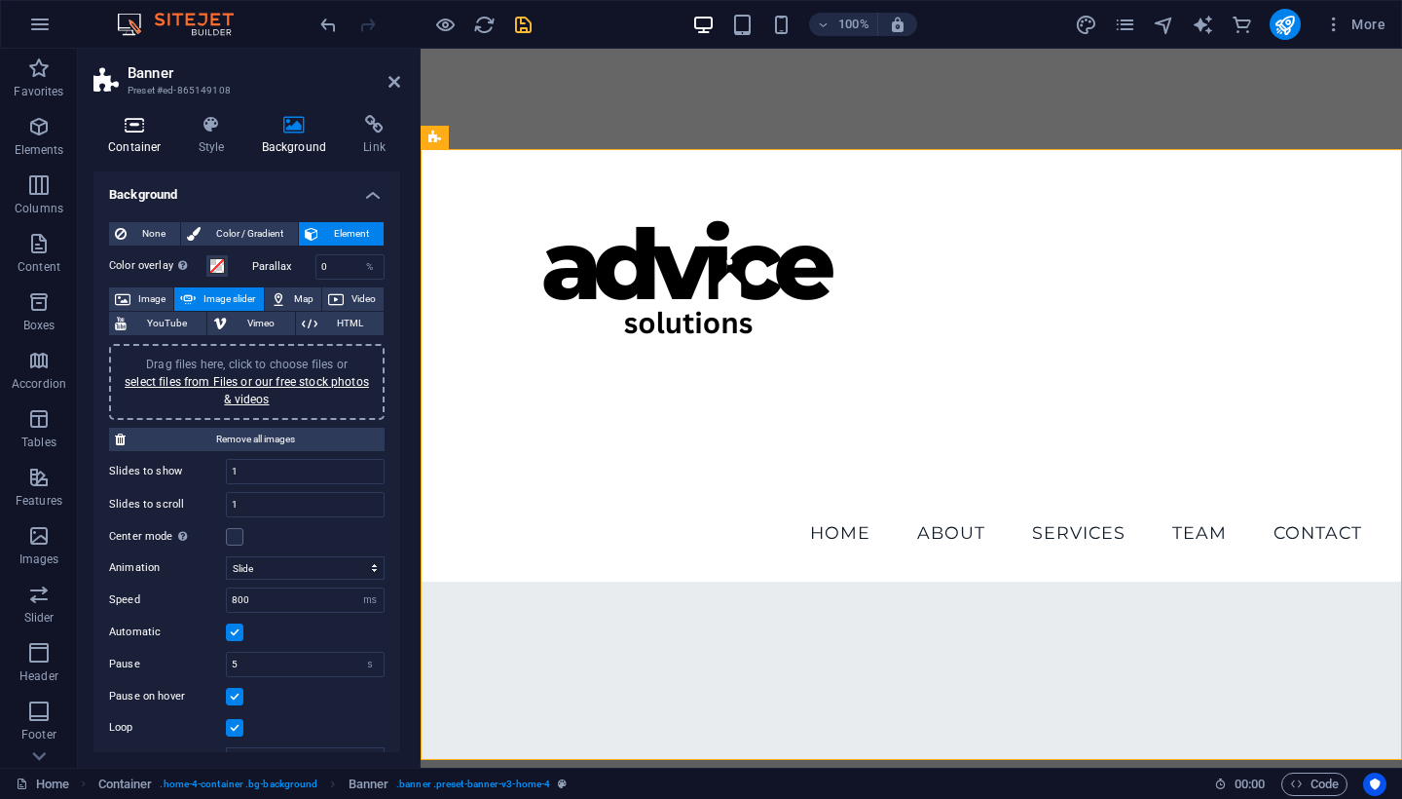
click at [155, 133] on icon at bounding box center [134, 124] width 83 height 19
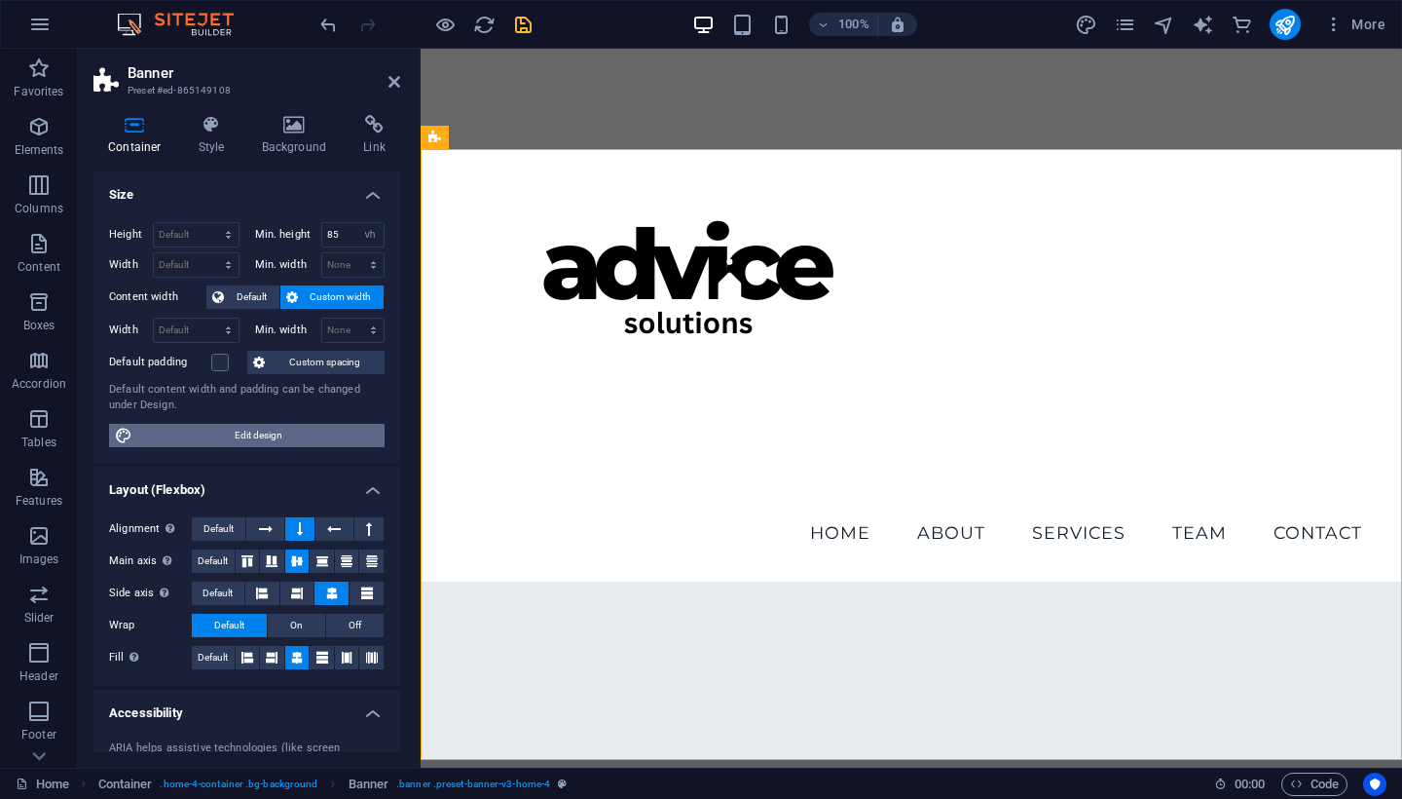
click at [219, 427] on span "Edit design" at bounding box center [258, 435] width 241 height 23
select select "rem"
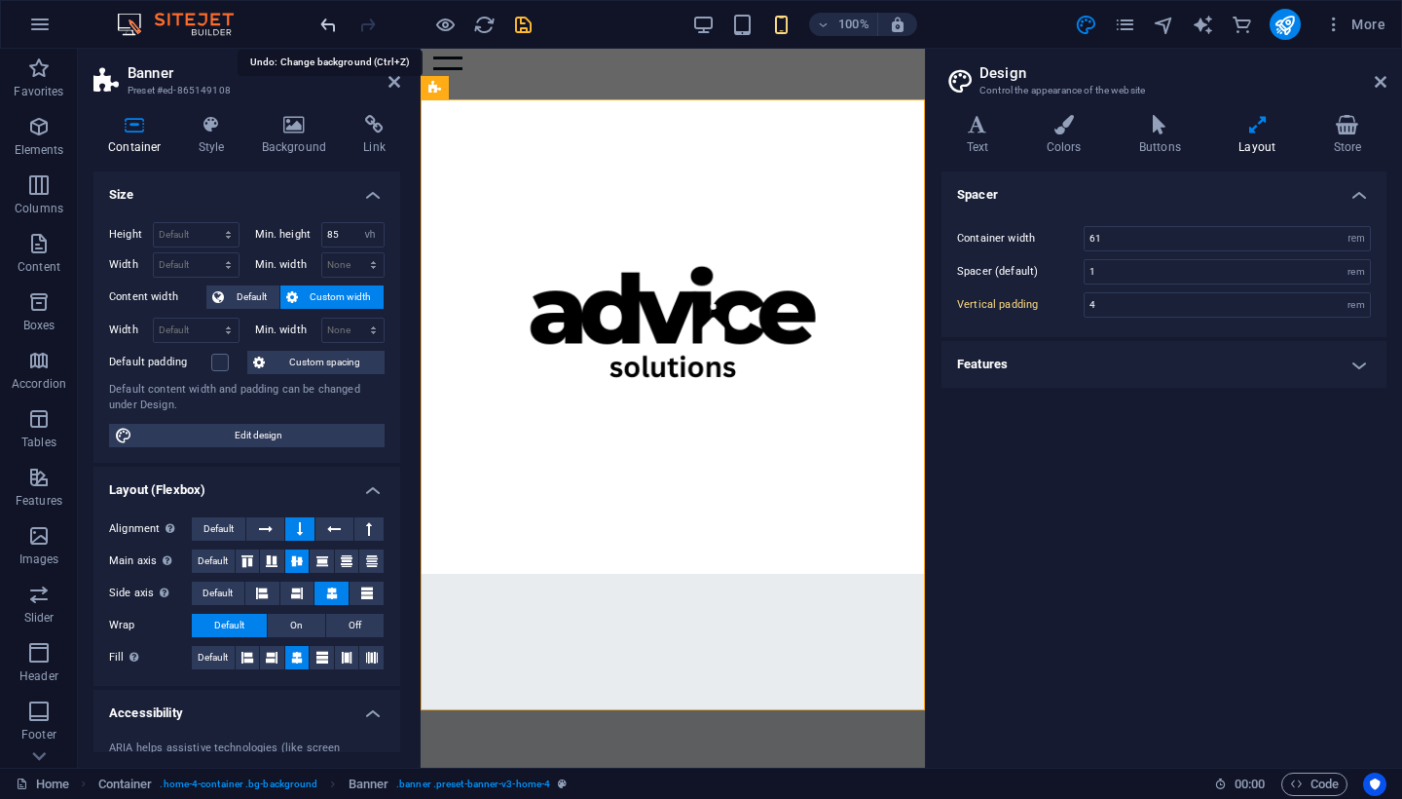
click at [324, 32] on icon "undo" at bounding box center [328, 25] width 22 height 22
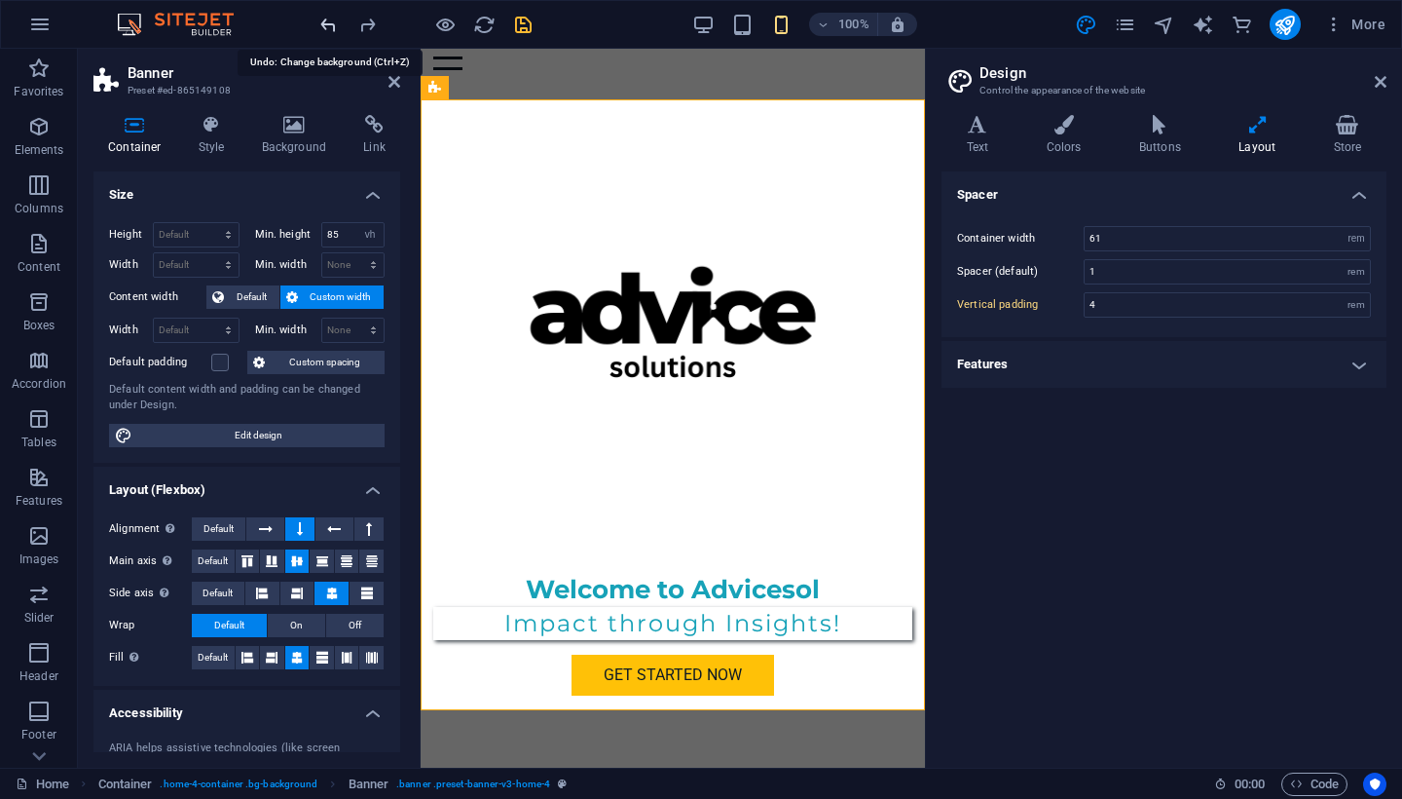
click at [324, 32] on icon "undo" at bounding box center [328, 25] width 22 height 22
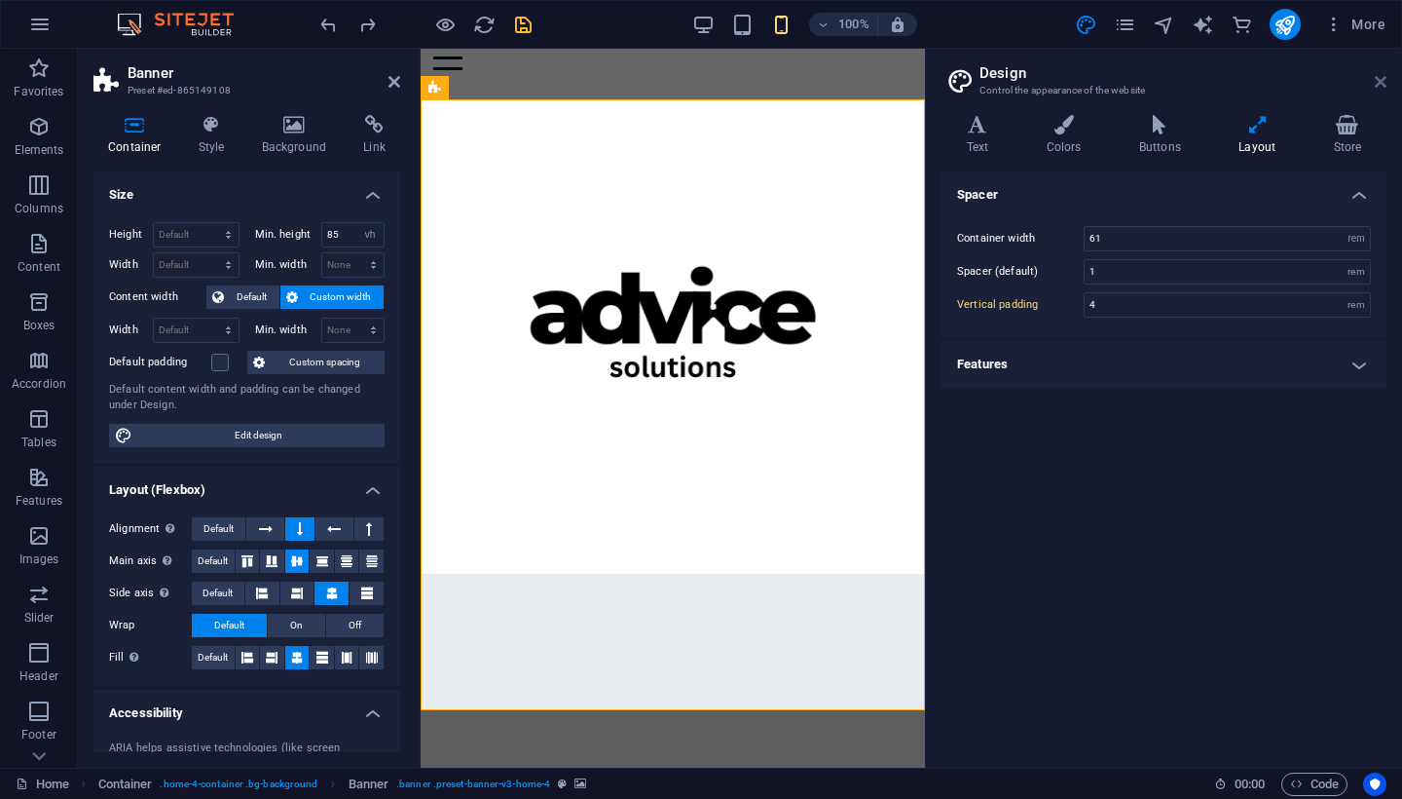
click at [1230, 83] on icon at bounding box center [1381, 82] width 12 height 16
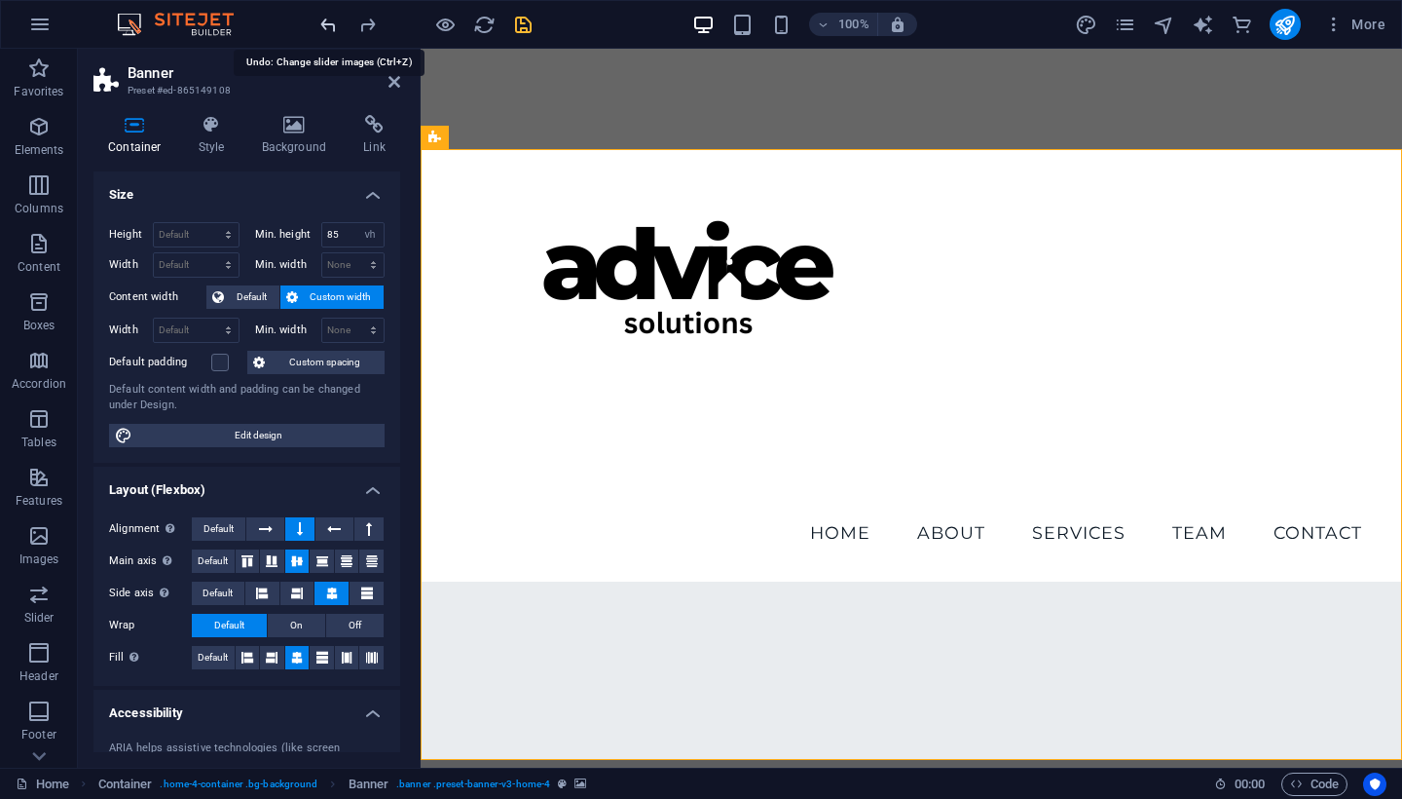
click at [329, 24] on icon "undo" at bounding box center [328, 25] width 22 height 22
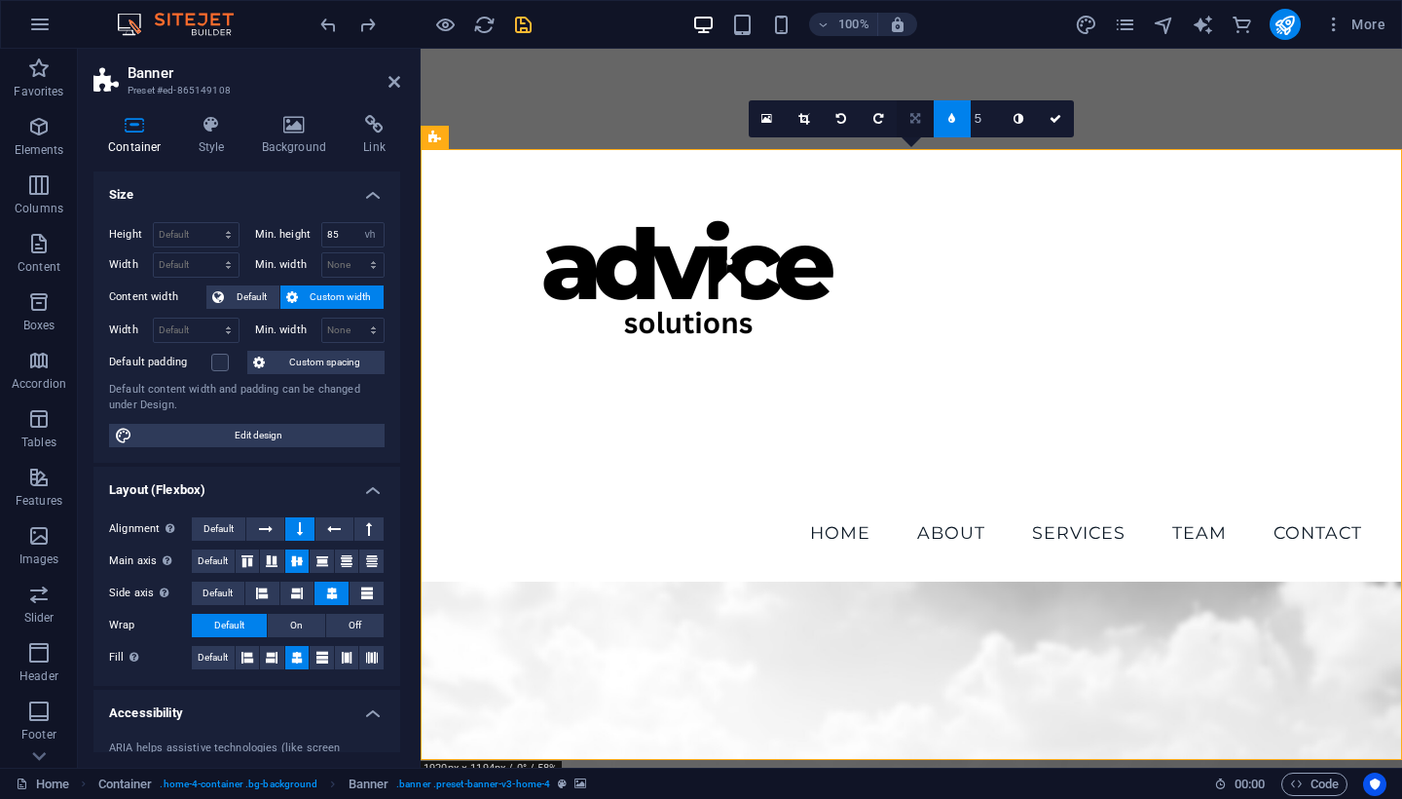
click at [918, 120] on icon at bounding box center [915, 119] width 10 height 12
click at [1013, 137] on div "16:10 16:9 4:3 1:1 1:2 5" at bounding box center [911, 118] width 325 height 37
click at [957, 125] on link at bounding box center [952, 118] width 37 height 37
click at [968, 122] on icon at bounding box center [966, 119] width 7 height 12
click at [304, 139] on h4 "Background" at bounding box center [298, 135] width 102 height 41
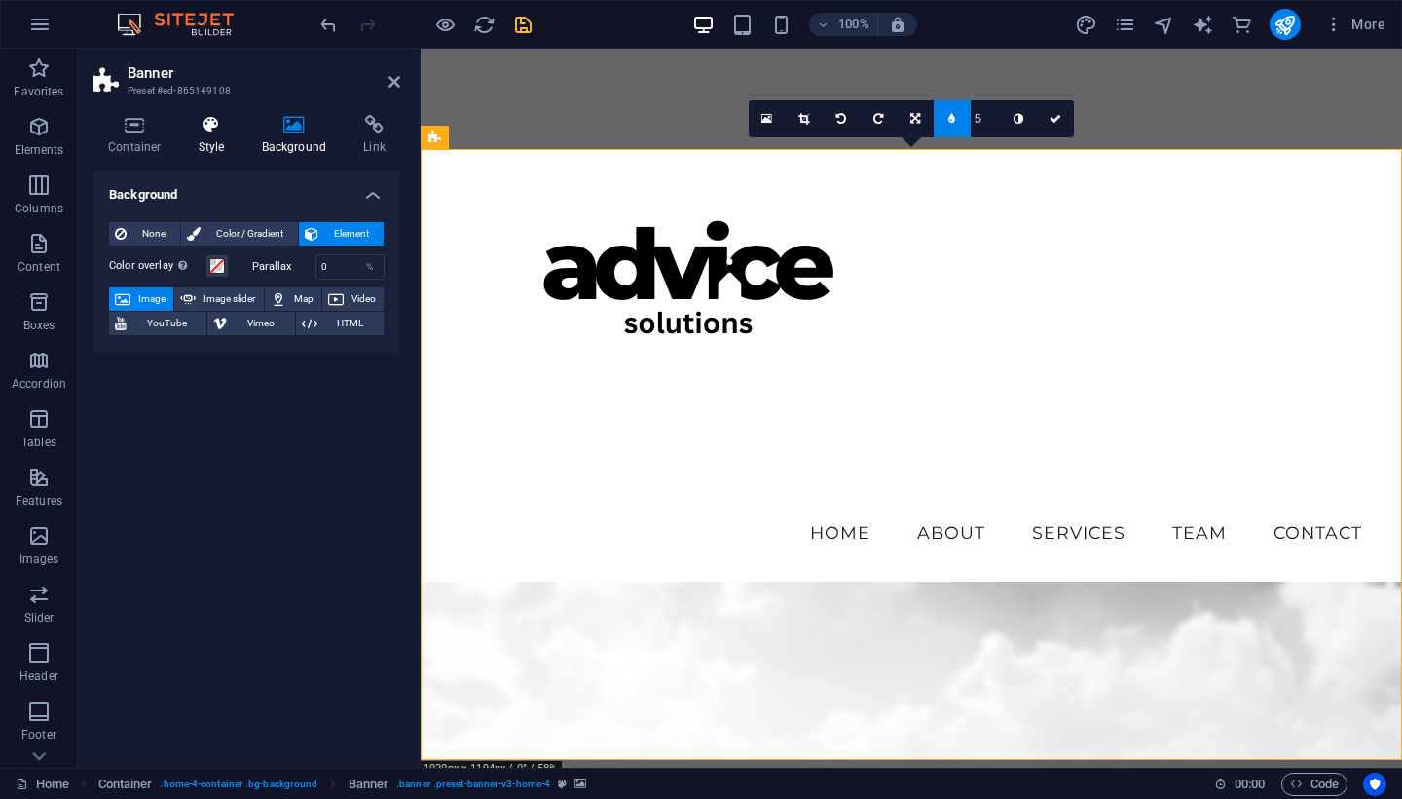
click at [217, 146] on h4 "Style" at bounding box center [215, 135] width 63 height 41
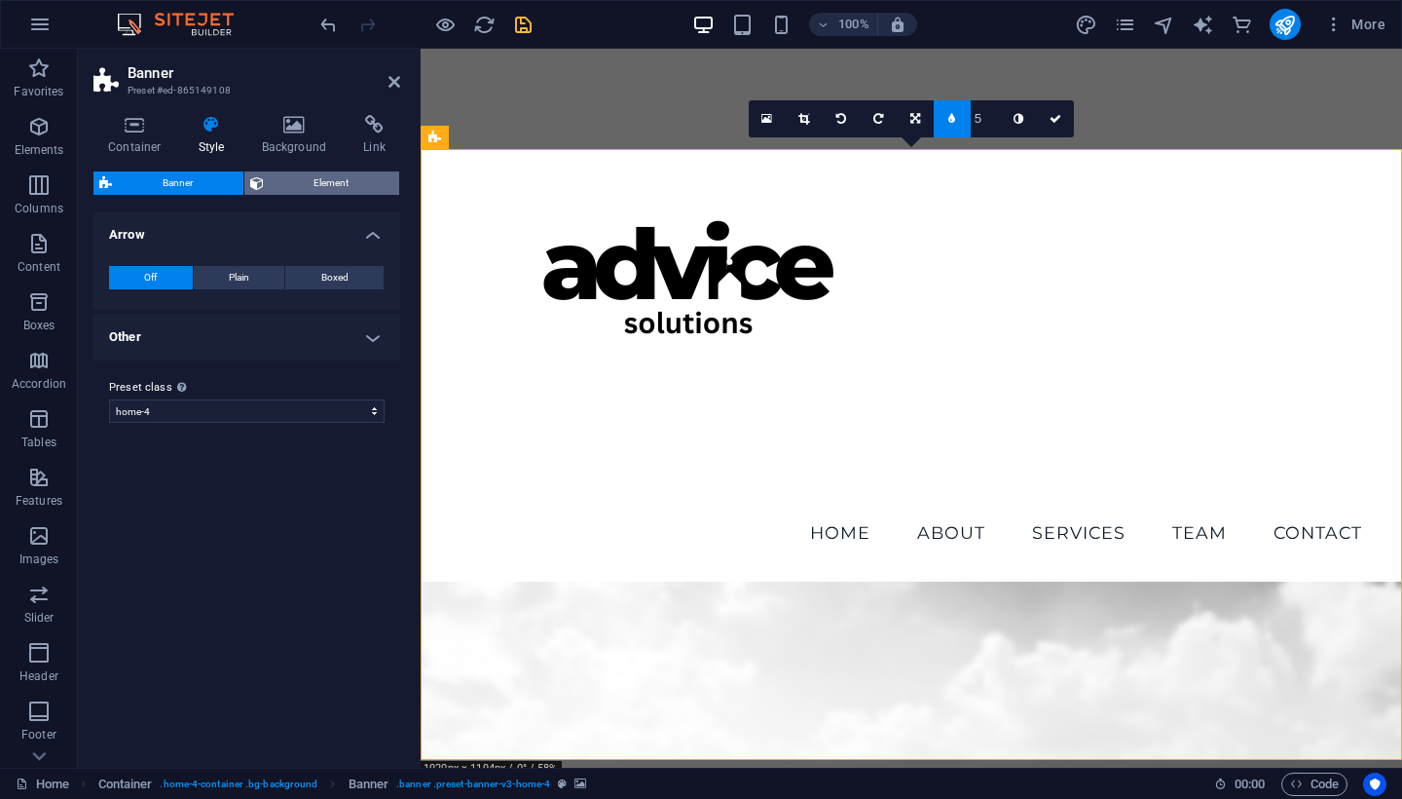
click at [290, 190] on span "Element" at bounding box center [332, 182] width 125 height 23
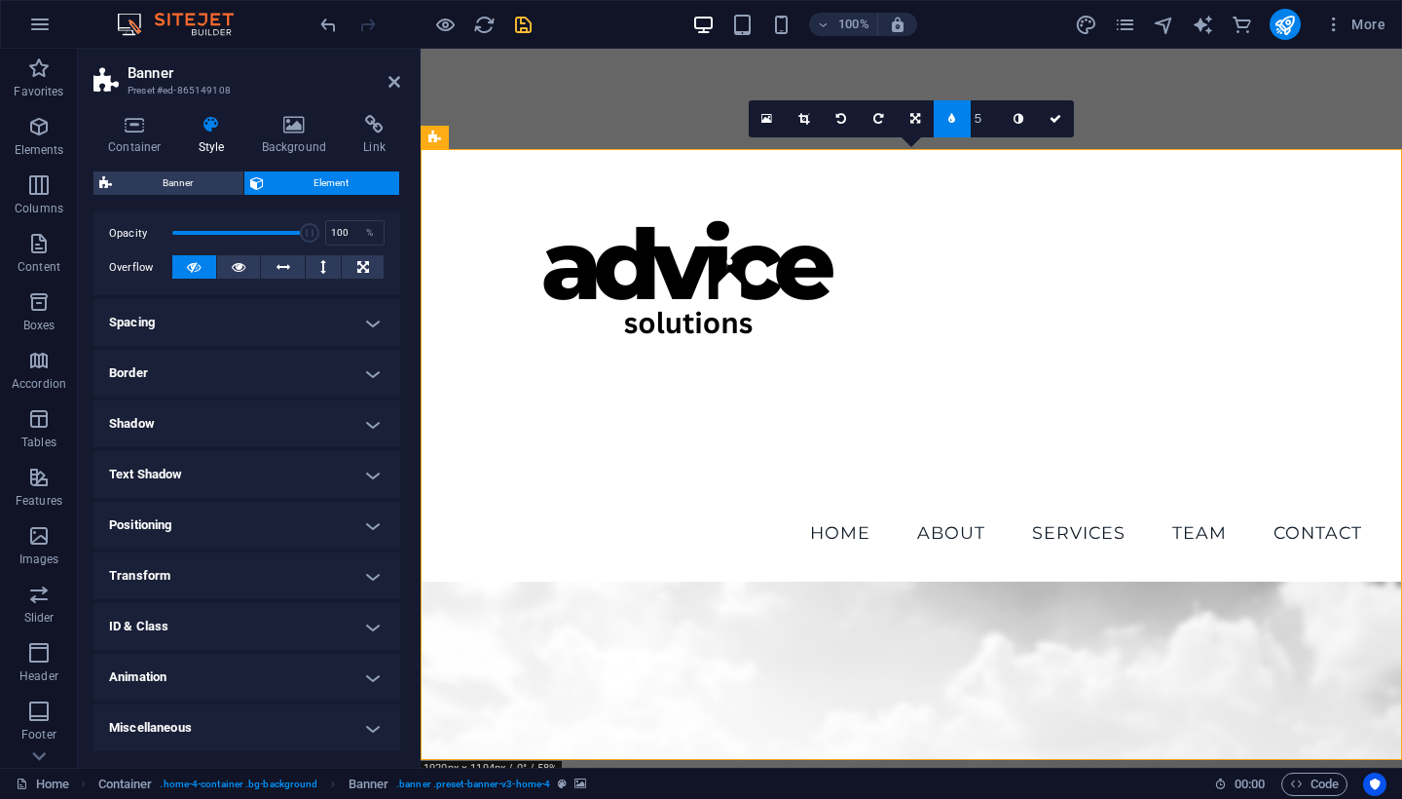
scroll to position [281, 0]
click at [319, 666] on h4 "Animation" at bounding box center [246, 678] width 307 height 47
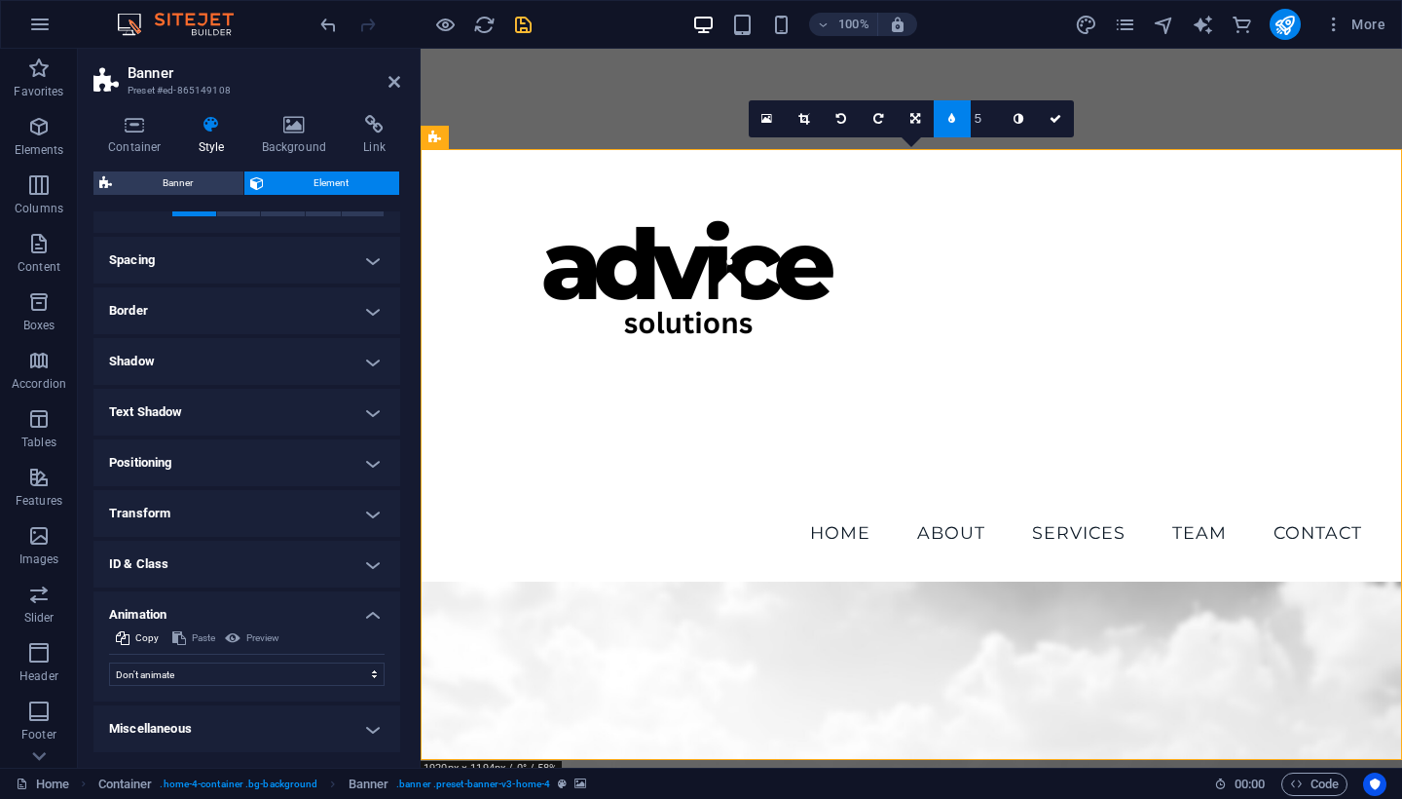
scroll to position [345, 0]
select select "move-left-to-right"
select select "scroll"
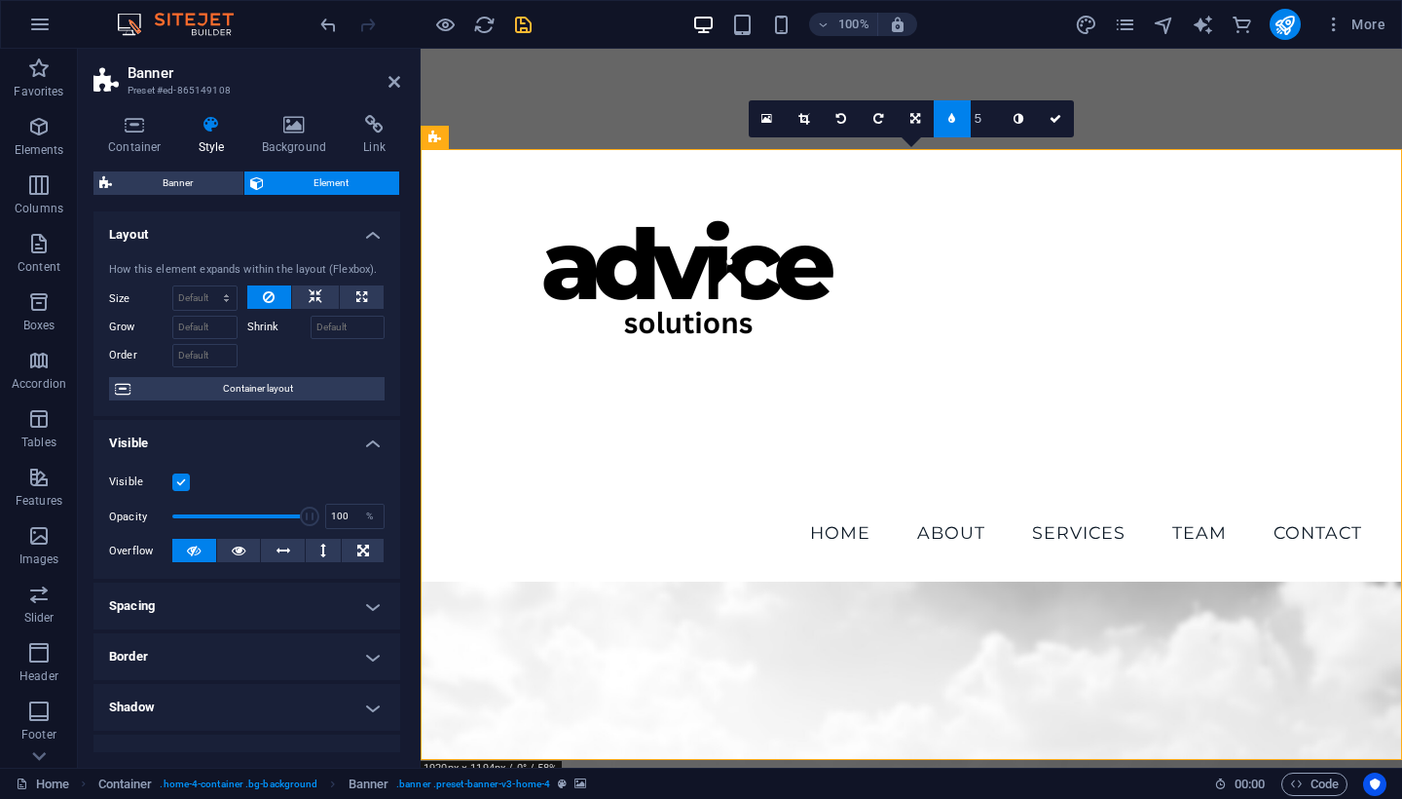
scroll to position [0, 0]
click at [292, 144] on h4 "Background" at bounding box center [298, 135] width 102 height 41
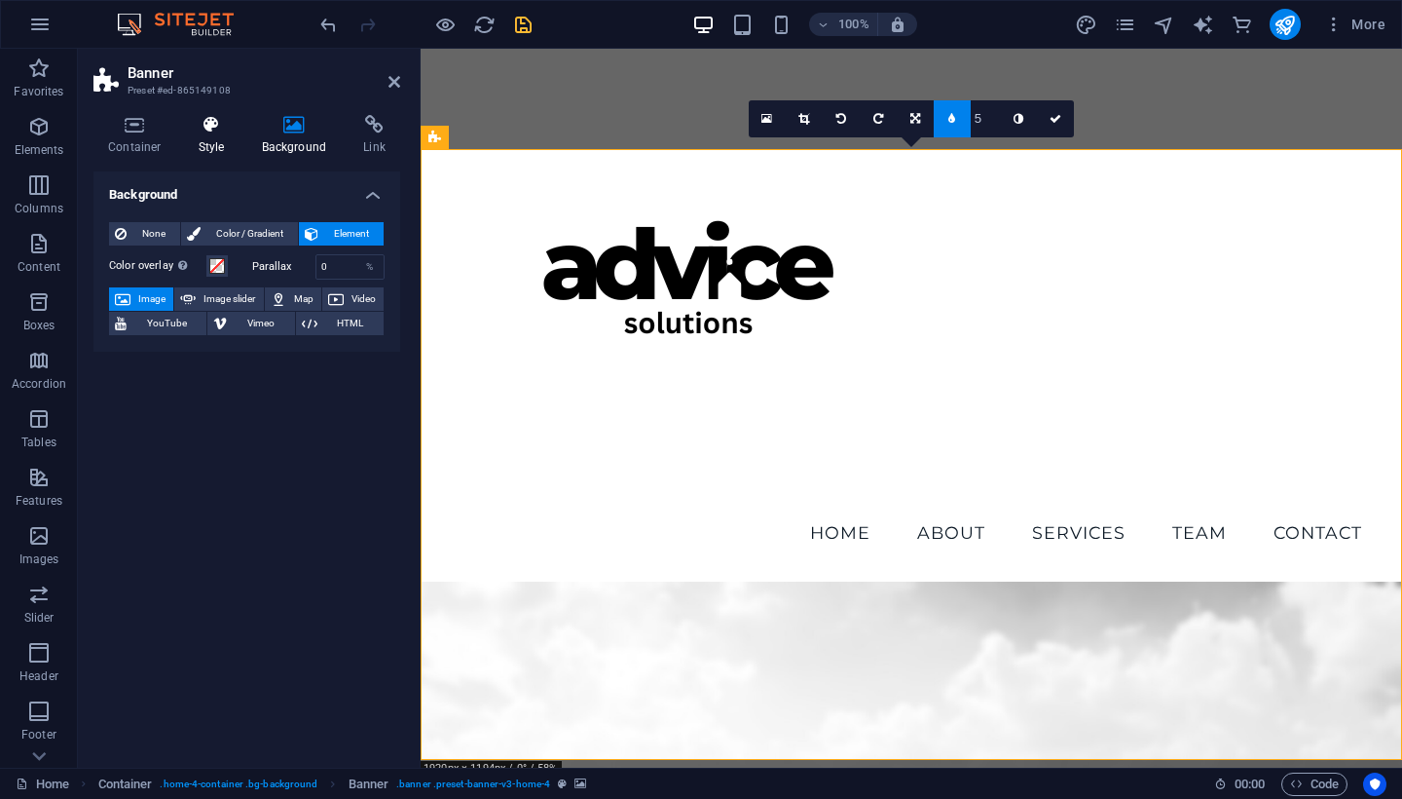
click at [208, 134] on h4 "Style" at bounding box center [215, 135] width 63 height 41
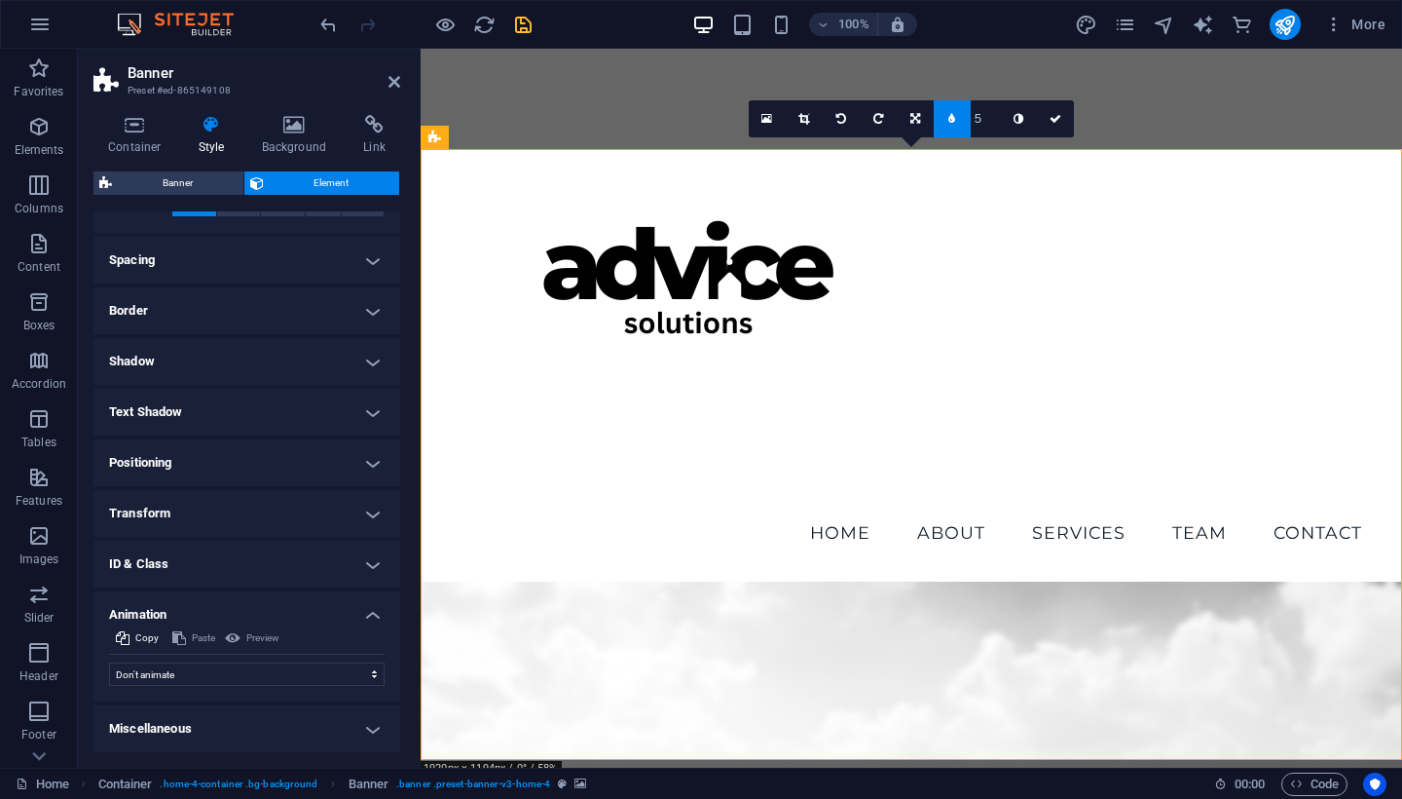
scroll to position [345, 0]
click at [256, 640] on div "Preview" at bounding box center [252, 638] width 60 height 23
select select "slide"
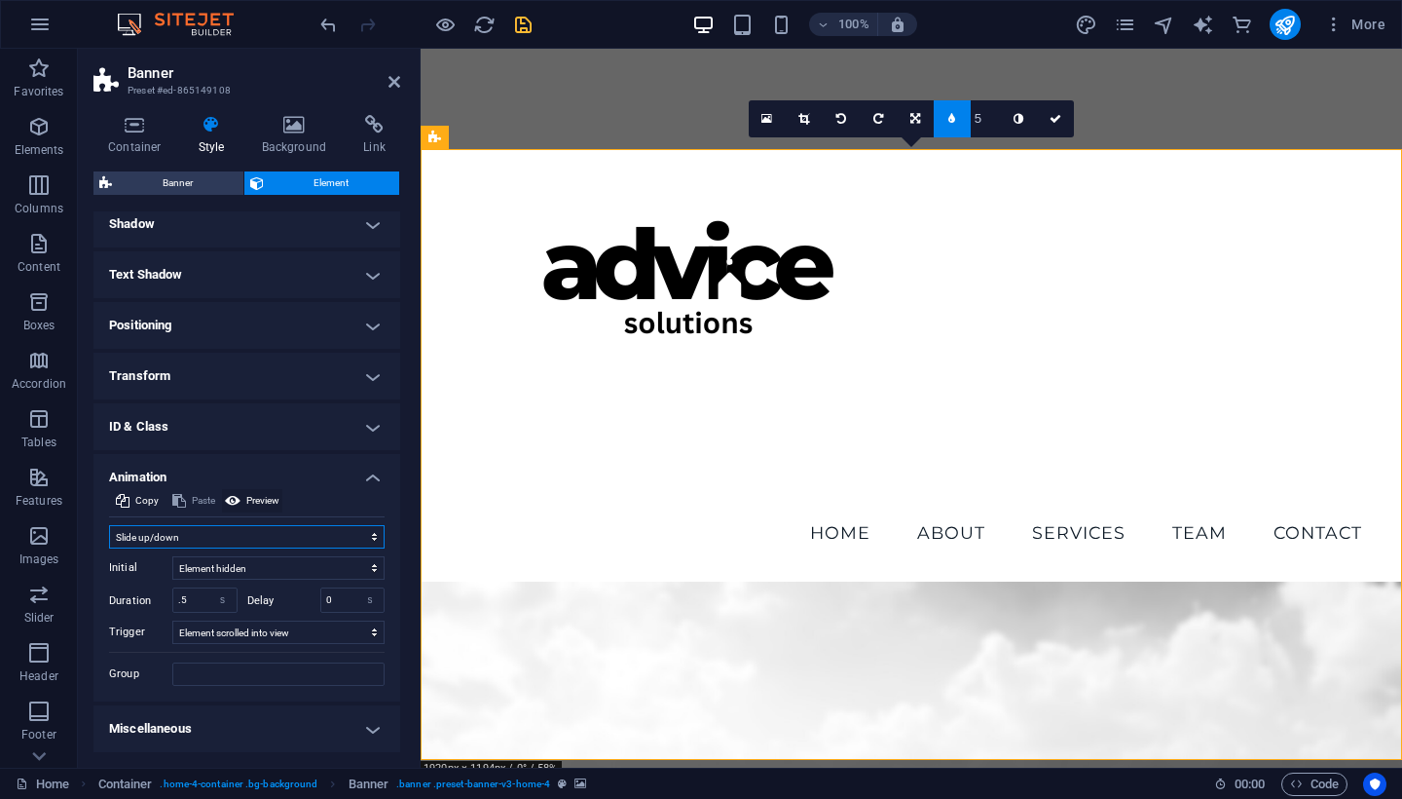
scroll to position [482, 0]
click at [259, 501] on span "Preview" at bounding box center [262, 501] width 33 height 23
click at [248, 501] on span "Preview" at bounding box center [262, 501] width 33 height 23
click at [188, 601] on input ".5" at bounding box center [204, 600] width 63 height 23
type input ".2"
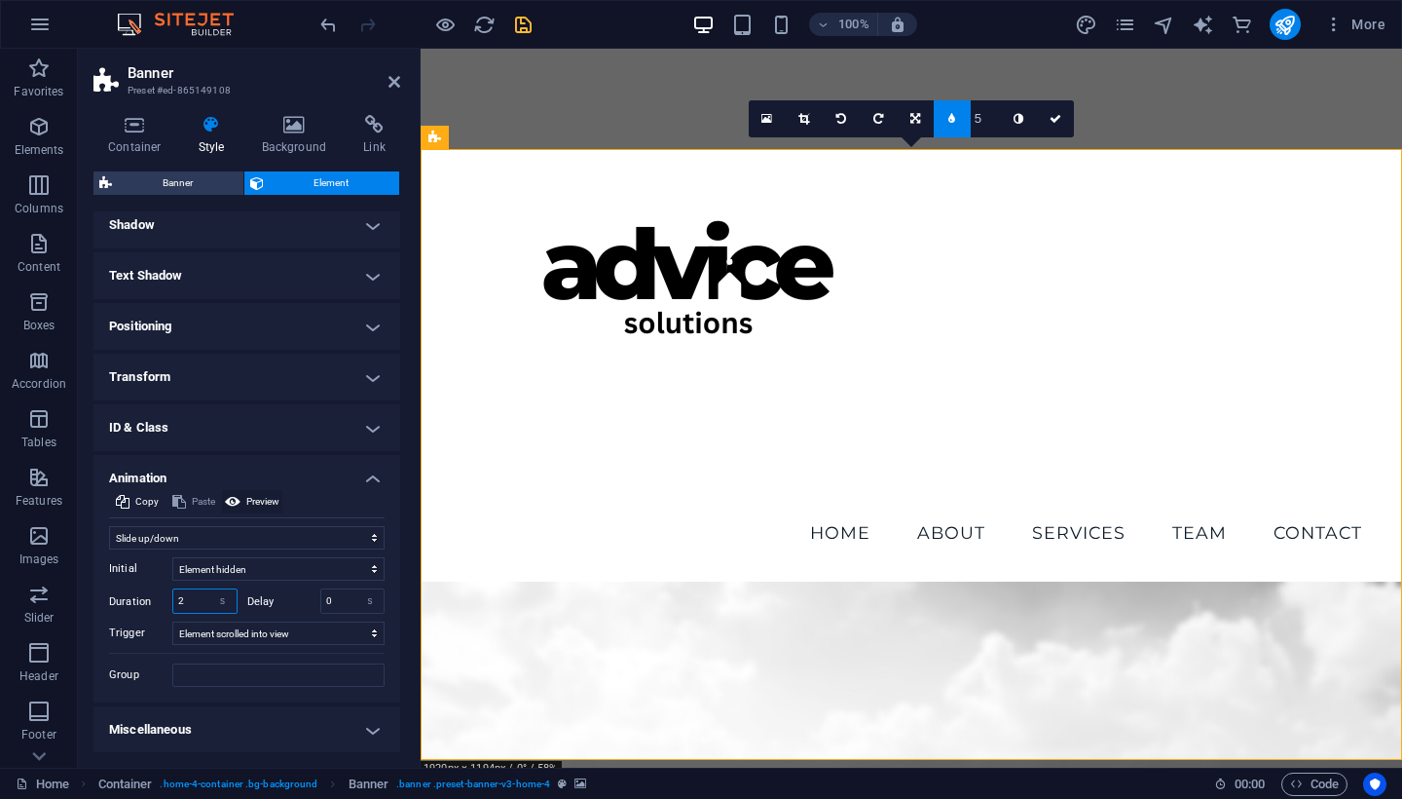
type input "2"
click at [263, 501] on span "Preview" at bounding box center [262, 501] width 33 height 23
click at [254, 495] on span "Preview" at bounding box center [262, 501] width 33 height 23
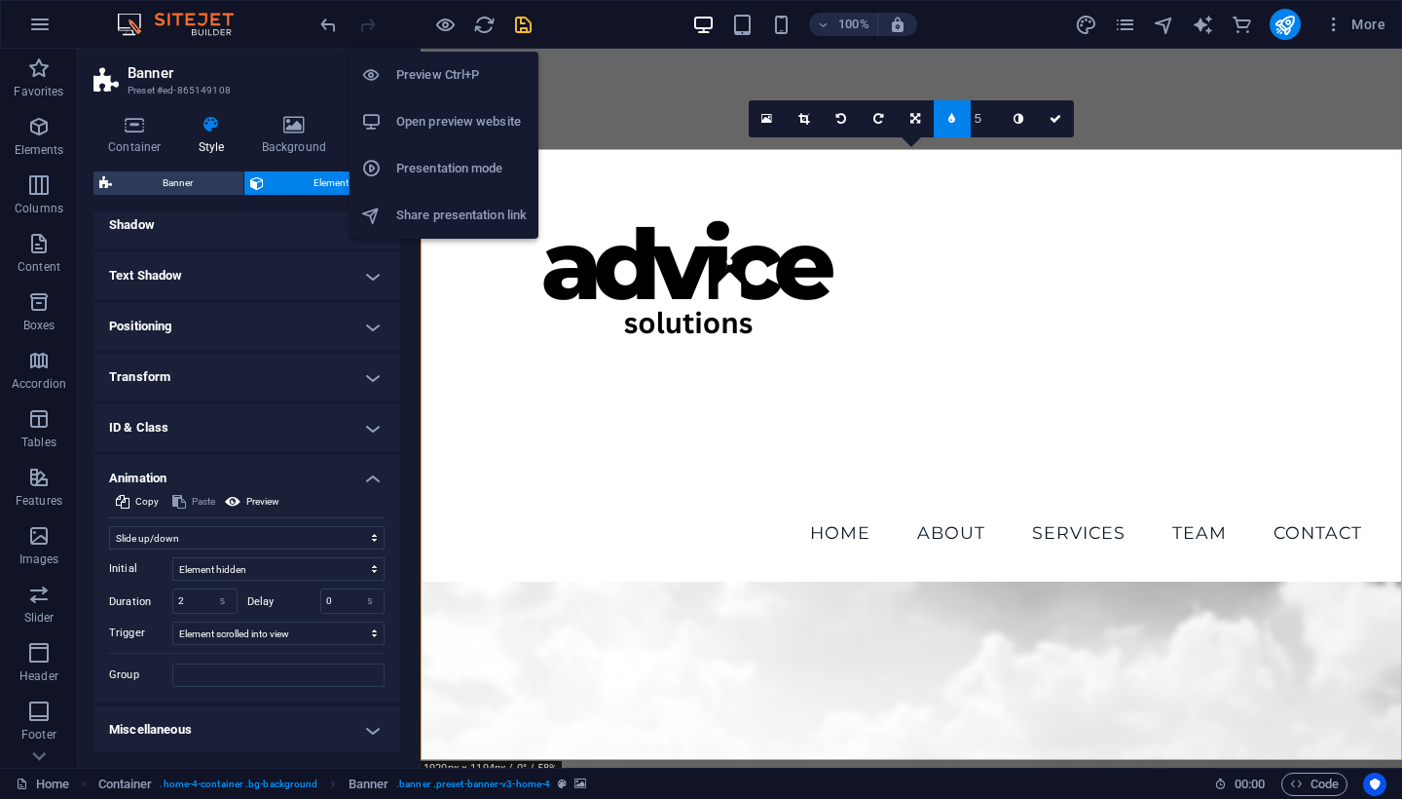
click at [433, 117] on h6 "Open preview website" at bounding box center [461, 121] width 130 height 23
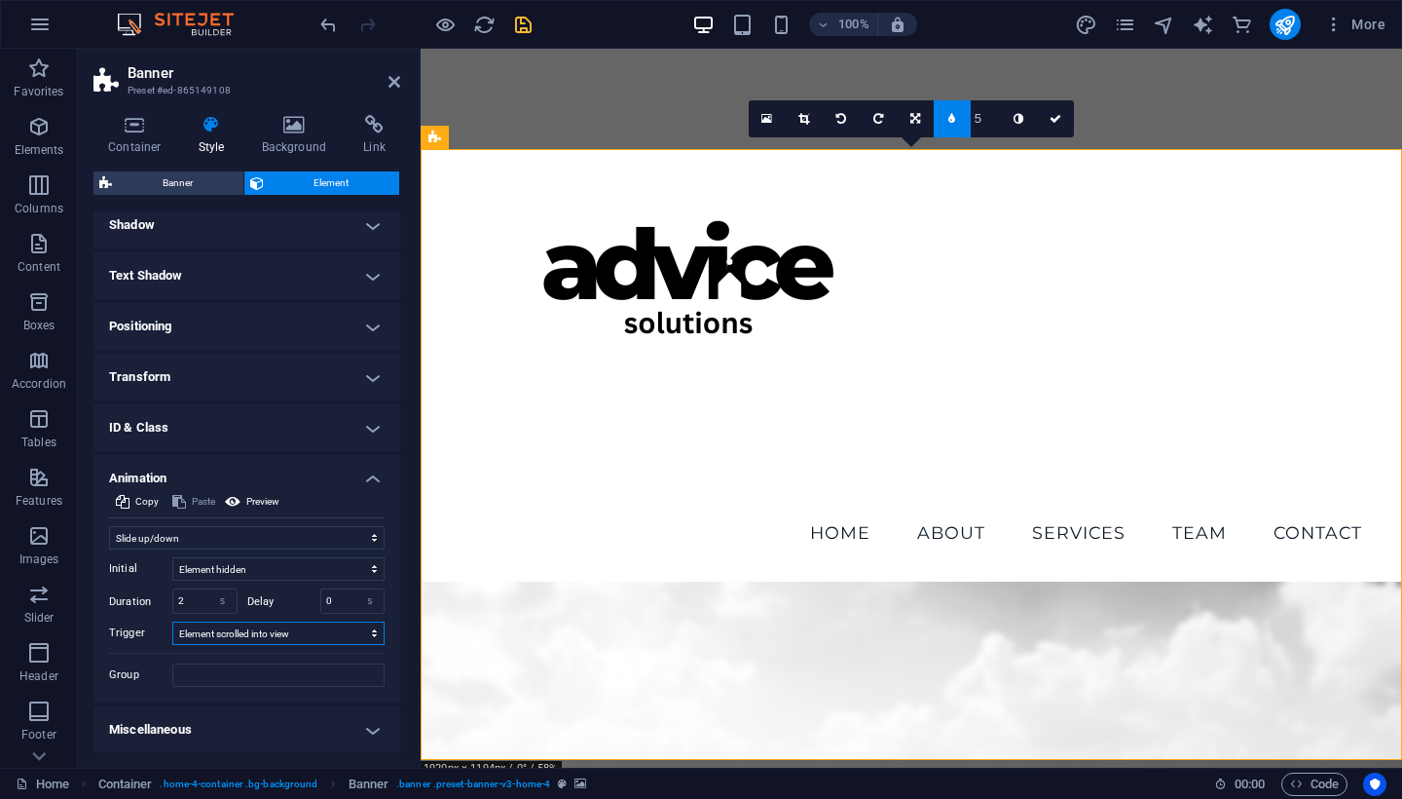
select select "onload"
click at [253, 502] on span "Preview" at bounding box center [262, 501] width 33 height 23
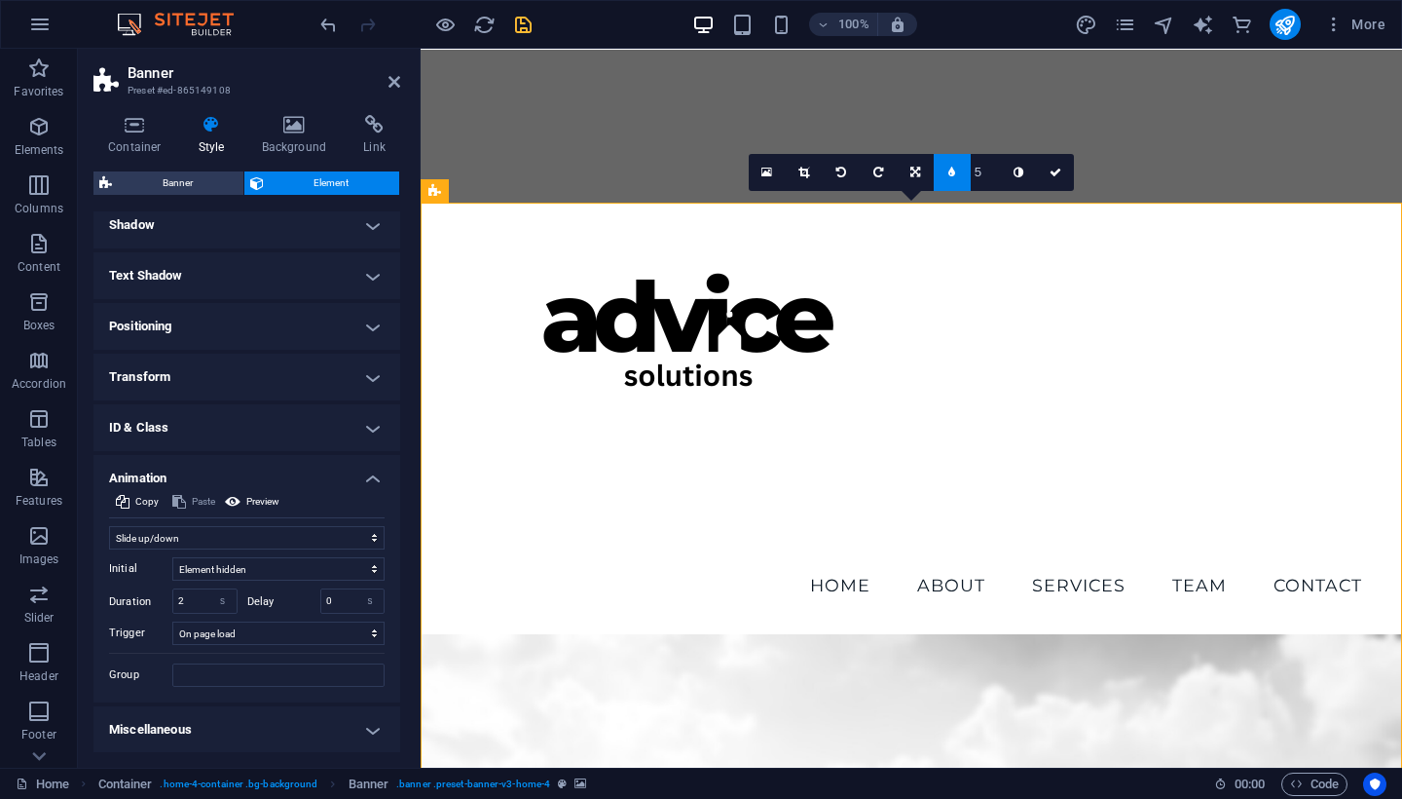
scroll to position [0, 0]
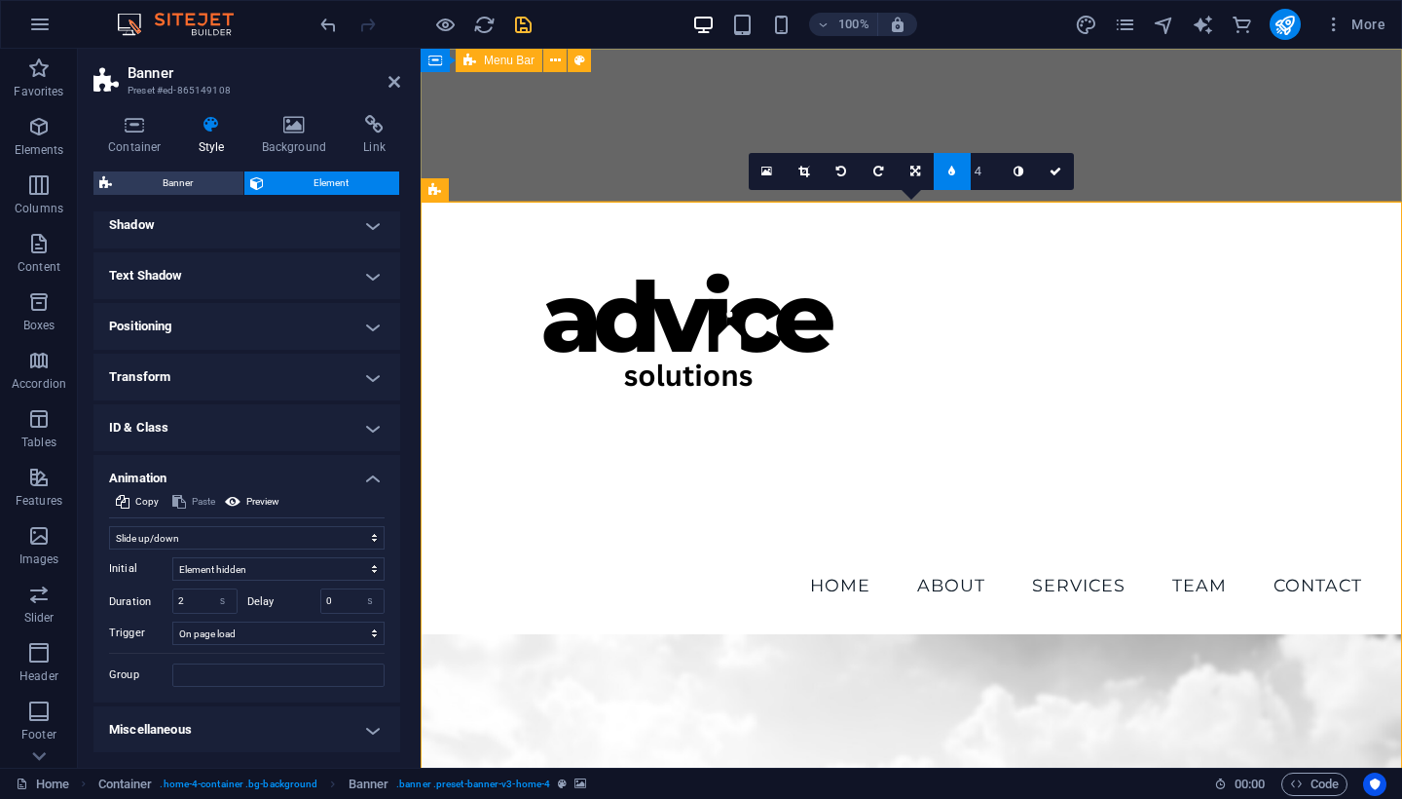
click at [993, 171] on input "4" at bounding box center [985, 171] width 29 height 36
click at [993, 183] on input "4" at bounding box center [985, 171] width 29 height 36
click at [993, 177] on input "3" at bounding box center [985, 171] width 29 height 36
click at [993, 169] on input "5" at bounding box center [985, 171] width 29 height 36
click at [1056, 174] on icon at bounding box center [1056, 172] width 12 height 12
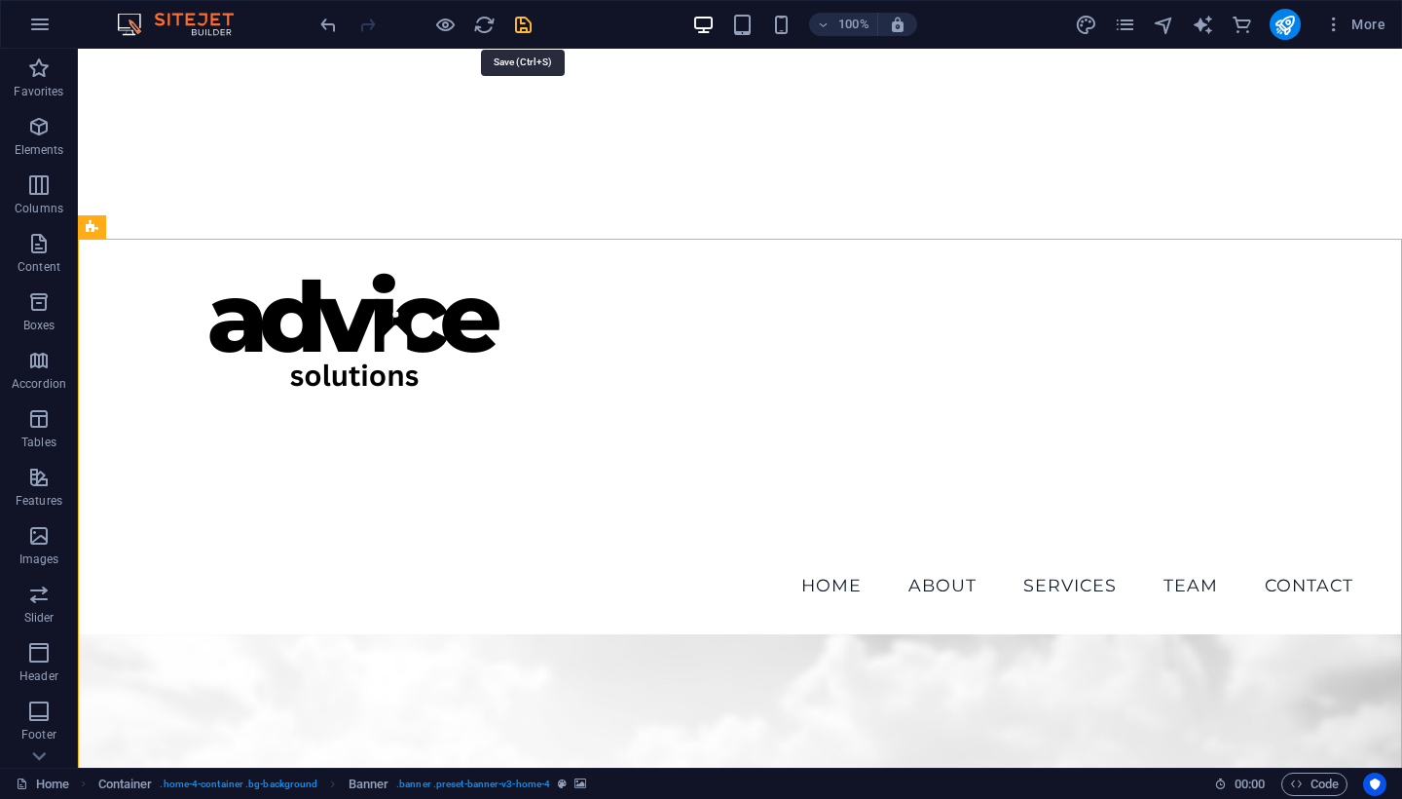
click at [529, 26] on icon "save" at bounding box center [523, 25] width 22 height 22
